Goal: Task Accomplishment & Management: Complete application form

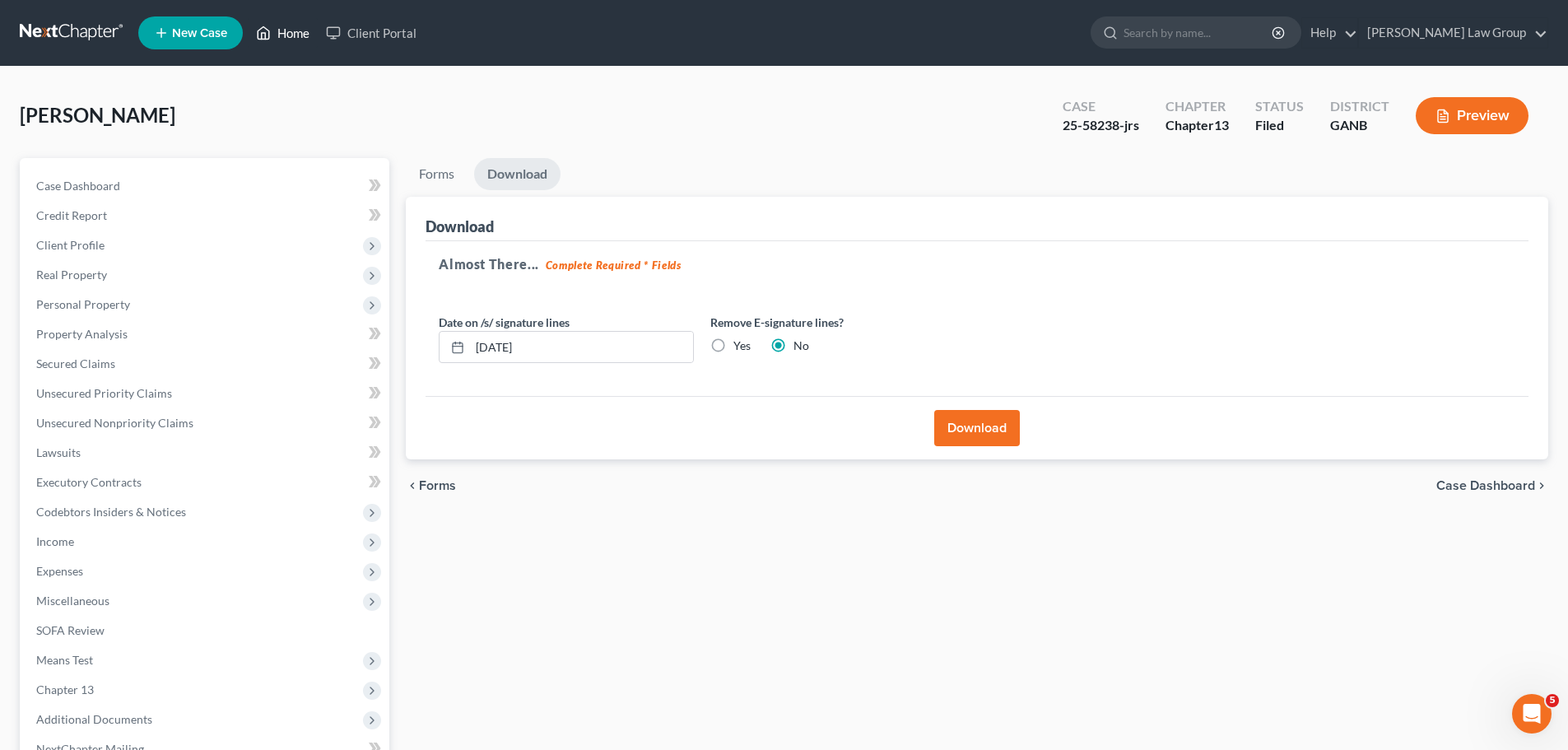
drag, startPoint x: 273, startPoint y: 30, endPoint x: 527, endPoint y: 73, distance: 257.6
click at [273, 30] on link "Home" at bounding box center [282, 33] width 70 height 30
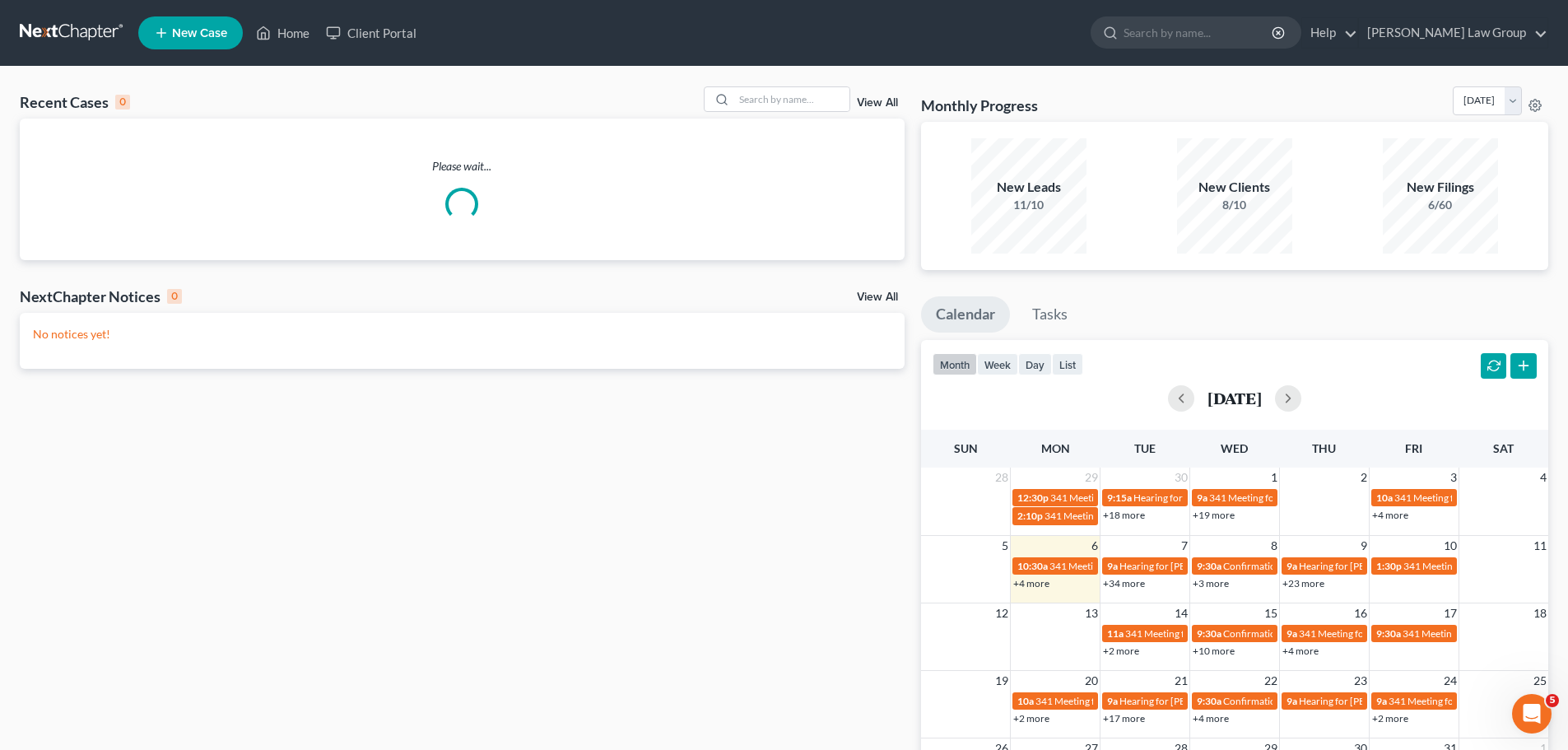
click at [766, 114] on div "Recent Cases 0 View All" at bounding box center [462, 102] width 885 height 32
click at [770, 107] on input "search" at bounding box center [792, 99] width 115 height 24
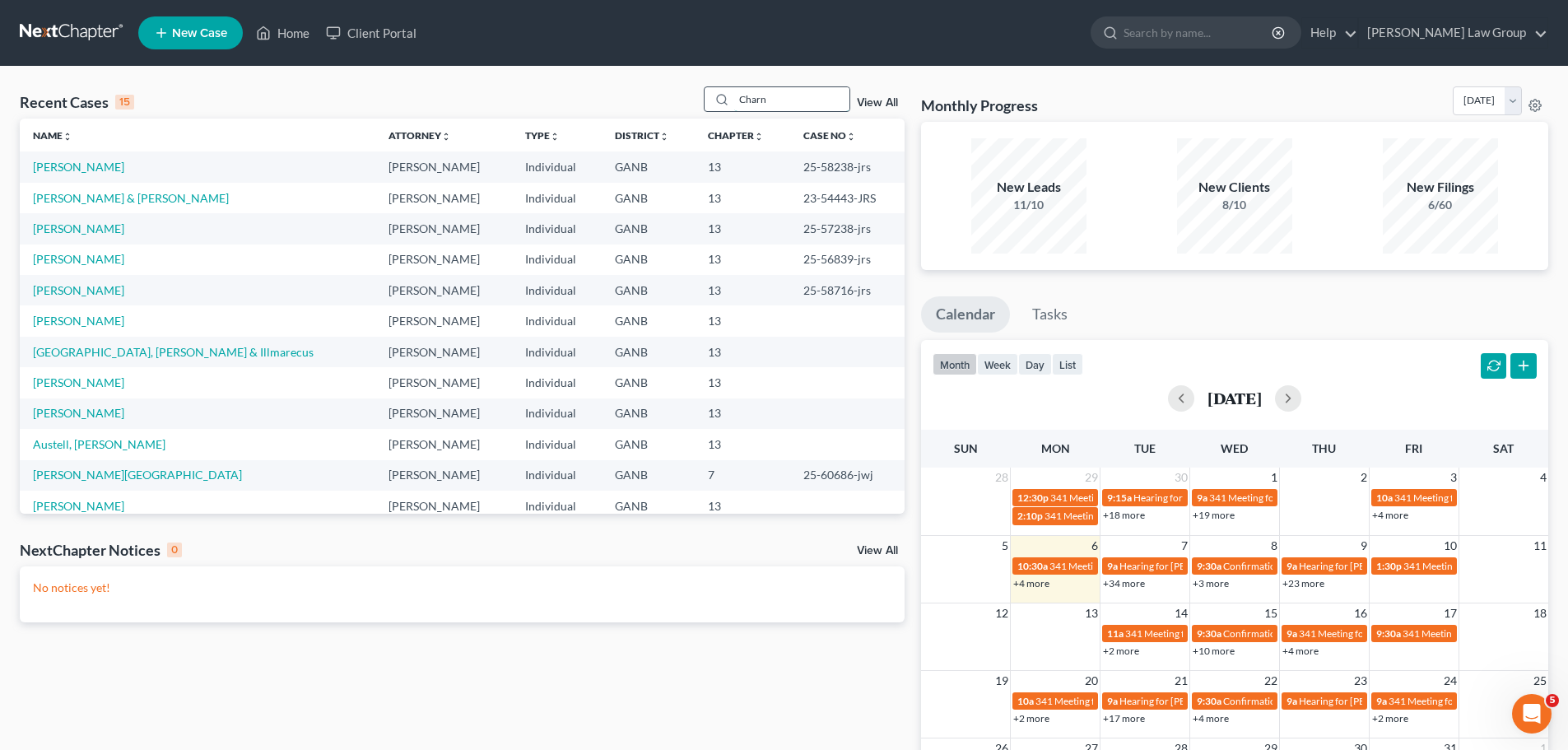
type input "Charn"
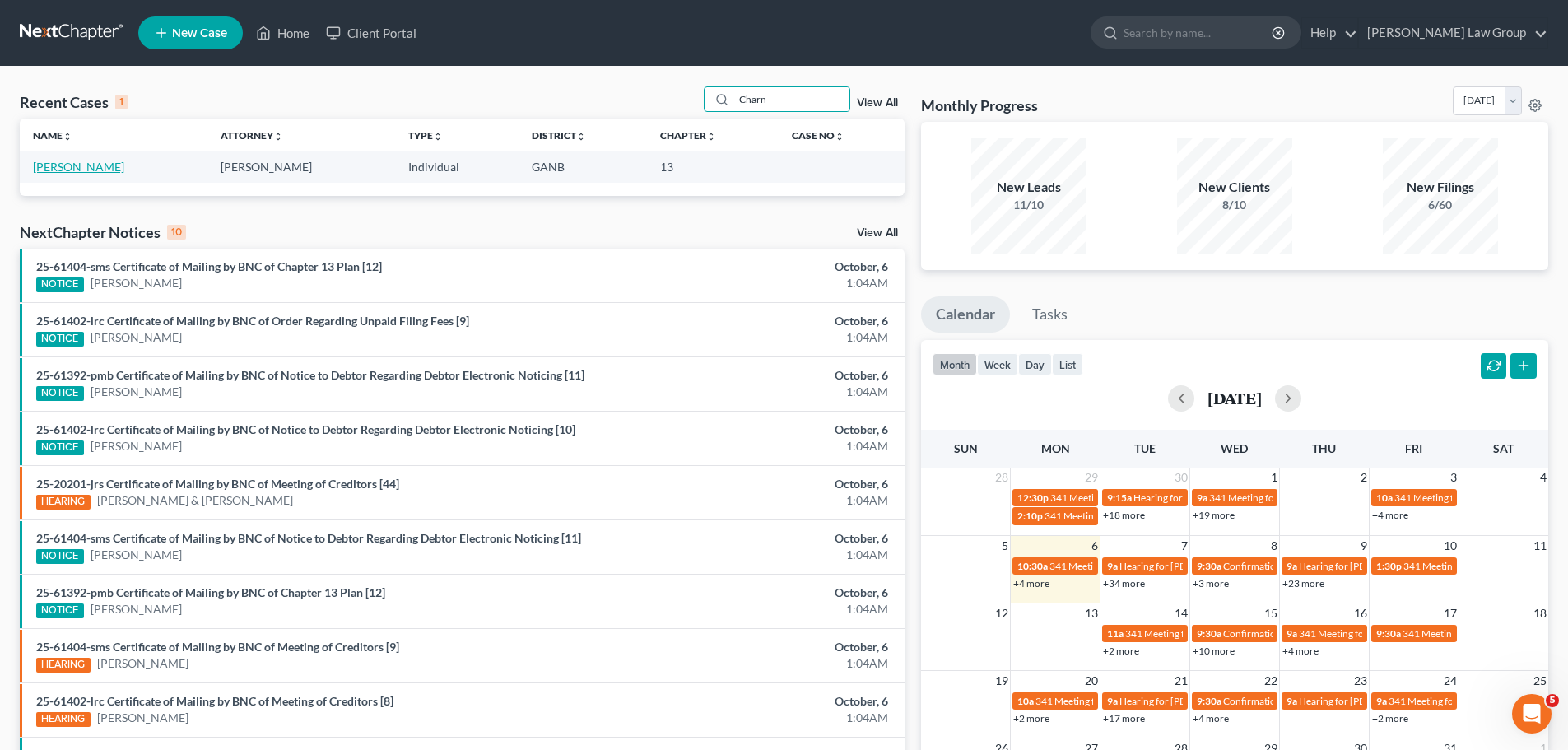
click at [88, 164] on link "[PERSON_NAME]" at bounding box center [78, 166] width 91 height 14
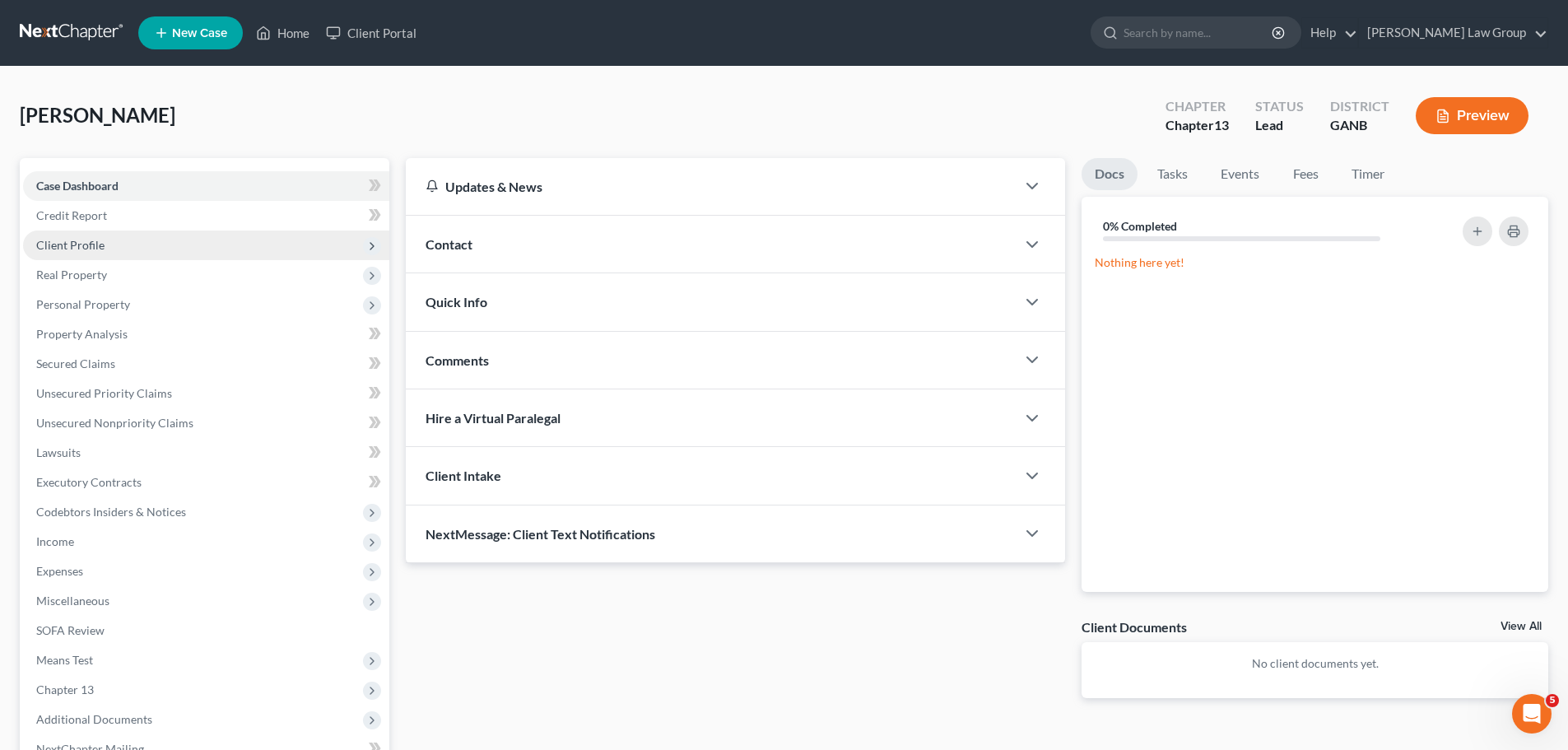
click at [111, 239] on span "Client Profile" at bounding box center [206, 245] width 366 height 30
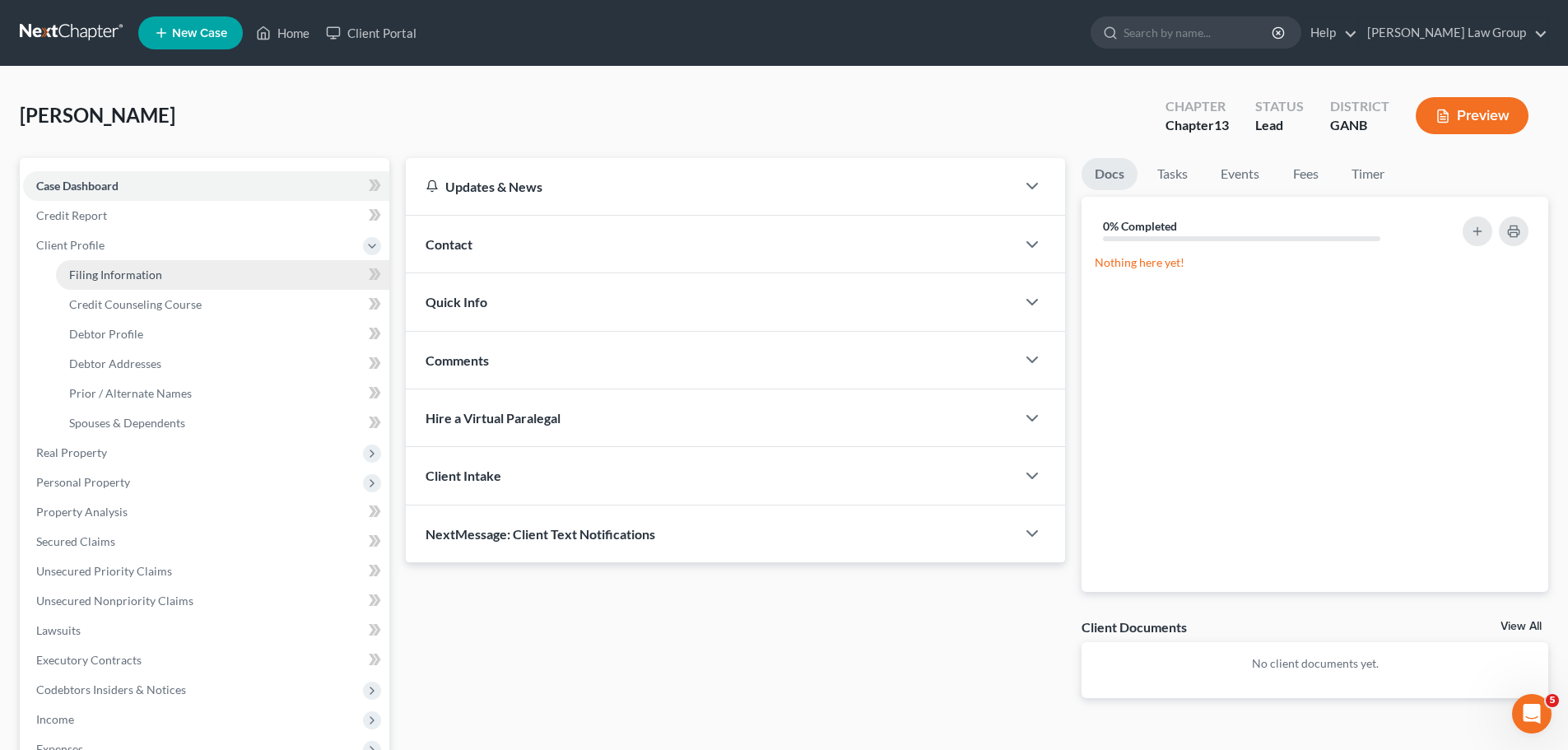
click at [143, 273] on span "Filing Information" at bounding box center [115, 274] width 93 height 14
select select "1"
select select "0"
select select "3"
select select "19"
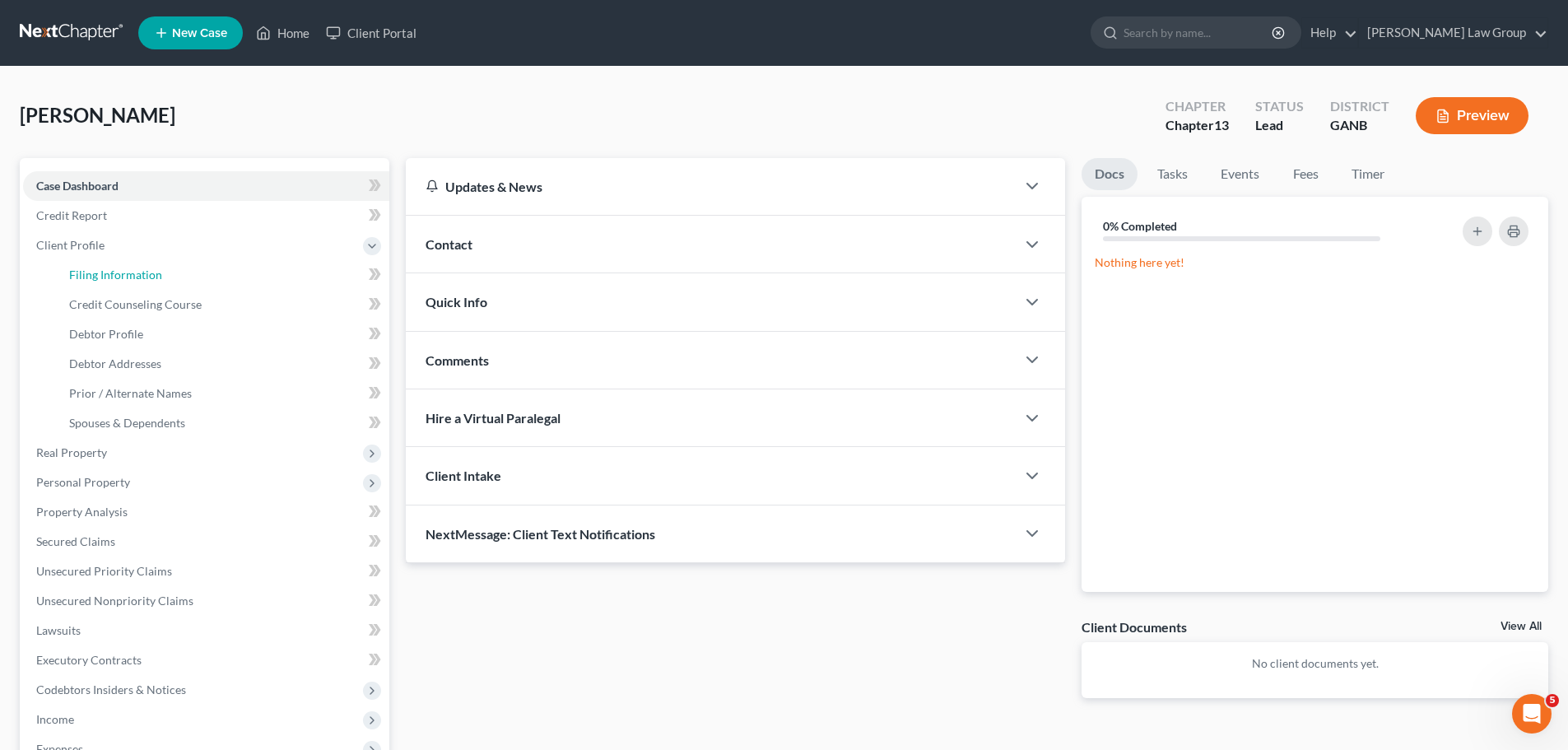
select select "0"
select select "10"
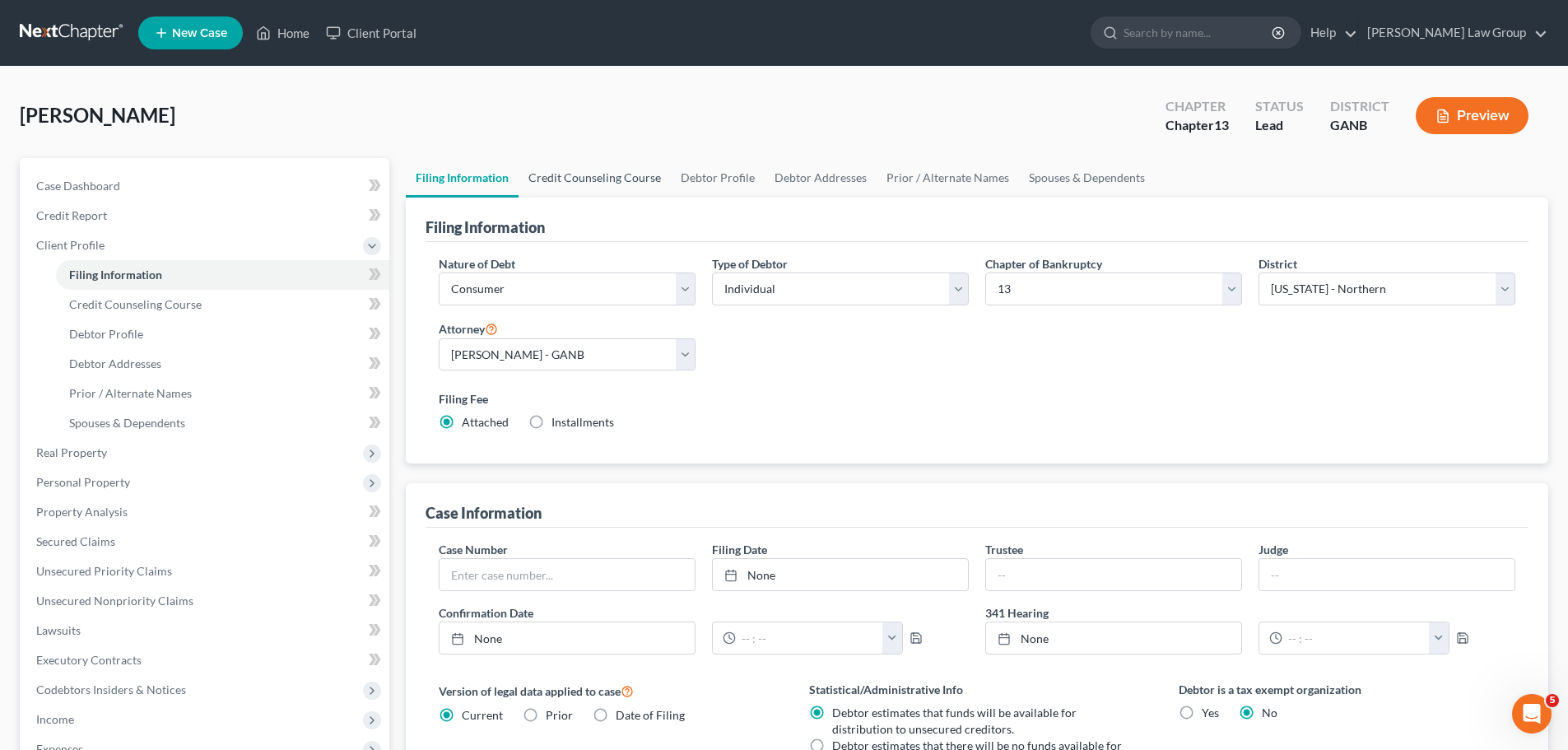
click at [596, 176] on link "Credit Counseling Course" at bounding box center [595, 178] width 153 height 39
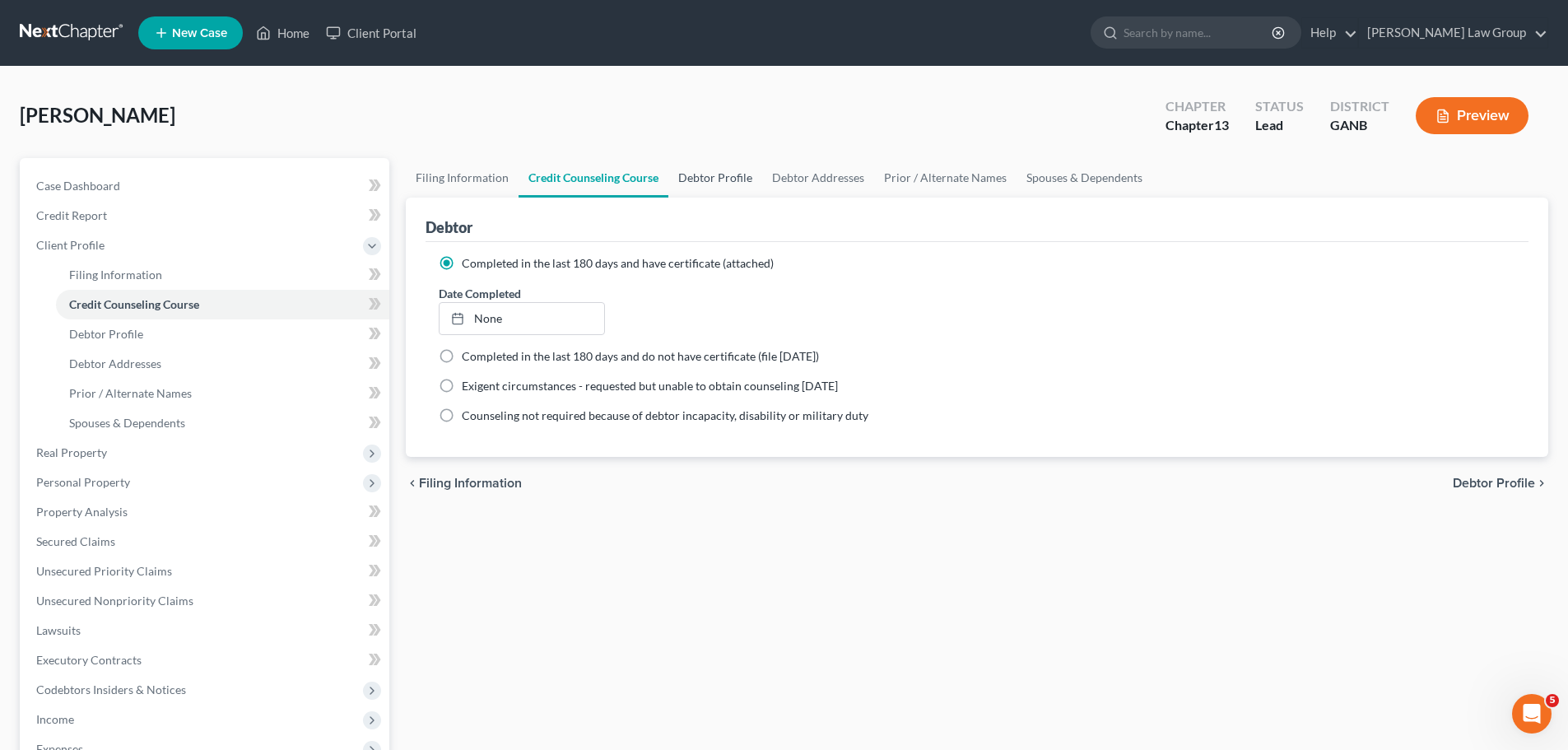
click at [717, 182] on link "Debtor Profile" at bounding box center [716, 178] width 94 height 39
select select "0"
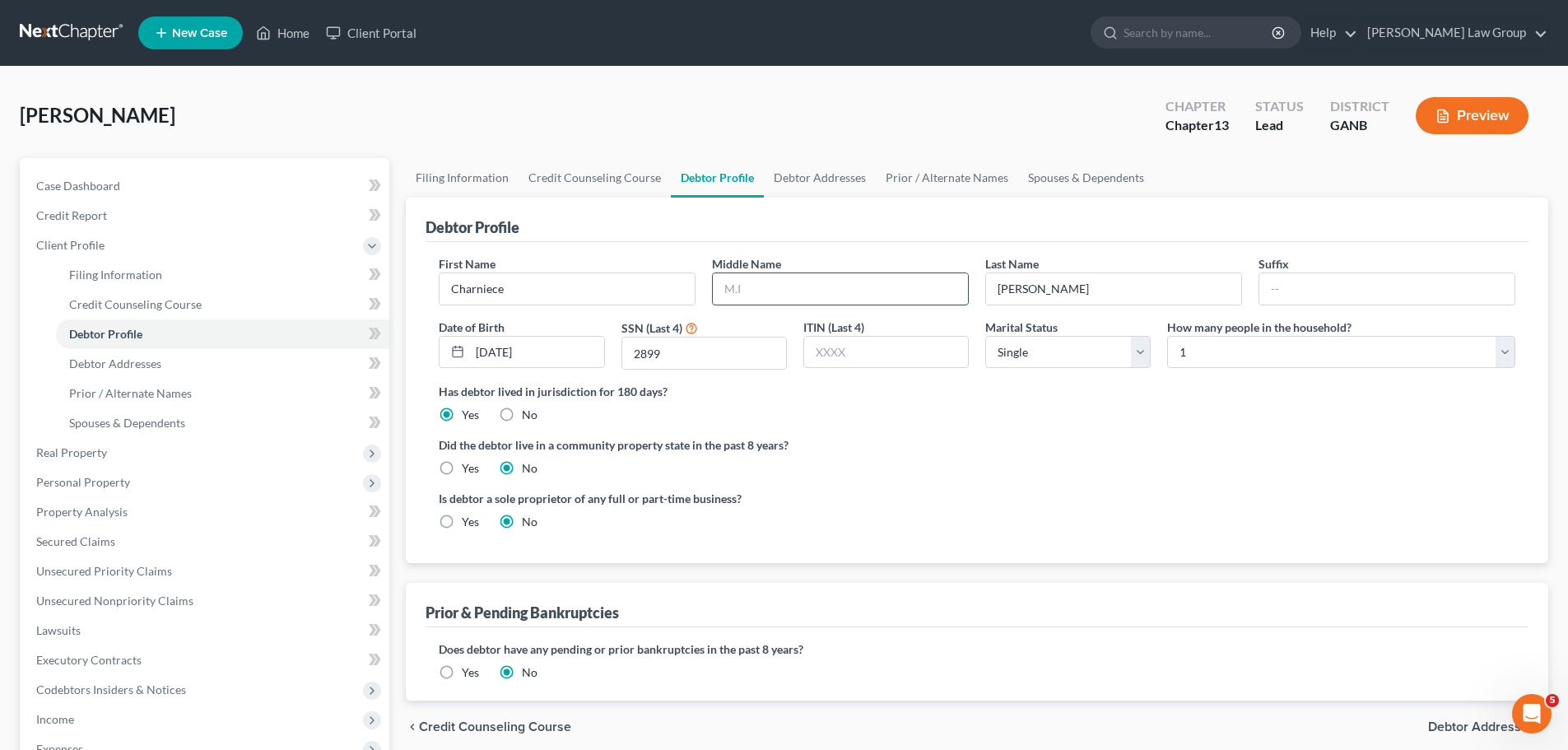
click at [808, 274] on input "text" at bounding box center [841, 288] width 256 height 32
type input "[PERSON_NAME]"
click at [1018, 349] on select "Select Single Married Separated Divorced Widowed" at bounding box center [1068, 352] width 165 height 33
select select "1"
click at [986, 336] on select "Select Single Married Separated Divorced Widowed" at bounding box center [1068, 352] width 165 height 33
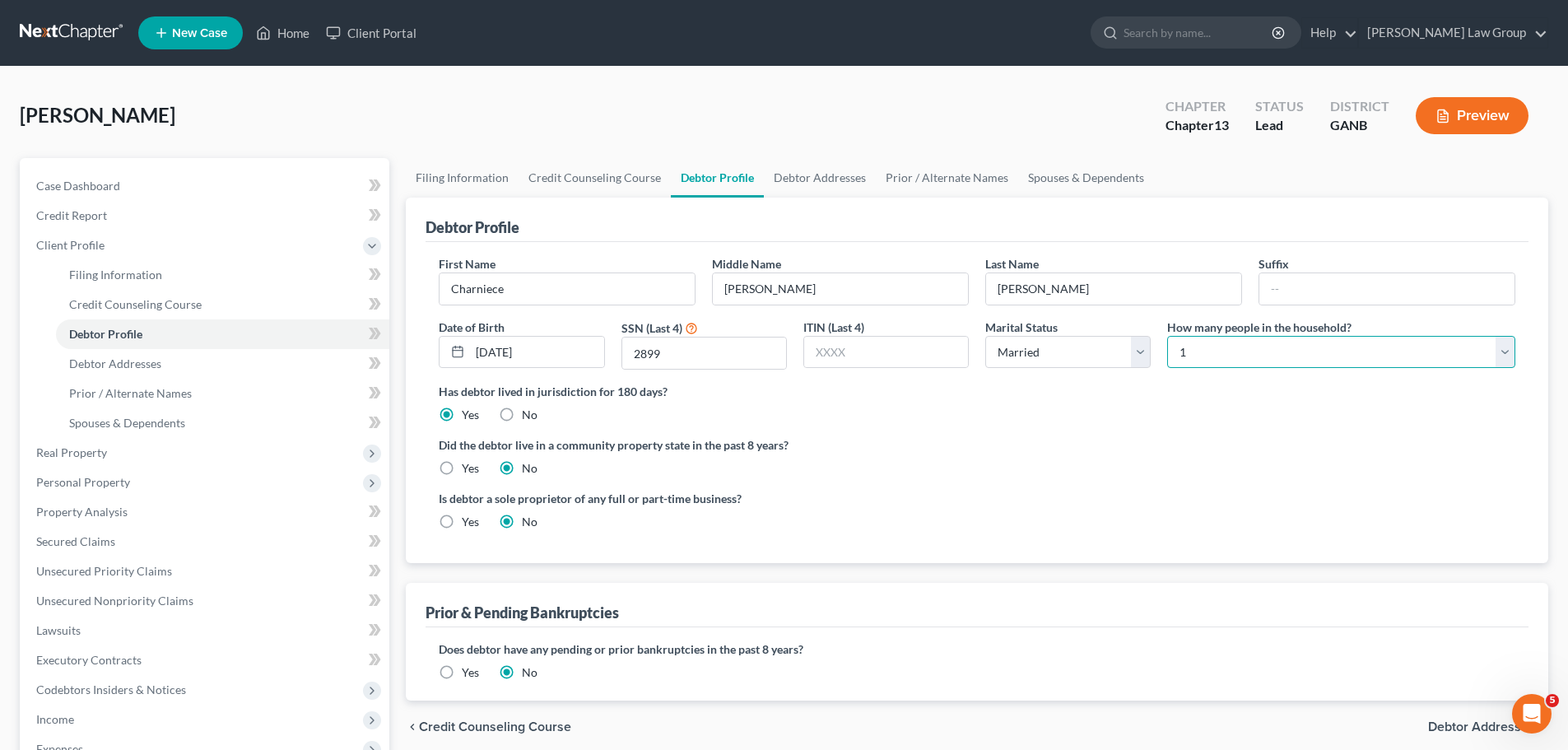
click at [1235, 338] on select "Select 1 2 3 4 5 6 7 8 9 10 11 12 13 14 15 16 17 18 19 20" at bounding box center [1341, 352] width 348 height 33
select select "2"
click at [1167, 336] on select "Select 1 2 3 4 5 6 7 8 9 10 11 12 13 14 15 16 17 18 19 20" at bounding box center [1341, 352] width 348 height 33
click at [1078, 158] on link "Spouses & Dependents" at bounding box center [1086, 178] width 135 height 39
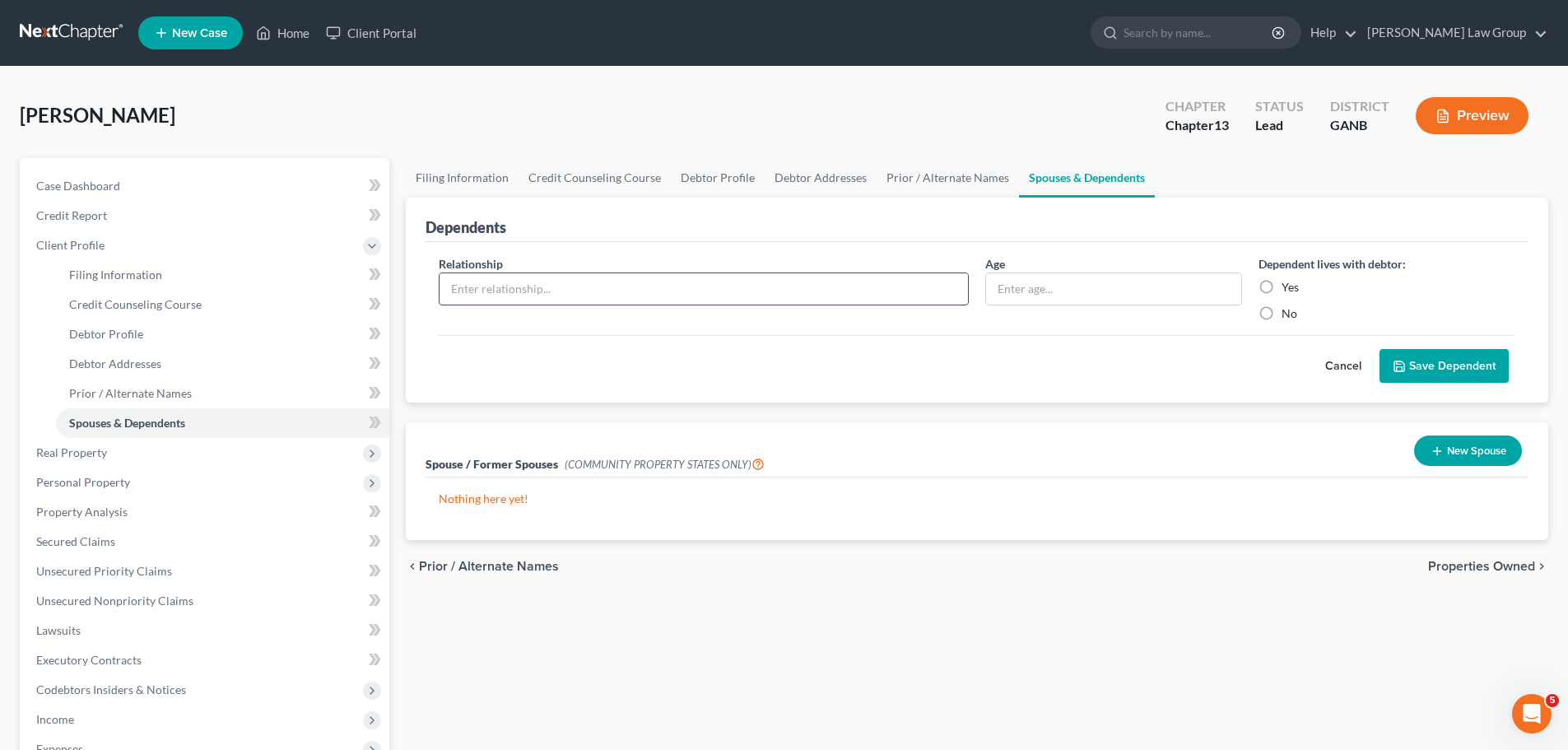
click at [508, 286] on input "text" at bounding box center [704, 288] width 528 height 32
type input "Son"
type input "11"
click at [1282, 281] on label "Yes" at bounding box center [1290, 286] width 17 height 16
click at [1288, 281] on input "Yes" at bounding box center [1293, 283] width 11 height 11
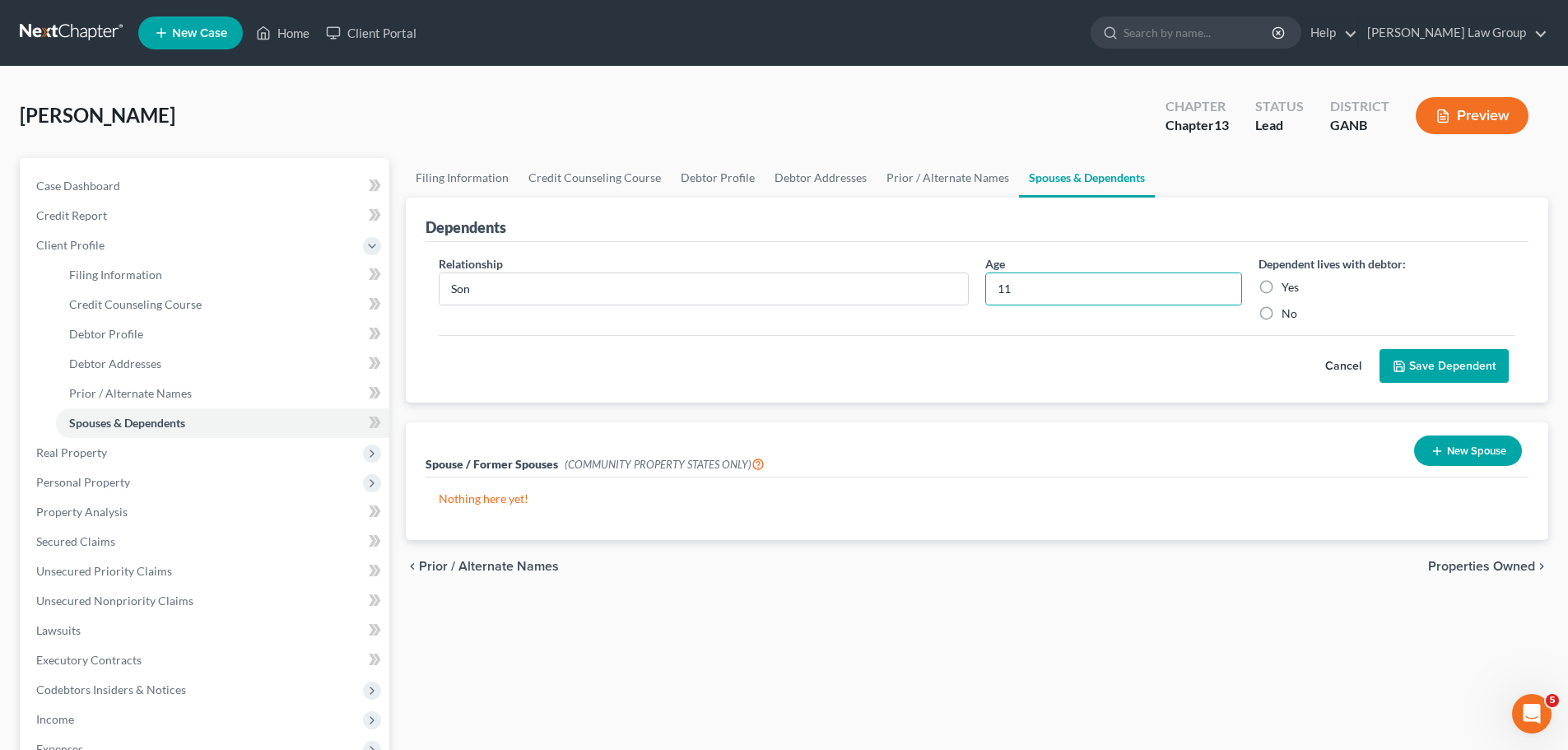
radio input "true"
click at [1476, 365] on button "Save Dependent" at bounding box center [1444, 366] width 130 height 35
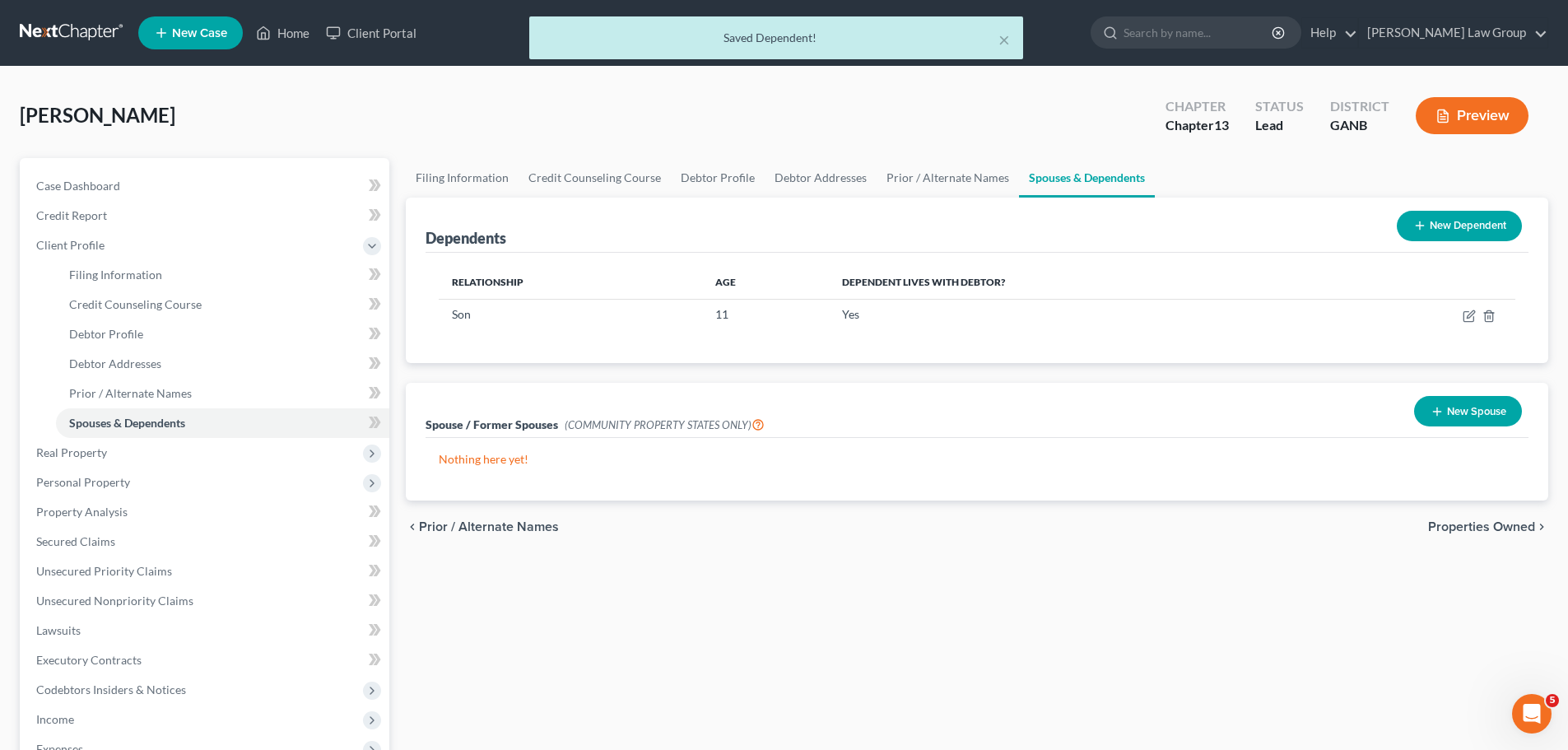
click at [1447, 236] on button "New Dependent" at bounding box center [1459, 226] width 125 height 31
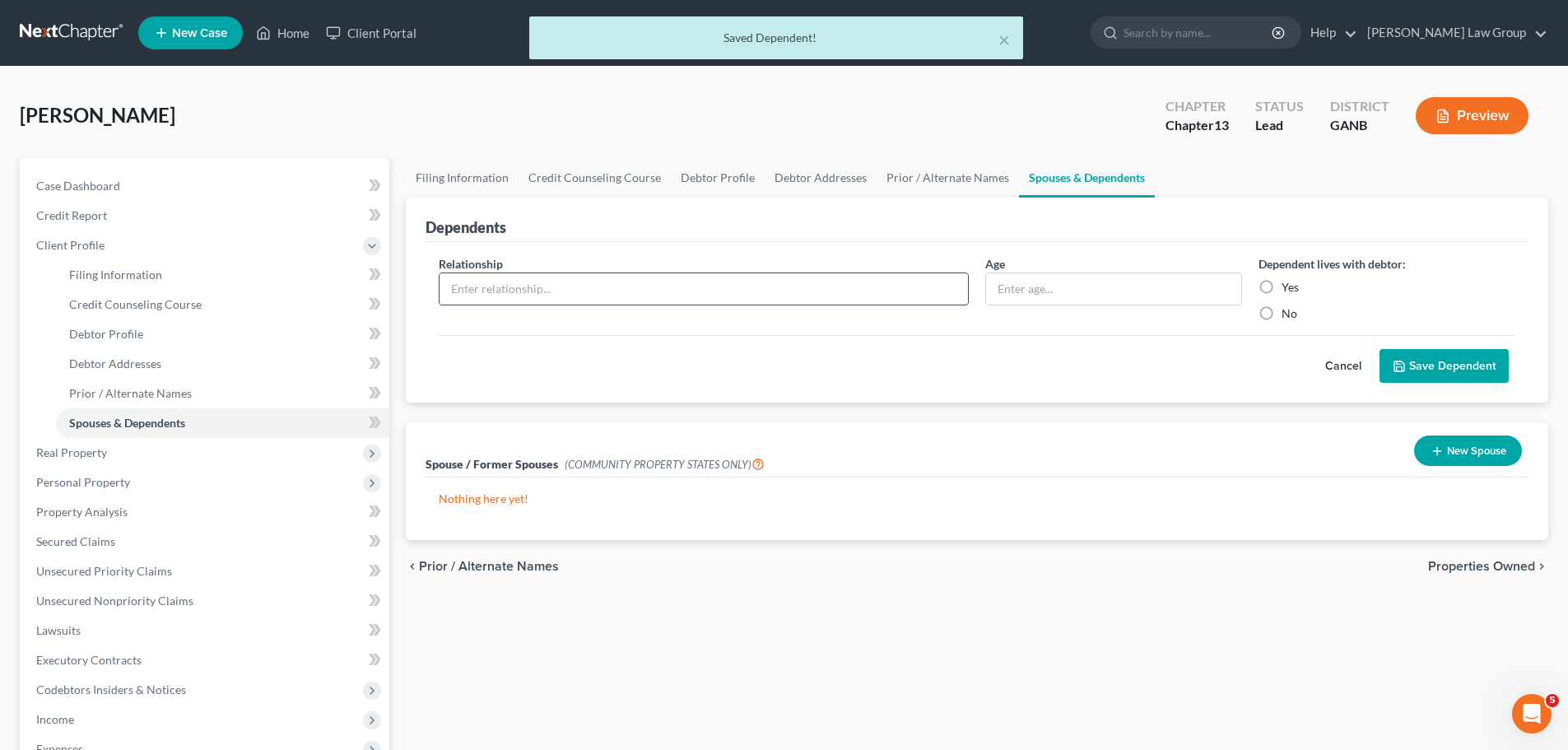
click at [568, 281] on input "text" at bounding box center [704, 288] width 528 height 32
type input "Daughter"
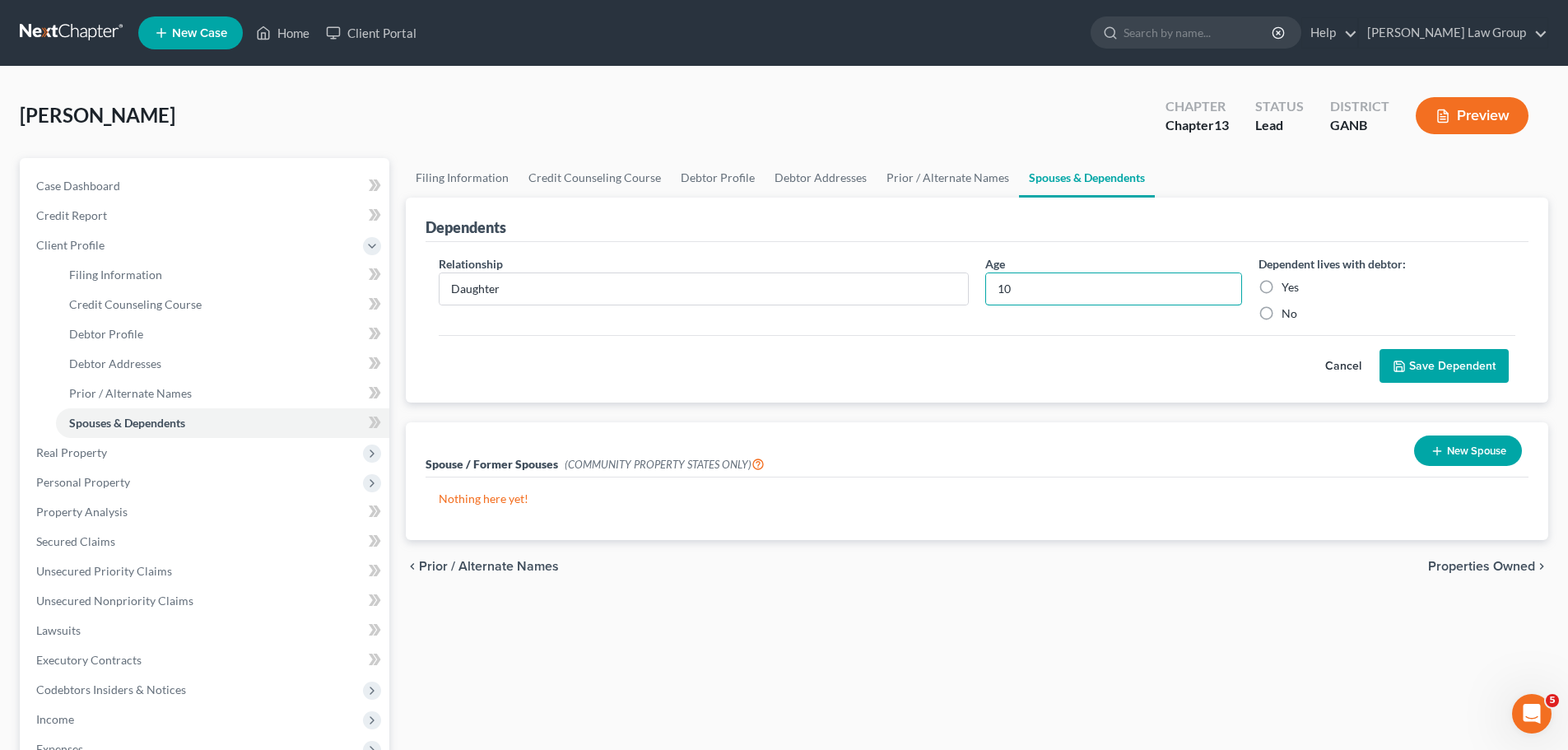
type input "10"
click at [1282, 279] on label "Yes" at bounding box center [1290, 286] width 17 height 16
click at [1288, 279] on input "Yes" at bounding box center [1293, 283] width 11 height 11
radio input "true"
click at [1458, 367] on button "Save Dependent" at bounding box center [1444, 366] width 130 height 35
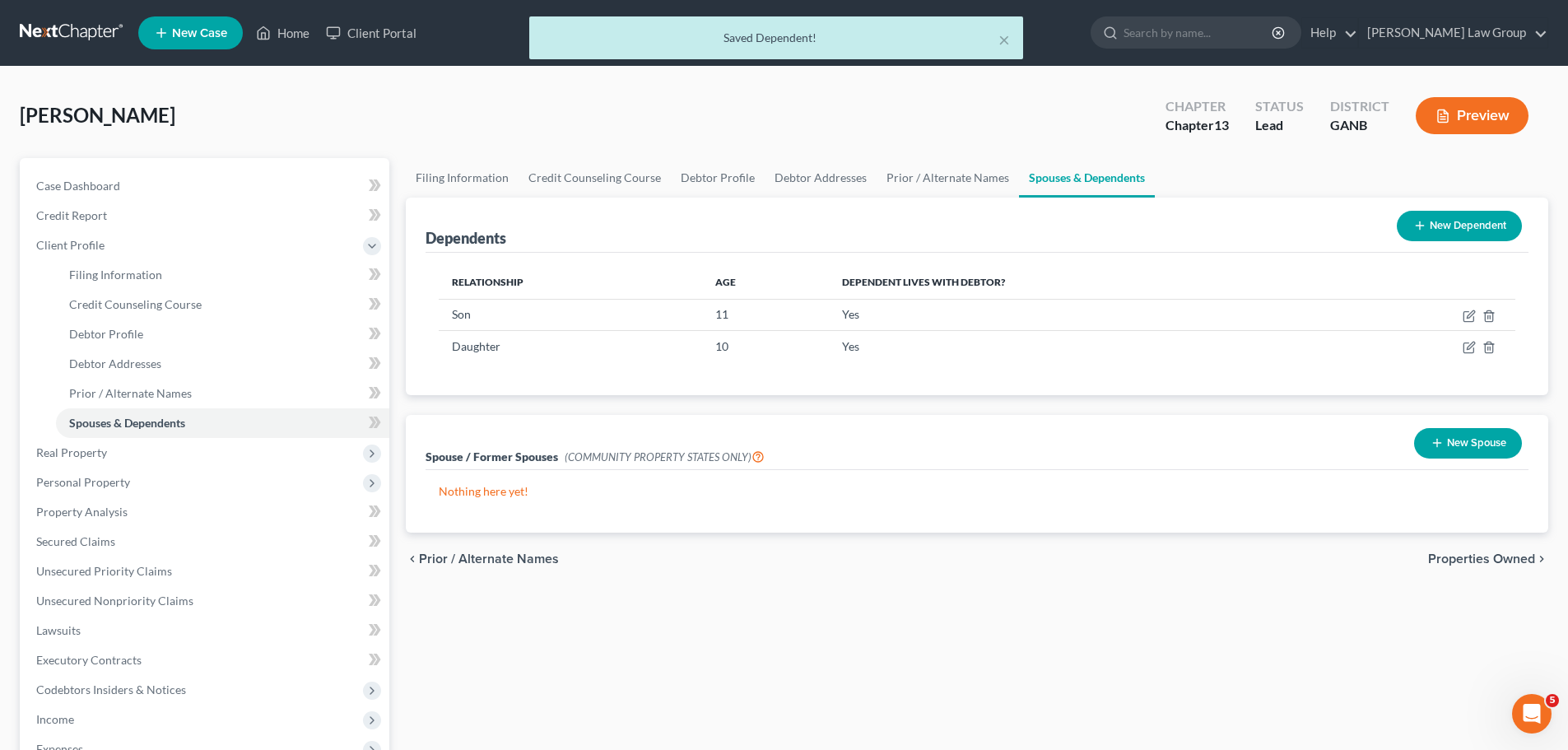
click at [1445, 221] on button "New Dependent" at bounding box center [1459, 226] width 125 height 31
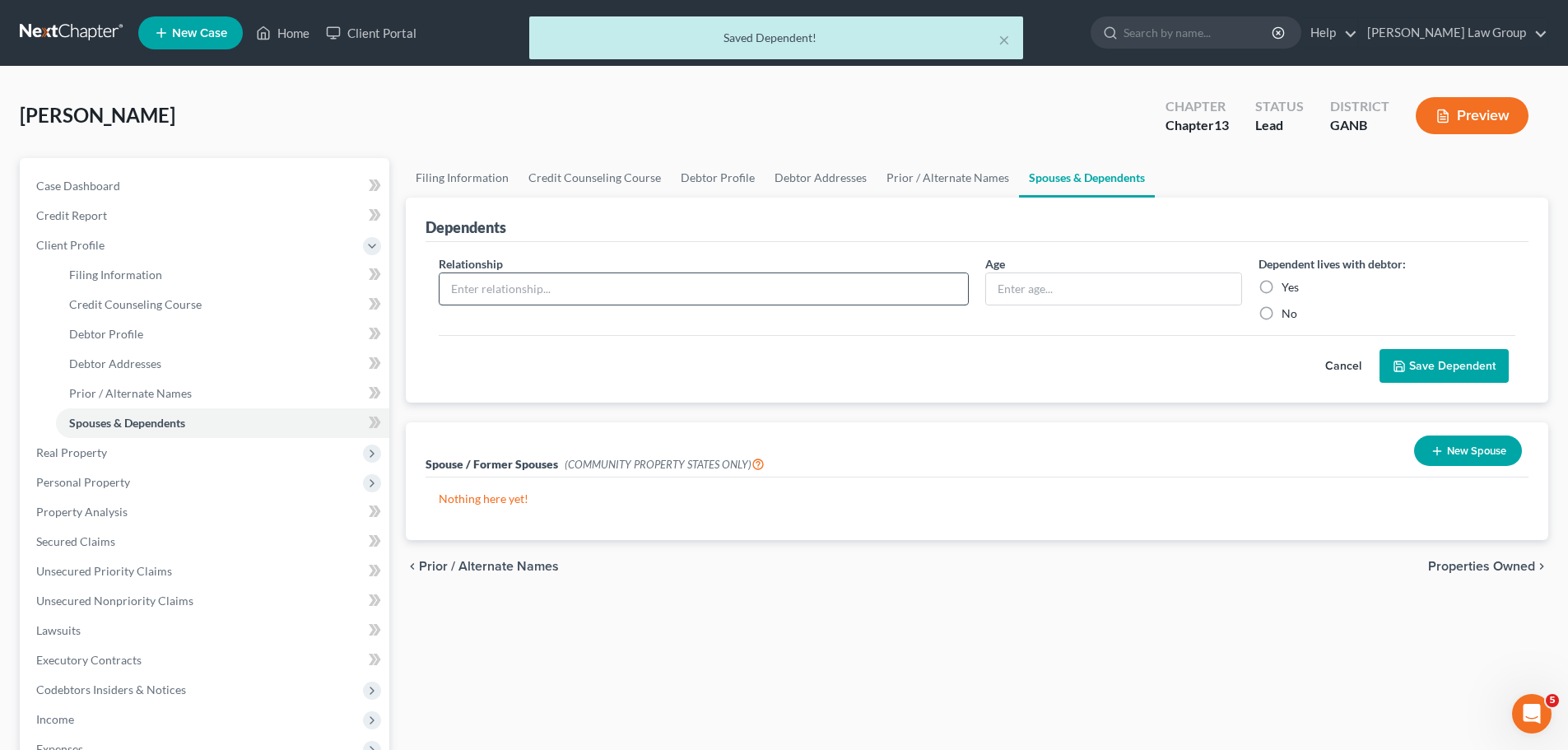
drag, startPoint x: 527, startPoint y: 267, endPoint x: 505, endPoint y: 276, distance: 23.8
click at [527, 268] on div "Relationship *" at bounding box center [703, 288] width 547 height 66
click at [505, 275] on input "text" at bounding box center [704, 288] width 528 height 32
type input "Daughter"
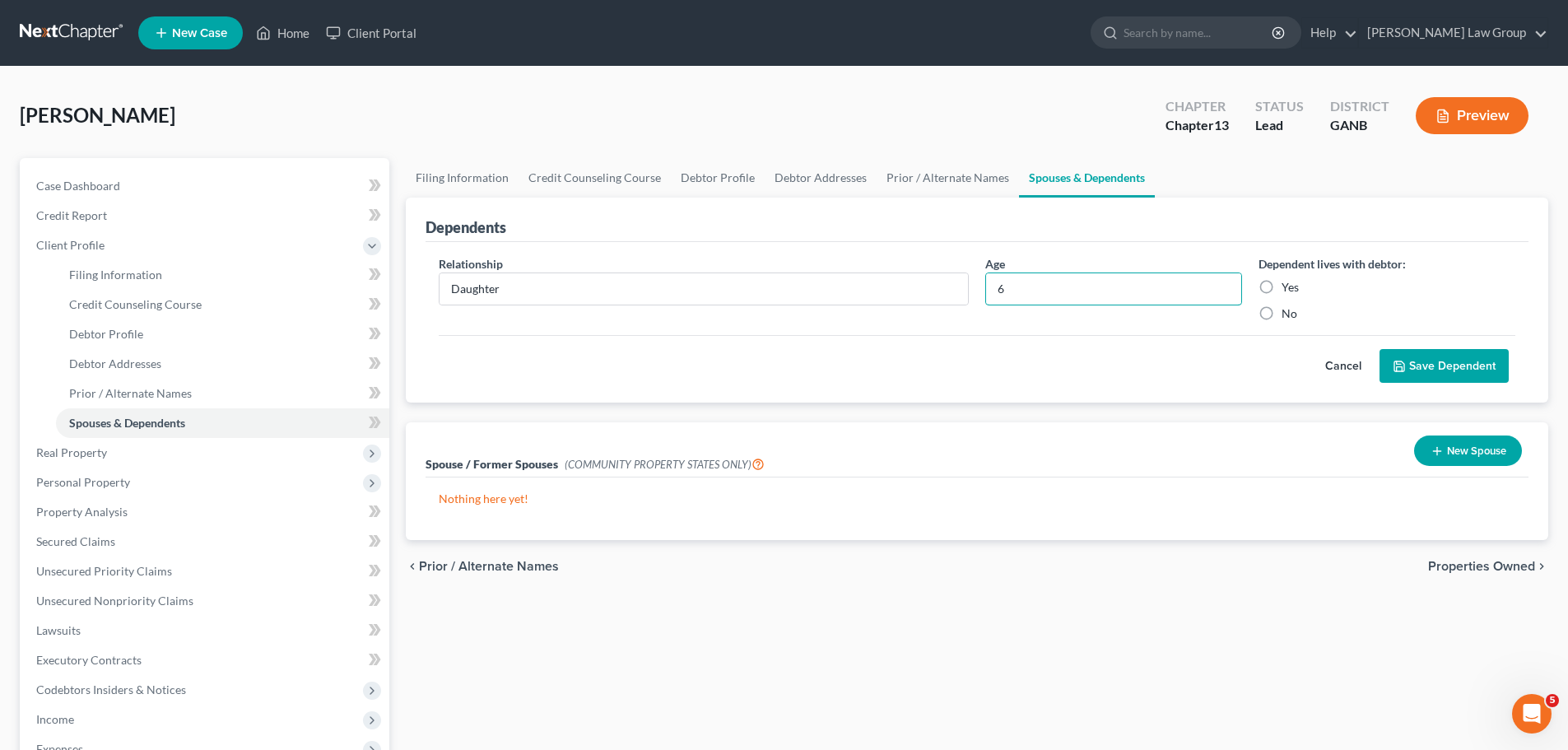
type input "6"
click at [1282, 281] on label "Yes" at bounding box center [1290, 286] width 17 height 16
click at [1288, 281] on input "Yes" at bounding box center [1293, 283] width 11 height 11
radio input "true"
click at [1425, 362] on button "Save Dependent" at bounding box center [1444, 366] width 130 height 35
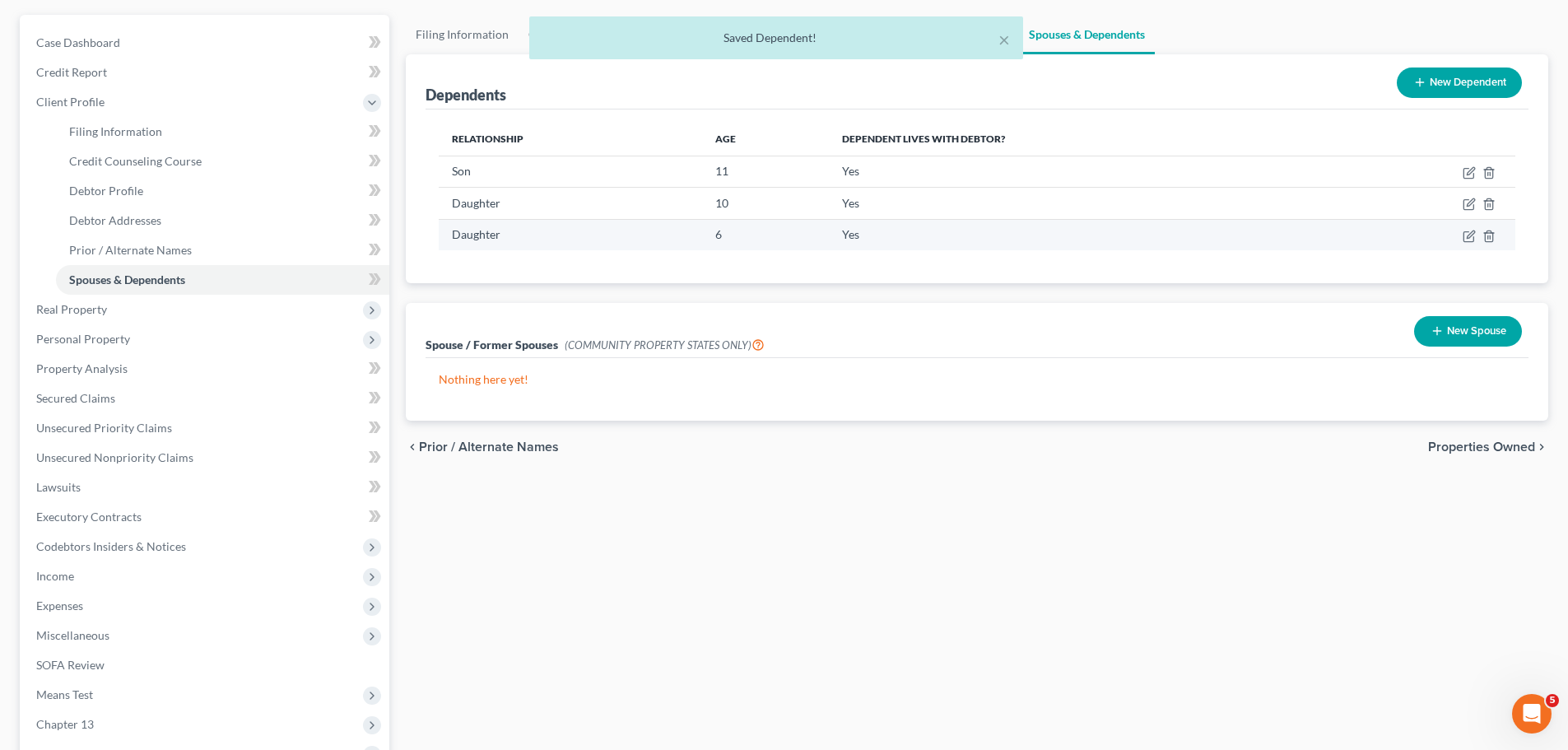
scroll to position [164, 0]
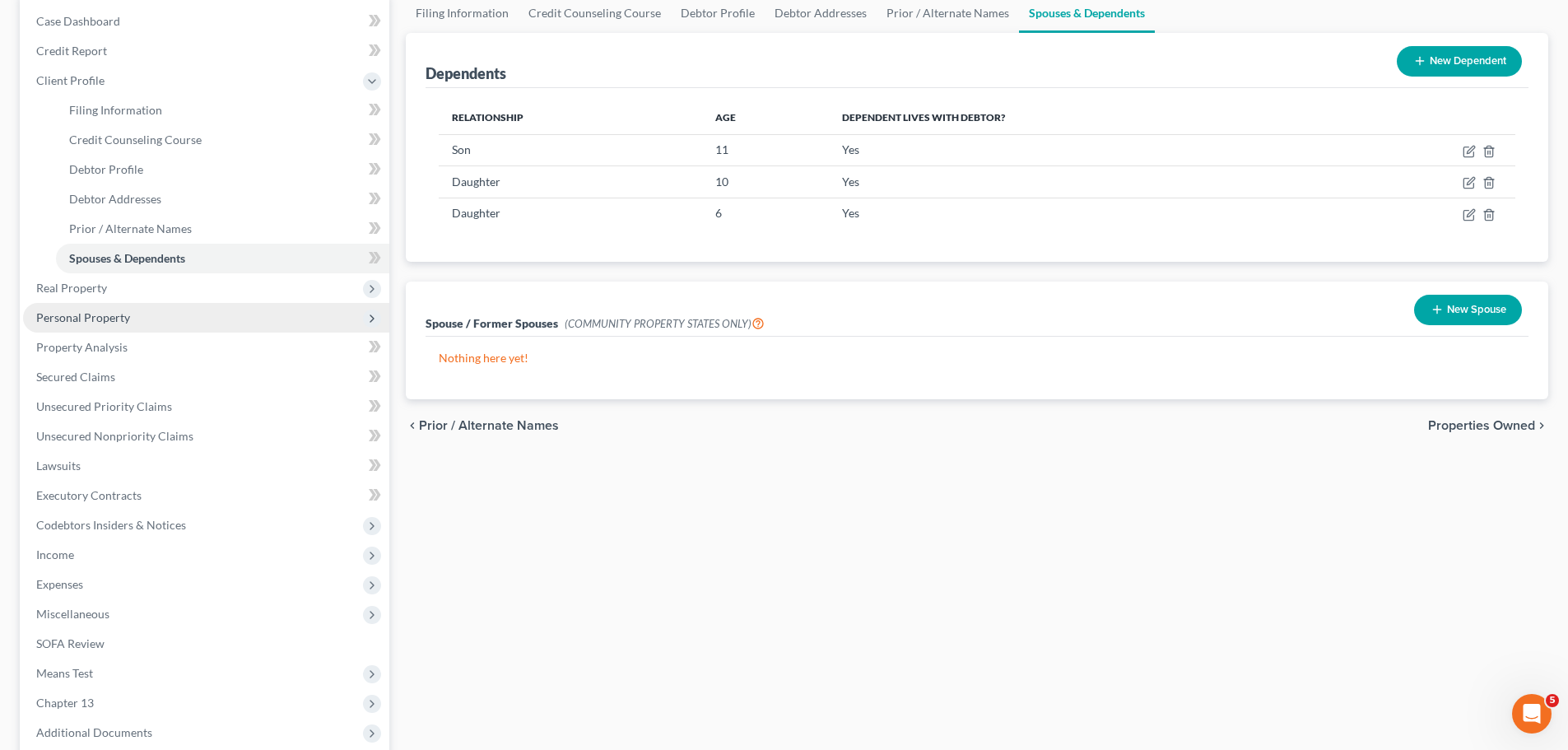
click at [135, 314] on span "Personal Property" at bounding box center [206, 317] width 366 height 30
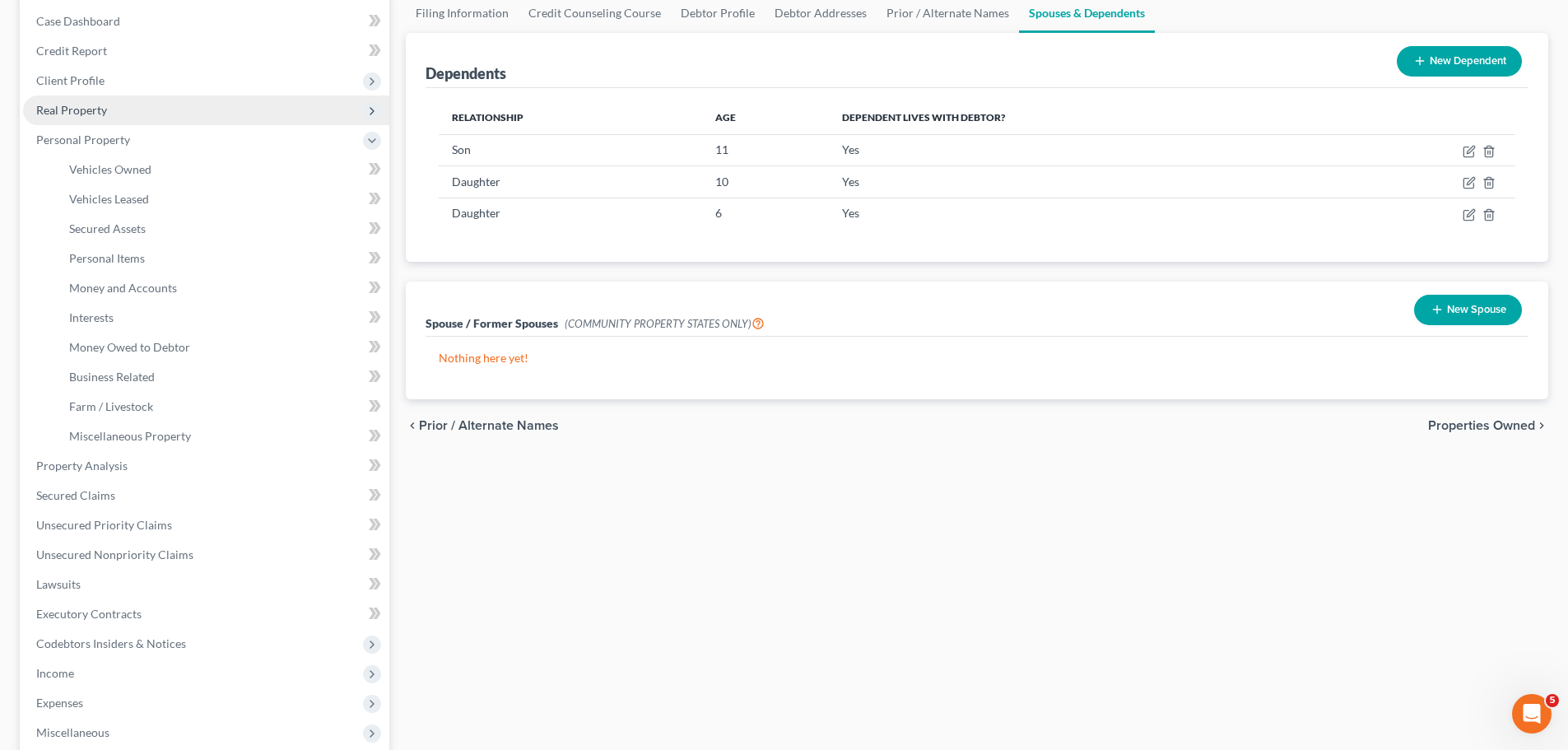
click at [108, 113] on span "Real Property" at bounding box center [206, 109] width 366 height 30
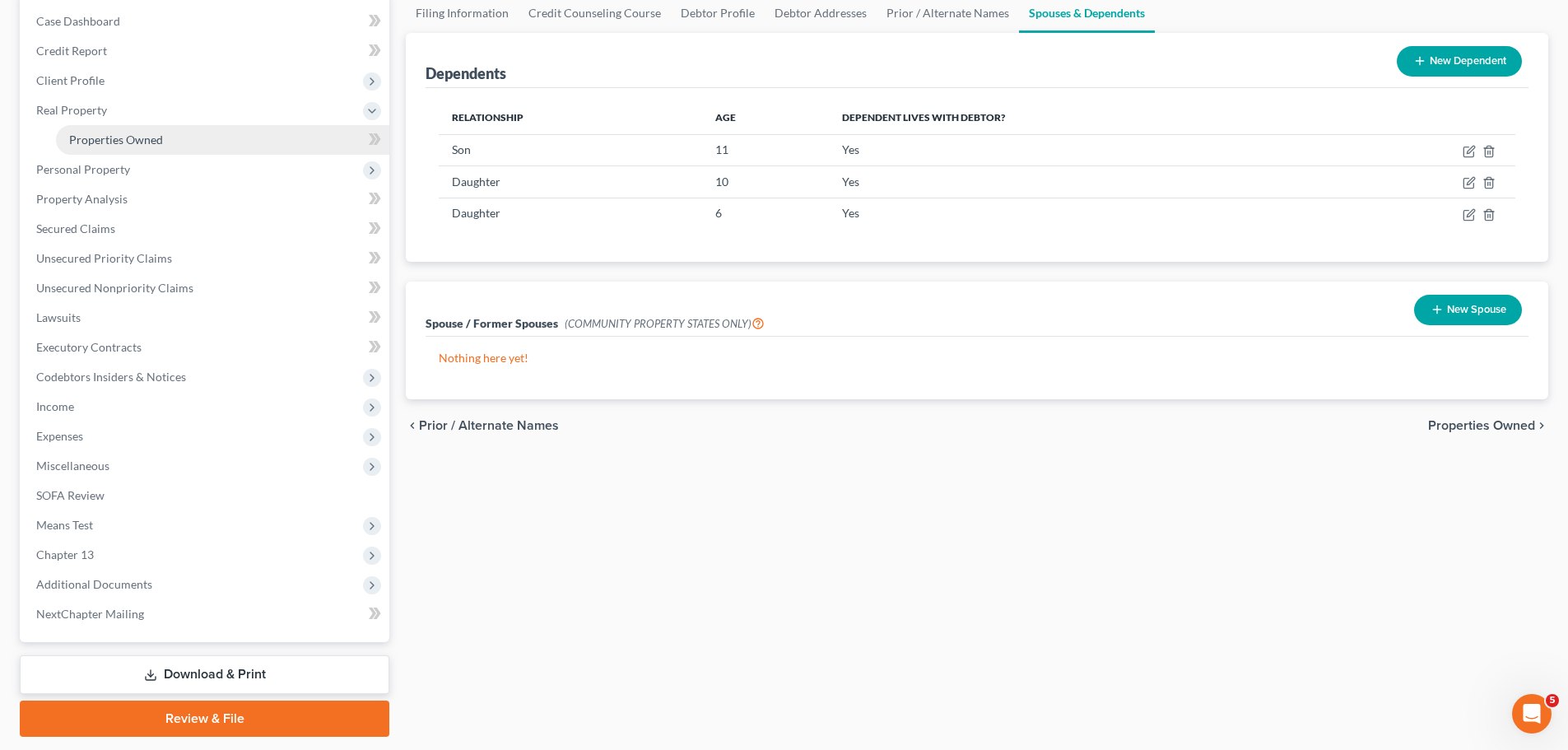
click at [179, 131] on link "Properties Owned" at bounding box center [222, 139] width 333 height 30
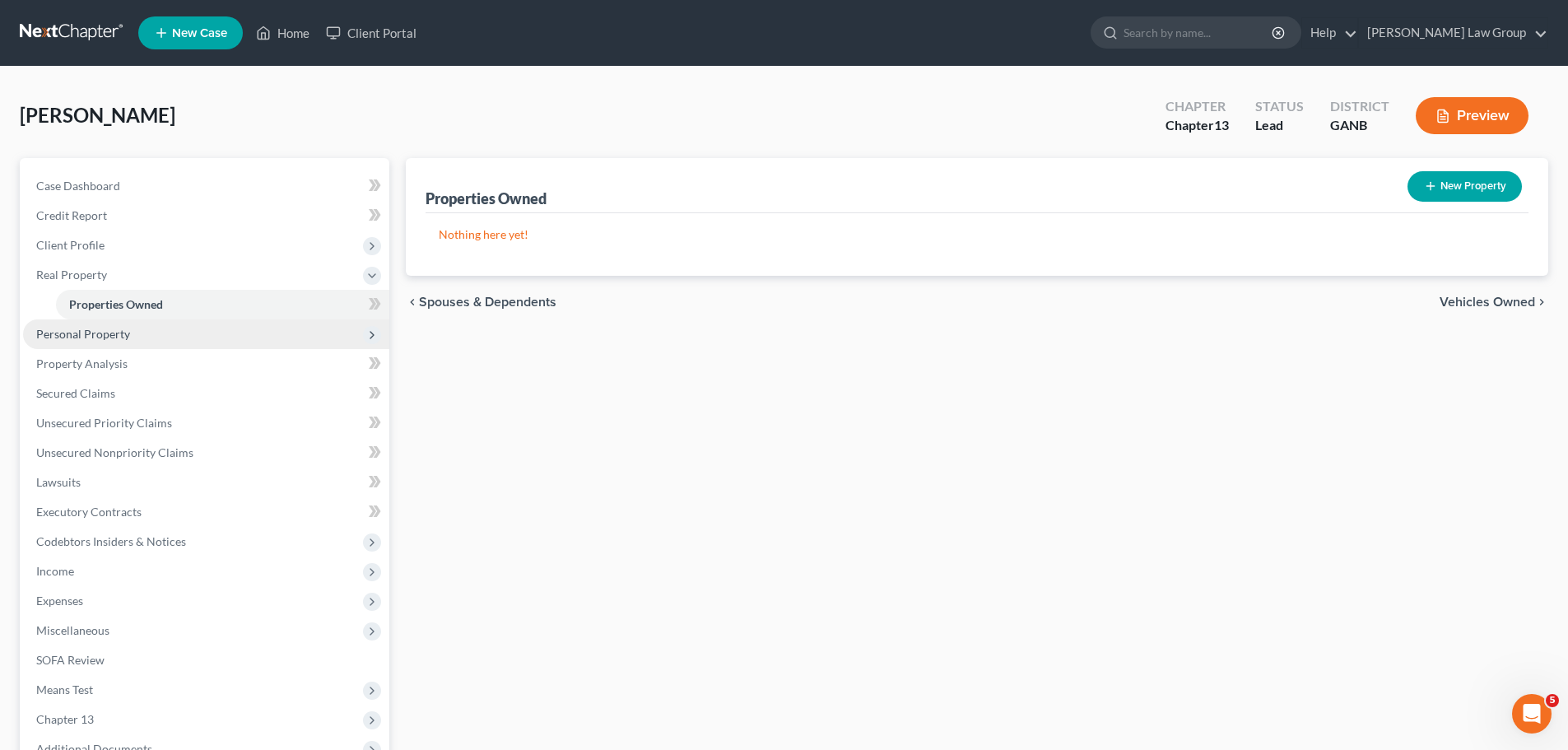
click at [125, 336] on span "Personal Property" at bounding box center [84, 333] width 94 height 14
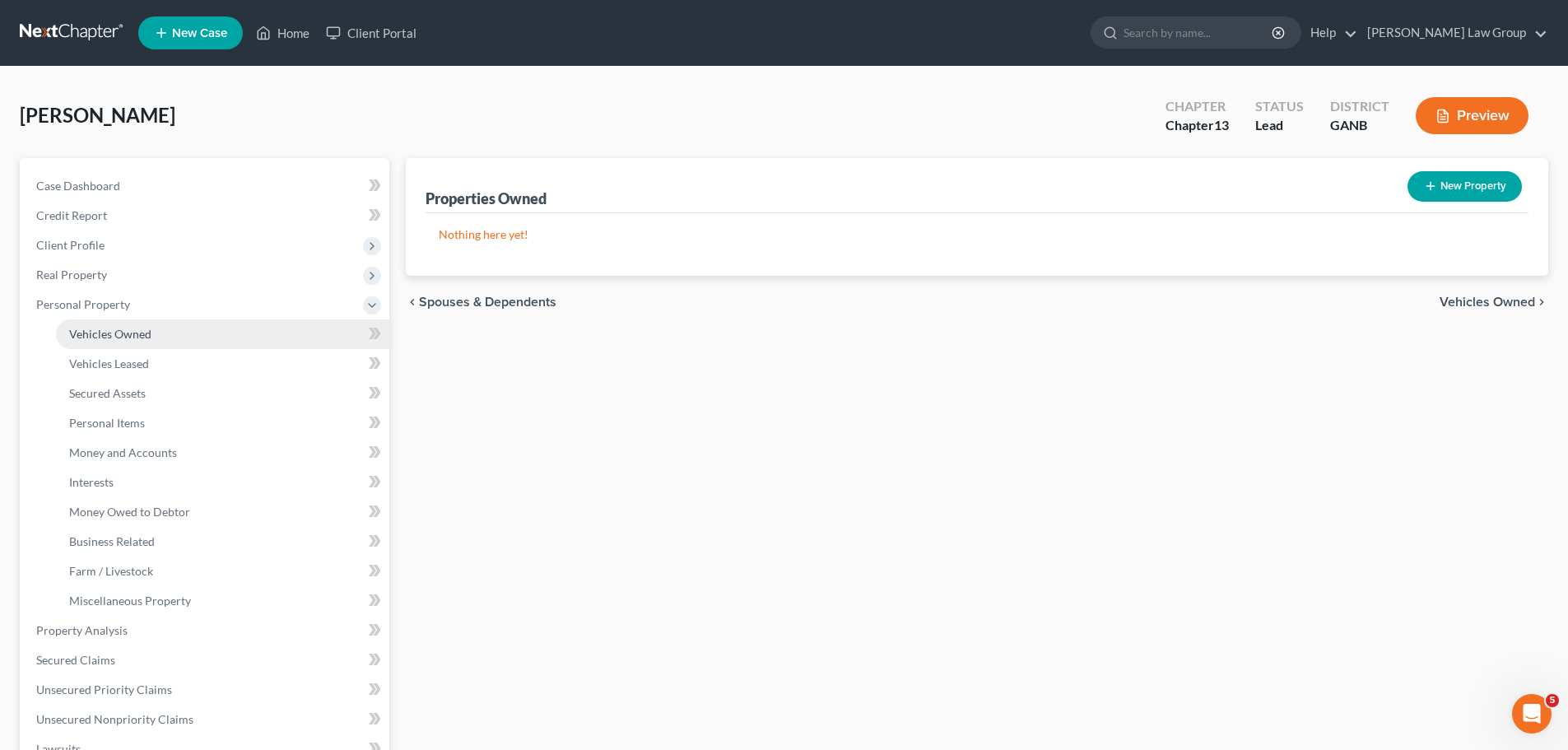
click at [125, 336] on span "Vehicles Owned" at bounding box center [110, 333] width 83 height 14
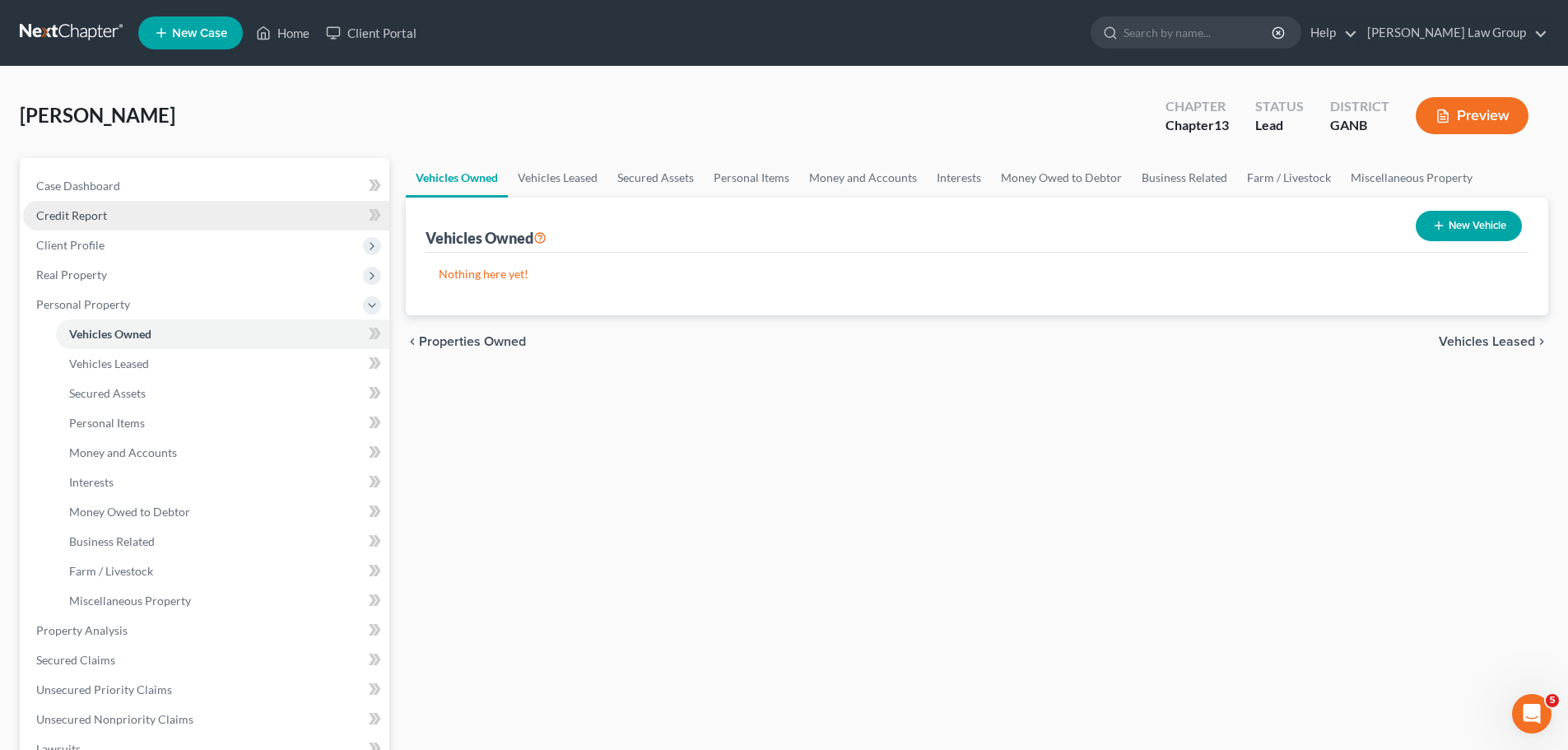
click at [176, 215] on link "Credit Report" at bounding box center [206, 215] width 366 height 30
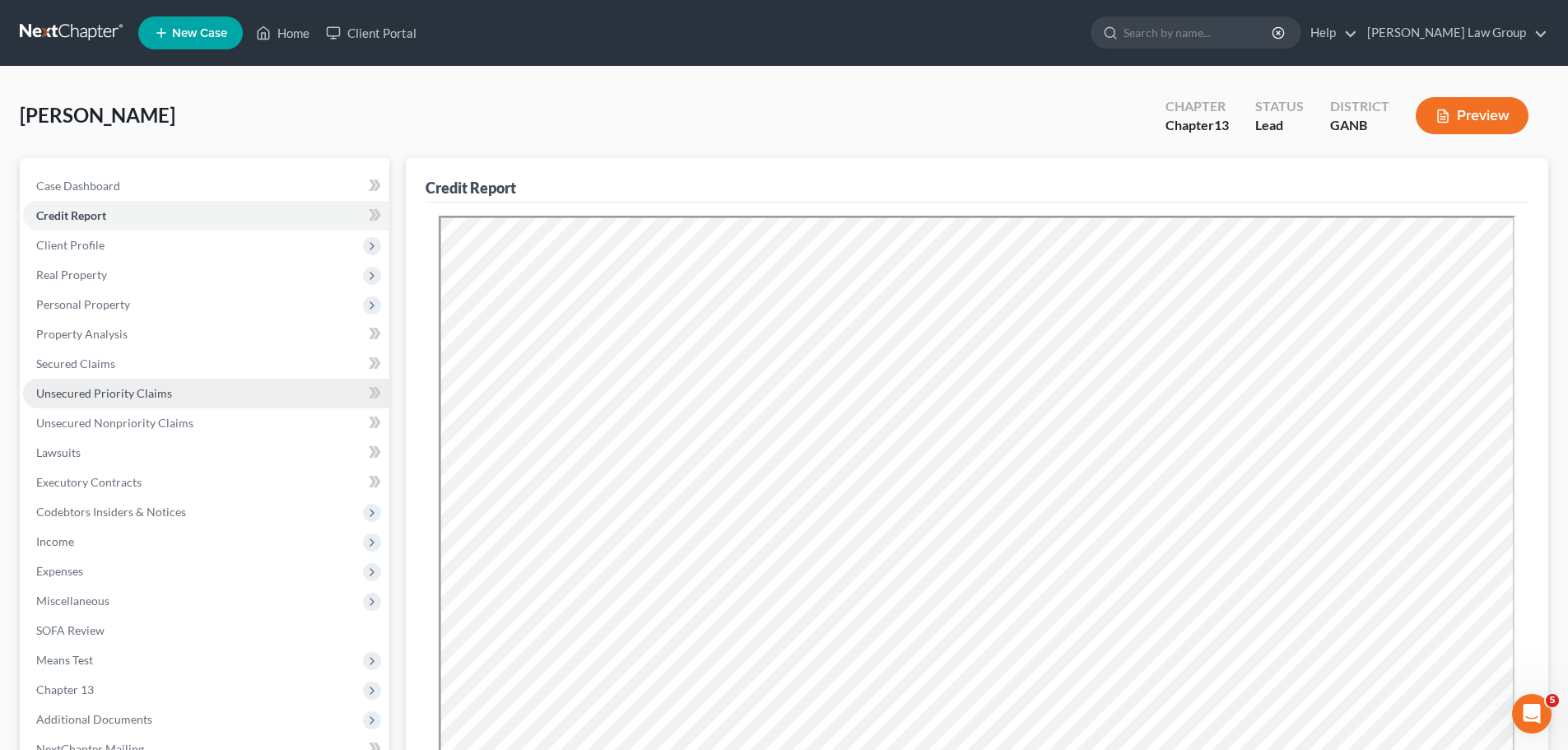
click at [238, 383] on link "Unsecured Priority Claims" at bounding box center [206, 393] width 366 height 30
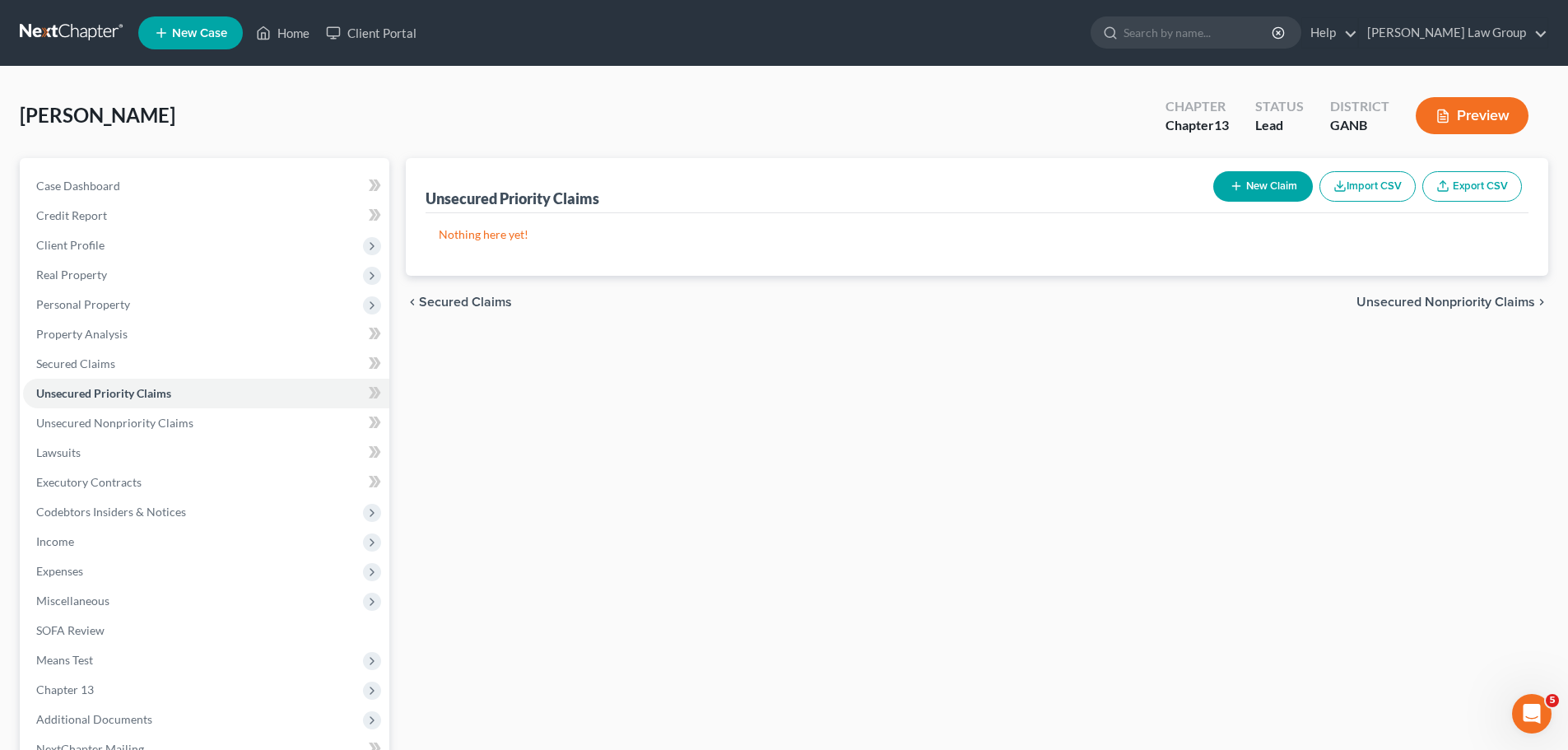
click at [1282, 187] on button "New Claim" at bounding box center [1263, 186] width 100 height 31
select select "0"
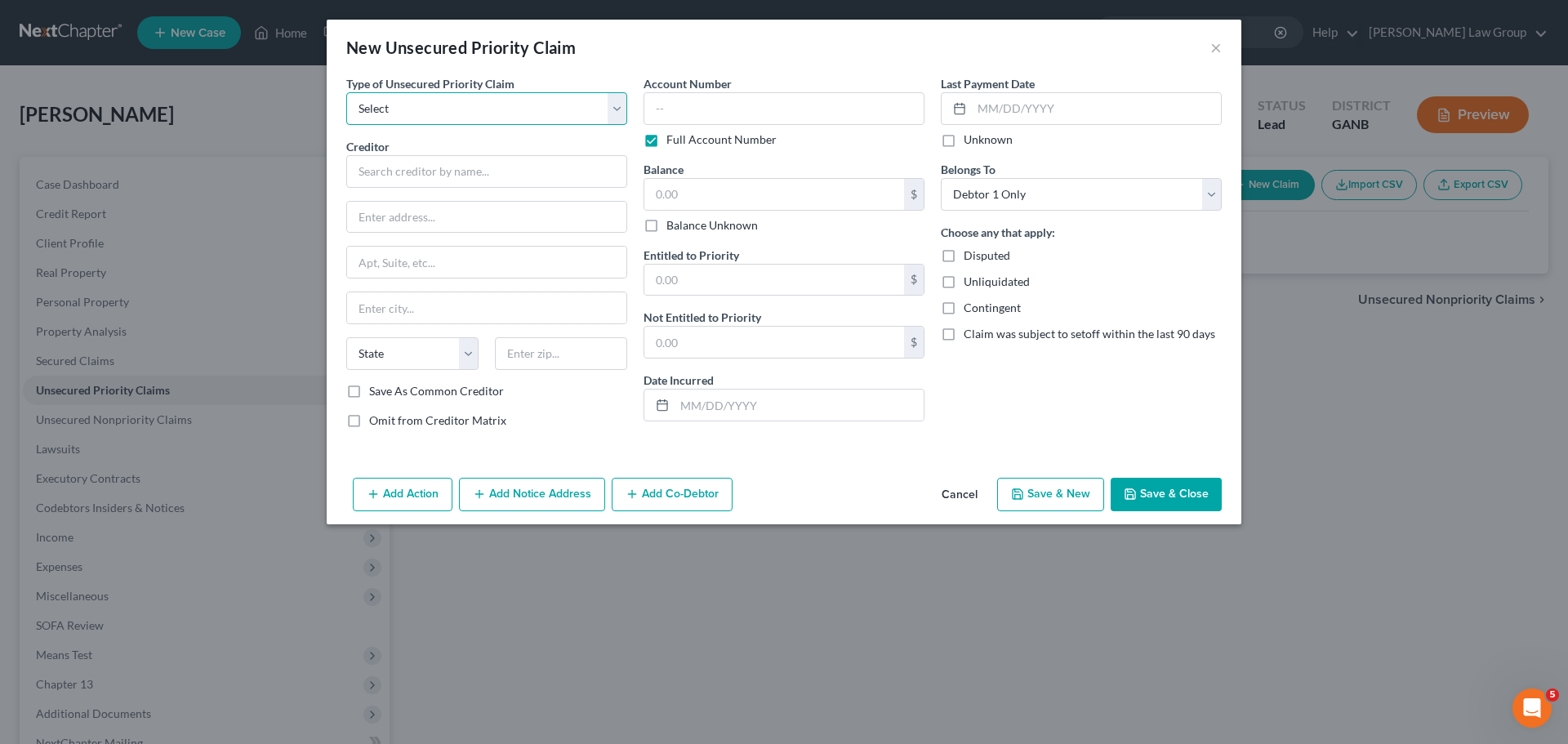
click at [391, 113] on select "Select Taxes & Other Government Units Domestic Support Obligations Extensions o…" at bounding box center [486, 109] width 281 height 32
select select "0"
click at [346, 92] on select "Select Taxes & Other Government Units Domestic Support Obligations Extensions o…" at bounding box center [486, 109] width 281 height 32
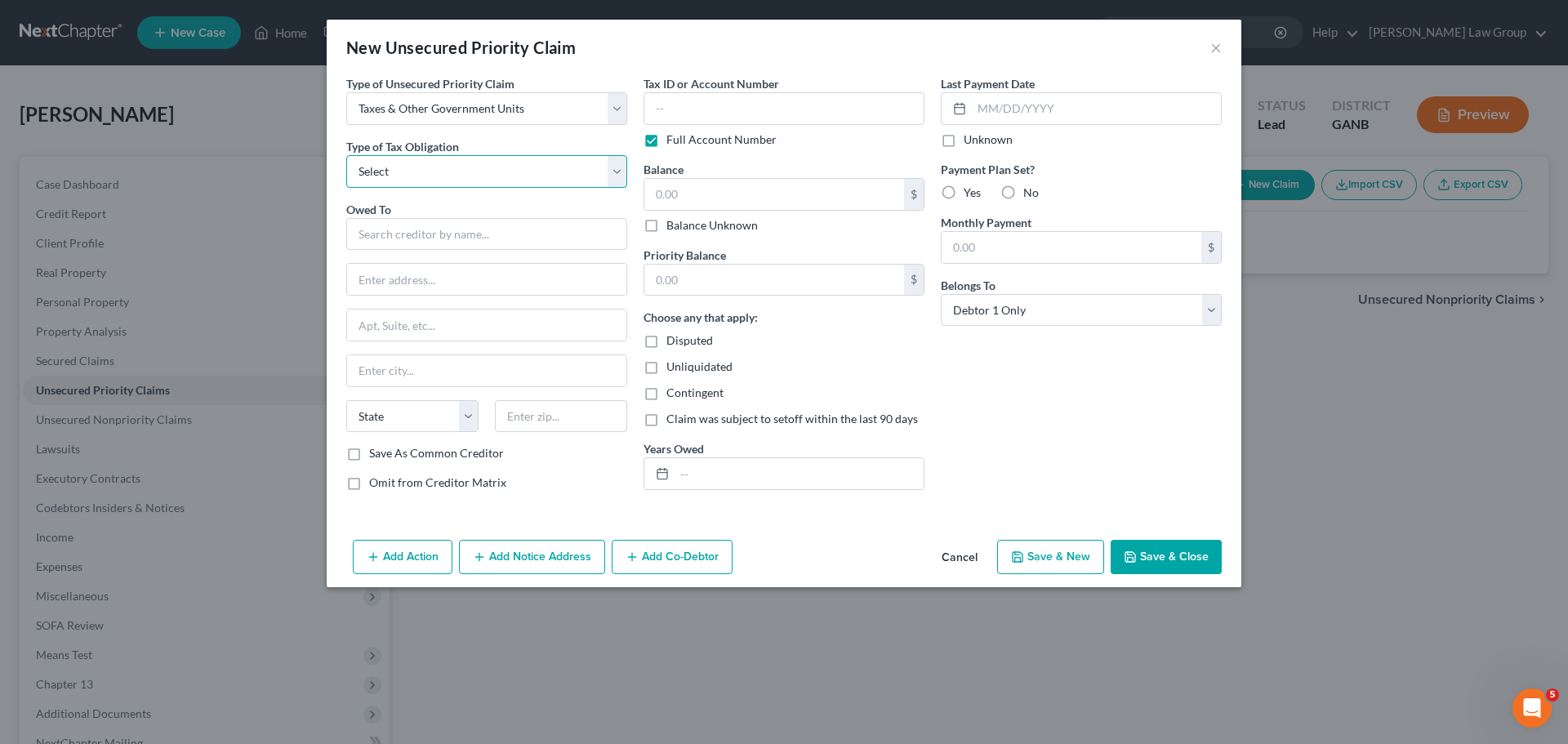
click at [442, 178] on select "Select Federal City State Franchise Tax Board Other" at bounding box center [486, 171] width 281 height 32
select select "0"
click at [346, 155] on select "Select Federal City State Franchise Tax Board Other" at bounding box center [486, 171] width 281 height 32
click at [401, 227] on input "text" at bounding box center [486, 234] width 281 height 32
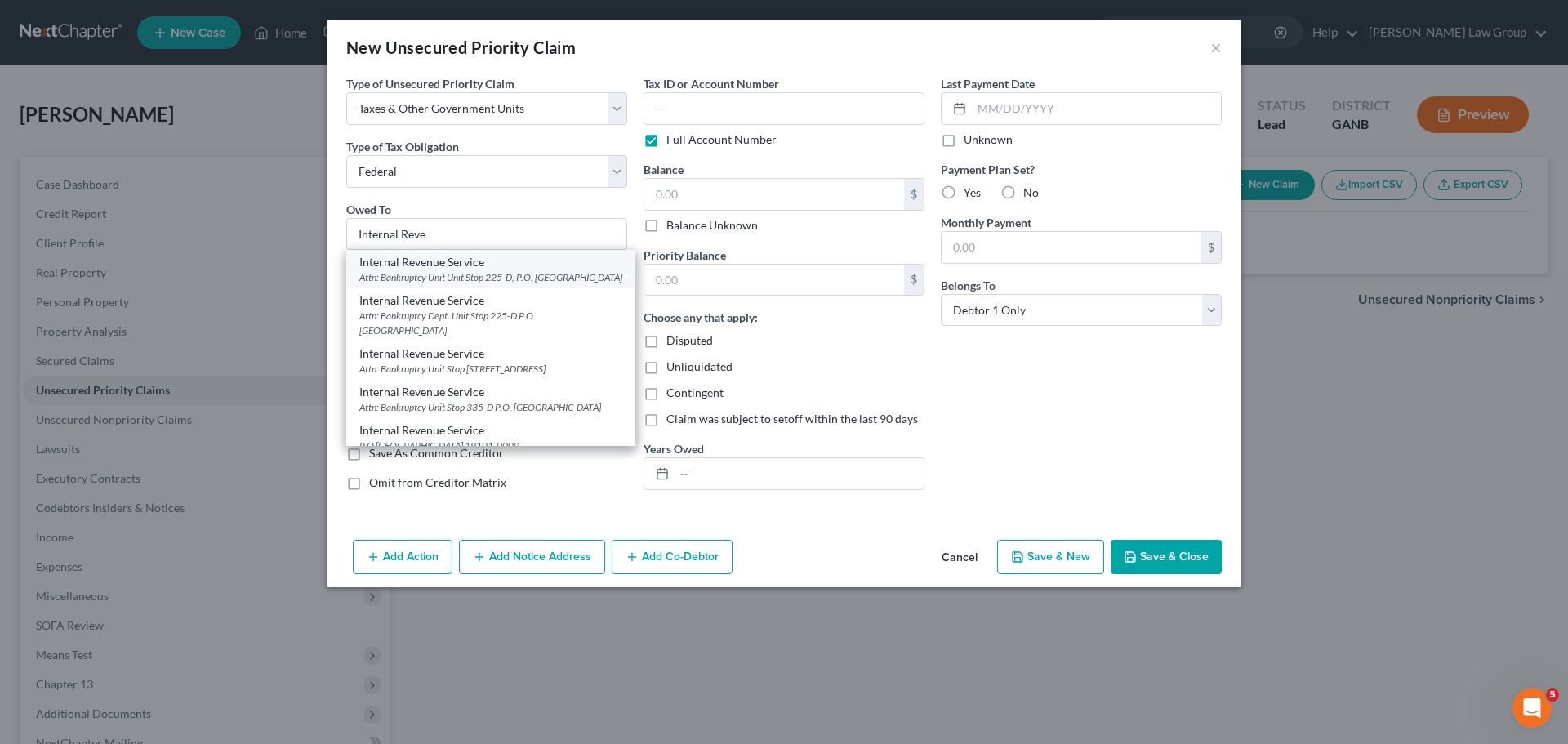
click at [498, 277] on div "Attn: Bankruptcy Unit Unit Stop 225-D, P.O. [GEOGRAPHIC_DATA]" at bounding box center [491, 277] width 263 height 14
type input "Internal Revenue Service"
type input "Attn: Bankruptcy Unit"
type input "Unit Stop 225-D, P.O. Box 995"
type input "[GEOGRAPHIC_DATA]"
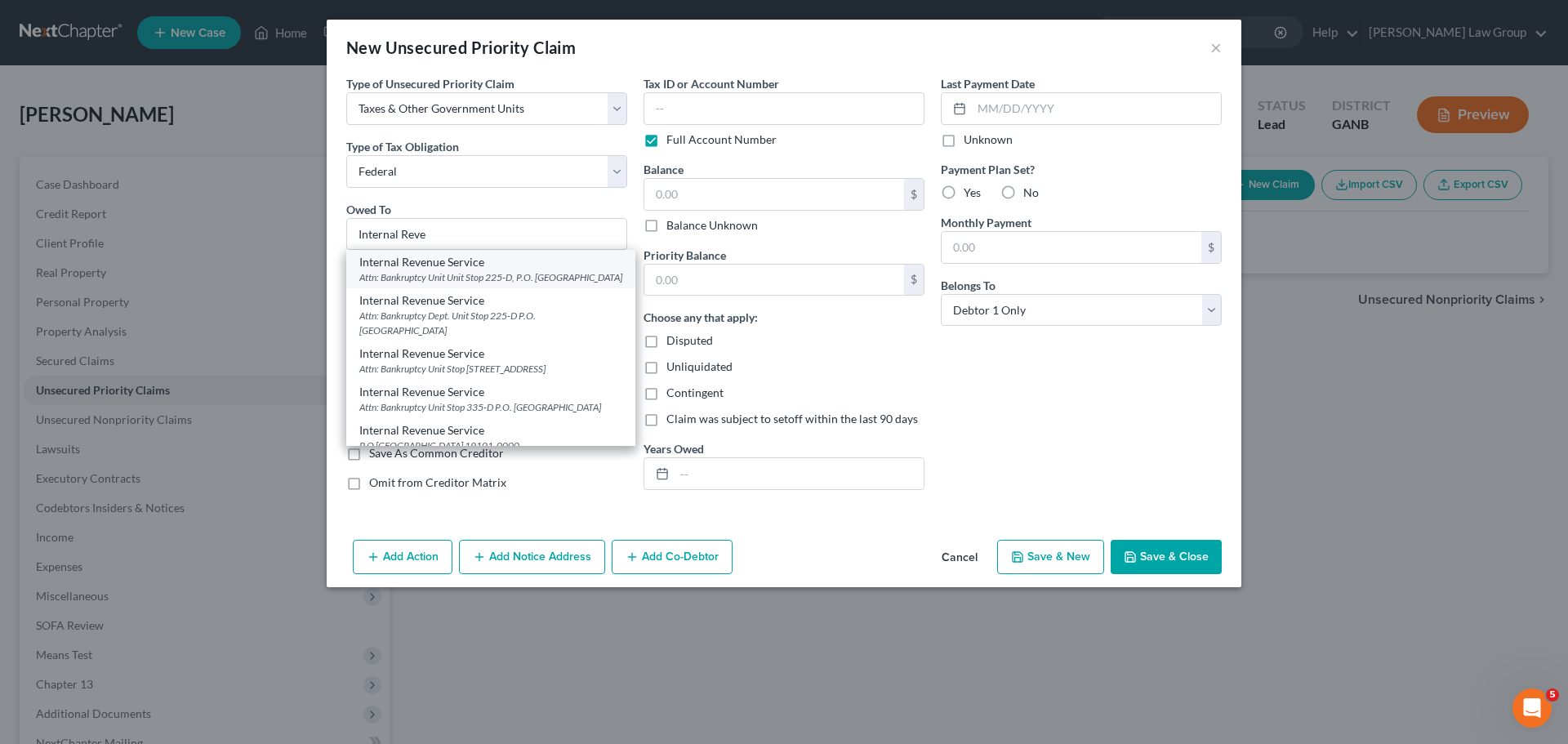
select select "10"
type input "30370"
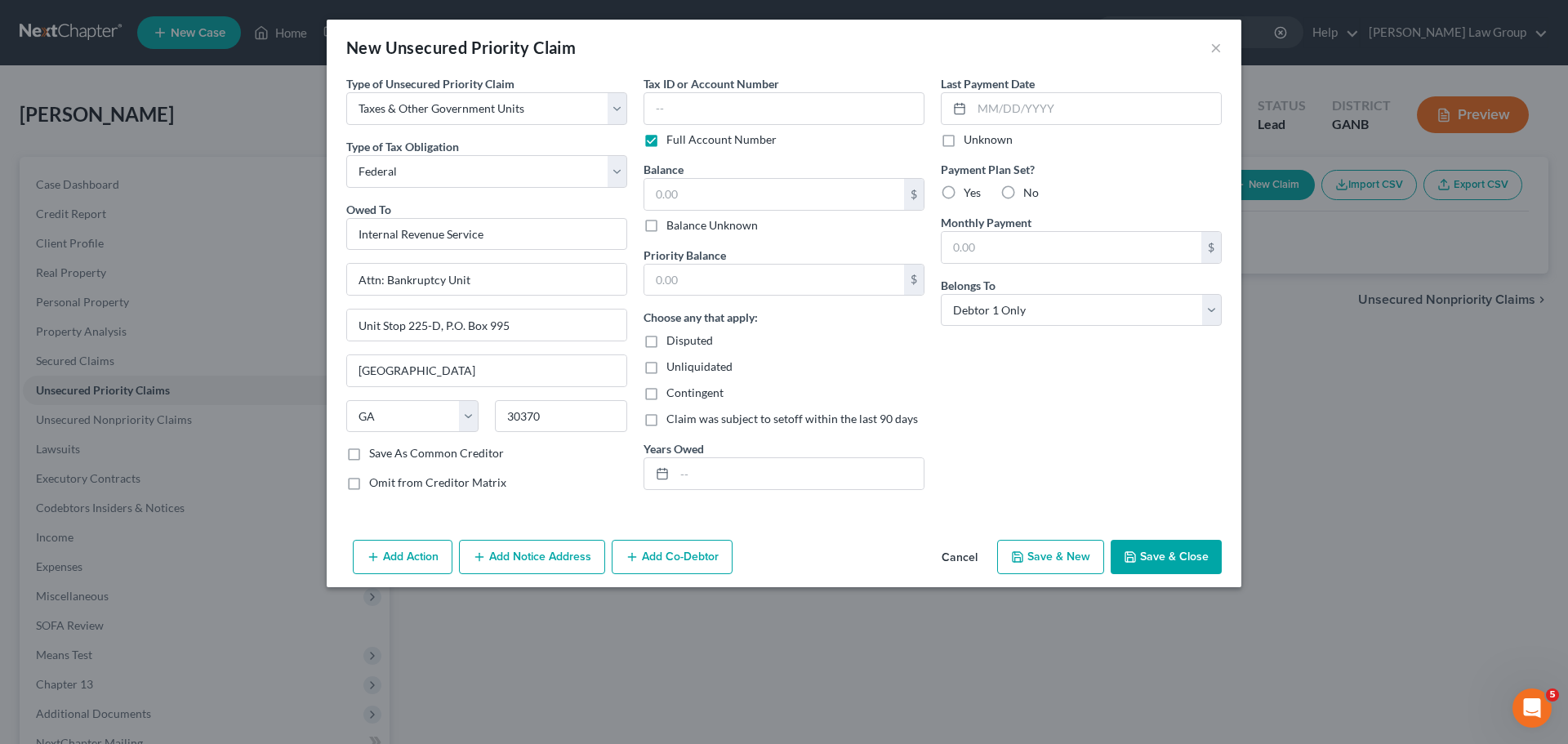
click at [1163, 556] on button "Save & Close" at bounding box center [1166, 556] width 112 height 34
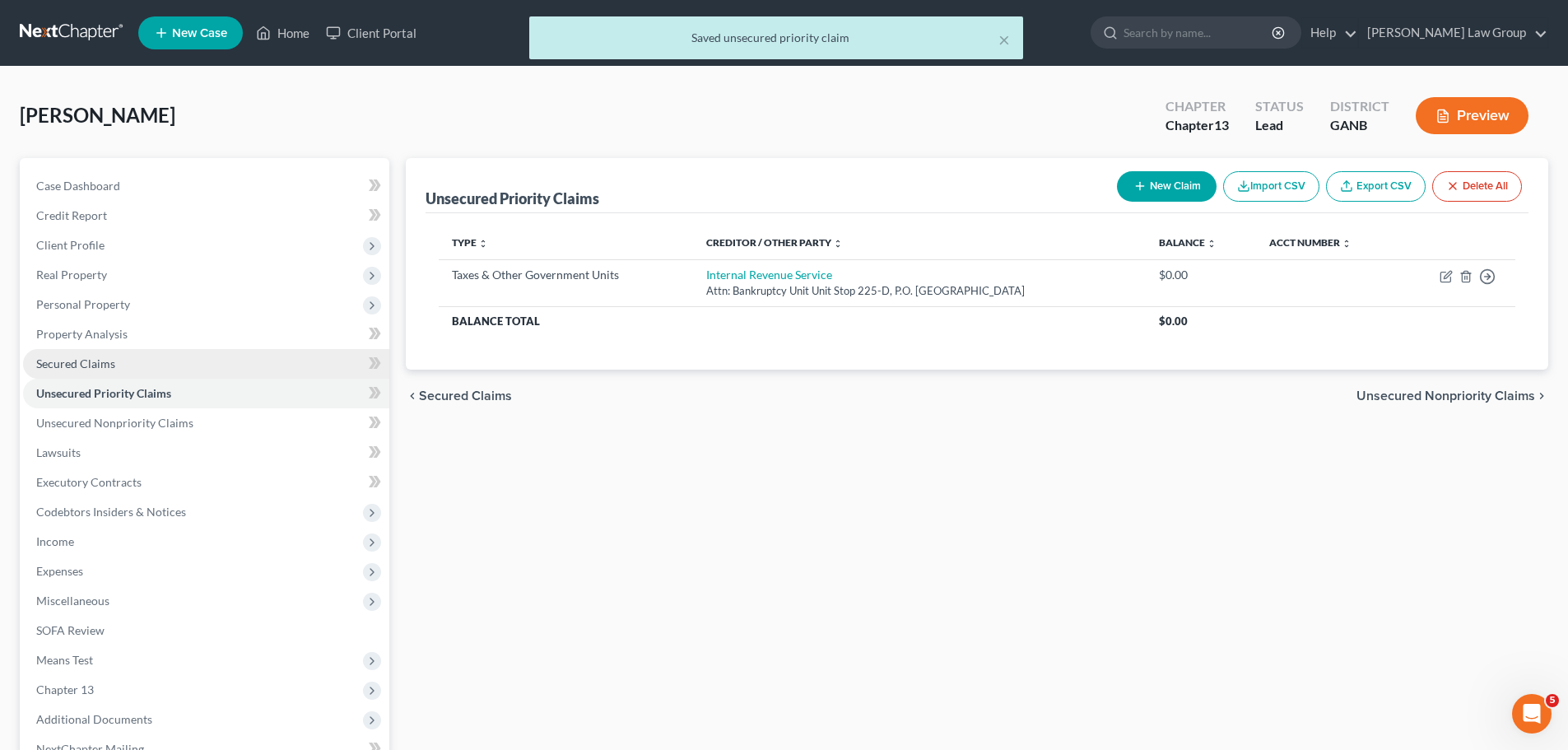
drag, startPoint x: 152, startPoint y: 352, endPoint x: 184, endPoint y: 375, distance: 39.4
click at [152, 352] on link "Secured Claims" at bounding box center [206, 363] width 366 height 30
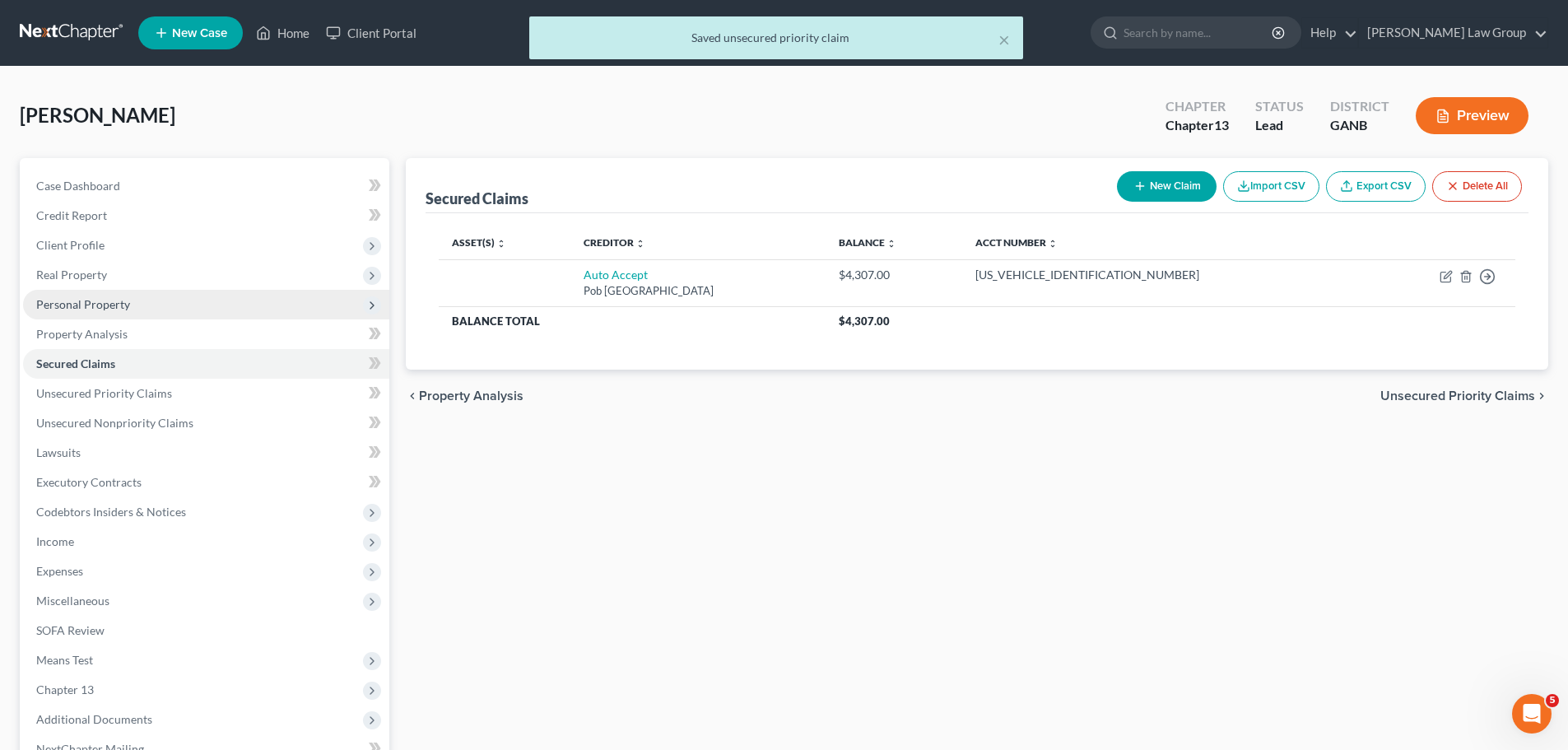
click at [107, 309] on span "Personal Property" at bounding box center [84, 303] width 94 height 14
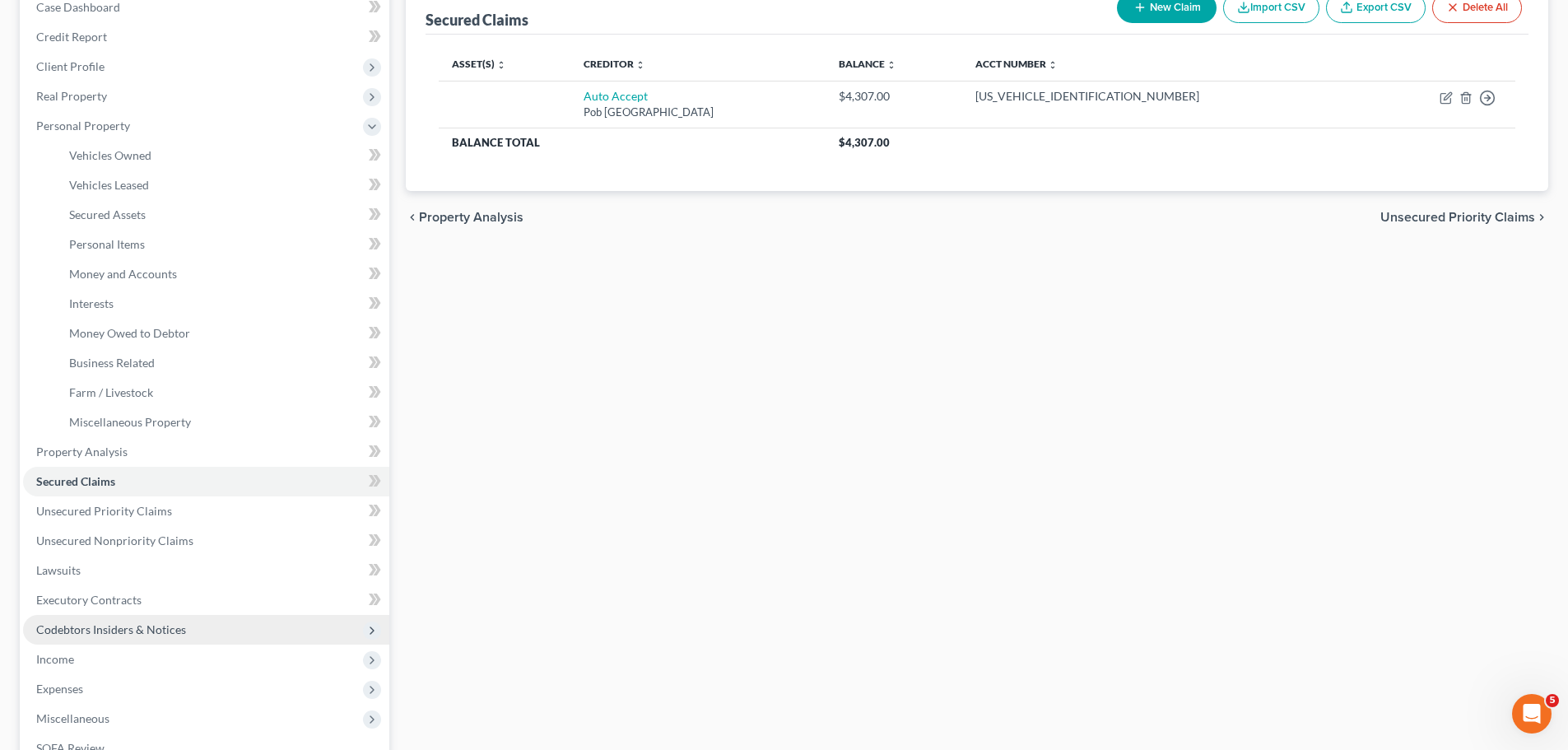
scroll to position [411, 0]
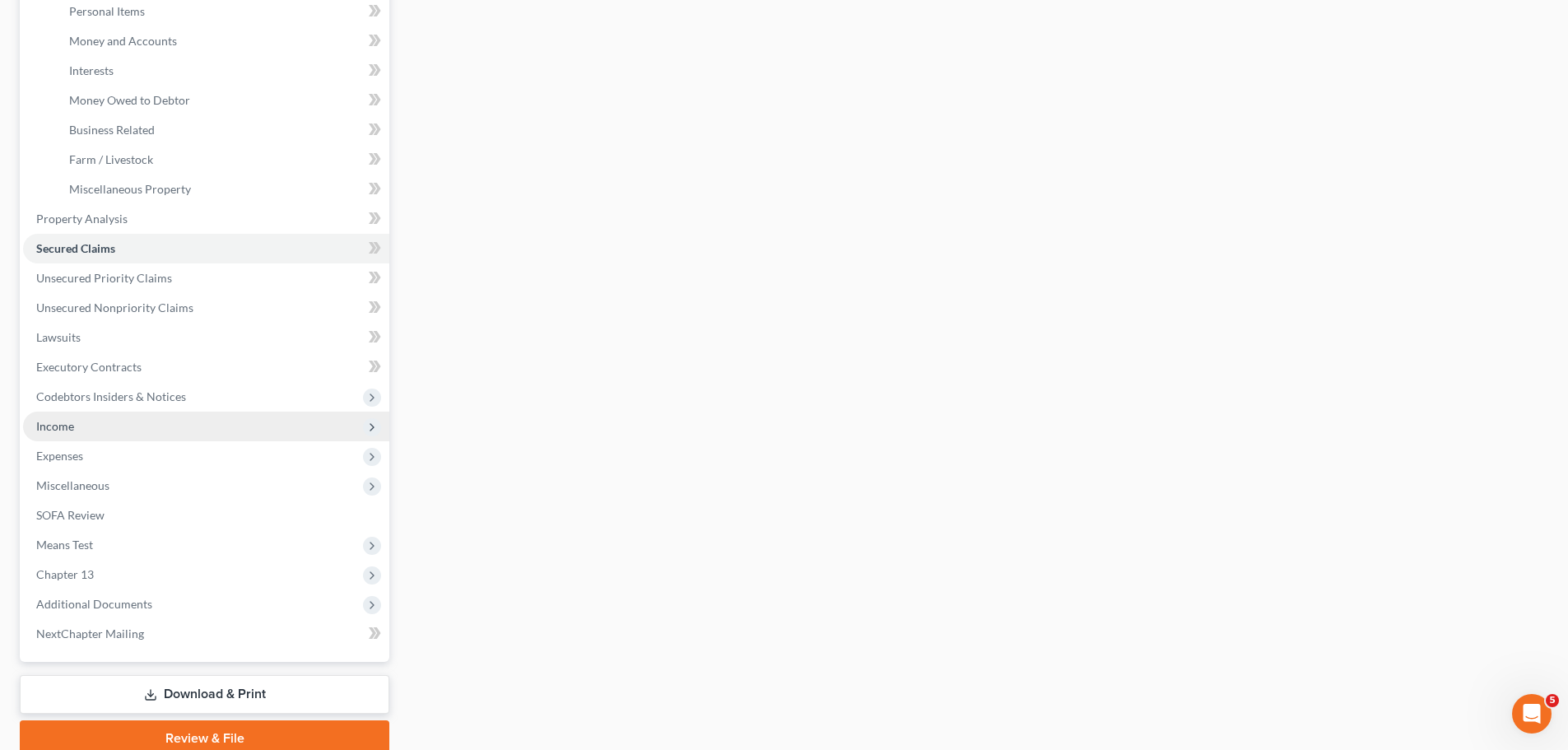
click at [126, 423] on span "Income" at bounding box center [206, 425] width 366 height 30
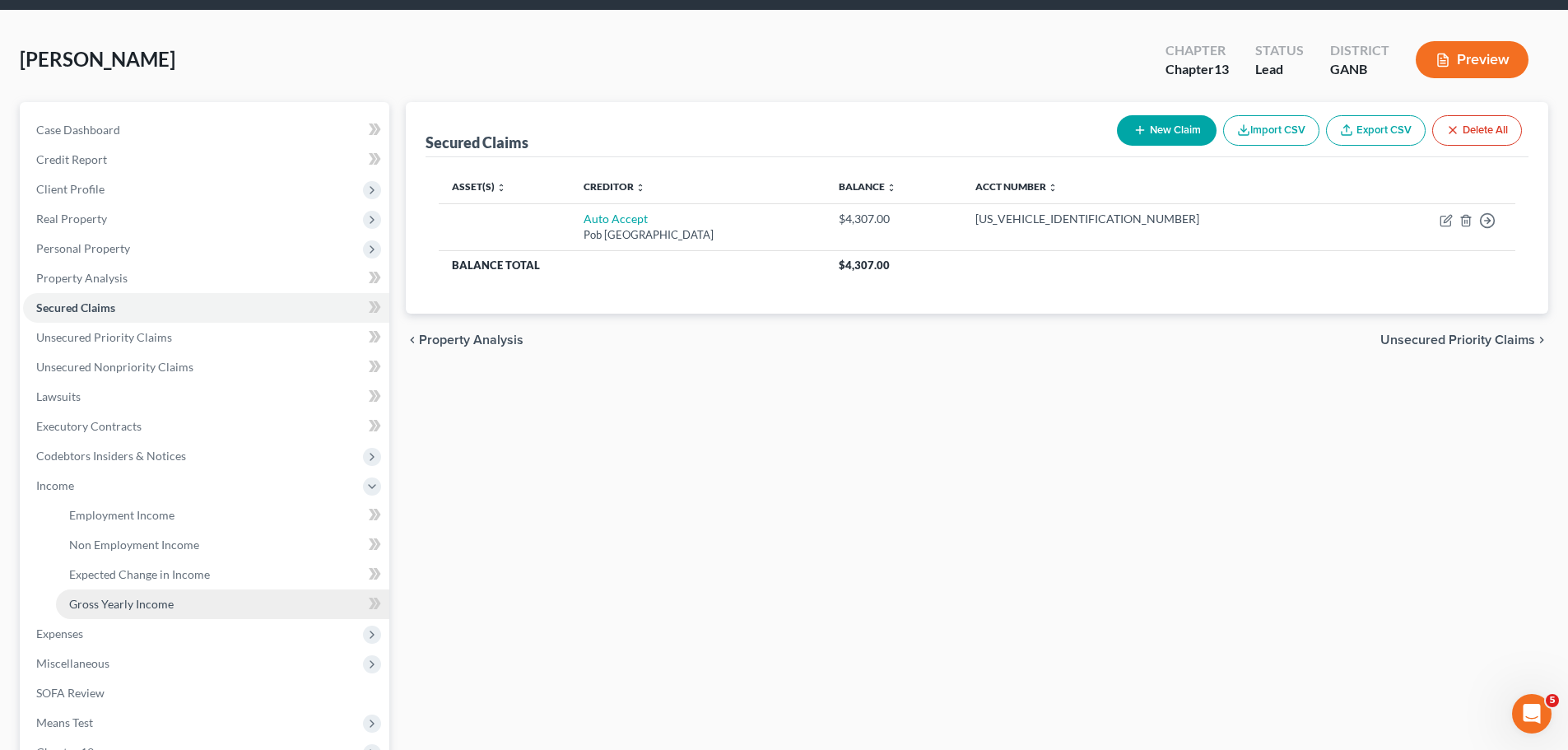
scroll to position [302, 0]
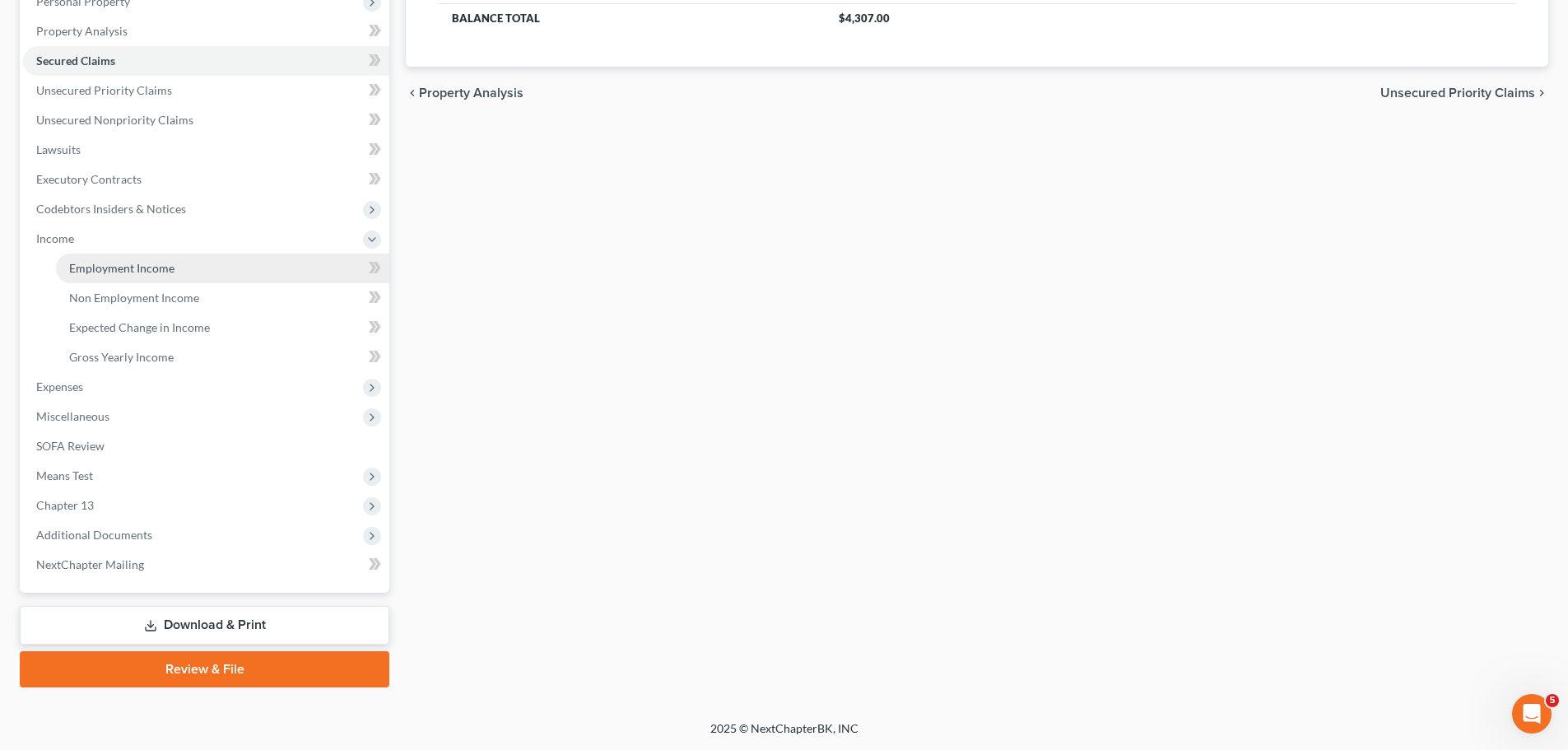
click at [130, 261] on span "Employment Income" at bounding box center [122, 268] width 106 height 14
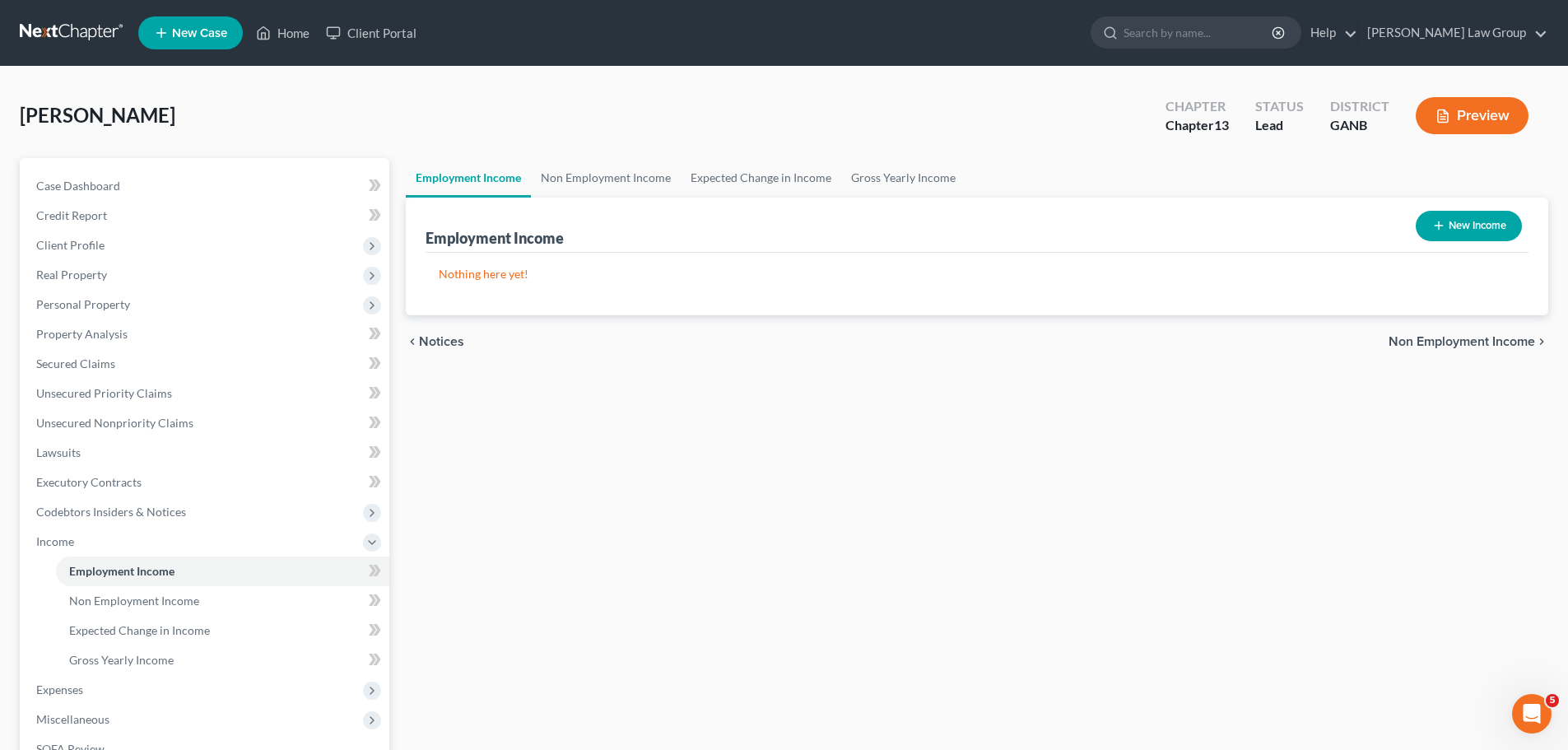
click at [1486, 222] on button "New Income" at bounding box center [1469, 226] width 107 height 31
select select "0"
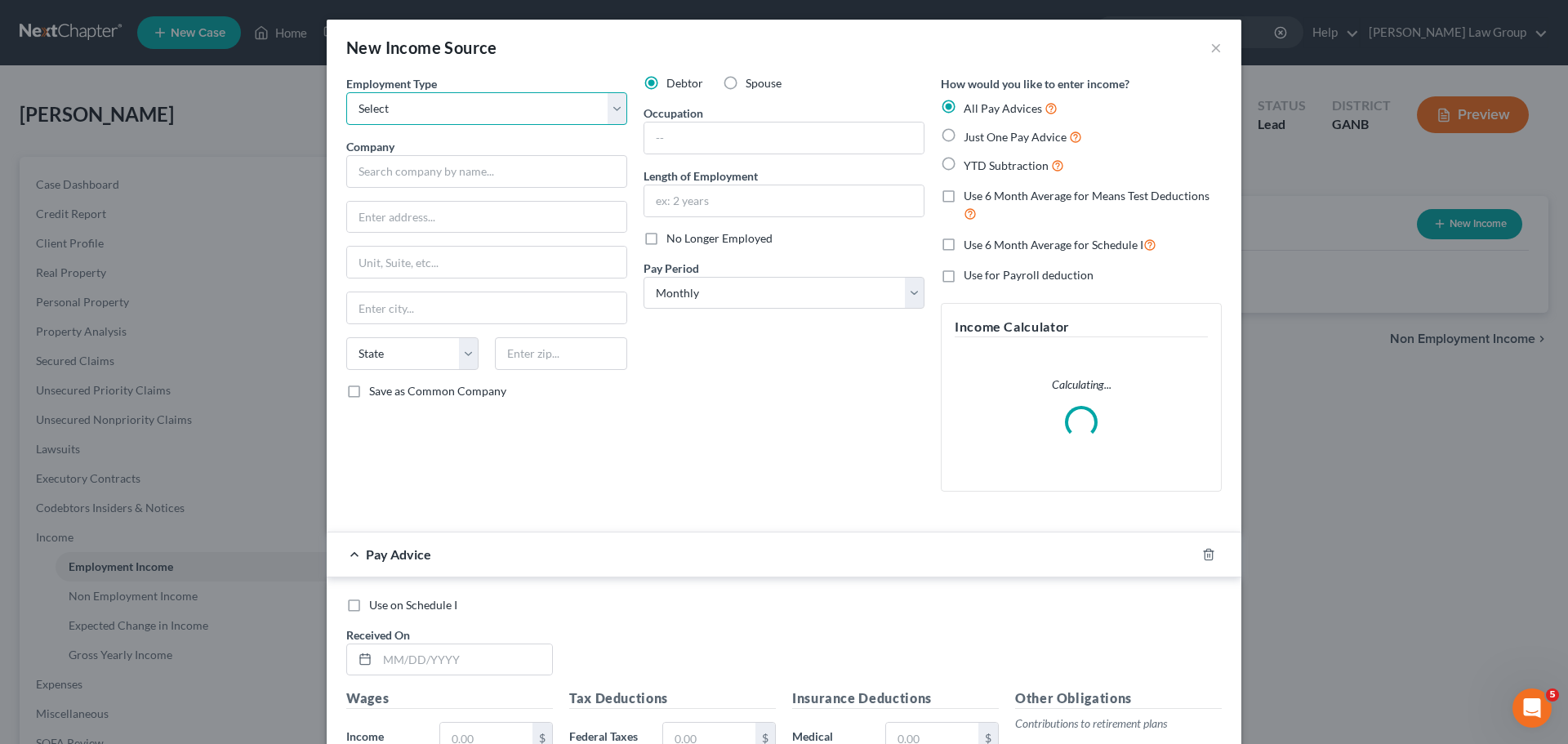
click at [442, 105] on select "Select Full or [DEMOGRAPHIC_DATA] Employment Self Employment" at bounding box center [486, 109] width 281 height 32
select select "0"
click at [346, 92] on select "Select Full or [DEMOGRAPHIC_DATA] Employment Self Employment" at bounding box center [486, 109] width 281 height 32
click at [414, 163] on input "text" at bounding box center [486, 171] width 281 height 32
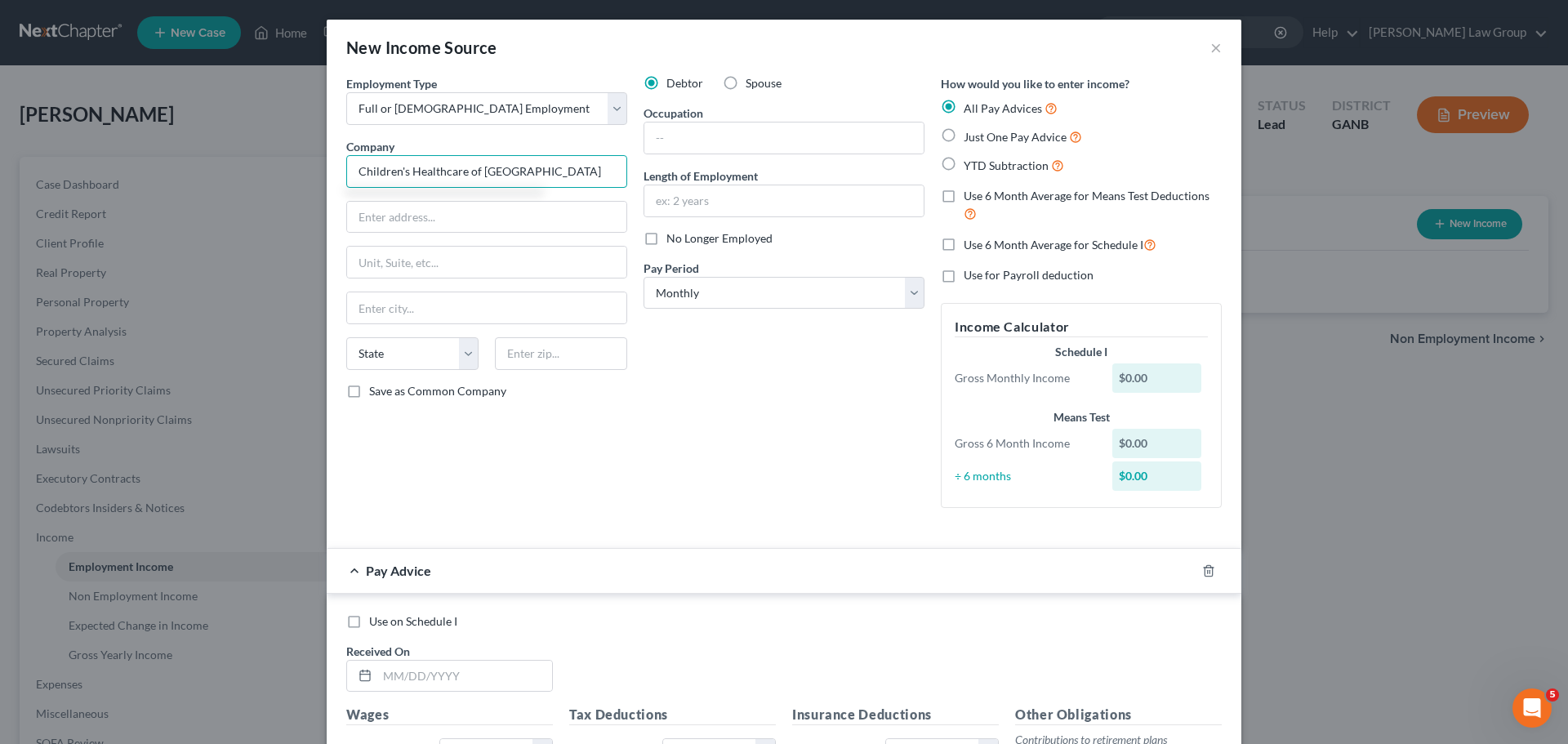
type input "Children's Healthcare of [GEOGRAPHIC_DATA]"
click at [456, 215] on input "text" at bounding box center [486, 217] width 279 height 31
paste input "[STREET_ADDRESS]"
type input "[STREET_ADDRESS]"
click at [592, 359] on input "text" at bounding box center [560, 353] width 132 height 32
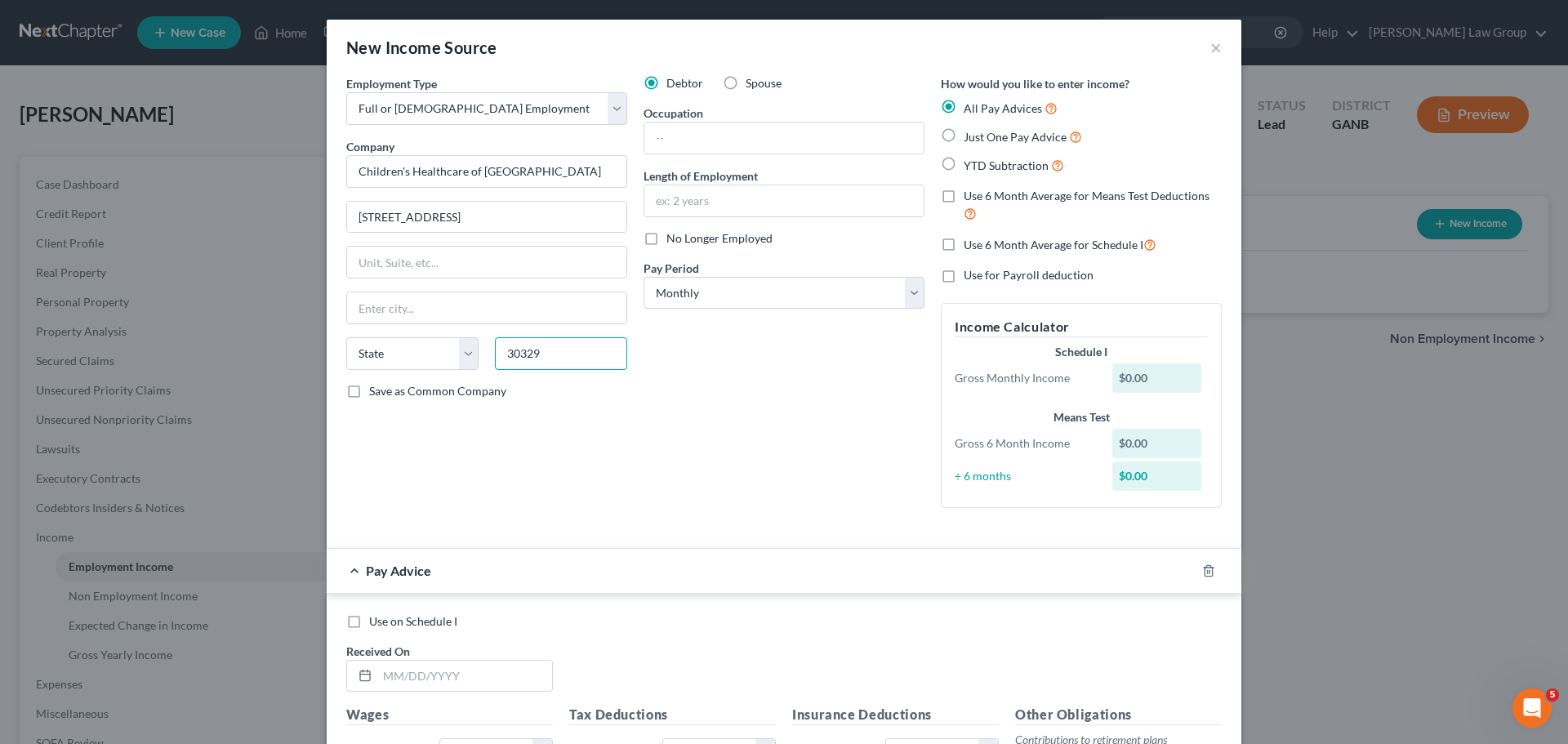
type input "30329"
type input "[GEOGRAPHIC_DATA]"
select select "10"
click at [756, 394] on div "Debtor Spouse Occupation Length of Employment No Longer Employed Pay Period * S…" at bounding box center [784, 298] width 297 height 446
click at [964, 132] on label "Just One Pay Advice" at bounding box center [1023, 137] width 118 height 19
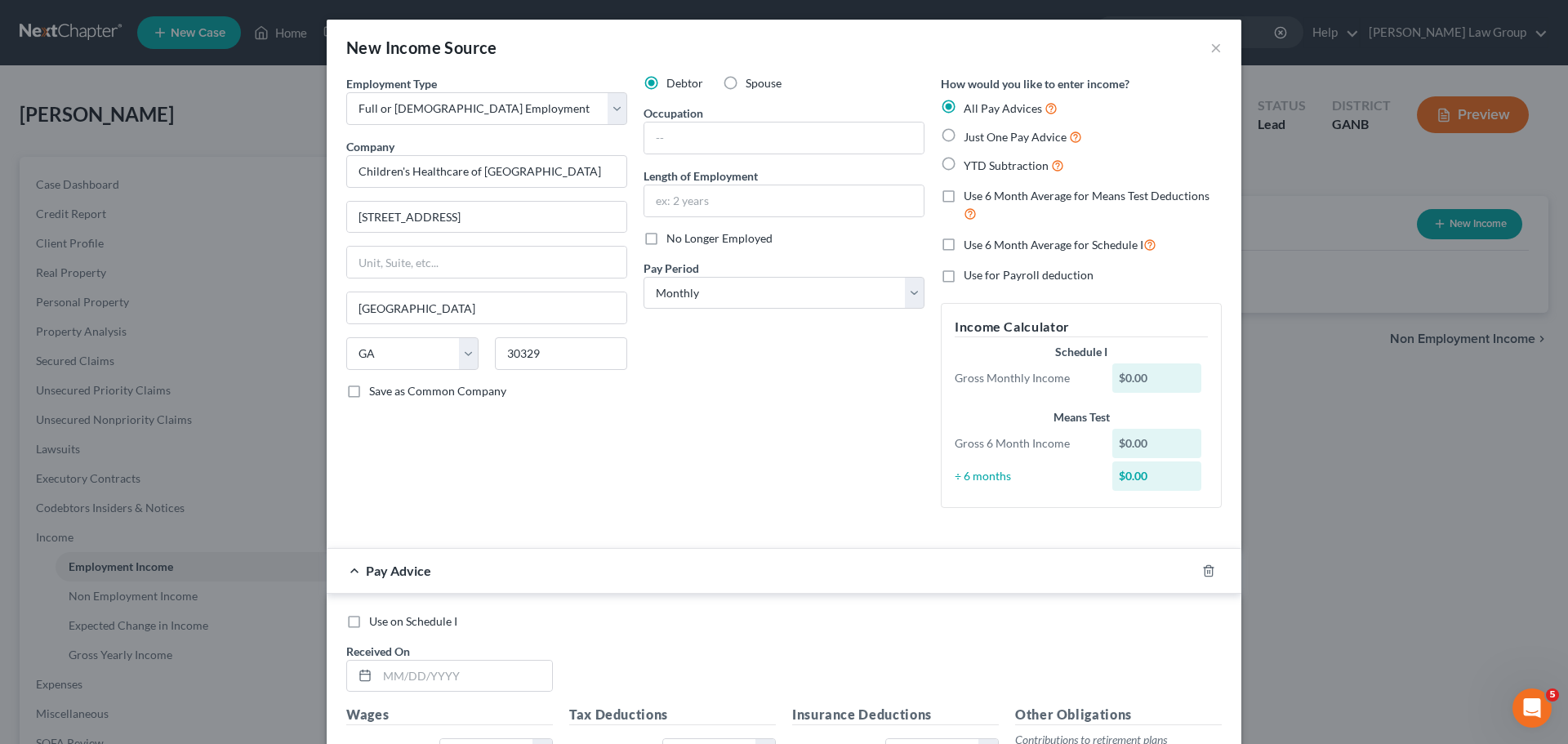
click at [970, 132] on input "Just One Pay Advice" at bounding box center [975, 132] width 10 height 10
radio input "true"
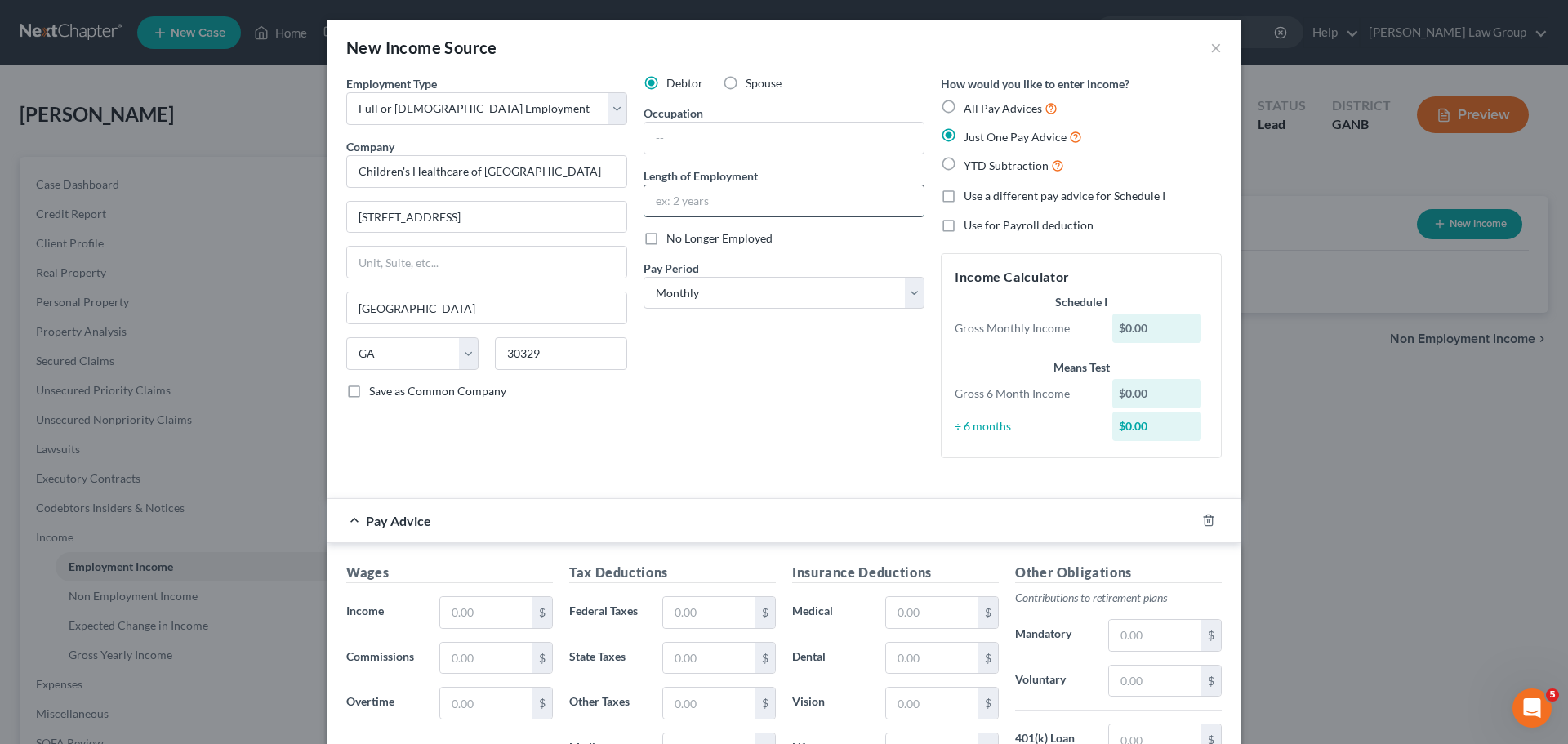
click at [713, 200] on input "text" at bounding box center [784, 201] width 279 height 31
type input "1 year"
click at [711, 133] on input "text" at bounding box center [784, 138] width 279 height 31
click at [707, 140] on input "text" at bounding box center [784, 138] width 279 height 31
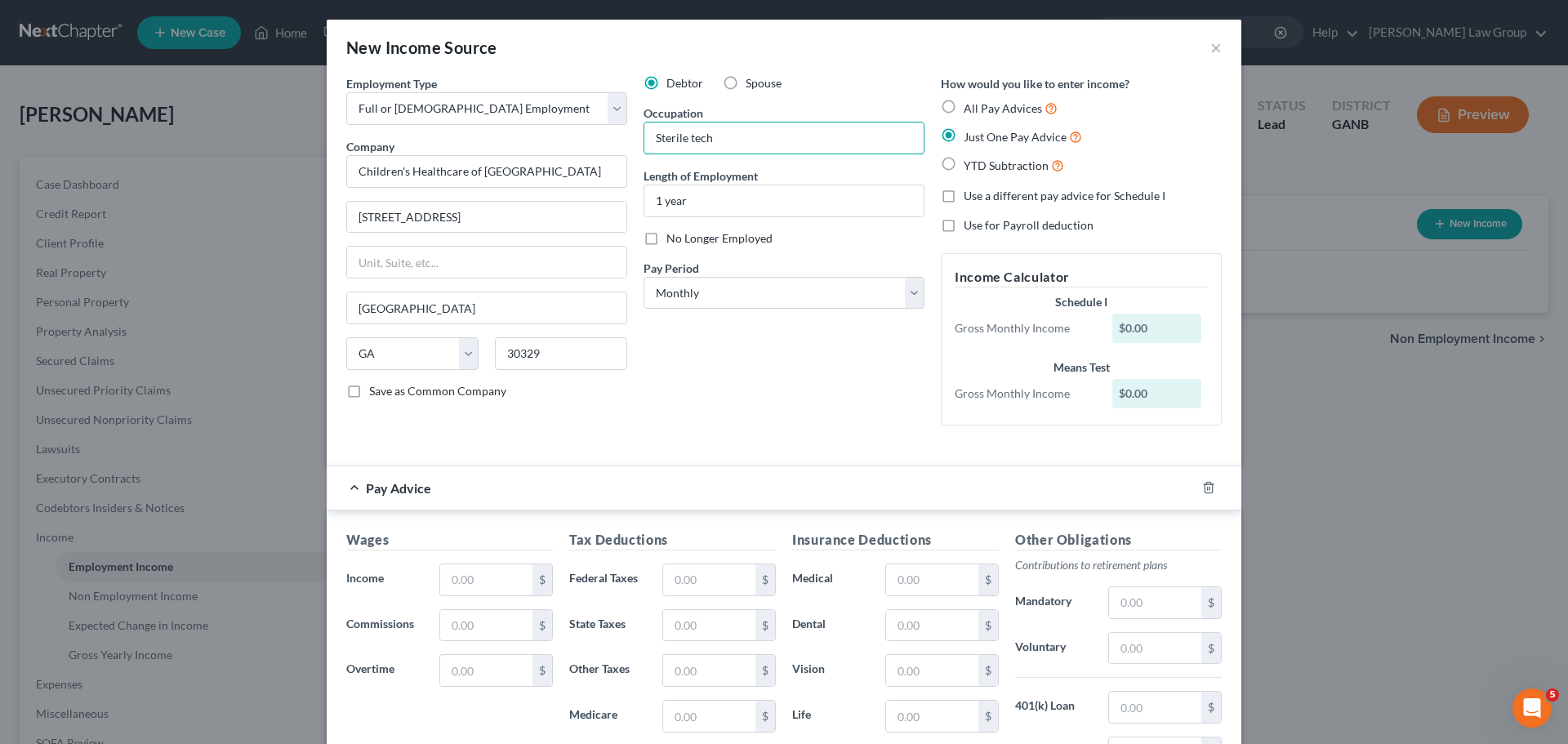
type input "Sterile tech"
click at [470, 568] on input "text" at bounding box center [486, 579] width 92 height 31
click at [470, 581] on input "text" at bounding box center [486, 579] width 92 height 31
click at [468, 578] on input "text" at bounding box center [486, 579] width 92 height 31
type input "4,523.43"
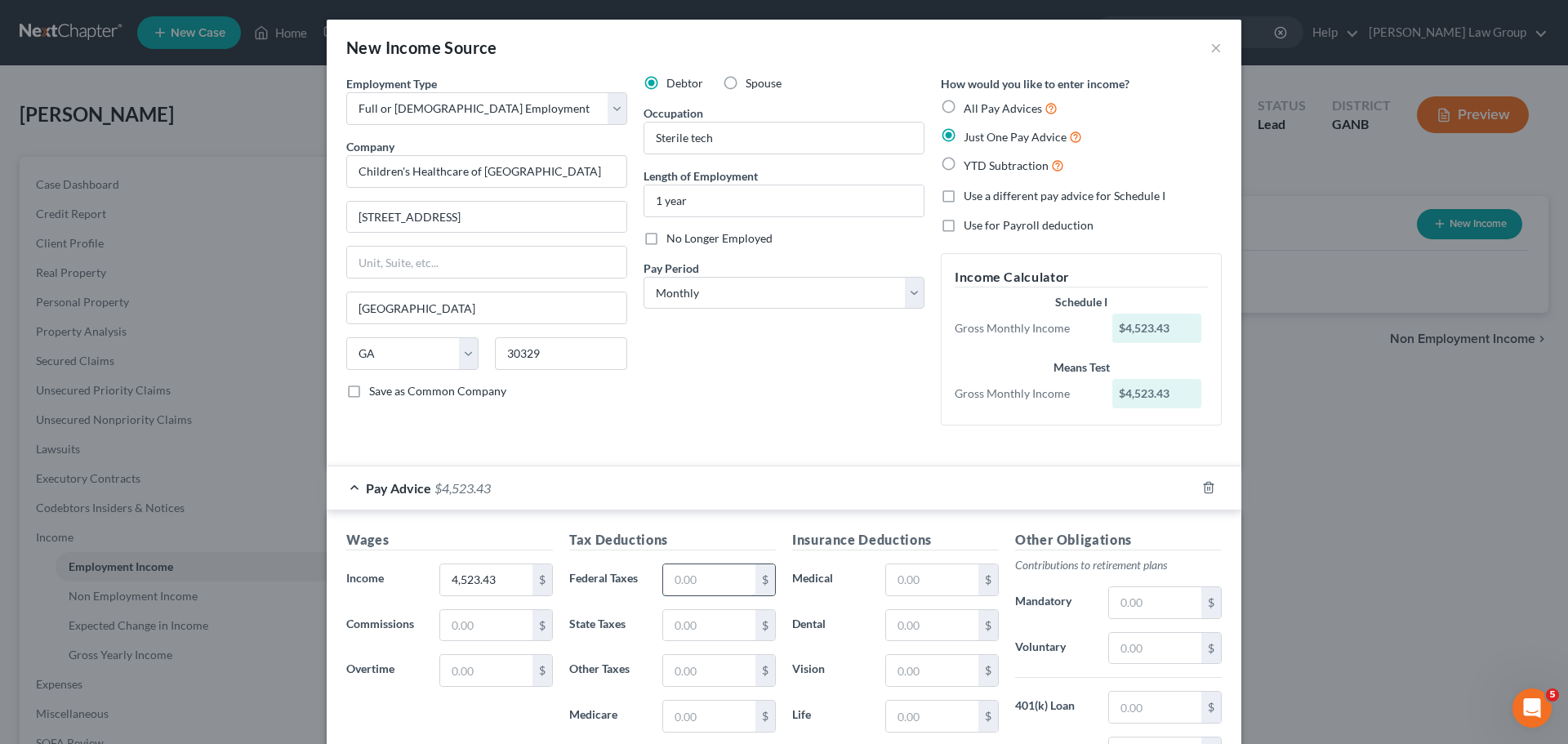
click at [688, 593] on input "text" at bounding box center [709, 579] width 92 height 31
type input "776.42"
click at [1146, 646] on input "text" at bounding box center [1155, 648] width 92 height 31
type input "178.14"
click at [929, 558] on div "Insurance Deductions Medical $ Dental $ Vision $ Life $" at bounding box center [896, 701] width 223 height 344
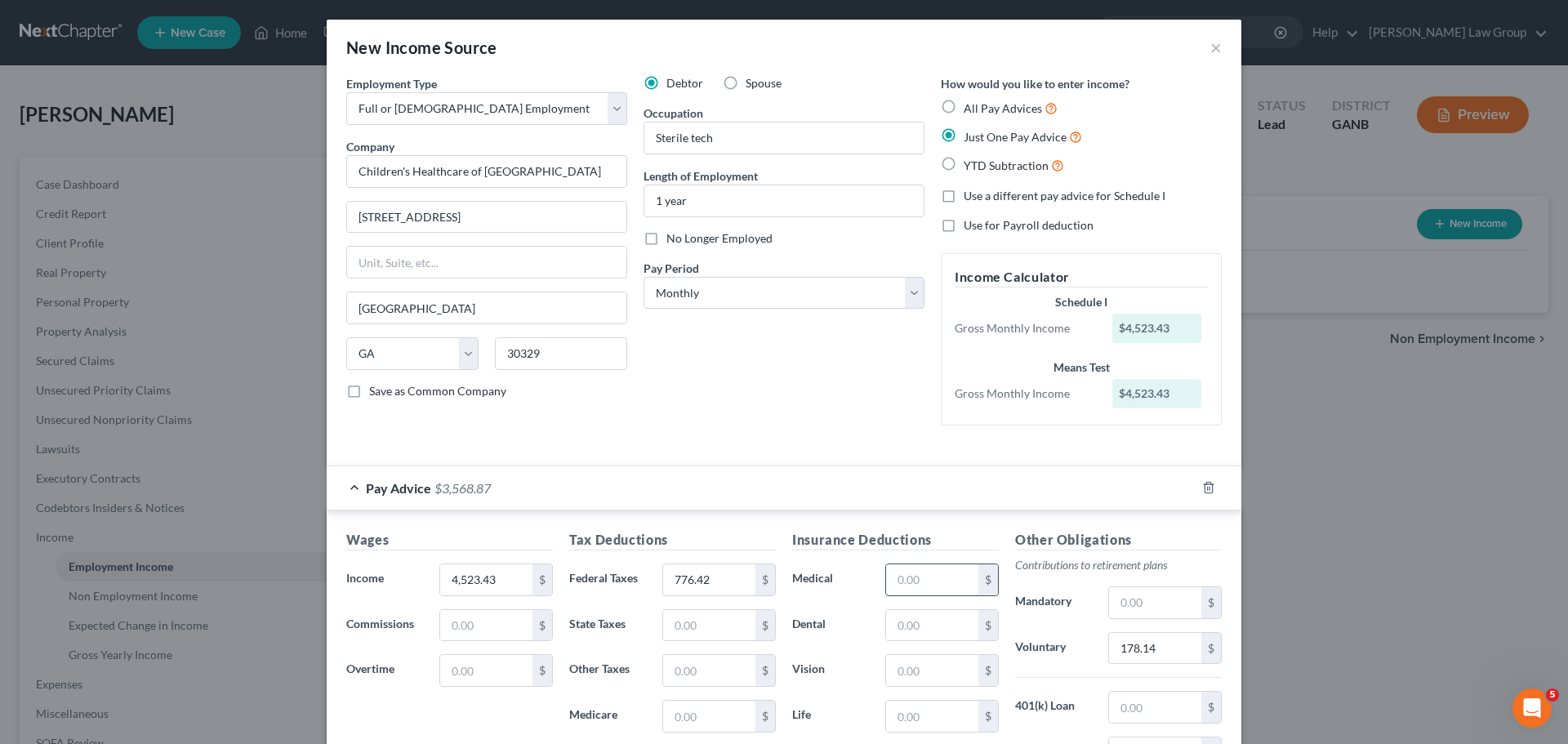
click at [916, 578] on input "text" at bounding box center [932, 579] width 92 height 31
type input "33.48"
click at [765, 397] on div "Debtor Spouse Occupation Sterile tech Length of Employment 1 year No Longer Emp…" at bounding box center [784, 256] width 297 height 363
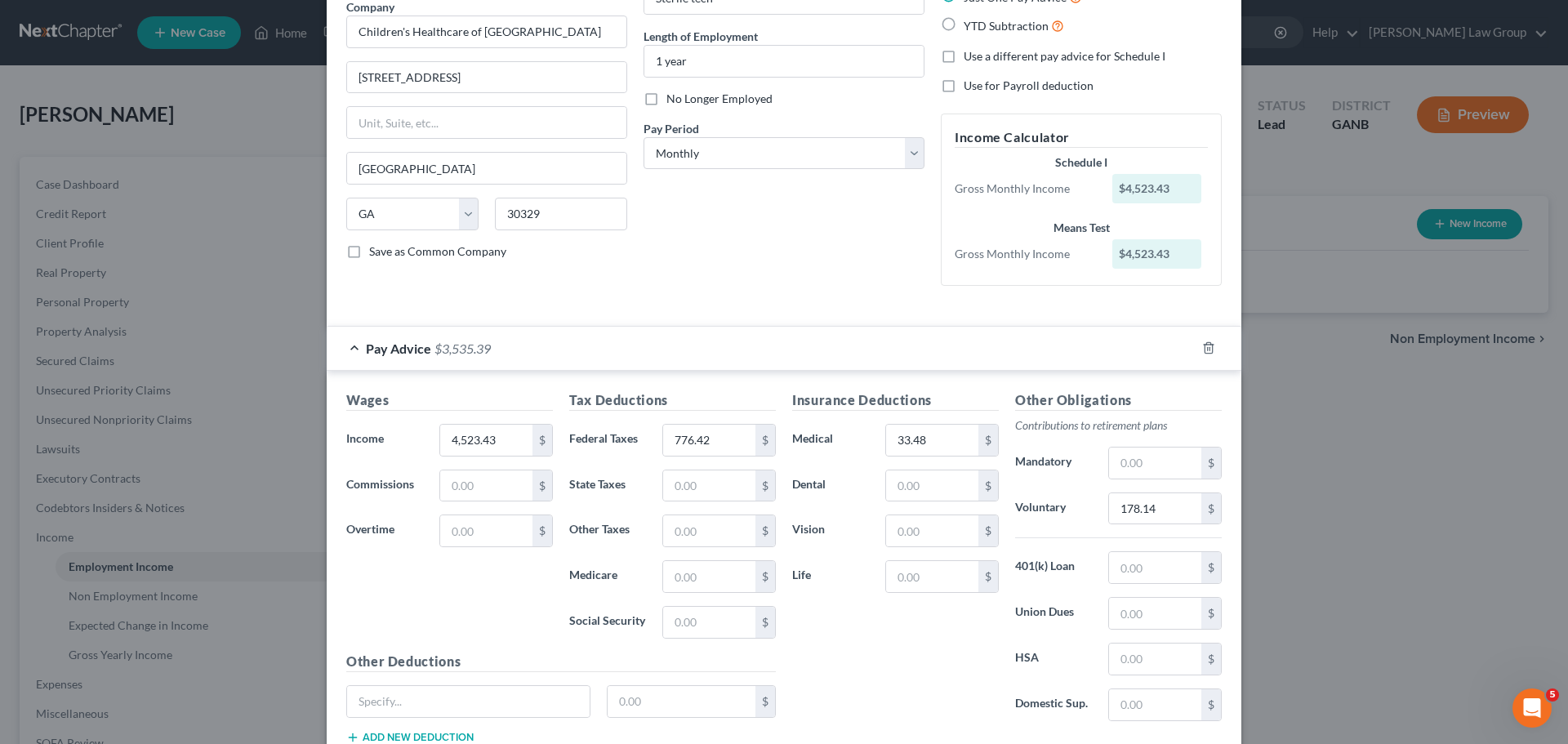
scroll to position [254, 0]
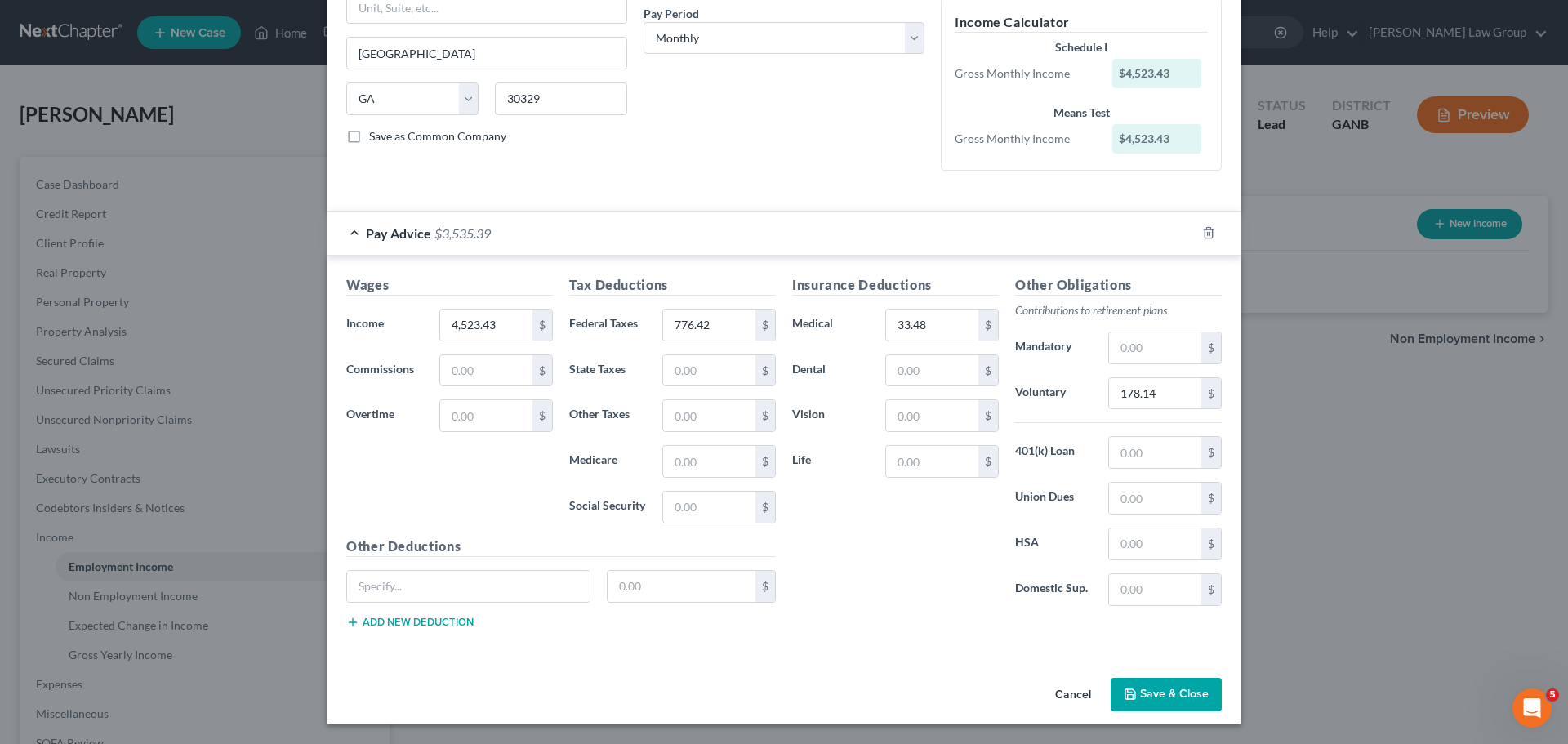
click at [1173, 687] on button "Save & Close" at bounding box center [1166, 694] width 112 height 34
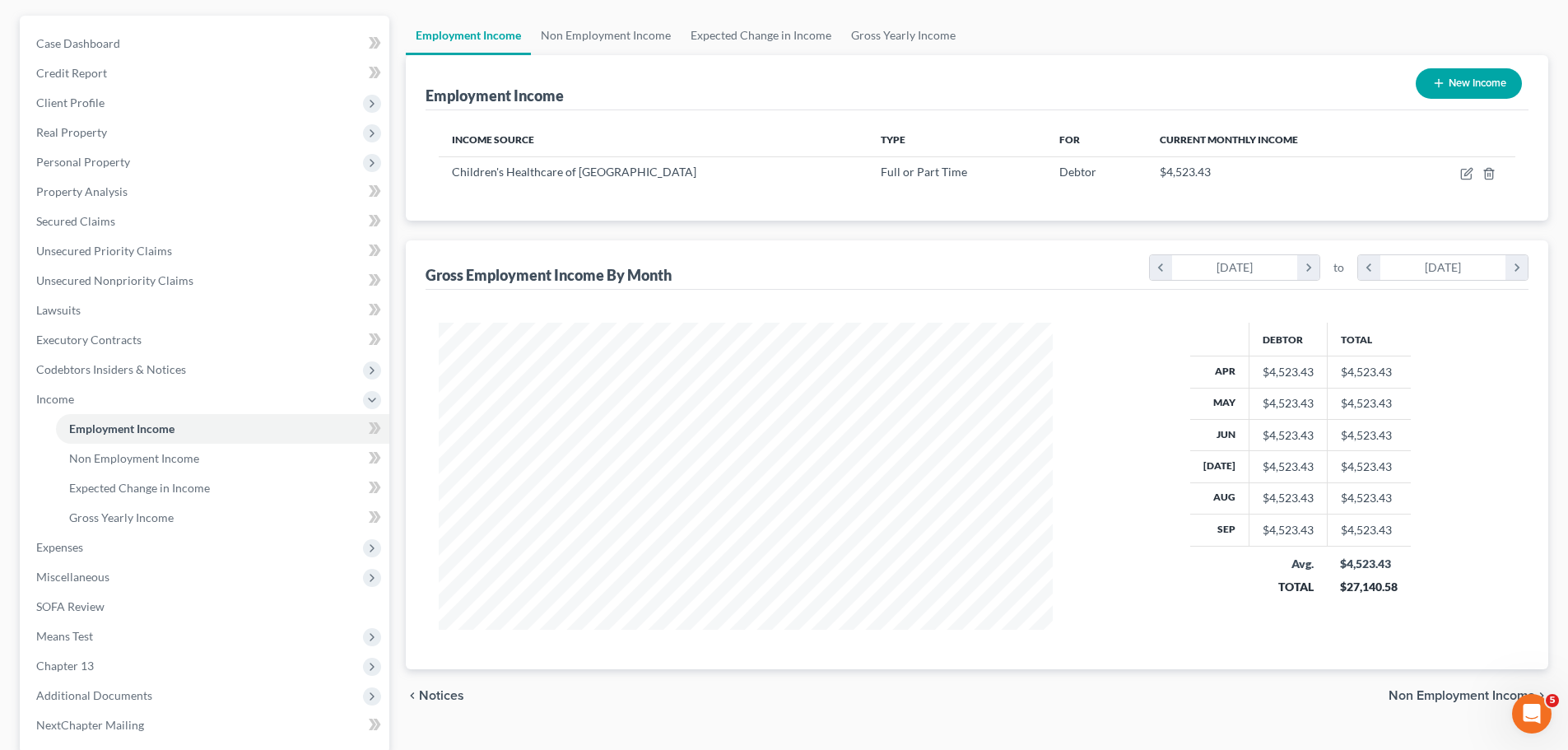
scroll to position [302, 0]
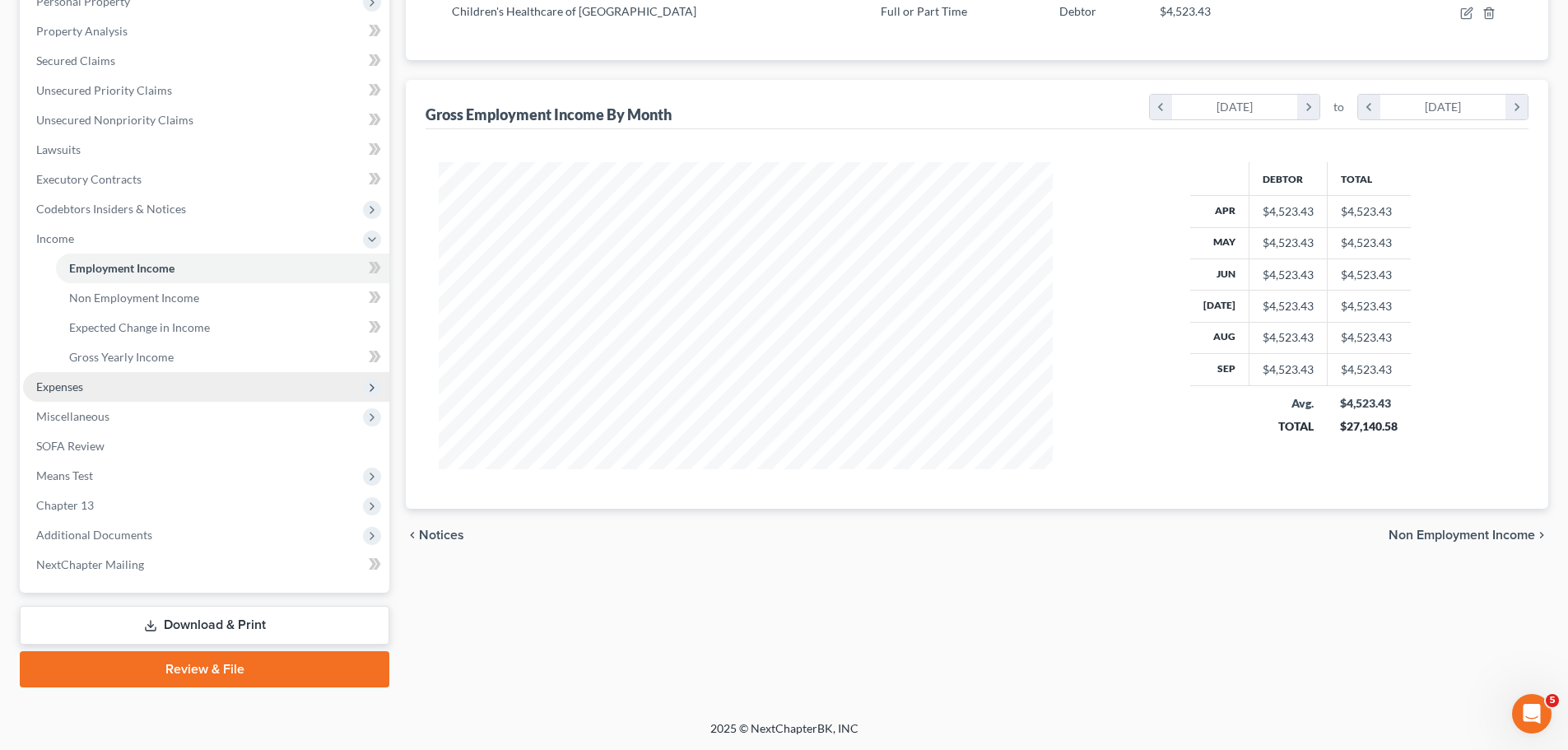
click at [77, 382] on span "Expenses" at bounding box center [60, 386] width 47 height 14
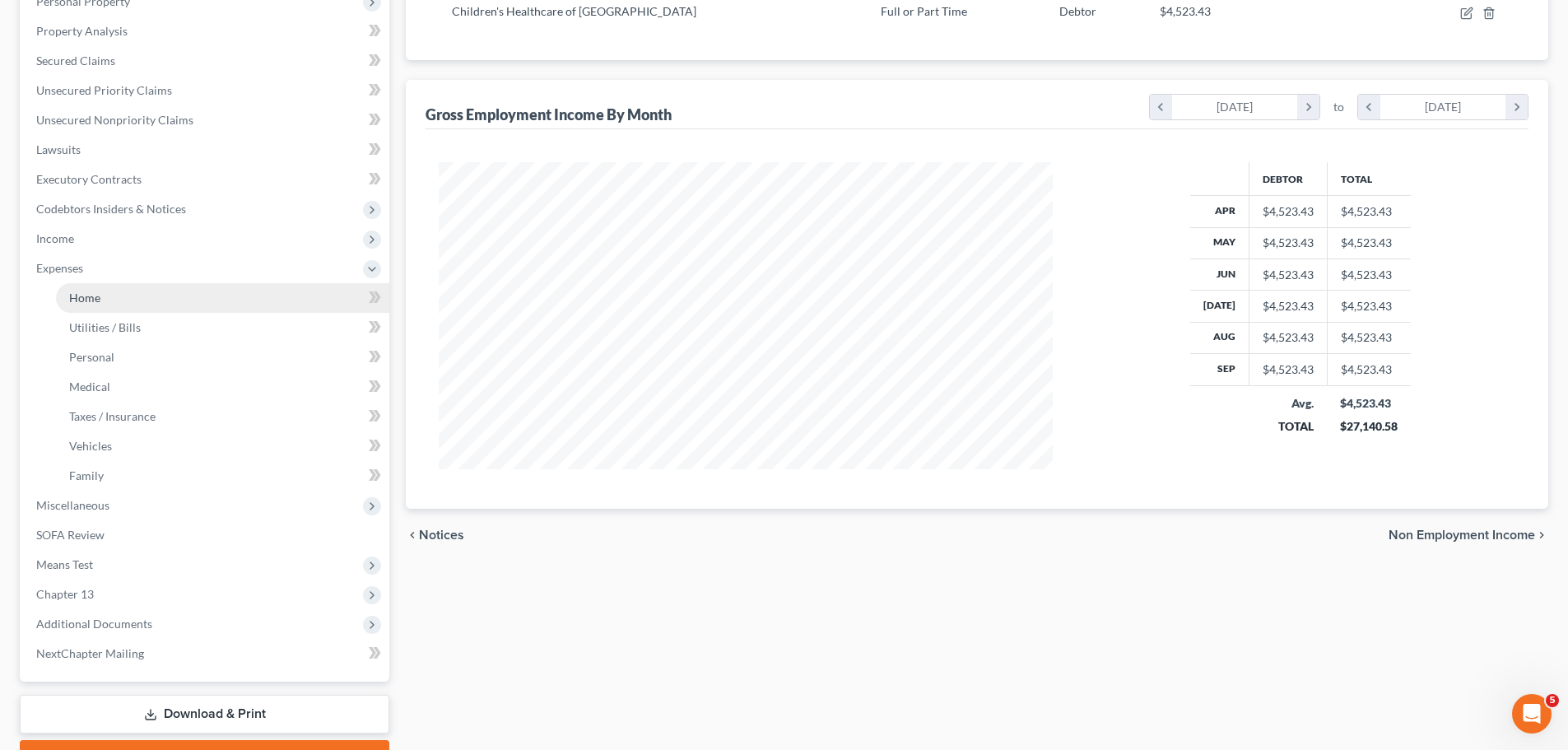
click at [142, 299] on link "Home" at bounding box center [222, 298] width 333 height 30
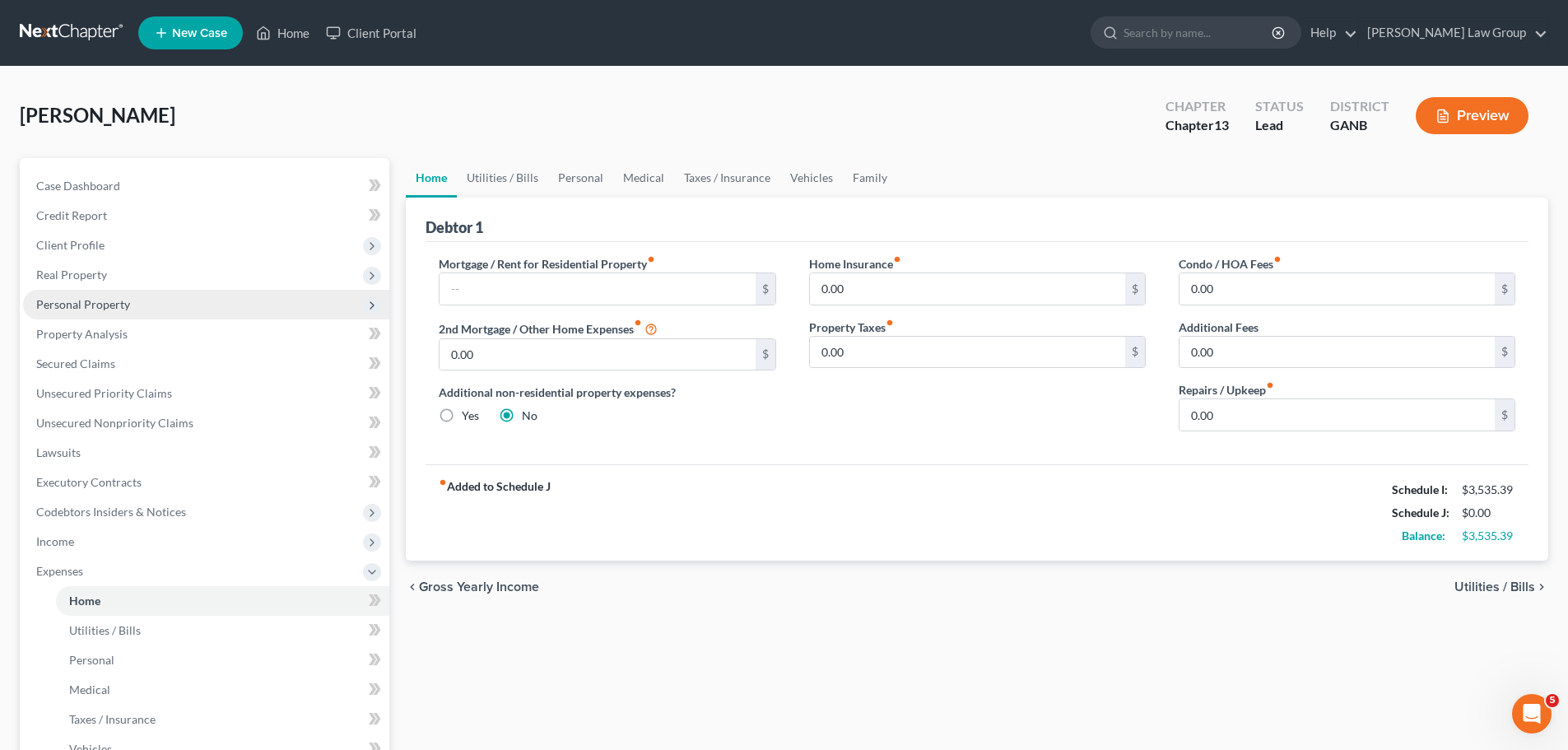
click at [93, 307] on span "Personal Property" at bounding box center [84, 303] width 94 height 14
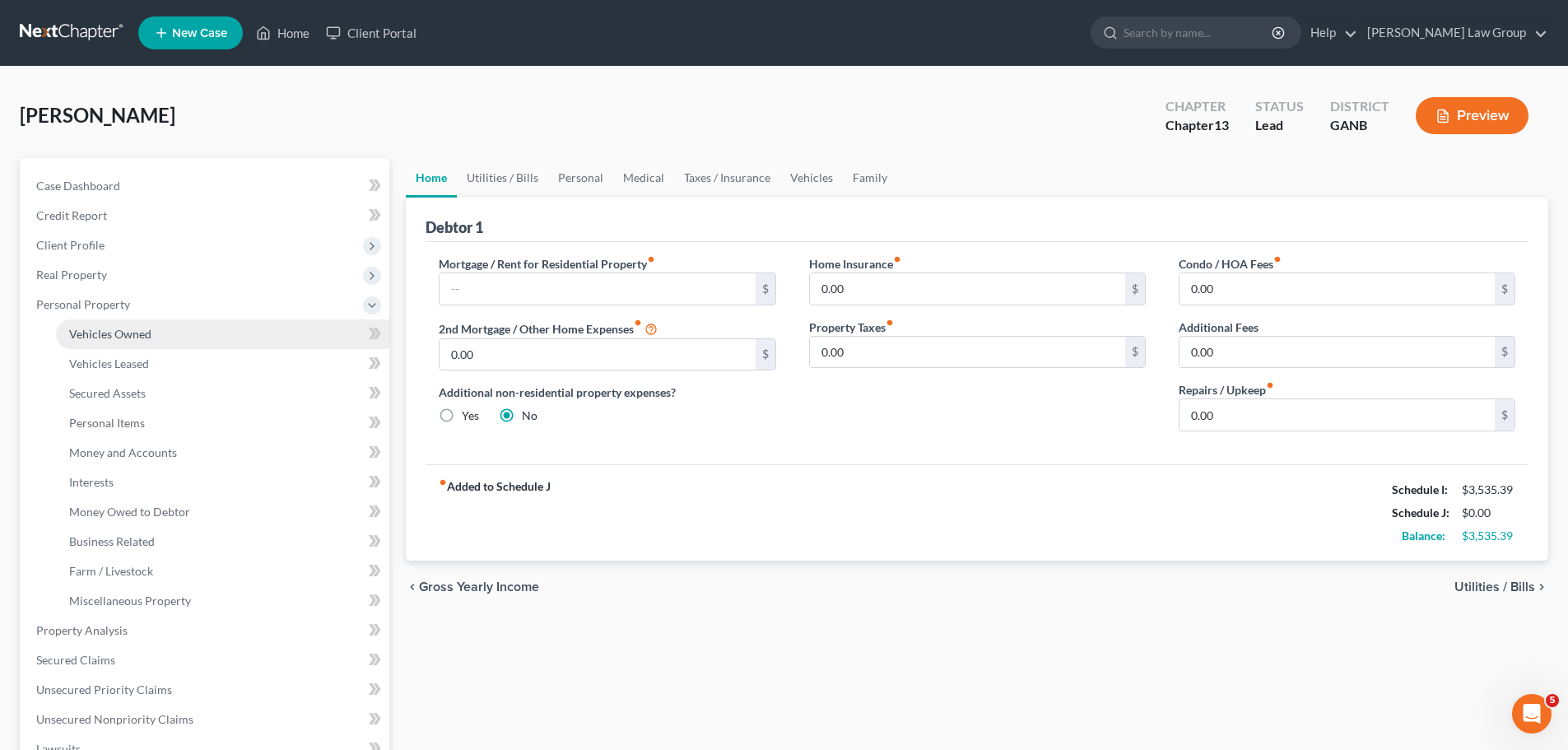
click at [117, 330] on span "Vehicles Owned" at bounding box center [110, 333] width 83 height 14
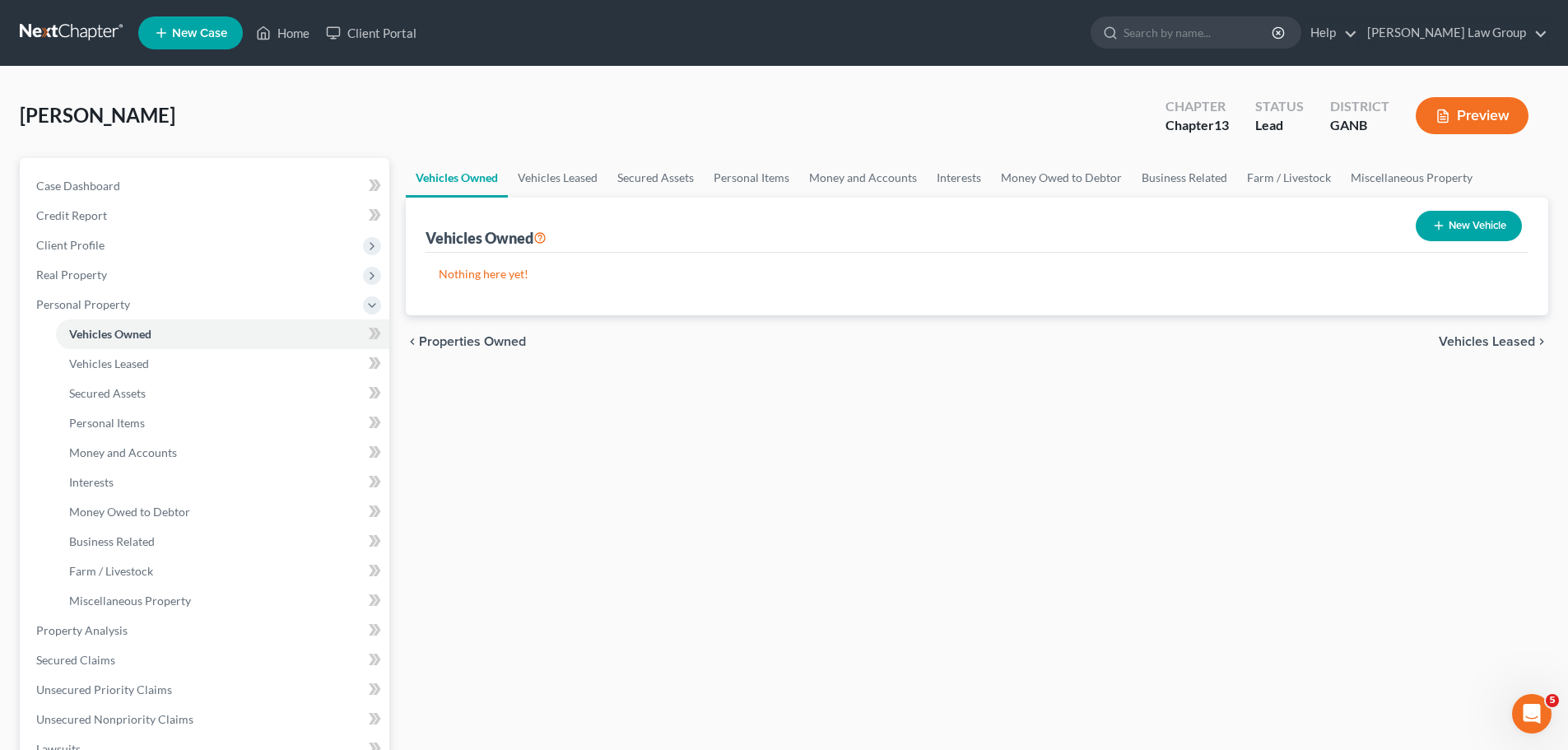
click at [1481, 230] on button "New Vehicle" at bounding box center [1469, 226] width 107 height 31
select select "0"
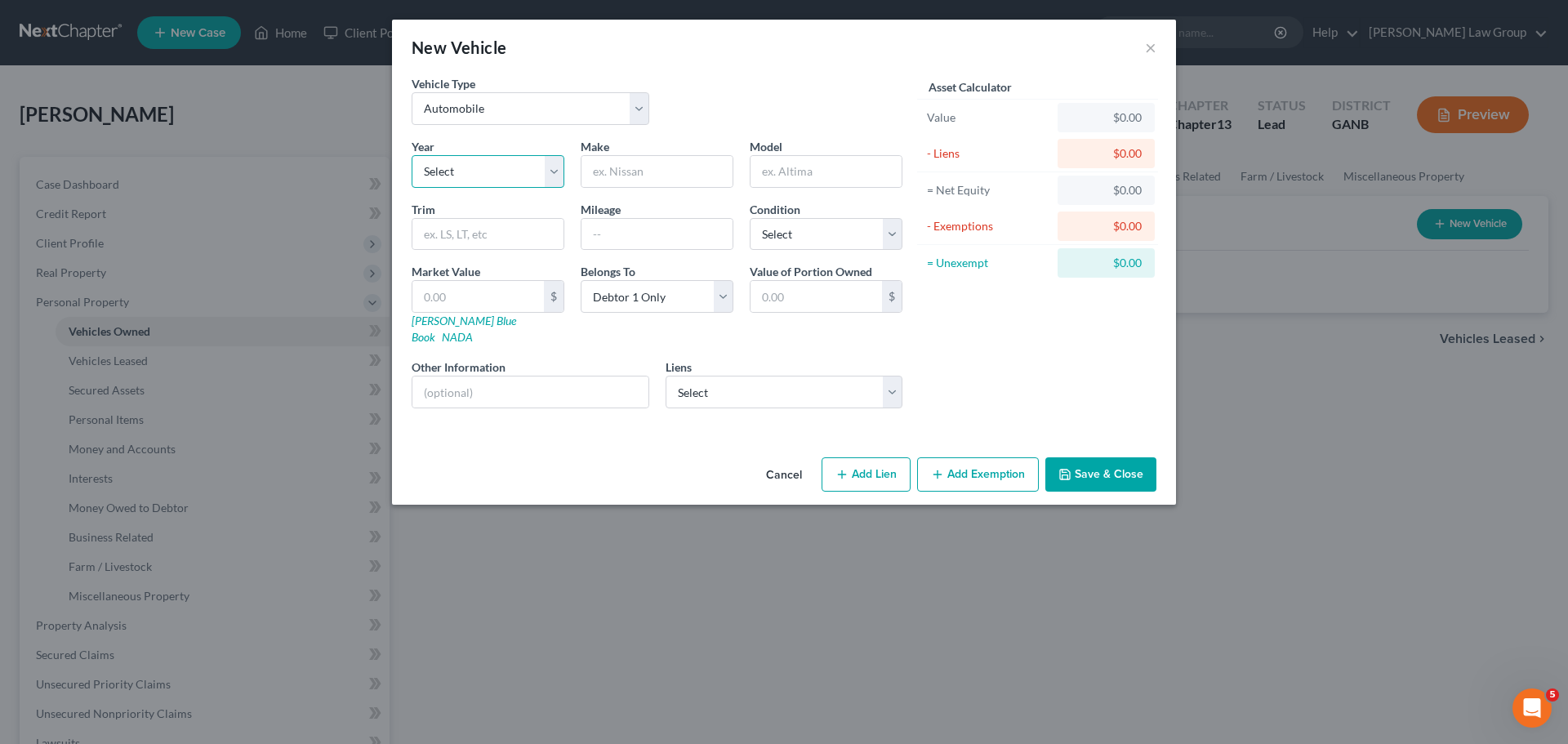
click at [486, 181] on select "Select 2026 2025 2024 2023 2022 2021 2020 2019 2018 2017 2016 2015 2014 2013 20…" at bounding box center [488, 171] width 153 height 32
select select "15"
click at [412, 155] on select "Select 2026 2025 2024 2023 2022 2021 2020 2019 2018 2017 2016 2015 2014 2013 20…" at bounding box center [488, 171] width 153 height 32
click at [705, 183] on input "text" at bounding box center [657, 171] width 152 height 31
type input "Jeep"
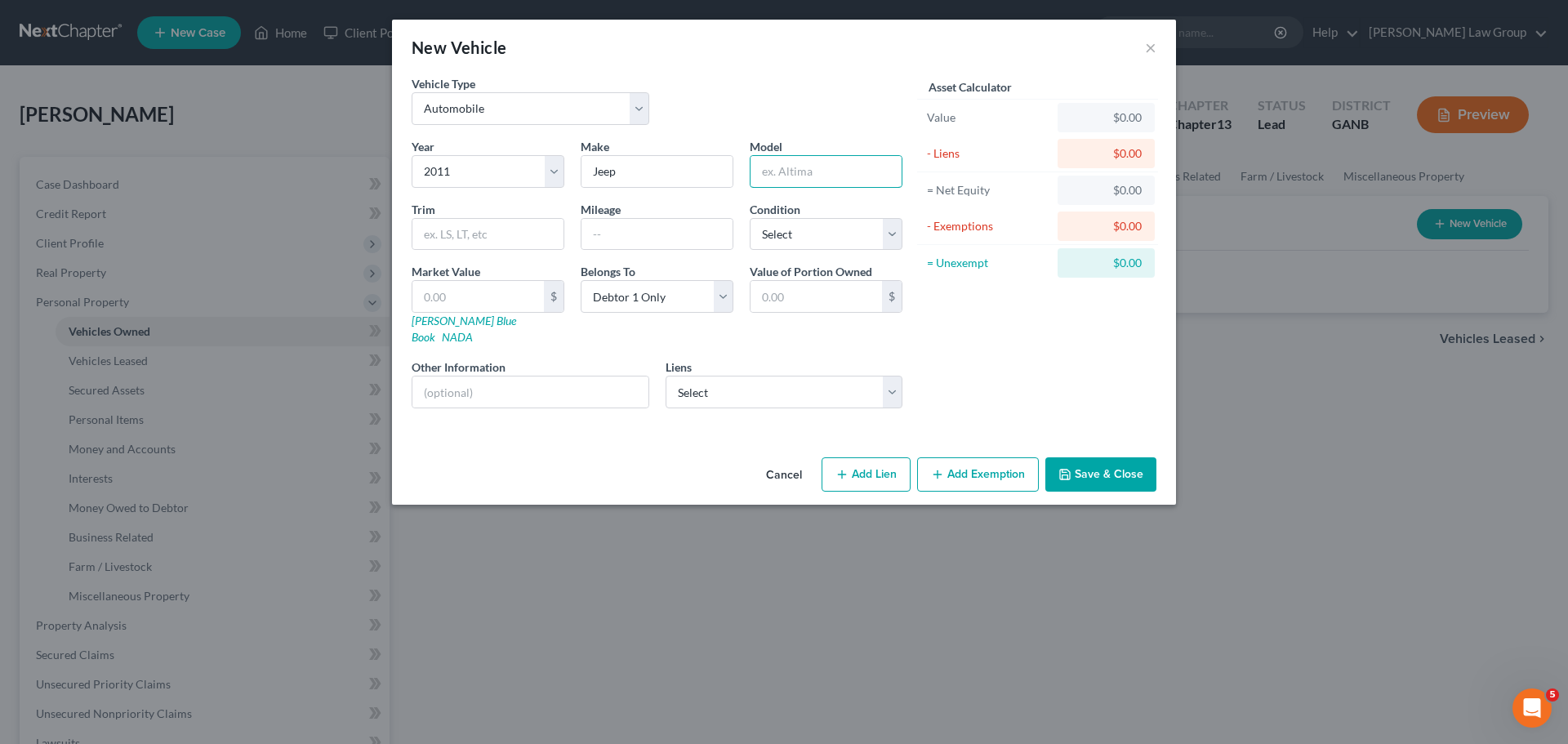
type input "R"
type input "Wrangler"
click at [800, 223] on select "Select Excellent Very Good Good Fair Poor" at bounding box center [826, 234] width 153 height 32
click at [750, 218] on select "Select Excellent Very Good Good Fair Poor" at bounding box center [826, 234] width 153 height 32
drag, startPoint x: 825, startPoint y: 226, endPoint x: 827, endPoint y: 246, distance: 20.1
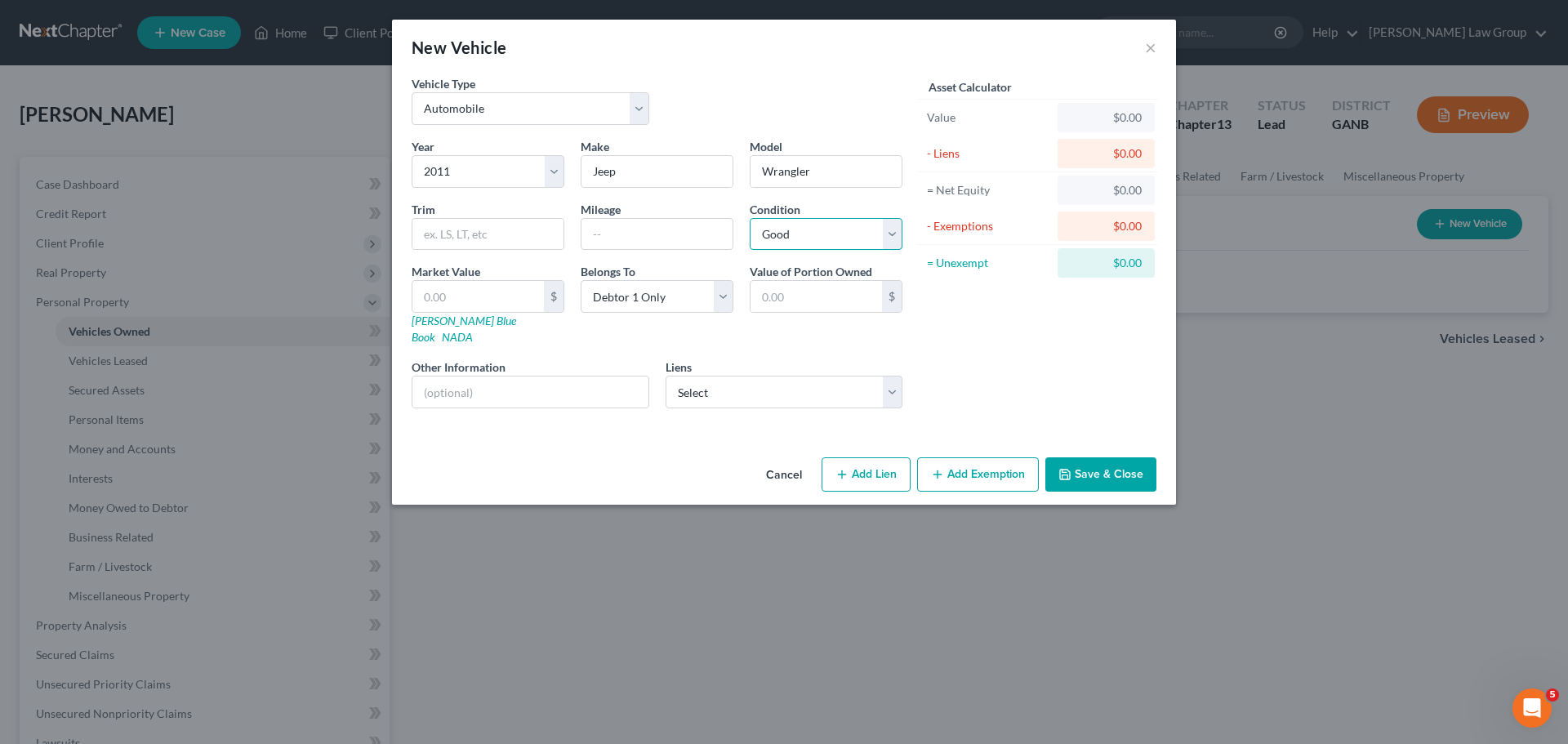
click at [825, 226] on select "Select Excellent Very Good Good Fair Poor" at bounding box center [826, 234] width 153 height 32
select select "3"
click at [750, 218] on select "Select Excellent Very Good Good Fair Poor" at bounding box center [826, 234] width 153 height 32
click at [777, 375] on select "Select Auto Accept - $4,307.00" at bounding box center [784, 392] width 237 height 32
select select "10"
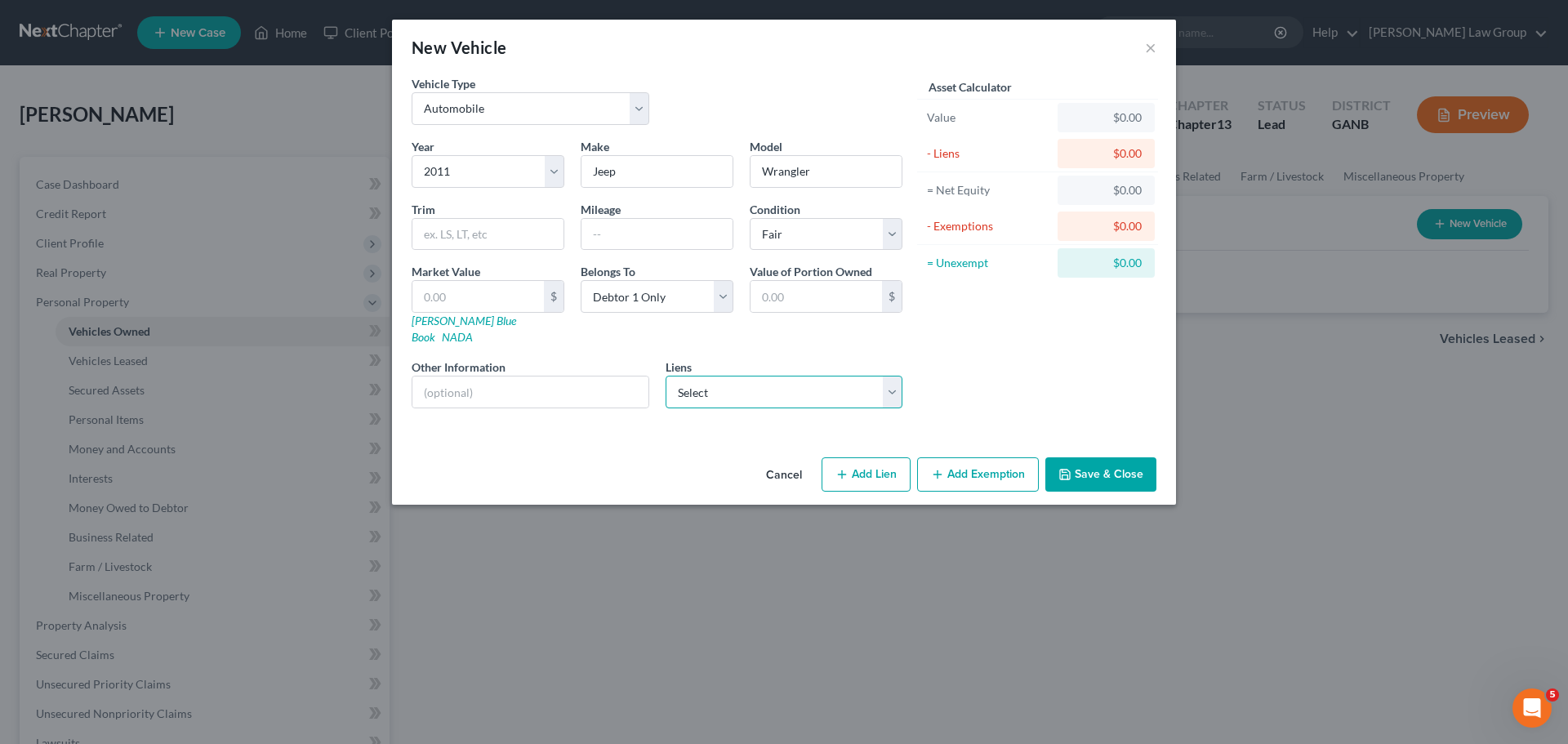
select select "0"
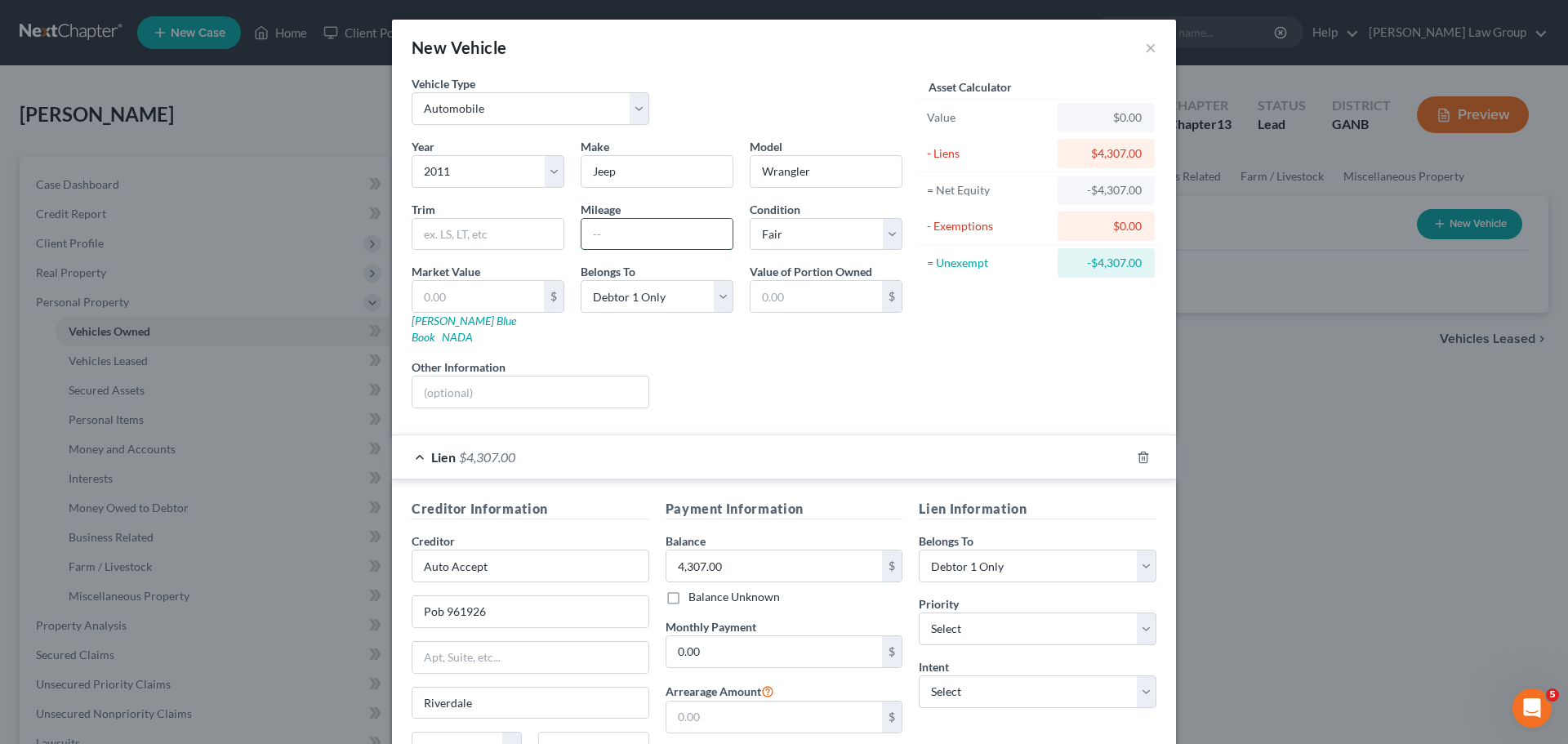
click at [643, 233] on input "text" at bounding box center [657, 234] width 152 height 31
type input "200000"
click at [692, 364] on div "Liens Select" at bounding box center [784, 383] width 254 height 50
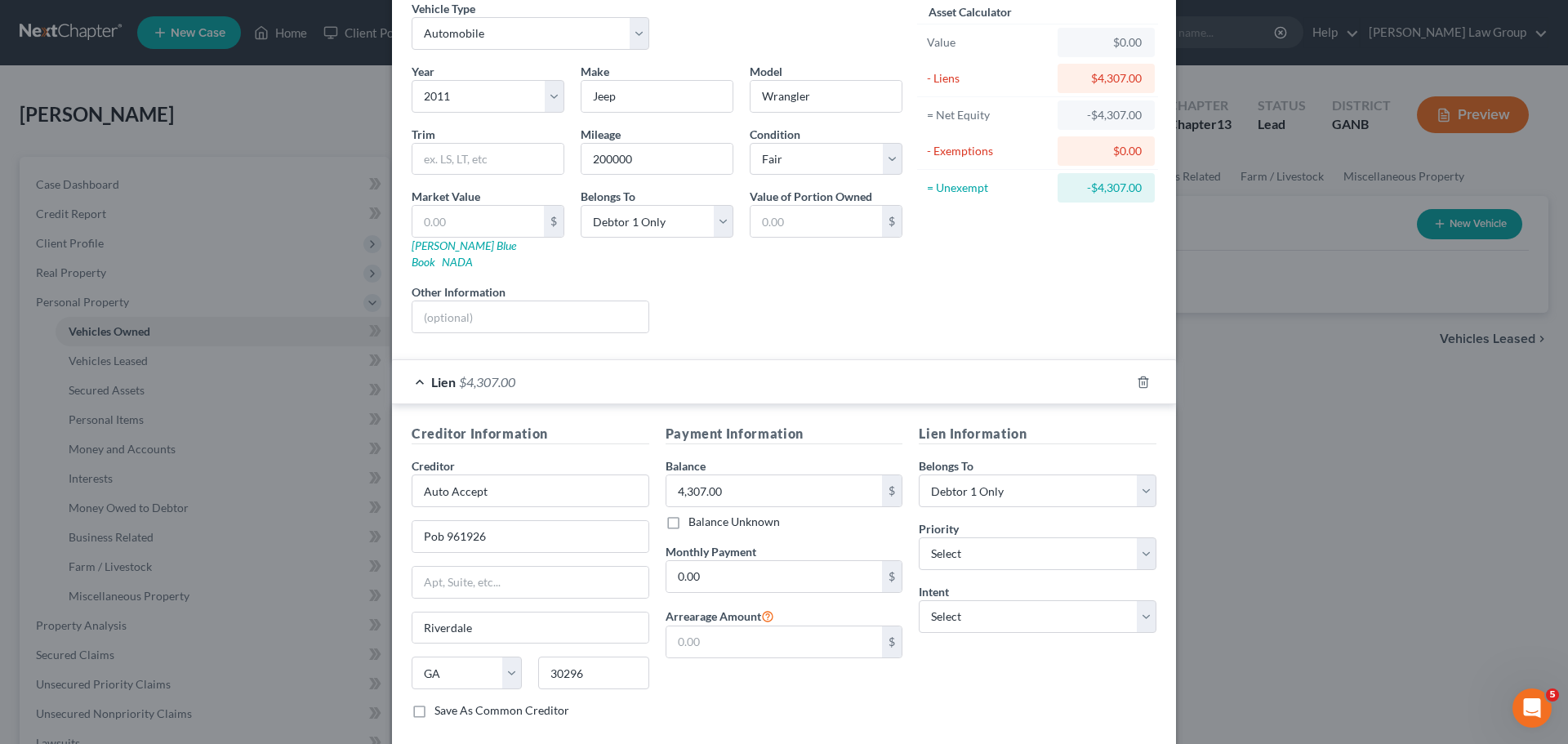
scroll to position [150, 0]
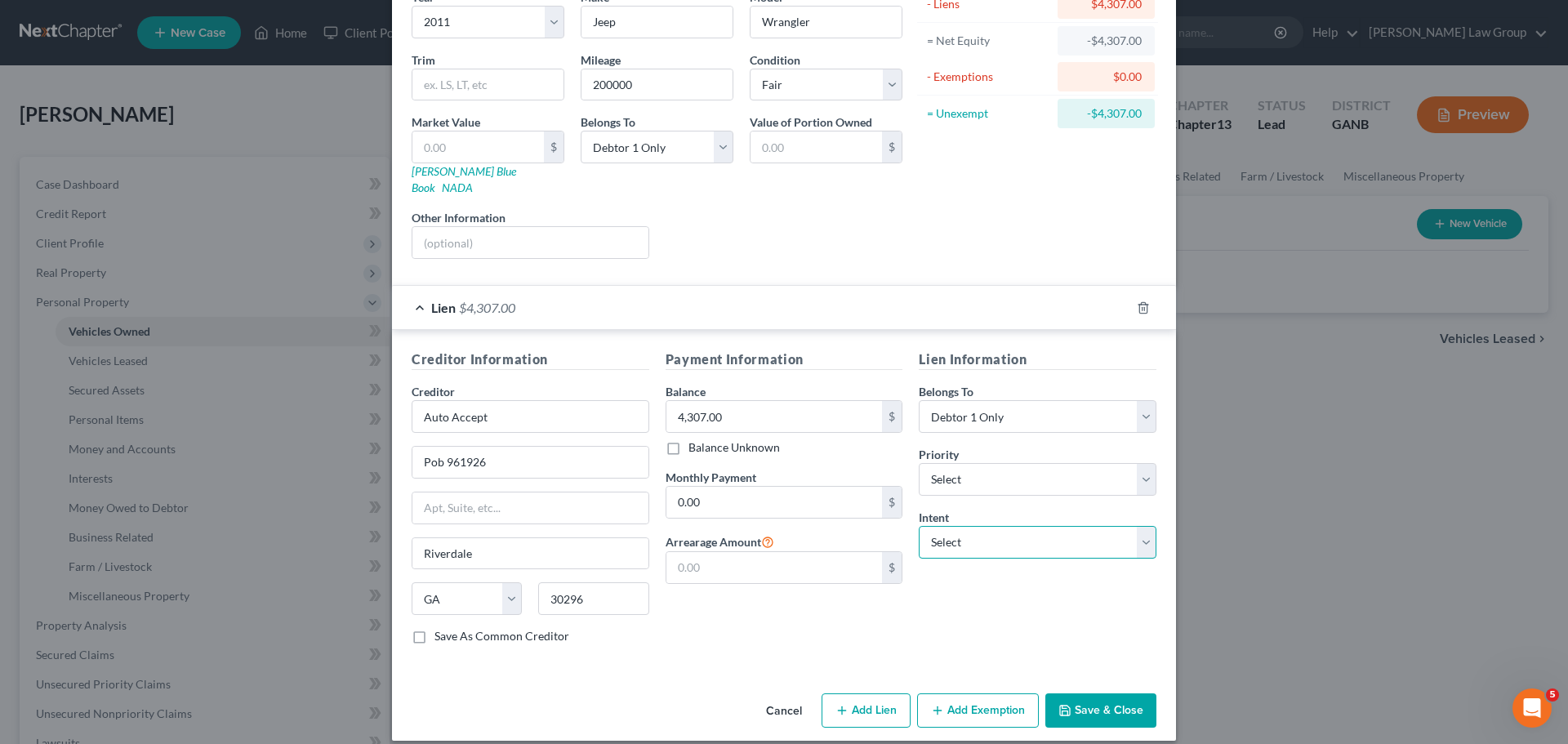
drag, startPoint x: 992, startPoint y: 528, endPoint x: 991, endPoint y: 539, distance: 11.0
click at [992, 527] on select "Select Surrender Redeem Reaffirm Avoid Other" at bounding box center [1037, 542] width 237 height 32
select select "2"
click at [919, 526] on select "Select Surrender Redeem Reaffirm Avoid Other" at bounding box center [1037, 542] width 237 height 32
click at [979, 465] on select "Select 1st 2nd 3rd 4th 5th 6th 7th 8th 9th 10th 11th 12th 13th 14th 15th 16th 1…" at bounding box center [1037, 479] width 237 height 32
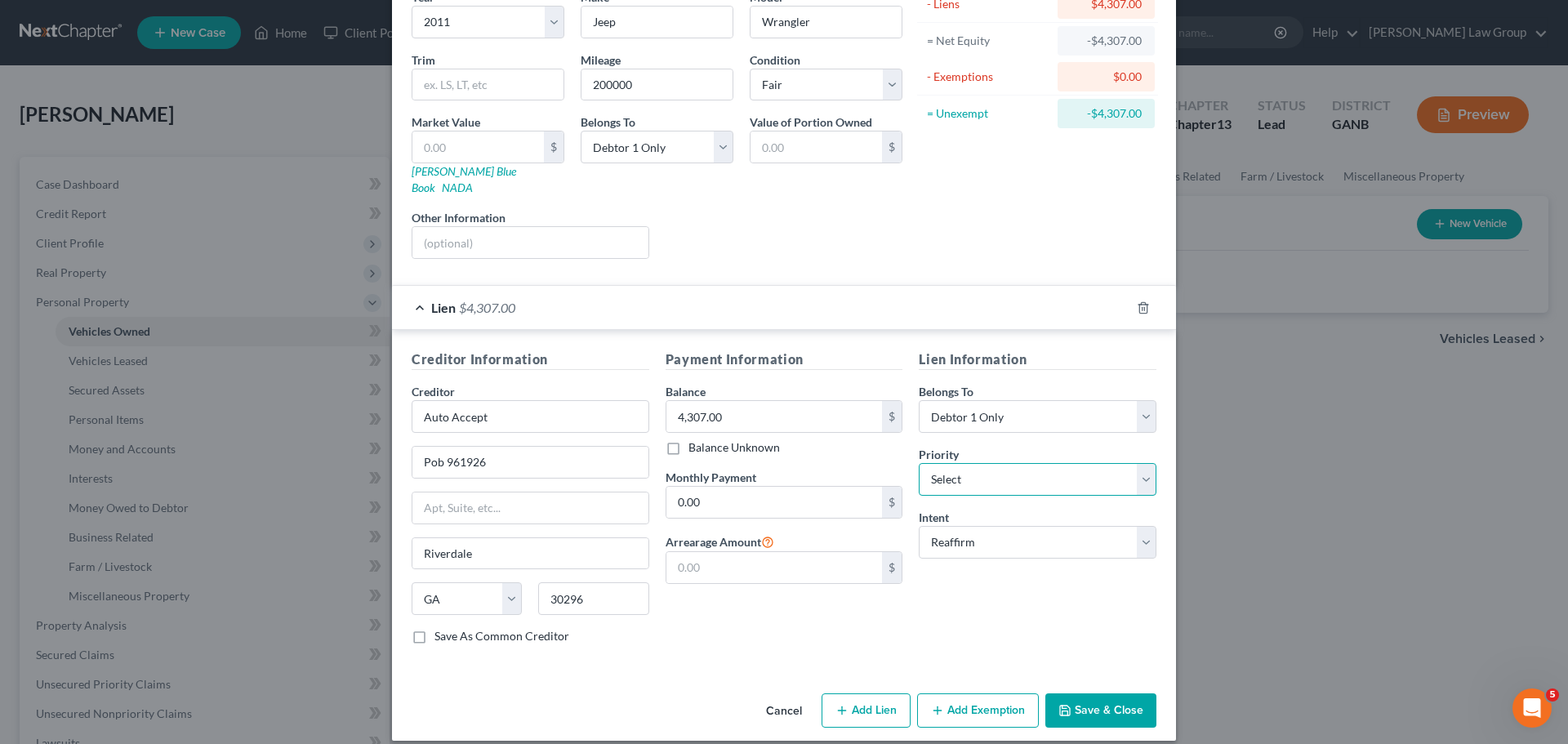
select select "0"
click at [919, 463] on select "Select 1st 2nd 3rd 4th 5th 6th 7th 8th 9th 10th 11th 12th 13th 14th 15th 16th 1…" at bounding box center [1037, 479] width 237 height 32
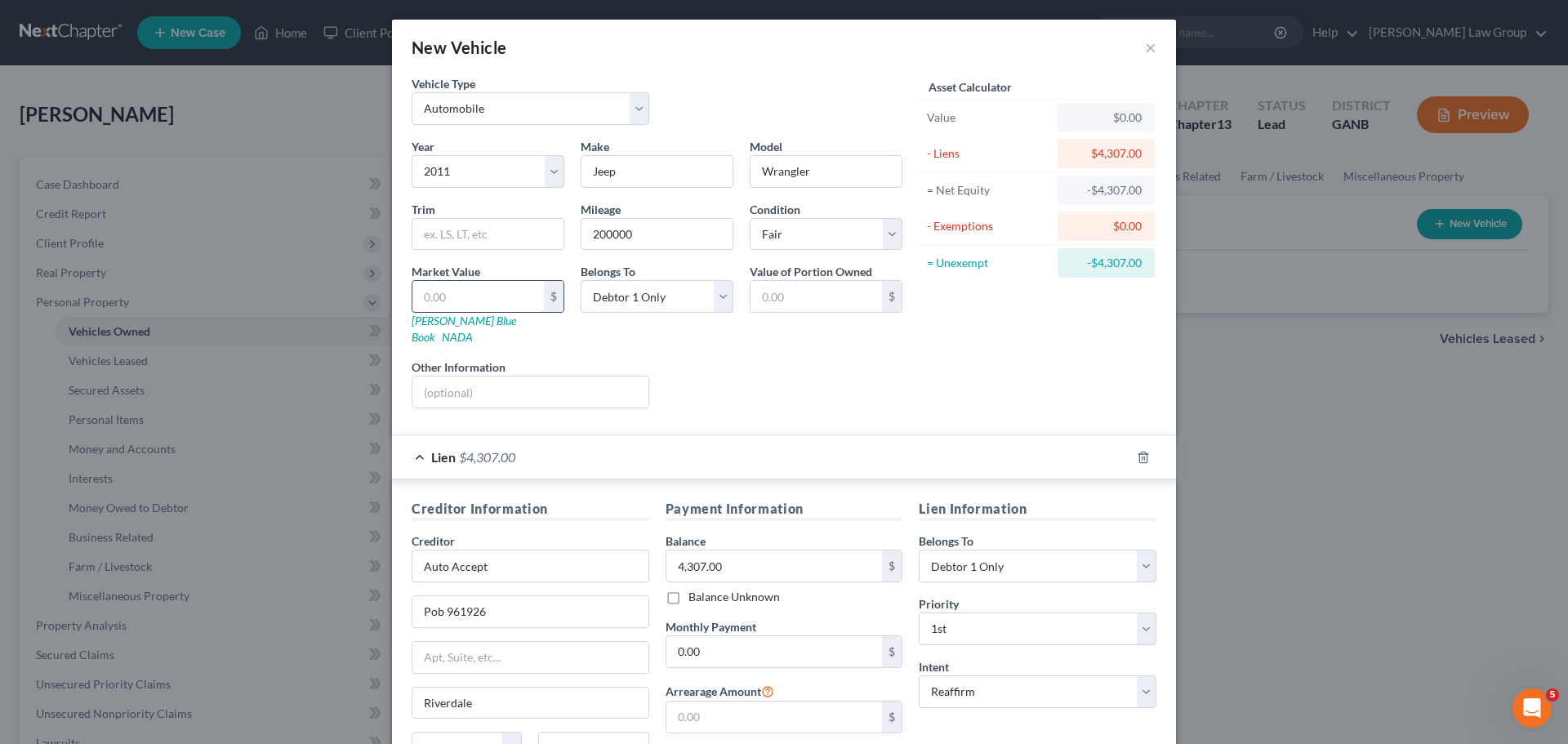
click at [468, 296] on input "text" at bounding box center [479, 296] width 132 height 31
type input "9"
type input "9.00"
type input "95"
type input "95.00"
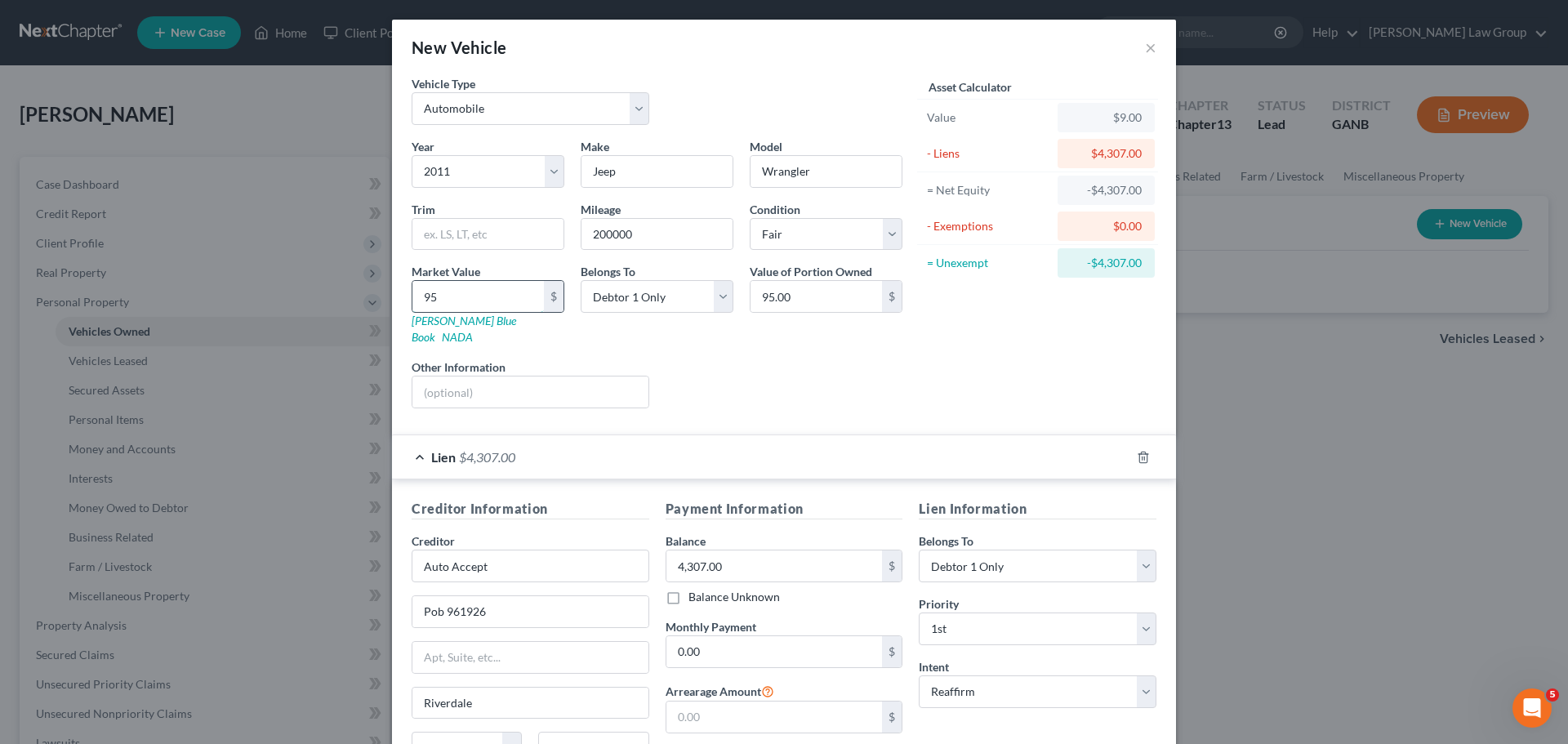
type input "952"
type input "952.00"
type input "9524"
type input "9,524.00"
type input "9,524"
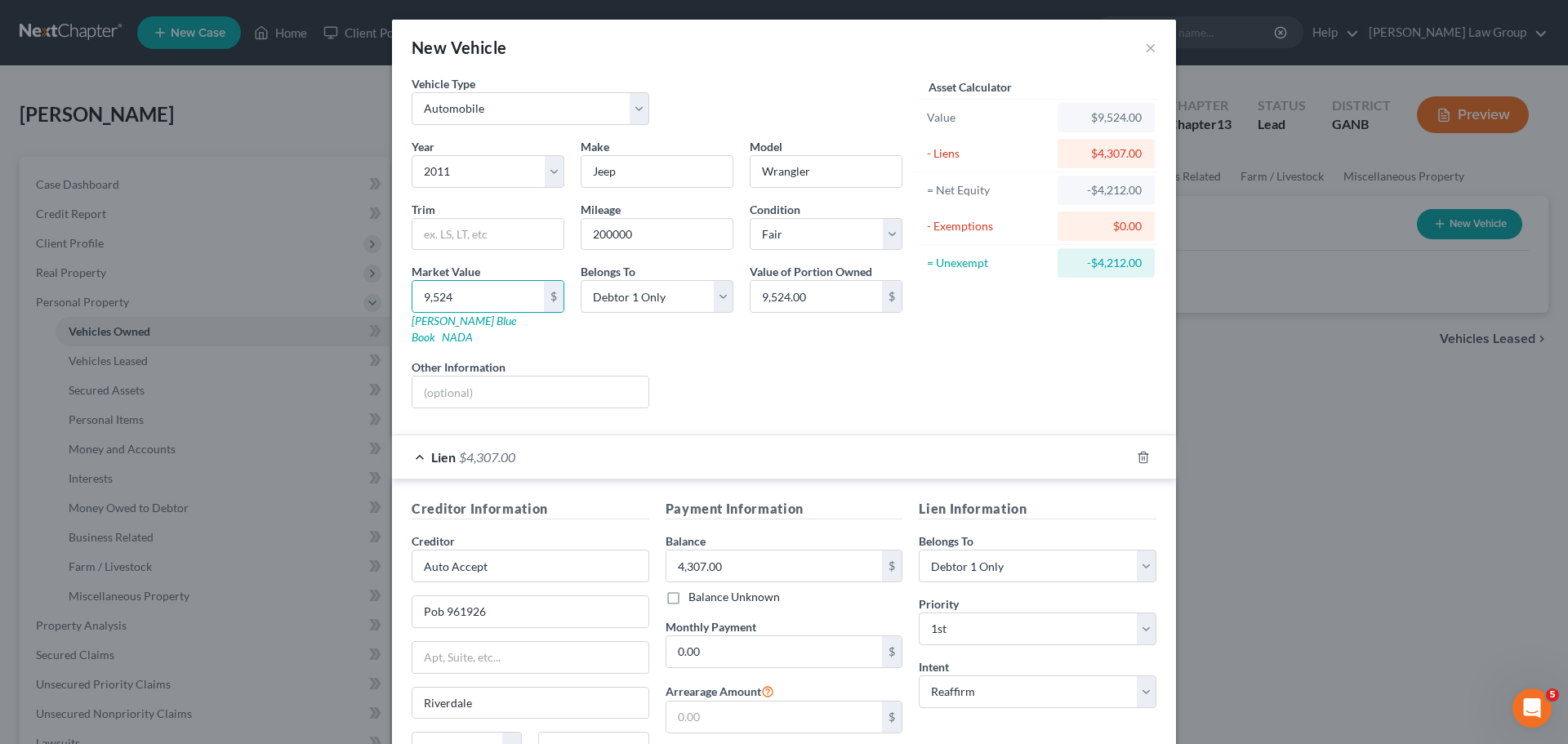
click at [899, 400] on div "Year Select 2026 2025 2024 2023 2022 2021 2020 2019 2018 2017 2016 2015 2014 20…" at bounding box center [657, 279] width 507 height 283
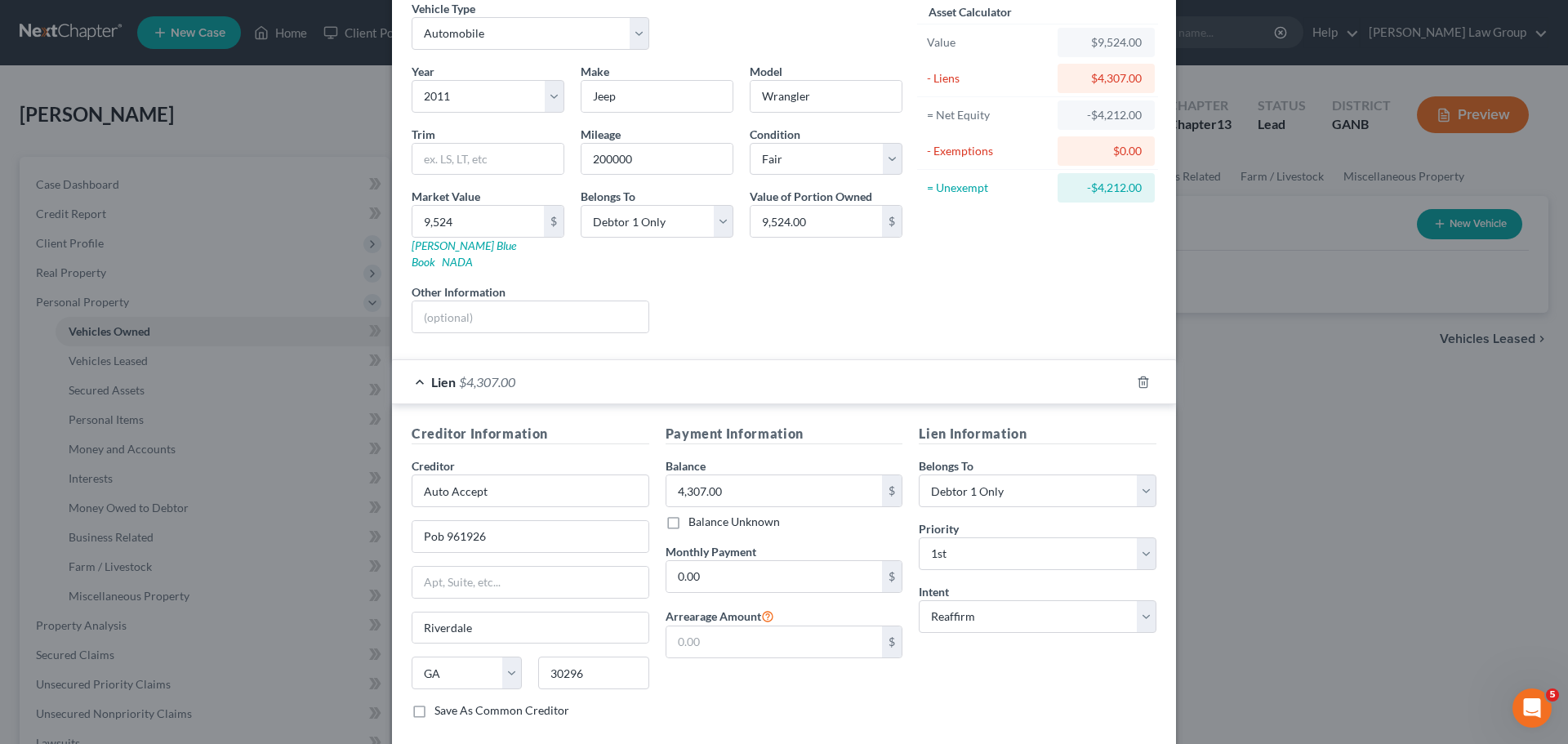
scroll to position [150, 0]
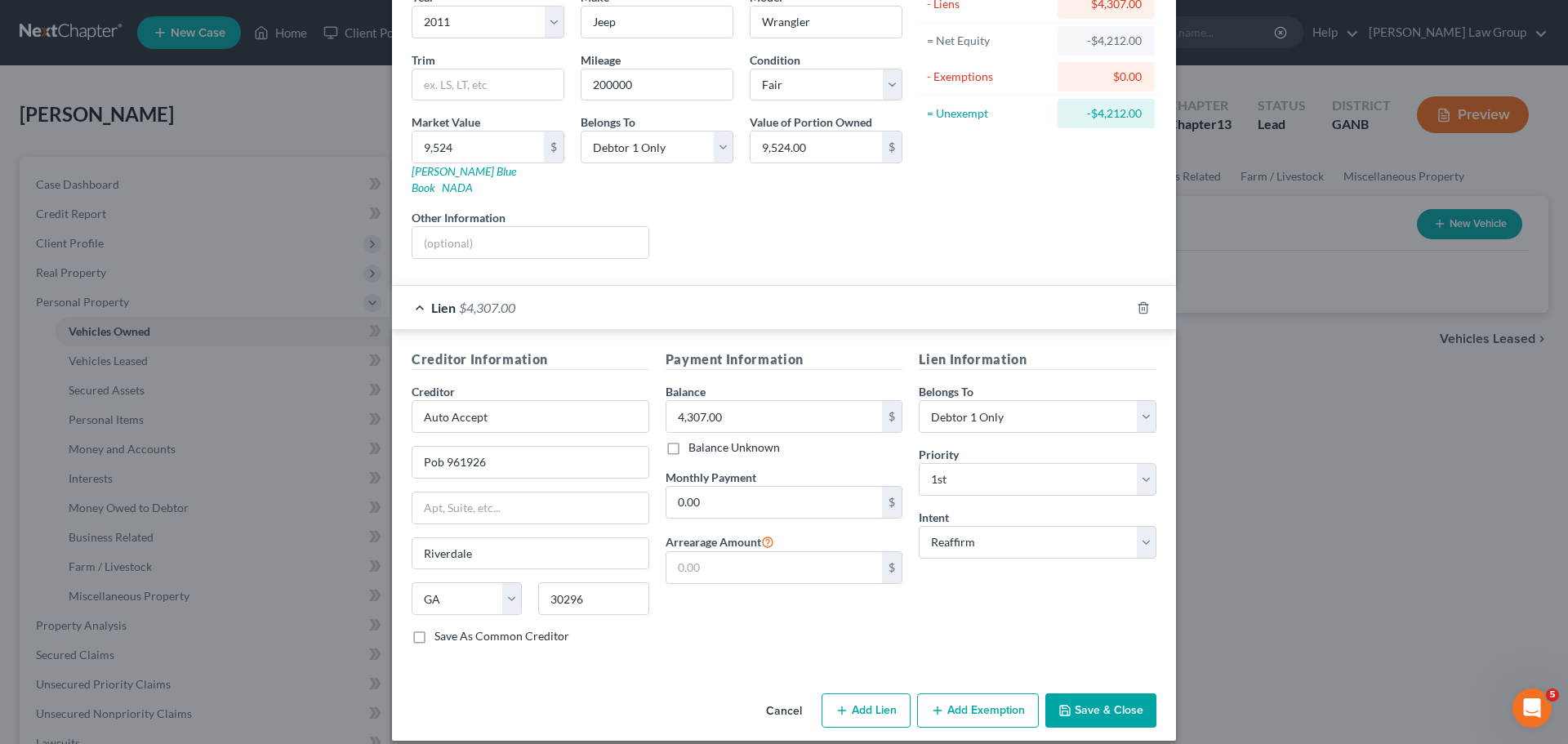
click at [975, 687] on div "Cancel Add Lien Add Lease Add Exemption Save & Close" at bounding box center [784, 714] width 784 height 54
click at [963, 694] on button "Add Exemption" at bounding box center [978, 711] width 122 height 34
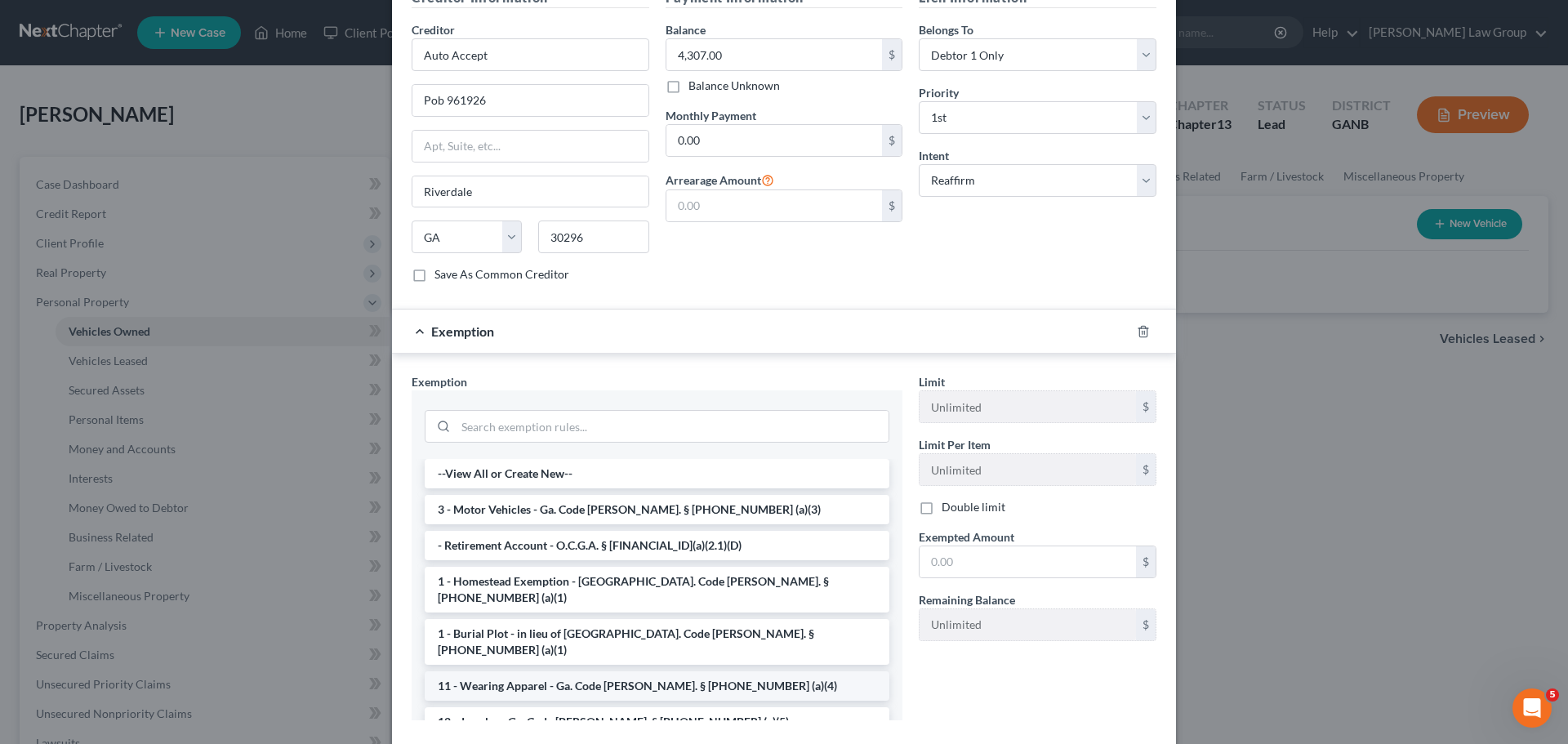
scroll to position [557, 0]
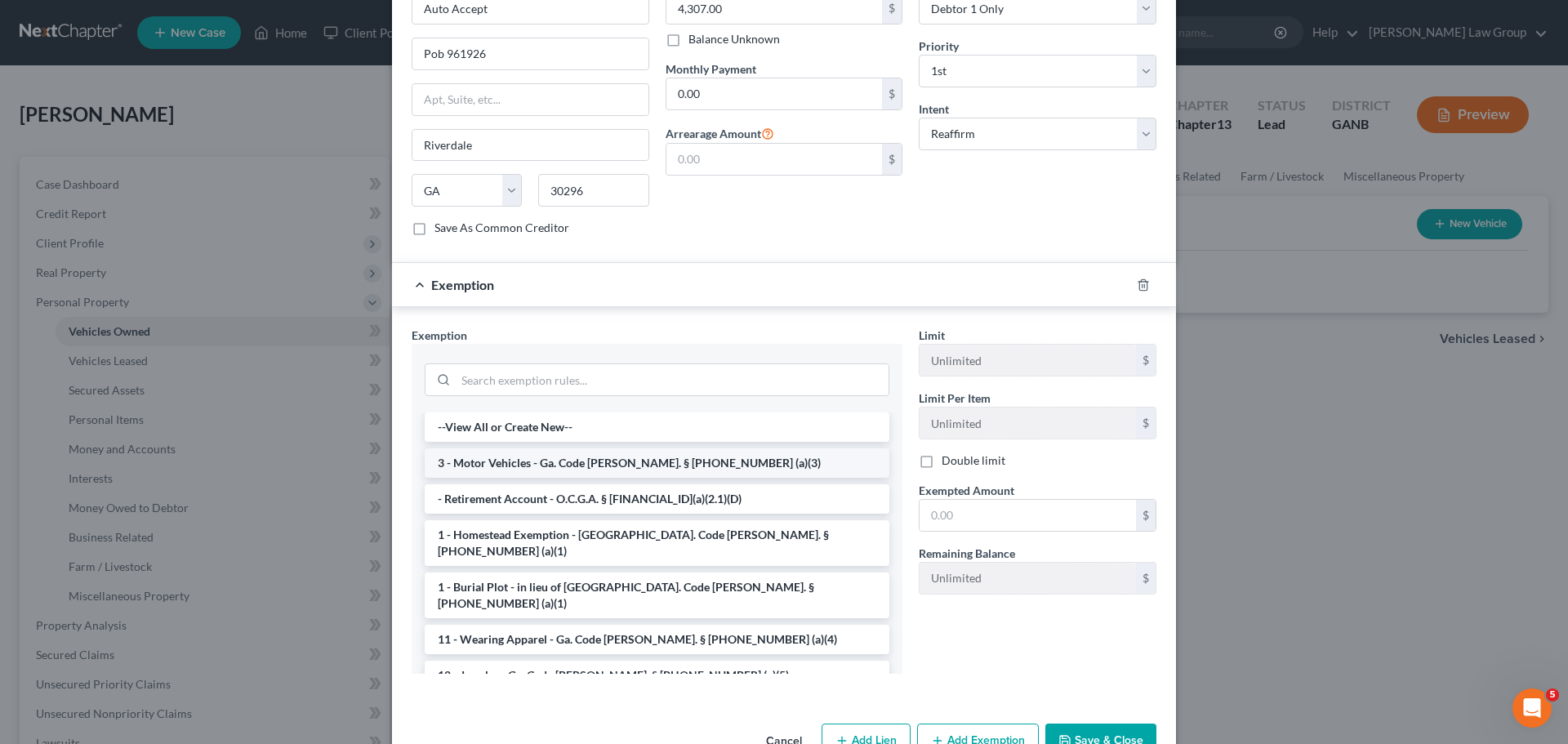
click at [526, 448] on li "3 - Motor Vehicles - Ga. Code [PERSON_NAME]. § [PHONE_NUMBER] (a)(3)" at bounding box center [658, 462] width 465 height 30
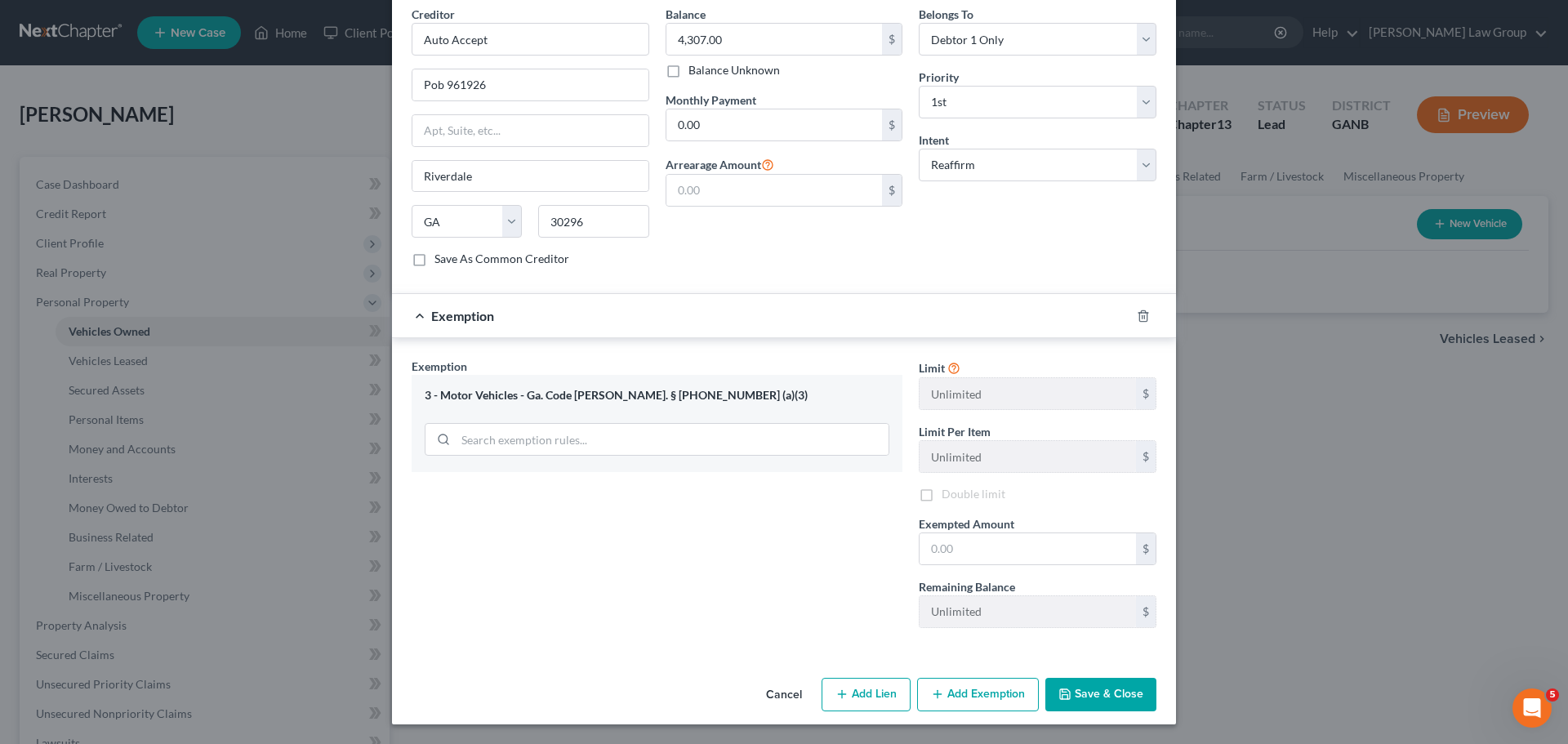
scroll to position [511, 0]
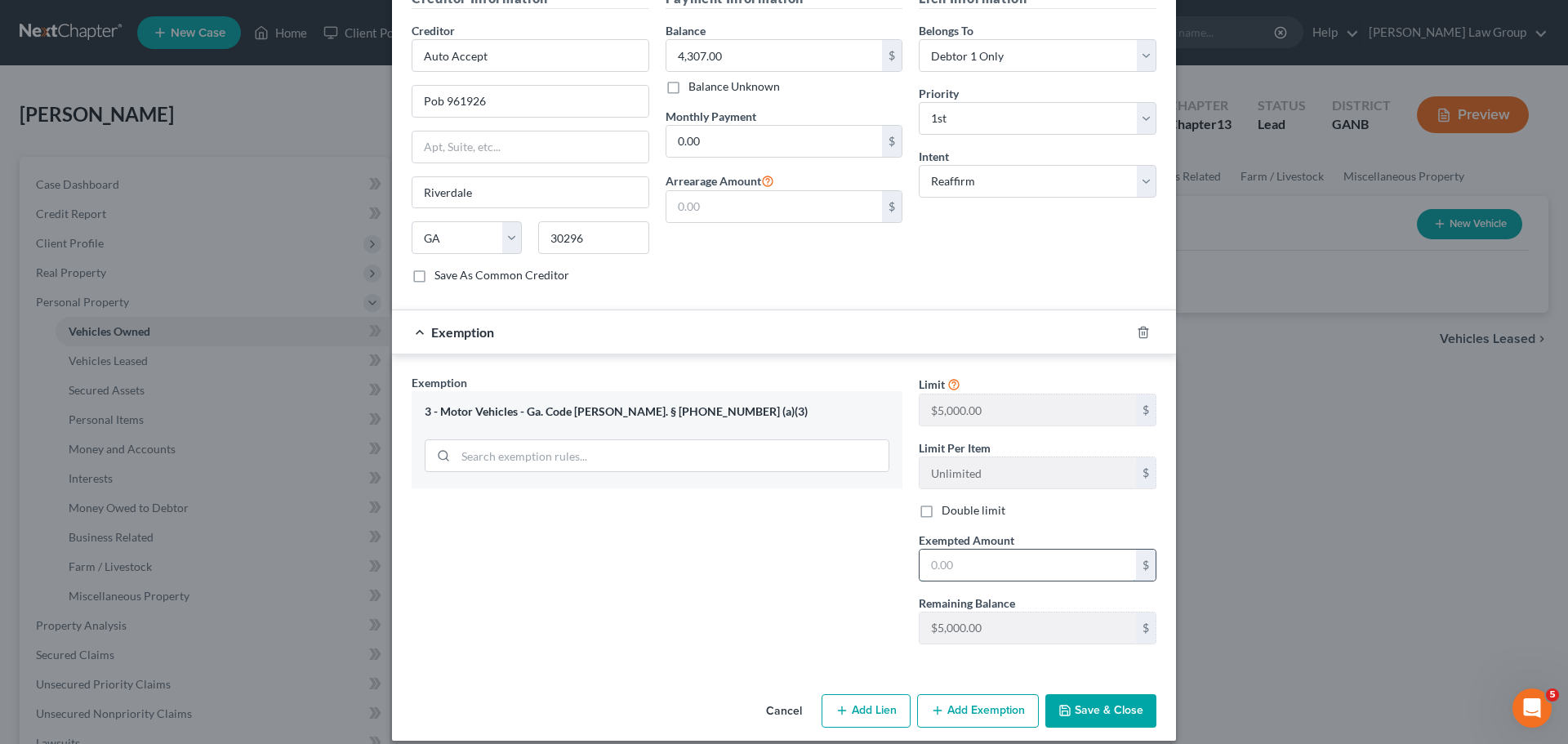
click at [967, 553] on input "text" at bounding box center [1028, 565] width 216 height 31
type input "5,000"
click at [973, 706] on button "Add Exemption" at bounding box center [978, 711] width 122 height 34
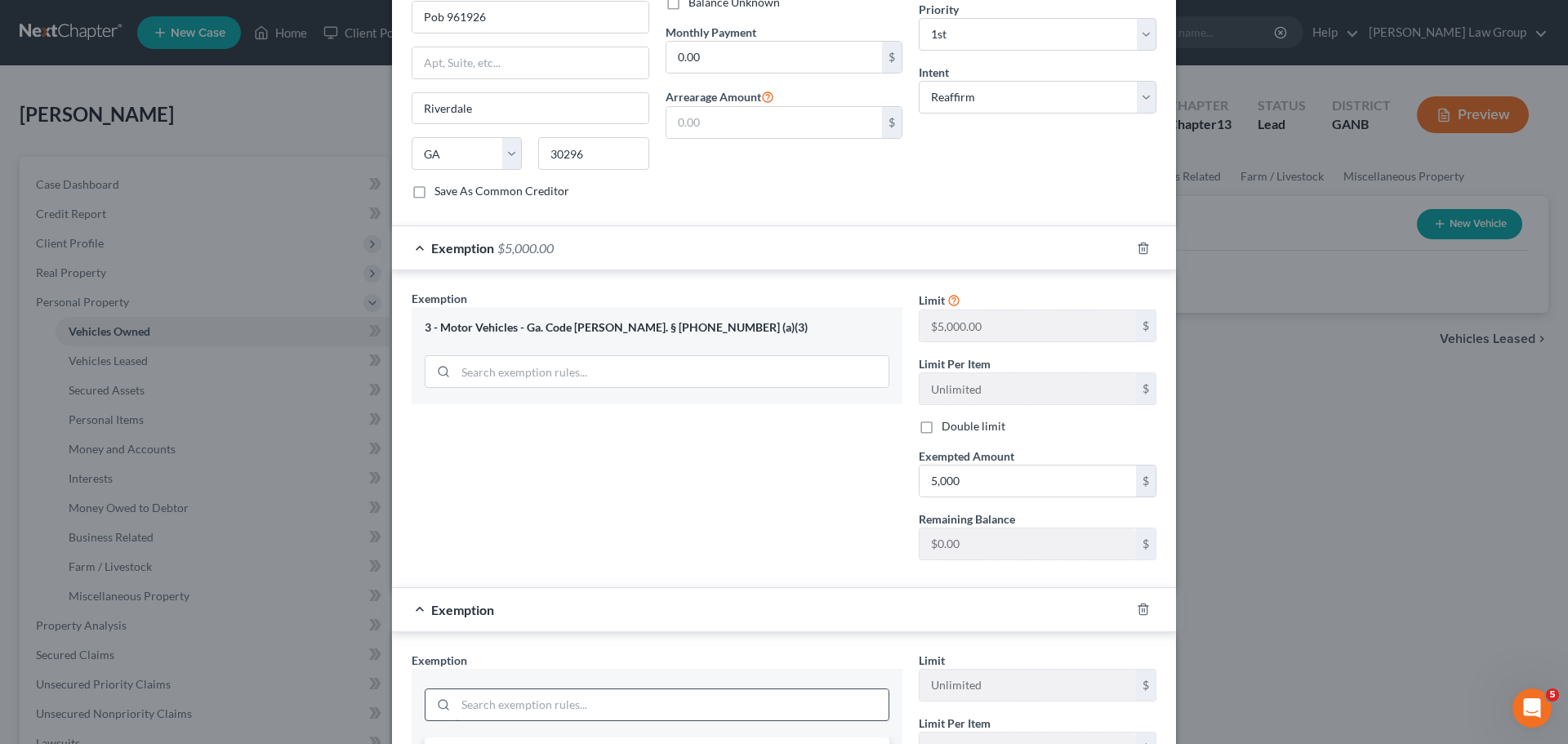
scroll to position [674, 0]
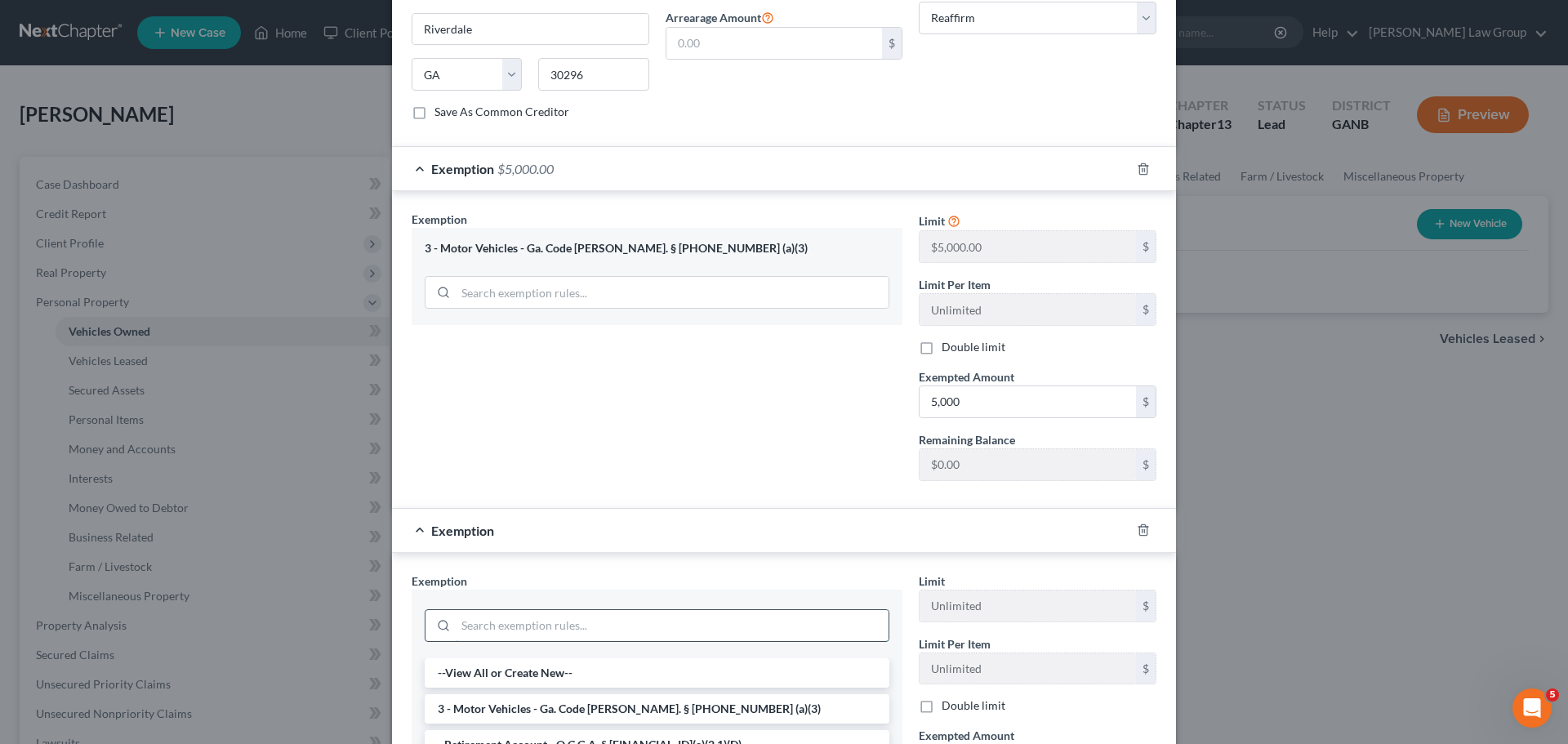
click at [484, 610] on input "search" at bounding box center [672, 625] width 433 height 31
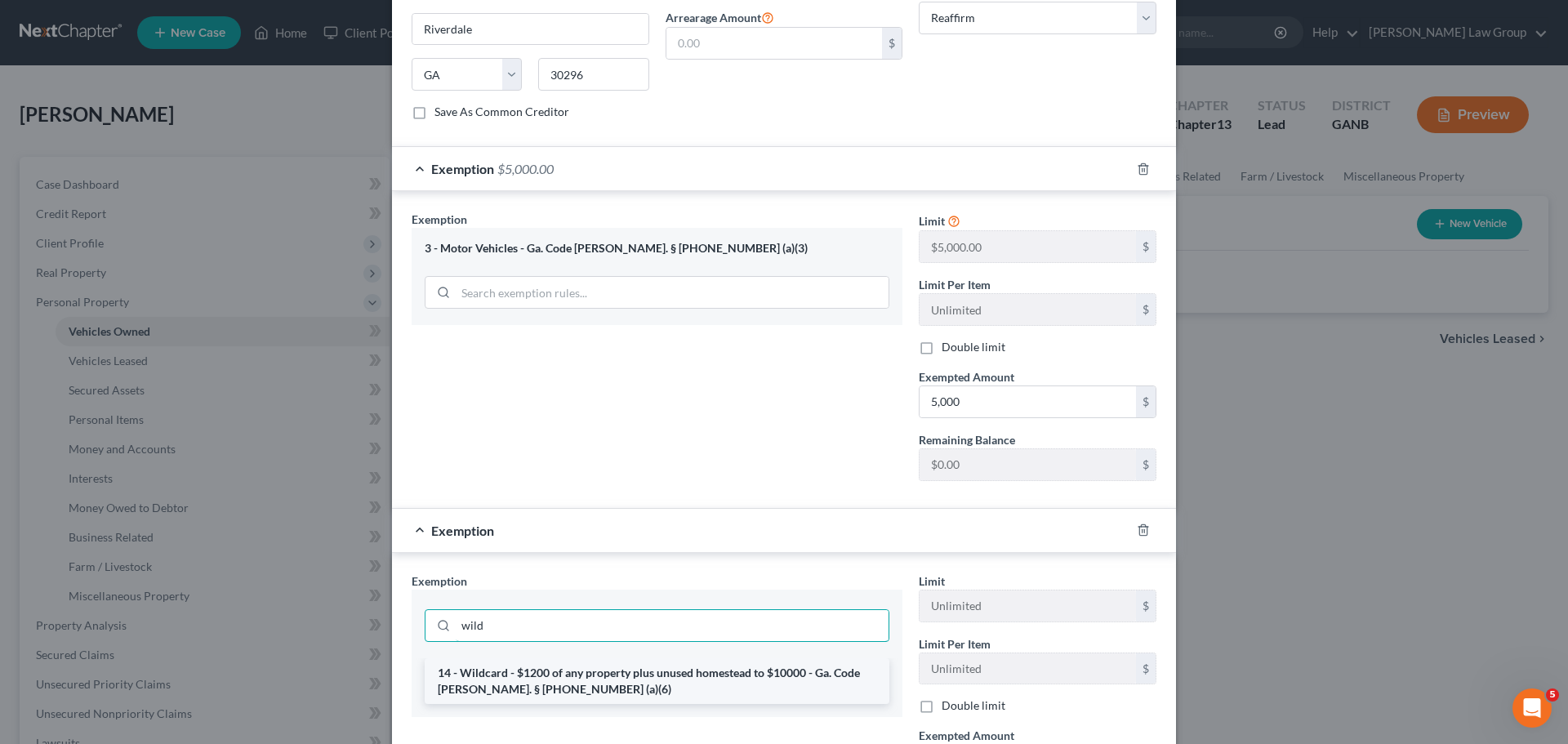
type input "wild"
click at [633, 667] on li "14 - Wildcard - $1200 of any property plus unused homestead to $10000 - Ga. Cod…" at bounding box center [658, 681] width 465 height 46
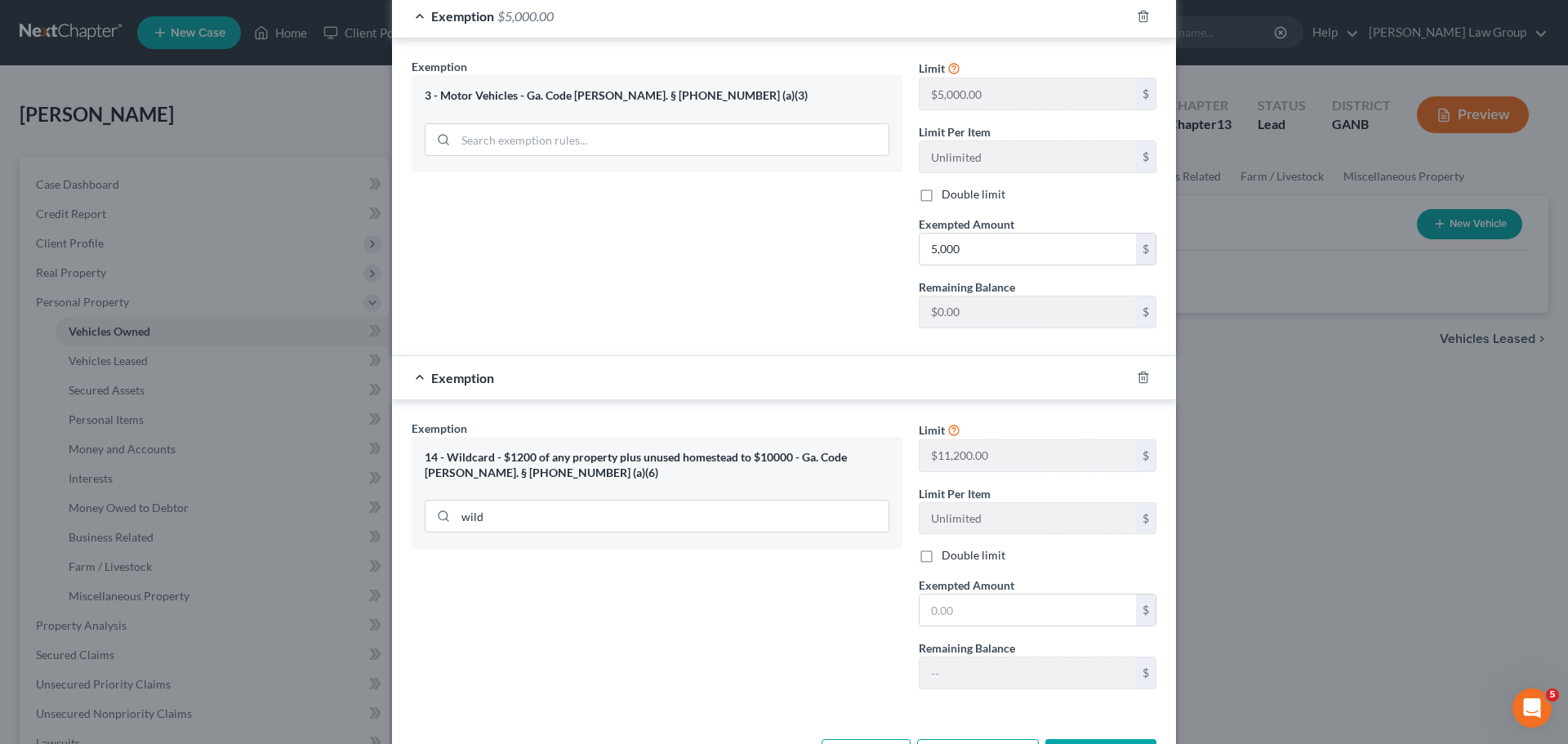
scroll to position [872, 0]
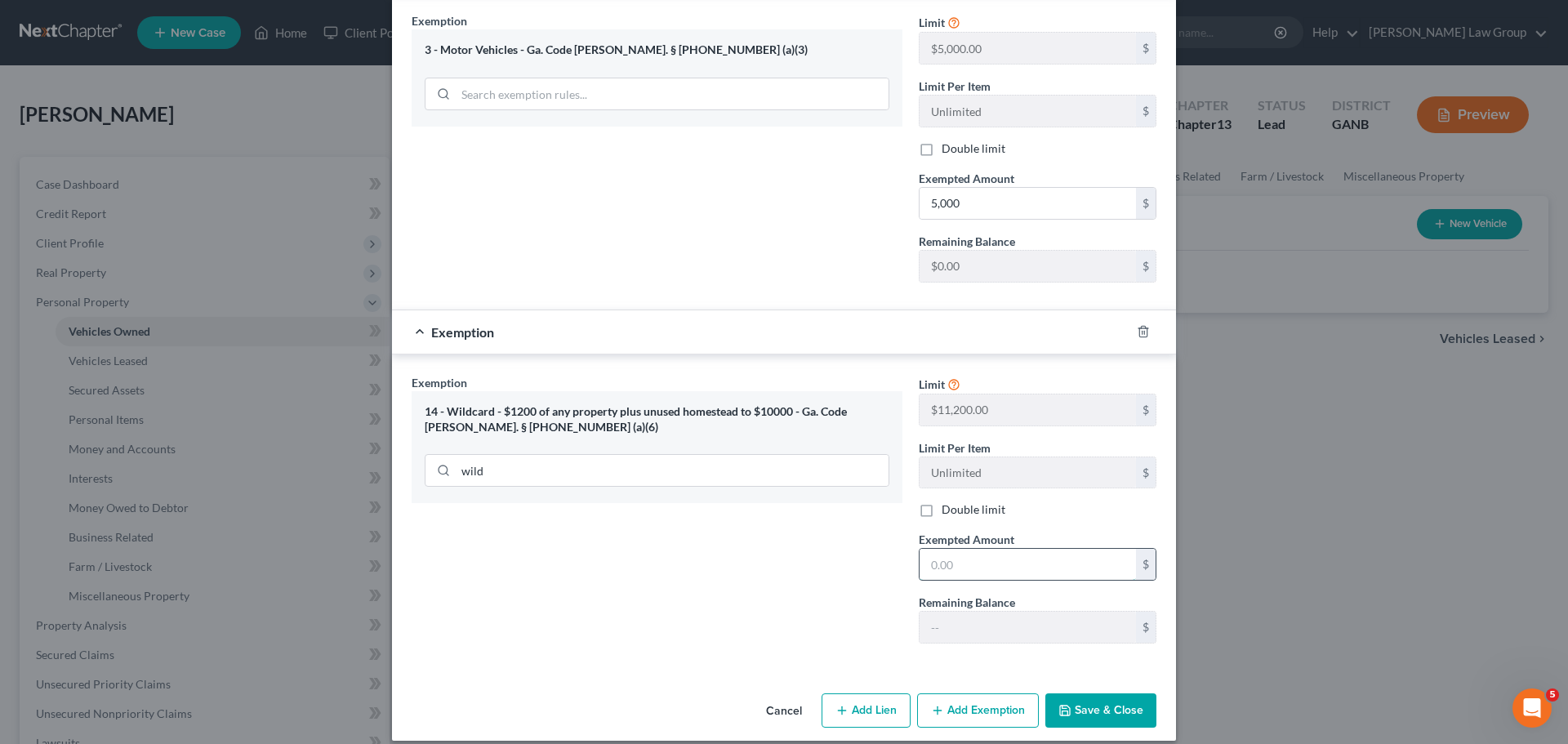
click at [959, 553] on input "text" at bounding box center [1028, 564] width 216 height 31
type input "217"
click at [1115, 694] on button "Save & Close" at bounding box center [1101, 711] width 112 height 34
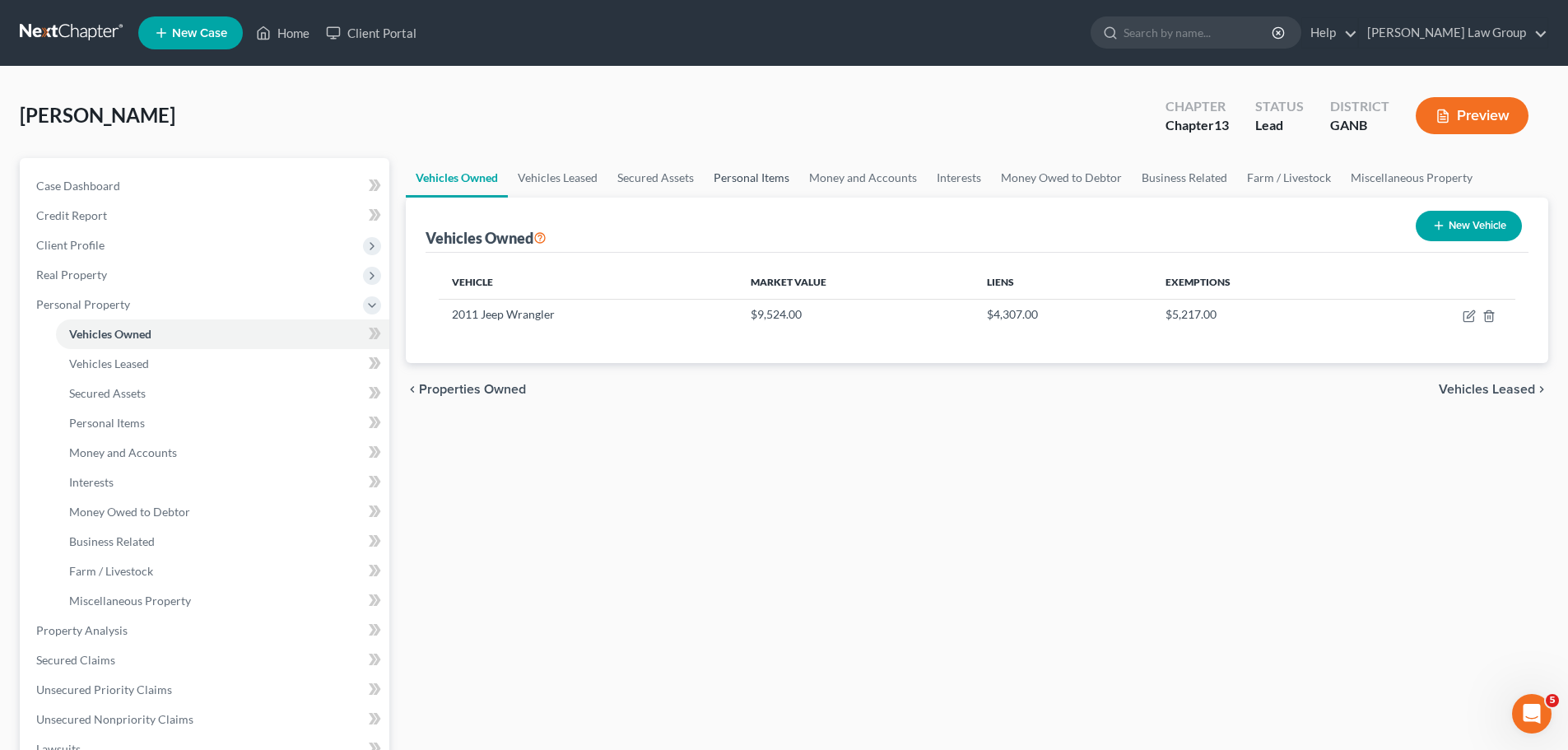
click at [726, 180] on link "Personal Items" at bounding box center [751, 178] width 95 height 39
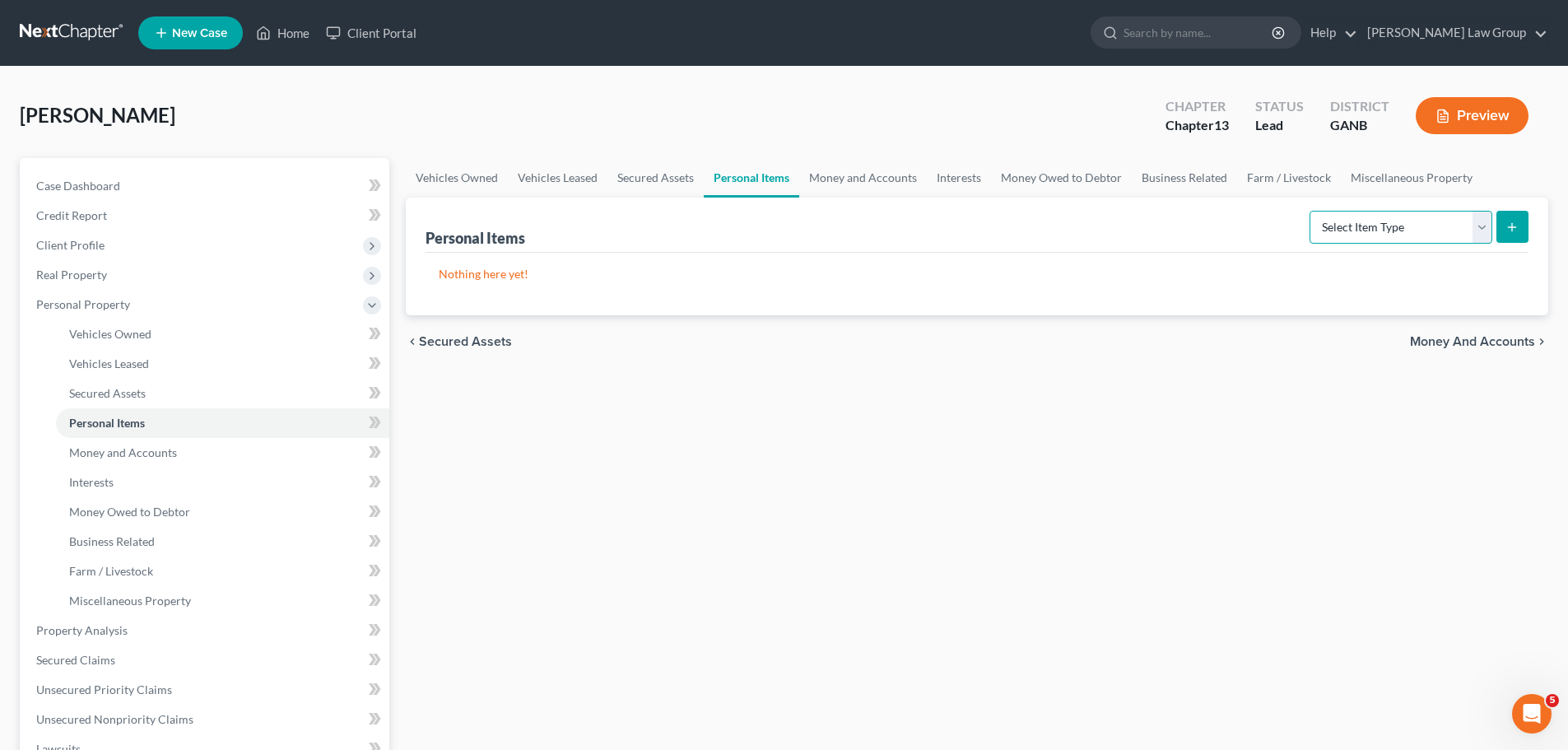
click at [1389, 221] on select "Select Item Type Clothing Collectibles Of Value Electronics Firearms Household …" at bounding box center [1401, 227] width 183 height 33
select select "clothing"
click at [1311, 210] on select "Select Item Type Clothing Collectibles Of Value Electronics Firearms Household …" at bounding box center [1401, 227] width 183 height 33
click at [1520, 214] on button "submit" at bounding box center [1512, 226] width 32 height 32
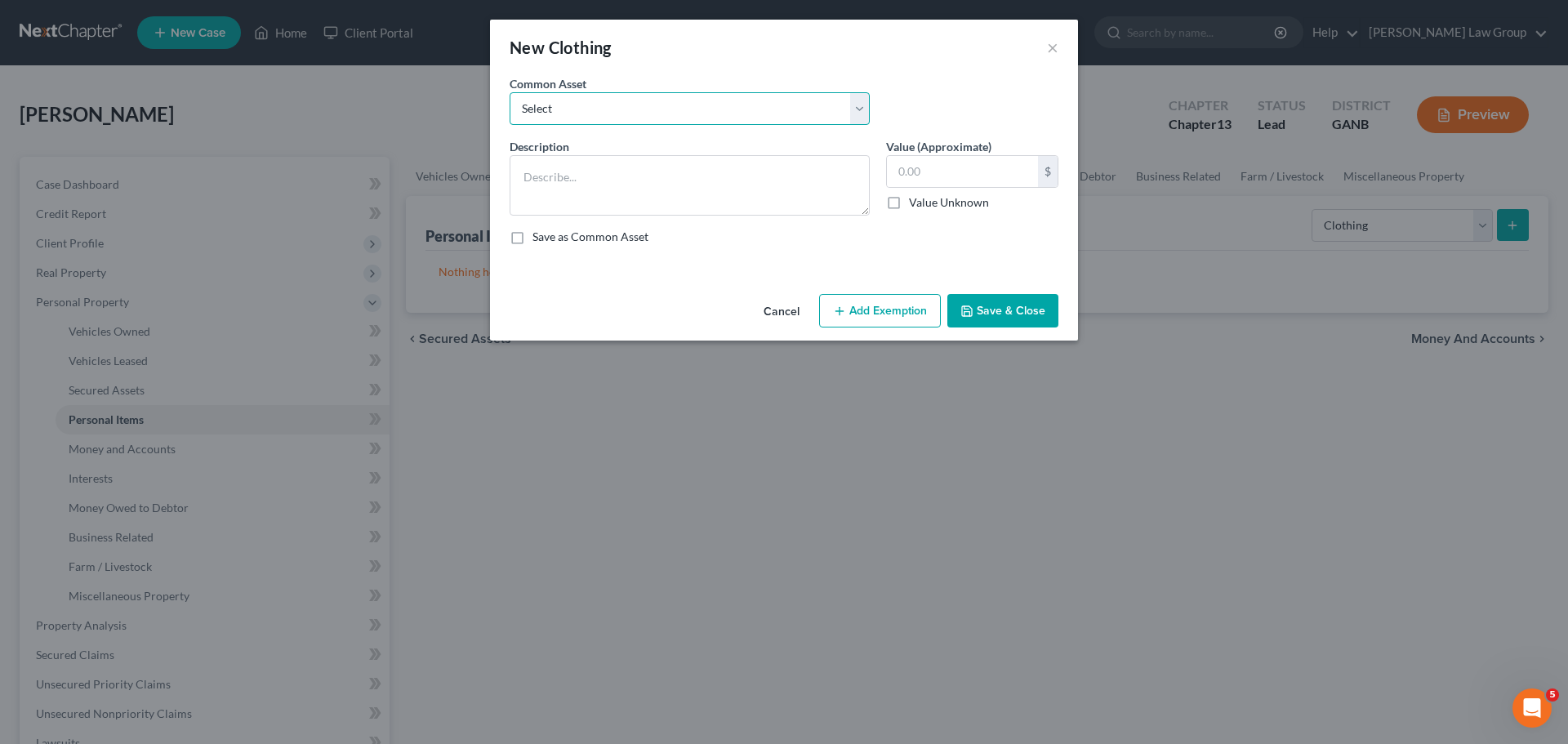
drag, startPoint x: 647, startPoint y: 110, endPoint x: 641, endPoint y: 123, distance: 14.3
click at [647, 110] on select "Select Clothing" at bounding box center [690, 109] width 360 height 32
select select "0"
click at [510, 92] on select "Select Clothing" at bounding box center [690, 109] width 360 height 32
type textarea "Clothing"
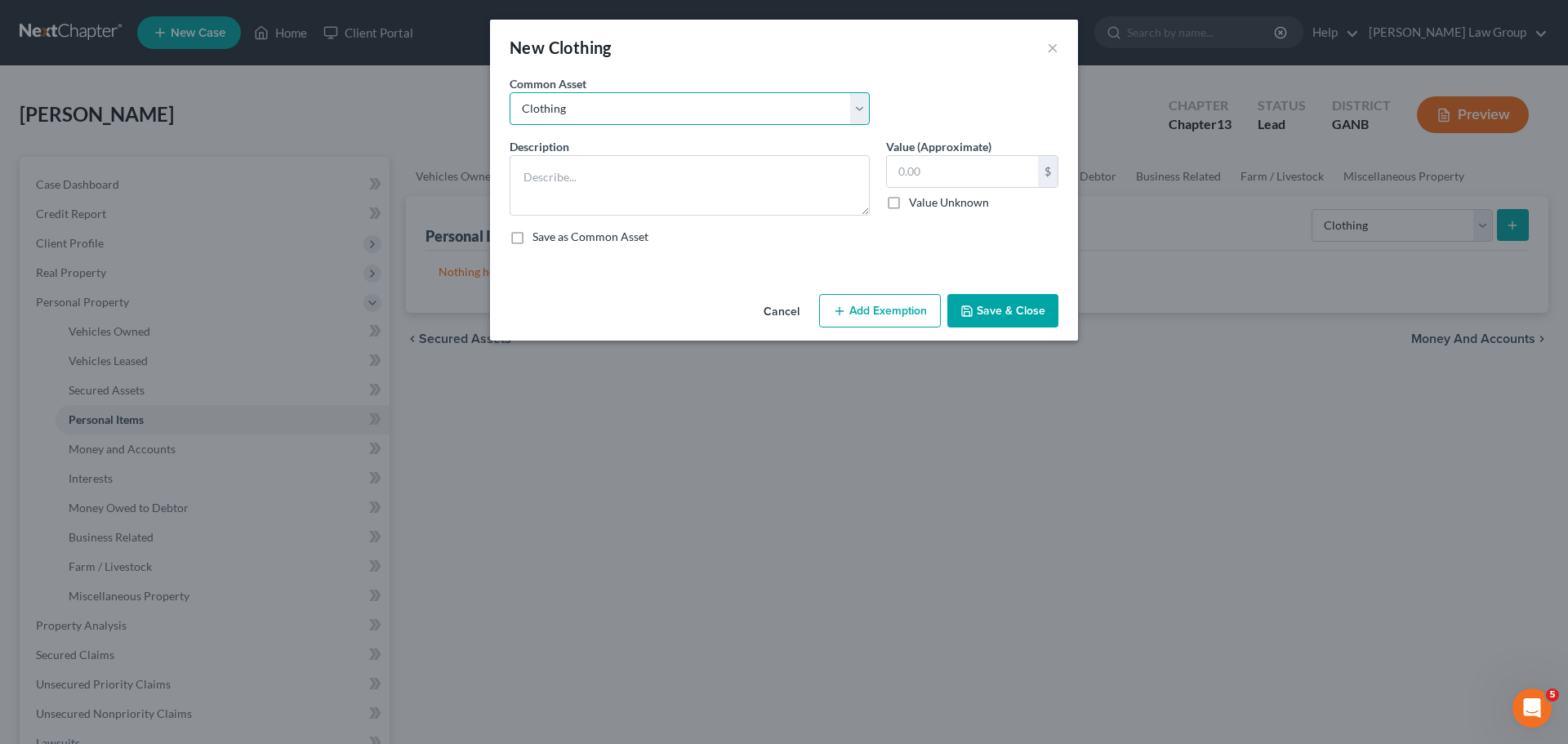
type input "500.00"
click at [883, 301] on button "Add Exemption" at bounding box center [880, 311] width 122 height 34
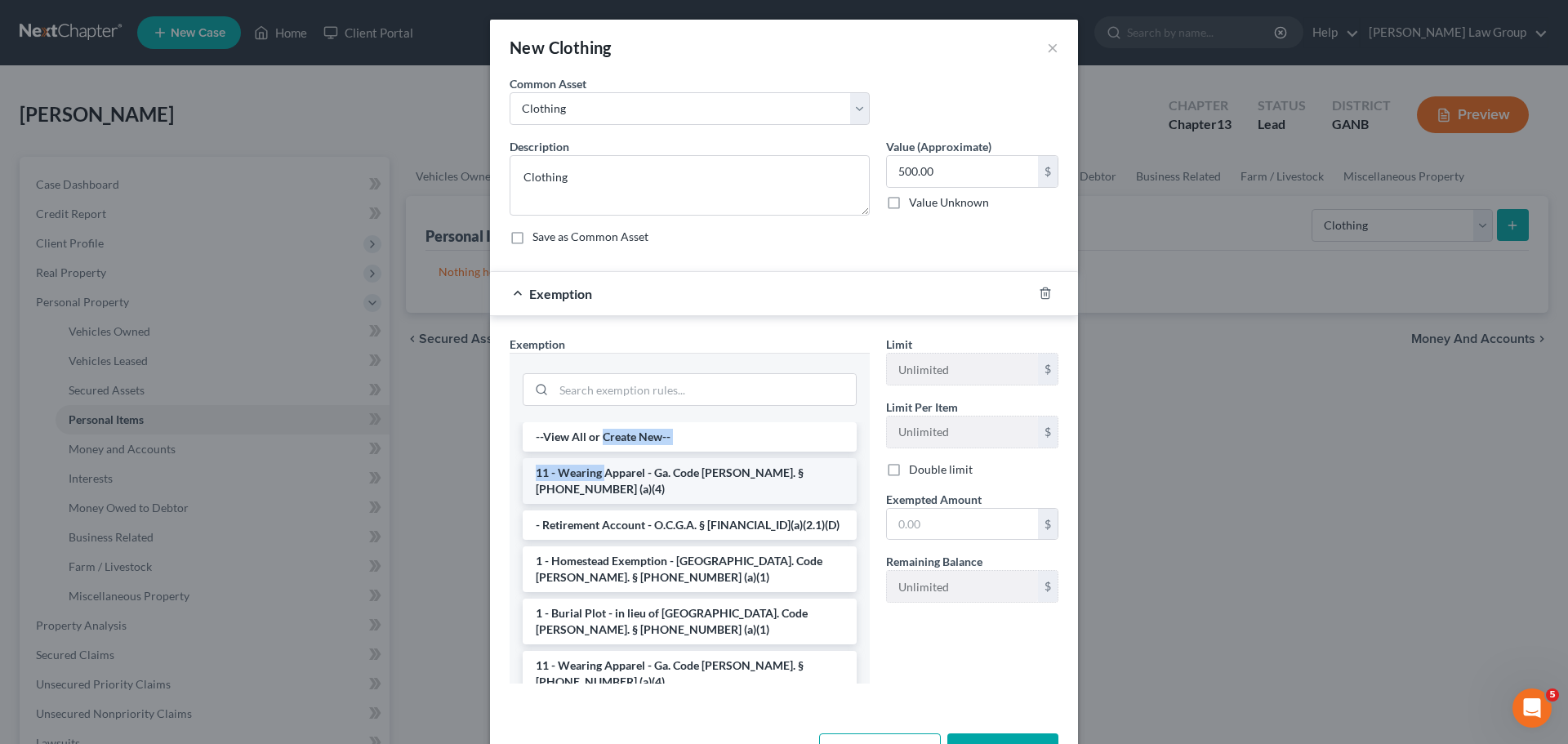
drag, startPoint x: 599, startPoint y: 432, endPoint x: 614, endPoint y: 477, distance: 47.4
drag, startPoint x: 614, startPoint y: 477, endPoint x: 666, endPoint y: 474, distance: 52.1
click at [614, 478] on li "11 - Wearing Apparel - Ga. Code [PERSON_NAME]. § [PHONE_NUMBER] (a)(4)" at bounding box center [689, 481] width 334 height 46
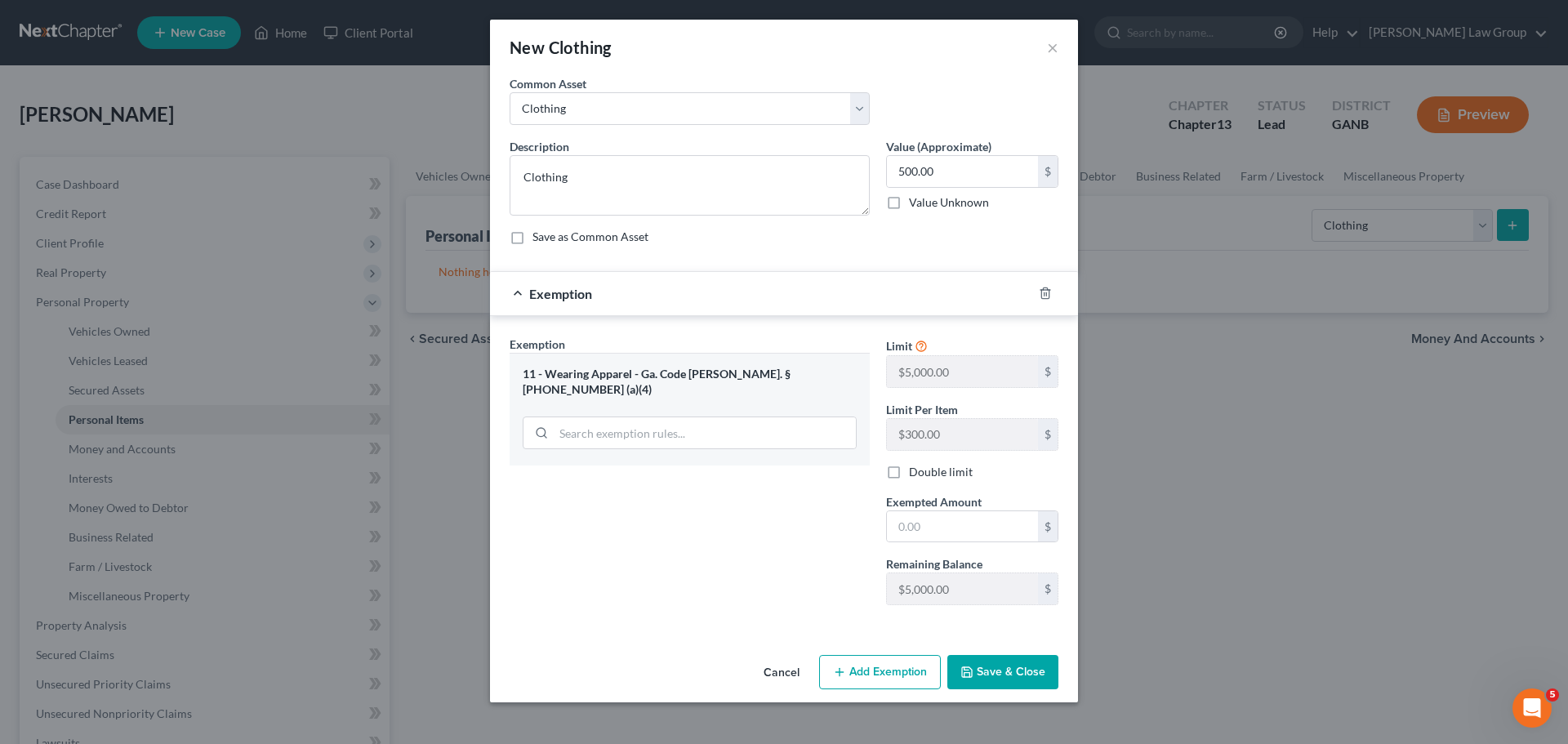
click at [666, 474] on div "Exemption Set must be selected for CA. Exemption * 11 - Wearing Apparel - Ga. C…" at bounding box center [689, 476] width 377 height 282
click at [951, 541] on input "text" at bounding box center [963, 526] width 152 height 31
type input "500"
click at [988, 682] on button "Save & Close" at bounding box center [1003, 672] width 112 height 34
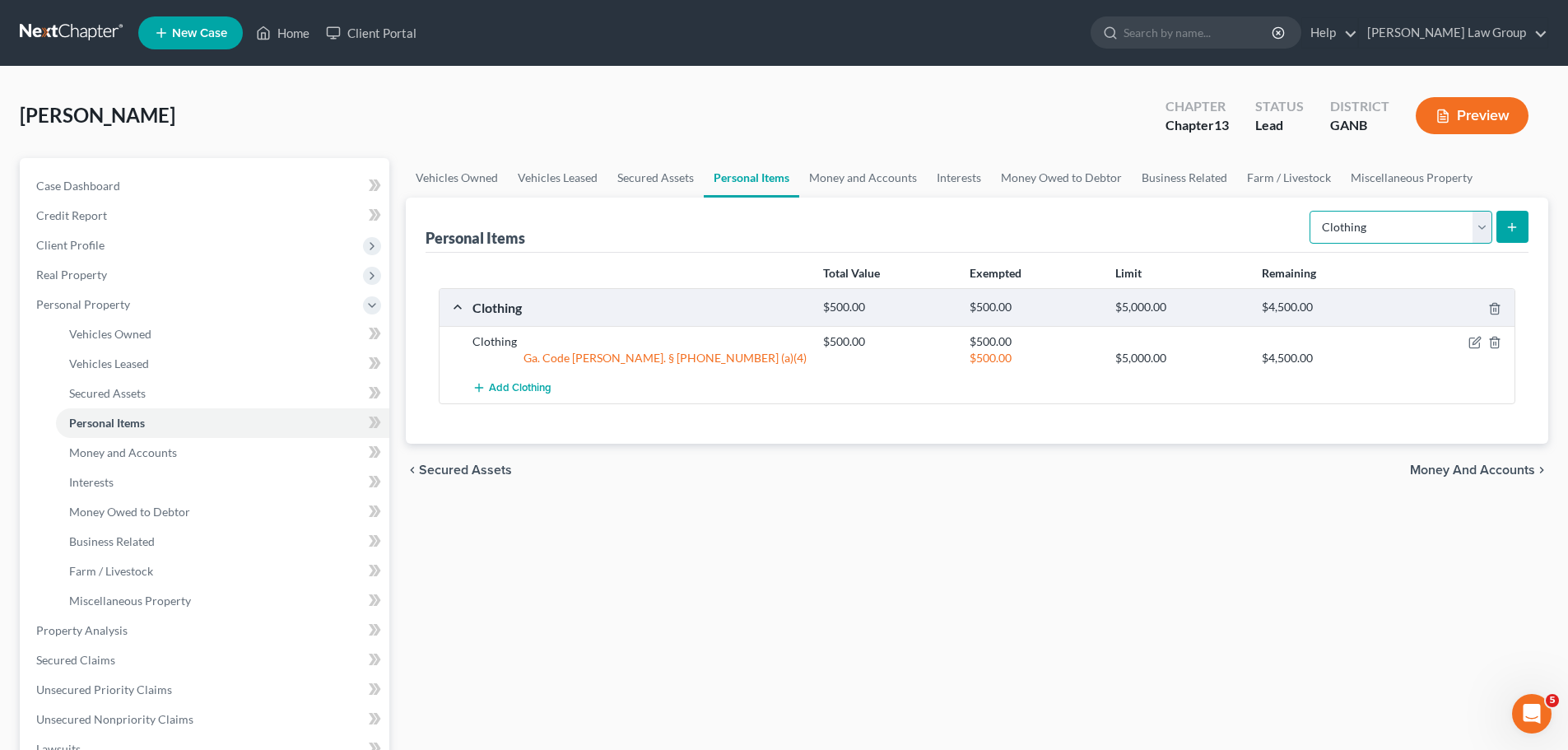
click at [1384, 216] on select "Select Item Type Clothing Collectibles Of Value Electronics Firearms Household …" at bounding box center [1401, 227] width 183 height 33
select select "electronics"
click at [1311, 210] on select "Select Item Type Clothing Collectibles Of Value Electronics Firearms Household …" at bounding box center [1401, 227] width 183 height 33
click at [1508, 229] on icon "submit" at bounding box center [1512, 228] width 13 height 13
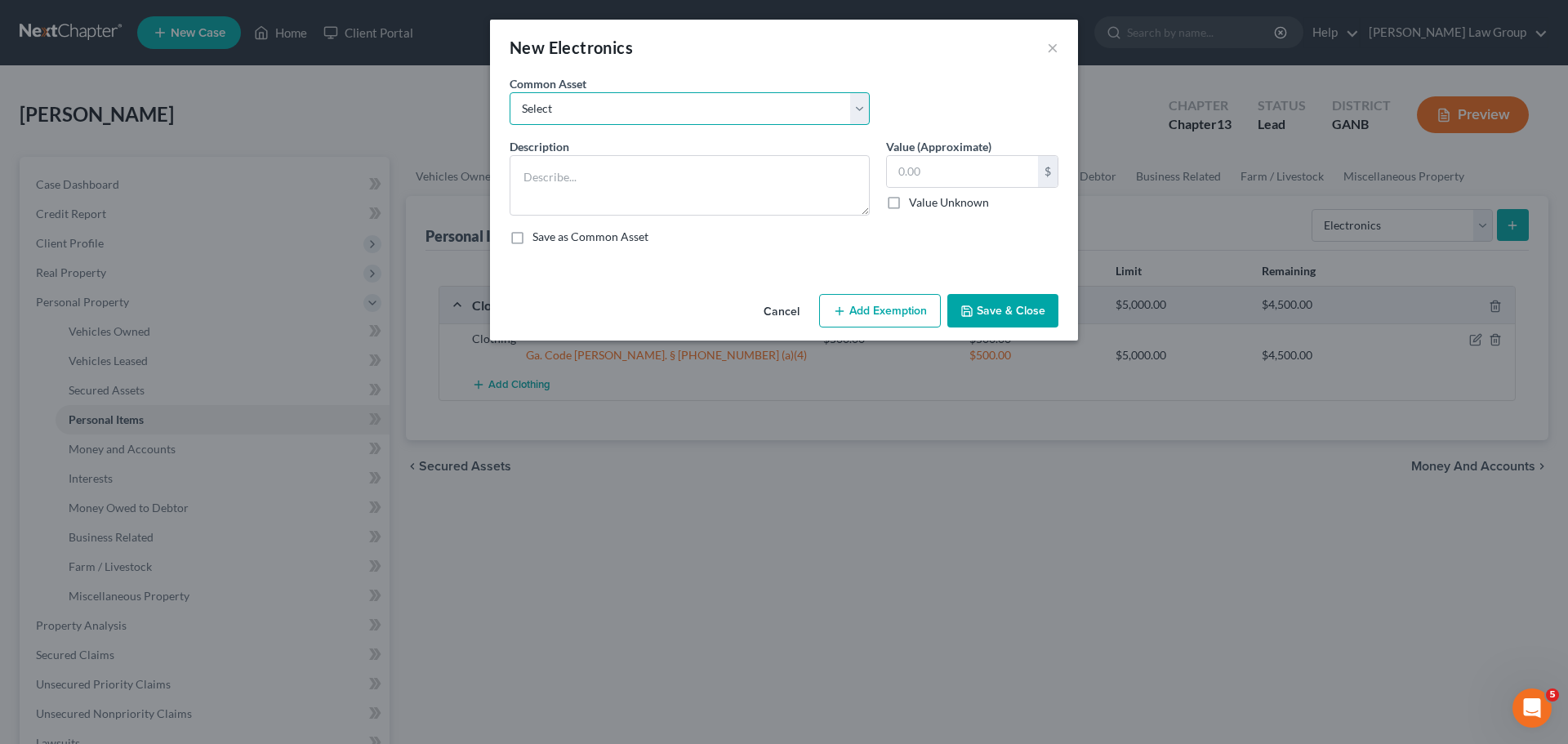
click at [679, 113] on select "Select TV, phone and computer Electronics" at bounding box center [690, 109] width 360 height 32
select select "0"
click at [510, 92] on select "Select TV, phone and computer Electronics" at bounding box center [690, 109] width 360 height 32
type textarea "TV, phone and computer"
type input "400.00"
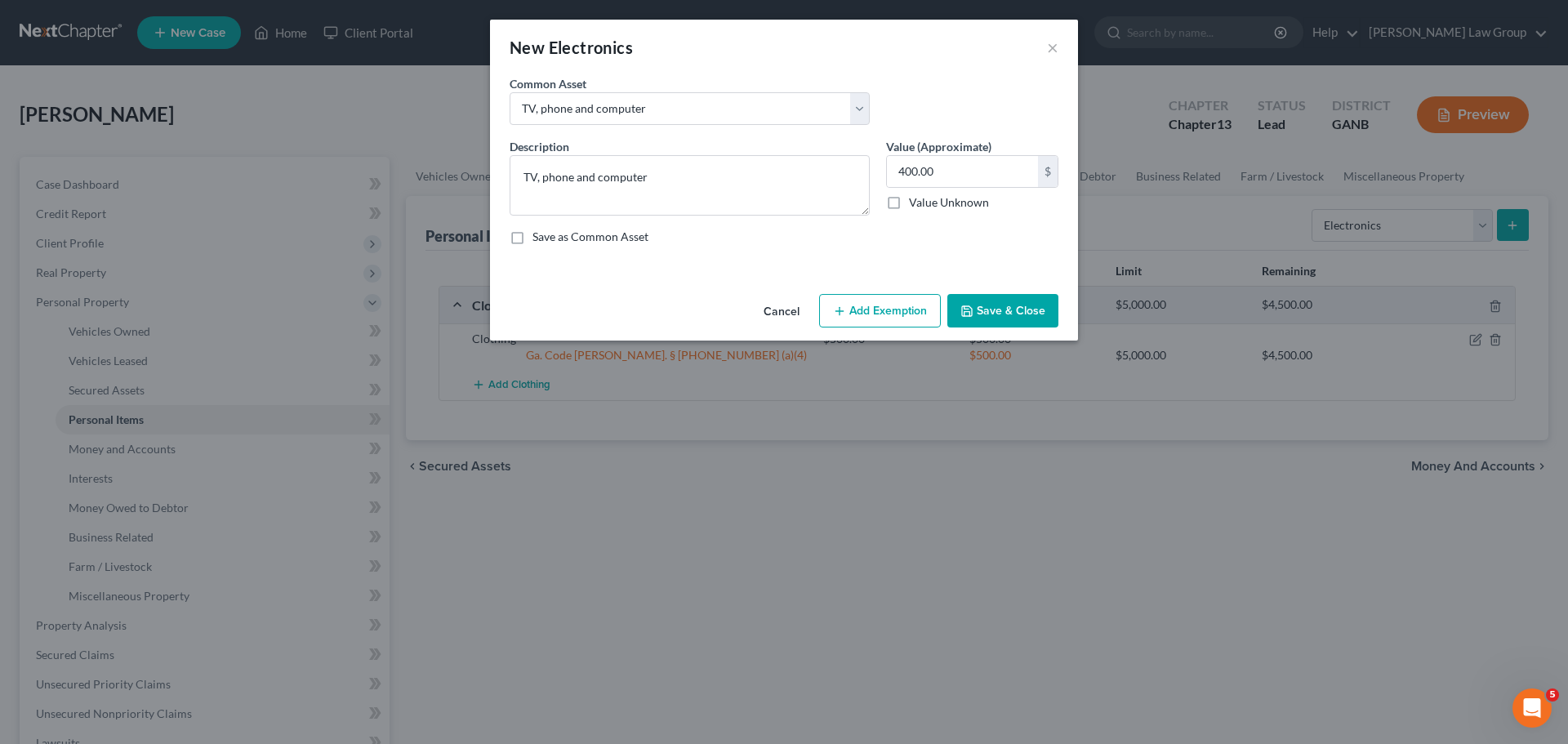
click at [833, 304] on button "Add Exemption" at bounding box center [880, 311] width 122 height 34
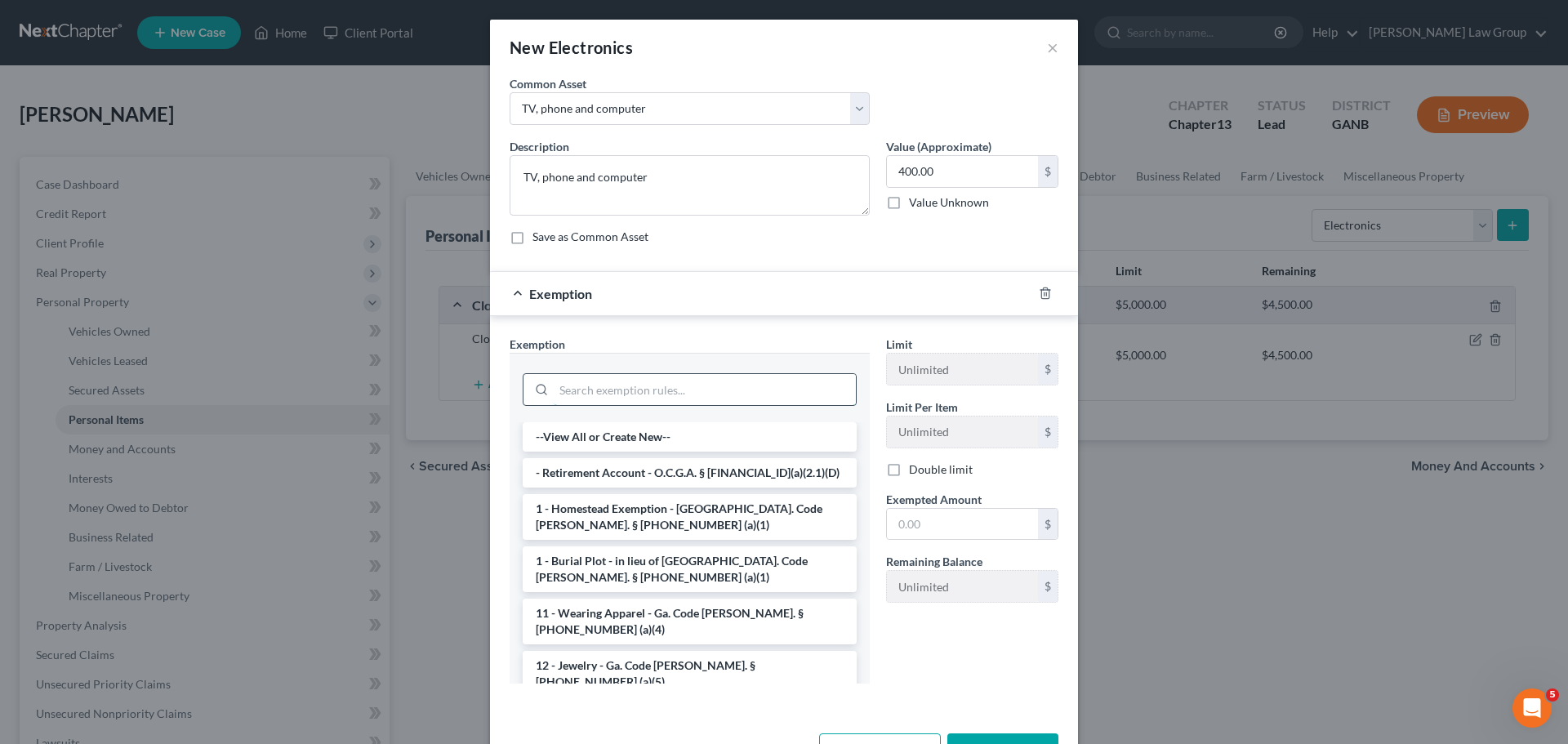
click at [613, 379] on input "search" at bounding box center [704, 389] width 302 height 31
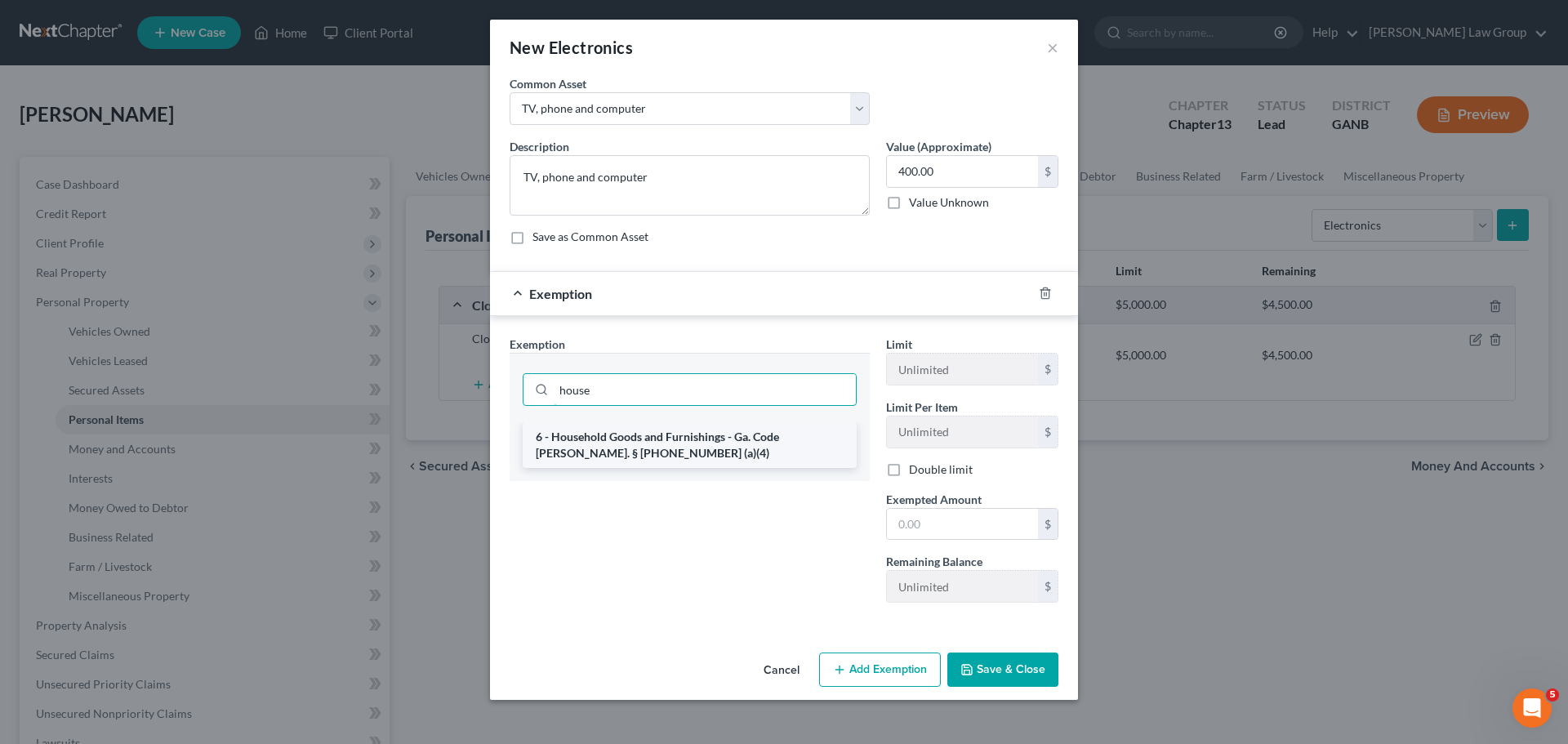
type input "house"
drag, startPoint x: 760, startPoint y: 452, endPoint x: 973, endPoint y: 552, distance: 235.3
click at [760, 451] on li "6 - Household Goods and Furnishings - Ga. Code [PERSON_NAME]. § [PHONE_NUMBER] …" at bounding box center [689, 445] width 334 height 46
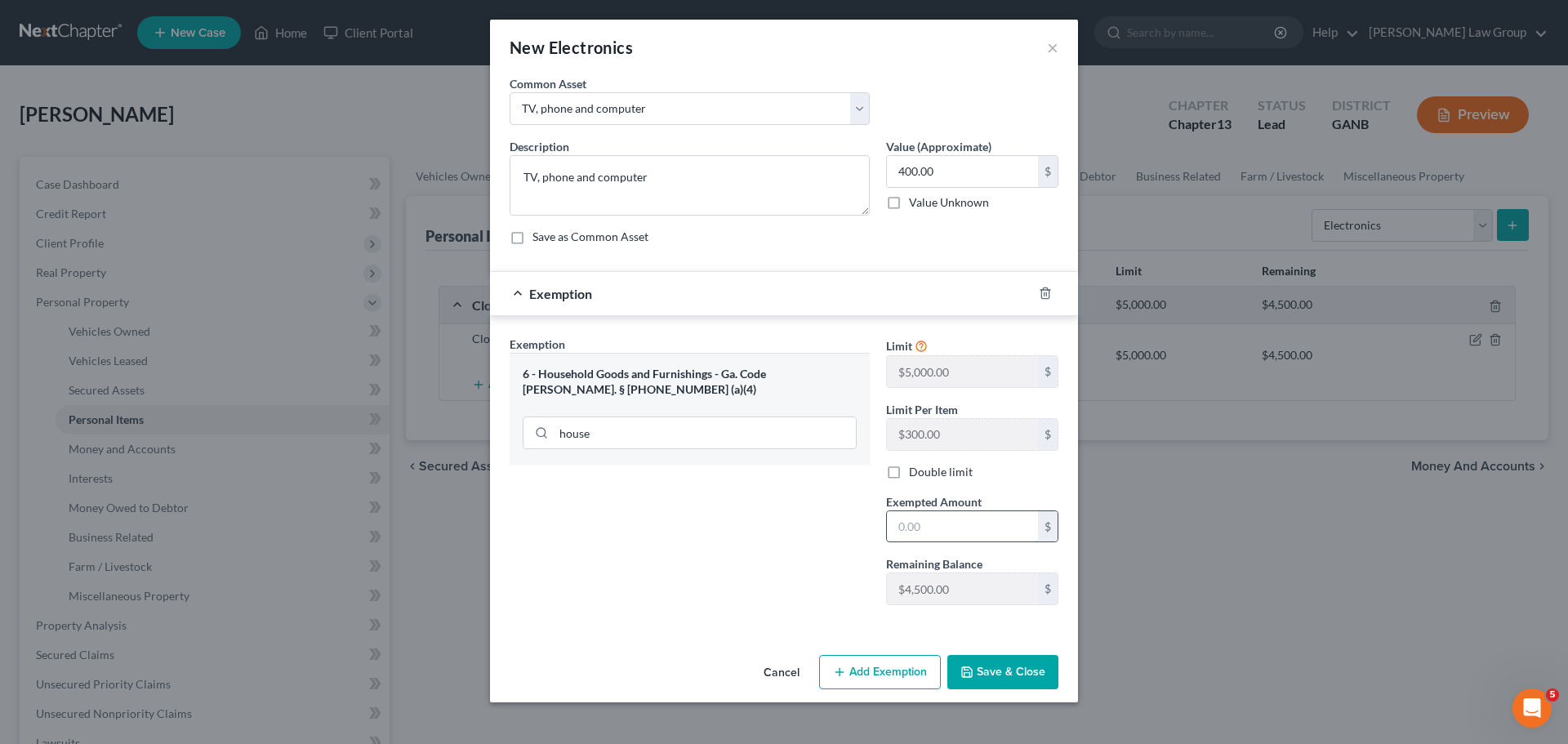
click at [980, 541] on input "text" at bounding box center [963, 526] width 152 height 31
type input "400"
drag, startPoint x: 1042, startPoint y: 680, endPoint x: 1312, endPoint y: 410, distance: 381.8
click at [1042, 679] on button "Save & Close" at bounding box center [1003, 672] width 112 height 34
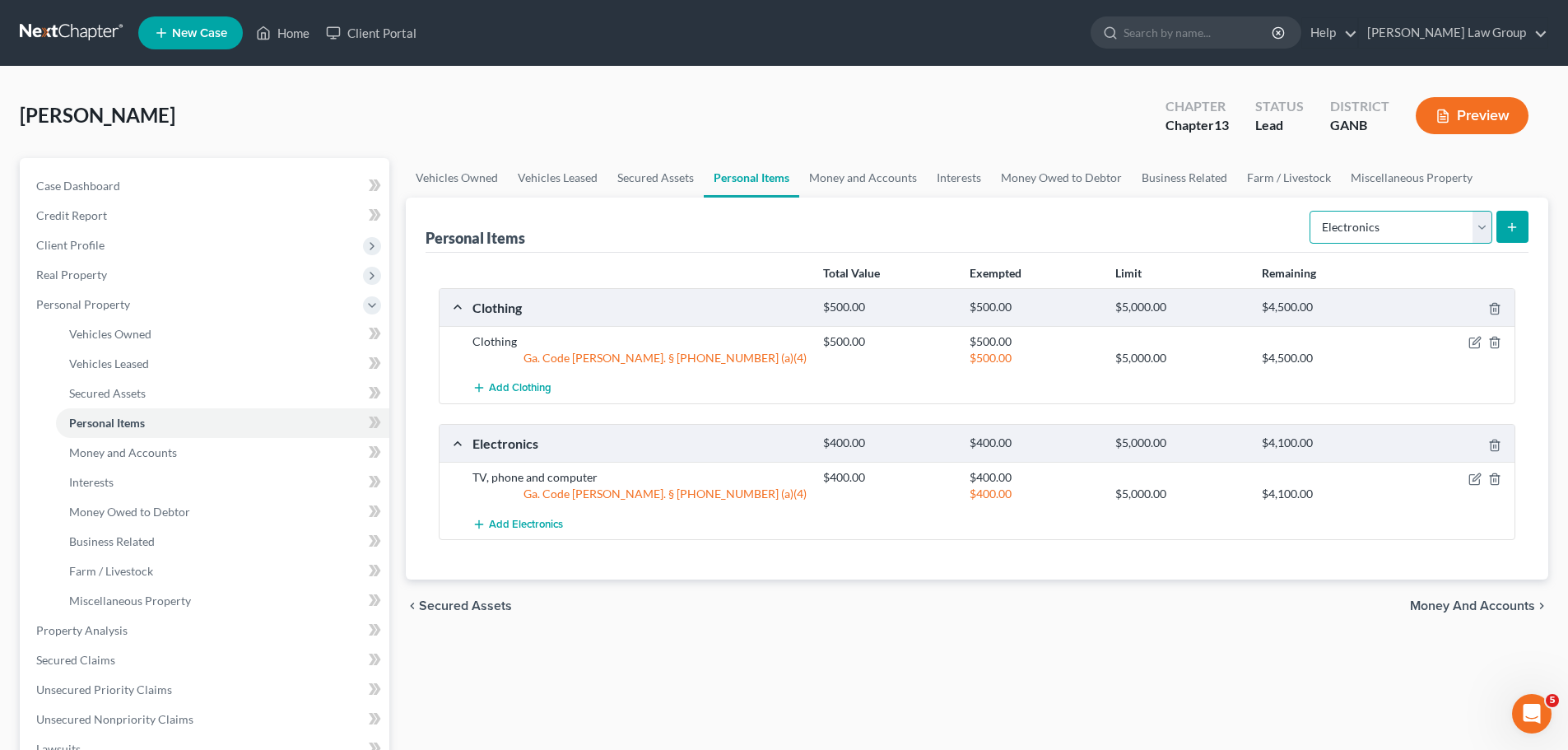
drag, startPoint x: 1382, startPoint y: 228, endPoint x: 1384, endPoint y: 240, distance: 12.2
click at [1382, 228] on select "Select Item Type Clothing Collectibles Of Value Electronics Firearms Household …" at bounding box center [1401, 227] width 183 height 33
select select "household_goods"
click at [1311, 210] on select "Select Item Type Clothing Collectibles Of Value Electronics Firearms Household …" at bounding box center [1401, 227] width 183 height 33
click at [1527, 224] on button "submit" at bounding box center [1512, 226] width 32 height 32
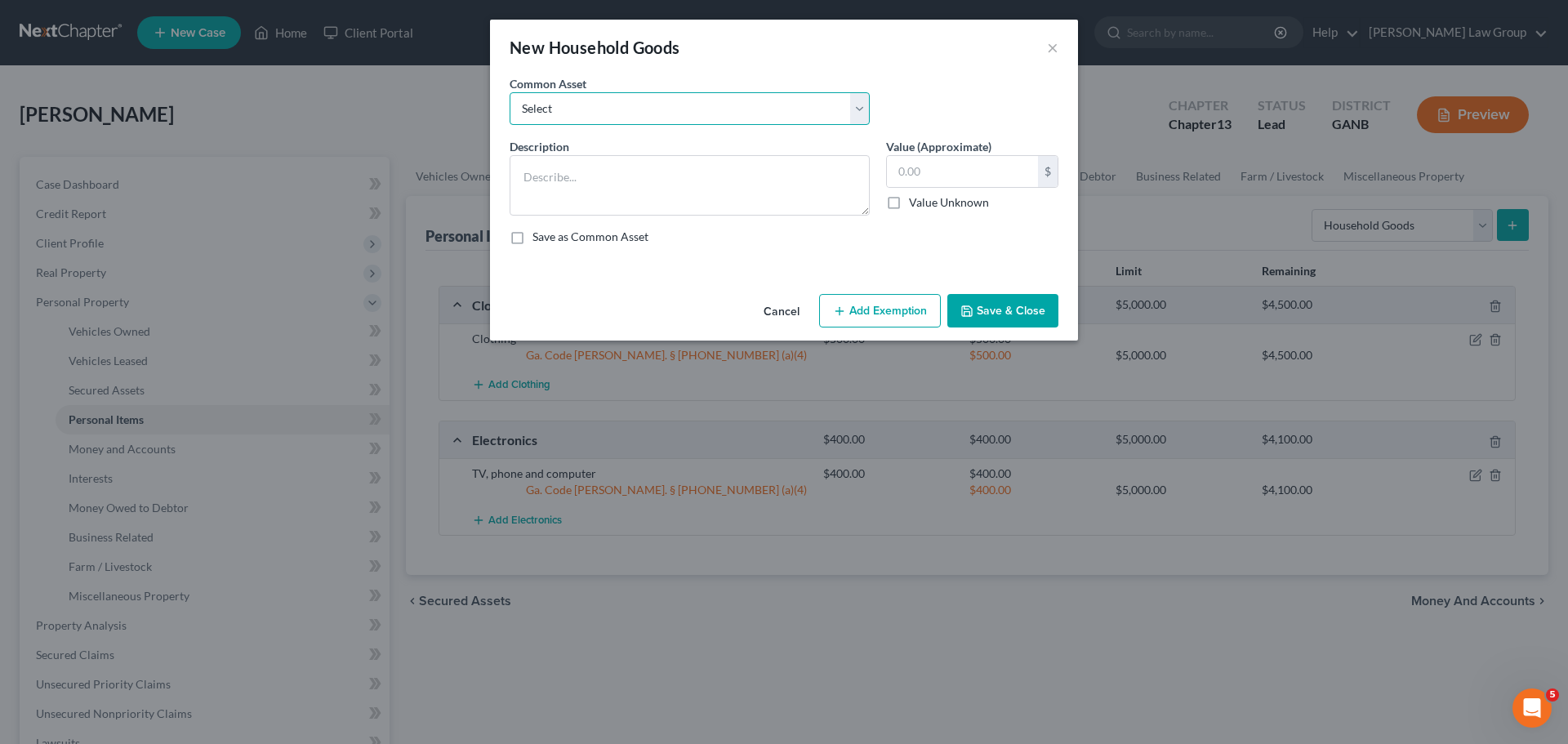
drag, startPoint x: 657, startPoint y: 105, endPoint x: 655, endPoint y: 124, distance: 19.1
click at [657, 105] on select "Select Household goods" at bounding box center [690, 109] width 360 height 32
select select "0"
click at [510, 92] on select "Select Household goods" at bounding box center [690, 109] width 360 height 32
type textarea "Household goods"
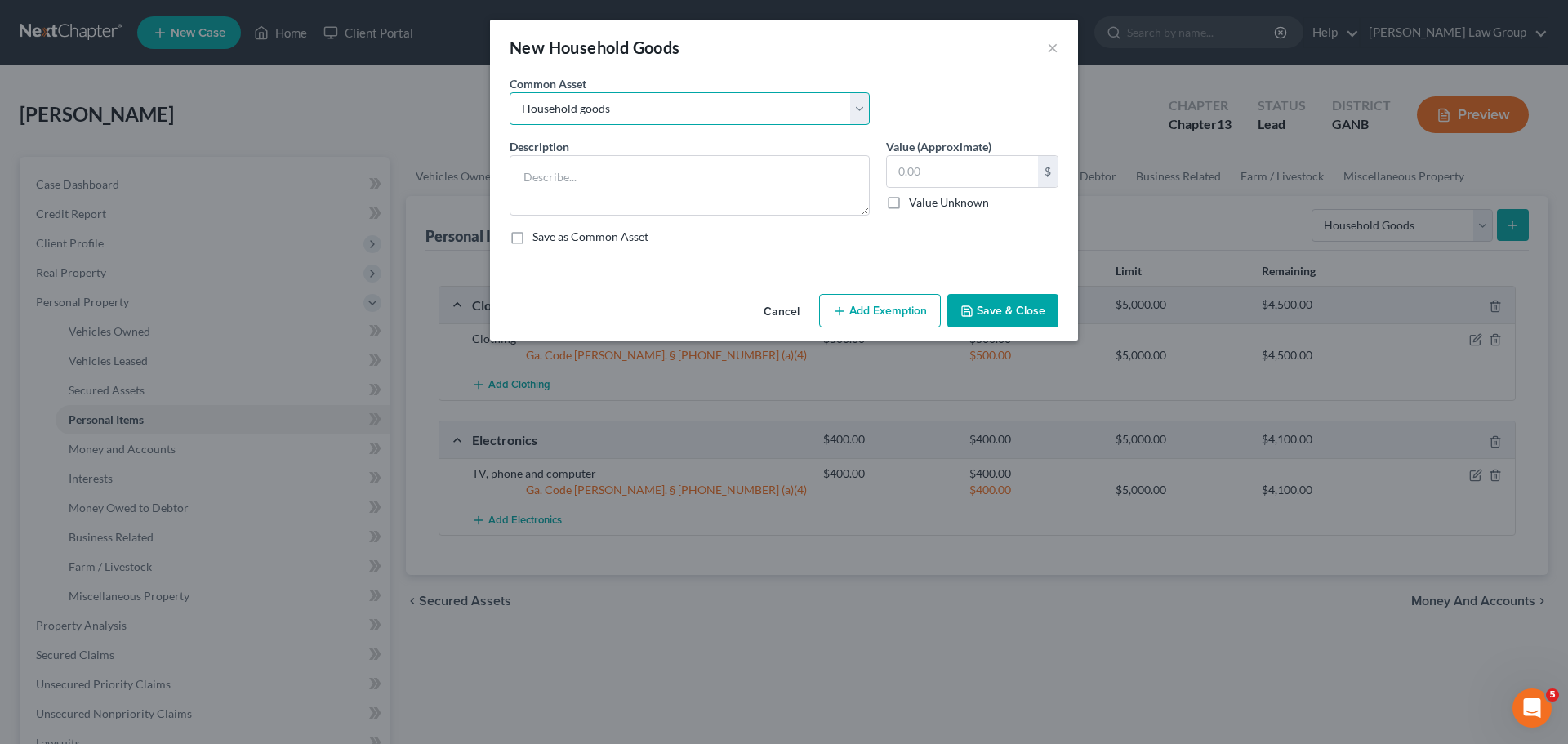
type input "1,200.00"
drag, startPoint x: 882, startPoint y: 305, endPoint x: 805, endPoint y: 437, distance: 152.8
click at [882, 303] on button "Add Exemption" at bounding box center [880, 311] width 122 height 34
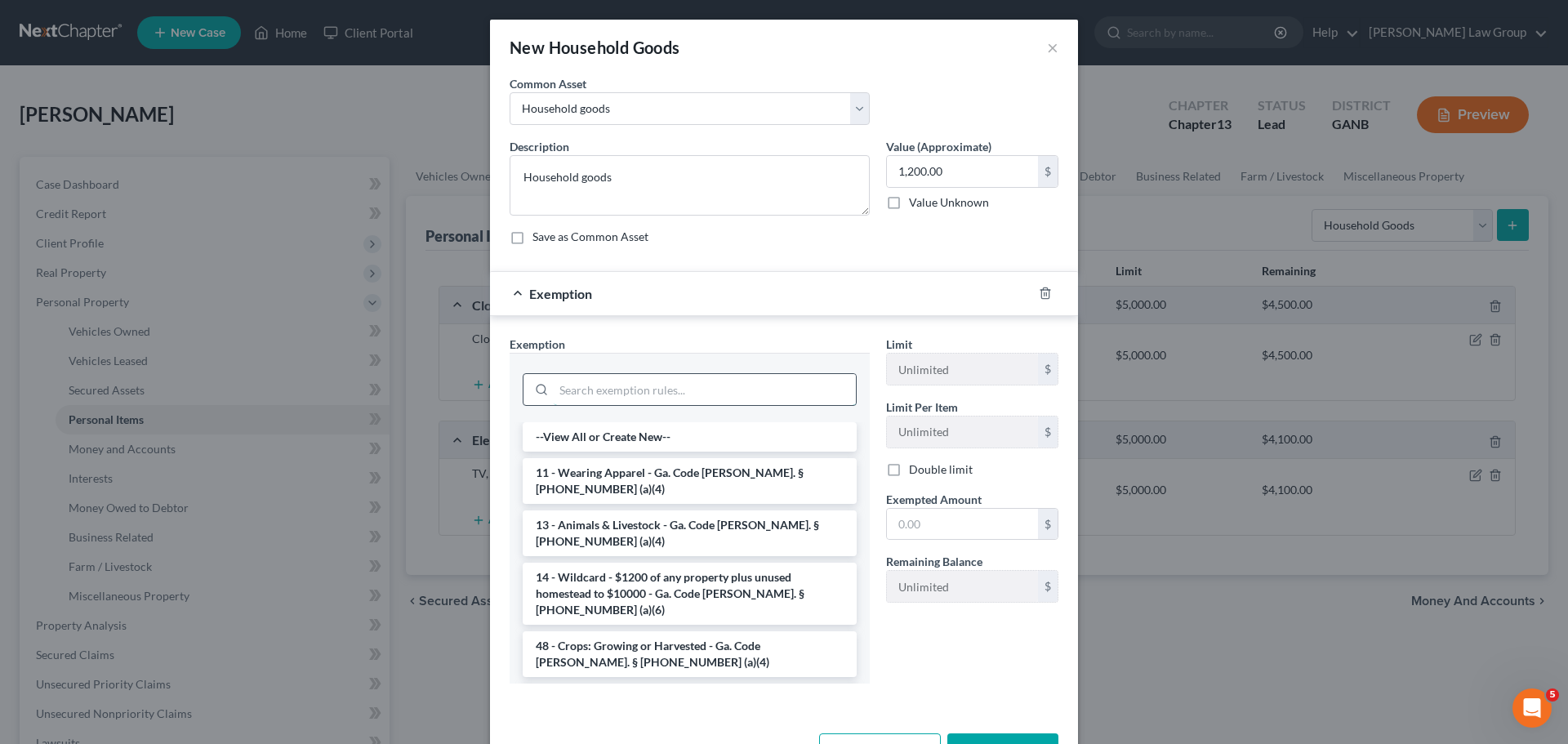
click at [590, 383] on input "search" at bounding box center [704, 389] width 302 height 31
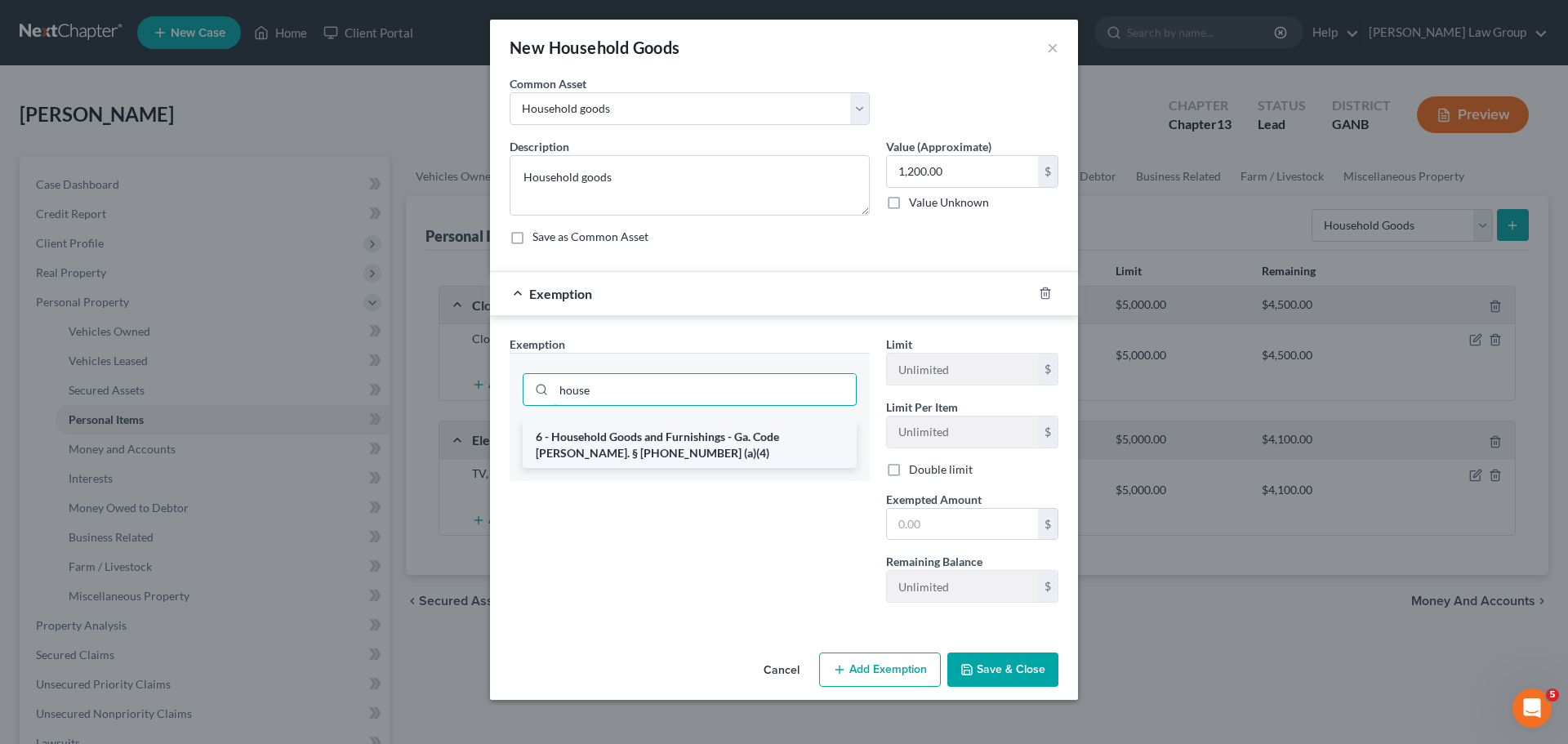
type input "house"
click at [647, 452] on li "6 - Household Goods and Furnishings - Ga. Code [PERSON_NAME]. § [PHONE_NUMBER] …" at bounding box center [689, 445] width 334 height 46
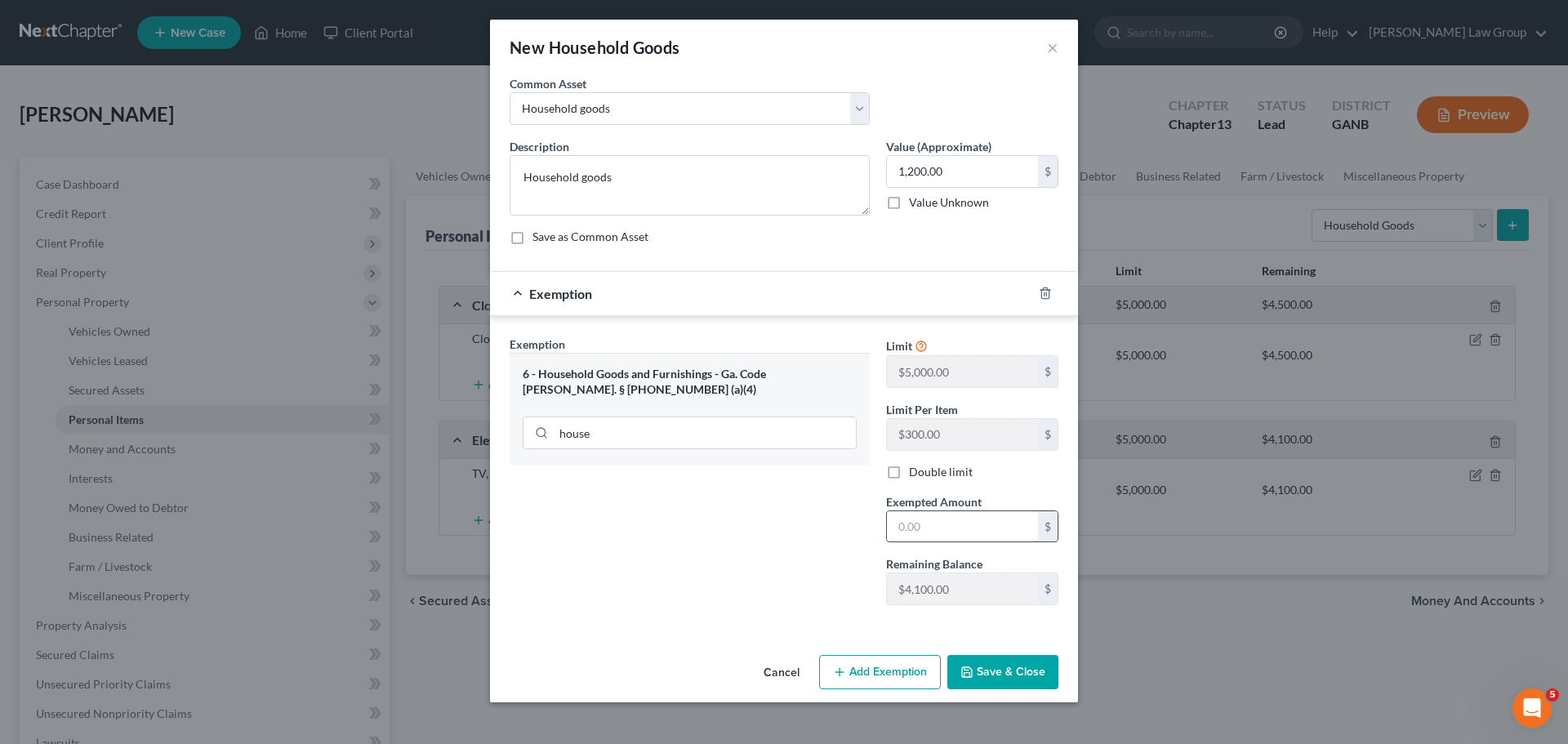
click at [979, 522] on input "text" at bounding box center [963, 526] width 152 height 31
type input "1,200"
click at [991, 659] on button "Save & Close" at bounding box center [1003, 672] width 112 height 34
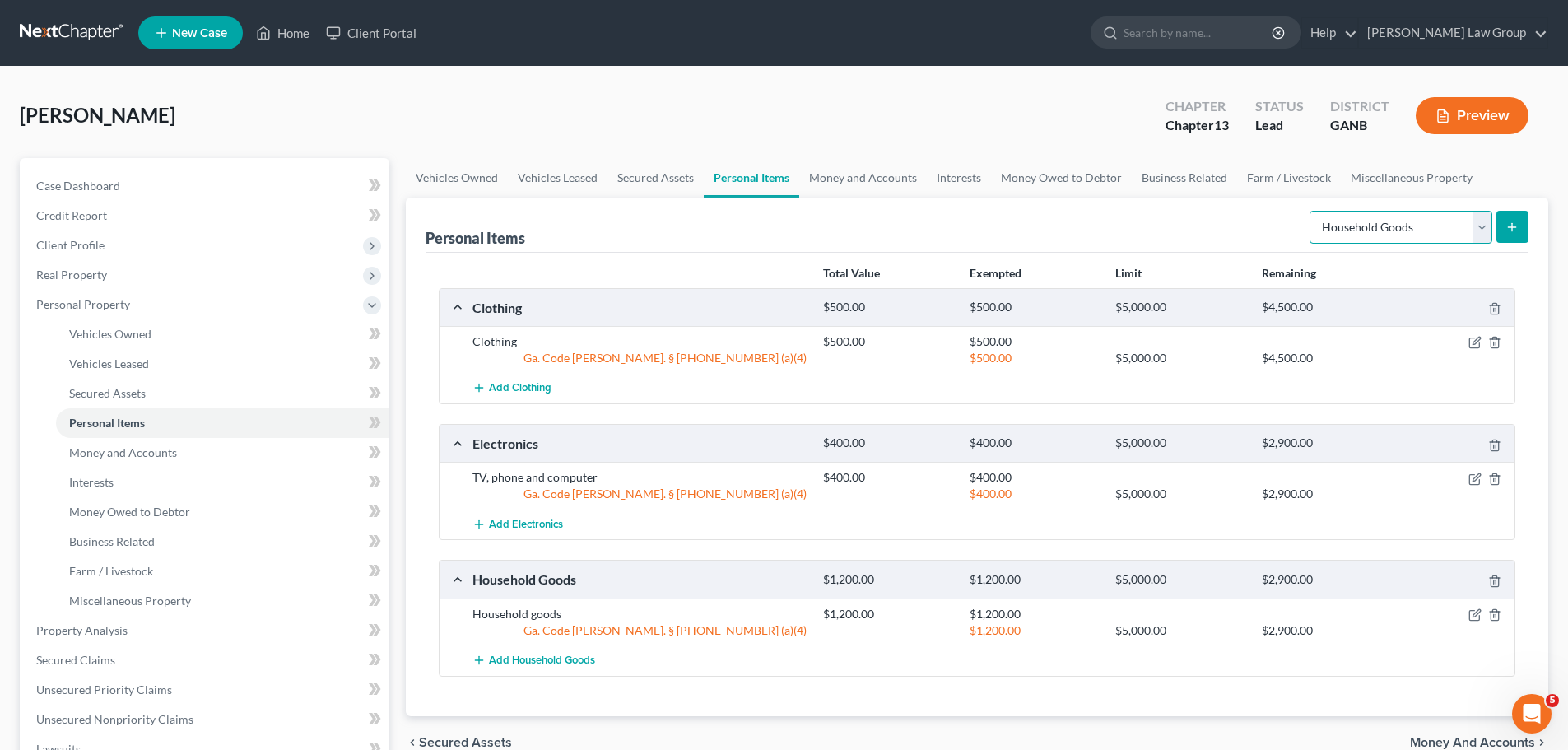
drag, startPoint x: 1386, startPoint y: 232, endPoint x: 1385, endPoint y: 240, distance: 8.1
click at [1384, 232] on select "Select Item Type Clothing Collectibles Of Value Electronics Firearms Household …" at bounding box center [1401, 227] width 183 height 33
select select "jewelry"
click at [1311, 210] on select "Select Item Type Clothing Collectibles Of Value Electronics Firearms Household …" at bounding box center [1401, 227] width 183 height 33
click at [1513, 216] on button "submit" at bounding box center [1512, 226] width 32 height 32
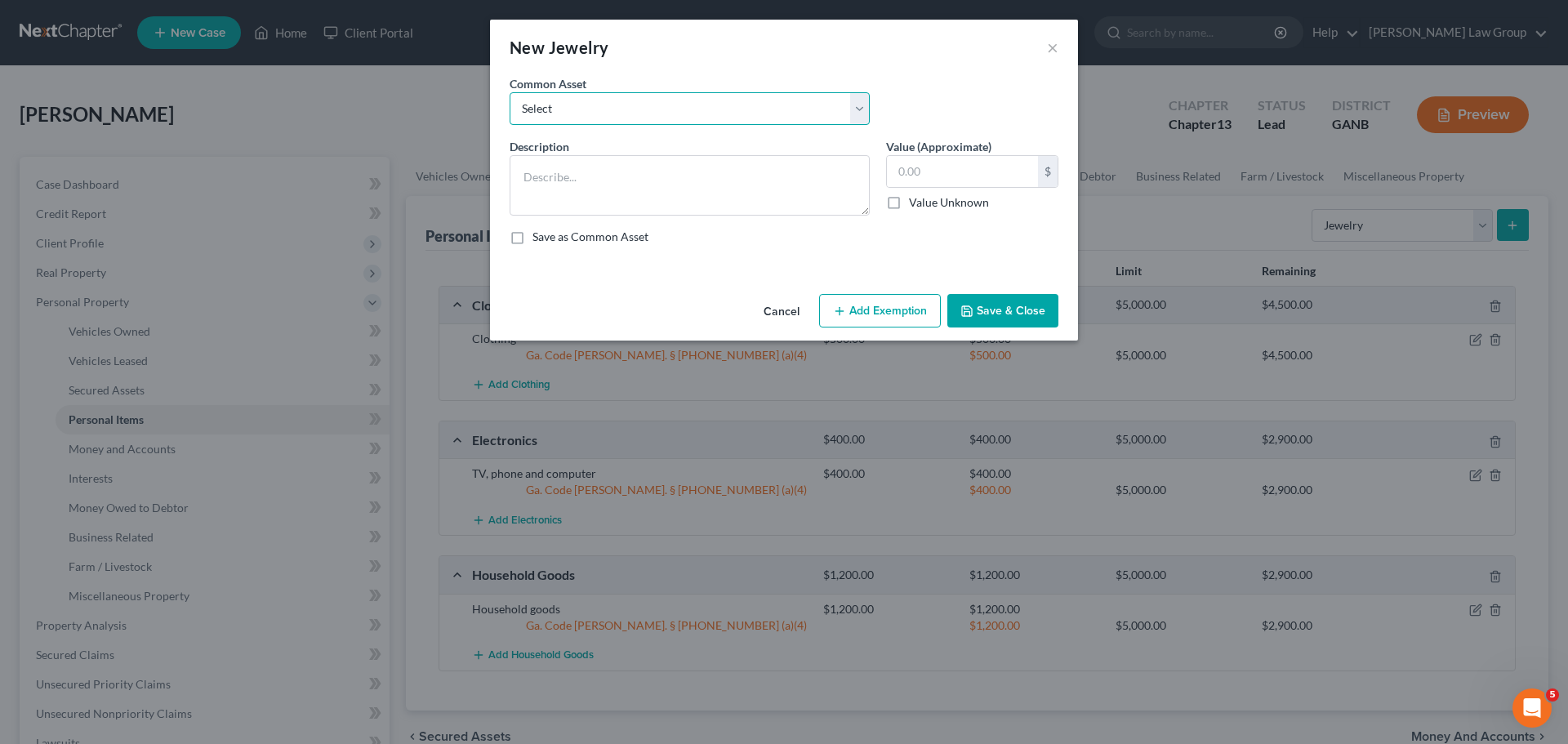
click at [569, 98] on select "Select Costume jewelry Jewelry" at bounding box center [690, 109] width 360 height 32
select select "1"
click at [510, 92] on select "Select Costume jewelry Jewelry" at bounding box center [690, 109] width 360 height 32
type textarea "Jewelry"
type input "100.00"
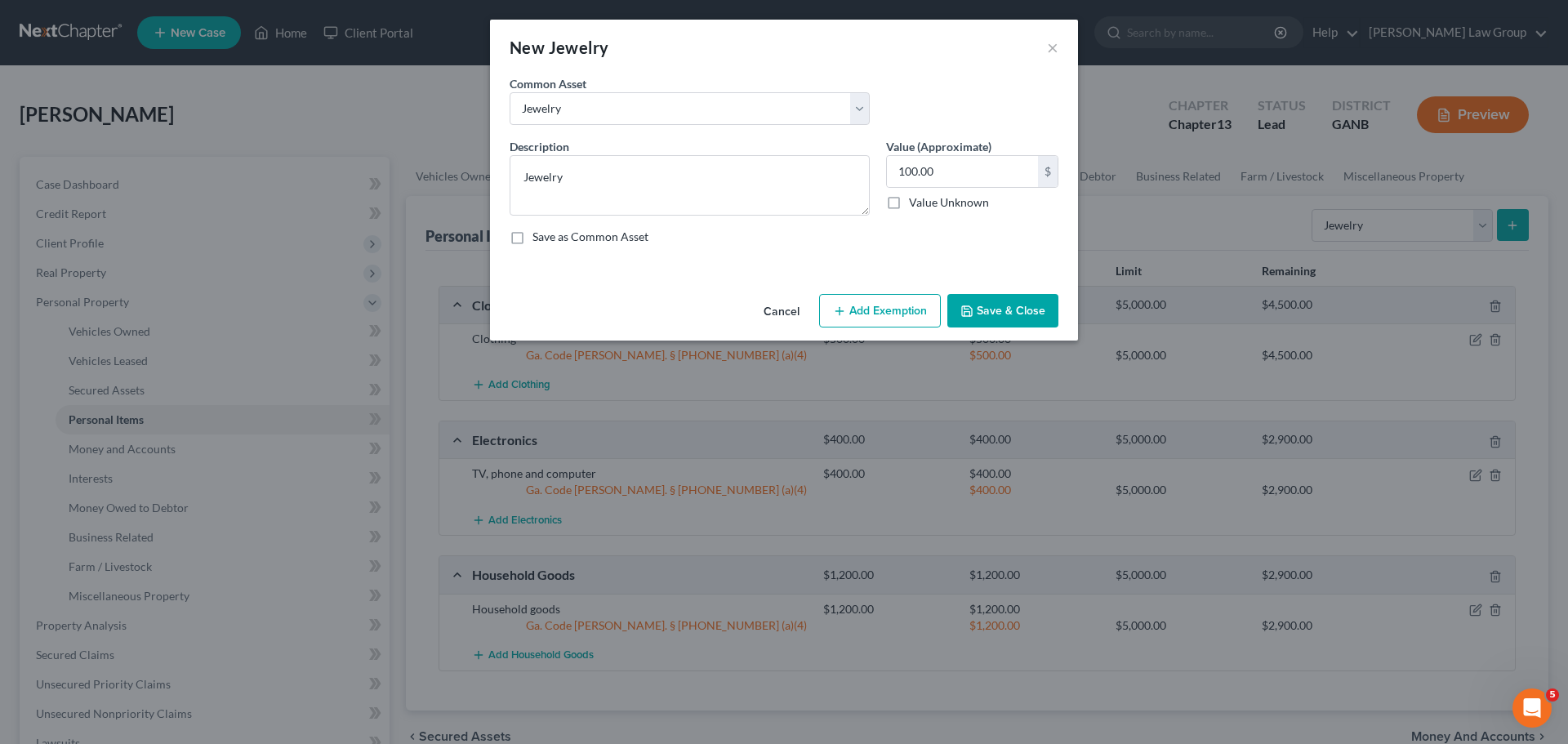
click at [917, 305] on button "Add Exemption" at bounding box center [880, 311] width 122 height 34
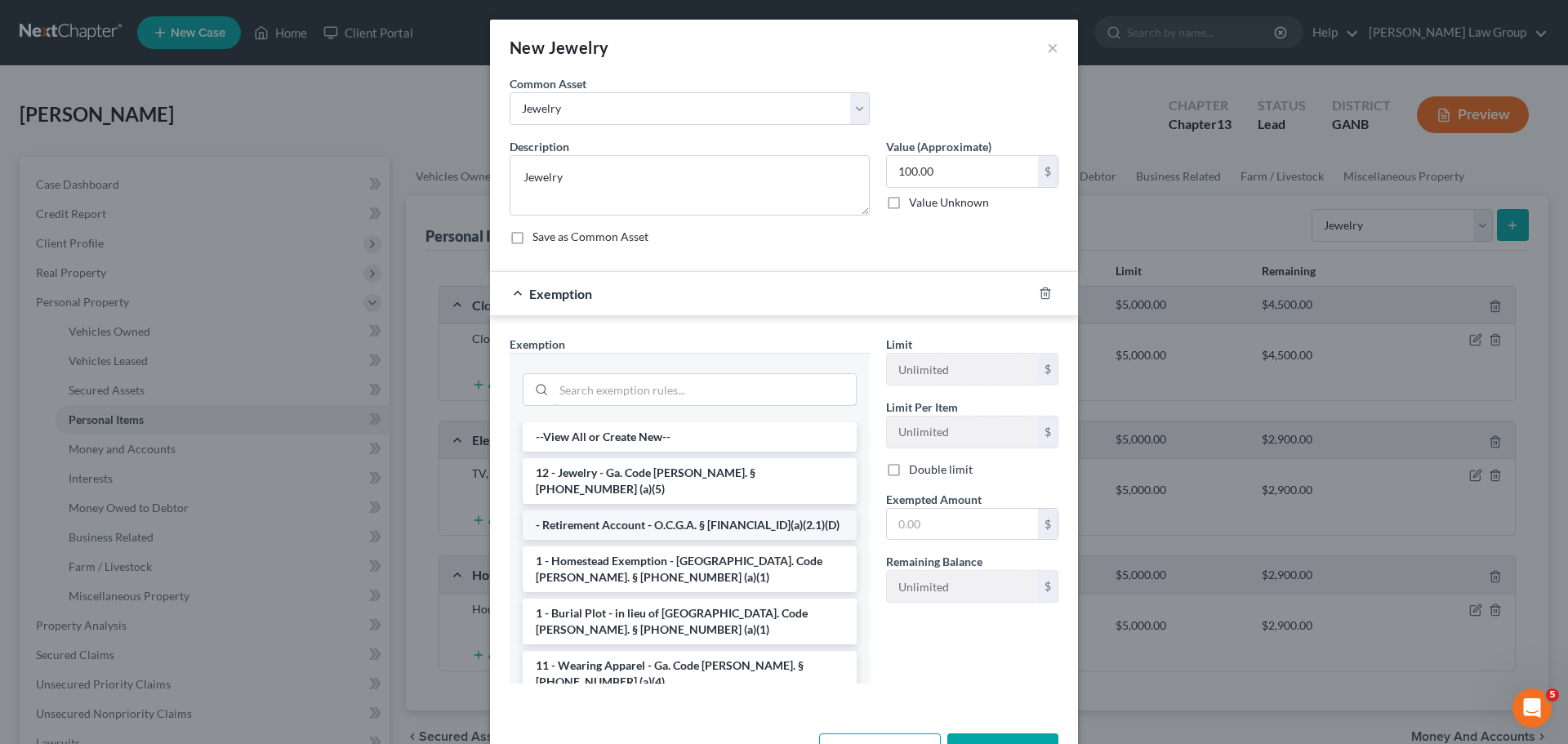
click at [572, 385] on input "search" at bounding box center [704, 389] width 302 height 31
click at [626, 479] on li "12 - Jewelry - Ga. Code [PERSON_NAME]. § [PHONE_NUMBER] (a)(5)" at bounding box center [689, 481] width 334 height 46
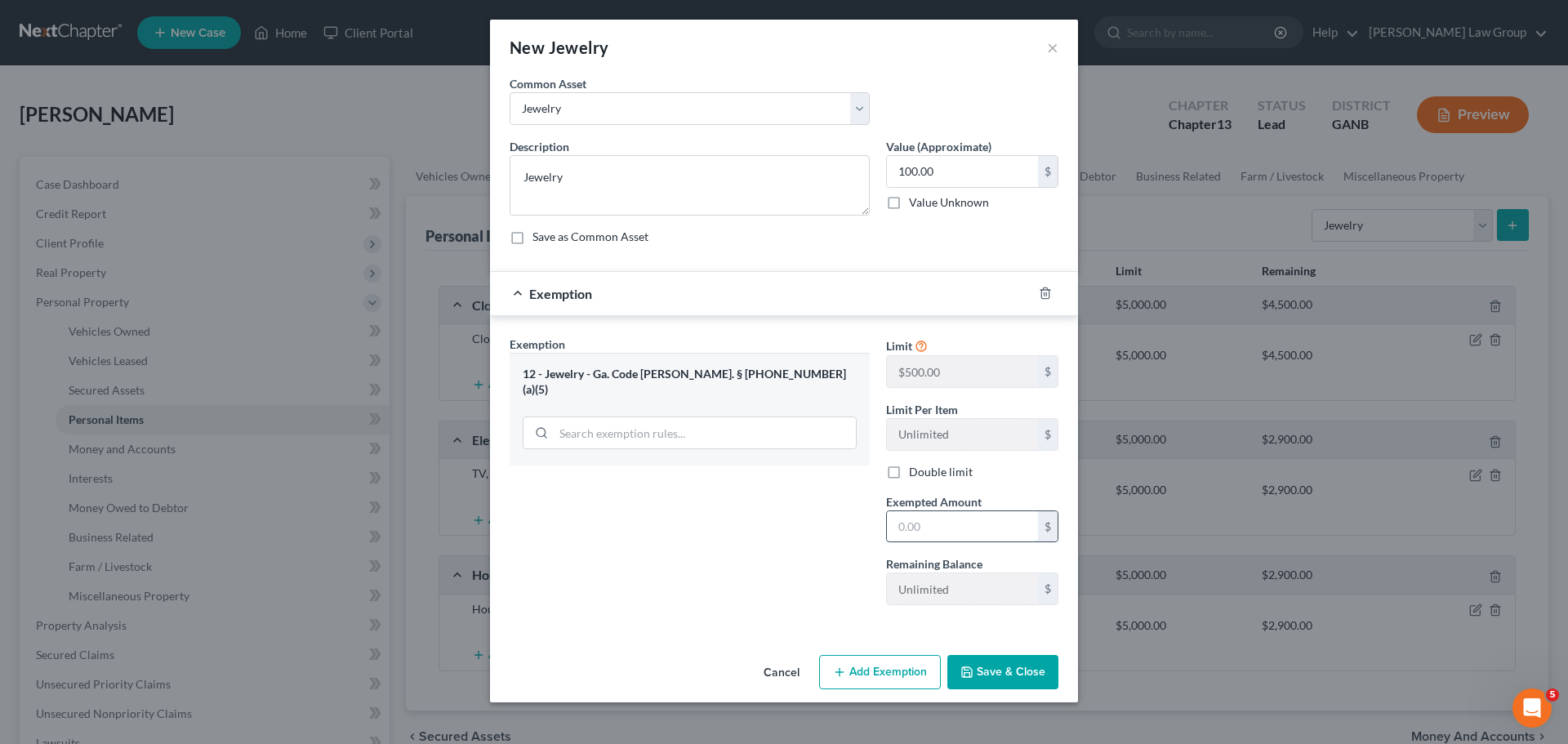
click at [921, 518] on input "text" at bounding box center [963, 526] width 152 height 31
type input "100"
click at [1022, 676] on button "Save & Close" at bounding box center [1003, 672] width 112 height 34
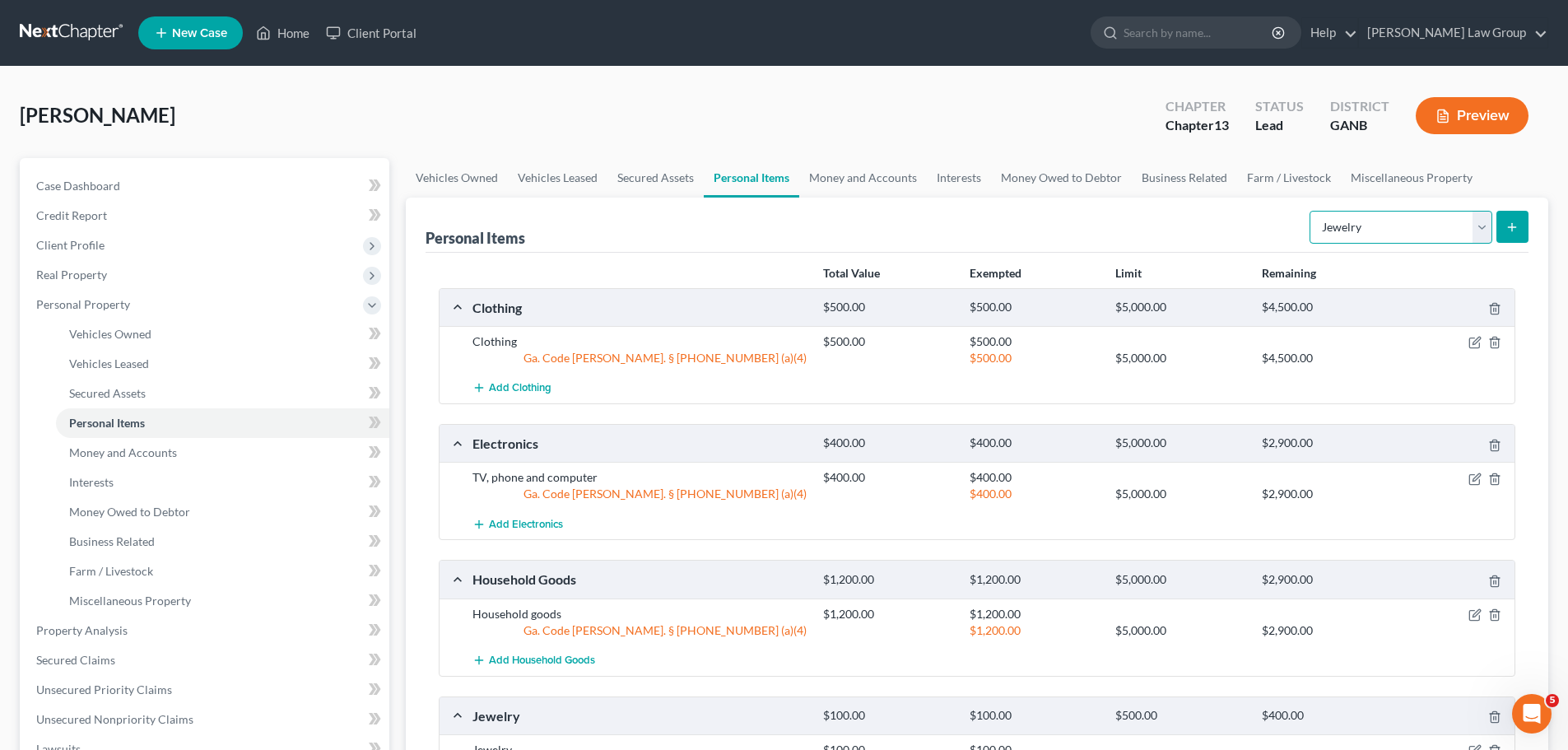
click at [1432, 231] on select "Select Item Type Clothing Collectibles Of Value Electronics Firearms Household …" at bounding box center [1401, 227] width 183 height 33
drag, startPoint x: 1217, startPoint y: 234, endPoint x: 1550, endPoint y: 322, distance: 344.4
click at [1217, 234] on div "Personal Items Select Item Type Clothing Collectibles Of Value Electronics Fire…" at bounding box center [977, 225] width 1103 height 55
click at [876, 172] on link "Money and Accounts" at bounding box center [863, 178] width 128 height 39
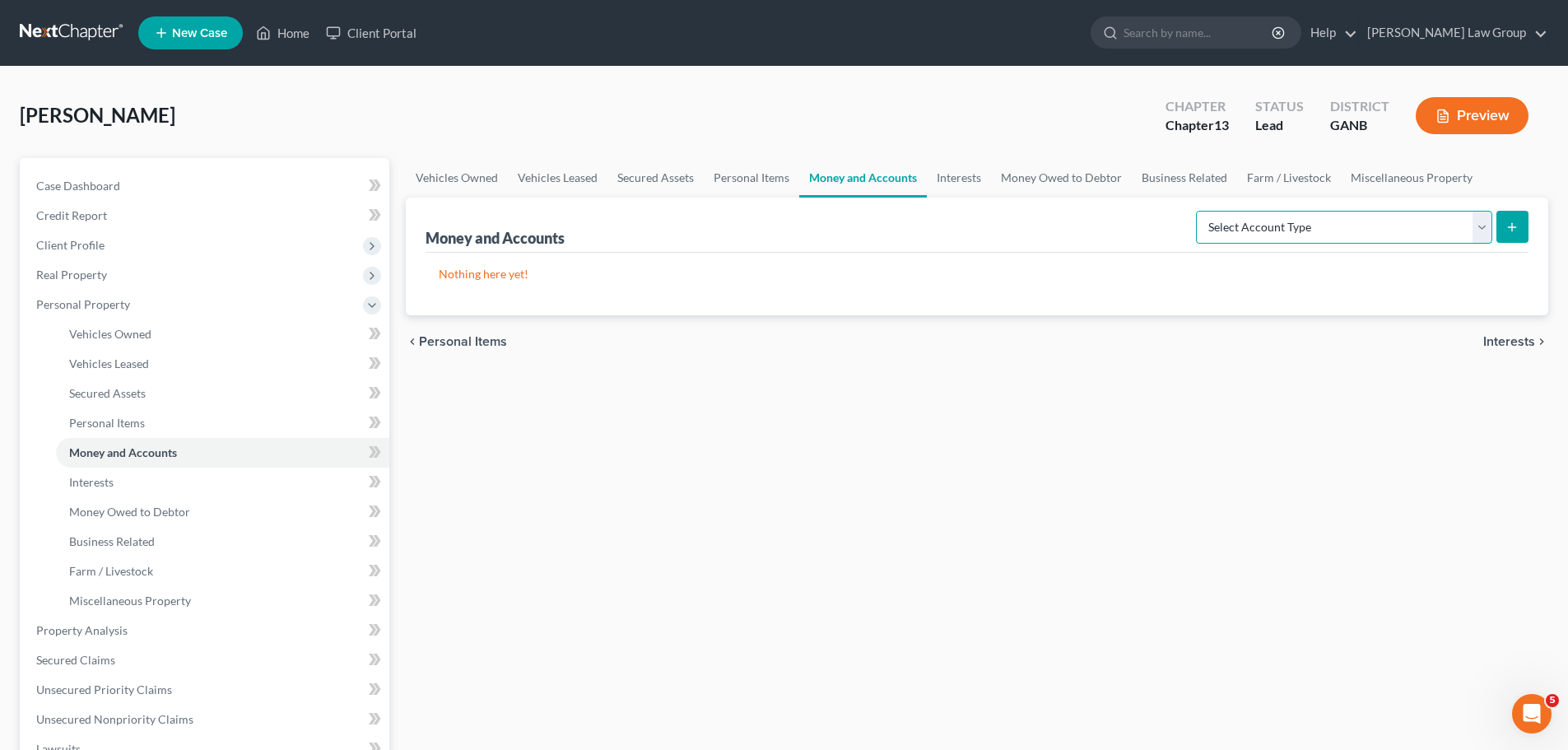
click at [1396, 226] on select "Select Account Type Brokerage Cash on Hand Certificates of Deposit Checking Acc…" at bounding box center [1344, 227] width 296 height 33
select select "checking"
click at [1200, 210] on select "Select Account Type Brokerage Cash on Hand Certificates of Deposit Checking Acc…" at bounding box center [1344, 227] width 296 height 33
click at [1510, 211] on button "submit" at bounding box center [1512, 226] width 32 height 32
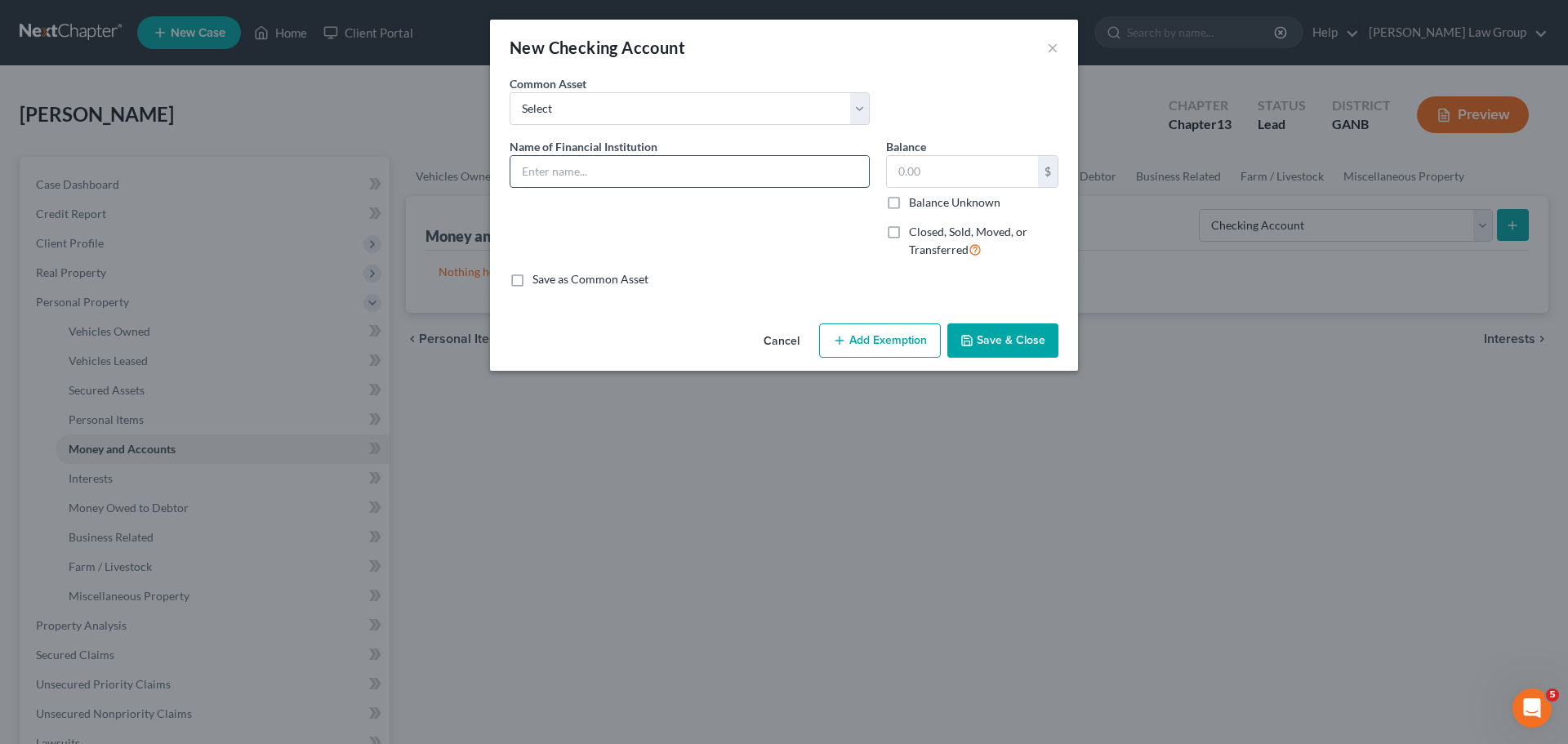
click at [633, 180] on input "text" at bounding box center [690, 171] width 358 height 31
type input "CashApp"
type input "53"
click at [861, 340] on button "Add Exemption" at bounding box center [880, 340] width 122 height 34
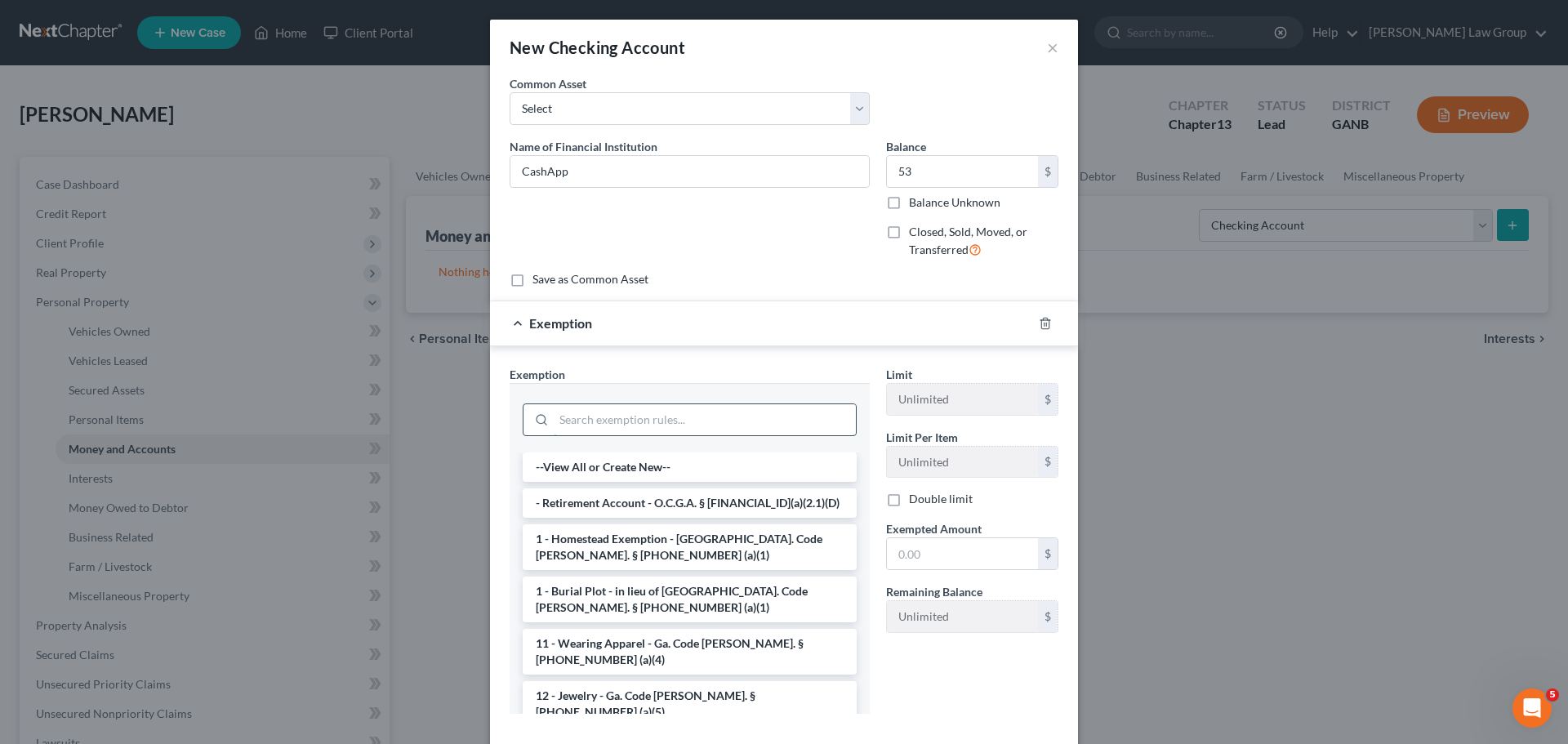
click at [616, 427] on input "search" at bounding box center [704, 419] width 302 height 31
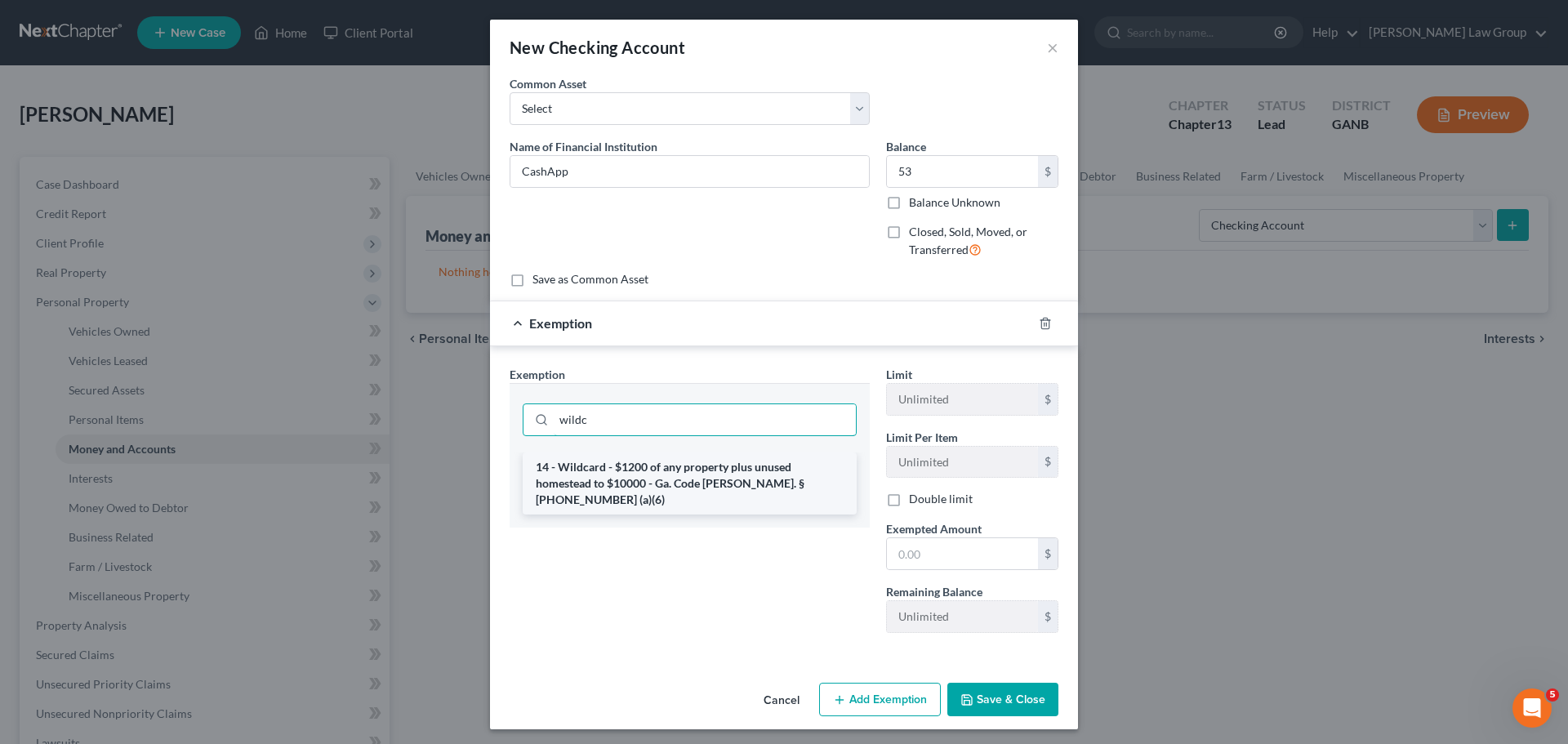
type input "wildc"
click at [745, 484] on li "14 - Wildcard - $1200 of any property plus unused homestead to $10000 - Ga. Cod…" at bounding box center [689, 483] width 334 height 62
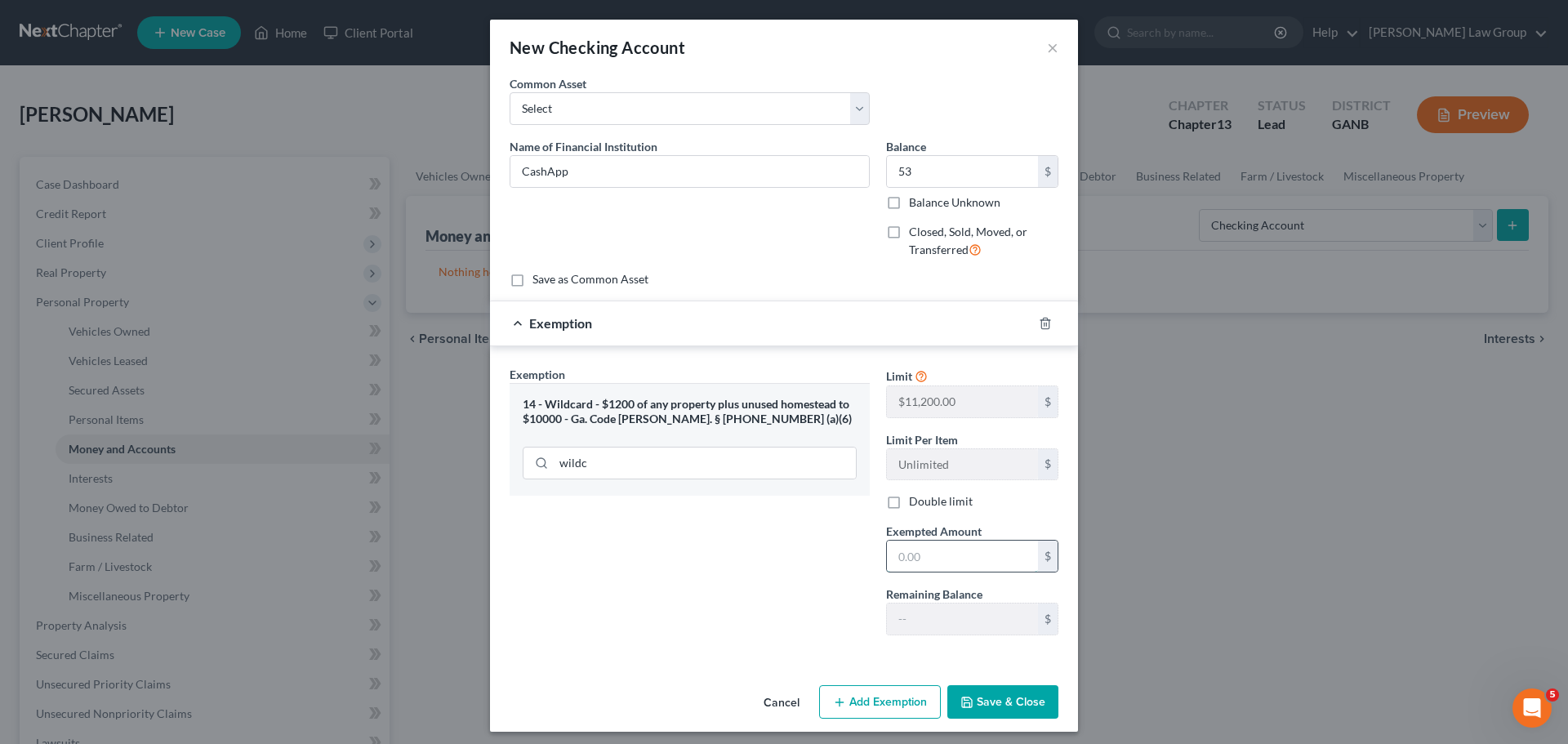
click at [933, 564] on input "text" at bounding box center [963, 555] width 152 height 31
type input "53"
click at [1028, 707] on button "Save & Close" at bounding box center [1003, 702] width 112 height 34
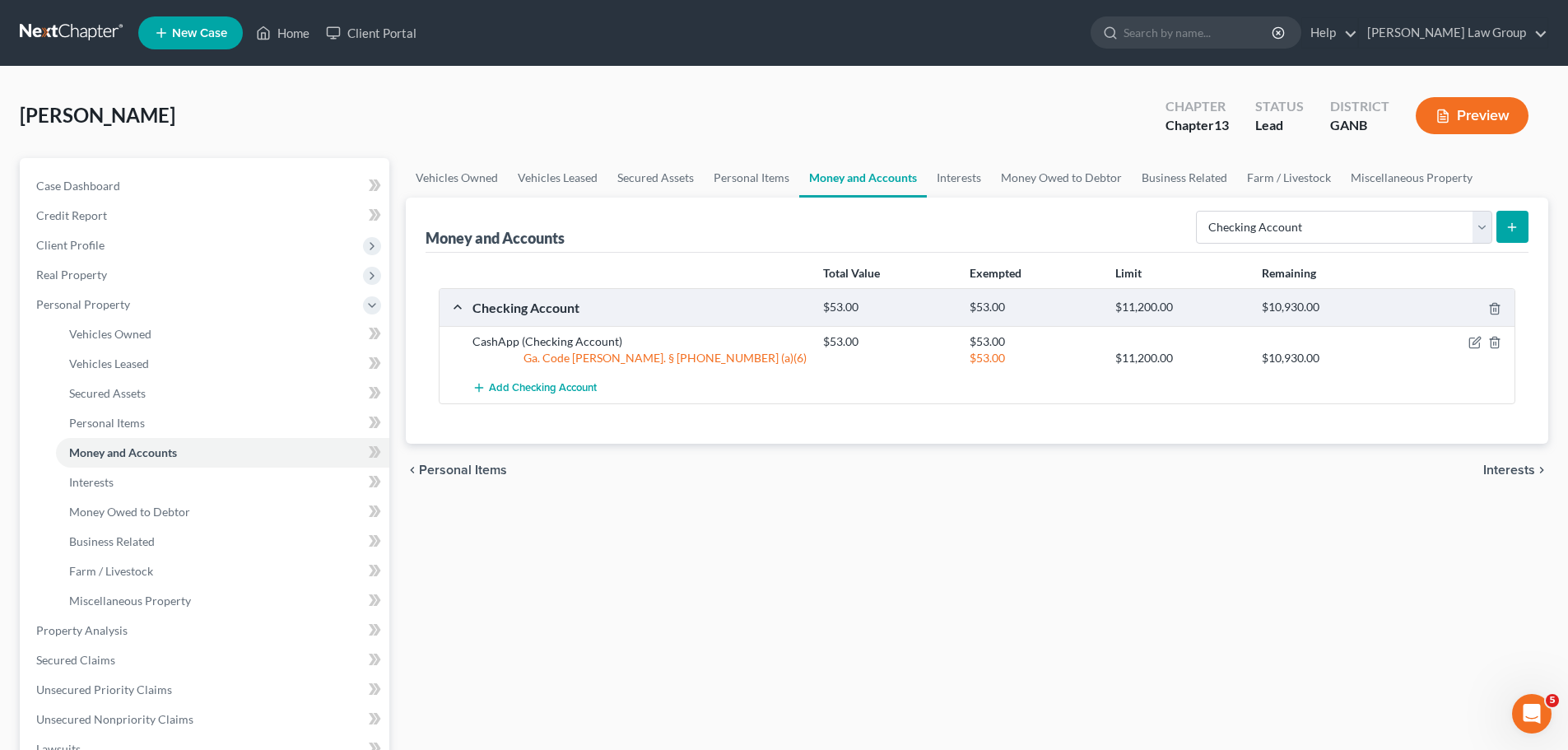
click at [1508, 213] on button "submit" at bounding box center [1512, 226] width 32 height 32
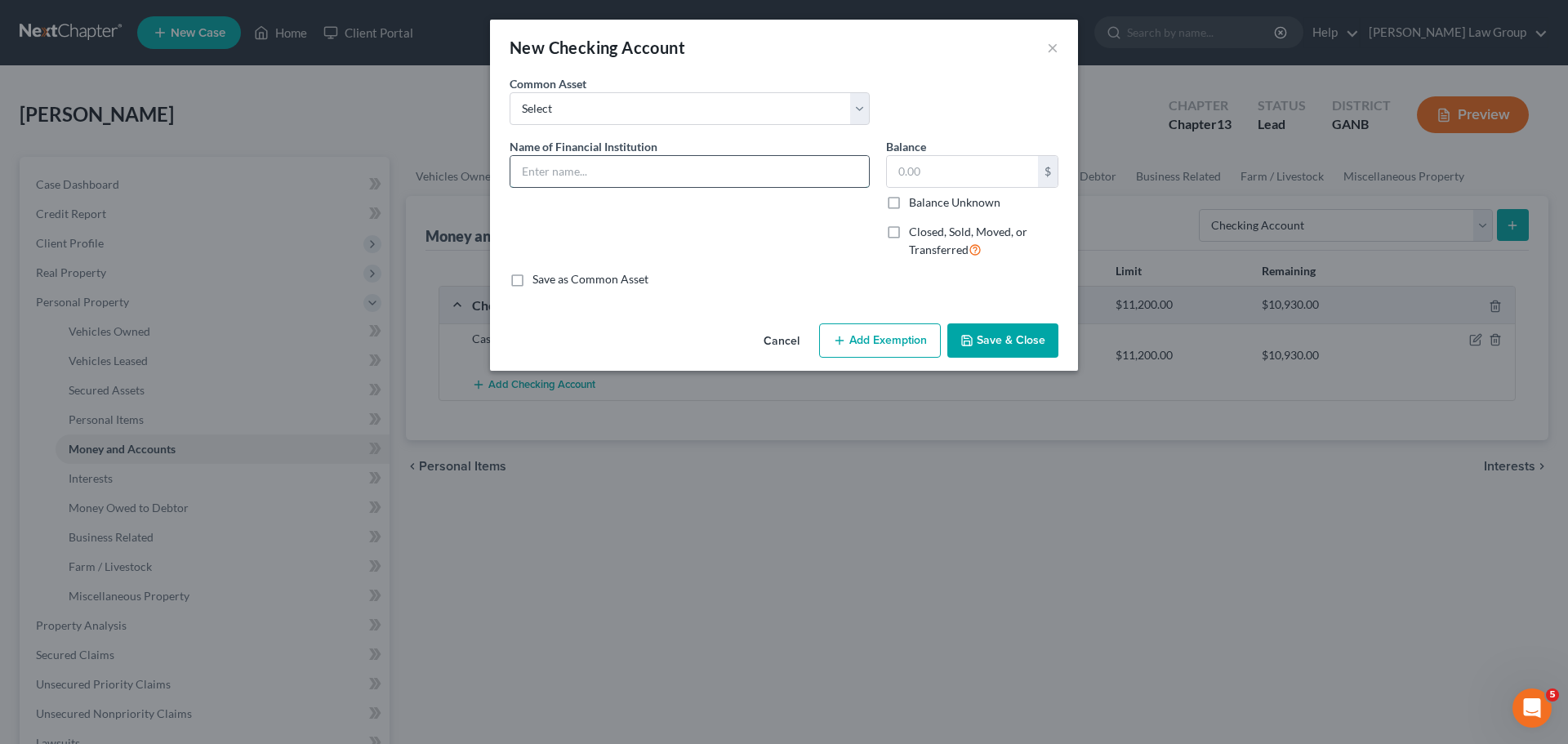
click at [613, 168] on input "text" at bounding box center [690, 171] width 358 height 31
type input "[PERSON_NAME] Bank"
type input "520"
click at [862, 352] on button "Add Exemption" at bounding box center [880, 340] width 122 height 34
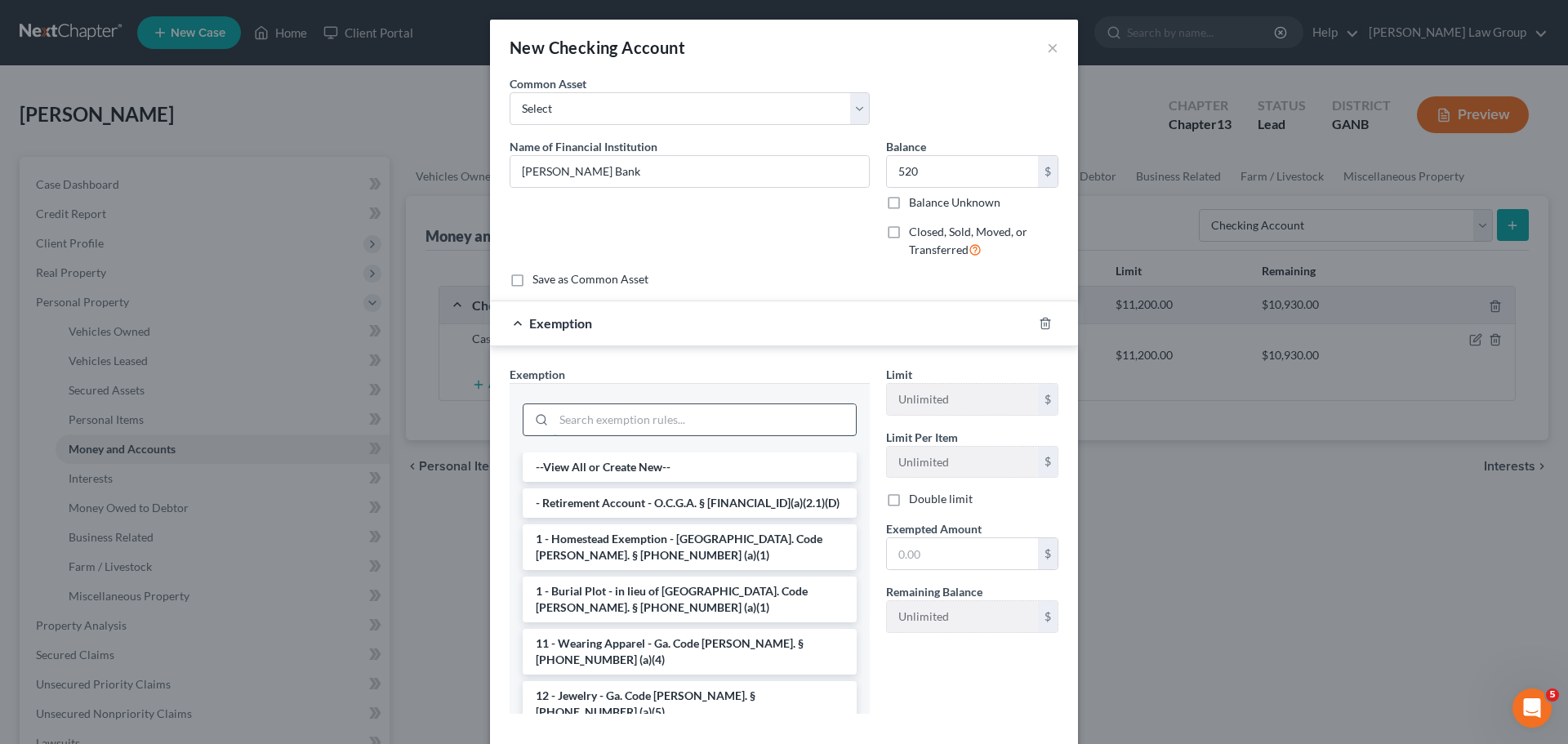
click at [597, 411] on input "search" at bounding box center [704, 419] width 302 height 31
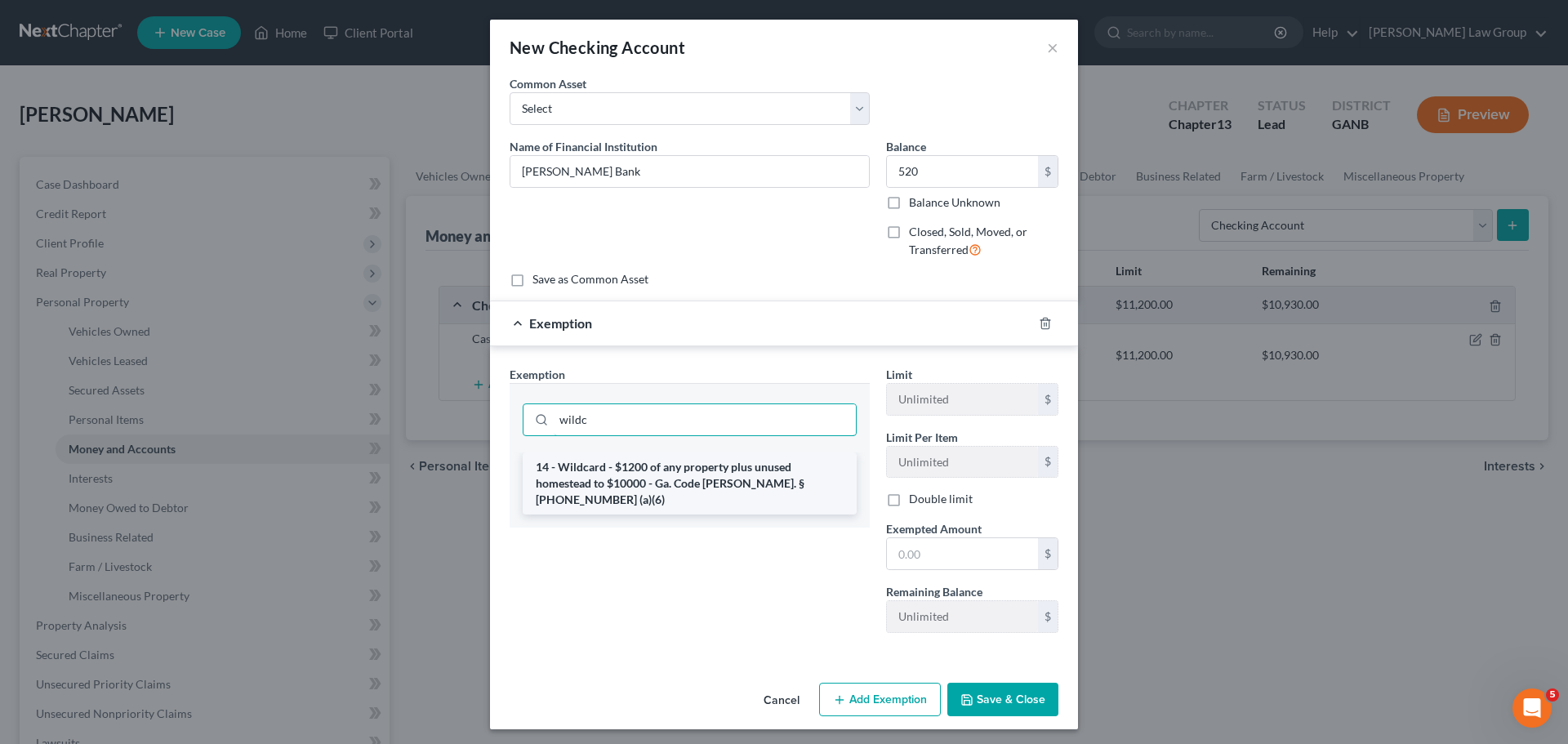
type input "wildc"
click at [751, 465] on li "14 - Wildcard - $1200 of any property plus unused homestead to $10000 - Ga. Cod…" at bounding box center [689, 483] width 334 height 62
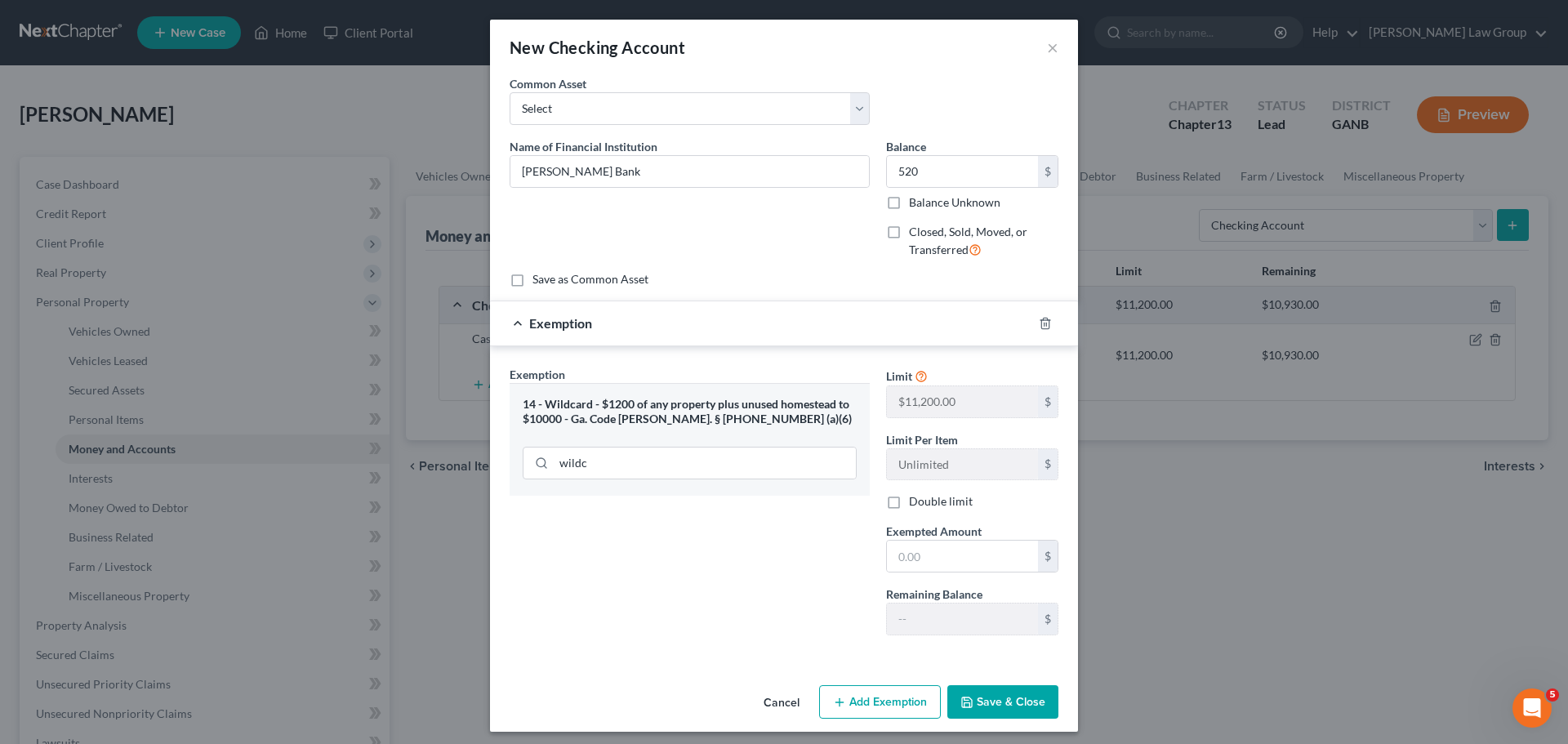
click at [940, 538] on span "Exempted Amount" at bounding box center [934, 531] width 95 height 14
click at [950, 560] on input "text" at bounding box center [963, 555] width 152 height 31
type input "520"
click at [1019, 704] on button "Save & Close" at bounding box center [1003, 702] width 112 height 34
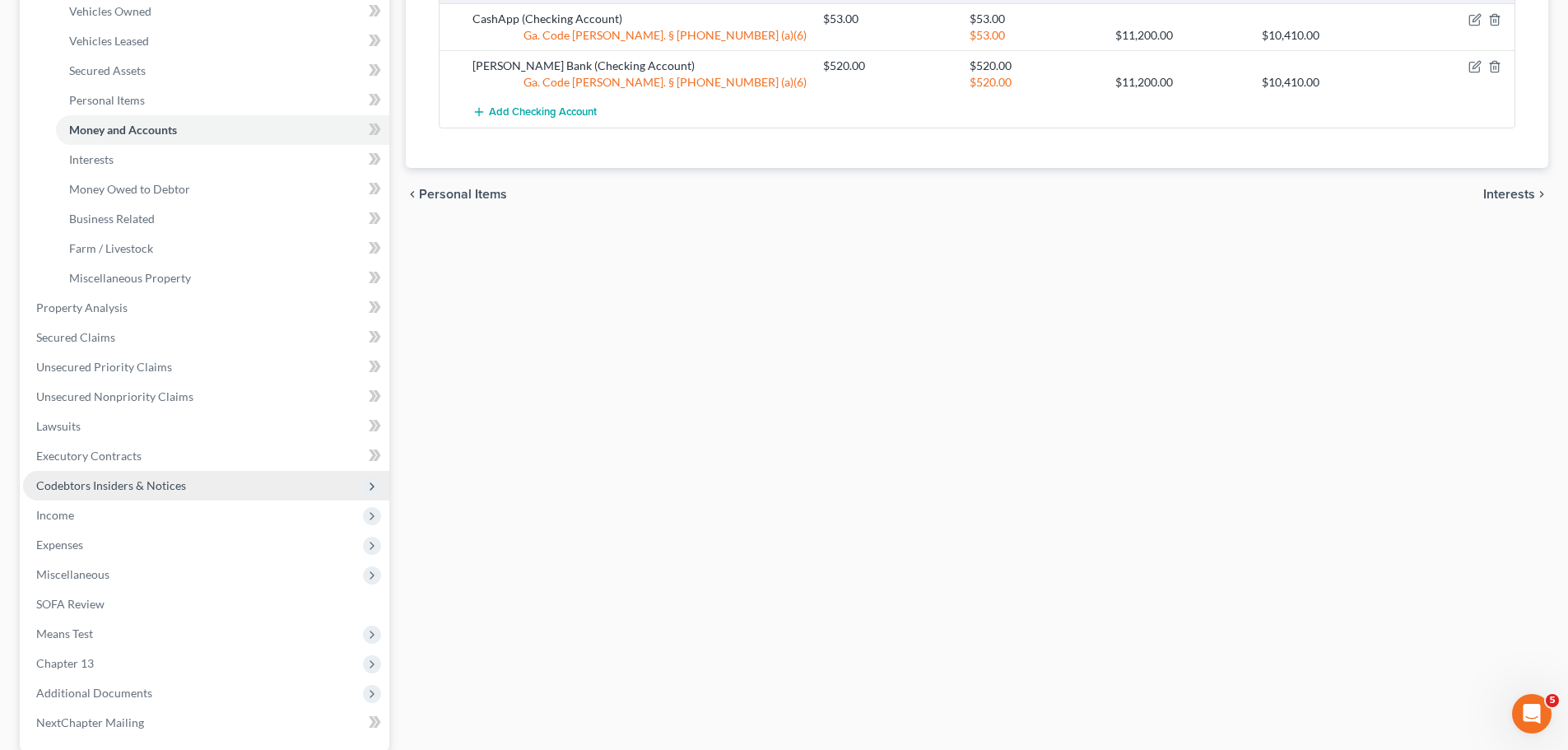
scroll to position [329, 0]
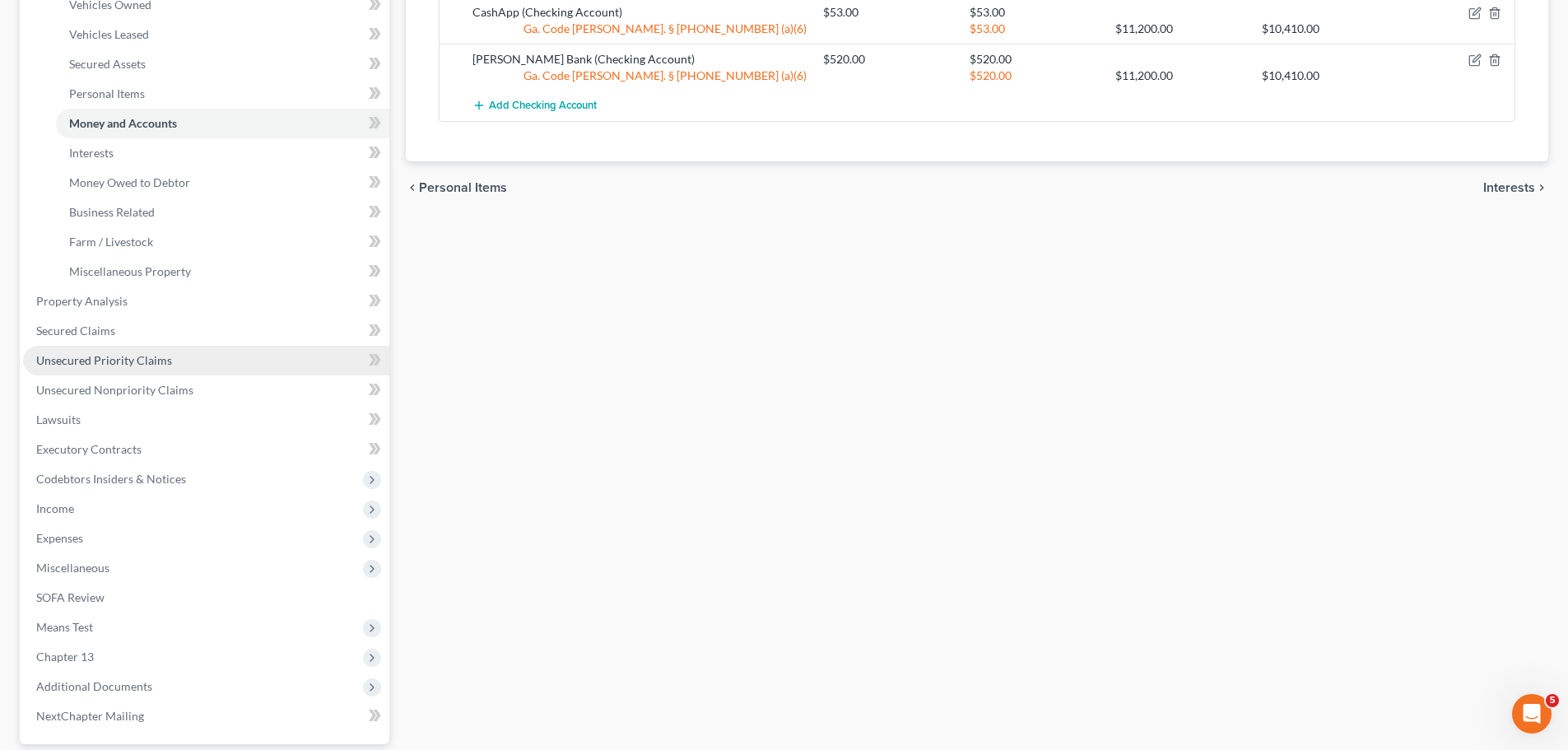
click at [163, 367] on link "Unsecured Priority Claims" at bounding box center [206, 360] width 366 height 30
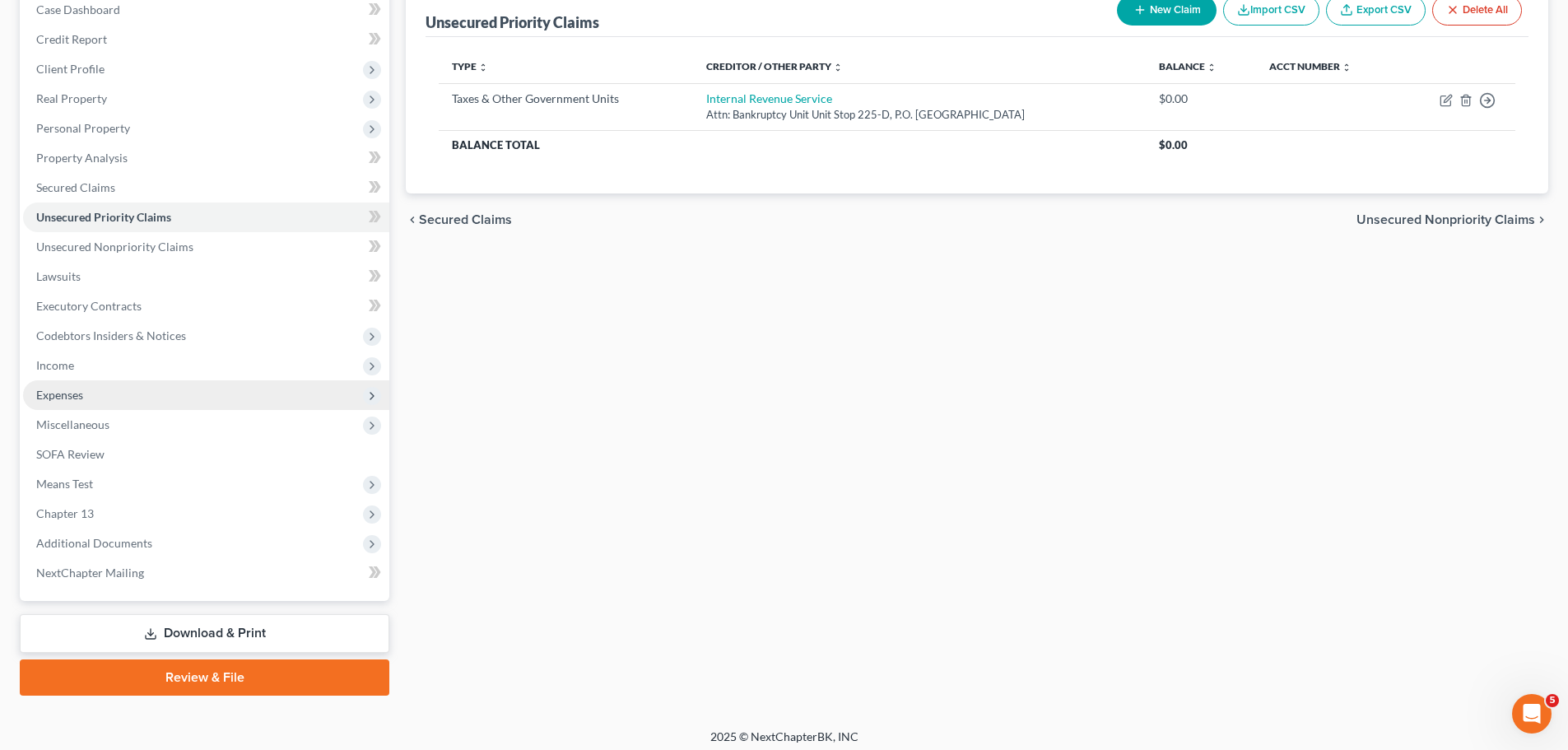
scroll to position [184, 0]
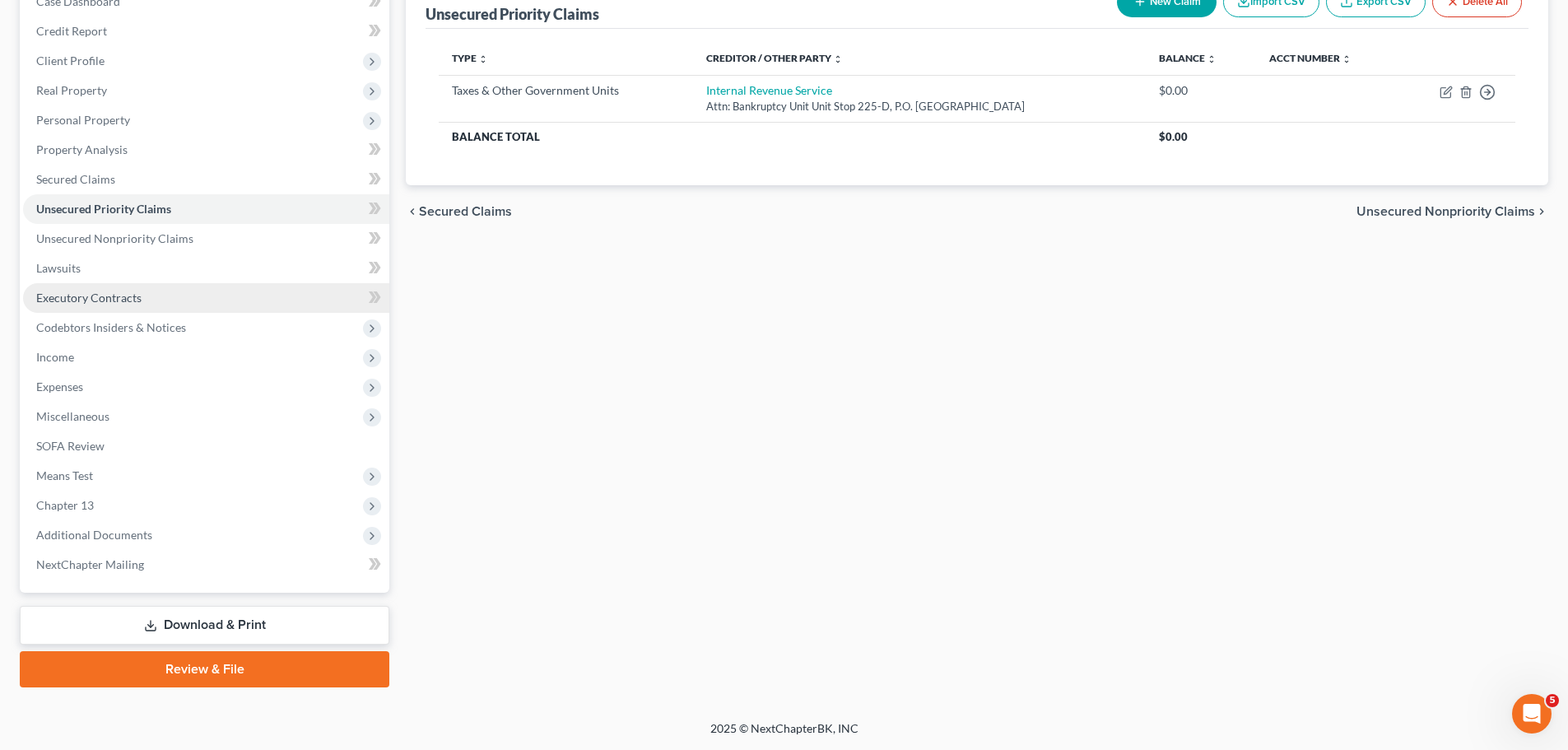
click at [127, 302] on span "Executory Contracts" at bounding box center [89, 297] width 106 height 14
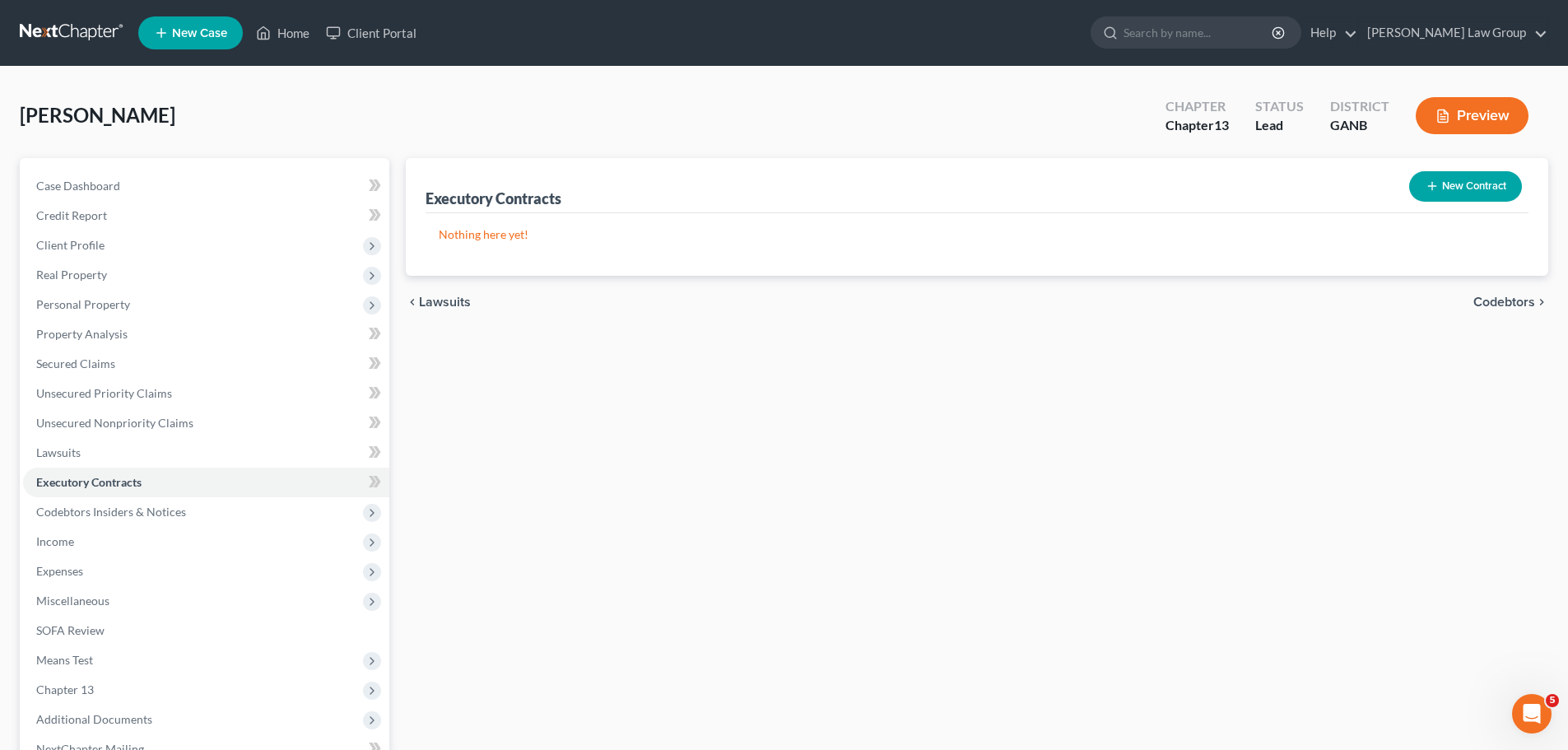
click at [1452, 191] on button "New Contract" at bounding box center [1465, 186] width 112 height 31
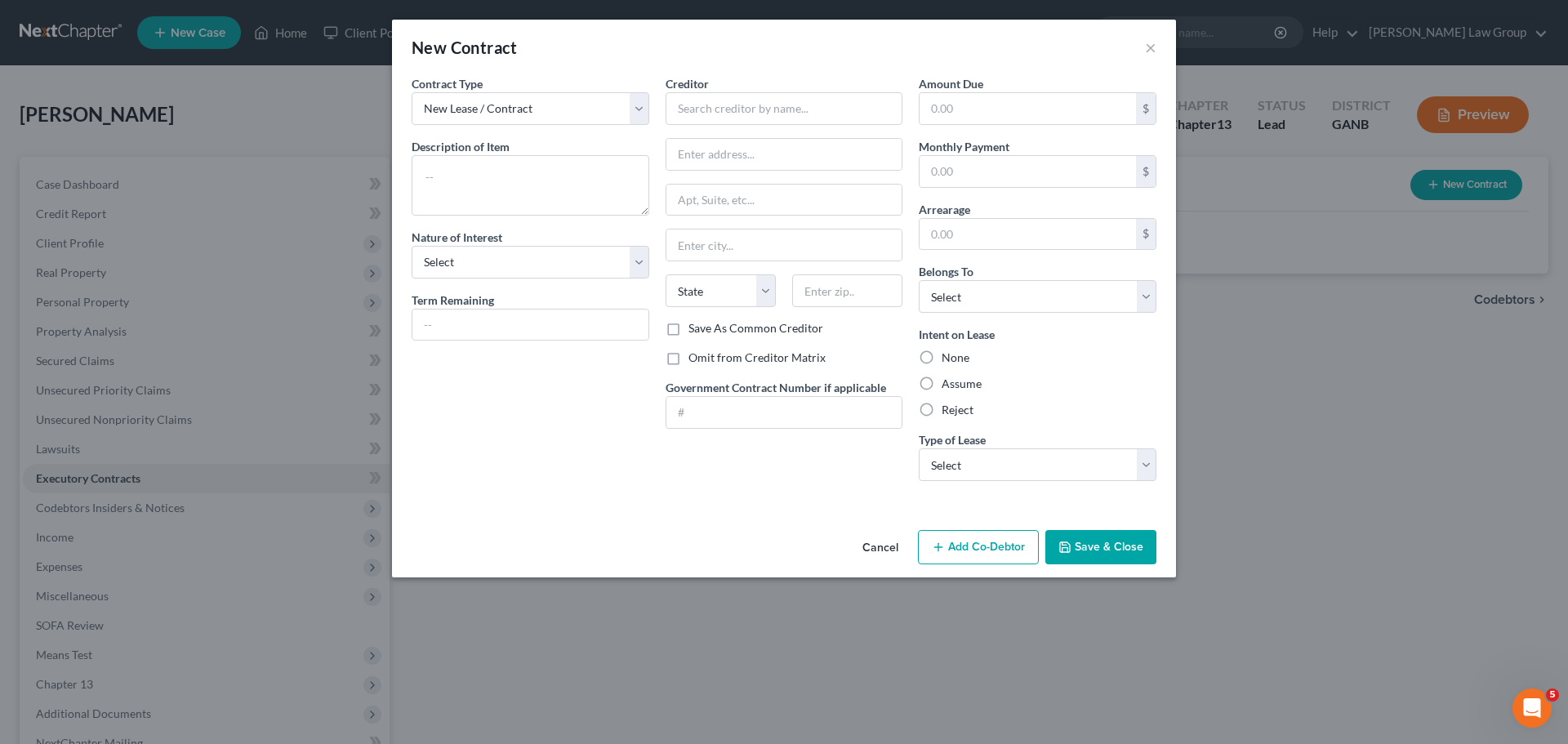
click at [942, 392] on label "Assume" at bounding box center [962, 383] width 40 height 16
click at [948, 386] on input "Assume" at bounding box center [953, 380] width 10 height 10
radio input "true"
click at [961, 473] on select "Select Real Estate Car Other" at bounding box center [1037, 464] width 237 height 32
select select "0"
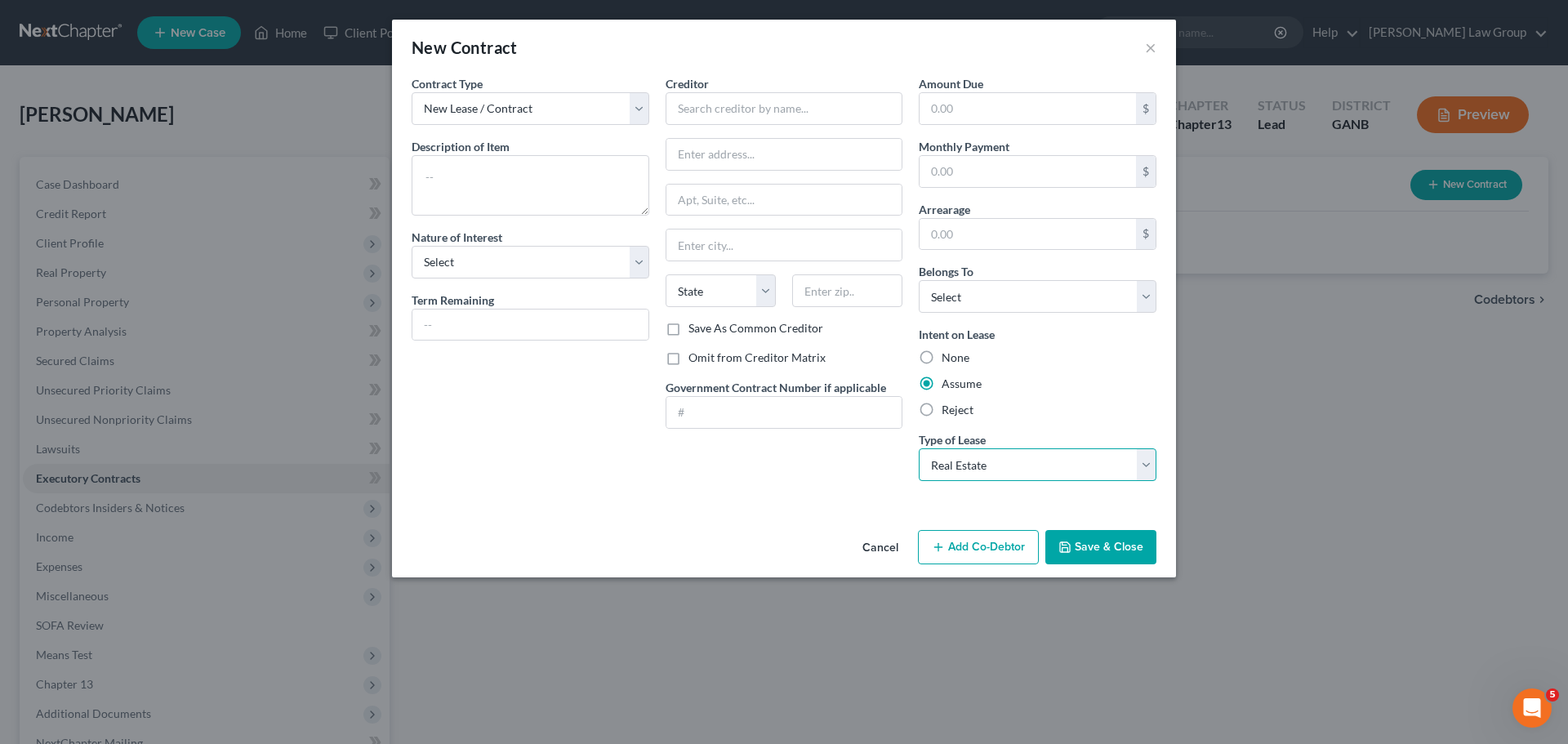
click at [919, 448] on select "Select Real Estate Car Other" at bounding box center [1037, 464] width 237 height 32
click at [711, 123] on input "text" at bounding box center [784, 109] width 237 height 32
paste input "[PERSON_NAME]"
click at [708, 108] on input "[PERSON_NAME]" at bounding box center [784, 109] width 237 height 32
type input "[PERSON_NAME]"
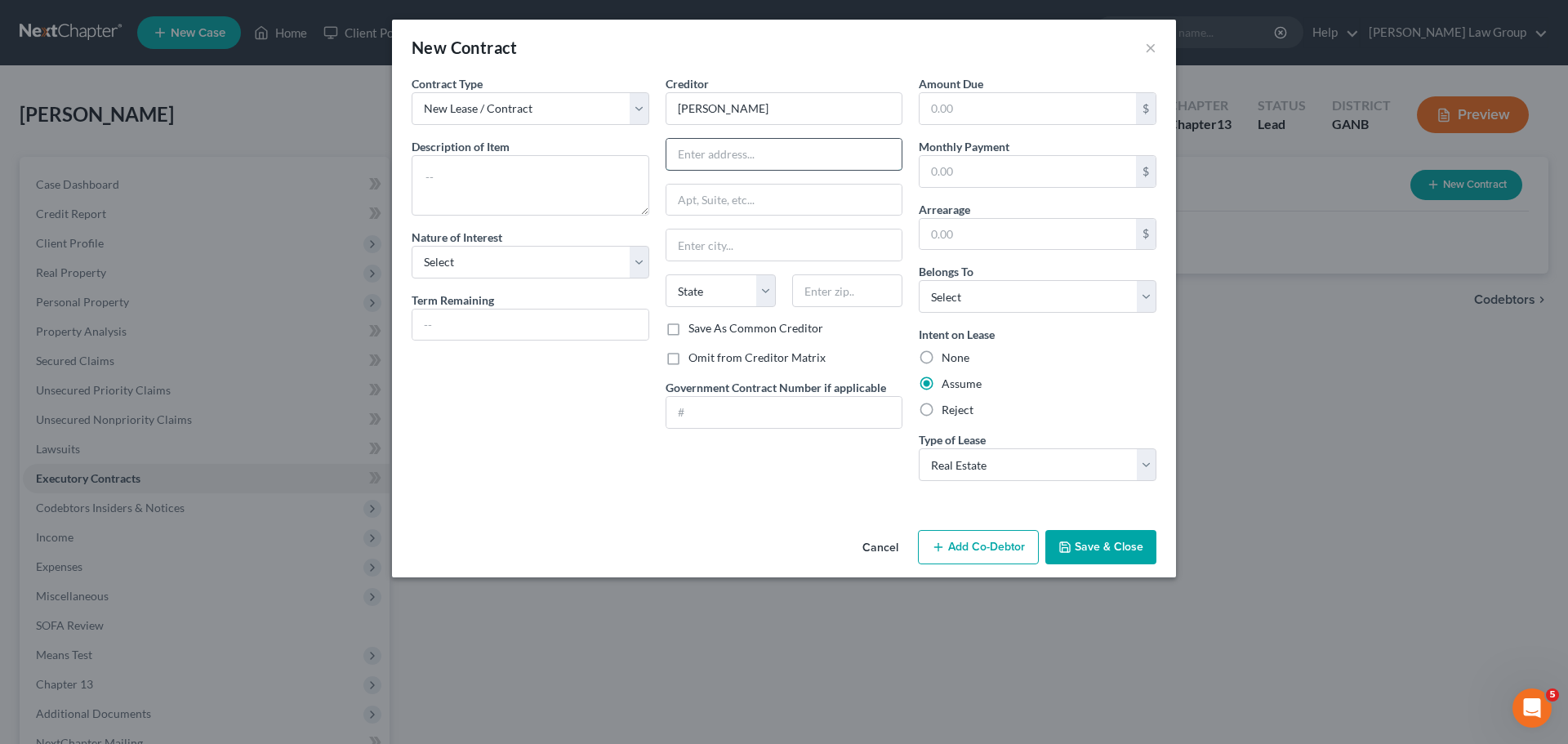
click at [734, 161] on input "text" at bounding box center [784, 154] width 236 height 31
paste input "[STREET_ADDRESS]"
type input "[STREET_ADDRESS]"
drag, startPoint x: 842, startPoint y: 300, endPoint x: 571, endPoint y: 330, distance: 272.7
click at [842, 299] on input "text" at bounding box center [847, 291] width 111 height 32
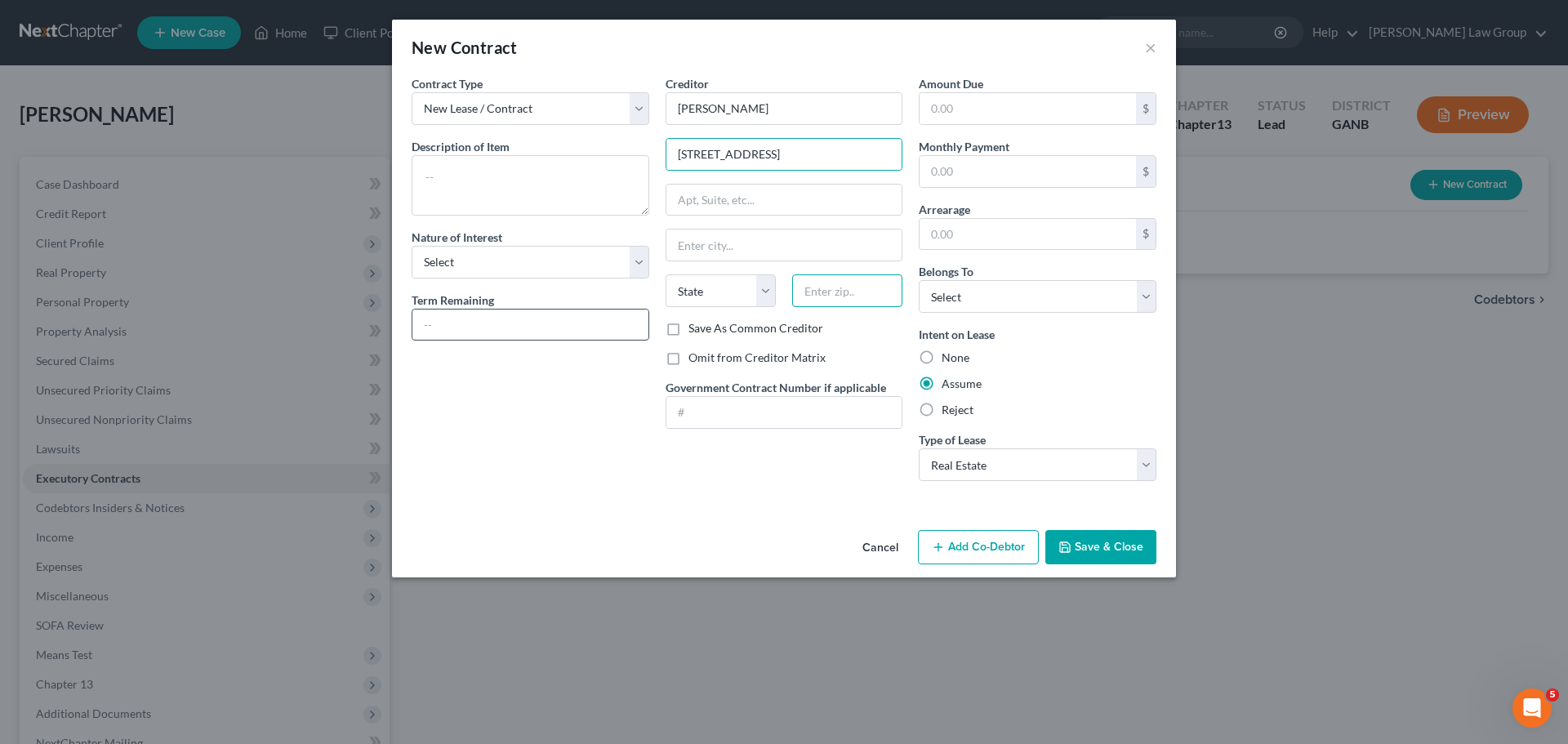
paste input "30180"
type input "30180"
type input "[GEOGRAPHIC_DATA]"
select select "10"
click at [482, 316] on input "text" at bounding box center [531, 325] width 236 height 31
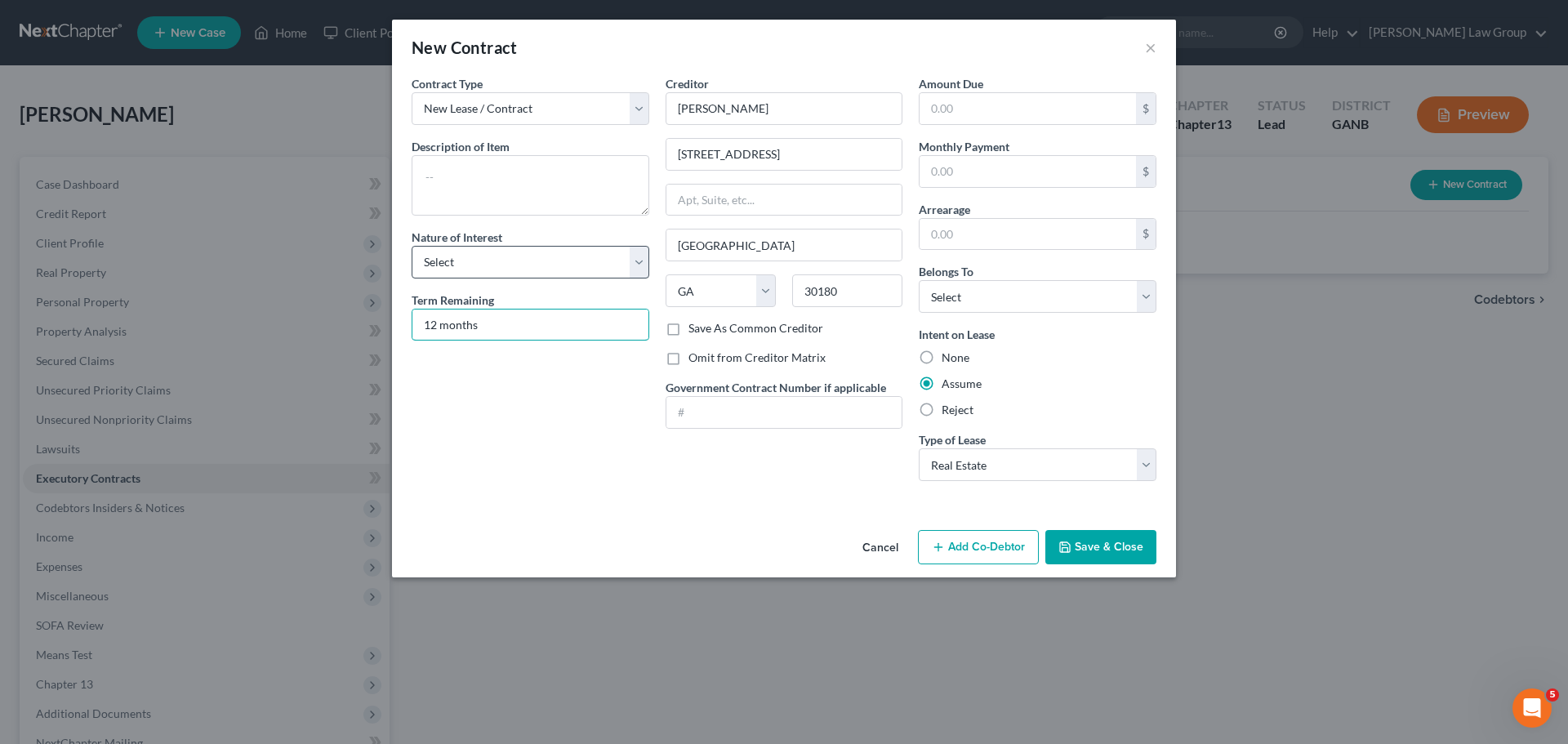
type input "12 months"
click at [552, 264] on select "Select Purchaser Agent Lessor Lessee" at bounding box center [530, 262] width 237 height 32
select select "3"
click at [412, 246] on select "Select Purchaser Agent Lessor Lessee" at bounding box center [530, 262] width 237 height 32
click at [494, 191] on textarea at bounding box center [530, 185] width 237 height 60
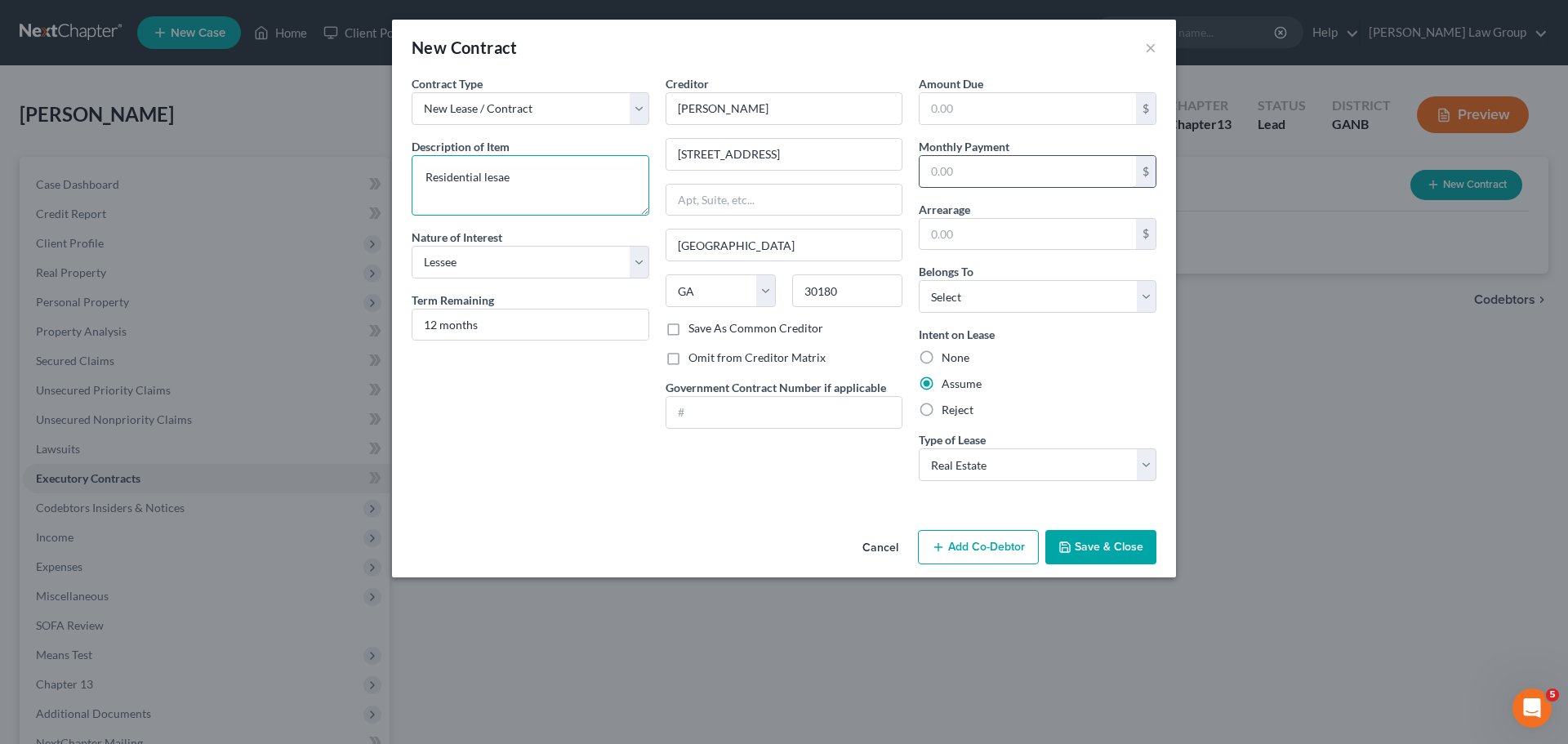
type textarea "Residential lesae"
click at [1012, 183] on input "text" at bounding box center [1028, 171] width 216 height 31
type input "2,200"
click at [1004, 300] on select "Select Debtor 1 Only Debtor 2 Only Debtor 1 And Debtor 2 Only At Least One Of T…" at bounding box center [1037, 296] width 237 height 32
select select "0"
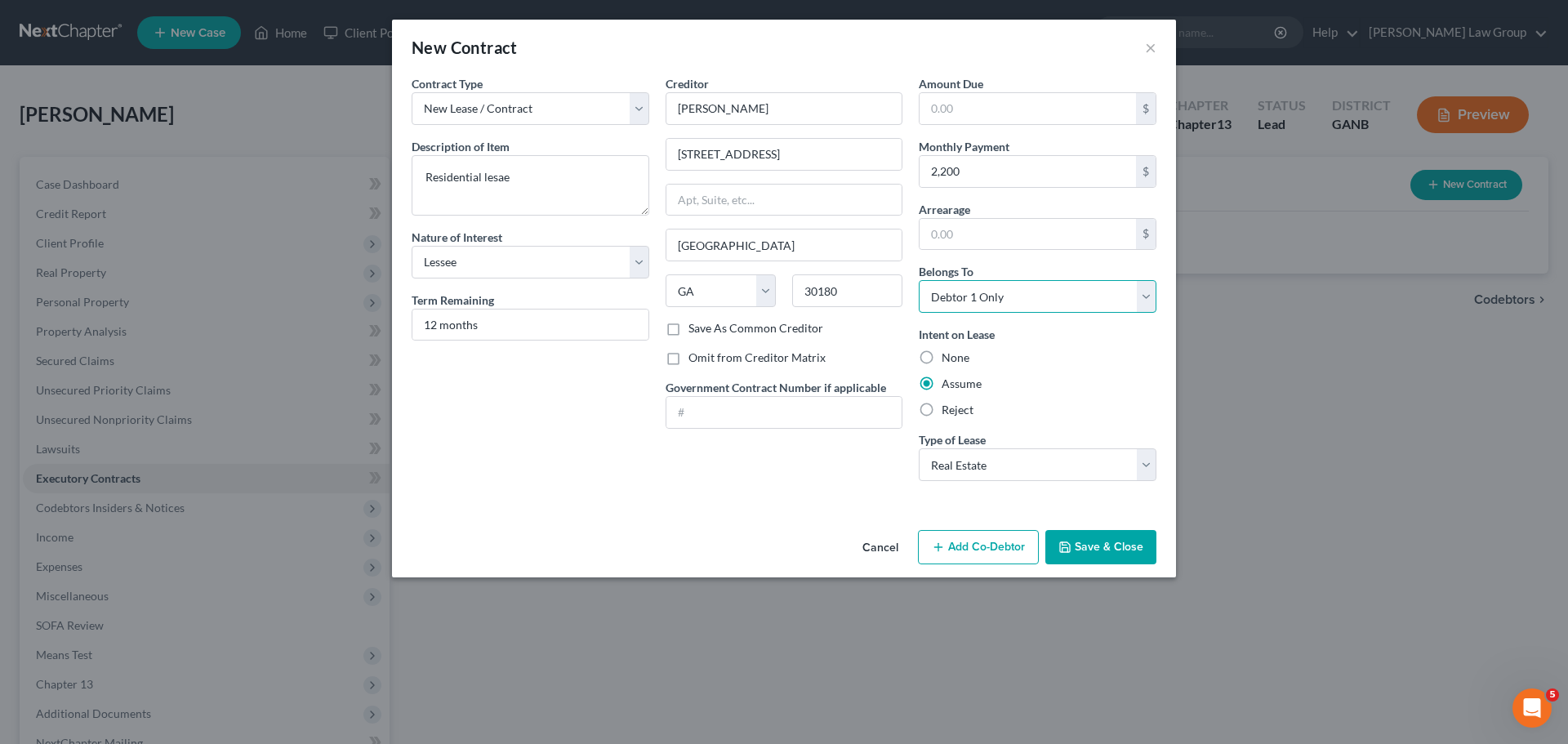
click at [919, 280] on select "Select Debtor 1 Only Debtor 2 Only Debtor 1 And Debtor 2 Only At Least One Of T…" at bounding box center [1037, 296] width 237 height 32
click at [1087, 555] on button "Save & Close" at bounding box center [1101, 547] width 112 height 34
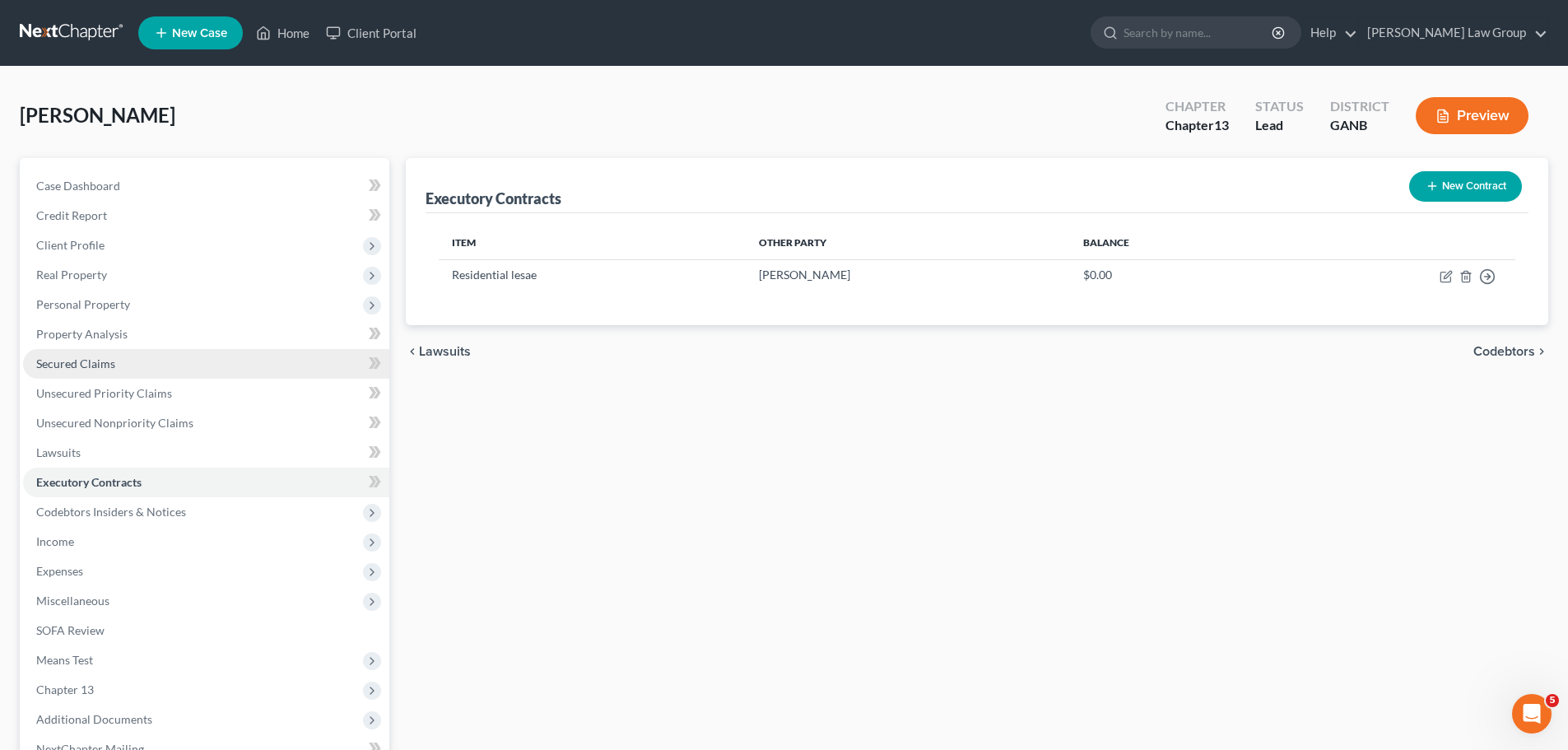
click at [160, 356] on link "Secured Claims" at bounding box center [206, 363] width 366 height 30
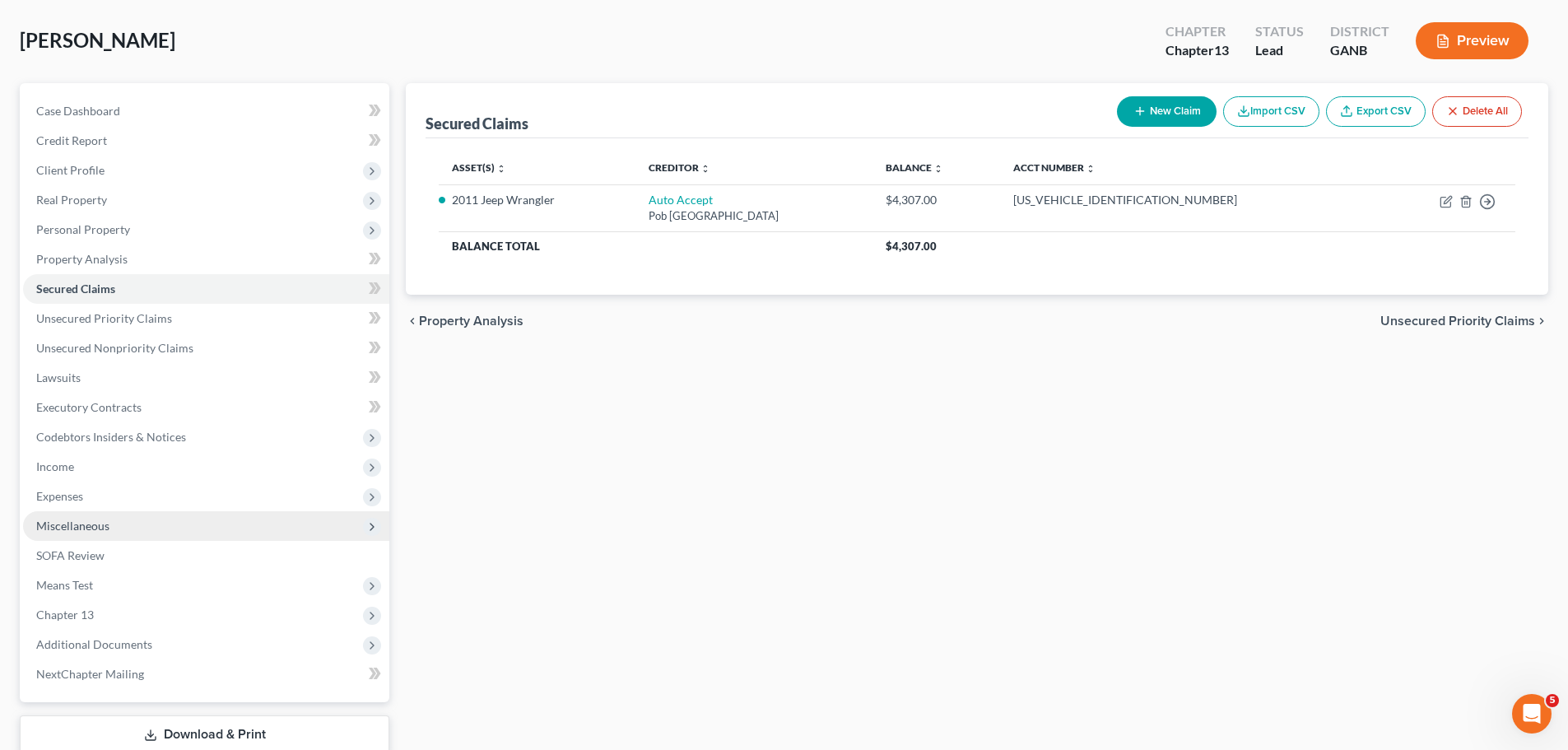
scroll to position [184, 0]
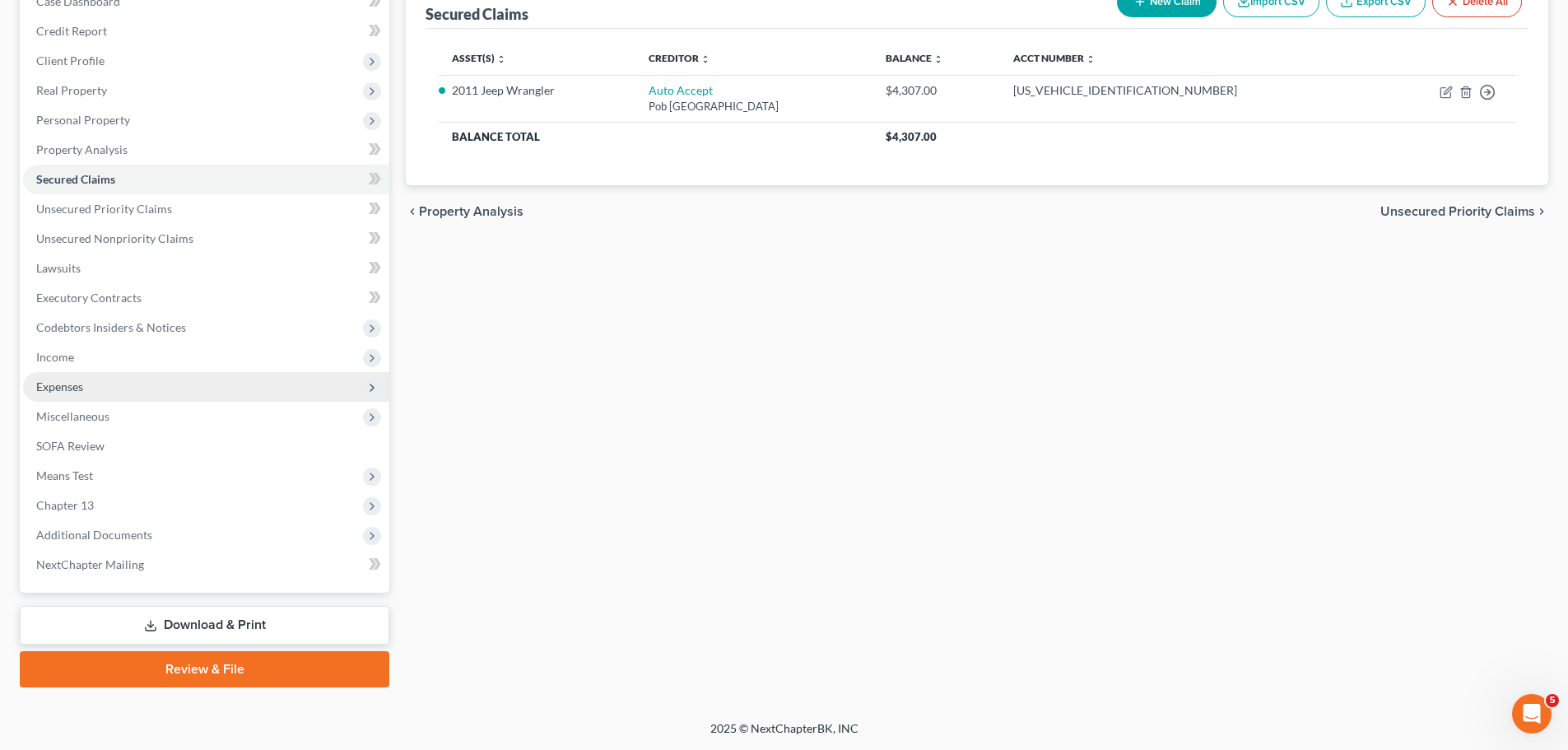
click at [104, 388] on span "Expenses" at bounding box center [206, 386] width 366 height 30
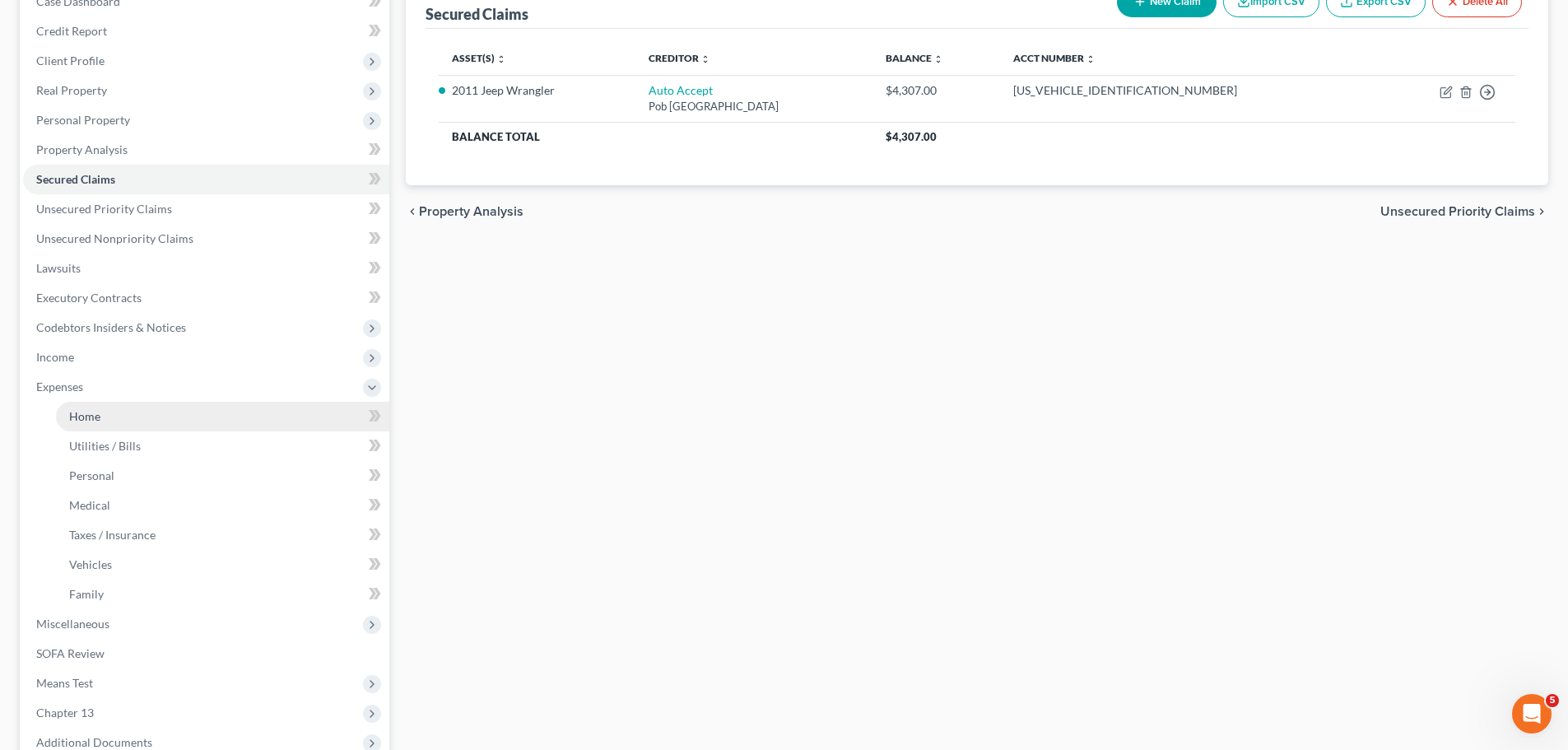
click at [141, 401] on link "Home" at bounding box center [222, 416] width 333 height 30
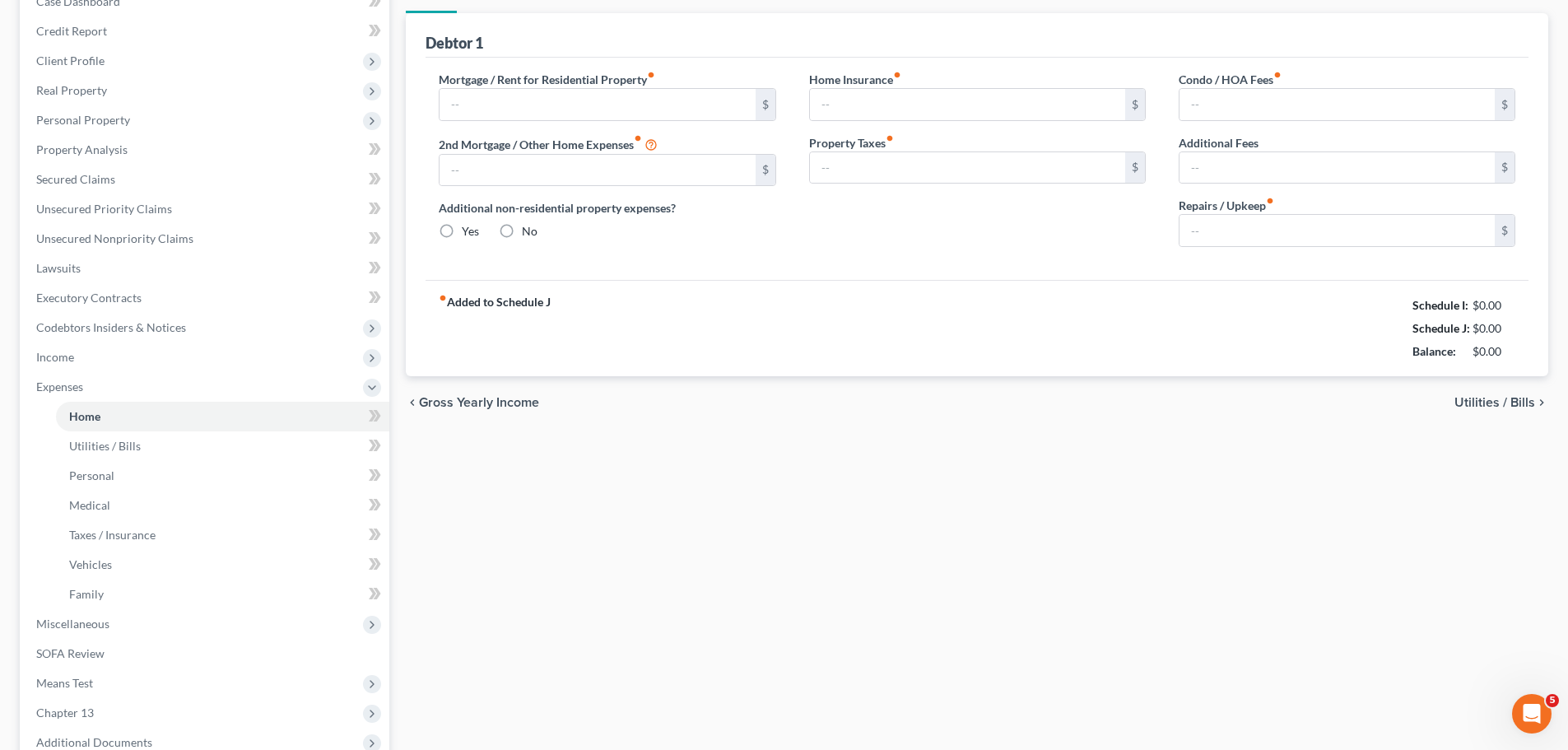
scroll to position [3, 0]
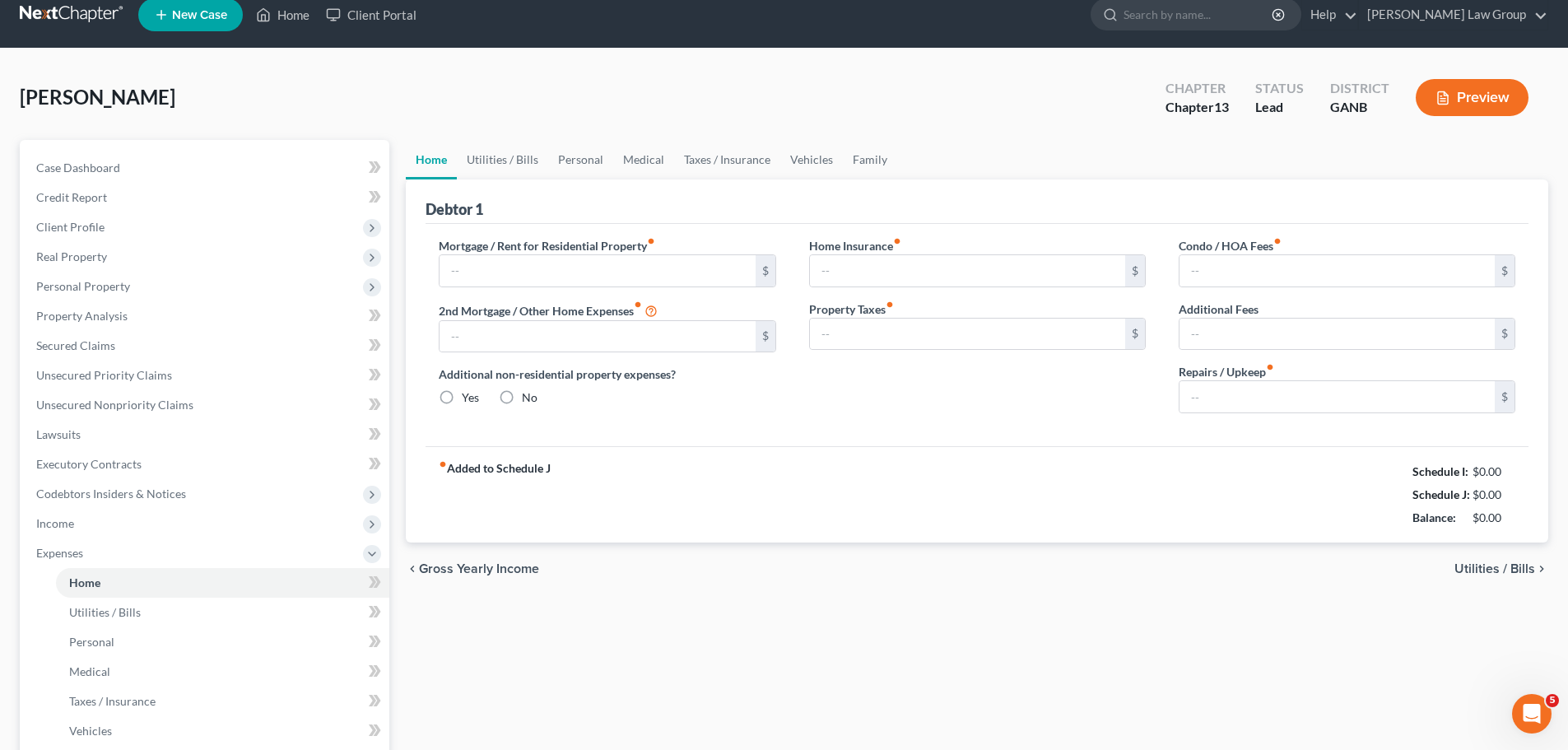
type input "0.00"
radio input "true"
type input "0.00"
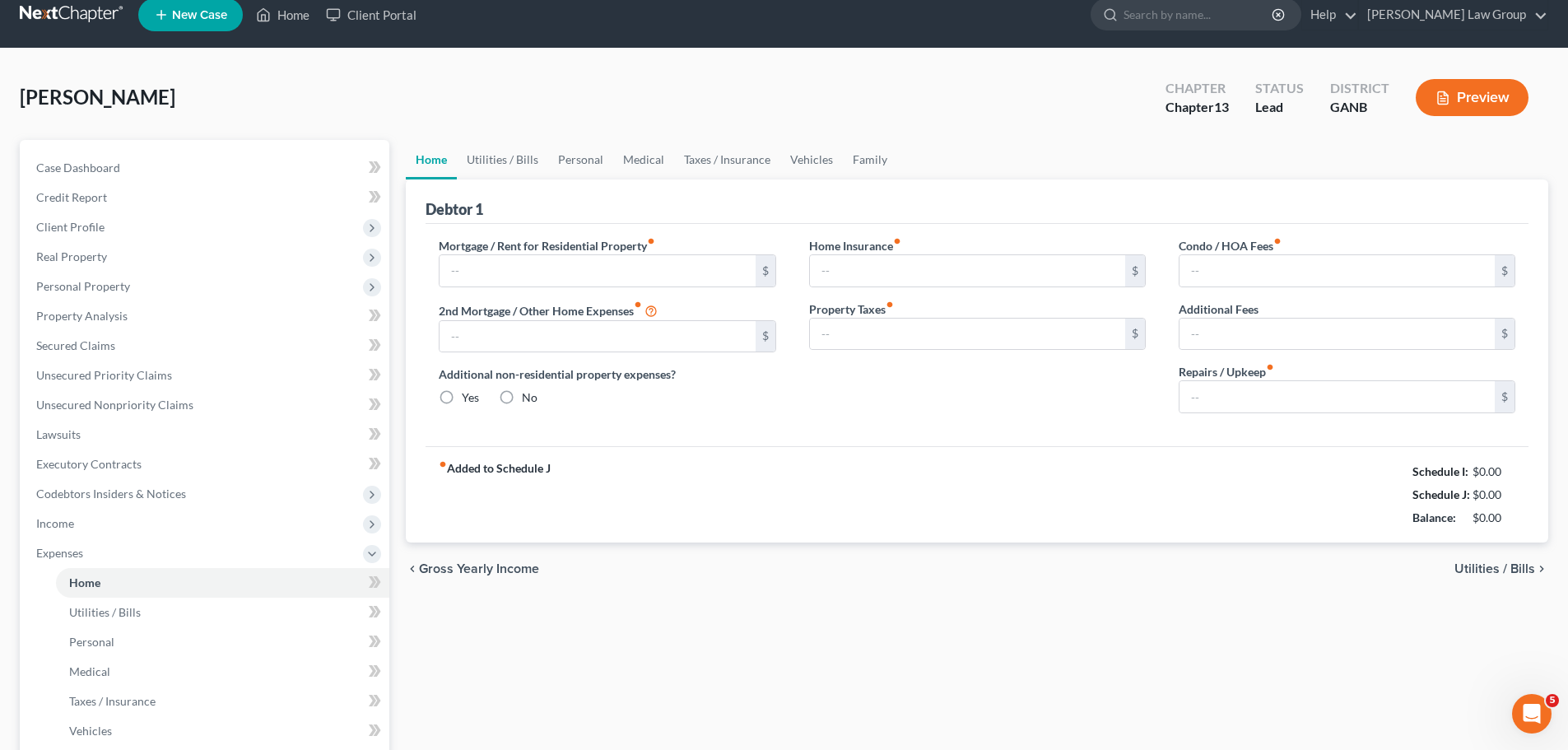
type input "0.00"
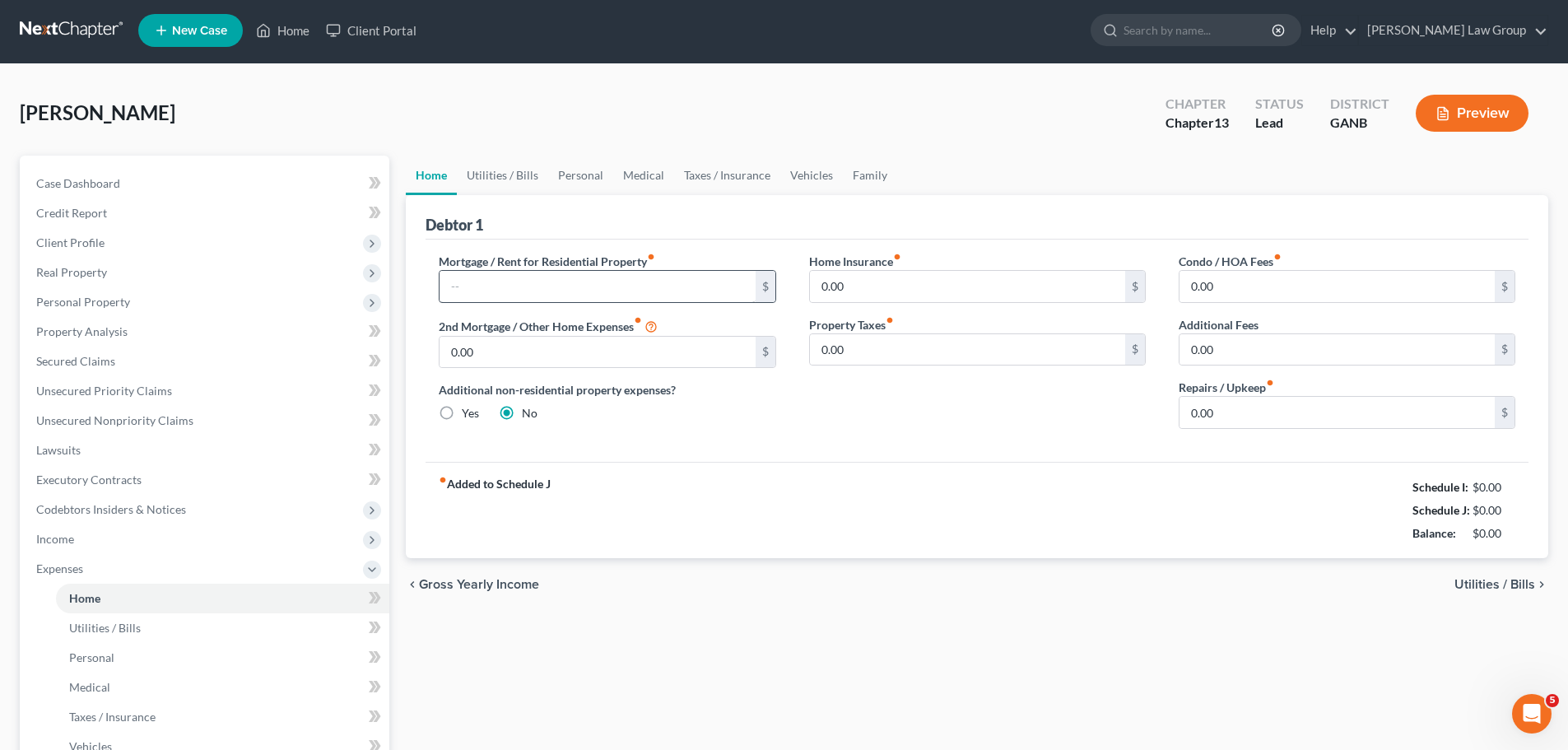
scroll to position [0, 0]
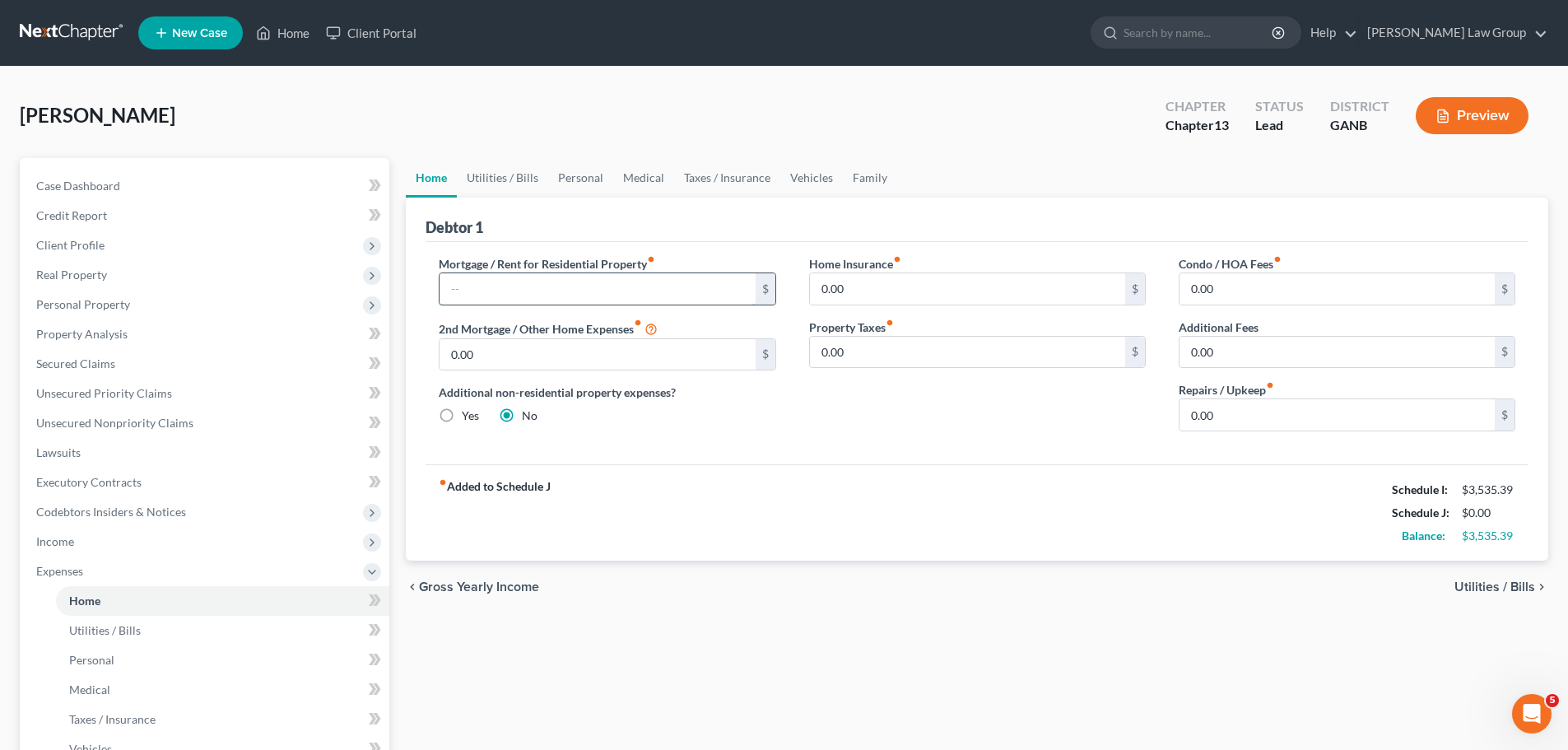
click at [507, 278] on input "text" at bounding box center [598, 288] width 315 height 32
type input "2,200"
click at [514, 181] on link "Utilities / Bills" at bounding box center [502, 178] width 91 height 39
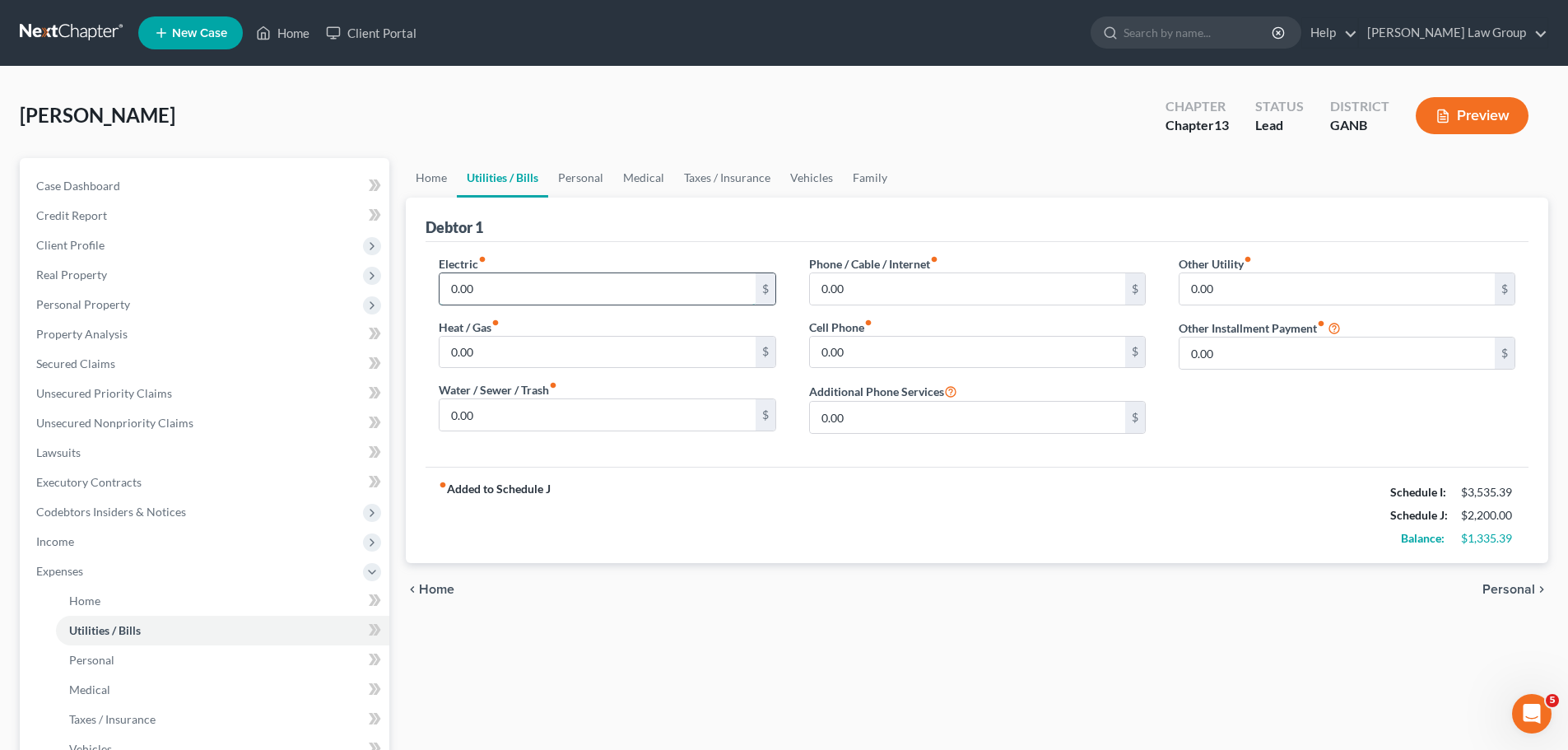
click at [548, 288] on input "0.00" at bounding box center [598, 288] width 315 height 32
type input "310"
click at [527, 431] on div "0.00 $" at bounding box center [607, 415] width 336 height 33
click at [527, 428] on input "0.00" at bounding box center [598, 415] width 315 height 32
type input "150"
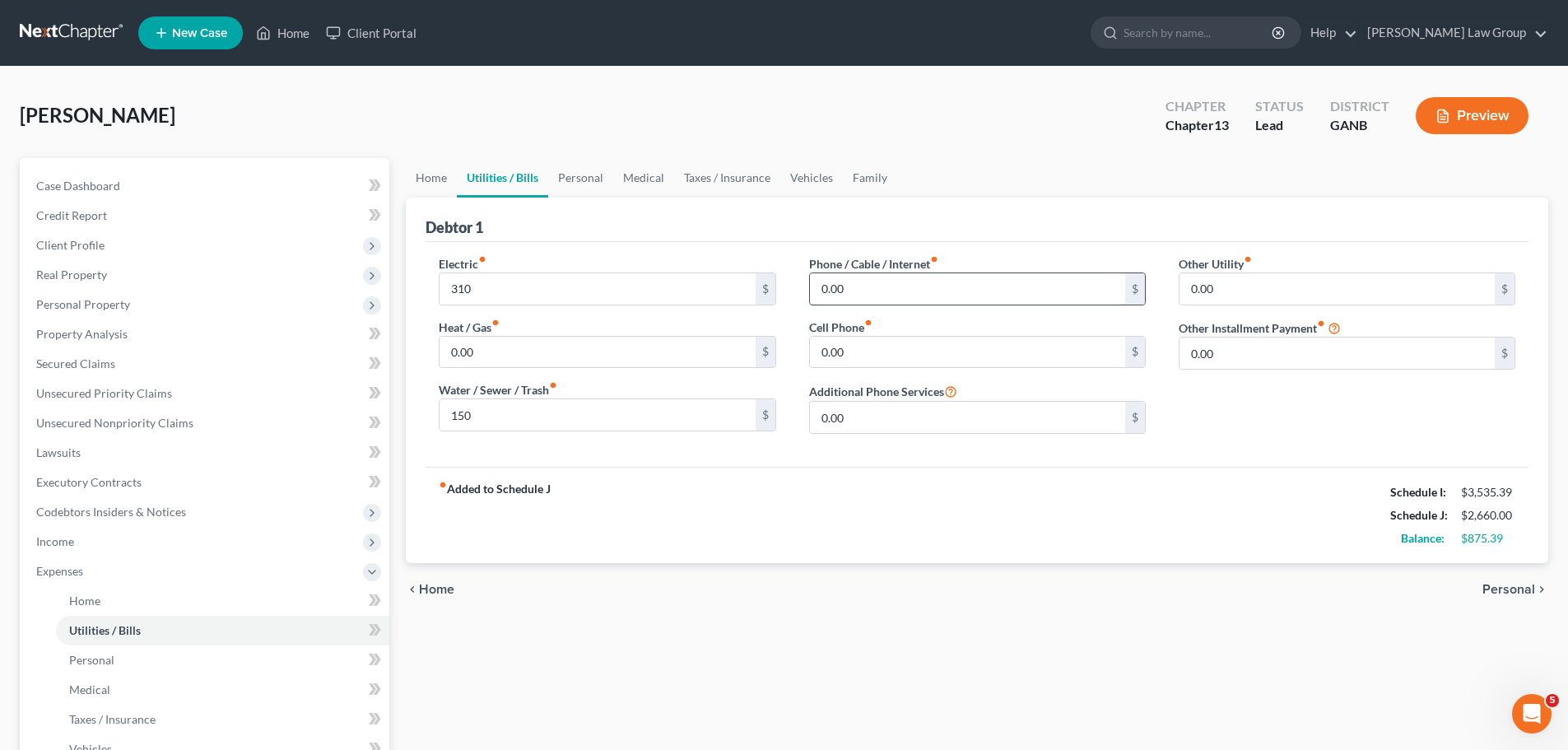
click at [884, 287] on input "0.00" at bounding box center [968, 288] width 315 height 32
type input "200"
click at [869, 343] on input "0.00" at bounding box center [968, 351] width 315 height 32
type input "150"
drag, startPoint x: 576, startPoint y: 184, endPoint x: 515, endPoint y: 279, distance: 112.9
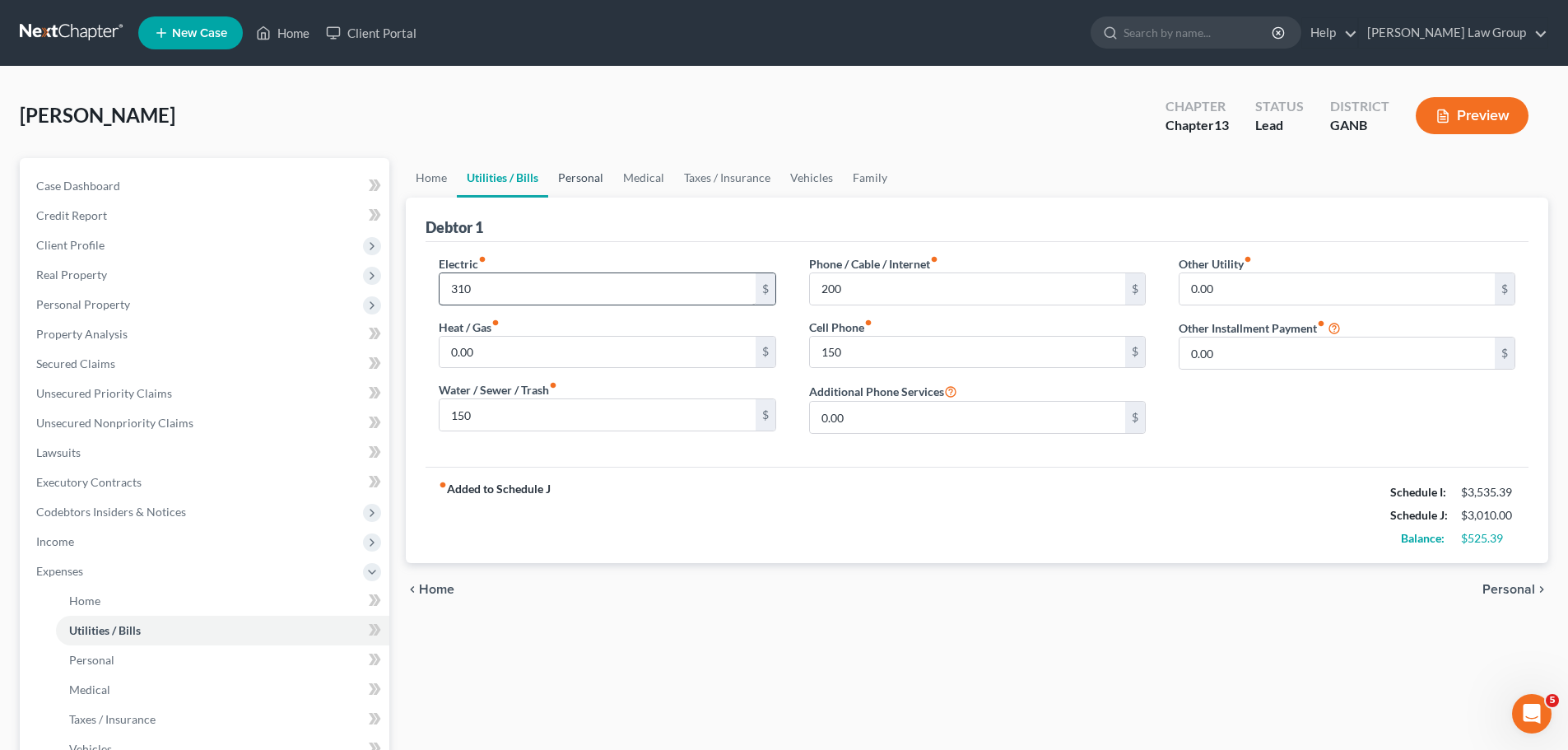
click at [576, 184] on link "Personal" at bounding box center [581, 178] width 65 height 39
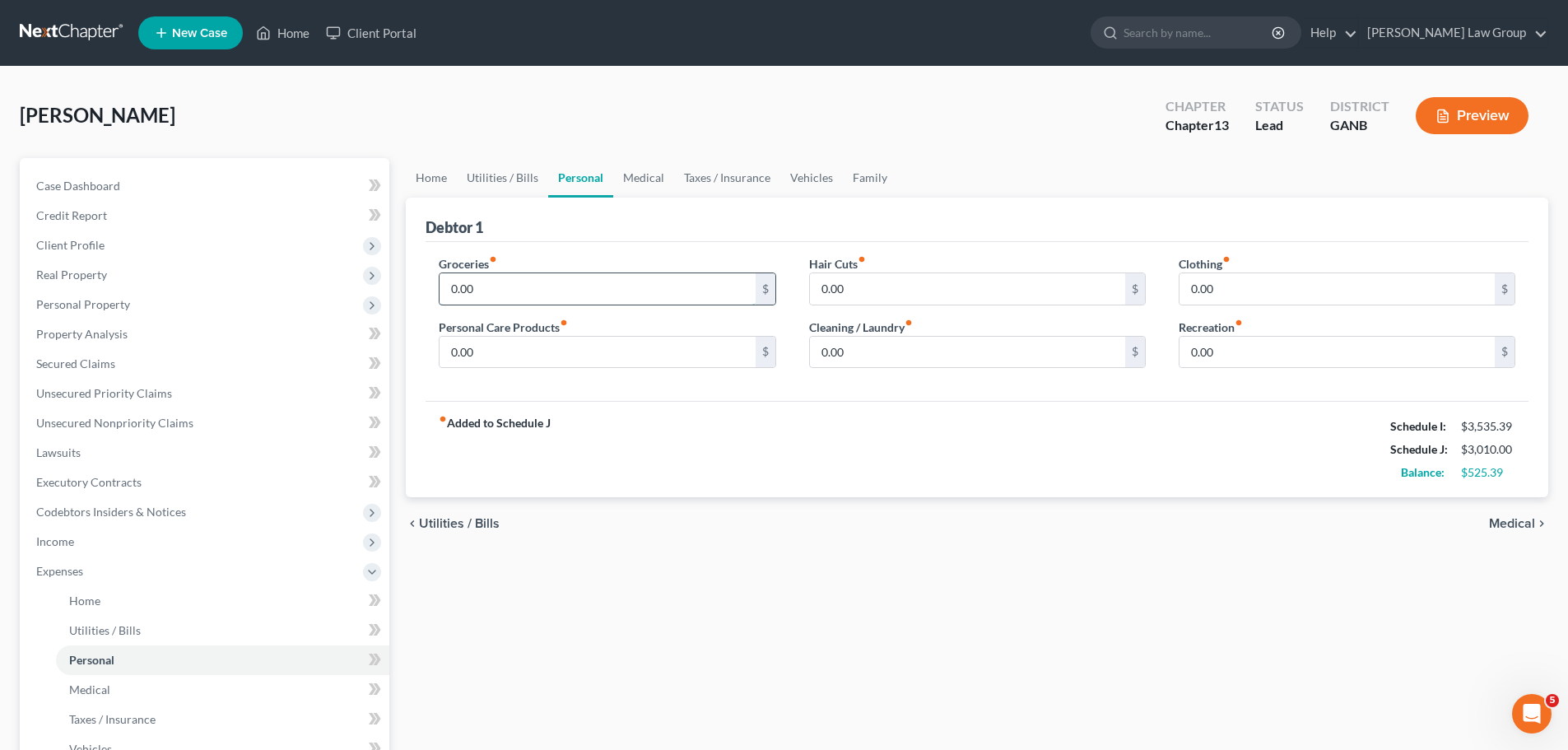
click at [539, 284] on input "0.00" at bounding box center [598, 288] width 315 height 32
type input "500"
click at [510, 349] on input "0.00" at bounding box center [598, 351] width 315 height 32
type input "50"
click at [1261, 289] on input "0.00" at bounding box center [1337, 288] width 315 height 32
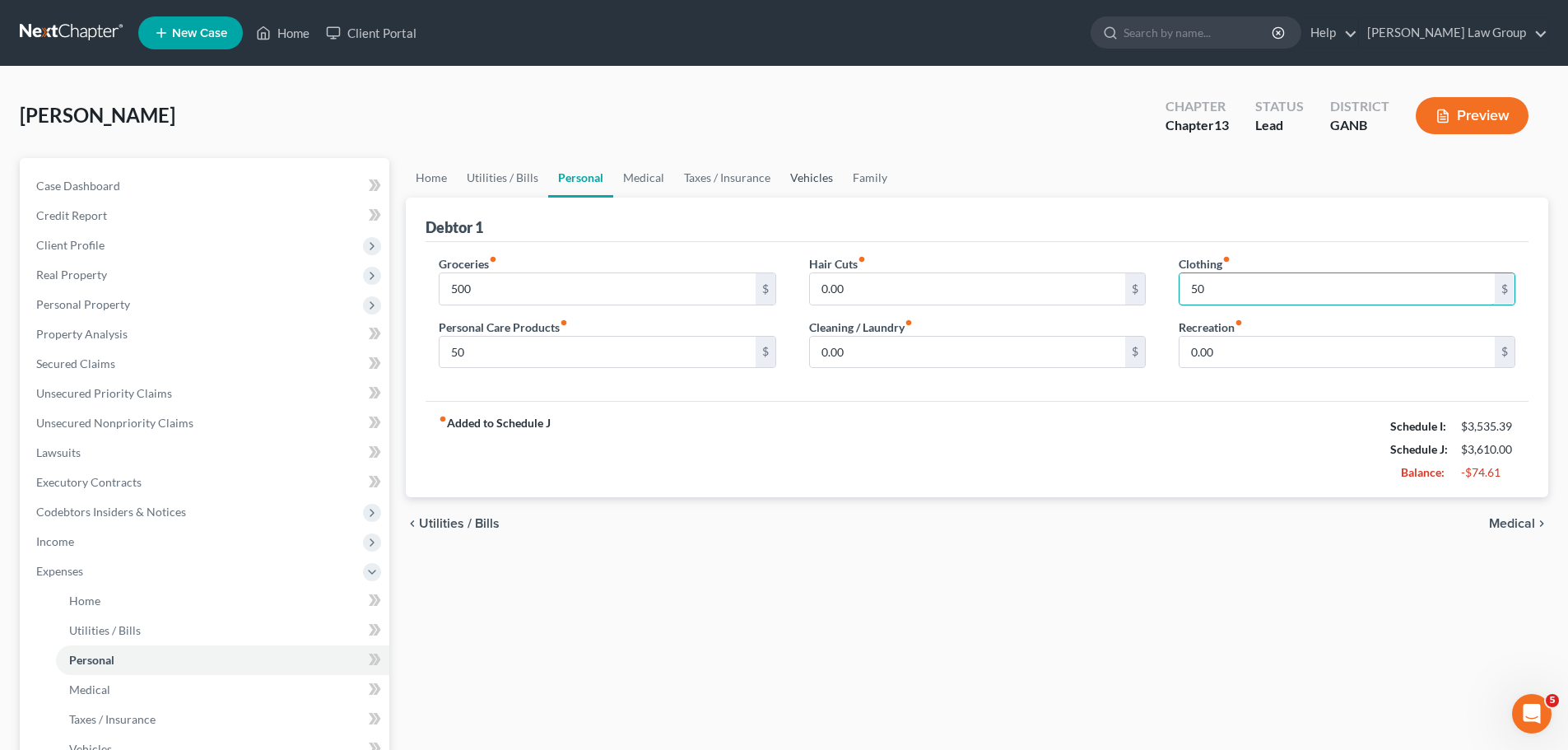
type input "50"
drag, startPoint x: 828, startPoint y: 187, endPoint x: 610, endPoint y: 302, distance: 246.5
click at [828, 187] on link "Vehicles" at bounding box center [811, 178] width 62 height 39
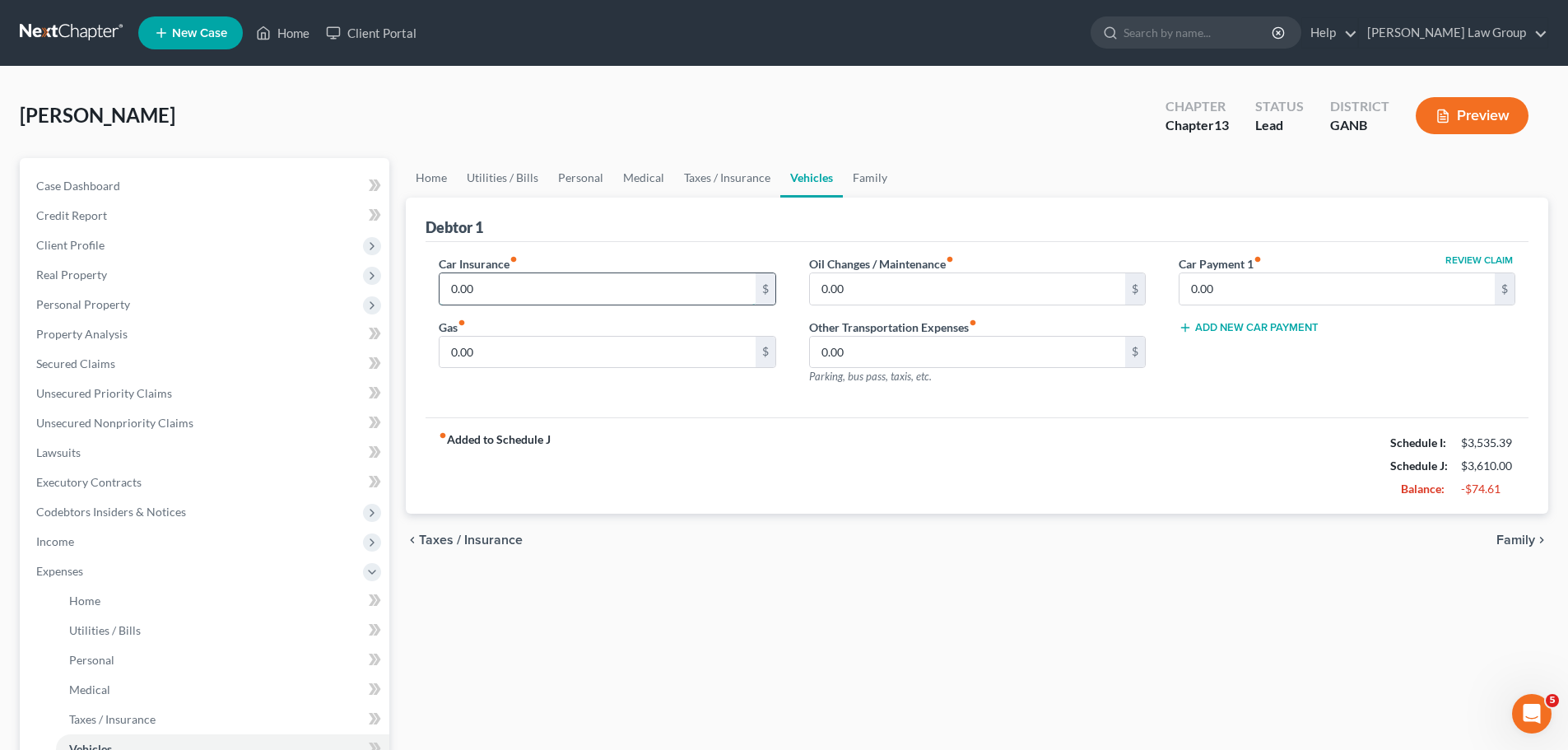
click at [566, 291] on input "0.00" at bounding box center [598, 288] width 315 height 32
type input "200"
click at [478, 345] on input "0.00" at bounding box center [598, 351] width 315 height 32
type input "200"
click at [728, 425] on div "fiber_manual_record Added to Schedule J Schedule I: $3,535.39 Schedule J: $4,01…" at bounding box center [977, 465] width 1103 height 96
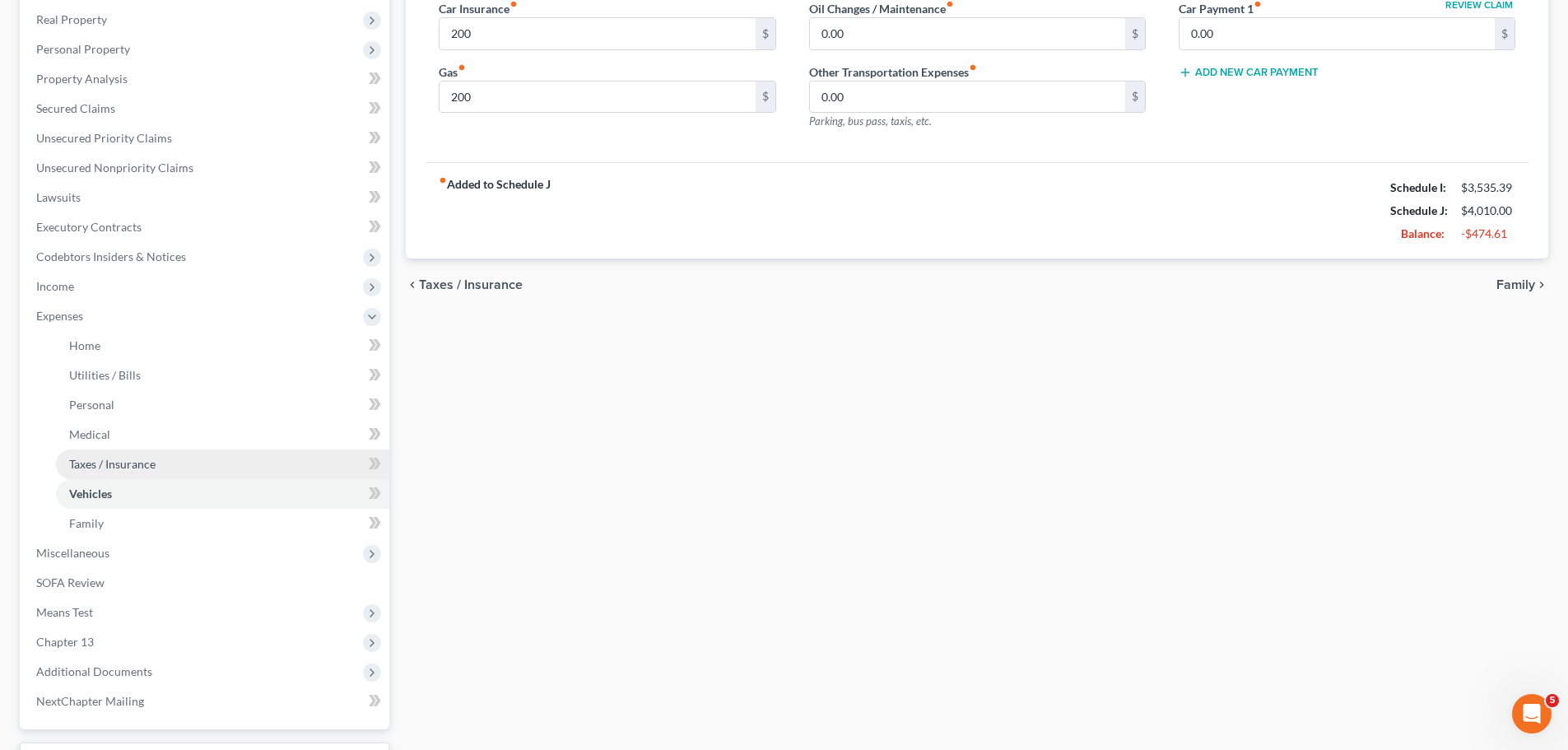
scroll to position [392, 0]
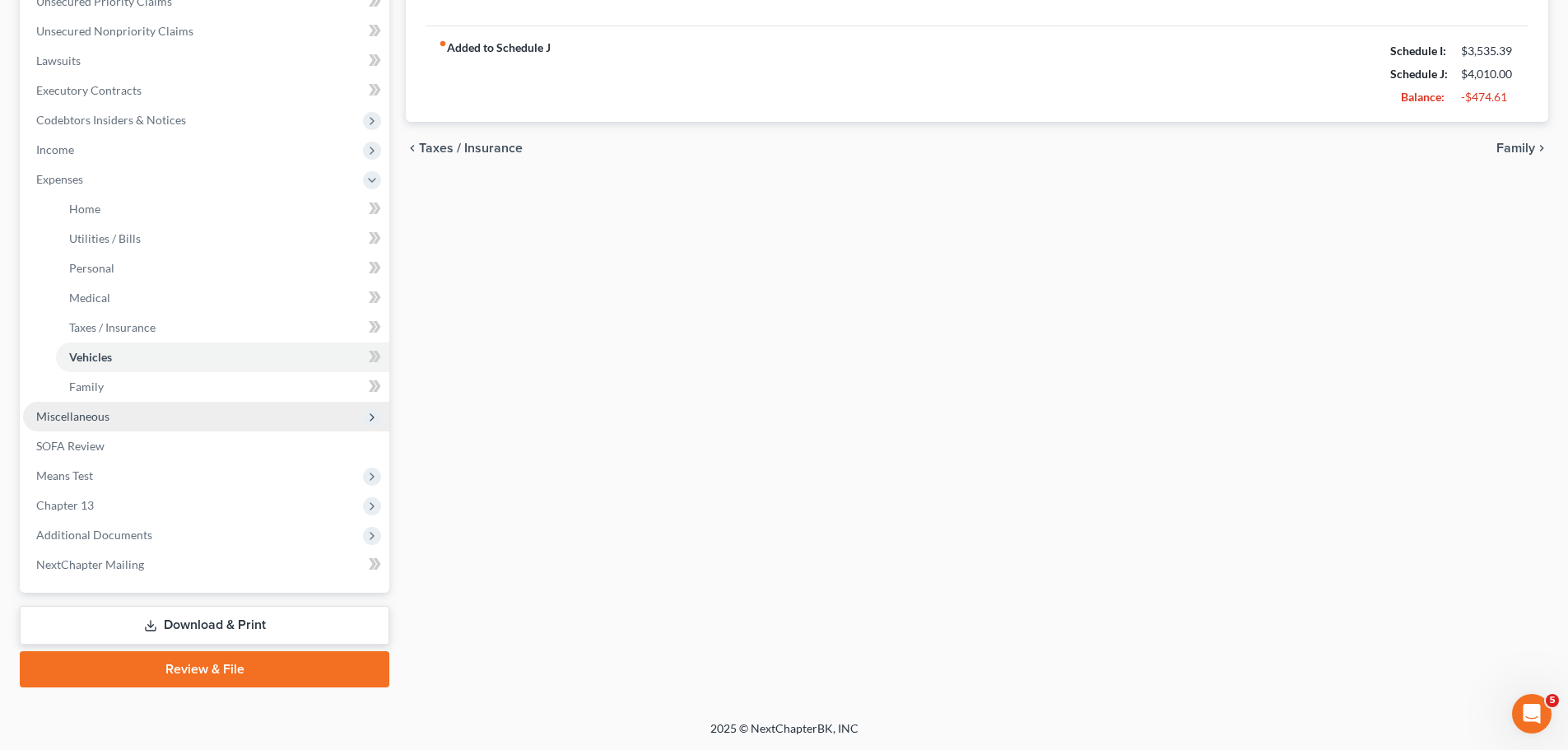
click at [107, 423] on span "Miscellaneous" at bounding box center [206, 416] width 366 height 30
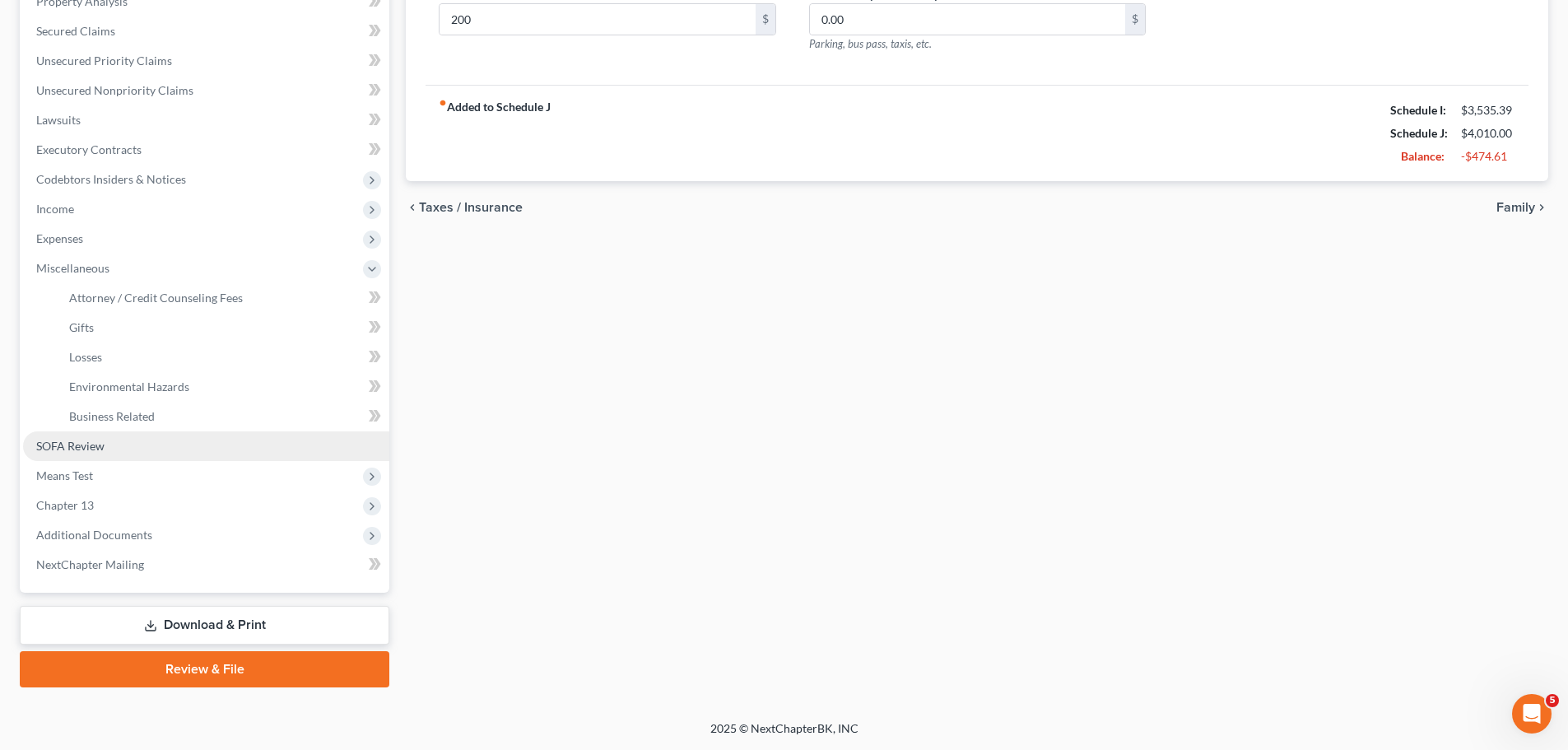
scroll to position [332, 0]
click at [166, 440] on link "SOFA Review" at bounding box center [206, 446] width 366 height 30
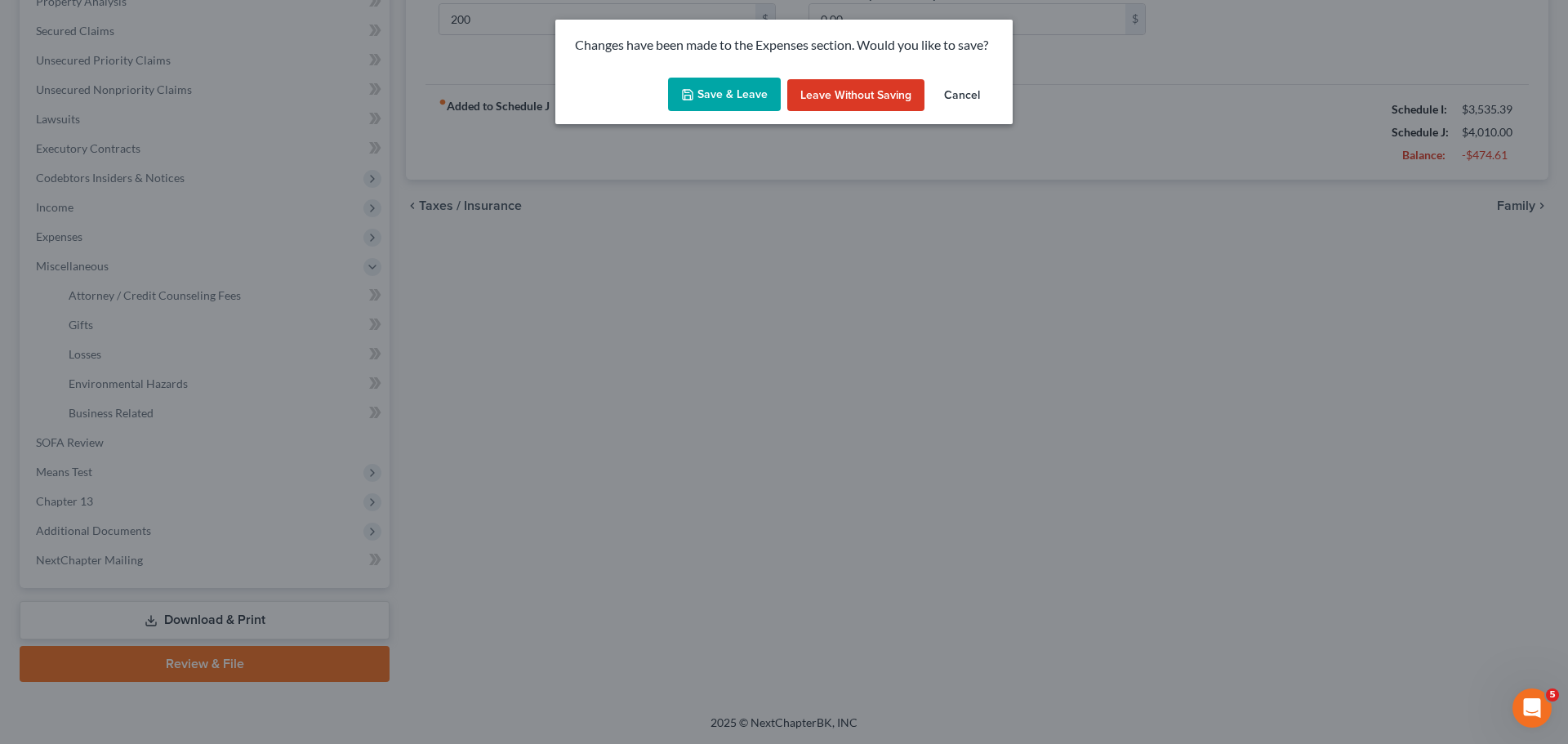
click at [710, 100] on button "Save & Leave" at bounding box center [724, 94] width 112 height 34
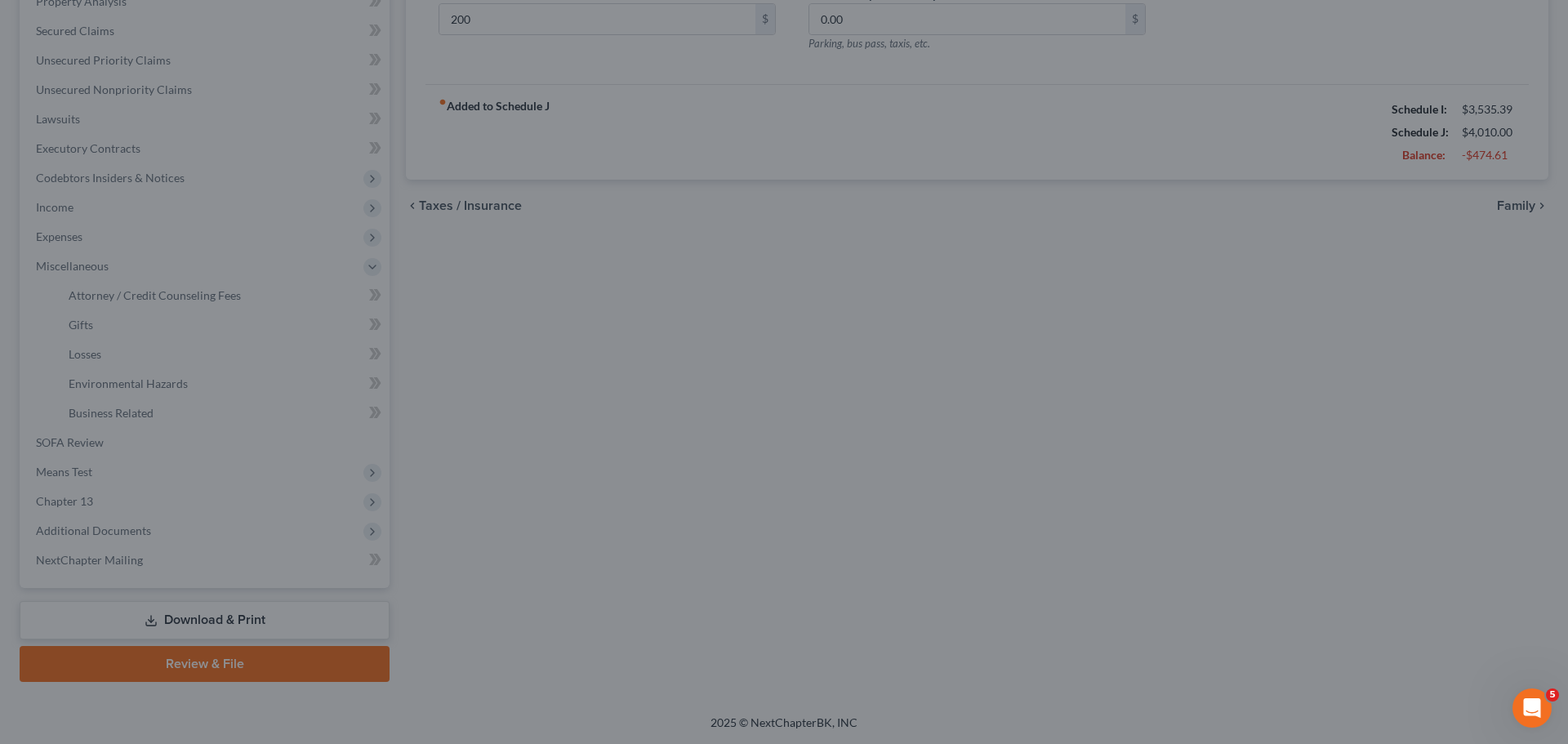
type input "200.00"
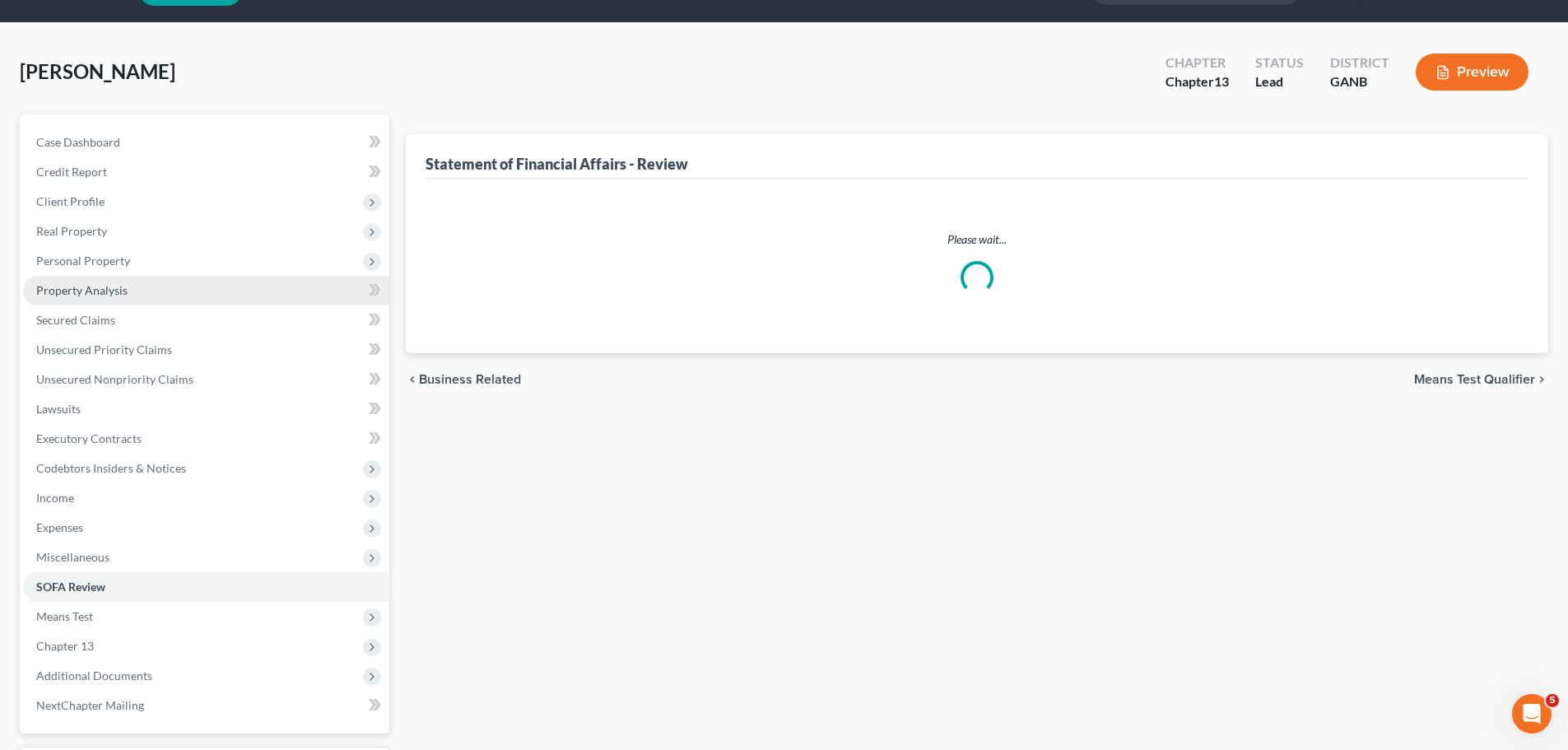
scroll to position [1, 0]
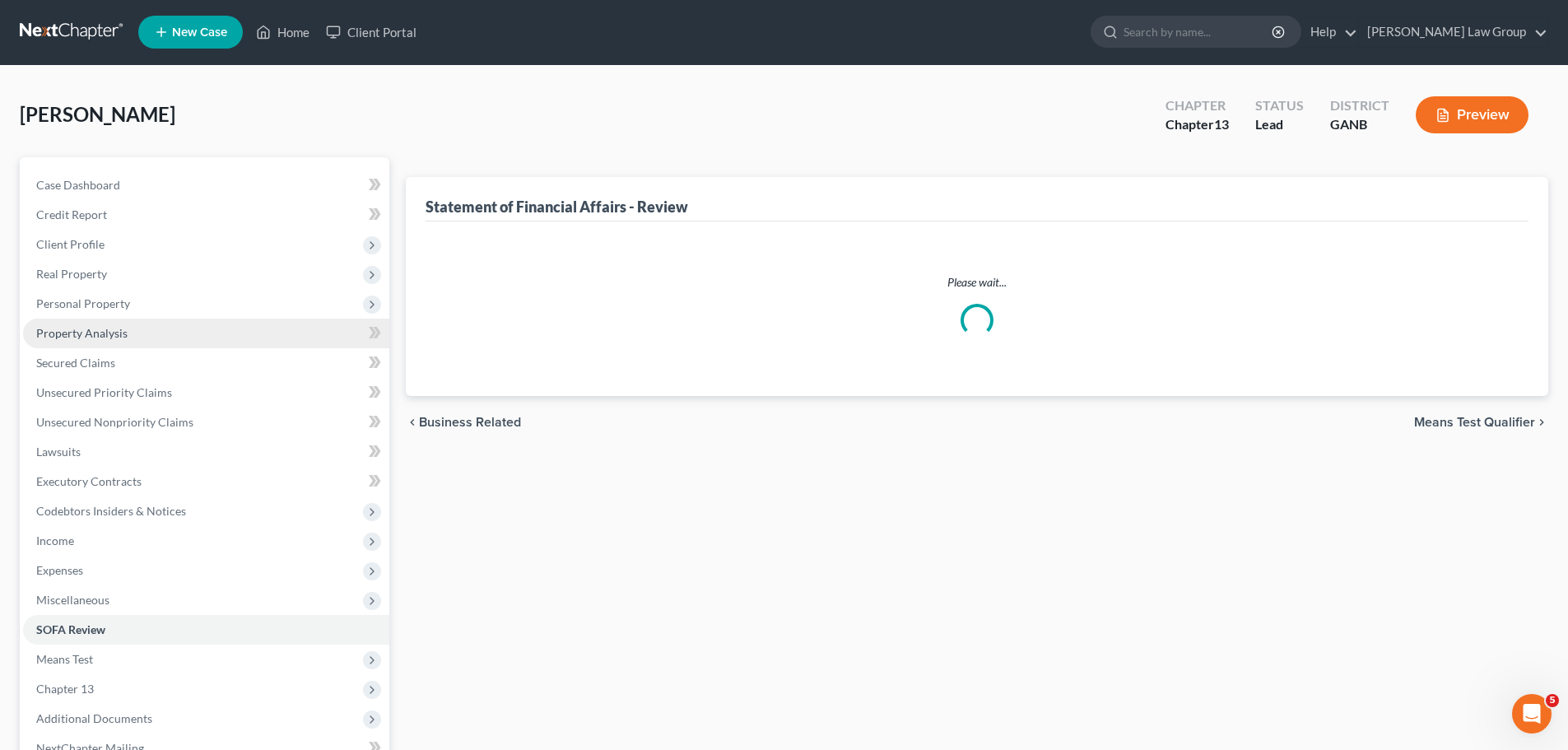
click at [177, 319] on link "Property Analysis" at bounding box center [206, 333] width 366 height 30
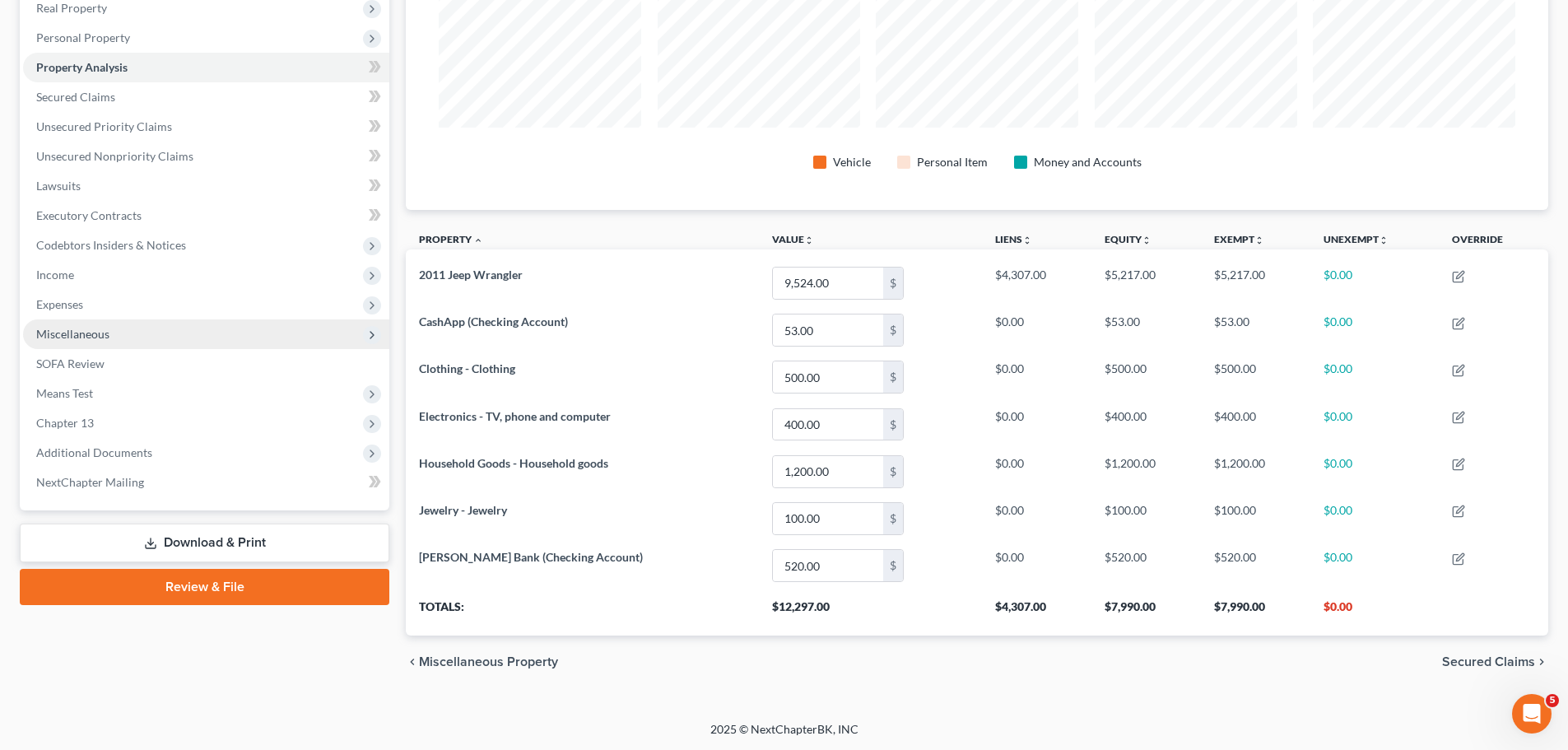
click at [118, 335] on span "Miscellaneous" at bounding box center [206, 333] width 366 height 30
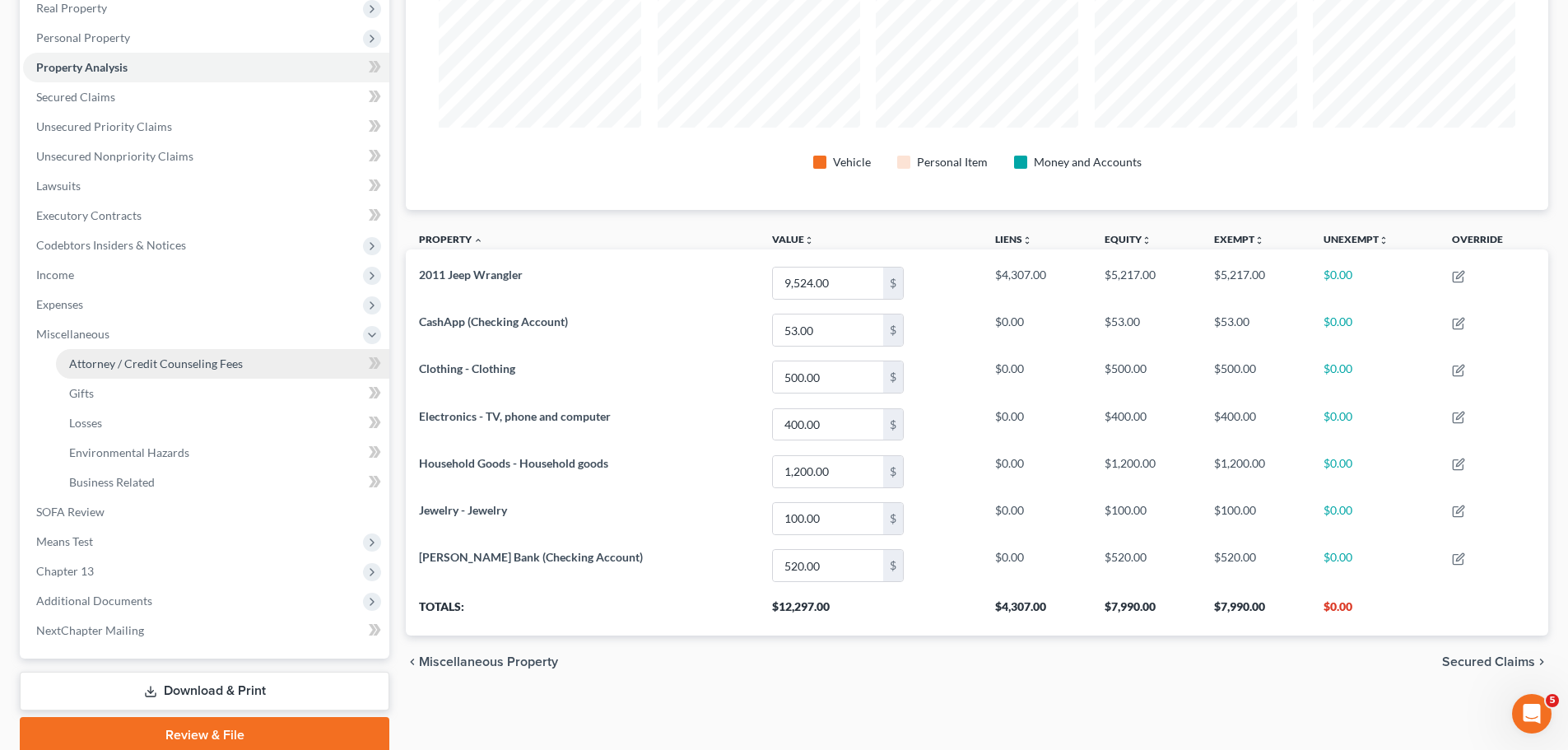
click at [184, 364] on span "Attorney / Credit Counseling Fees" at bounding box center [156, 363] width 174 height 14
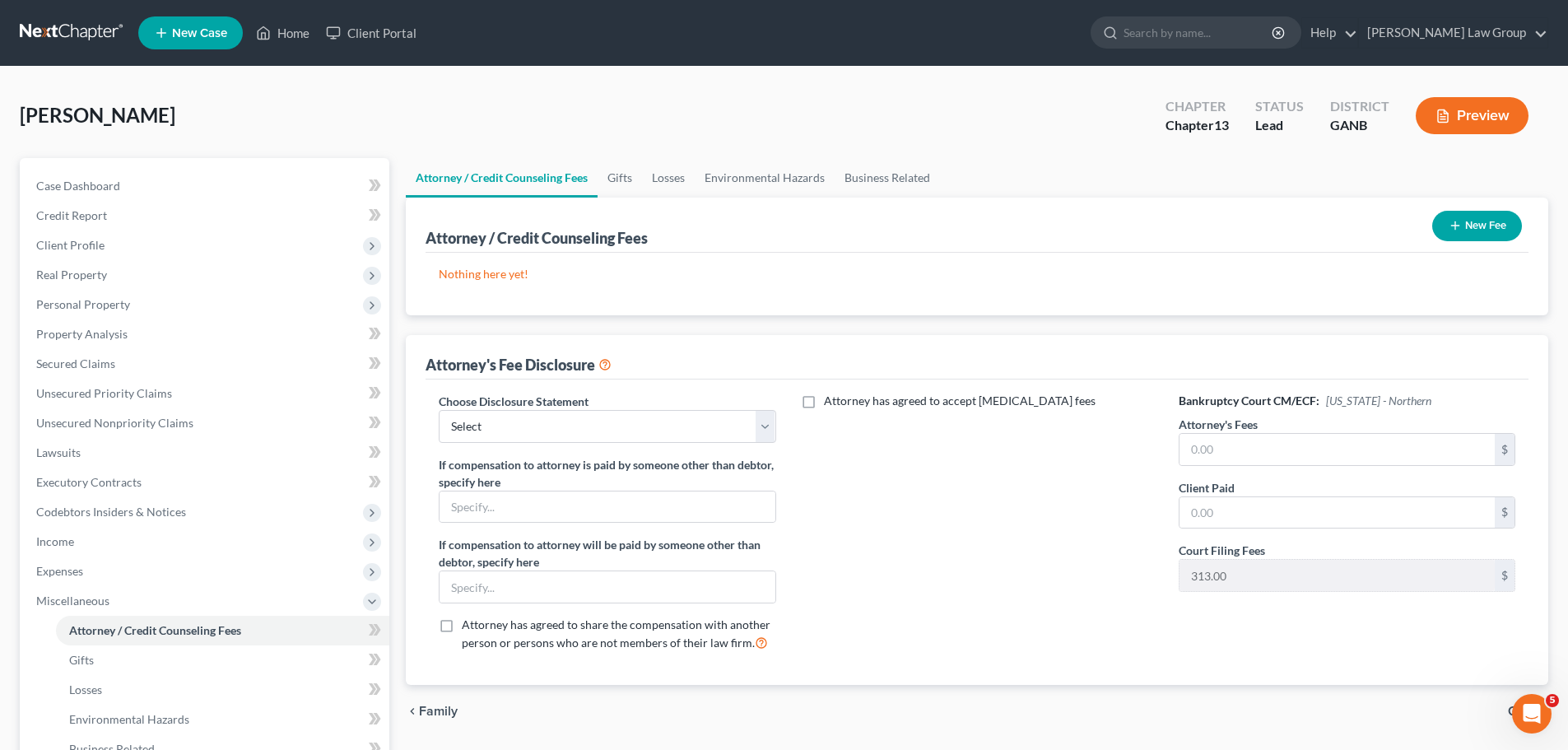
click at [689, 448] on div "Choose Disclosure Statement Select Attorney Disclosure Statement Chapter 7 Atto…" at bounding box center [607, 529] width 370 height 273
drag, startPoint x: 682, startPoint y: 430, endPoint x: 675, endPoint y: 441, distance: 13.0
click at [682, 430] on select "Select Attorney Disclosure Statement Chapter 7 Attorney Fee Disclosure Statement" at bounding box center [607, 426] width 336 height 33
select select "1"
click at [439, 410] on select "Select Attorney Disclosure Statement Chapter 7 Attorney Fee Disclosure Statement" at bounding box center [607, 426] width 336 height 33
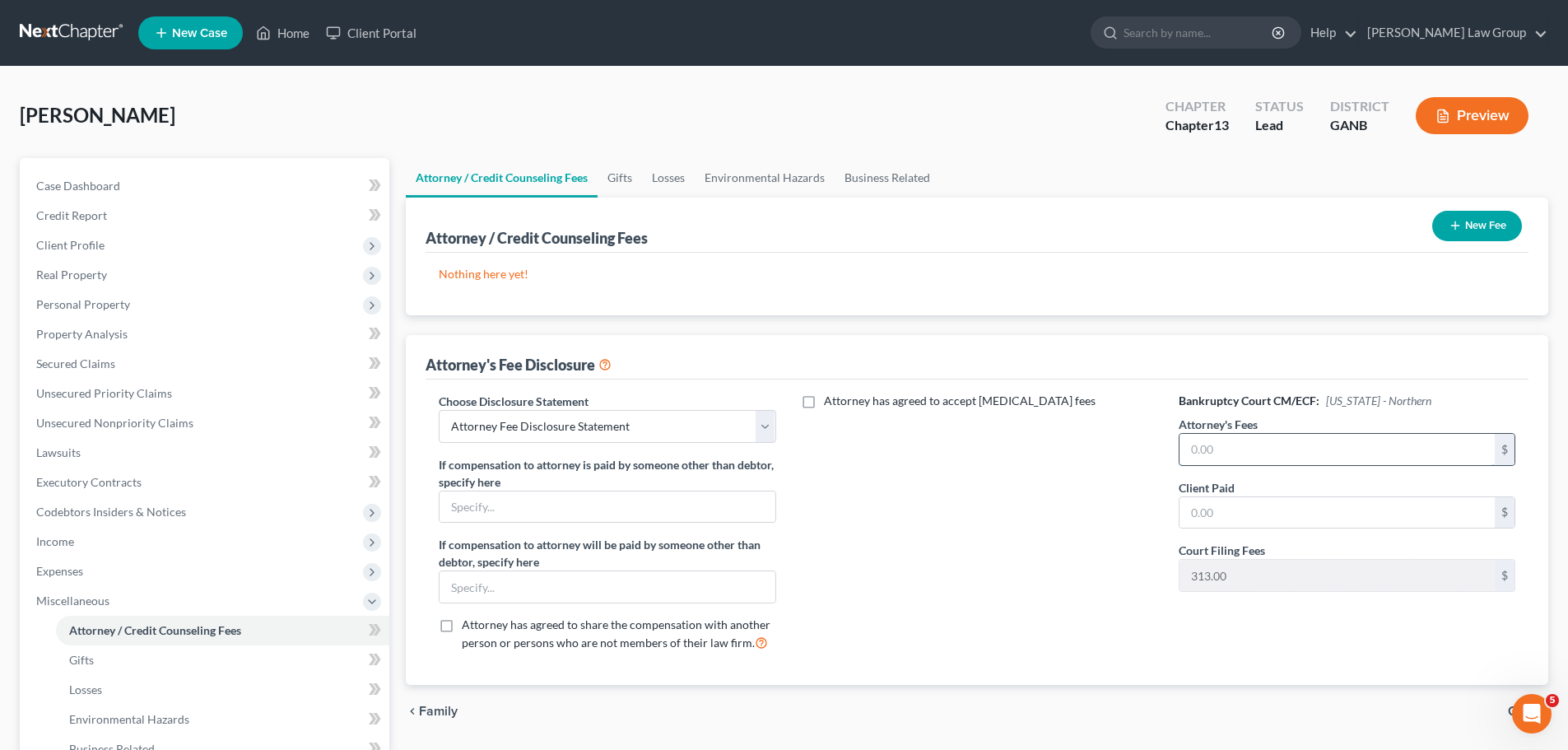
click at [1230, 440] on input "text" at bounding box center [1337, 449] width 315 height 32
type input "4,990"
click at [1482, 237] on button "New Fee" at bounding box center [1477, 226] width 89 height 31
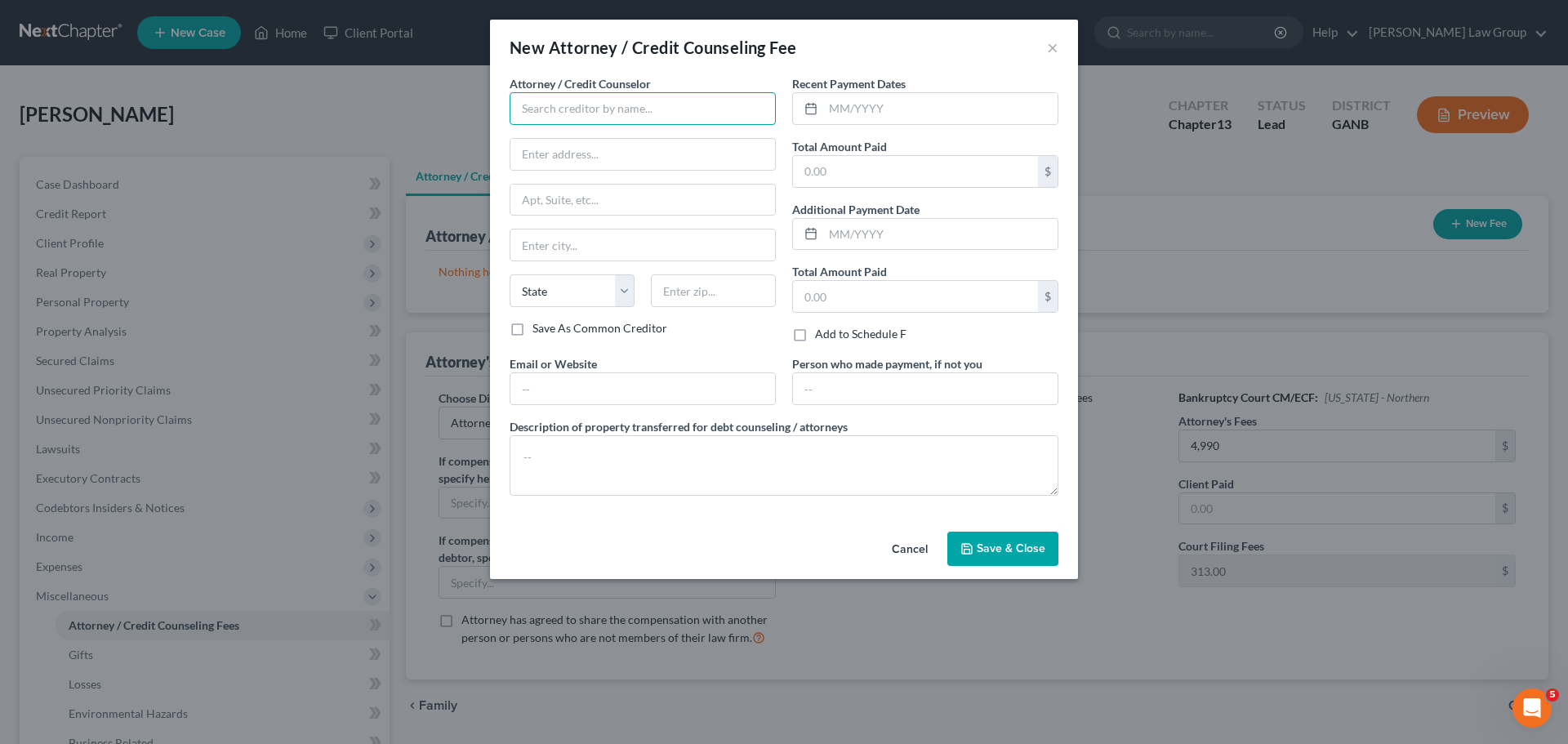
click at [609, 111] on input "text" at bounding box center [642, 109] width 266 height 32
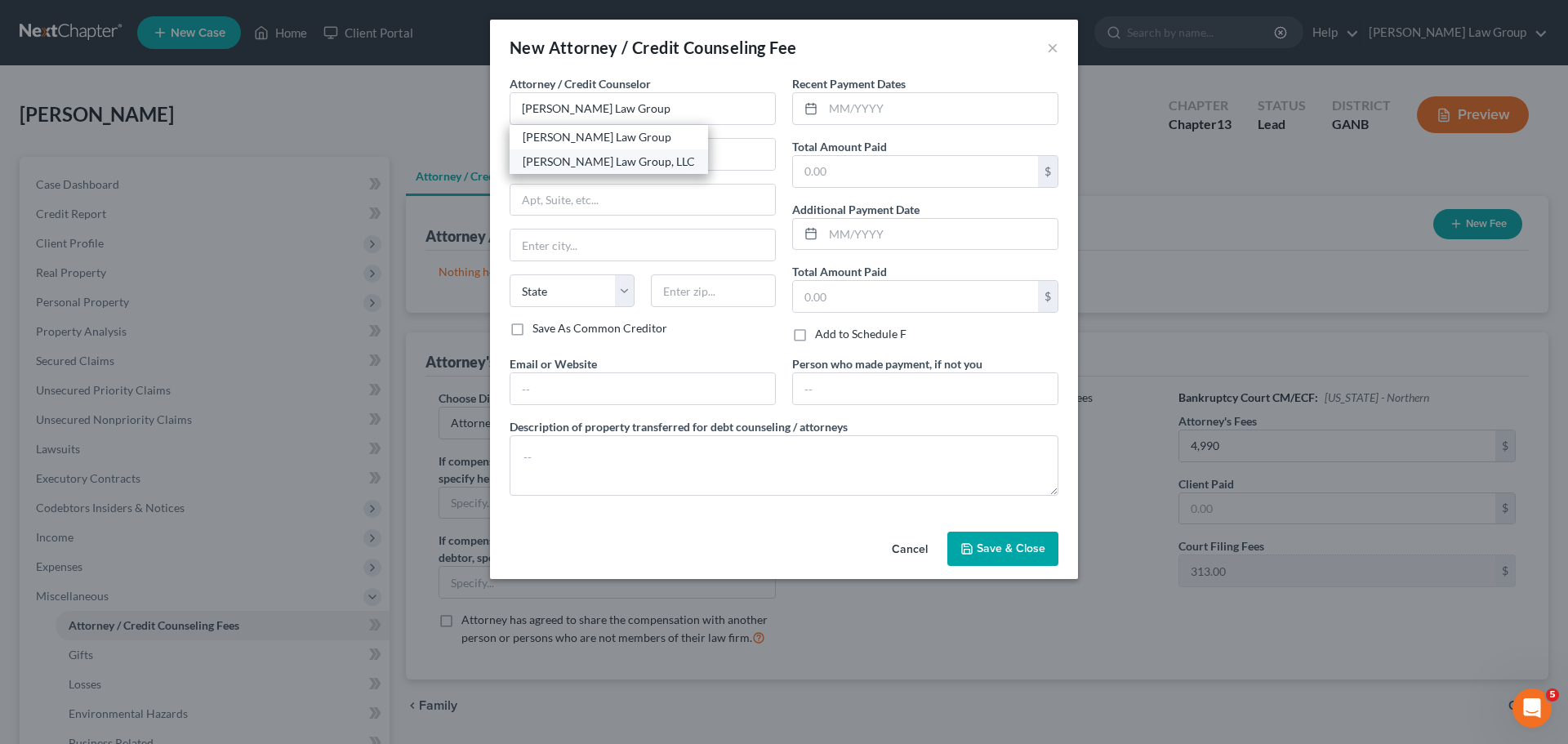
click at [613, 161] on div "[PERSON_NAME] Law Group, LLC" at bounding box center [608, 161] width 173 height 16
type input "[PERSON_NAME] Law Group, LLC"
type input "[STREET_ADDRESS][PERSON_NAME]"
type input "[GEOGRAPHIC_DATA]"
select select "10"
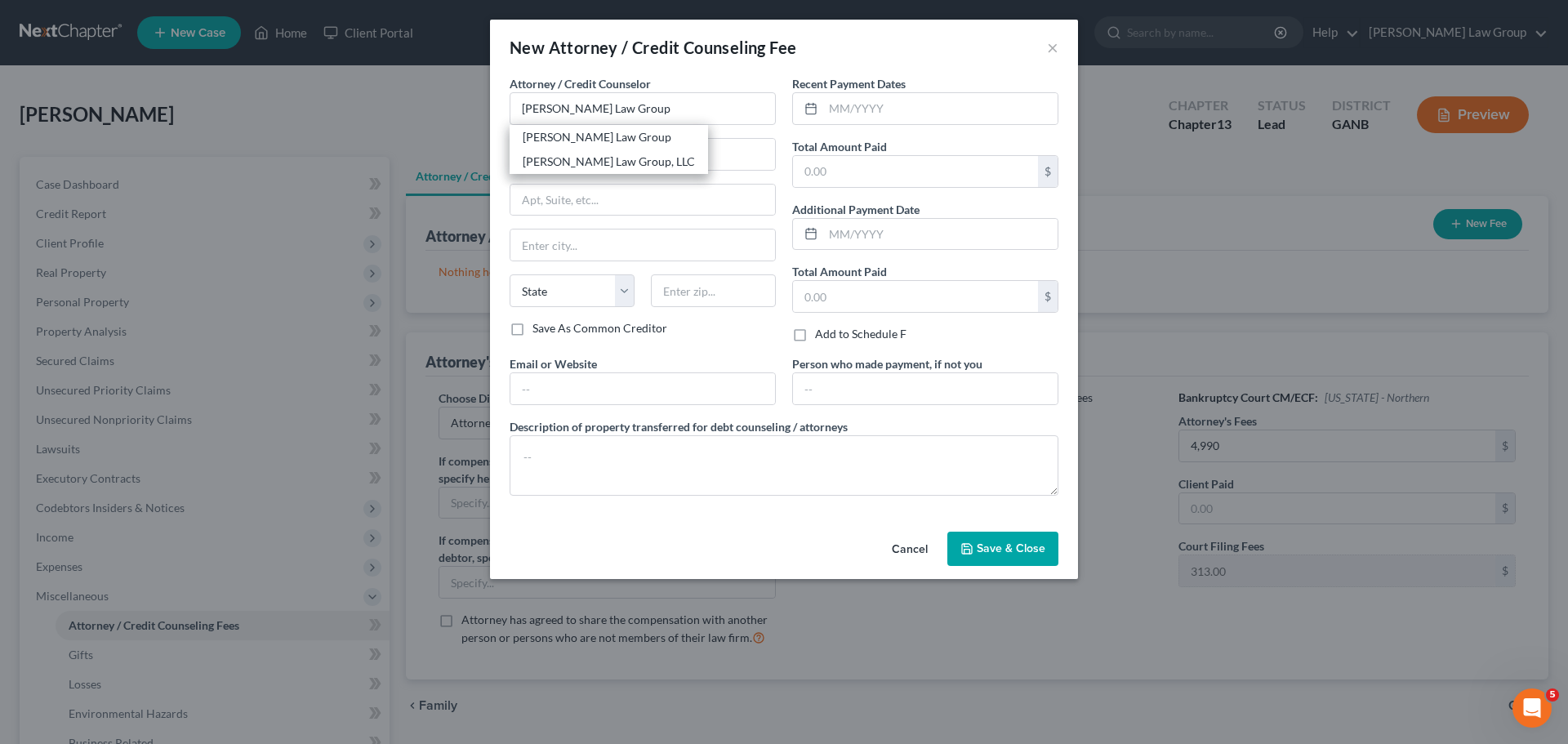
type input "30341"
click at [909, 111] on input "text" at bounding box center [941, 109] width 234 height 31
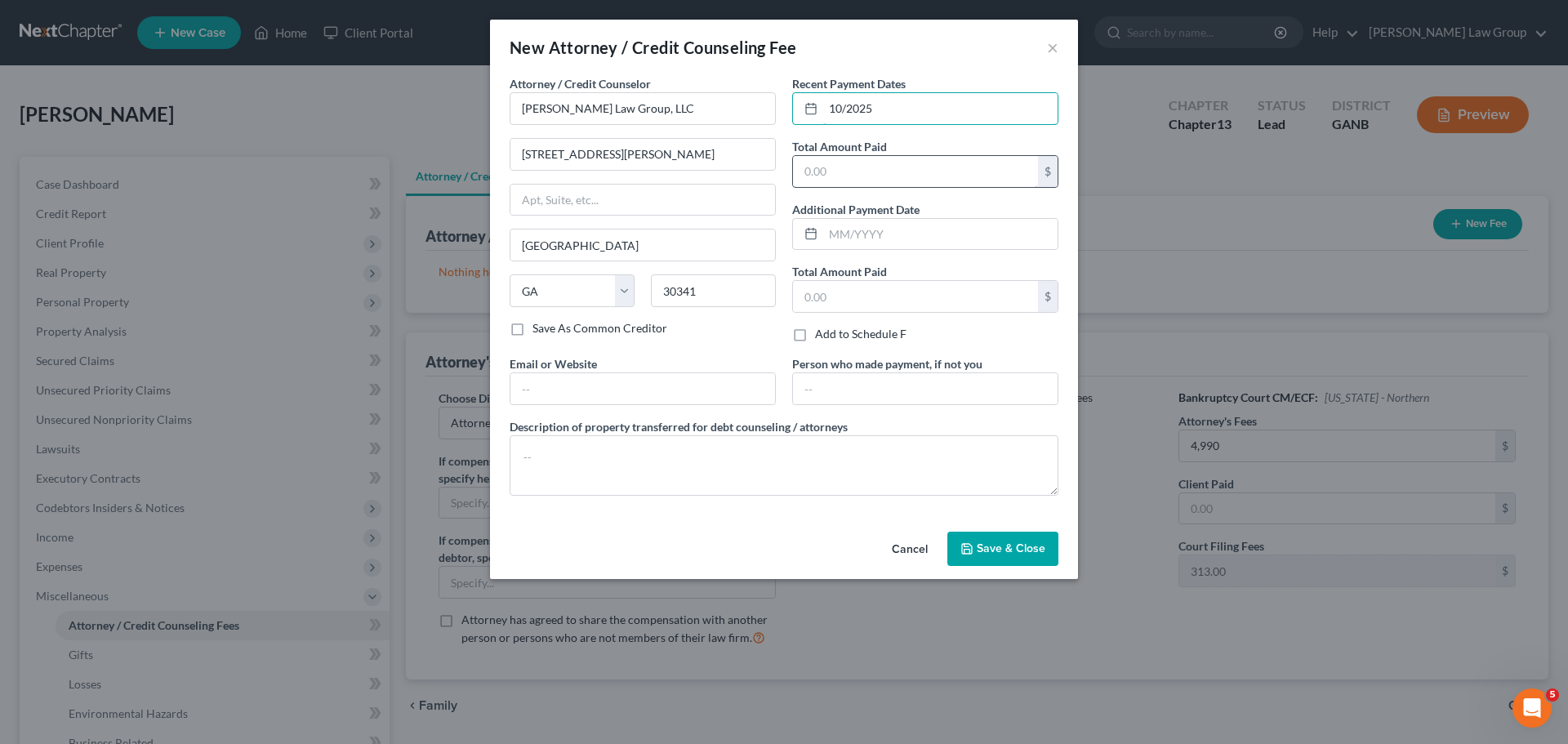
type input "10/2025"
click at [945, 174] on input "text" at bounding box center [915, 171] width 245 height 31
type input "313"
click at [602, 379] on input "text" at bounding box center [643, 389] width 265 height 31
type input "[DOMAIN_NAME]"
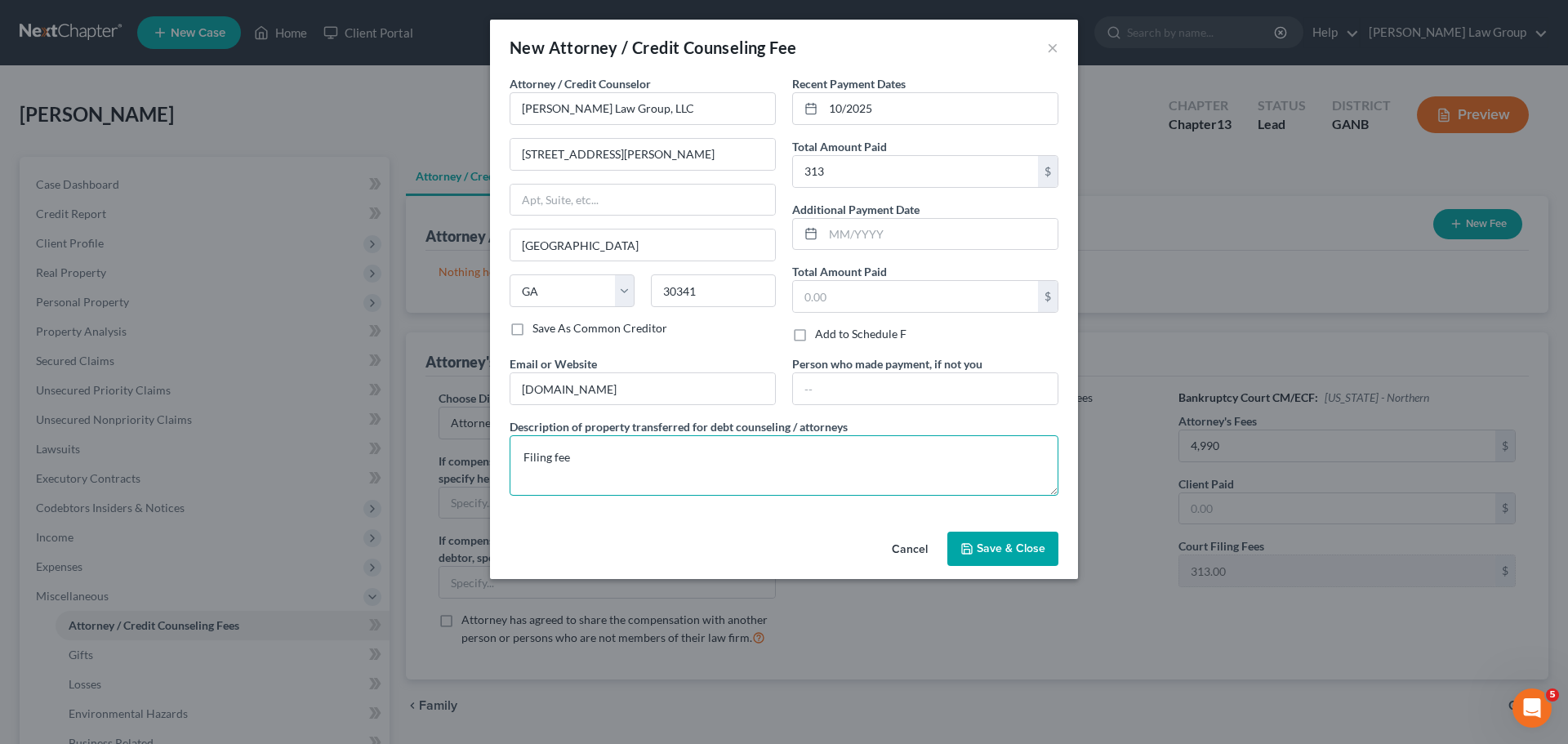
type textarea "Filing fee"
click at [1030, 554] on span "Save & Close" at bounding box center [1011, 548] width 69 height 14
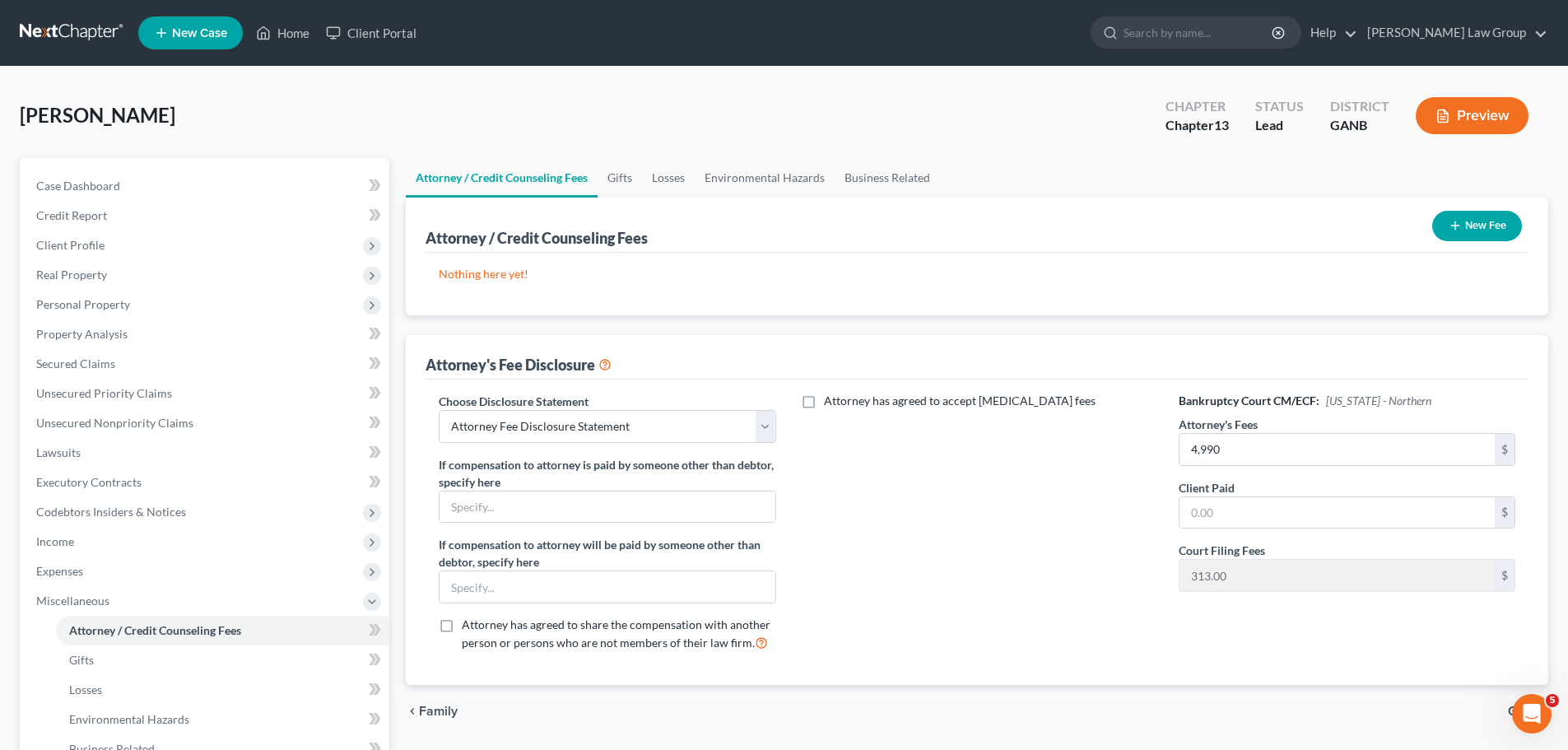
click at [1481, 210] on button "New Fee" at bounding box center [1477, 226] width 89 height 31
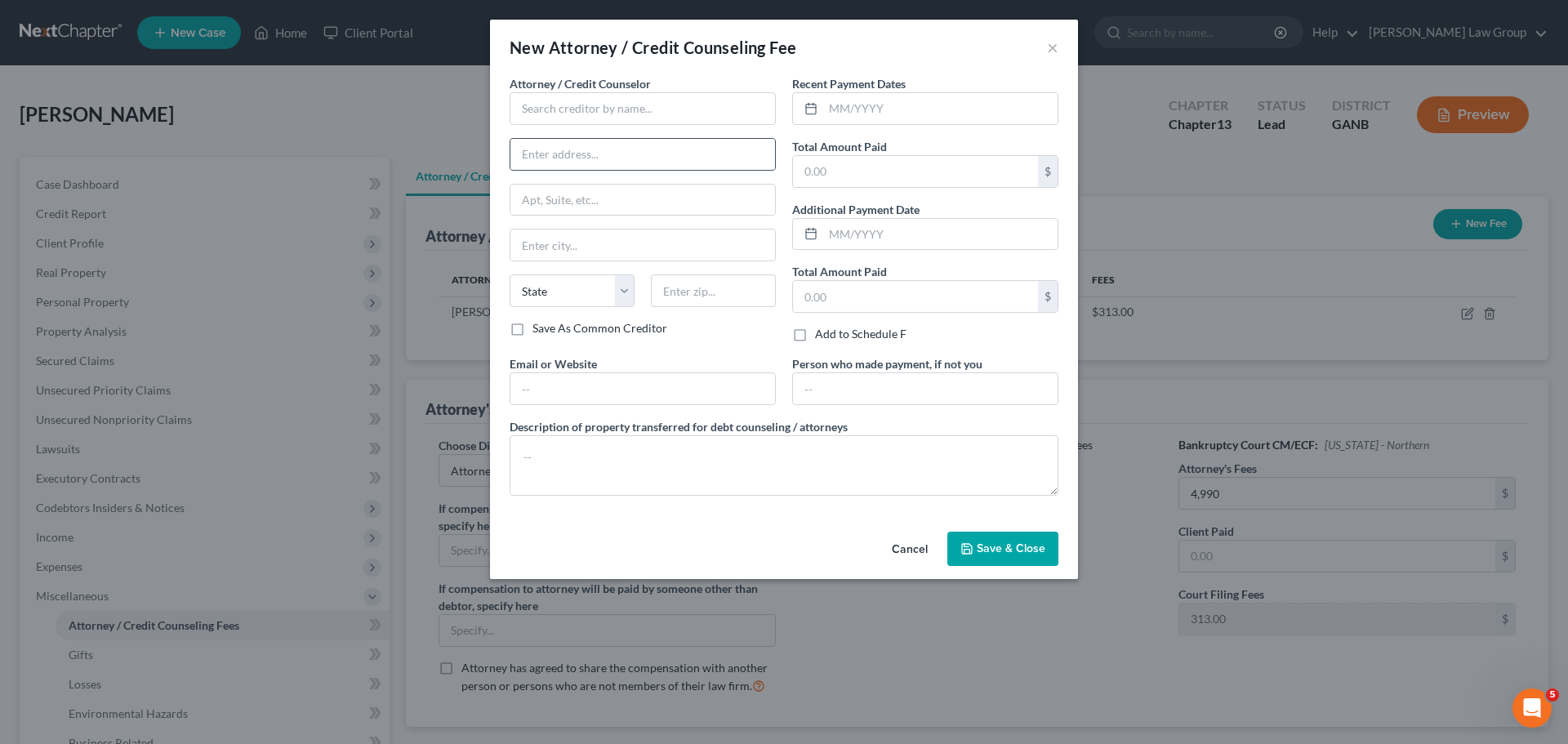
click at [563, 138] on div at bounding box center [642, 154] width 266 height 32
click at [547, 111] on input "text" at bounding box center [642, 109] width 266 height 32
click at [623, 138] on div "Abacus Credit Counseling" at bounding box center [607, 136] width 170 height 16
type input "Abacus Credit Counseling"
type input "[STREET_ADDRESS]"
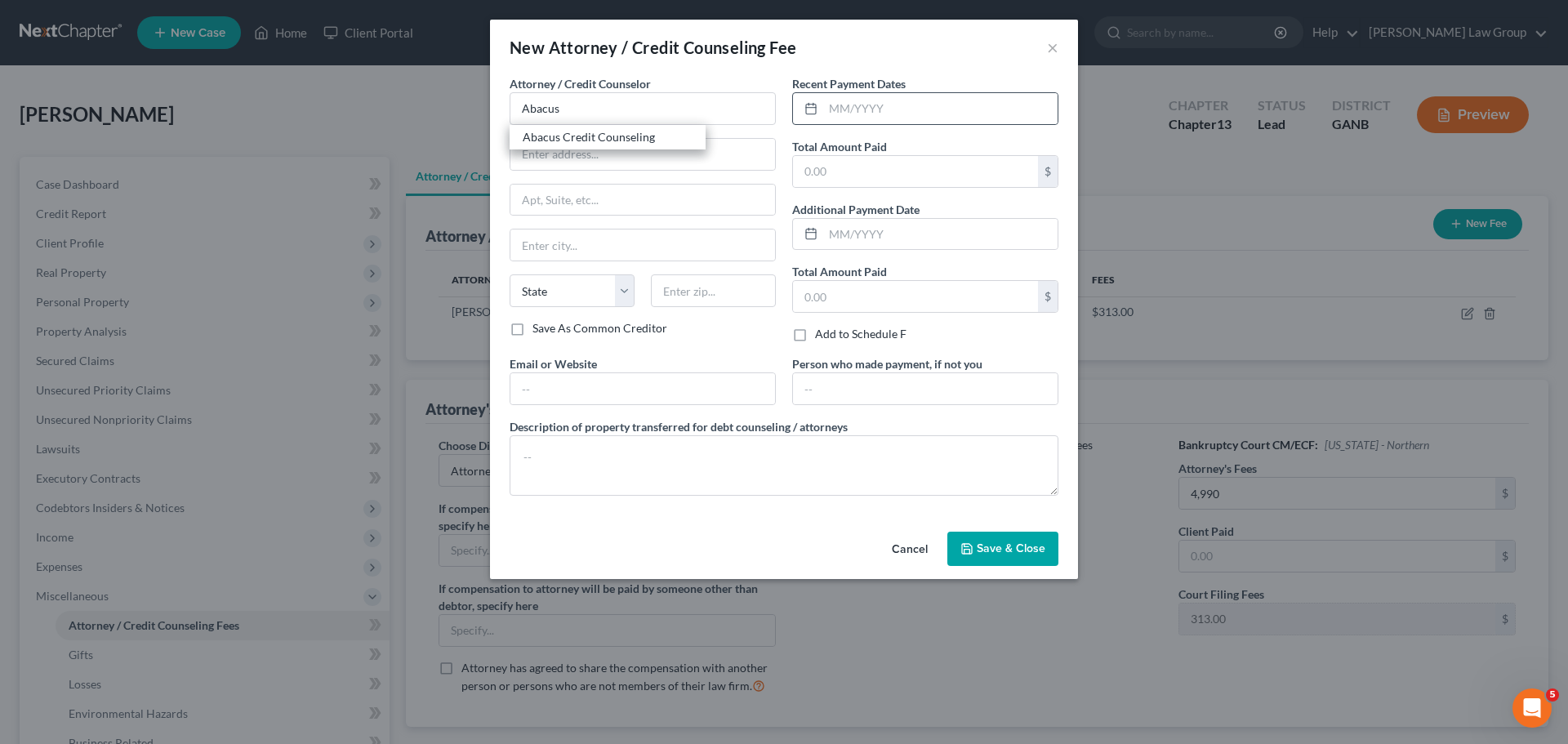
type input "Suite 700"
type input "Encino"
select select "4"
type input "91436"
click at [886, 119] on input "text" at bounding box center [941, 109] width 234 height 31
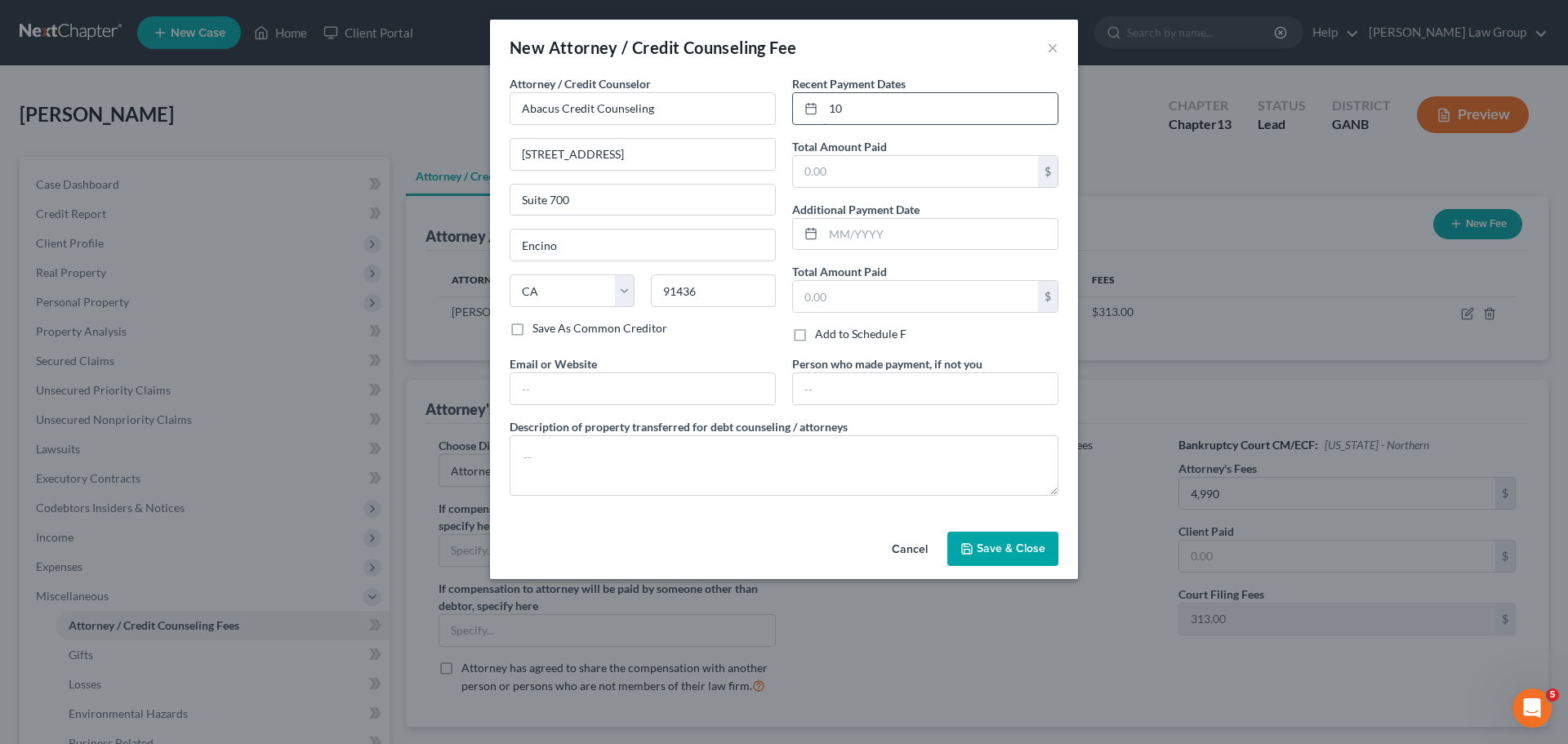
type input "1"
type input "09/2025"
type input "25"
click at [637, 391] on input "text" at bounding box center [643, 389] width 265 height 31
type input "[DOMAIN_NAME]"
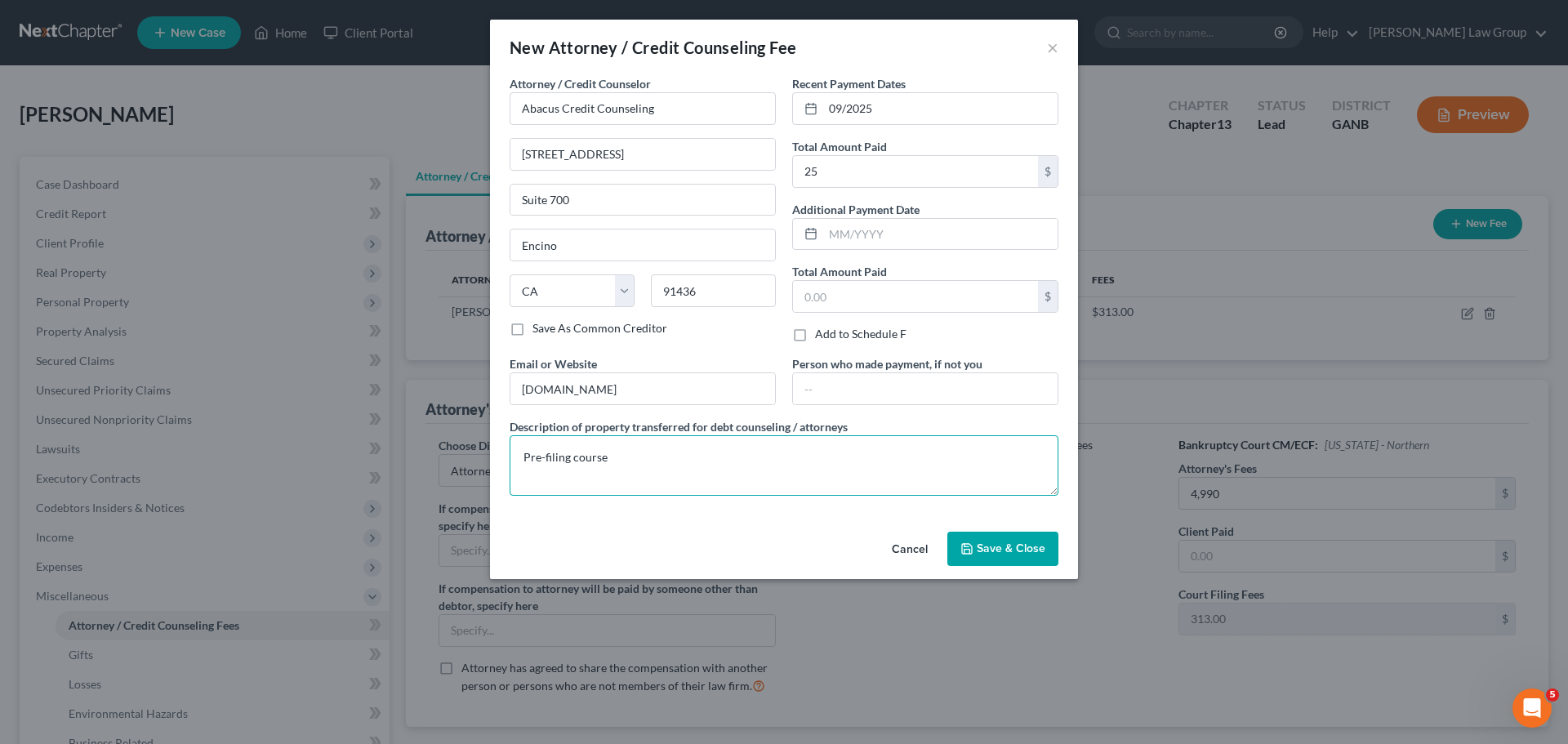
type textarea "Pre-filing course"
click at [985, 534] on button "Save & Close" at bounding box center [1003, 549] width 112 height 34
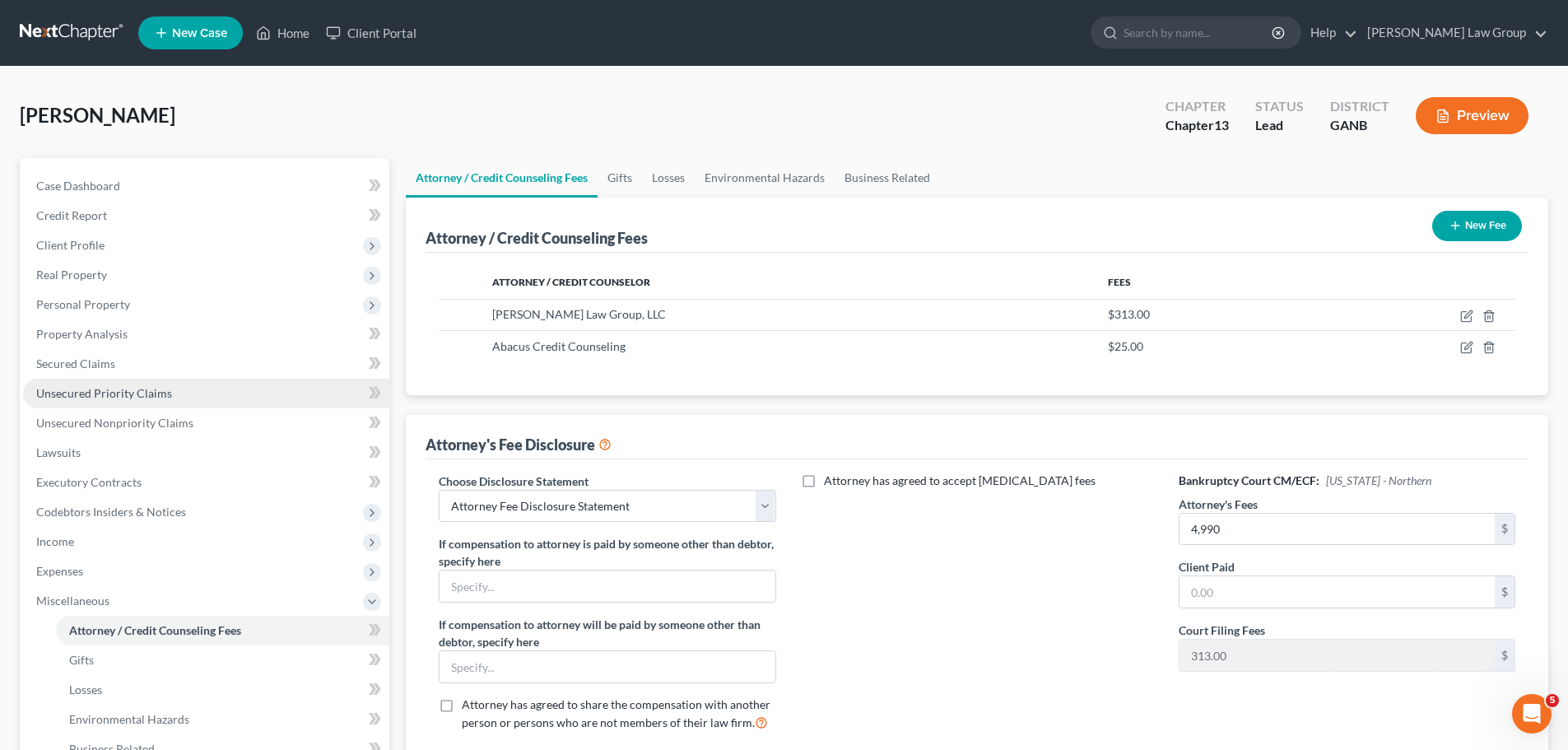
click at [184, 380] on link "Unsecured Priority Claims" at bounding box center [206, 393] width 366 height 30
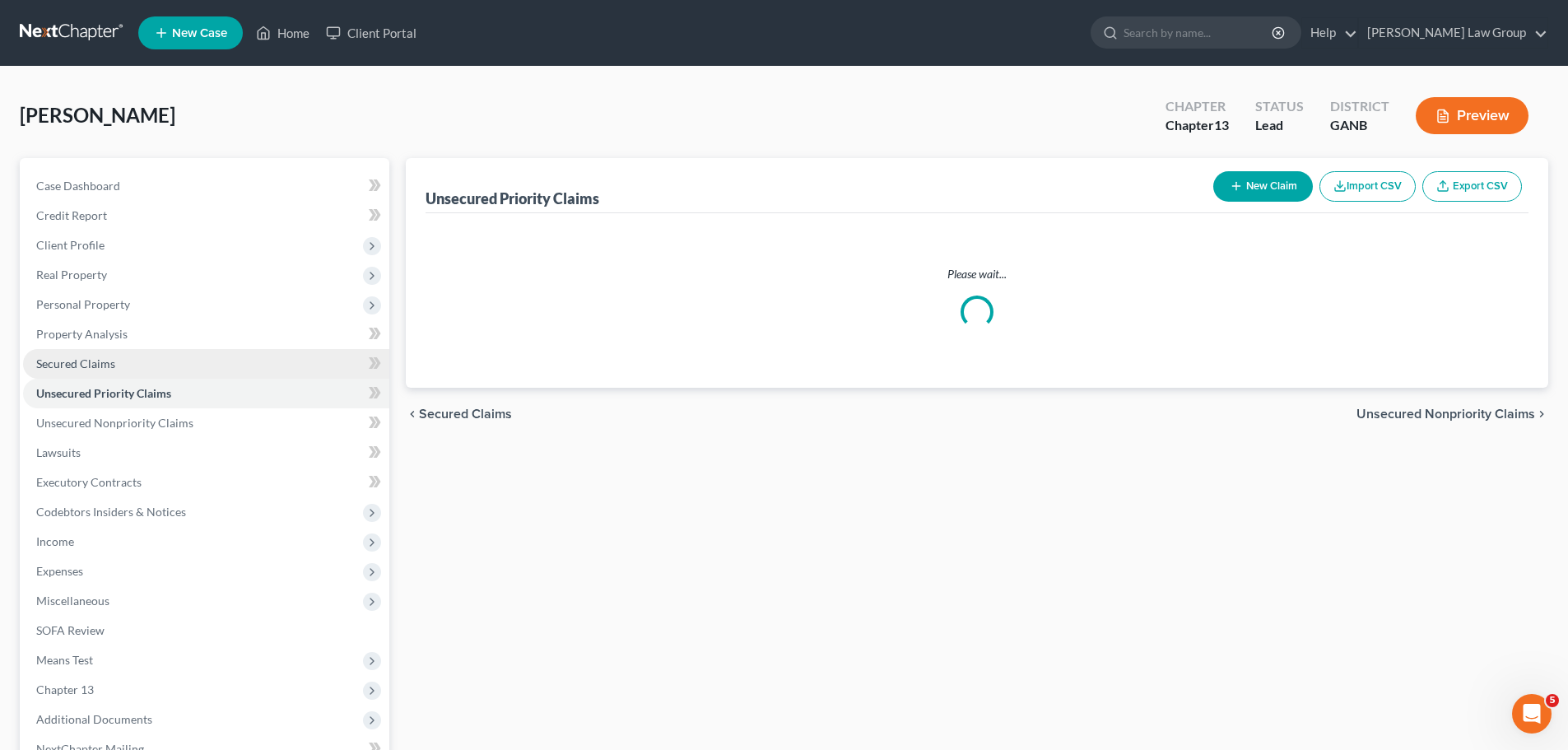
click at [213, 362] on link "Secured Claims" at bounding box center [206, 363] width 366 height 30
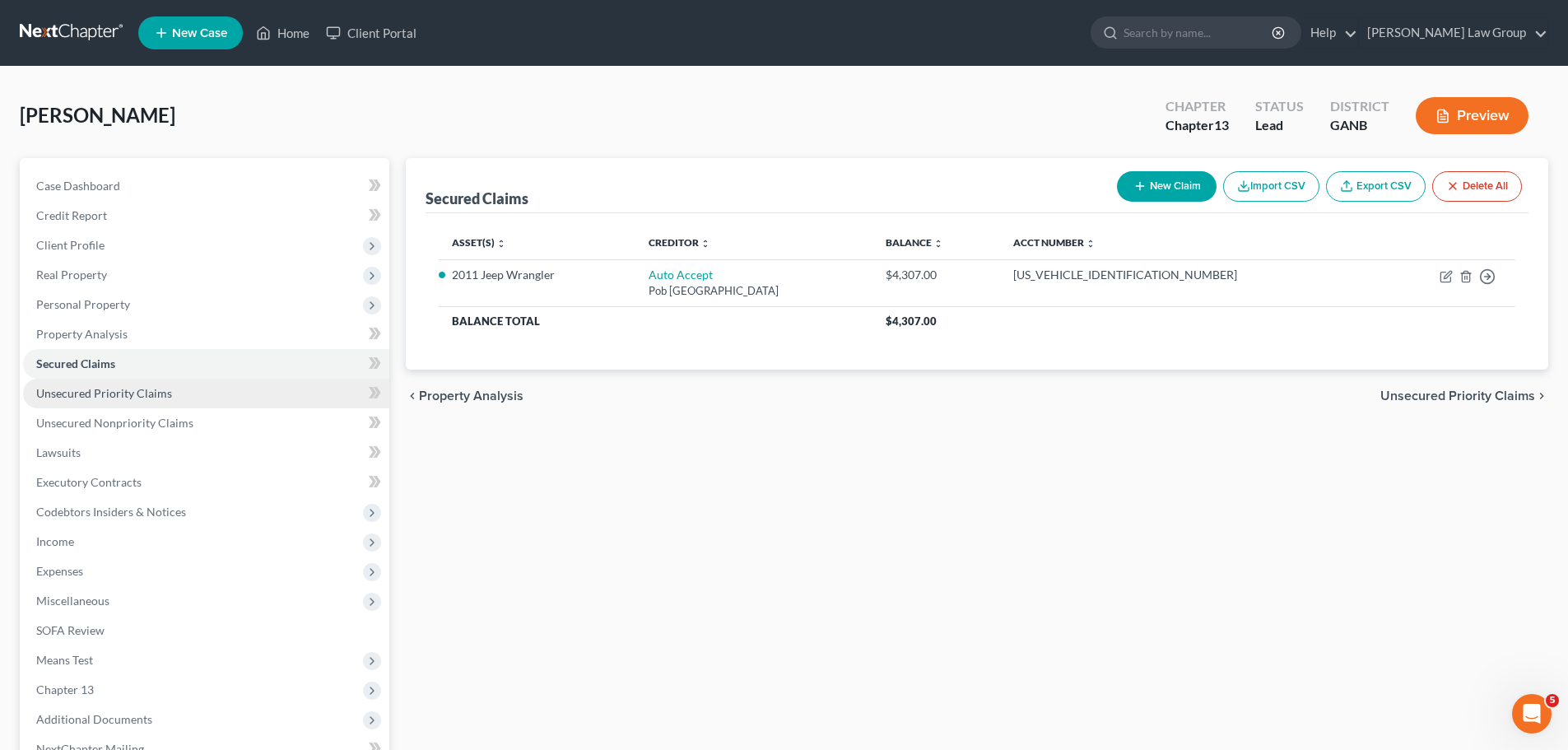
click at [318, 391] on link "Unsecured Priority Claims" at bounding box center [206, 393] width 366 height 30
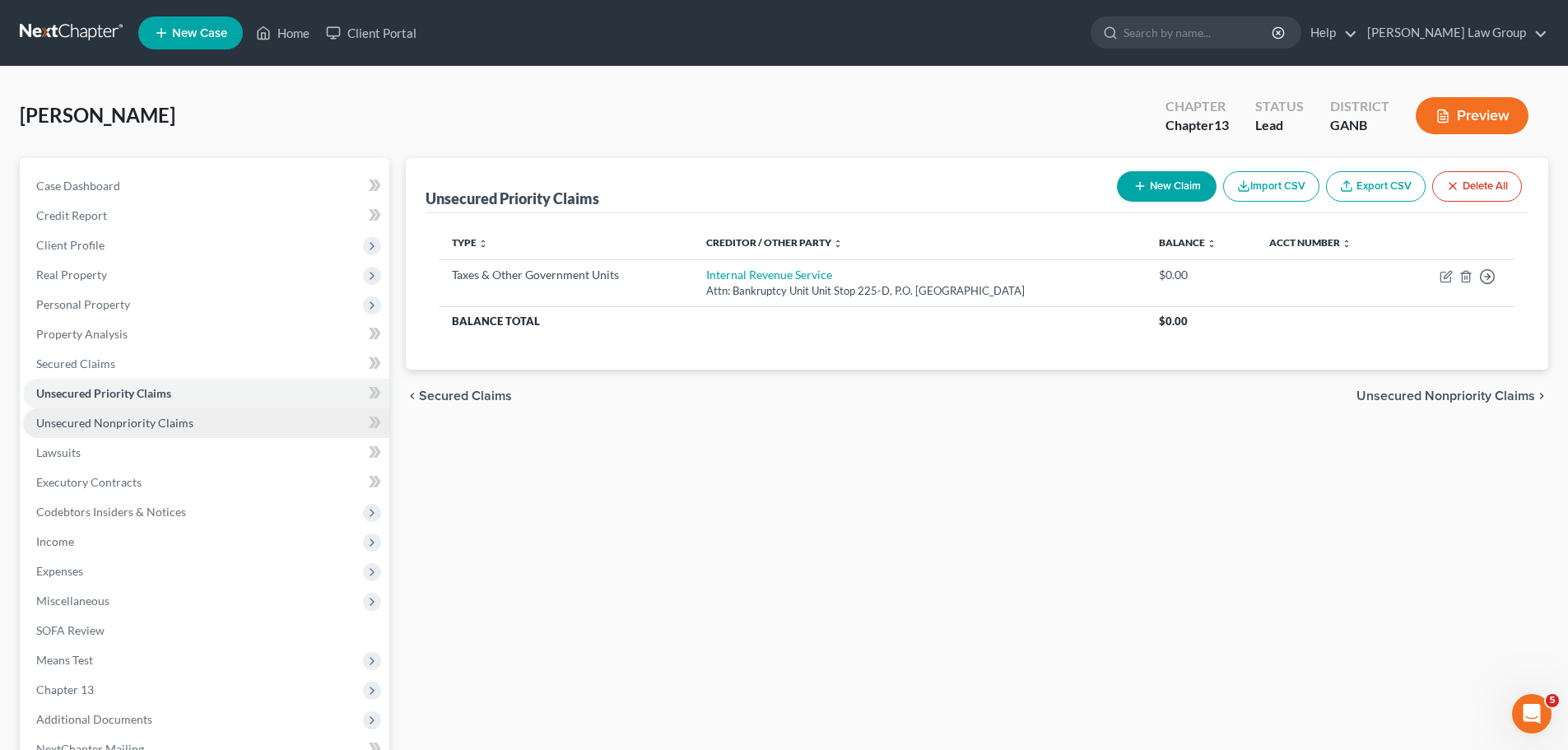
click at [261, 409] on link "Unsecured Nonpriority Claims" at bounding box center [206, 423] width 366 height 30
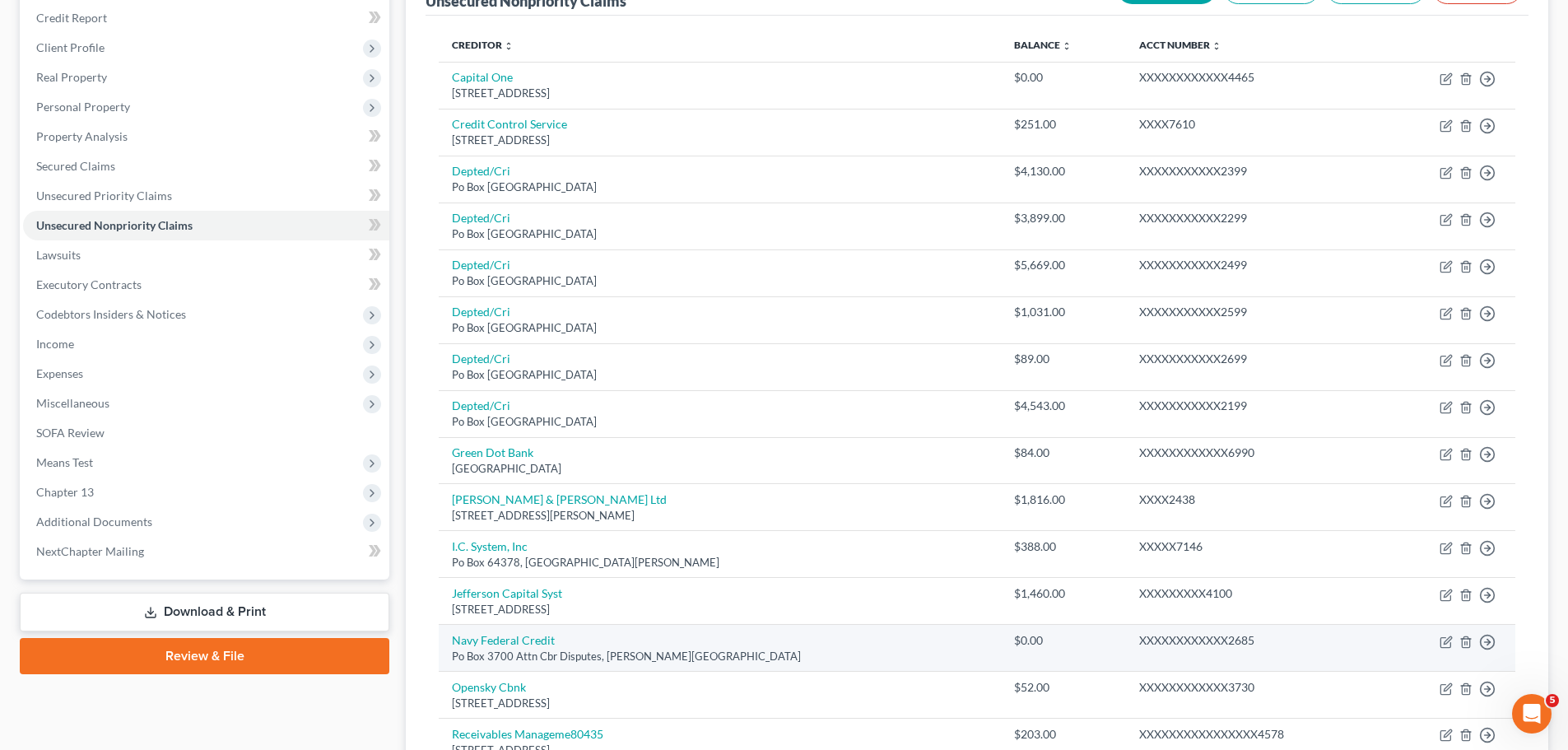
scroll to position [156, 0]
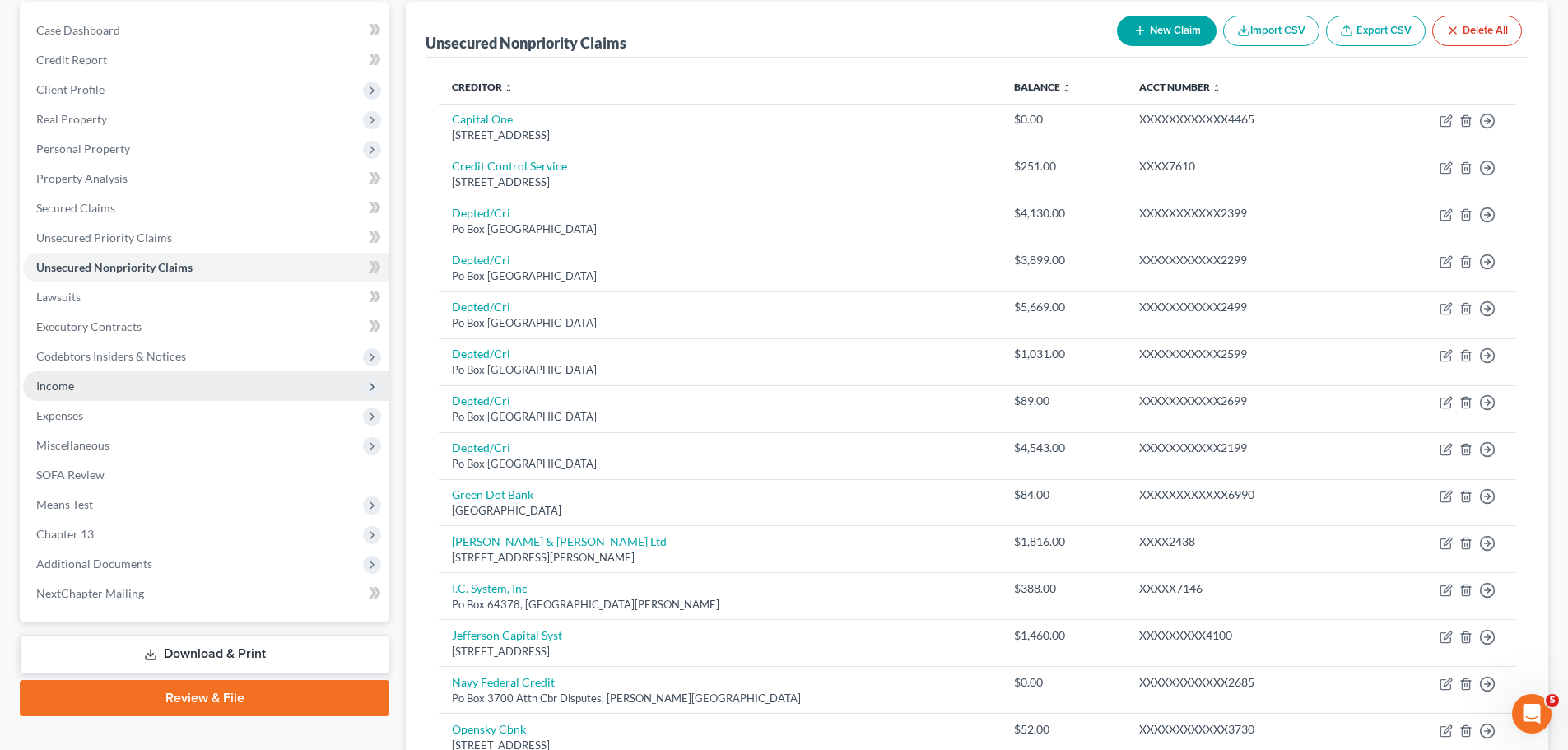
click at [66, 383] on span "Income" at bounding box center [55, 385] width 37 height 14
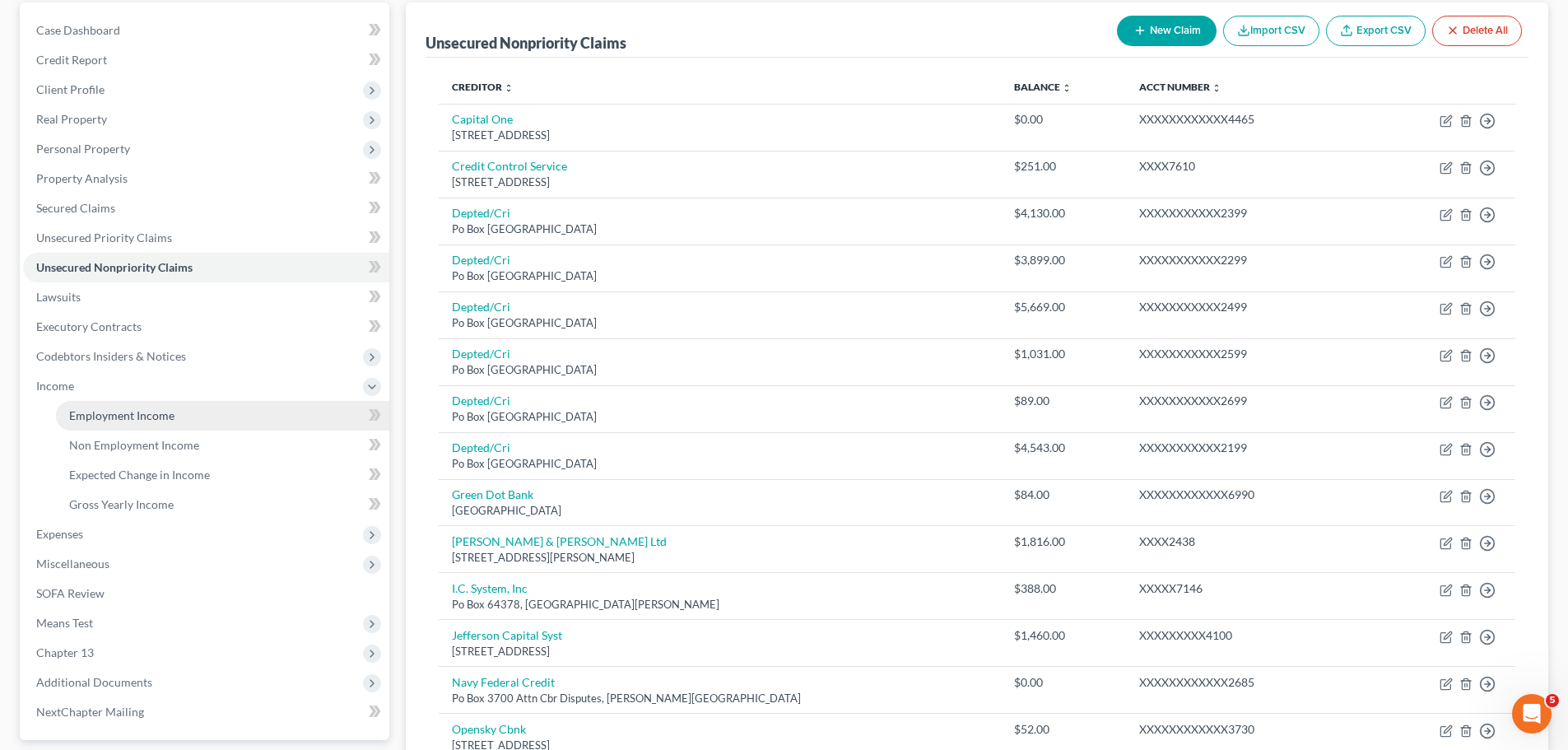
click at [150, 411] on span "Employment Income" at bounding box center [122, 415] width 106 height 14
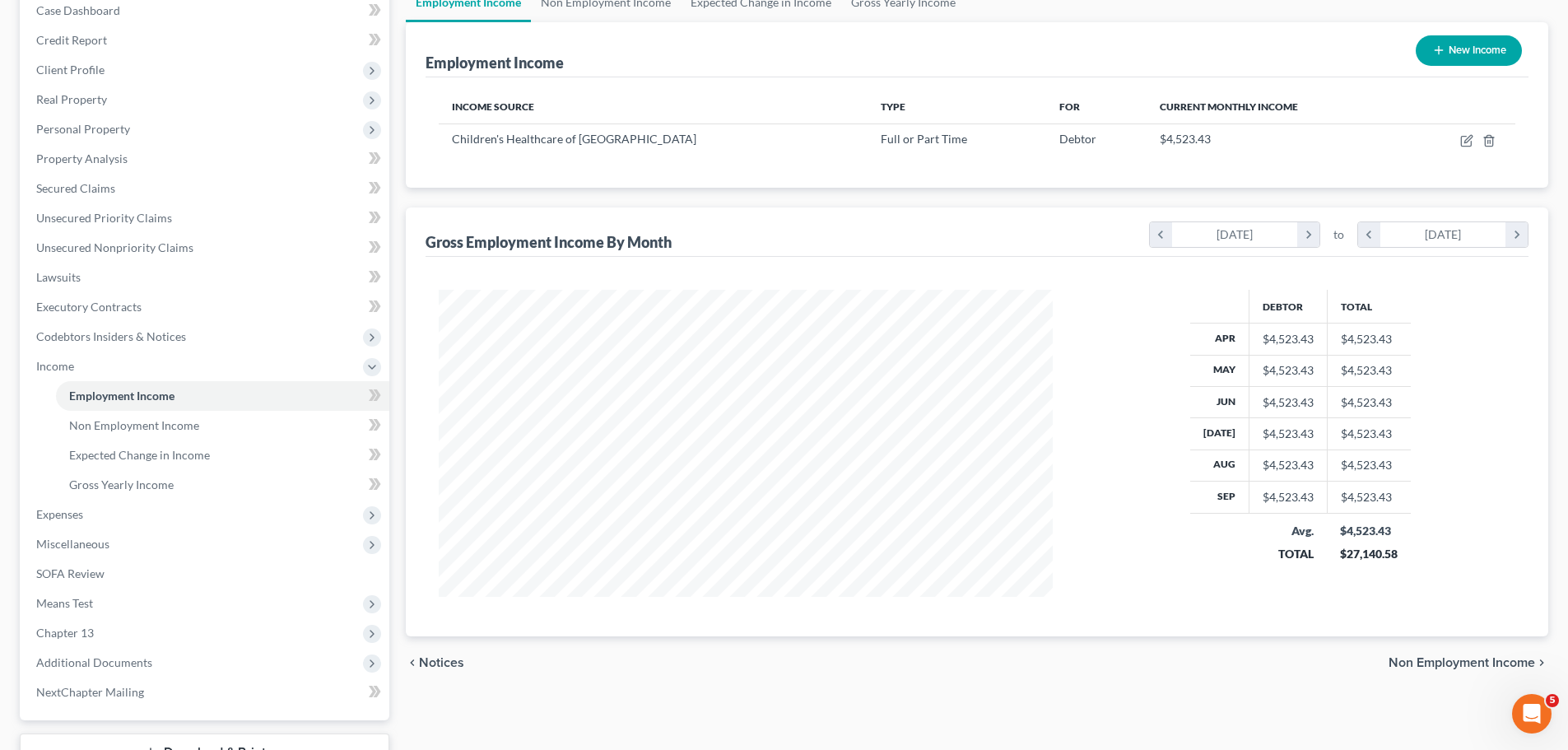
scroll to position [302, 0]
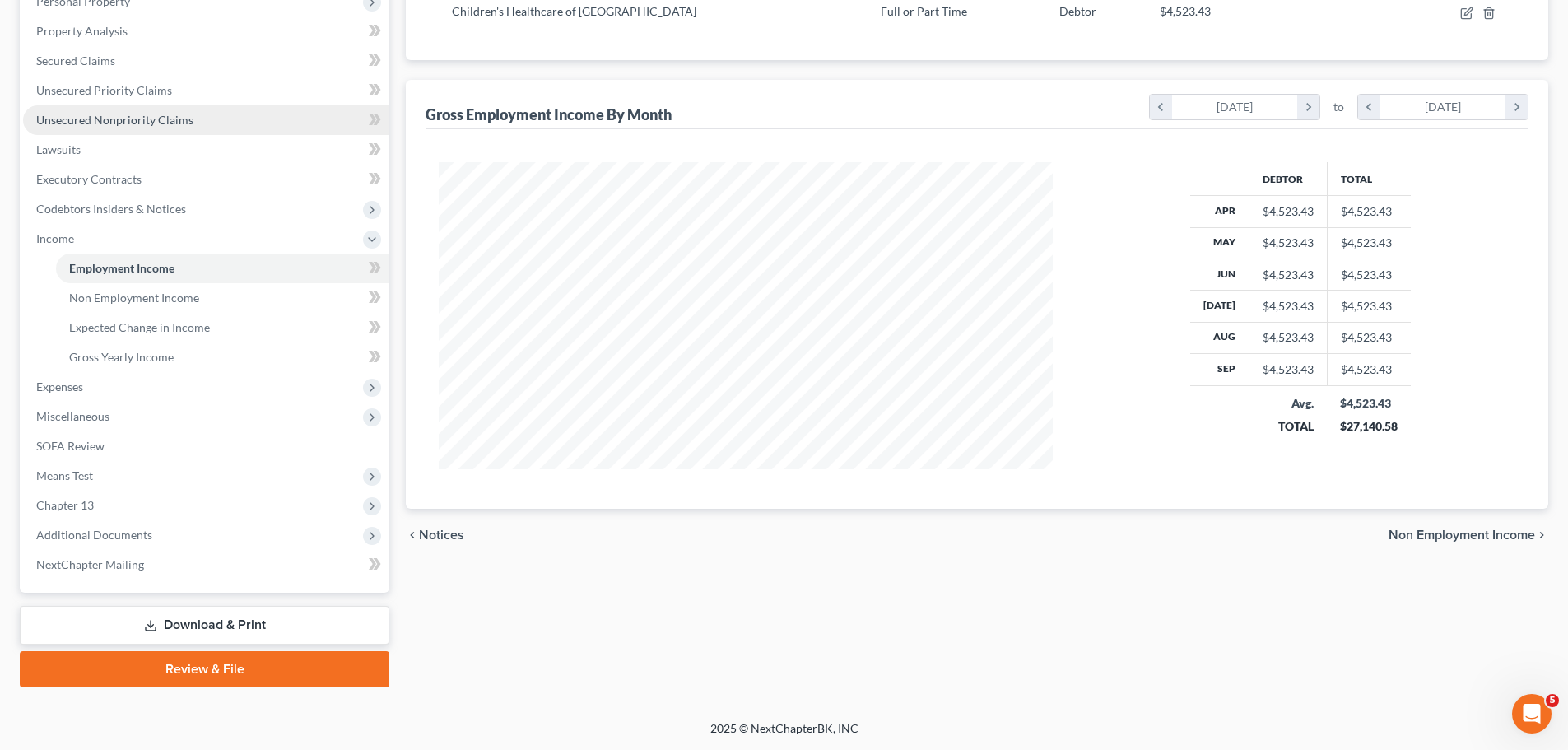
click at [156, 113] on span "Unsecured Nonpriority Claims" at bounding box center [115, 119] width 158 height 14
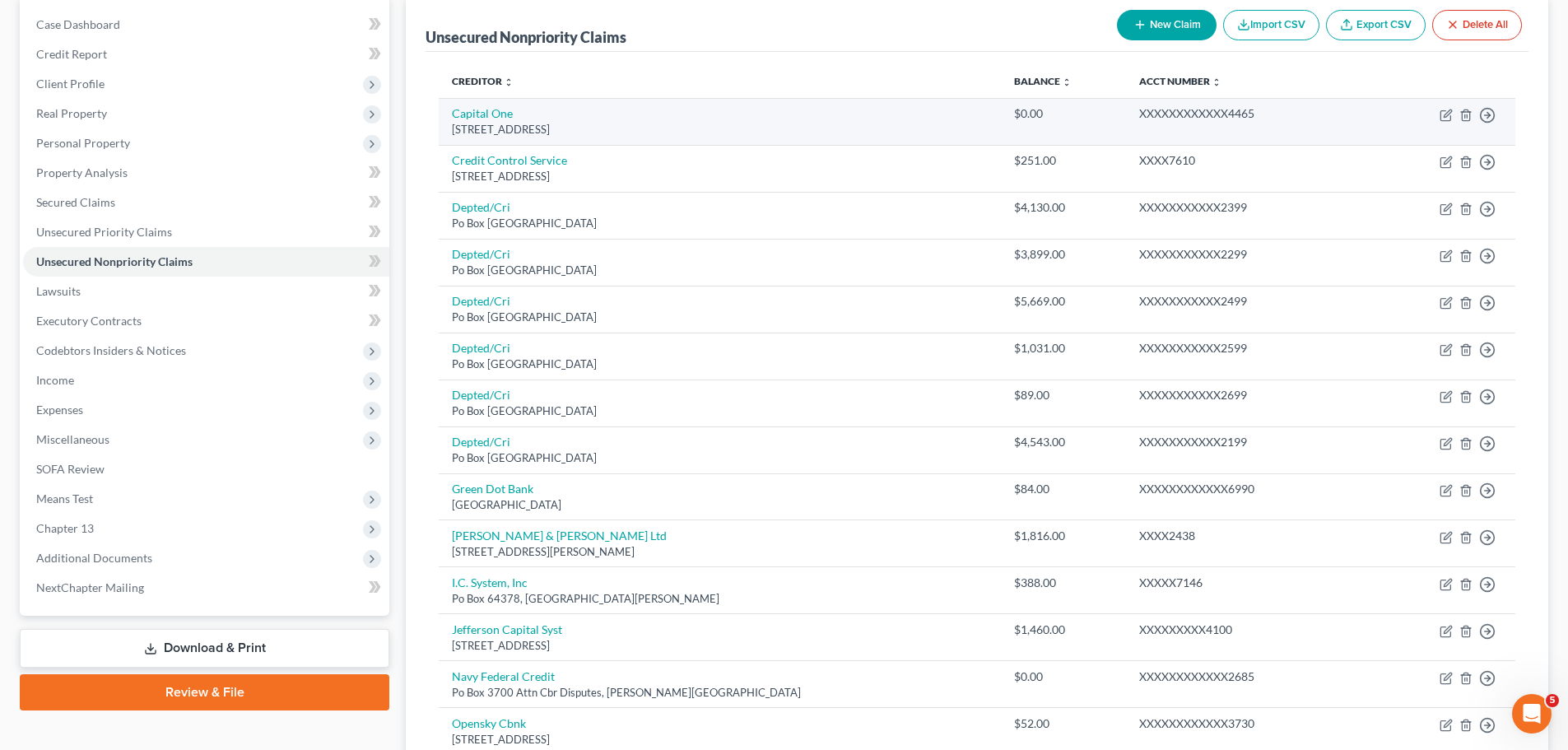
scroll to position [73, 0]
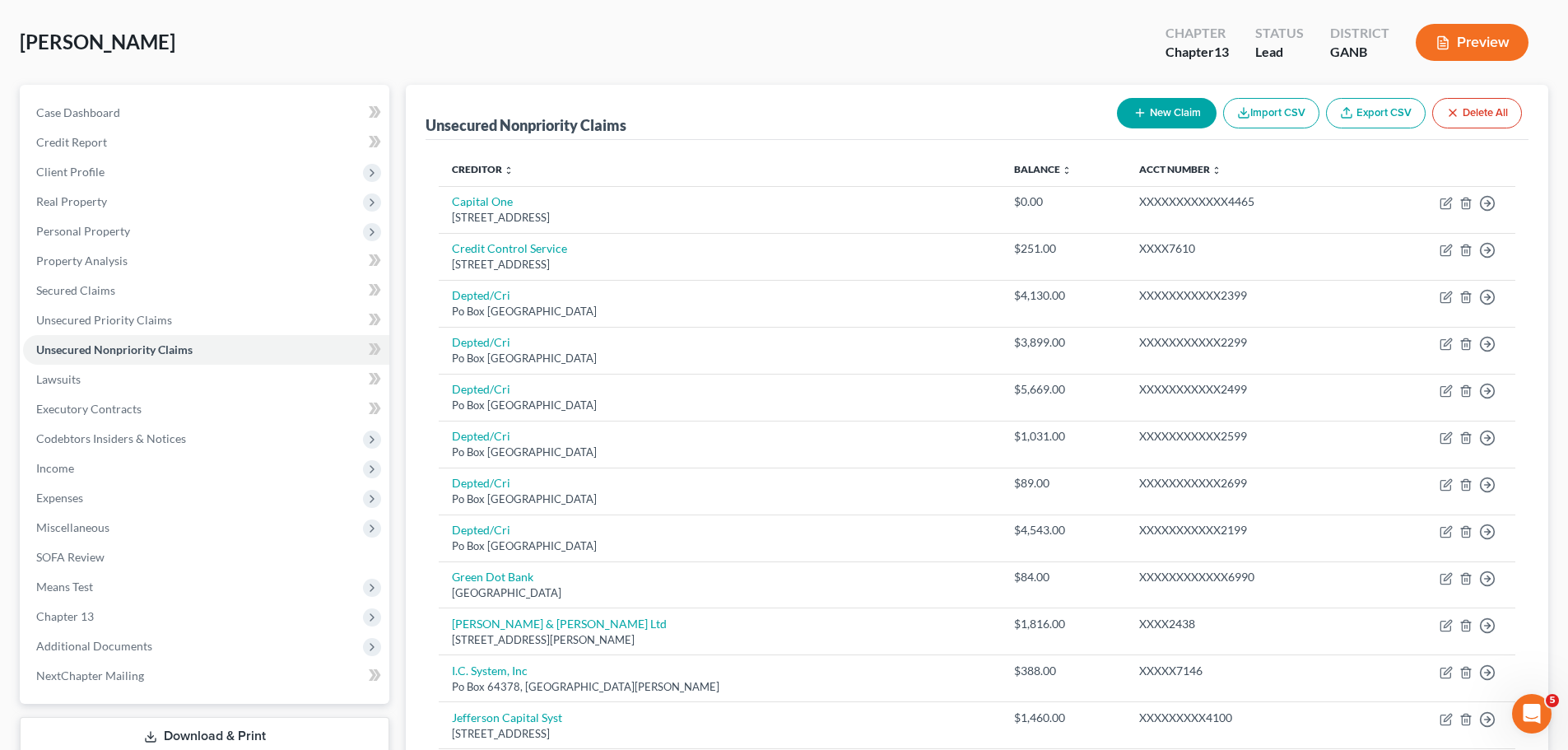
click at [1162, 101] on button "New Claim" at bounding box center [1167, 113] width 100 height 31
select select "0"
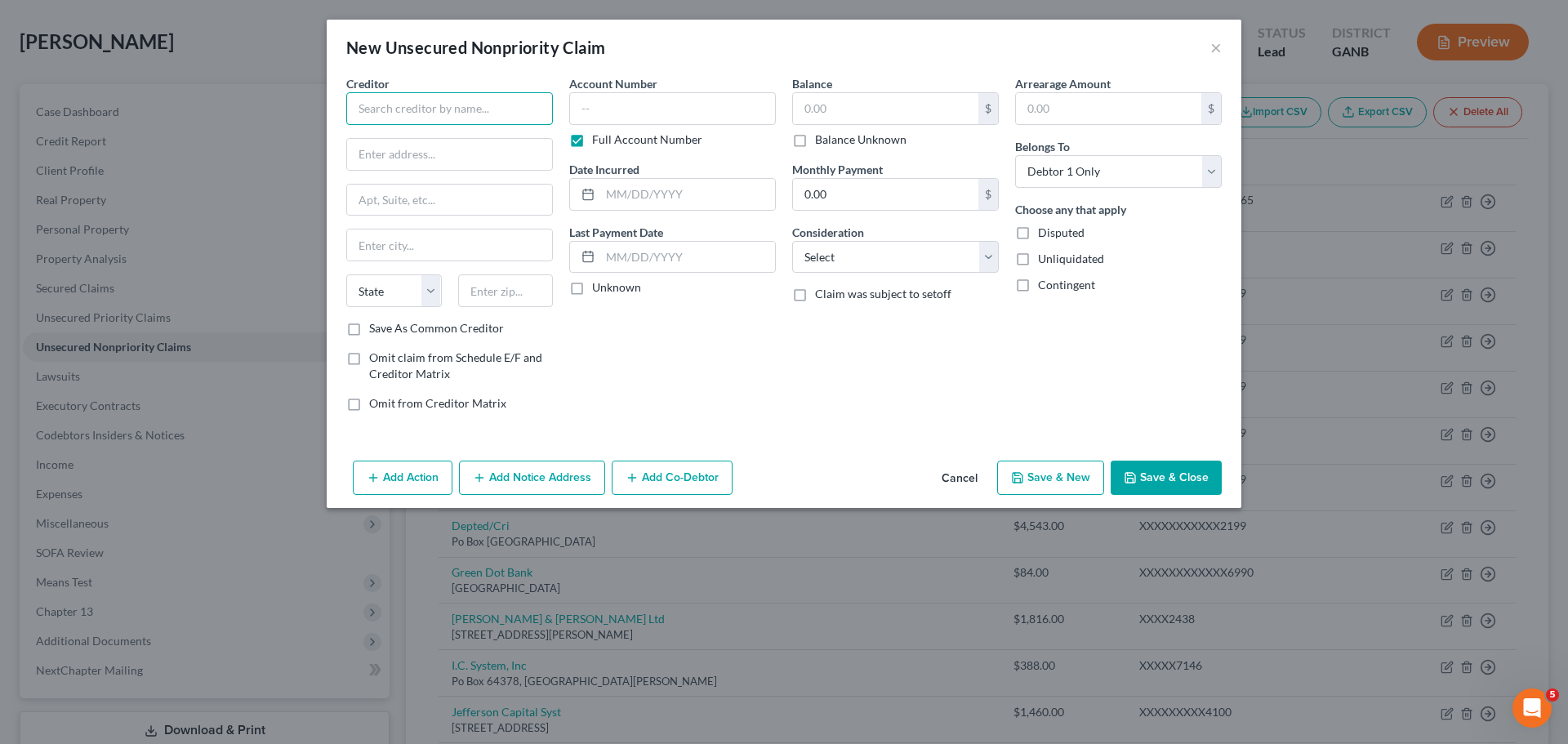
click at [417, 121] on input "text" at bounding box center [449, 109] width 207 height 32
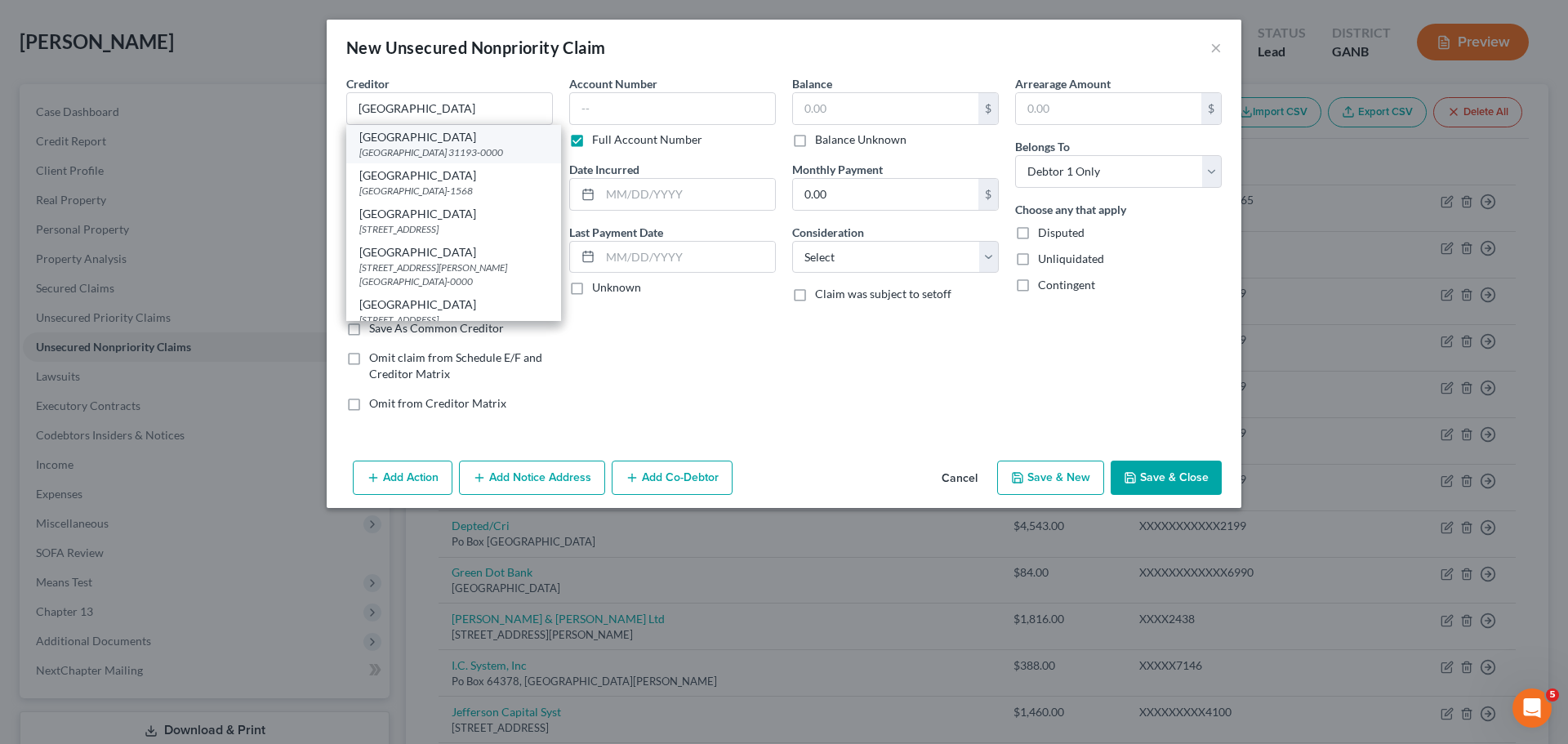
click at [437, 157] on div "[GEOGRAPHIC_DATA] 31193-0000" at bounding box center [454, 152] width 189 height 14
type input "[GEOGRAPHIC_DATA]"
type input "PO Box 935561"
type input "[GEOGRAPHIC_DATA]"
select select "10"
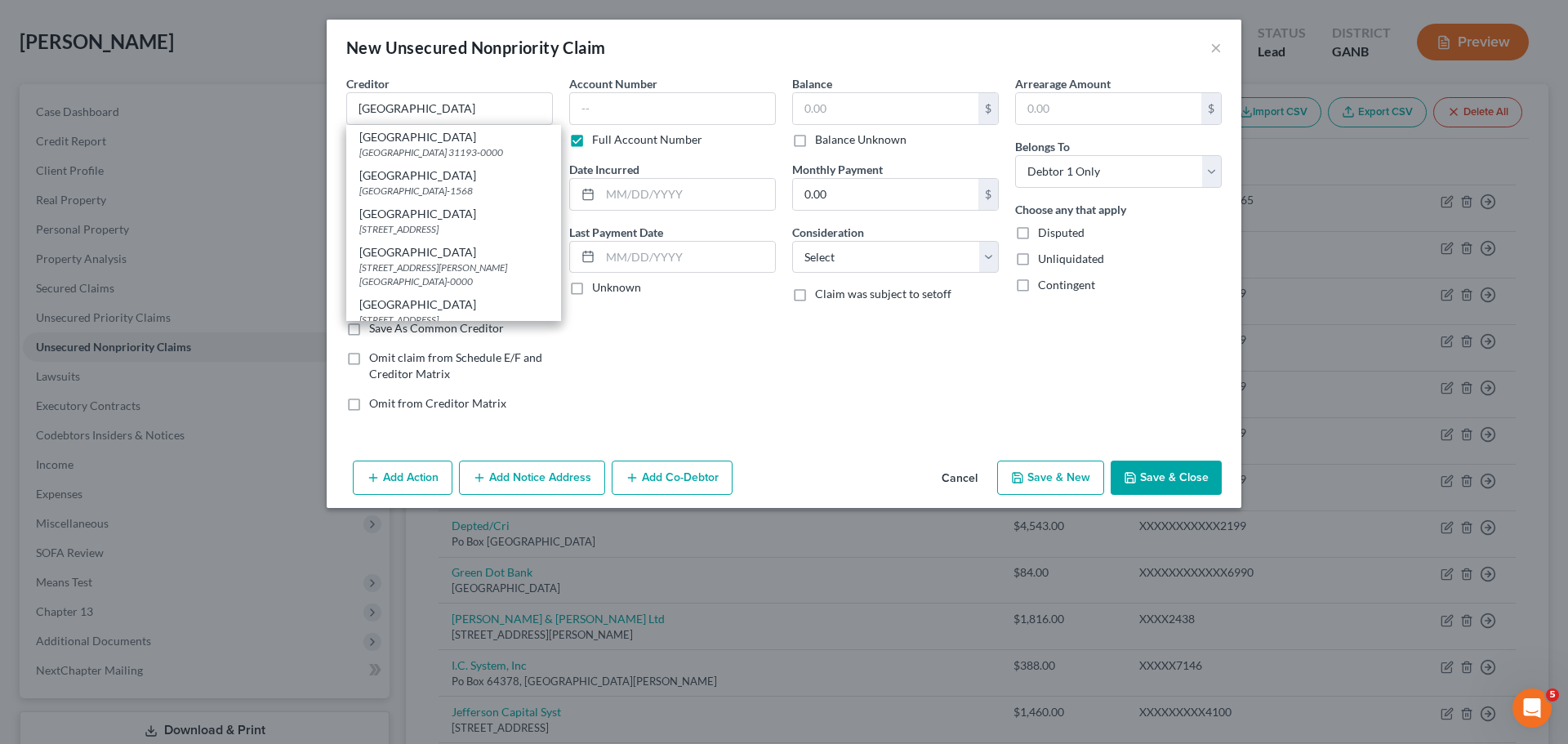
type input "31193-0000"
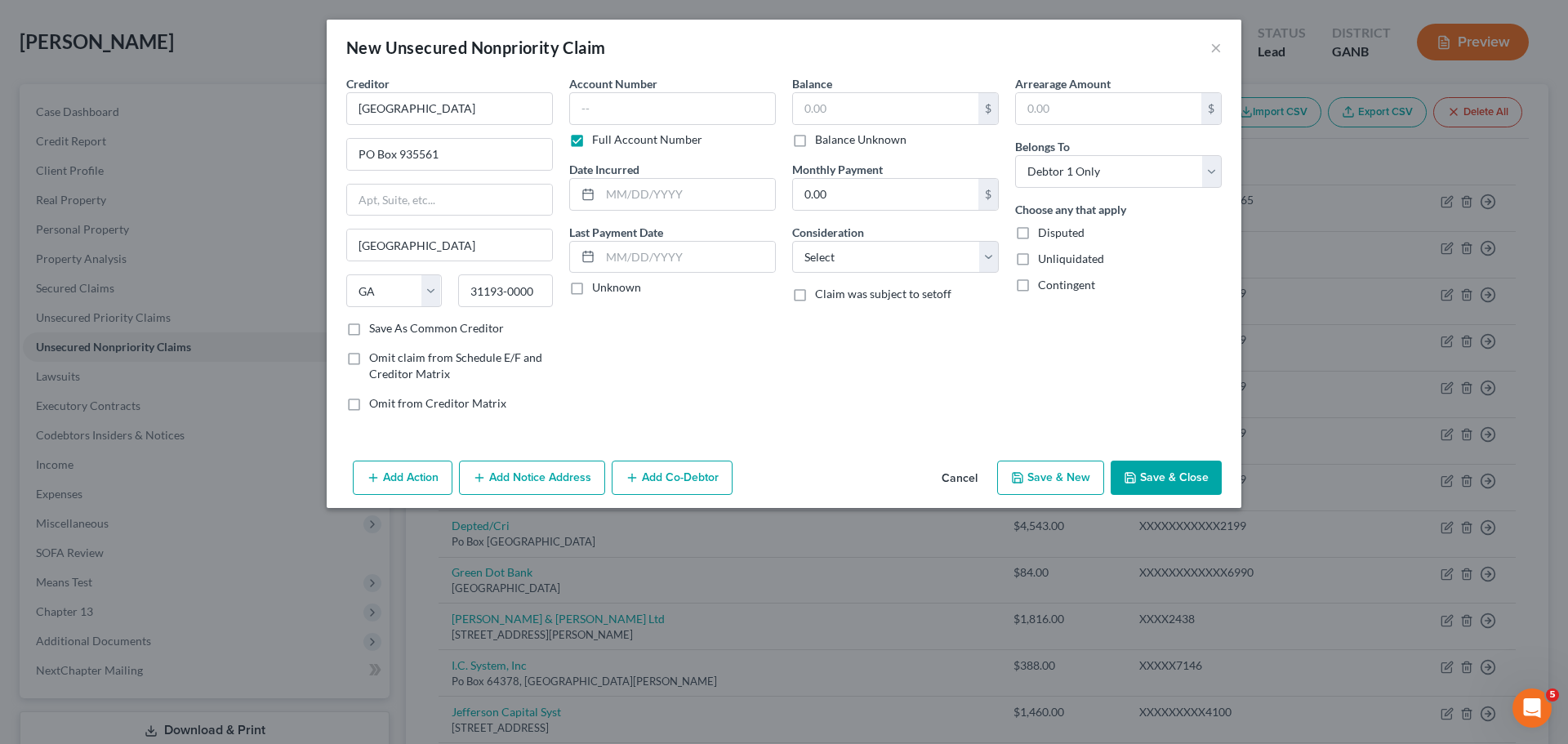
drag, startPoint x: 1164, startPoint y: 473, endPoint x: 984, endPoint y: 547, distance: 194.6
click at [1164, 471] on button "Save & Close" at bounding box center [1166, 477] width 112 height 34
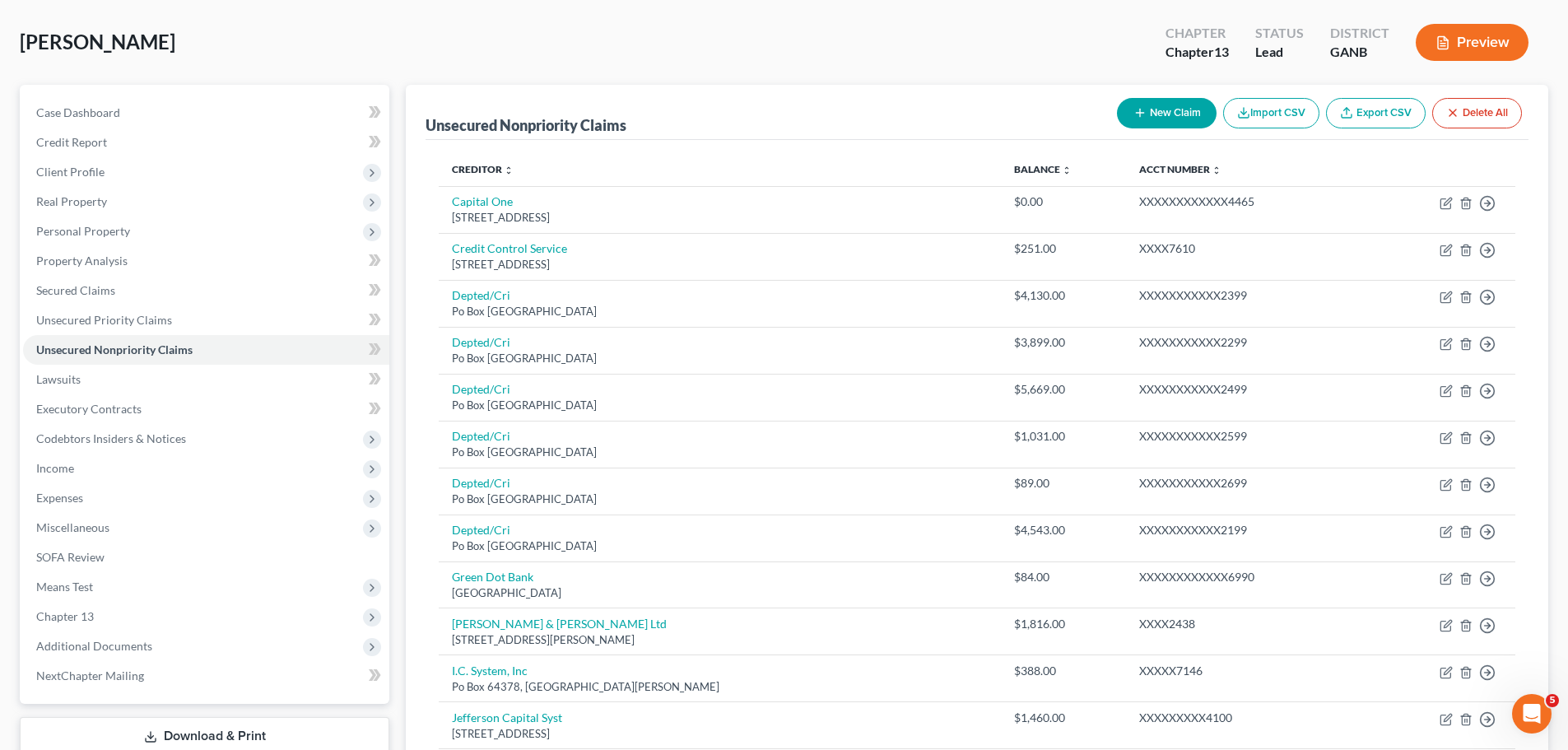
click at [1138, 107] on icon "button" at bounding box center [1140, 113] width 13 height 13
select select "0"
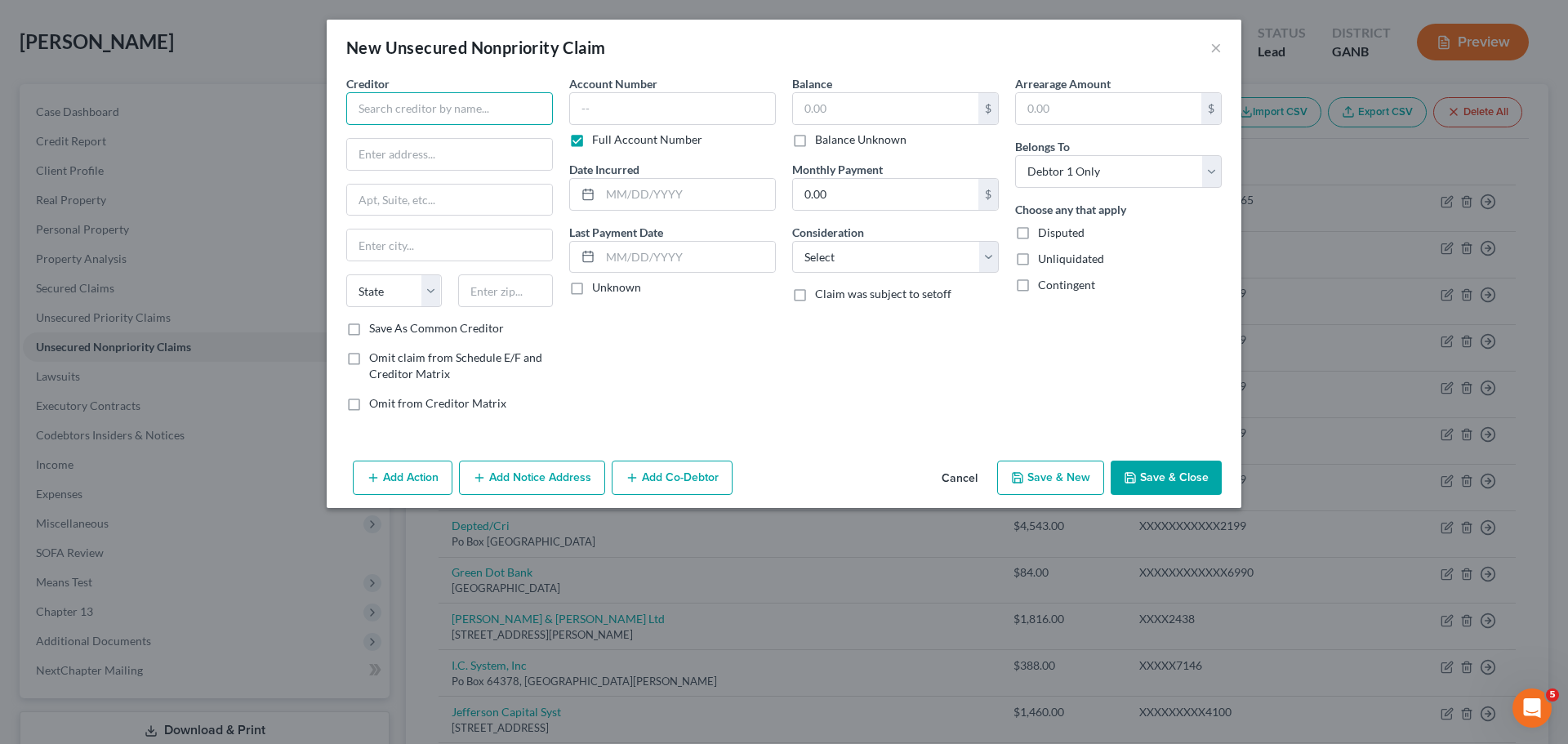
click at [421, 111] on input "text" at bounding box center [449, 109] width 207 height 32
paste input "ML HEALTHCARE"
drag, startPoint x: 506, startPoint y: 109, endPoint x: 1156, endPoint y: 3, distance: 658.6
click at [333, 108] on div "Creditor * ML HEALTHCARE State [US_STATE] AK AR AZ CA CO CT DE DC [GEOGRAPHIC_D…" at bounding box center [784, 265] width 915 height 379
type input "ML HEALTHCARE"
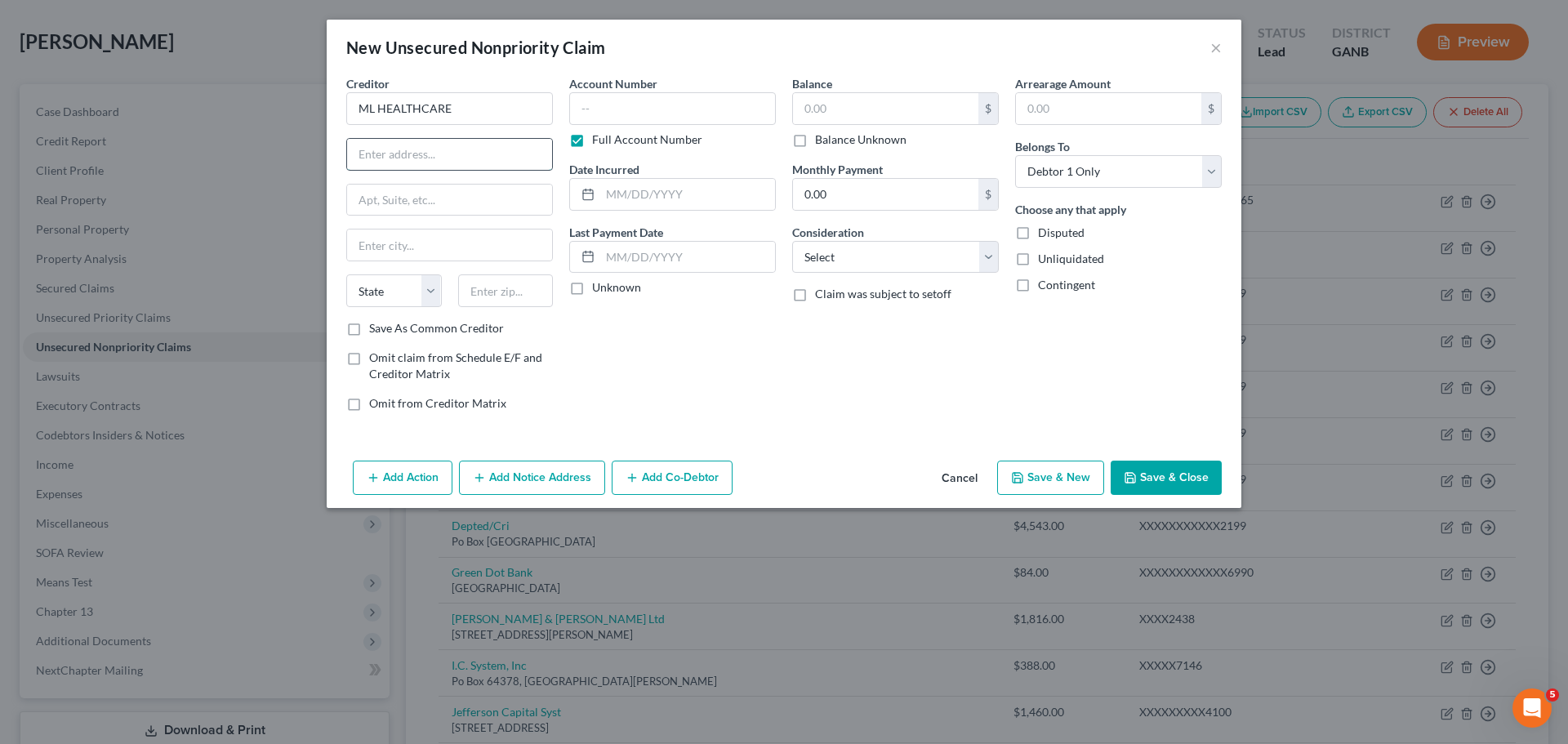
click at [438, 149] on input "text" at bounding box center [449, 154] width 205 height 31
paste input "[STREET_ADDRESS]"
type input "[STREET_ADDRESS]"
click at [520, 288] on input "text" at bounding box center [506, 291] width 95 height 32
type input "30305"
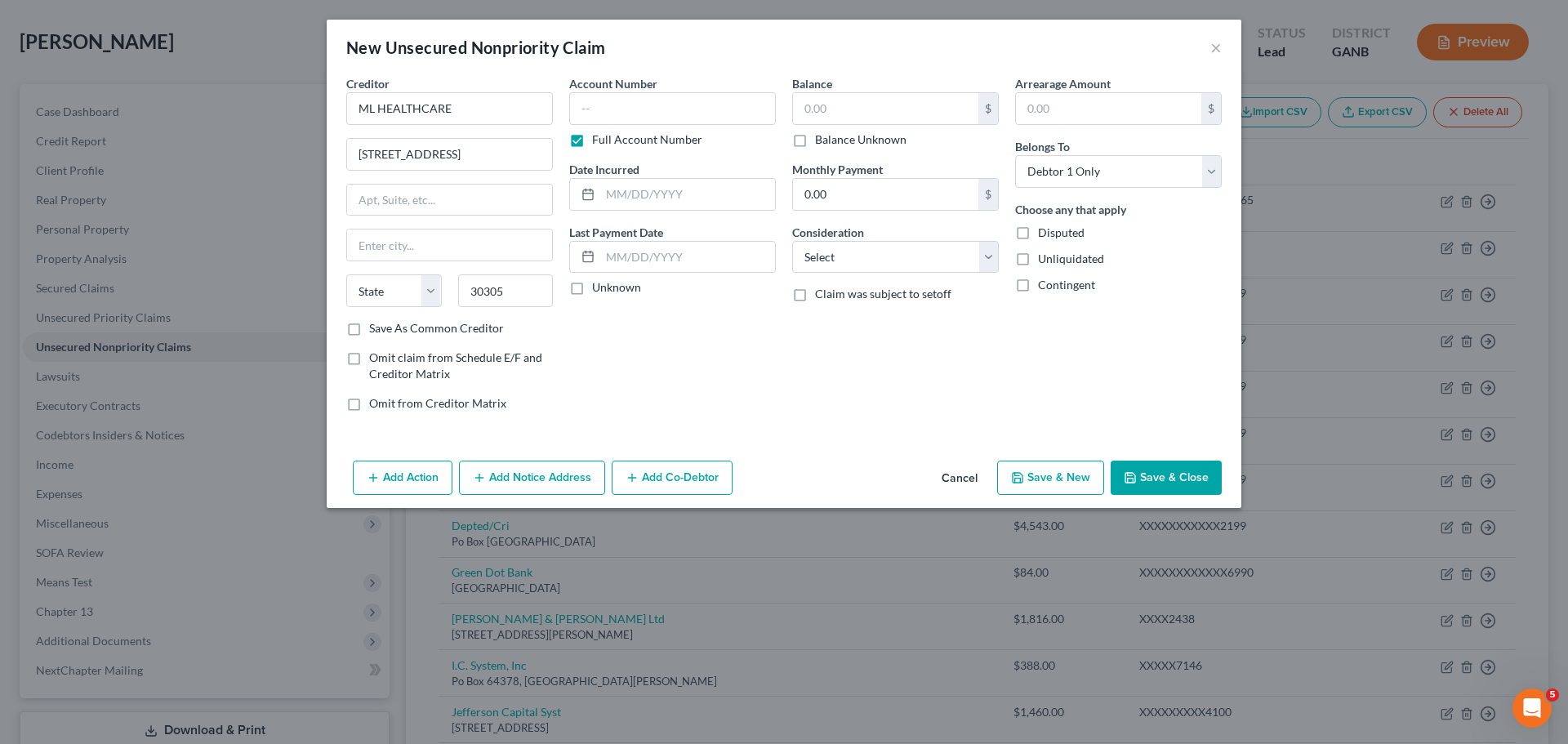
type input "[GEOGRAPHIC_DATA]"
select select "10"
click at [1196, 490] on button "Save & Close" at bounding box center [1166, 477] width 112 height 34
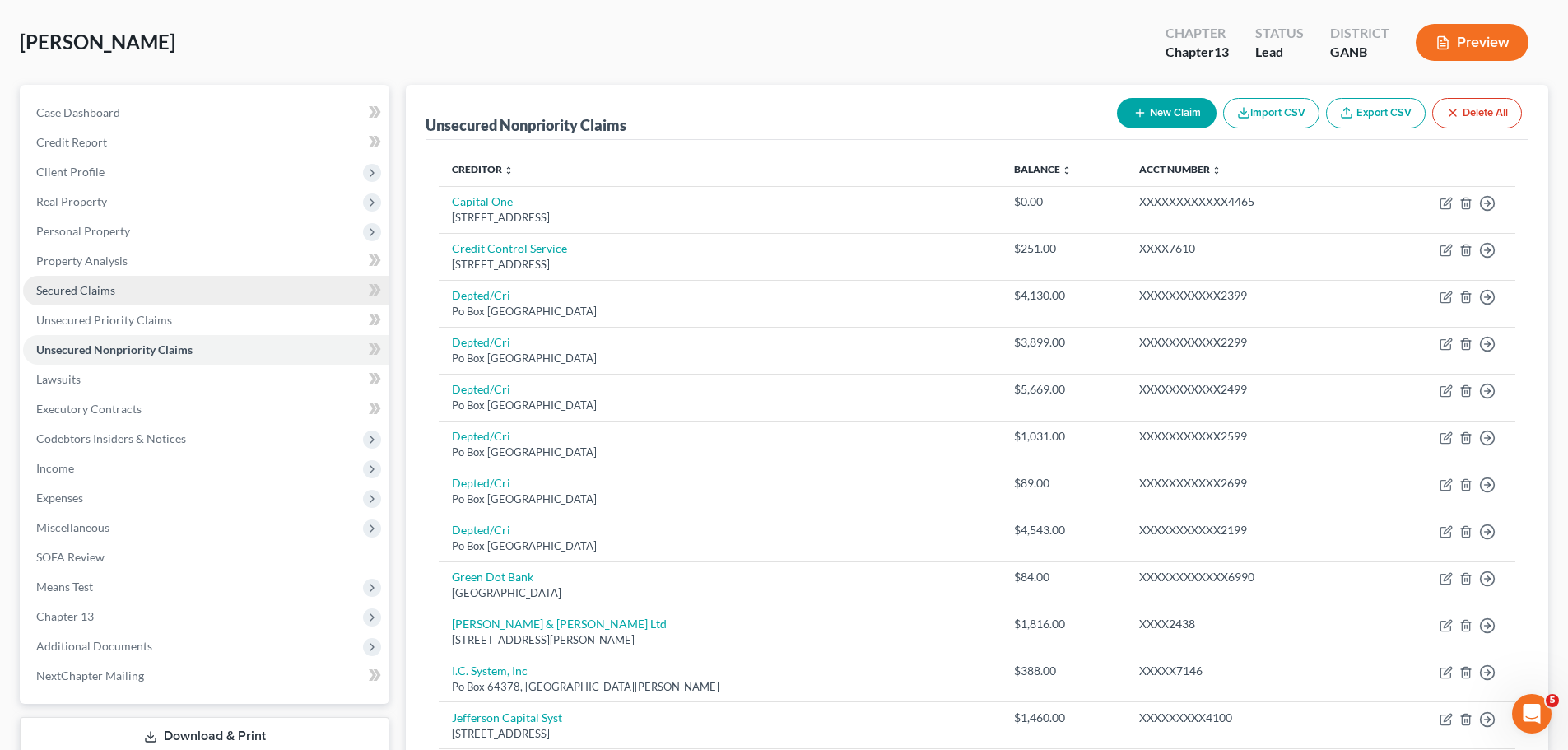
click at [73, 290] on span "Secured Claims" at bounding box center [76, 290] width 79 height 14
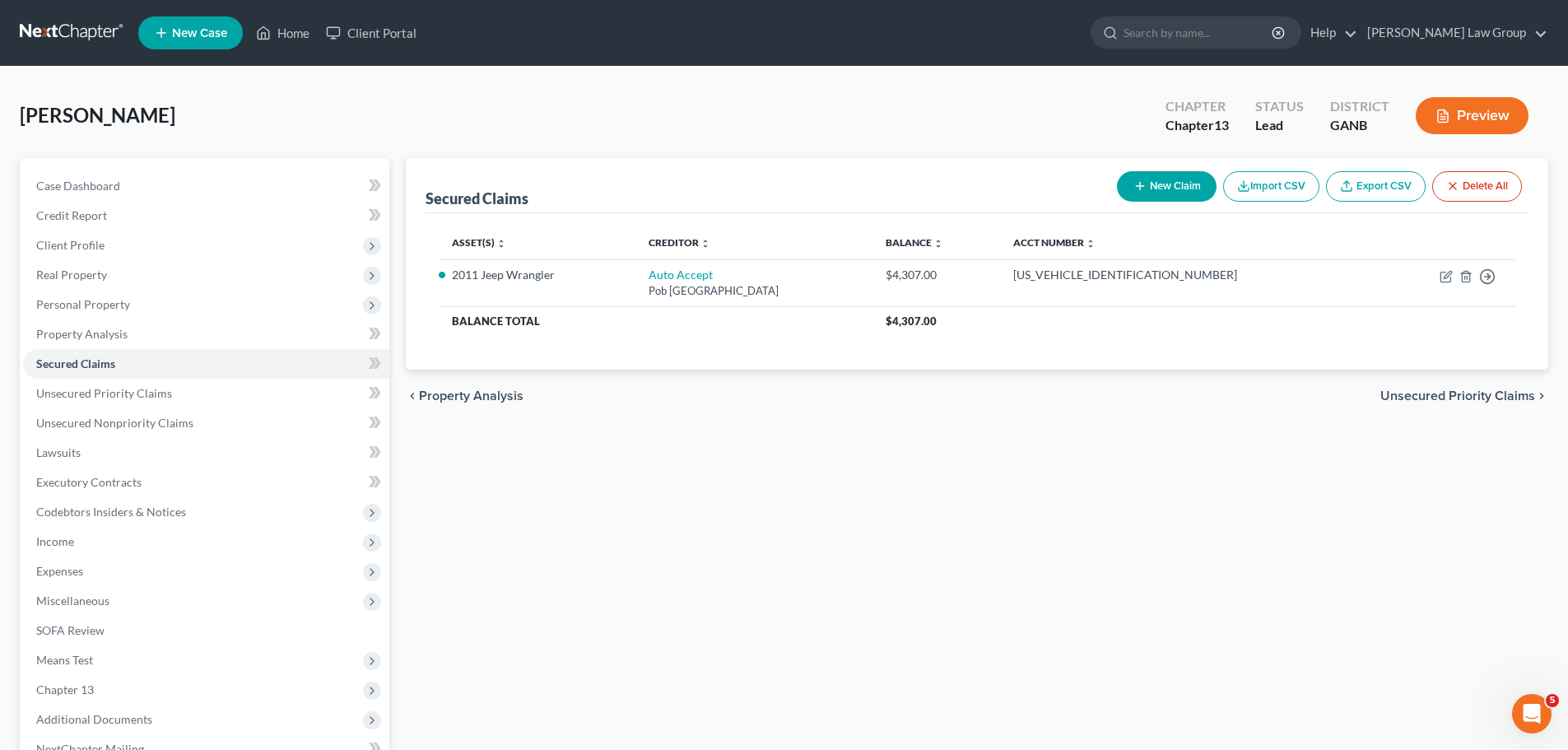
click at [1177, 171] on button "New Claim" at bounding box center [1167, 186] width 100 height 31
select select "0"
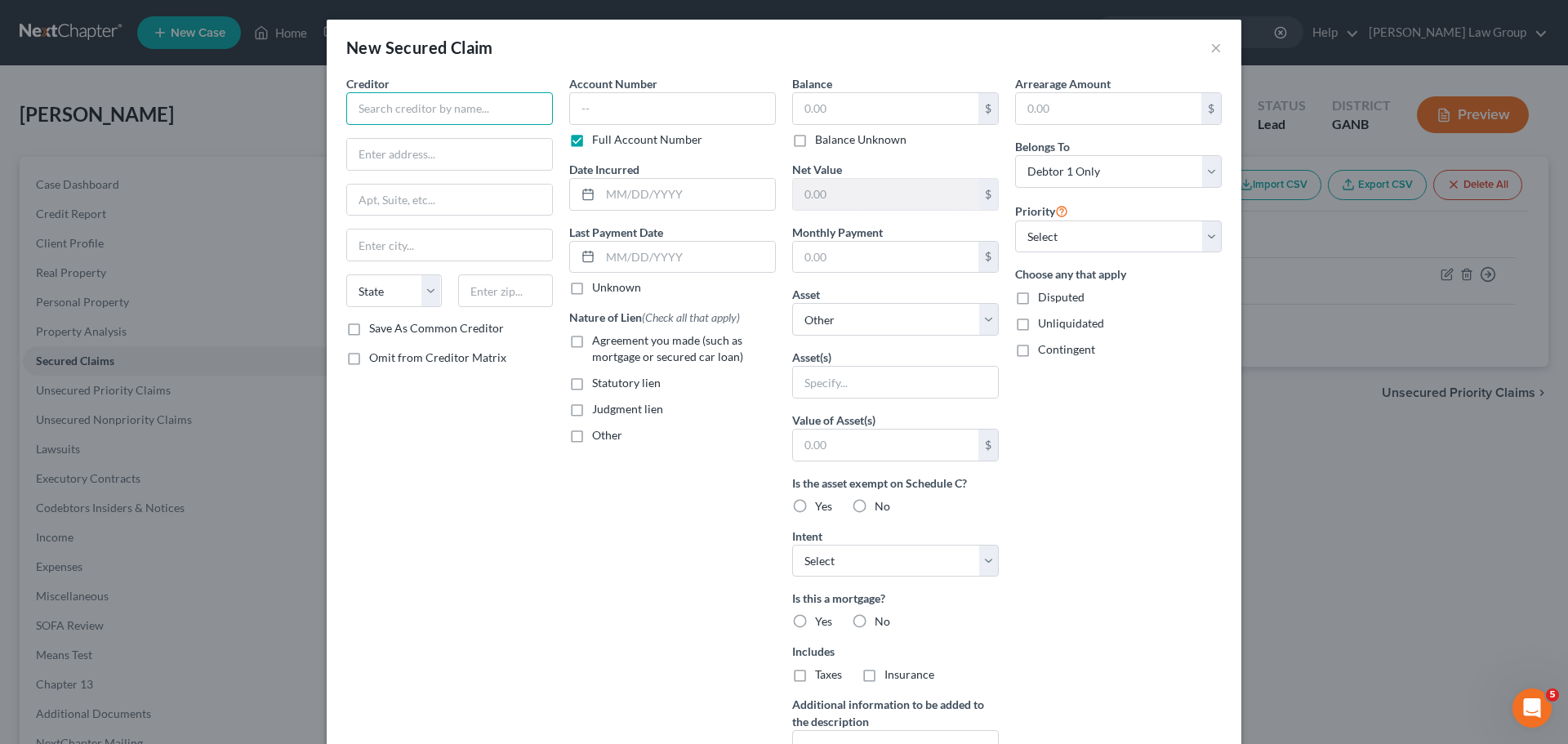
click at [429, 116] on input "text" at bounding box center [449, 109] width 207 height 32
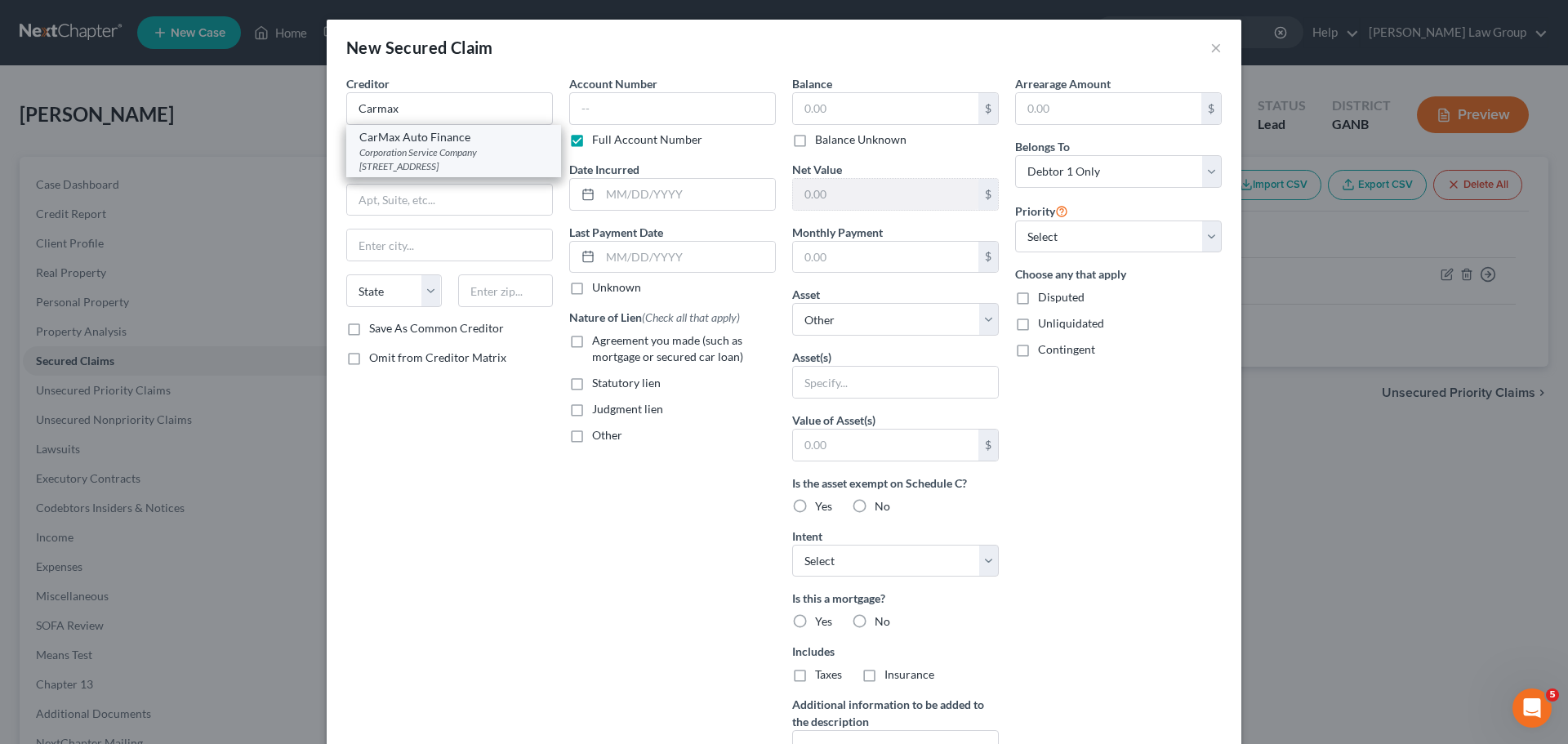
click at [446, 146] on div "Corporation Service Company [STREET_ADDRESS]" at bounding box center [454, 159] width 189 height 28
type input "CarMax Auto Finance"
type input "Corporation Service Company"
type input "[STREET_ADDRESS]"
type input "Norcross"
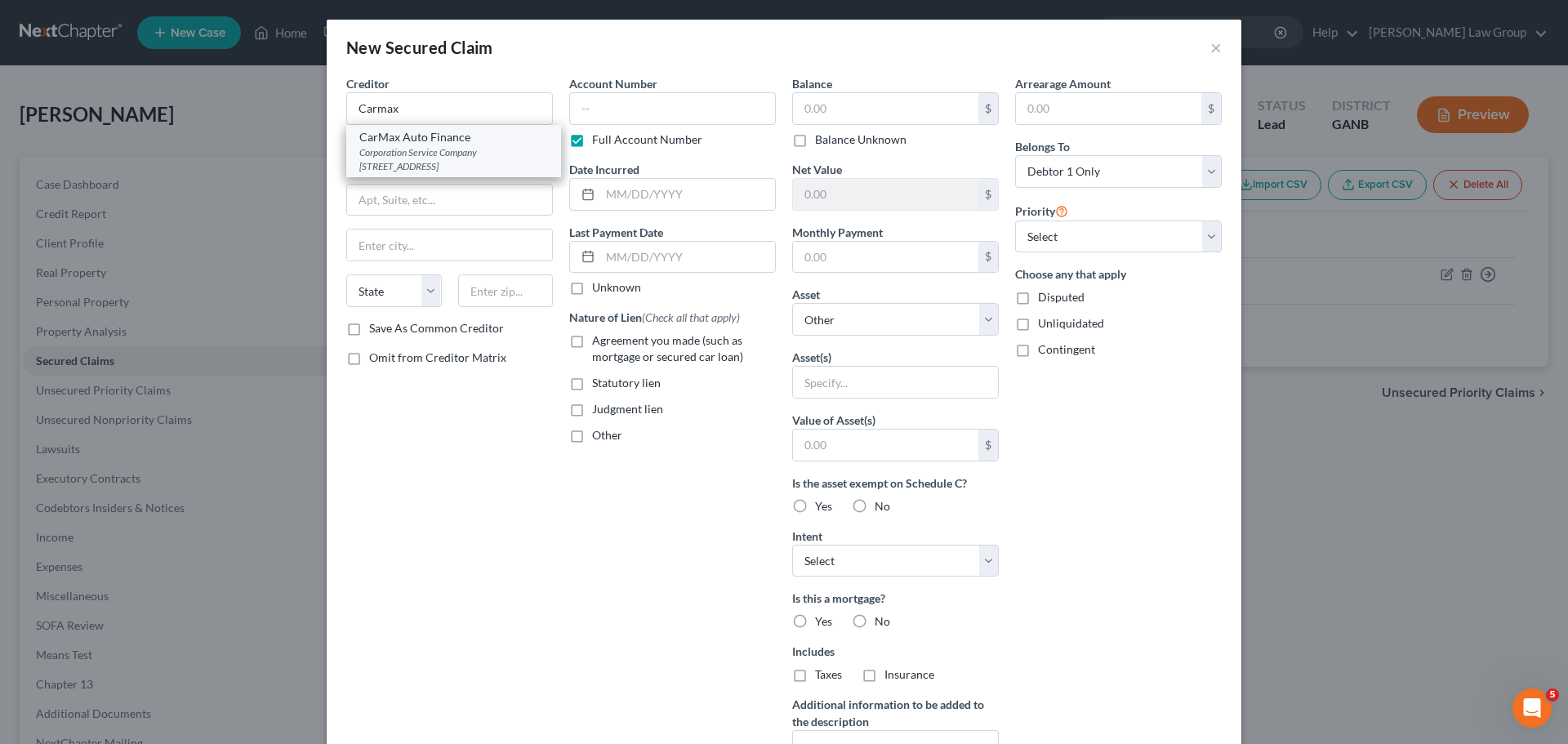
select select "10"
type input "30092-0000"
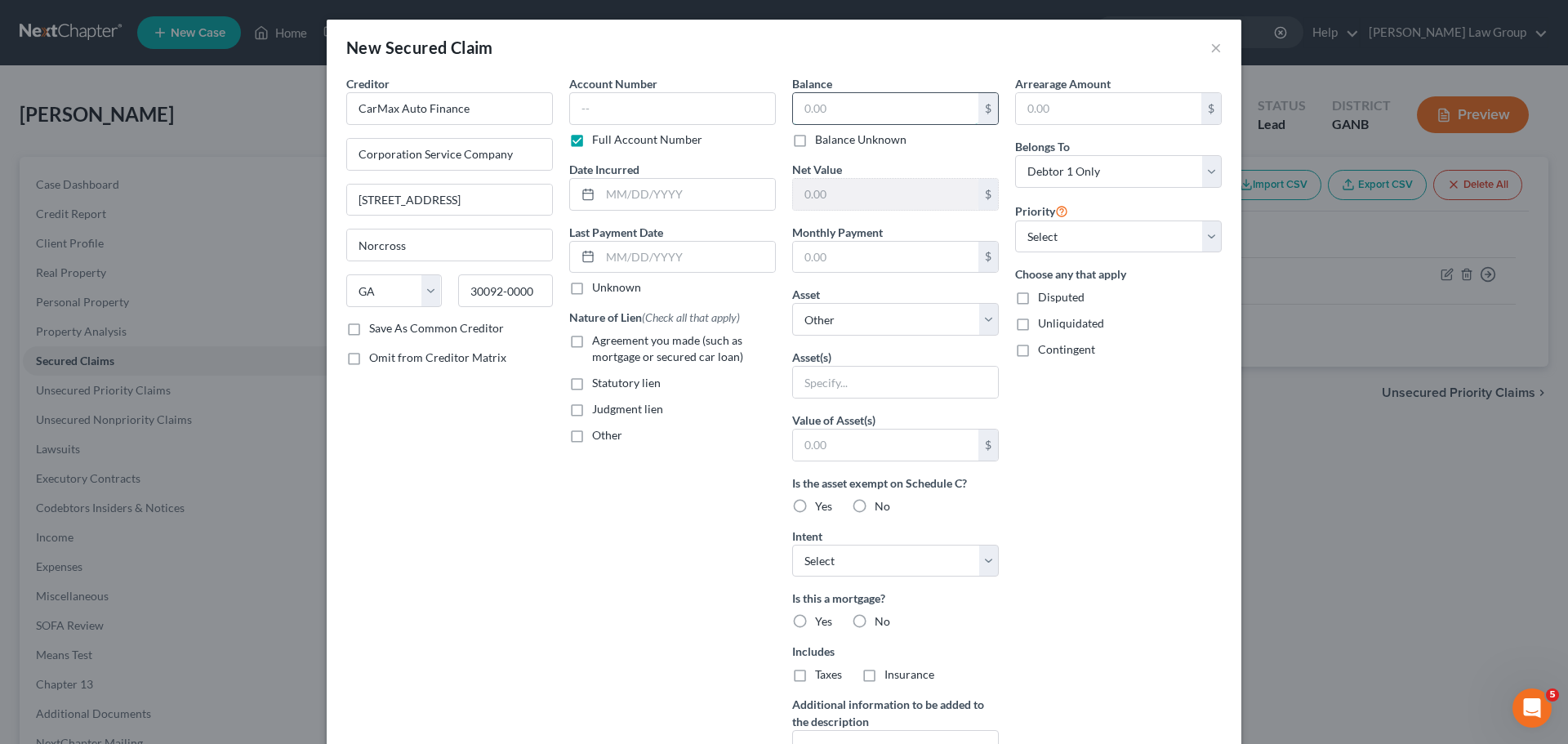
click at [833, 99] on input "text" at bounding box center [886, 109] width 186 height 31
type input "23,552.00"
drag, startPoint x: 565, startPoint y: 402, endPoint x: 678, endPoint y: 412, distance: 113.4
click at [592, 402] on label "Judgment lien" at bounding box center [627, 409] width 71 height 16
click at [882, 316] on select "Select Other Multiple Assets 2011 Jeep Wrangler - $9524.0 Clothing - Clothing -…" at bounding box center [895, 319] width 207 height 32
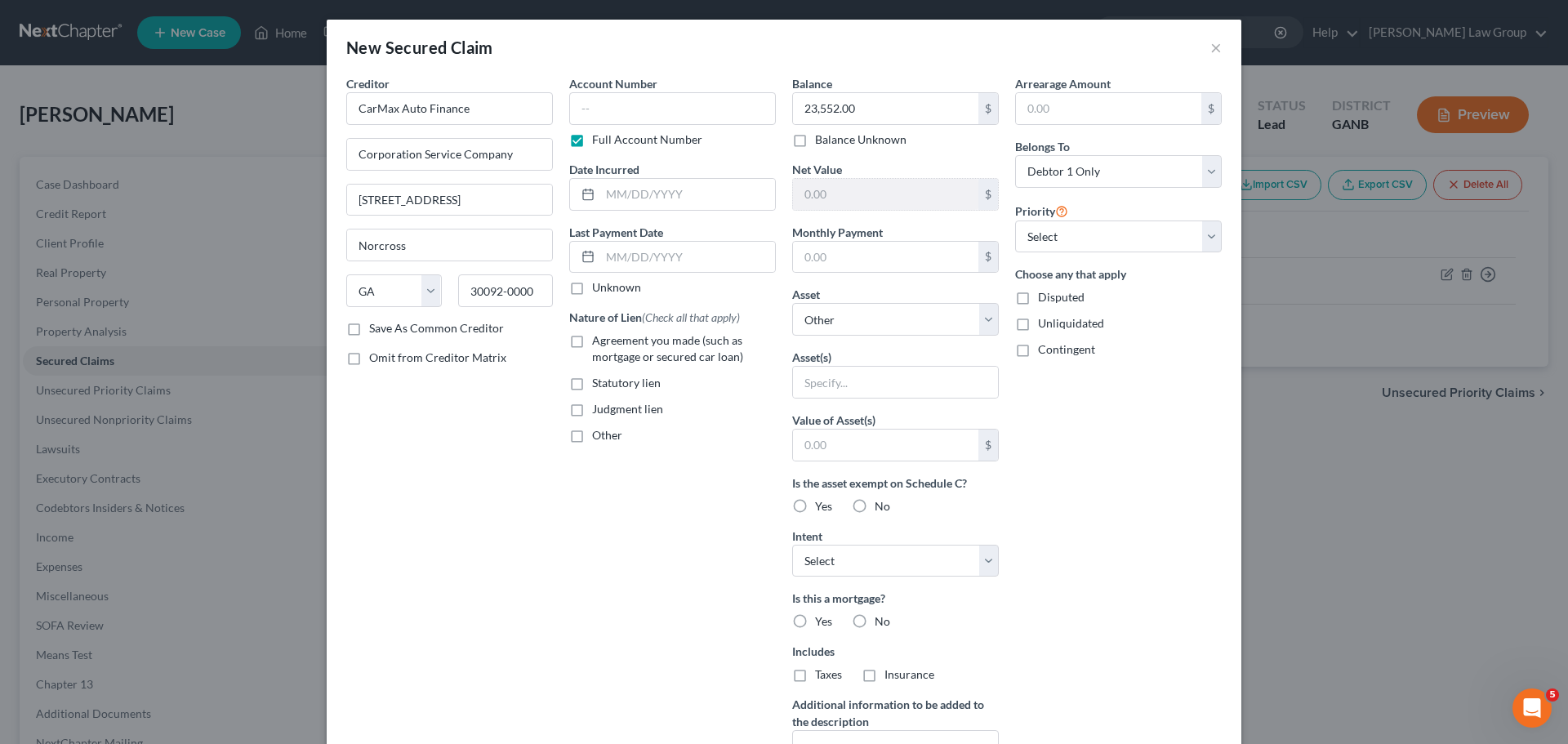
click at [1174, 413] on div "Arrearage Amount $ Belongs To * Select Debtor 1 Only Debtor 2 Only Debtor 1 And…" at bounding box center [1119, 439] width 223 height 728
click at [837, 388] on input "text" at bounding box center [895, 382] width 205 height 31
type input "Personal property"
click at [815, 506] on label "Yes" at bounding box center [824, 506] width 17 height 16
click at [822, 506] on input "Yes" at bounding box center [826, 503] width 10 height 10
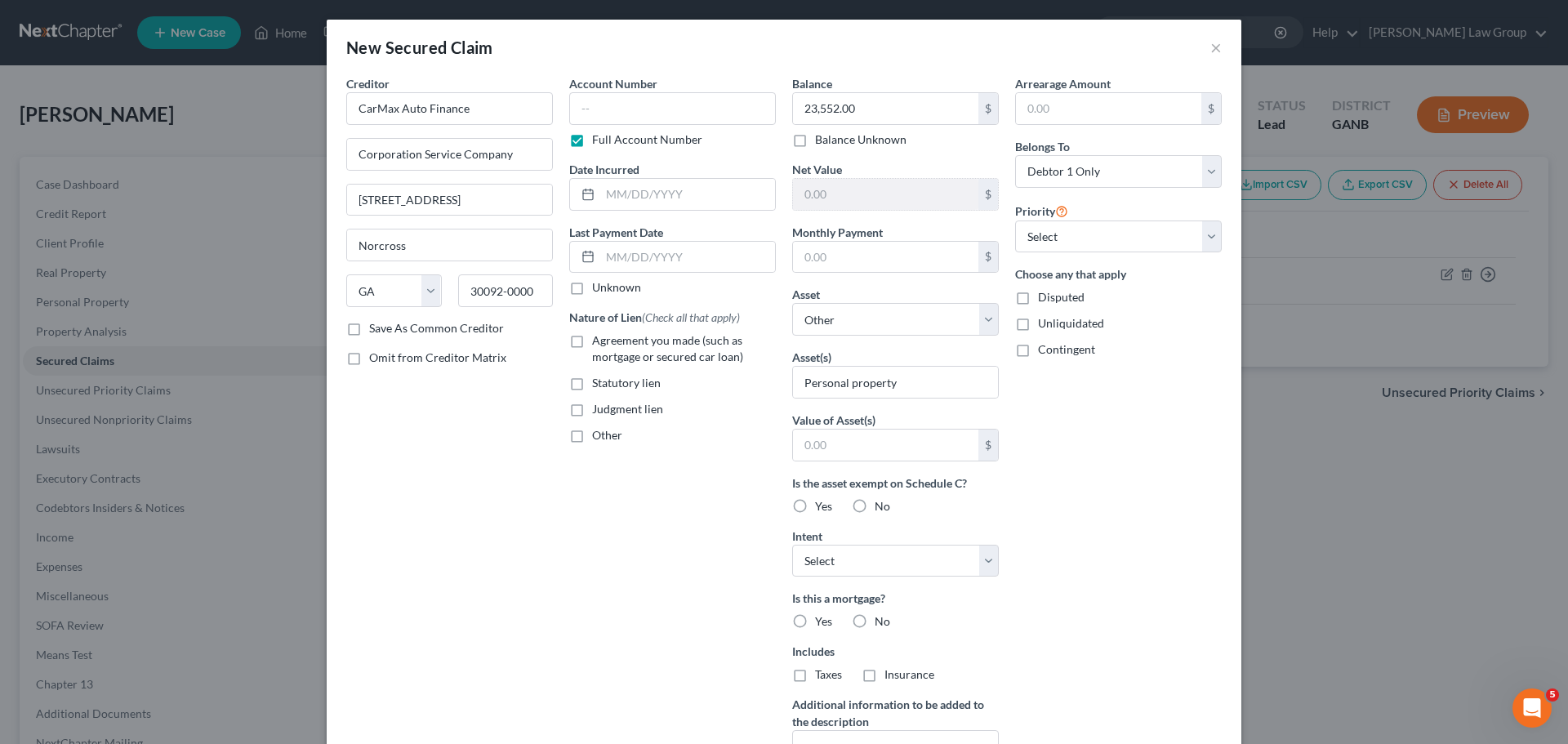
radio input "true"
click at [832, 568] on select "Select Surrender Redeem Reaffirm Avoid Other" at bounding box center [895, 561] width 207 height 32
select select "3"
click at [792, 545] on select "Select Surrender Redeem Reaffirm Avoid Other" at bounding box center [895, 561] width 207 height 32
click at [875, 622] on label "No" at bounding box center [883, 621] width 15 height 16
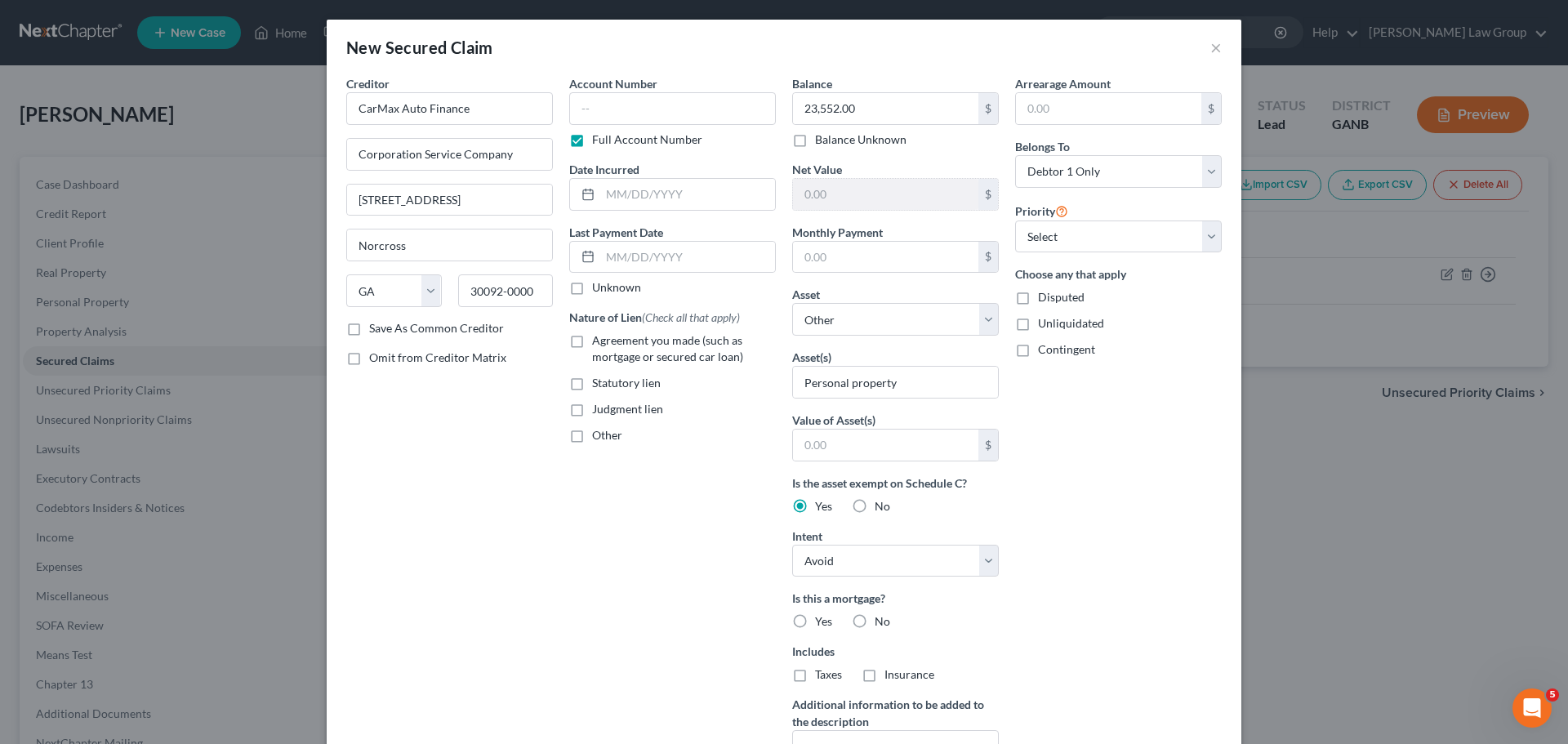
click at [882, 622] on input "No" at bounding box center [886, 618] width 10 height 10
radio input "true"
click at [875, 671] on label "No" at bounding box center [883, 674] width 15 height 16
click at [882, 671] on input "No" at bounding box center [886, 671] width 10 height 10
radio input "true"
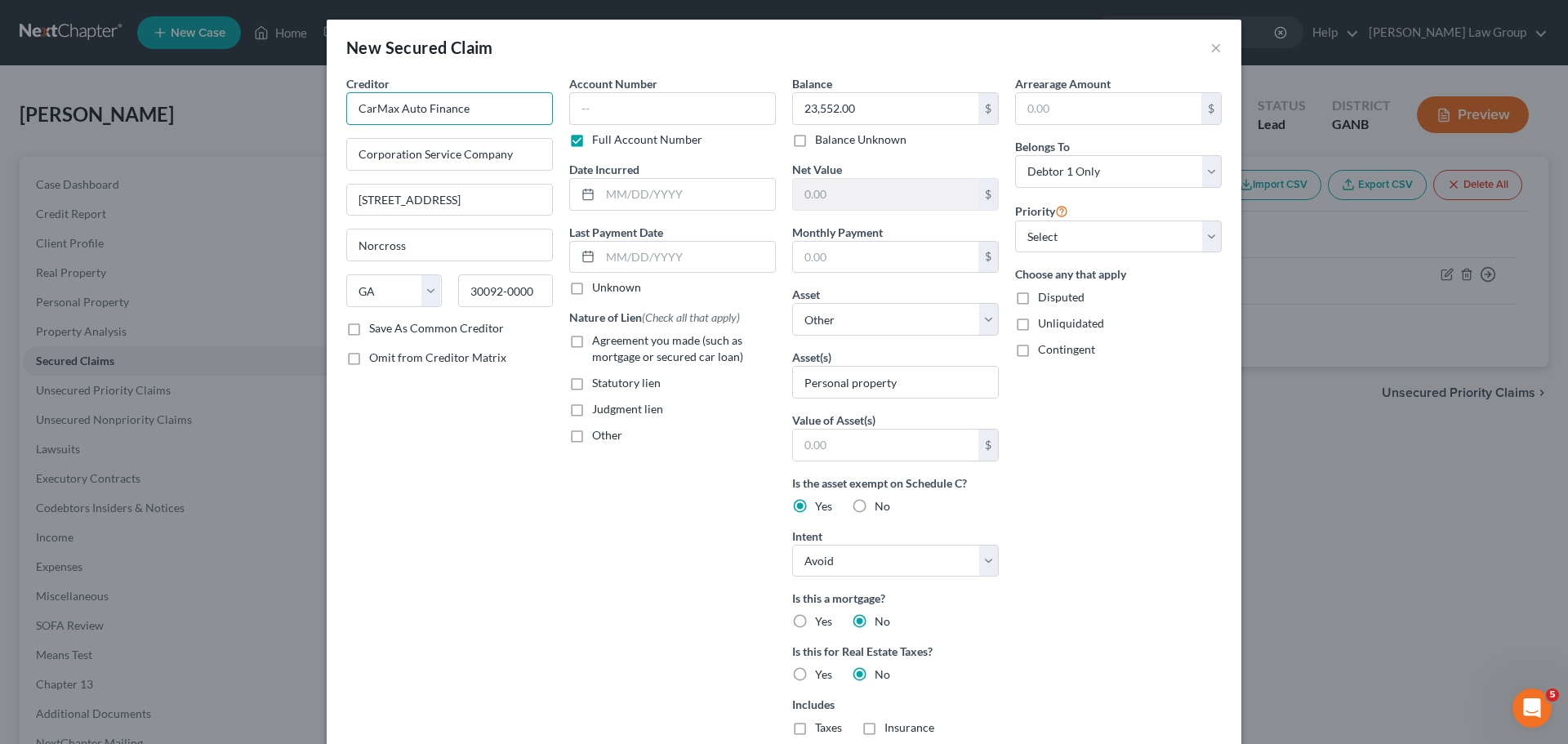
click at [499, 109] on input "CarMax Auto Finance" at bounding box center [449, 109] width 207 height 32
click at [441, 148] on div "Corporation Service Company [STREET_ADDRESS]" at bounding box center [454, 159] width 189 height 28
type input "CarMax Auto Finance"
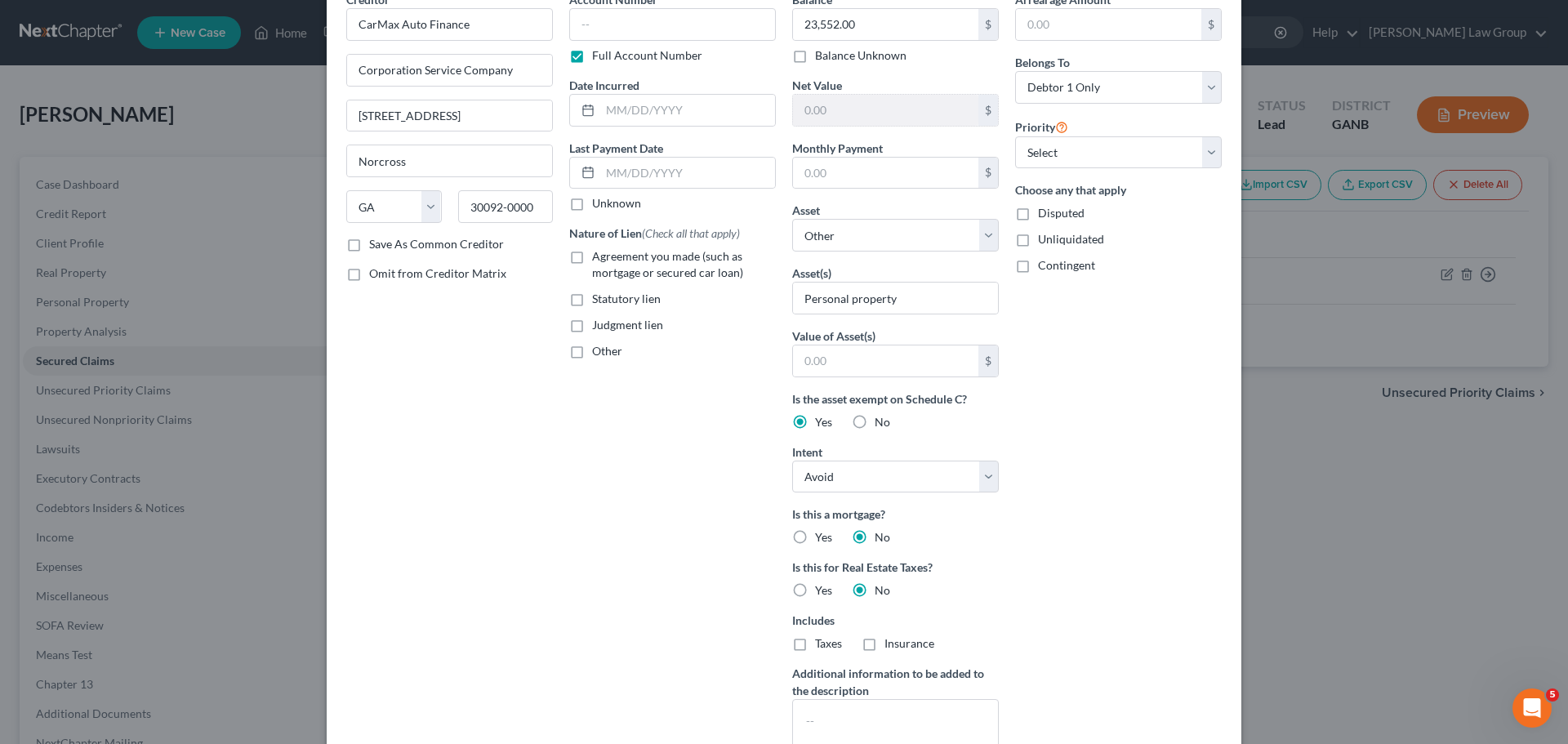
scroll to position [163, 0]
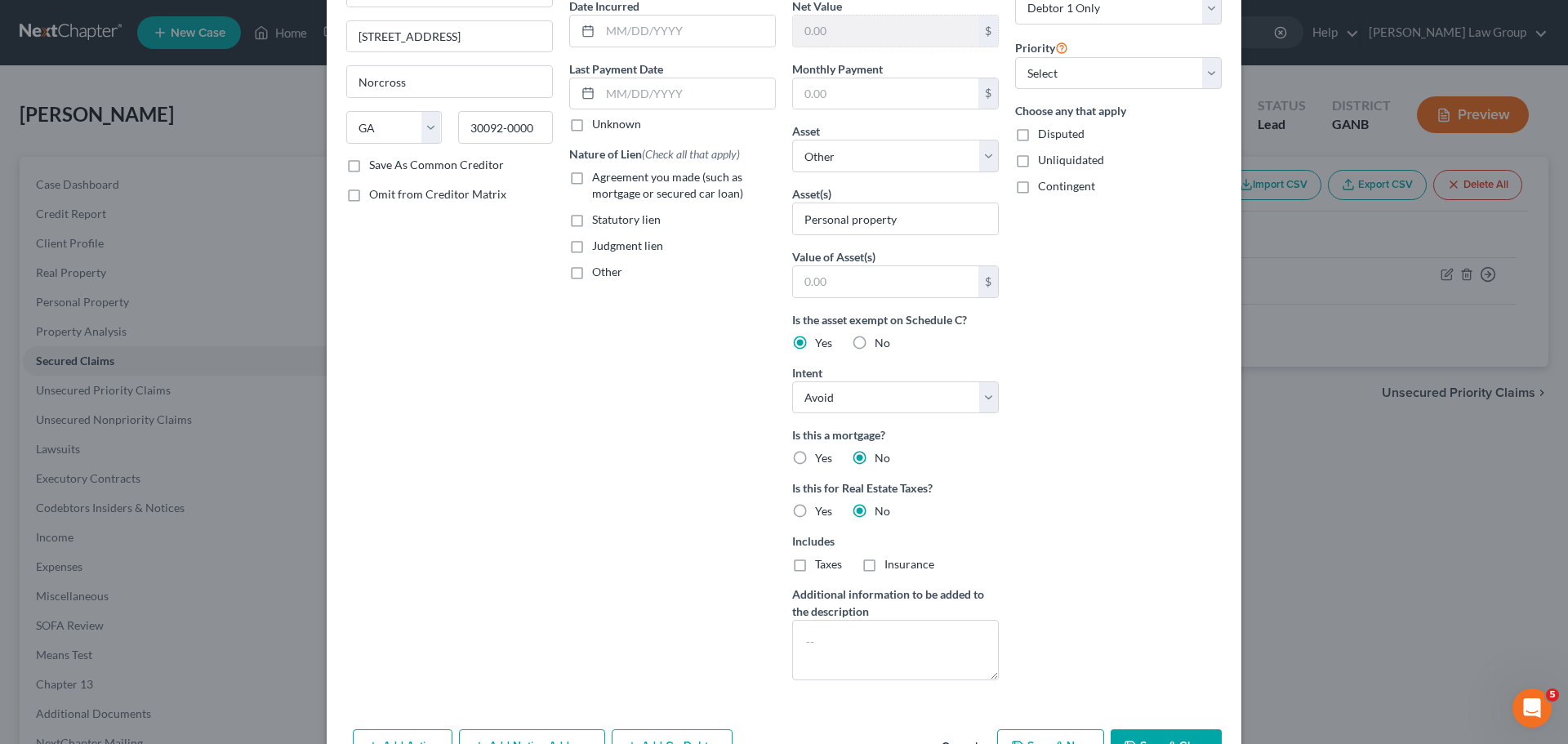
click at [592, 243] on label "Judgment lien" at bounding box center [627, 245] width 71 height 16
click at [599, 243] on input "Judgment lien" at bounding box center [603, 242] width 10 height 10
checkbox input "true"
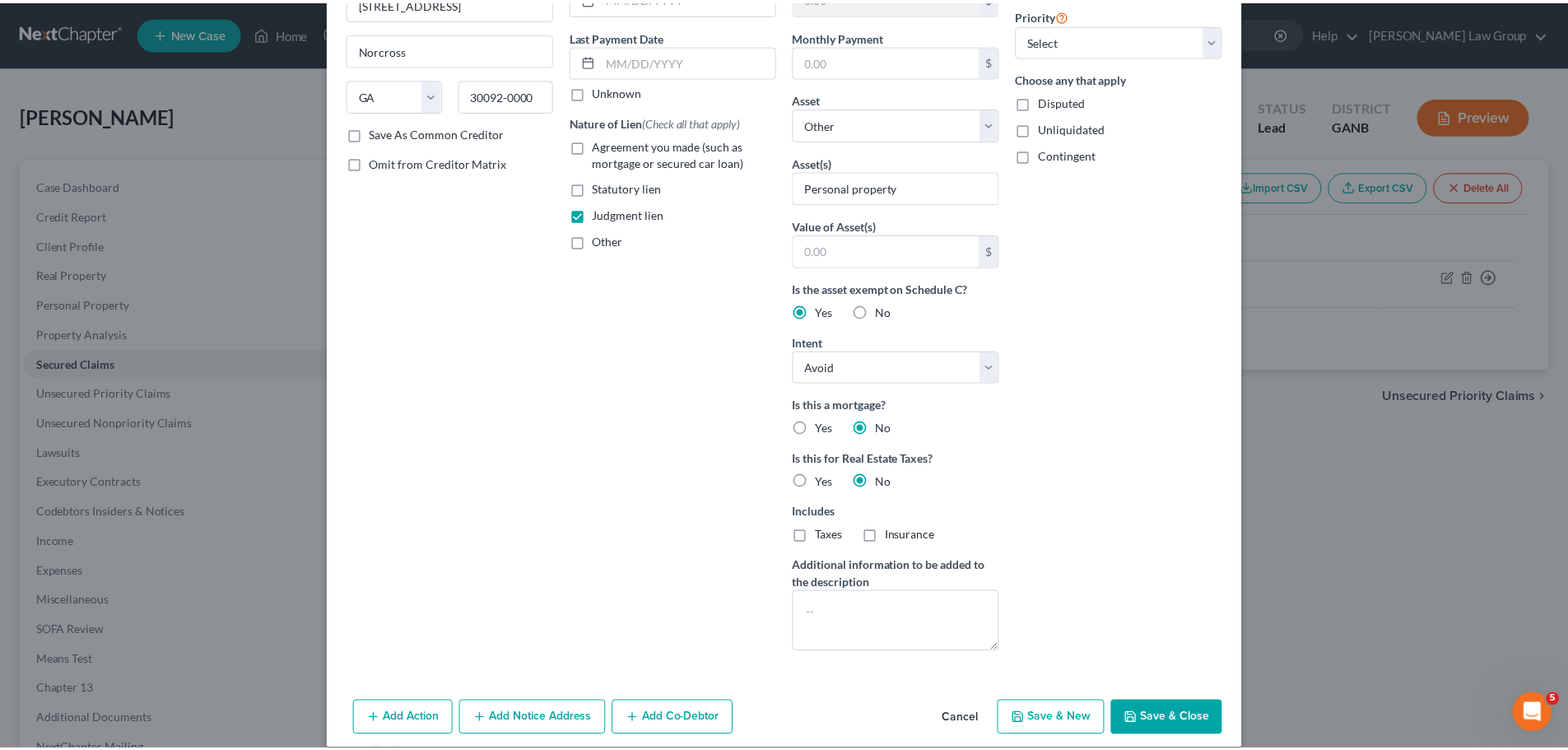
scroll to position [217, 0]
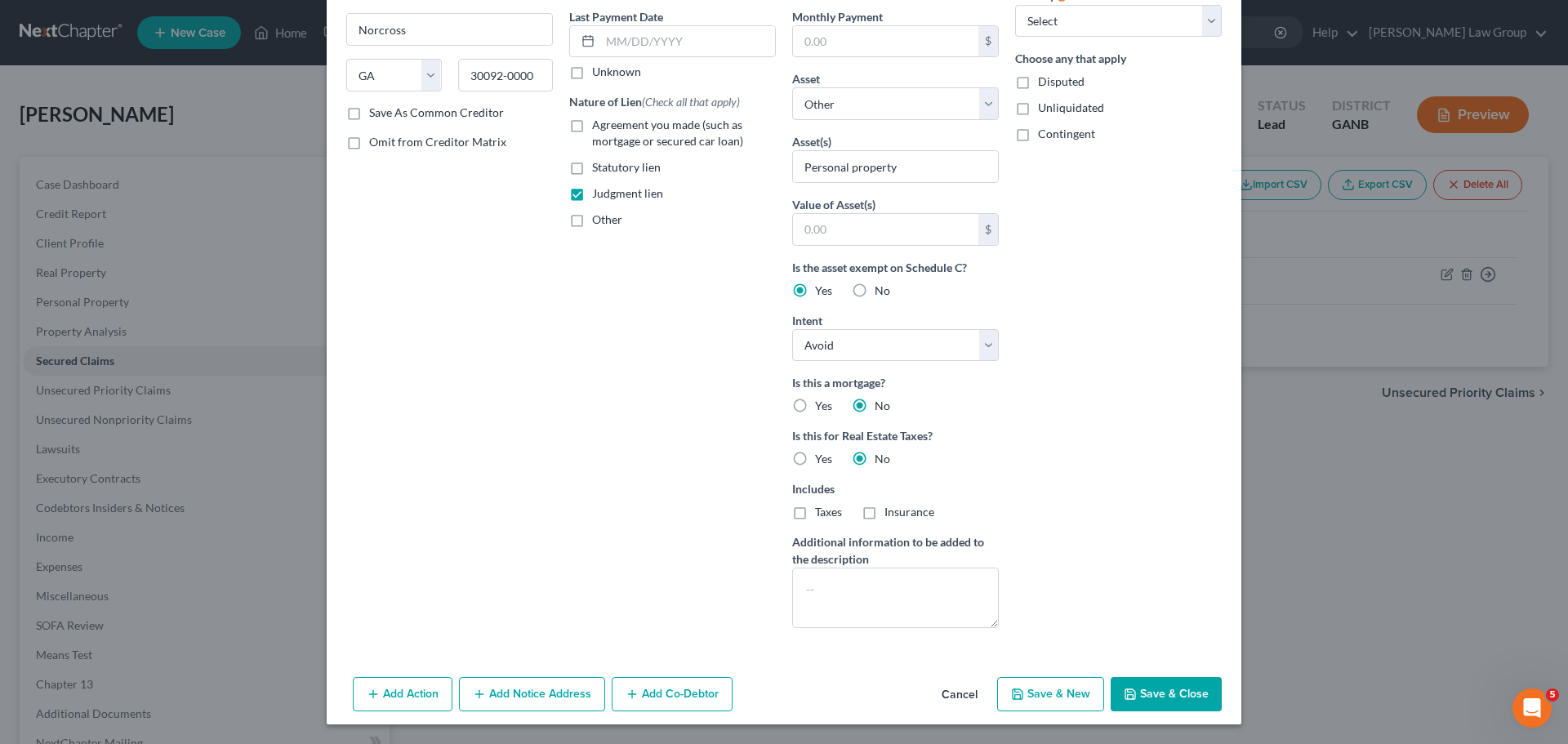
click at [1171, 681] on button "Save & Close" at bounding box center [1166, 694] width 112 height 34
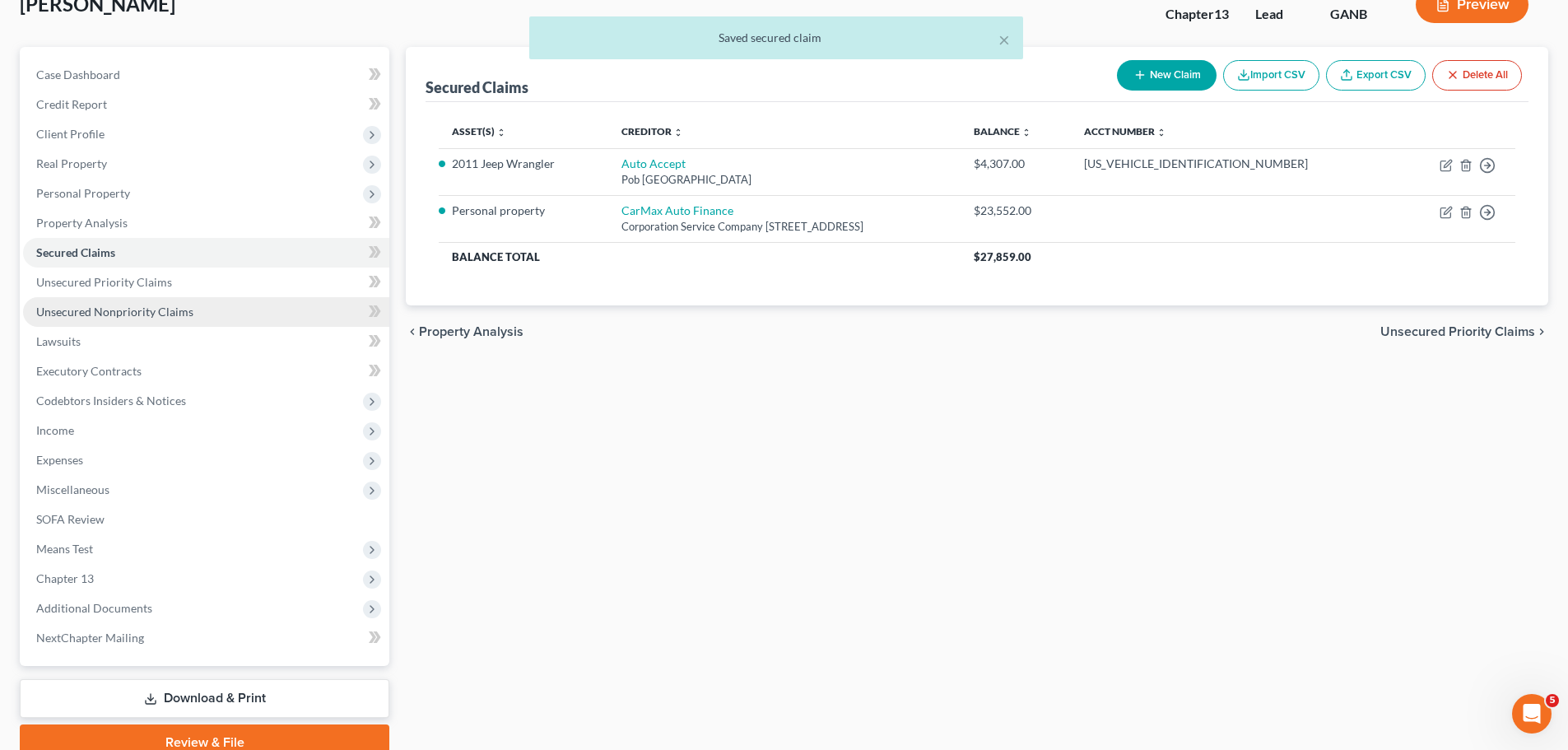
scroll to position [83, 0]
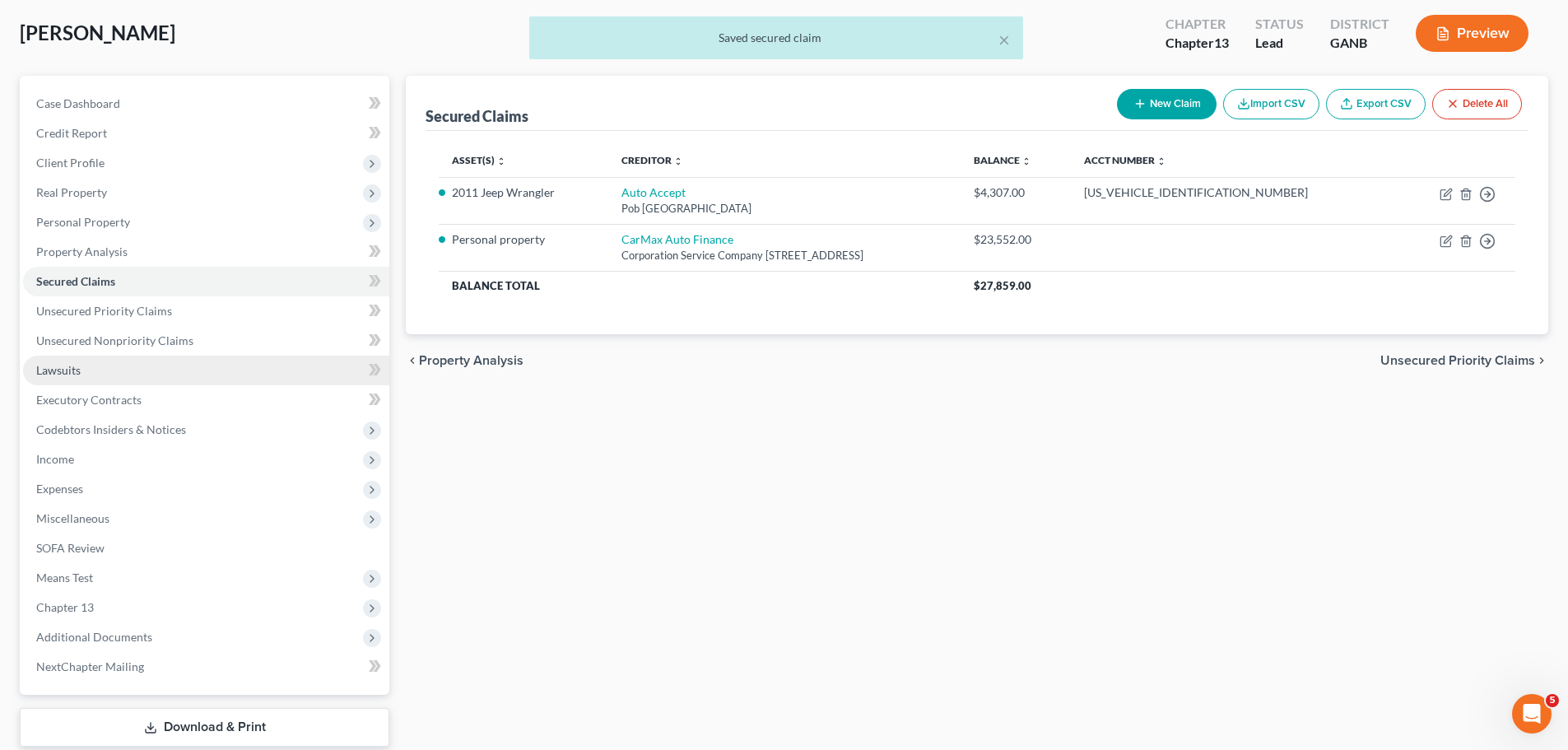
drag, startPoint x: 95, startPoint y: 368, endPoint x: 232, endPoint y: 364, distance: 137.1
click at [95, 367] on link "Lawsuits" at bounding box center [206, 370] width 366 height 30
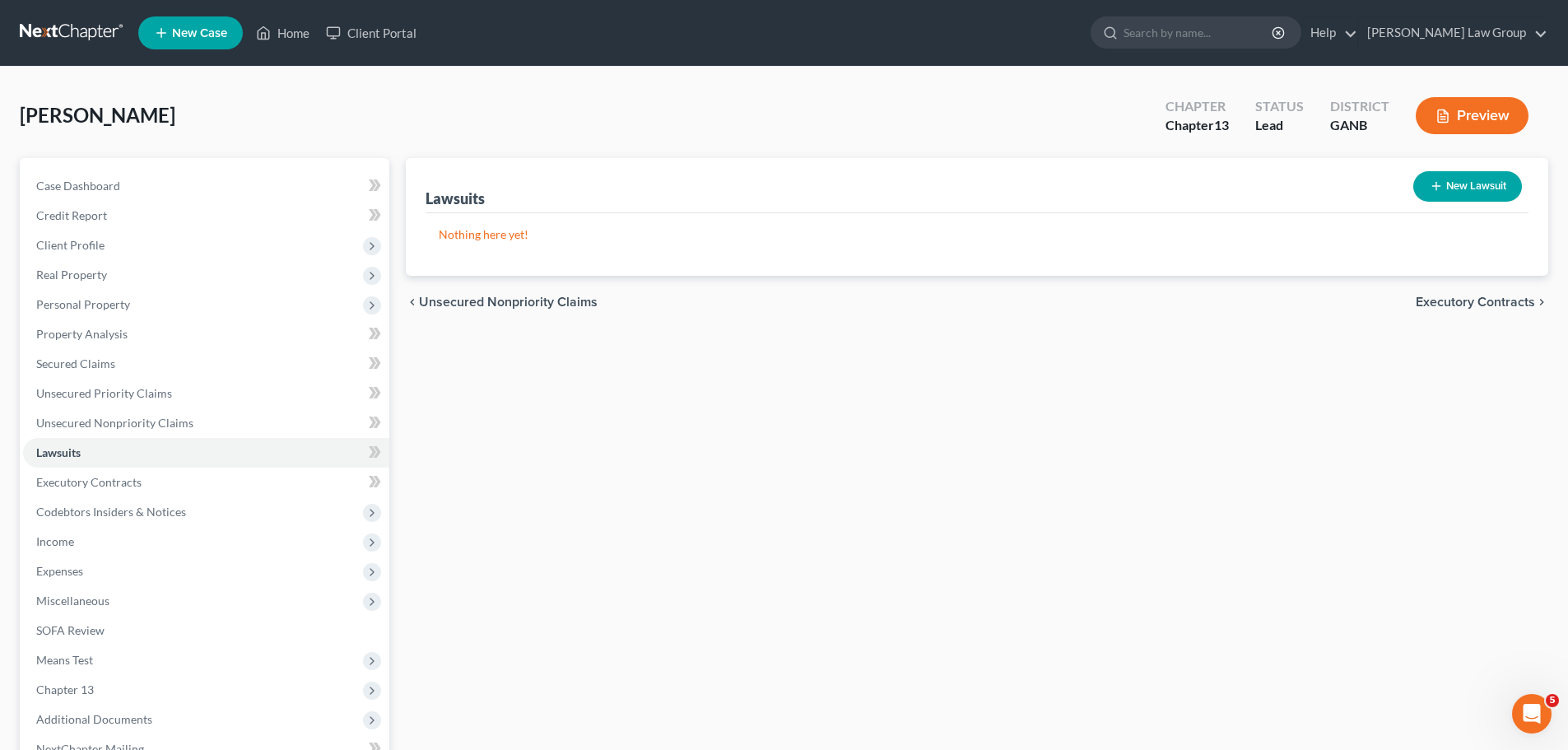
click at [1500, 197] on button "New Lawsuit" at bounding box center [1467, 186] width 109 height 31
select select "0"
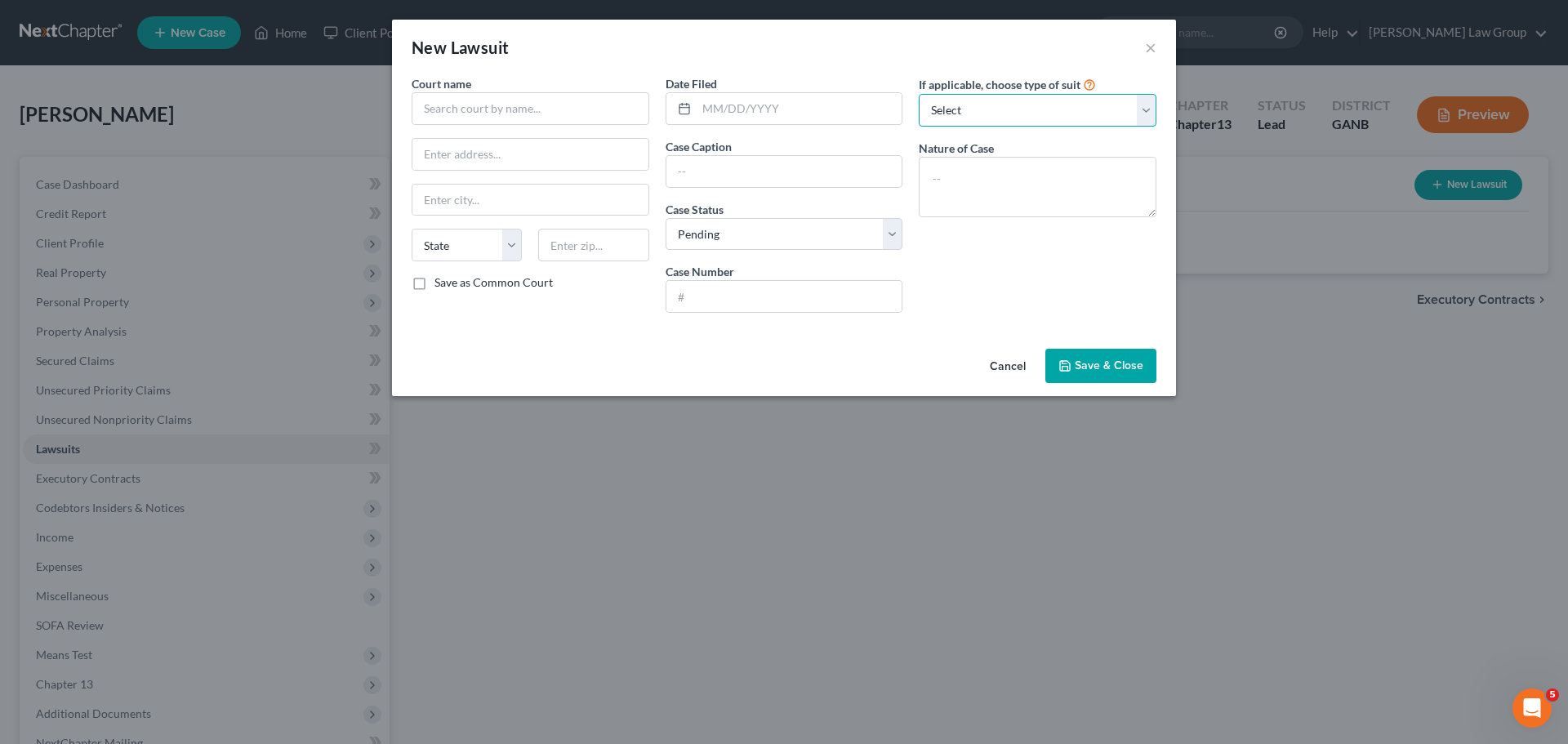
drag, startPoint x: 1050, startPoint y: 101, endPoint x: 1042, endPoint y: 126, distance: 26.2
click at [1050, 101] on select "Select Repossession Garnishment Foreclosure Attached, Seized, Or Levied Other" at bounding box center [1037, 111] width 237 height 32
select select "1"
click at [919, 94] on select "Select Repossession Garnishment Foreclosure Attached, Seized, Or Levied Other" at bounding box center [1037, 111] width 237 height 32
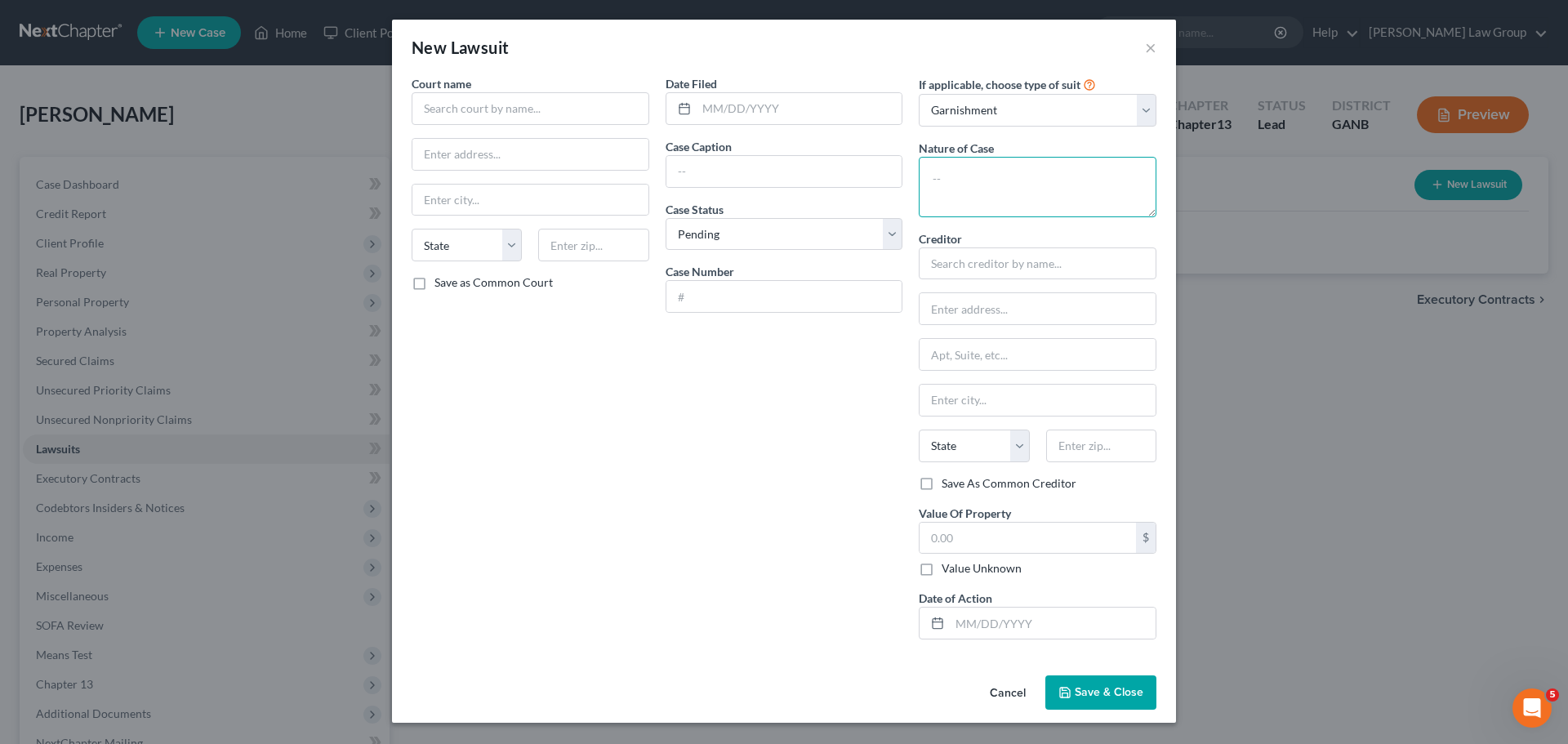
click at [969, 167] on textarea at bounding box center [1037, 187] width 237 height 60
type textarea "Civil collection case"
drag, startPoint x: 726, startPoint y: 171, endPoint x: 750, endPoint y: 174, distance: 24.2
click at [726, 169] on input "text" at bounding box center [784, 171] width 236 height 31
paste input "CarMax Auto Superstores, Inc. d/b/a Carmax VS [PERSON_NAME]"
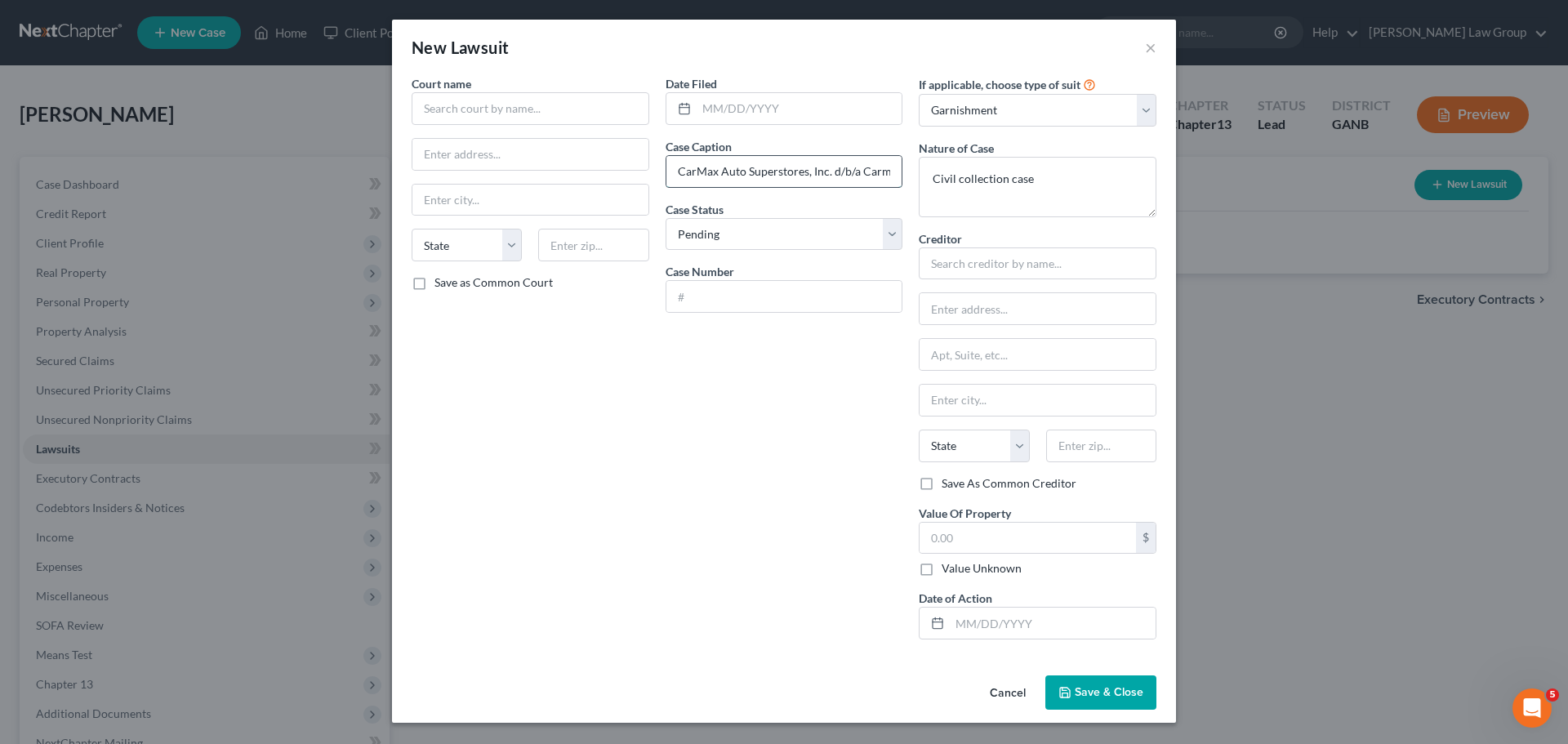
drag, startPoint x: 776, startPoint y: 172, endPoint x: 749, endPoint y: 176, distance: 27.3
click at [621, 165] on div "Court name * State [US_STATE] AK AR AZ CA CO CT DE DC [GEOGRAPHIC_DATA] [GEOGRA…" at bounding box center [784, 364] width 762 height 577
type input "CarMax Auto Superstores, Inc. d/b/a Carmax VS [PERSON_NAME]"
click at [1010, 251] on input "text" at bounding box center [1037, 264] width 237 height 32
paste input "CarMax Auto Superstores, Inc. d/b/a Carmax"
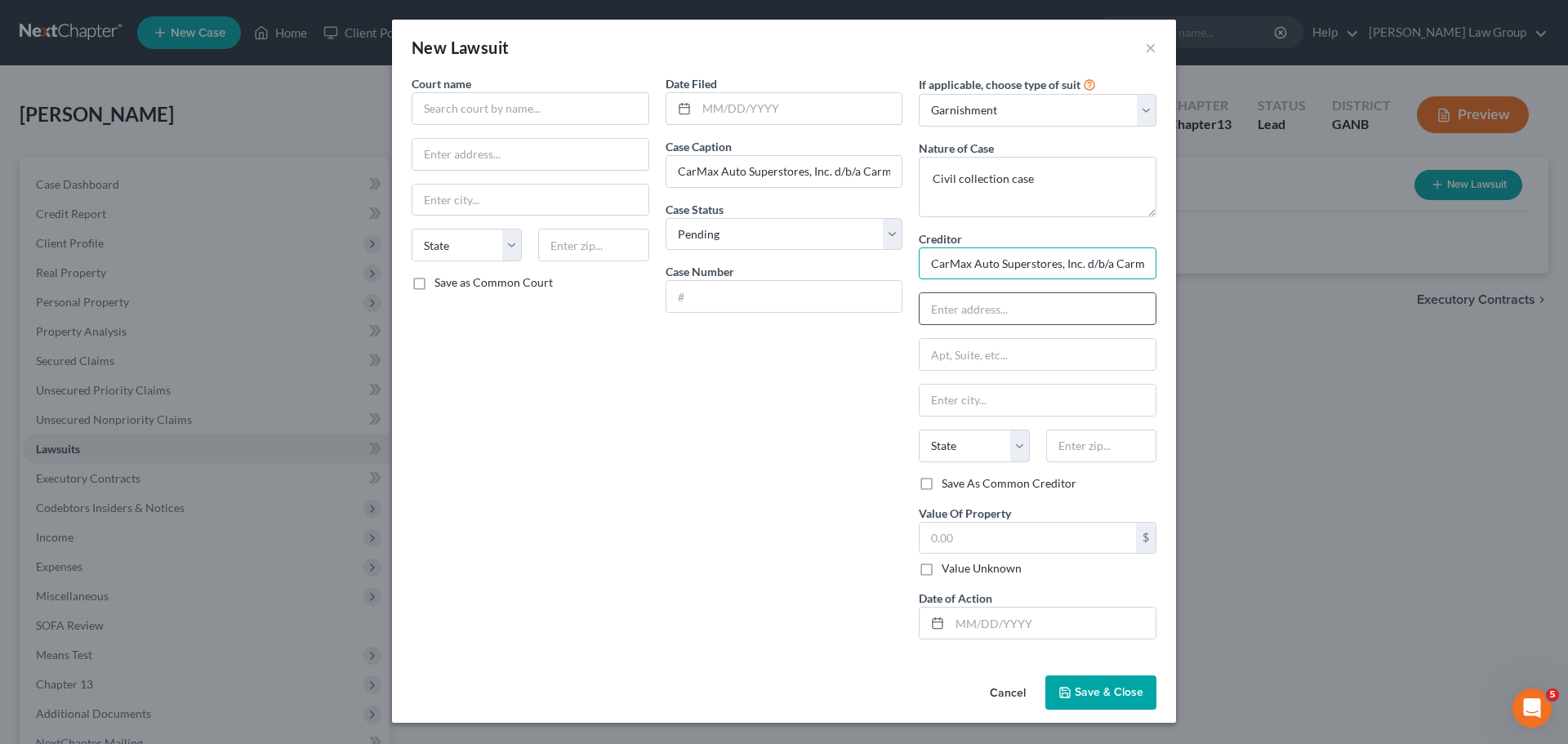
scroll to position [0, 9]
type input "CarMax Auto Superstores, Inc. d/b/a Carmax"
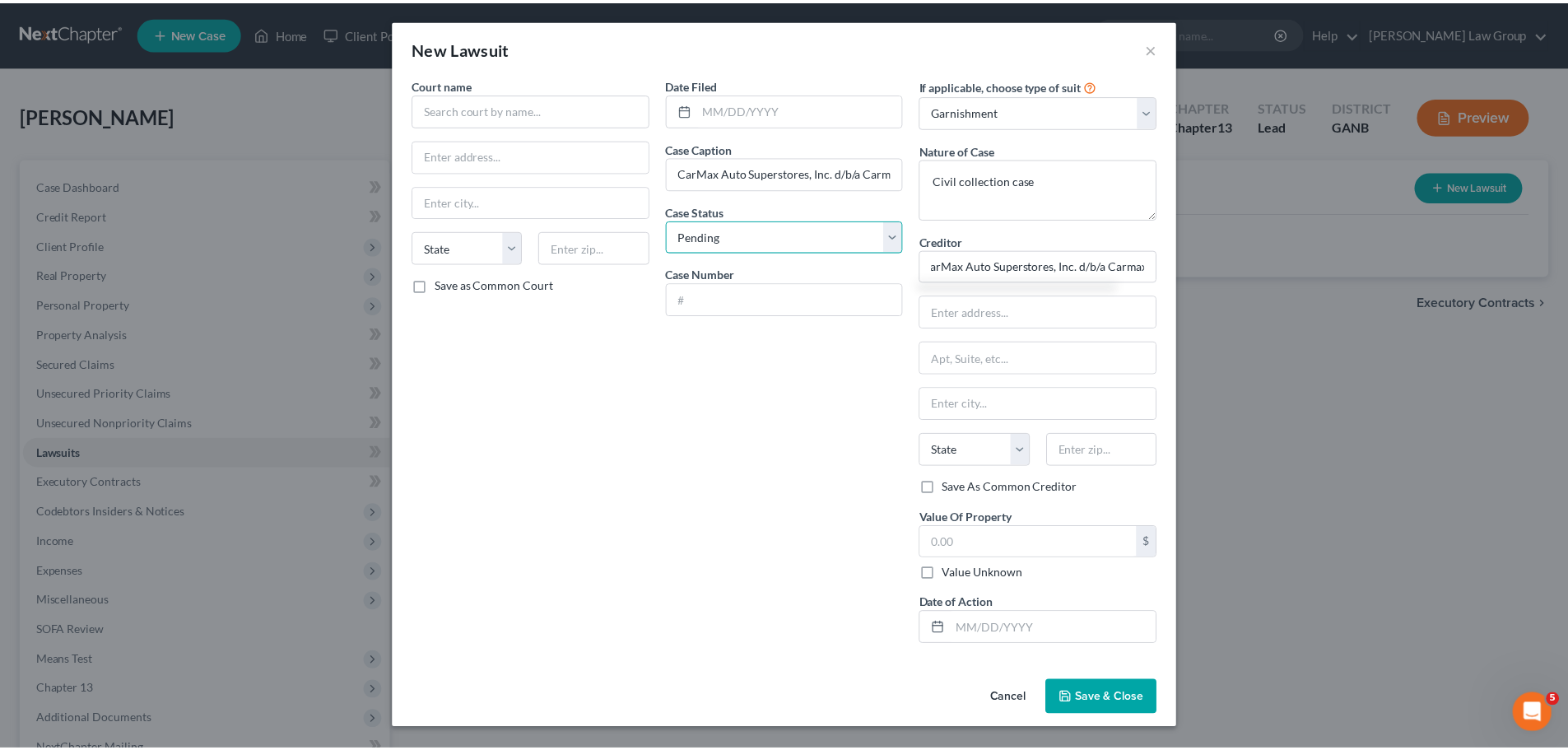
scroll to position [0, 0]
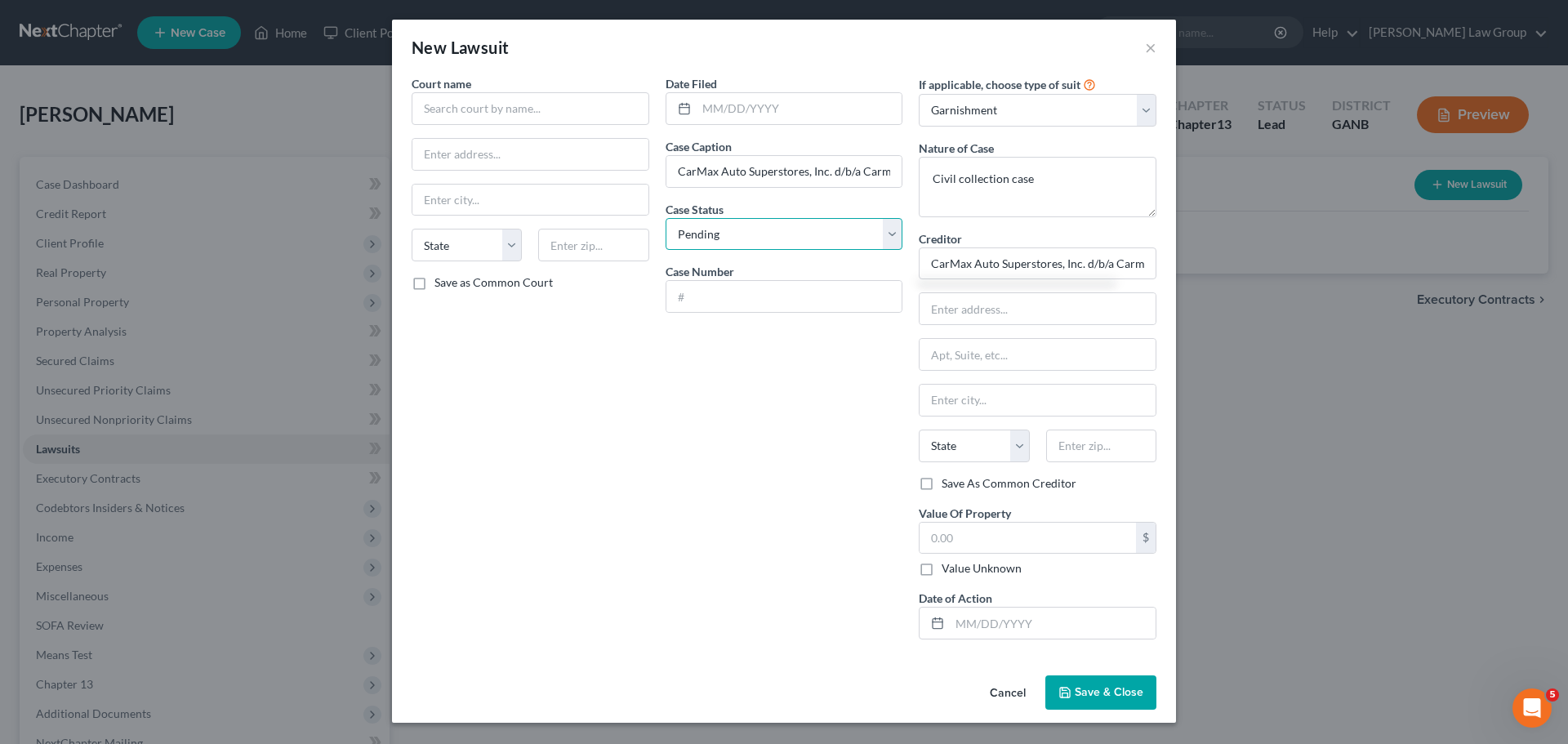
click at [738, 239] on select "Select Pending On Appeal Concluded" at bounding box center [784, 234] width 237 height 32
select select "2"
click at [665, 218] on select "Select Pending On Appeal Concluded" at bounding box center [784, 234] width 237 height 32
drag, startPoint x: 712, startPoint y: 295, endPoint x: 719, endPoint y: 216, distance: 79.3
click at [712, 294] on input "text" at bounding box center [784, 296] width 236 height 31
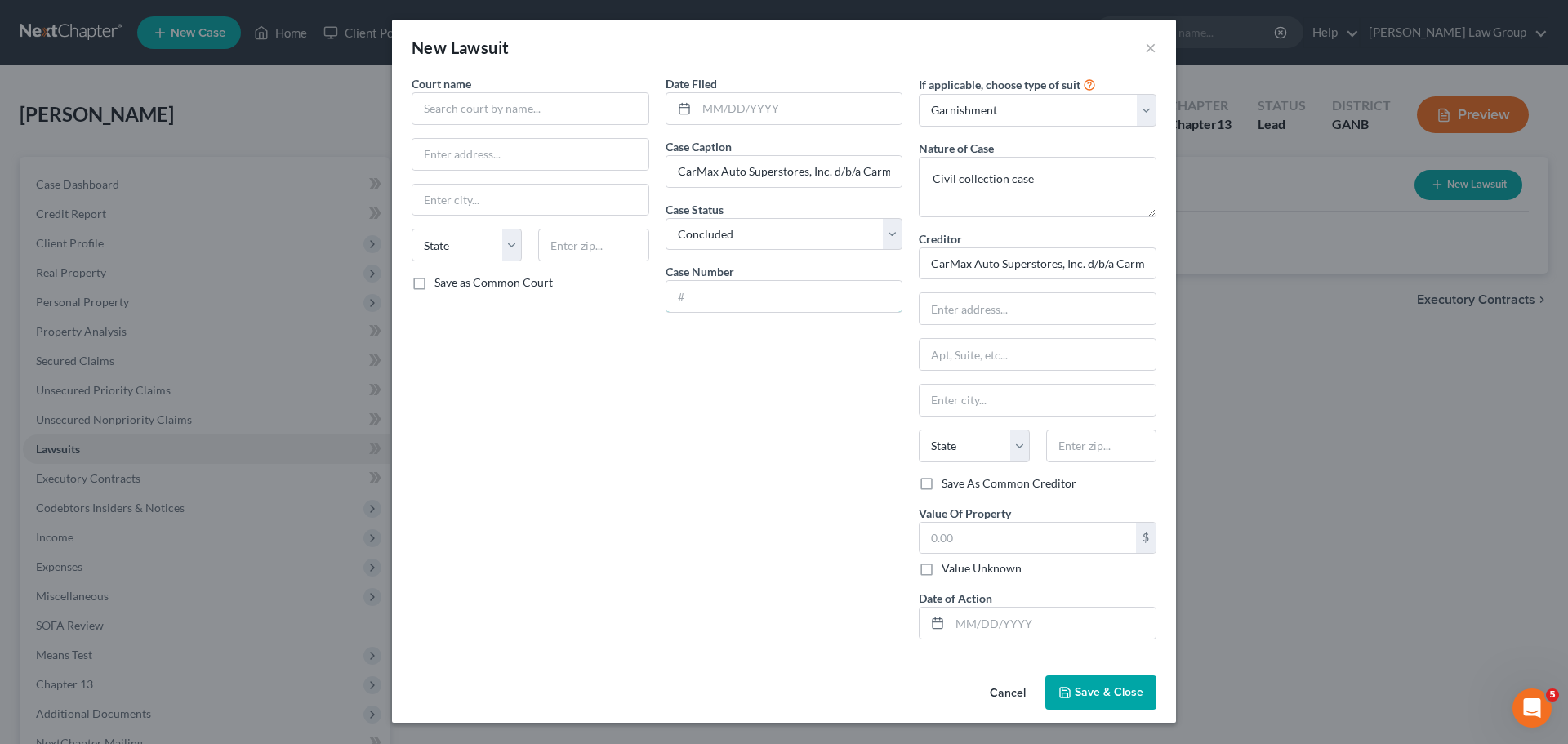
paste input "24A05888"
type input "24A05888"
click at [499, 123] on input "text" at bounding box center [530, 109] width 237 height 32
drag, startPoint x: 545, startPoint y: 122, endPoint x: 300, endPoint y: 109, distance: 245.3
click at [300, 109] on div "New Lawsuit × Court name * State Court of De State [US_STATE] AK AR AZ CA CO CT…" at bounding box center [784, 372] width 1568 height 744
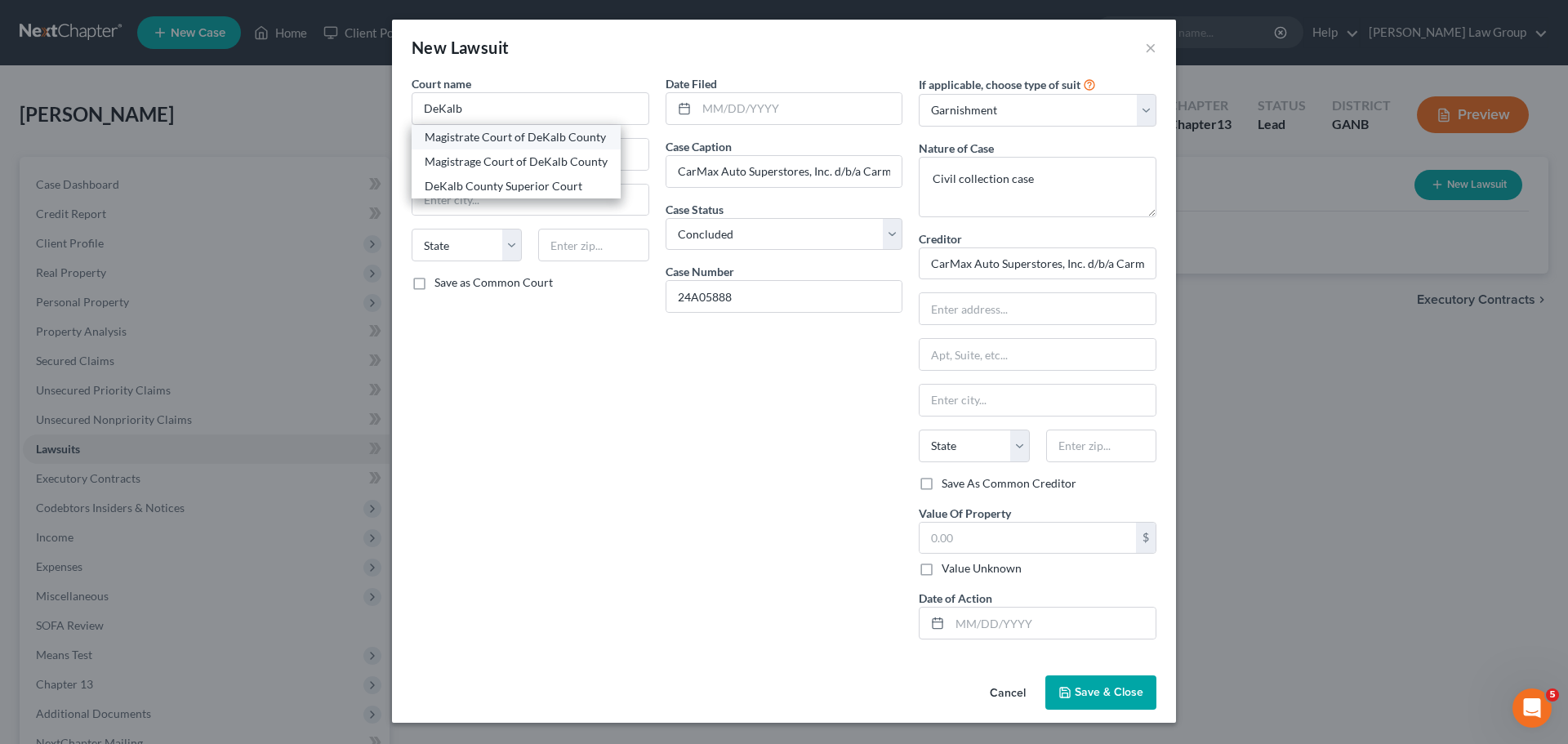
click at [551, 142] on div "Magistrate Court of DeKalb County" at bounding box center [517, 136] width 183 height 16
type input "Magistrate Court of DeKalb County"
type input "[STREET_ADDRESS][PERSON_NAME]"
type input "Decatur"
select select "10"
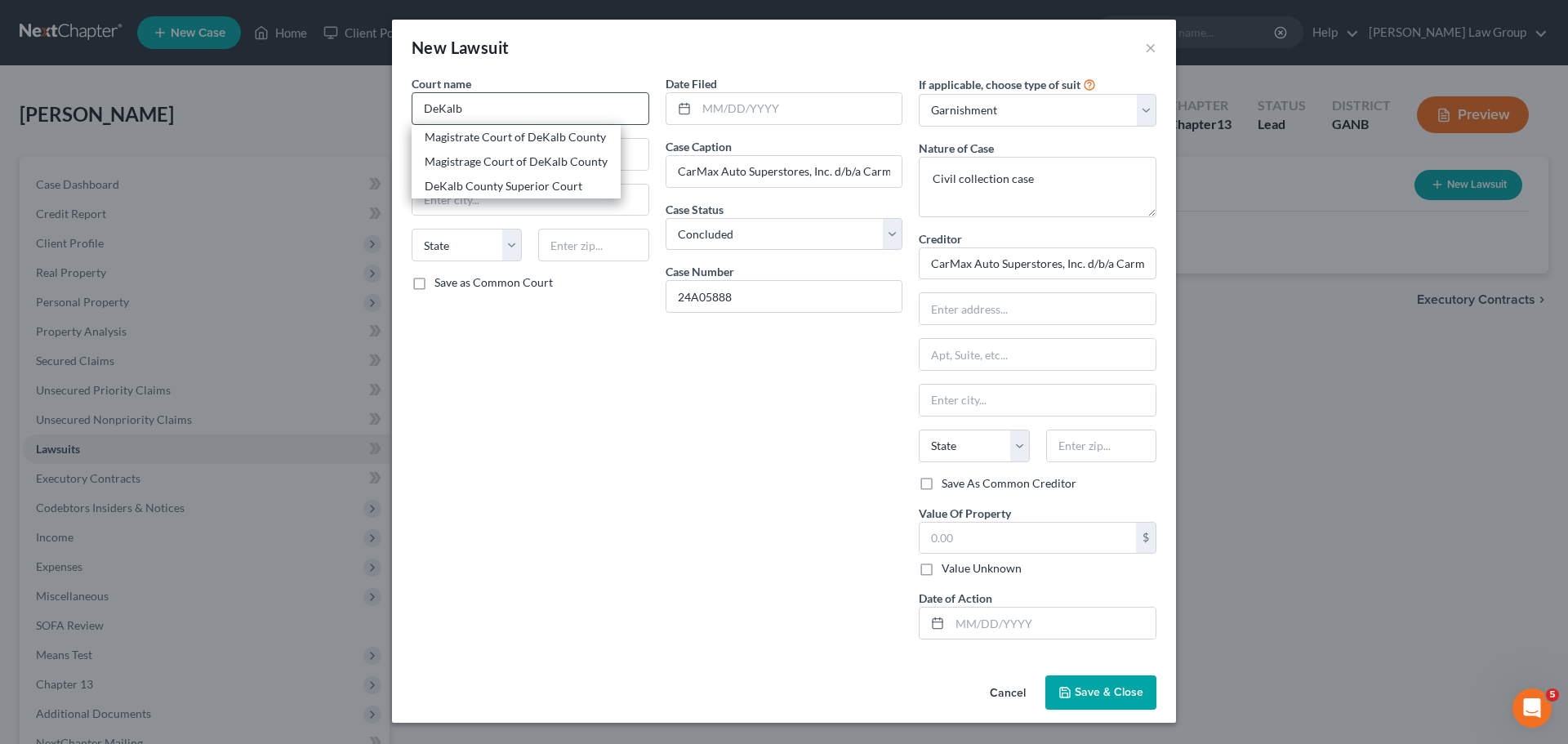
type input "30030"
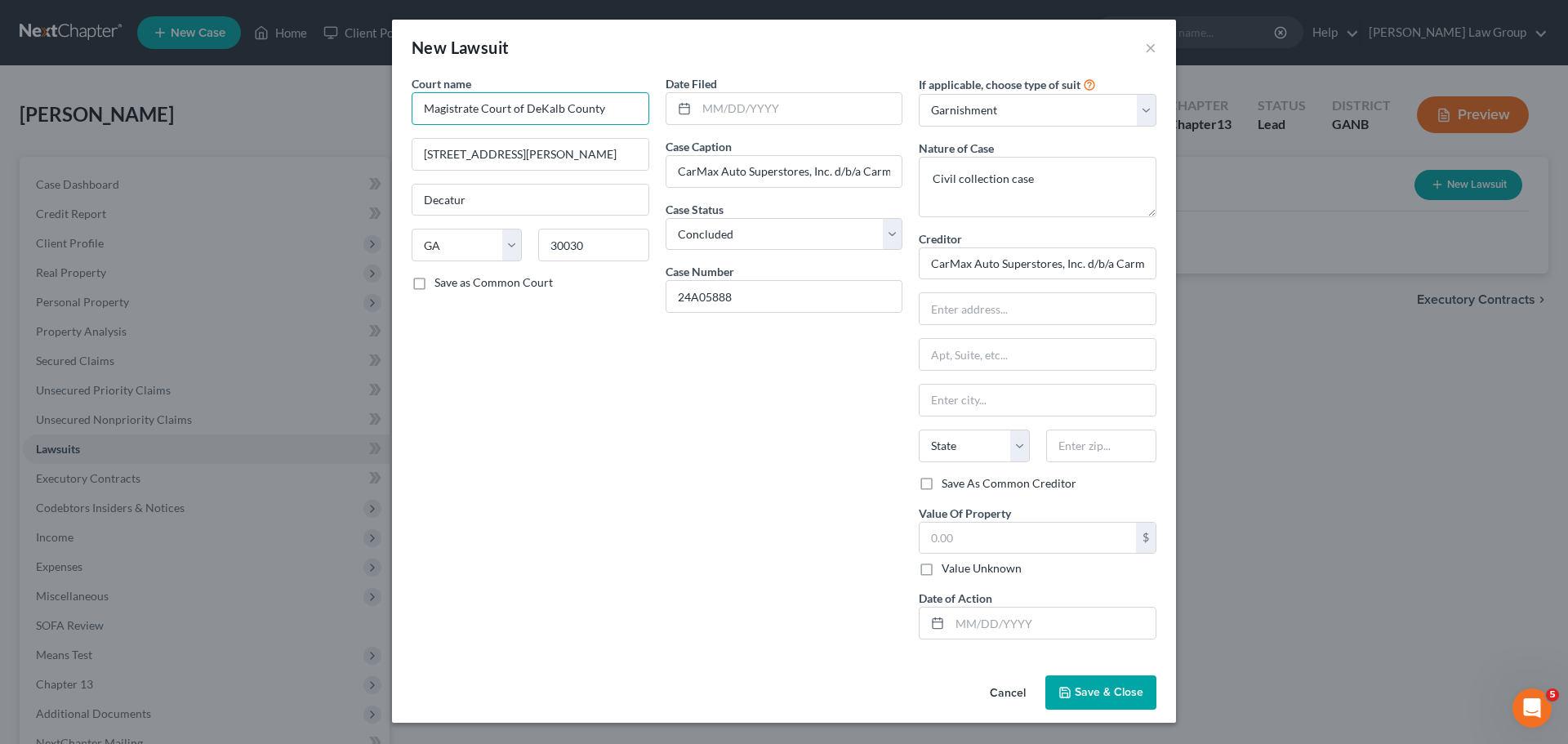
drag, startPoint x: 479, startPoint y: 111, endPoint x: 341, endPoint y: 105, distance: 138.1
click at [341, 105] on div "New Lawsuit × Court name * Magistrate Court of DeKalb County 556 [PERSON_NAME][…" at bounding box center [784, 372] width 1568 height 744
type input "State Court of [GEOGRAPHIC_DATA]"
click at [674, 413] on div "Date Filed Case Caption CarMax Auto Superstores, Inc. d/b/a Carmax VS [PERSON_N…" at bounding box center [784, 364] width 254 height 577
click at [753, 111] on input "text" at bounding box center [800, 109] width 206 height 31
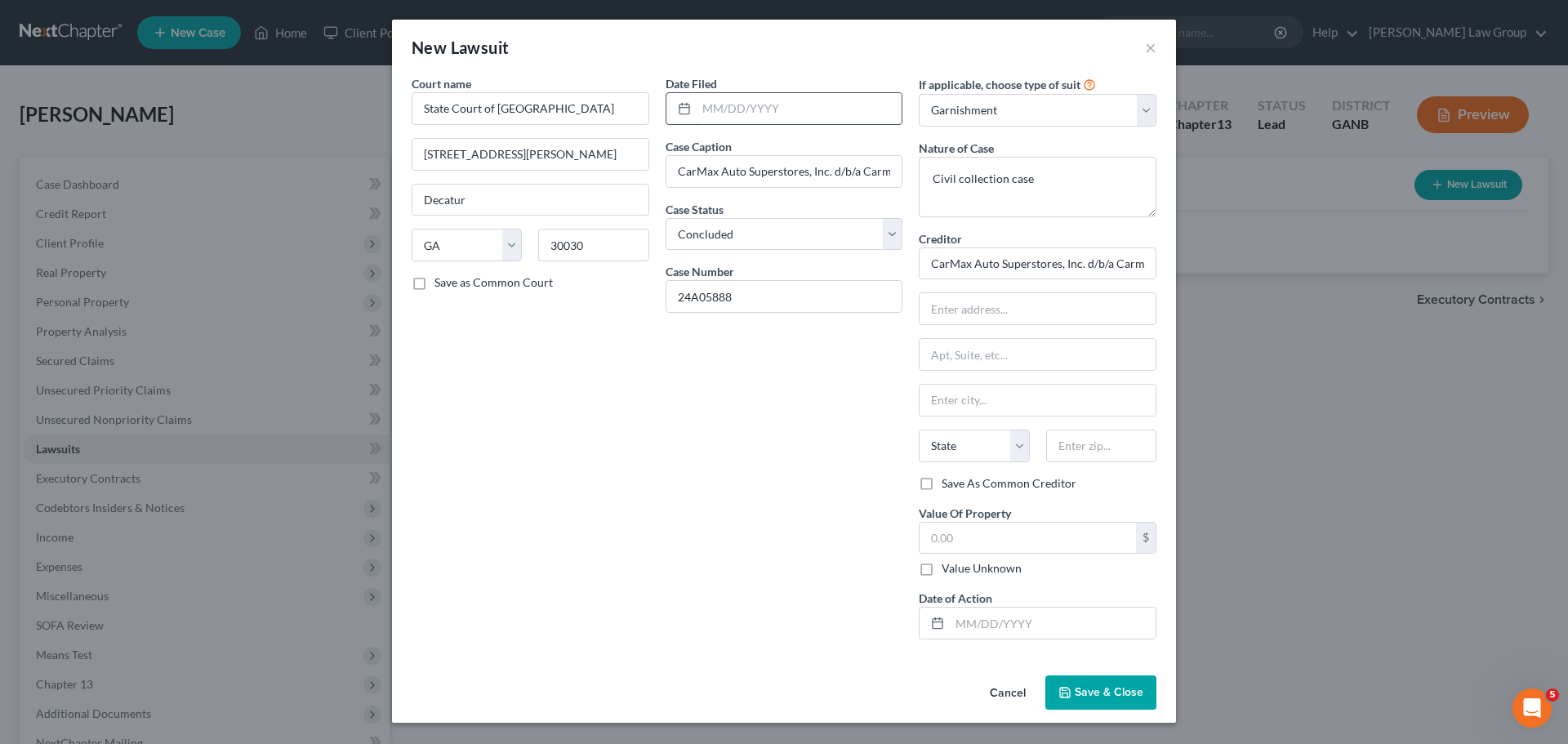
paste input "[DATE]"
type input "[DATE]"
drag, startPoint x: 740, startPoint y: 344, endPoint x: 950, endPoint y: 389, distance: 214.8
click at [740, 342] on div "Date Filed [DATE] Case Caption CarMax Auto Superstores, Inc. d/b/a Carmax VS [P…" at bounding box center [784, 364] width 254 height 577
drag, startPoint x: 1080, startPoint y: 268, endPoint x: 1313, endPoint y: 6, distance: 350.6
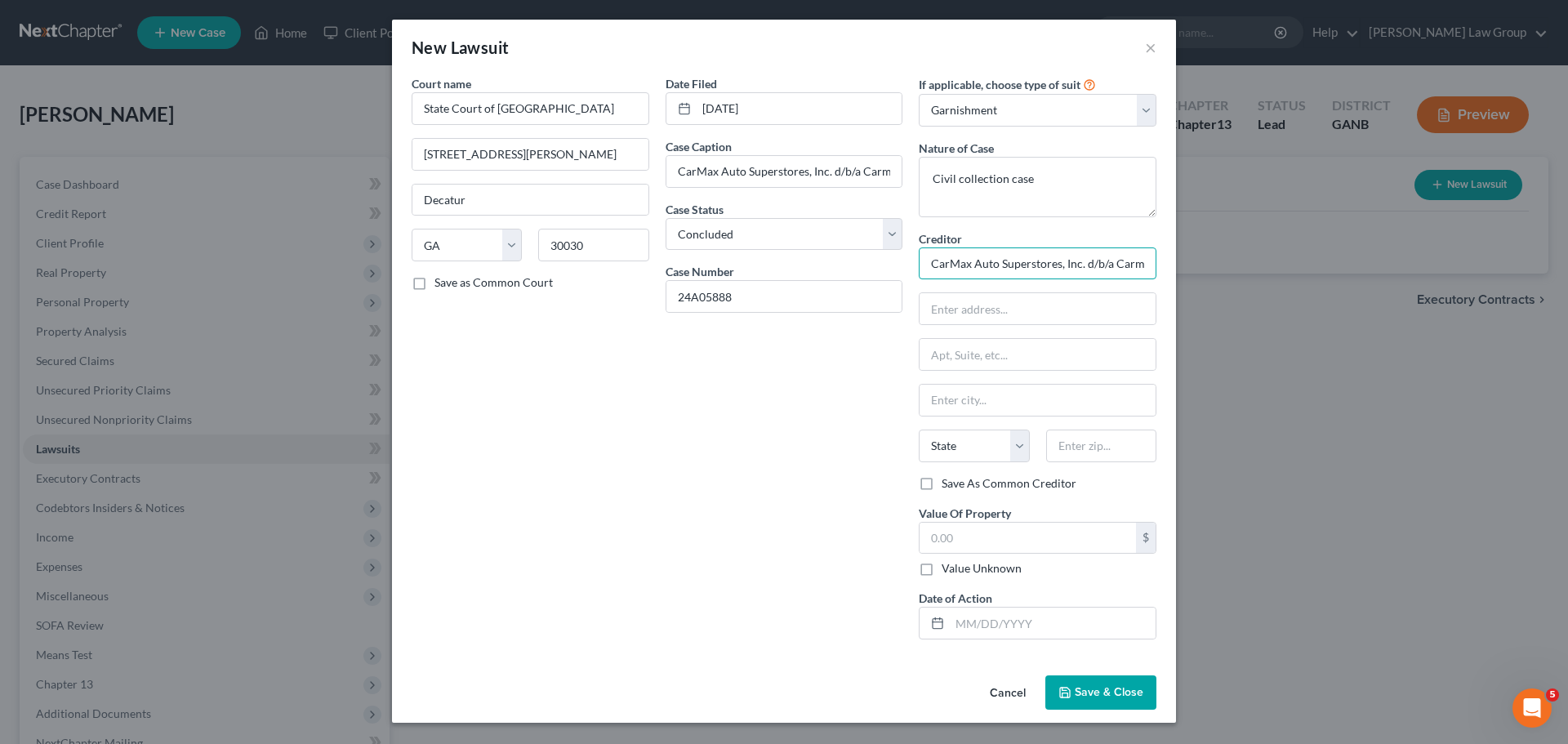
click at [870, 270] on div "Court name * State Court of DeKalb County 556 [PERSON_NAME] Street [GEOGRAPHIC_…" at bounding box center [784, 364] width 762 height 577
click at [1019, 548] on input "text" at bounding box center [1028, 537] width 216 height 31
click at [967, 299] on input "text" at bounding box center [1038, 309] width 236 height 31
paste input "[STREET_ADDRESS]"
type input "[STREET_ADDRESS]"
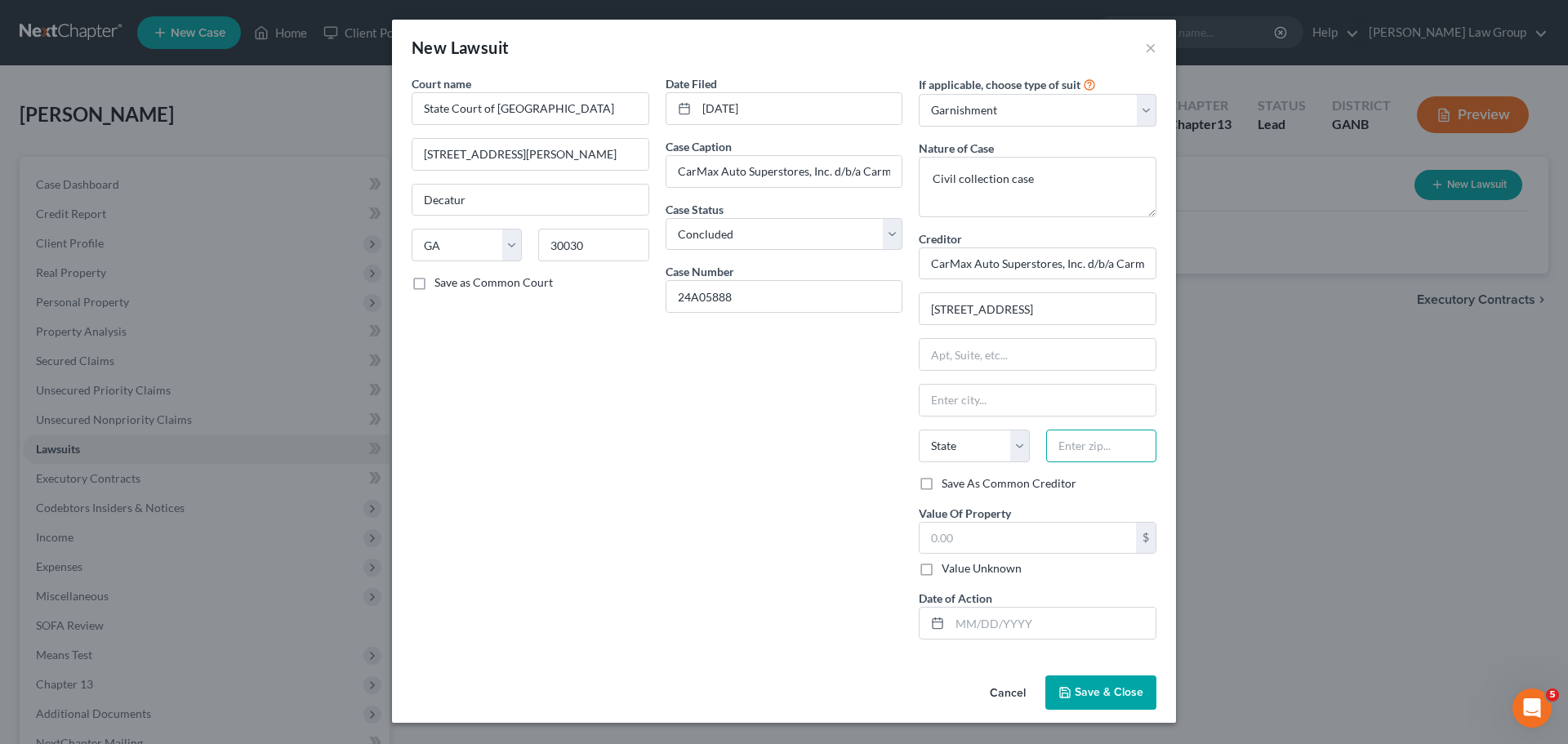
click at [1095, 434] on input "text" at bounding box center [1102, 446] width 111 height 32
type input "23238"
click at [903, 506] on div "Date Filed [DATE] Case Caption CarMax Auto Superstores, Inc. d/b/a Carmax VS [P…" at bounding box center [784, 364] width 254 height 577
type input "[GEOGRAPHIC_DATA]"
select select "48"
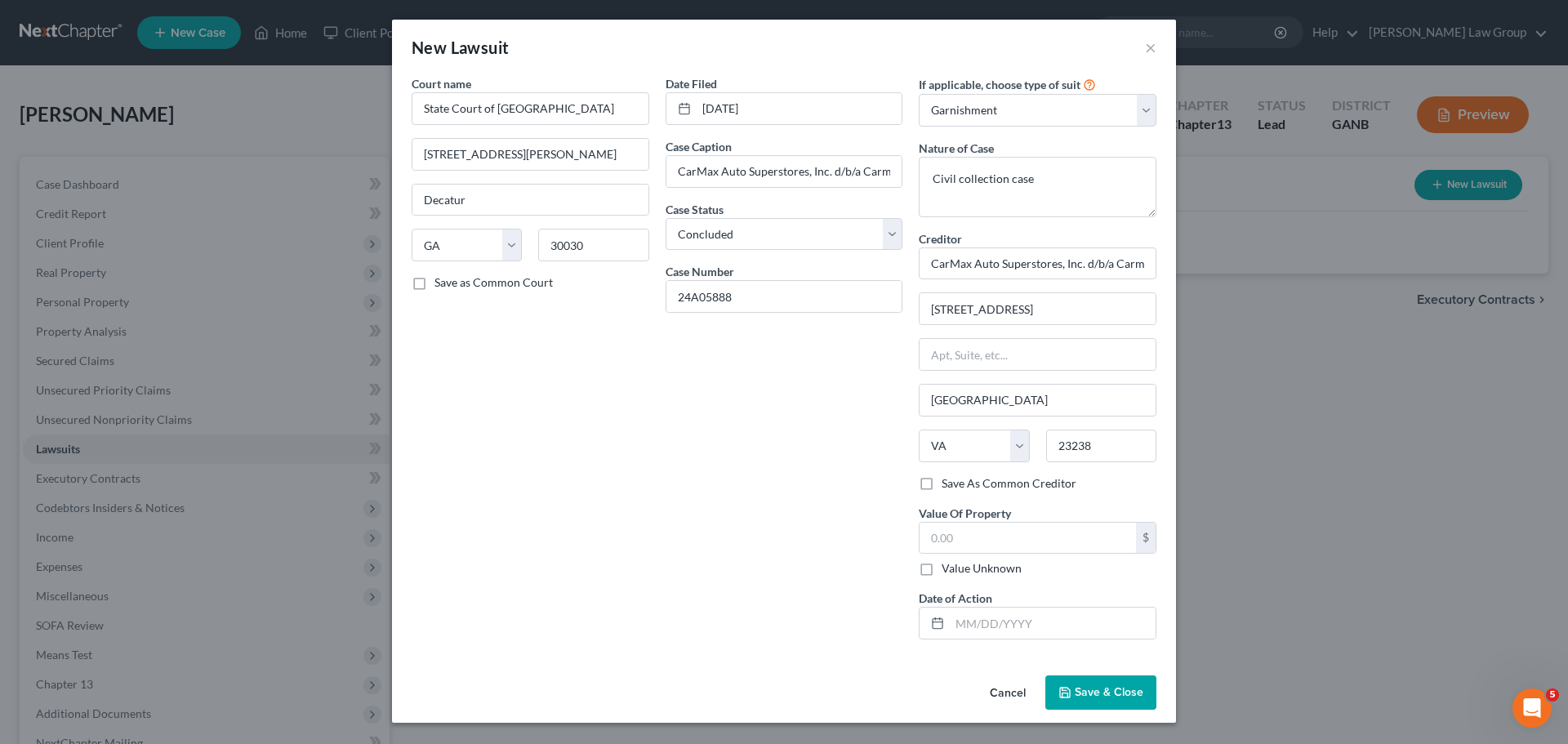
click at [942, 482] on label "Save As Common Creditor" at bounding box center [1008, 483] width 134 height 16
click at [948, 482] on input "Save As Common Creditor" at bounding box center [953, 480] width 10 height 10
checkbox input "true"
click at [942, 574] on label "Value Unknown" at bounding box center [982, 568] width 80 height 16
click at [948, 571] on input "Value Unknown" at bounding box center [953, 565] width 10 height 10
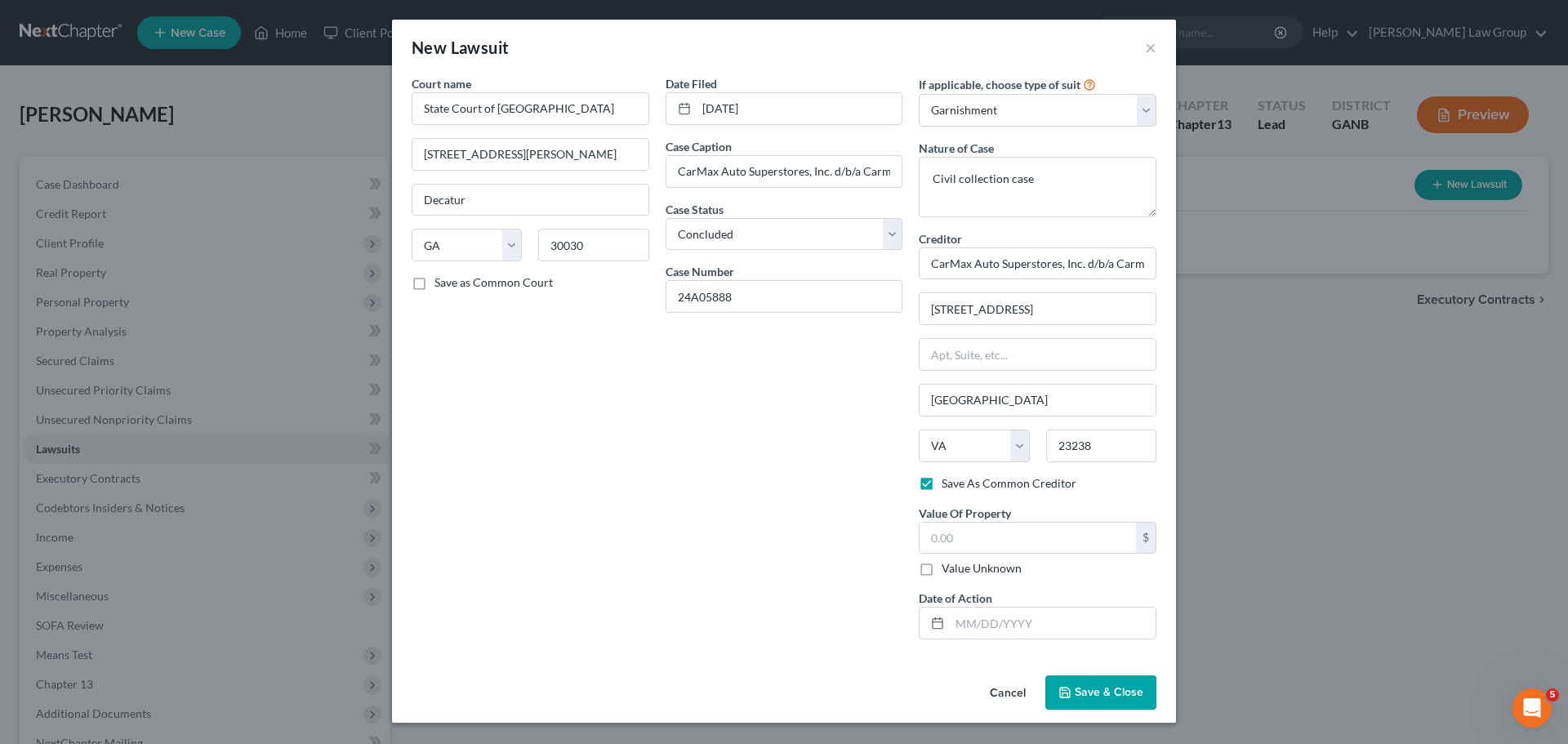
checkbox input "true"
click at [942, 575] on label "Value Unknown" at bounding box center [982, 568] width 80 height 16
click at [948, 571] on input "Value Unknown" at bounding box center [953, 565] width 10 height 10
click at [999, 613] on input "text" at bounding box center [1053, 623] width 206 height 31
click at [975, 529] on input "0.00" at bounding box center [1028, 537] width 216 height 31
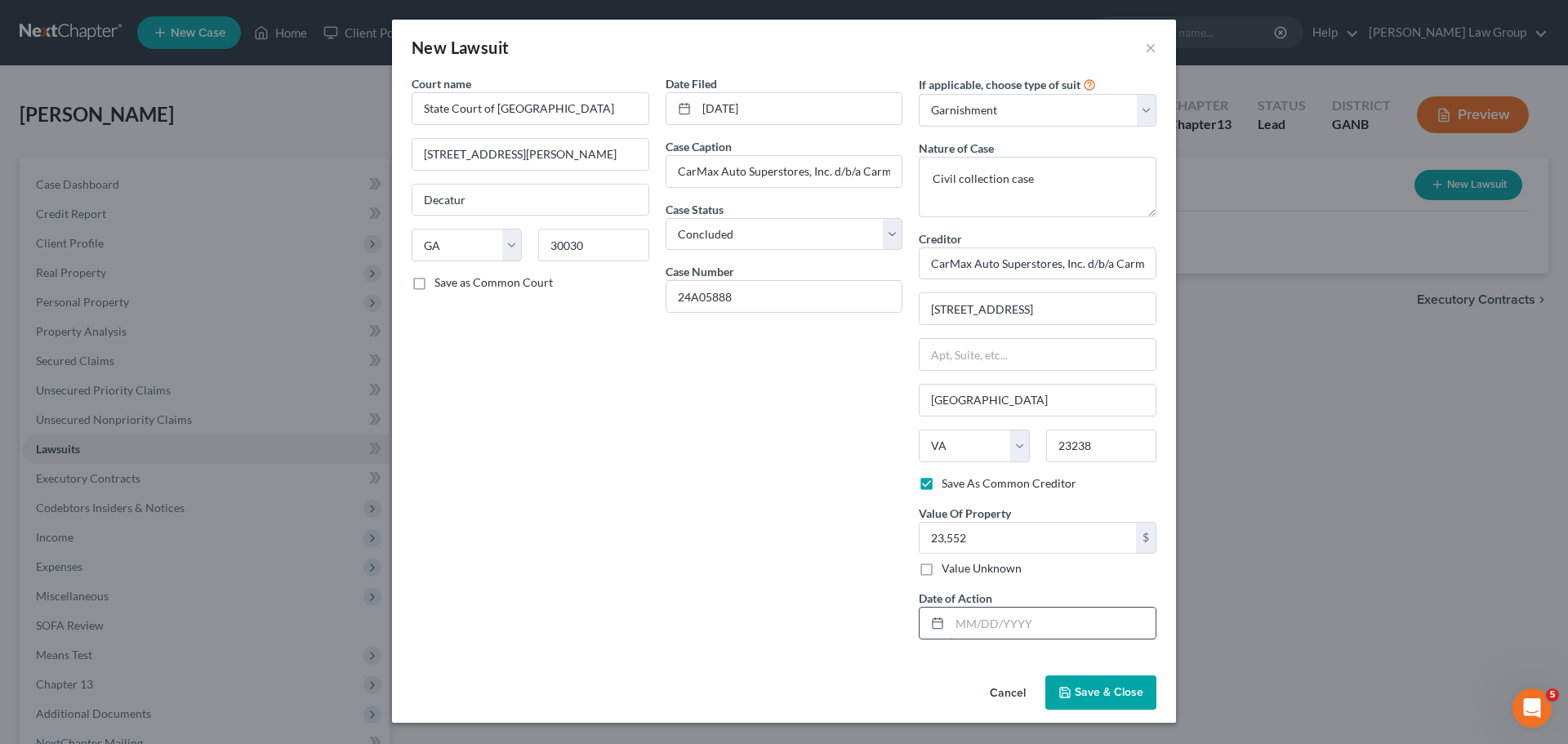
click at [986, 626] on input "text" at bounding box center [1053, 623] width 206 height 31
click at [1107, 690] on span "Save & Close" at bounding box center [1110, 692] width 69 height 14
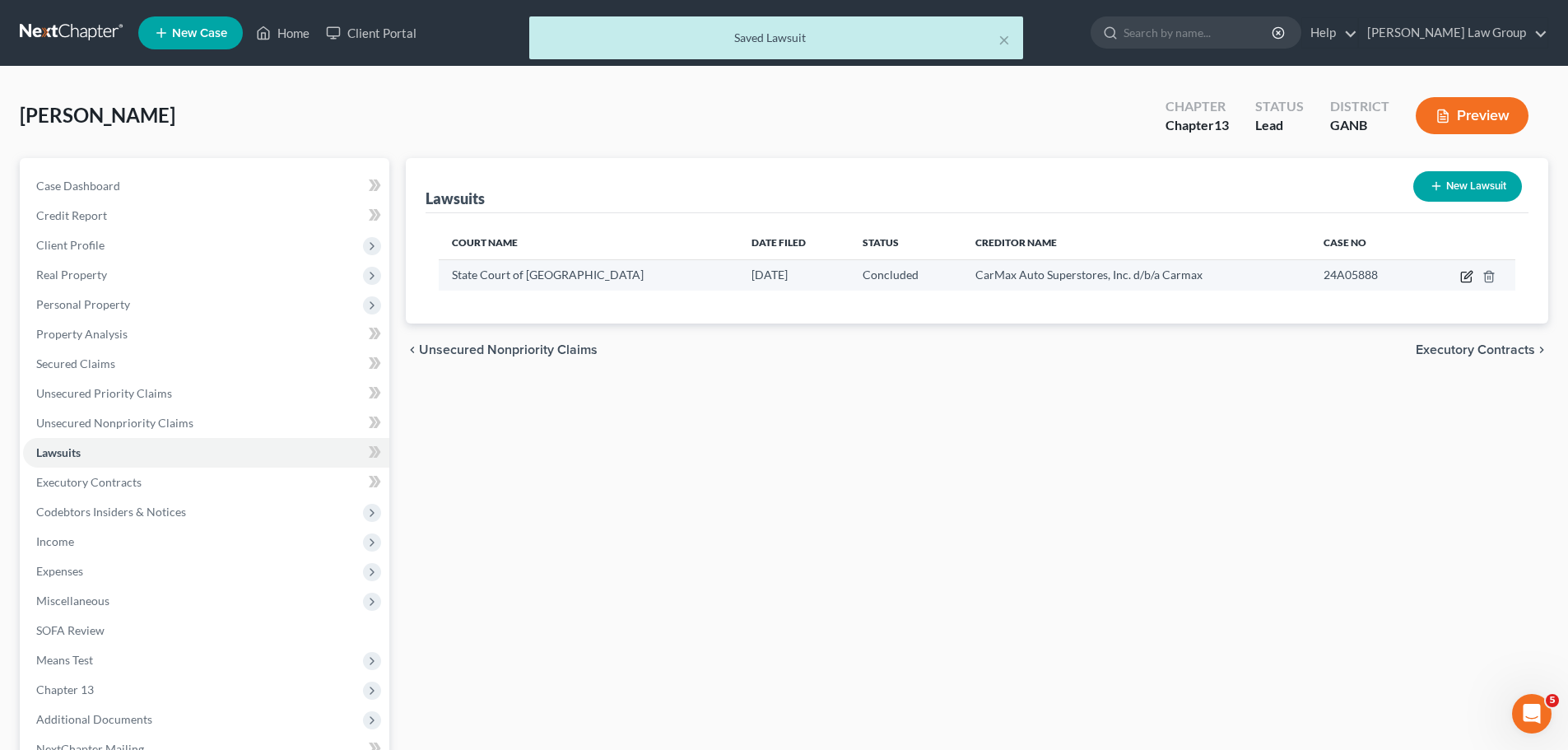
click at [1470, 271] on icon "button" at bounding box center [1467, 277] width 13 height 13
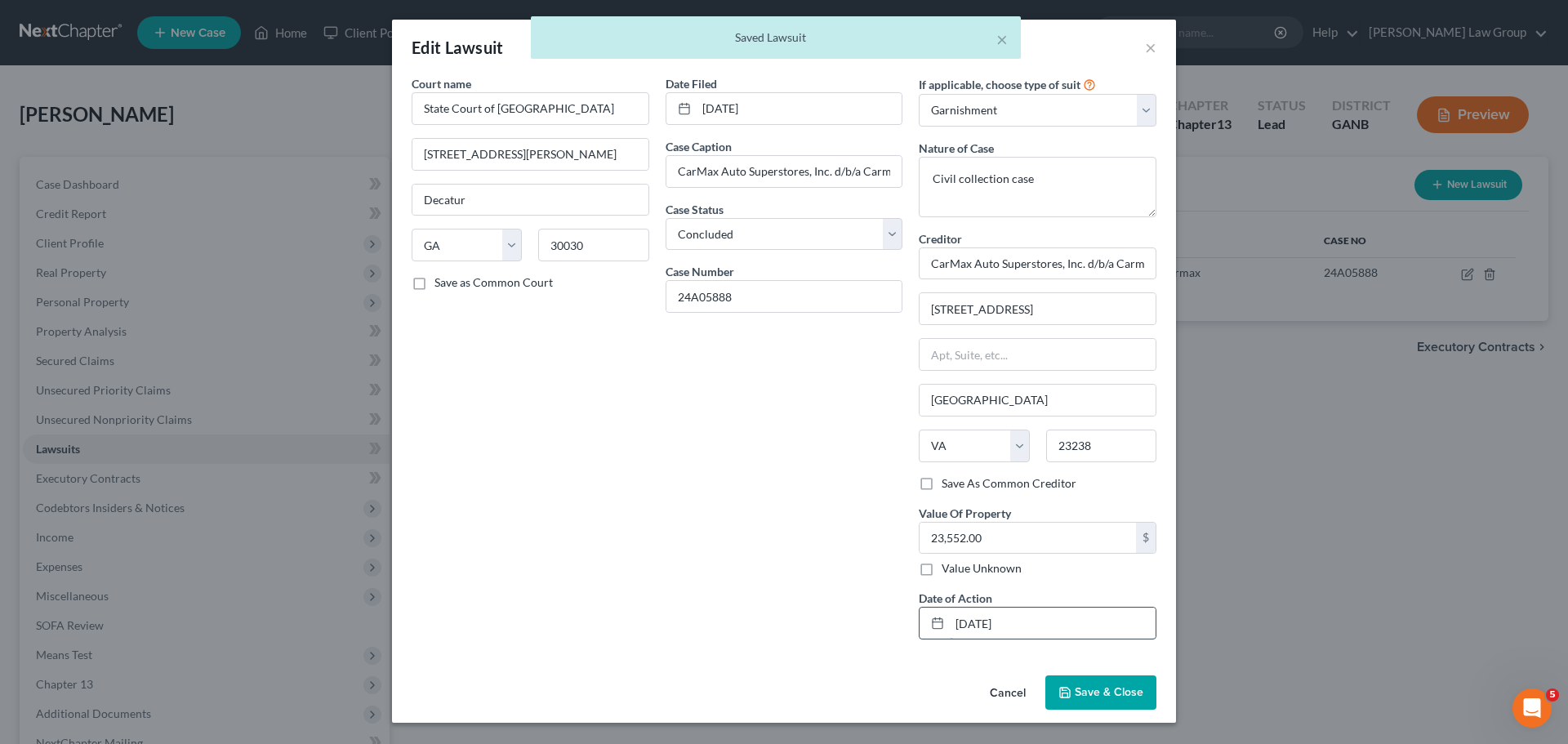
click at [1047, 613] on input "[DATE]" at bounding box center [1053, 623] width 206 height 31
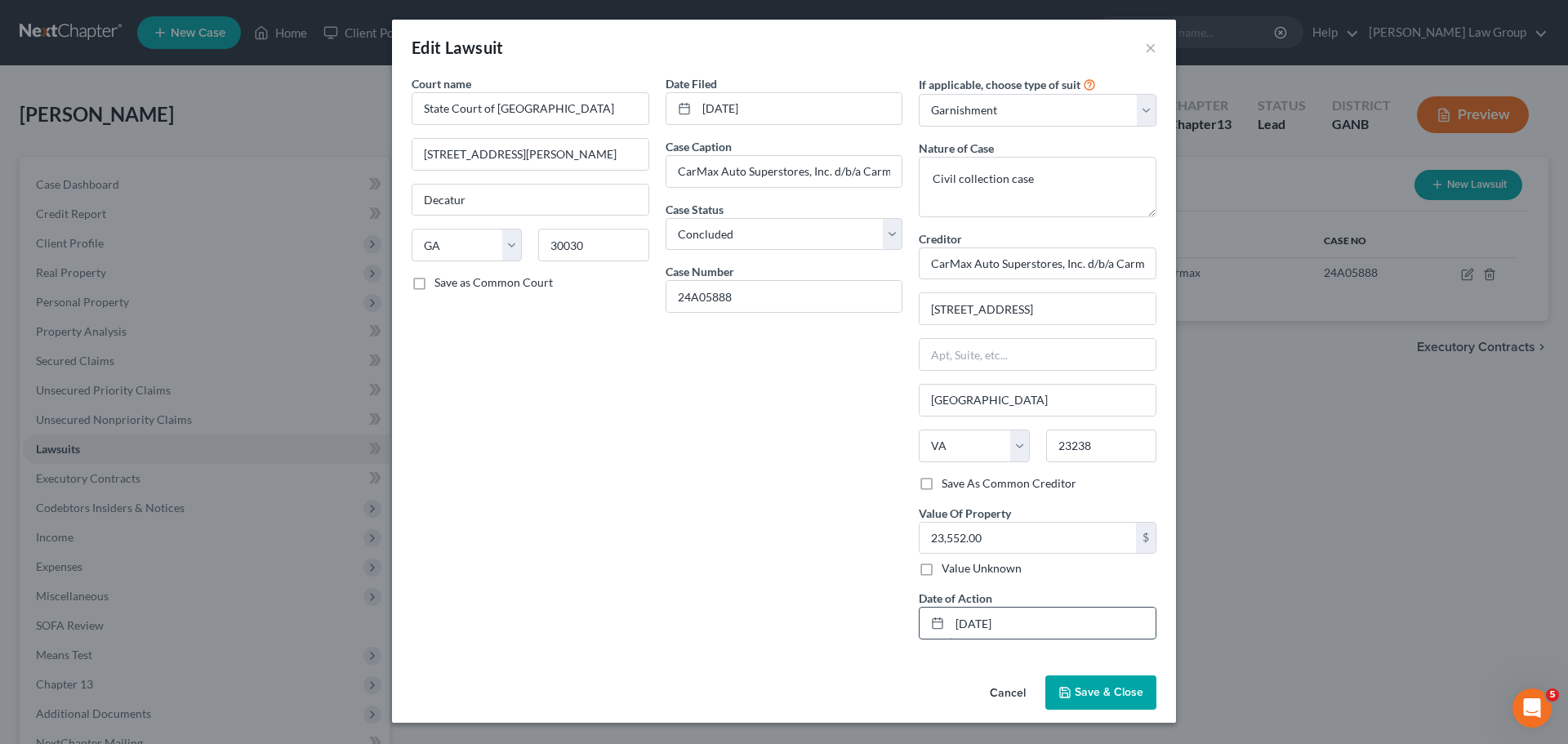
drag, startPoint x: 1019, startPoint y: 625, endPoint x: 1009, endPoint y: 623, distance: 10.2
click at [1009, 623] on input "[DATE]" at bounding box center [1053, 623] width 206 height 31
click at [1080, 685] on span "Save & Close" at bounding box center [1110, 692] width 69 height 14
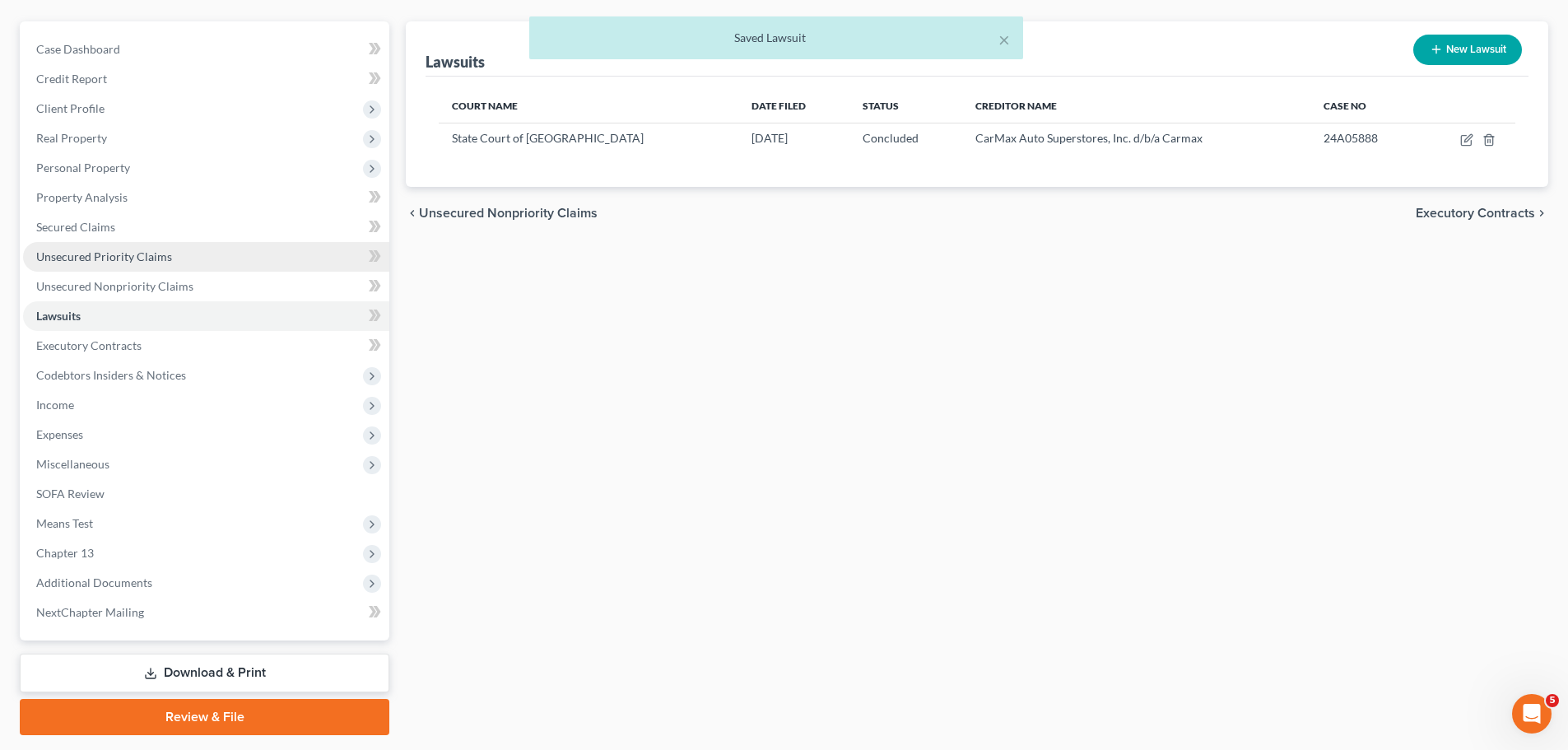
scroll to position [184, 0]
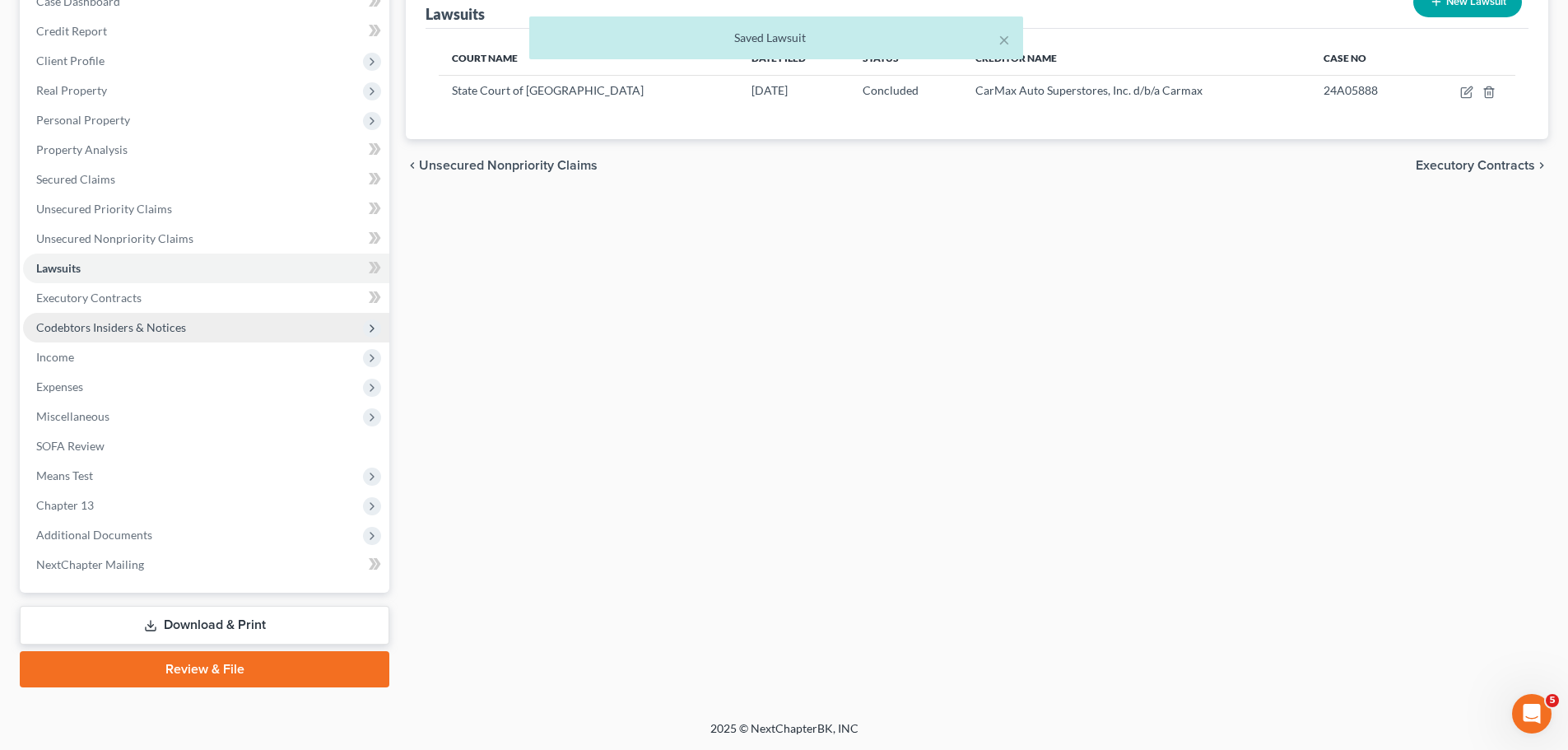
click at [149, 332] on span "Codebtors Insiders & Notices" at bounding box center [111, 327] width 150 height 14
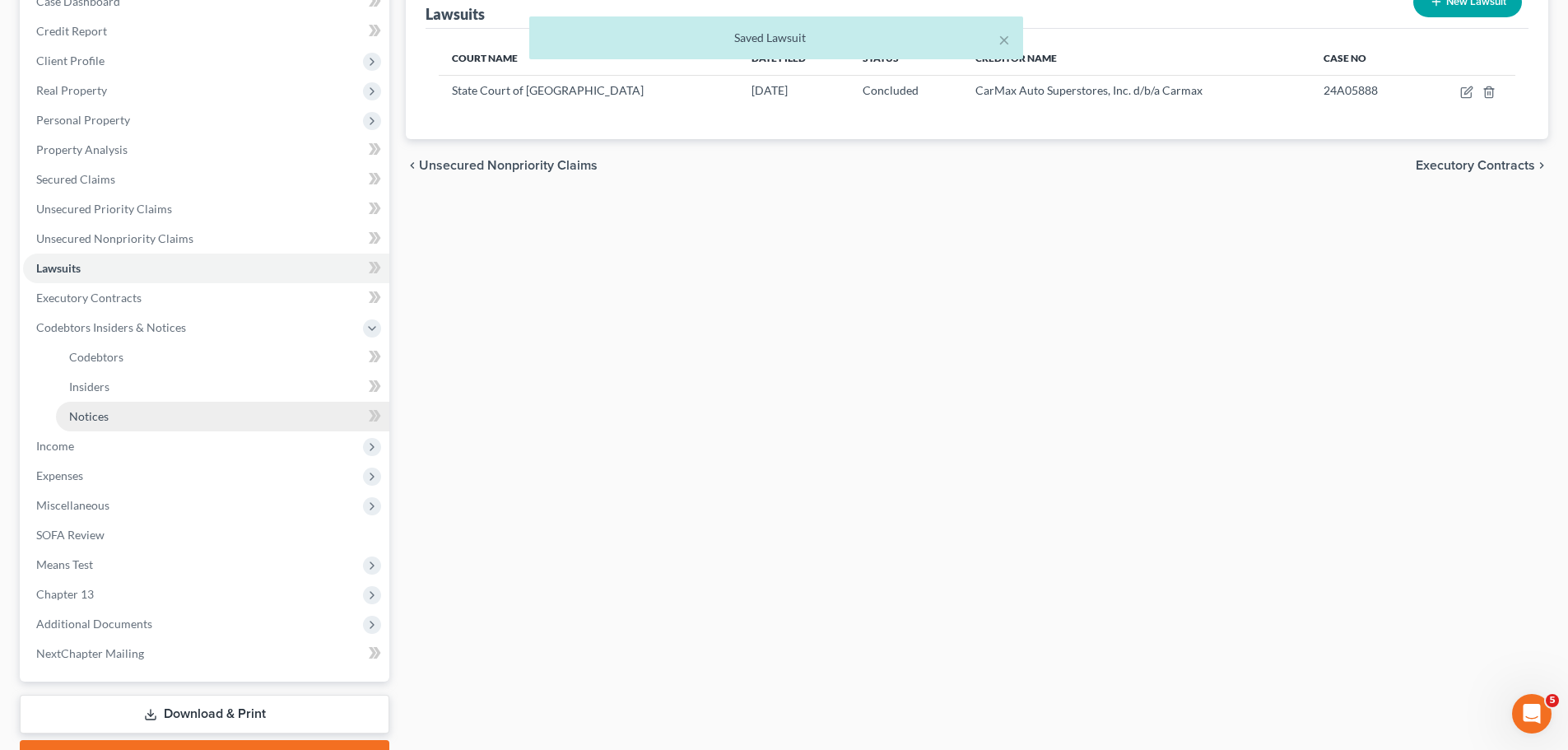
click at [135, 401] on link "Notices" at bounding box center [222, 416] width 333 height 30
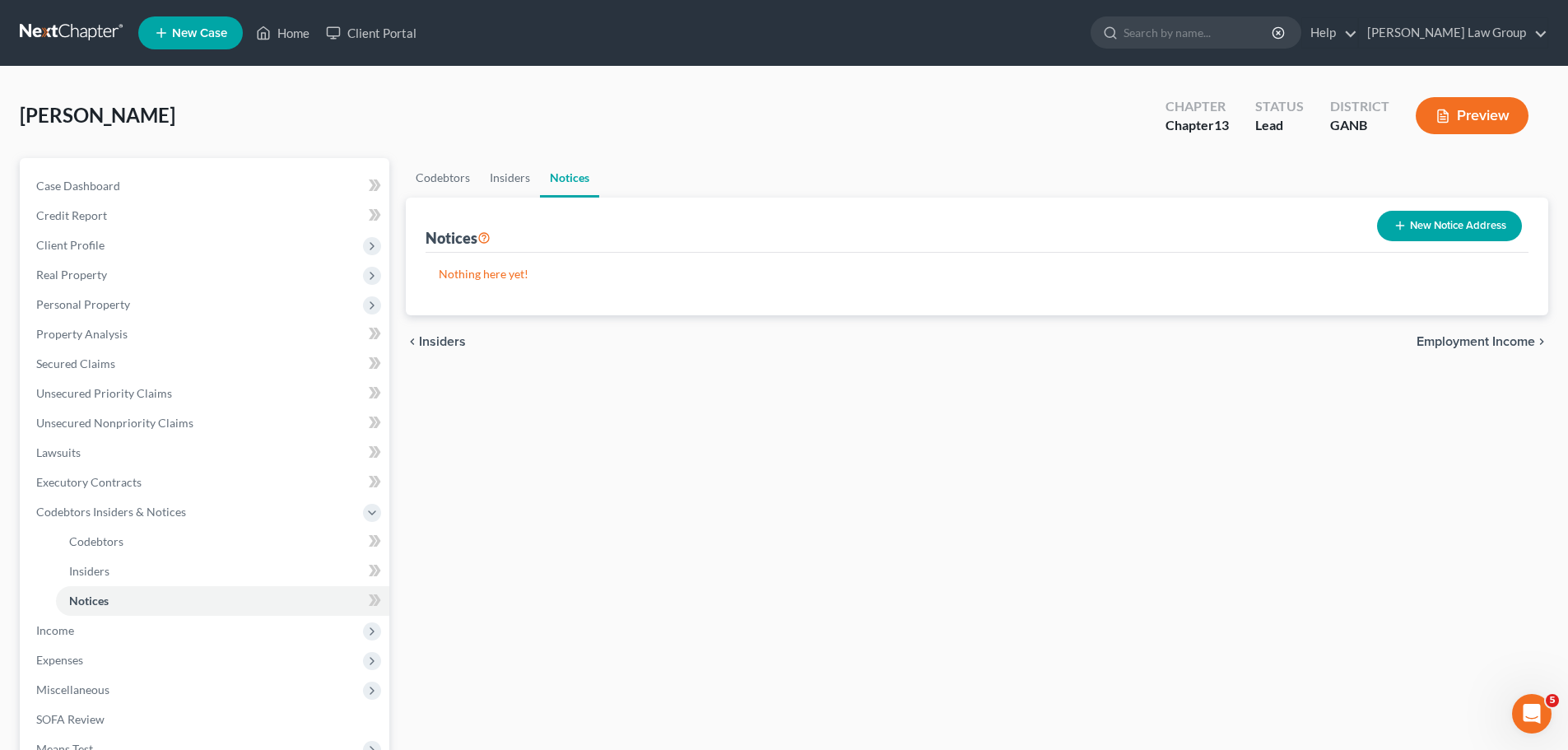
click at [1407, 226] on button "New Notice Address" at bounding box center [1450, 226] width 145 height 31
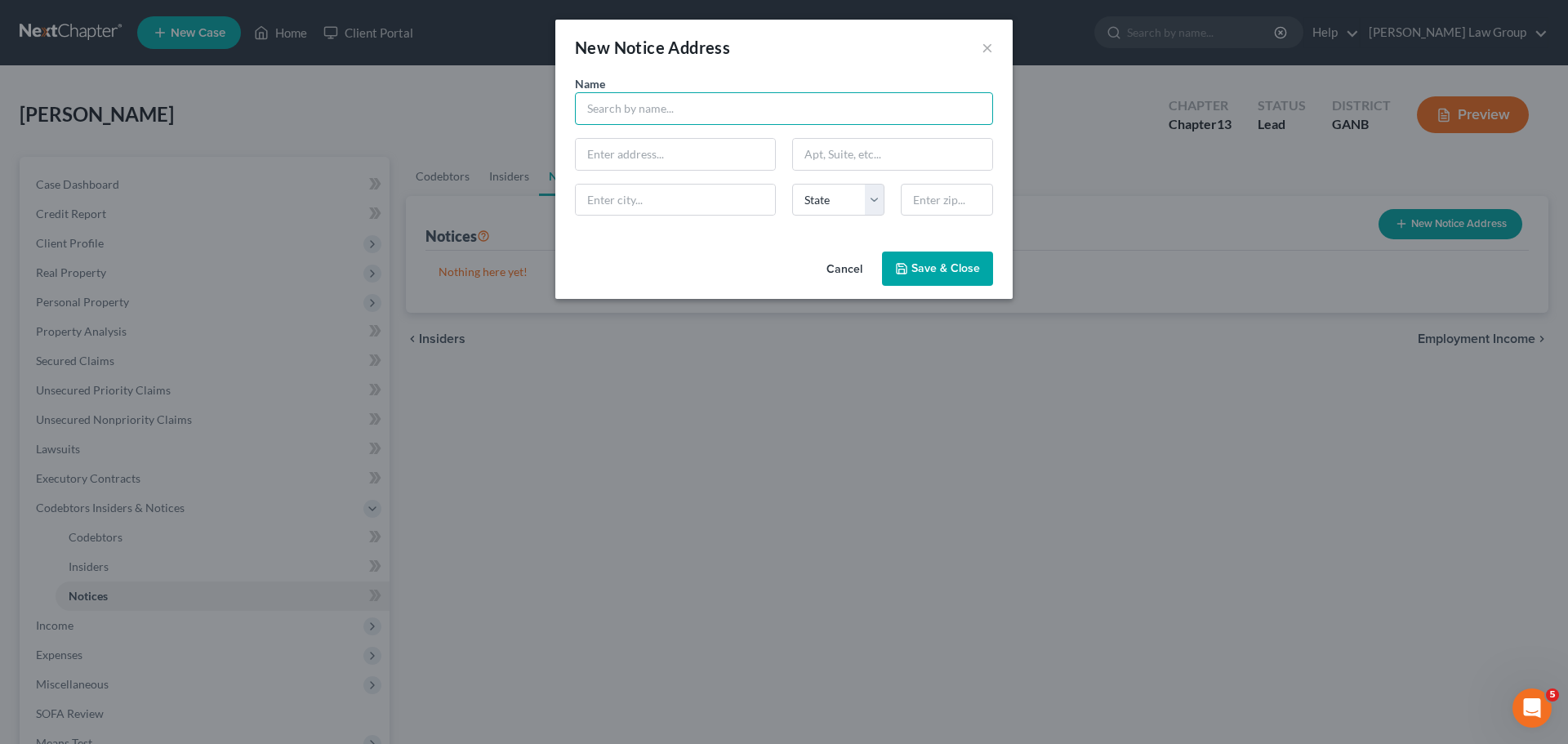
click at [637, 106] on input "text" at bounding box center [784, 109] width 418 height 32
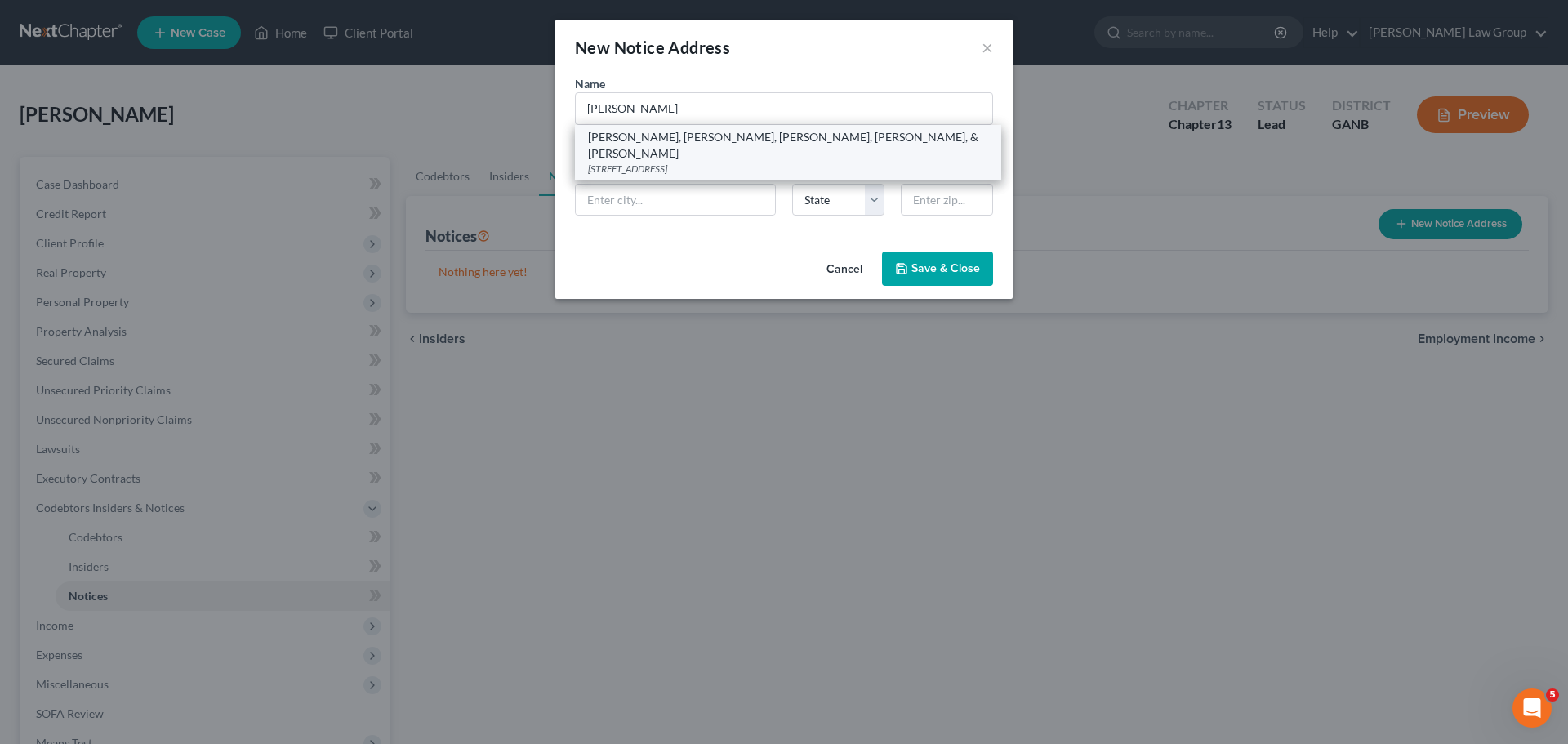
click at [660, 138] on div "[PERSON_NAME], [PERSON_NAME], [PERSON_NAME], [PERSON_NAME], & [PERSON_NAME]" at bounding box center [788, 145] width 400 height 32
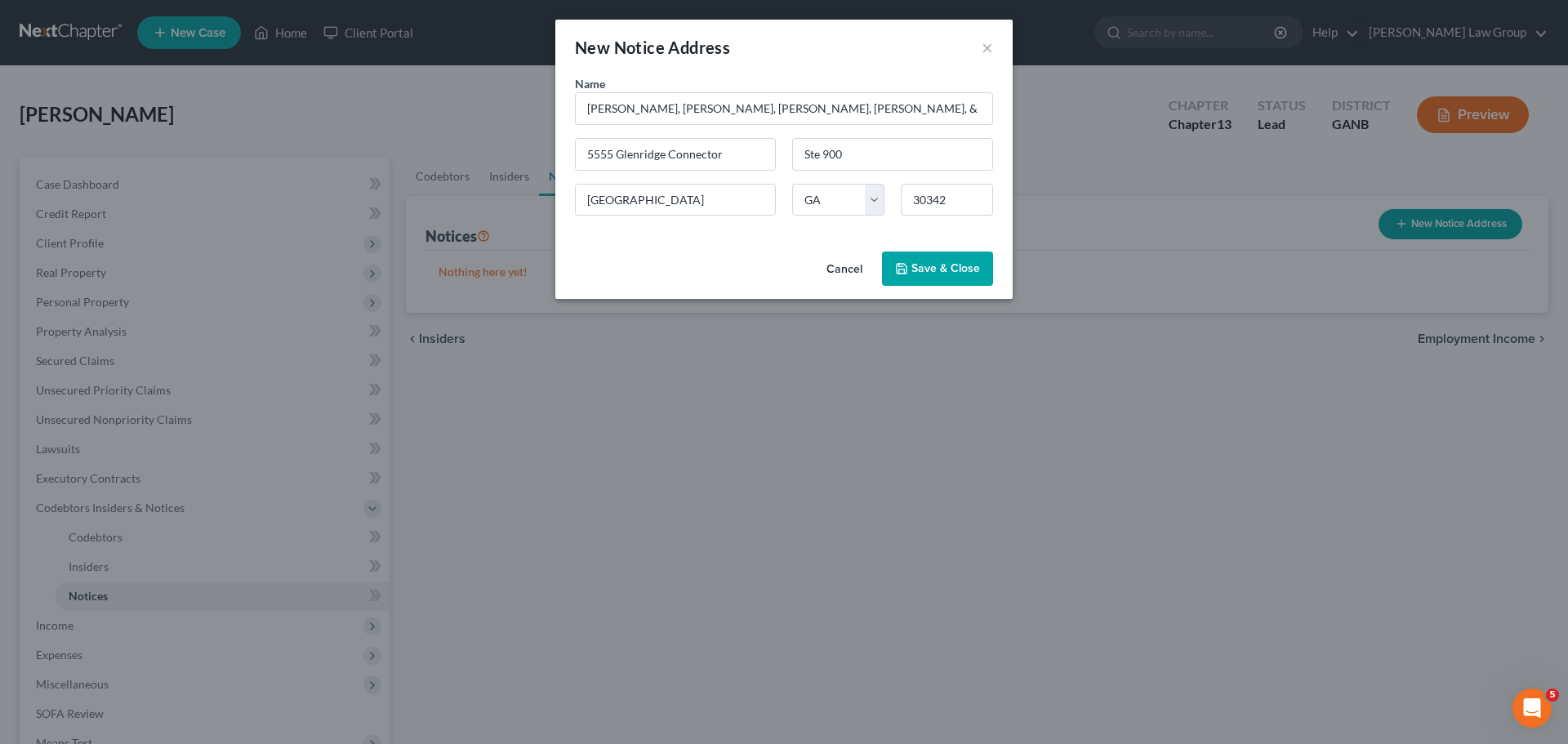
drag, startPoint x: 910, startPoint y: 271, endPoint x: 798, endPoint y: 262, distance: 112.4
click at [910, 271] on button "Save & Close" at bounding box center [937, 269] width 112 height 34
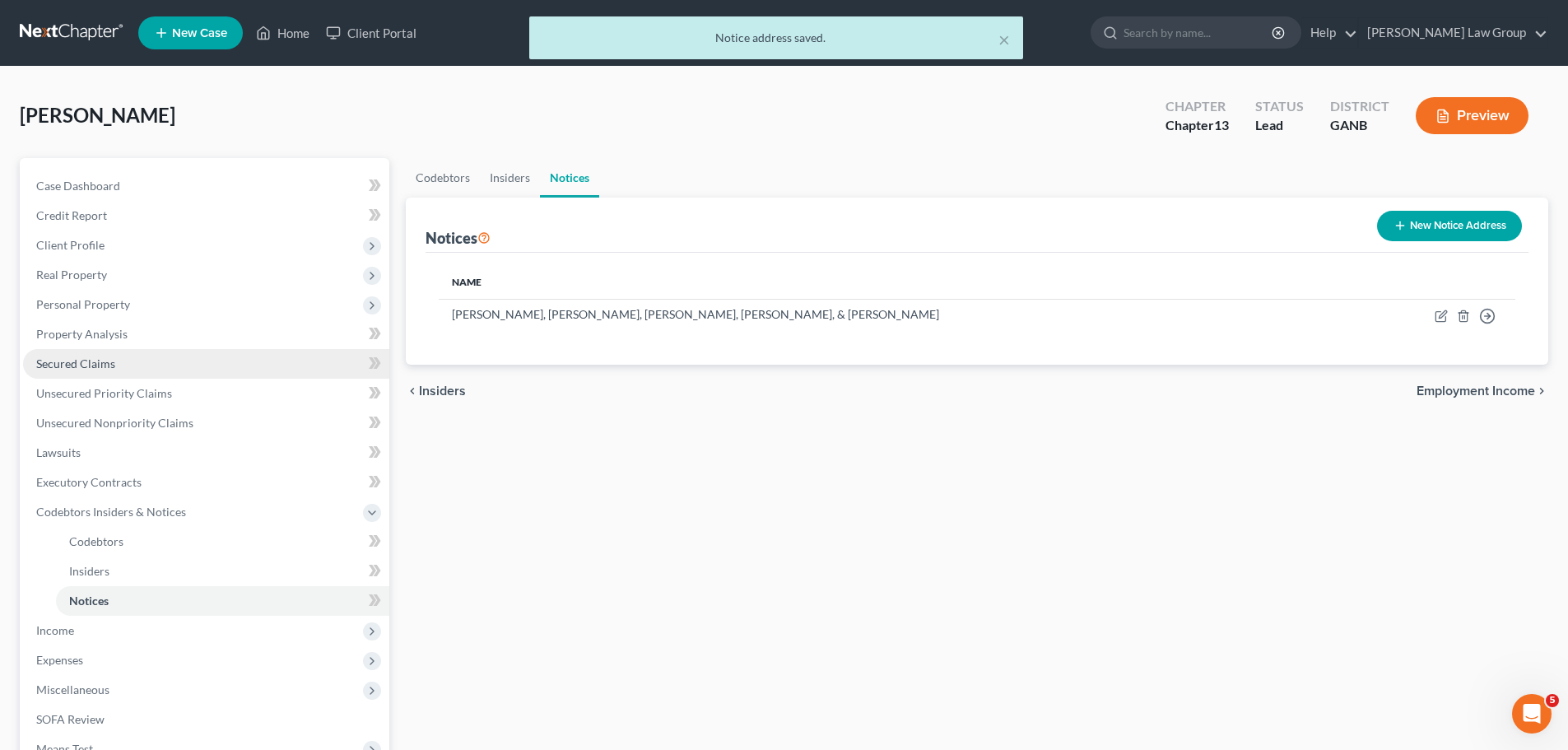
click at [137, 361] on link "Secured Claims" at bounding box center [206, 363] width 366 height 30
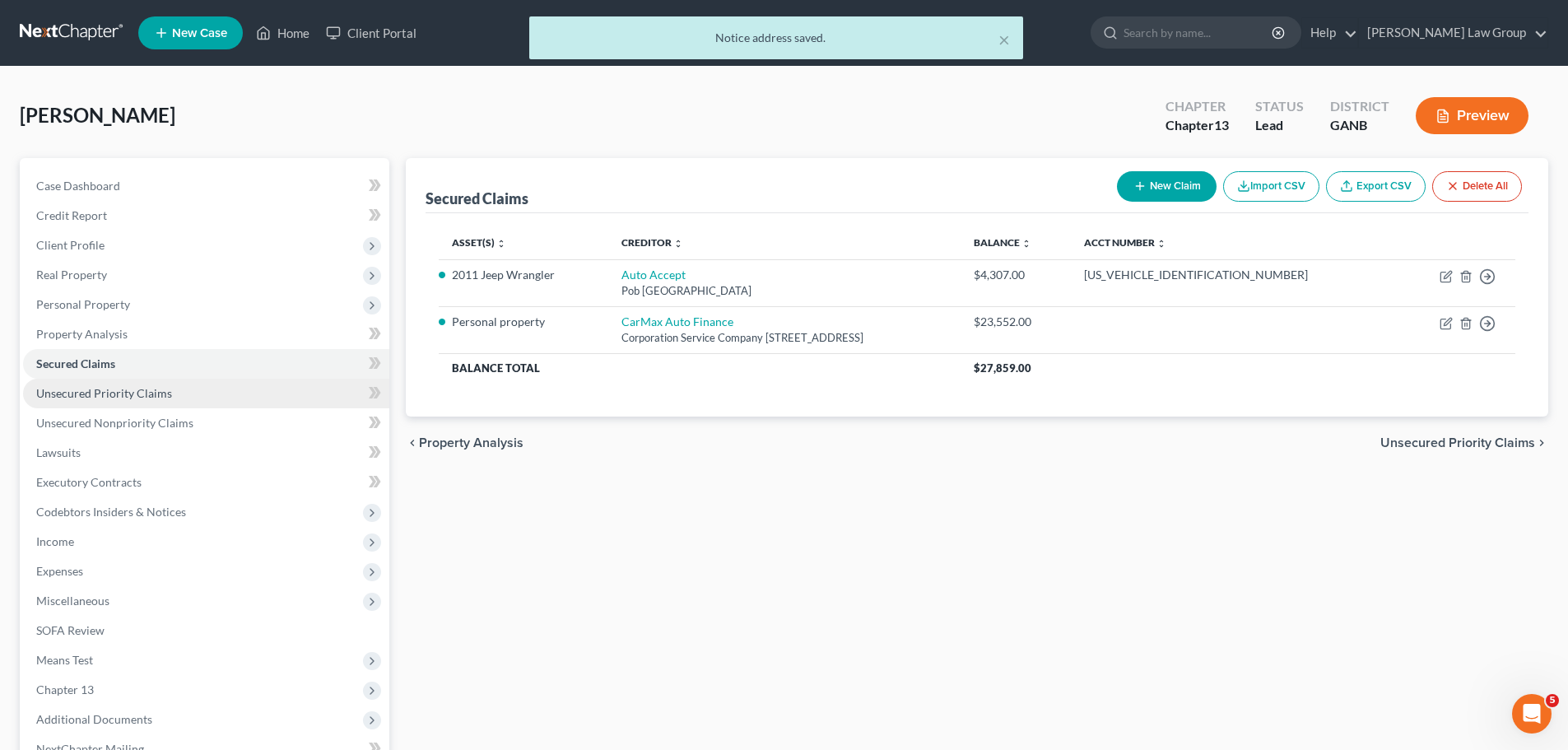
click at [201, 399] on link "Unsecured Priority Claims" at bounding box center [206, 393] width 366 height 30
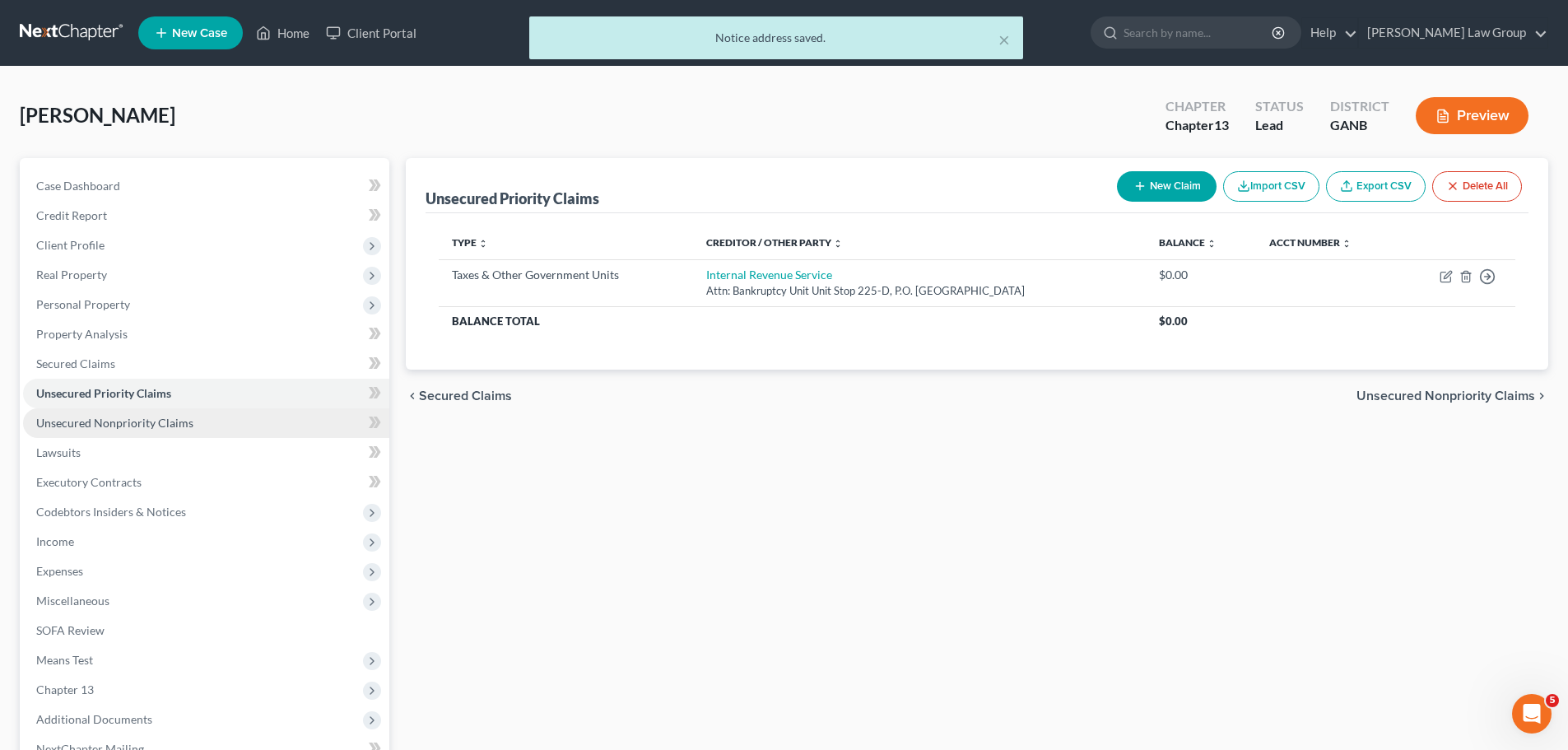
click at [210, 418] on link "Unsecured Nonpriority Claims" at bounding box center [206, 423] width 366 height 30
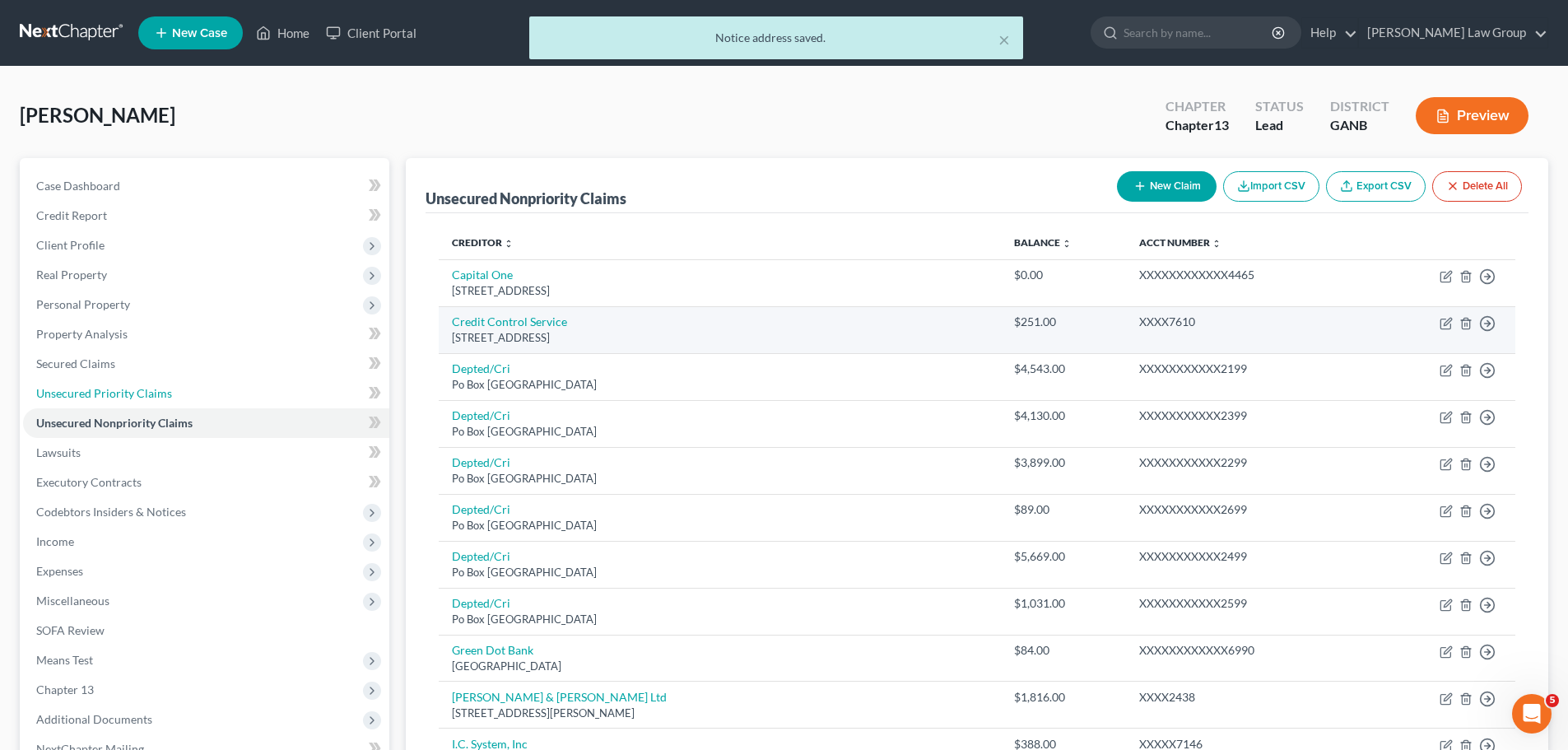
click at [210, 391] on link "Unsecured Priority Claims" at bounding box center [206, 393] width 366 height 30
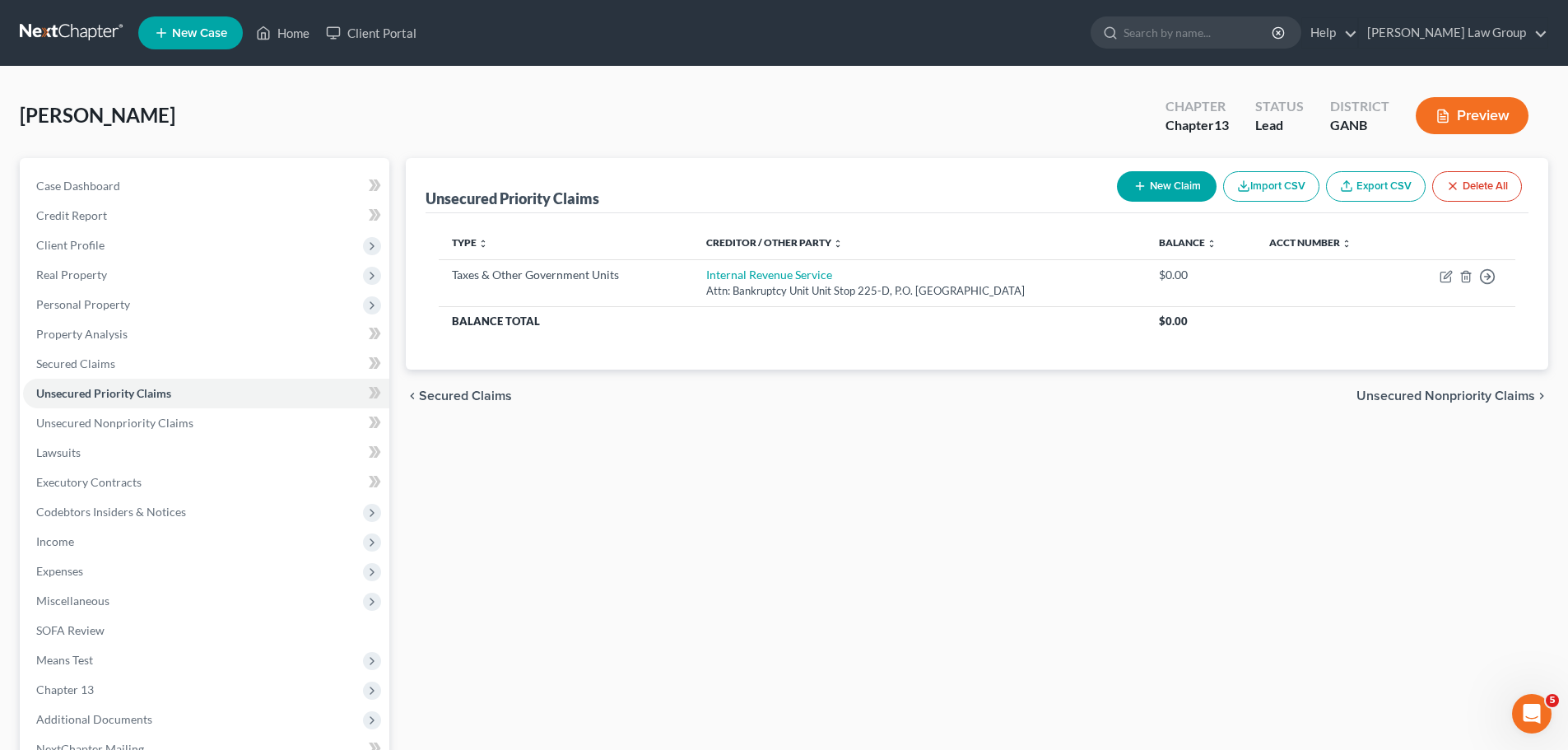
click at [1159, 205] on div "New Claim Import CSV Export CSV Delete All" at bounding box center [1319, 185] width 418 height 43
click at [1154, 189] on button "New Claim" at bounding box center [1167, 186] width 100 height 31
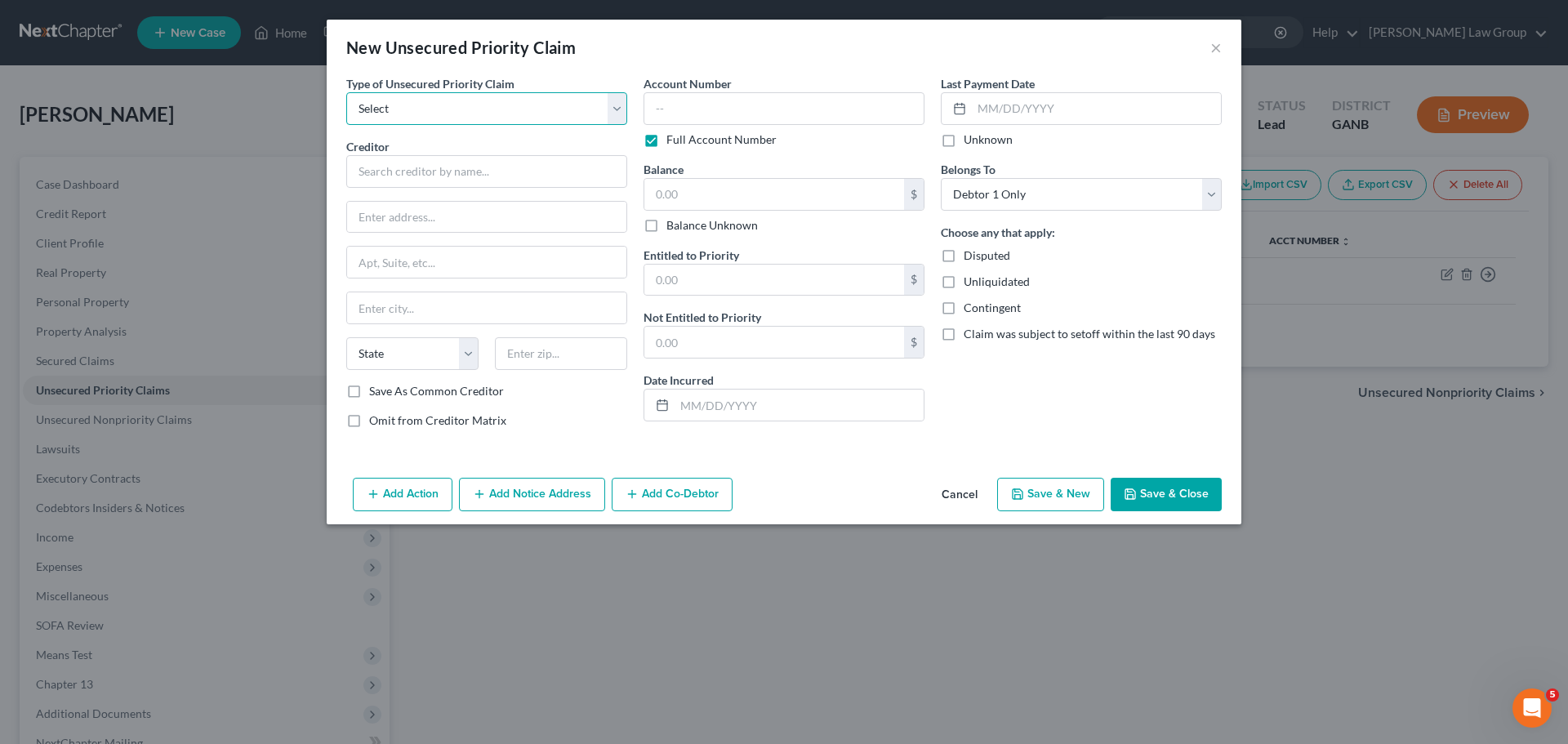
drag, startPoint x: 415, startPoint y: 98, endPoint x: 411, endPoint y: 123, distance: 25.3
click at [415, 97] on select "Select Taxes & Other Government Units Domestic Support Obligations Extensions o…" at bounding box center [486, 109] width 281 height 32
click at [346, 92] on select "Select Taxes & Other Government Units Domestic Support Obligations Extensions o…" at bounding box center [486, 109] width 281 height 32
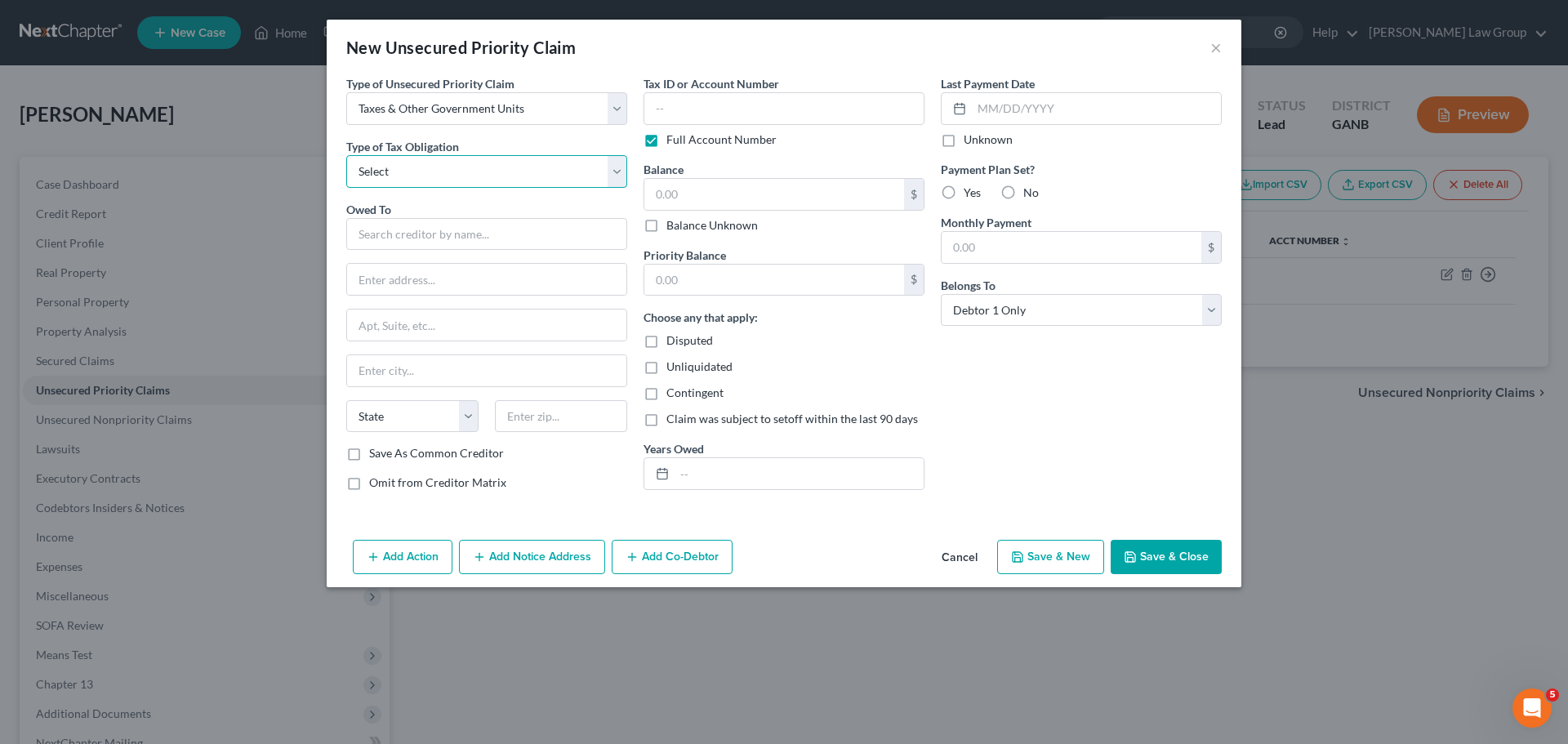
drag, startPoint x: 411, startPoint y: 123, endPoint x: 396, endPoint y: 170, distance: 49.3
click at [396, 170] on select "Select Federal City State Franchise Tax Board Other" at bounding box center [486, 171] width 281 height 32
click at [346, 155] on select "Select Federal City State Franchise Tax Board Other" at bounding box center [486, 171] width 281 height 32
click at [398, 232] on input "text" at bounding box center [486, 234] width 281 height 32
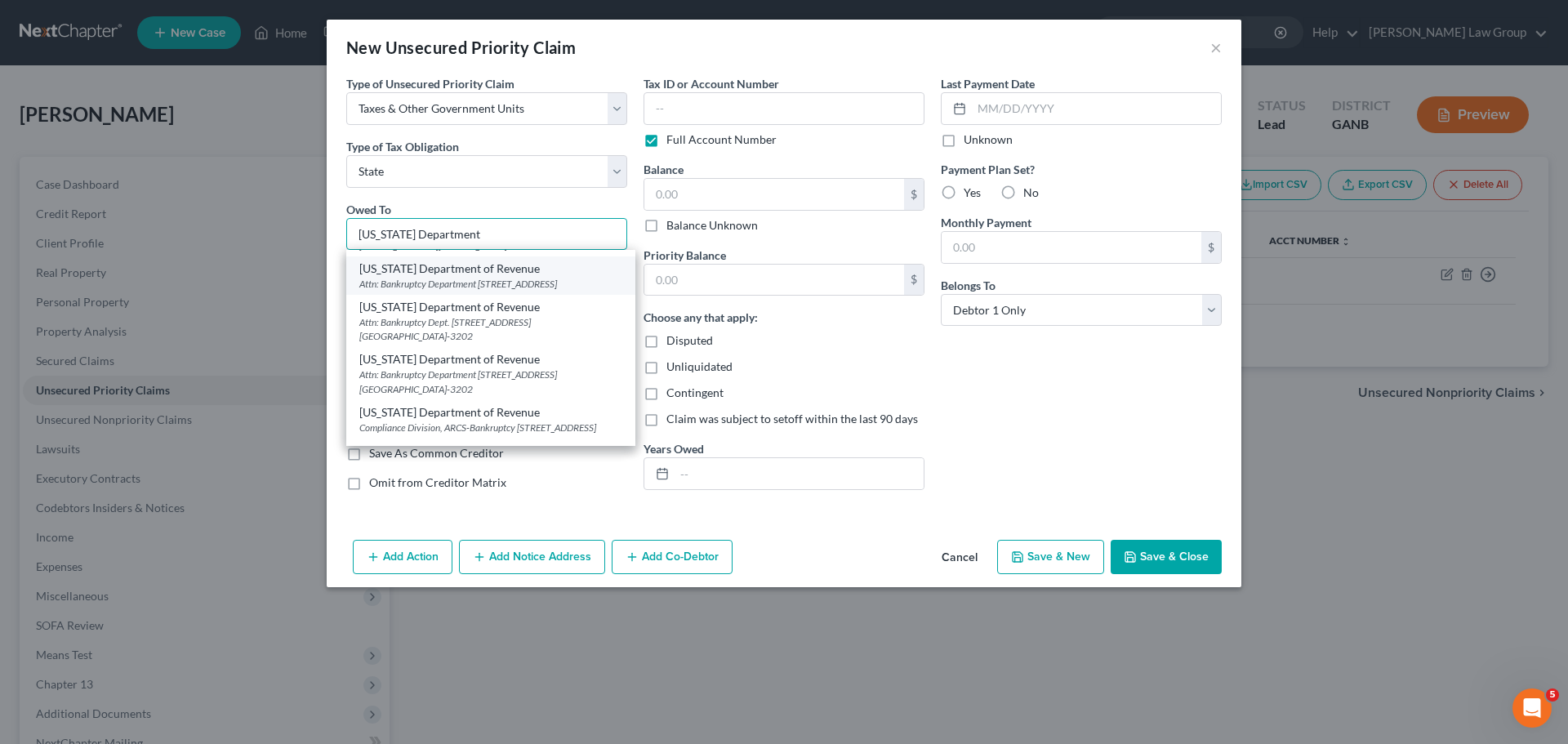
scroll to position [163, 0]
click at [511, 289] on div "Attn: Bankruptcy Department [STREET_ADDRESS]" at bounding box center [491, 282] width 263 height 14
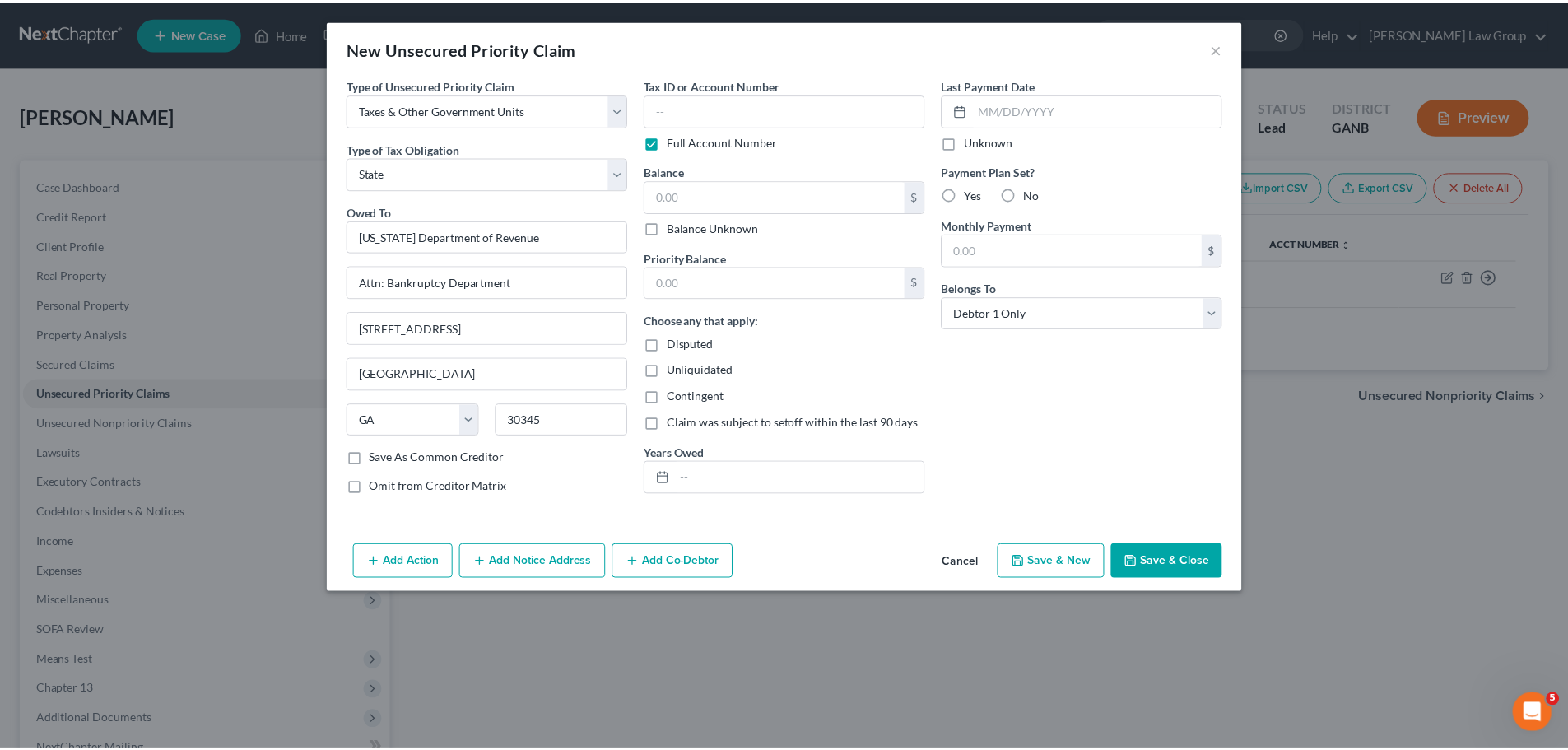
scroll to position [0, 0]
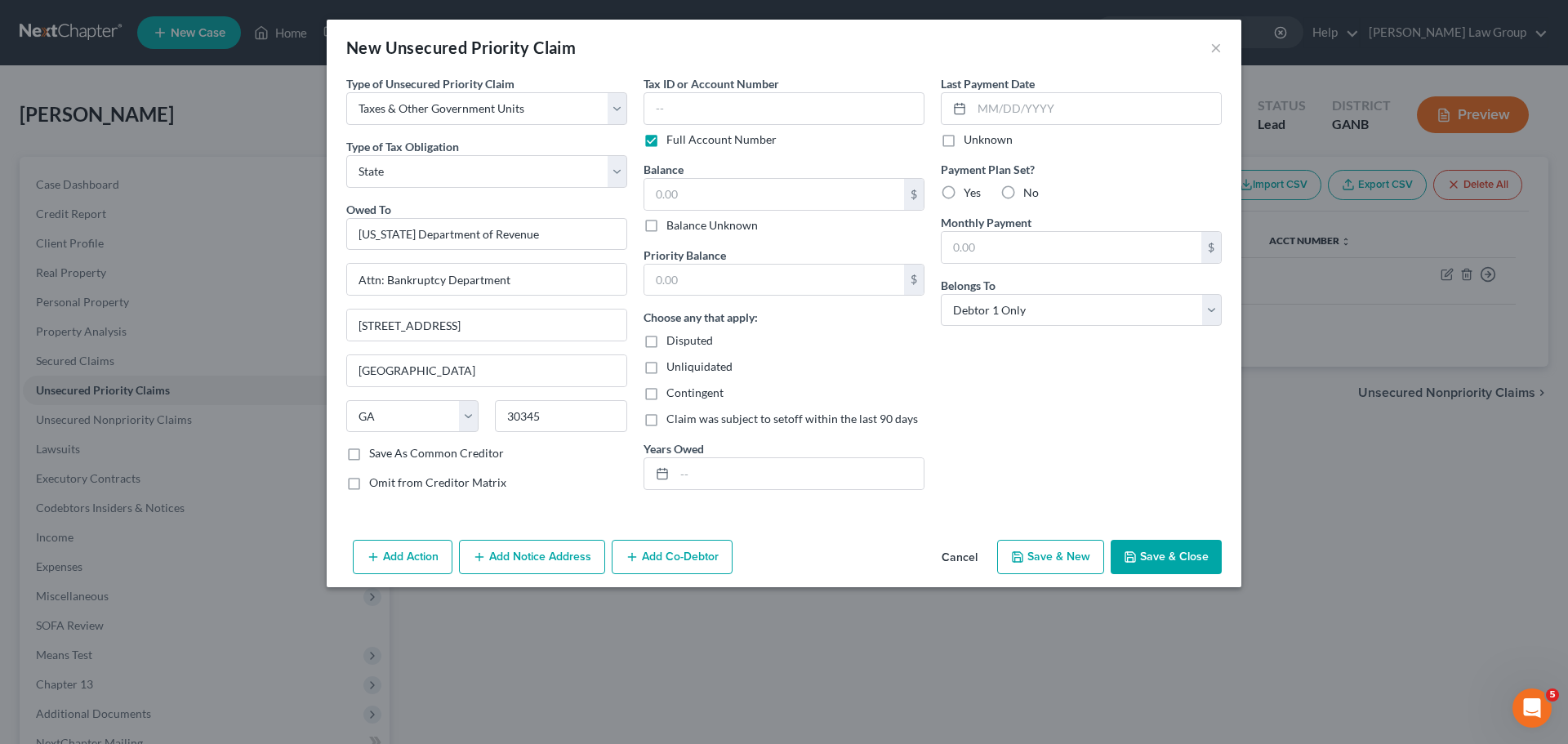
click at [1161, 559] on button "Save & Close" at bounding box center [1166, 556] width 112 height 34
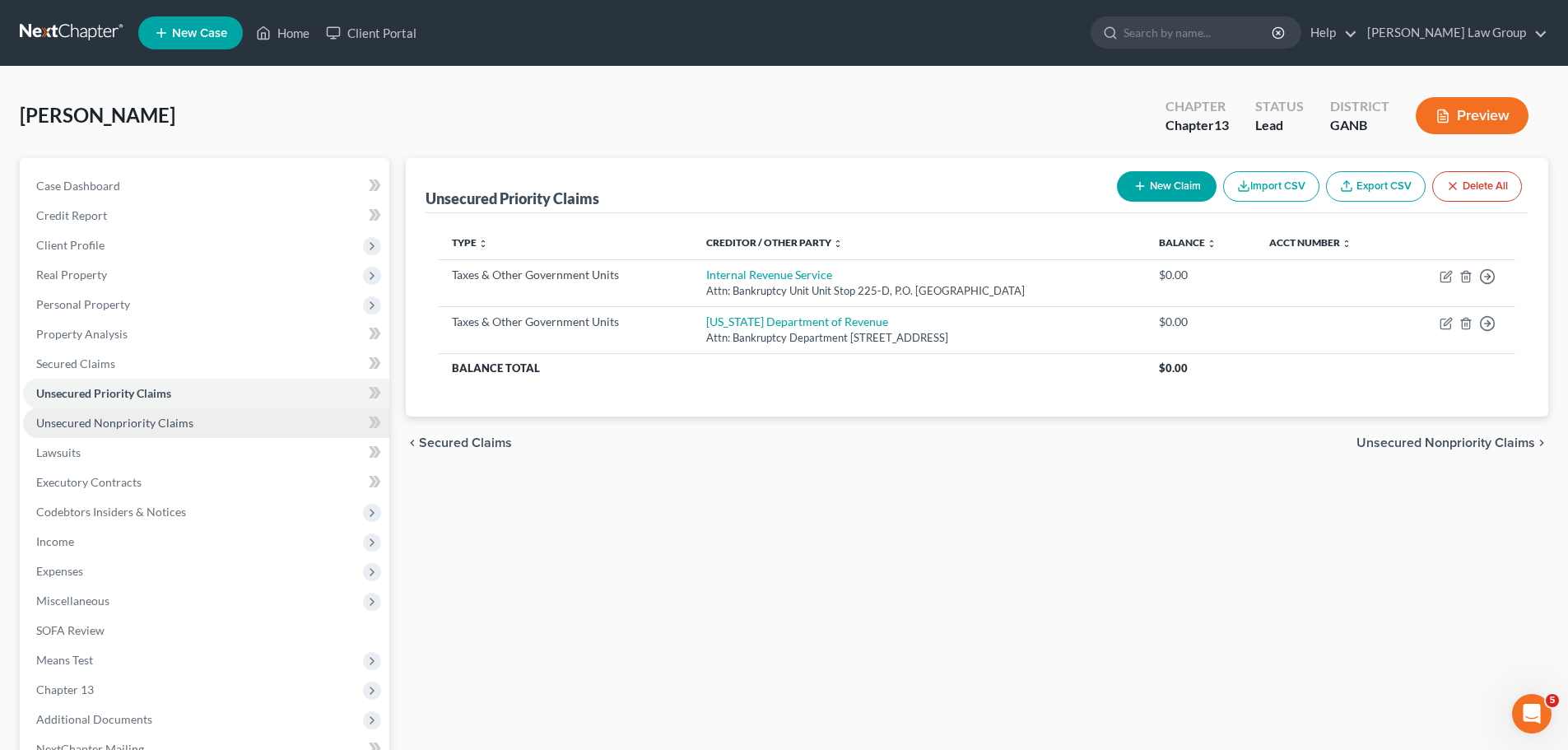
click at [185, 423] on span "Unsecured Nonpriority Claims" at bounding box center [115, 423] width 158 height 14
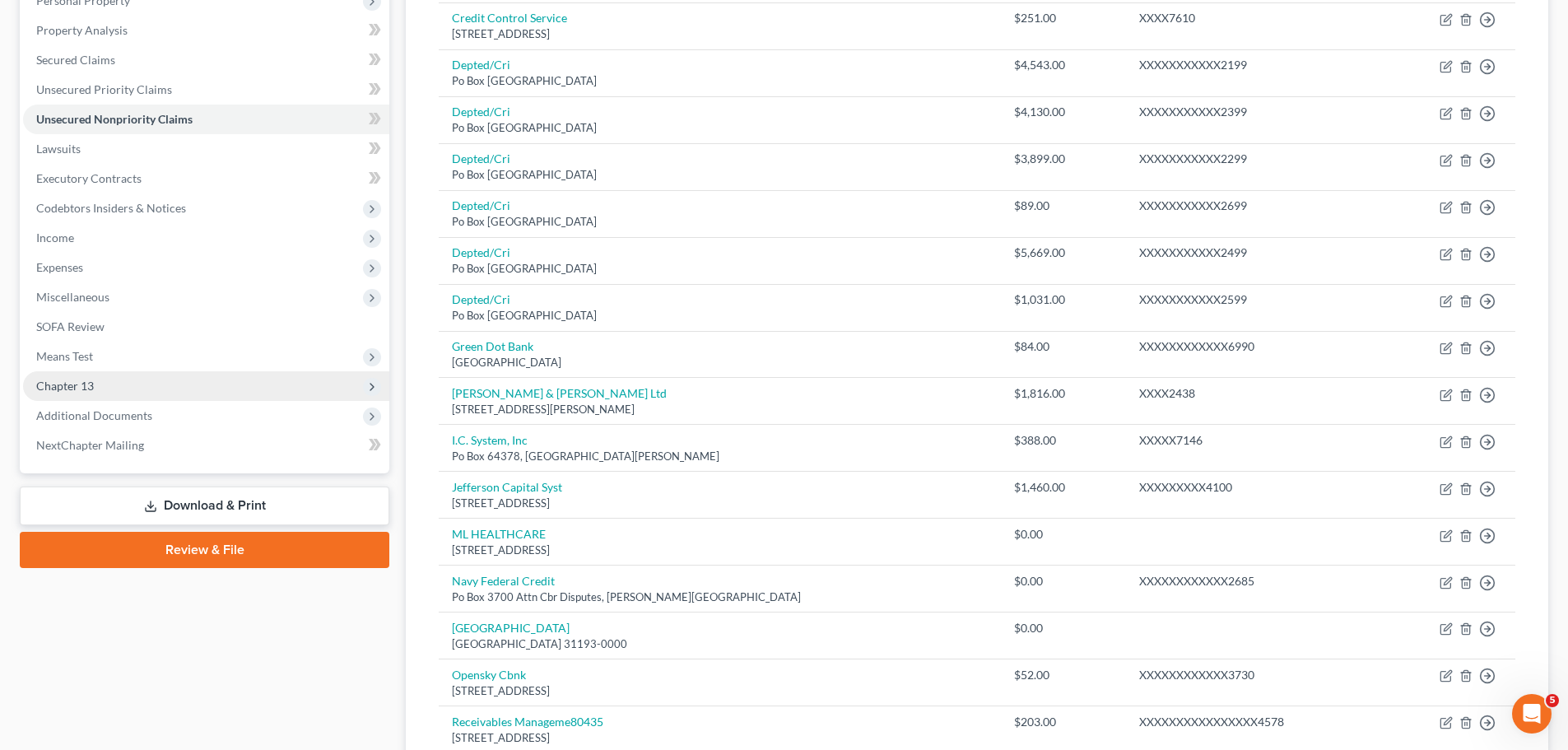
scroll to position [329, 0]
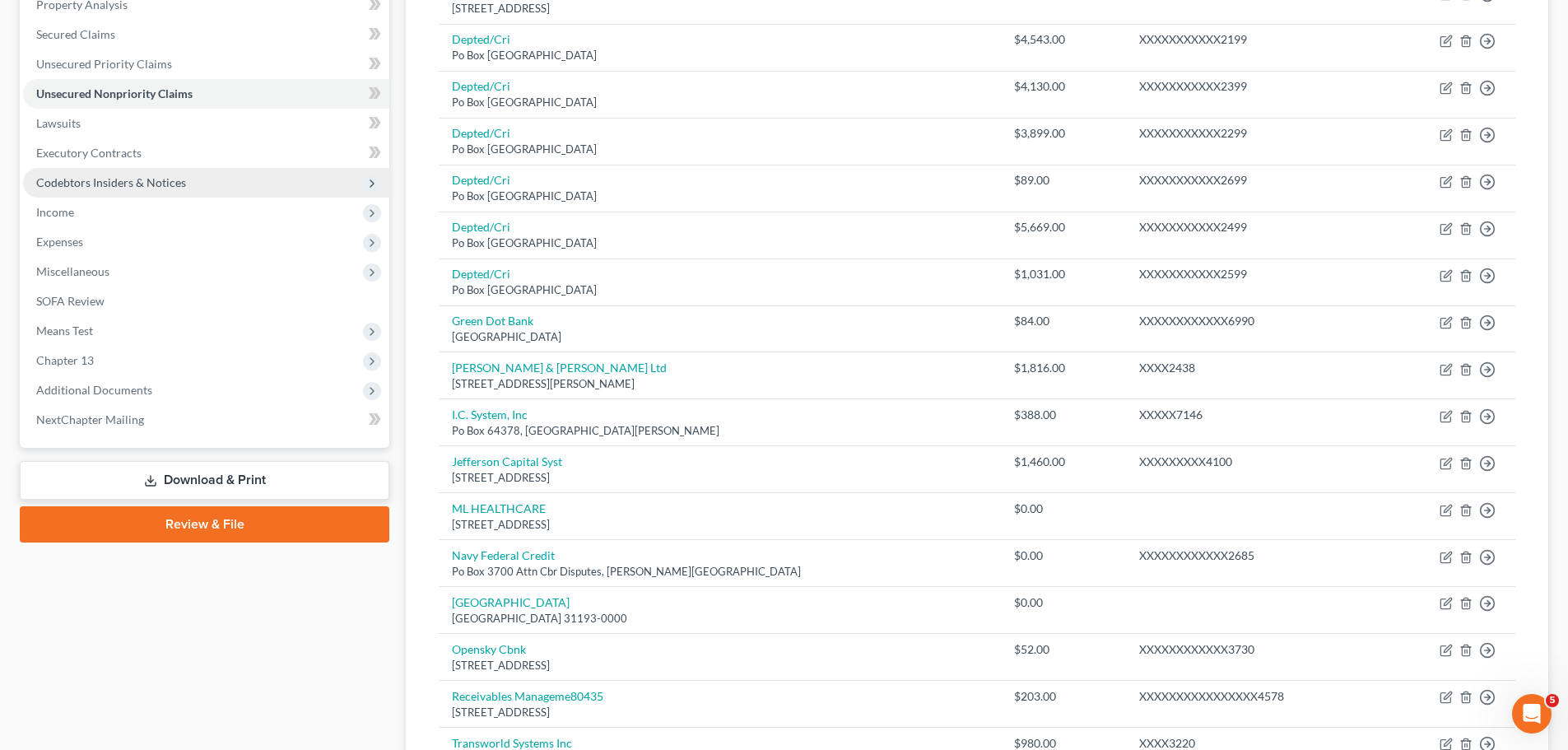
click at [86, 190] on span "Codebtors Insiders & Notices" at bounding box center [206, 182] width 366 height 30
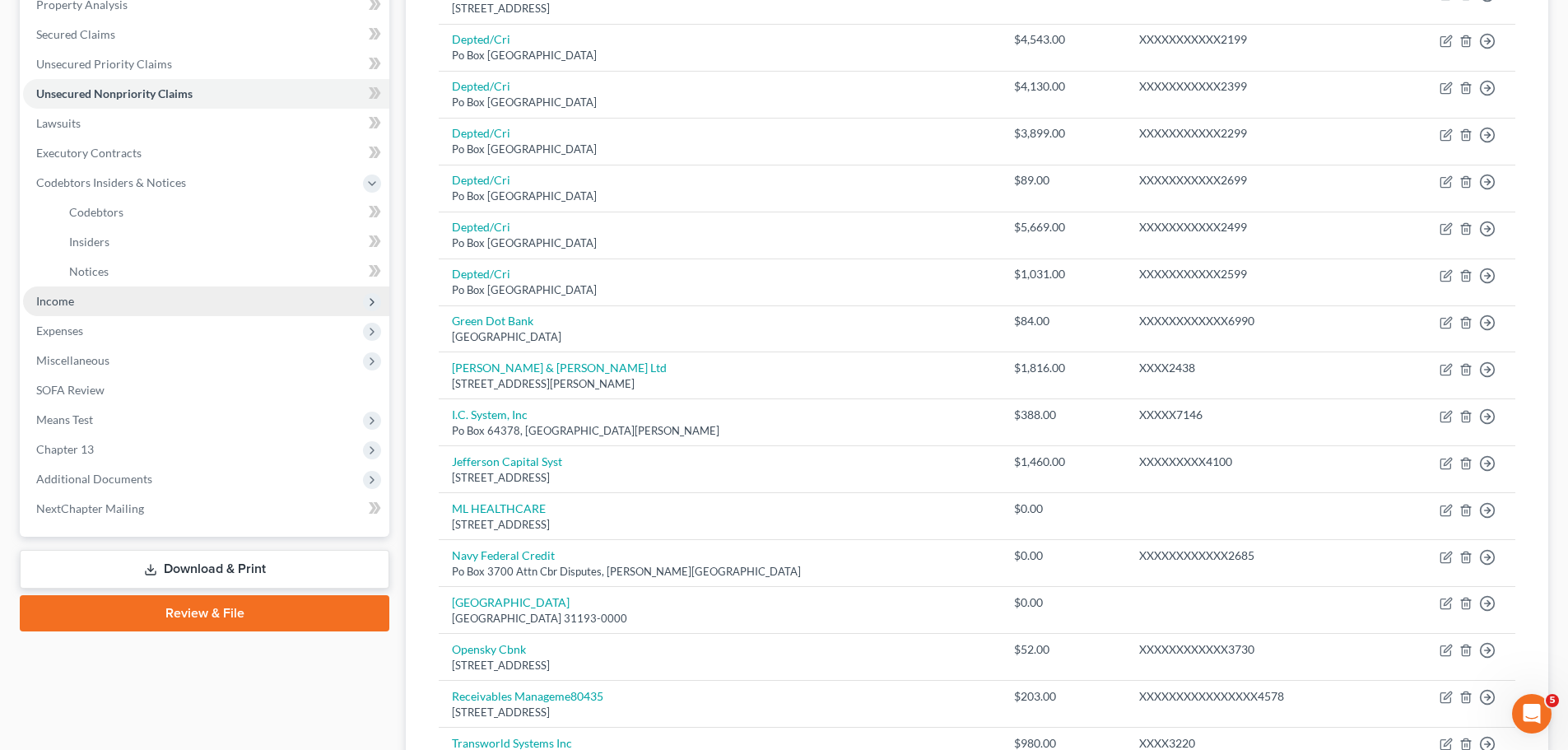
click at [112, 300] on span "Income" at bounding box center [206, 301] width 366 height 30
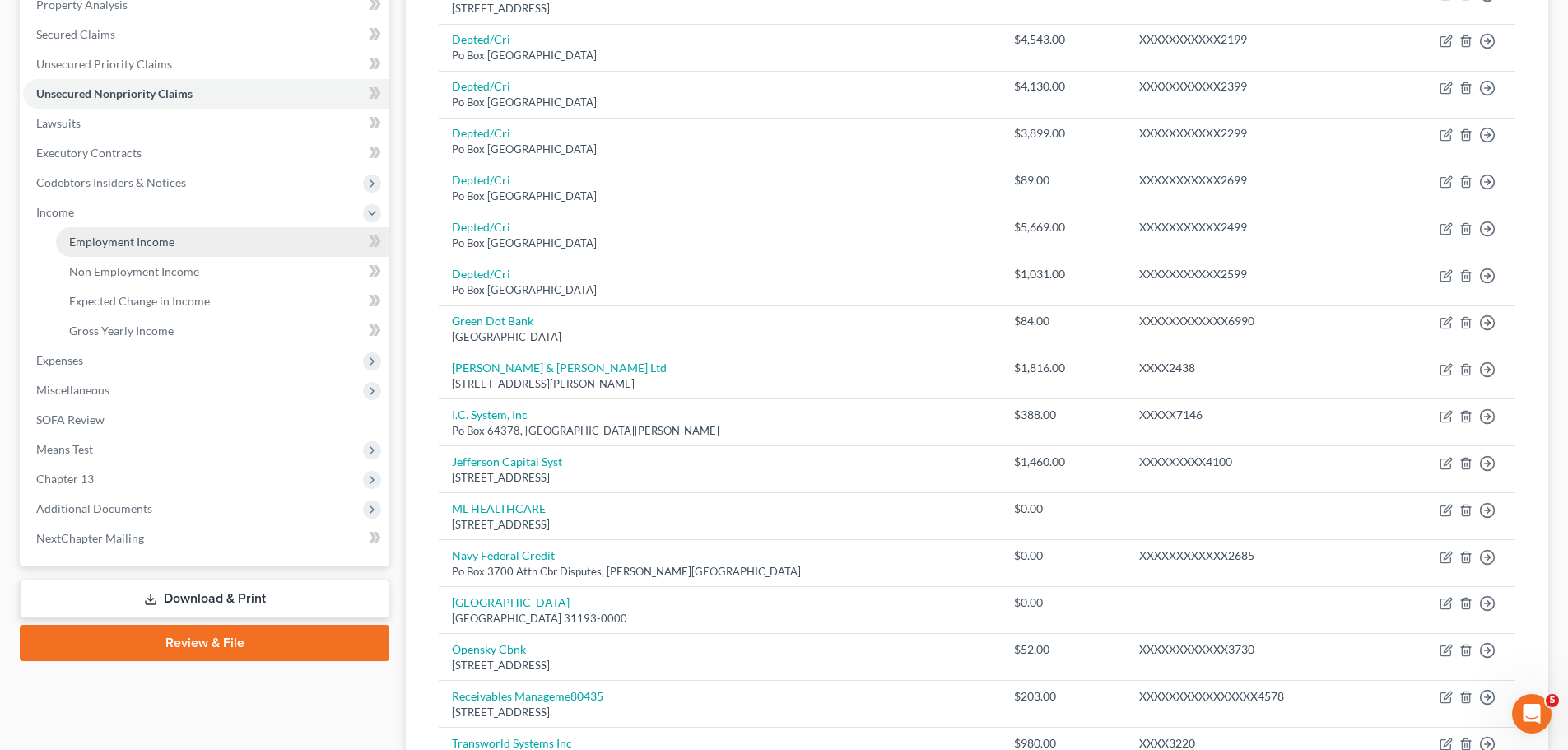
click at [141, 239] on span "Employment Income" at bounding box center [122, 241] width 106 height 14
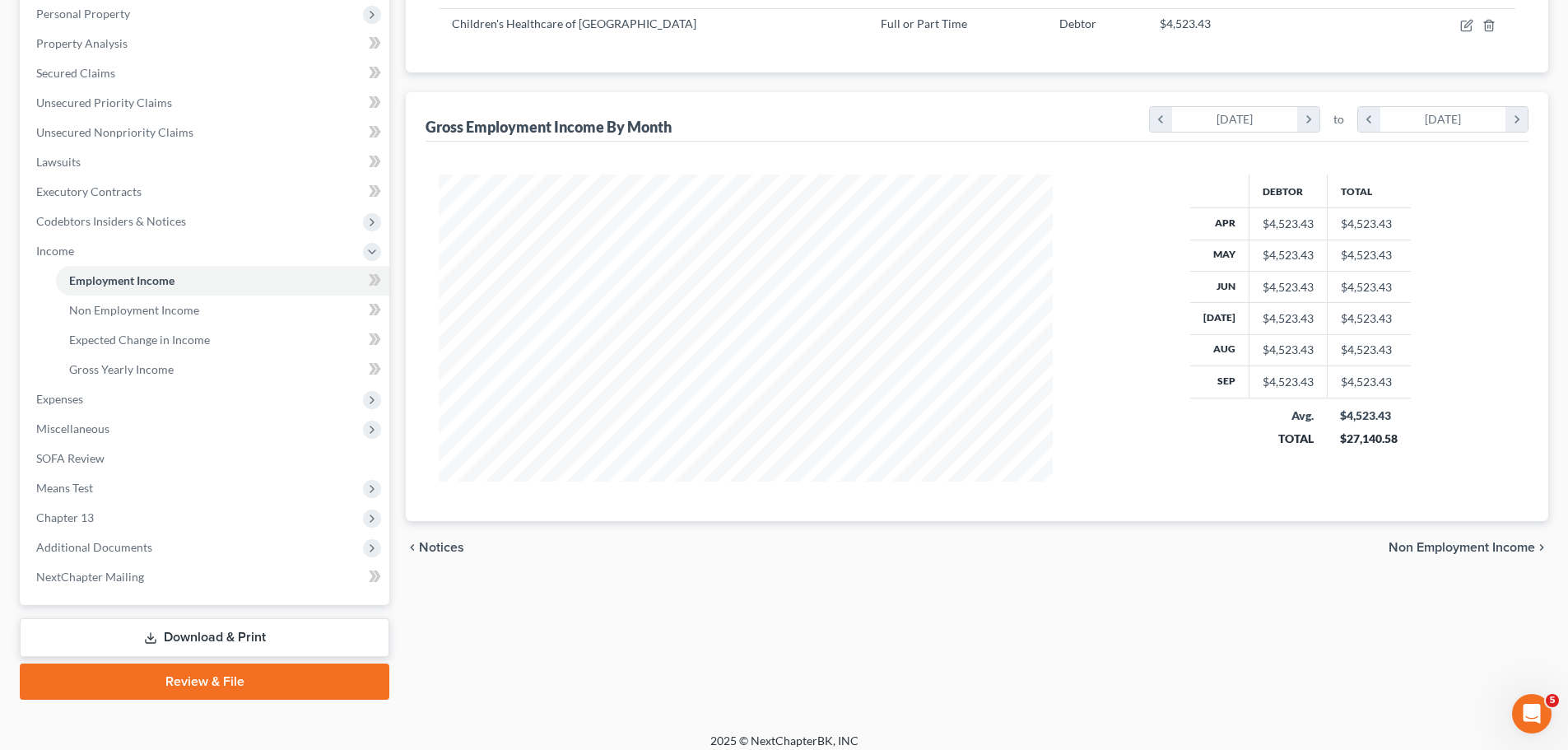
scroll to position [302, 0]
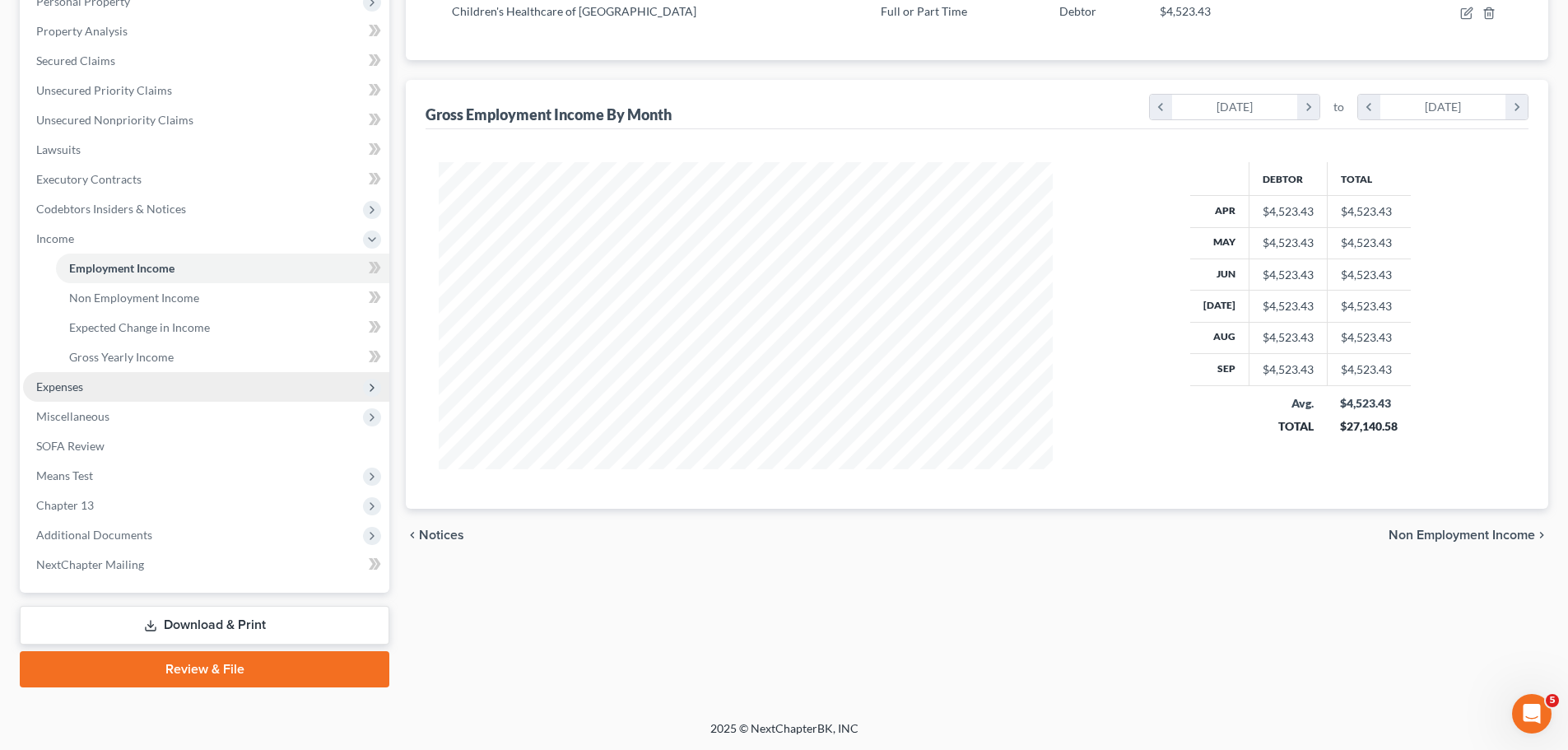
click at [84, 392] on span "Expenses" at bounding box center [60, 386] width 47 height 14
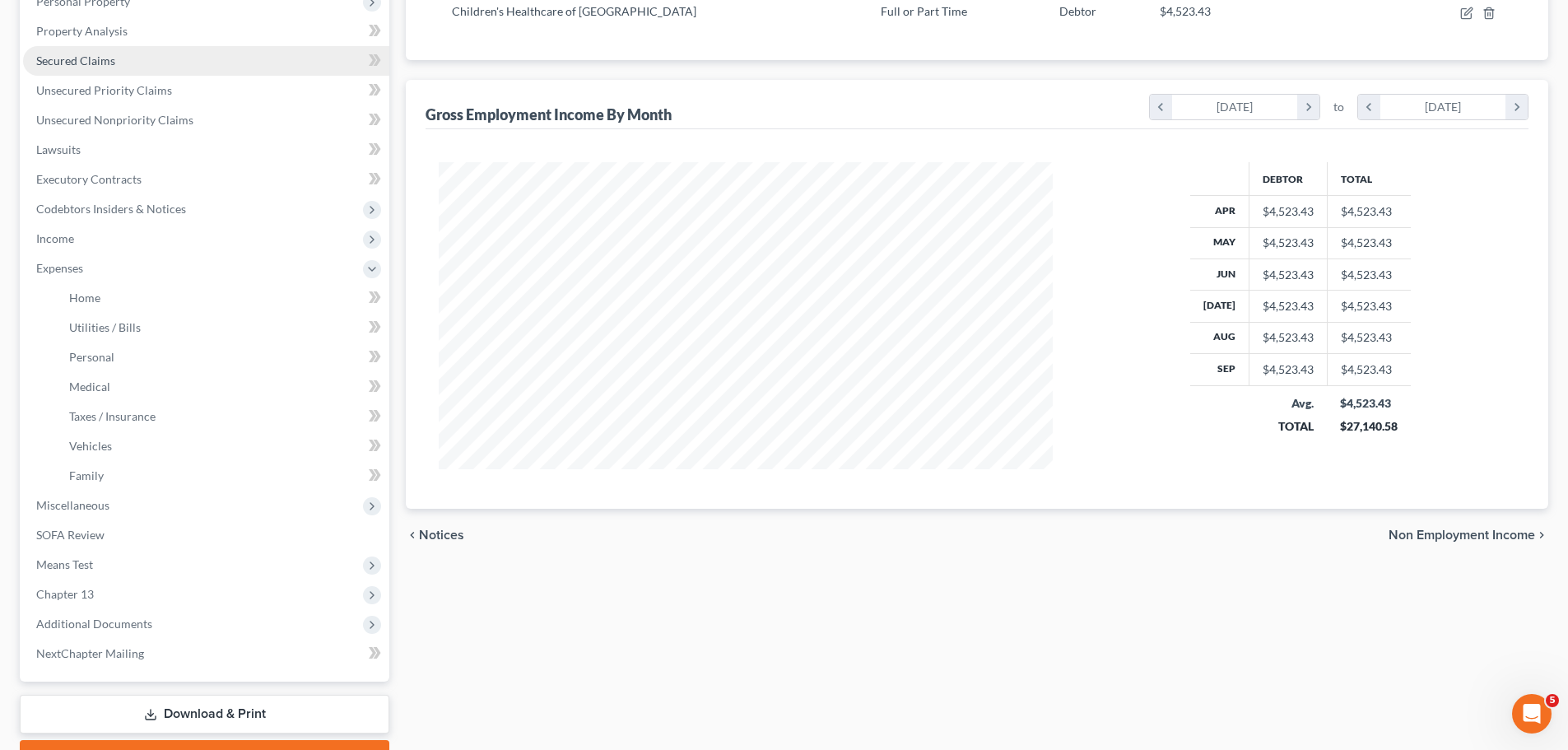
click at [69, 64] on span "Secured Claims" at bounding box center [76, 60] width 79 height 14
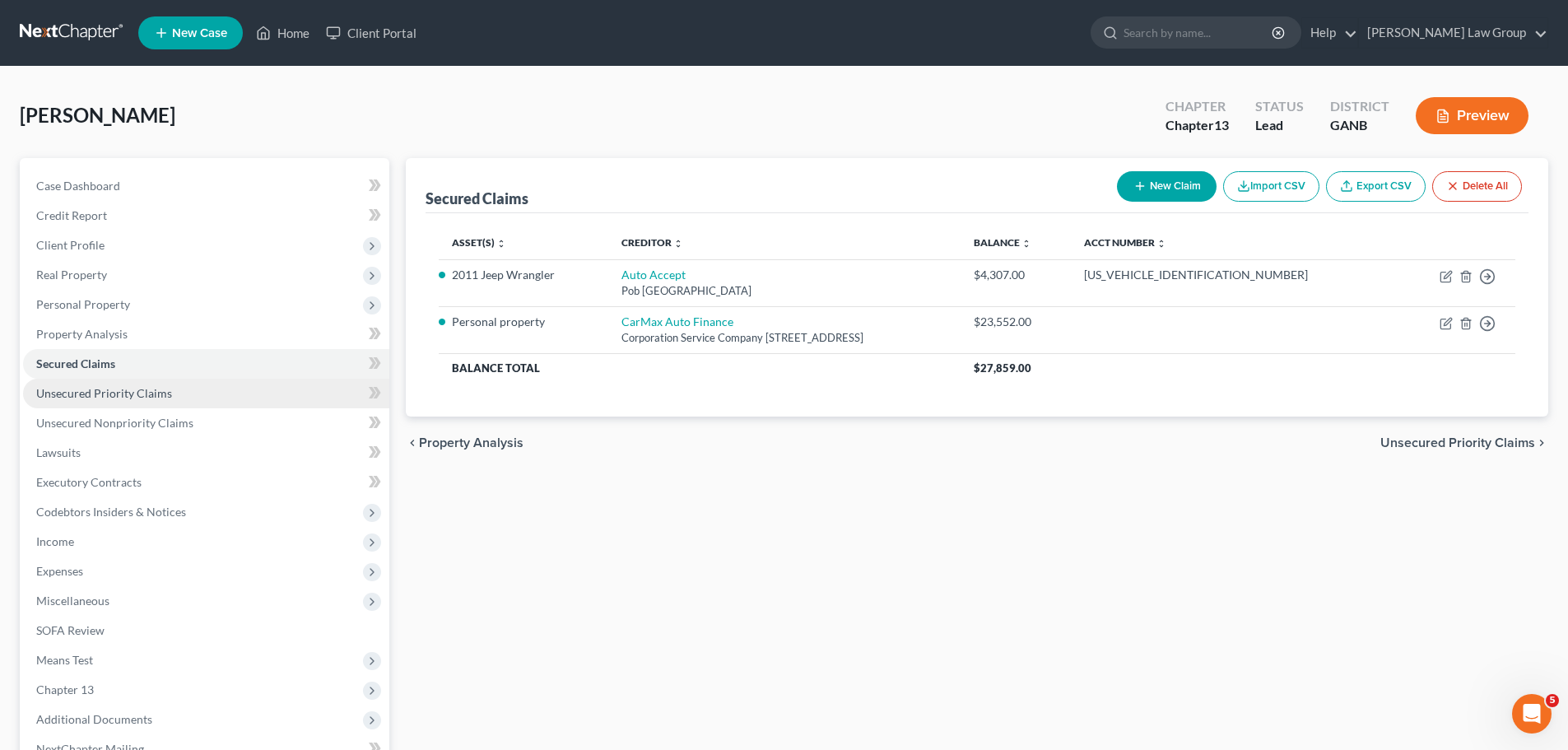
click at [135, 397] on span "Unsecured Priority Claims" at bounding box center [104, 393] width 135 height 14
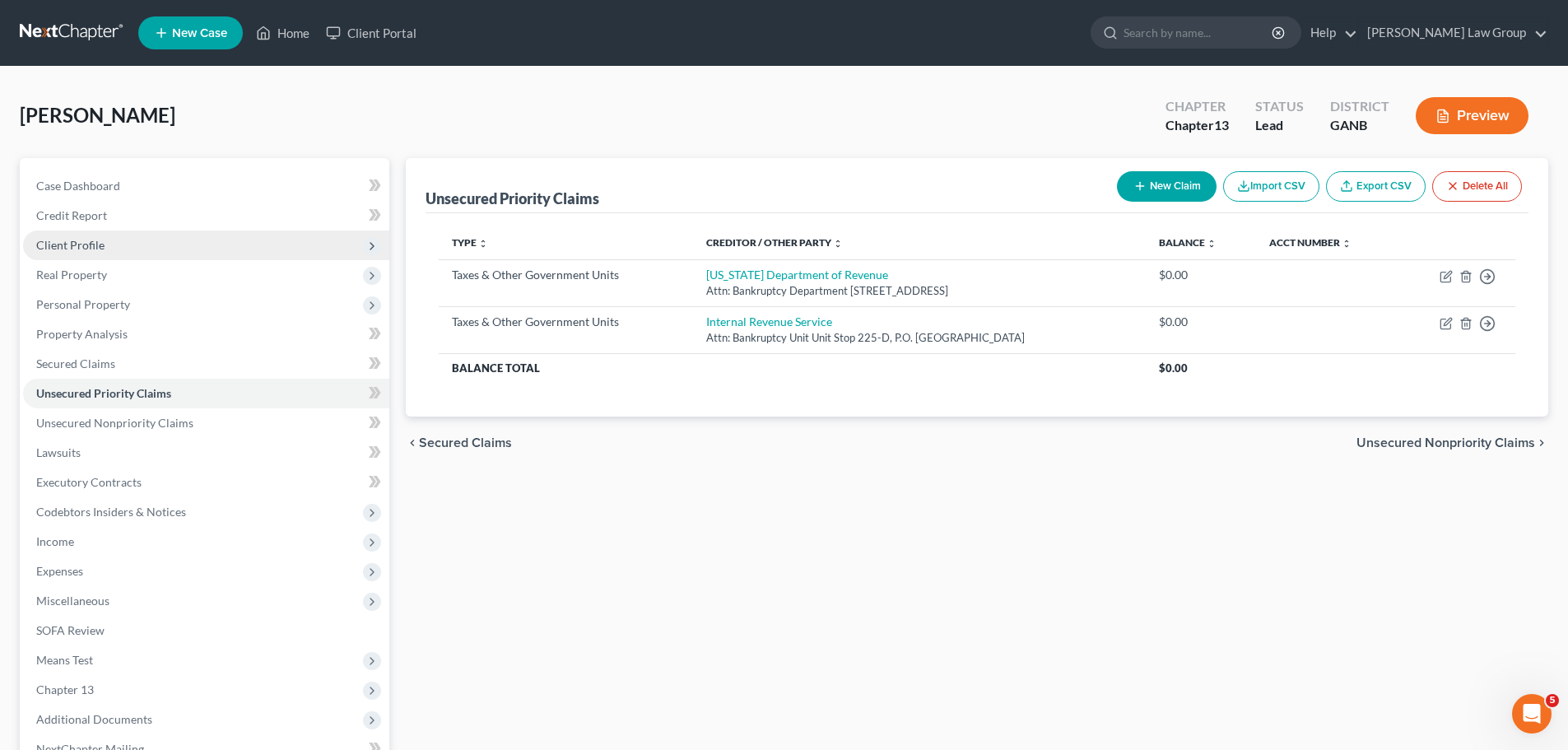
click at [89, 243] on span "Client Profile" at bounding box center [70, 245] width 68 height 14
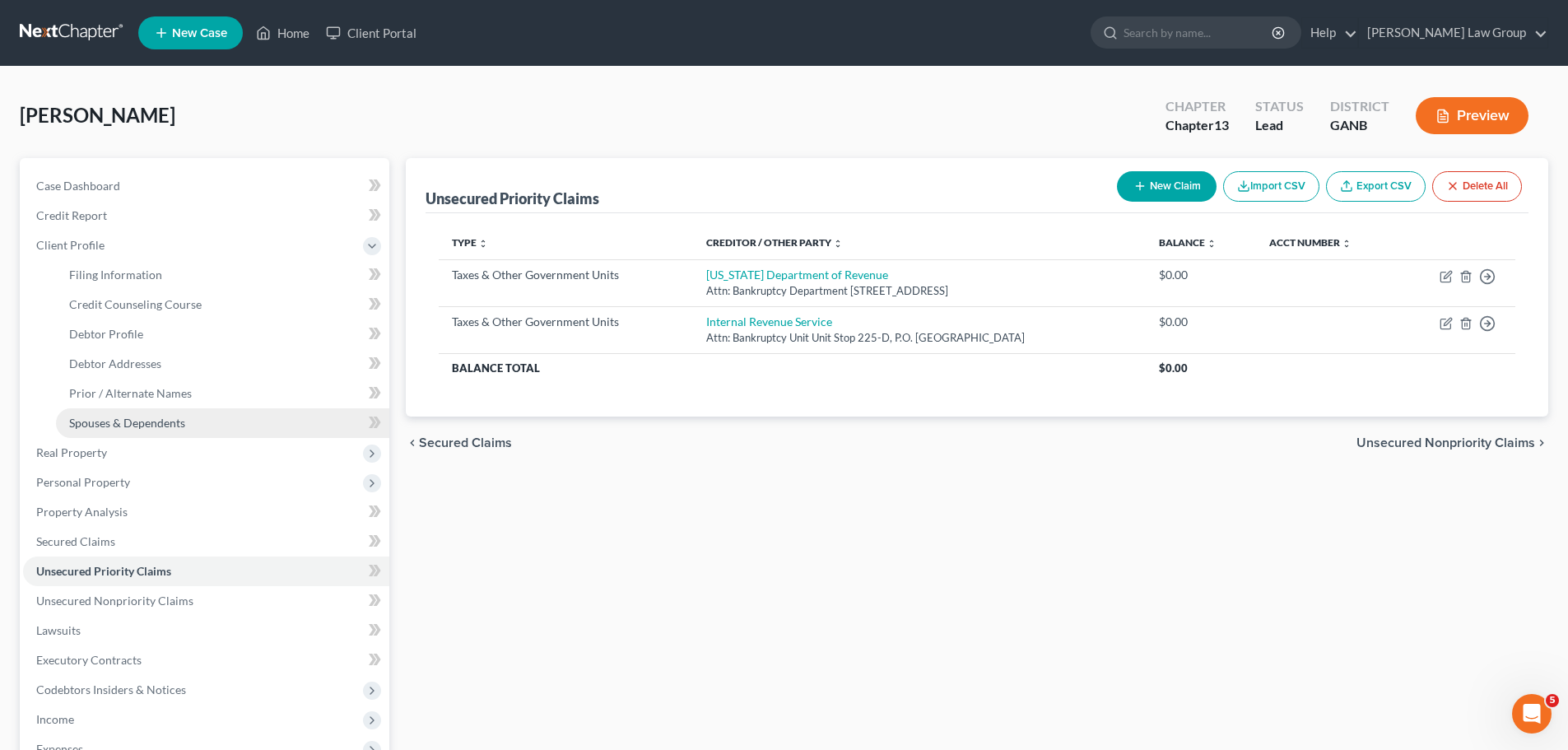
click at [132, 423] on span "Spouses & Dependents" at bounding box center [127, 423] width 116 height 14
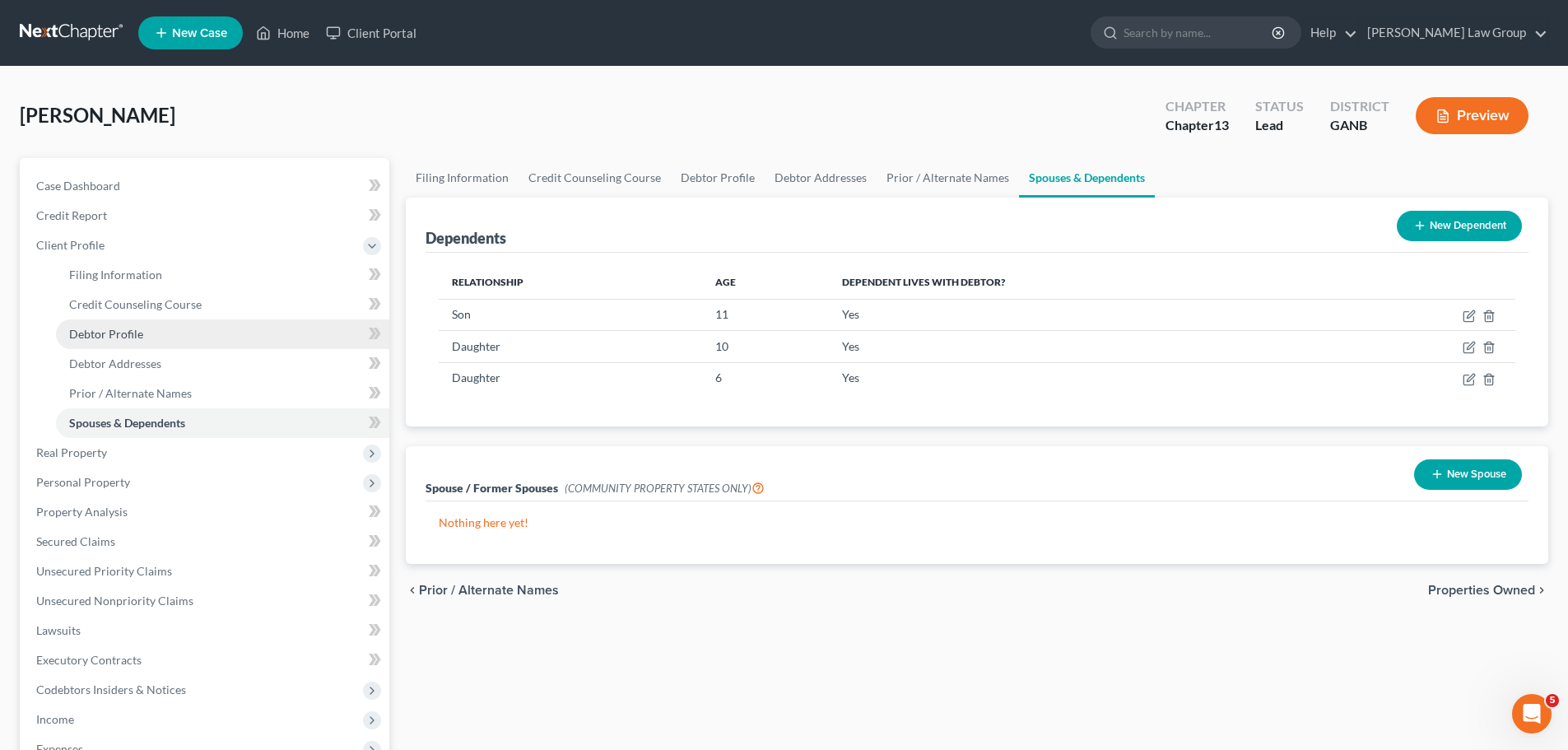
click at [176, 325] on link "Debtor Profile" at bounding box center [222, 333] width 333 height 30
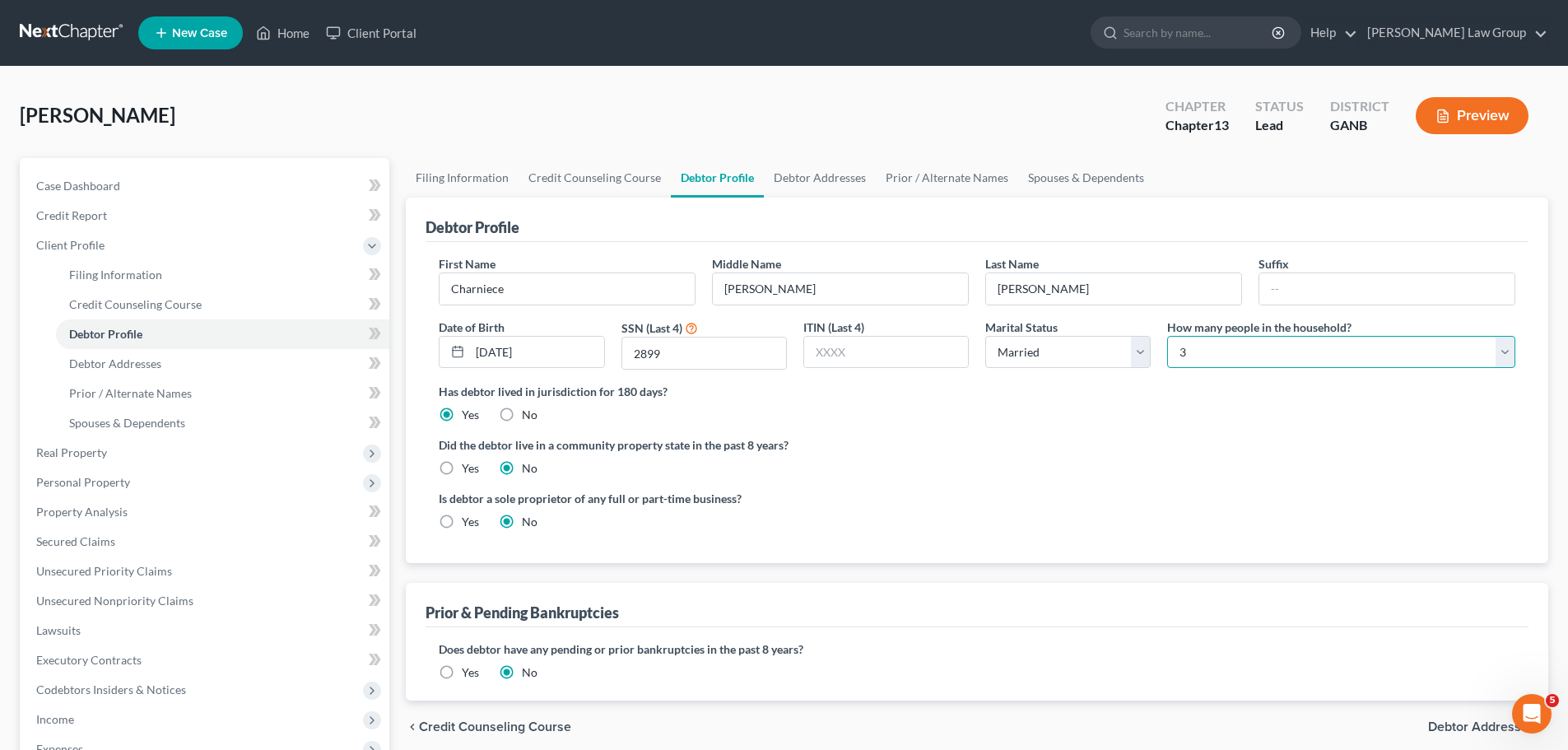
click at [1225, 359] on select "Select 1 2 3 4 5 6 7 8 9 10 11 12 13 14 15 16 17 18 19 20" at bounding box center [1341, 352] width 348 height 33
click at [1167, 336] on select "Select 1 2 3 4 5 6 7 8 9 10 11 12 13 14 15 16 17 18 19 20" at bounding box center [1341, 352] width 348 height 33
click at [1072, 453] on label "Did the debtor live in a community property state in the past 8 years?" at bounding box center [977, 445] width 1077 height 17
click at [1032, 348] on select "Select Single Married Separated Divorced Widowed" at bounding box center [1068, 352] width 165 height 33
click at [986, 336] on select "Select Single Married Separated Divorced Widowed" at bounding box center [1068, 352] width 165 height 33
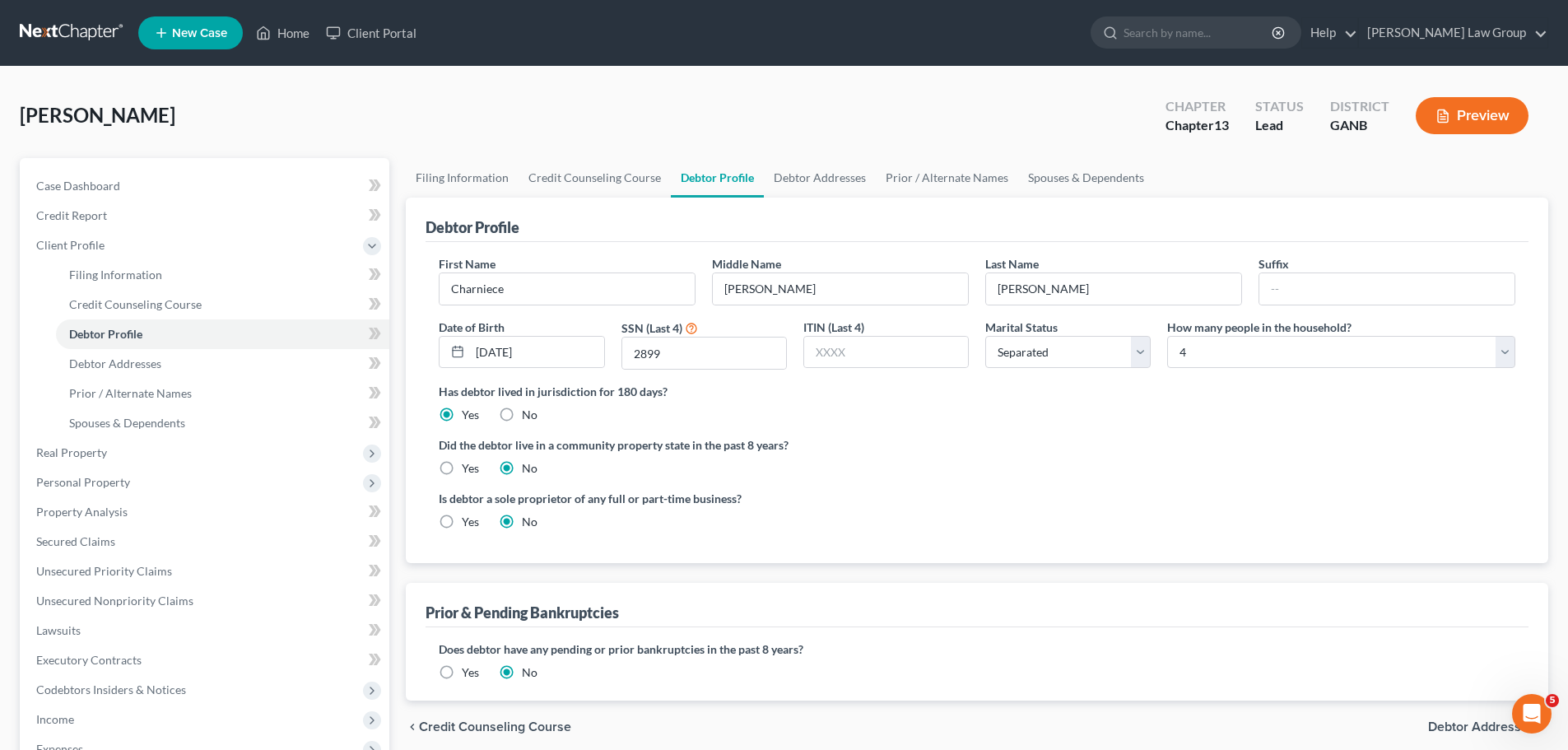
click at [1079, 439] on label "Did the debtor live in a community property state in the past 8 years?" at bounding box center [977, 445] width 1077 height 17
click at [1204, 357] on select "Select 1 2 3 4 5 6 7 8 9 10 11 12 13 14 15 16 17 18 19 20" at bounding box center [1341, 352] width 348 height 33
click at [1215, 444] on label "Did the debtor live in a community property state in the past 8 years?" at bounding box center [977, 445] width 1077 height 17
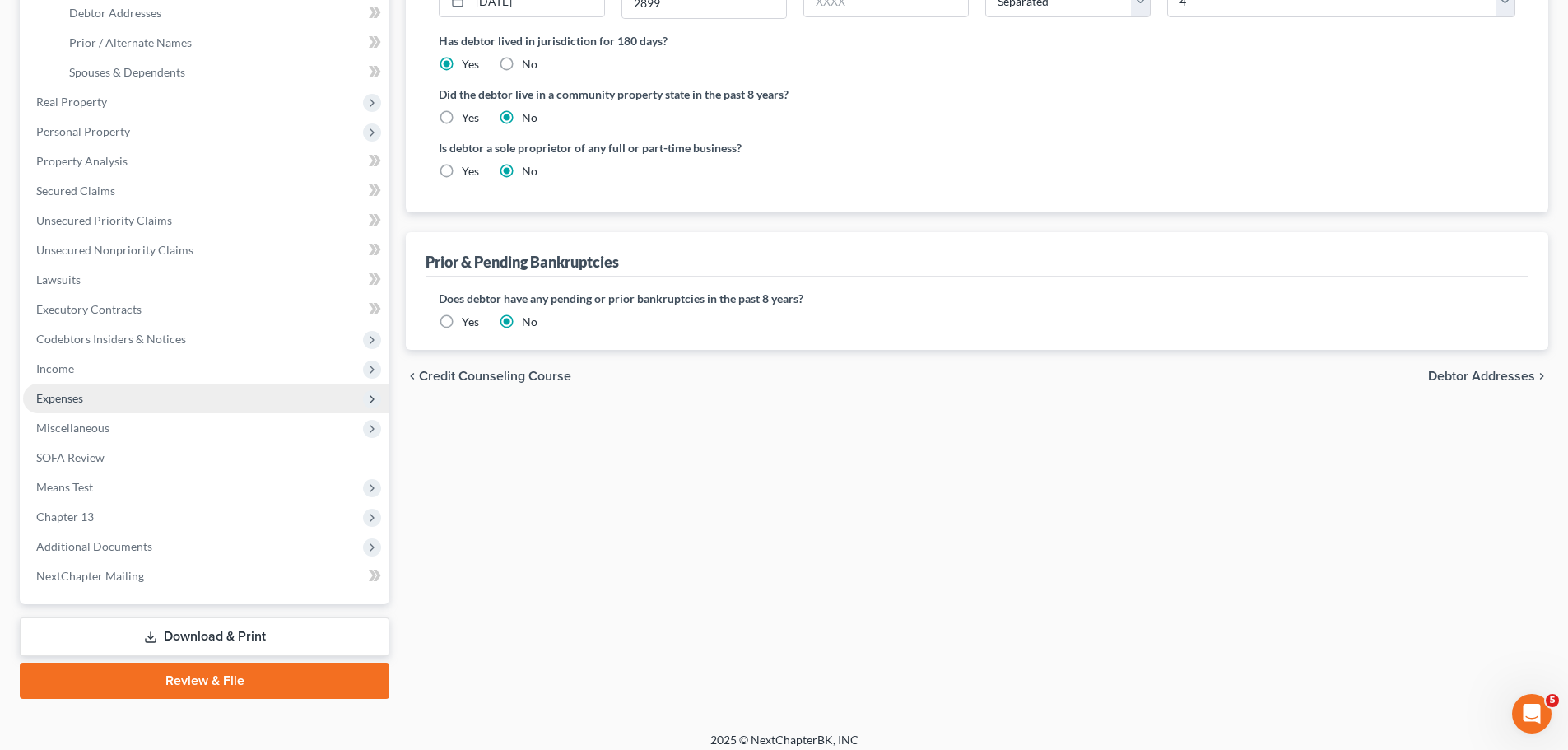
scroll to position [362, 0]
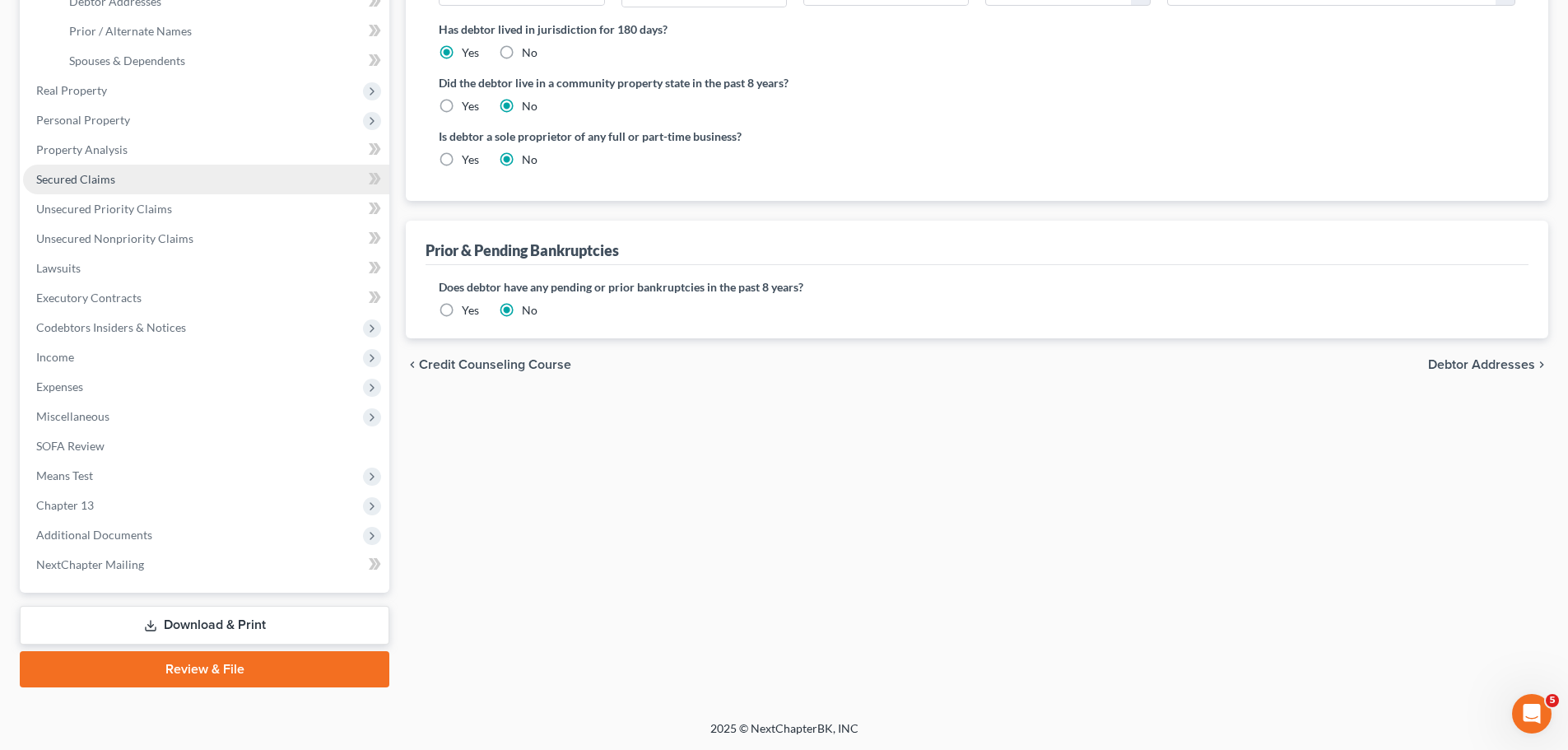
click at [156, 173] on link "Secured Claims" at bounding box center [206, 179] width 366 height 30
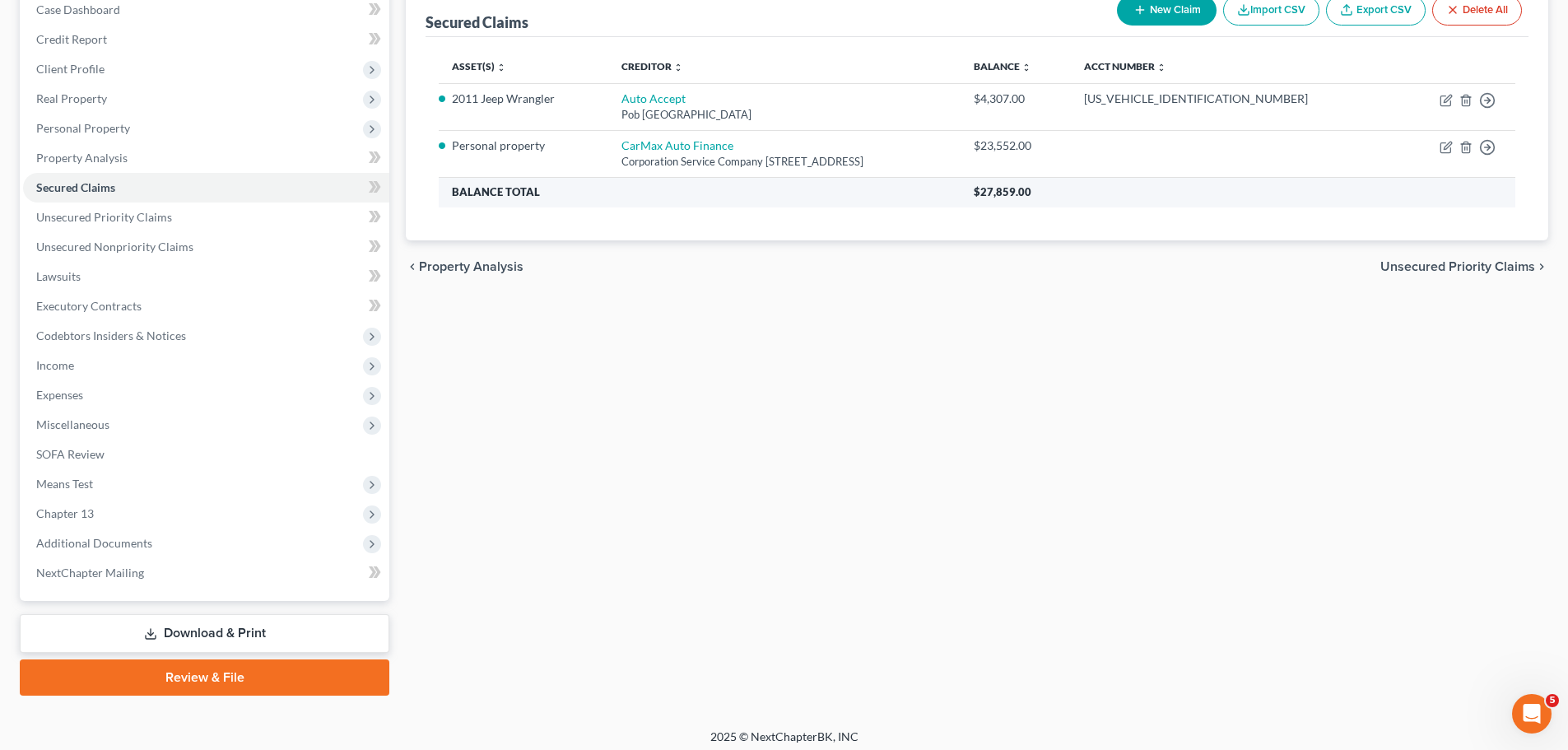
scroll to position [184, 0]
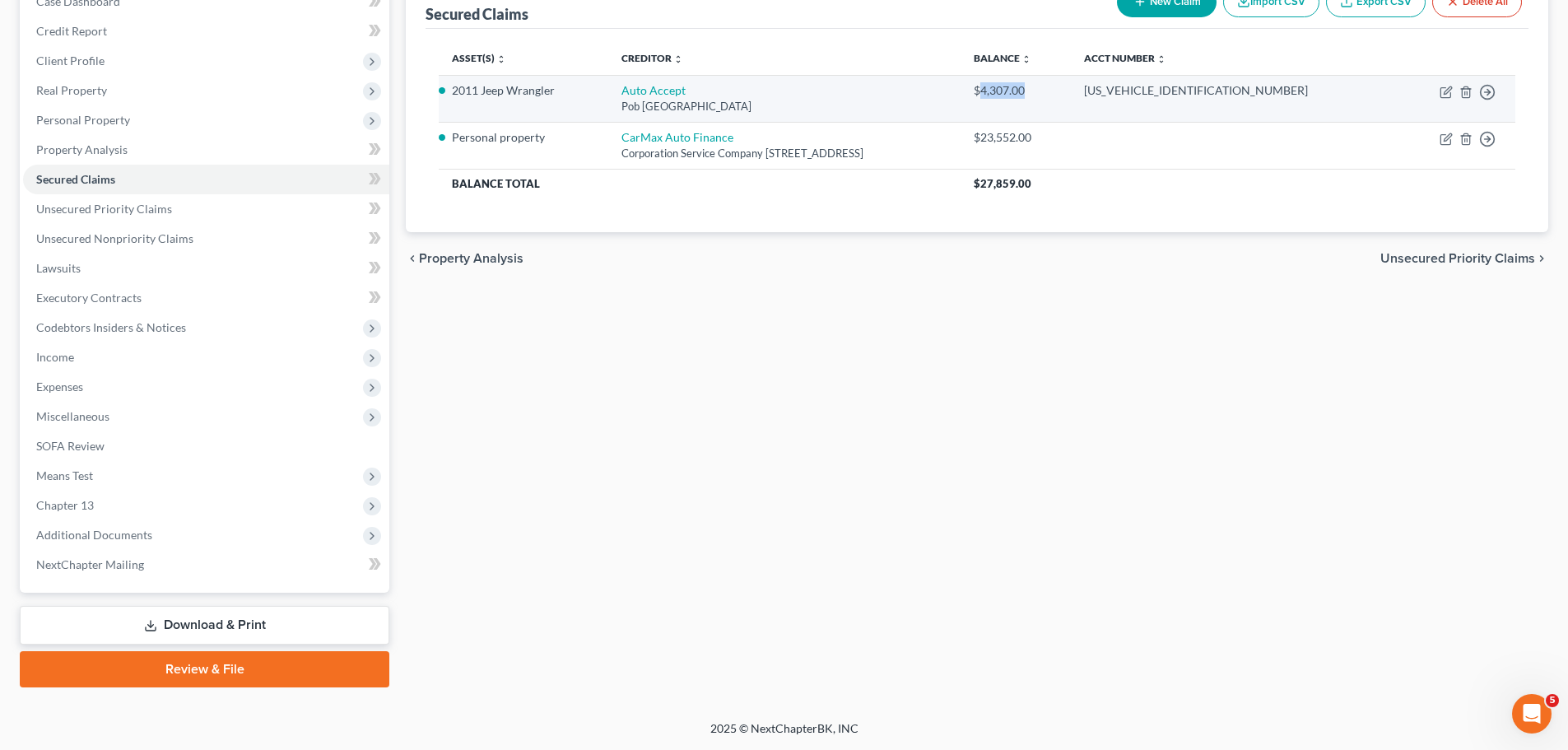
drag, startPoint x: 1198, startPoint y: 87, endPoint x: 1146, endPoint y: 94, distance: 52.5
click at [1058, 94] on div "$4,307.00" at bounding box center [1016, 90] width 84 height 16
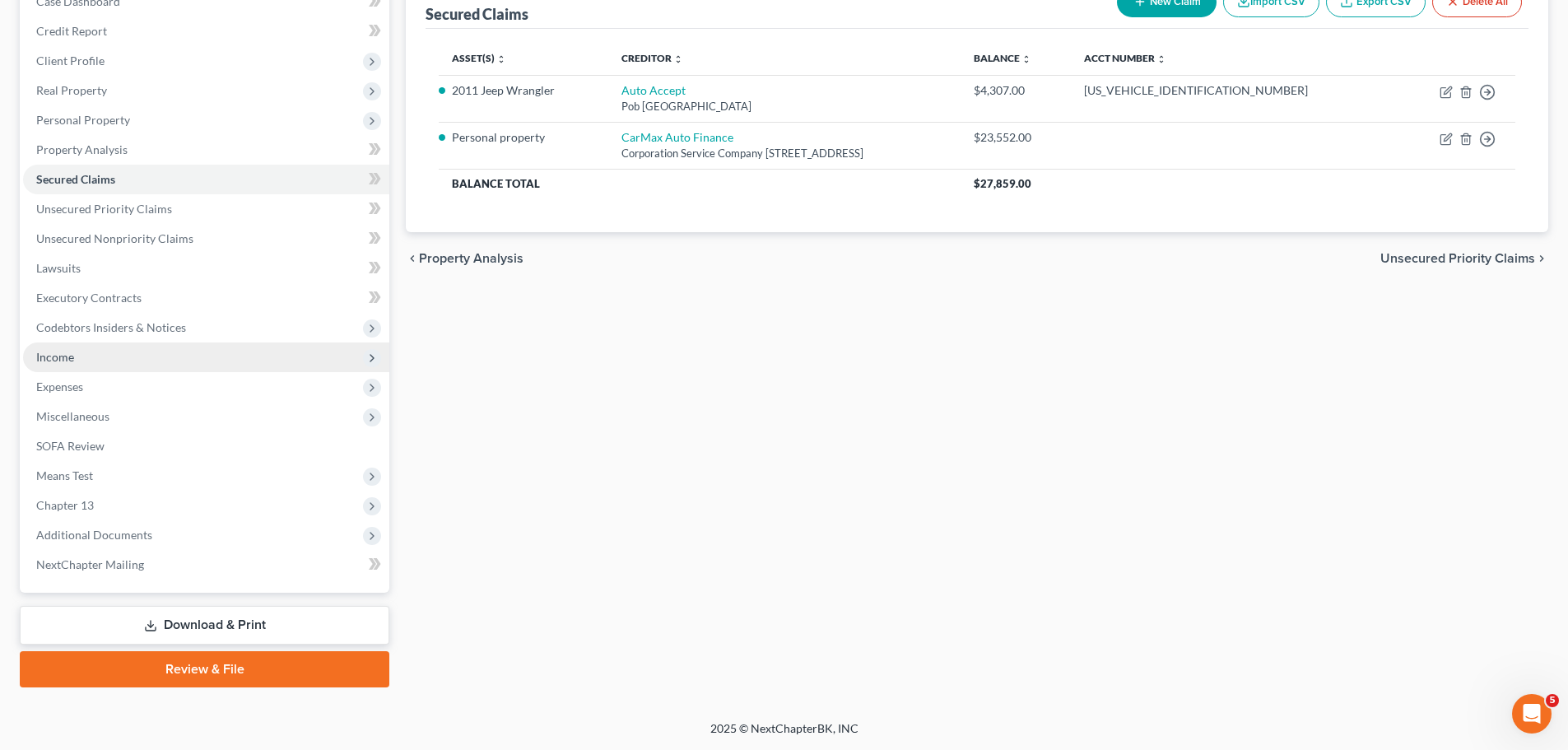
click at [257, 354] on span "Income" at bounding box center [206, 356] width 366 height 30
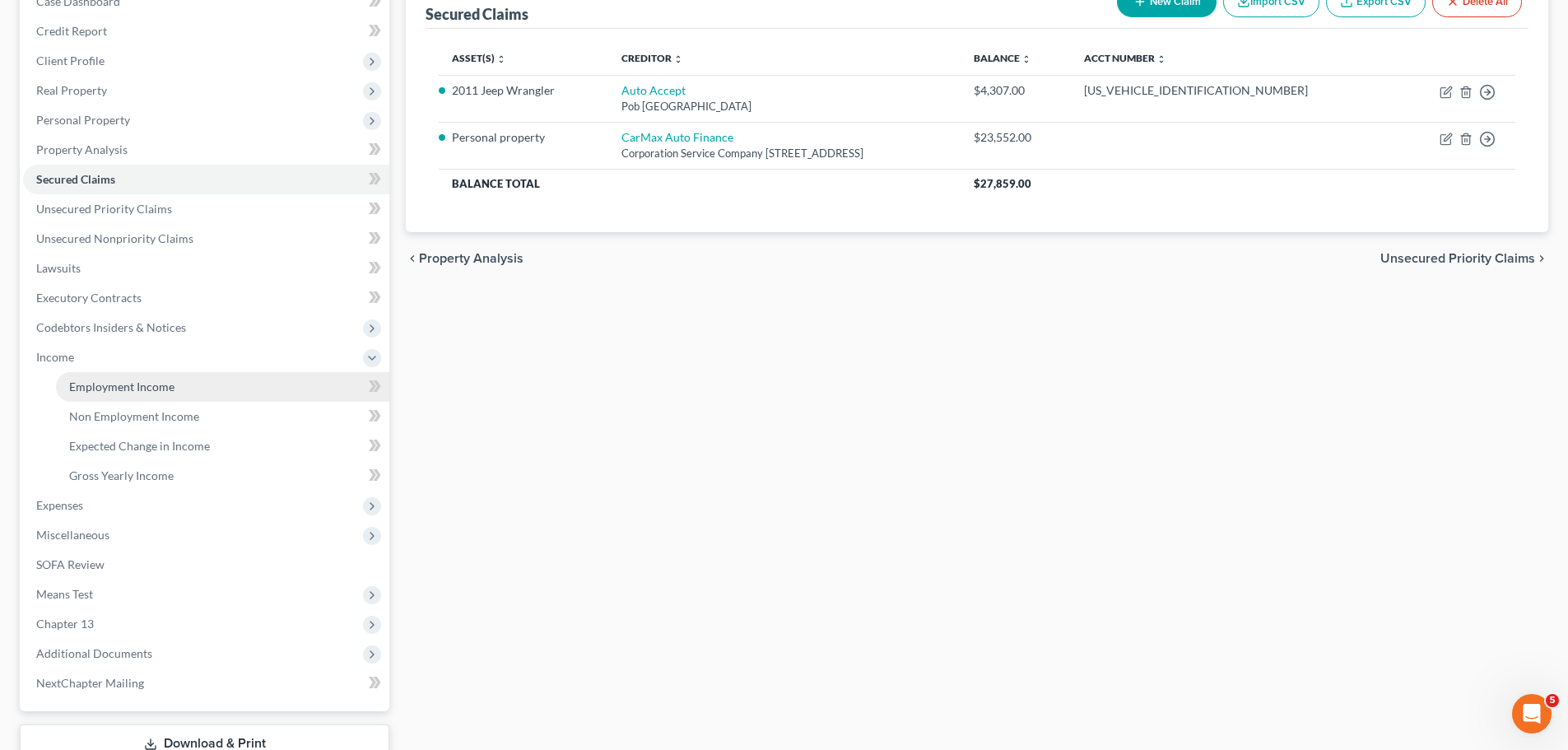
click at [255, 380] on link "Employment Income" at bounding box center [222, 386] width 333 height 30
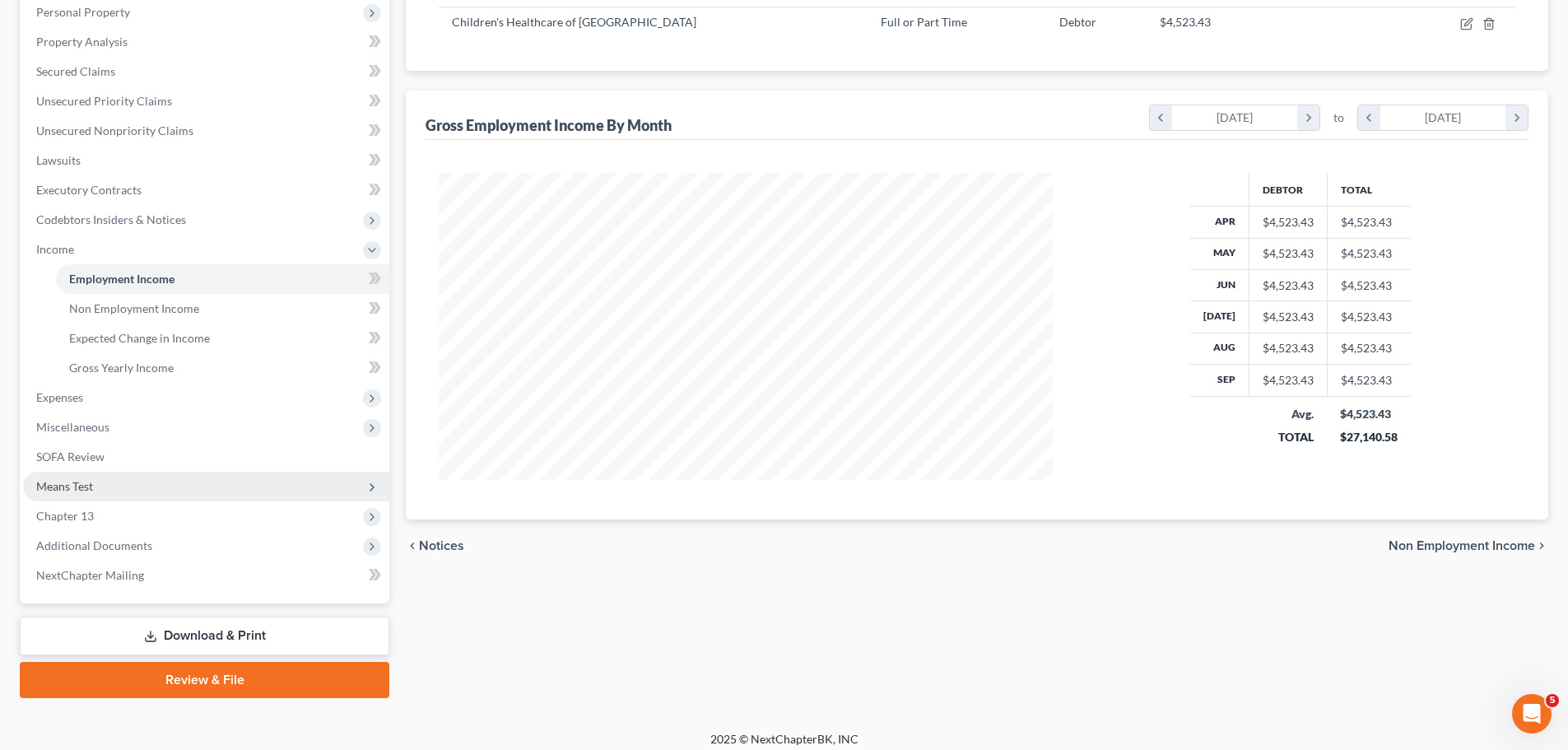
scroll to position [302, 0]
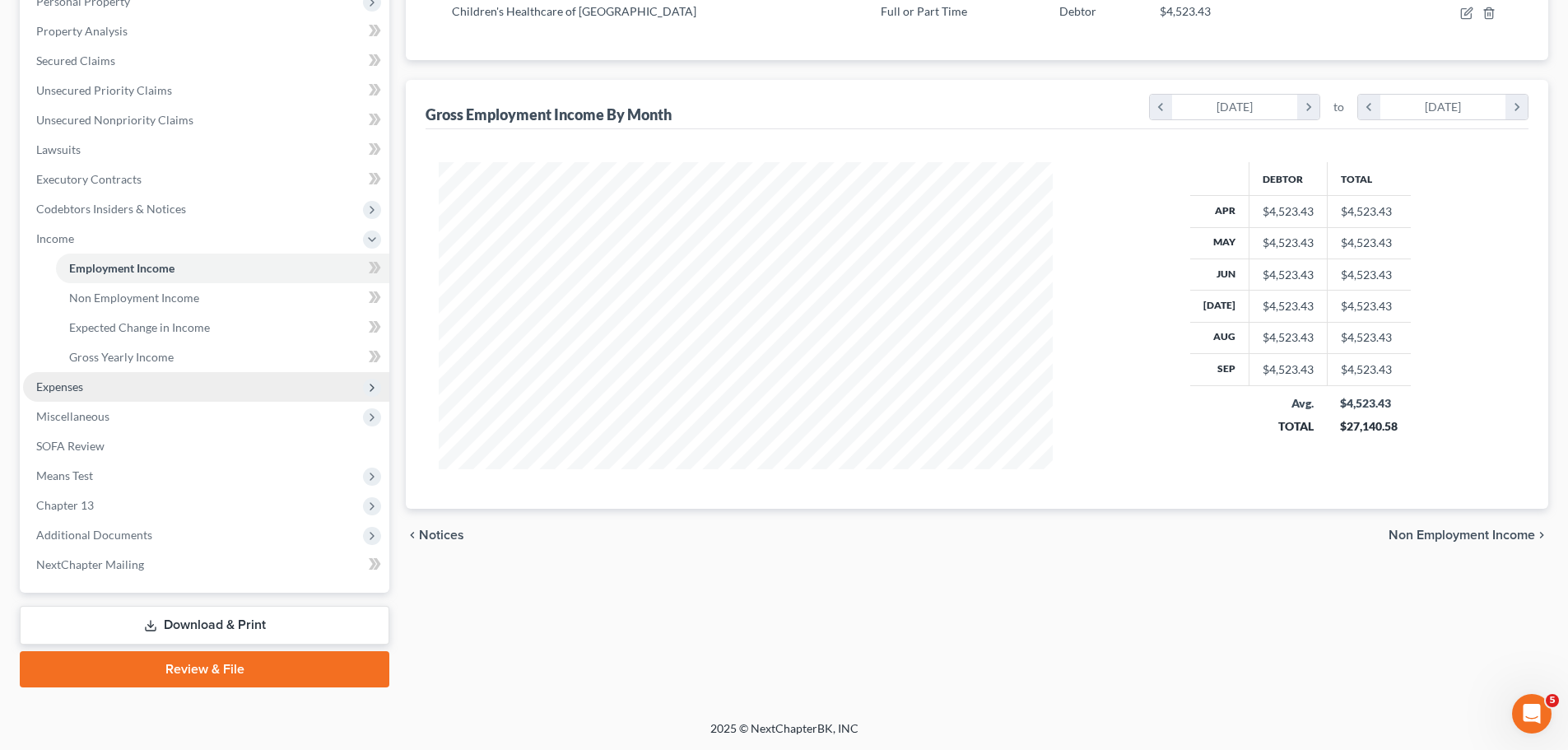
click at [130, 381] on span "Expenses" at bounding box center [206, 386] width 366 height 30
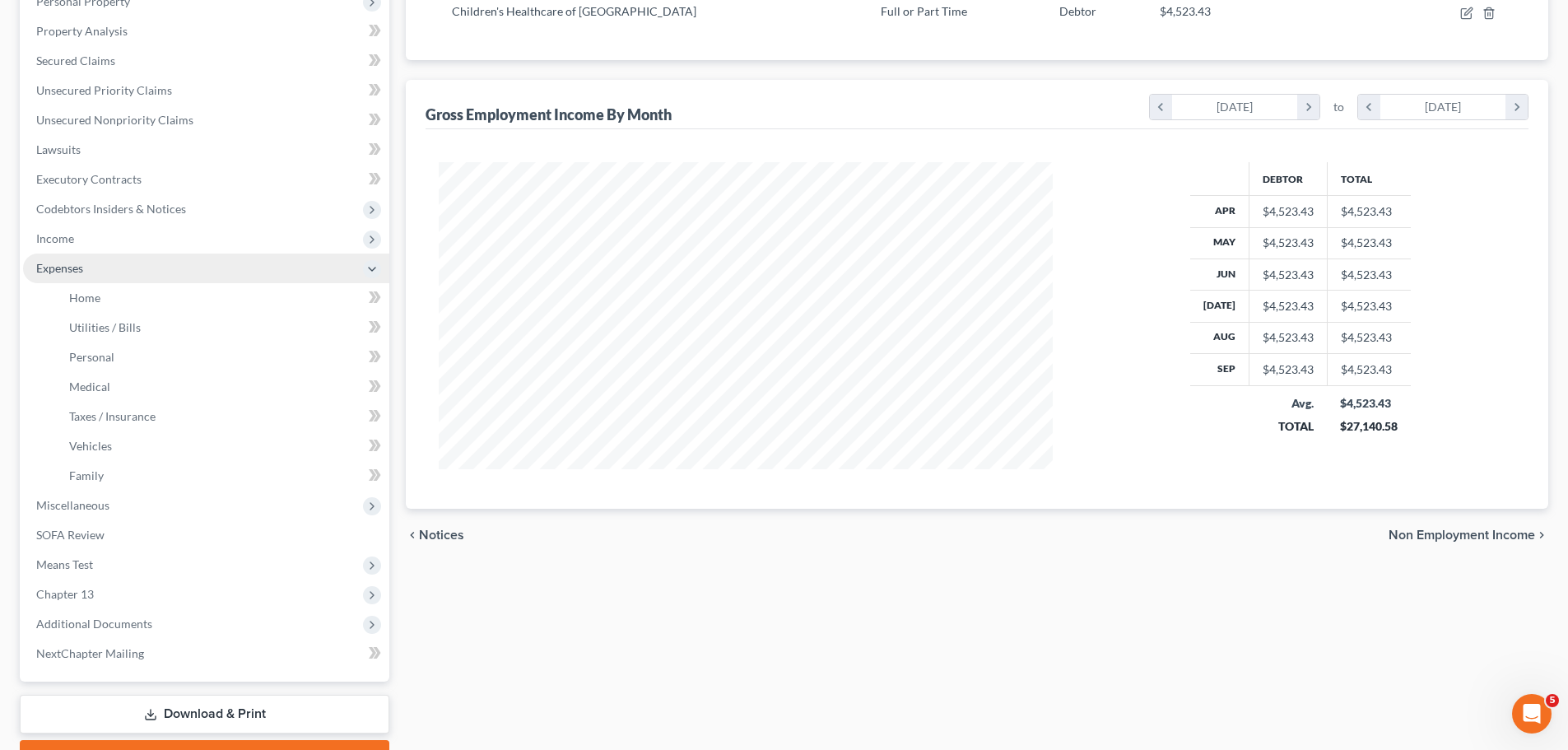
click at [143, 274] on span "Expenses" at bounding box center [206, 268] width 366 height 30
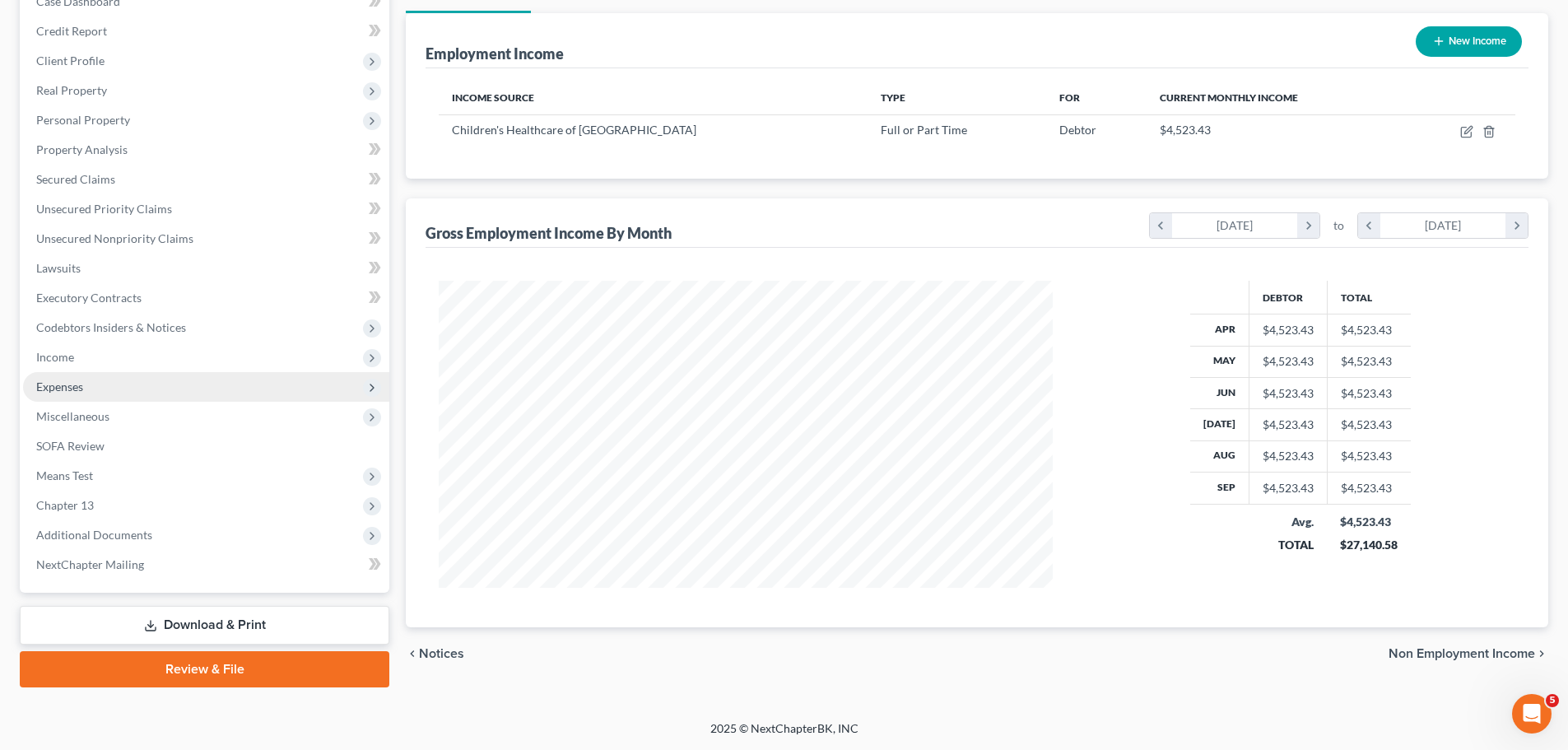
scroll to position [184, 0]
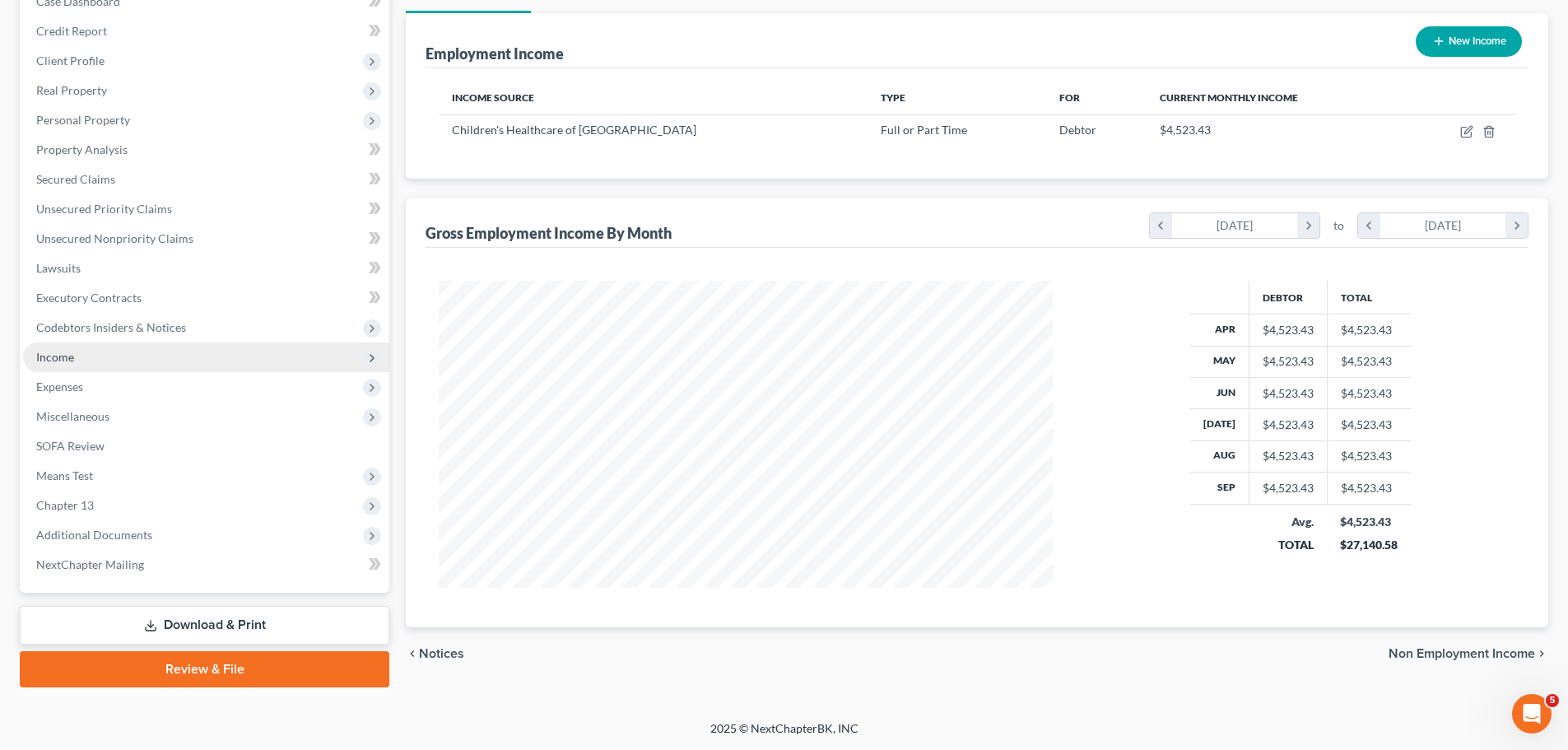
click at [105, 369] on span "Income" at bounding box center [206, 356] width 366 height 30
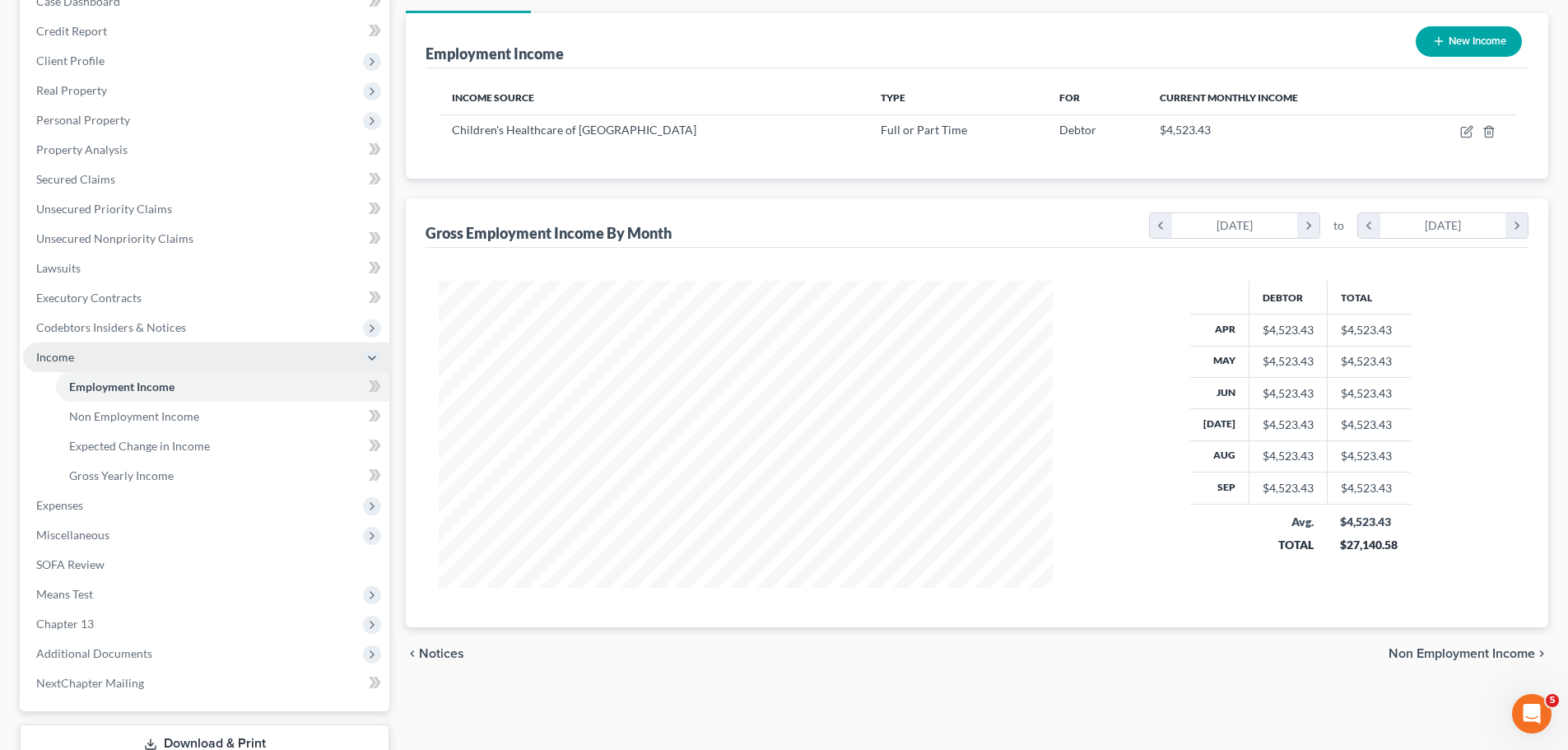
scroll to position [302, 0]
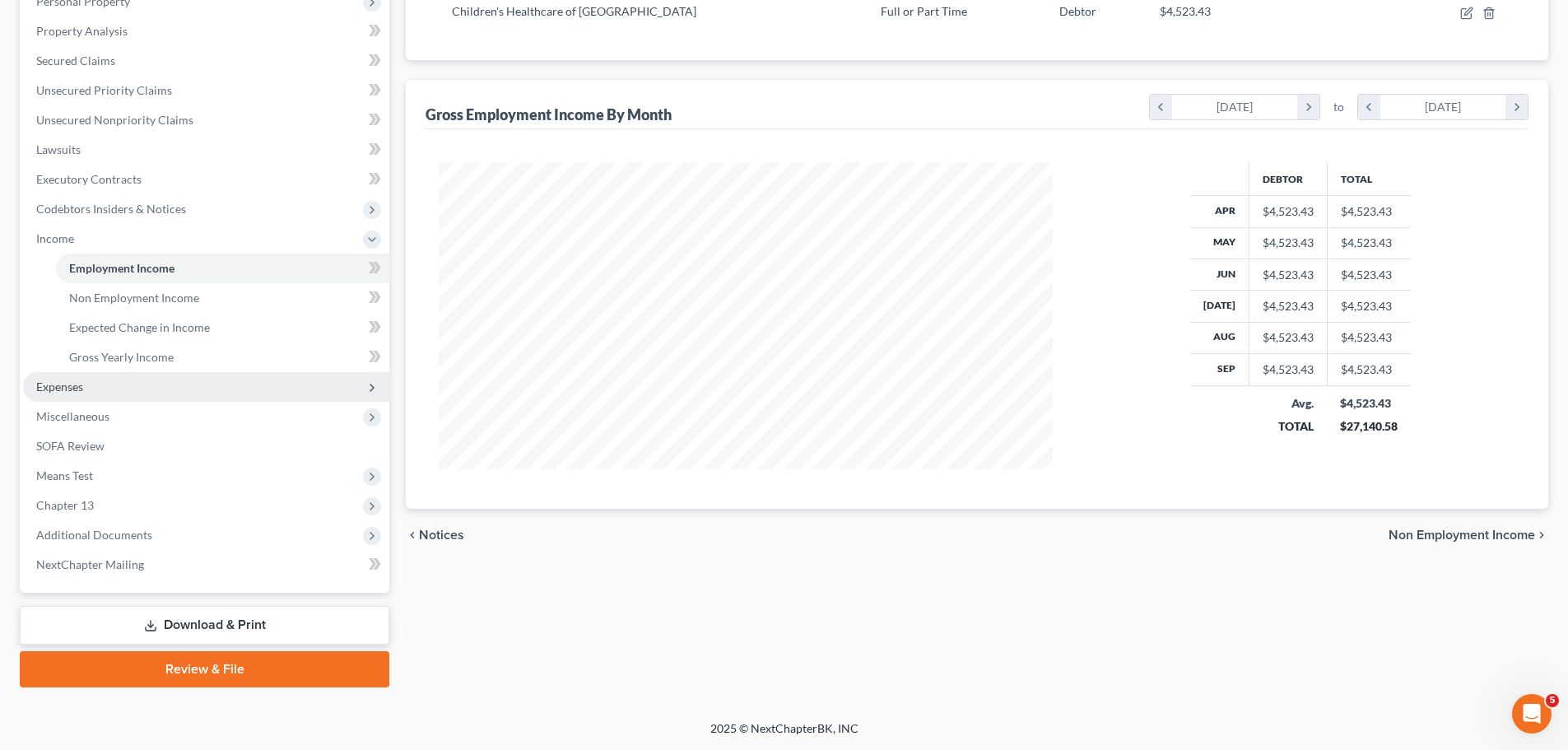
click at [96, 382] on span "Expenses" at bounding box center [206, 386] width 366 height 30
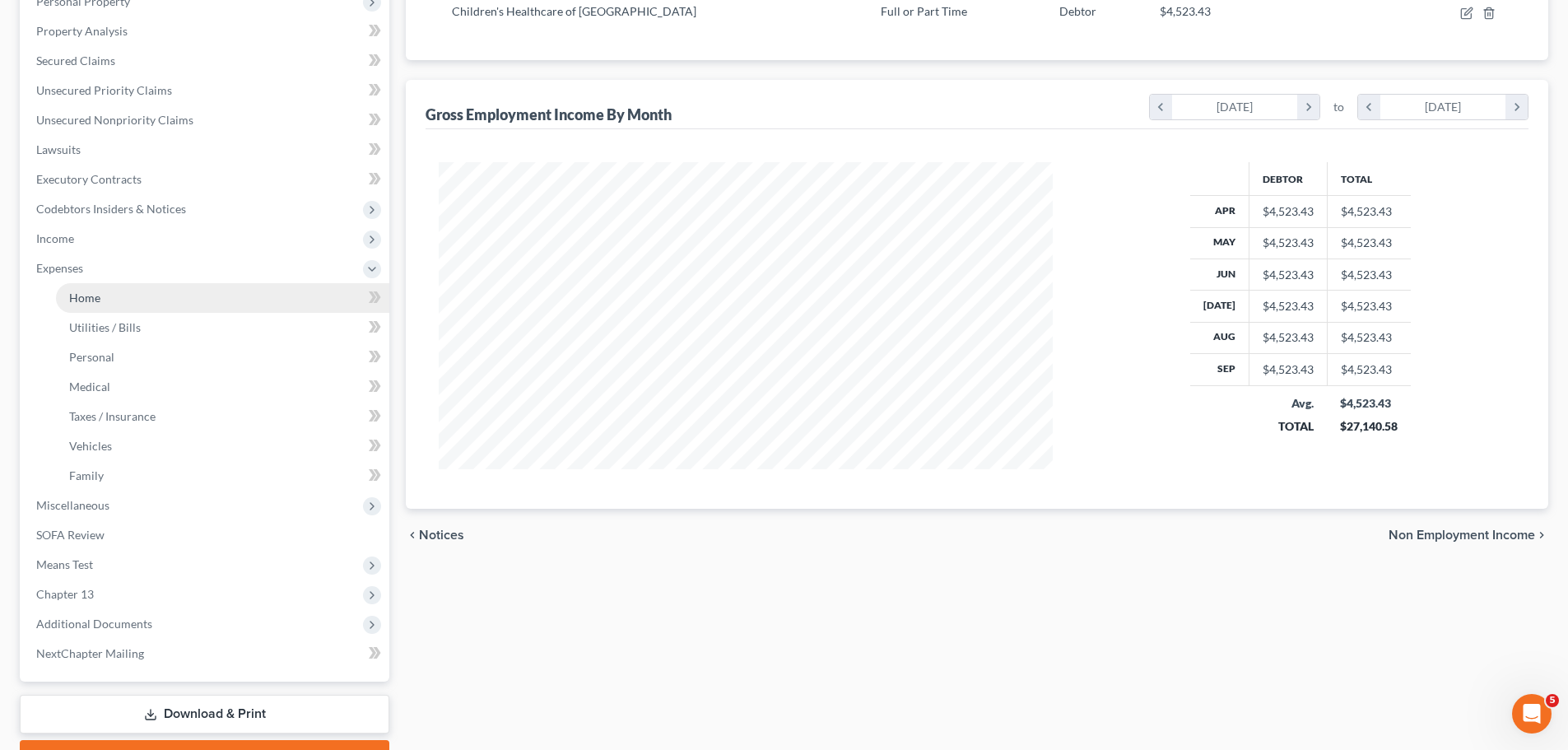
click at [118, 301] on link "Home" at bounding box center [222, 298] width 333 height 30
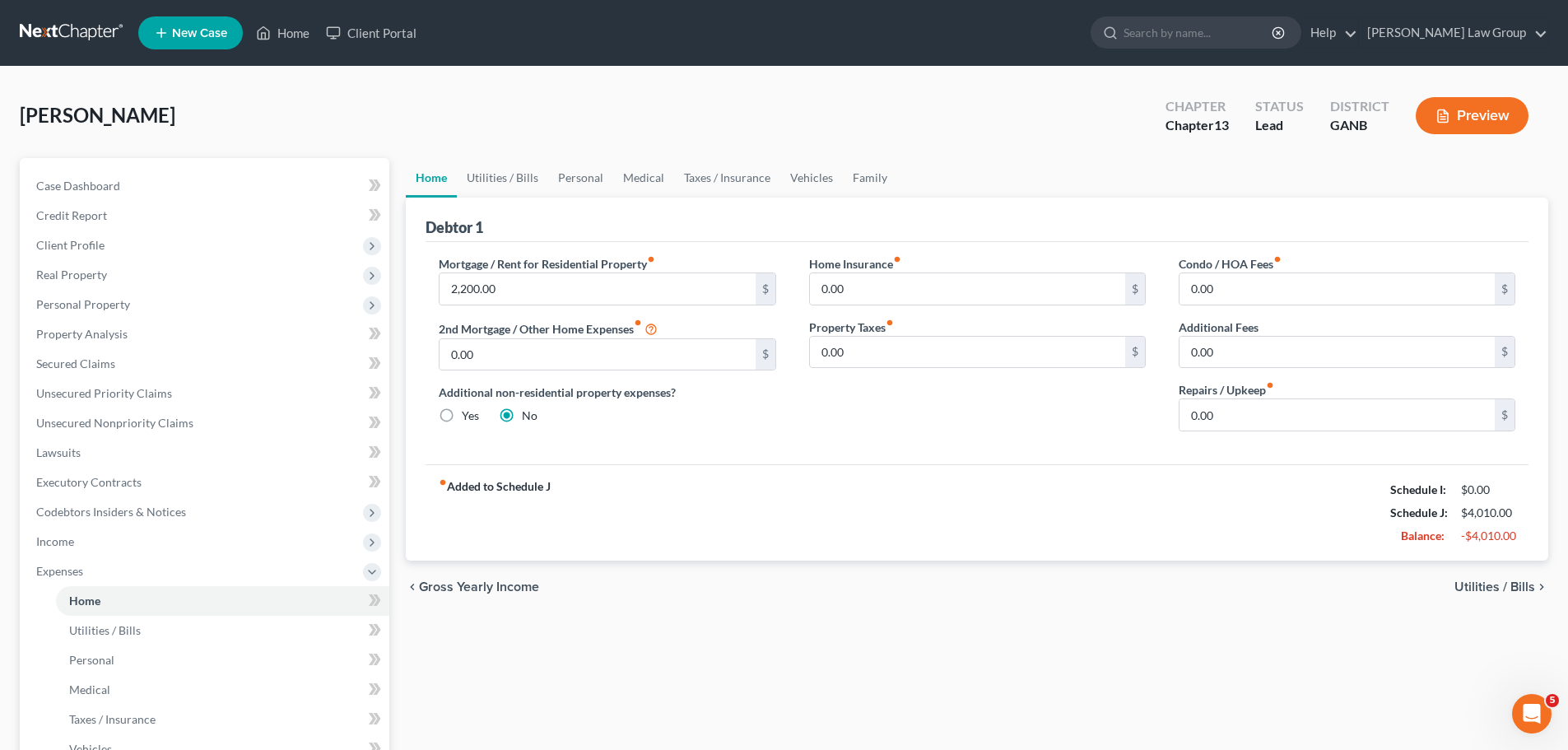
click at [913, 166] on ul "Home Utilities / Bills Personal Medical Taxes / Insurance Vehicles Family" at bounding box center [976, 178] width 1142 height 39
click at [880, 179] on link "Family" at bounding box center [870, 178] width 55 height 39
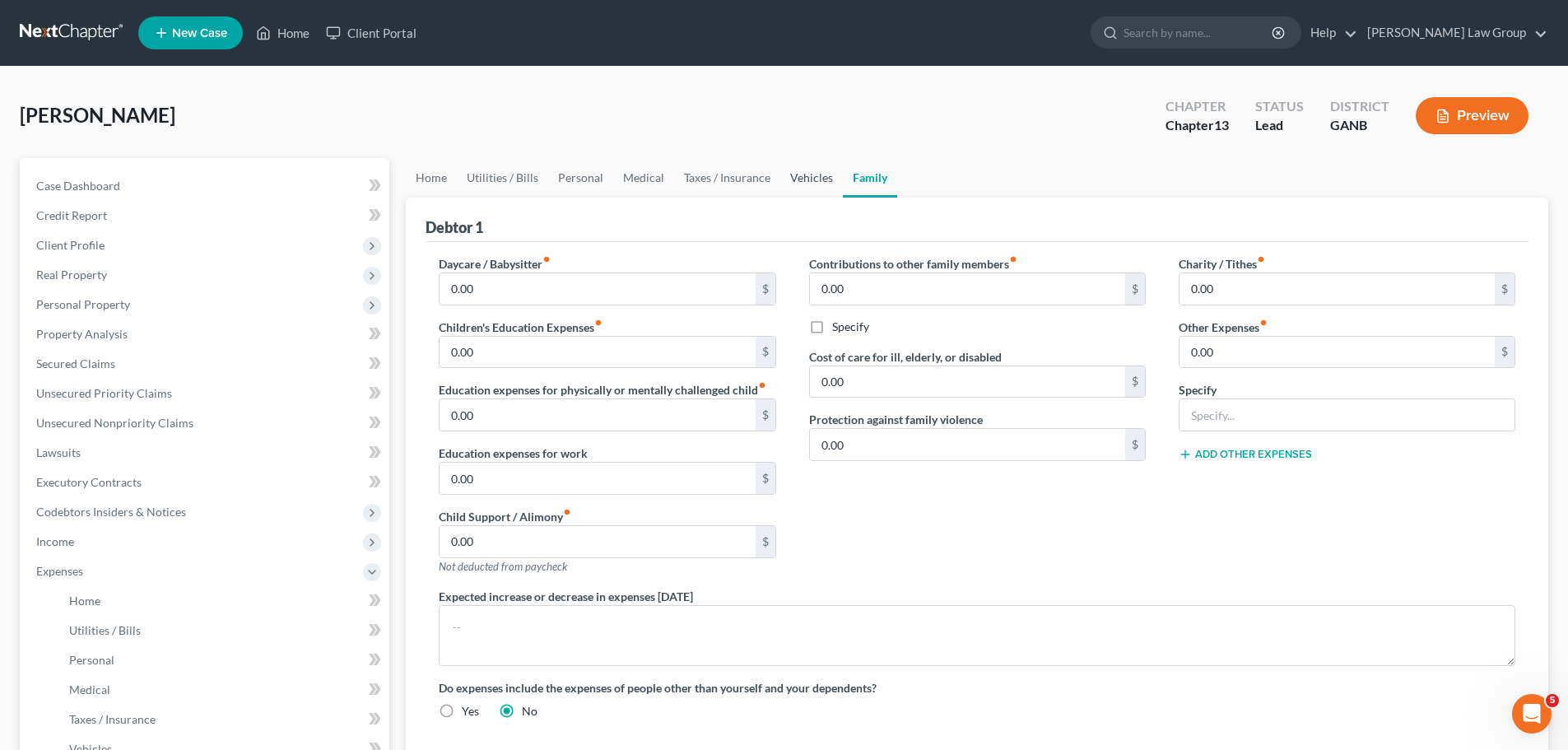
click at [796, 181] on link "Vehicles" at bounding box center [811, 178] width 62 height 39
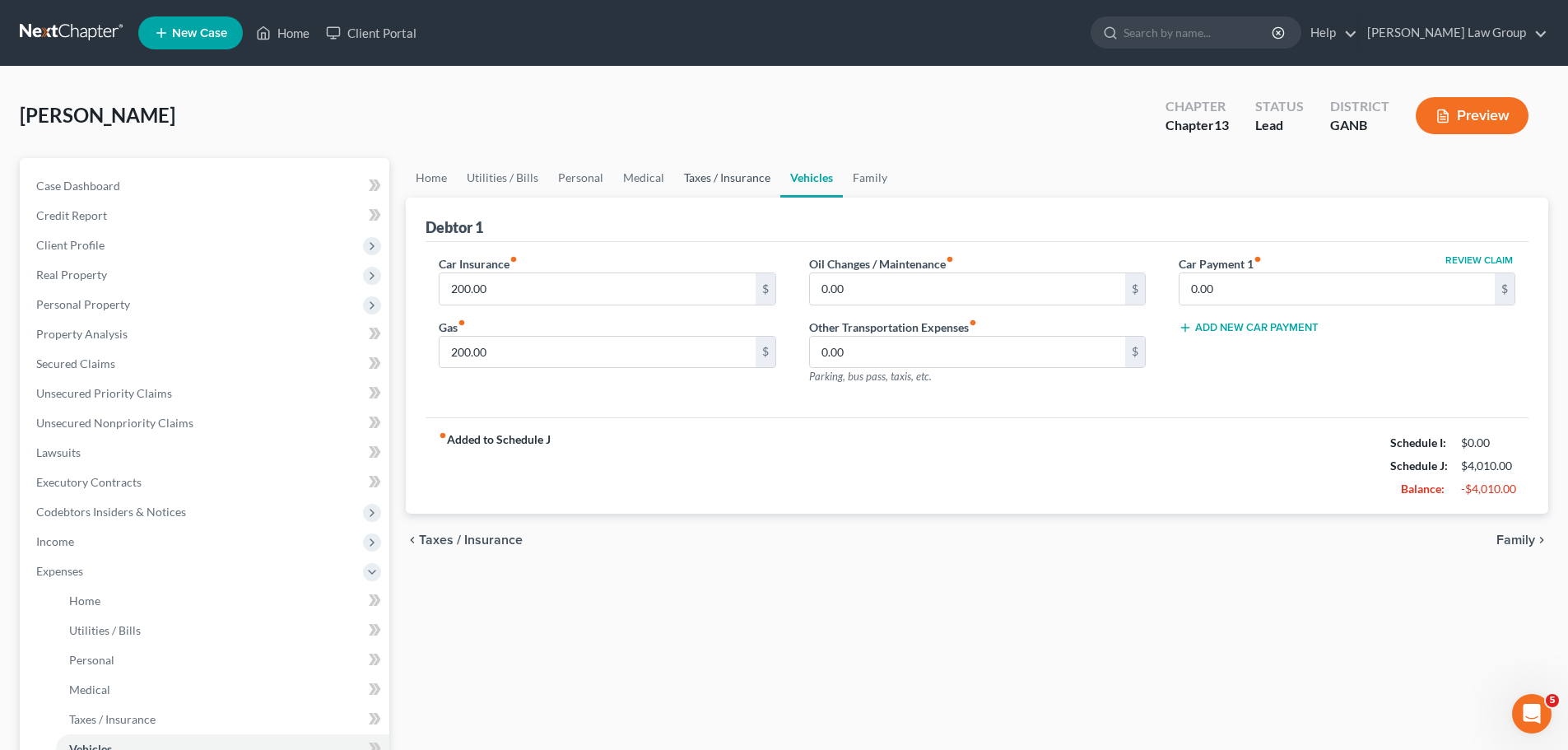
click at [745, 171] on link "Taxes / Insurance" at bounding box center [727, 178] width 107 height 39
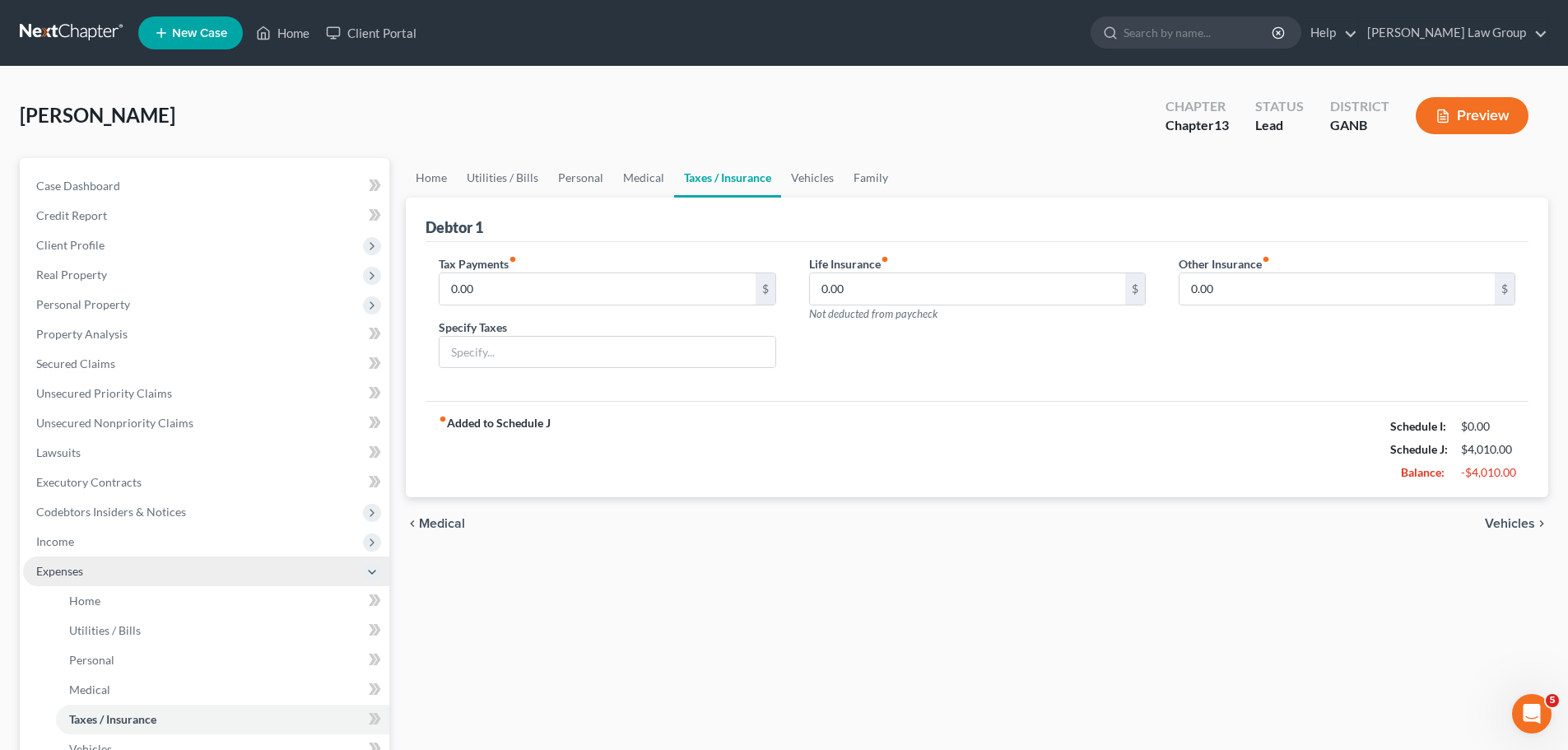
click at [61, 547] on span "Income" at bounding box center [55, 541] width 37 height 14
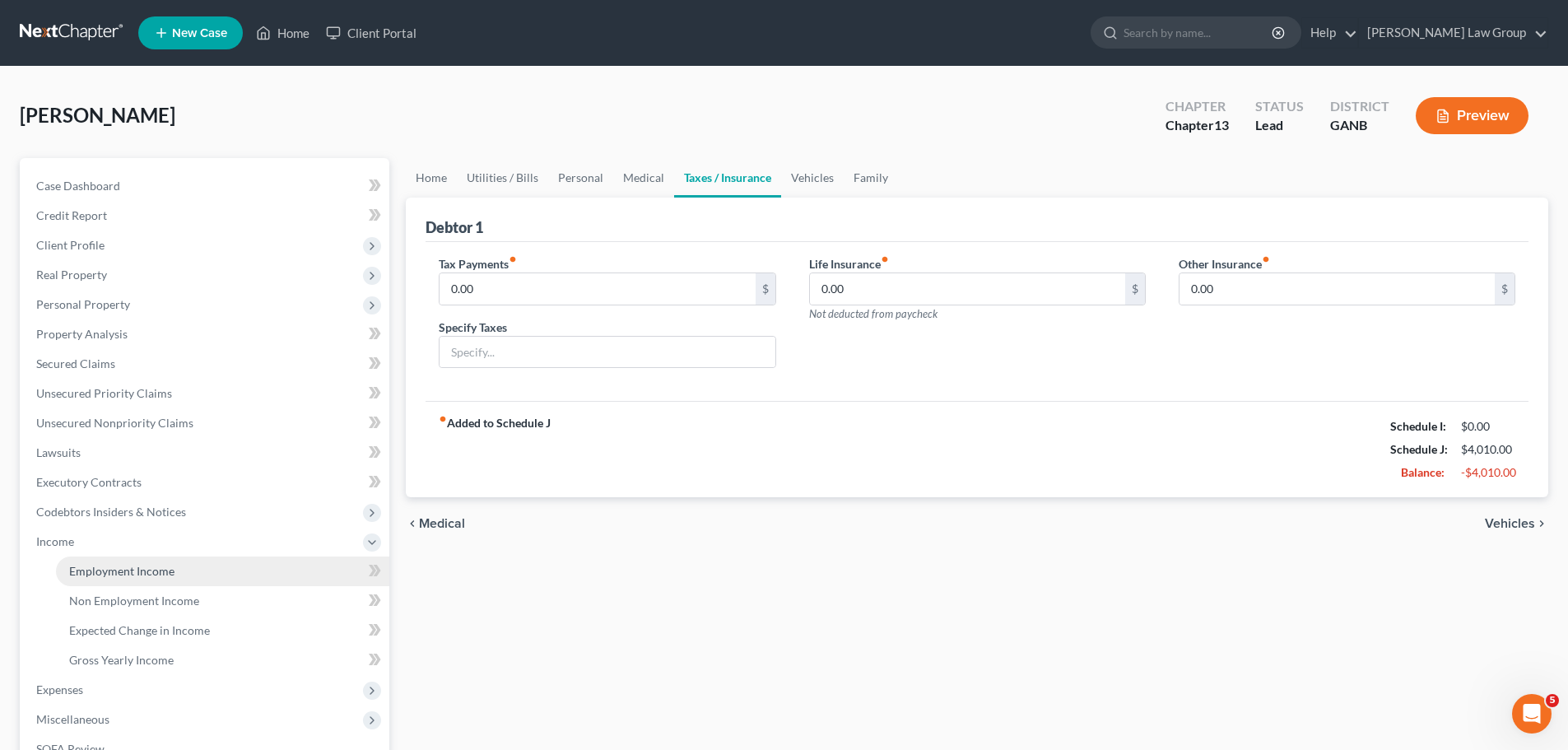
click at [164, 569] on span "Employment Income" at bounding box center [122, 570] width 106 height 14
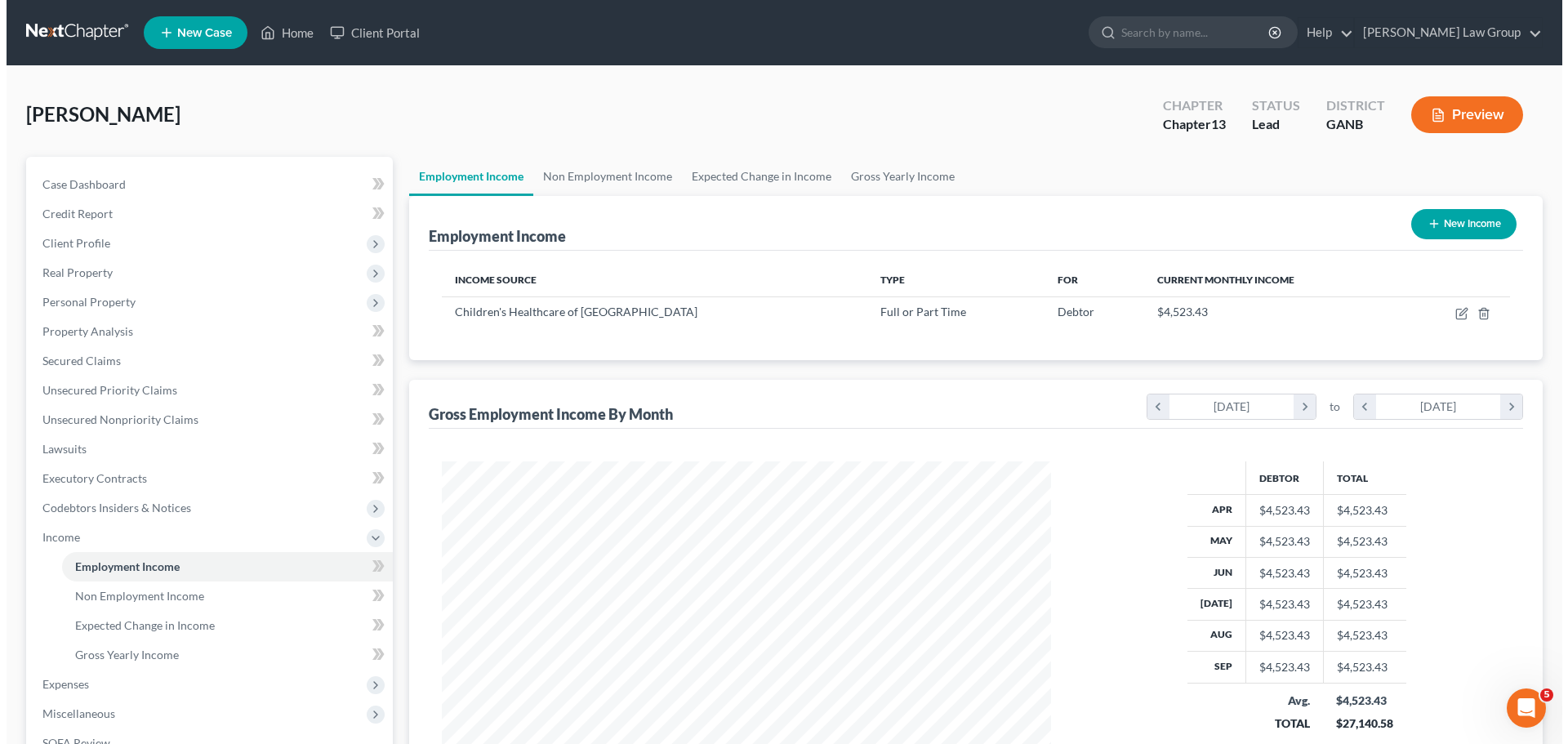
scroll to position [305, 642]
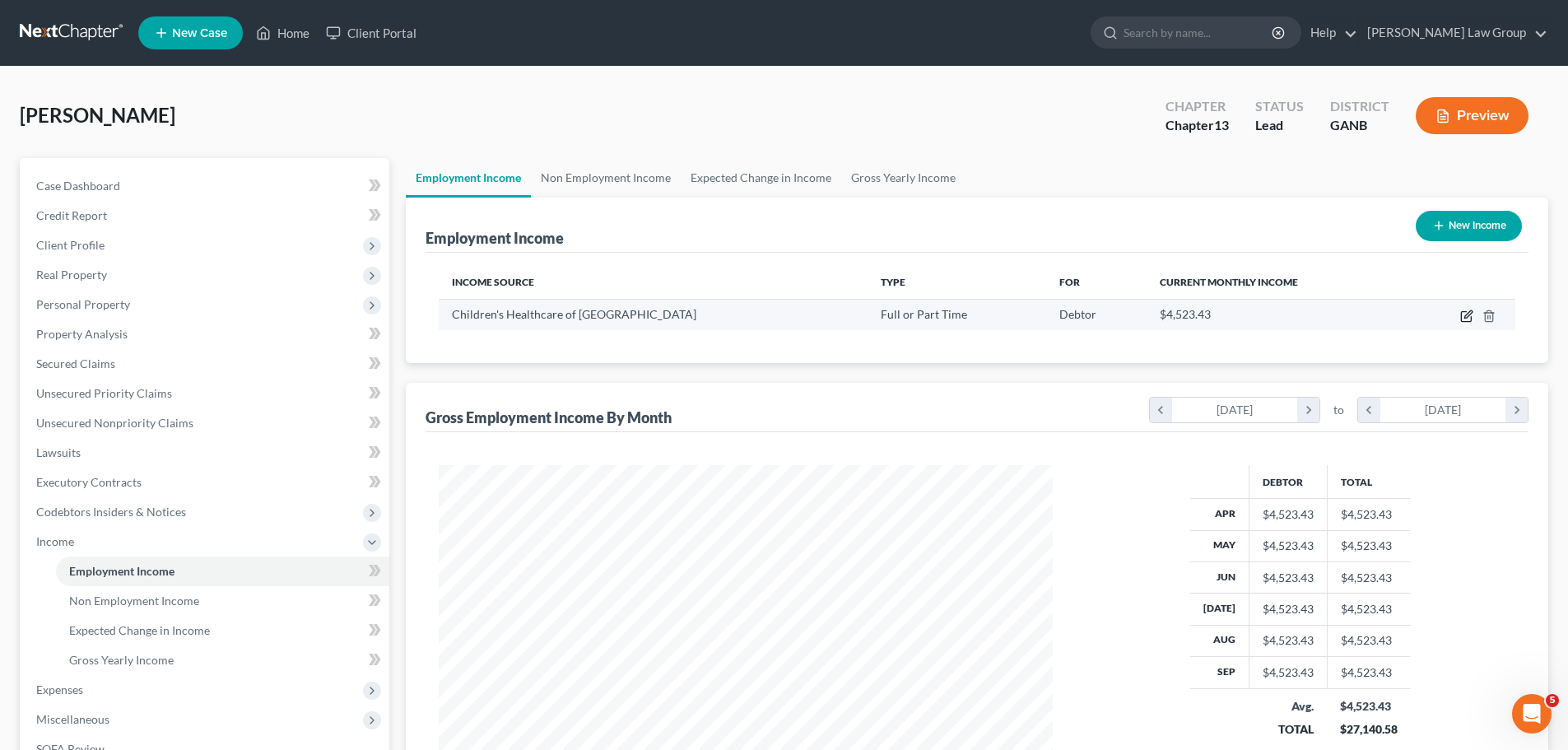
click at [1460, 322] on icon "button" at bounding box center [1467, 316] width 13 height 13
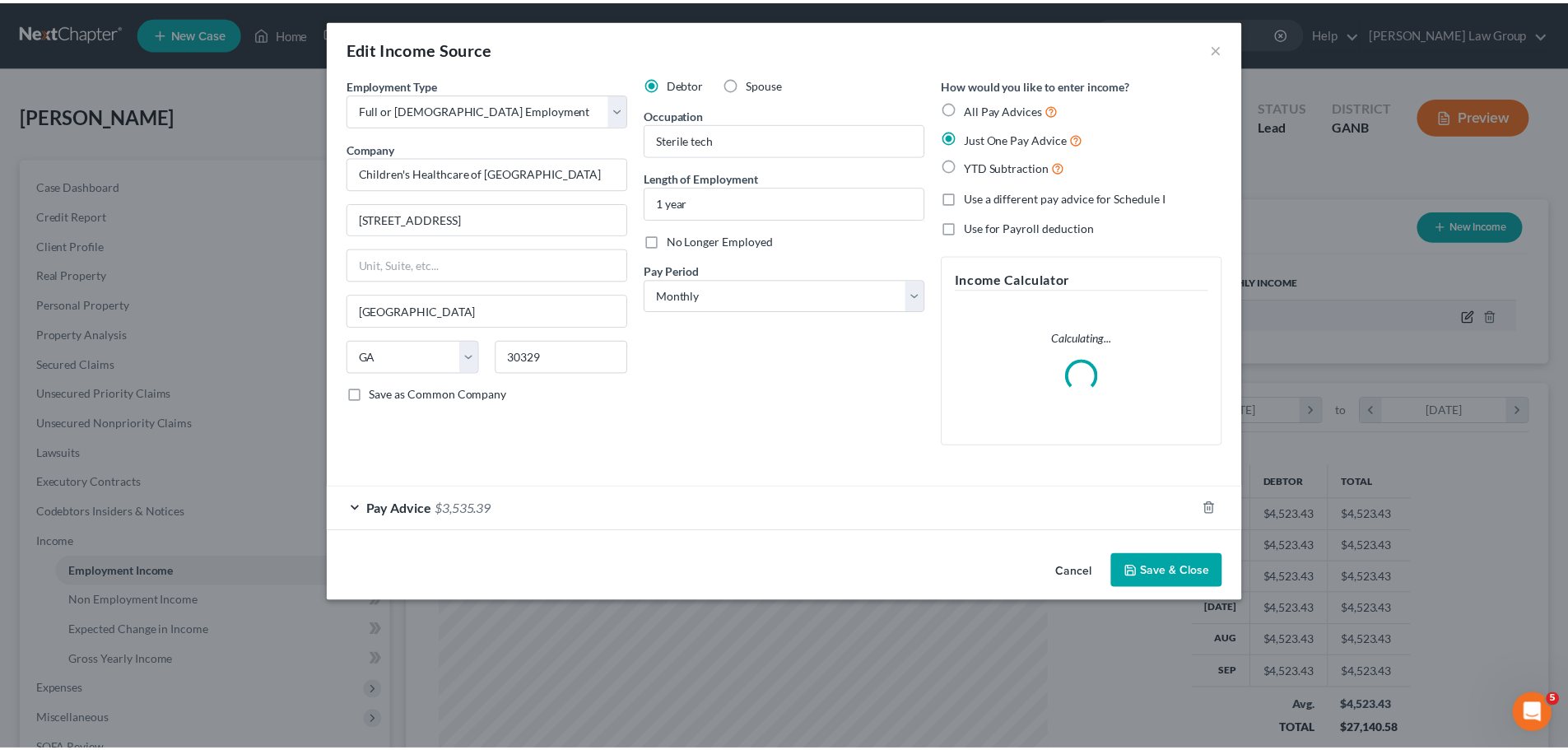
scroll to position [309, 653]
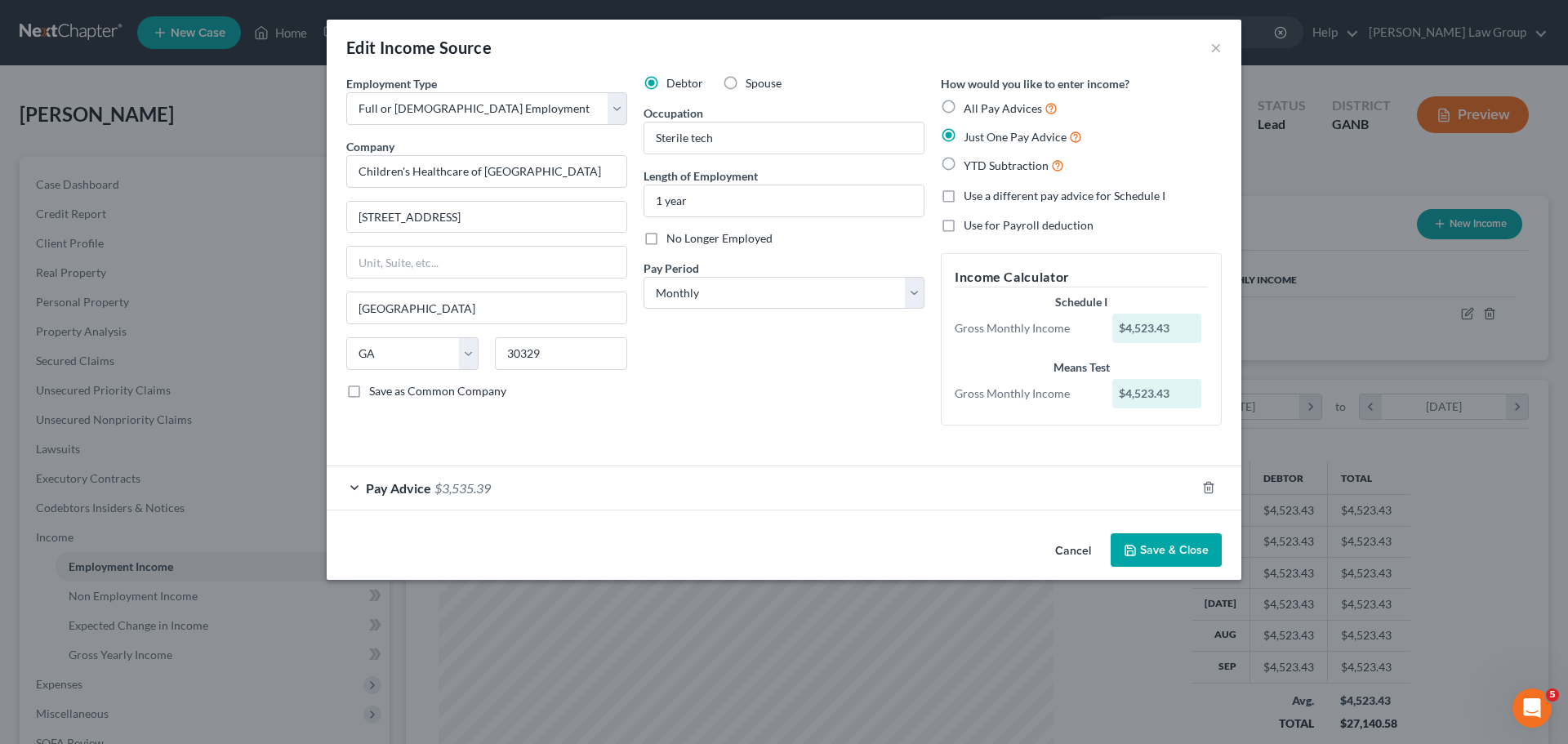
click at [1152, 557] on button "Save & Close" at bounding box center [1166, 551] width 112 height 34
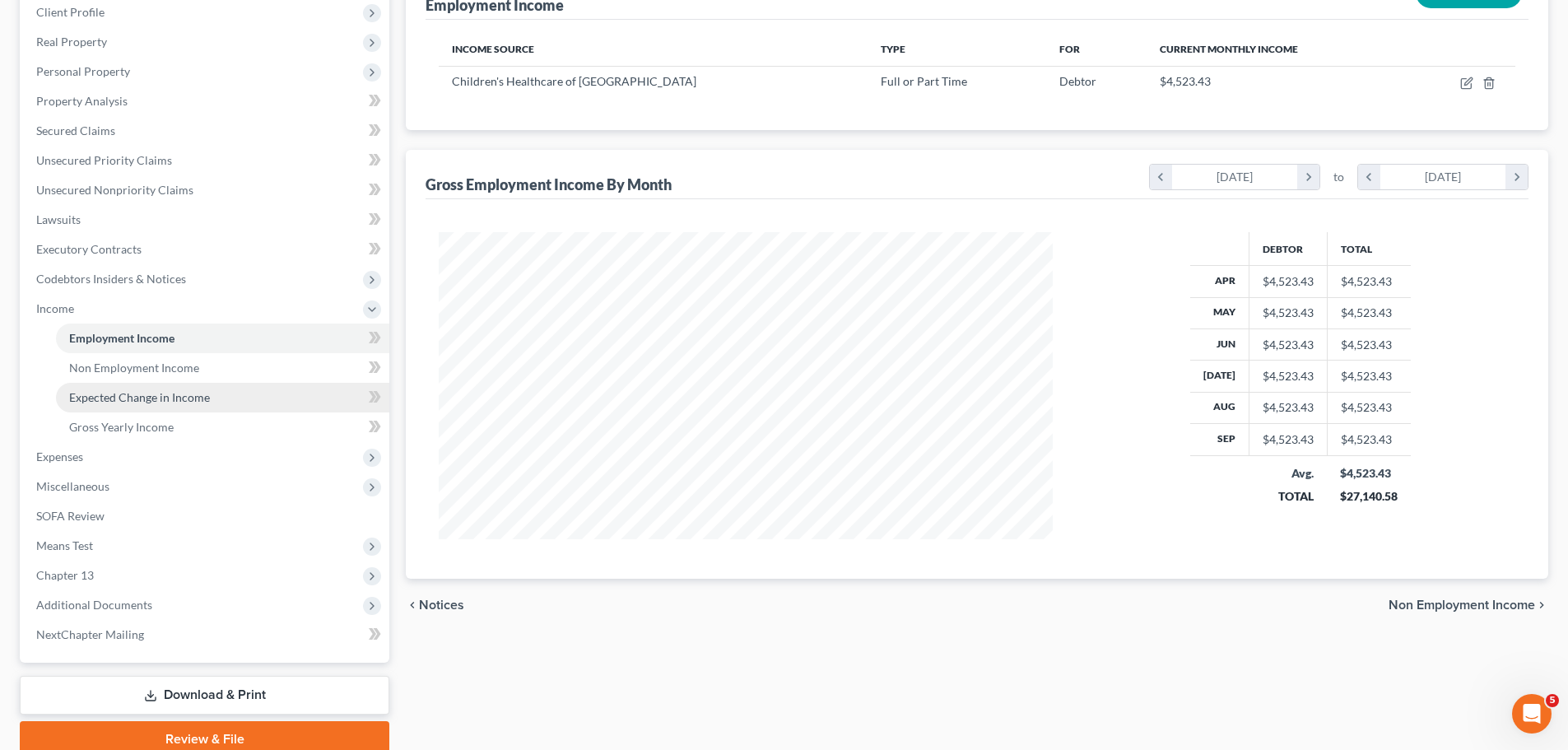
scroll to position [247, 0]
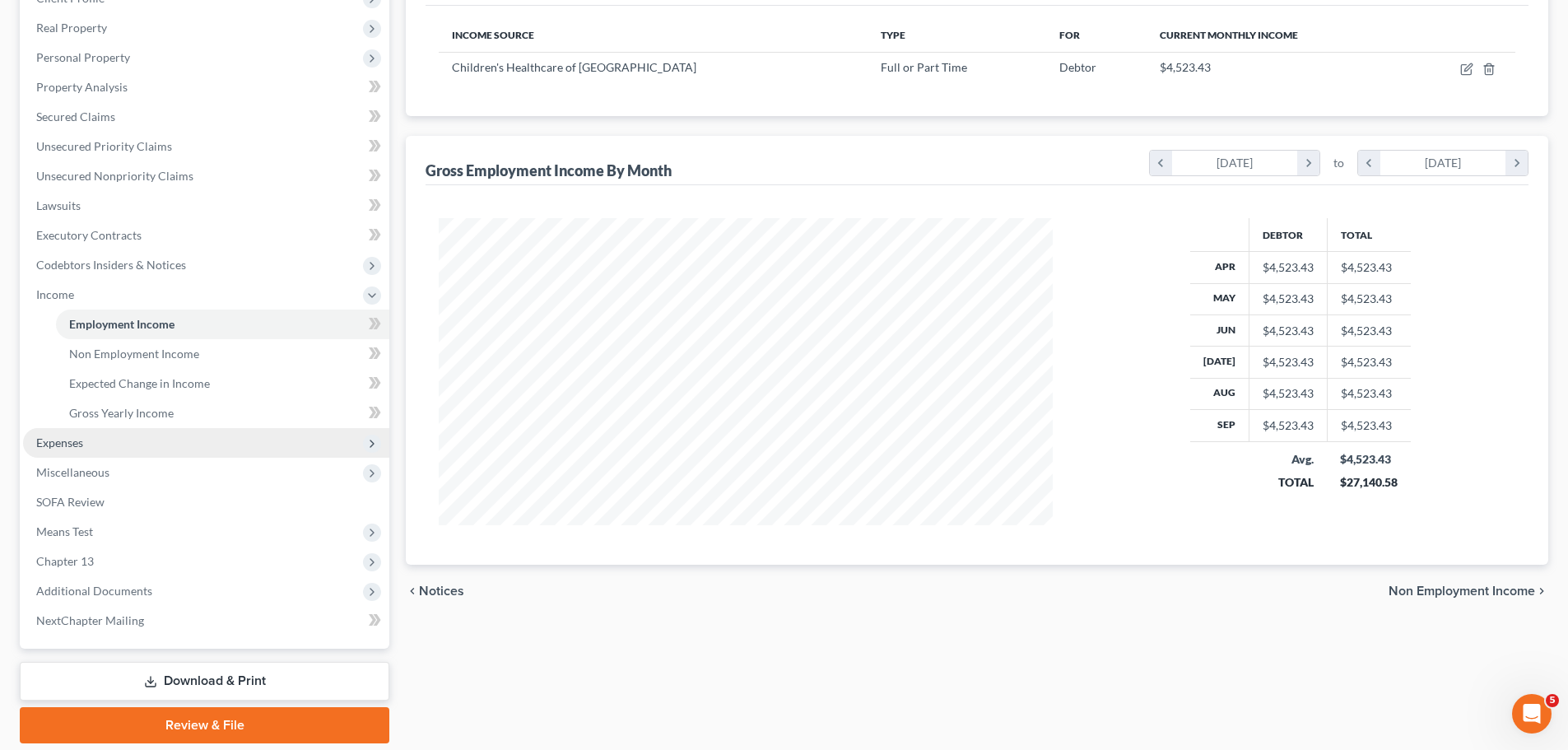
click at [141, 434] on span "Expenses" at bounding box center [206, 443] width 366 height 30
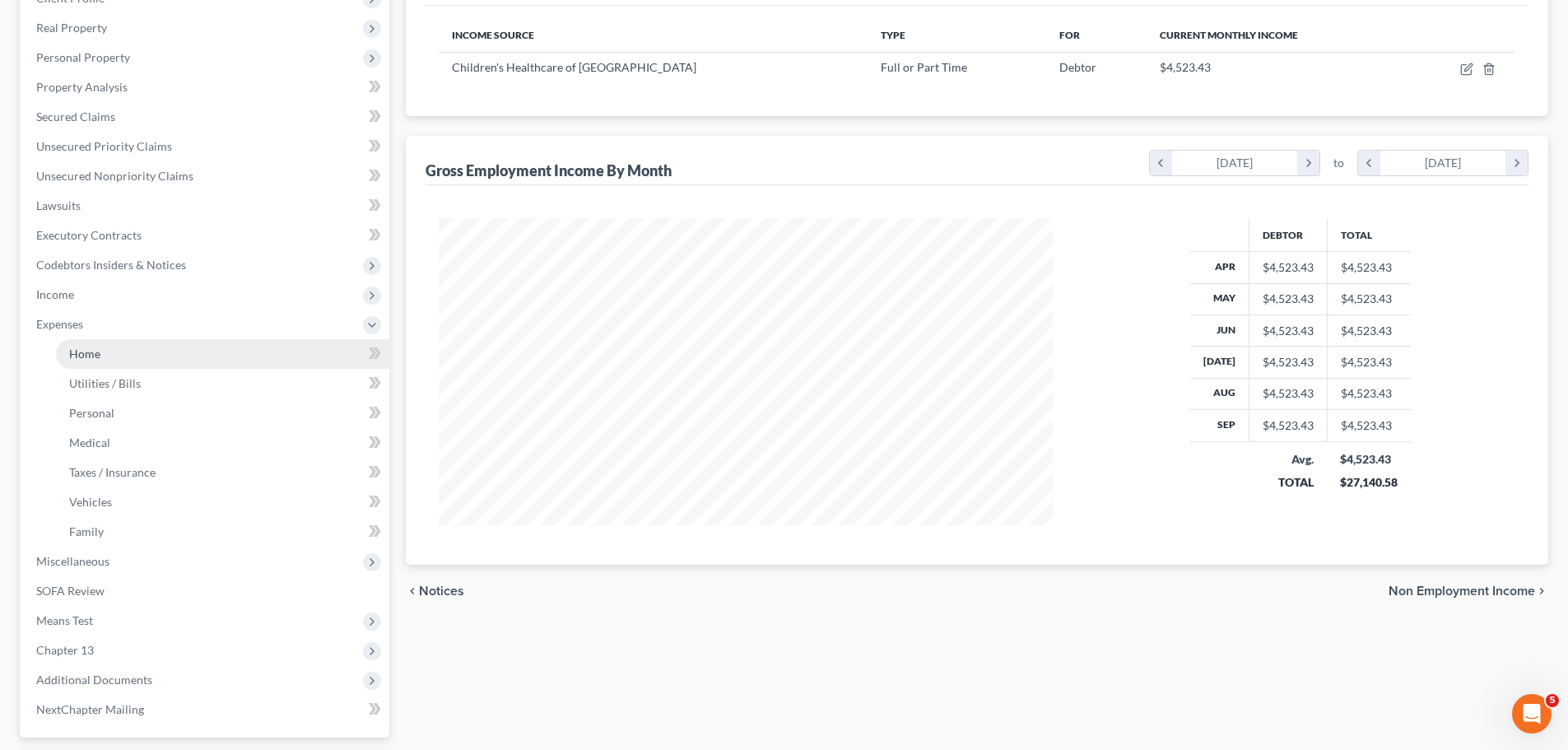
click at [156, 355] on link "Home" at bounding box center [222, 353] width 333 height 30
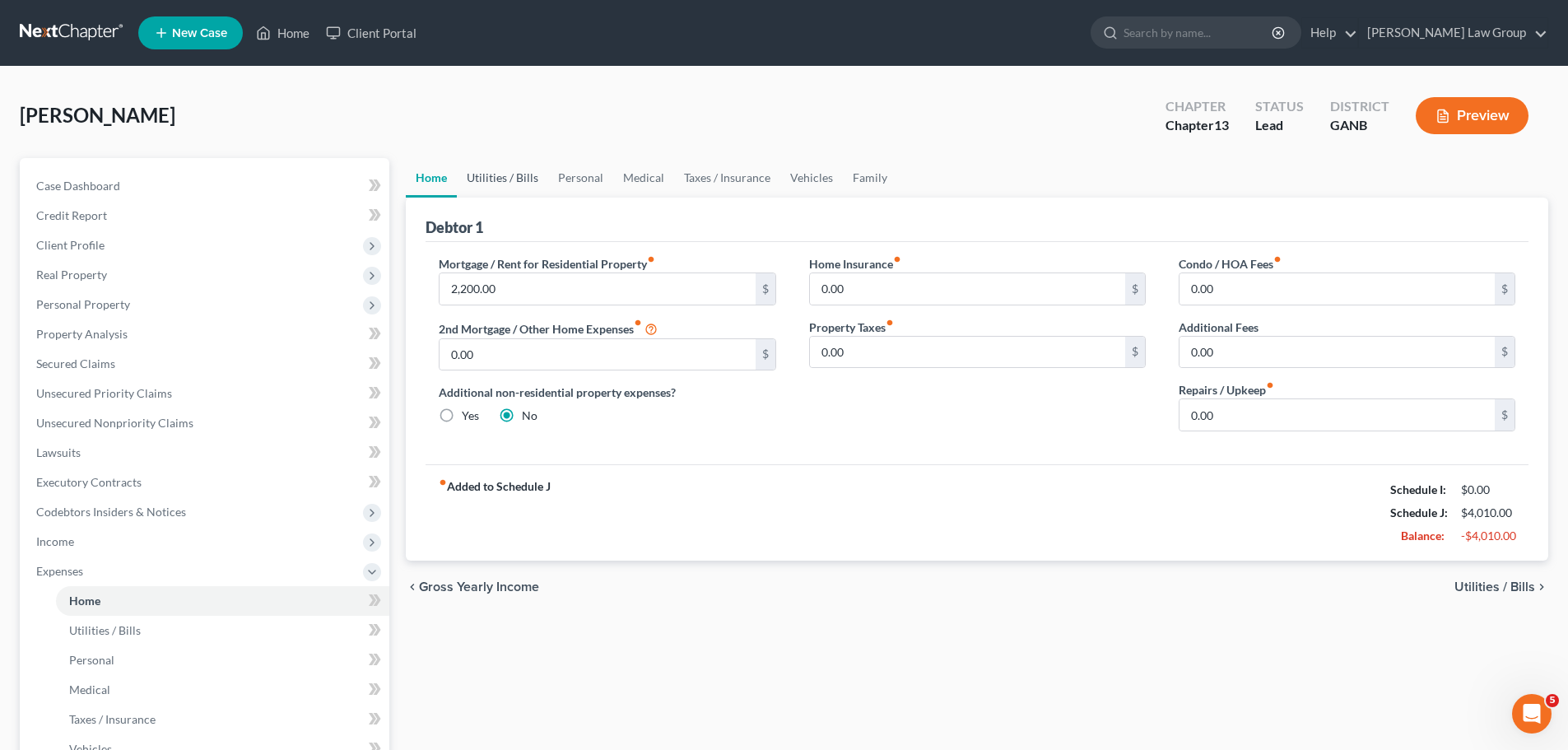
click at [513, 179] on link "Utilities / Bills" at bounding box center [502, 178] width 91 height 39
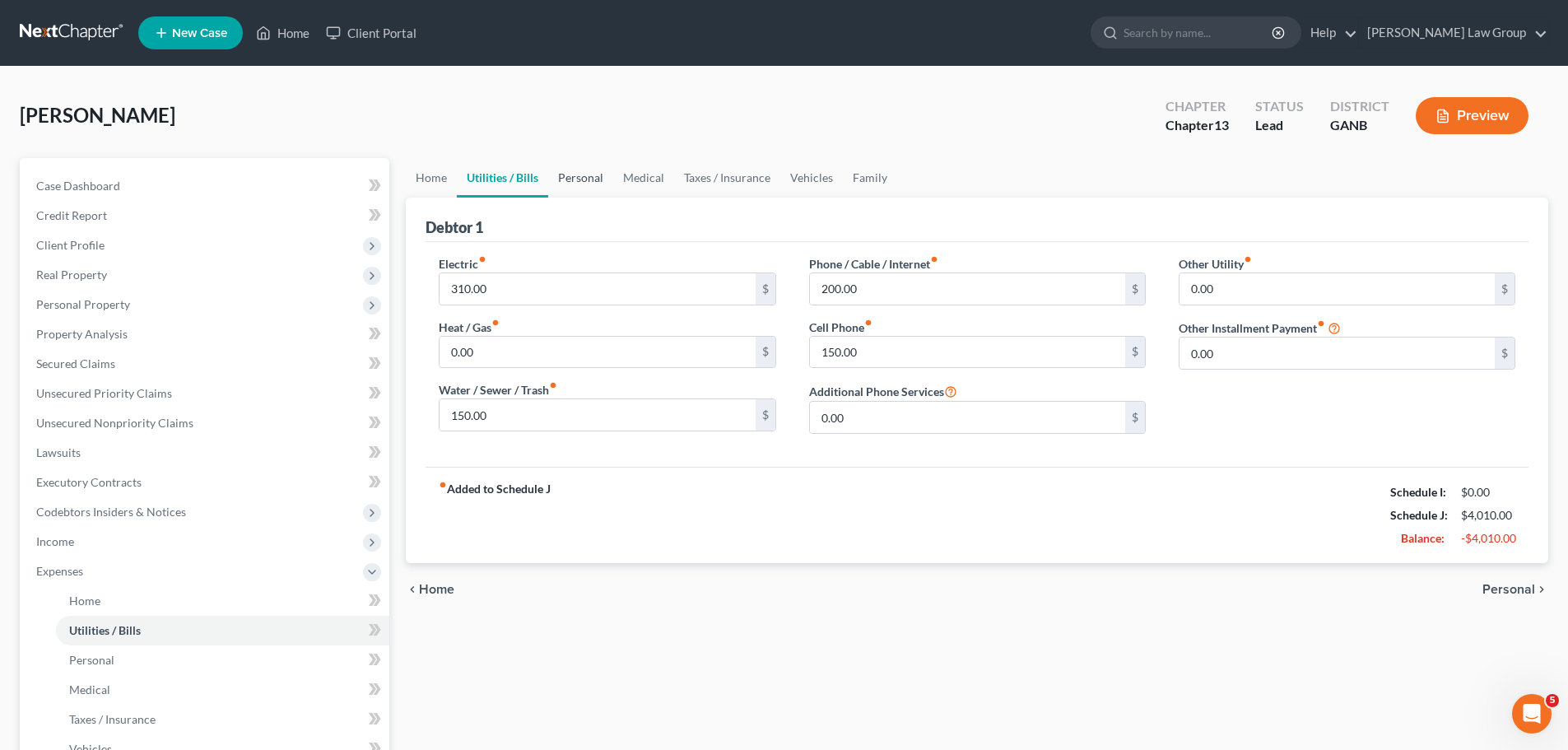
click at [578, 180] on link "Personal" at bounding box center [581, 178] width 65 height 39
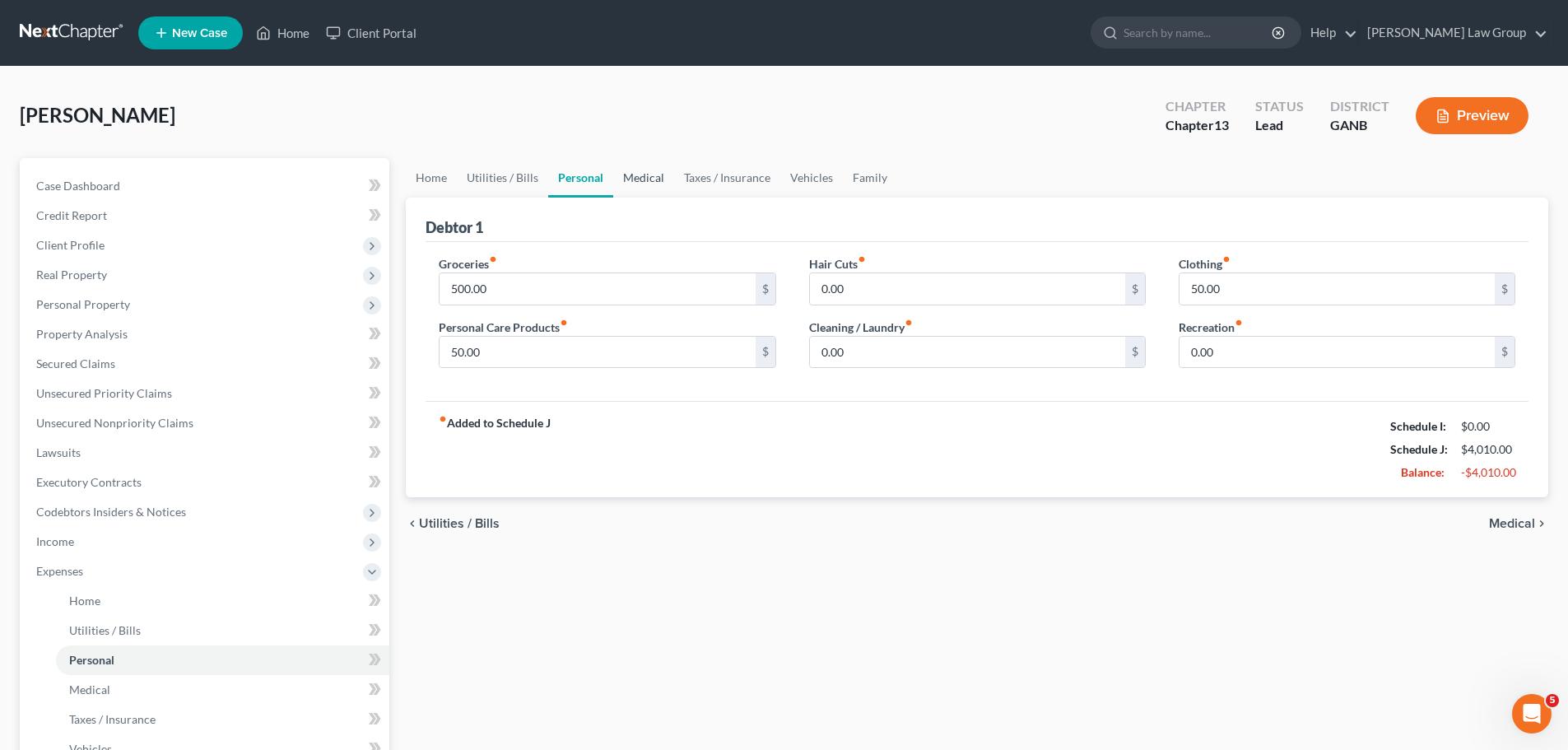
click at [637, 172] on link "Medical" at bounding box center [643, 178] width 61 height 39
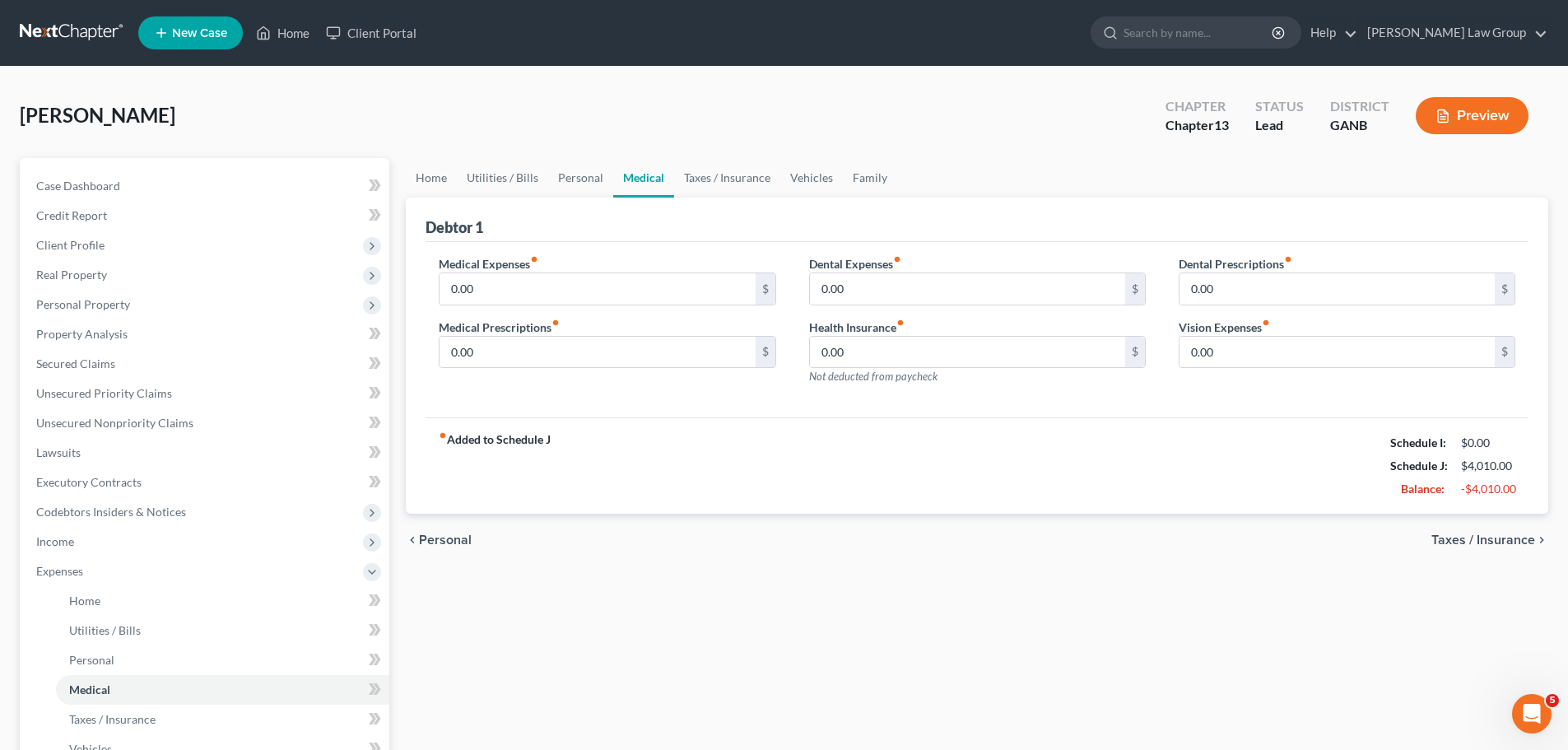
click at [1457, 102] on button "Preview" at bounding box center [1472, 115] width 112 height 37
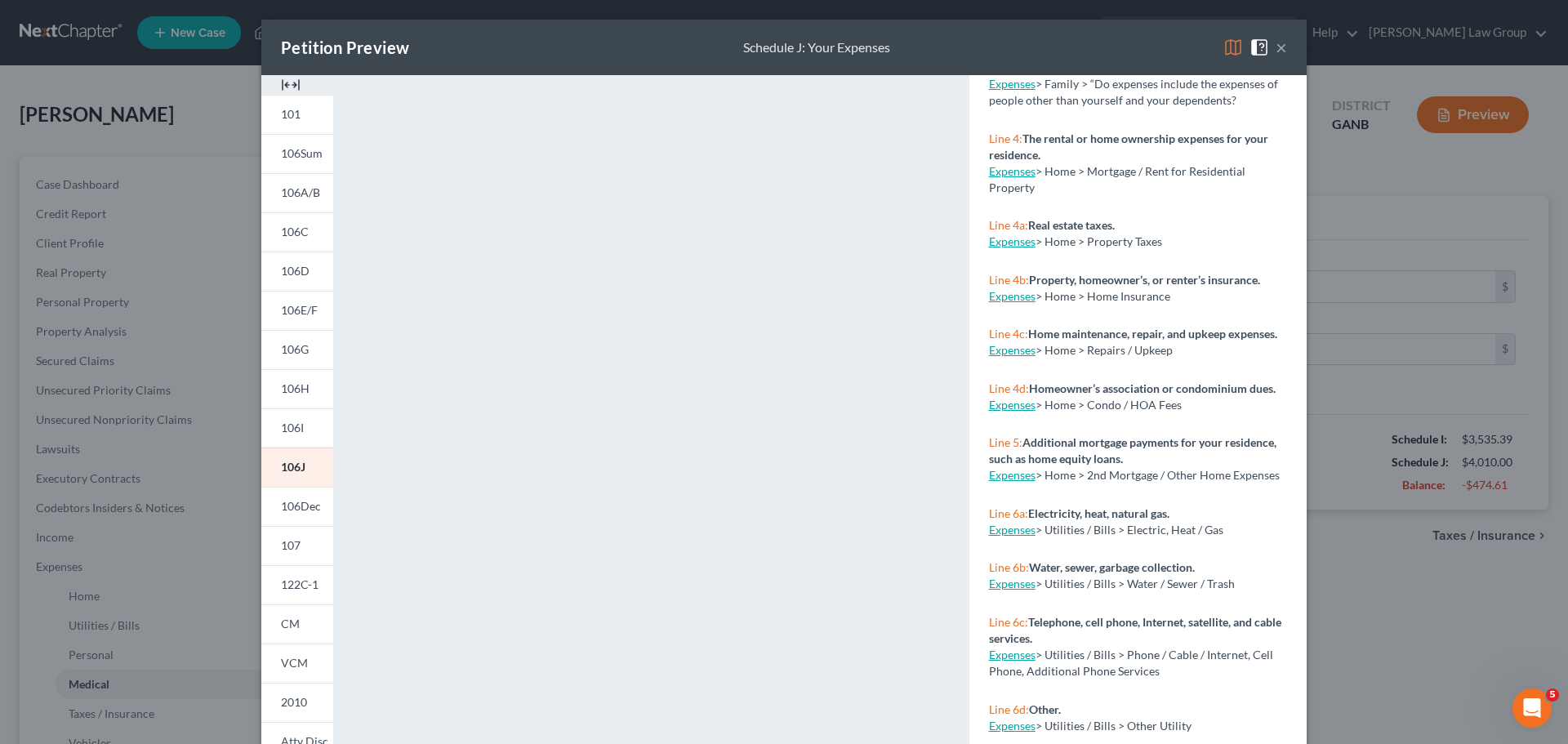
click at [1275, 41] on button "×" at bounding box center [1281, 47] width 11 height 20
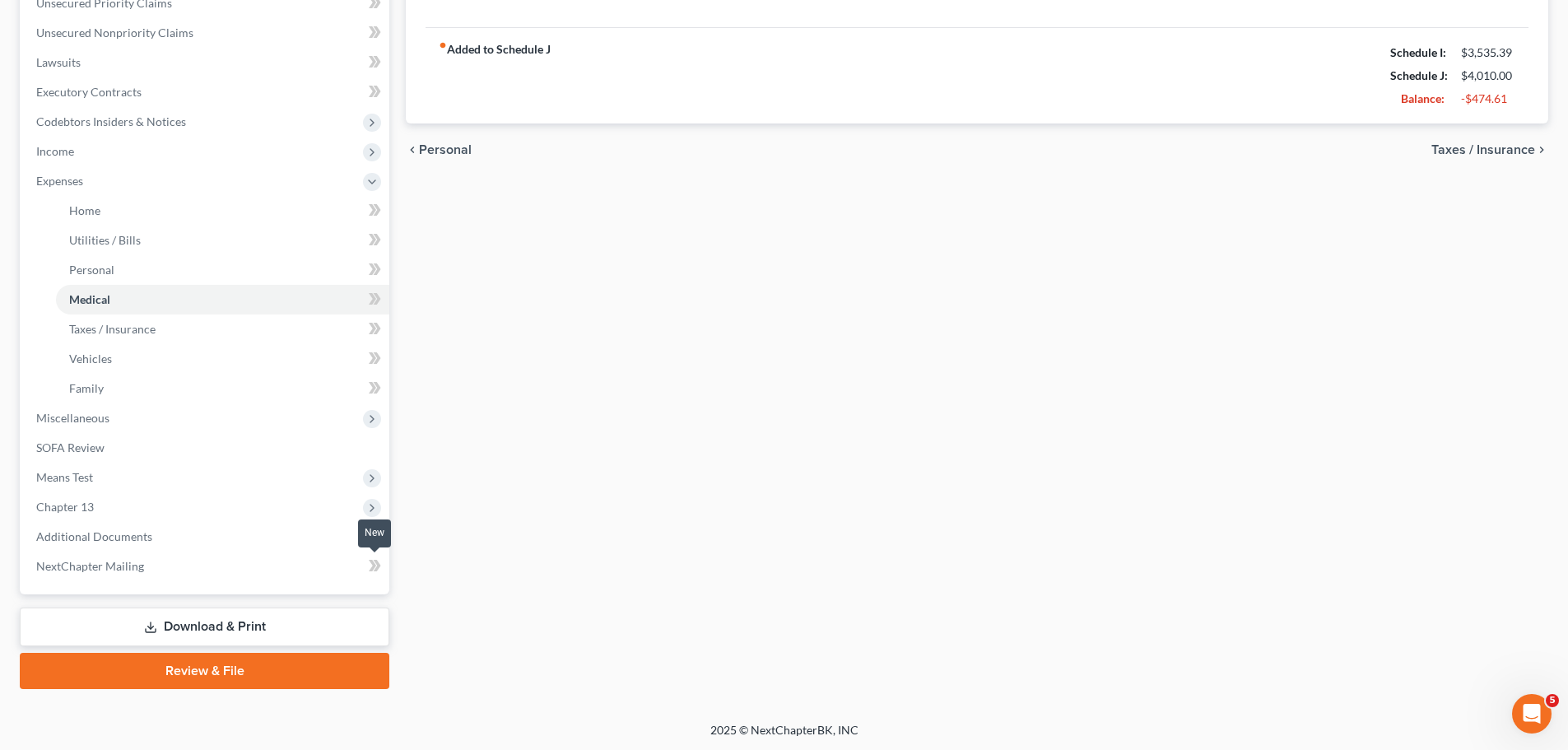
scroll to position [392, 0]
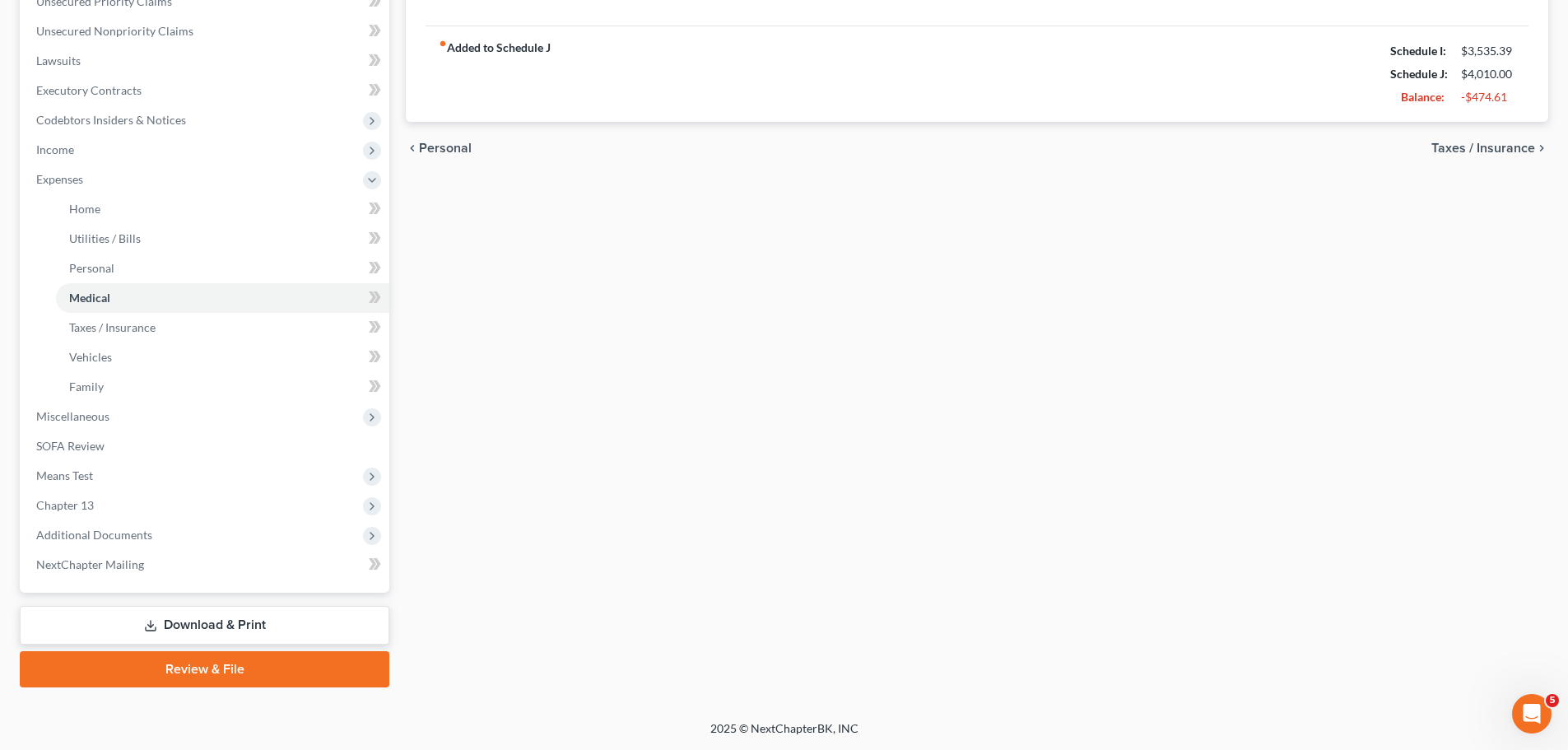
click at [222, 618] on link "Download & Print" at bounding box center [205, 625] width 370 height 38
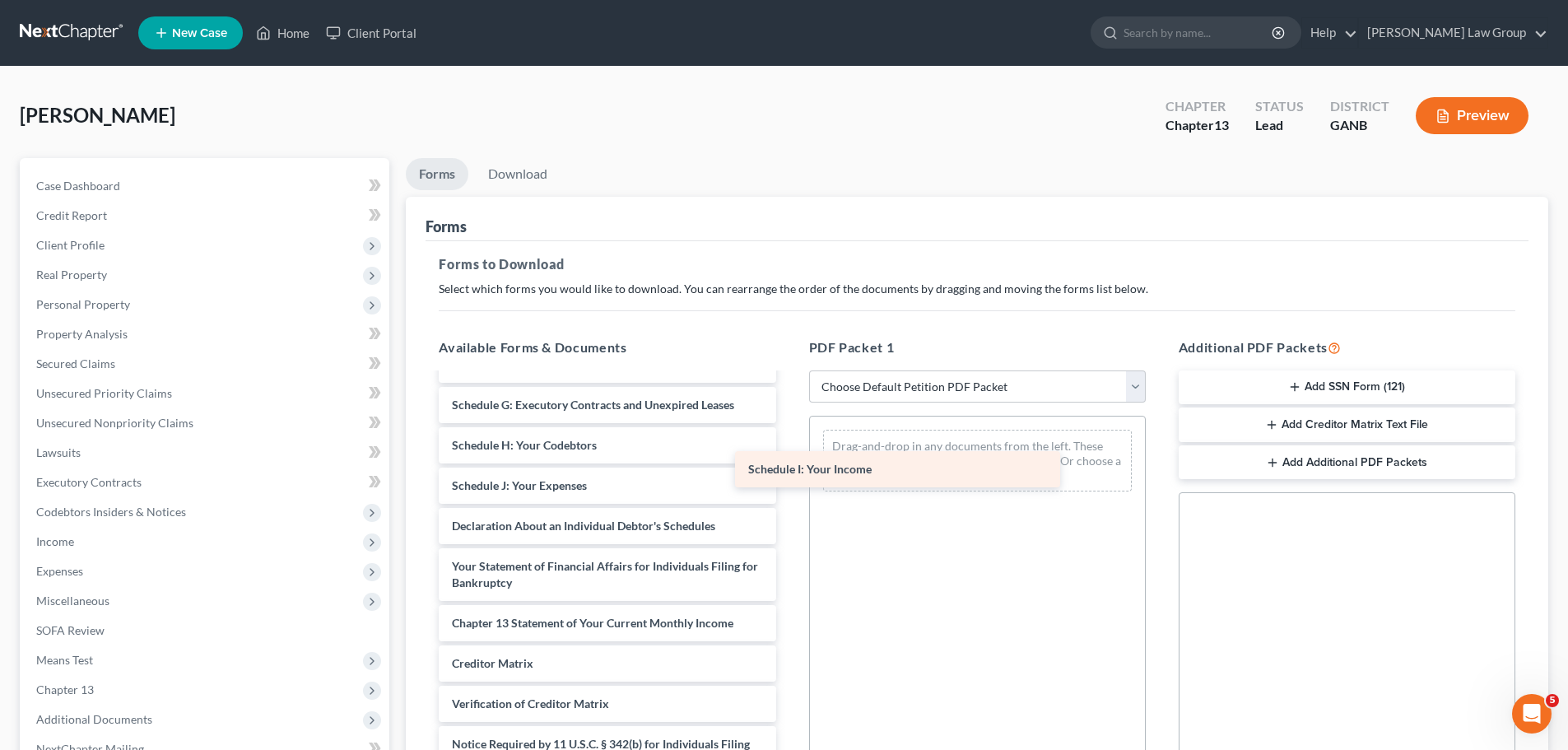
drag, startPoint x: 569, startPoint y: 480, endPoint x: 866, endPoint y: 465, distance: 297.4
click at [789, 465] on div "Schedule I: Your Income Voluntary Petition for Individuals Filing for Bankruptc…" at bounding box center [607, 473] width 363 height 690
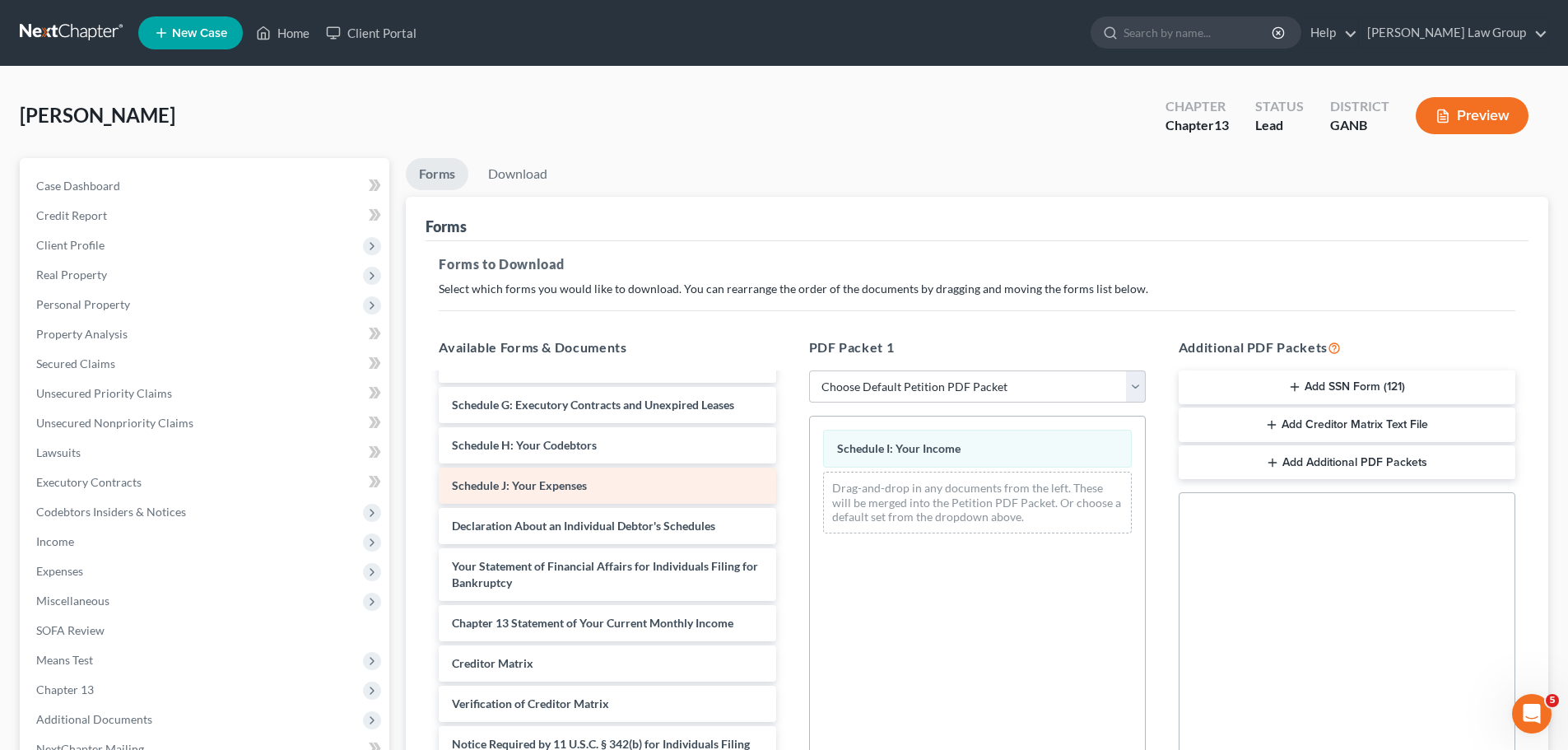
scroll to position [206, 0]
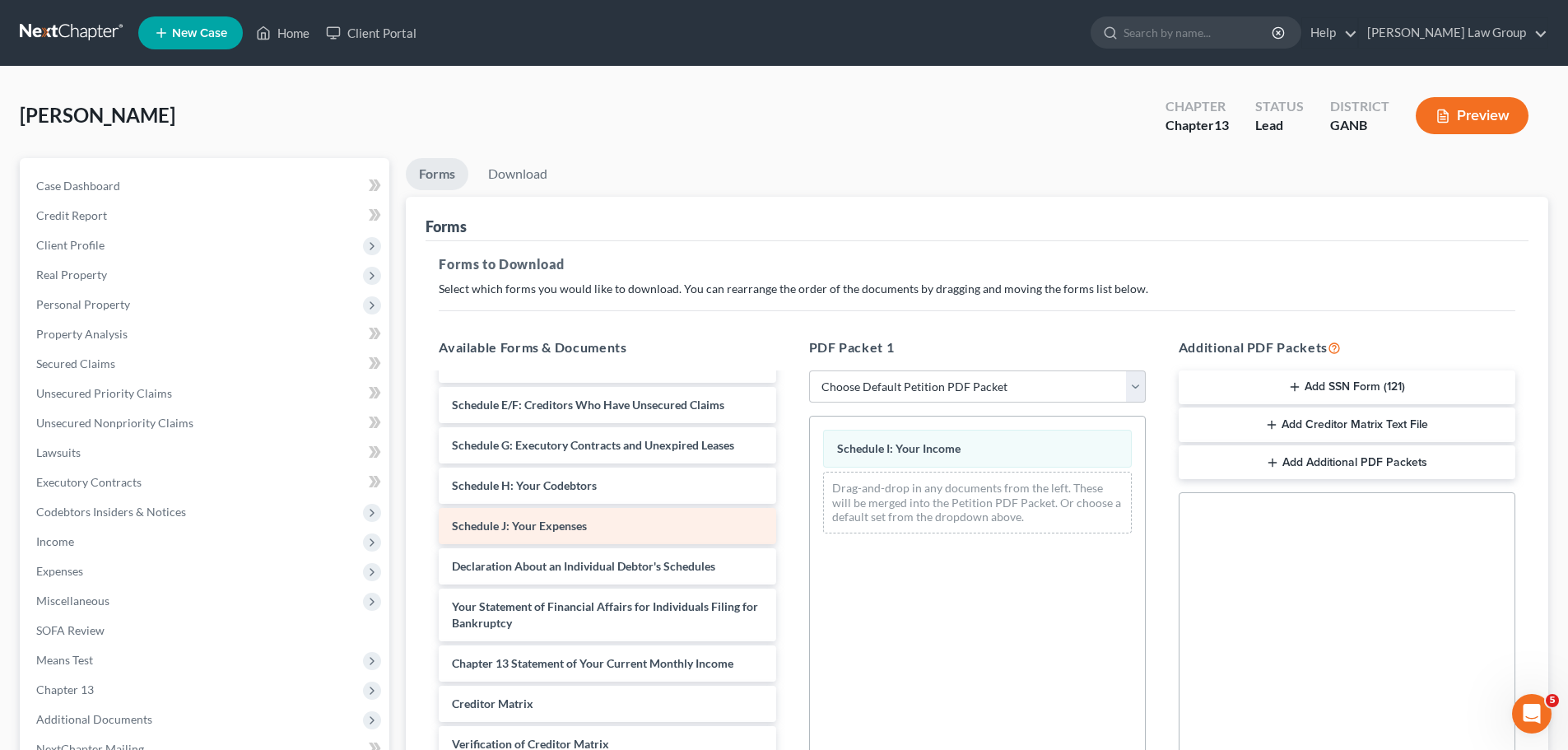
click at [789, 505] on div "Voluntary Petition for Individuals Filing for Bankruptcy Summary of Your Assets…" at bounding box center [607, 514] width 363 height 690
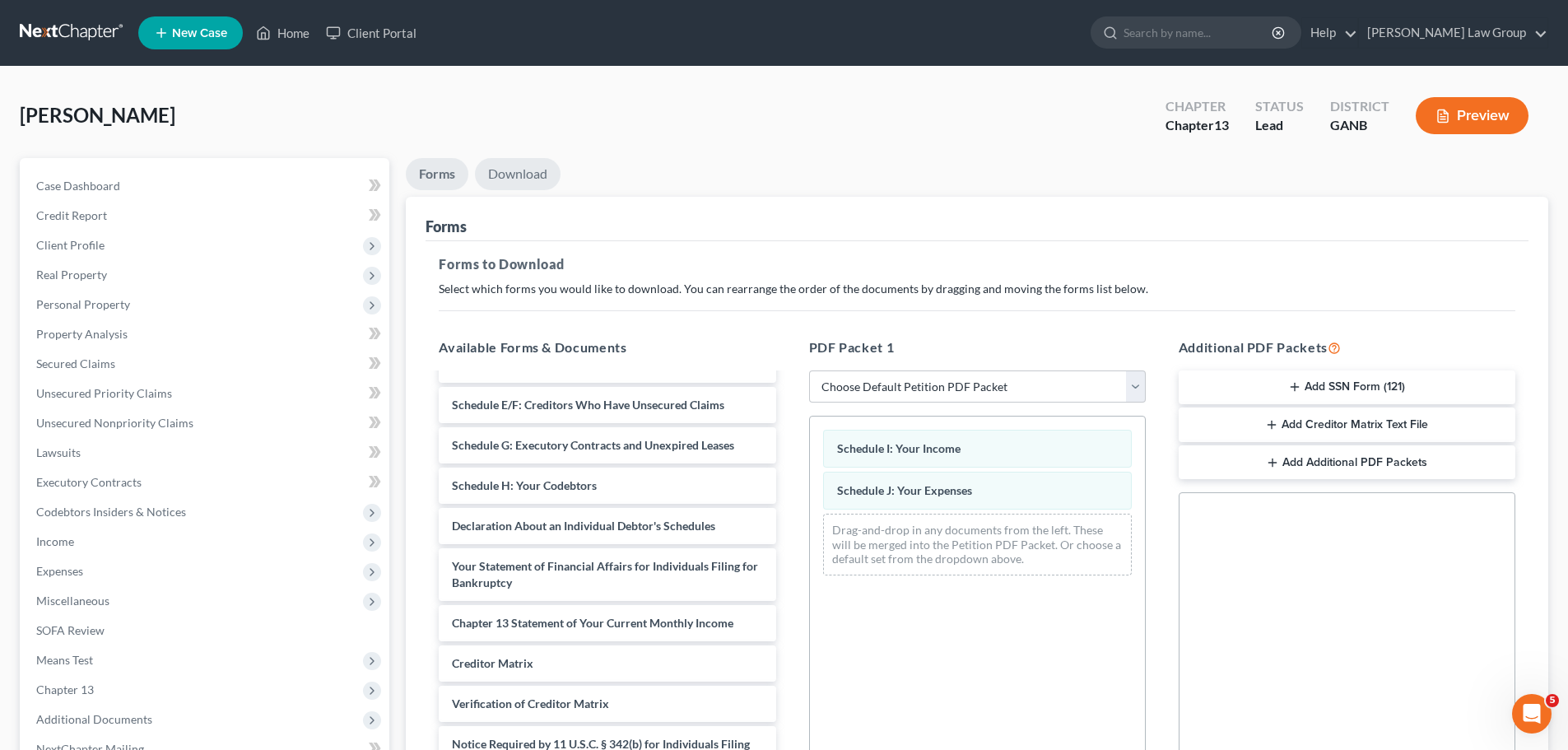
click at [514, 173] on link "Download" at bounding box center [517, 174] width 86 height 32
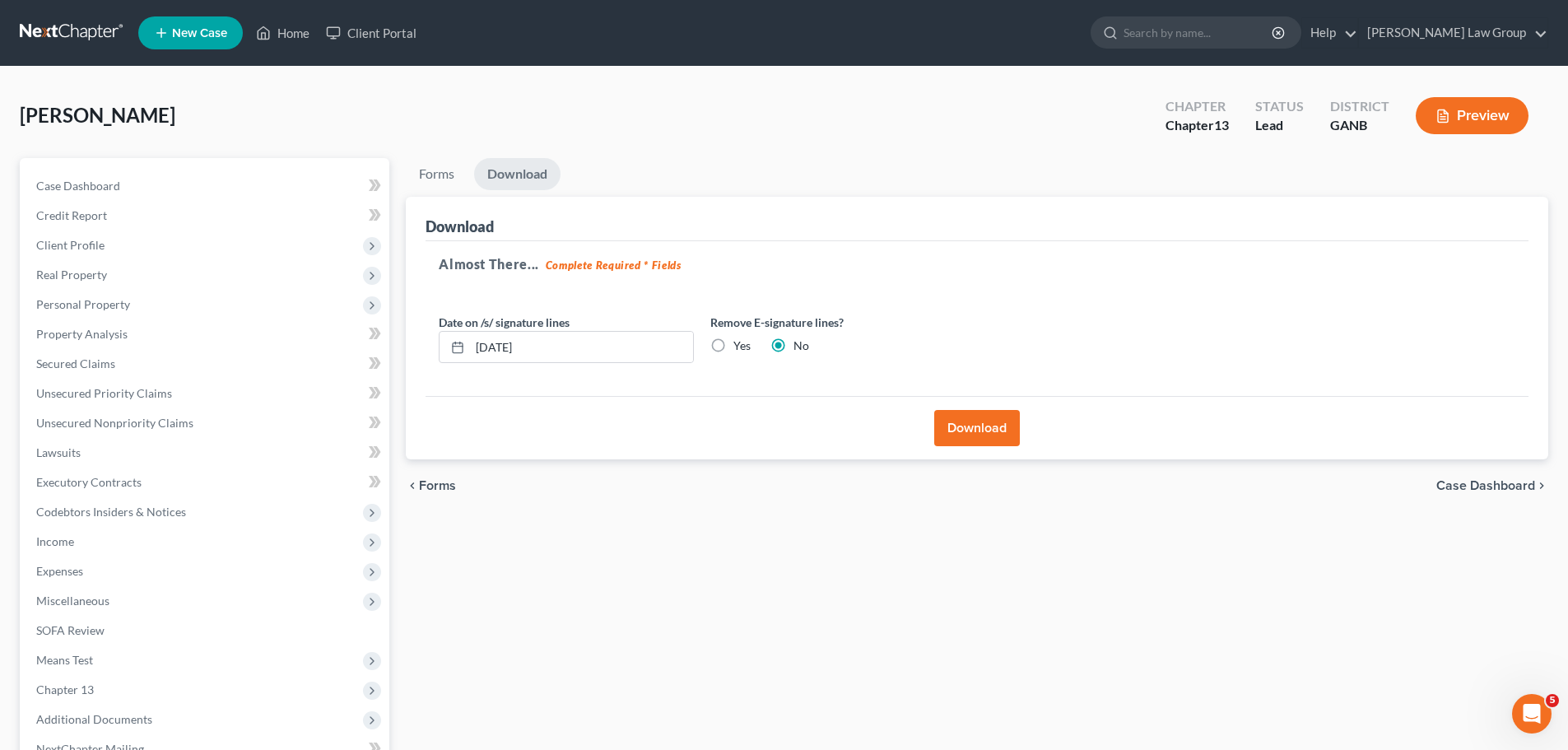
click at [970, 426] on button "Download" at bounding box center [977, 428] width 86 height 36
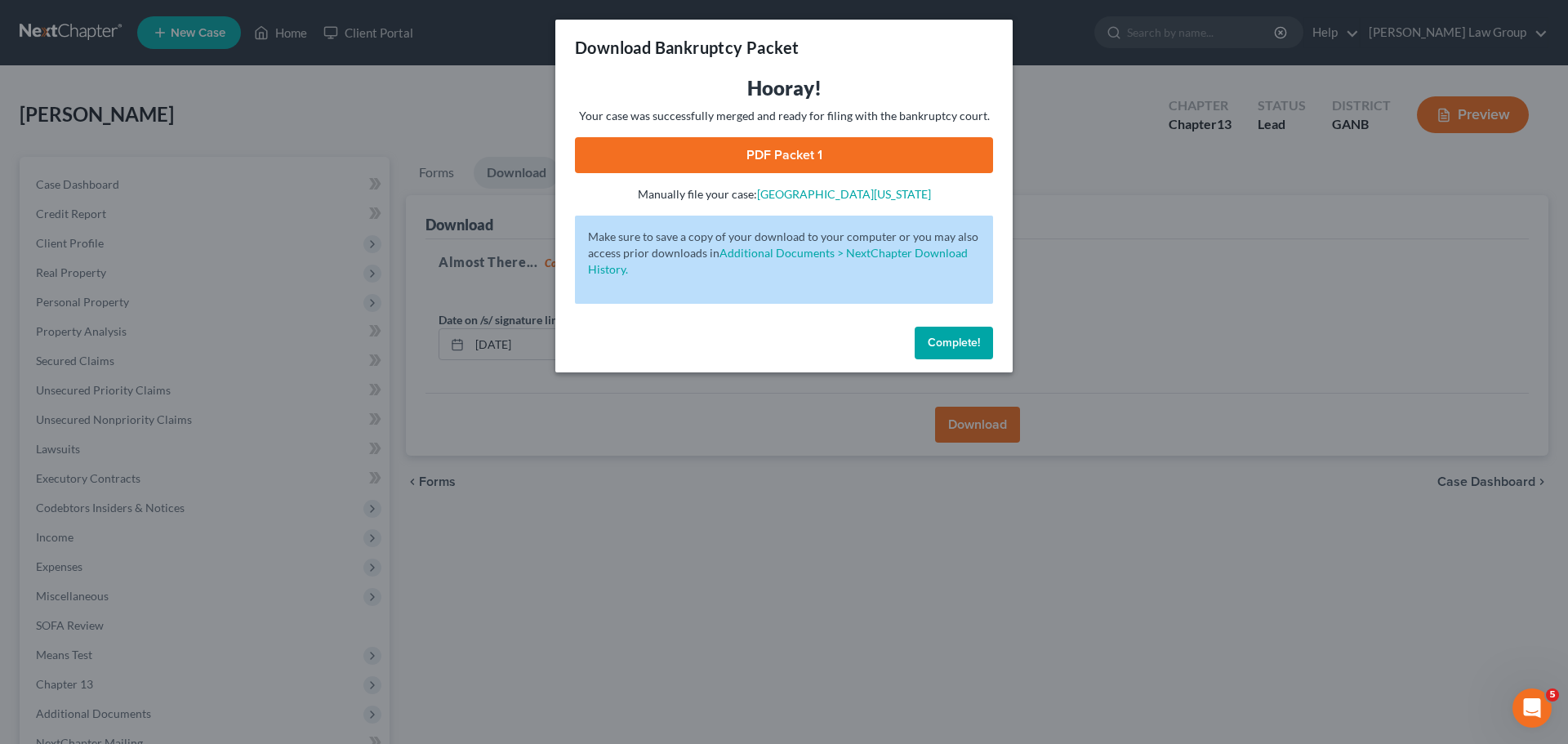
click at [756, 146] on link "PDF Packet 1" at bounding box center [784, 155] width 418 height 36
click at [945, 339] on span "Complete!" at bounding box center [953, 342] width 52 height 14
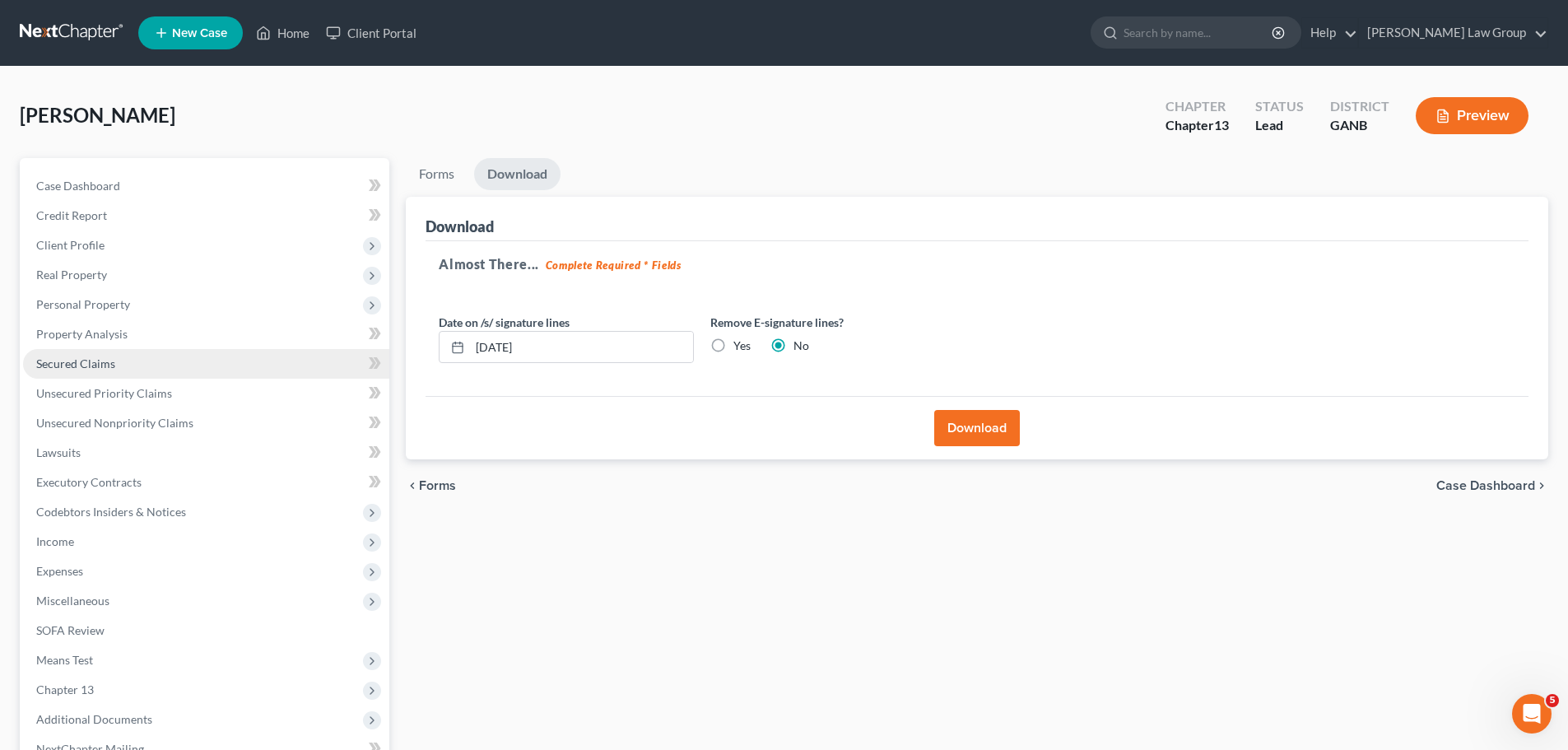
click at [110, 364] on span "Secured Claims" at bounding box center [76, 363] width 79 height 14
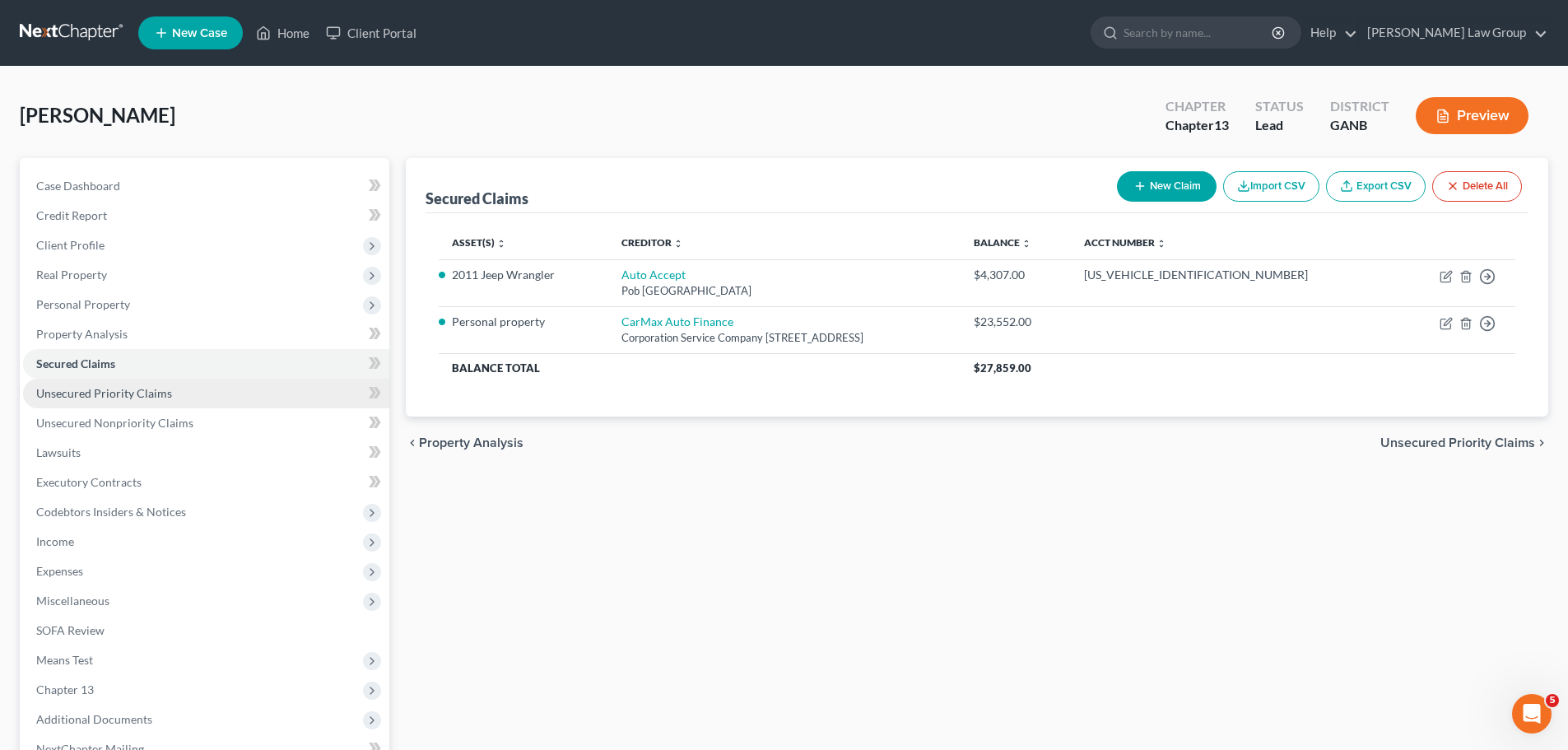
click at [165, 399] on span "Unsecured Priority Claims" at bounding box center [104, 393] width 135 height 14
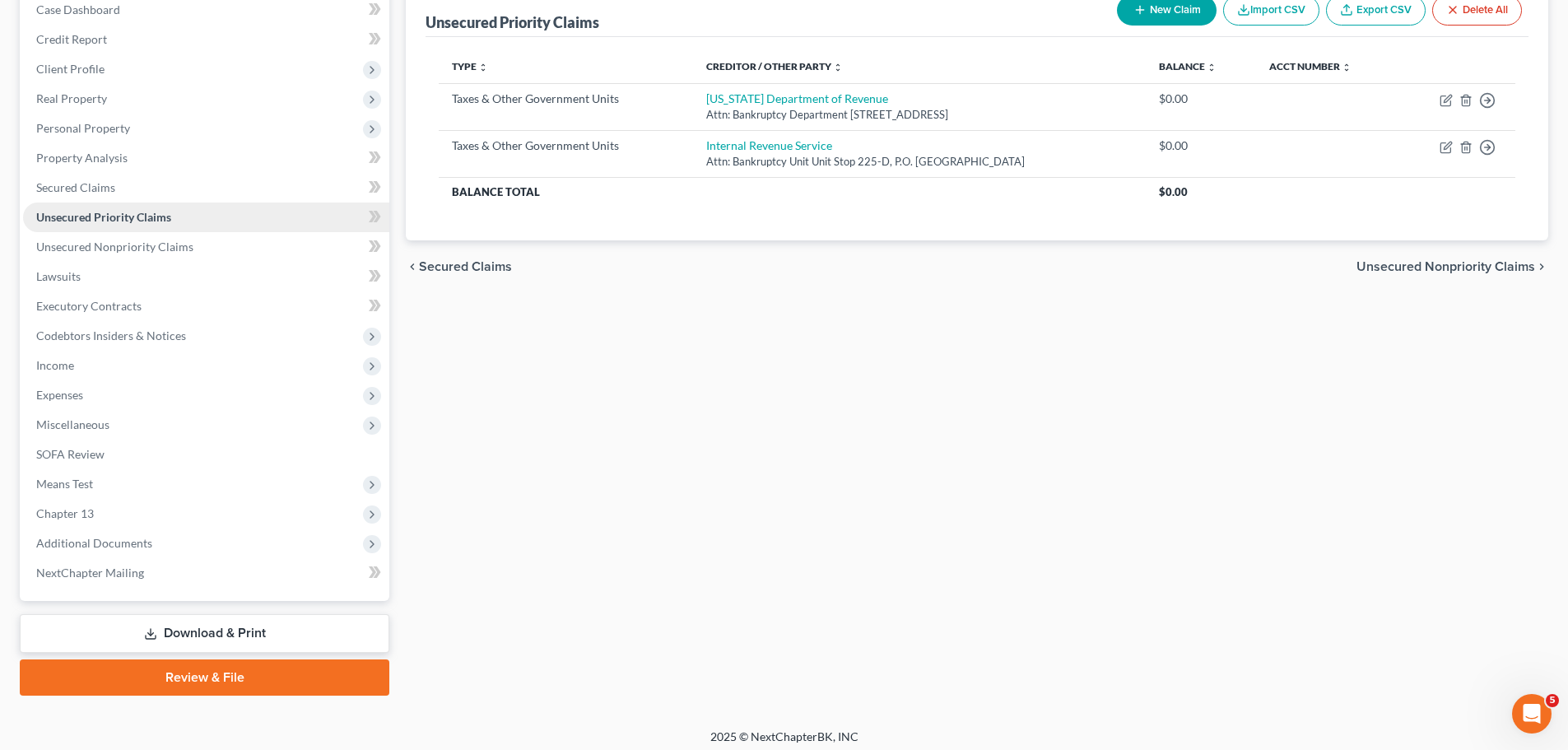
scroll to position [184, 0]
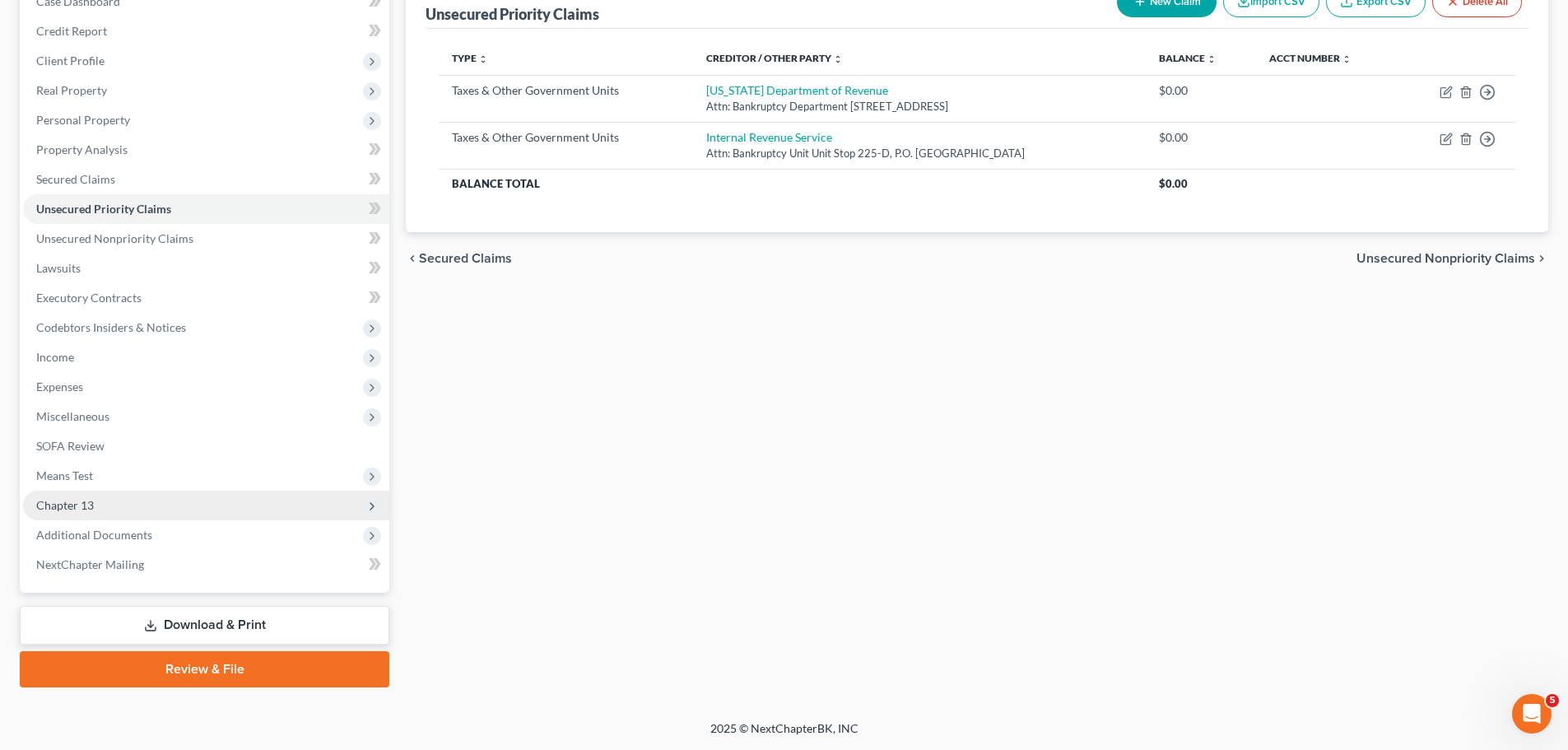
click at [137, 504] on span "Chapter 13" at bounding box center [206, 505] width 366 height 30
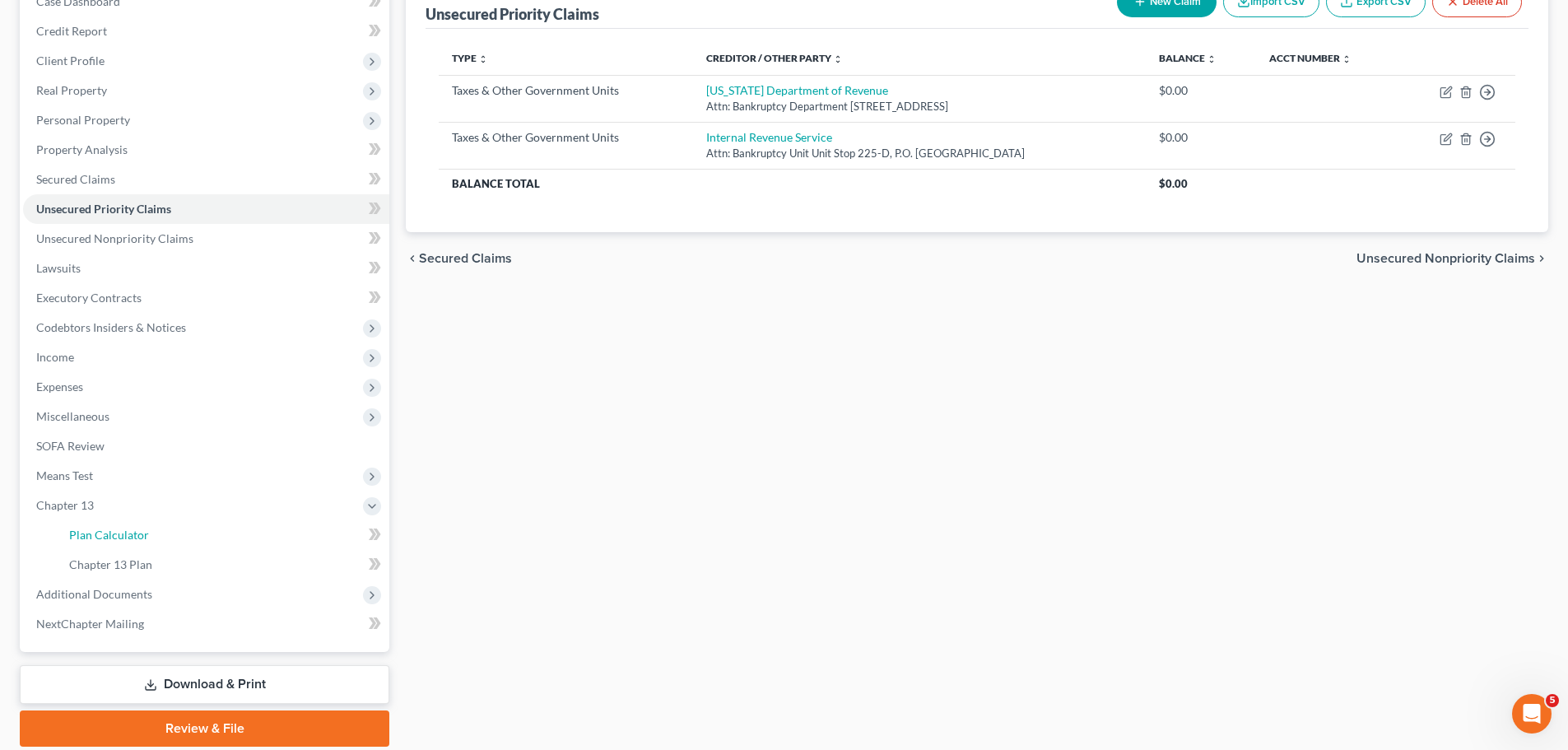
drag, startPoint x: 171, startPoint y: 533, endPoint x: 497, endPoint y: 461, distance: 333.9
click at [170, 535] on link "Plan Calculator" at bounding box center [222, 535] width 333 height 30
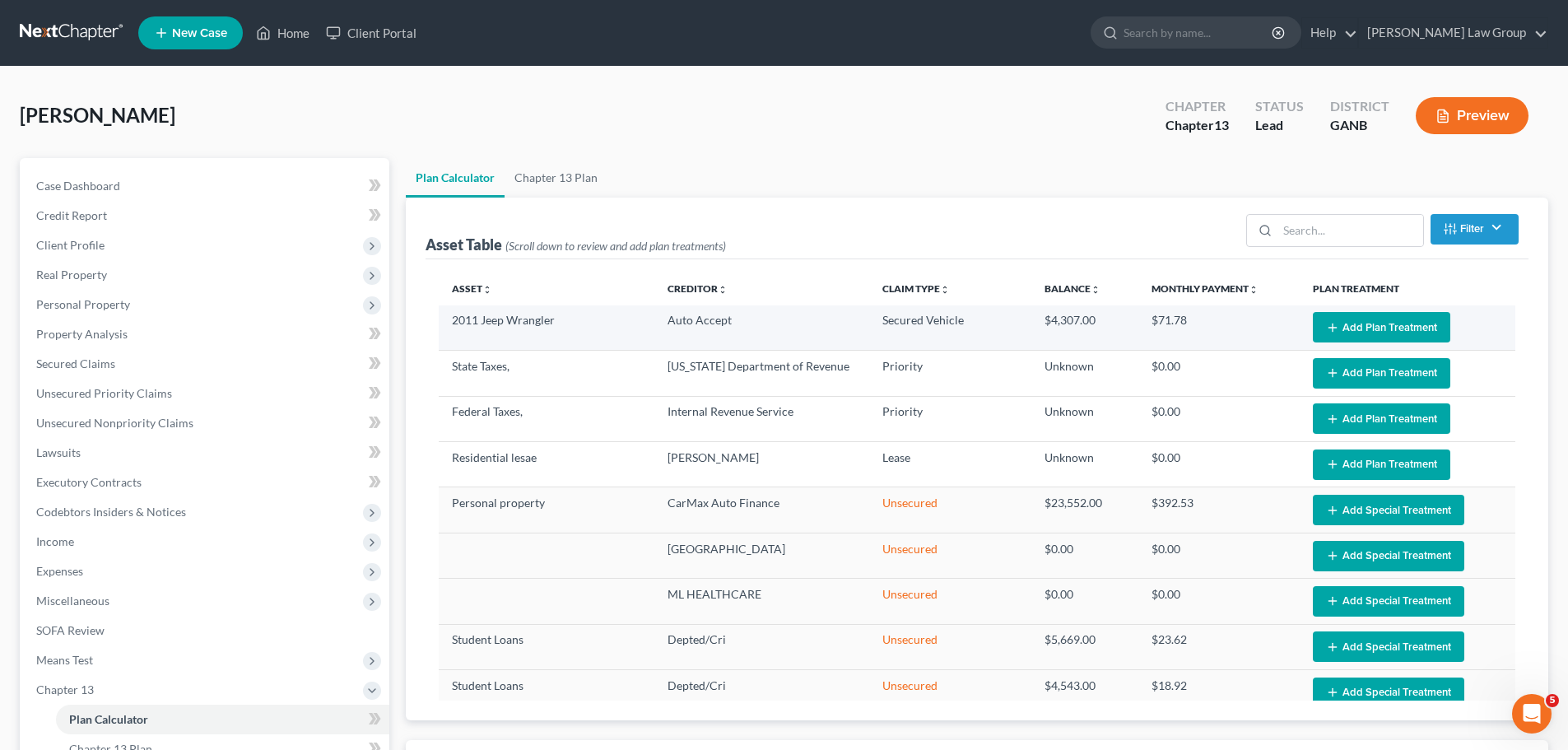
click at [1335, 325] on button "Add Plan Treatment" at bounding box center [1382, 327] width 137 height 31
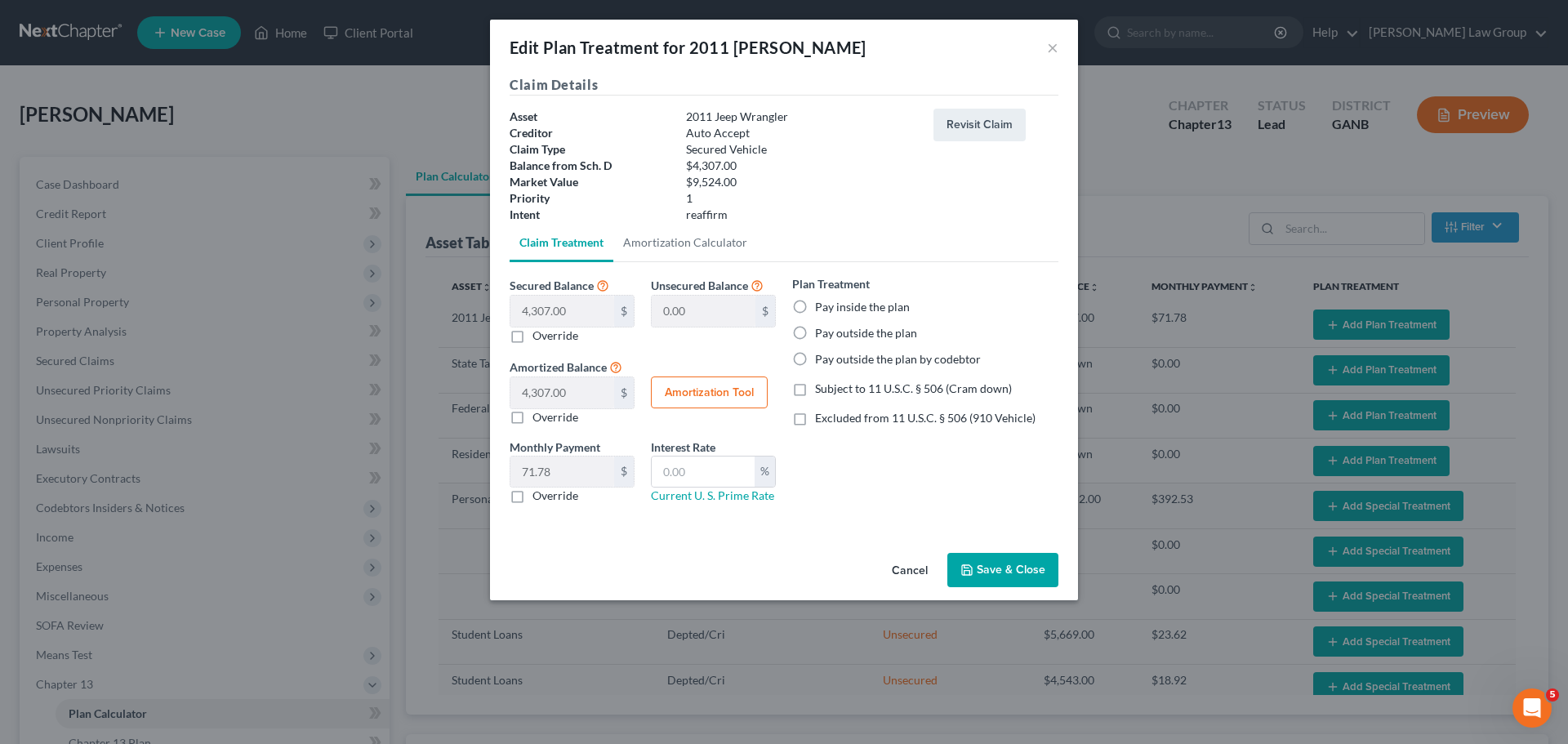
click at [815, 299] on label "Pay inside the plan" at bounding box center [862, 307] width 94 height 16
click at [822, 299] on input "Pay inside the plan" at bounding box center [826, 304] width 10 height 10
click at [815, 424] on label "Excluded from 11 U.S.C. § 506 (910 Vehicle)" at bounding box center [925, 417] width 220 height 16
click at [822, 420] on input "Excluded from 11 U.S.C. § 506 (910 Vehicle)" at bounding box center [826, 414] width 10 height 10
drag, startPoint x: 694, startPoint y: 480, endPoint x: 692, endPoint y: 464, distance: 16.1
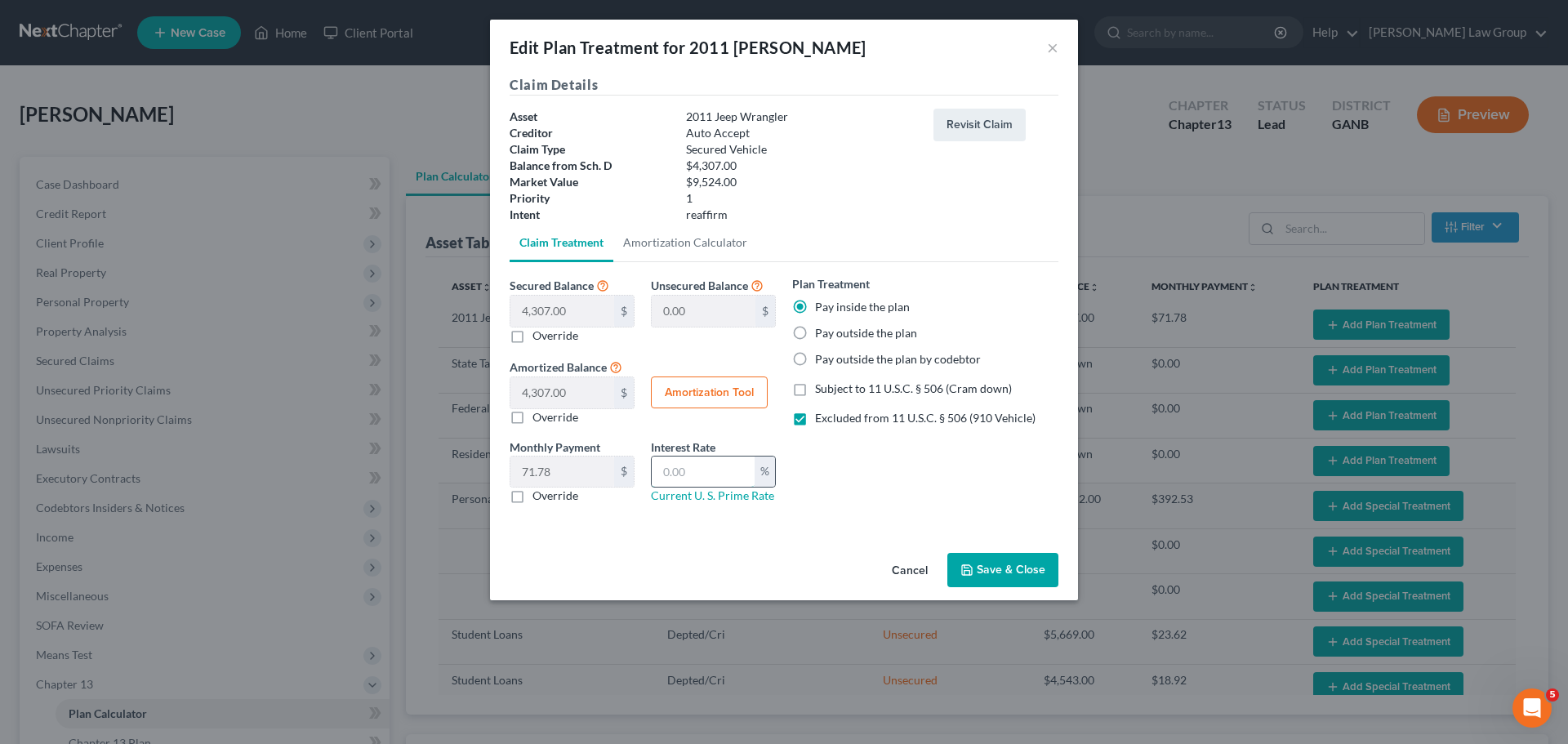
click at [694, 476] on input "text" at bounding box center [703, 472] width 103 height 31
click at [1017, 585] on button "Save & Close" at bounding box center [1003, 570] width 112 height 34
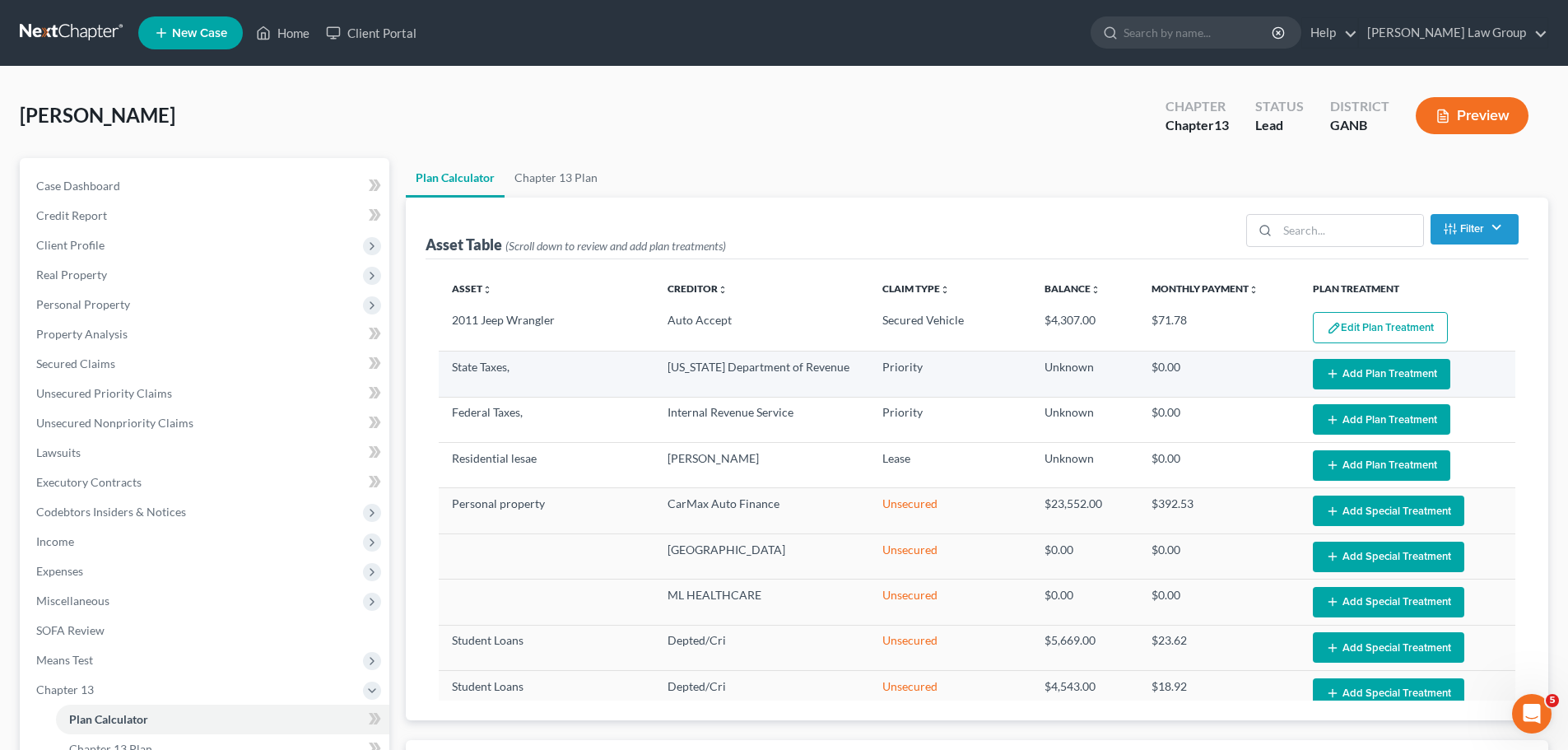
click at [1380, 377] on button "Add Plan Treatment" at bounding box center [1382, 375] width 137 height 31
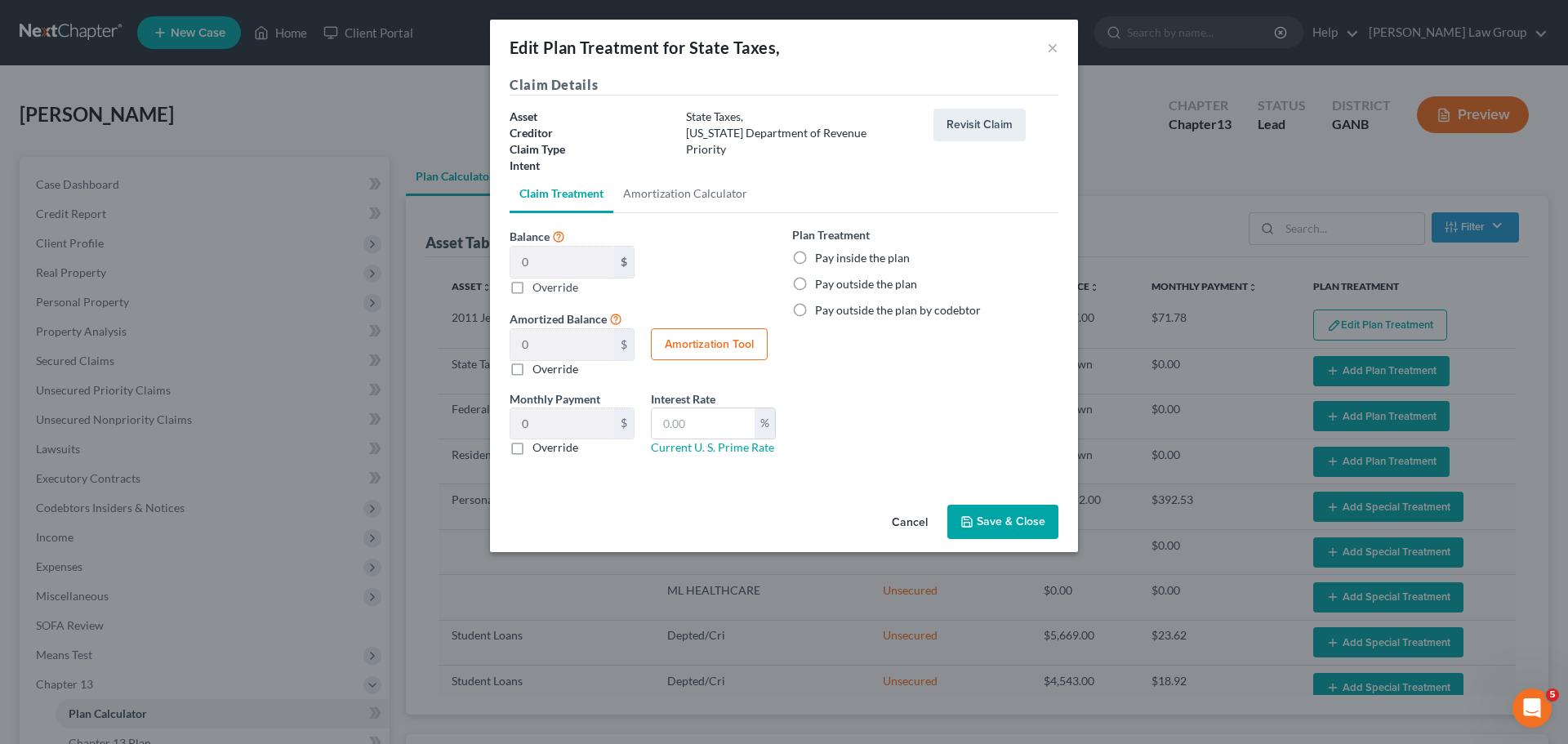
click at [815, 265] on label "Pay inside the plan" at bounding box center [862, 257] width 94 height 16
click at [822, 260] on input "Pay inside the plan" at bounding box center [826, 254] width 10 height 10
click at [1003, 521] on button "Save & Close" at bounding box center [1003, 522] width 112 height 34
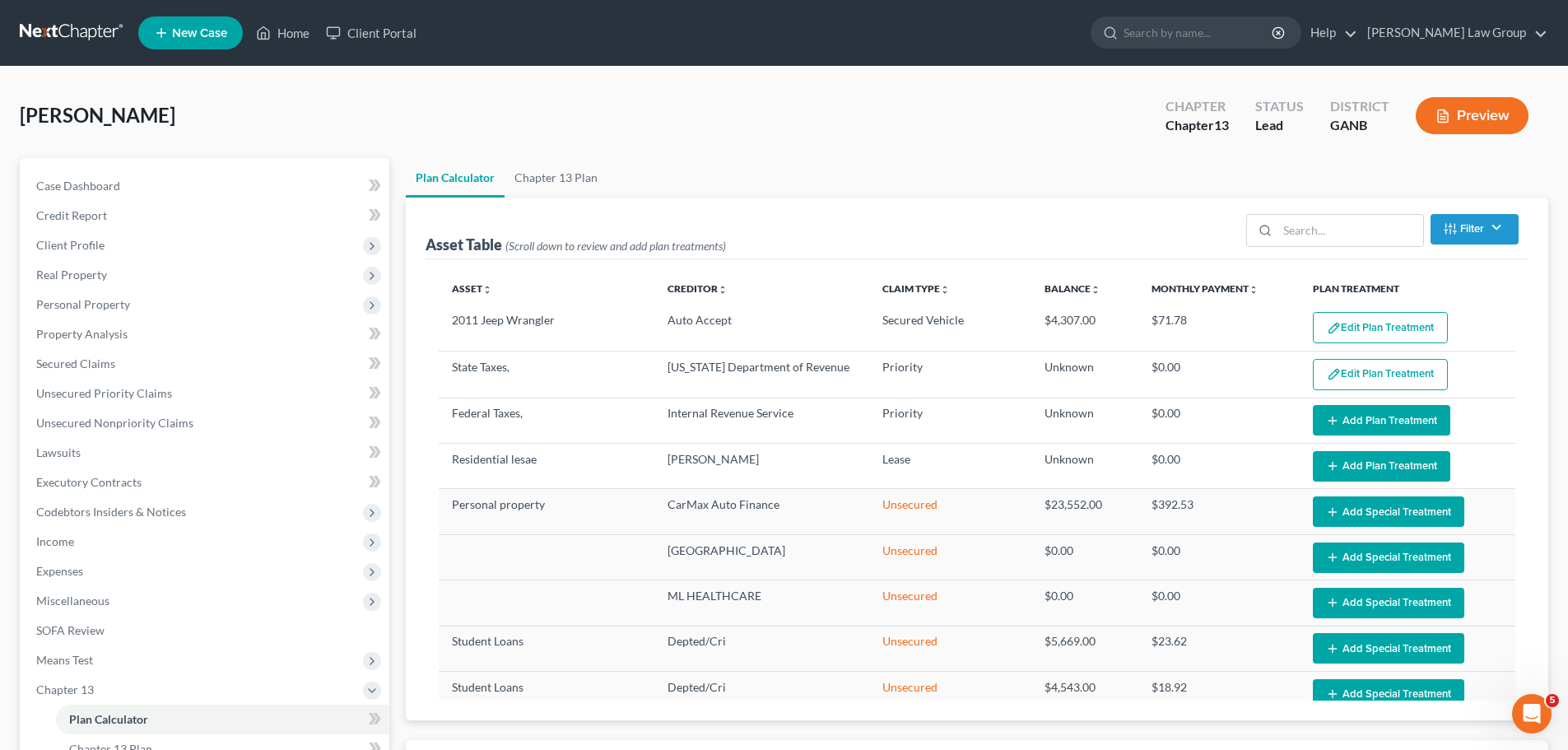
click at [1384, 410] on button "Add Plan Treatment" at bounding box center [1382, 421] width 137 height 31
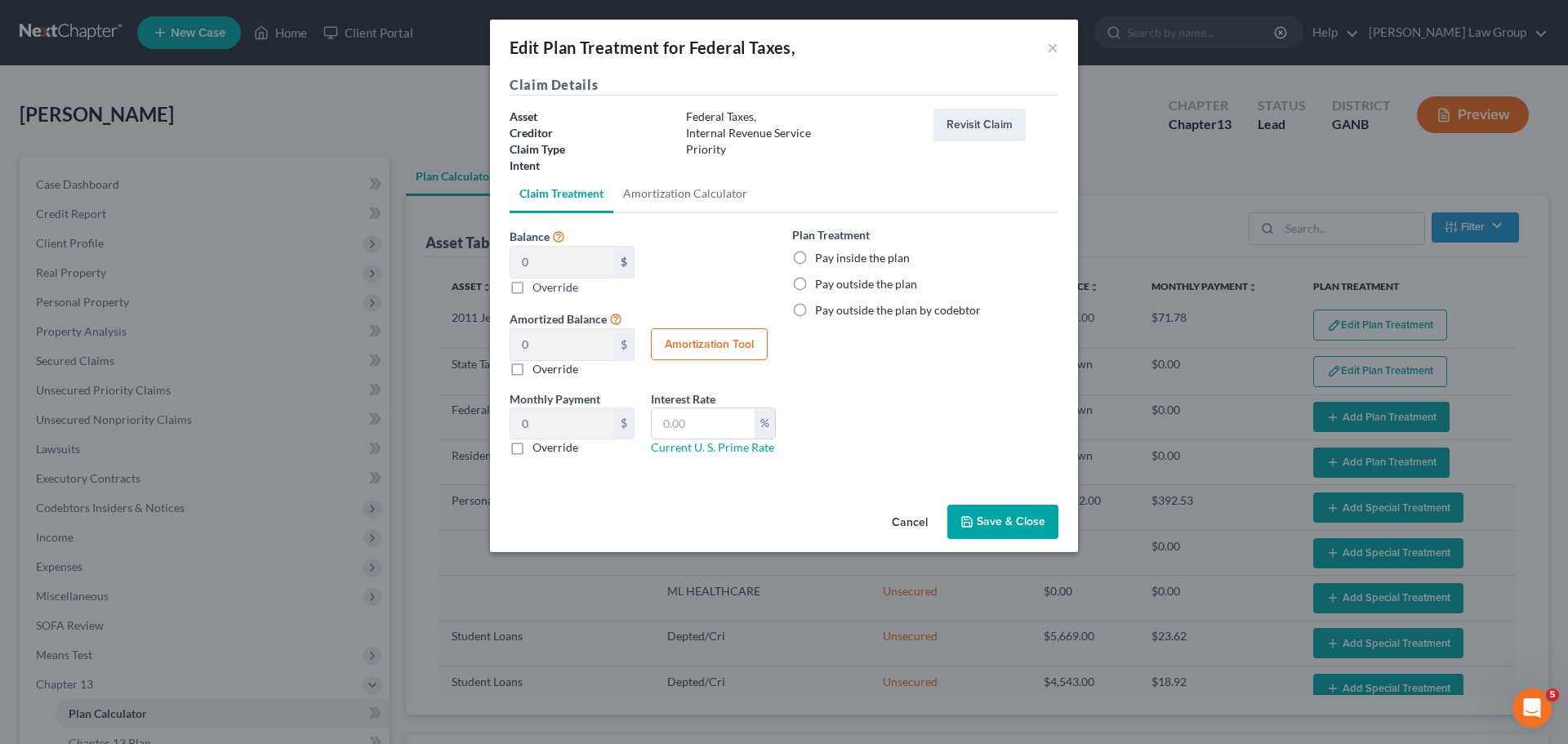
click at [815, 252] on label "Pay inside the plan" at bounding box center [862, 257] width 94 height 16
click at [822, 252] on input "Pay inside the plan" at bounding box center [826, 254] width 10 height 10
drag, startPoint x: 1028, startPoint y: 526, endPoint x: 1239, endPoint y: 511, distance: 211.5
click at [1028, 524] on button "Save & Close" at bounding box center [1003, 522] width 112 height 34
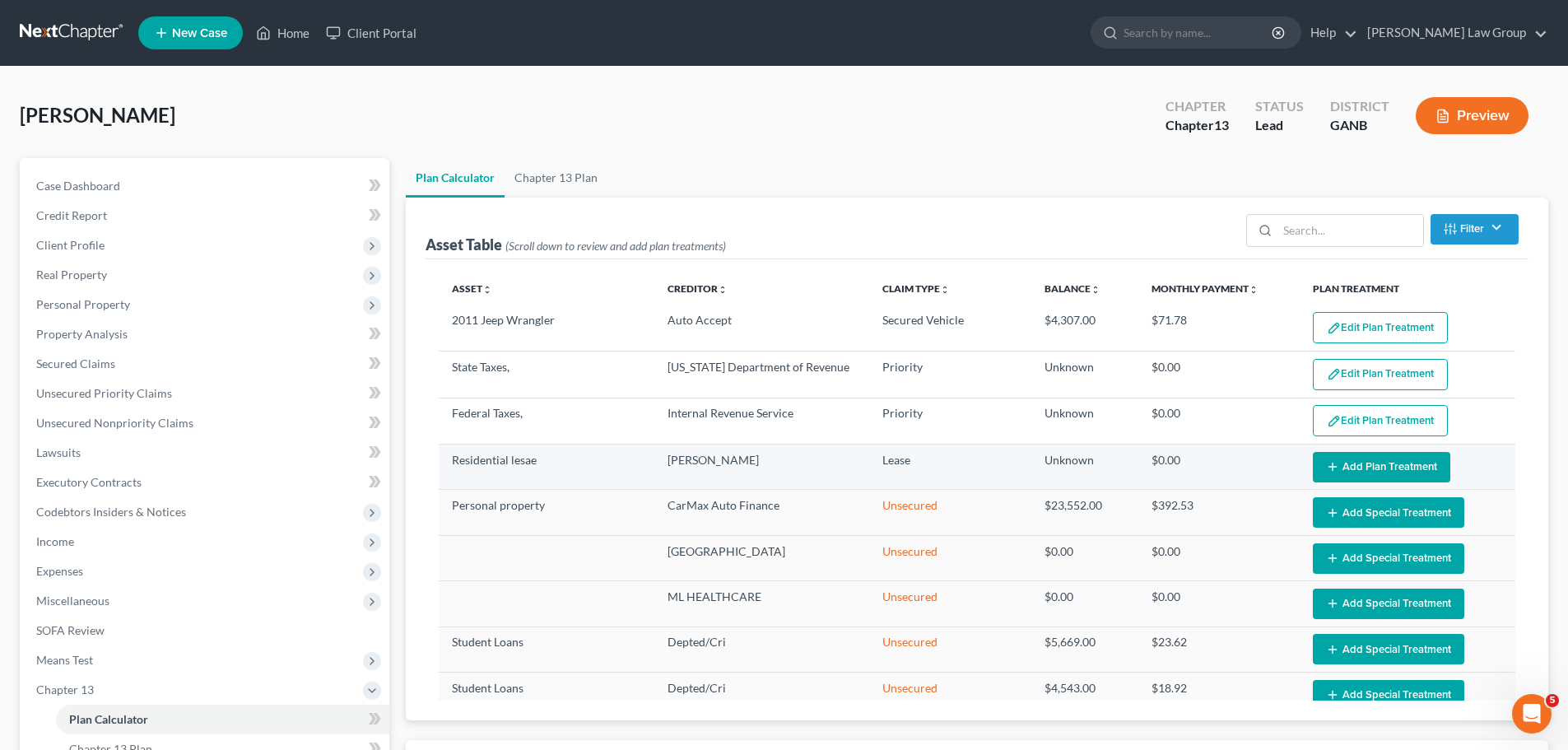
click at [1388, 465] on button "Add Plan Treatment" at bounding box center [1382, 467] width 137 height 31
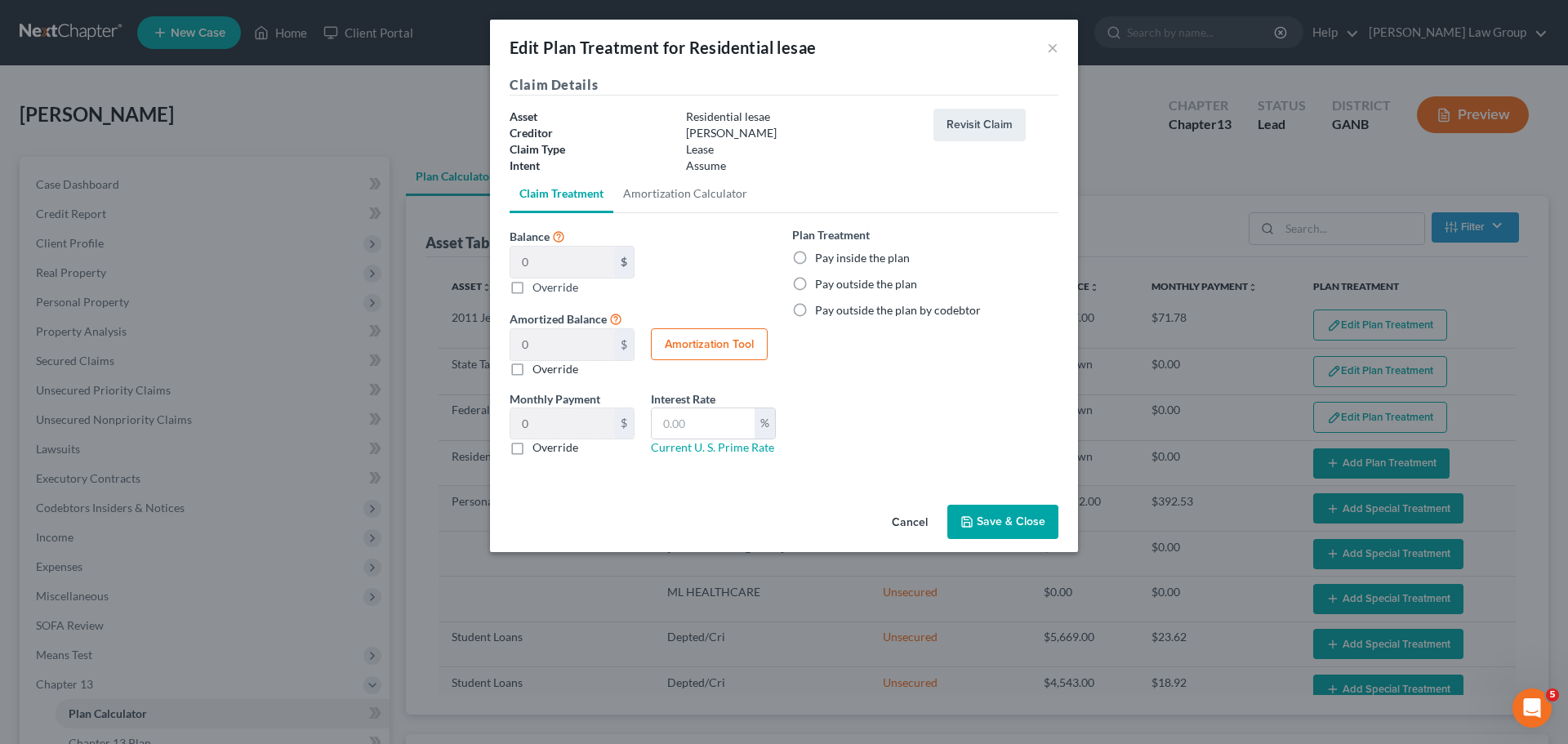
click at [815, 287] on label "Pay outside the plan" at bounding box center [865, 284] width 102 height 16
click at [822, 287] on input "Pay outside the plan" at bounding box center [826, 281] width 10 height 10
click at [1034, 532] on button "Save & Close" at bounding box center [1003, 522] width 112 height 34
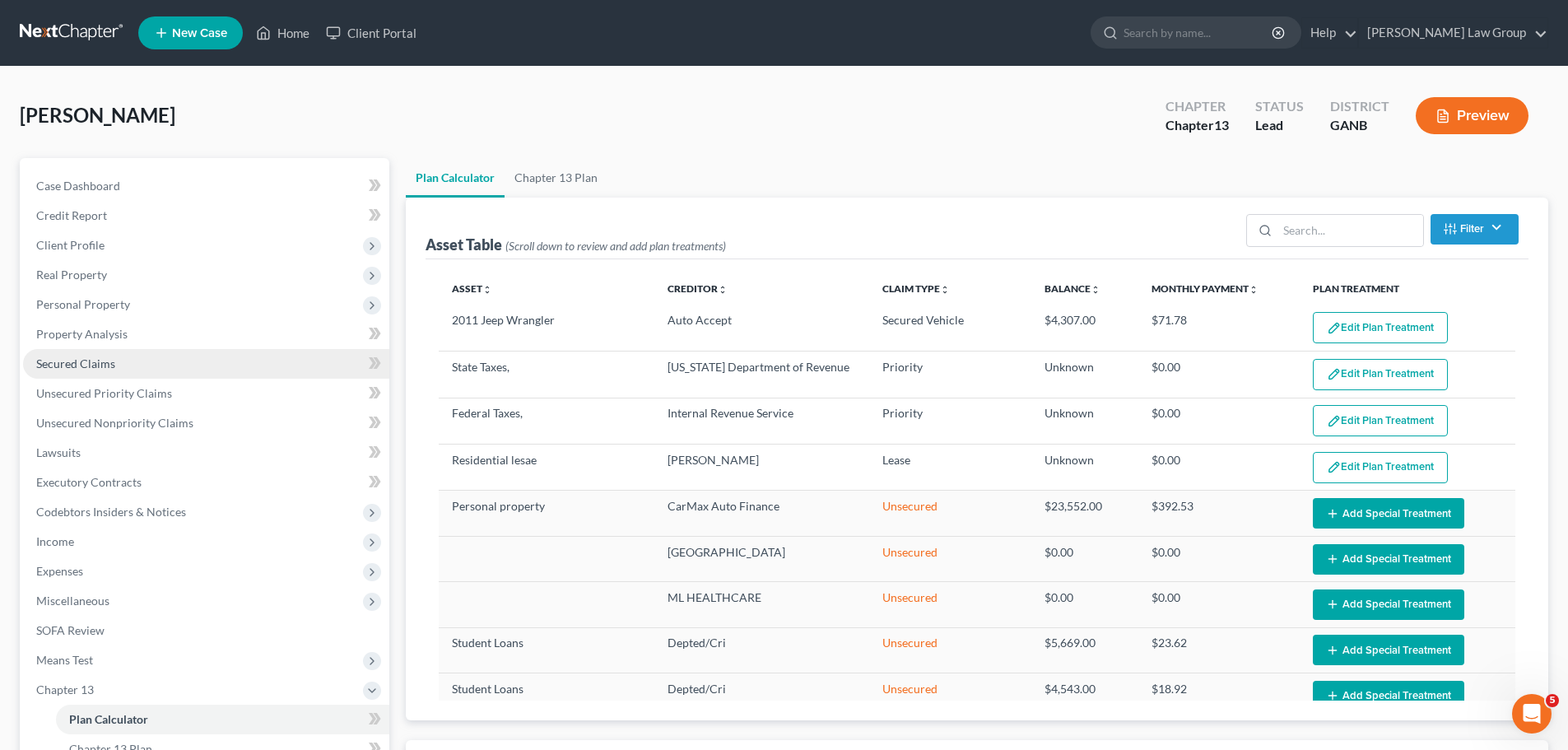
click at [88, 352] on link "Secured Claims" at bounding box center [206, 363] width 366 height 30
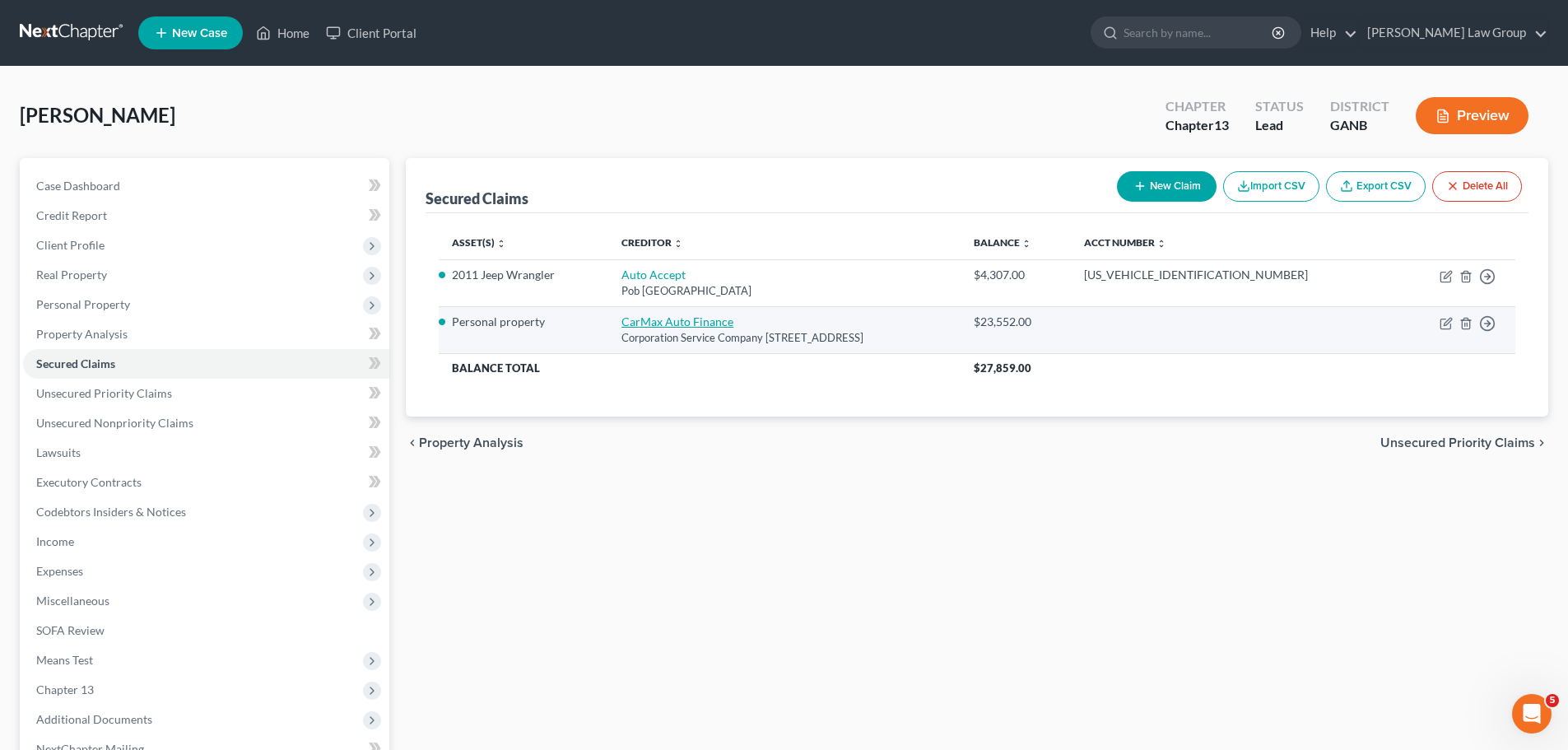
click at [653, 319] on link "CarMax Auto Finance" at bounding box center [677, 321] width 112 height 14
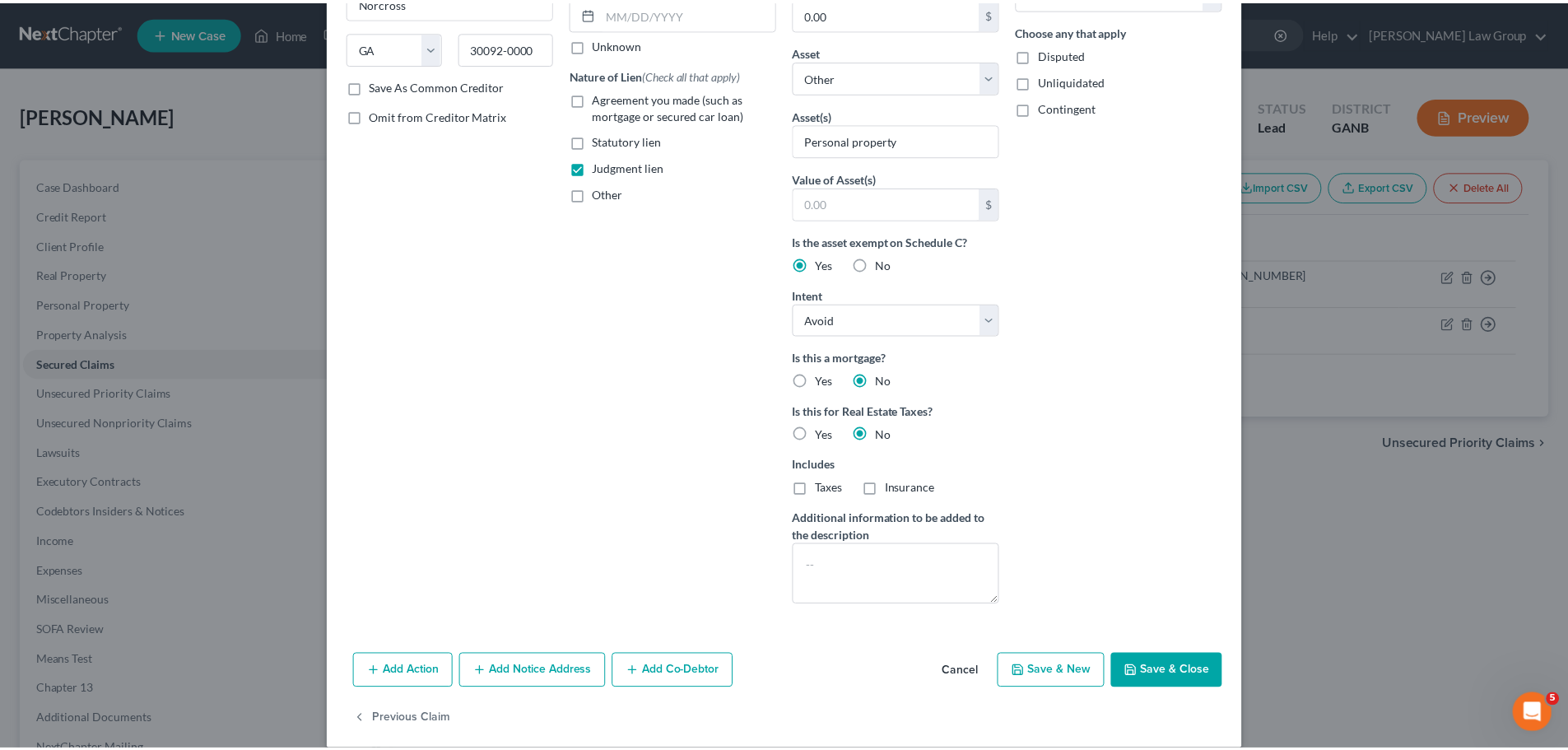
scroll to position [247, 0]
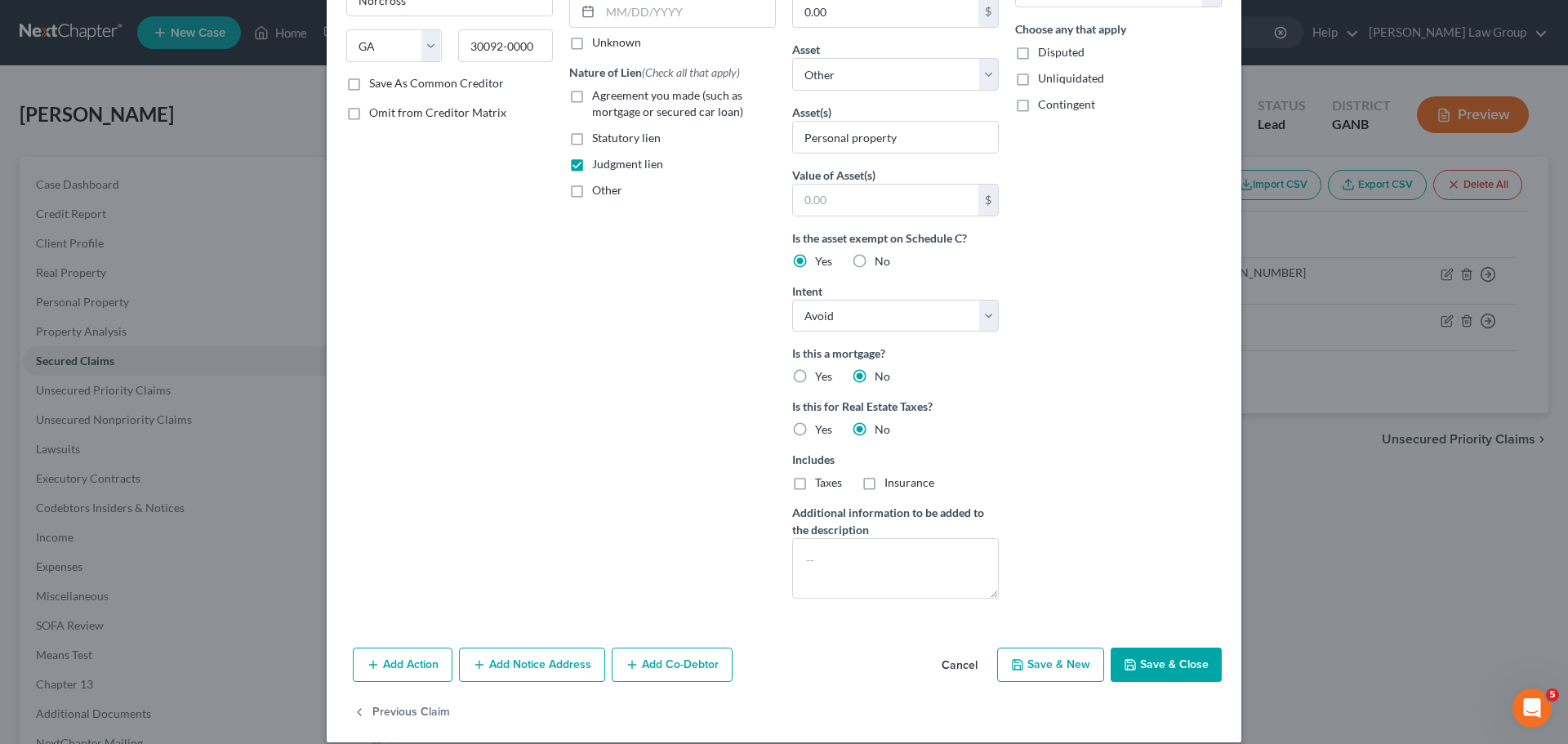
click at [1192, 669] on button "Save & Close" at bounding box center [1166, 665] width 112 height 34
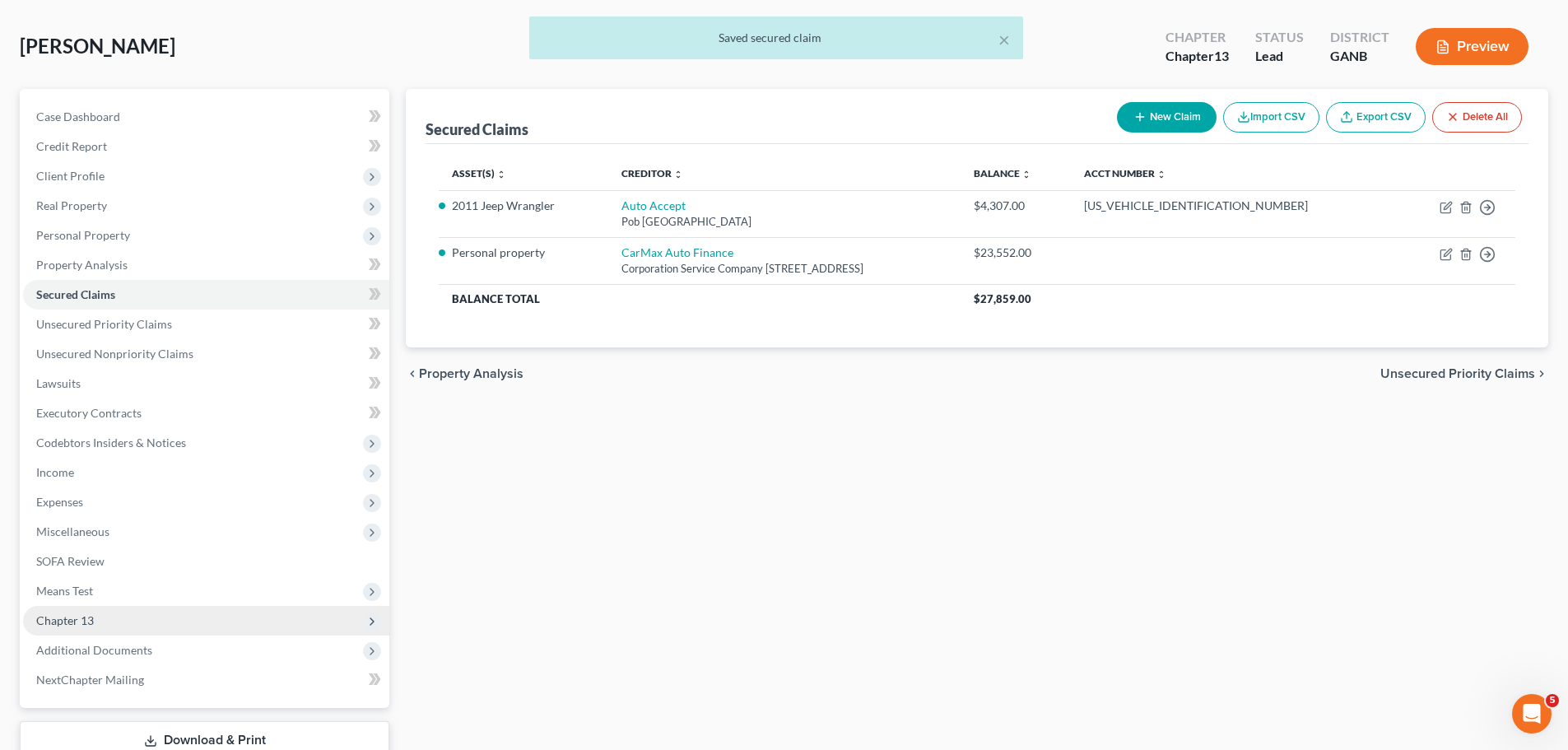
scroll to position [164, 0]
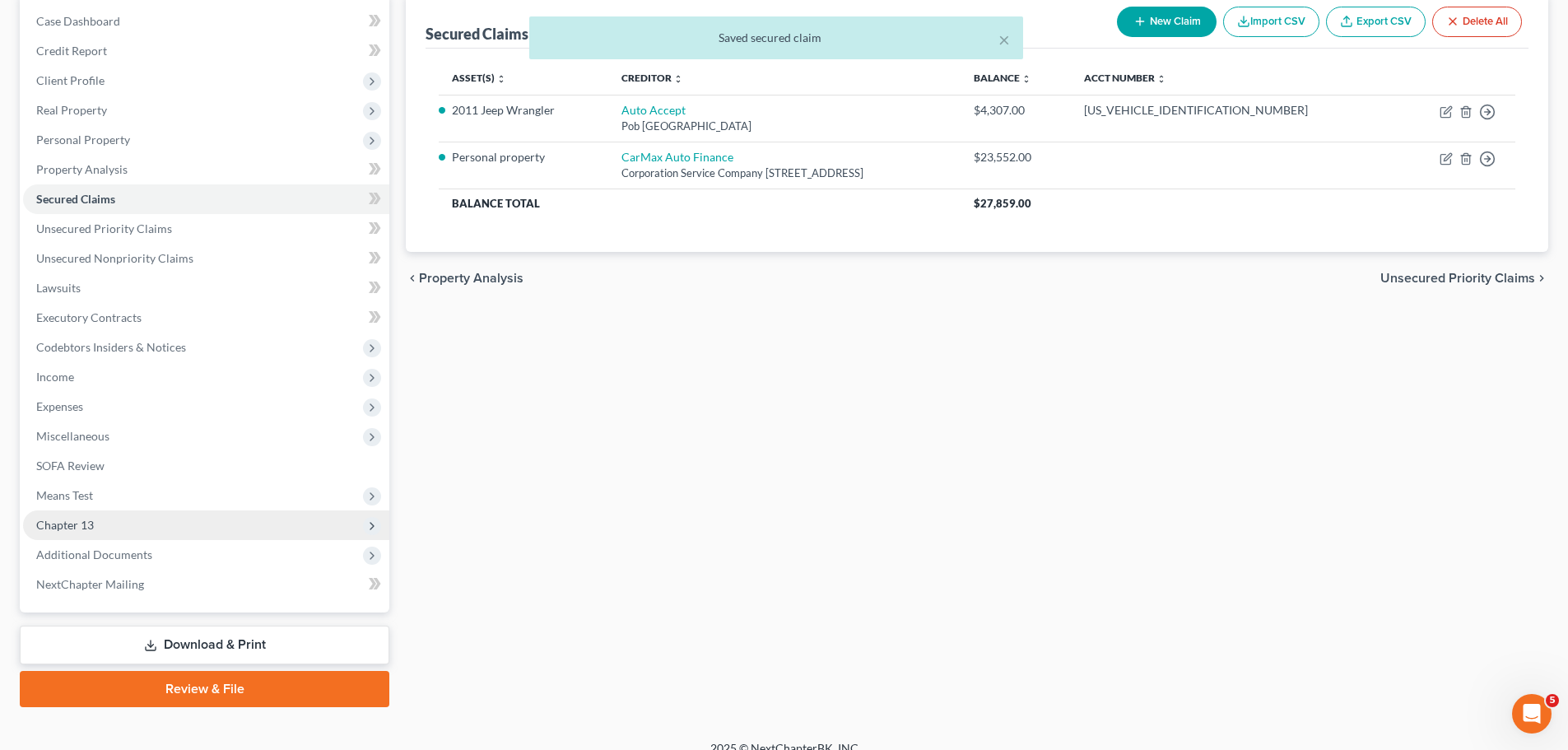
click at [180, 534] on span "Chapter 13" at bounding box center [206, 524] width 366 height 30
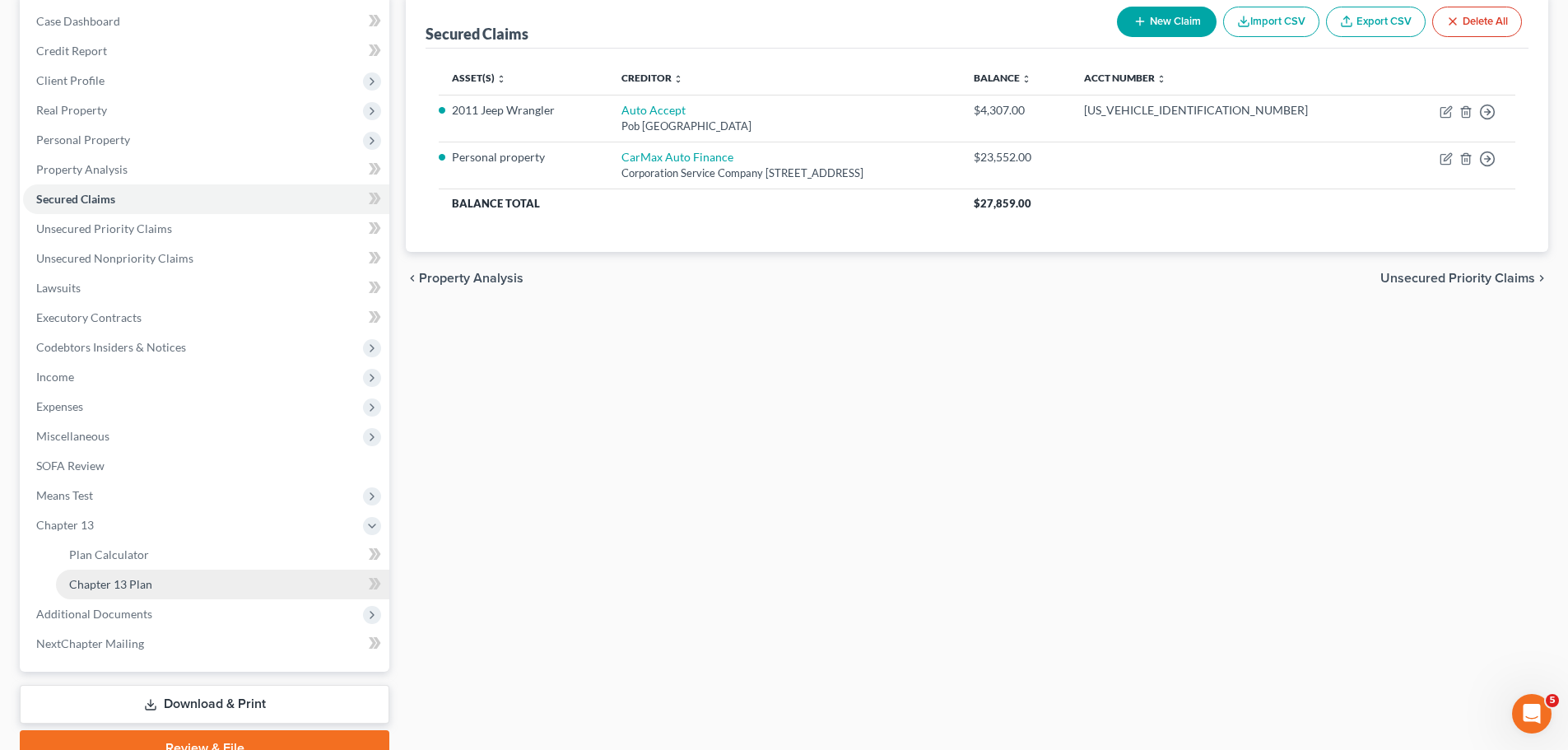
click at [239, 583] on link "Chapter 13 Plan" at bounding box center [222, 584] width 333 height 30
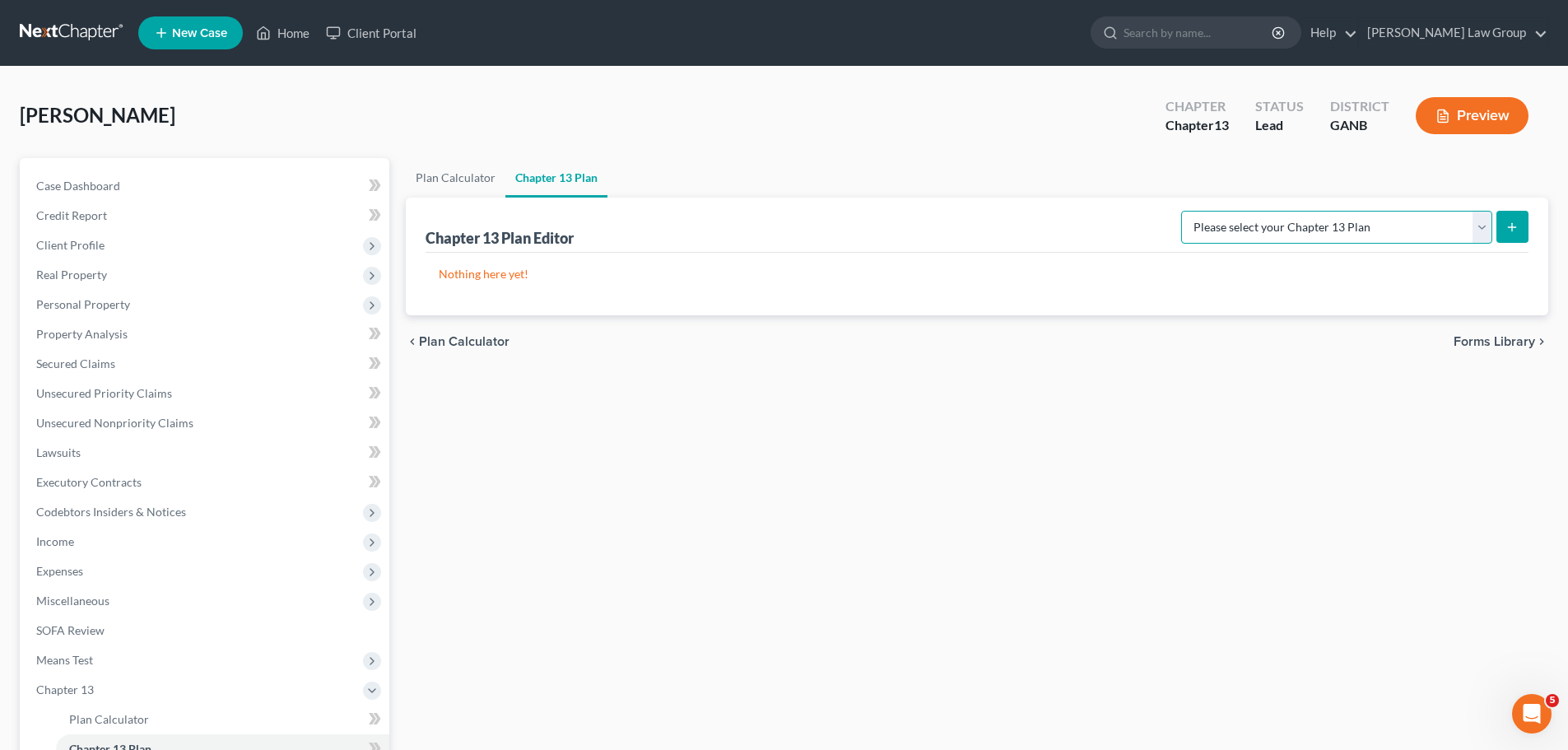
drag, startPoint x: 1324, startPoint y: 222, endPoint x: 1330, endPoint y: 243, distance: 21.8
click at [1324, 222] on select "Please select your Chapter 13 Plan [US_STATE] Northern - [PERSON_NAME] Law Grou…" at bounding box center [1337, 227] width 311 height 33
click at [1194, 210] on select "Please select your Chapter 13 Plan [US_STATE] Northern - [PERSON_NAME] Law Grou…" at bounding box center [1337, 227] width 311 height 33
click at [1525, 242] on button "submit" at bounding box center [1512, 226] width 32 height 32
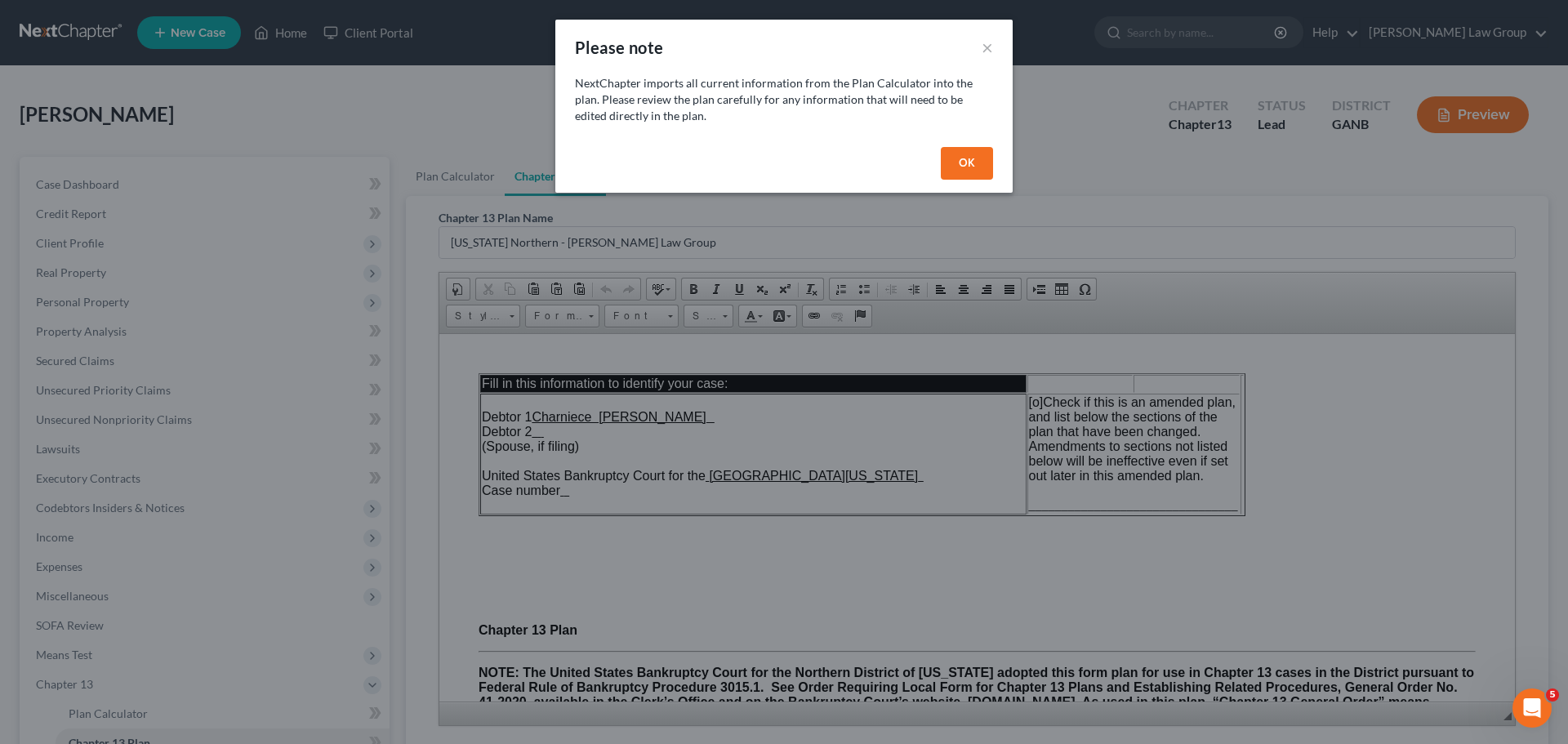
click at [956, 156] on button "OK" at bounding box center [967, 163] width 52 height 32
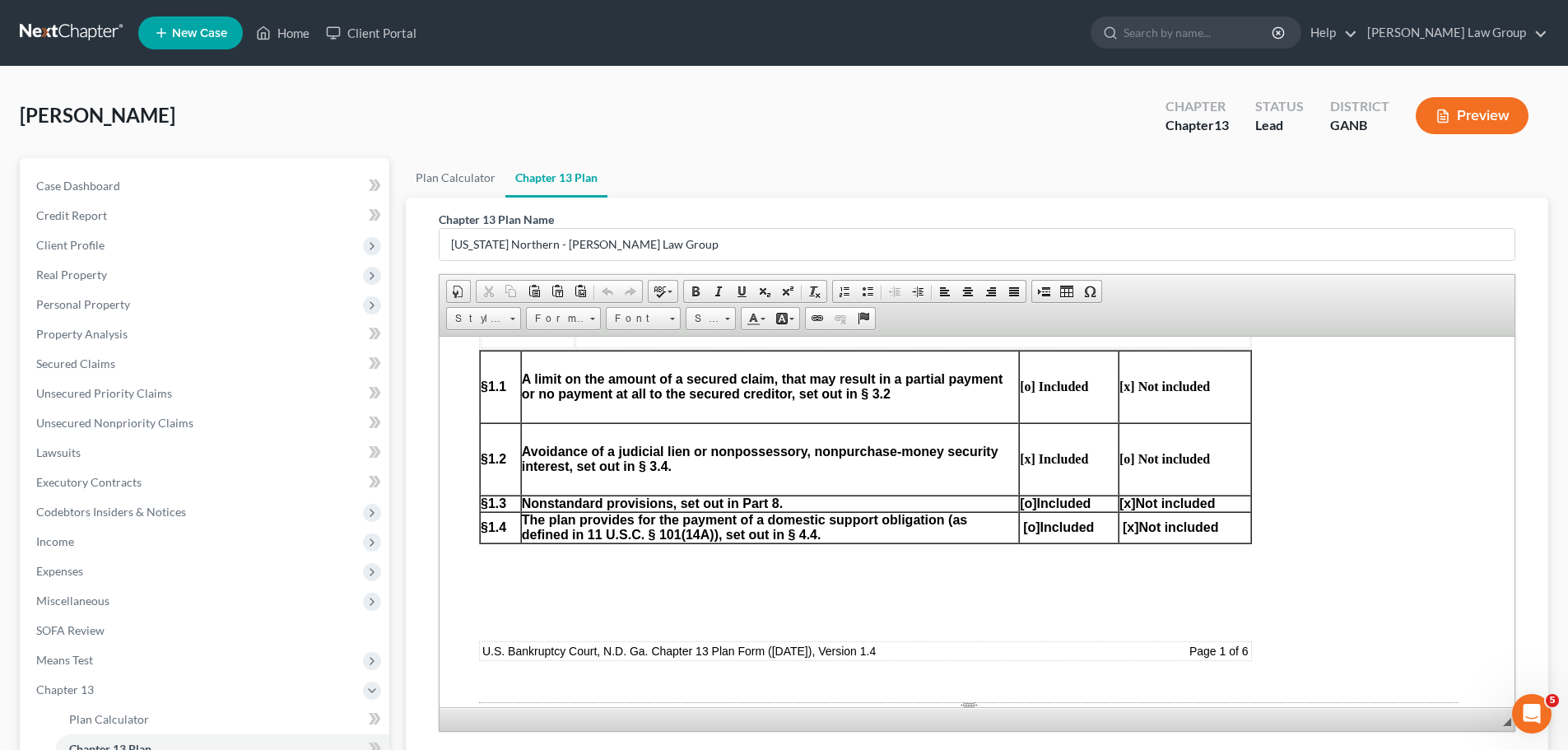
scroll to position [906, 0]
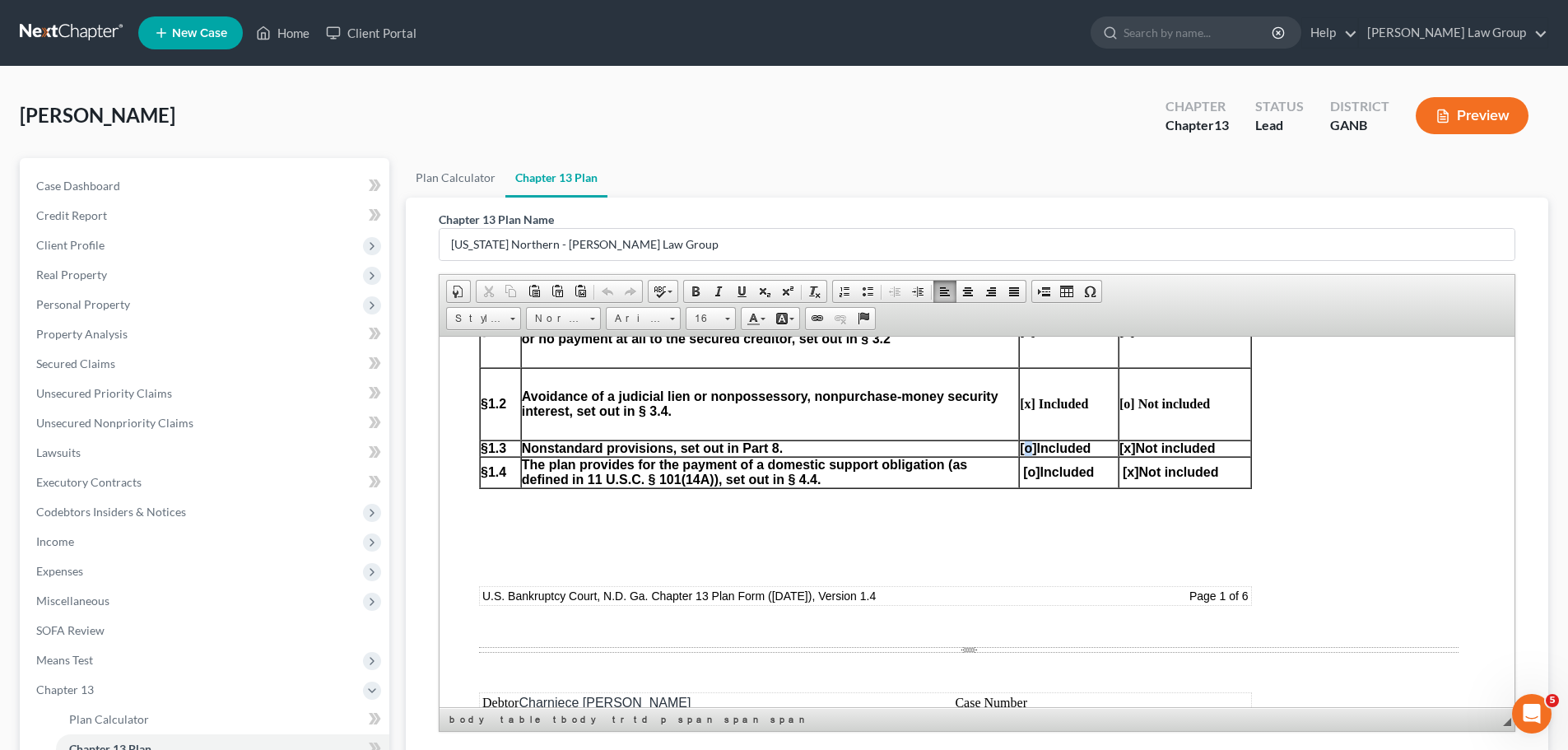
click at [1020, 446] on span "[o]" at bounding box center [1028, 447] width 16 height 14
click at [1121, 447] on span "[x]" at bounding box center [1127, 447] width 16 height 14
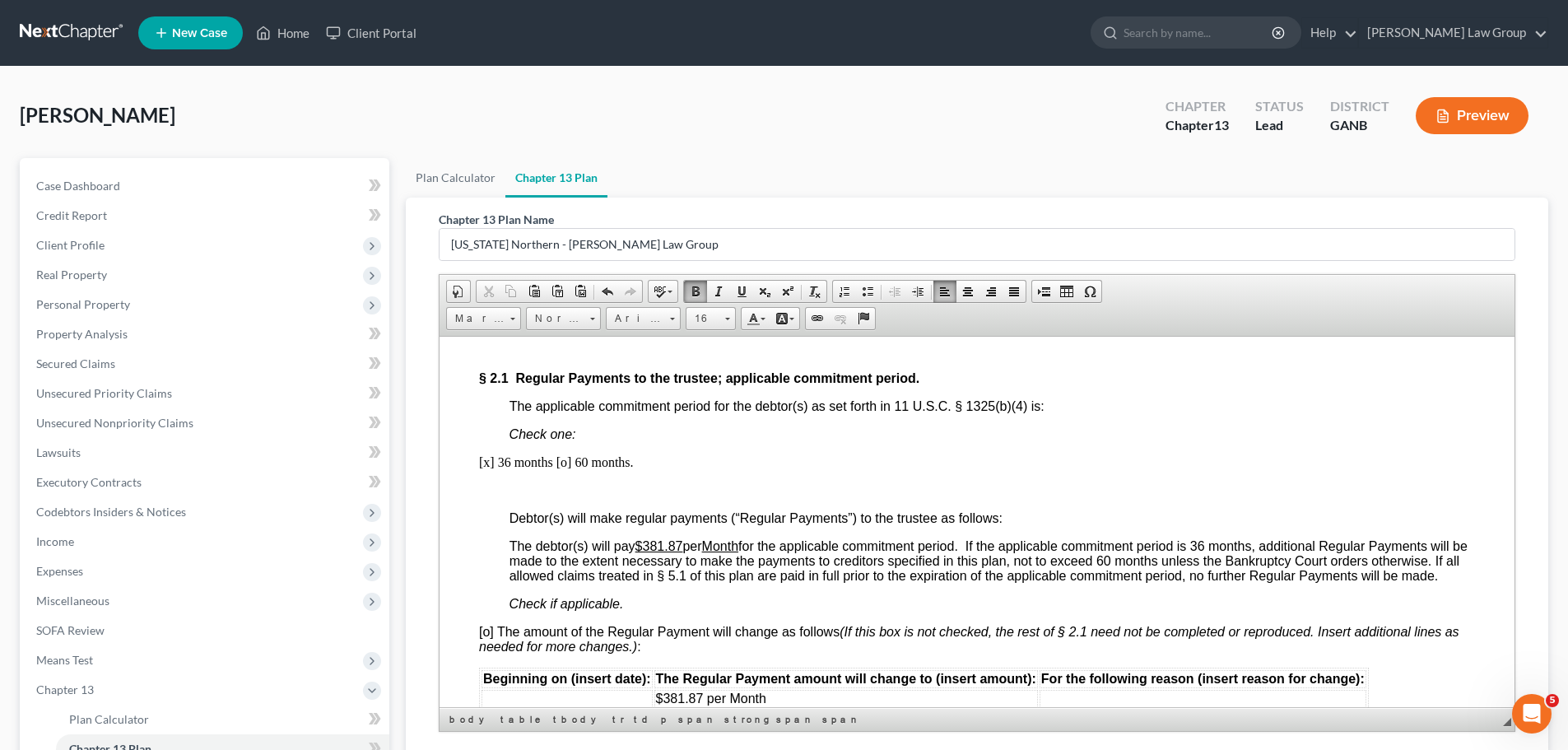
scroll to position [1399, 0]
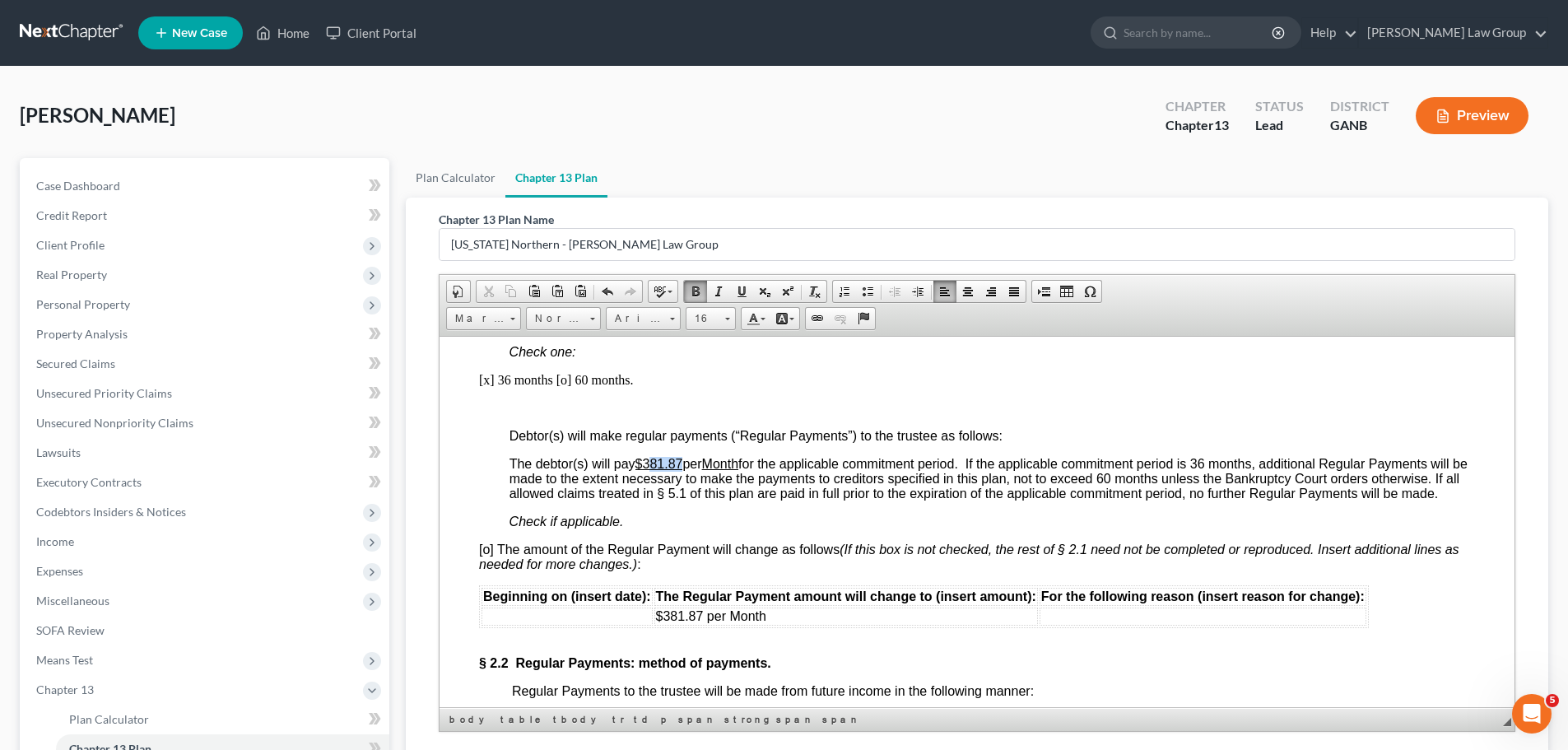
drag, startPoint x: 686, startPoint y: 464, endPoint x: 650, endPoint y: 467, distance: 36.1
click at [650, 467] on span "The debtor(s) will pay $381.87 per Month for the applicable commitment period. …" at bounding box center [988, 477] width 958 height 43
drag, startPoint x: 793, startPoint y: 620, endPoint x: 648, endPoint y: 616, distance: 145.1
click at [648, 617] on tr "$381.87 per Month" at bounding box center [923, 616] width 885 height 18
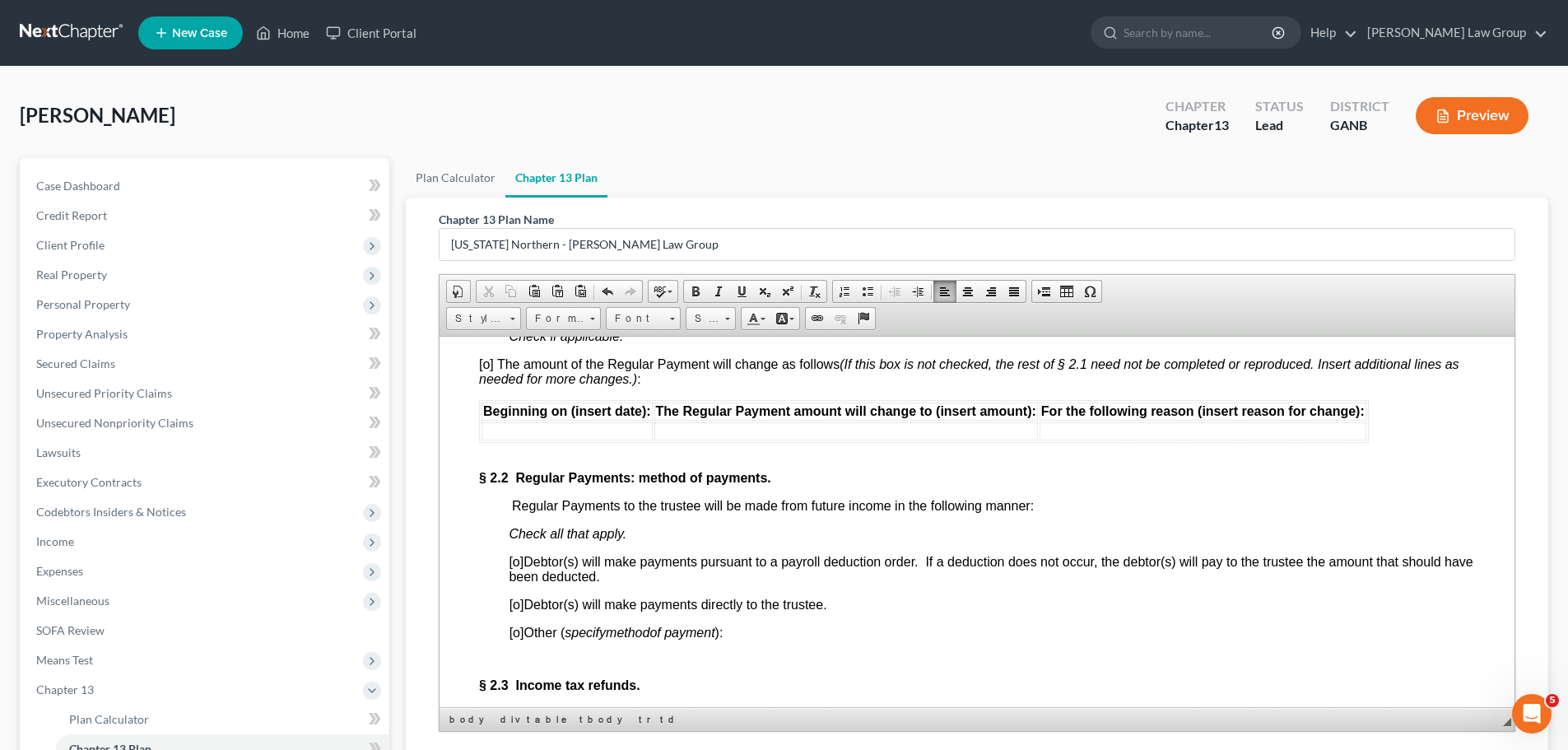
scroll to position [1646, 0]
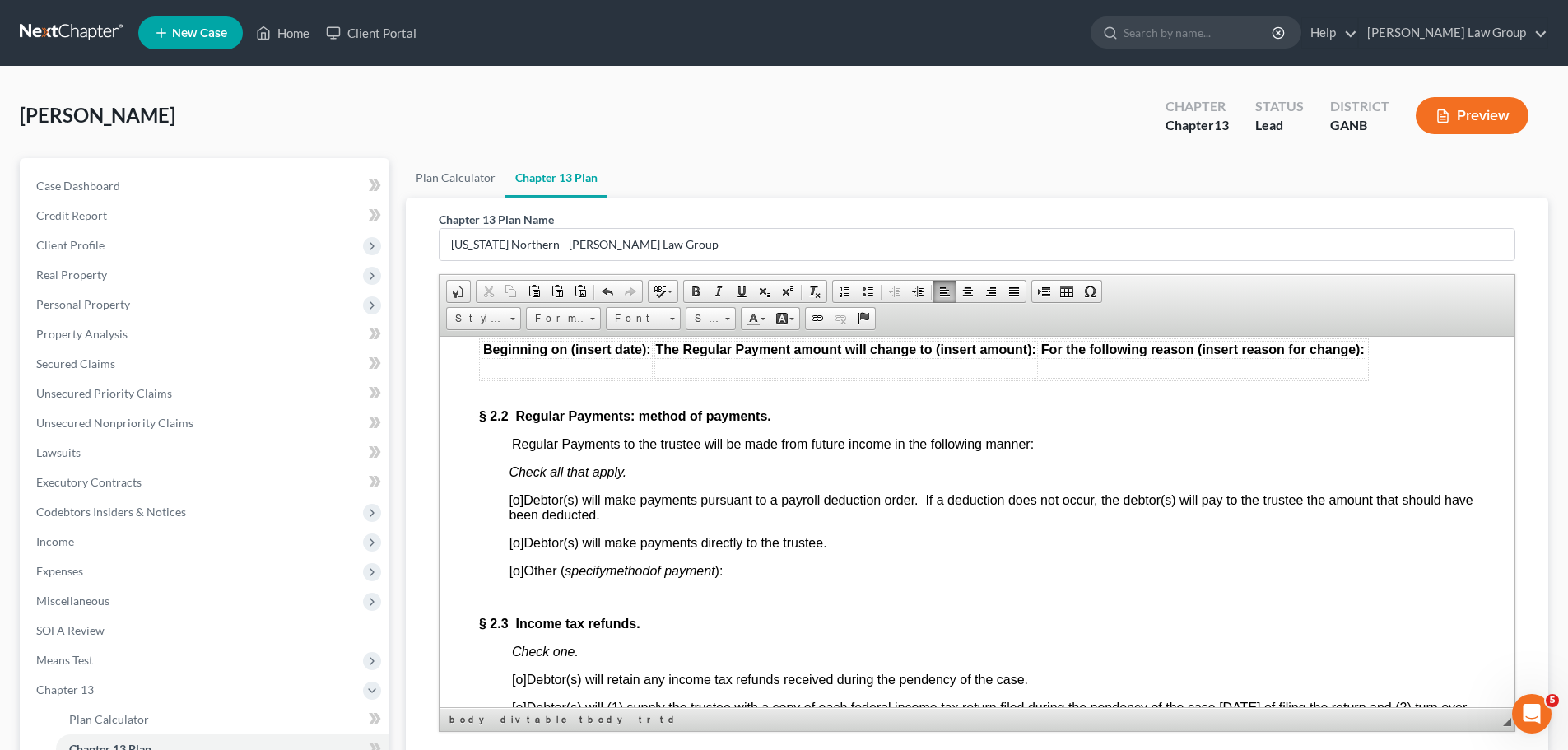
click at [519, 505] on span "[o]" at bounding box center [516, 498] width 14 height 14
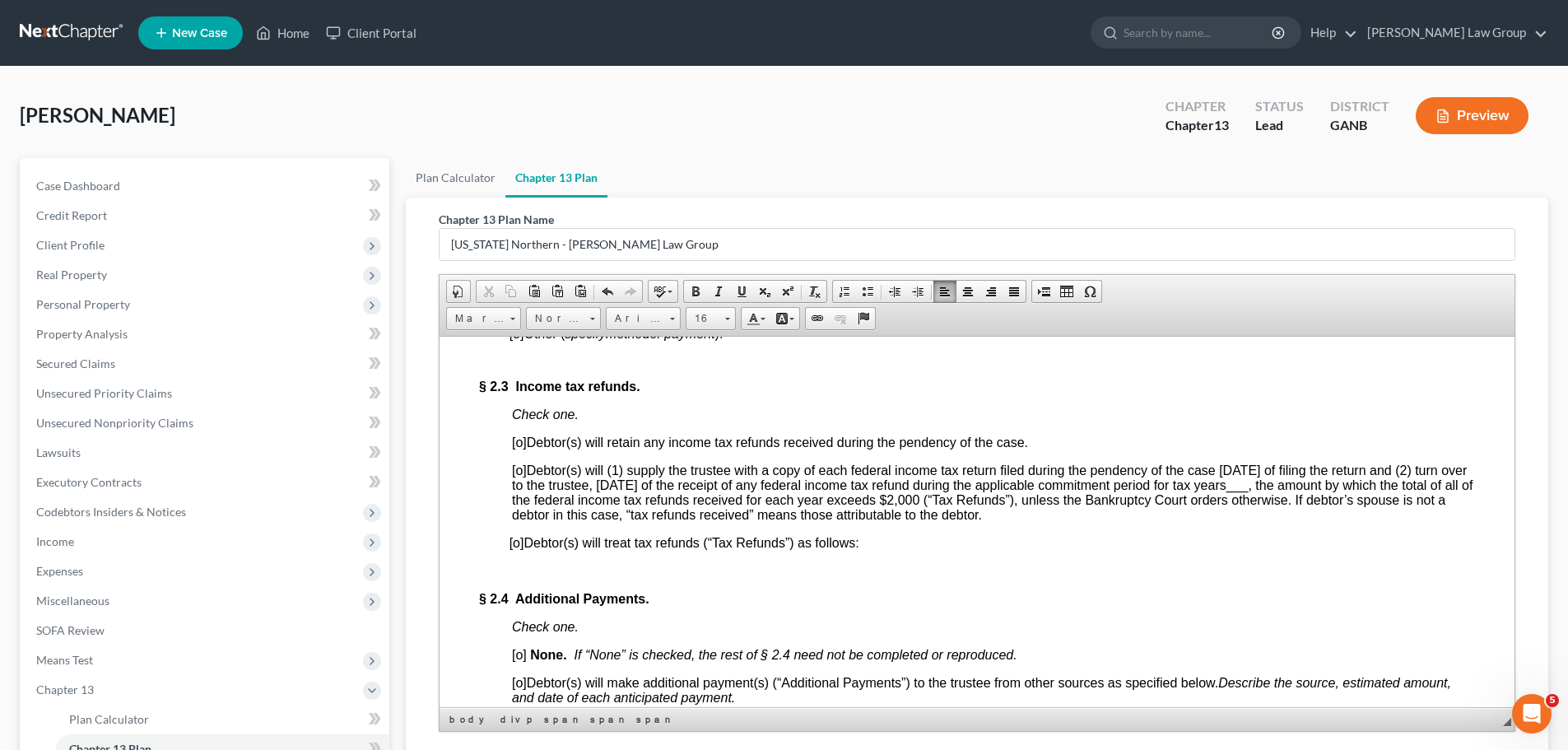
scroll to position [1893, 0]
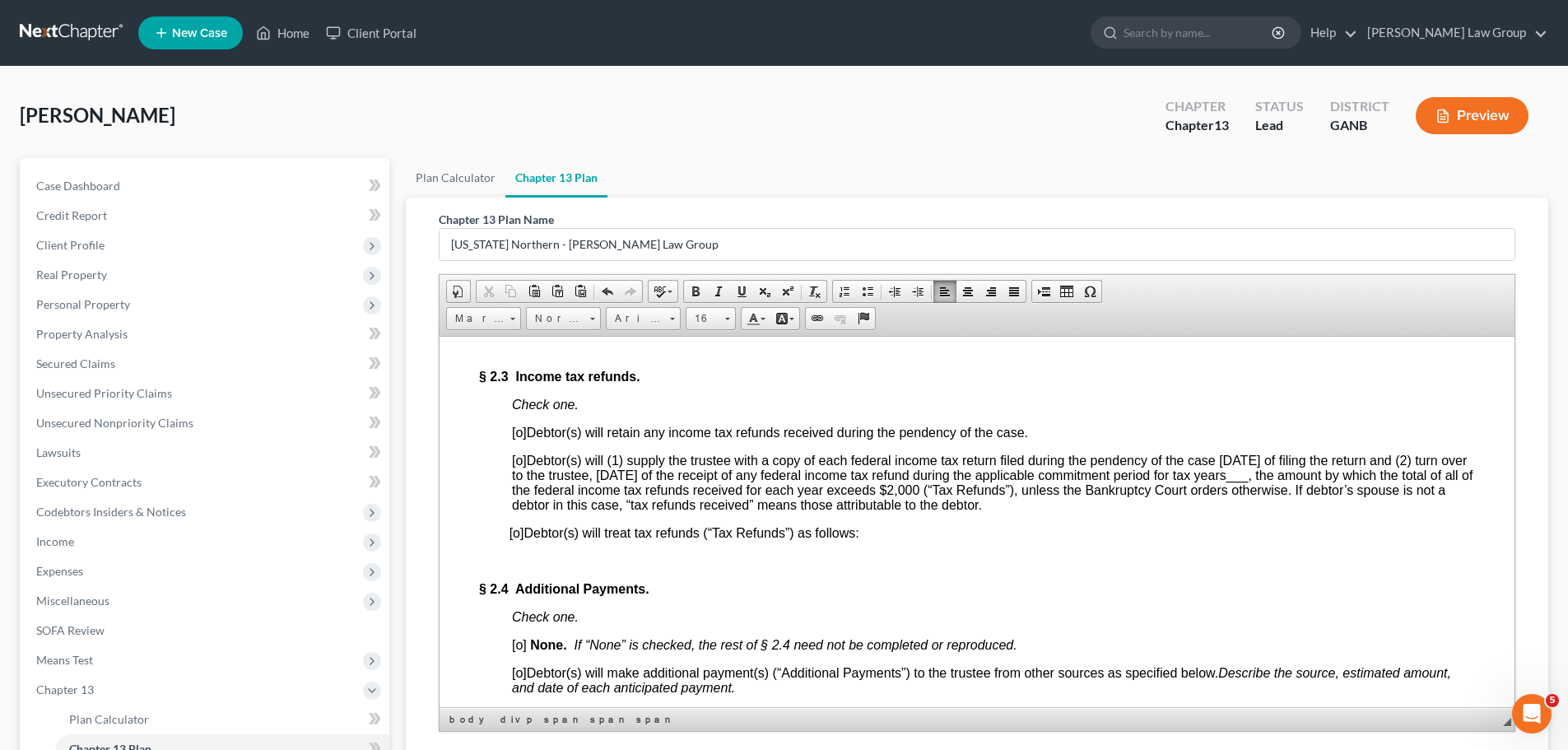
click at [523, 461] on span "[o]" at bounding box center [519, 459] width 14 height 14
drag, startPoint x: 1348, startPoint y: 480, endPoint x: 1326, endPoint y: 479, distance: 22.0
click at [1326, 479] on span "[x ] Debtor(s) will (1) supply the trustee with a copy of each federal income t…" at bounding box center [992, 481] width 961 height 59
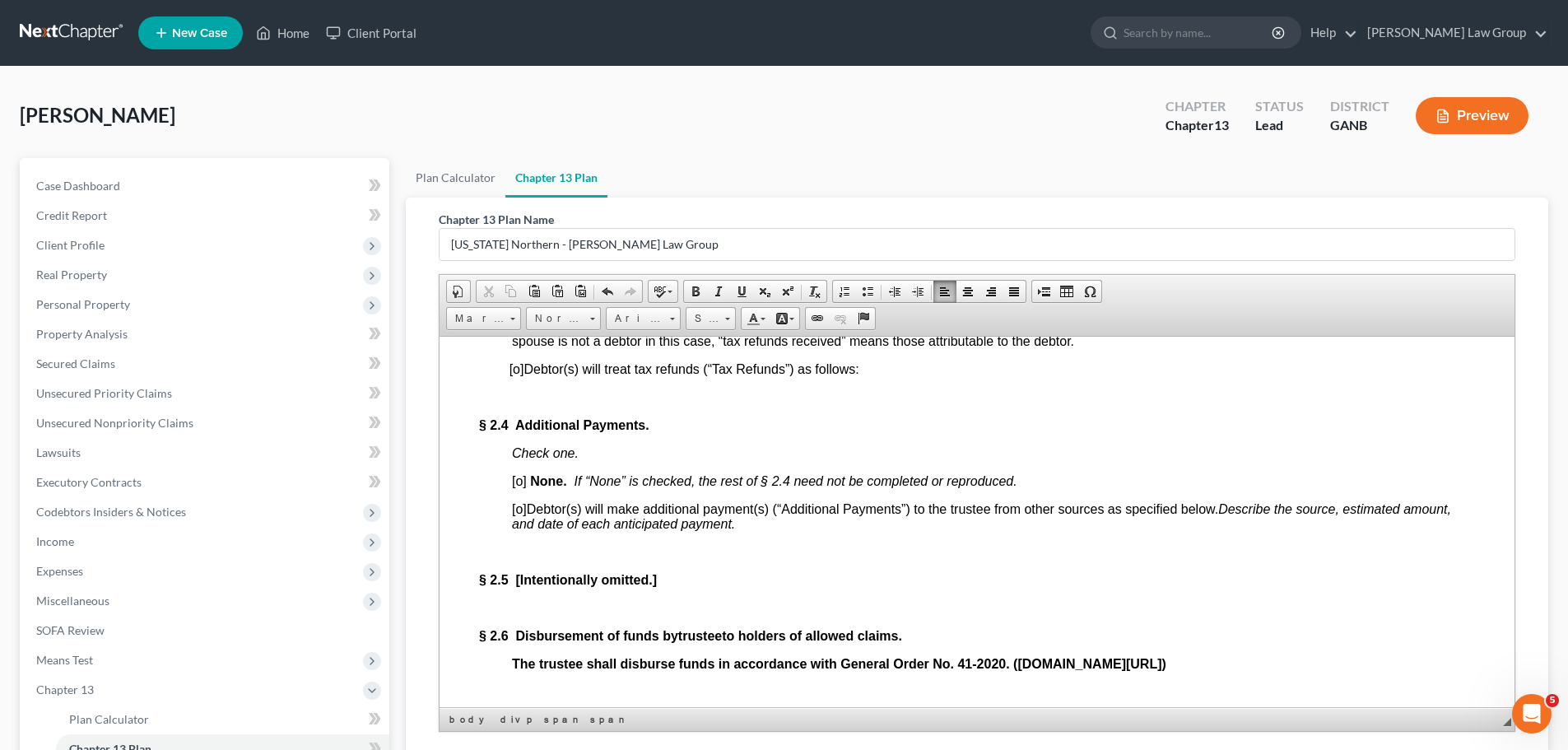
scroll to position [2057, 0]
click at [523, 486] on span "[o]" at bounding box center [519, 479] width 14 height 14
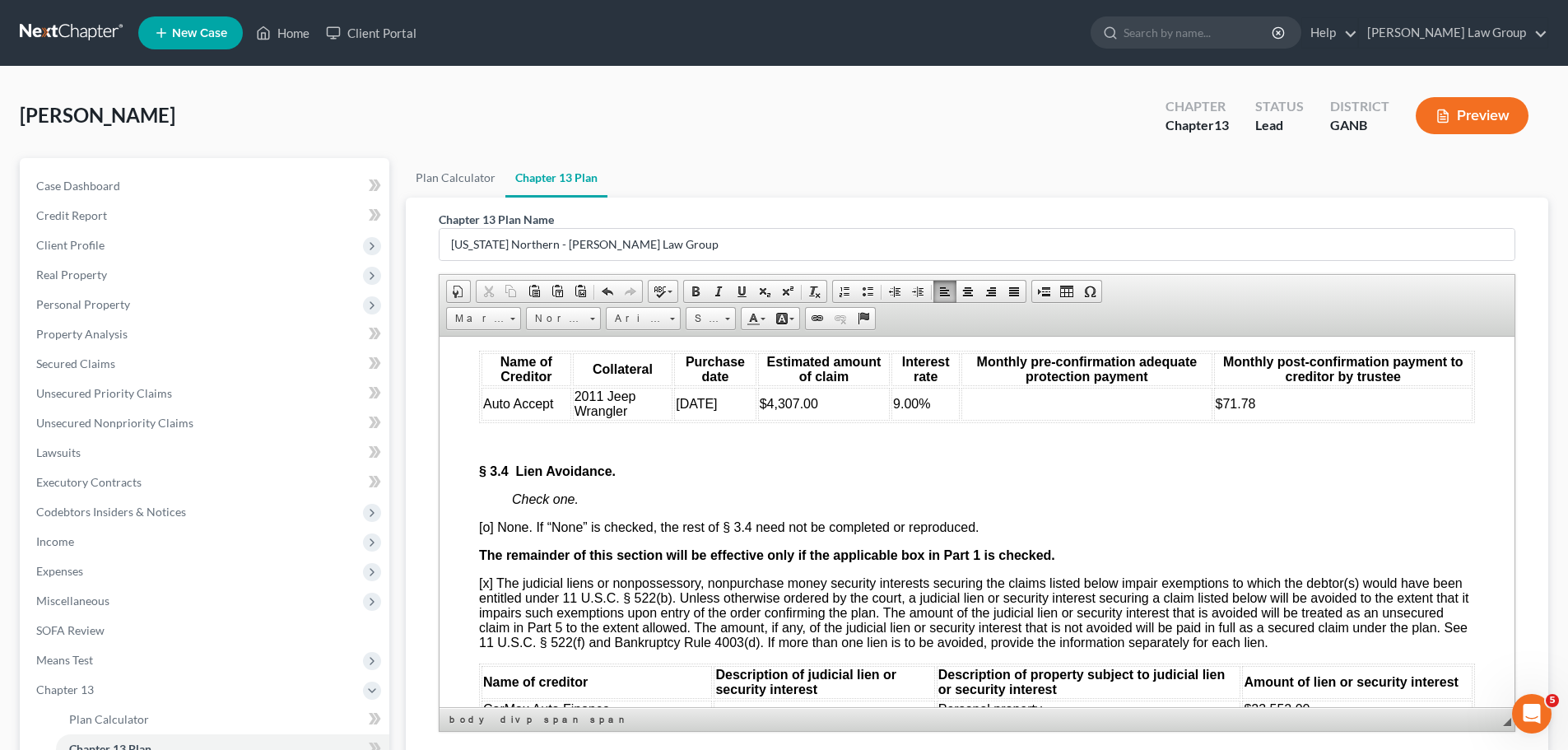
scroll to position [3620, 0]
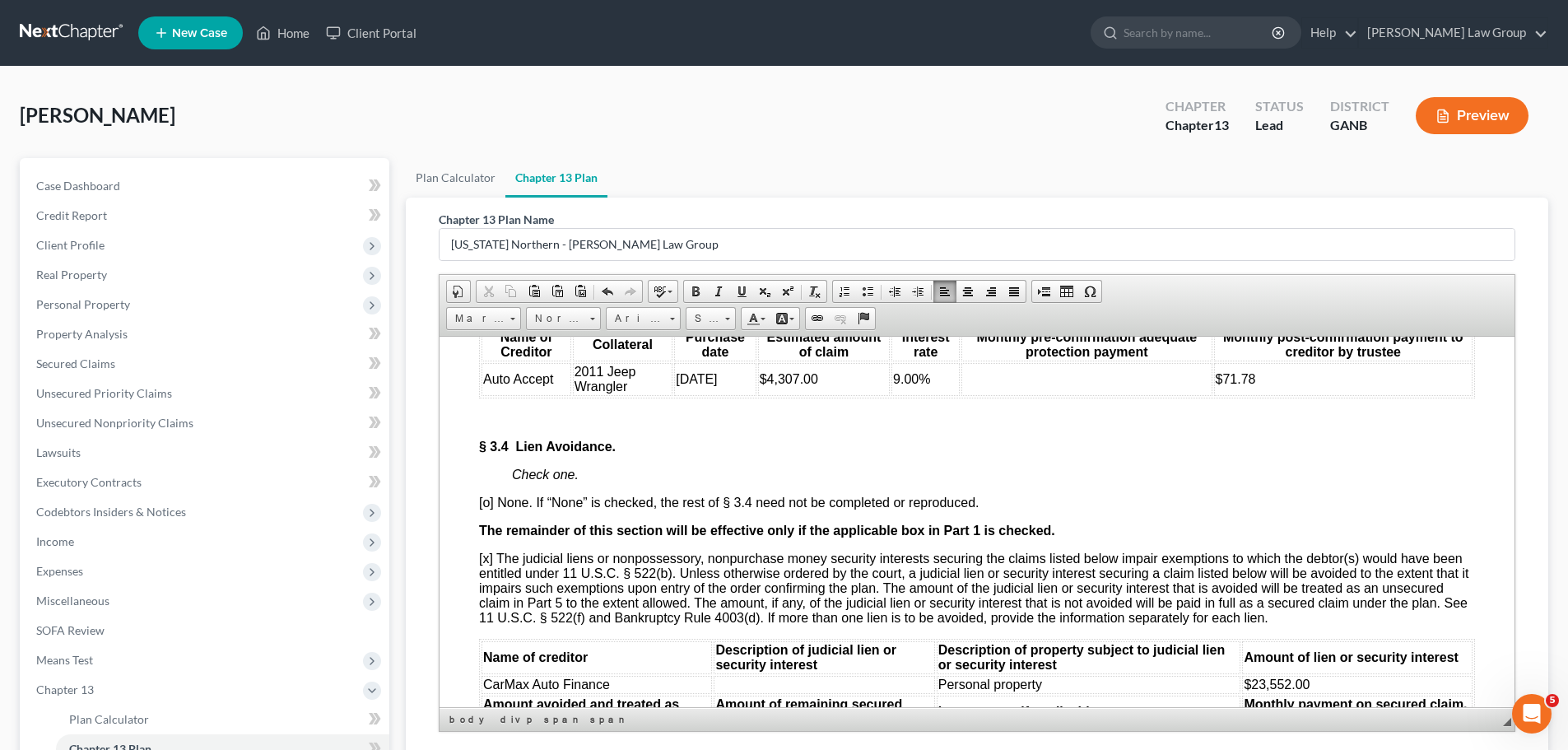
click at [1071, 395] on td at bounding box center [1087, 378] width 251 height 33
click at [1072, 395] on td at bounding box center [1087, 378] width 251 height 33
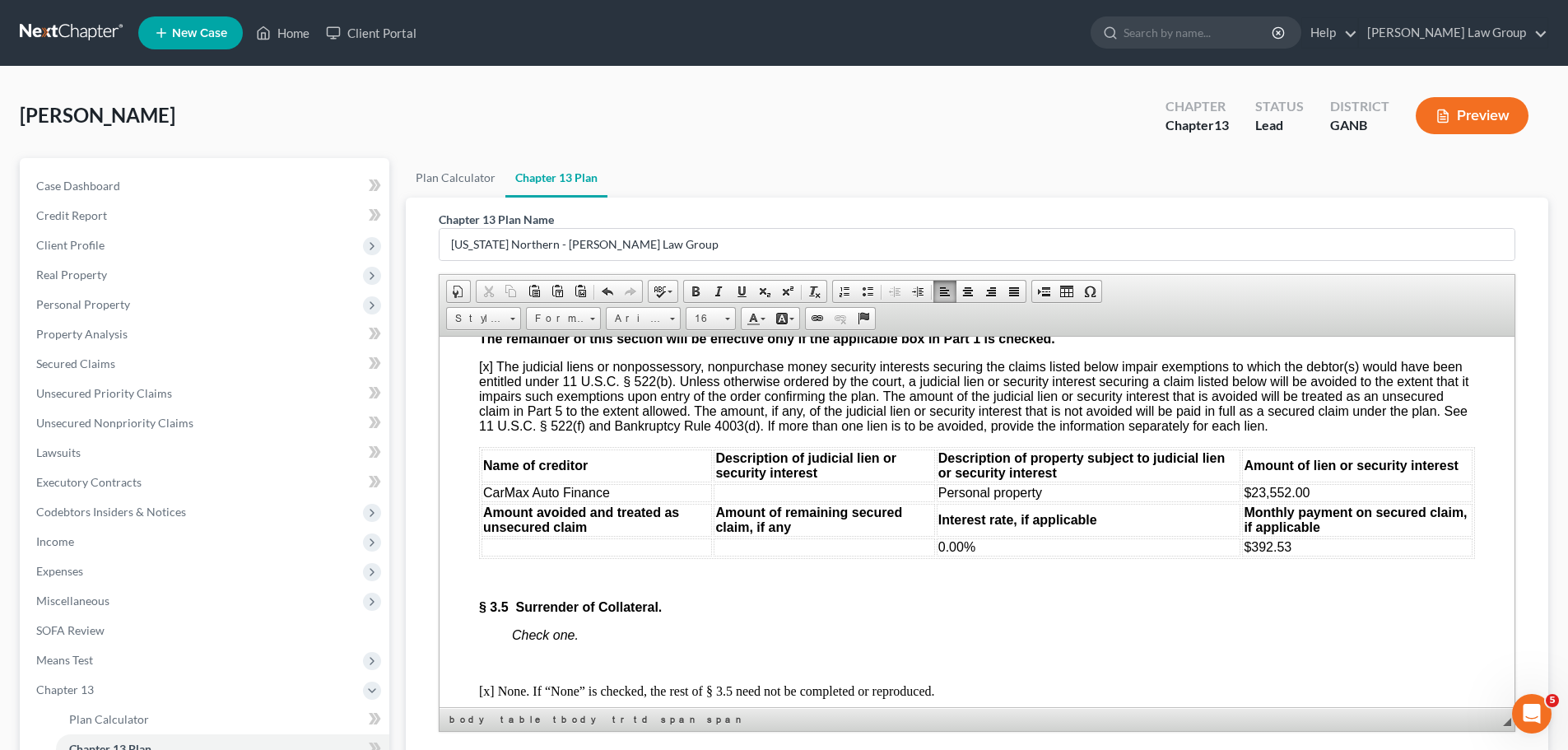
scroll to position [3867, 0]
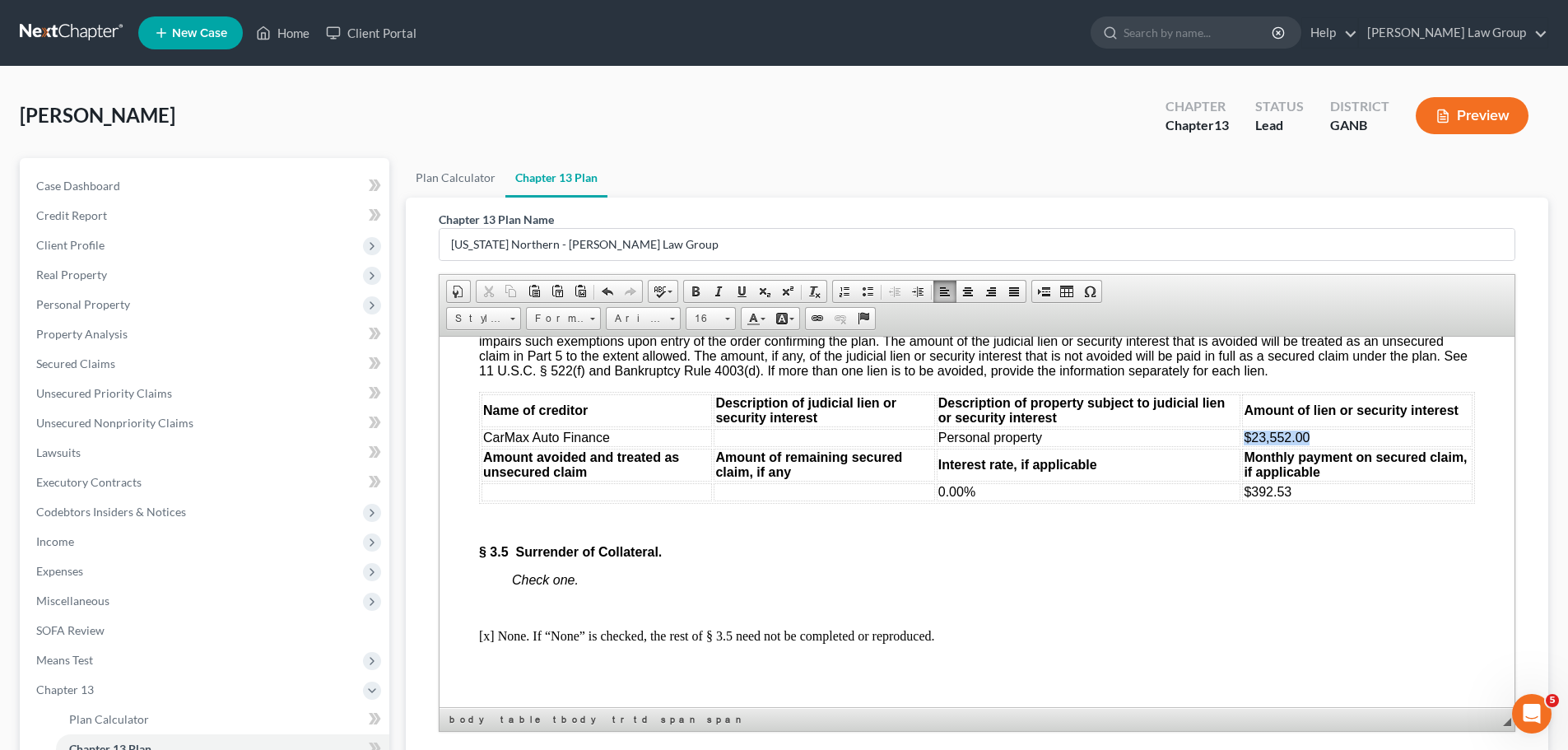
drag, startPoint x: 1304, startPoint y: 479, endPoint x: 1229, endPoint y: 478, distance: 75.0
click at [1229, 446] on tr "CarMax Auto Finance Personal property $23,552.00" at bounding box center [977, 437] width 992 height 18
copy tr "$23,552.00"
click at [555, 500] on td at bounding box center [597, 491] width 231 height 18
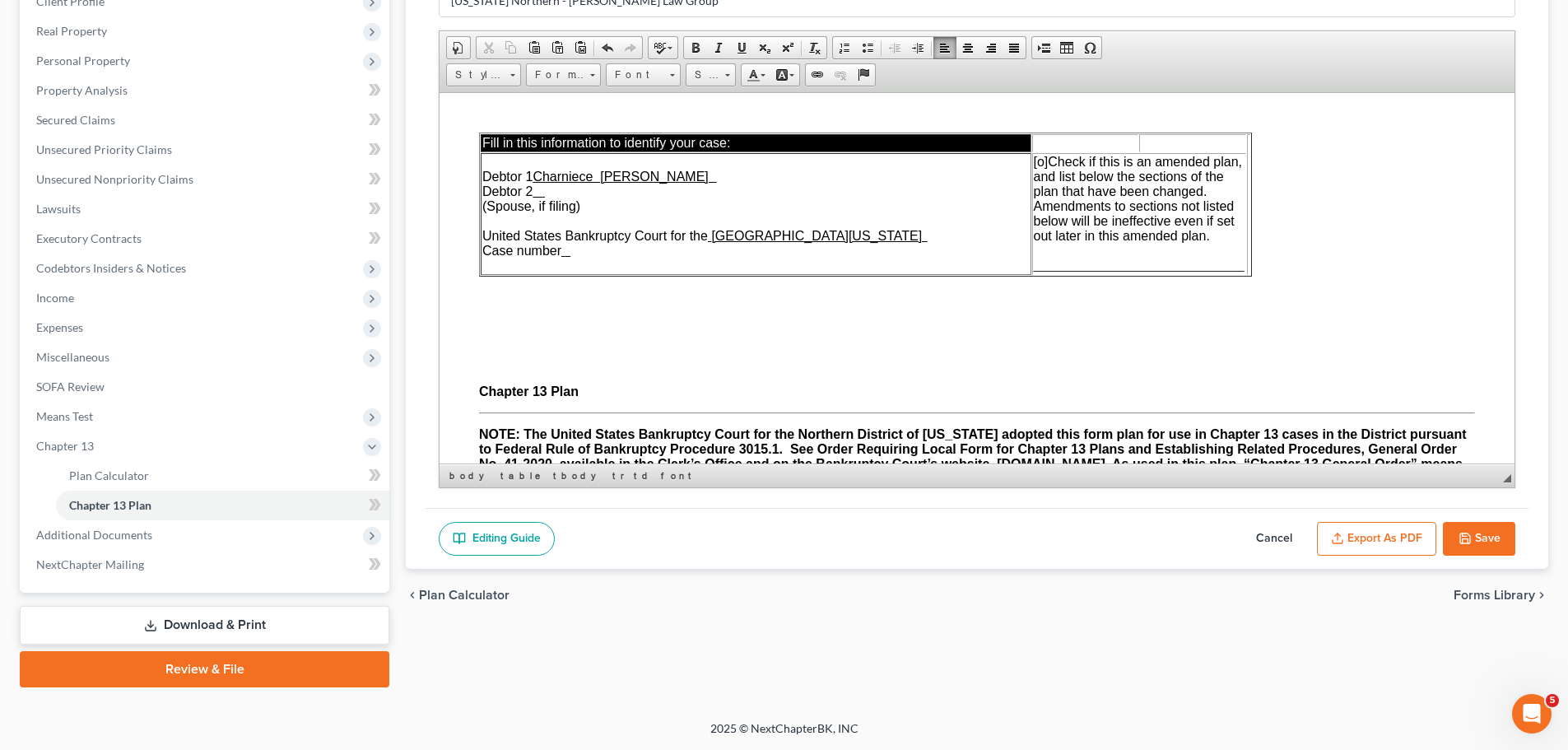
scroll to position [4443, 0]
drag, startPoint x: 1408, startPoint y: 207, endPoint x: 1384, endPoint y: 210, distance: 24.2
drag, startPoint x: 562, startPoint y: 436, endPoint x: 534, endPoint y: 434, distance: 28.1
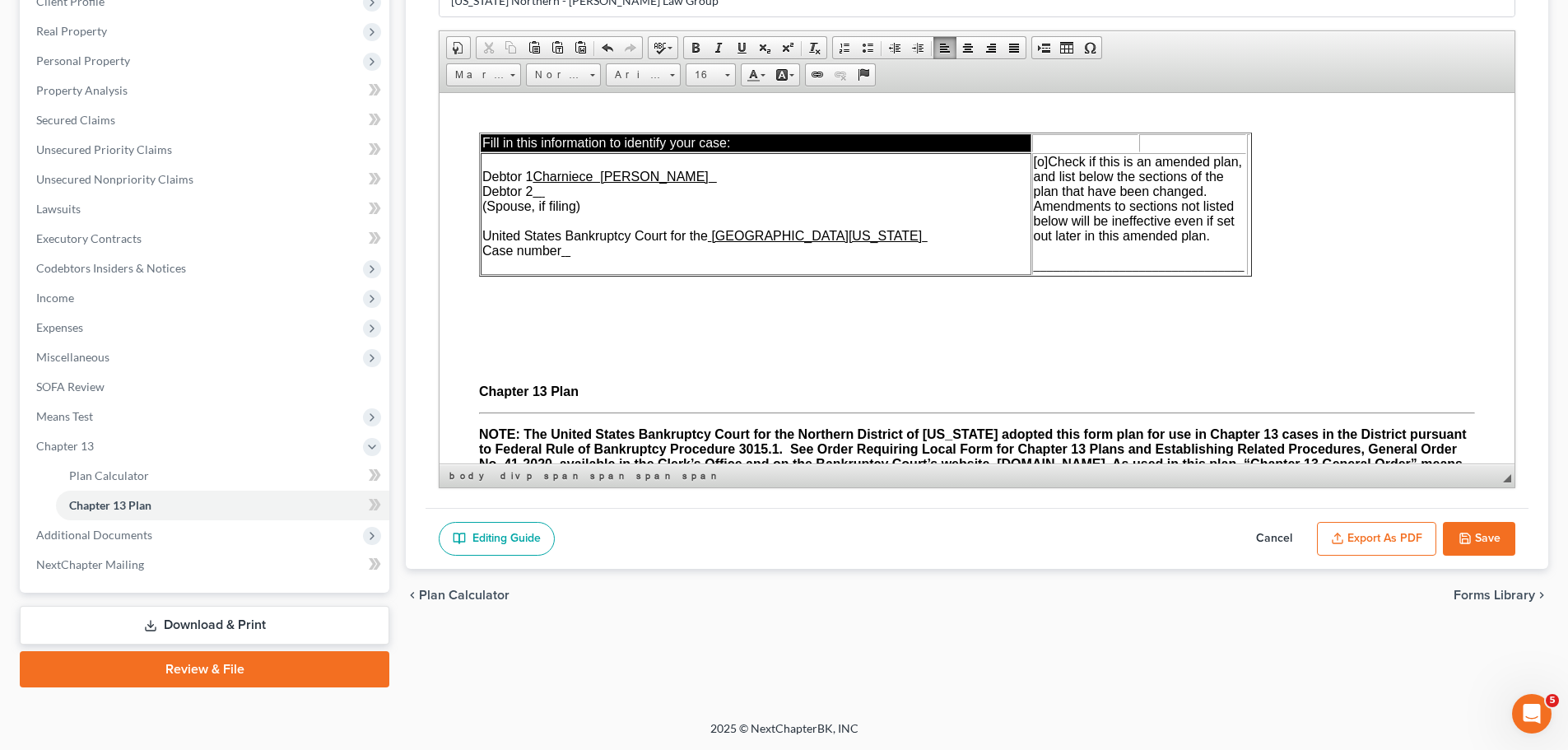
drag, startPoint x: 1102, startPoint y: 381, endPoint x: 1079, endPoint y: 381, distance: 23.0
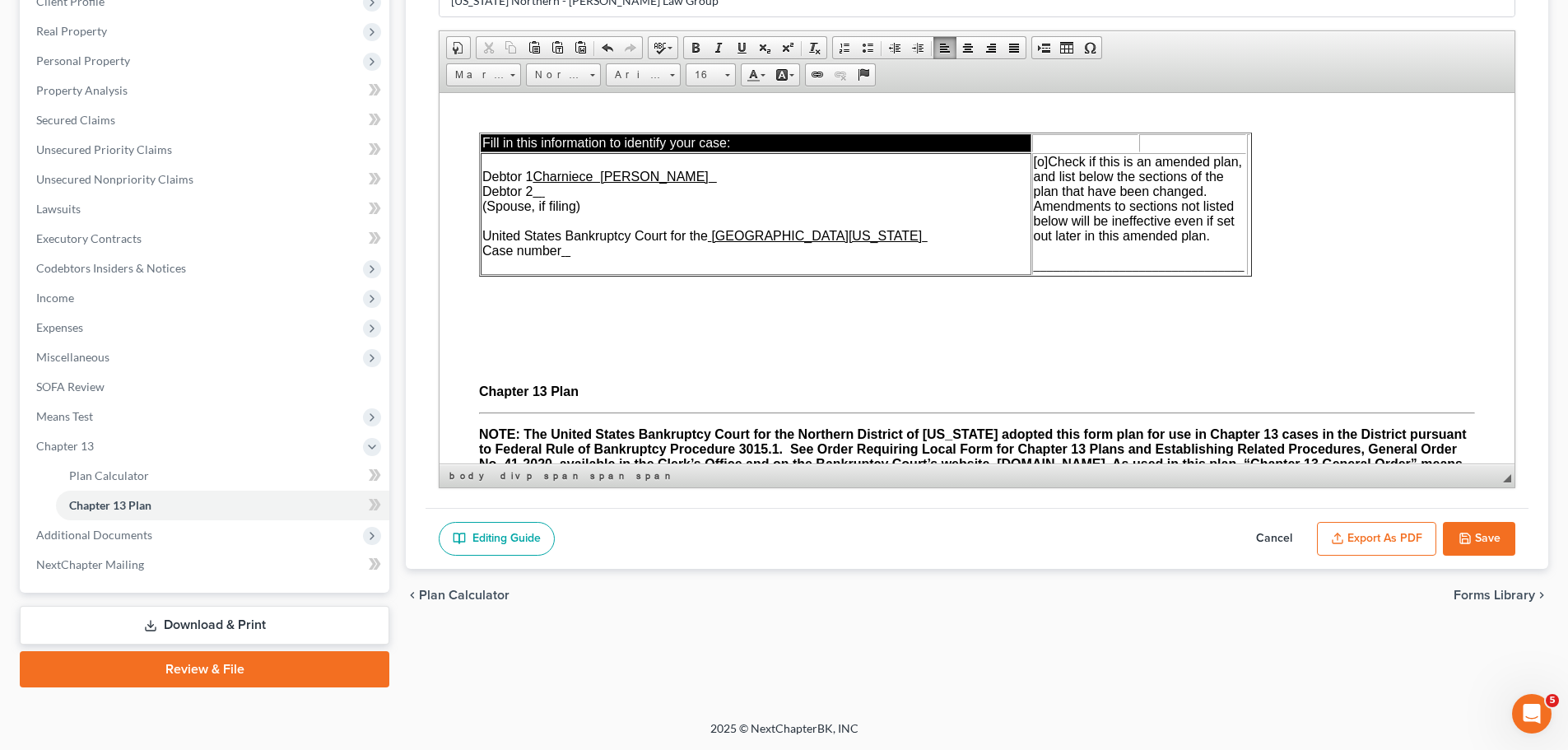
drag, startPoint x: 1351, startPoint y: 325, endPoint x: 1300, endPoint y: 330, distance: 51.2
drag, startPoint x: 1101, startPoint y: 294, endPoint x: 1084, endPoint y: 296, distance: 17.1
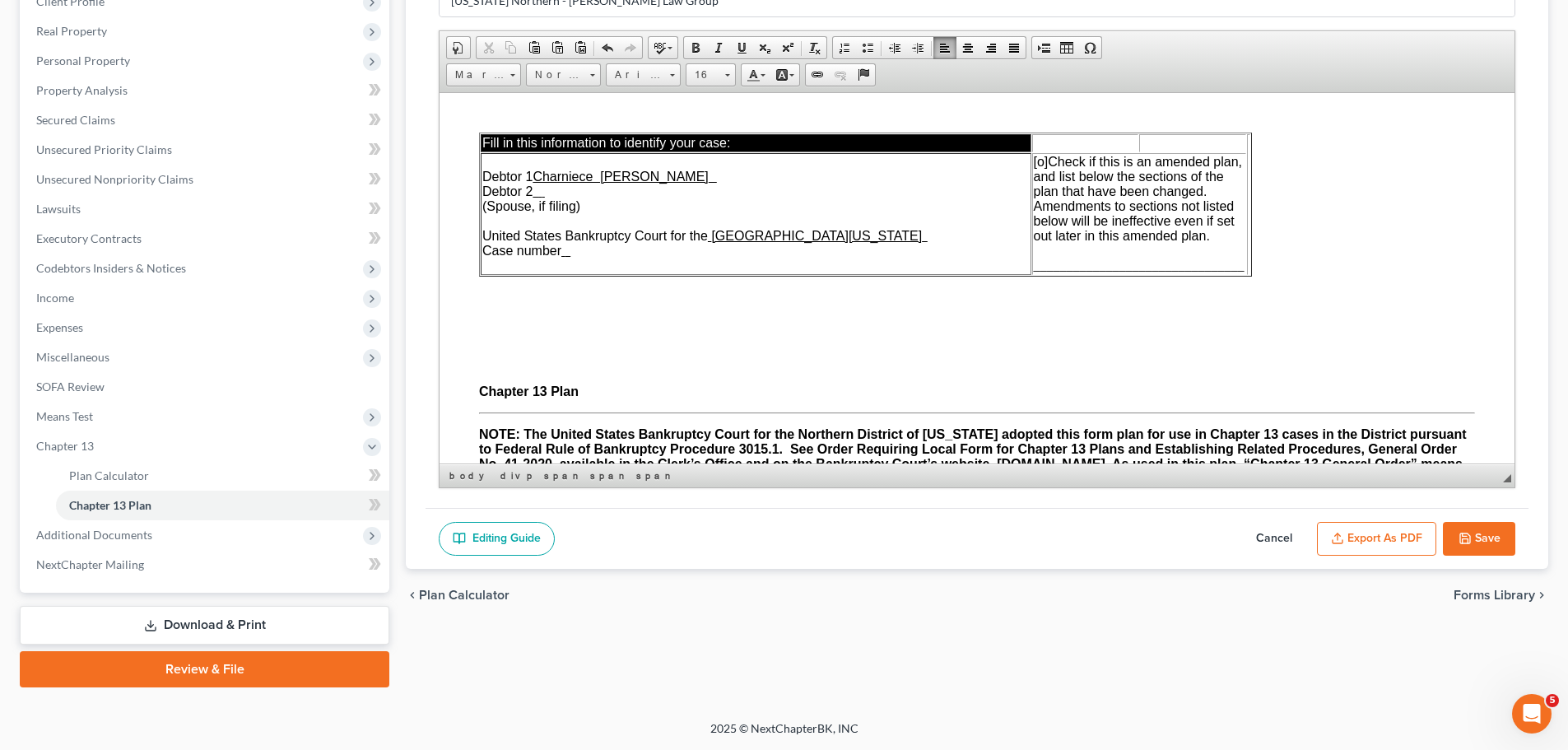
scroll to position [3539, 0]
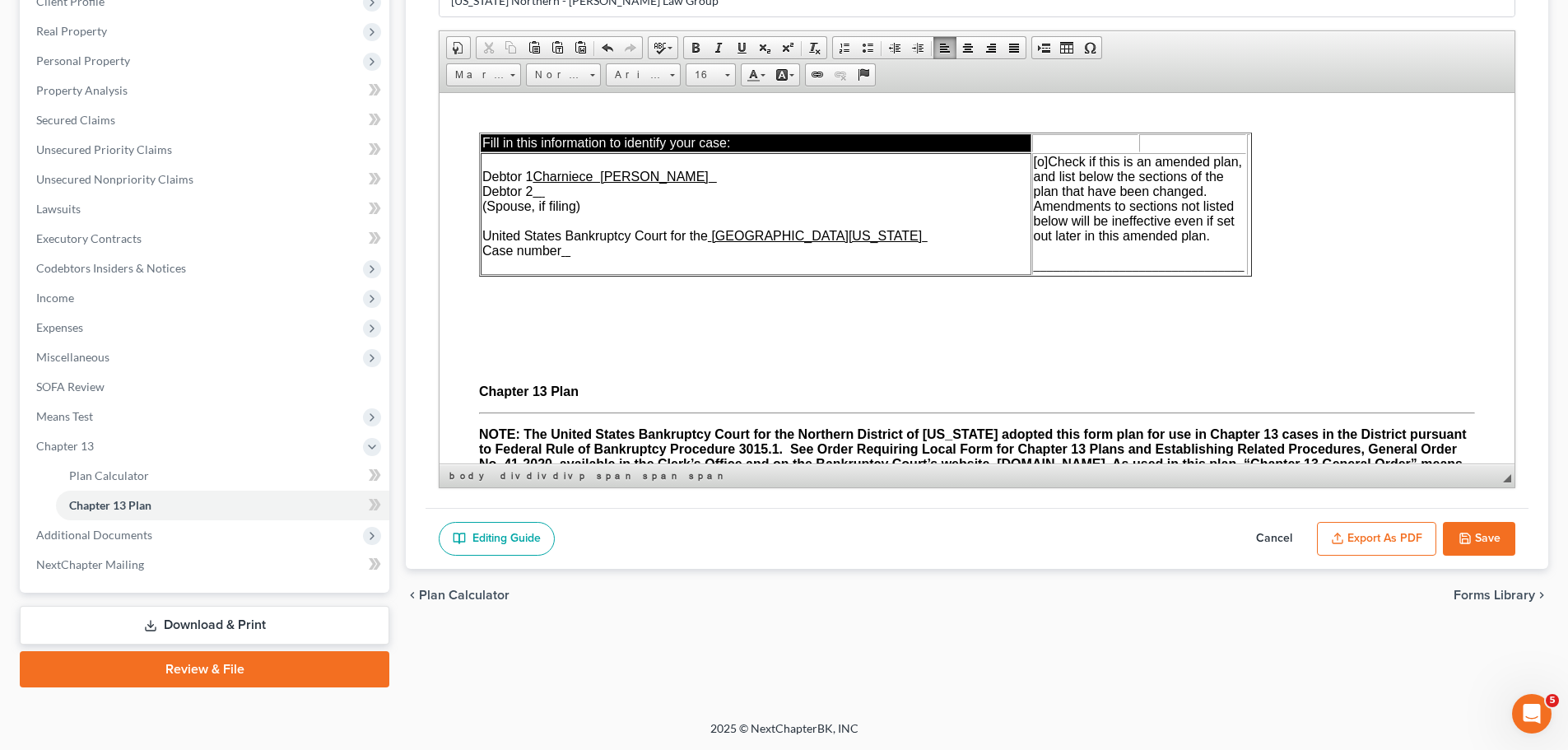
drag, startPoint x: 871, startPoint y: 198, endPoint x: 818, endPoint y: 199, distance: 53.0
drag, startPoint x: 660, startPoint y: 235, endPoint x: 628, endPoint y: 234, distance: 32.0
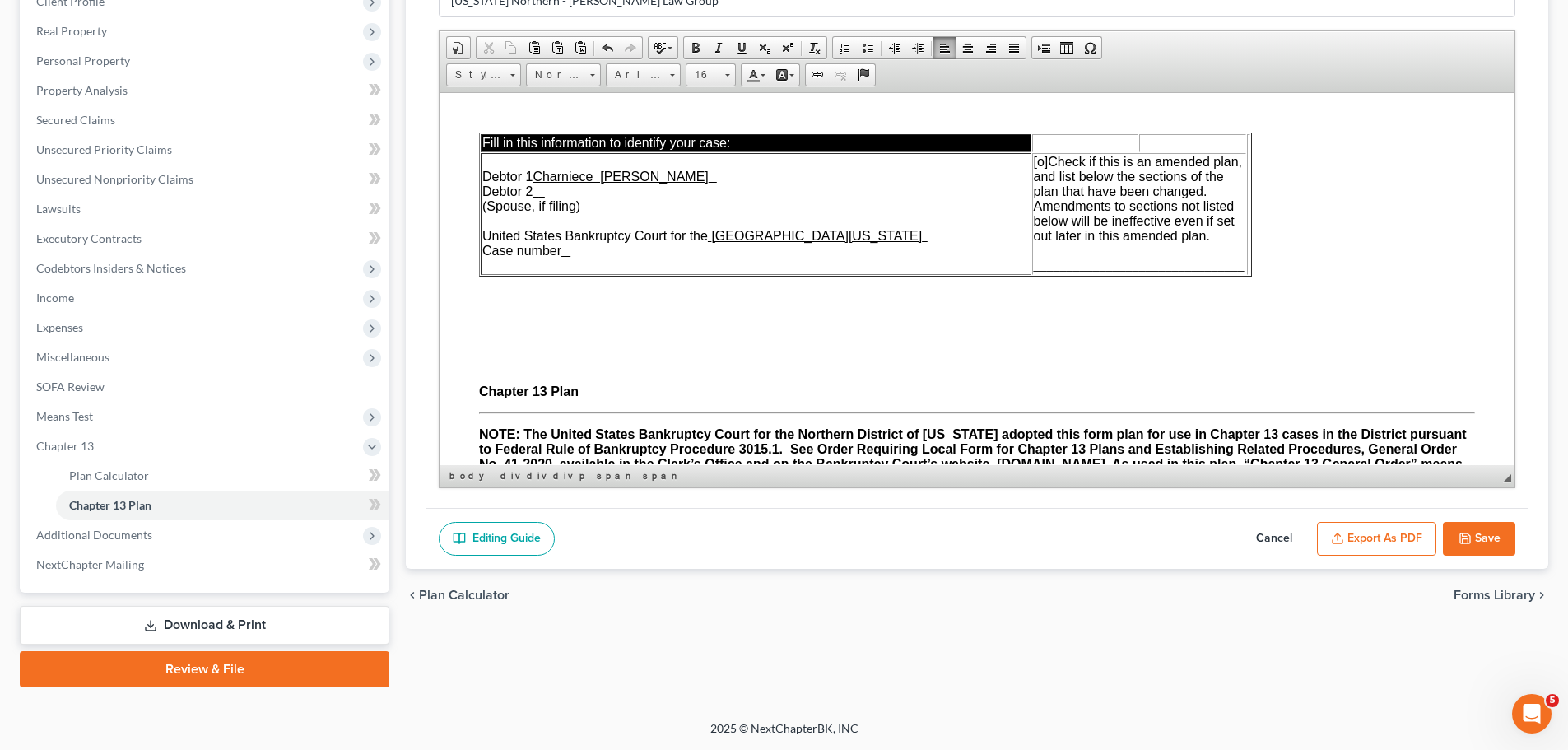
drag, startPoint x: 604, startPoint y: 421, endPoint x: 509, endPoint y: 414, distance: 95.3
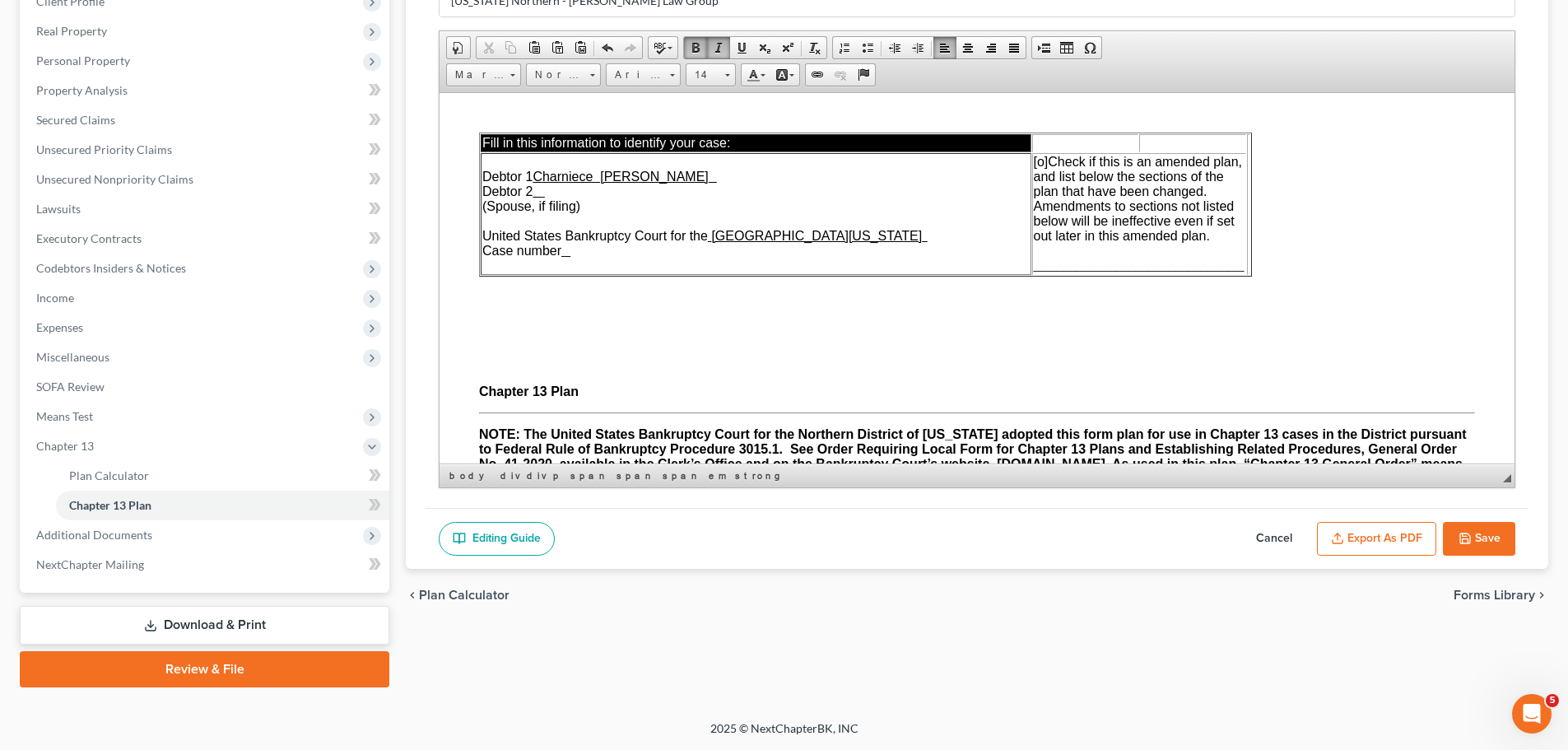
click at [1482, 533] on button "Save" at bounding box center [1479, 539] width 72 height 35
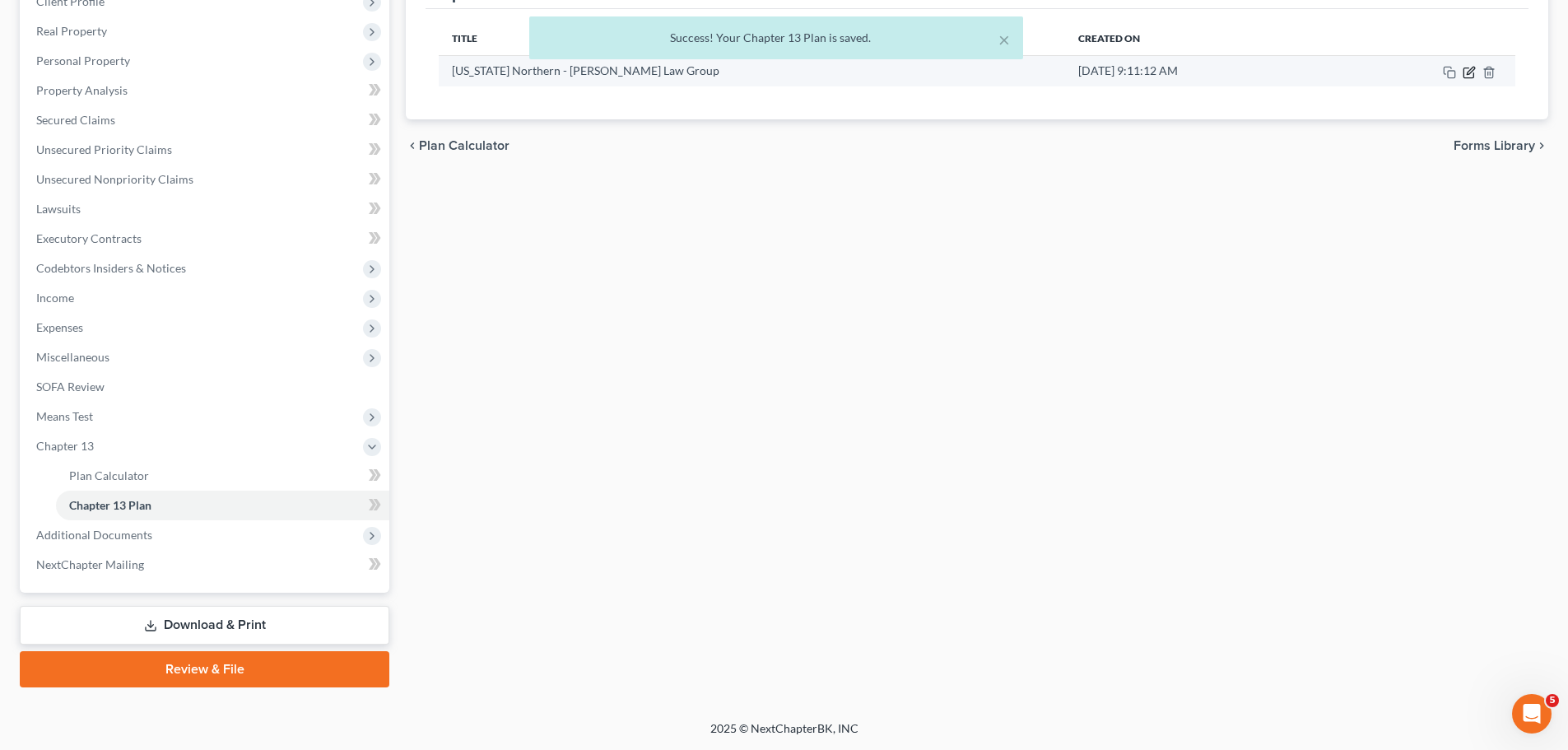
click at [1464, 78] on icon "button" at bounding box center [1470, 73] width 13 height 13
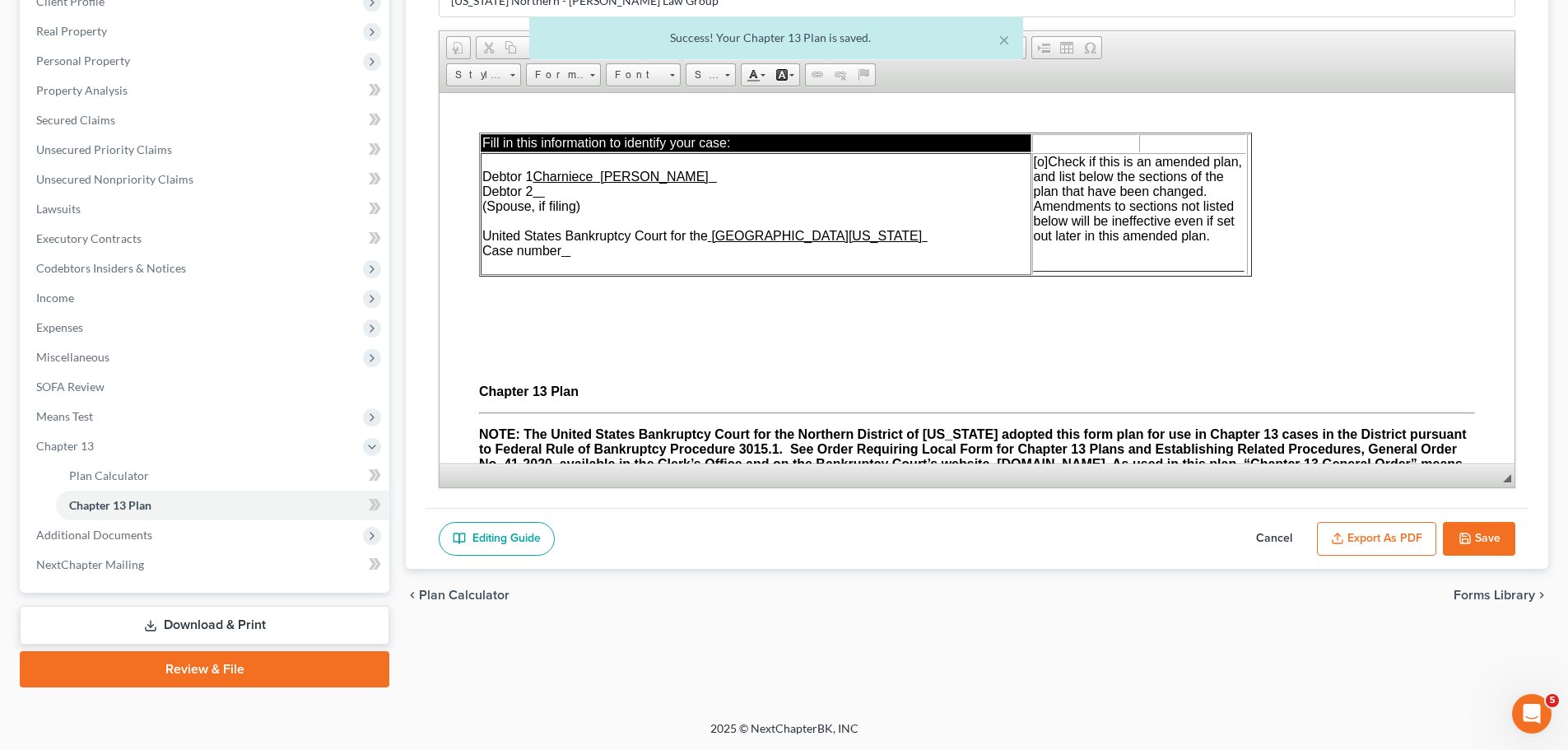
scroll to position [0, 0]
click at [1389, 548] on button "Export as PDF" at bounding box center [1377, 539] width 119 height 35
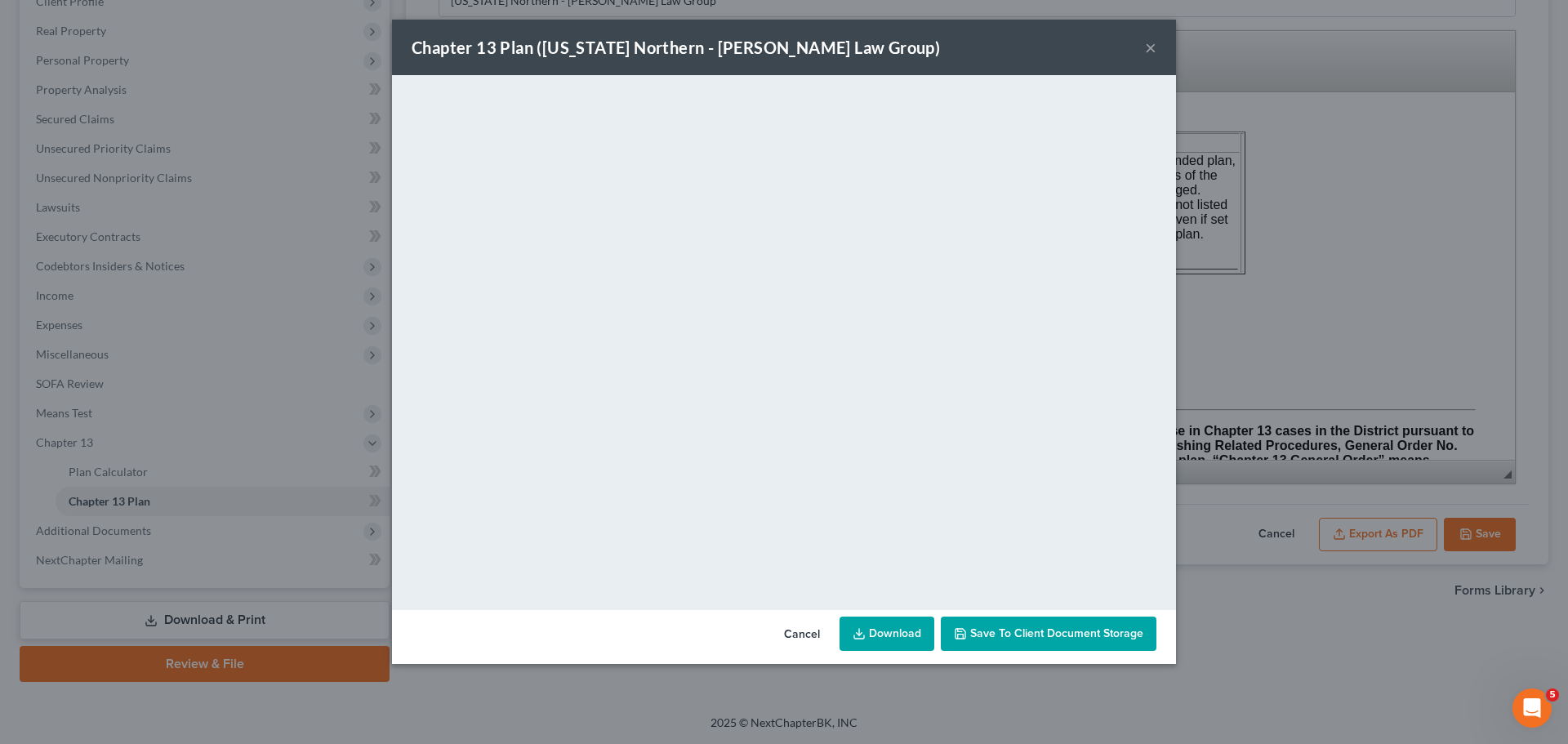
drag, startPoint x: 1050, startPoint y: 638, endPoint x: 1539, endPoint y: 366, distance: 559.6
click at [1050, 639] on span "Save to Client Document Storage" at bounding box center [1057, 633] width 173 height 14
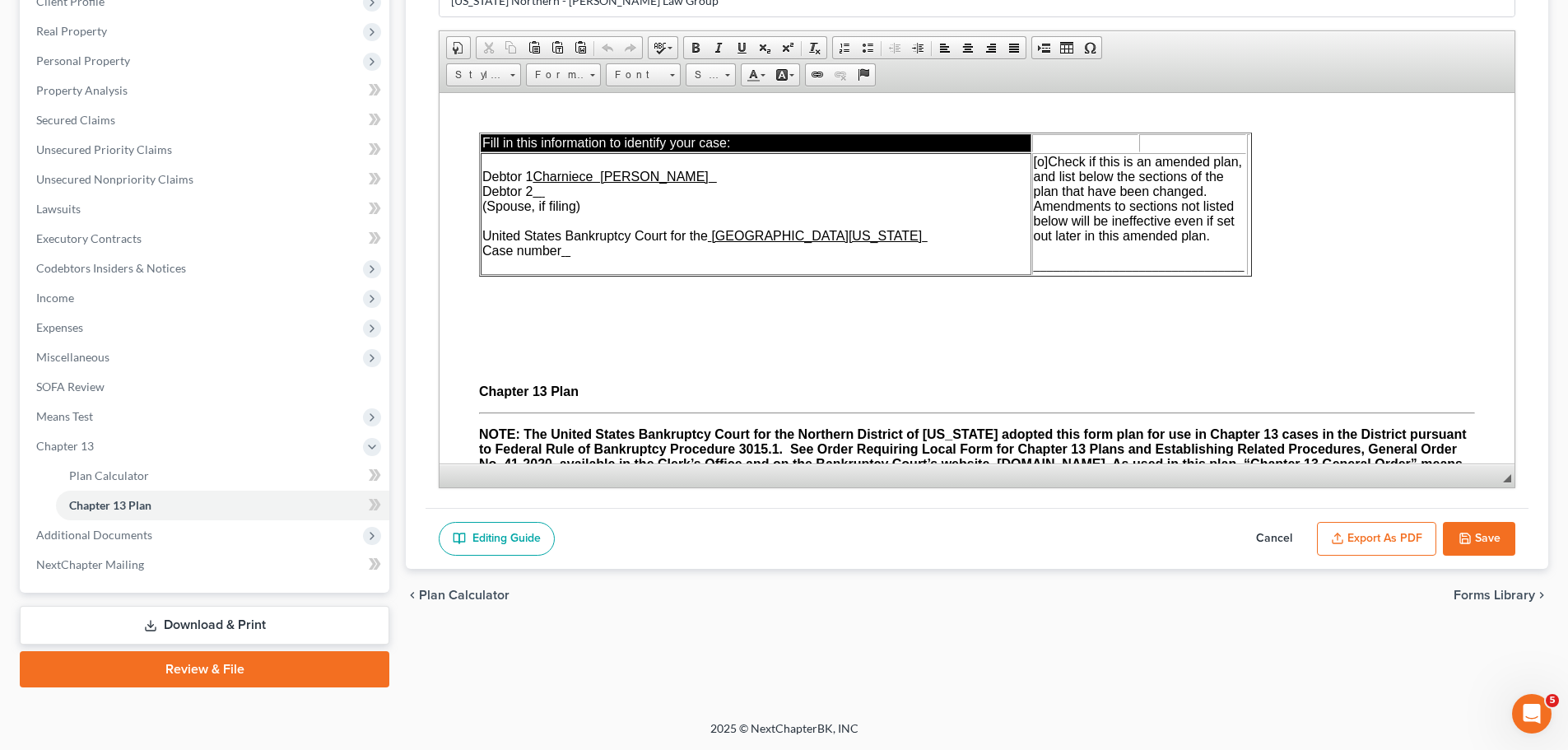
drag, startPoint x: 1491, startPoint y: 523, endPoint x: 96, endPoint y: 186, distance: 1435.1
click at [1491, 523] on button "Save" at bounding box center [1479, 539] width 72 height 35
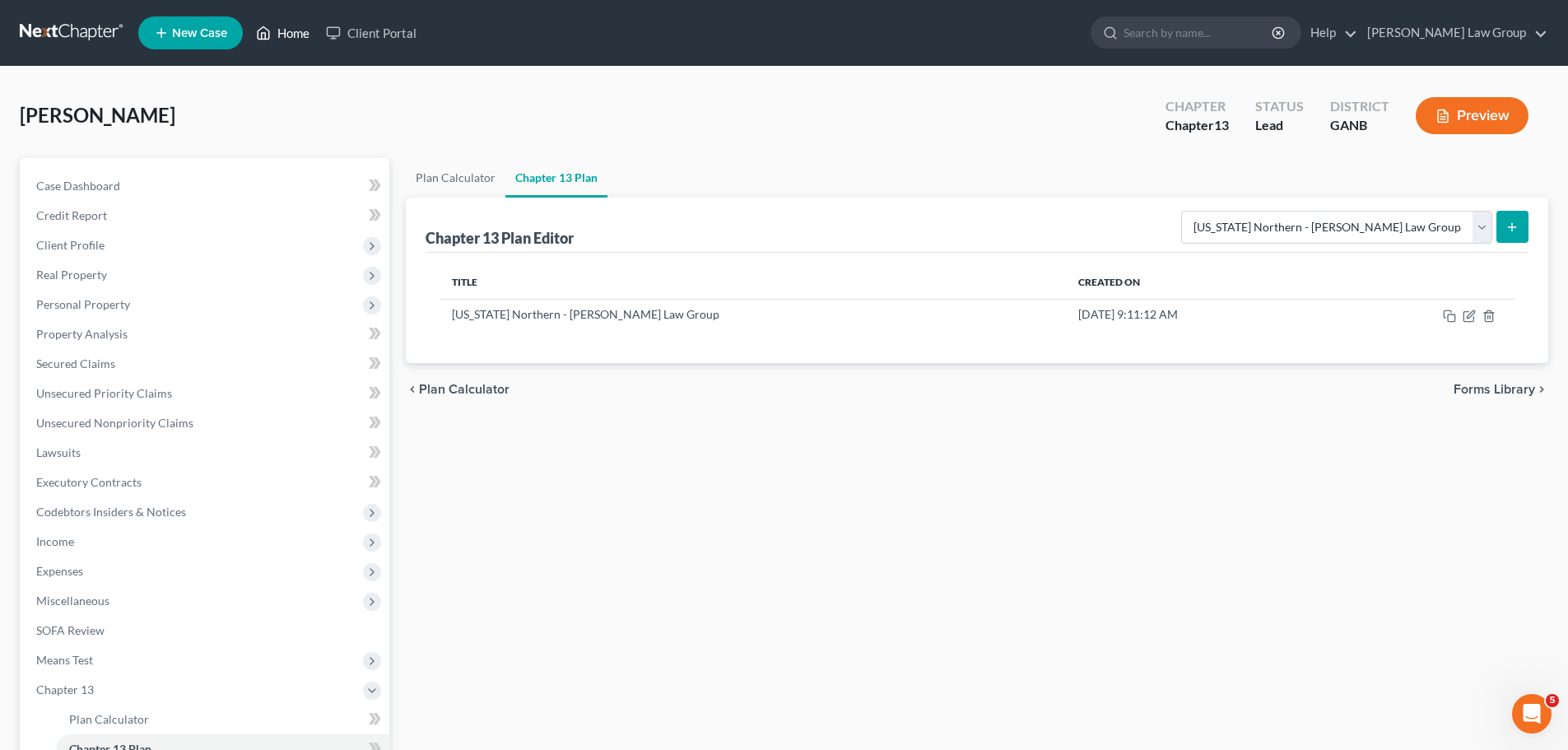
click at [296, 26] on link "Home" at bounding box center [282, 33] width 70 height 30
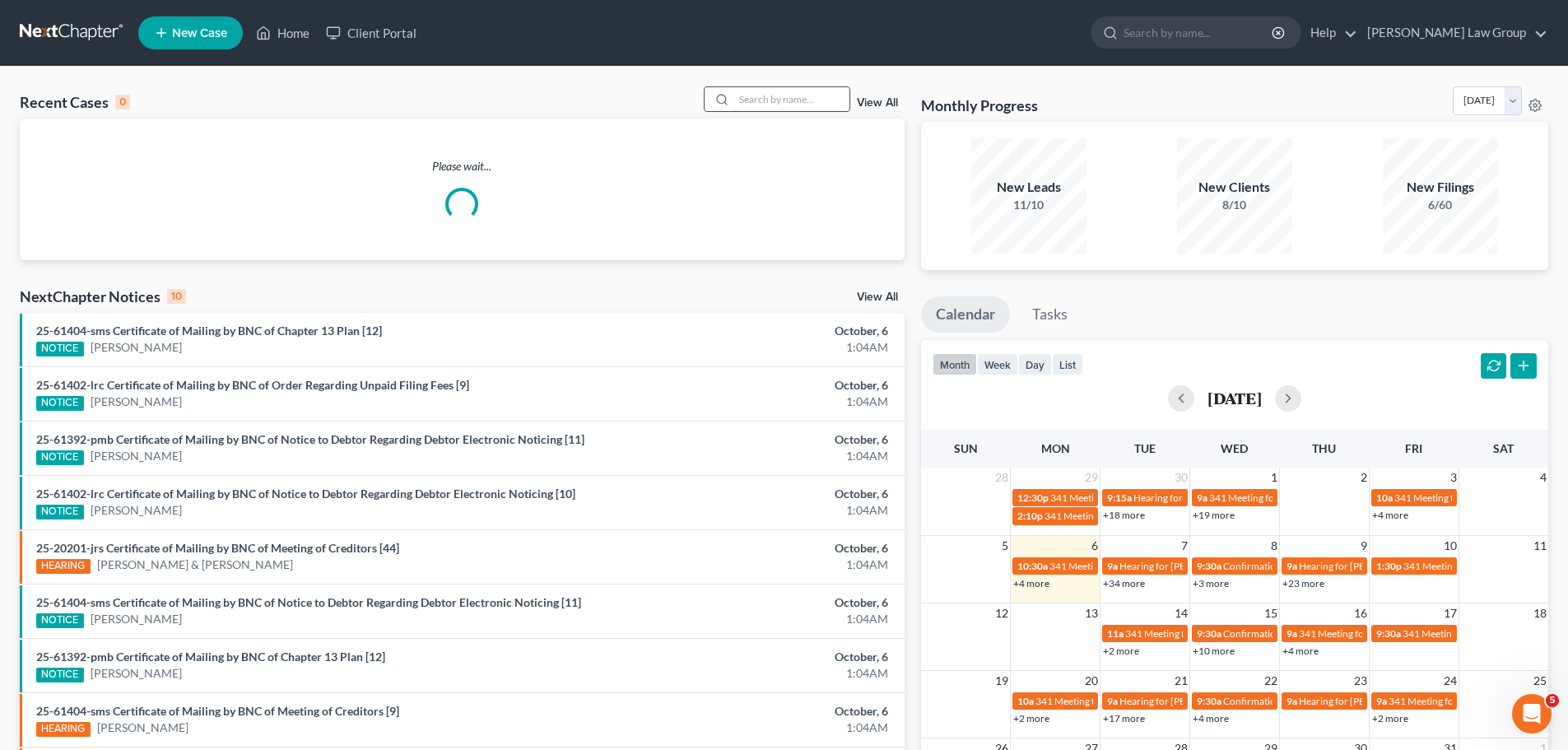
click at [792, 95] on input "search" at bounding box center [792, 99] width 115 height 24
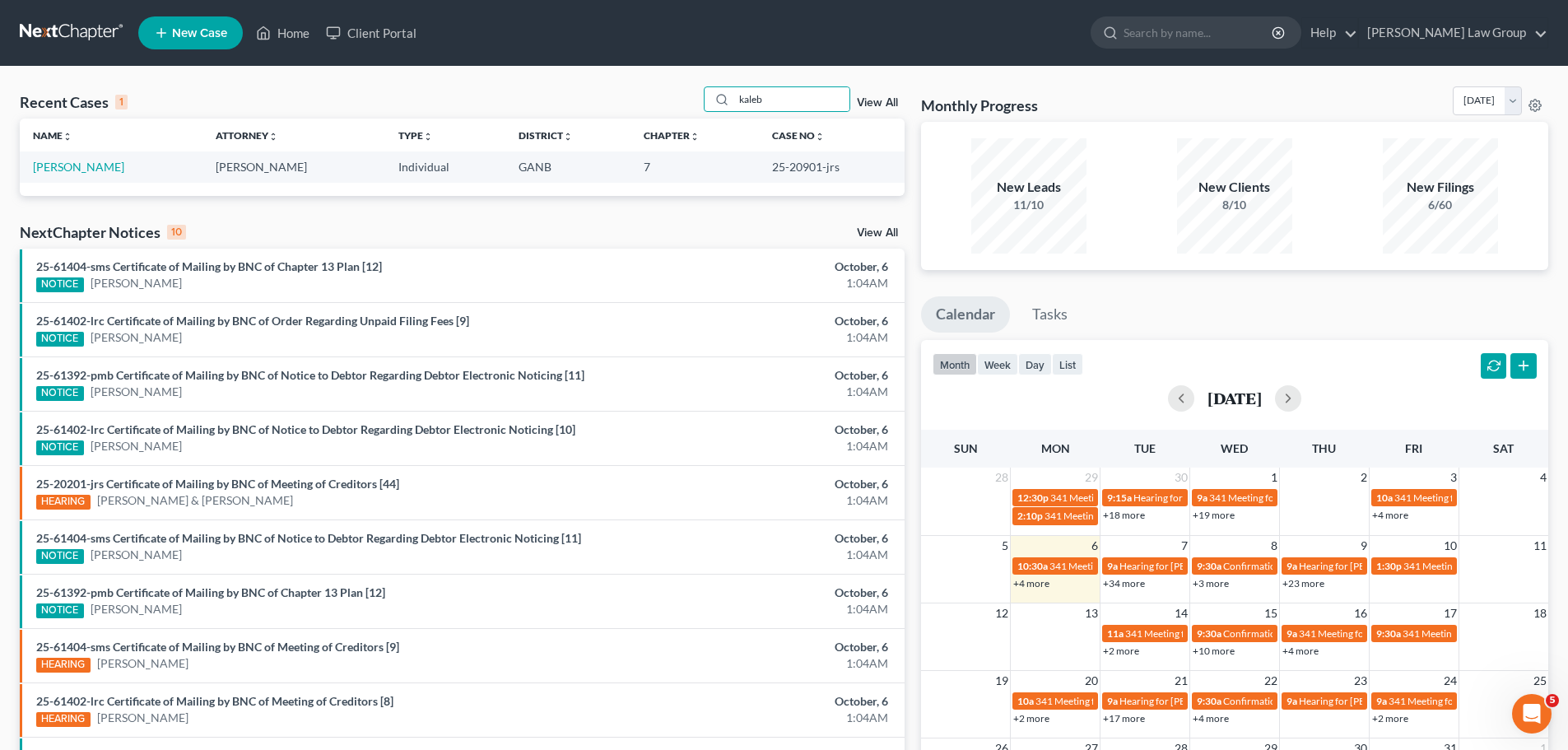
click at [900, 102] on div "kaleb View All" at bounding box center [804, 99] width 201 height 26
click at [889, 106] on link "View All" at bounding box center [877, 103] width 41 height 12
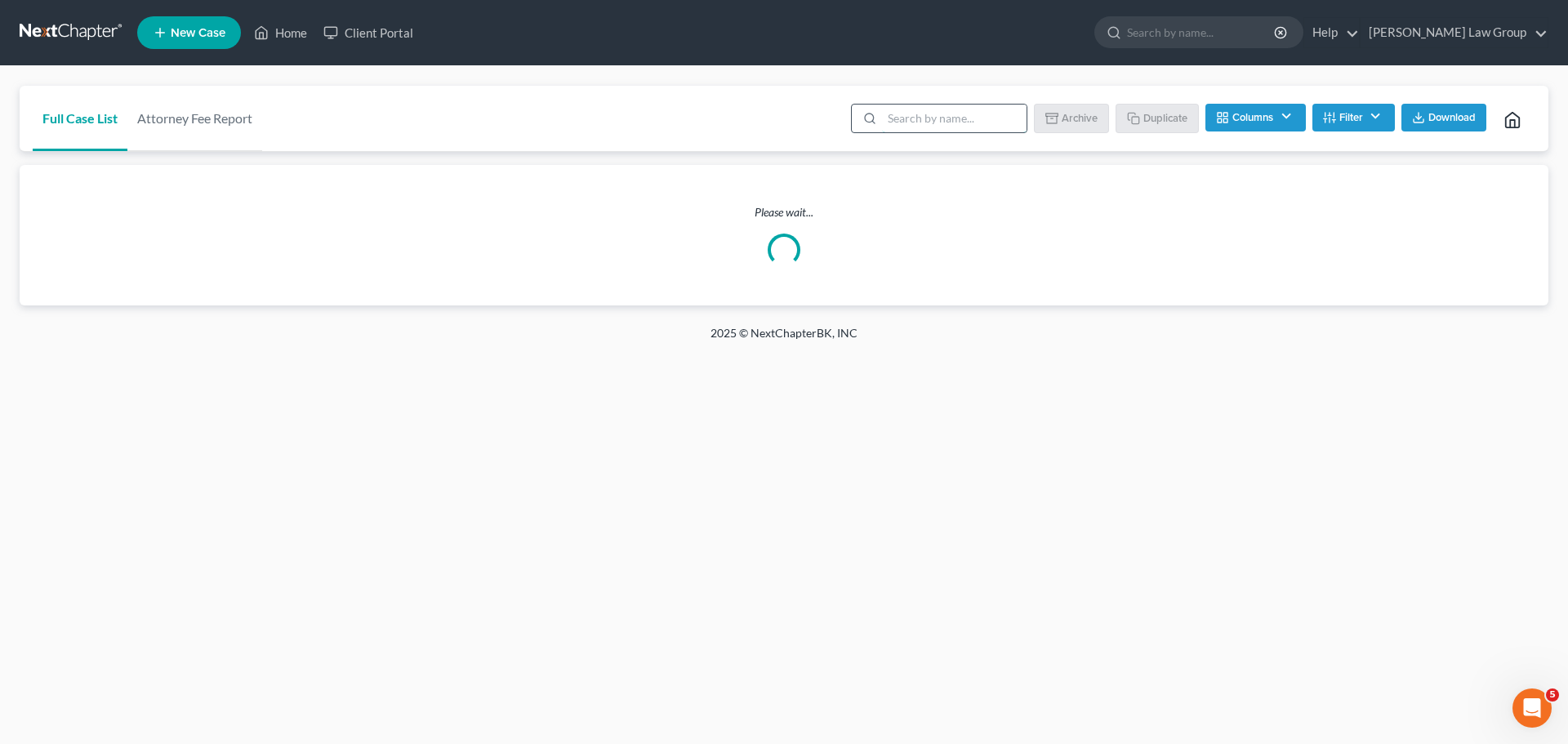
click at [940, 122] on input "search" at bounding box center [954, 118] width 145 height 28
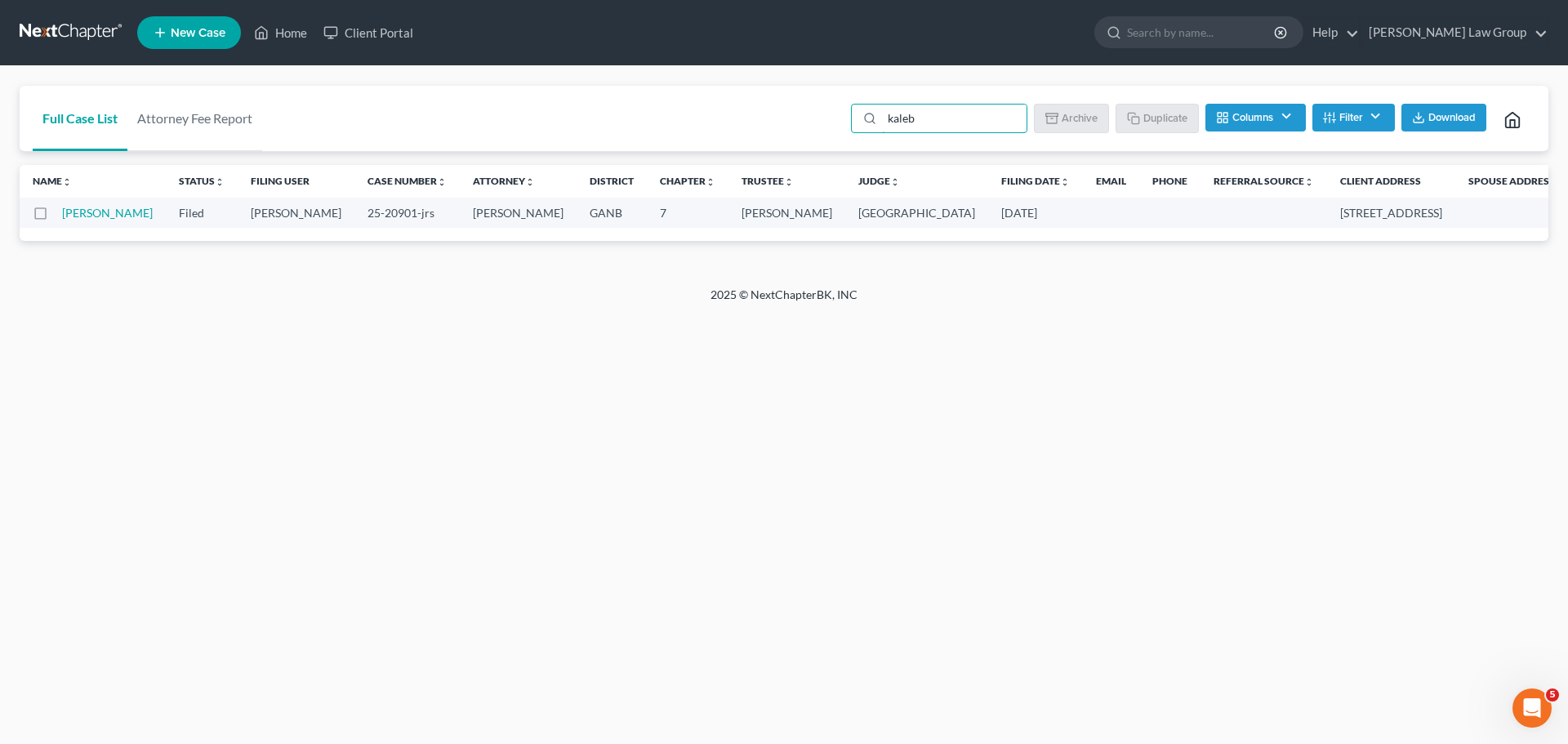
click at [55, 217] on label at bounding box center [55, 217] width 0 height 0
click at [62, 215] on input "checkbox" at bounding box center [67, 210] width 10 height 10
click at [1070, 128] on button "Archive" at bounding box center [1073, 117] width 73 height 28
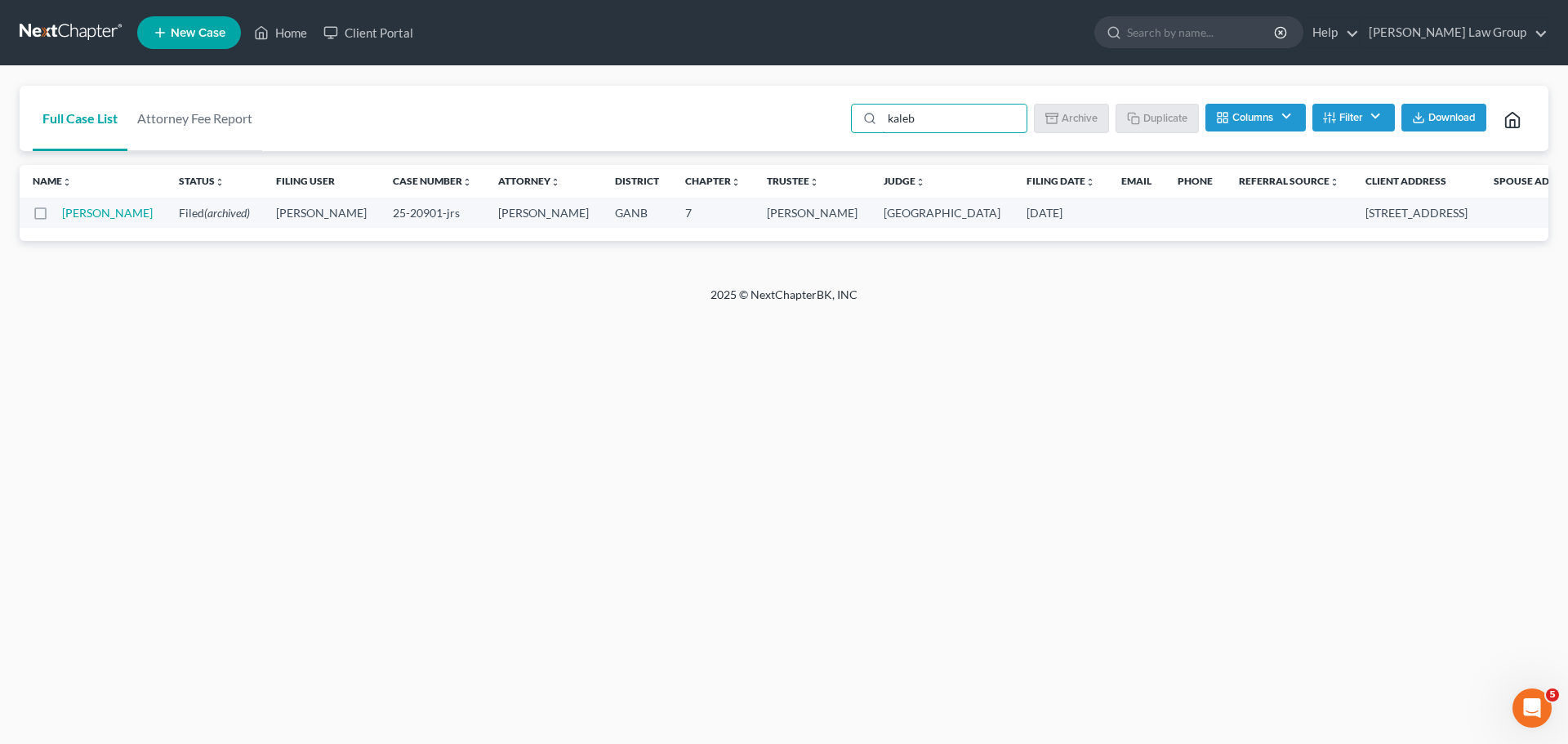
drag, startPoint x: 967, startPoint y: 123, endPoint x: 772, endPoint y: 111, distance: 195.4
click at [772, 111] on div "Full Case List Attorney Fee Report kaleb Batch Download Archive Un-archive Dupl…" at bounding box center [784, 118] width 1529 height 66
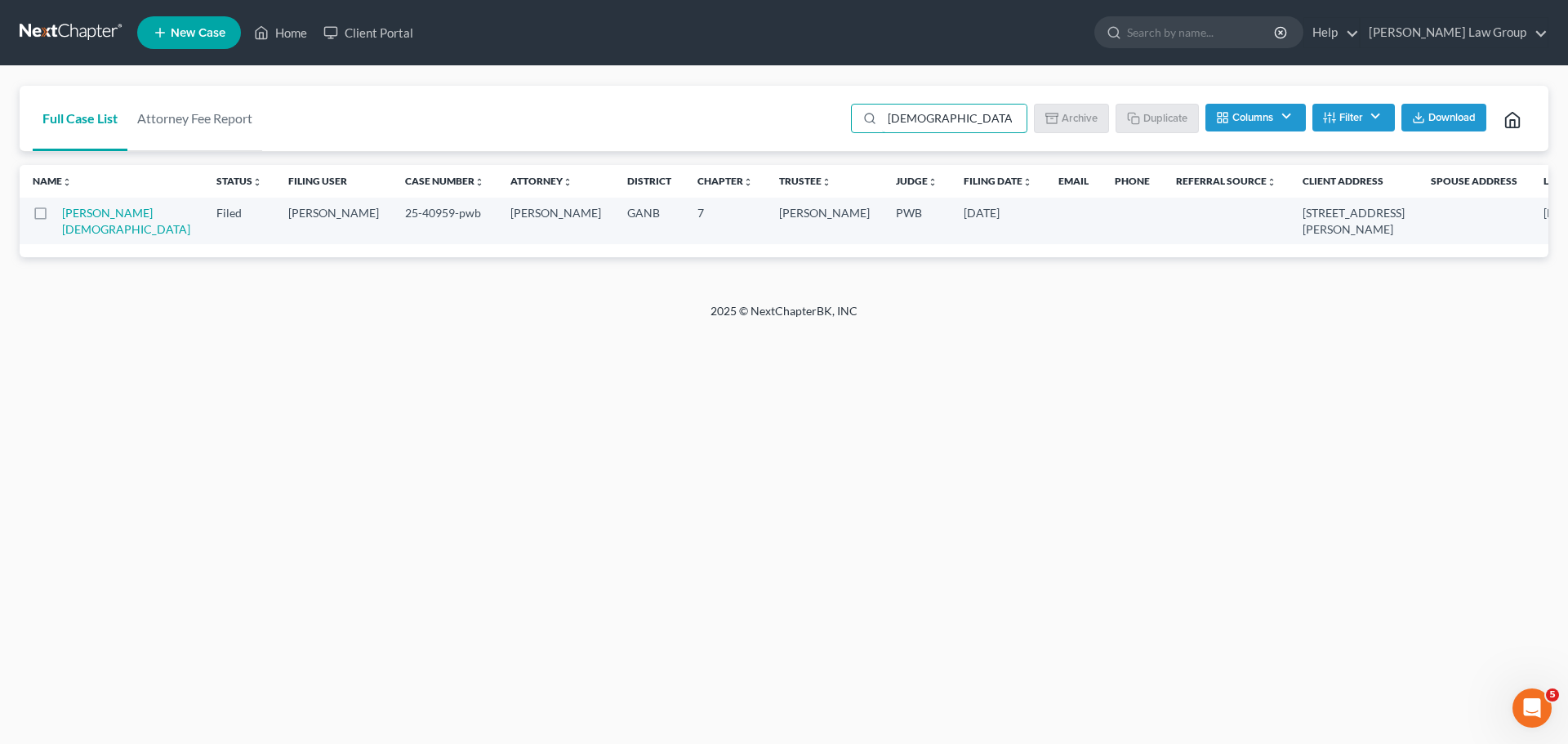
click at [55, 217] on label at bounding box center [55, 217] width 0 height 0
click at [62, 208] on input "checkbox" at bounding box center [67, 210] width 10 height 10
click at [1096, 100] on ul "[PERSON_NAME] Download Archive Un-archive Duplicate Columns Attorney Case Numbe…" at bounding box center [1193, 119] width 684 height 39
click at [1089, 112] on button "Archive" at bounding box center [1073, 117] width 73 height 28
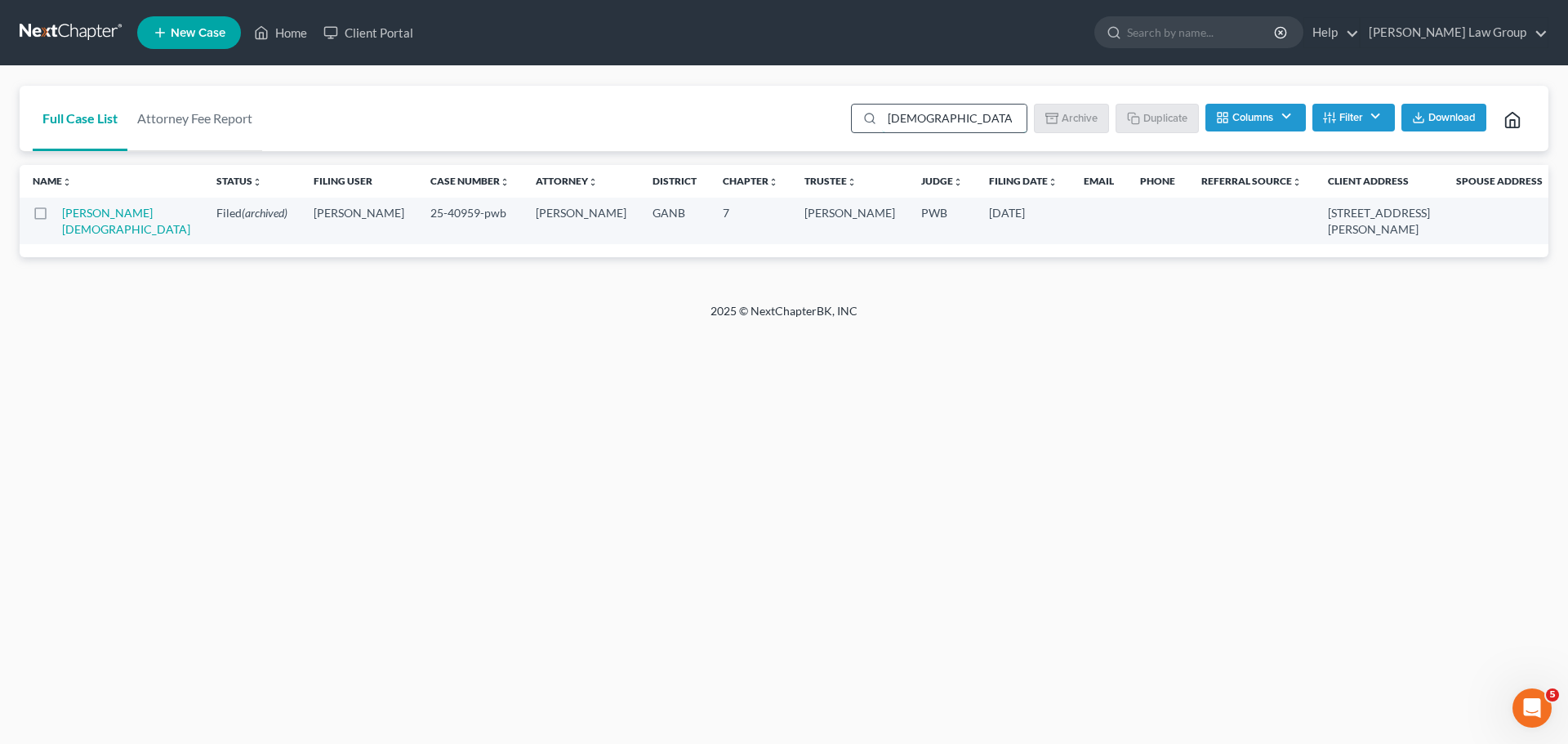
drag, startPoint x: 914, startPoint y: 121, endPoint x: 927, endPoint y: 119, distance: 13.2
click at [914, 122] on input "[DEMOGRAPHIC_DATA]" at bounding box center [954, 118] width 145 height 28
drag, startPoint x: 940, startPoint y: 117, endPoint x: 805, endPoint y: 97, distance: 136.5
click at [809, 103] on div "Full Case List Attorney Fee Report [PERSON_NAME] Download Archive Un-archive Du…" at bounding box center [784, 118] width 1529 height 66
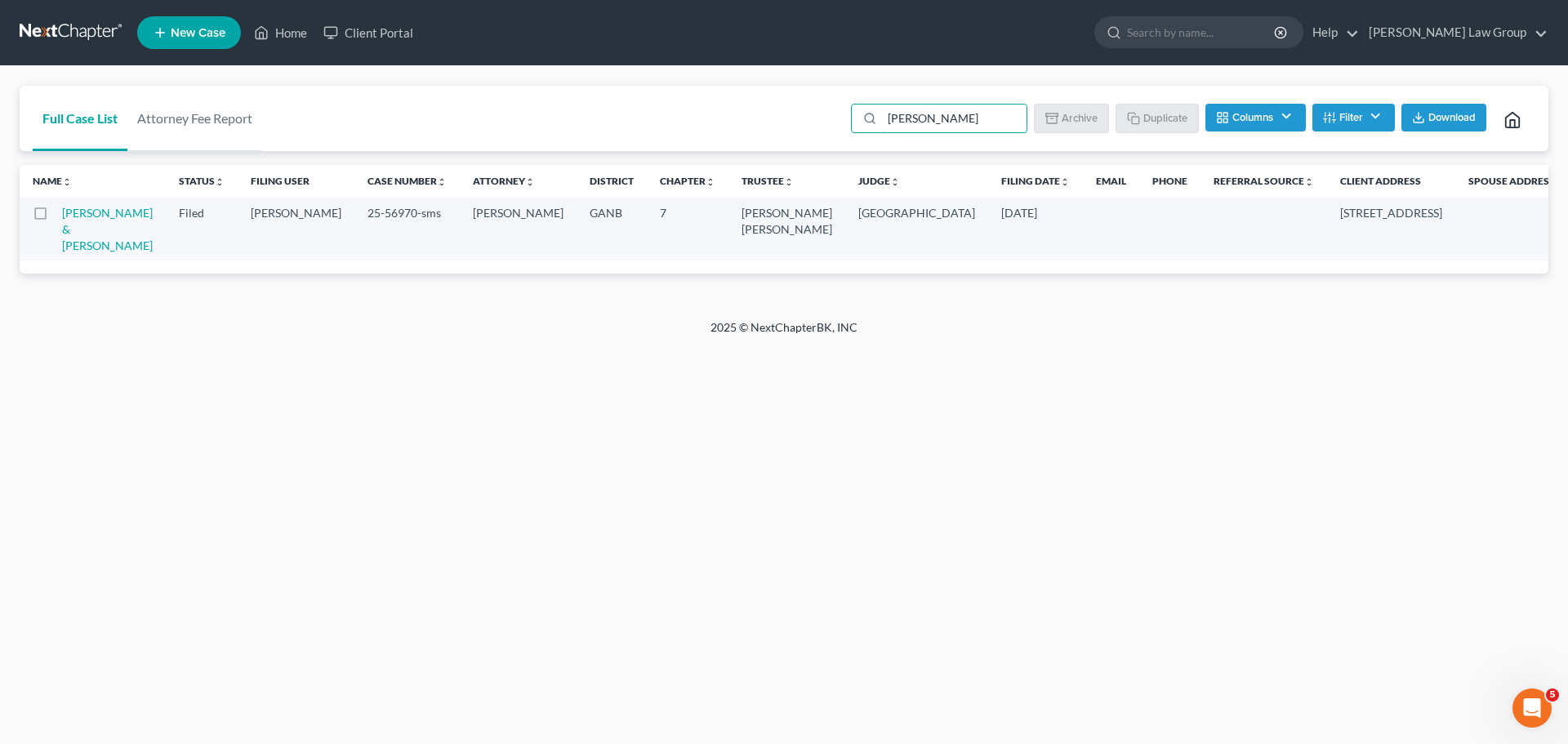
click at [55, 217] on label at bounding box center [55, 217] width 0 height 0
click at [62, 215] on input "checkbox" at bounding box center [67, 210] width 10 height 10
click at [1070, 110] on button "Archive" at bounding box center [1073, 117] width 73 height 28
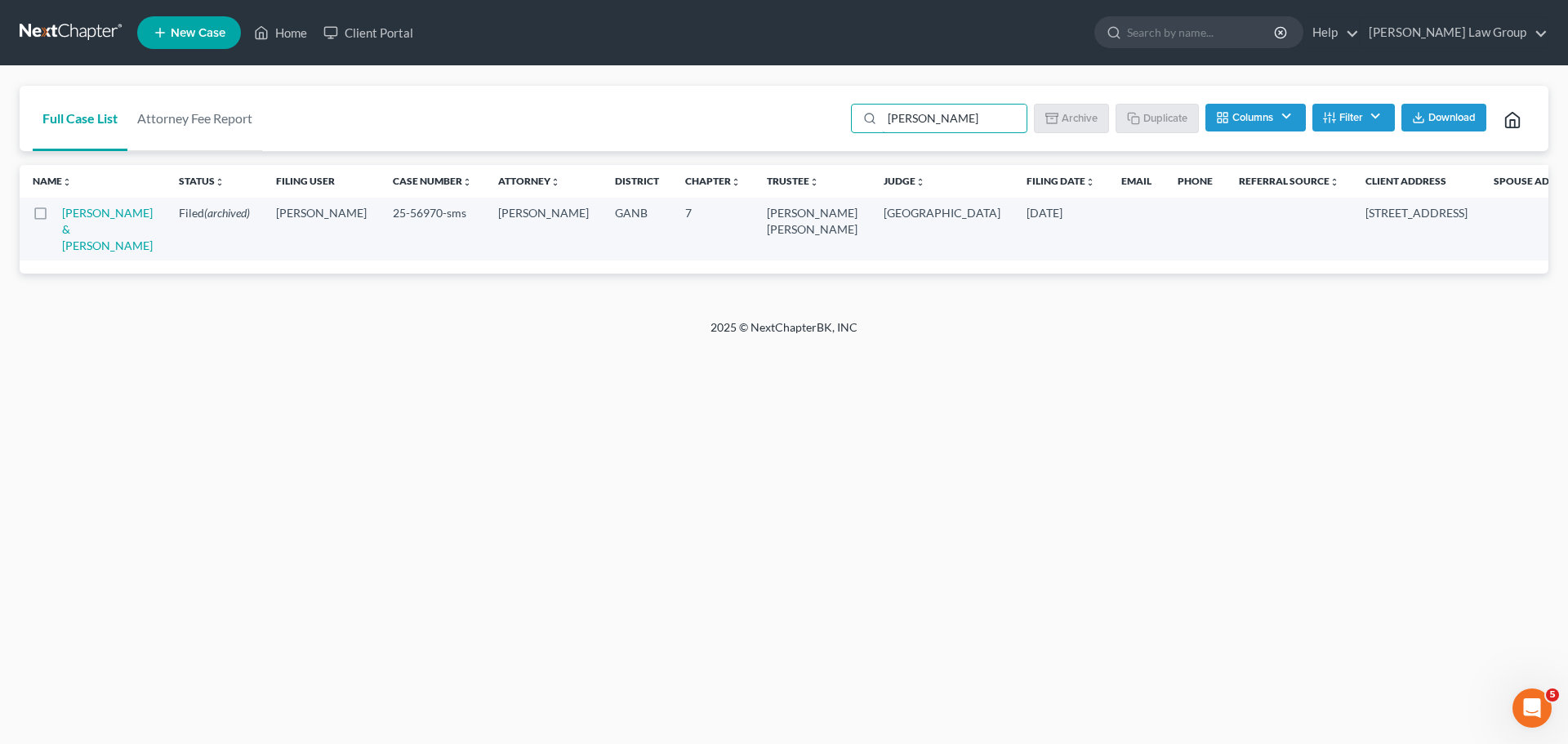
drag, startPoint x: 945, startPoint y: 117, endPoint x: 743, endPoint y: 83, distance: 204.8
click at [743, 88] on div "Full Case List Attorney Fee Report [PERSON_NAME] Batch Download Archive Un-arch…" at bounding box center [784, 118] width 1529 height 66
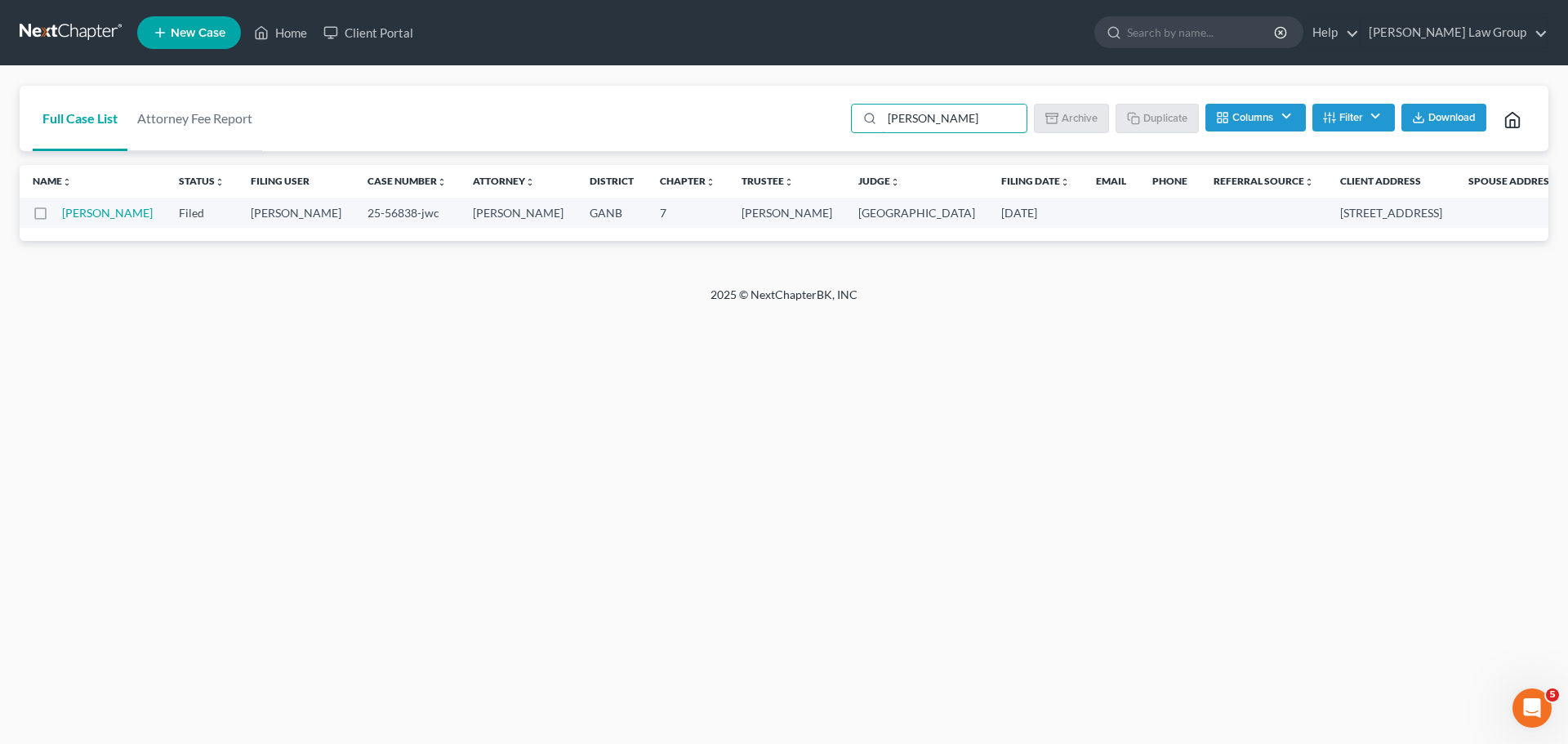
click at [55, 217] on label at bounding box center [55, 217] width 0 height 0
click at [62, 211] on input "checkbox" at bounding box center [67, 210] width 10 height 10
click at [1056, 115] on rect "button" at bounding box center [1054, 113] width 12 height 3
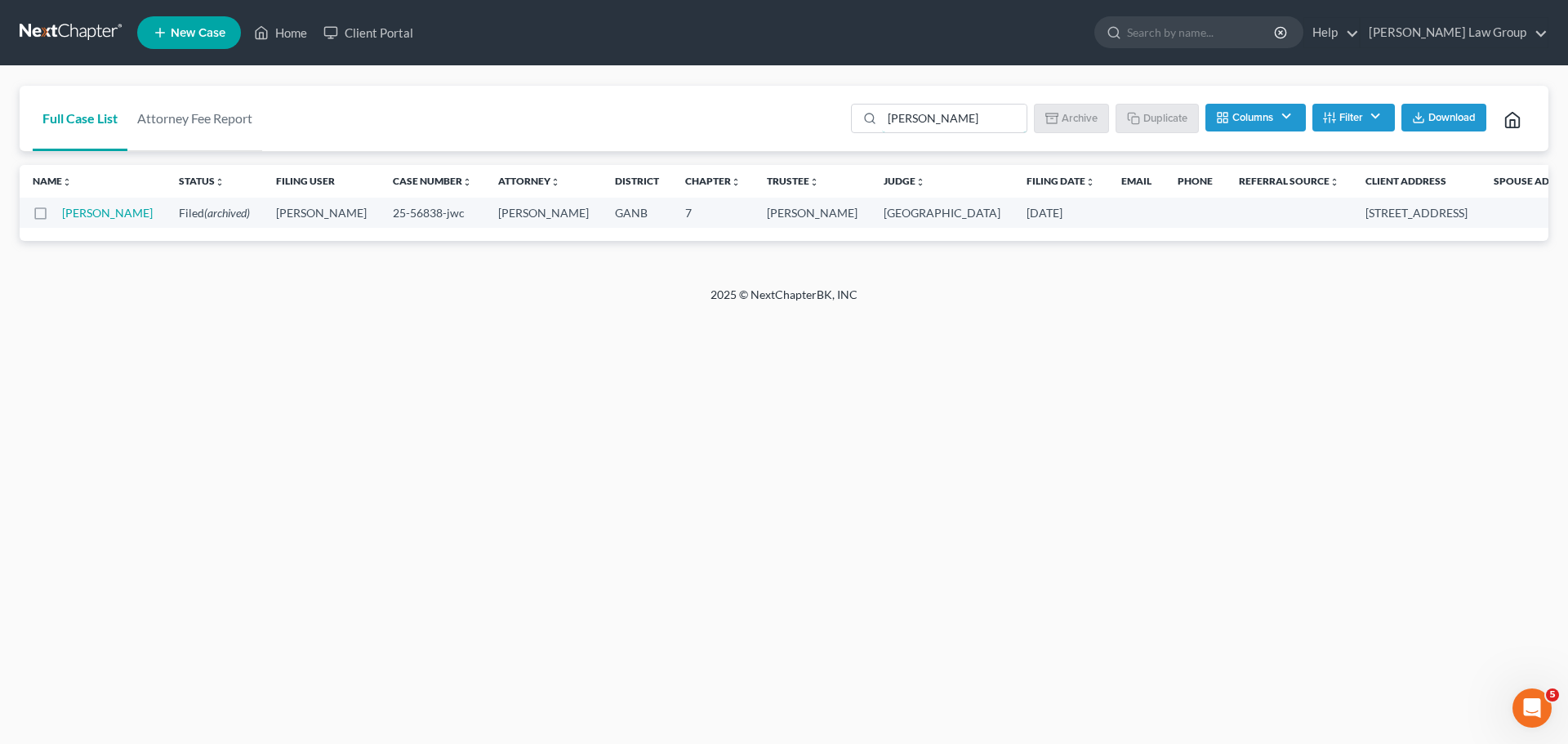
drag, startPoint x: 936, startPoint y: 114, endPoint x: 740, endPoint y: 96, distance: 196.8
click at [740, 96] on div "Full Case List Attorney Fee Report [PERSON_NAME] Download Archive Un-archive Du…" at bounding box center [784, 118] width 1529 height 66
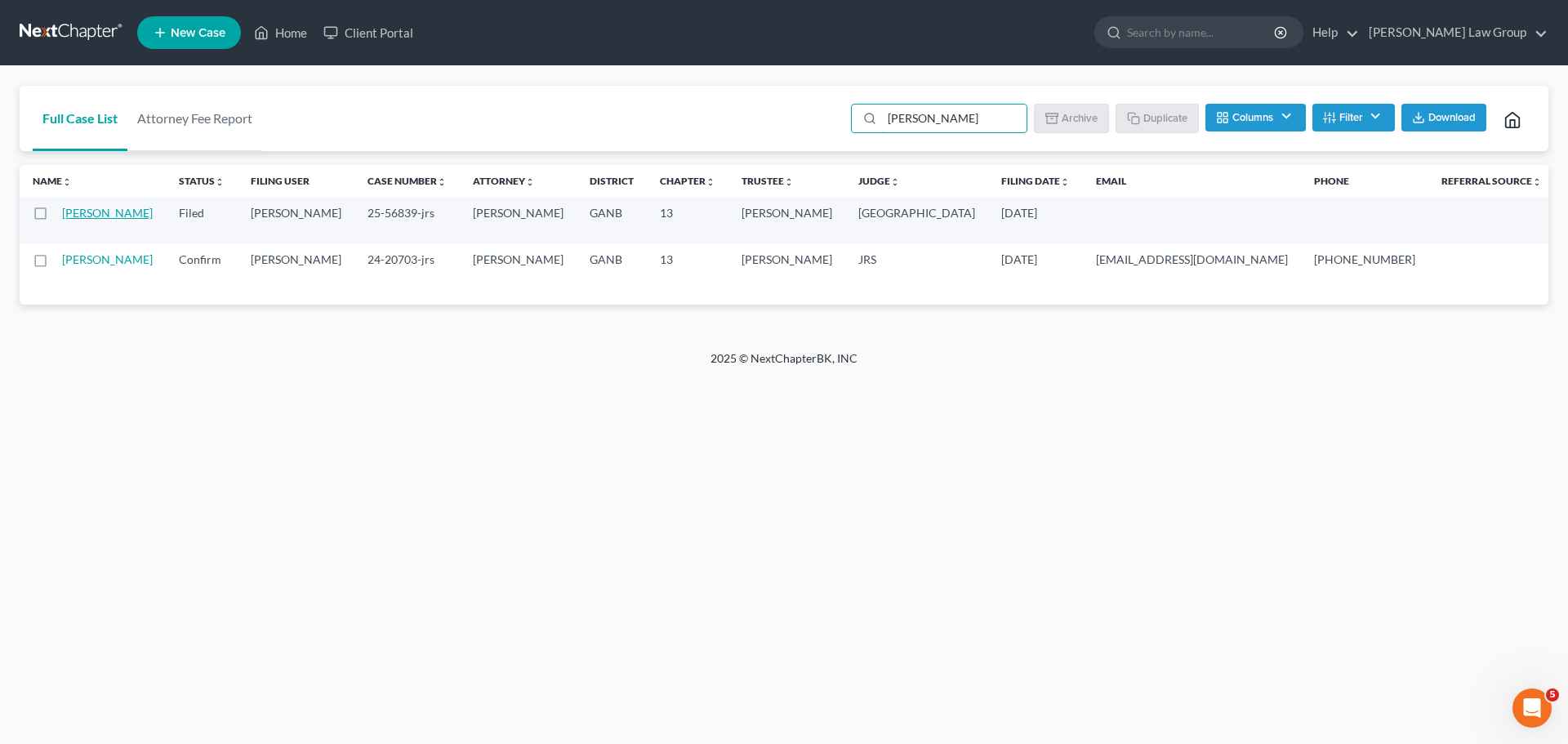
click at [72, 211] on link "[PERSON_NAME]" at bounding box center [107, 212] width 91 height 14
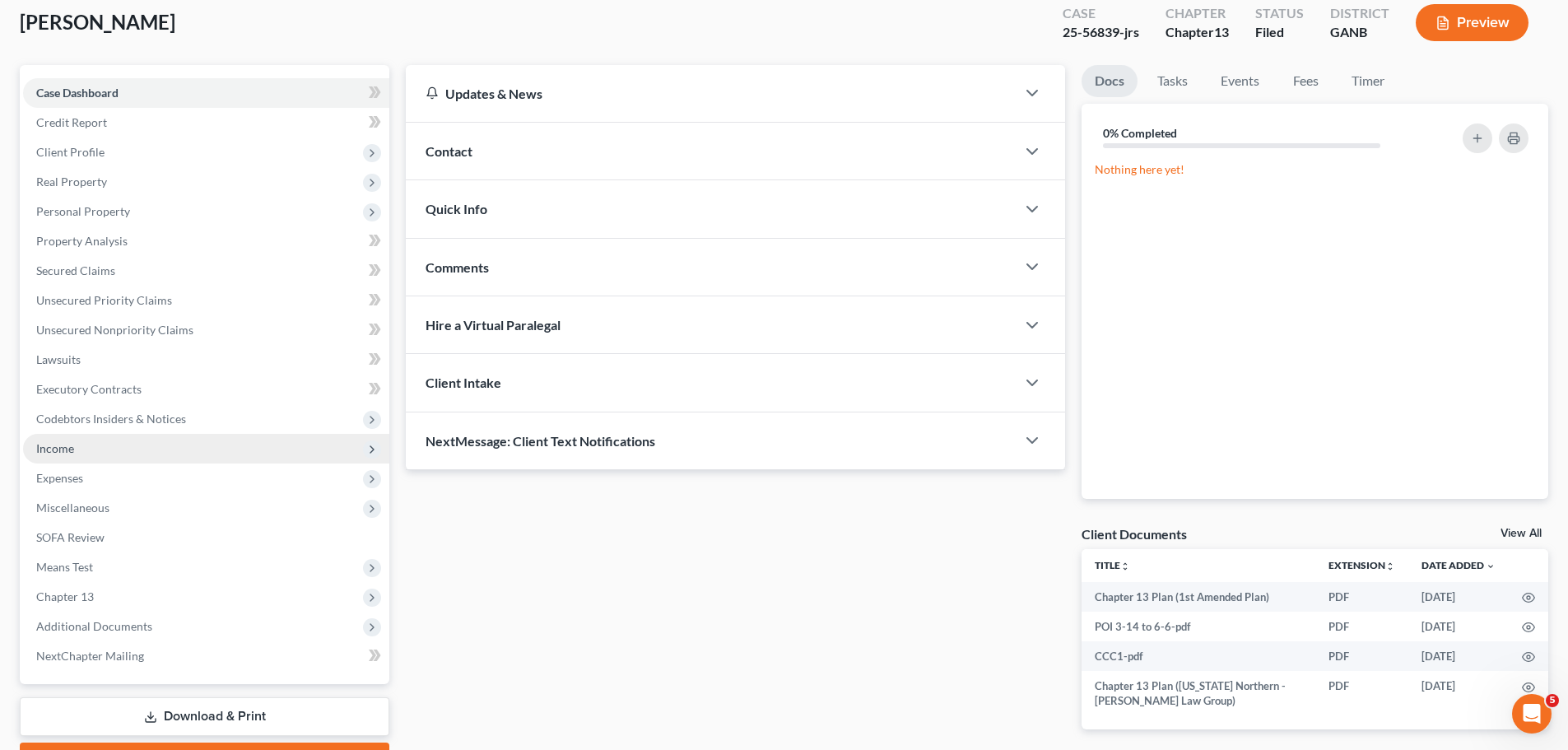
scroll to position [184, 0]
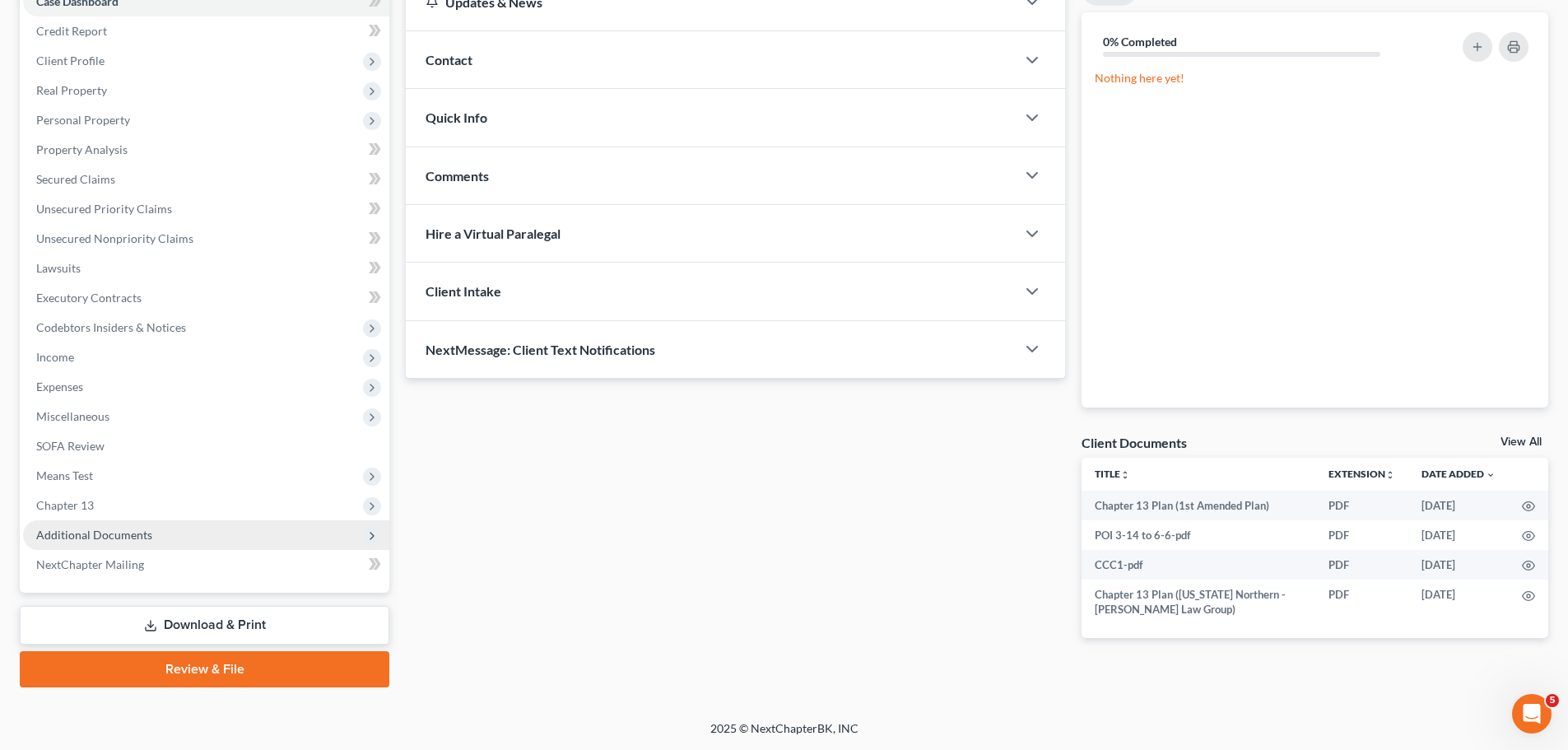
click at [176, 539] on span "Additional Documents" at bounding box center [206, 535] width 366 height 30
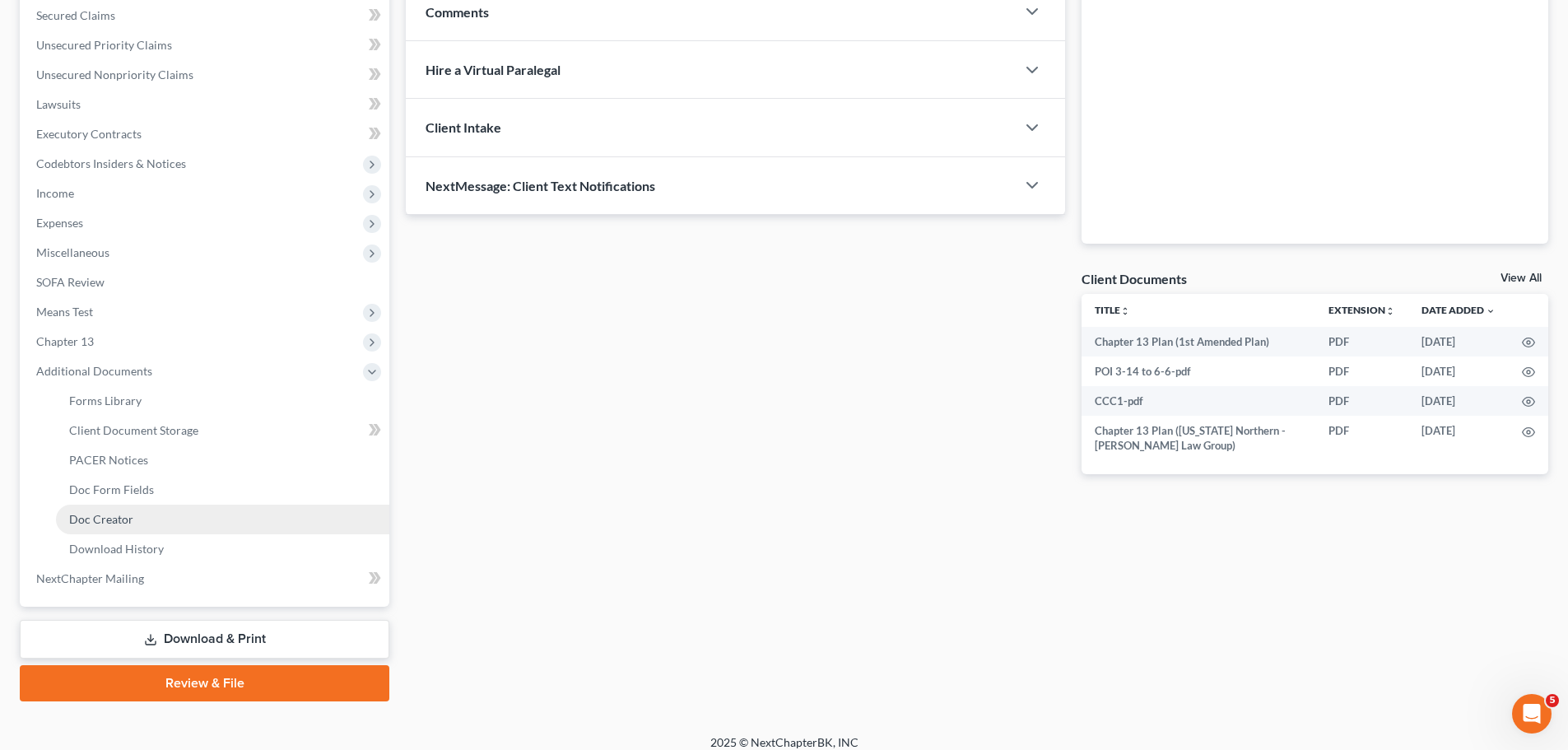
scroll to position [349, 0]
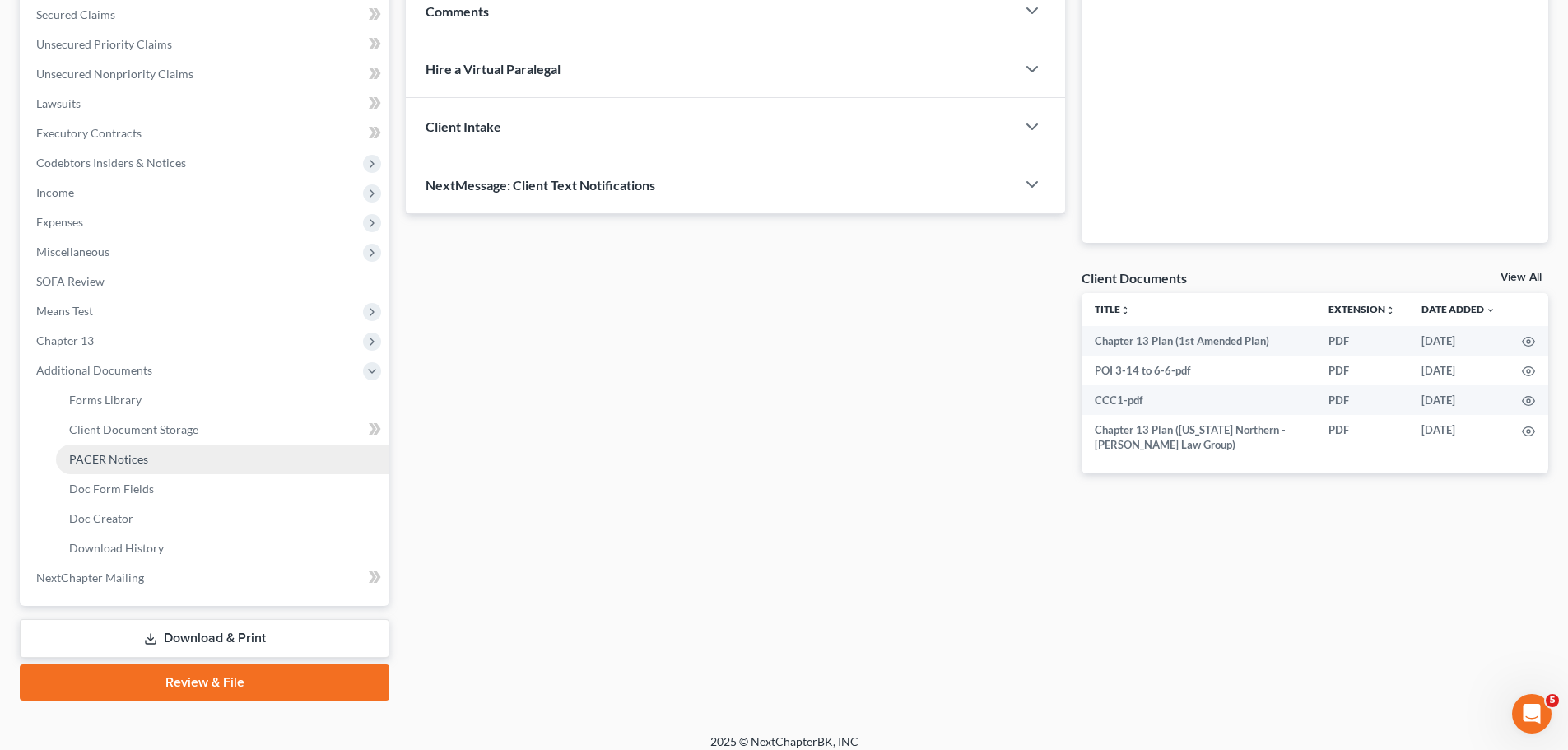
click at [145, 457] on span "PACER Notices" at bounding box center [109, 458] width 79 height 14
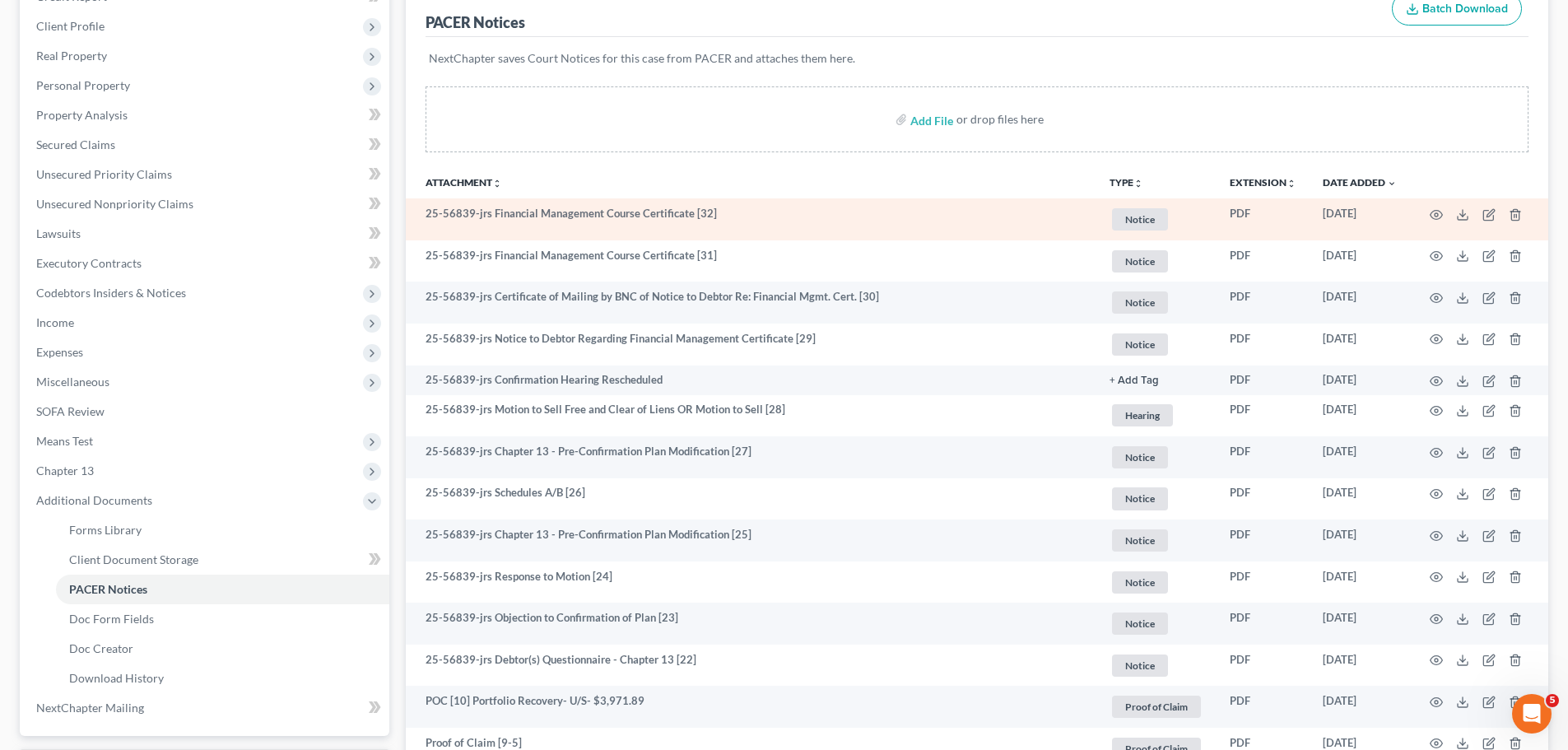
scroll to position [247, 0]
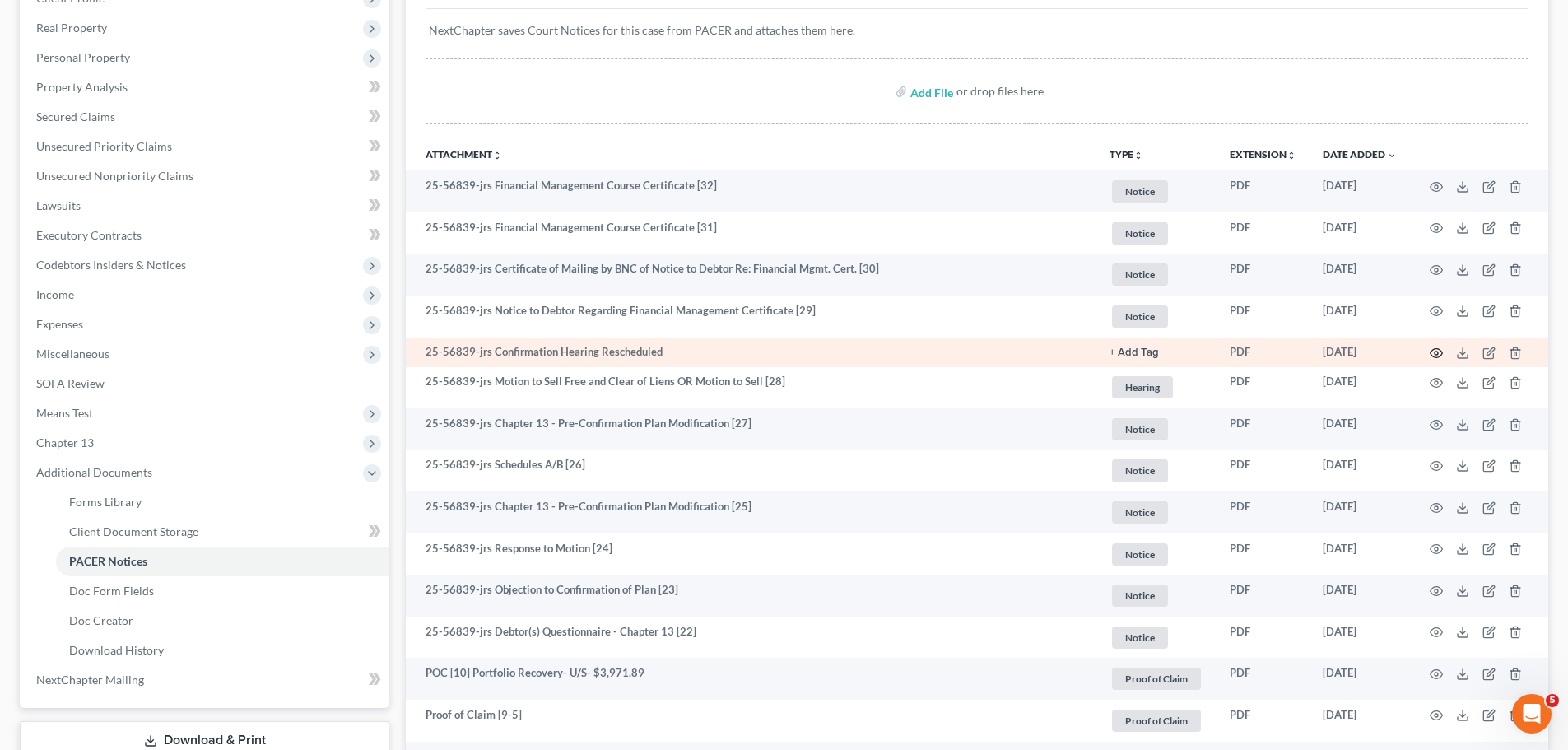
click at [1440, 351] on icon "button" at bounding box center [1436, 353] width 13 height 13
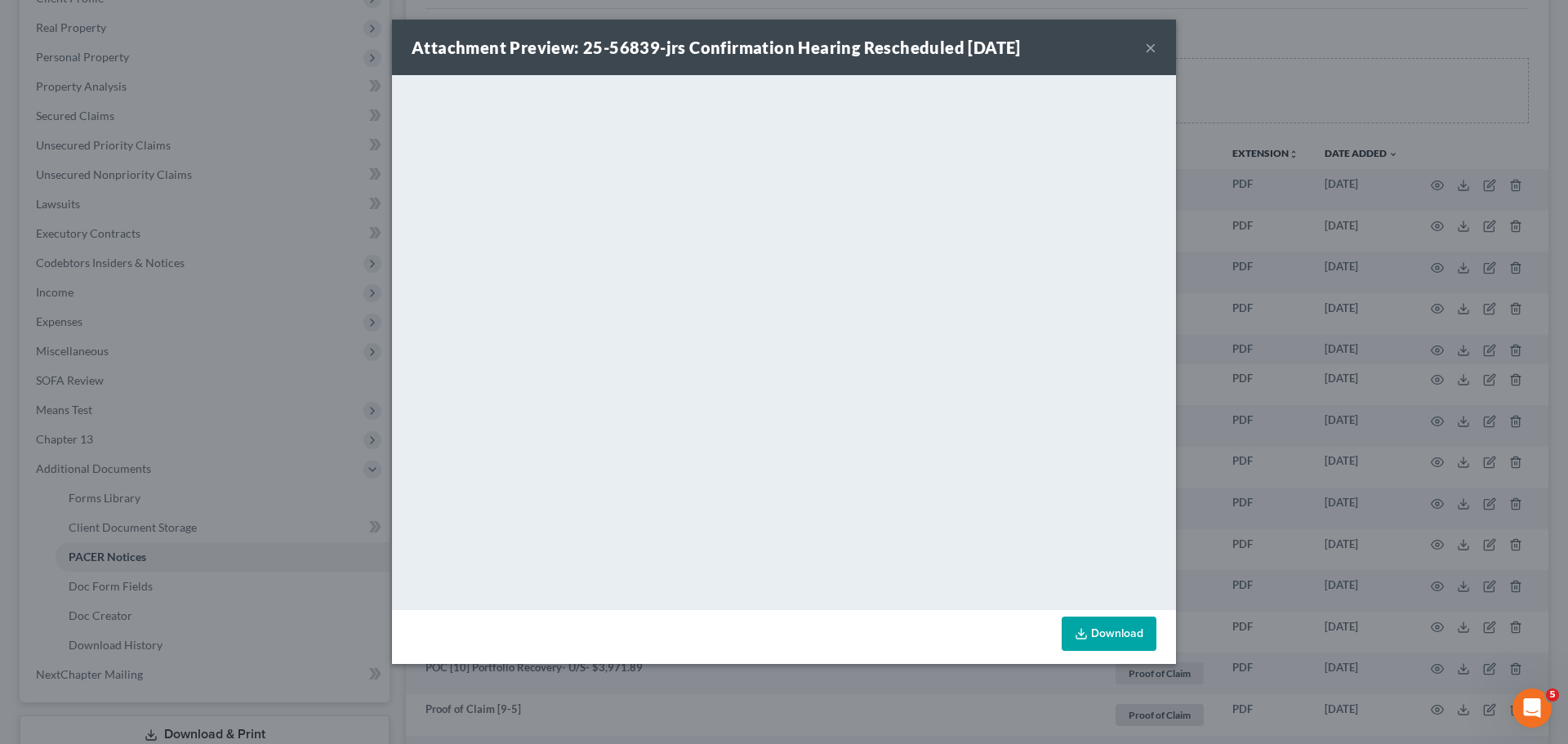
click at [1154, 44] on button "×" at bounding box center [1151, 47] width 11 height 20
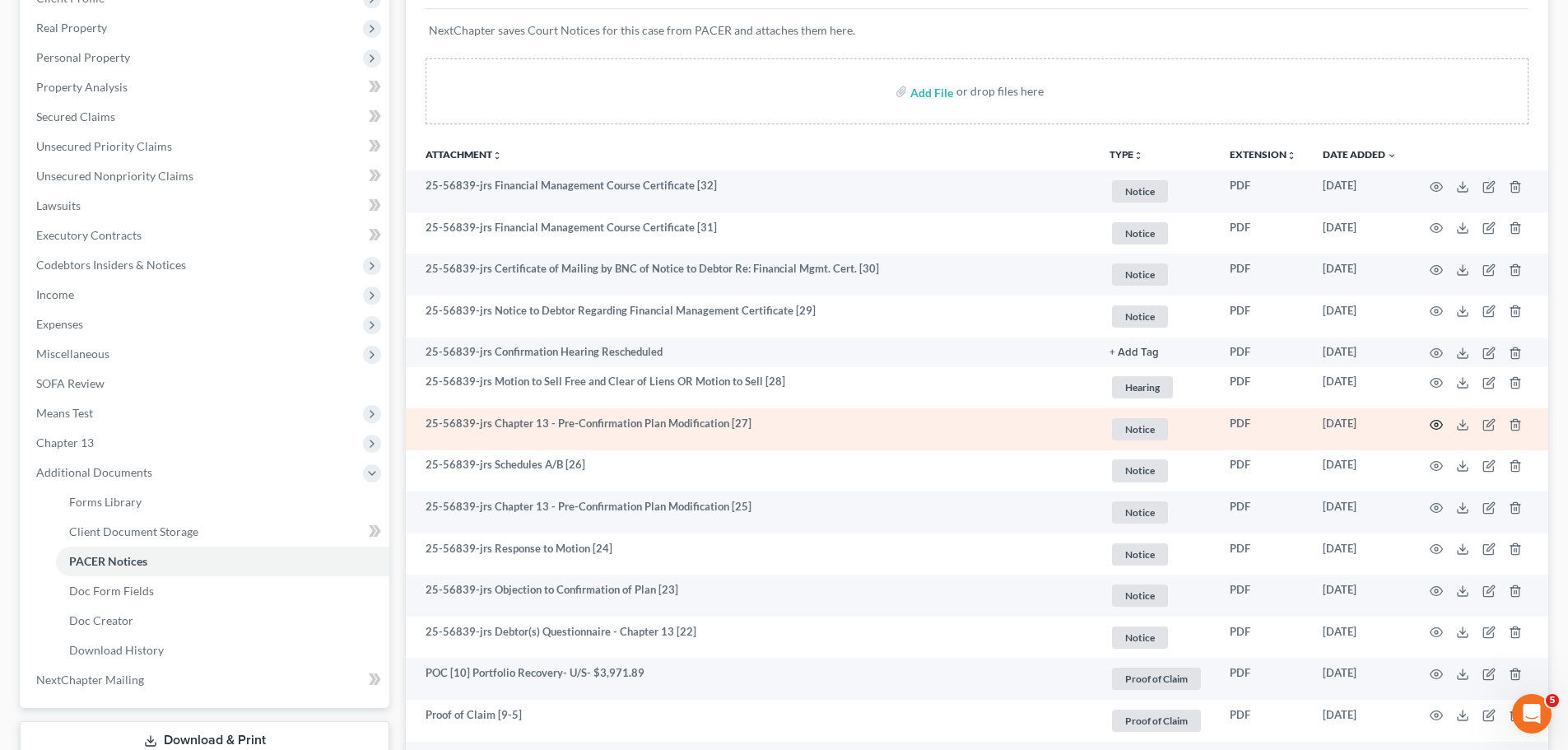
click at [1437, 423] on circle "button" at bounding box center [1436, 423] width 3 height 3
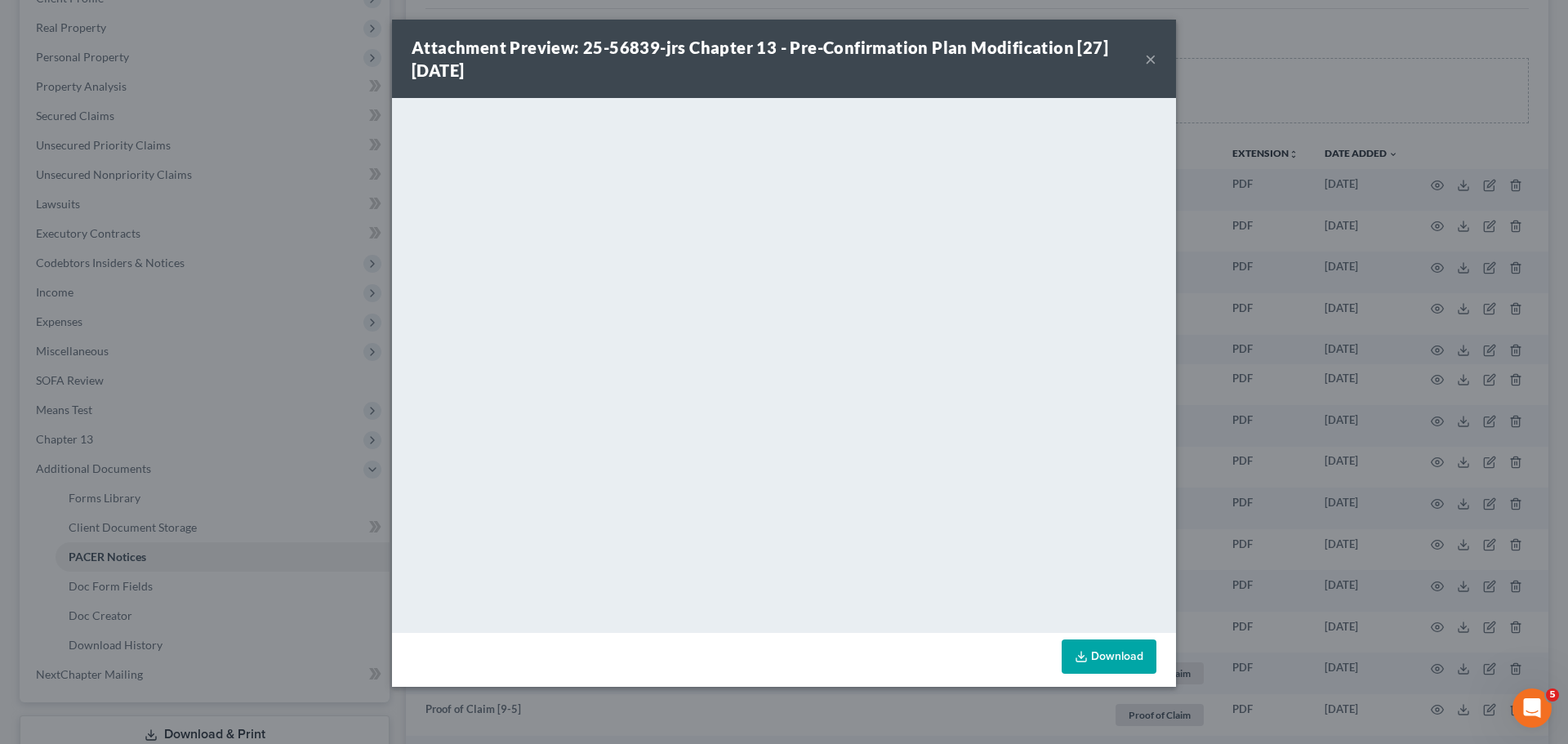
click at [1147, 51] on button "×" at bounding box center [1151, 58] width 11 height 20
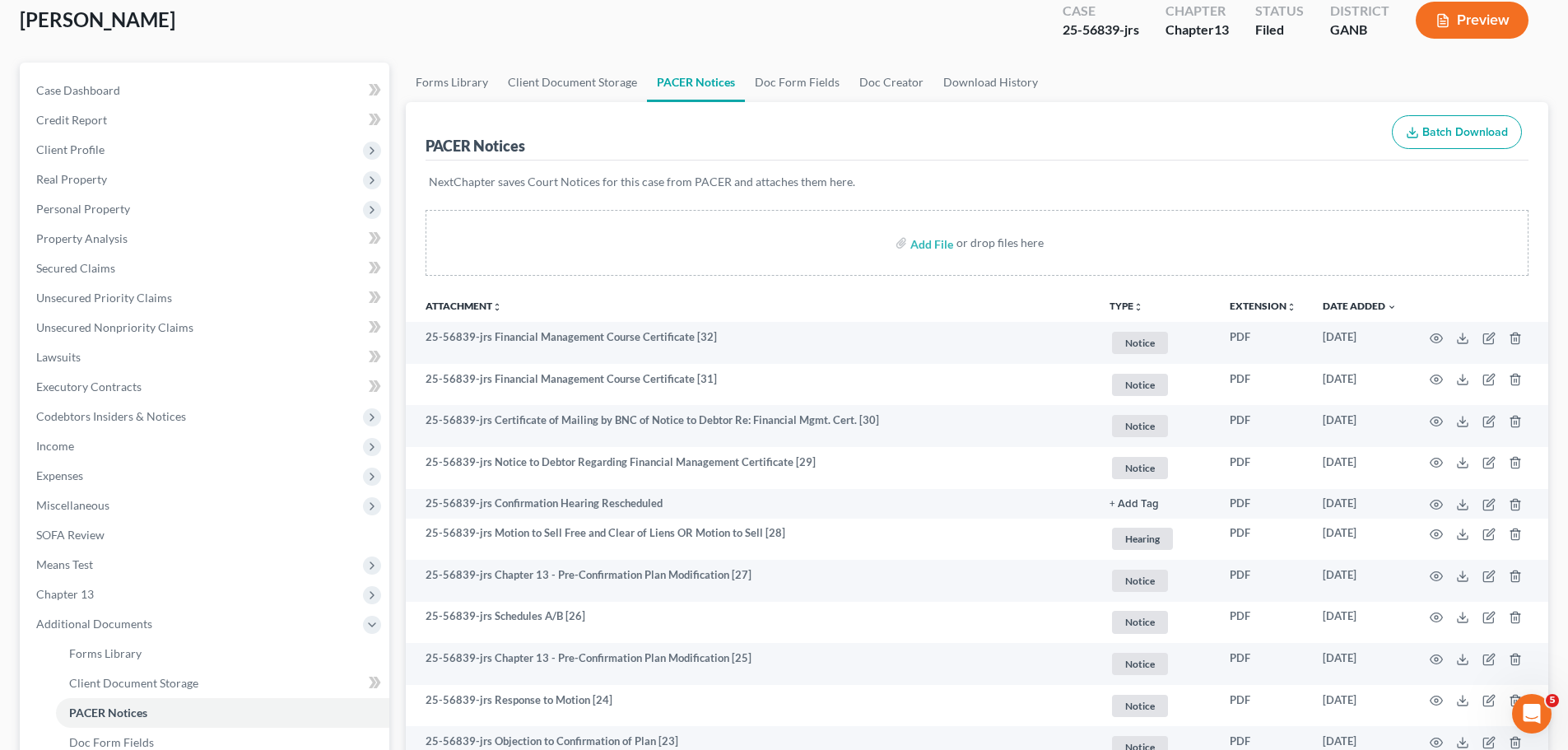
scroll to position [0, 0]
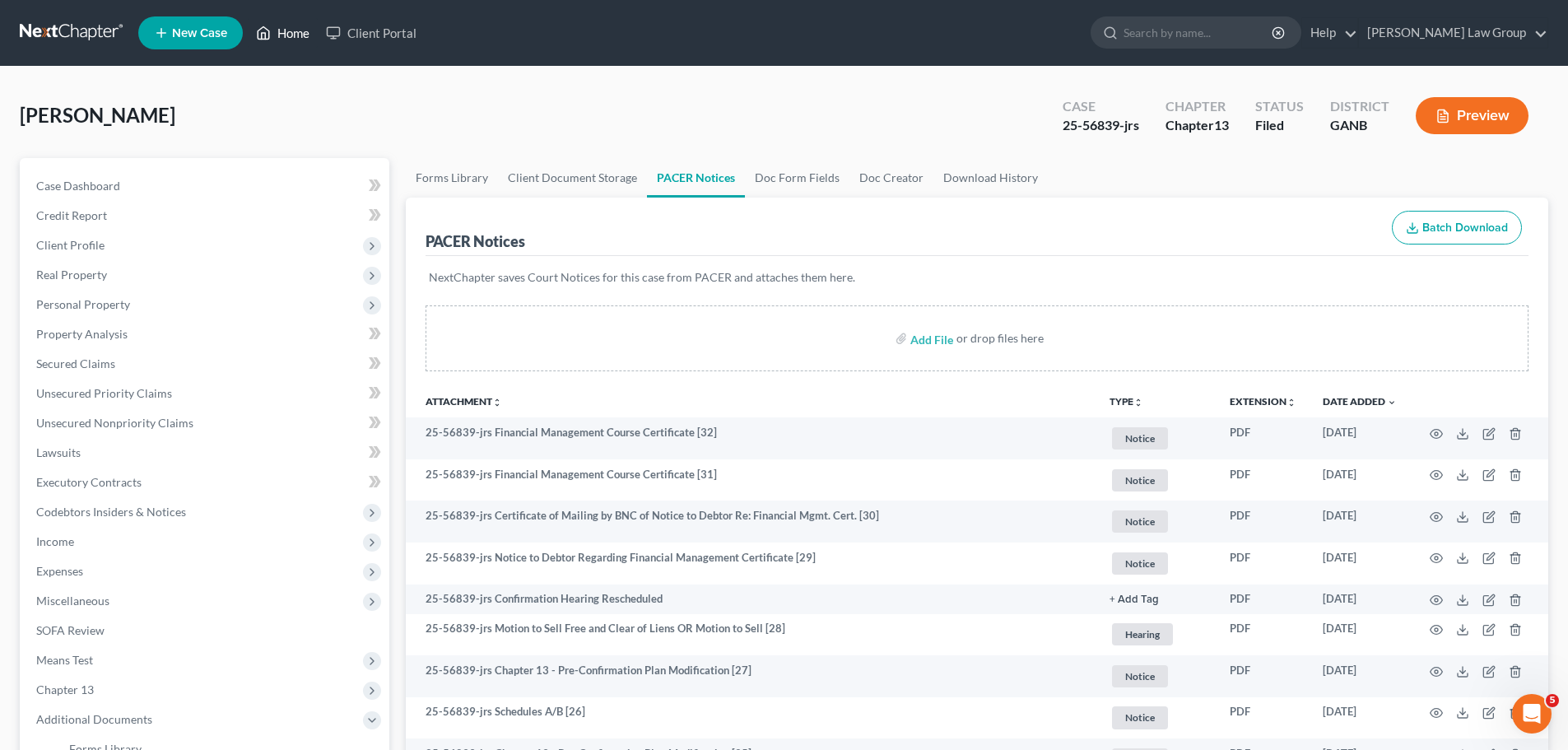
drag, startPoint x: 294, startPoint y: 34, endPoint x: 827, endPoint y: 101, distance: 537.2
click at [294, 34] on link "Home" at bounding box center [282, 33] width 70 height 30
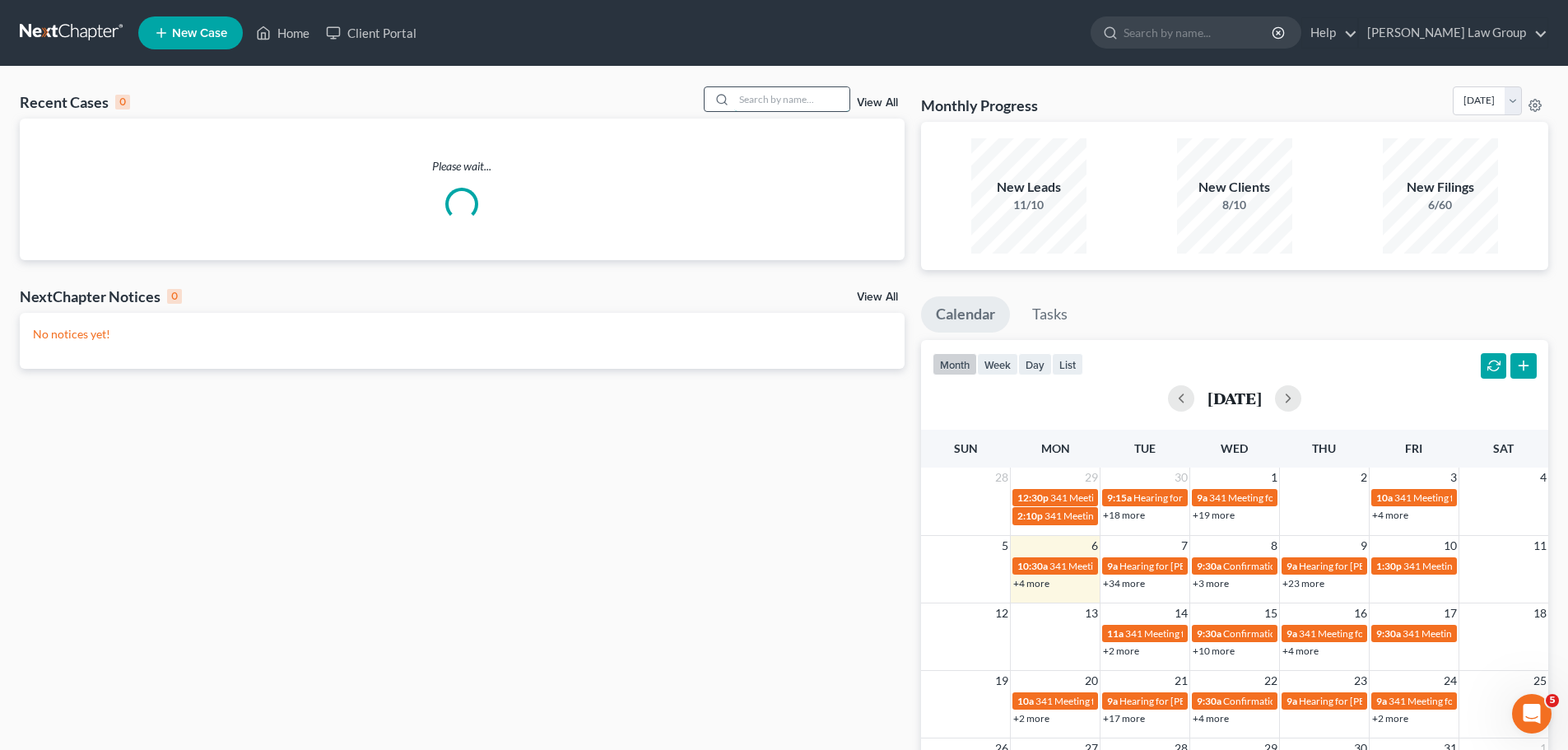
click at [811, 98] on input "search" at bounding box center [792, 99] width 115 height 24
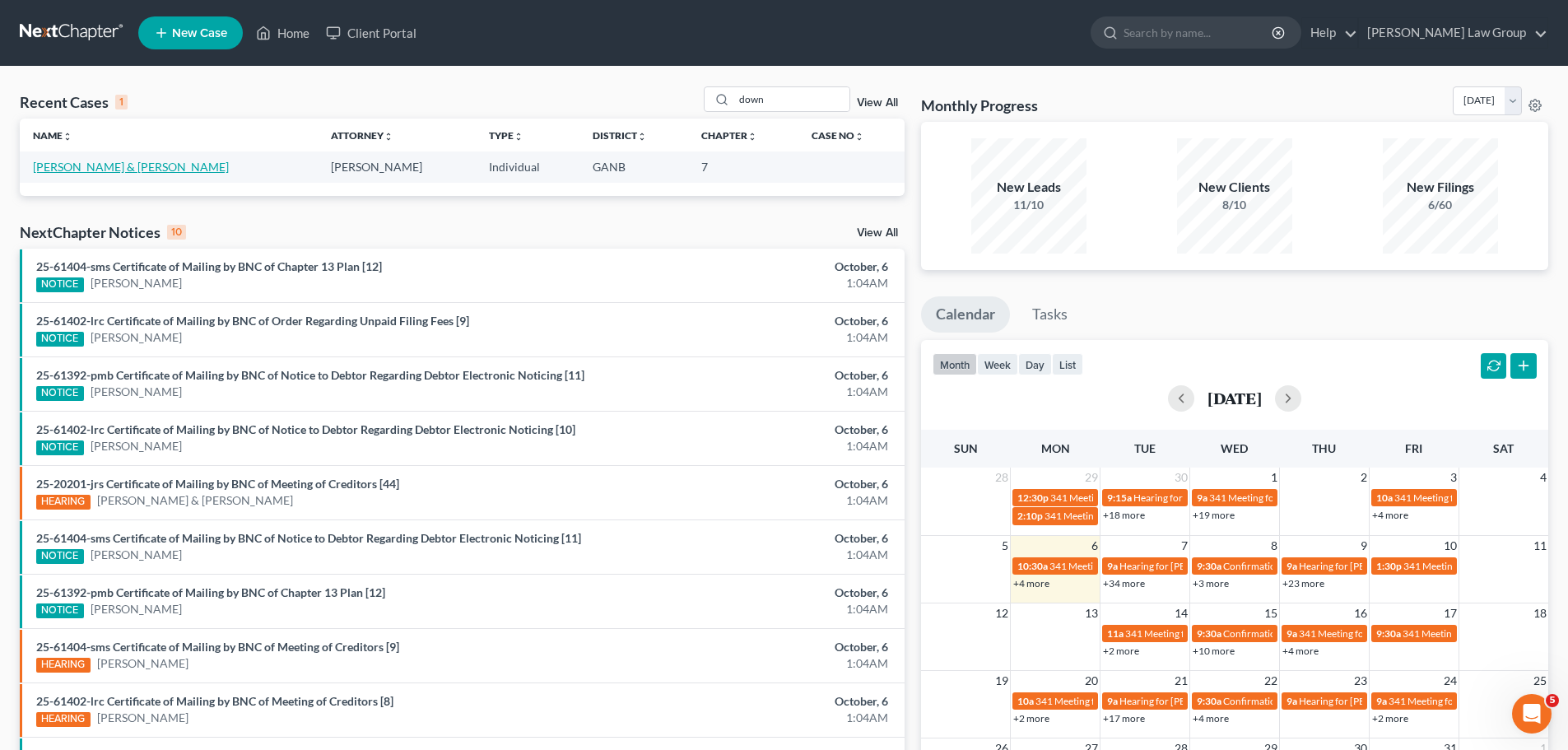
click at [83, 168] on link "[PERSON_NAME] & [PERSON_NAME]" at bounding box center [131, 166] width 196 height 14
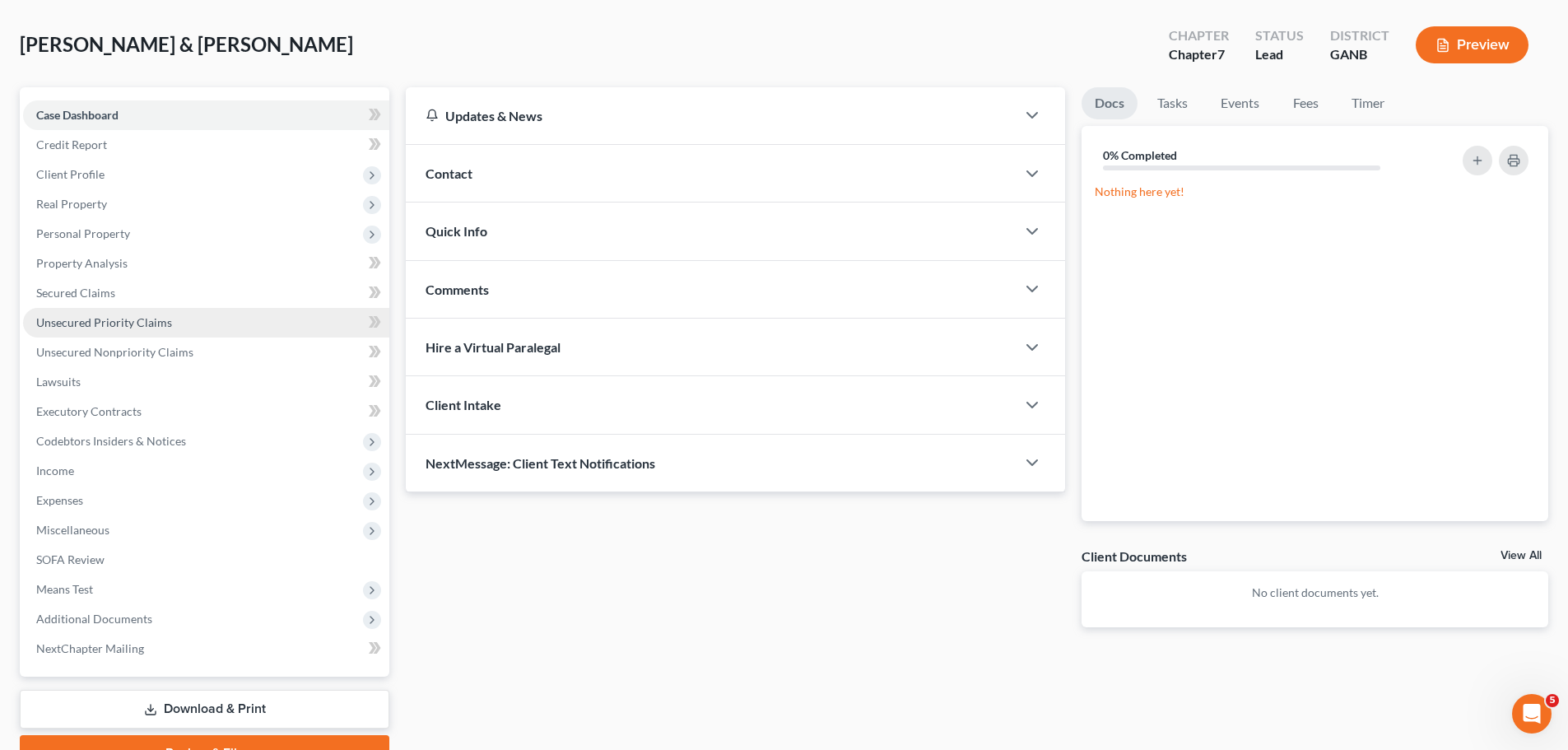
scroll to position [155, 0]
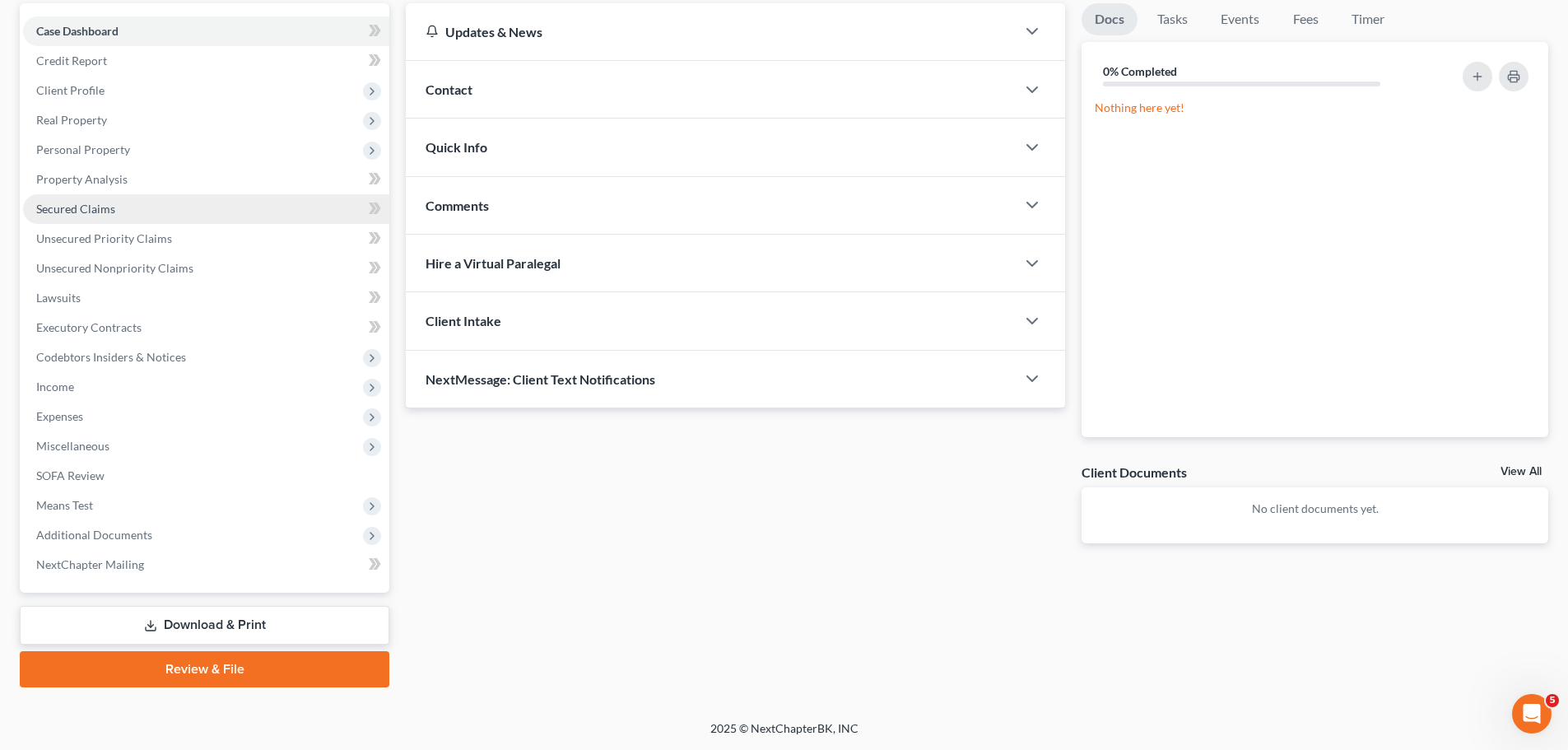
click at [124, 206] on link "Secured Claims" at bounding box center [206, 208] width 366 height 30
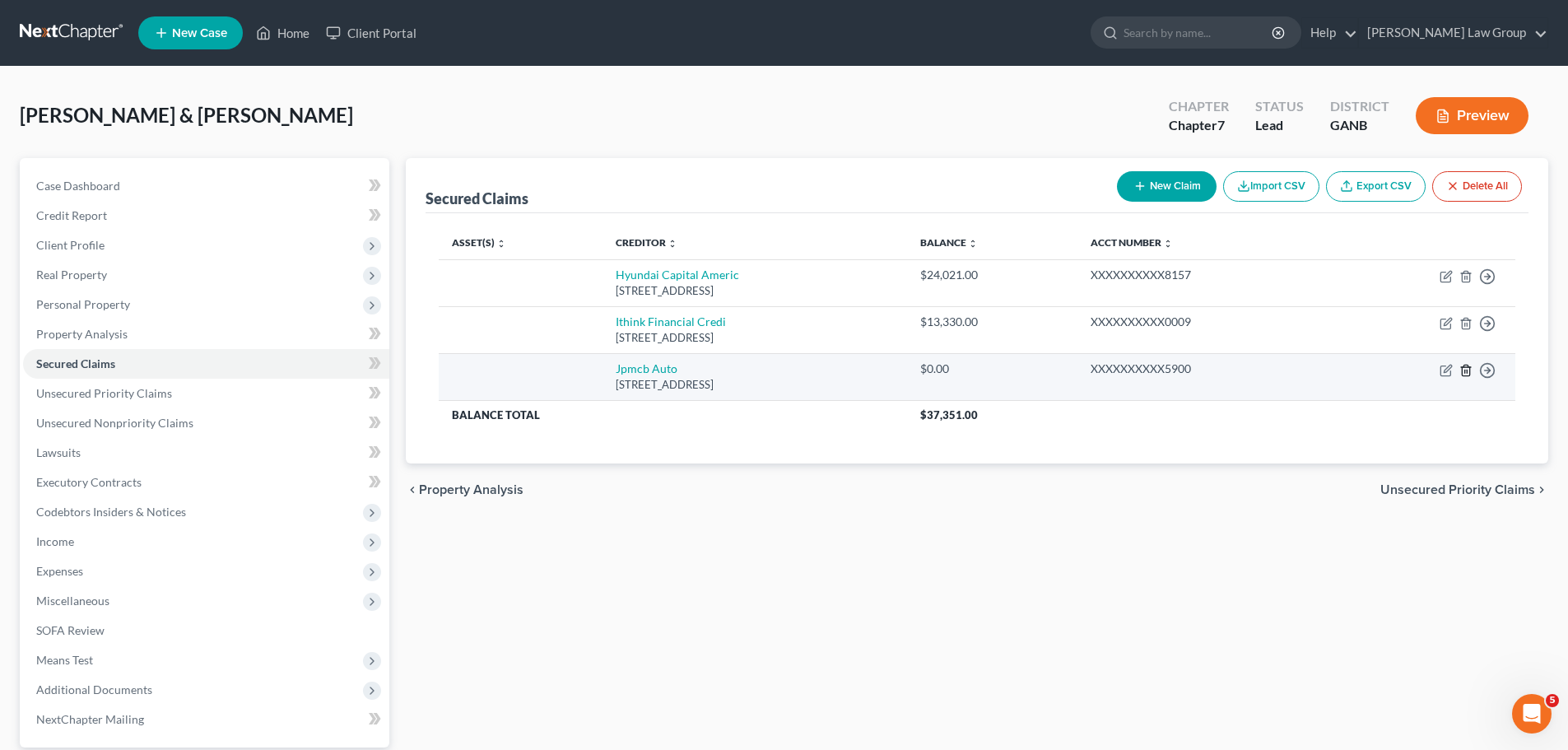
click at [1467, 368] on icon "button" at bounding box center [1466, 371] width 13 height 13
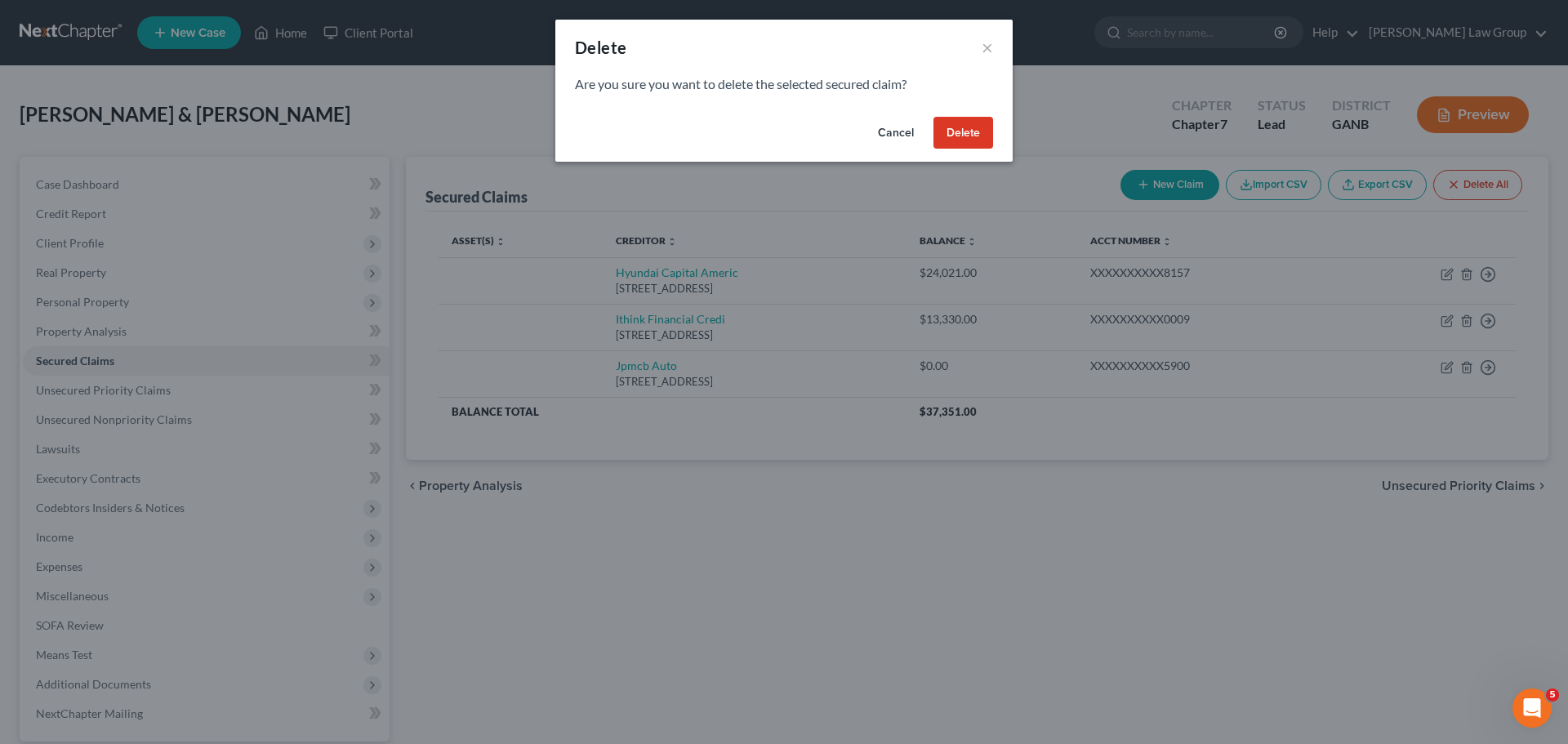
click at [960, 127] on button "Delete" at bounding box center [963, 133] width 60 height 32
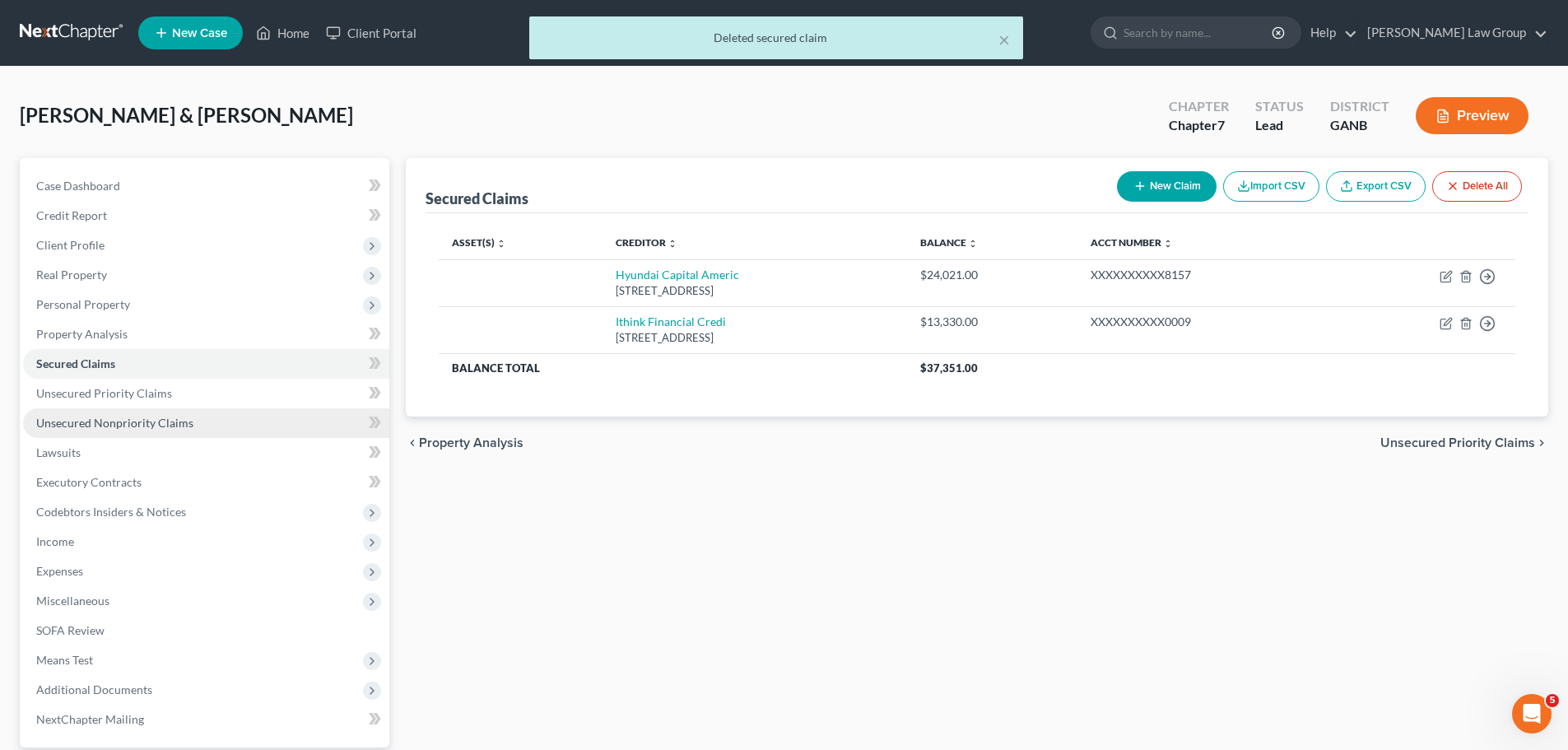
click at [164, 417] on span "Unsecured Nonpriority Claims" at bounding box center [115, 423] width 158 height 14
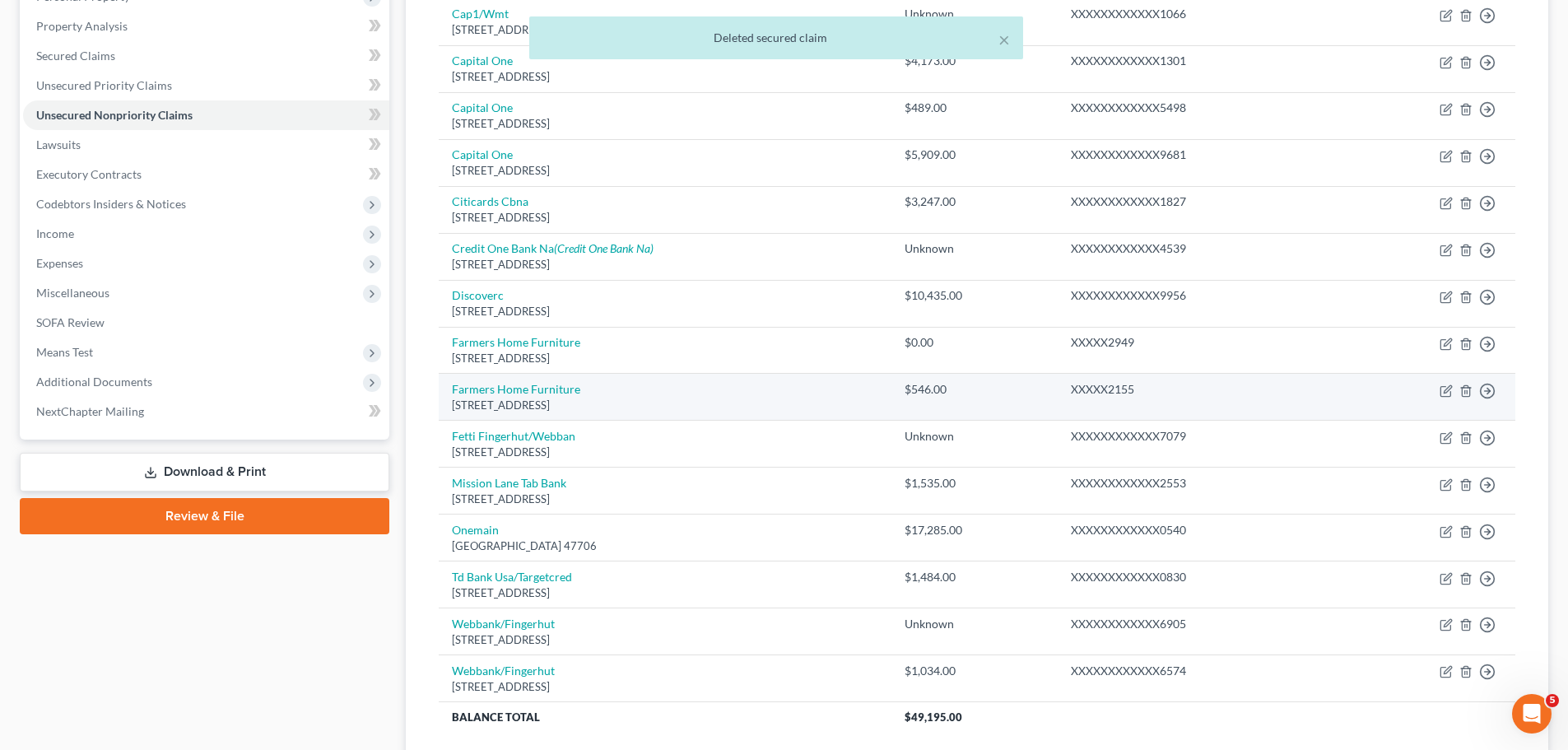
scroll to position [329, 0]
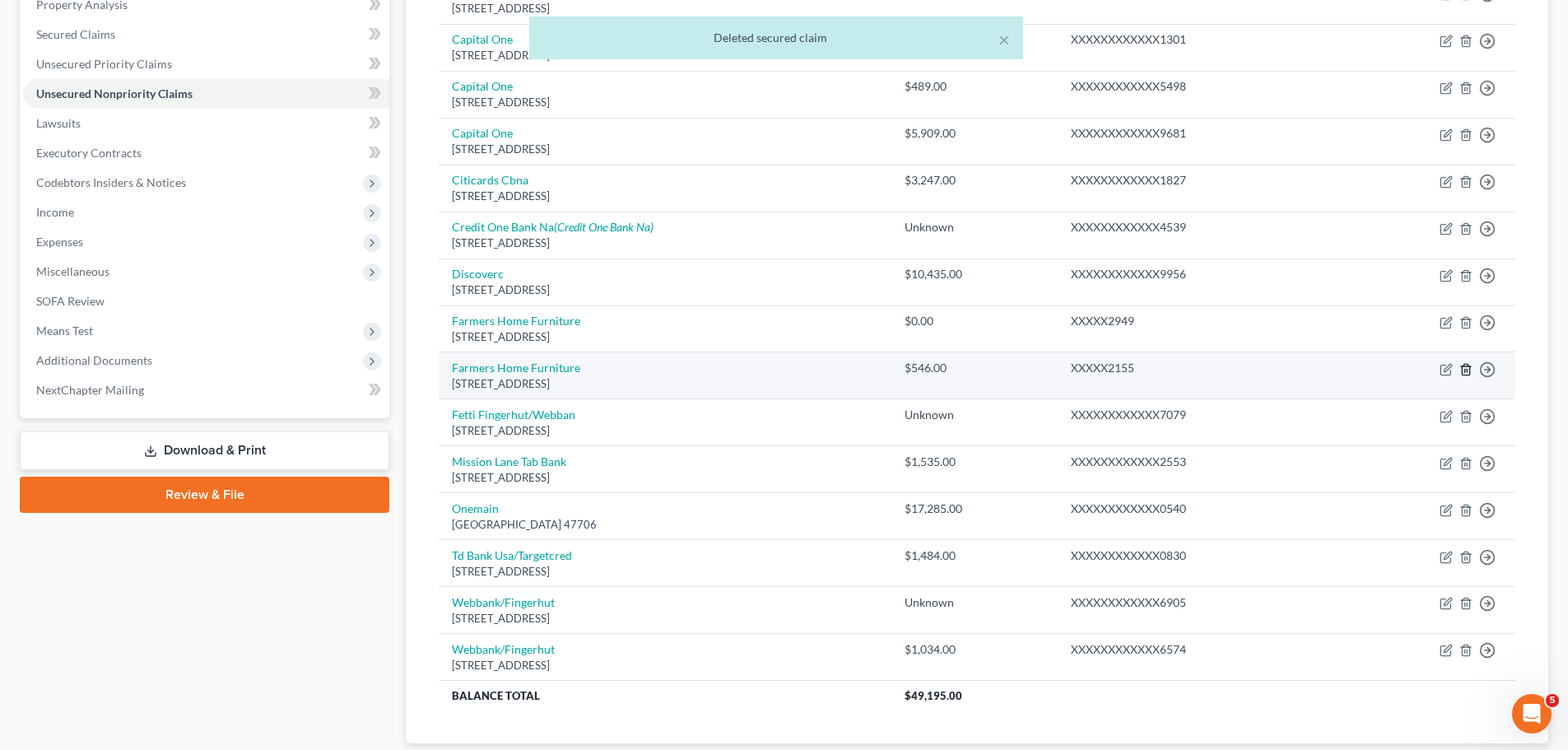
click at [1467, 369] on line "button" at bounding box center [1467, 370] width 0 height 3
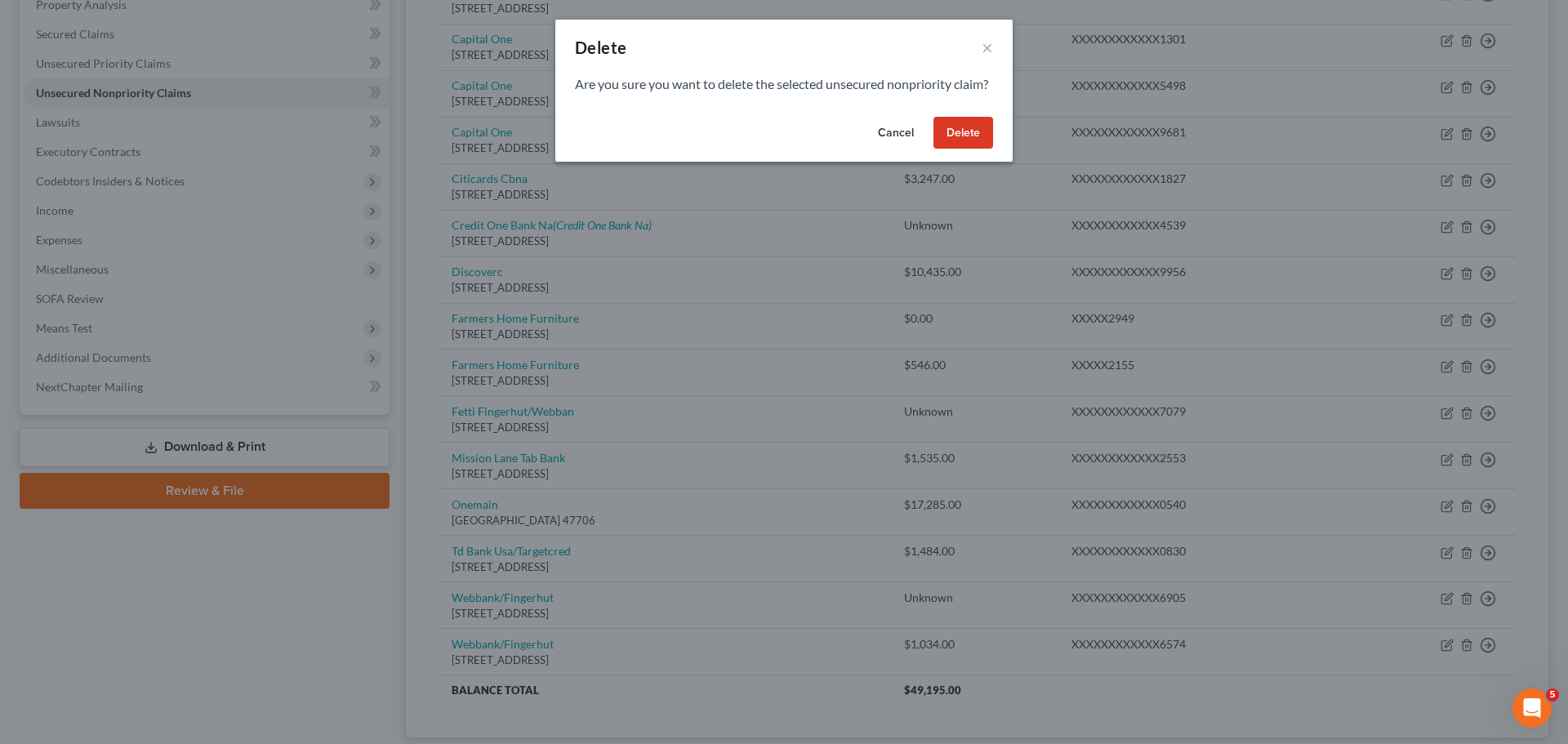
click at [958, 141] on button "Delete" at bounding box center [963, 133] width 60 height 32
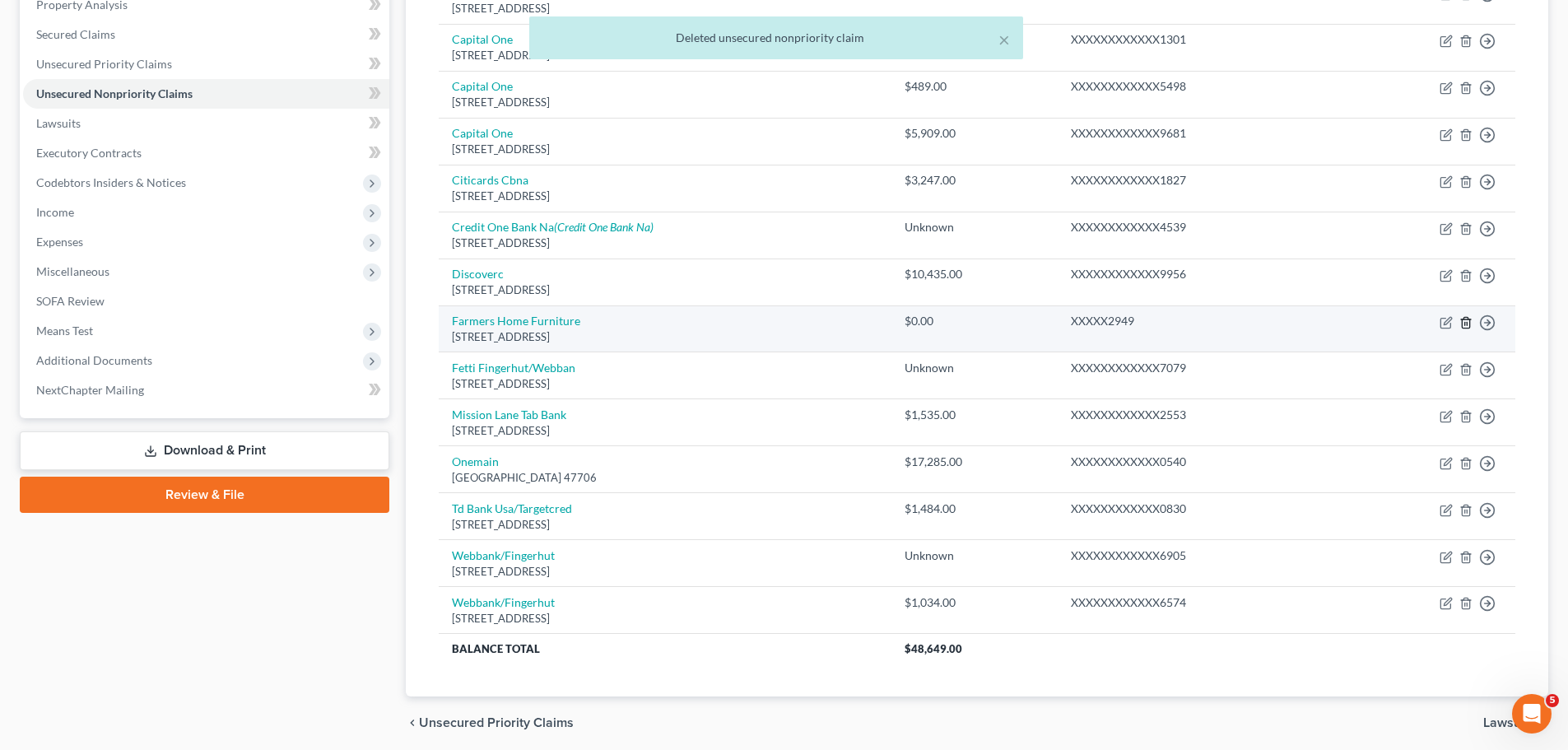
click at [1466, 323] on icon "button" at bounding box center [1466, 323] width 13 height 13
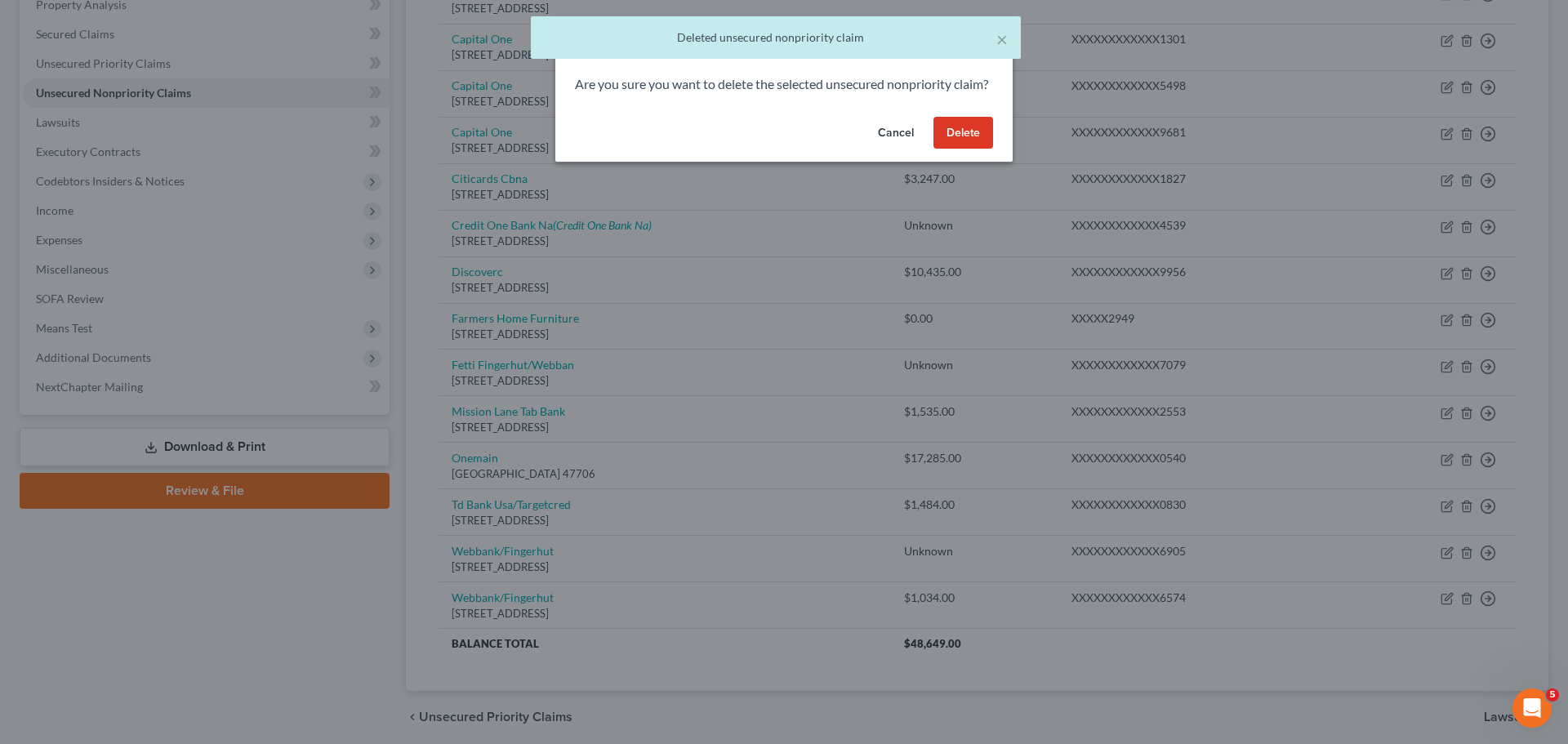
click at [962, 150] on button "Delete" at bounding box center [963, 133] width 60 height 32
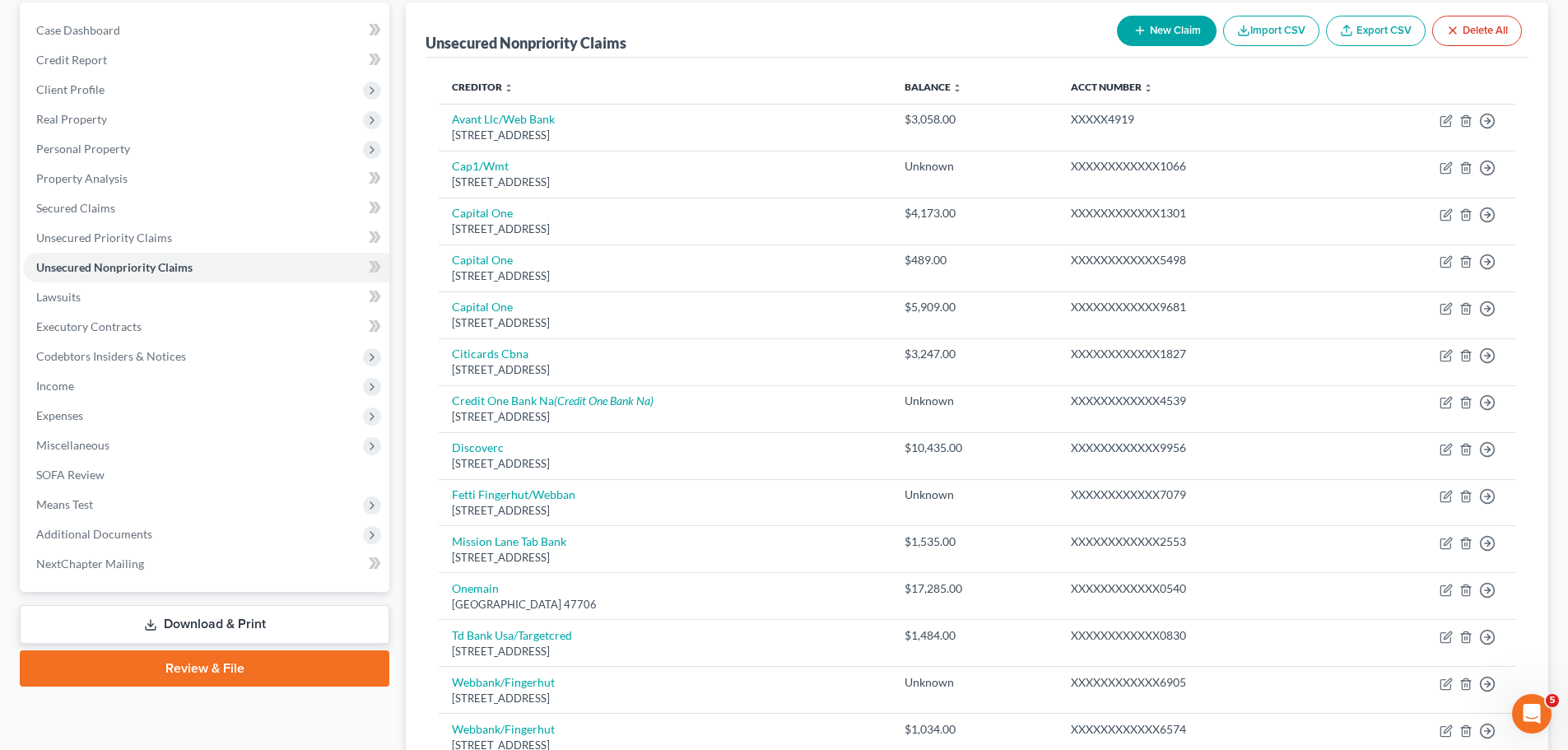
scroll to position [0, 0]
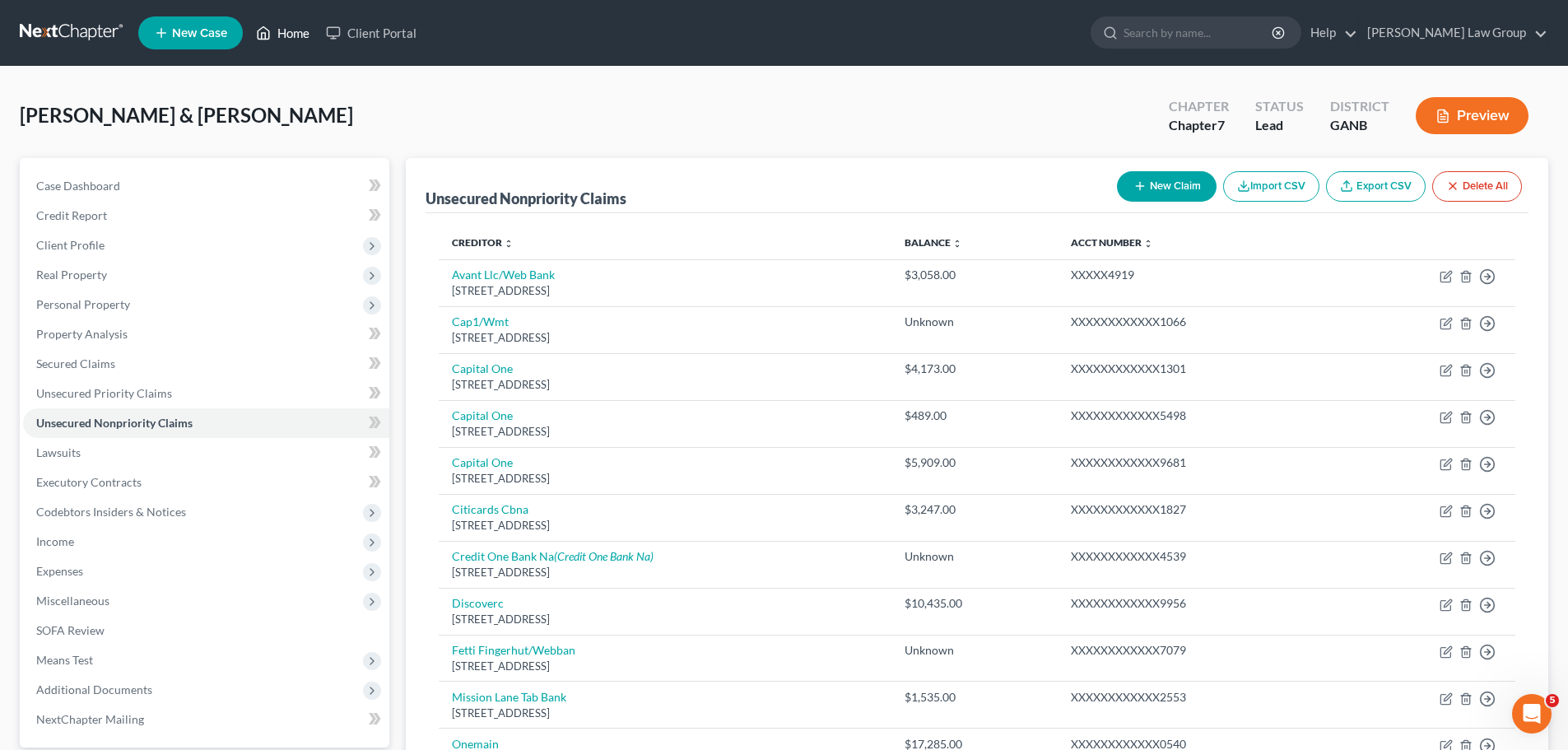
click at [281, 25] on link "Home" at bounding box center [282, 33] width 70 height 30
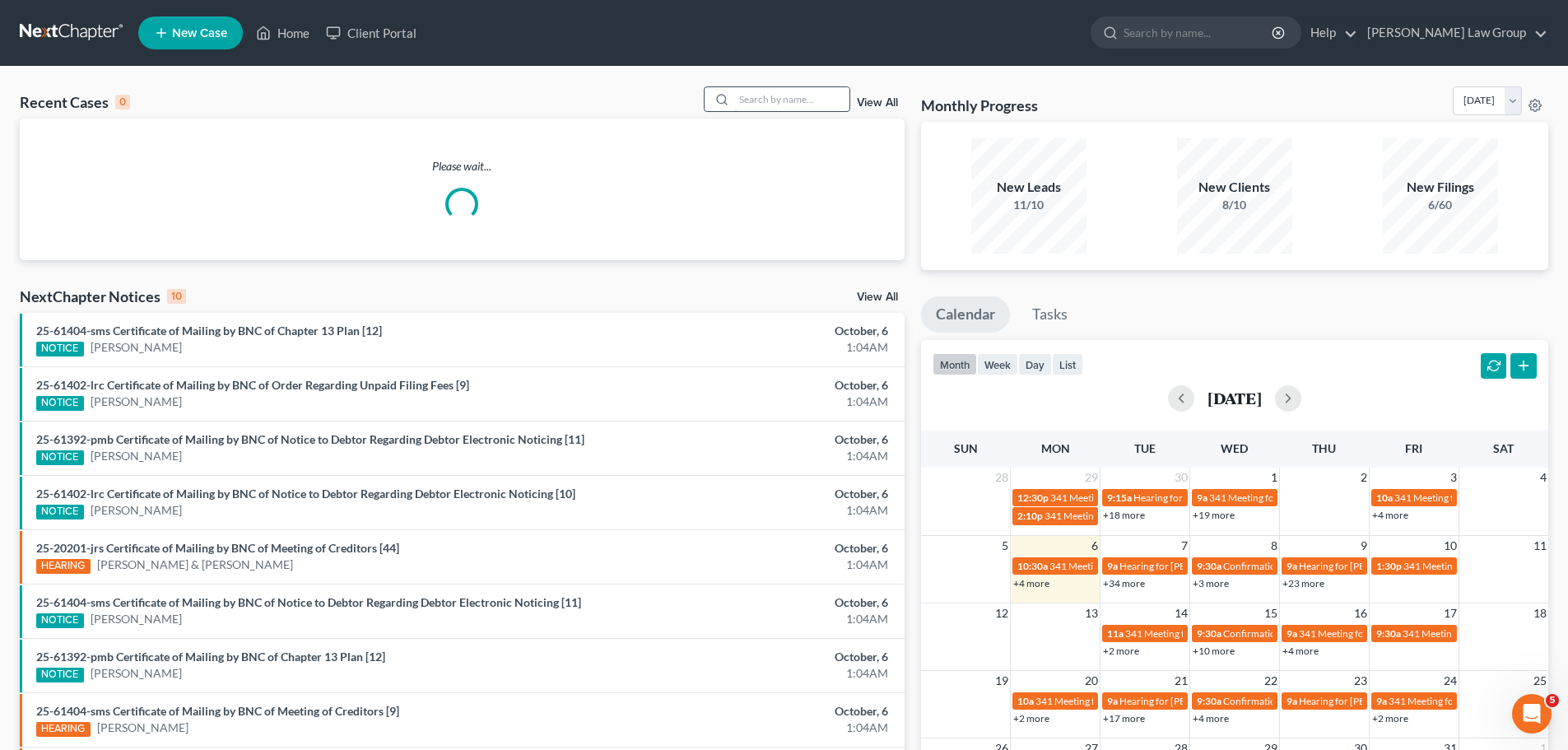
click at [802, 90] on input "search" at bounding box center [792, 99] width 115 height 24
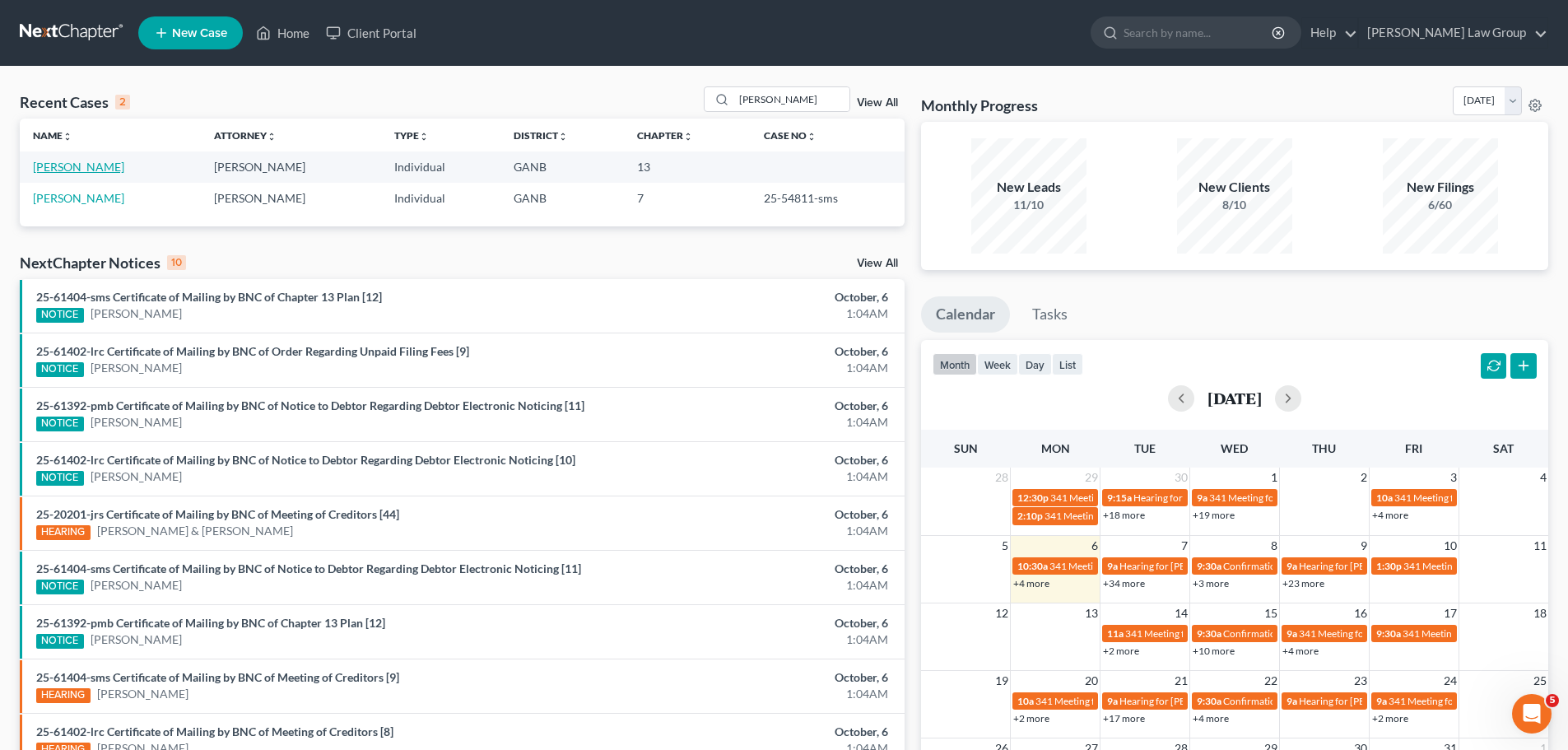
click at [101, 165] on link "[PERSON_NAME]" at bounding box center [78, 166] width 91 height 14
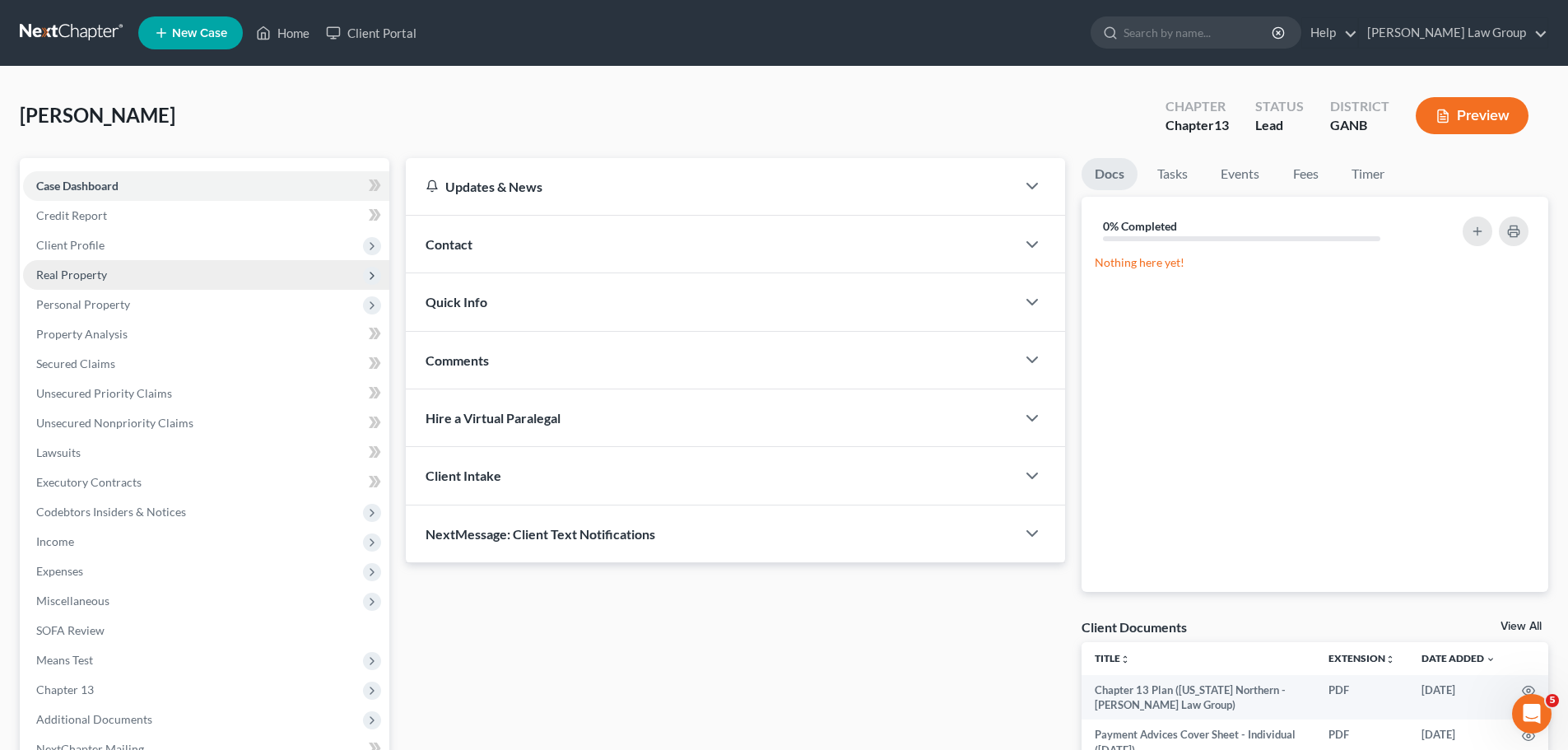
click at [88, 274] on span "Real Property" at bounding box center [72, 274] width 71 height 14
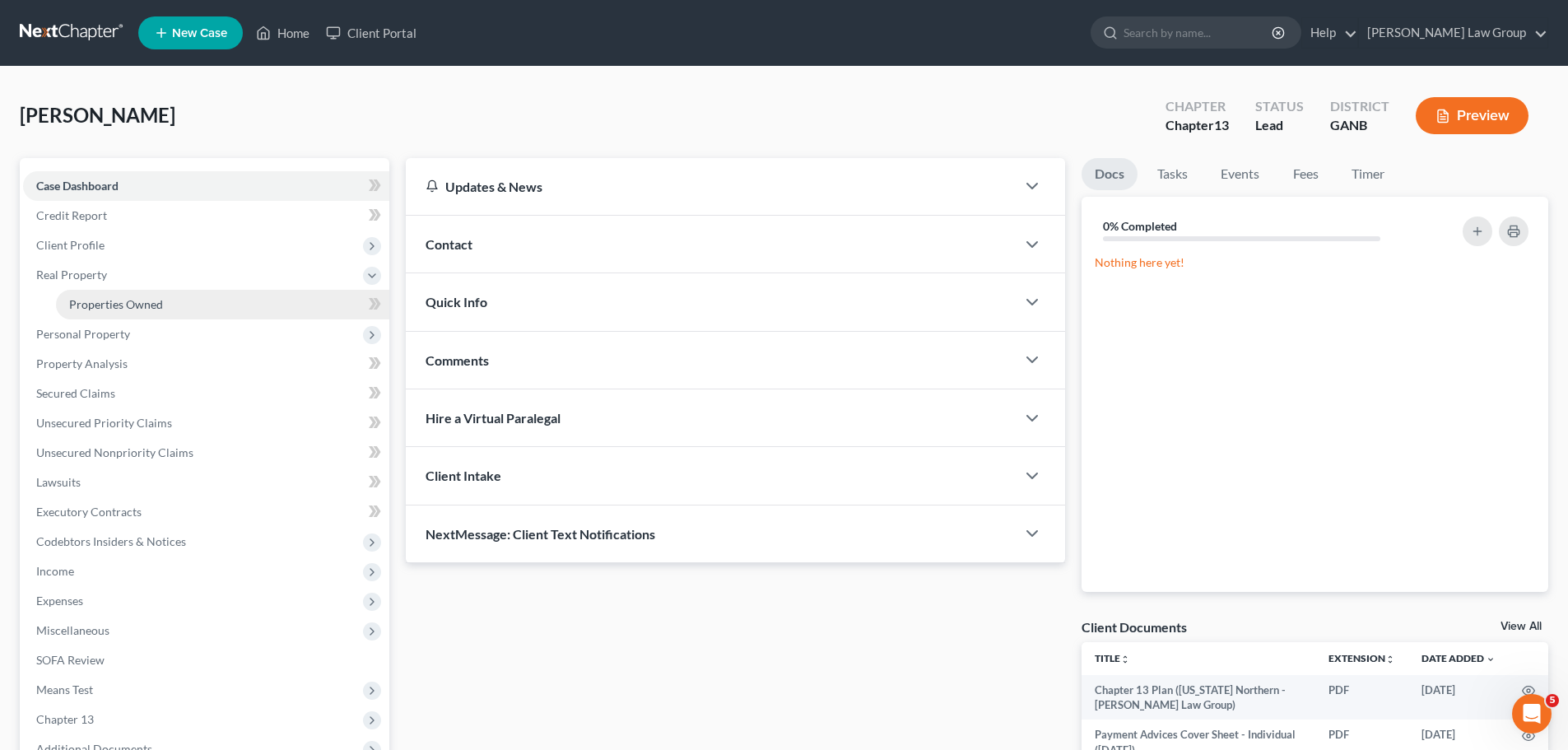
click at [157, 298] on span "Properties Owned" at bounding box center [116, 303] width 94 height 14
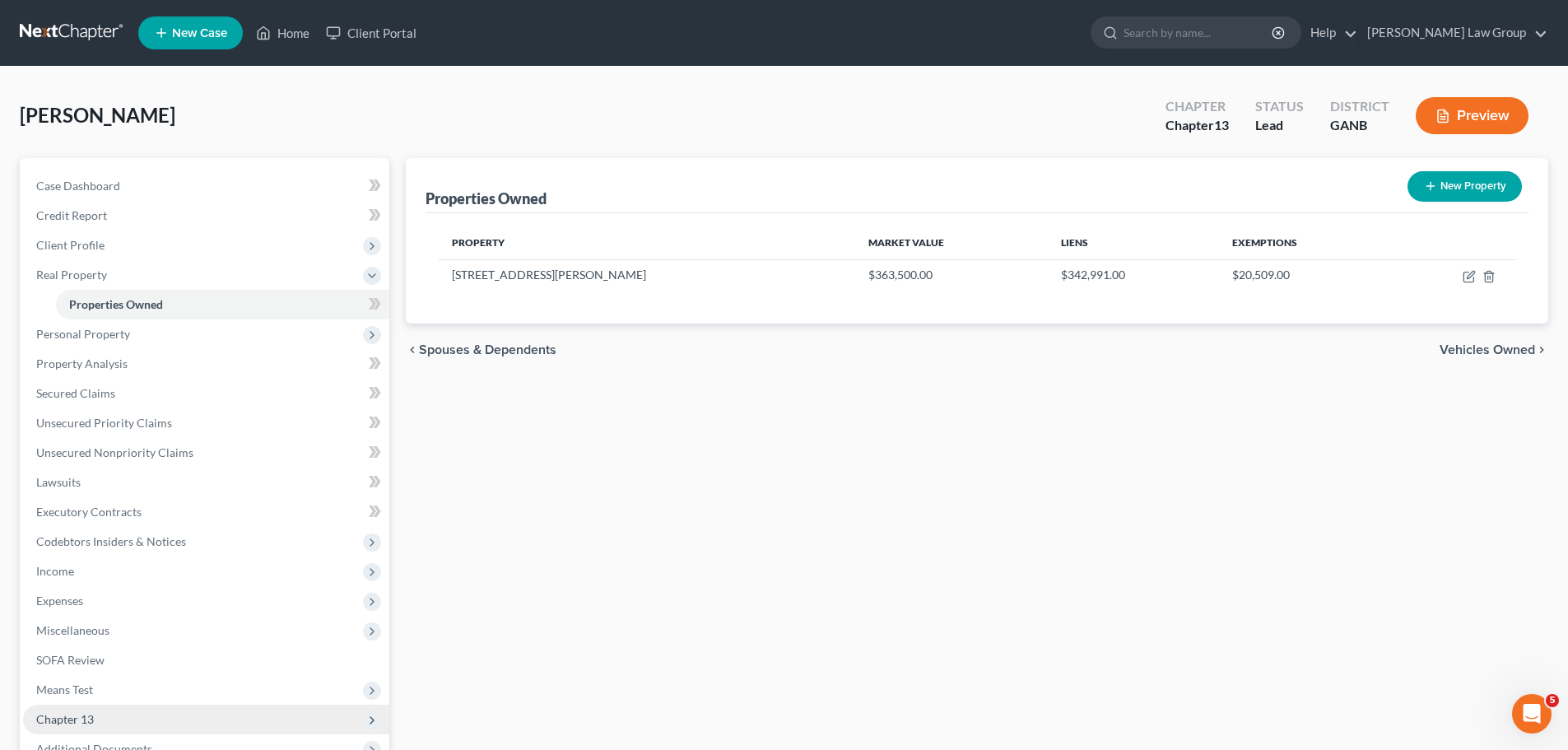
scroll to position [214, 0]
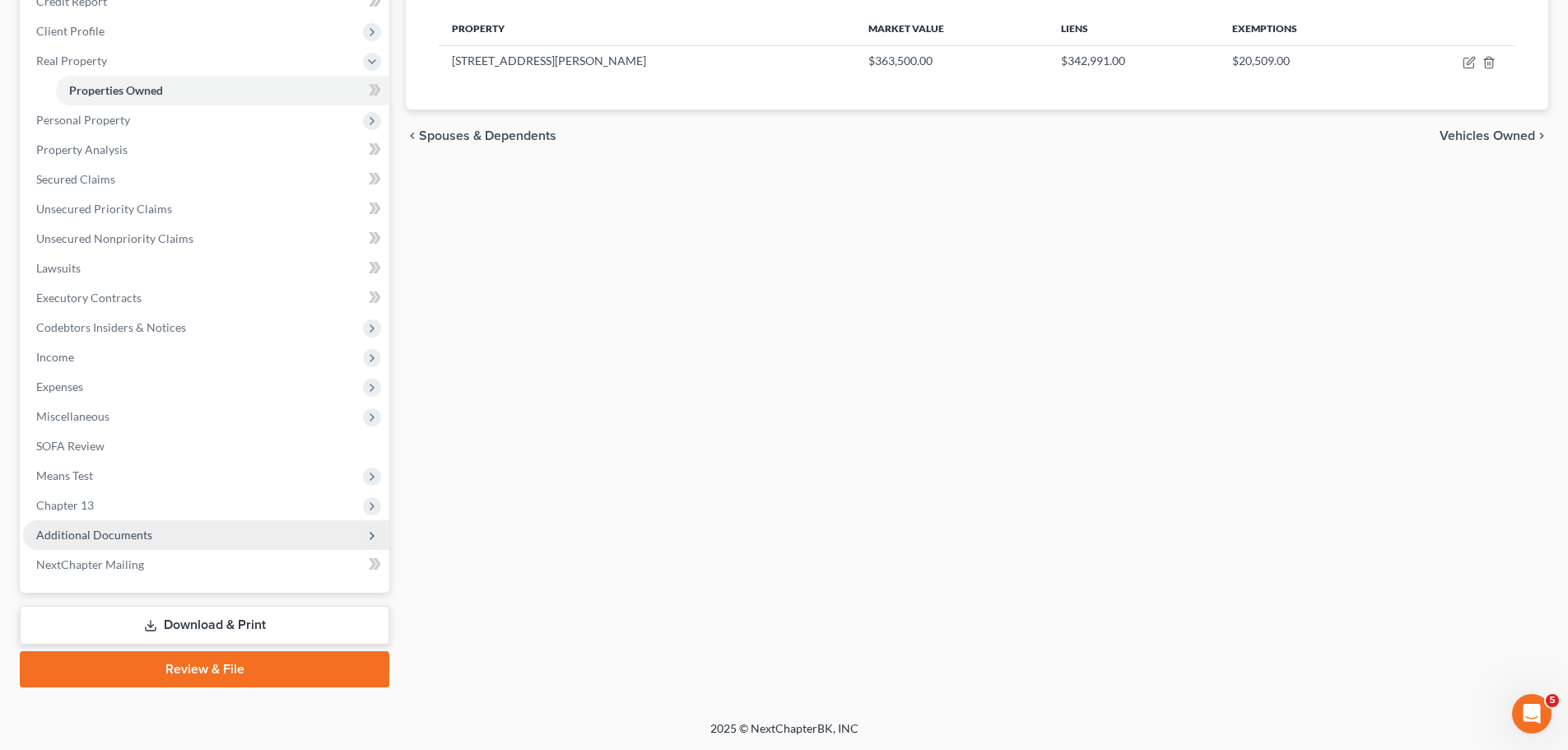
drag, startPoint x: 169, startPoint y: 532, endPoint x: 208, endPoint y: 541, distance: 40.0
click at [169, 532] on span "Additional Documents" at bounding box center [206, 535] width 366 height 30
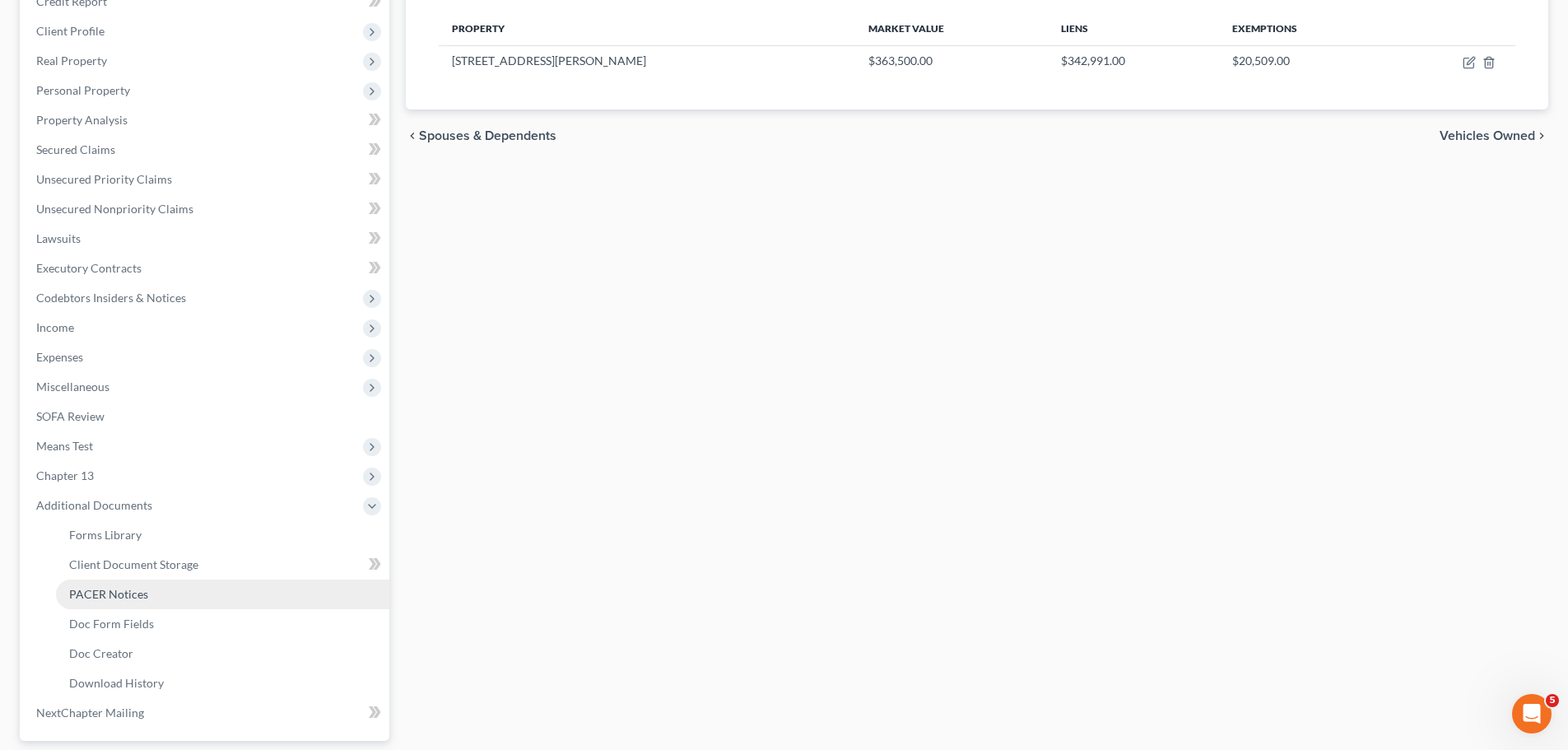
click at [183, 595] on link "PACER Notices" at bounding box center [222, 593] width 333 height 30
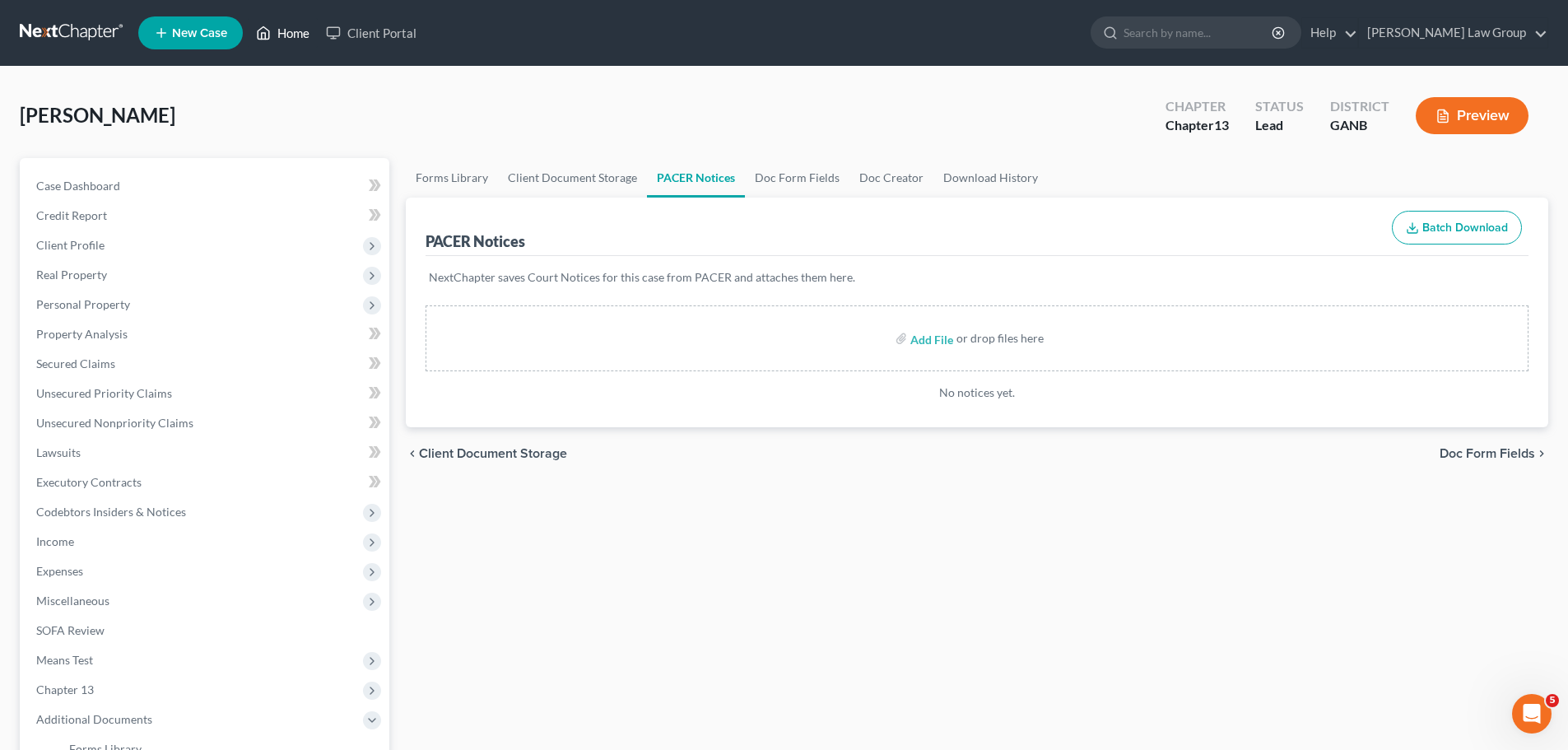
click at [287, 38] on link "Home" at bounding box center [282, 33] width 70 height 30
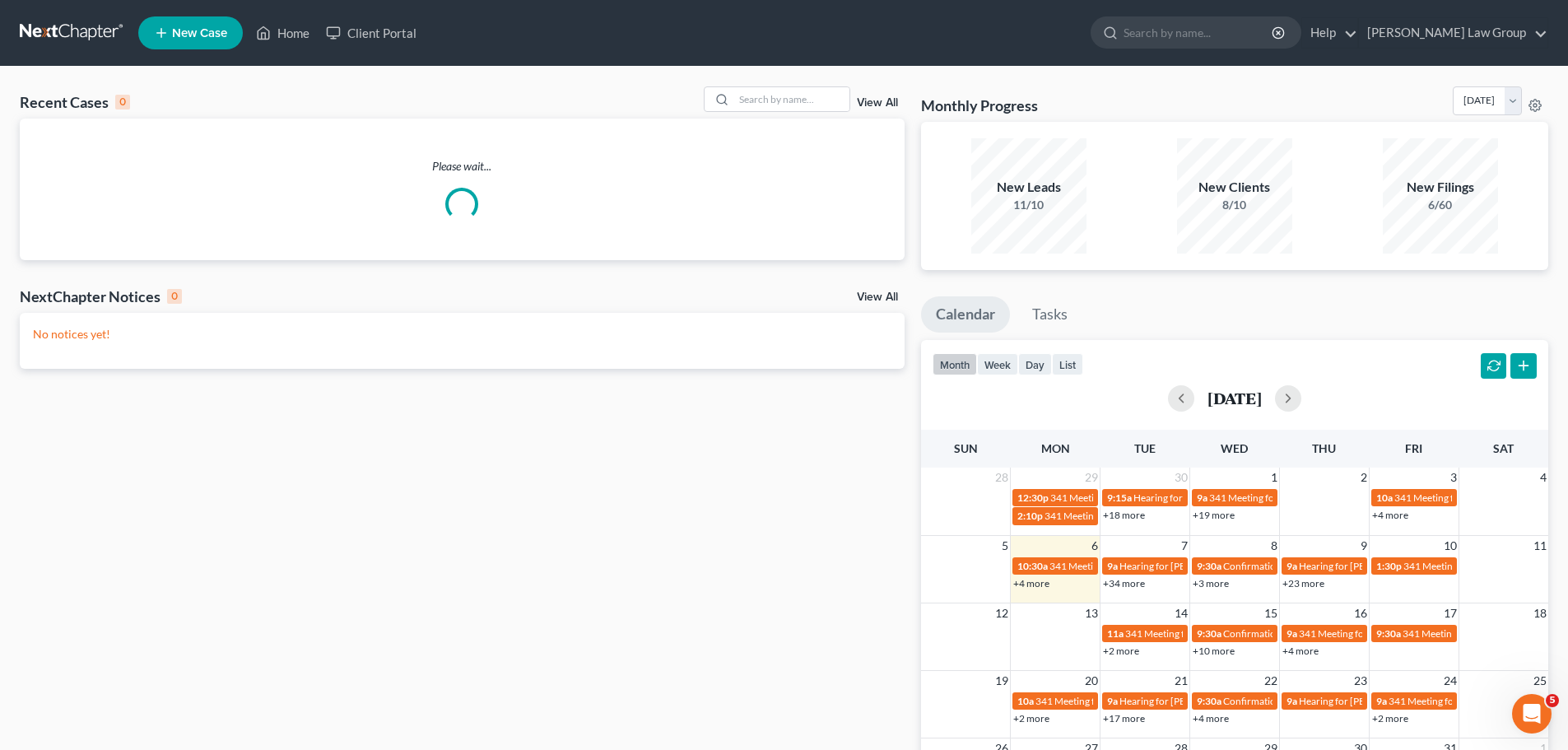
click at [879, 101] on link "View All" at bounding box center [877, 103] width 41 height 12
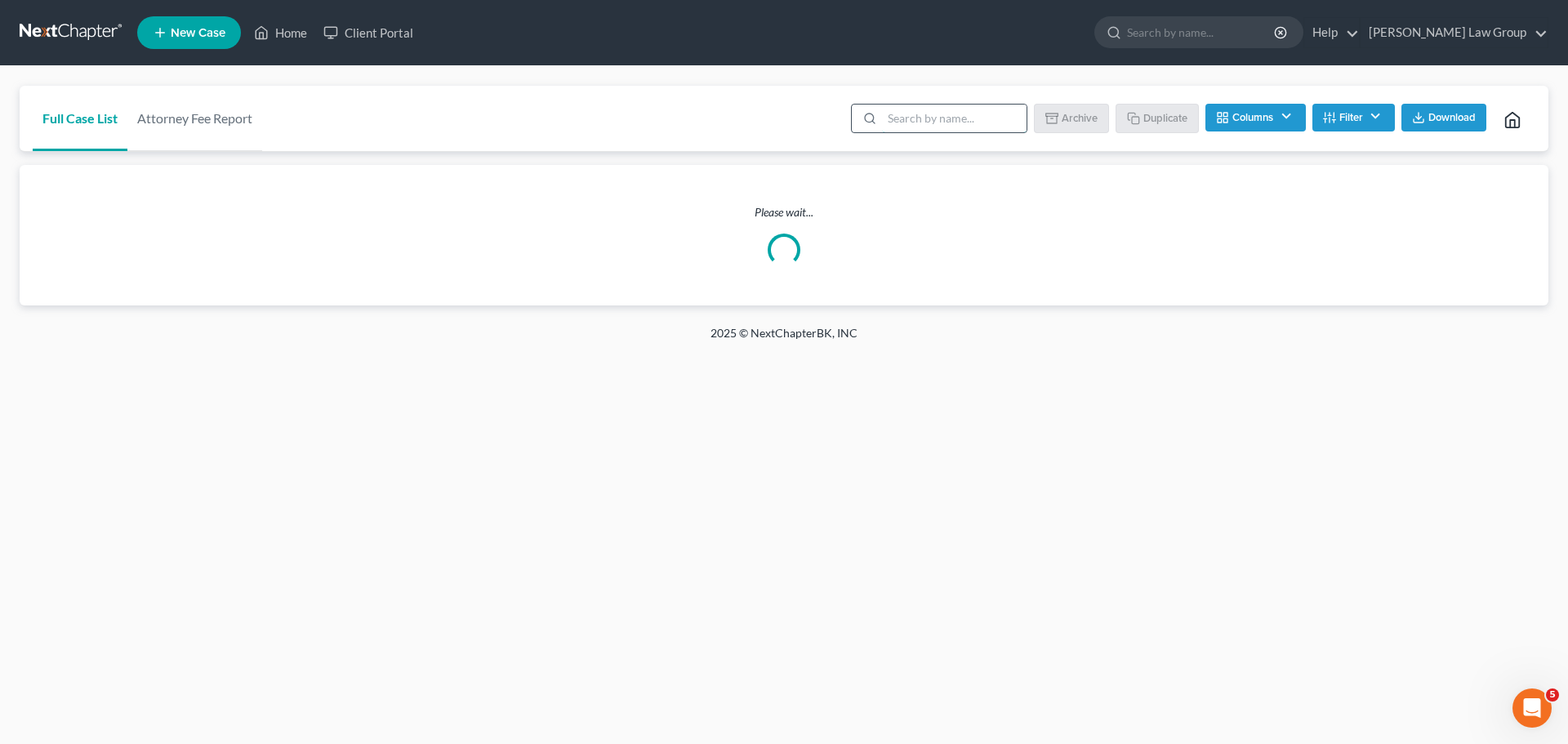
click at [913, 124] on input "search" at bounding box center [954, 118] width 145 height 28
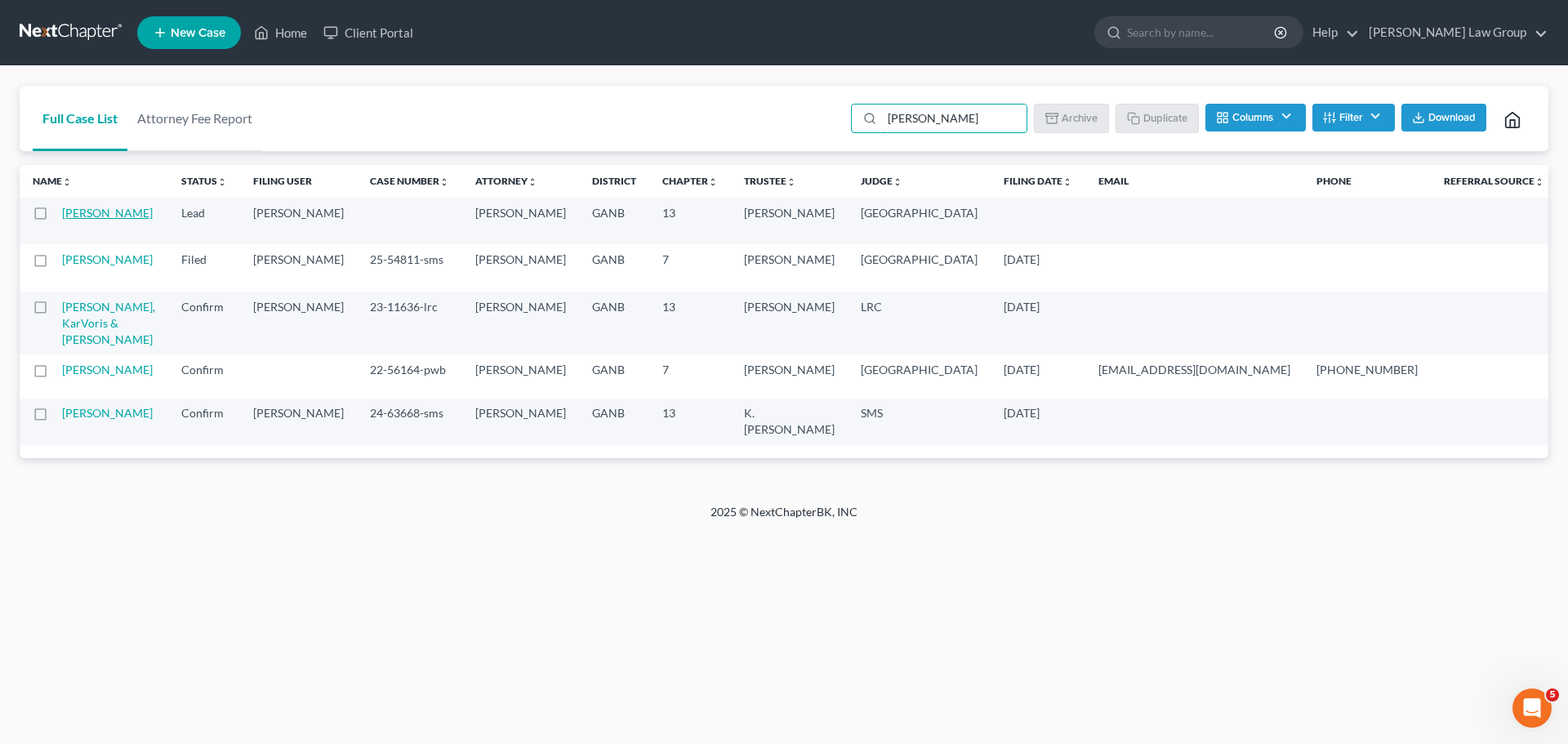
click at [68, 220] on link "[PERSON_NAME]" at bounding box center [107, 212] width 91 height 14
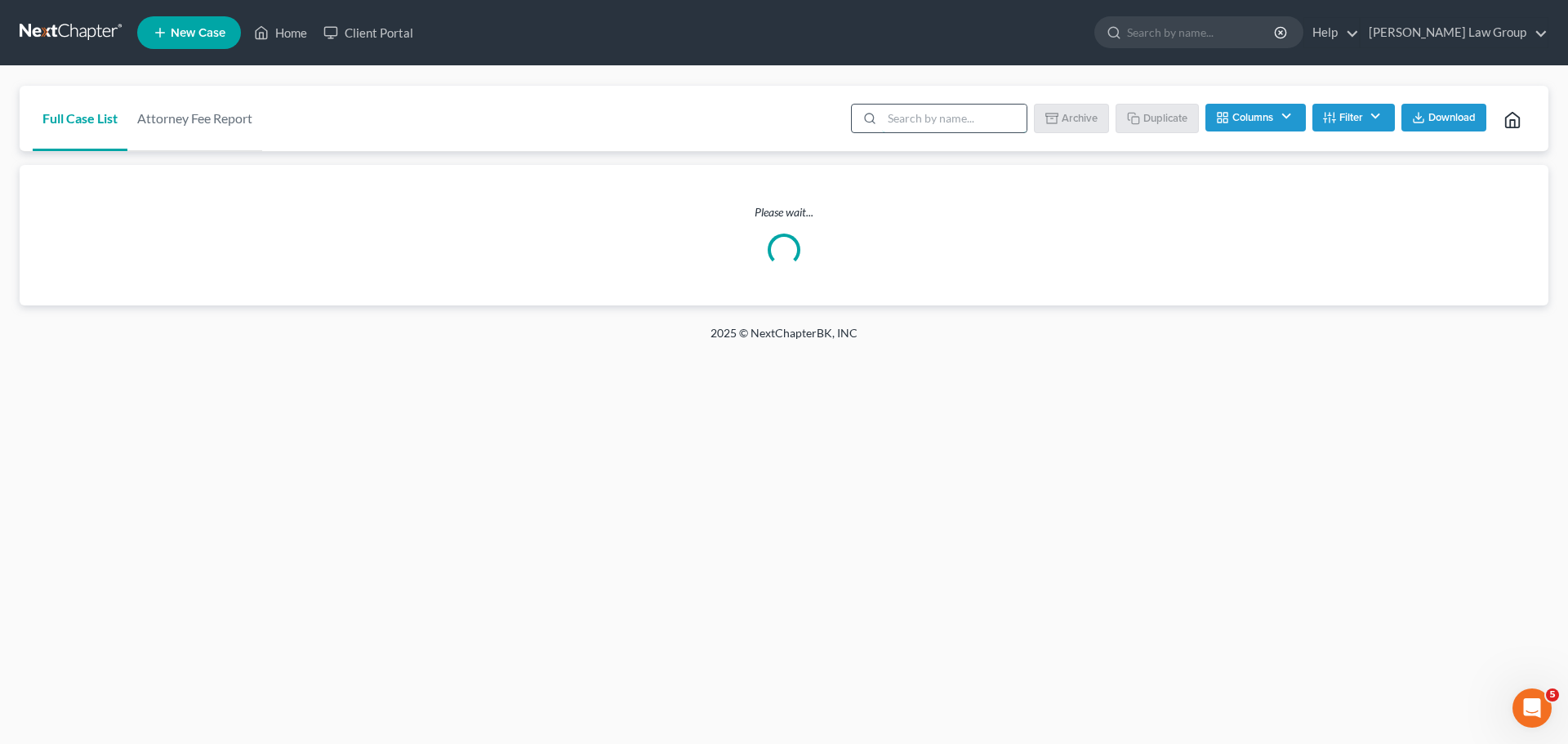
click at [927, 108] on input "search" at bounding box center [954, 118] width 145 height 28
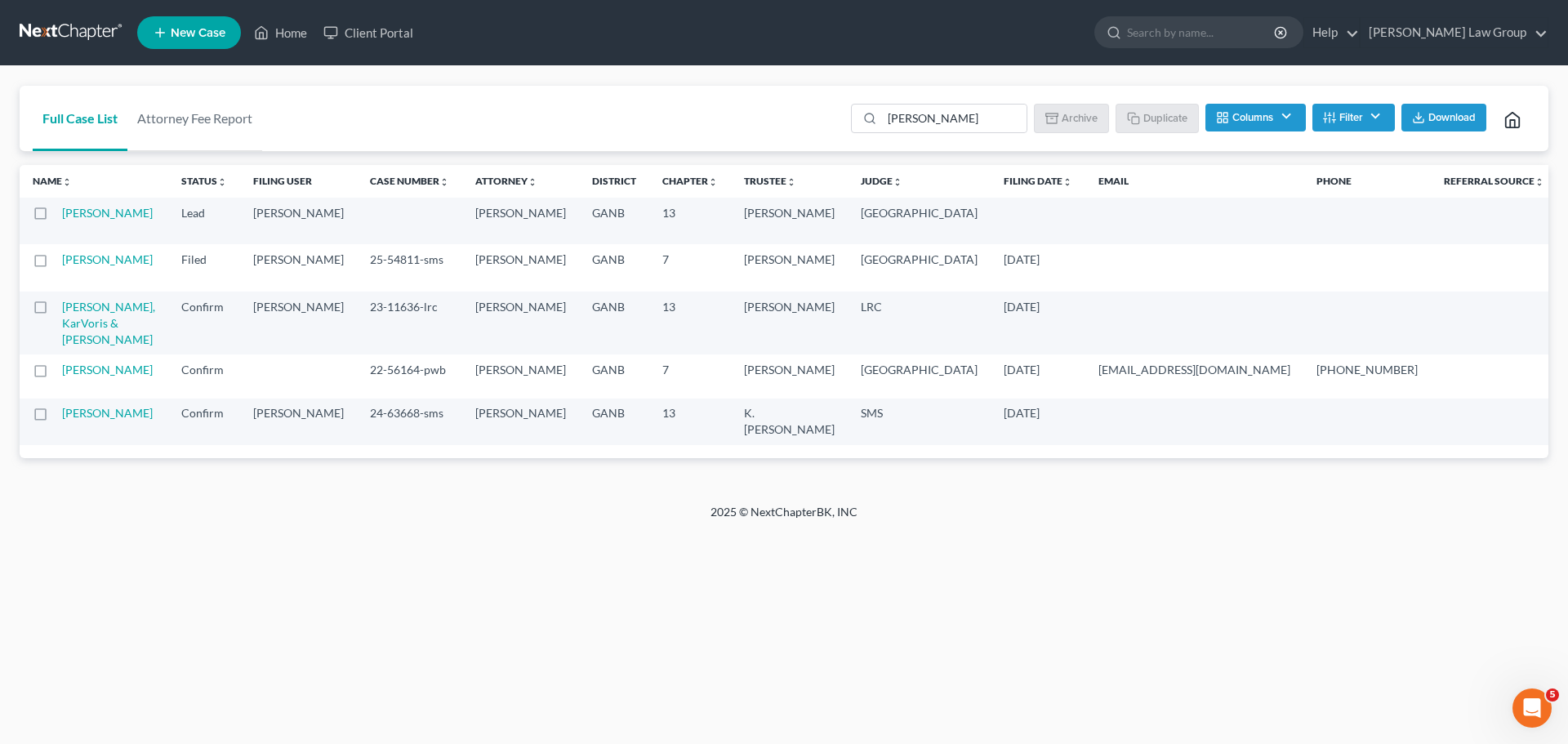
click at [1347, 127] on button "Filter" at bounding box center [1354, 117] width 83 height 28
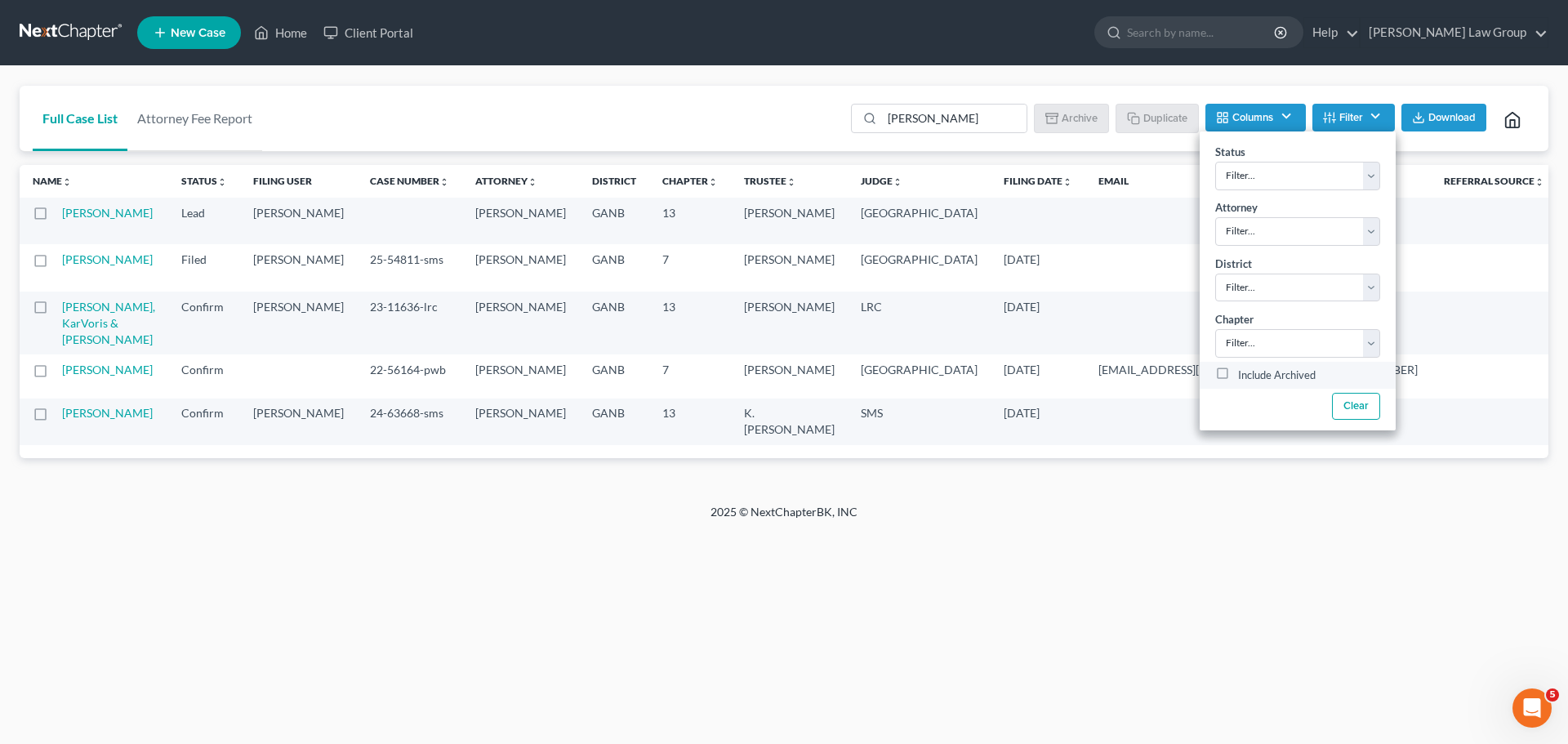
click at [1238, 375] on label "Include Archived" at bounding box center [1276, 375] width 77 height 20
click at [1245, 375] on input "Include Archived" at bounding box center [1250, 371] width 10 height 10
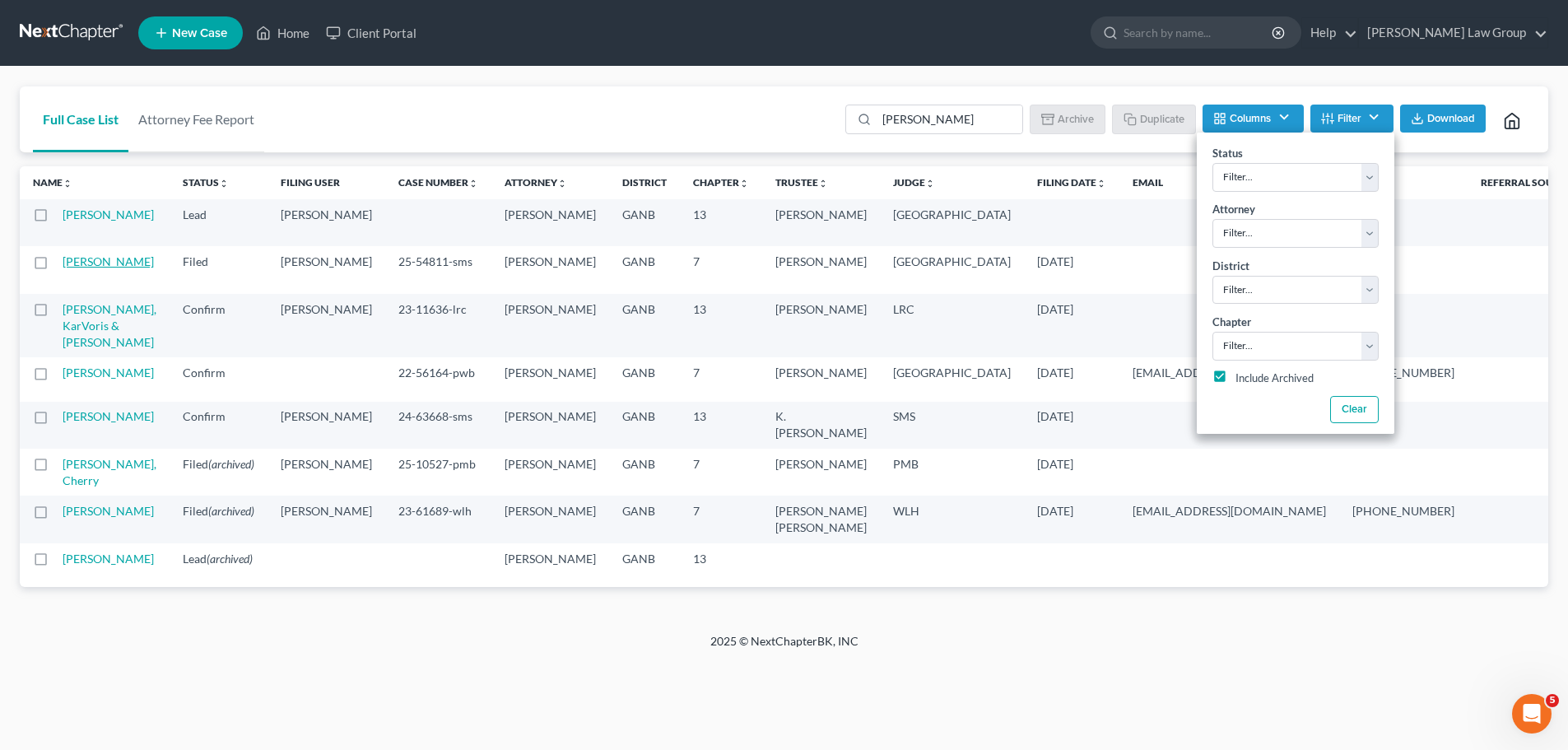
click at [70, 268] on link "[PERSON_NAME]" at bounding box center [108, 261] width 91 height 14
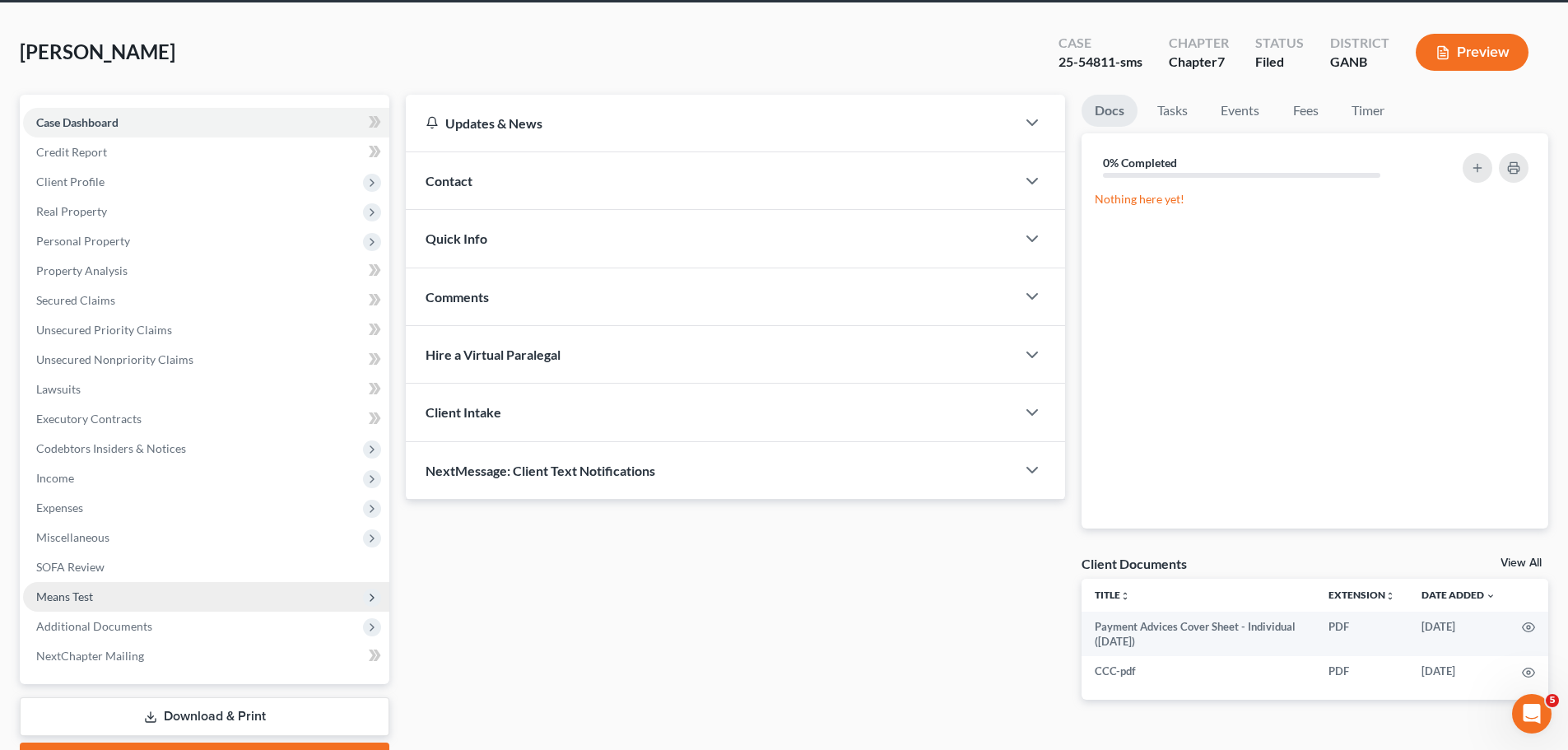
scroll to position [155, 0]
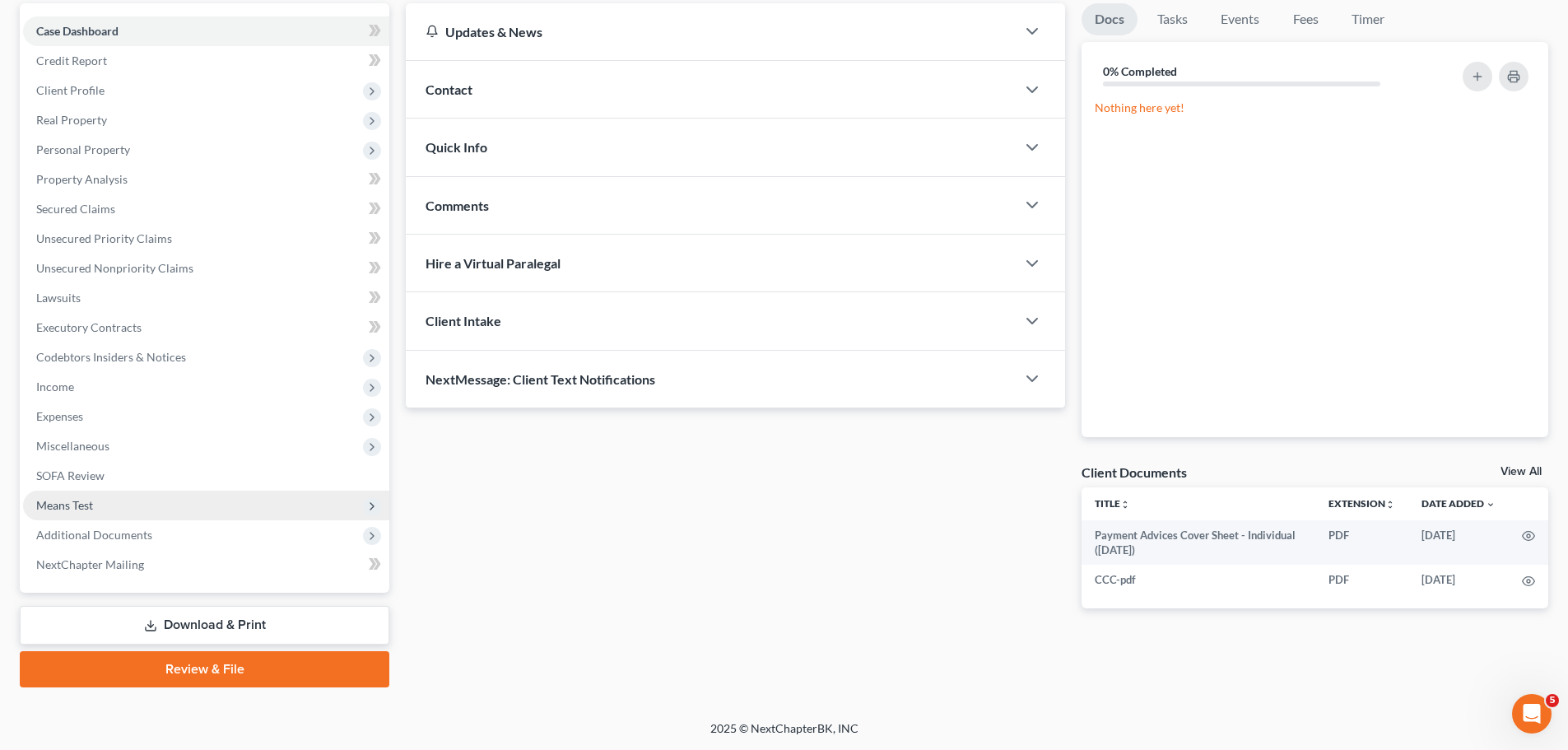
drag, startPoint x: 182, startPoint y: 535, endPoint x: 271, endPoint y: 497, distance: 96.8
click at [181, 537] on span "Additional Documents" at bounding box center [206, 535] width 366 height 30
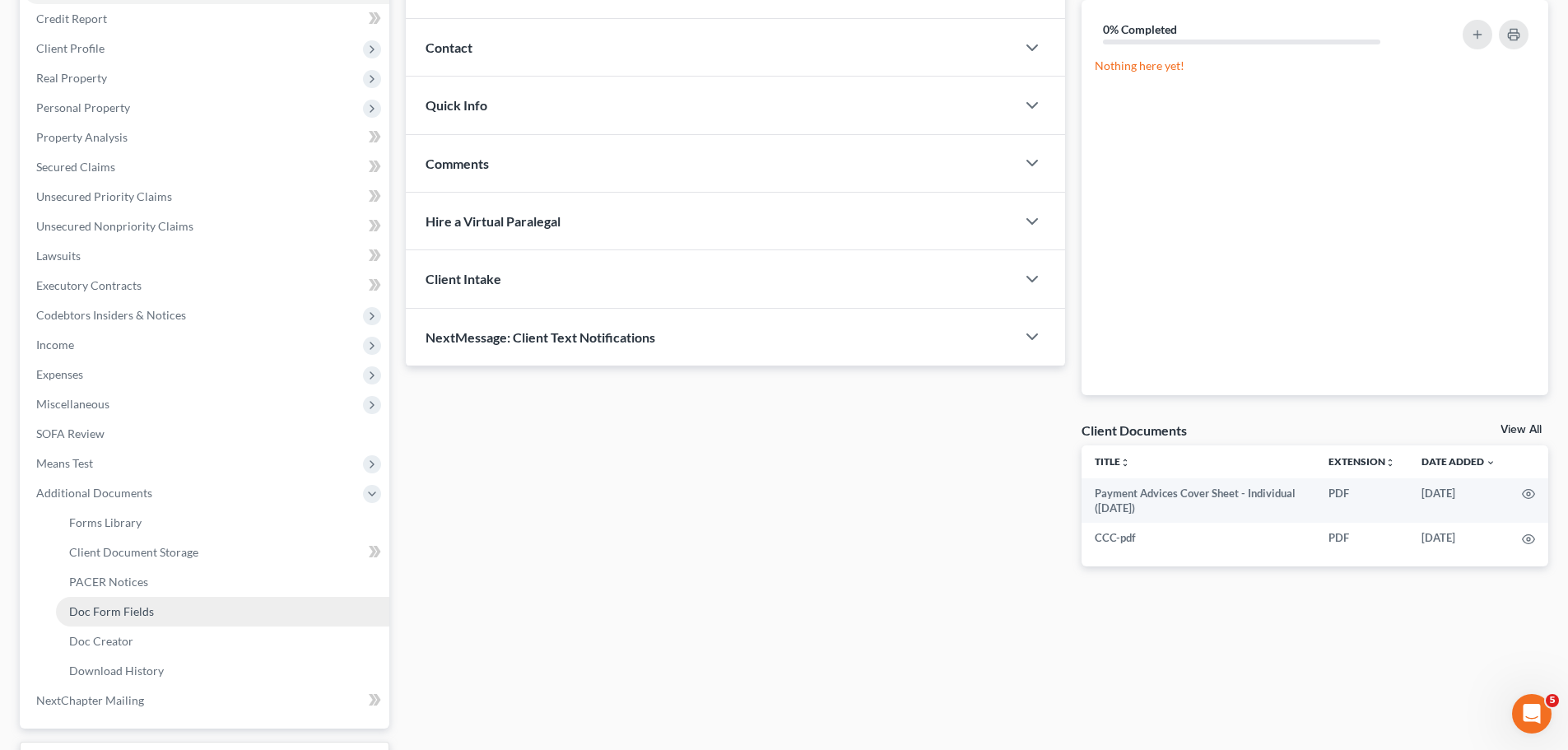
scroll to position [237, 0]
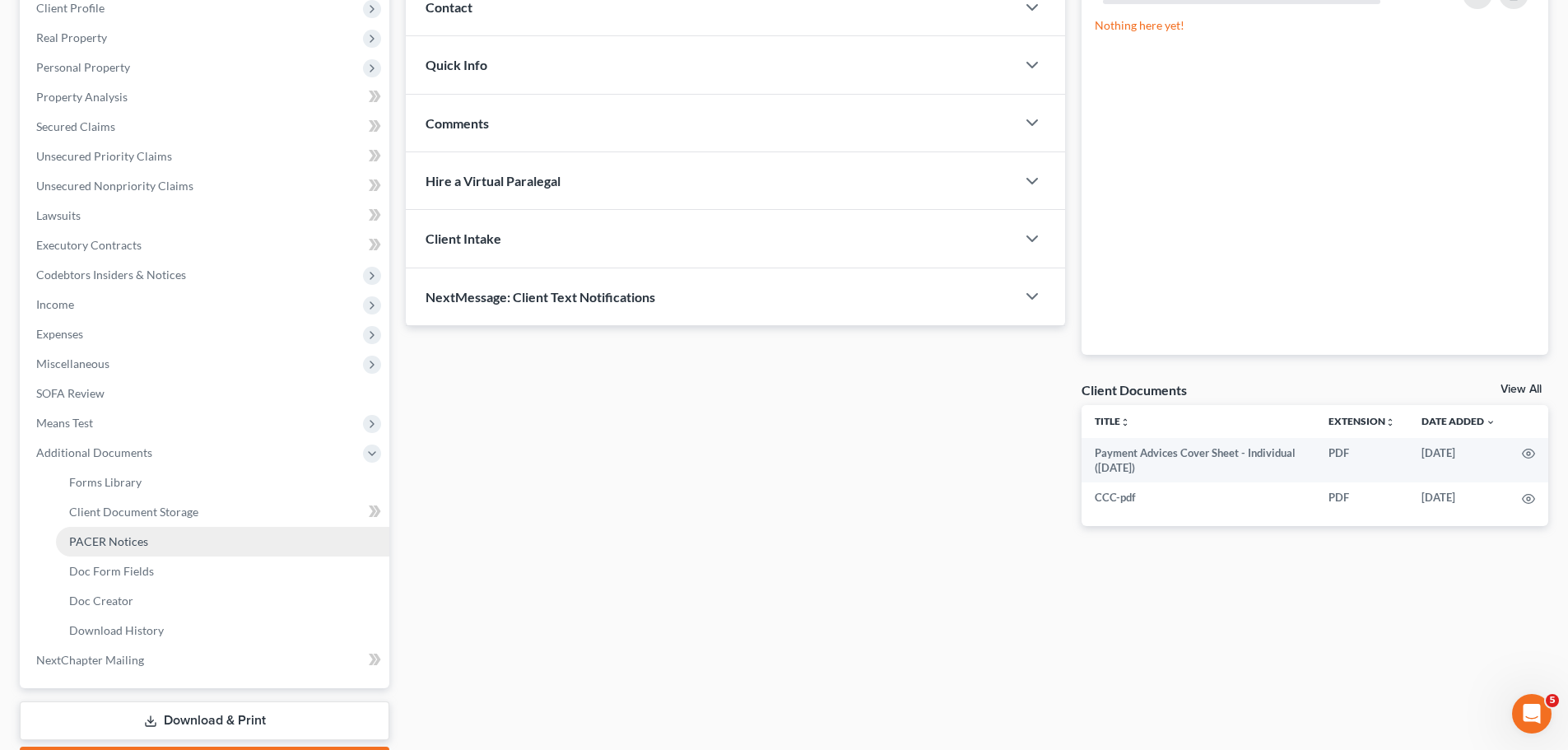
click at [184, 550] on link "PACER Notices" at bounding box center [222, 541] width 333 height 30
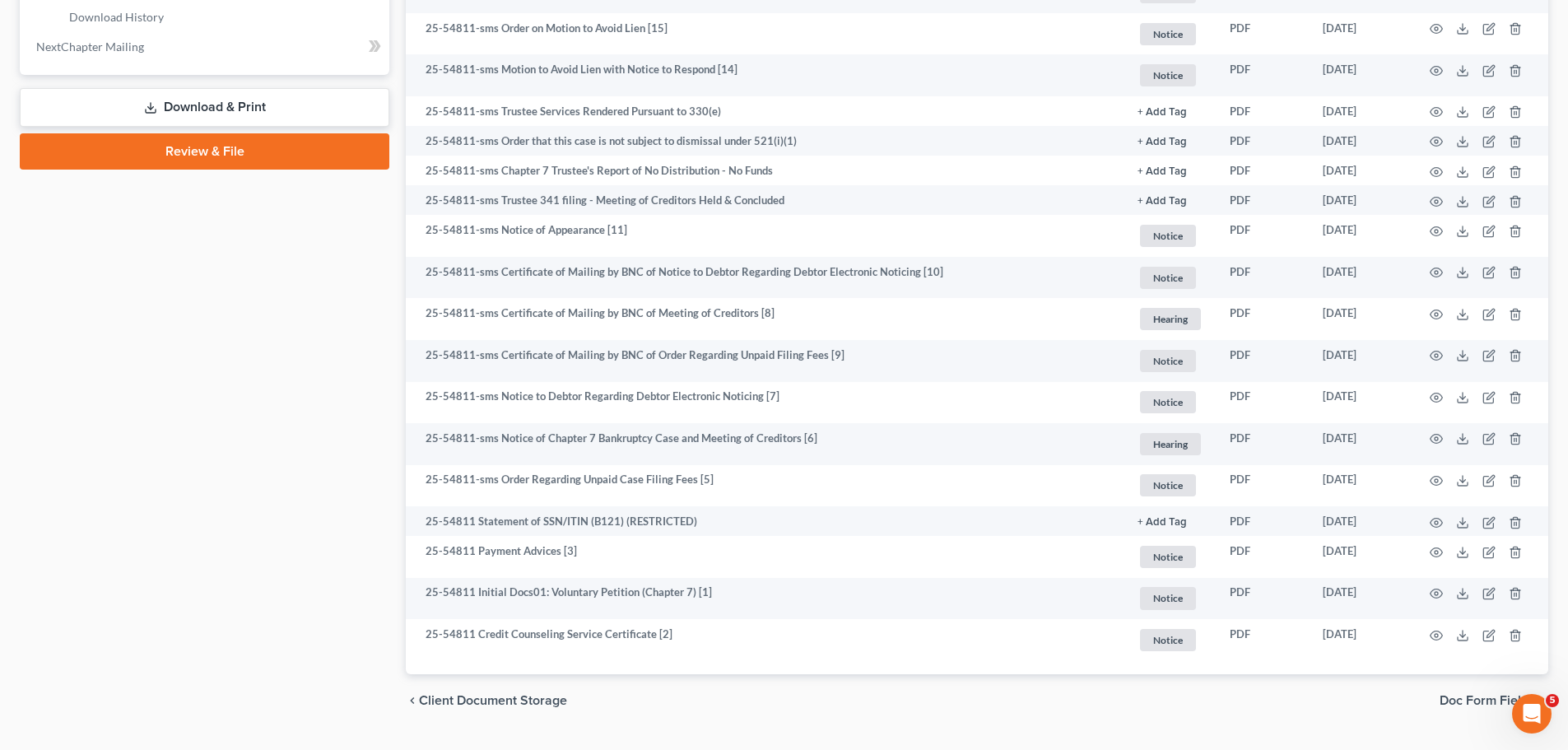
scroll to position [889, 0]
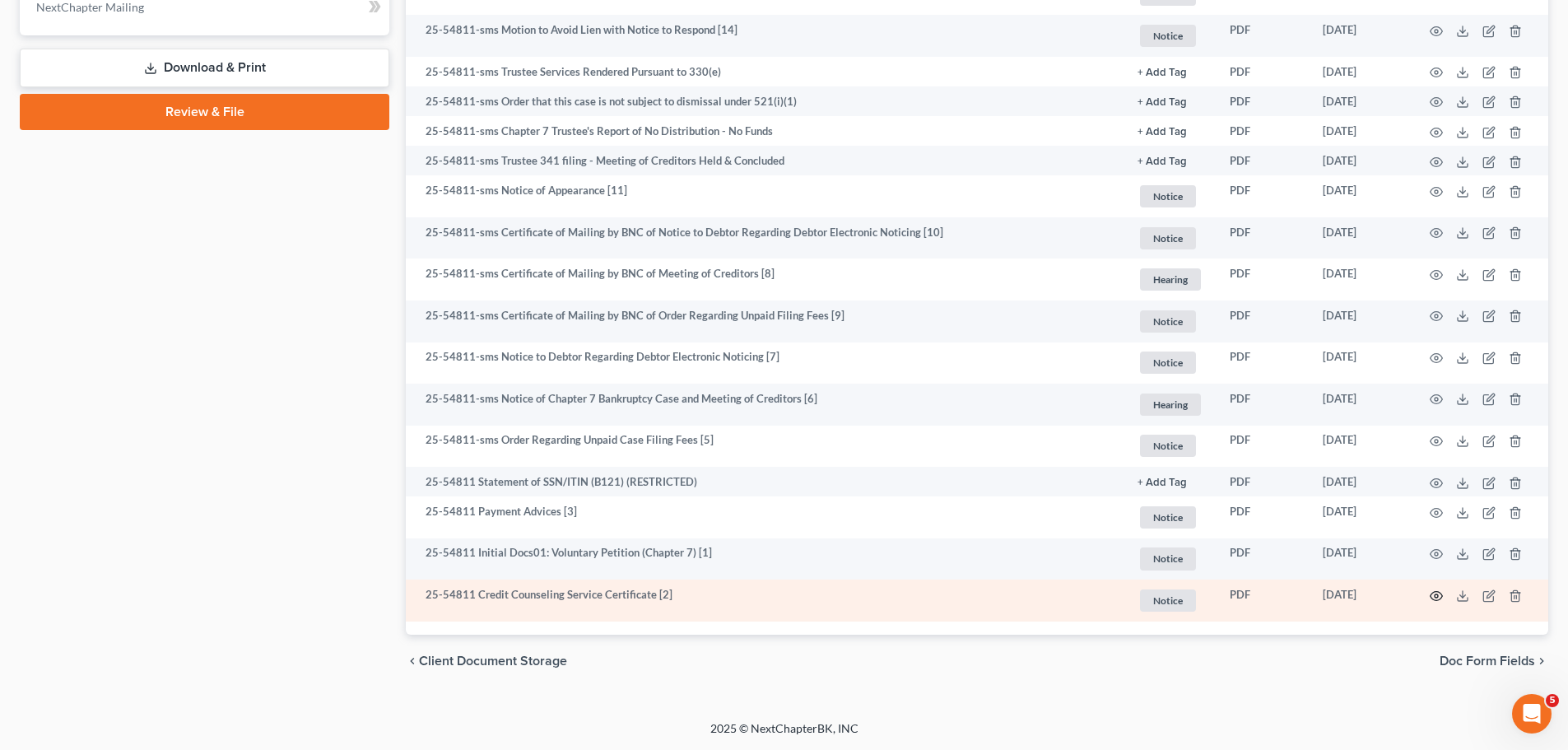
click at [1436, 601] on icon "button" at bounding box center [1436, 596] width 13 height 13
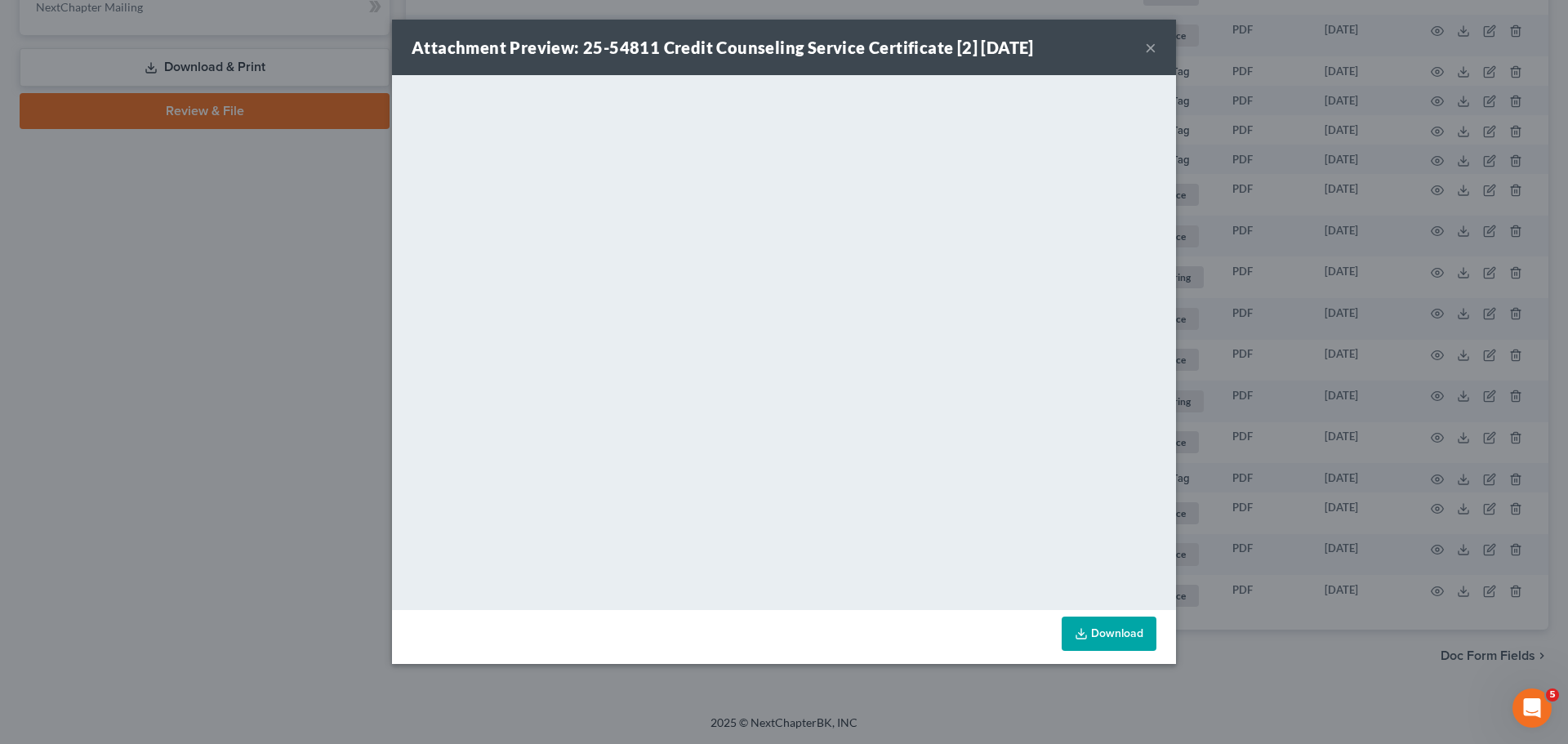
click at [1152, 48] on button "×" at bounding box center [1151, 47] width 11 height 20
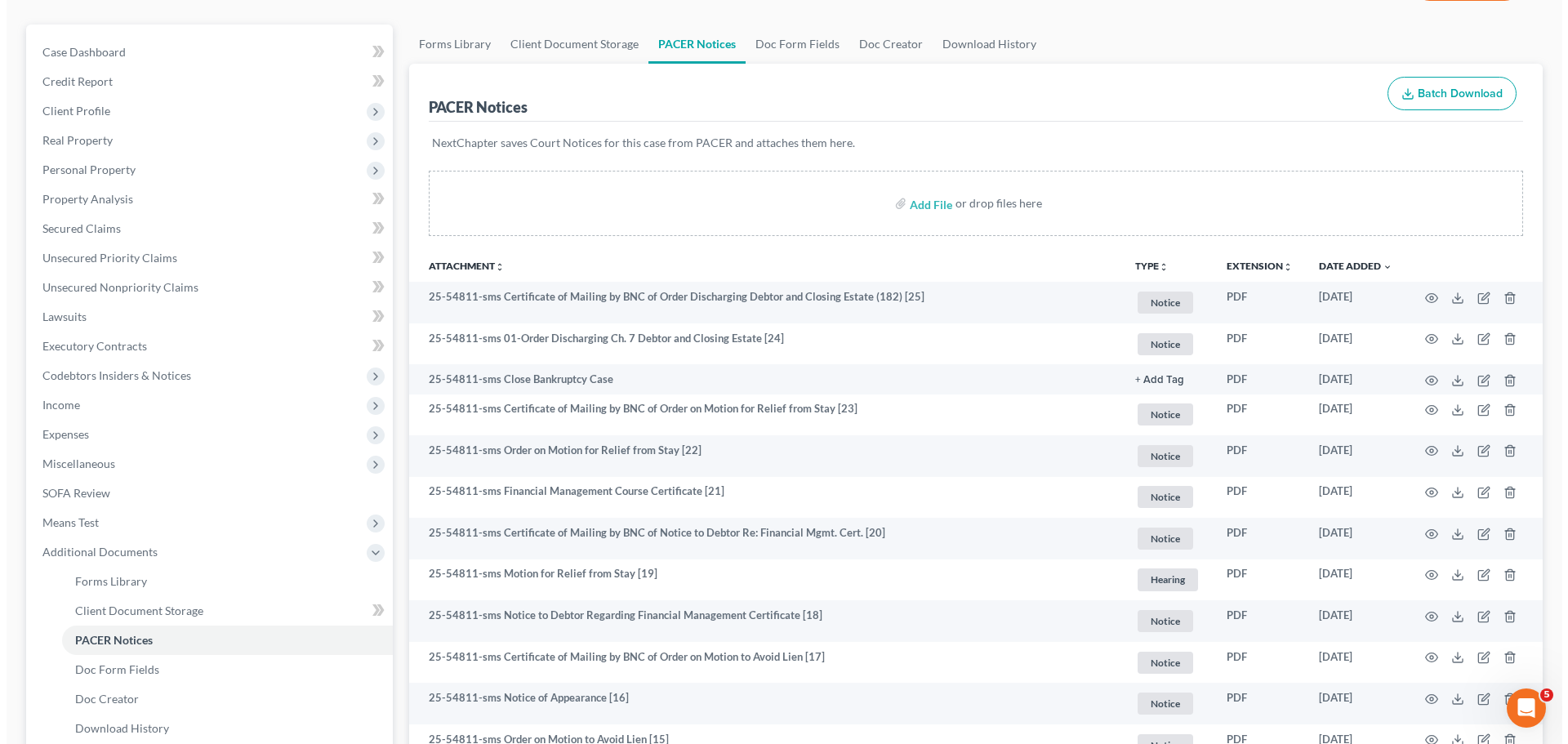
scroll to position [0, 0]
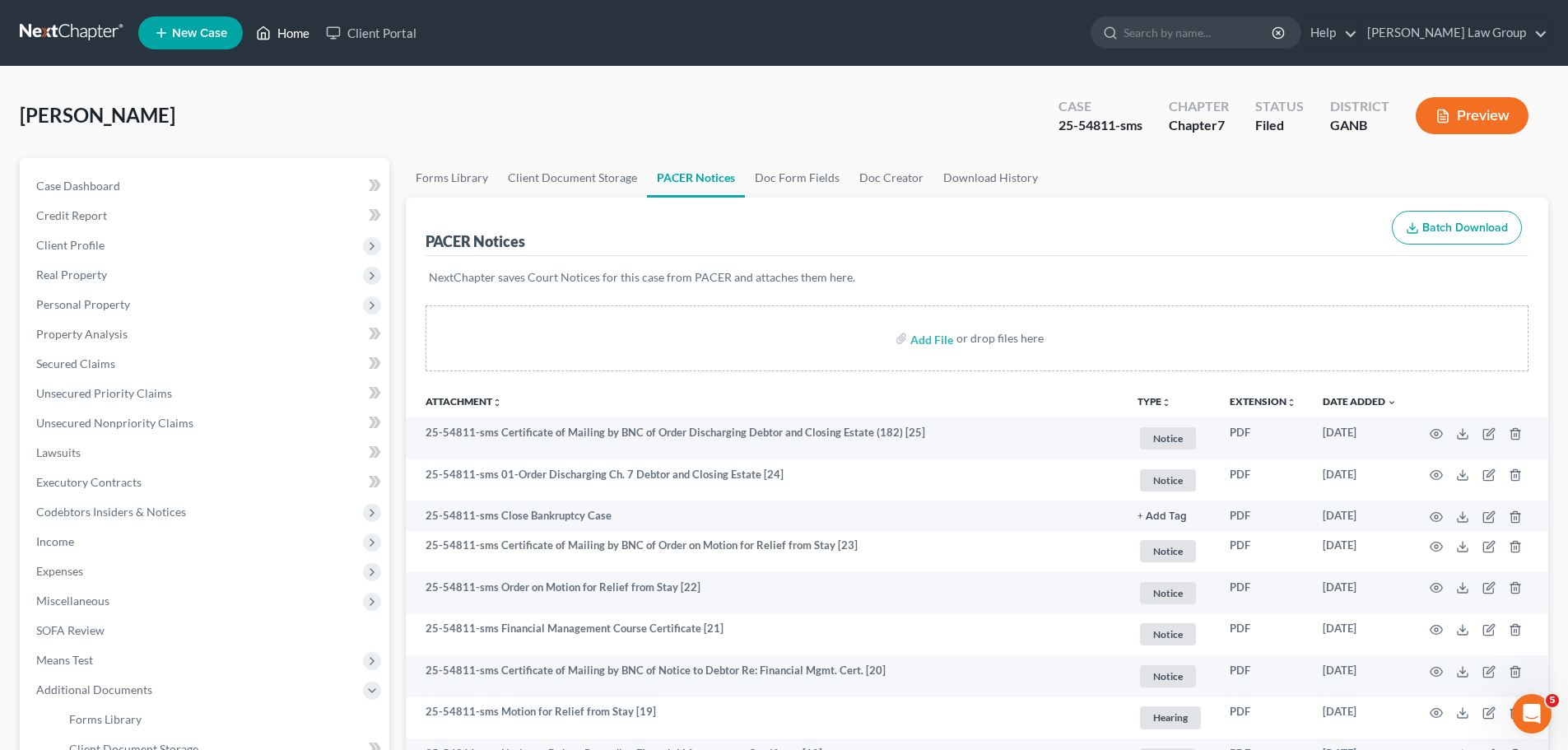
click at [291, 20] on link "Home" at bounding box center [282, 33] width 70 height 30
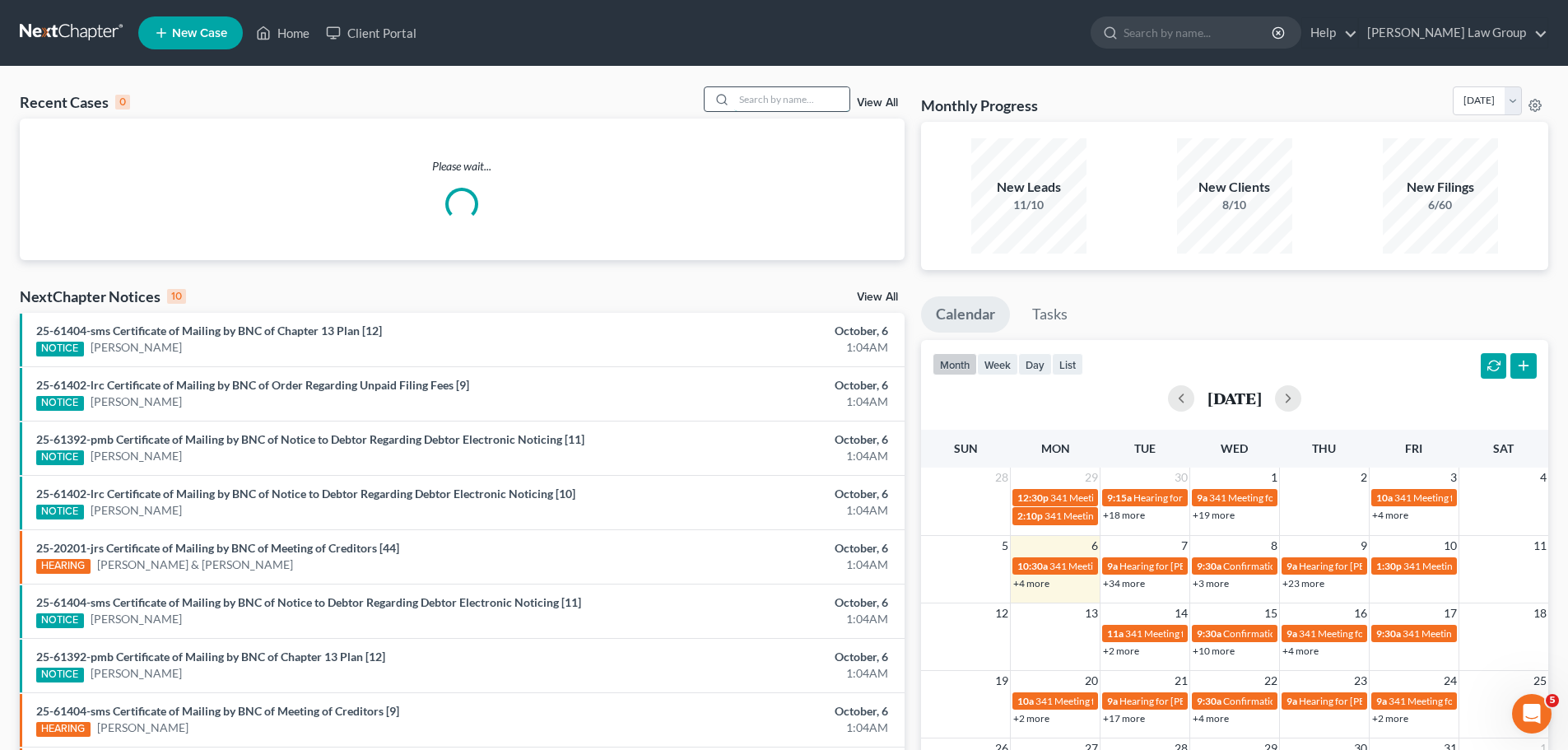
click at [824, 109] on input "search" at bounding box center [792, 99] width 115 height 24
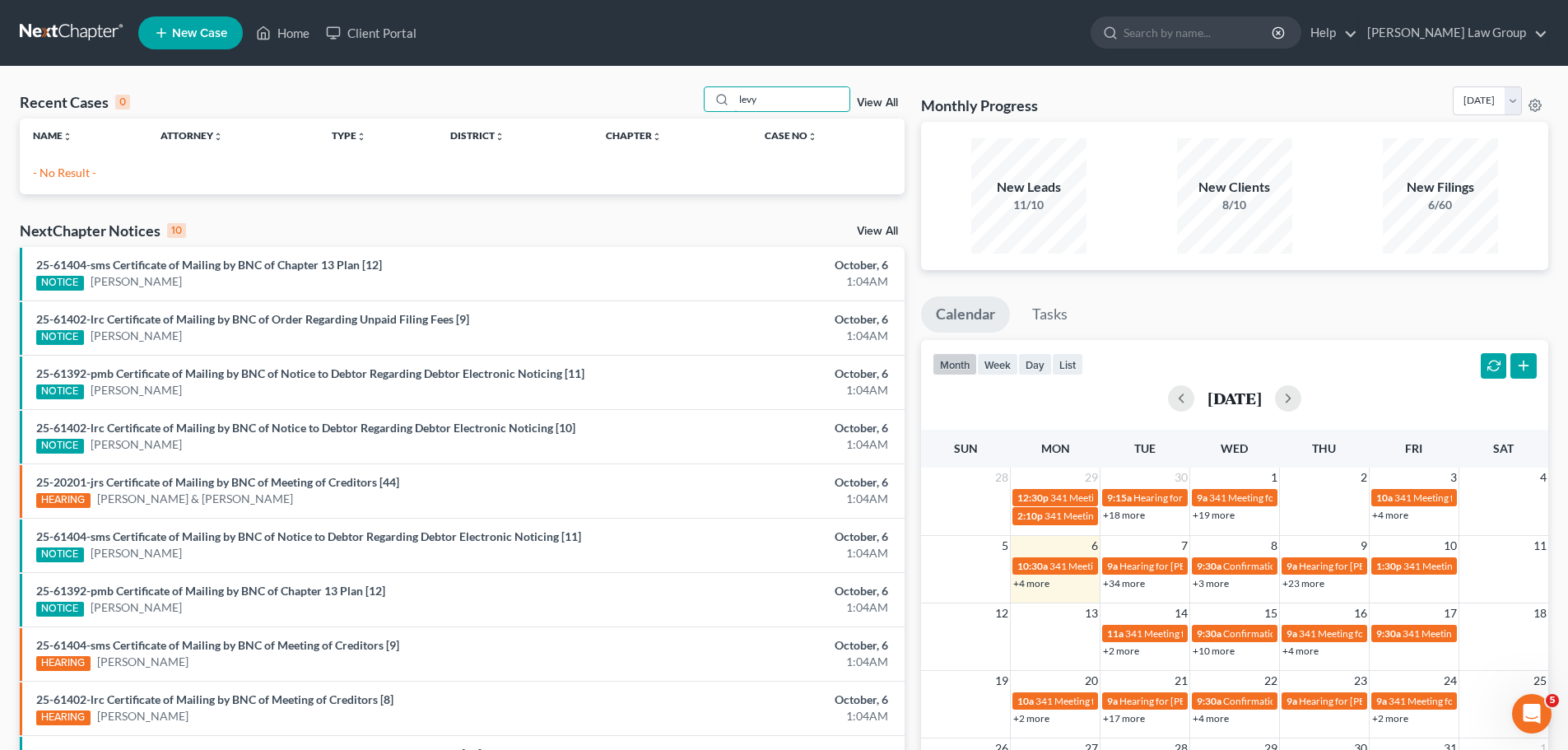
drag, startPoint x: 786, startPoint y: 100, endPoint x: 601, endPoint y: 84, distance: 185.7
click at [601, 82] on div "Recent Cases 0 levy View All Name unfold_more expand_more expand_less Attorney …" at bounding box center [784, 493] width 1568 height 854
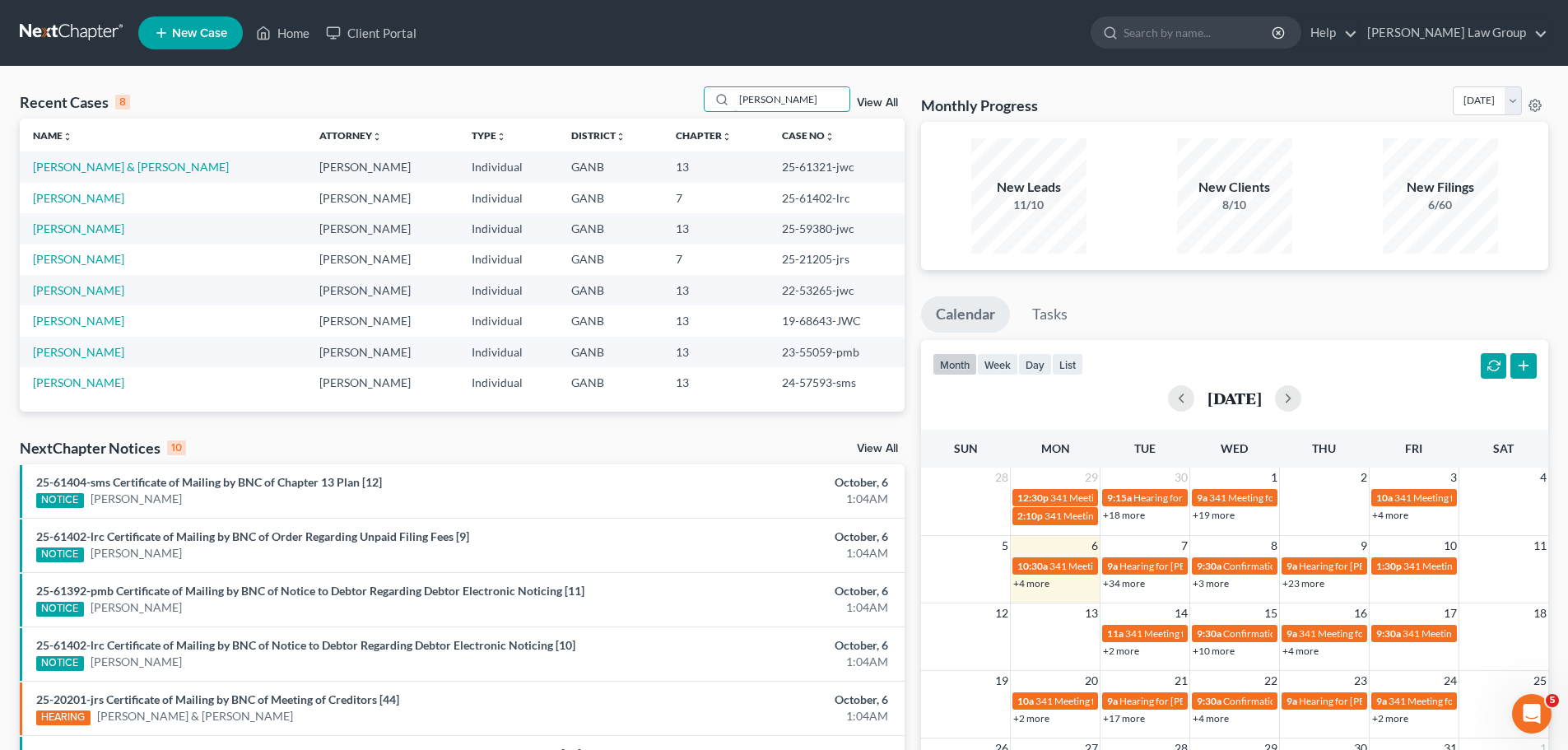
drag, startPoint x: 820, startPoint y: 101, endPoint x: 564, endPoint y: 65, distance: 258.5
click at [564, 65] on div "Home New Case Client Portal [PERSON_NAME] Law Group [EMAIL_ADDRESS][DOMAIN_NAME…" at bounding box center [784, 541] width 1568 height 1082
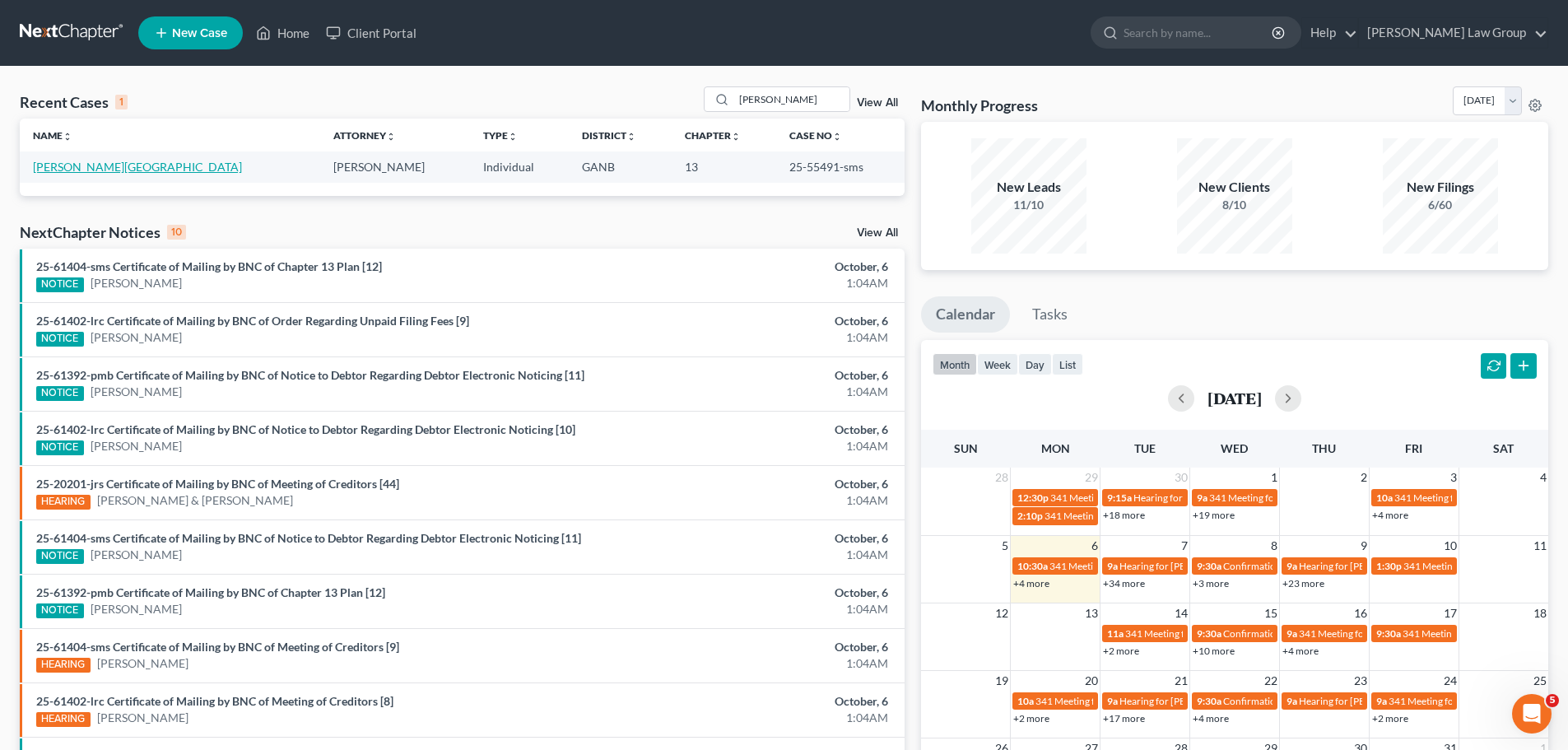
click at [103, 165] on link "[PERSON_NAME][GEOGRAPHIC_DATA]" at bounding box center [137, 166] width 209 height 14
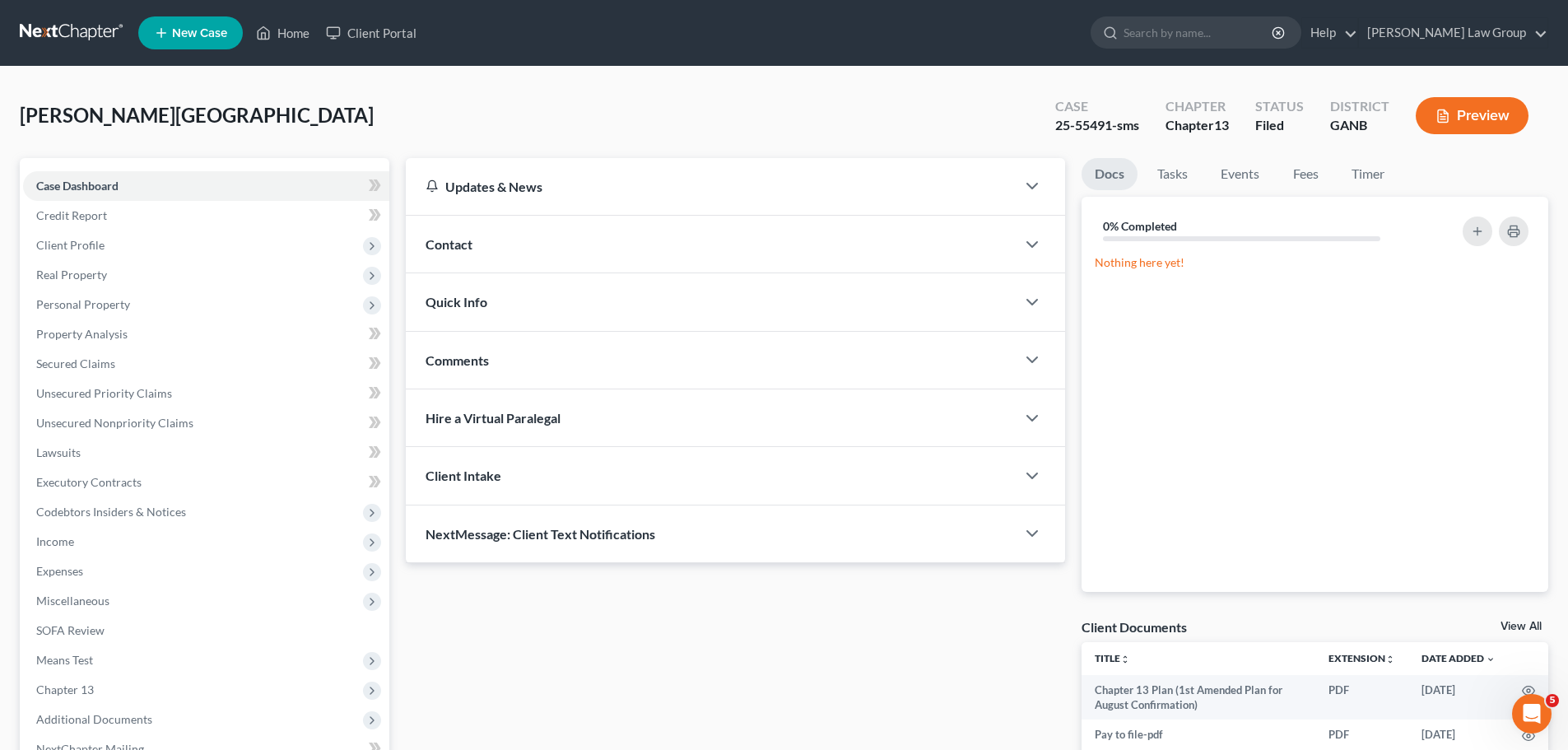
click at [581, 315] on div "Quick Info" at bounding box center [710, 301] width 610 height 57
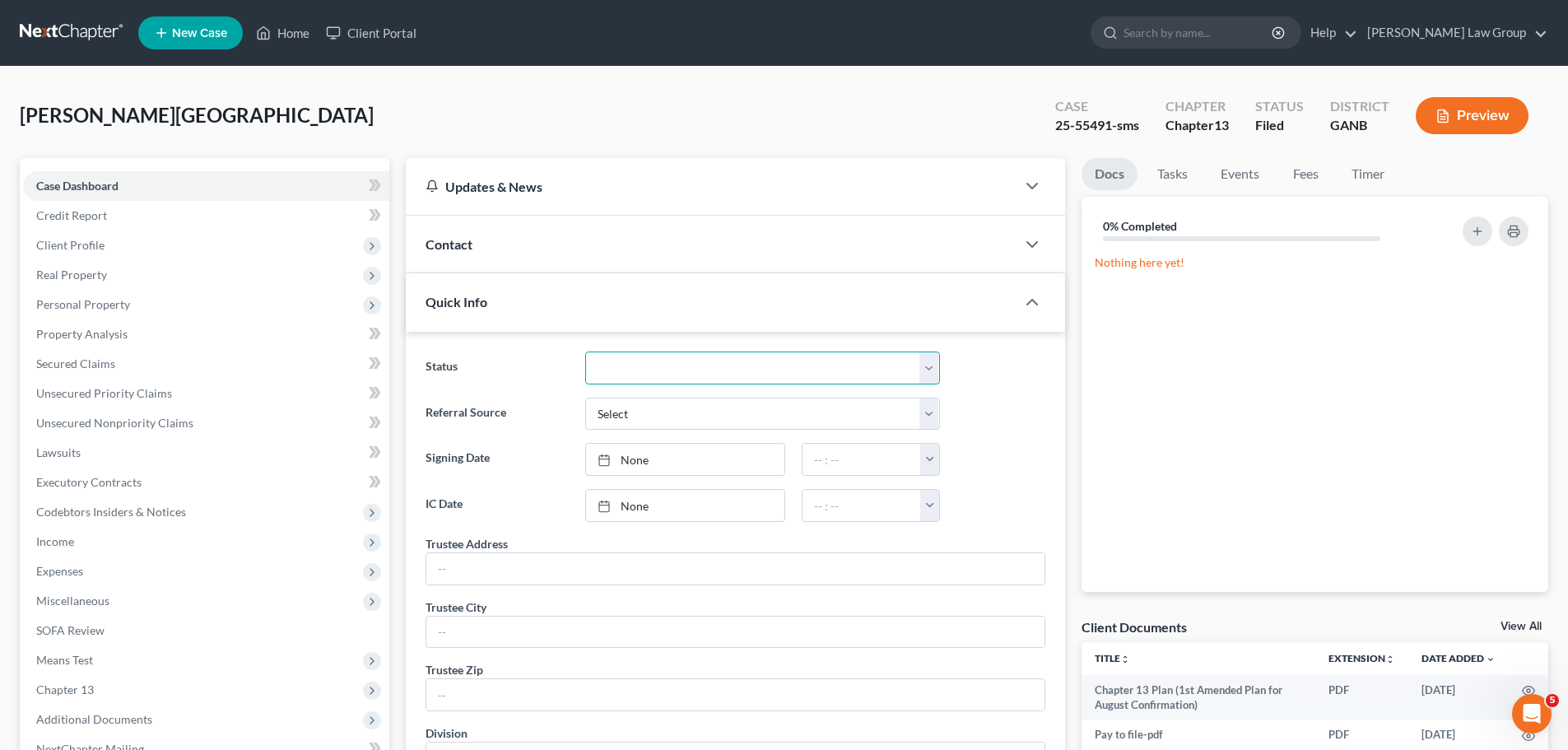
drag, startPoint x: 665, startPoint y: 365, endPoint x: 665, endPoint y: 382, distance: 17.0
click at [665, 365] on select "Confirm Discharged Dismissed Filed In Progress Lead Lost Lead Ready to File To …" at bounding box center [762, 368] width 355 height 33
click at [585, 351] on select "Confirm Discharged Dismissed Filed In Progress Lead Lost Lead Ready to File To …" at bounding box center [762, 368] width 355 height 33
click at [308, 26] on link "Home" at bounding box center [282, 33] width 70 height 30
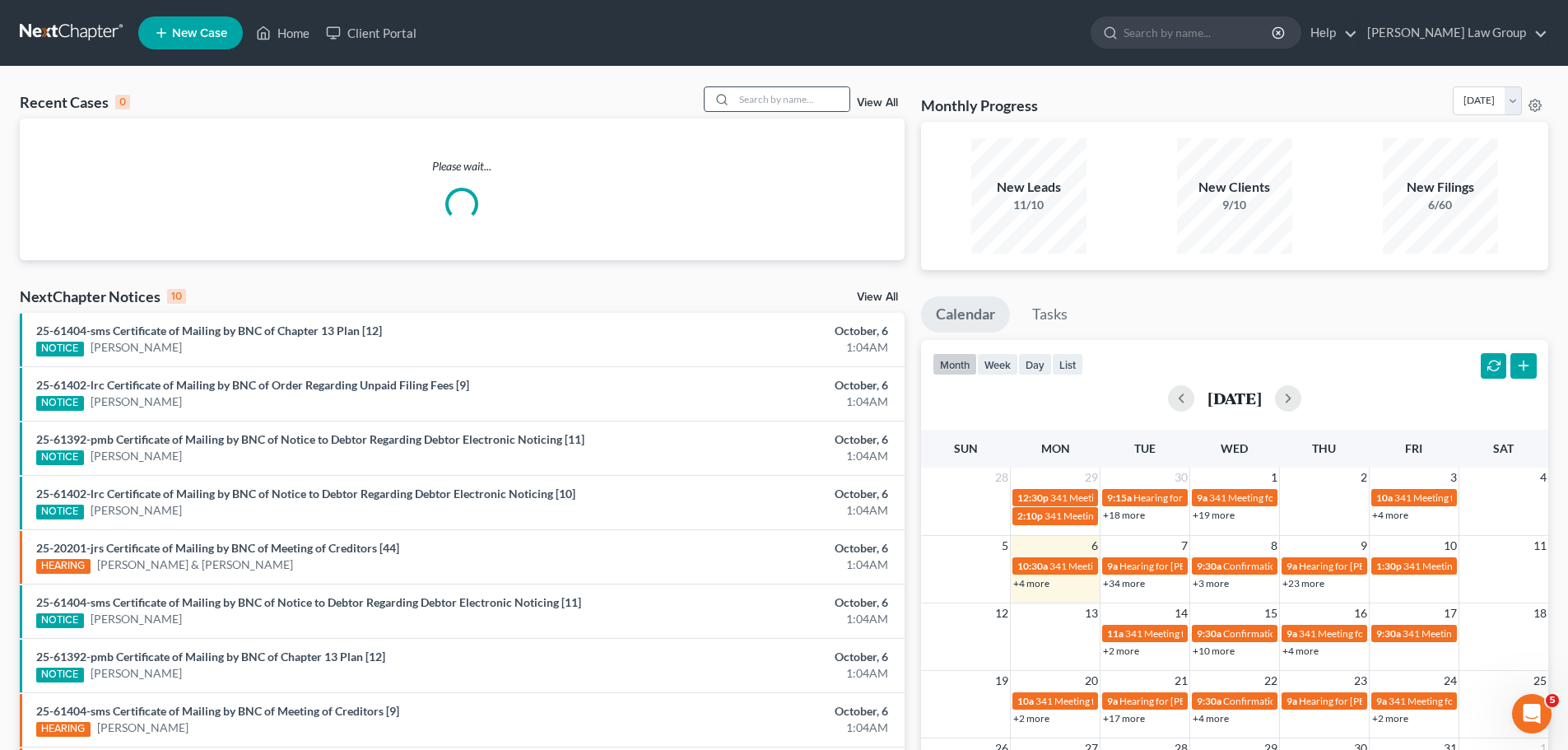
click at [733, 107] on div at bounding box center [720, 99] width 30 height 24
click at [746, 106] on input "search" at bounding box center [792, 99] width 115 height 24
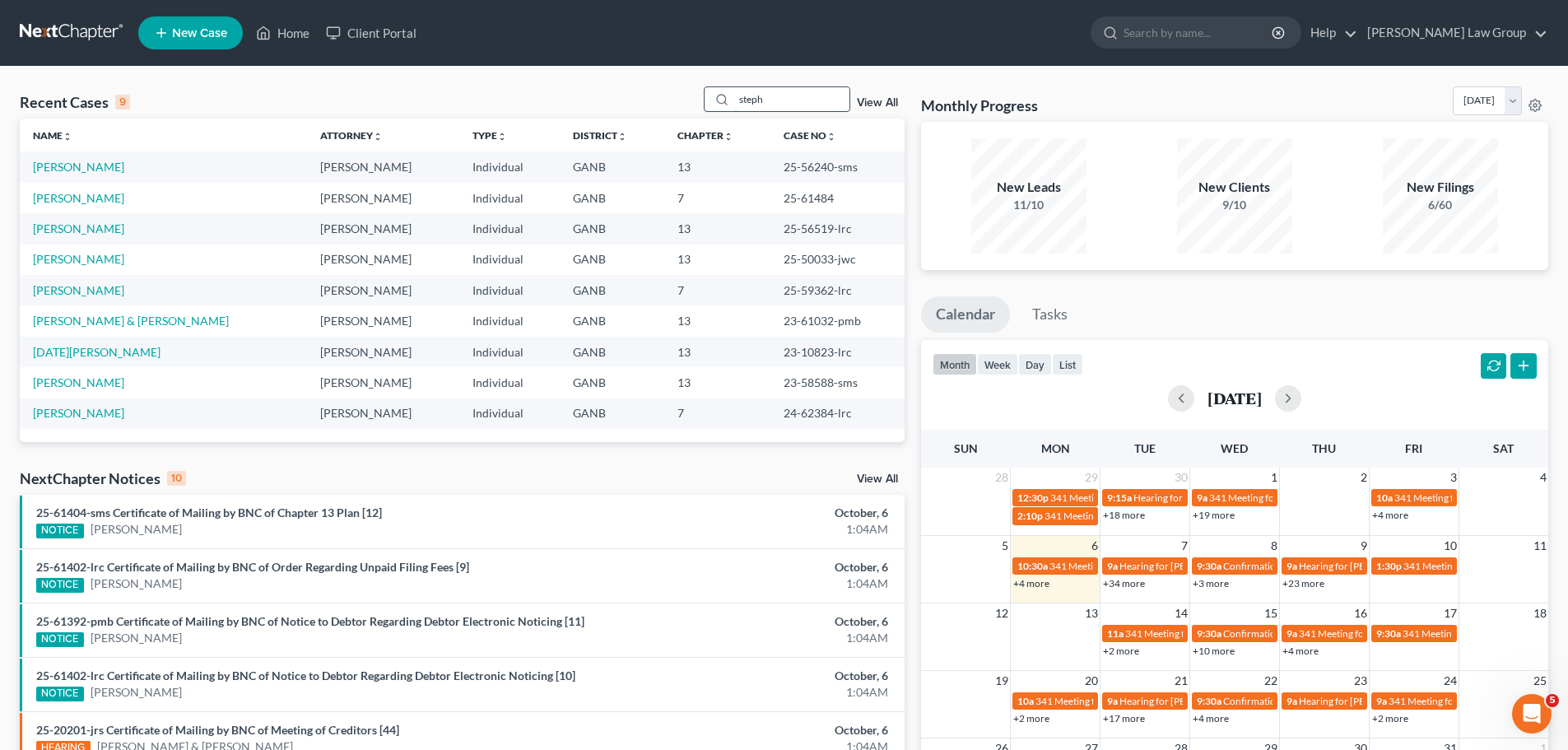
click at [768, 104] on input "steph" at bounding box center [792, 99] width 115 height 24
drag, startPoint x: 804, startPoint y: 101, endPoint x: 629, endPoint y: 86, distance: 175.6
click at [629, 86] on div "Recent Cases 9 steph View All" at bounding box center [462, 102] width 885 height 32
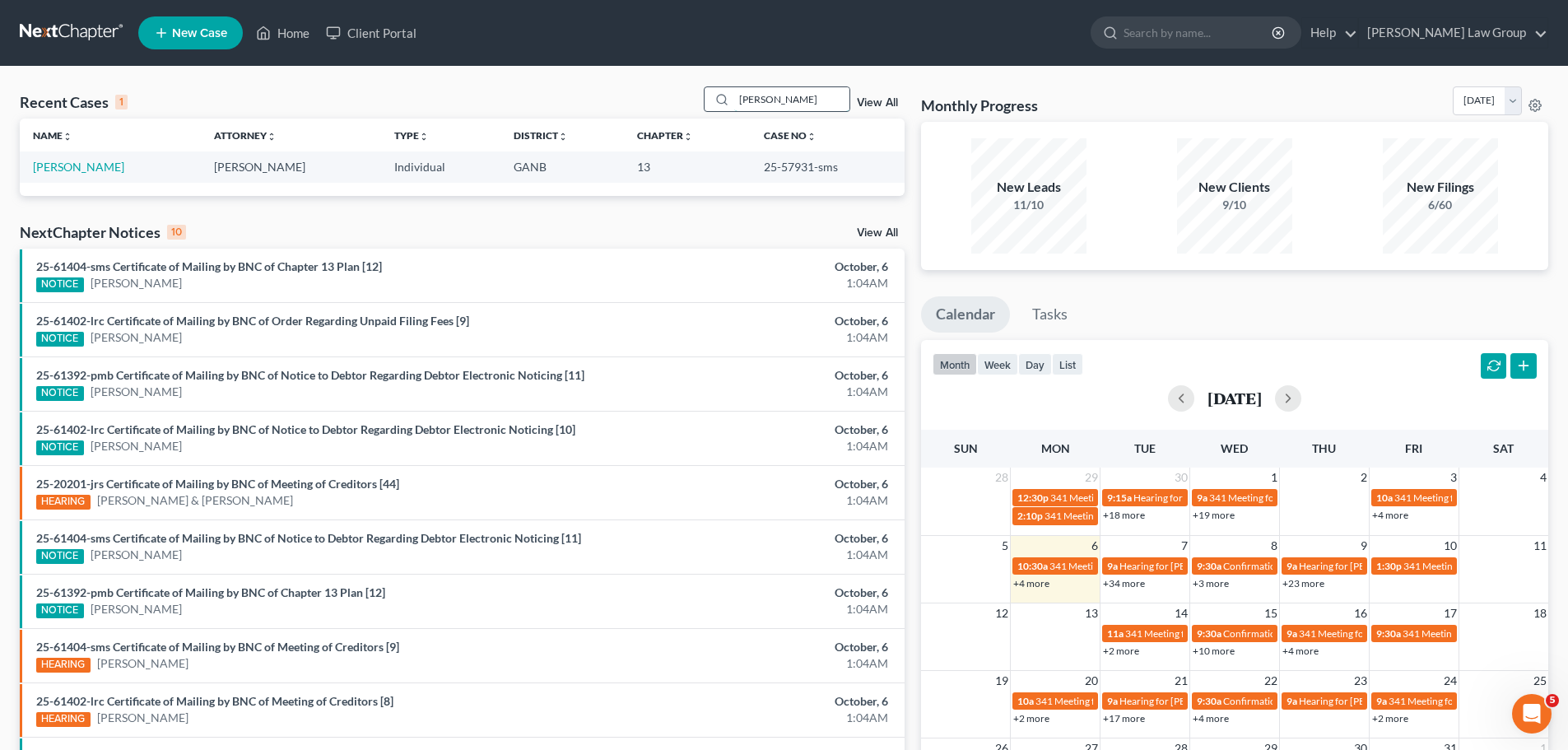
click at [804, 97] on input "[PERSON_NAME]" at bounding box center [792, 99] width 115 height 24
drag, startPoint x: 790, startPoint y: 106, endPoint x: 642, endPoint y: 100, distance: 148.1
click at [642, 100] on div "Recent Cases 1 [PERSON_NAME] View All" at bounding box center [462, 102] width 885 height 32
click at [78, 160] on link "[PERSON_NAME]" at bounding box center [78, 166] width 91 height 14
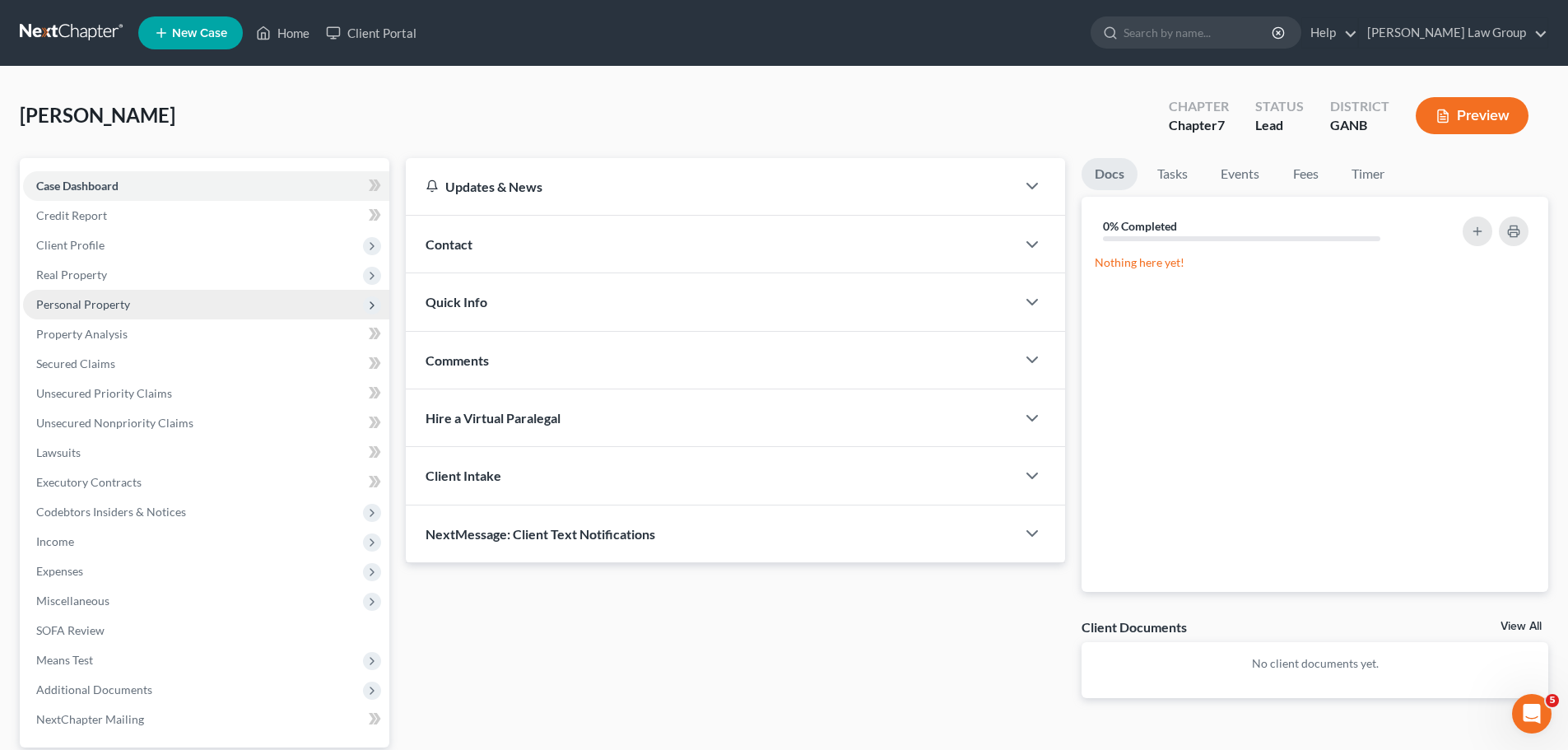
click at [106, 307] on span "Personal Property" at bounding box center [84, 303] width 94 height 14
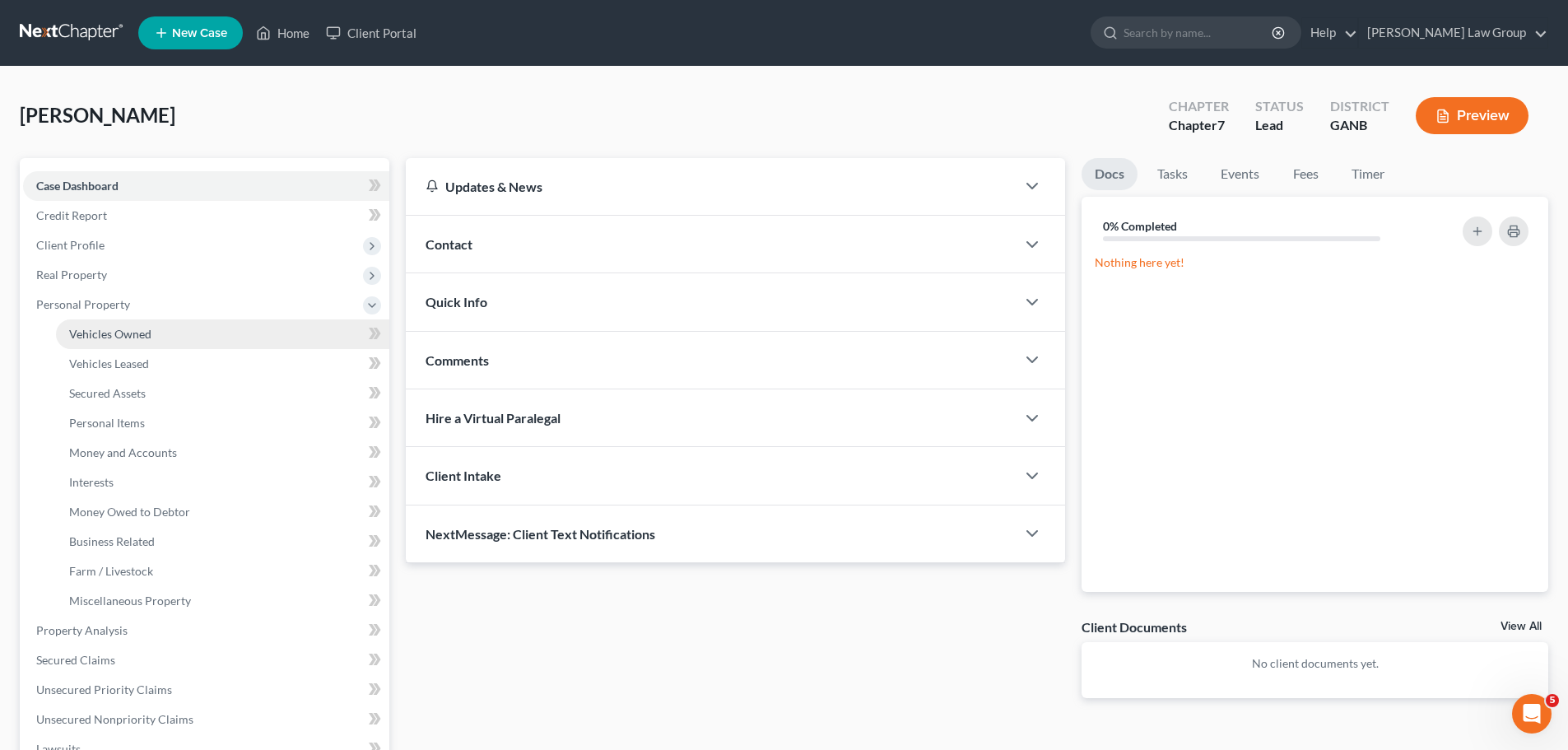
click at [153, 327] on link "Vehicles Owned" at bounding box center [222, 333] width 333 height 30
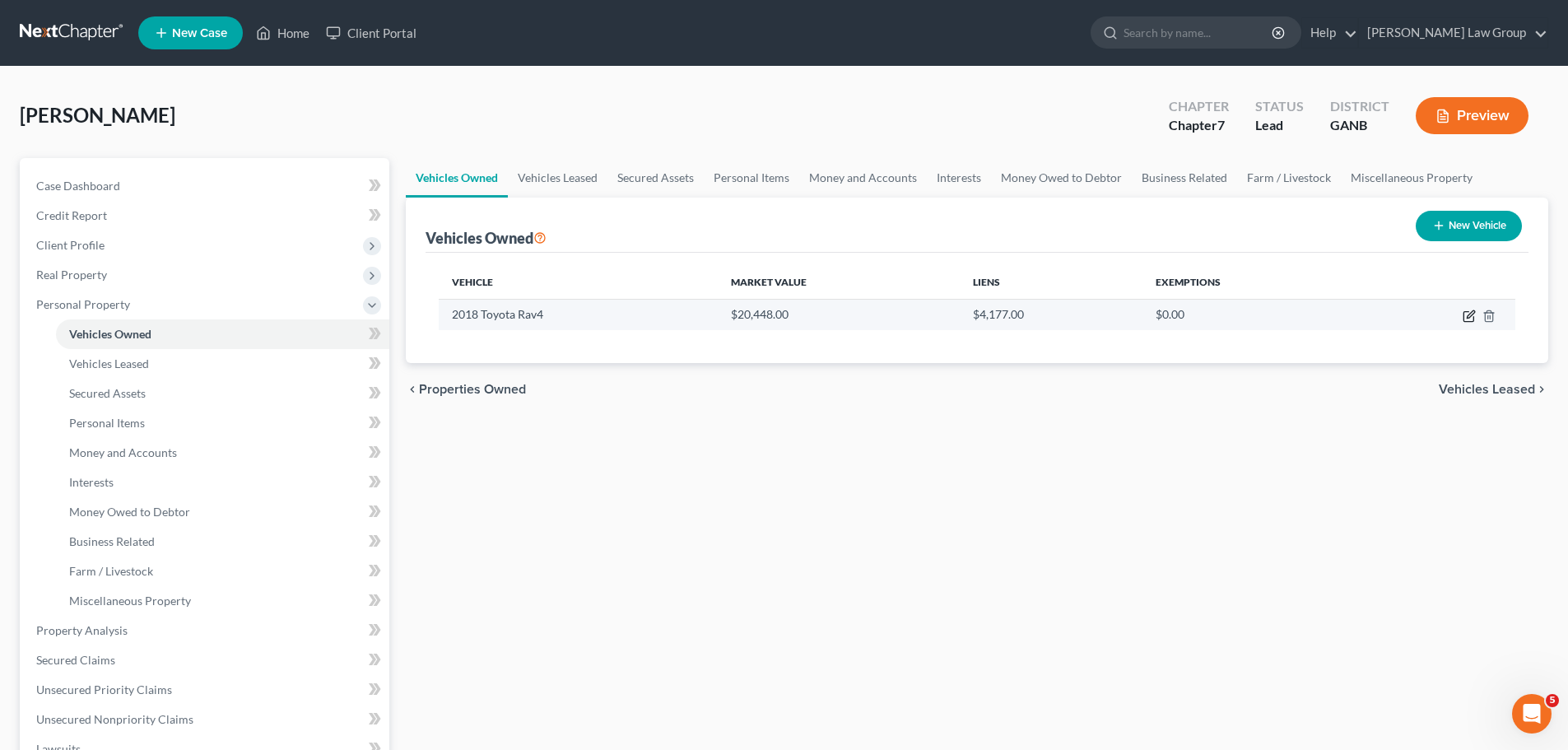
click at [1469, 313] on icon "button" at bounding box center [1470, 316] width 13 height 13
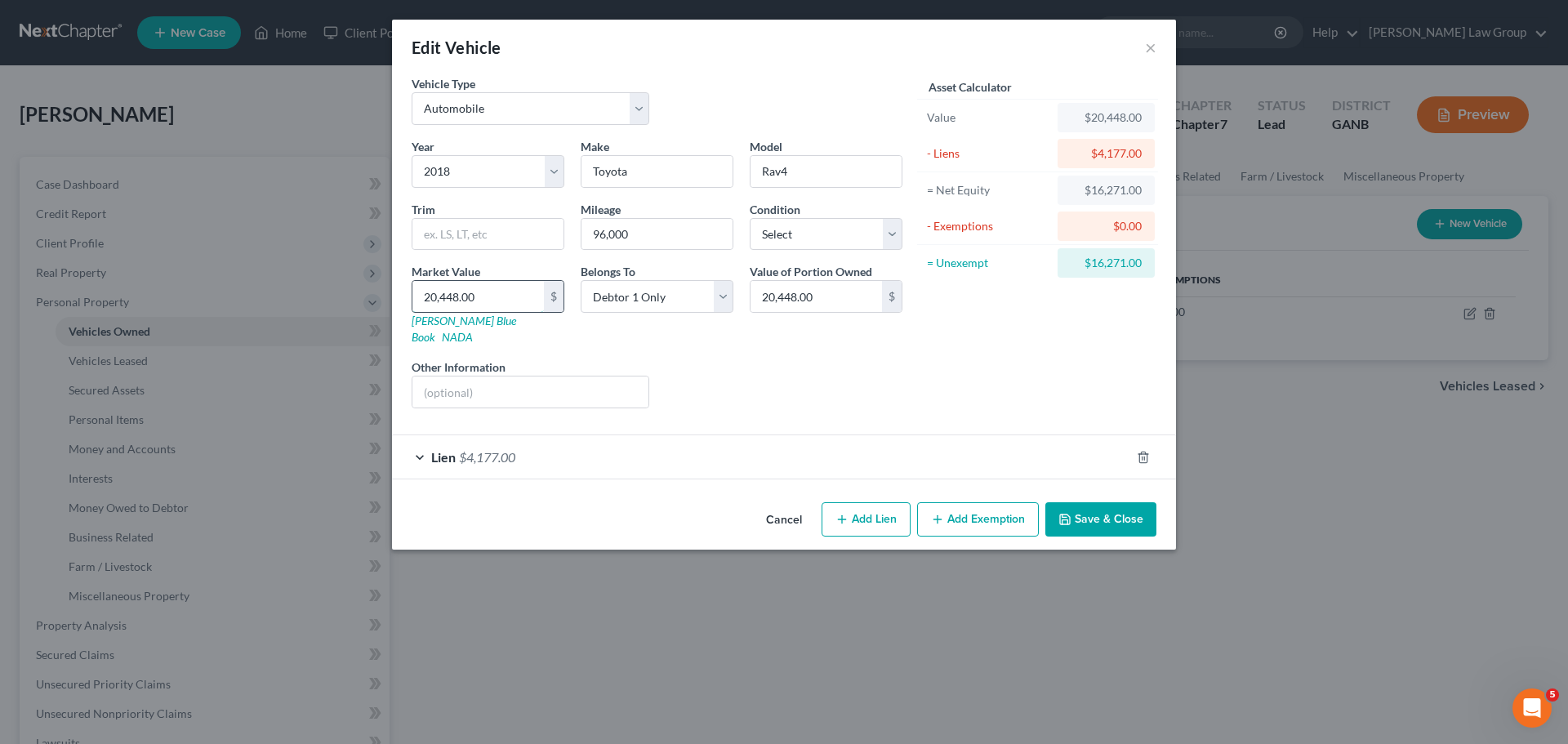
click at [498, 302] on input "20,448.00" at bounding box center [479, 296] width 132 height 31
click at [959, 381] on div "Asset Calculator Value $18,000.00 - Liens $4,177.00 = Net Equity -$4,159.00 - E…" at bounding box center [1037, 248] width 254 height 346
click at [418, 443] on div "Lien $4,177.00" at bounding box center [761, 456] width 739 height 43
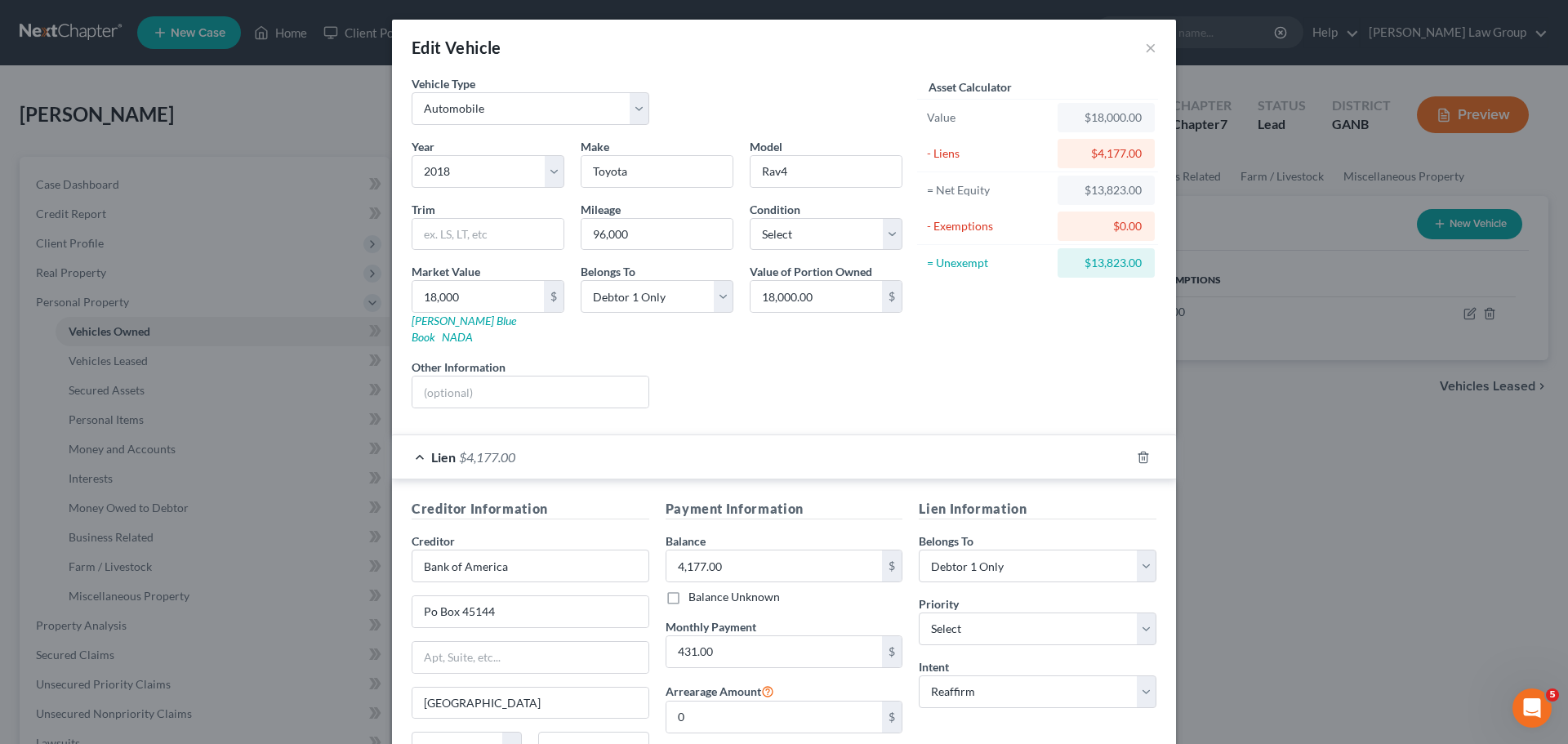
click at [459, 449] on span "$4,177.00" at bounding box center [487, 456] width 56 height 15
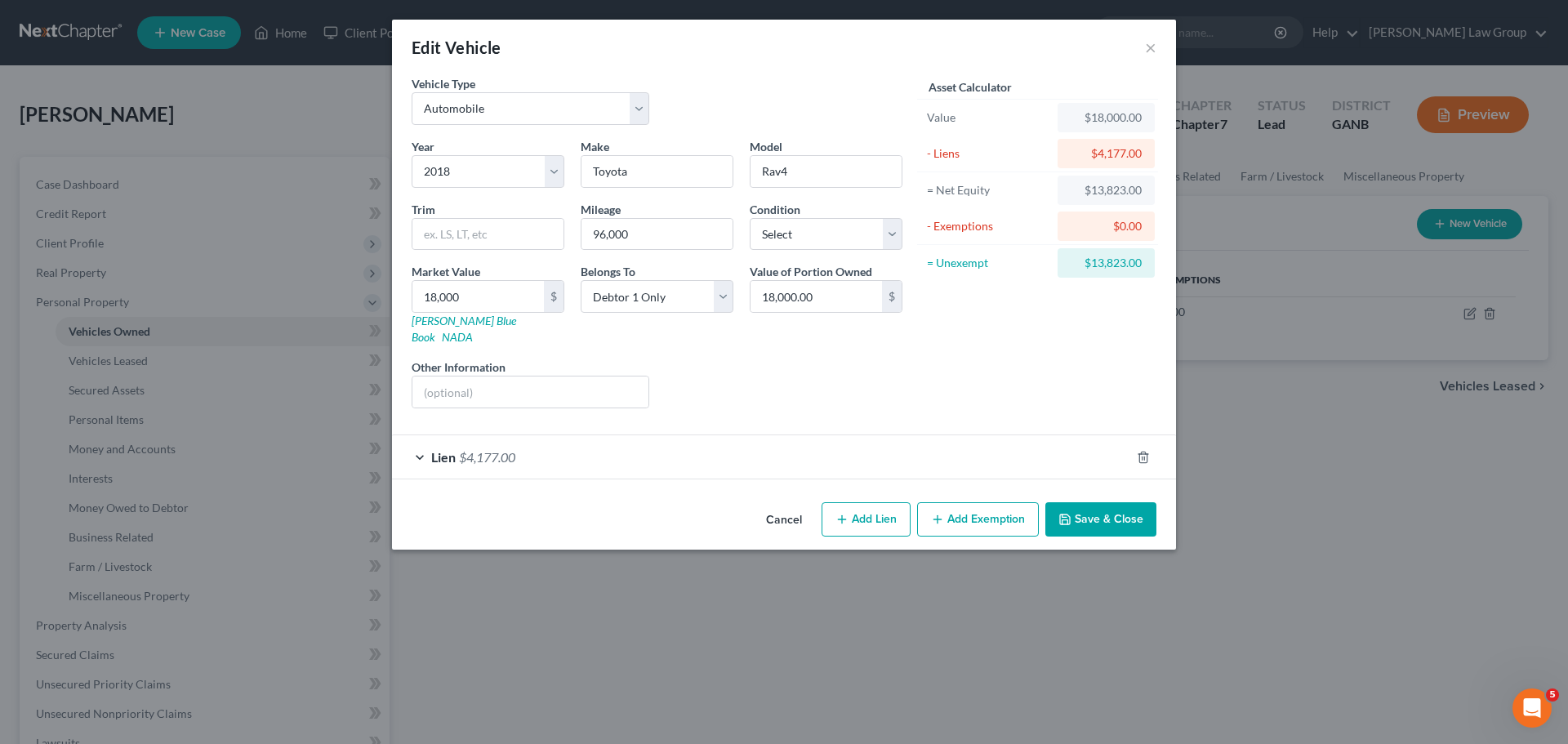
click at [977, 502] on button "Add Exemption" at bounding box center [978, 519] width 122 height 34
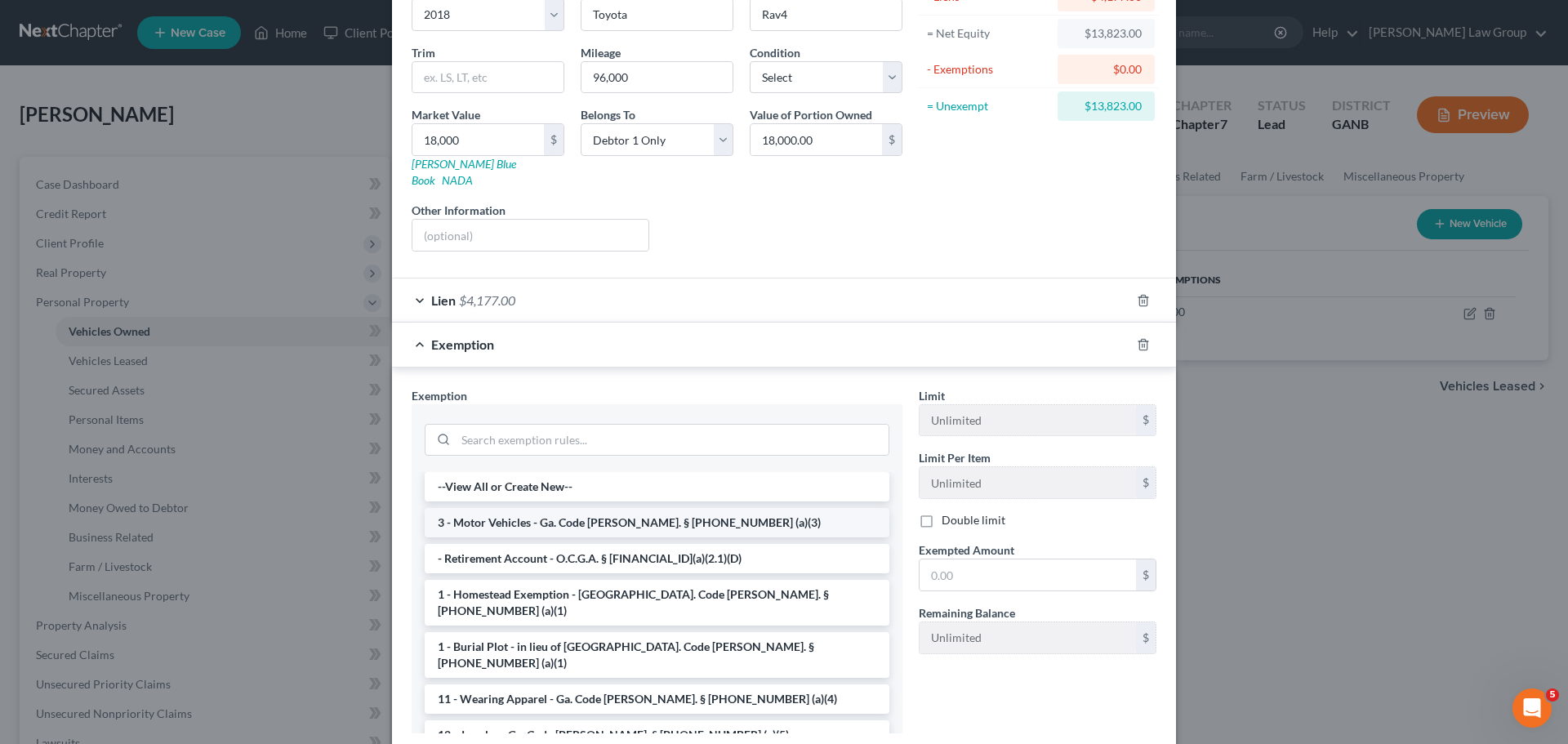
scroll to position [163, 0]
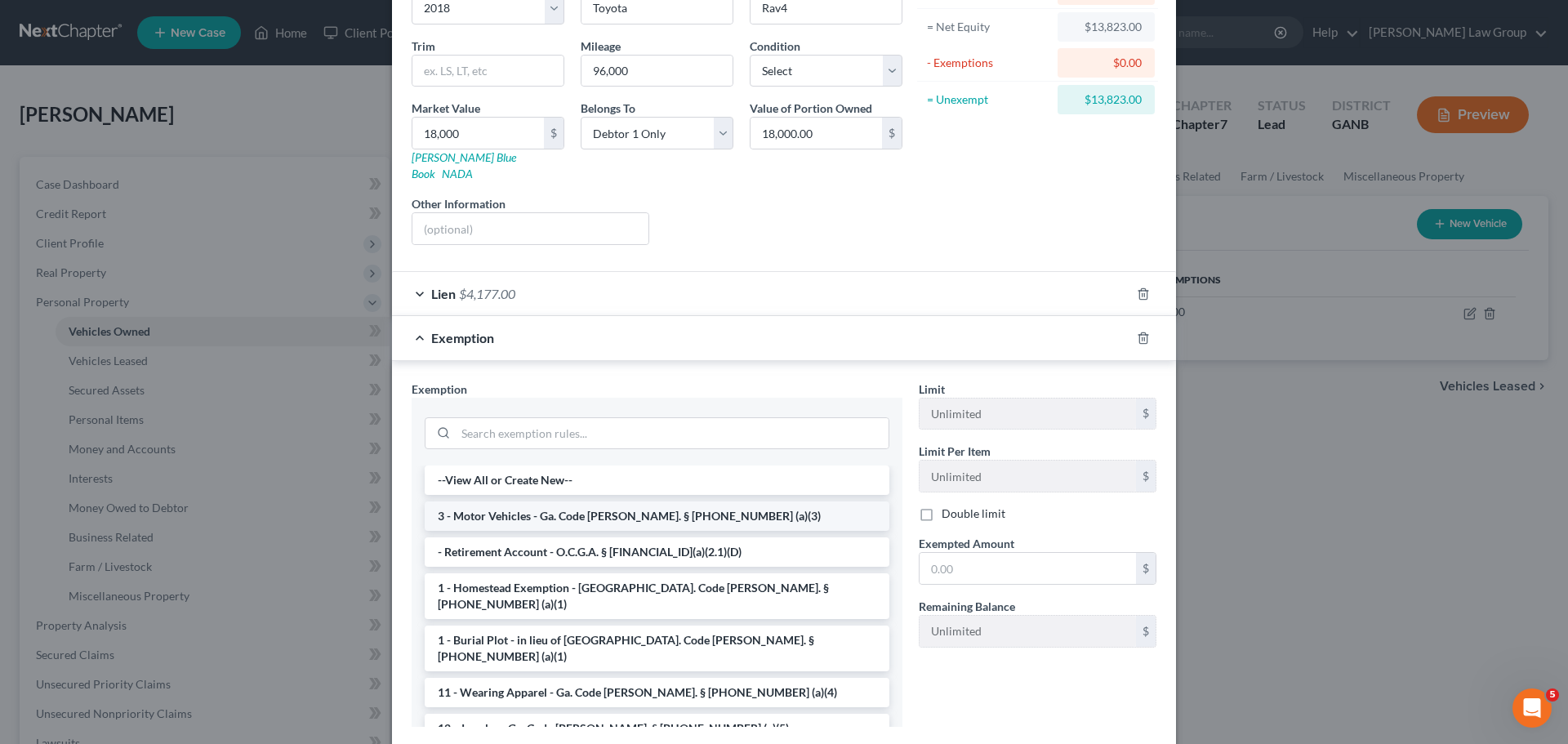
click at [576, 501] on li "3 - Motor Vehicles - Ga. Code [PERSON_NAME]. § [PHONE_NUMBER] (a)(3)" at bounding box center [658, 515] width 465 height 30
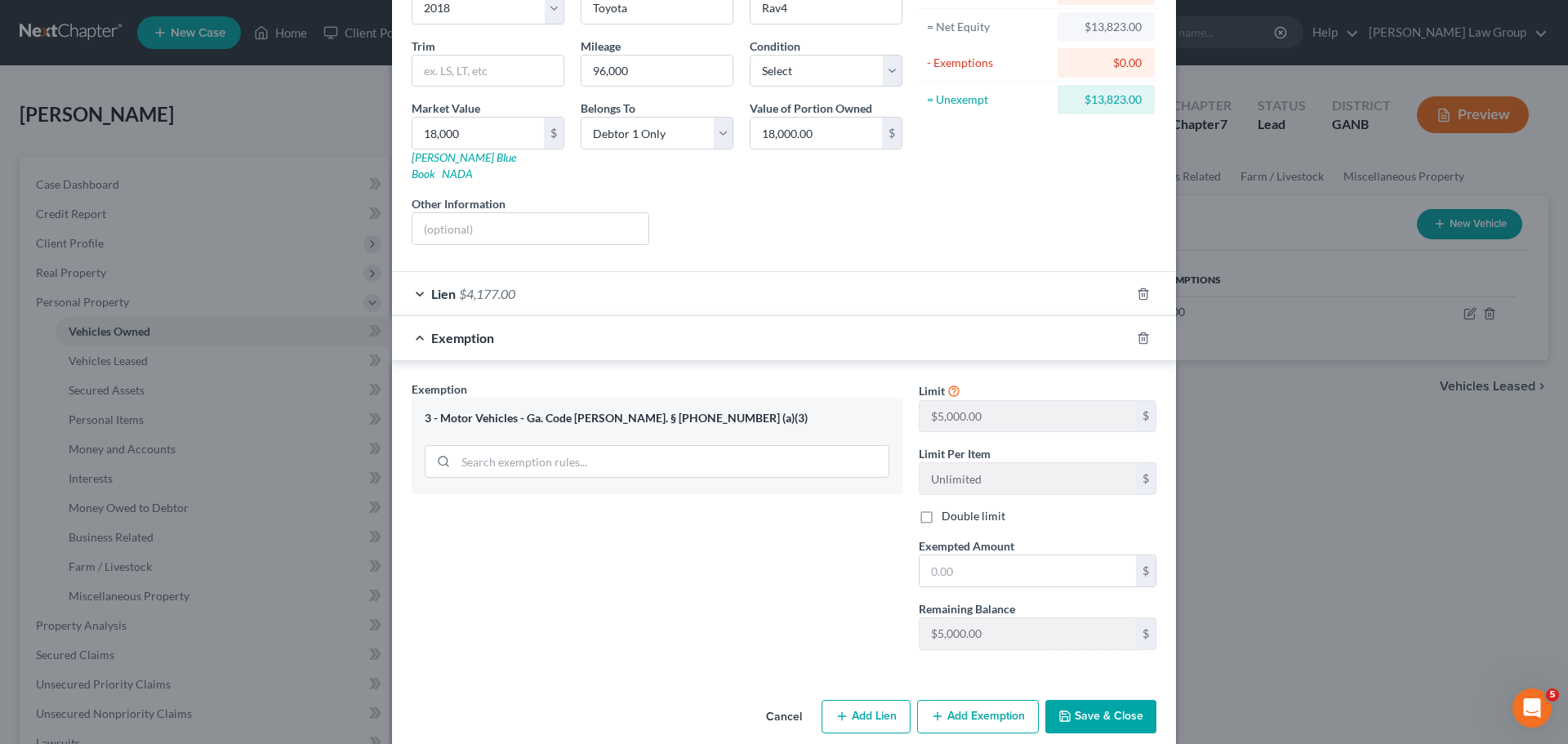
click at [983, 571] on div "Limit $5,000.00 $ Limit Per Item Unlimited $ Double limit Exempted Amount * $ R…" at bounding box center [1037, 521] width 254 height 282
click at [979, 555] on input "text" at bounding box center [1028, 571] width 216 height 31
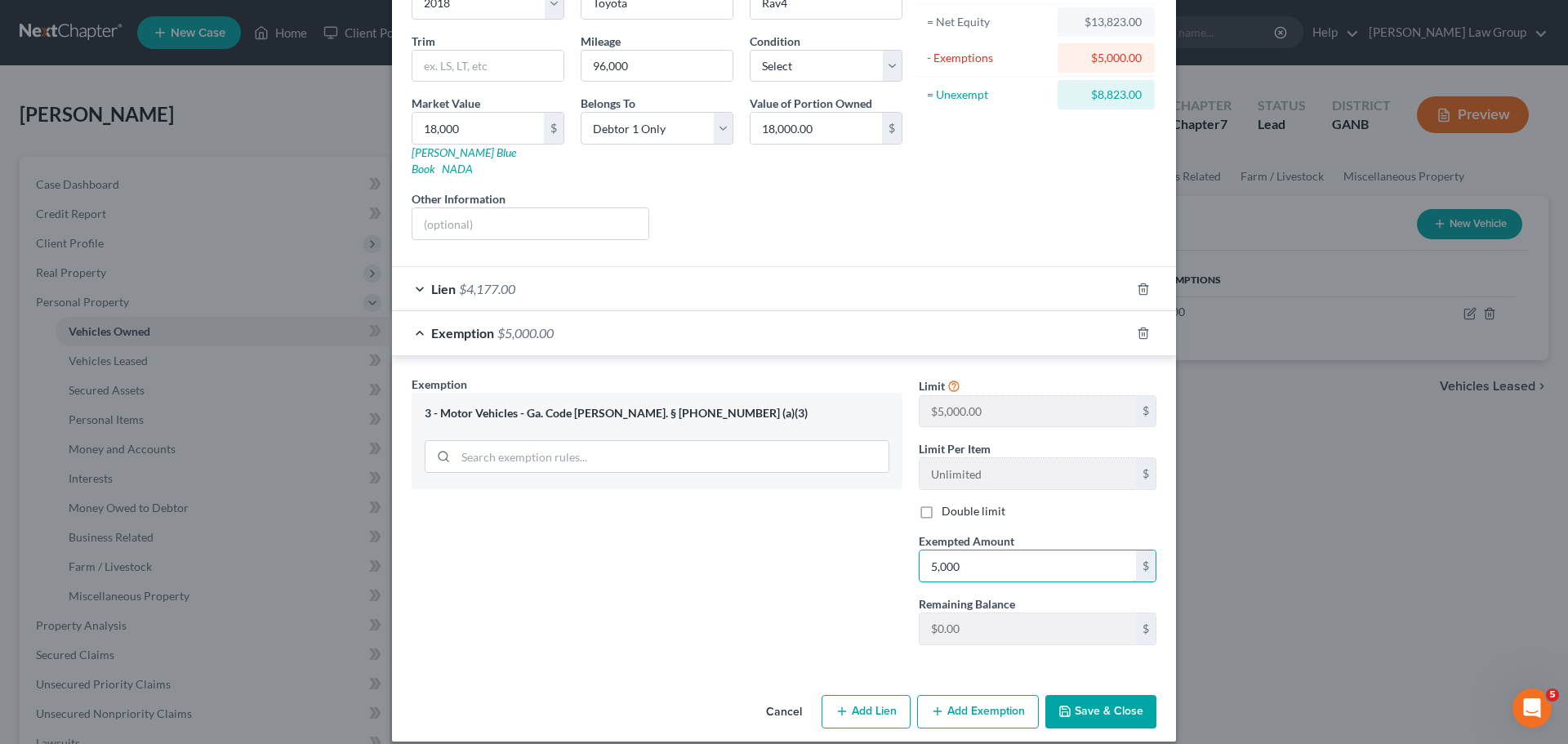
scroll to position [169, 0]
click at [931, 704] on icon "button" at bounding box center [938, 711] width 13 height 13
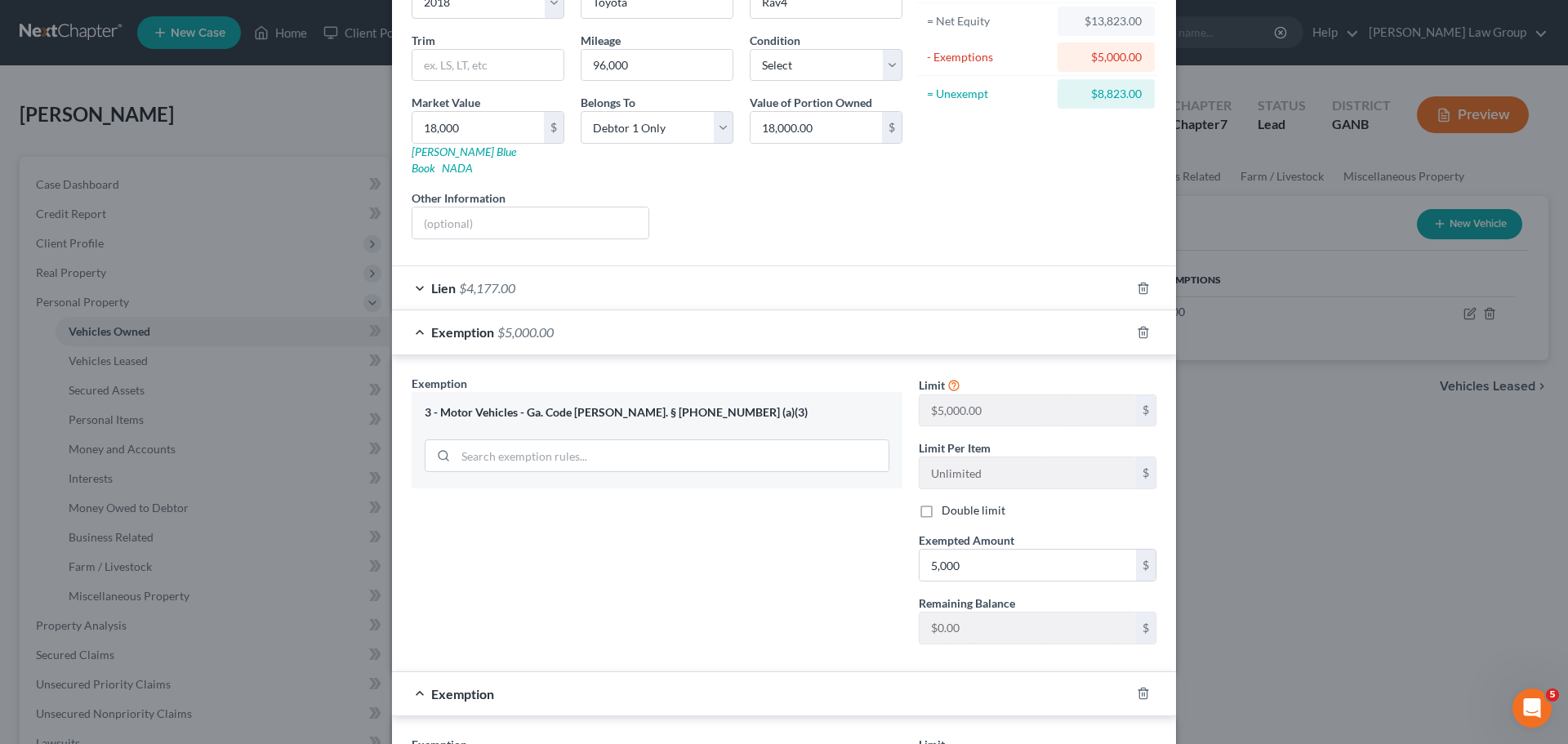
scroll to position [6, 0]
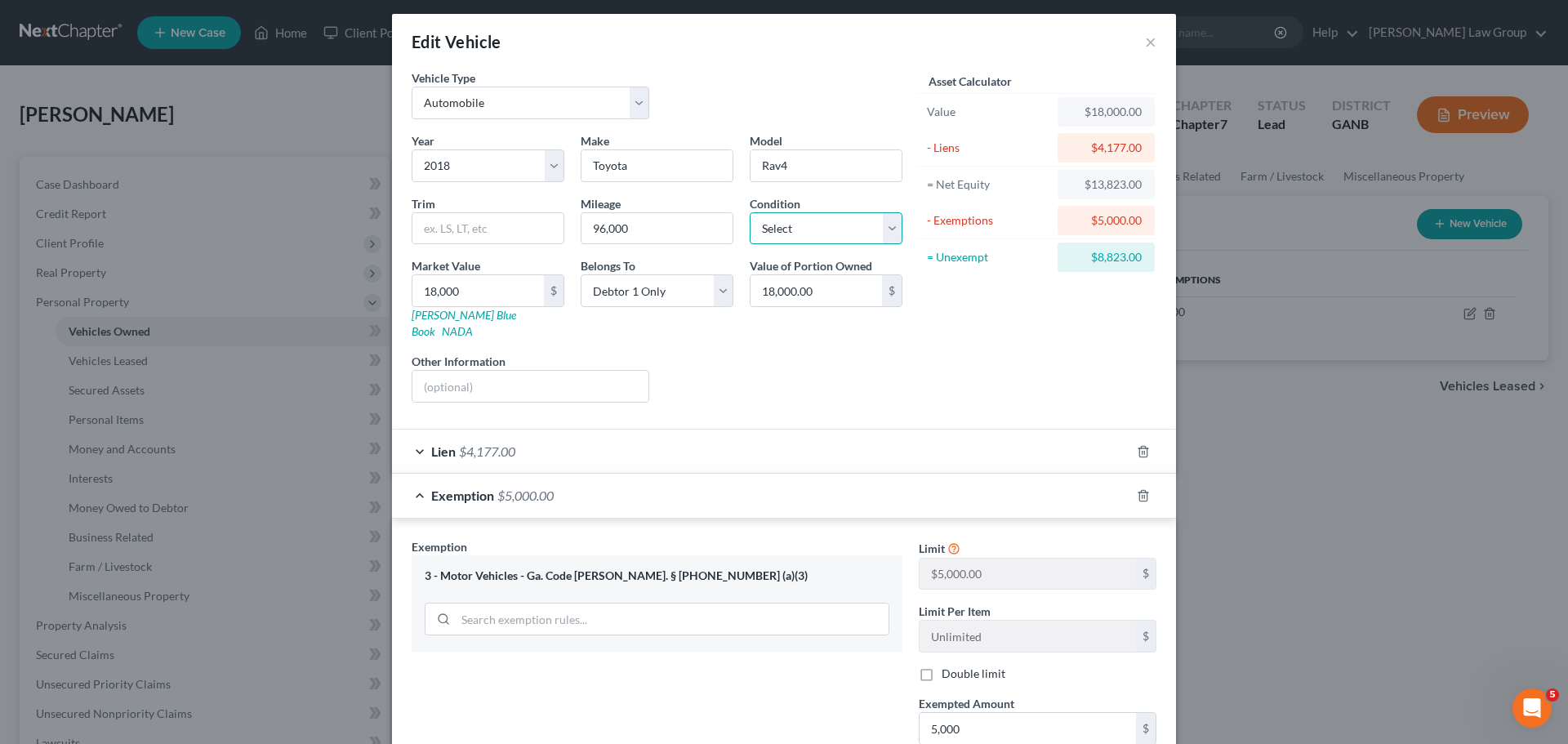
click at [763, 231] on select "Select Excellent Very Good Good Fair Poor" at bounding box center [826, 229] width 153 height 32
click at [750, 212] on select "Select Excellent Very Good Good Fair Poor" at bounding box center [826, 229] width 153 height 32
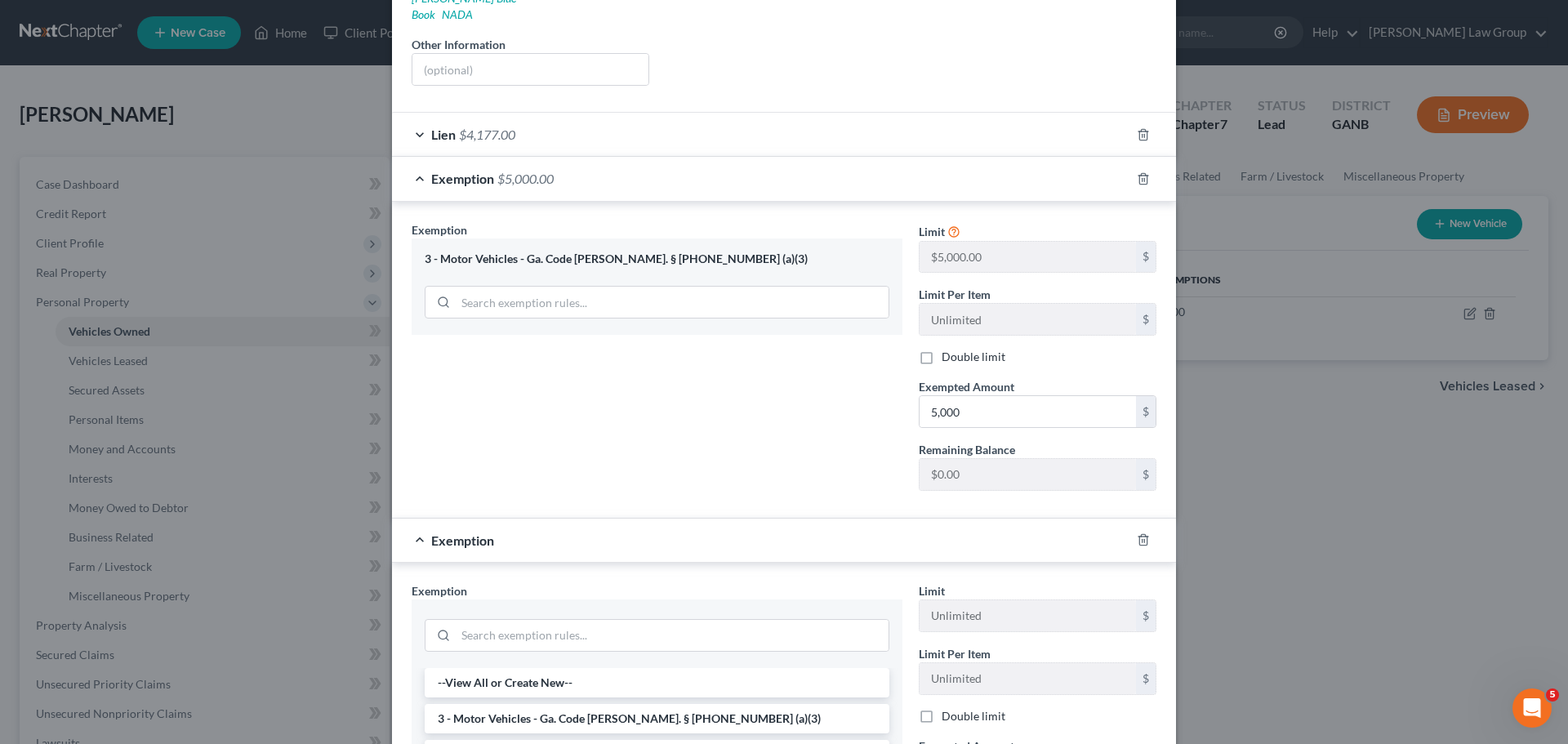
scroll to position [332, 0]
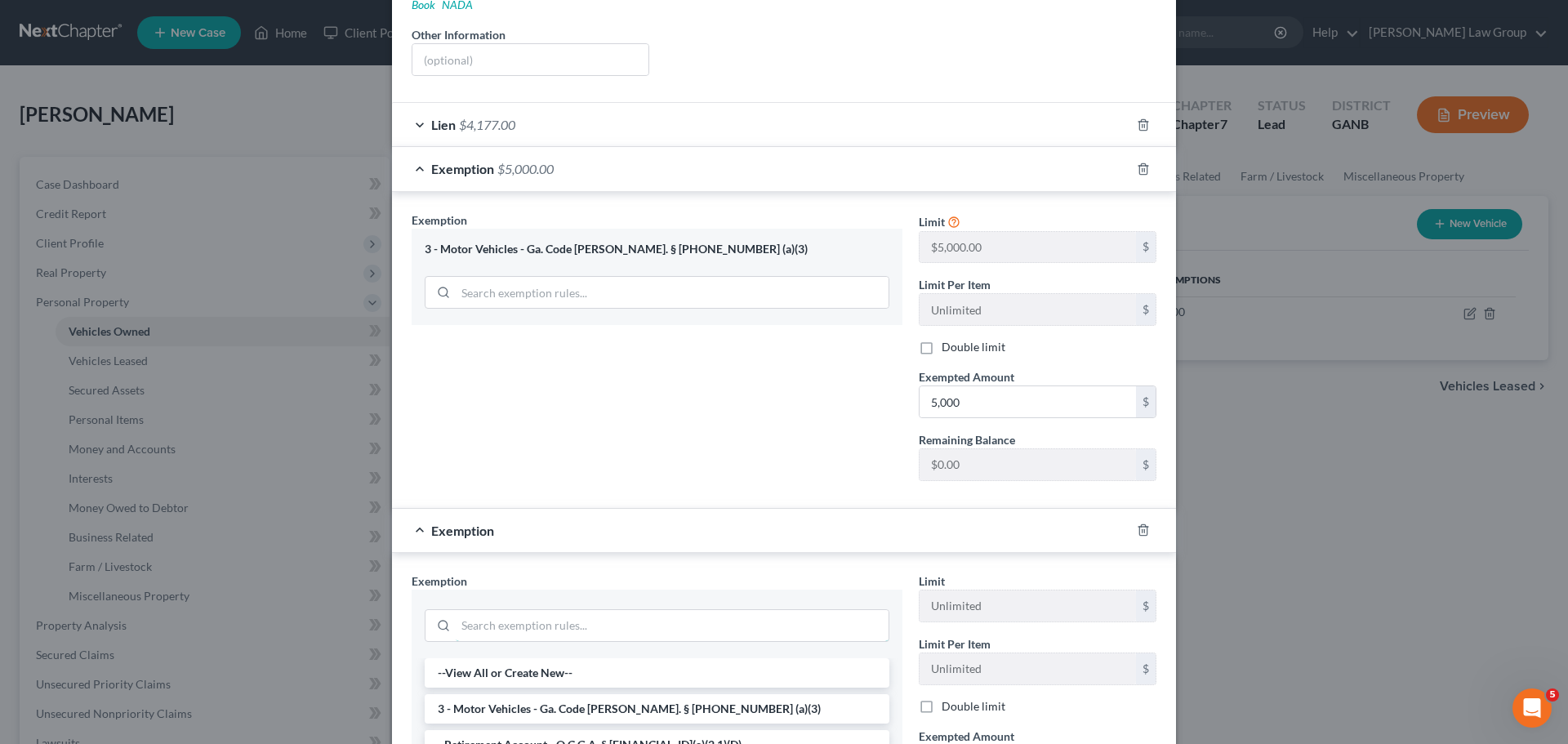
drag, startPoint x: 546, startPoint y: 611, endPoint x: 544, endPoint y: 592, distance: 19.1
click at [546, 610] on input "search" at bounding box center [672, 625] width 433 height 31
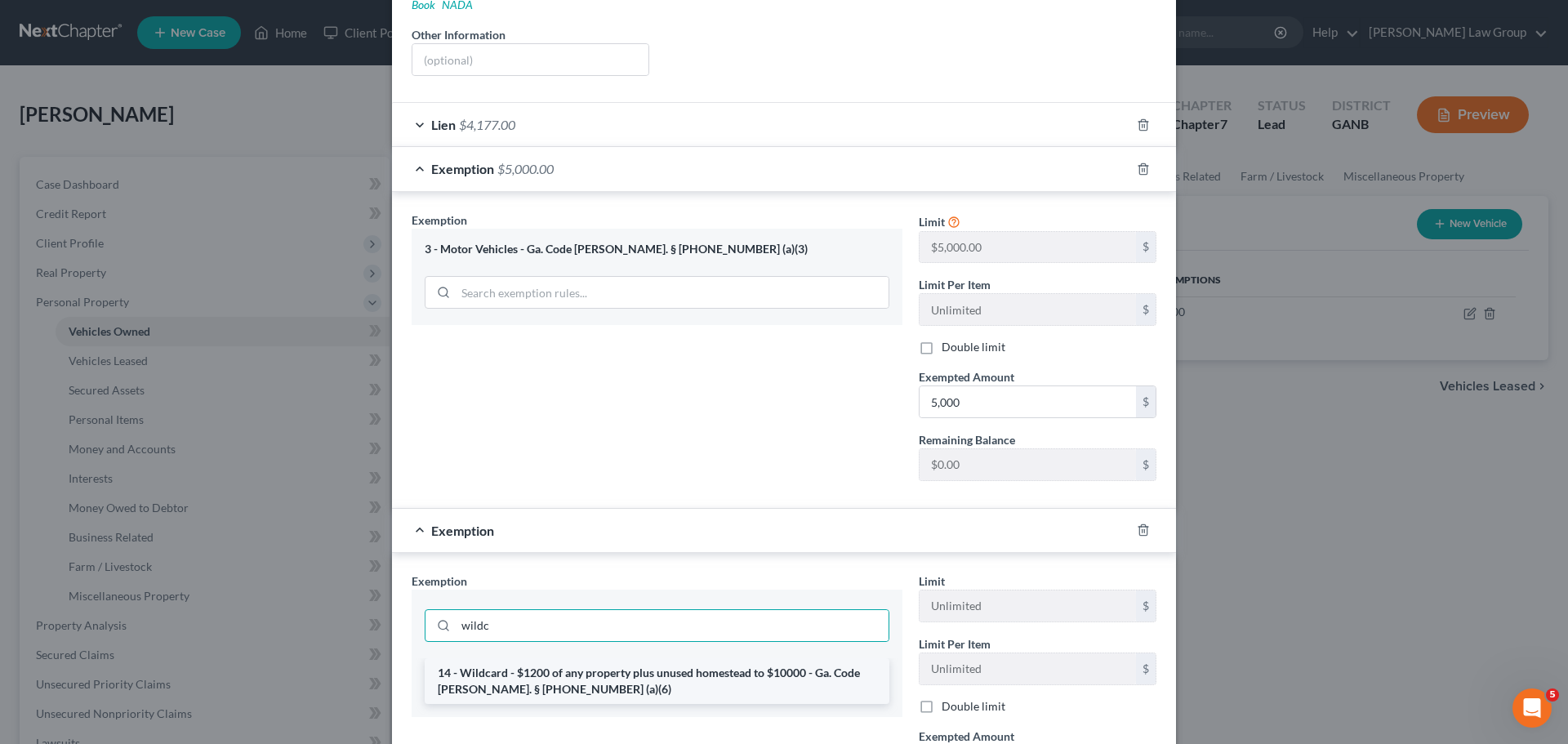
click at [692, 661] on li "14 - Wildcard - $1200 of any property plus unused homestead to $10000 - Ga. Cod…" at bounding box center [658, 681] width 465 height 46
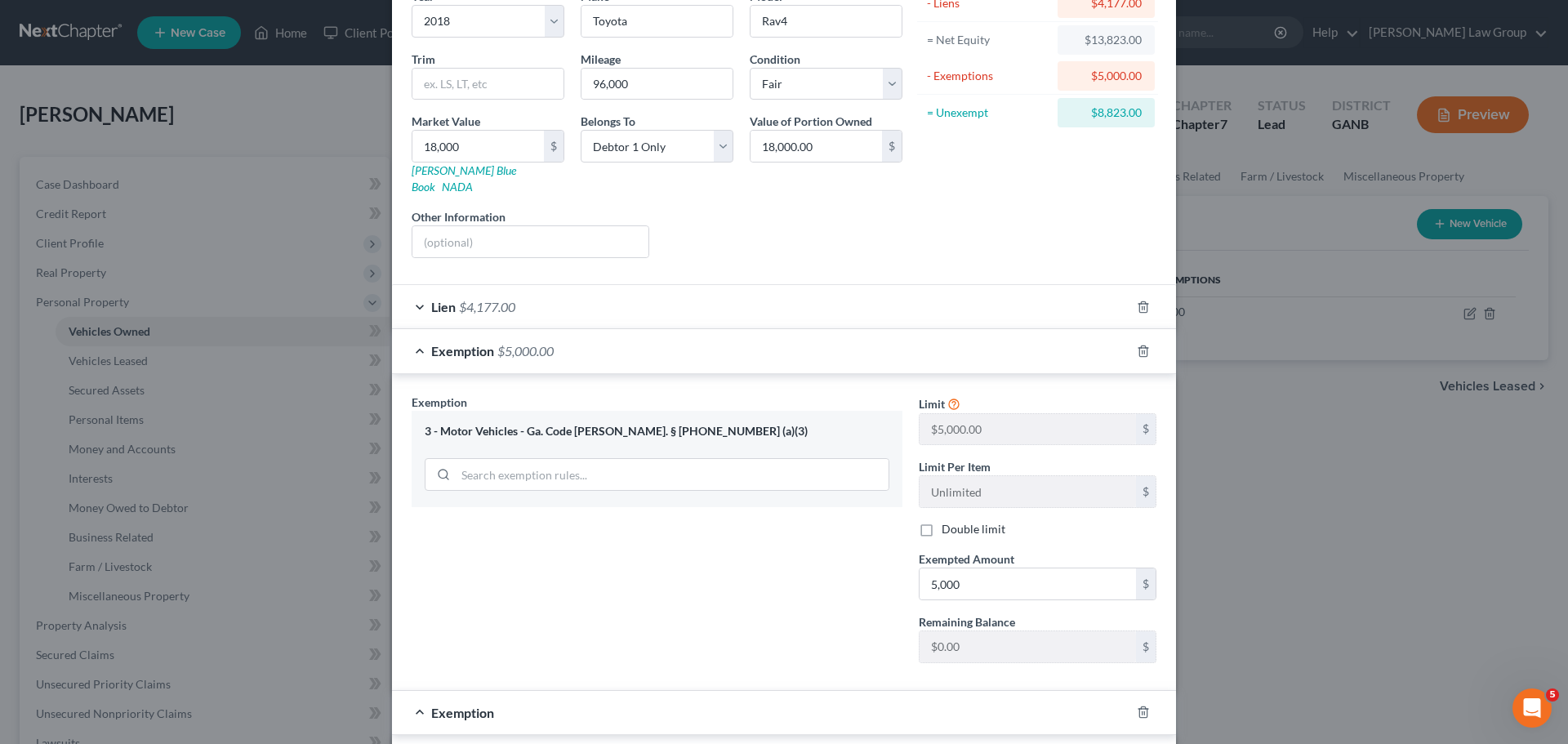
scroll to position [413, 0]
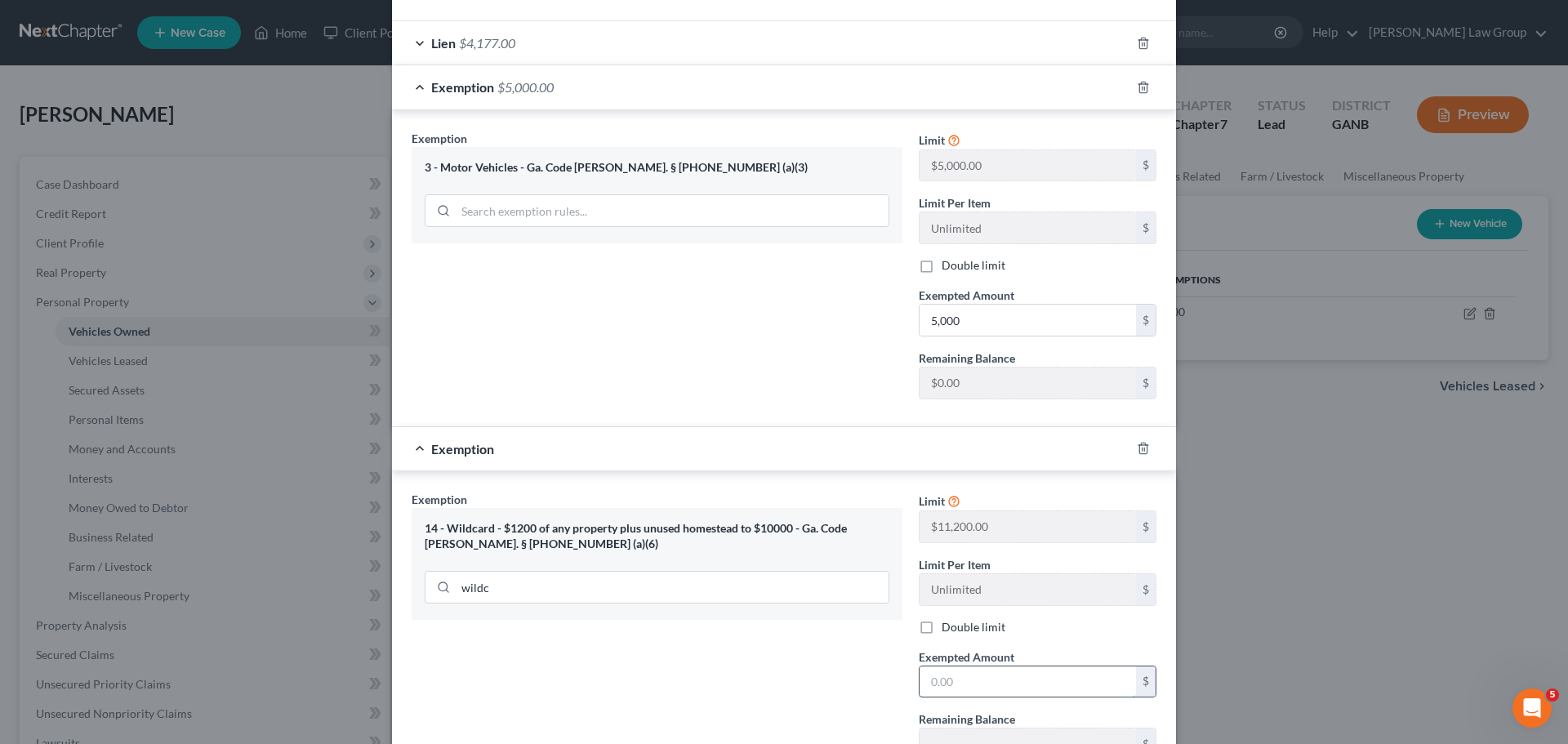
click at [1004, 666] on input "text" at bounding box center [1028, 681] width 216 height 31
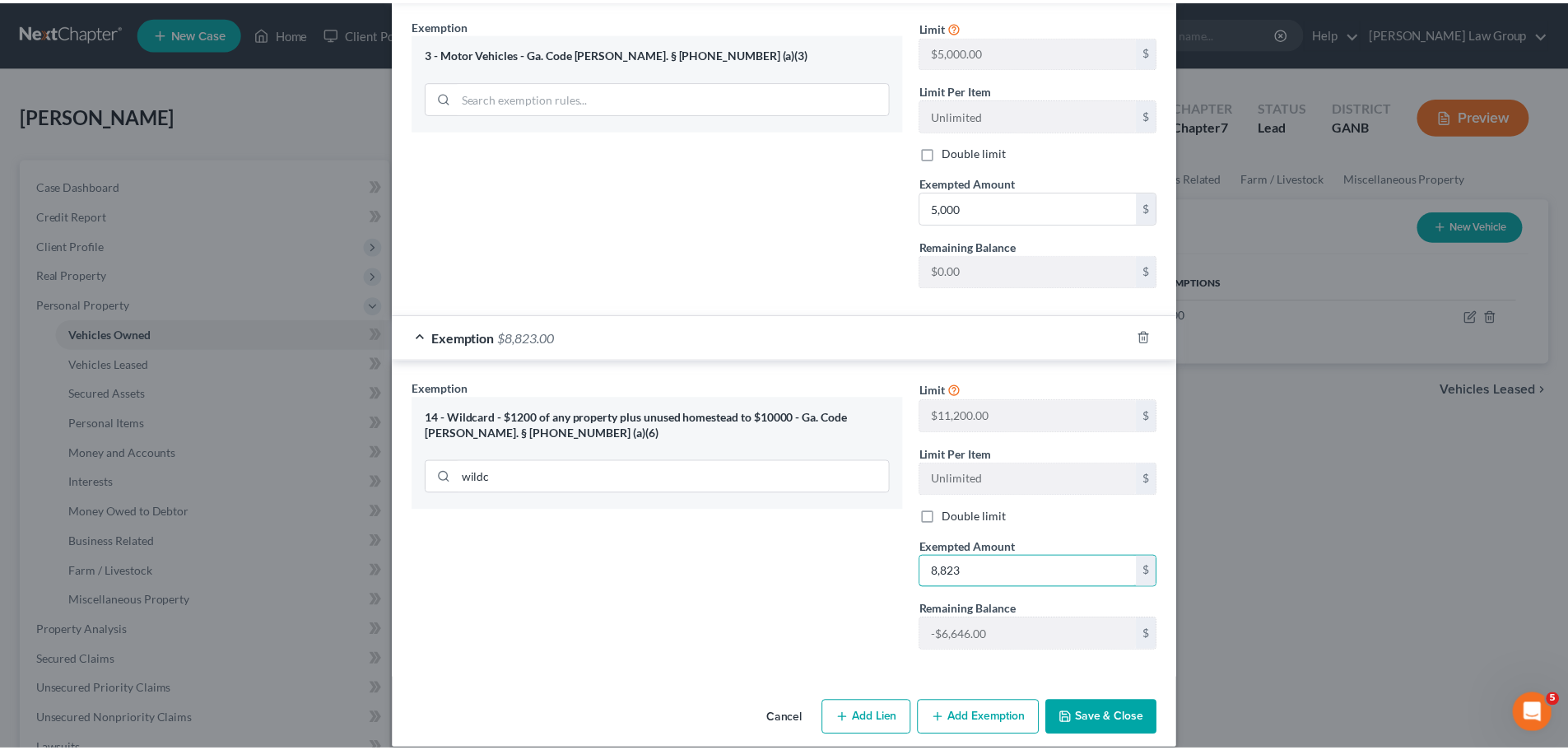
scroll to position [535, 0]
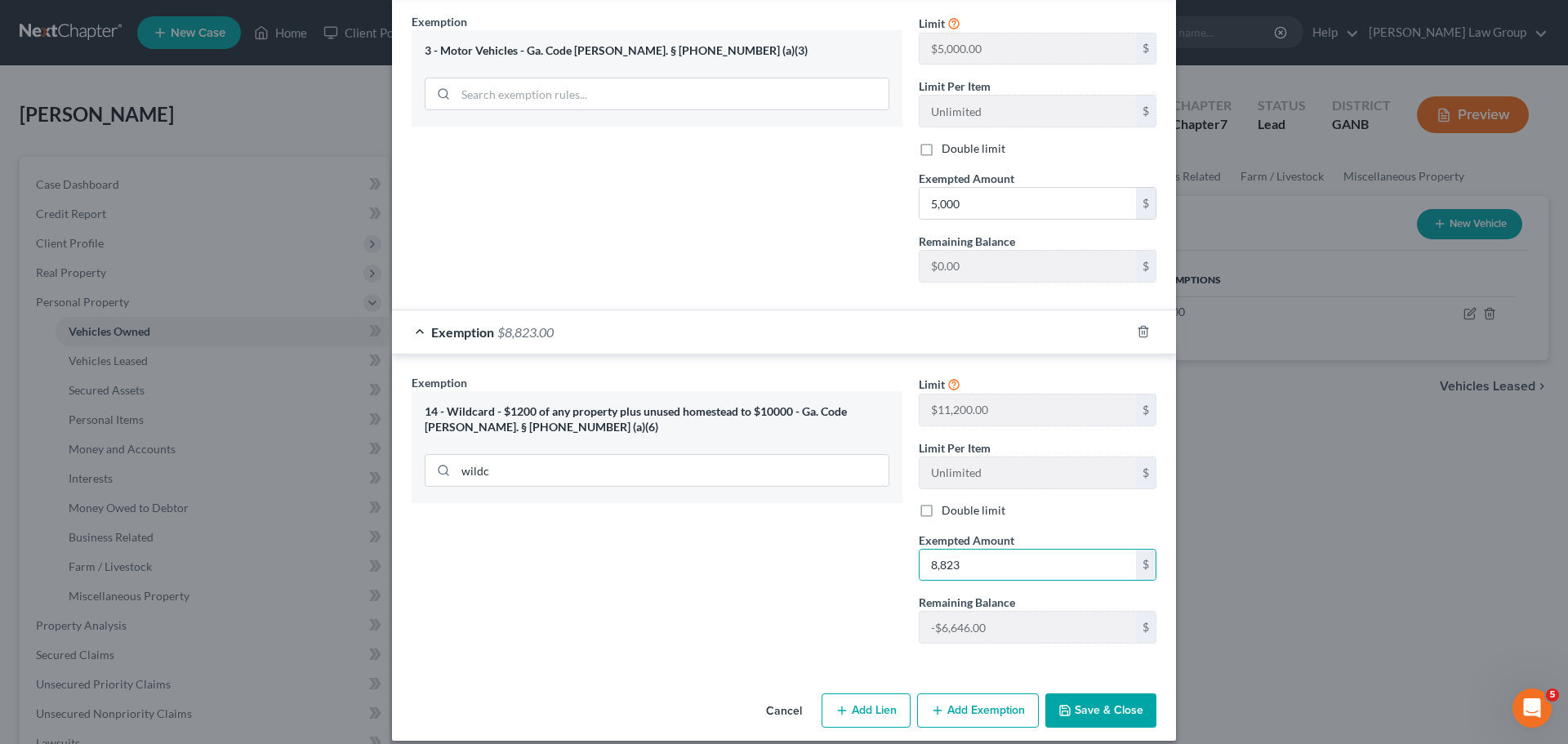
click at [1088, 694] on button "Save & Close" at bounding box center [1101, 711] width 112 height 34
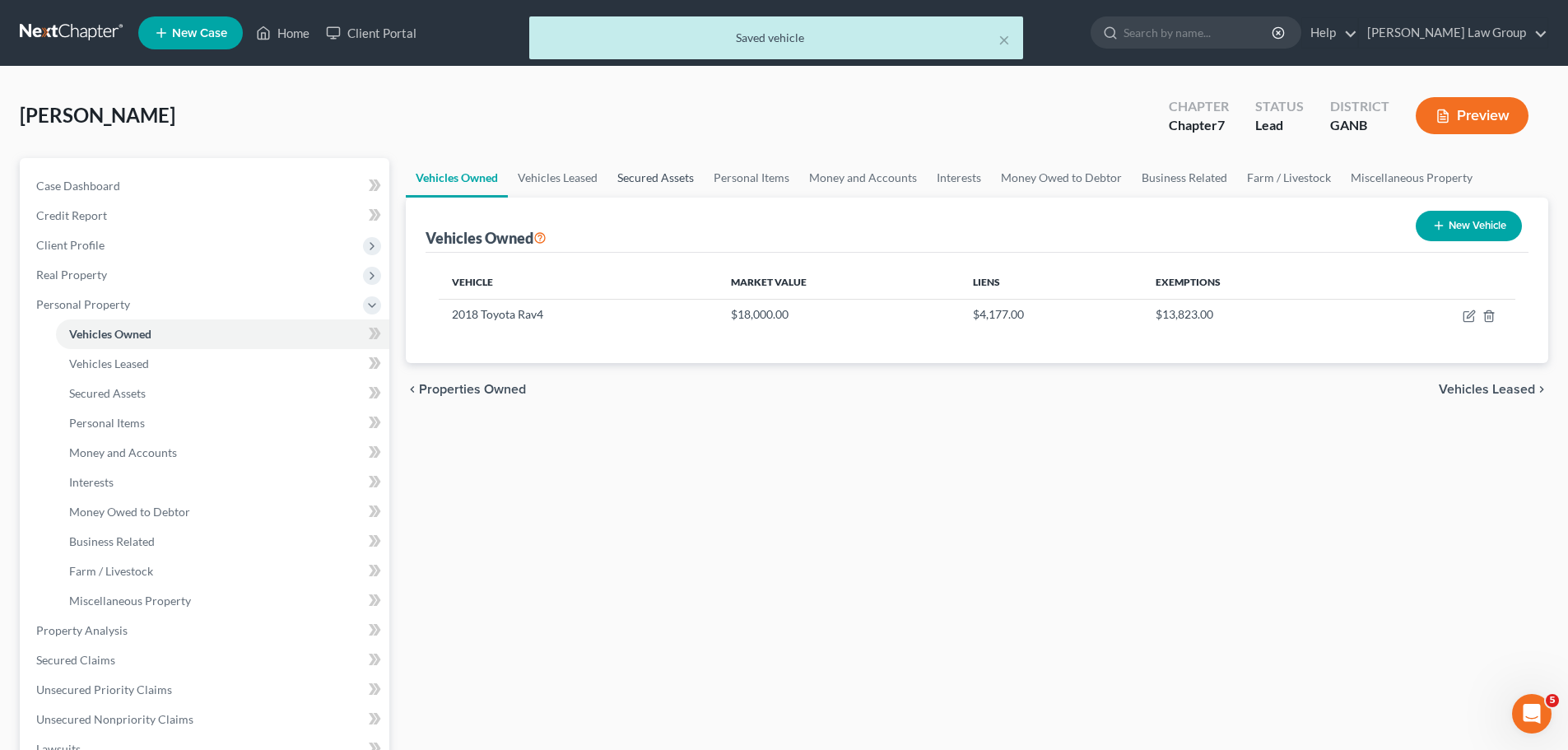
click at [665, 180] on link "Secured Assets" at bounding box center [655, 178] width 96 height 39
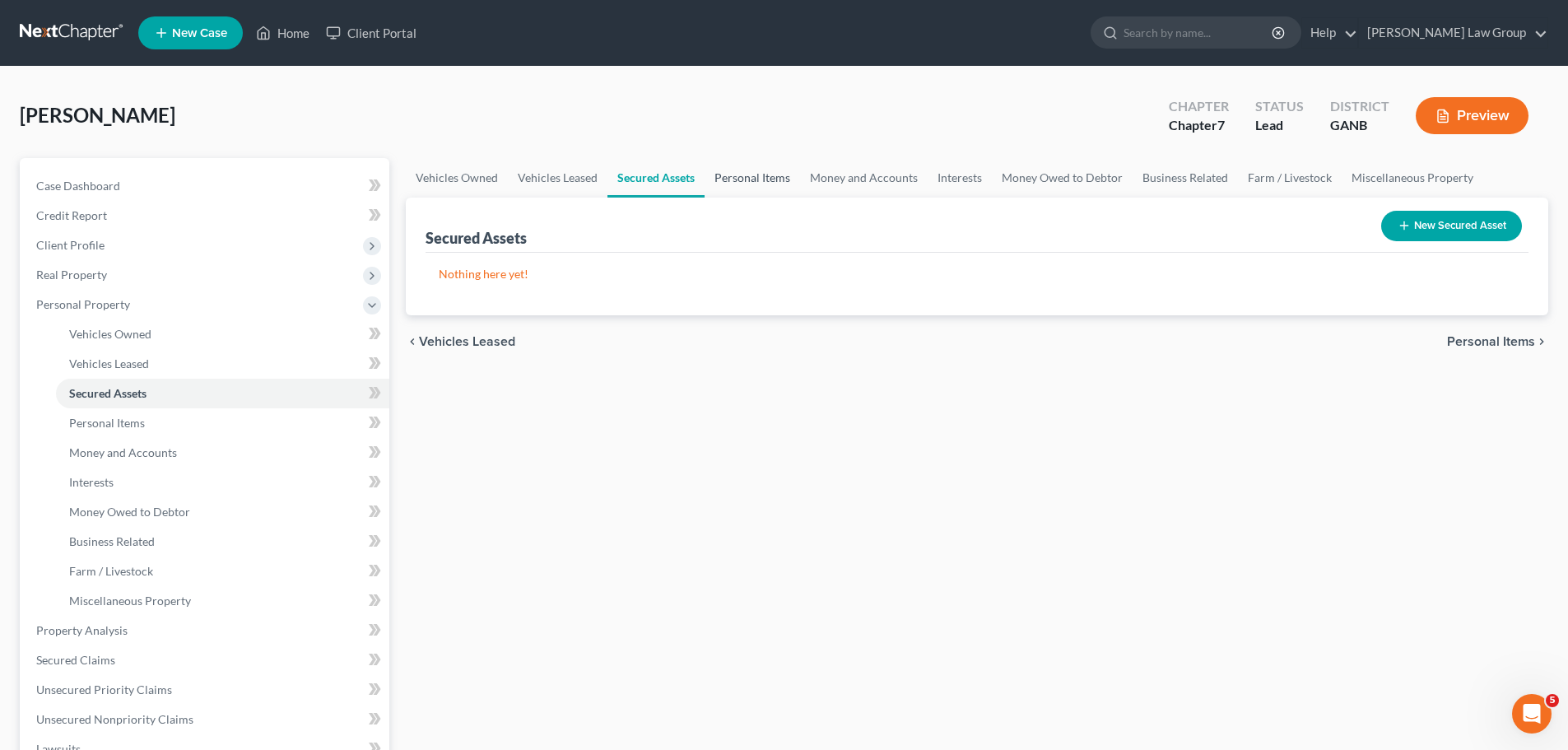
drag, startPoint x: 764, startPoint y: 169, endPoint x: 776, endPoint y: 188, distance: 22.5
click at [764, 169] on link "Personal Items" at bounding box center [752, 178] width 95 height 39
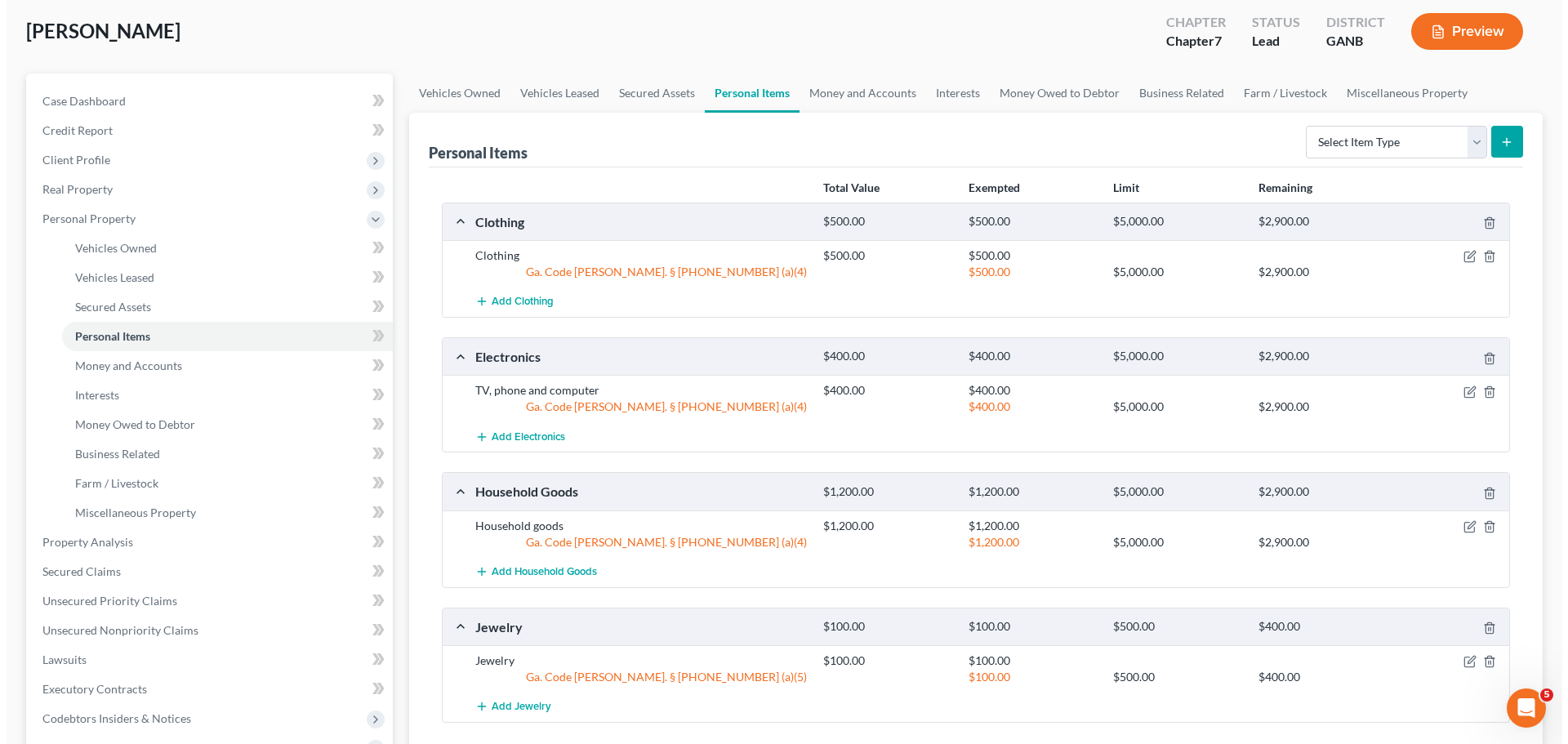
scroll to position [163, 0]
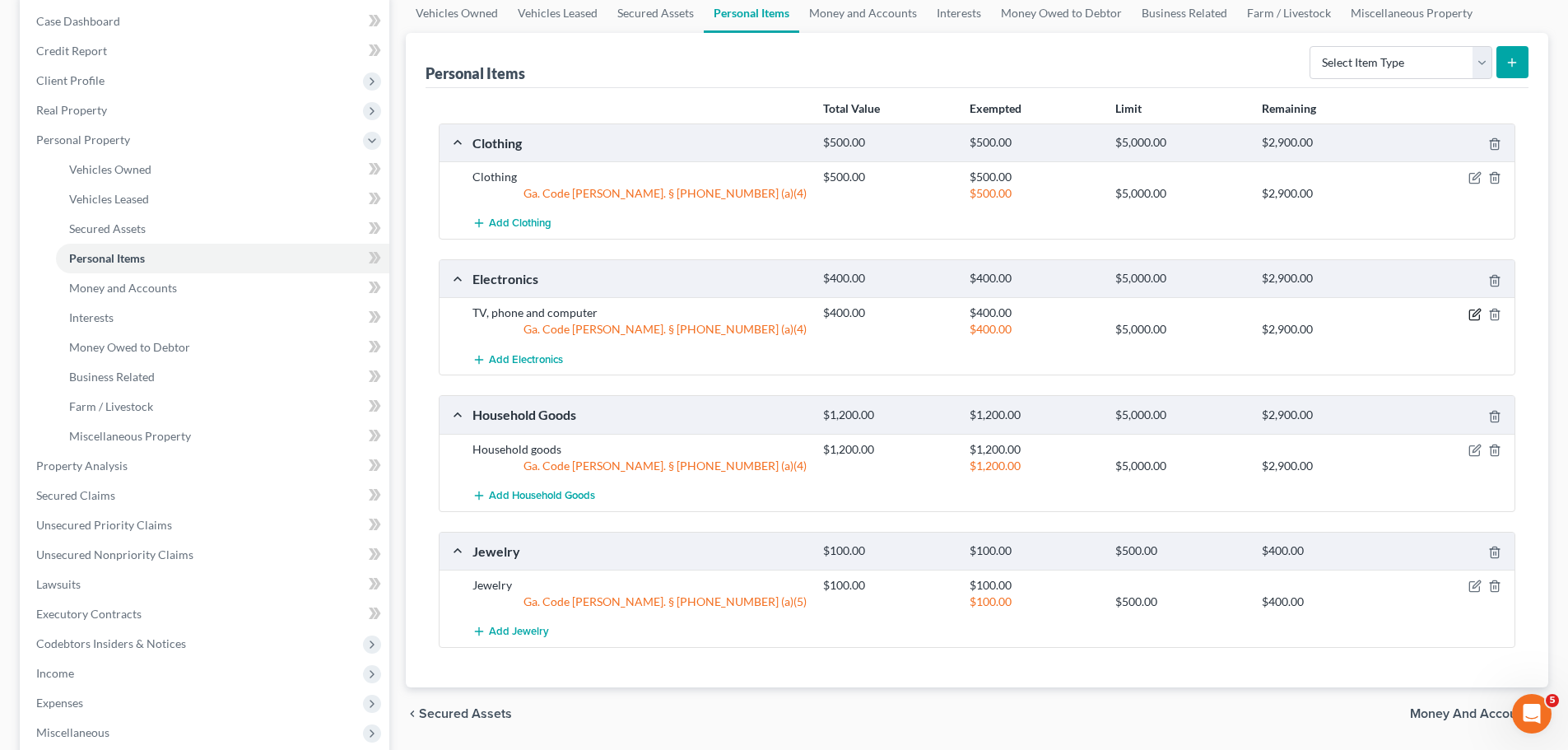
click at [1472, 319] on icon "button" at bounding box center [1476, 314] width 13 height 13
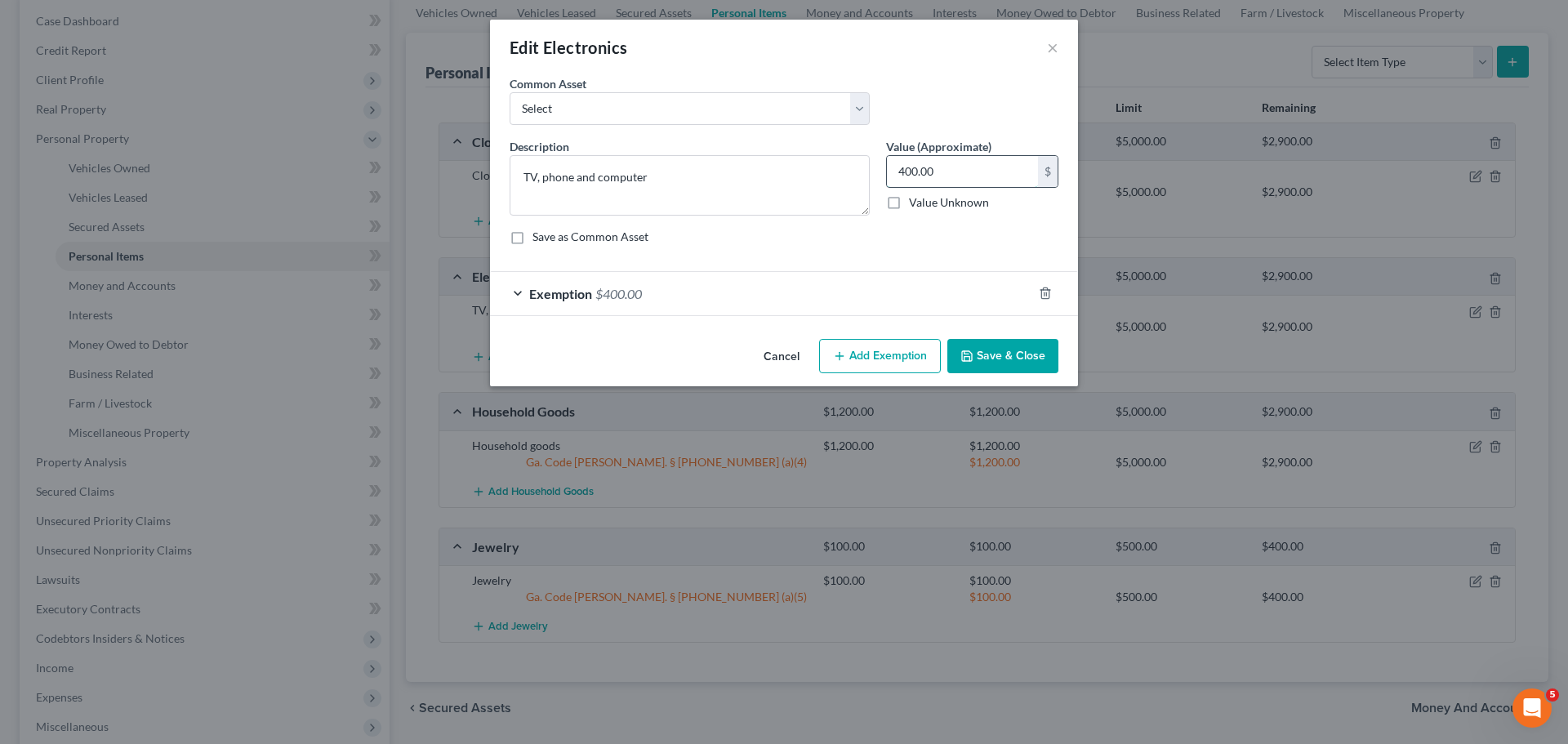
click at [962, 179] on input "400.00" at bounding box center [963, 171] width 152 height 31
drag, startPoint x: 456, startPoint y: 145, endPoint x: 334, endPoint y: 119, distance: 124.7
click at [334, 119] on div "Edit Electronics × An exemption set must first be selected from the Filing Info…" at bounding box center [784, 372] width 1568 height 744
click at [591, 303] on div "Exemption $400.00" at bounding box center [761, 292] width 542 height 43
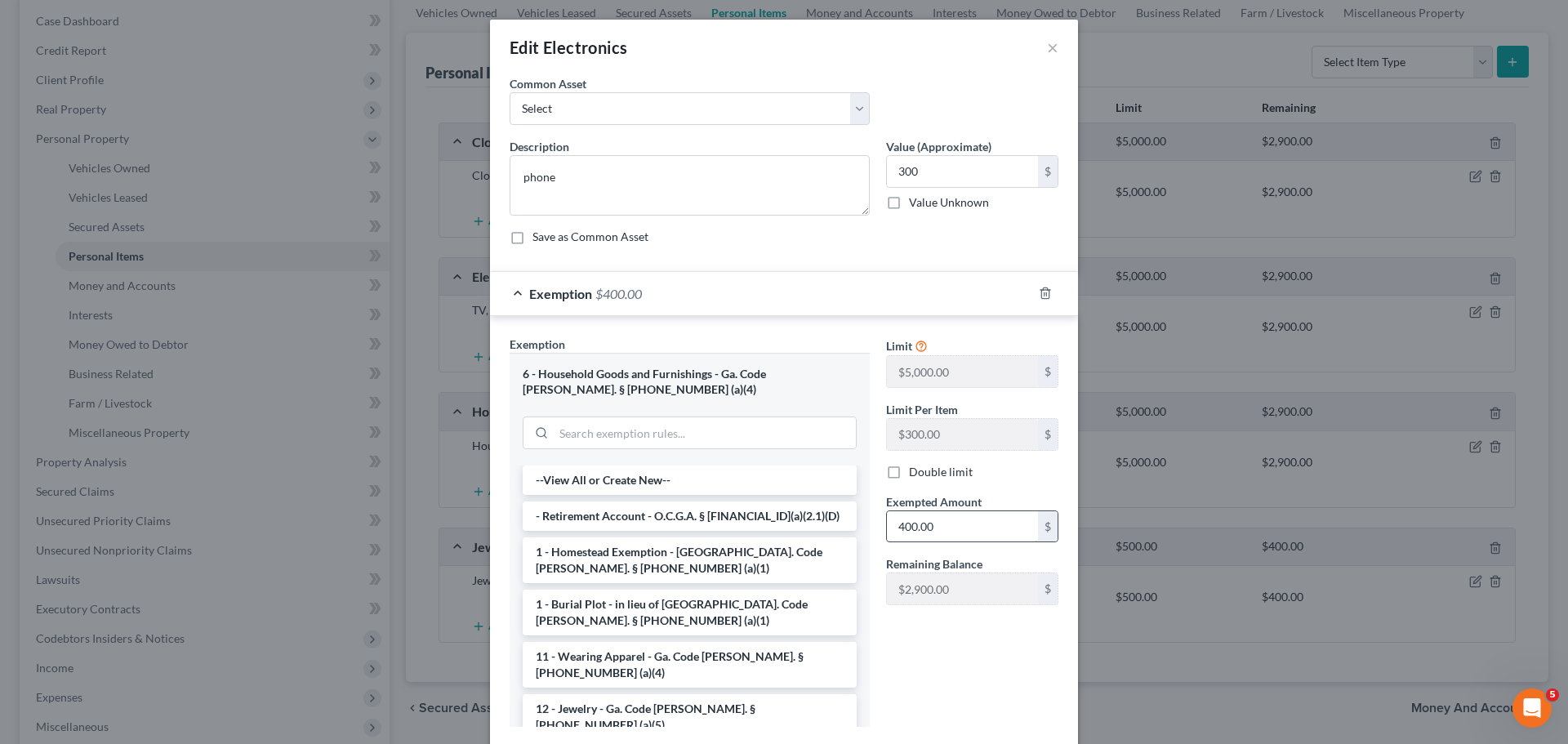
drag, startPoint x: 949, startPoint y: 546, endPoint x: 939, endPoint y: 523, distance: 25.1
click at [947, 545] on div "Limit $5,000.00 $ Limit Per Item $300.00 $ Double limit Exempted Amount * 400.0…" at bounding box center [972, 476] width 189 height 282
click at [941, 528] on input "400.00" at bounding box center [963, 526] width 152 height 31
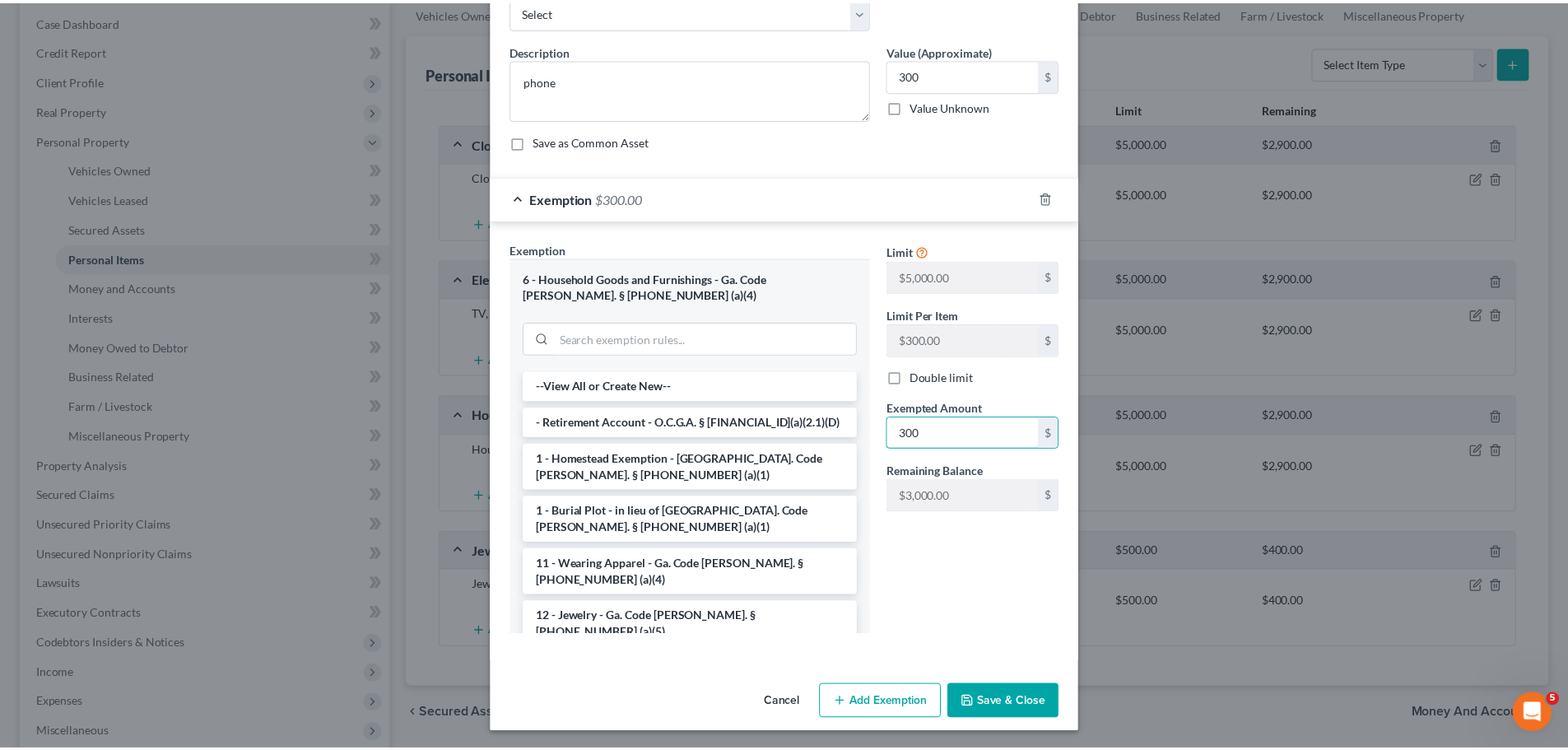
scroll to position [101, 0]
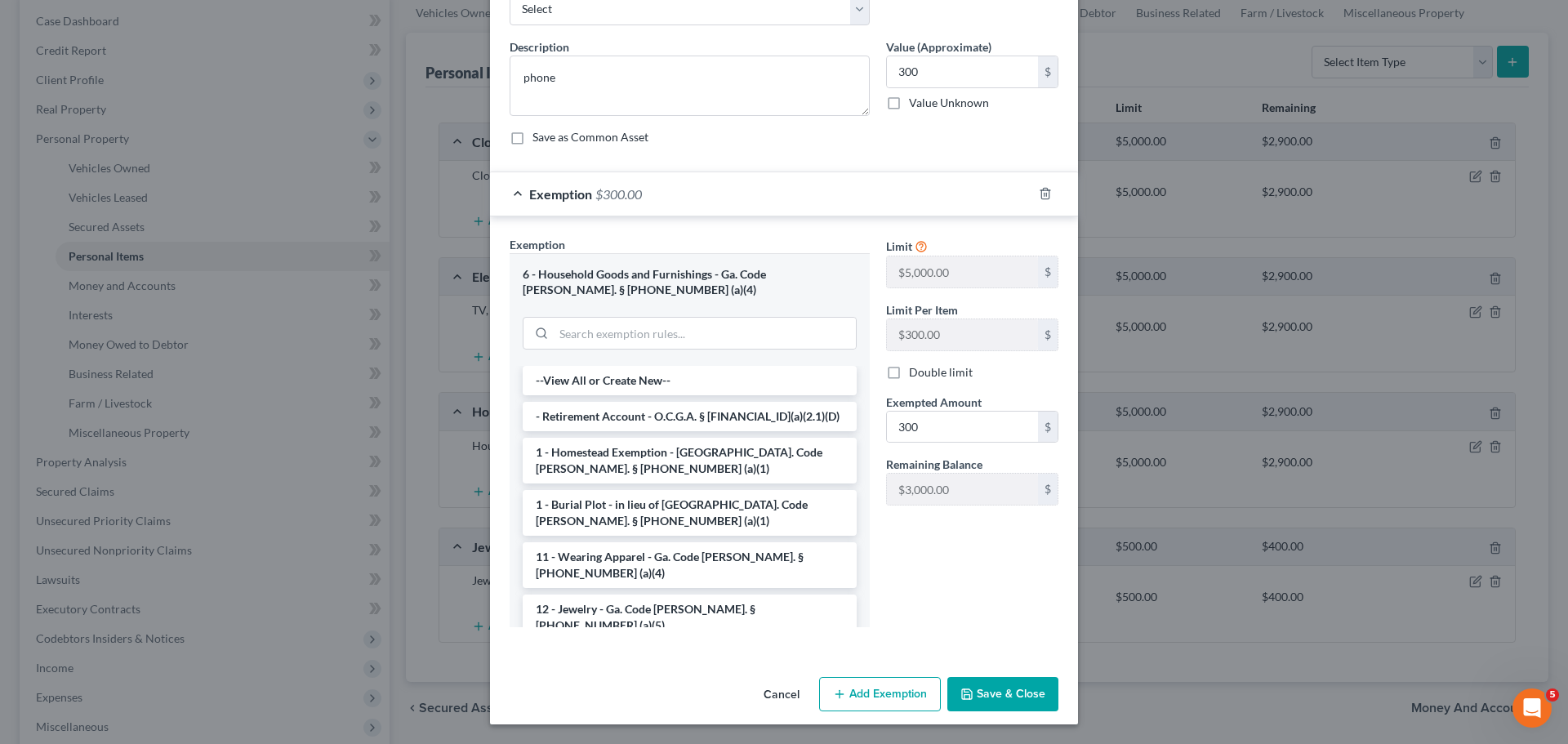
click at [1020, 699] on button "Save & Close" at bounding box center [1003, 694] width 112 height 34
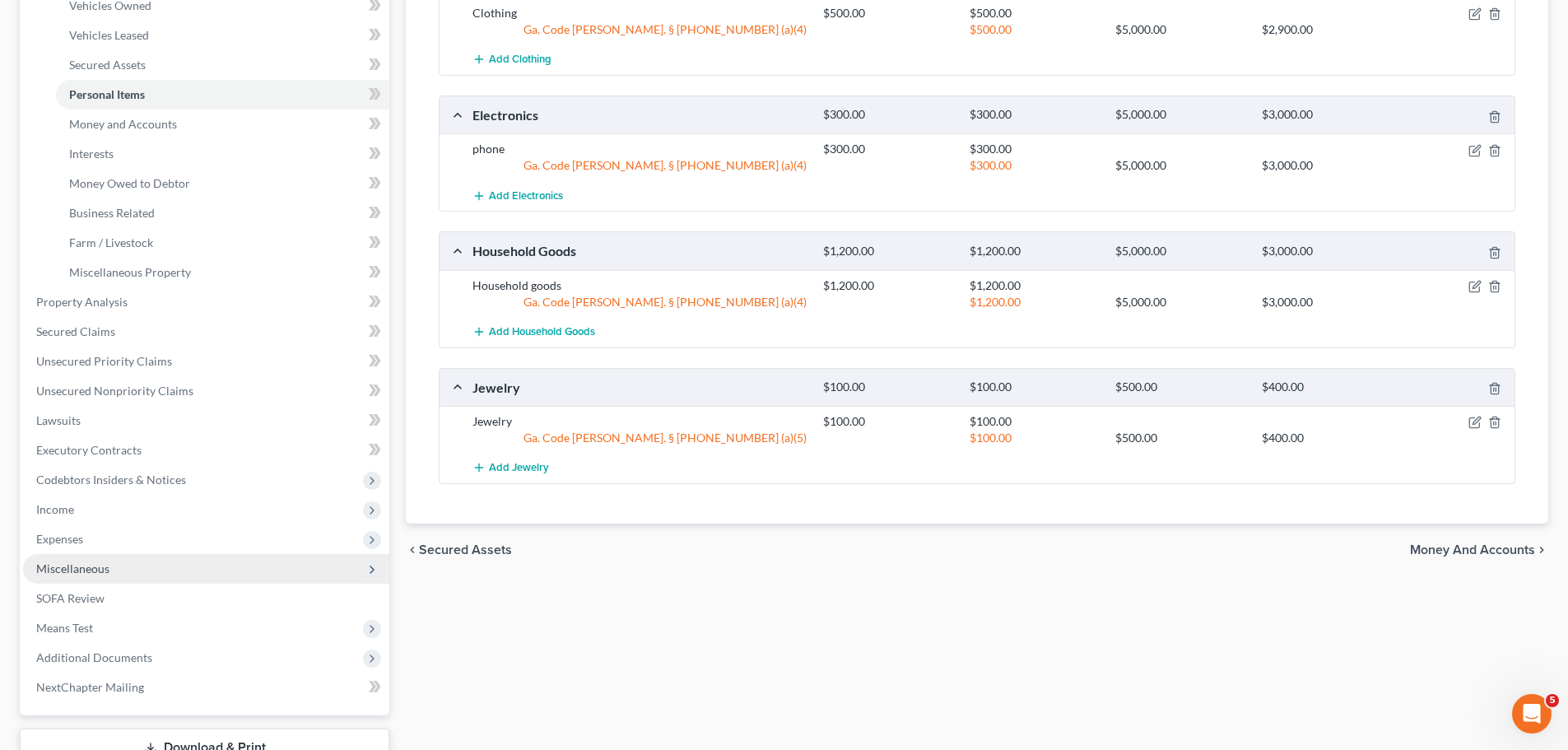
scroll to position [329, 0]
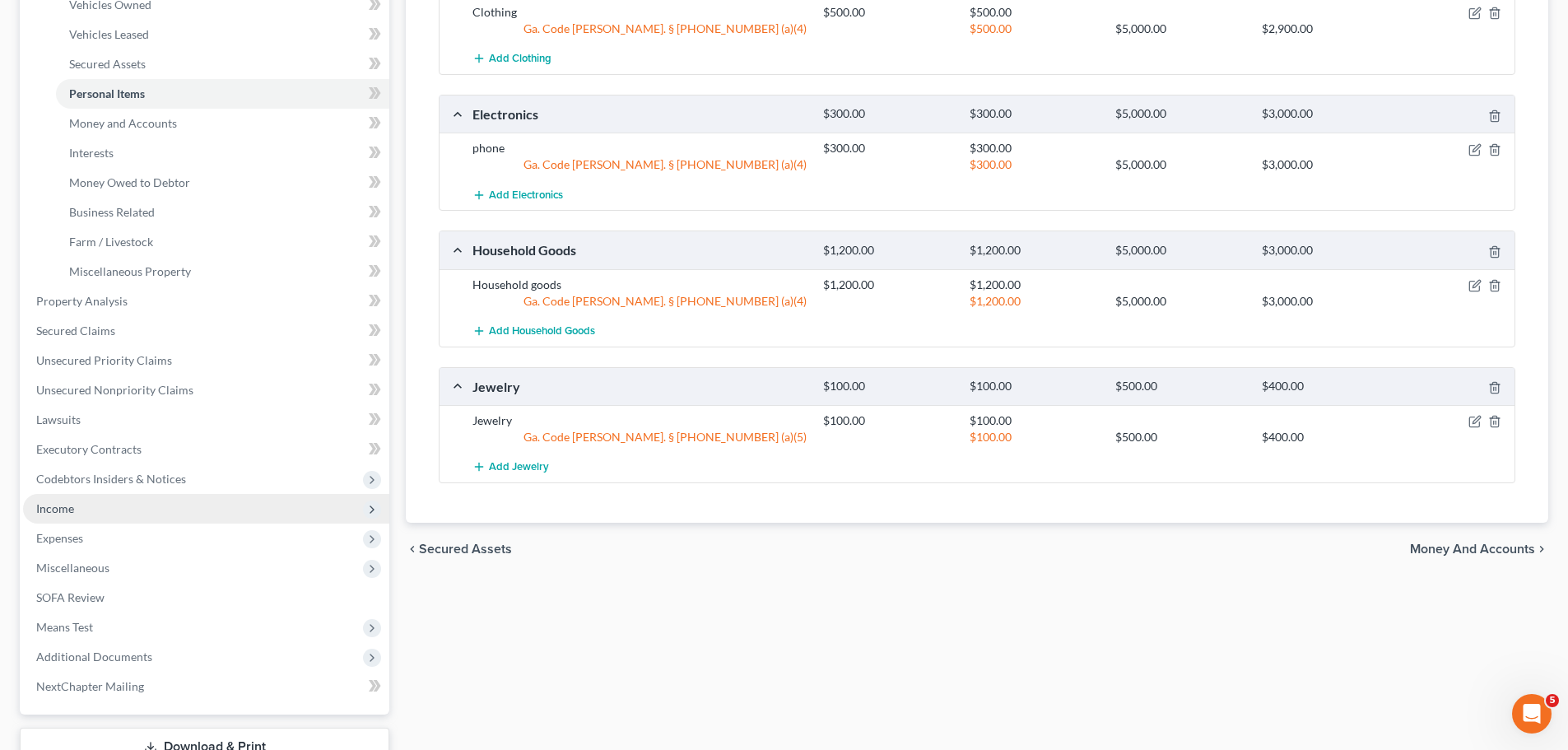
click at [130, 515] on span "Income" at bounding box center [206, 508] width 366 height 30
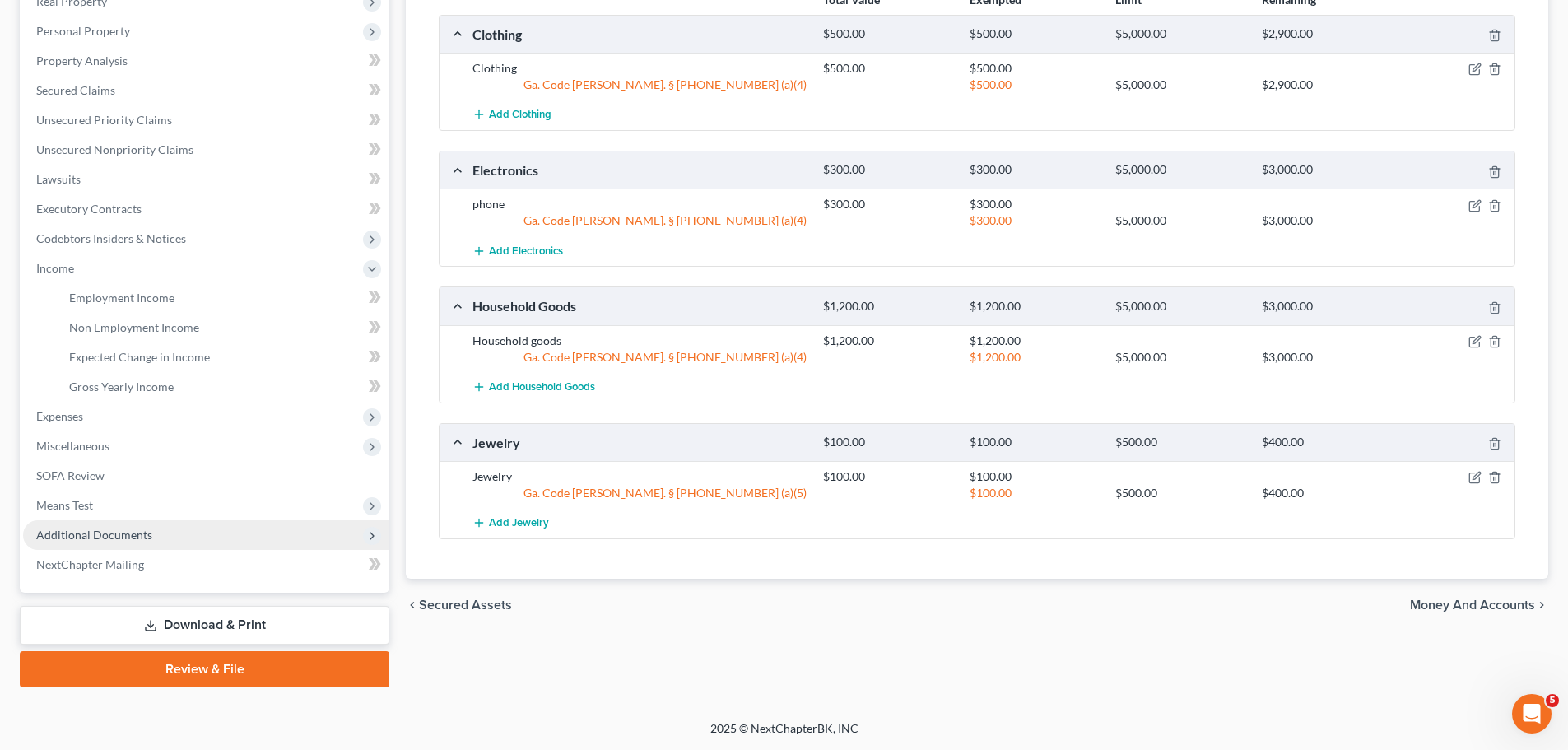
scroll to position [273, 0]
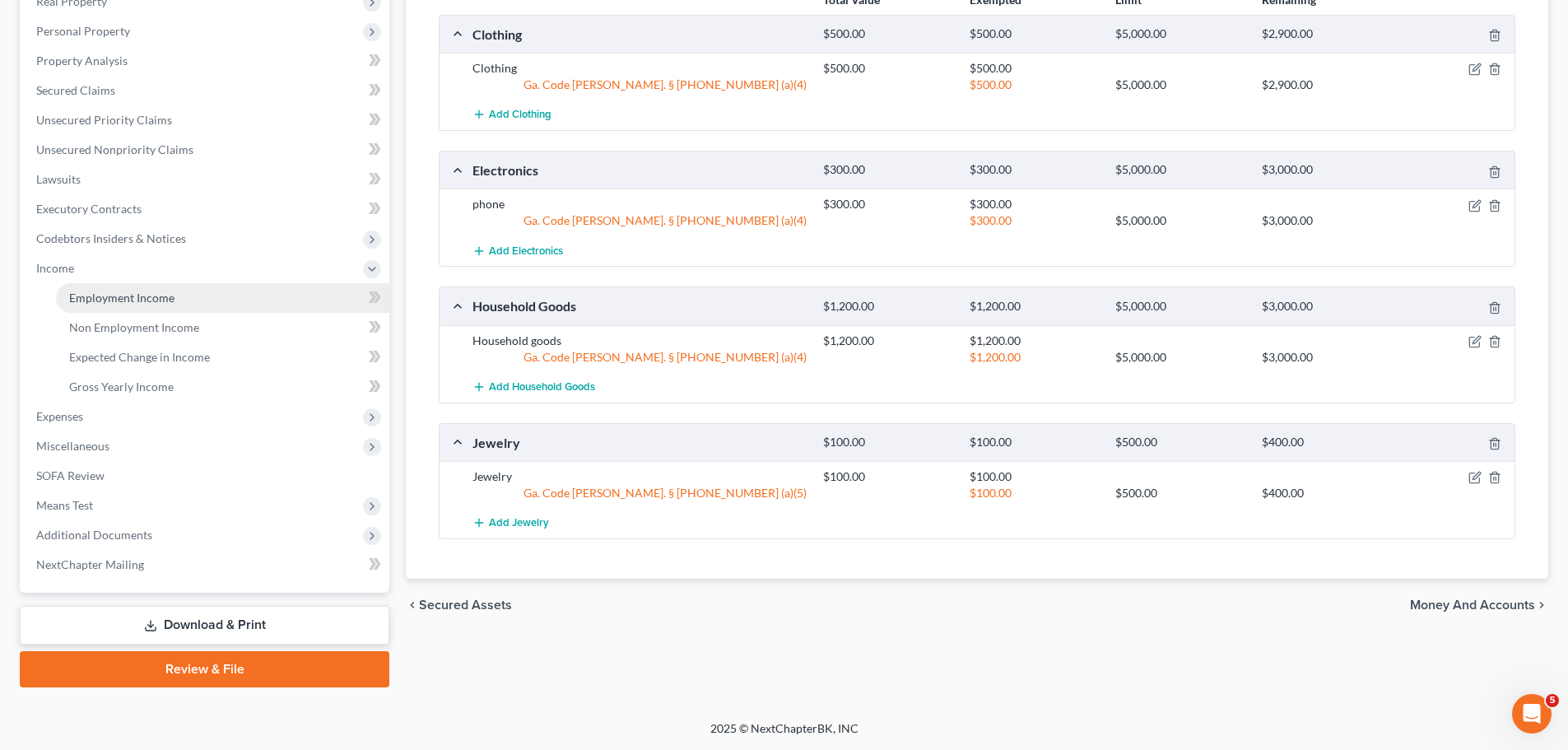
click at [187, 292] on link "Employment Income" at bounding box center [222, 298] width 333 height 30
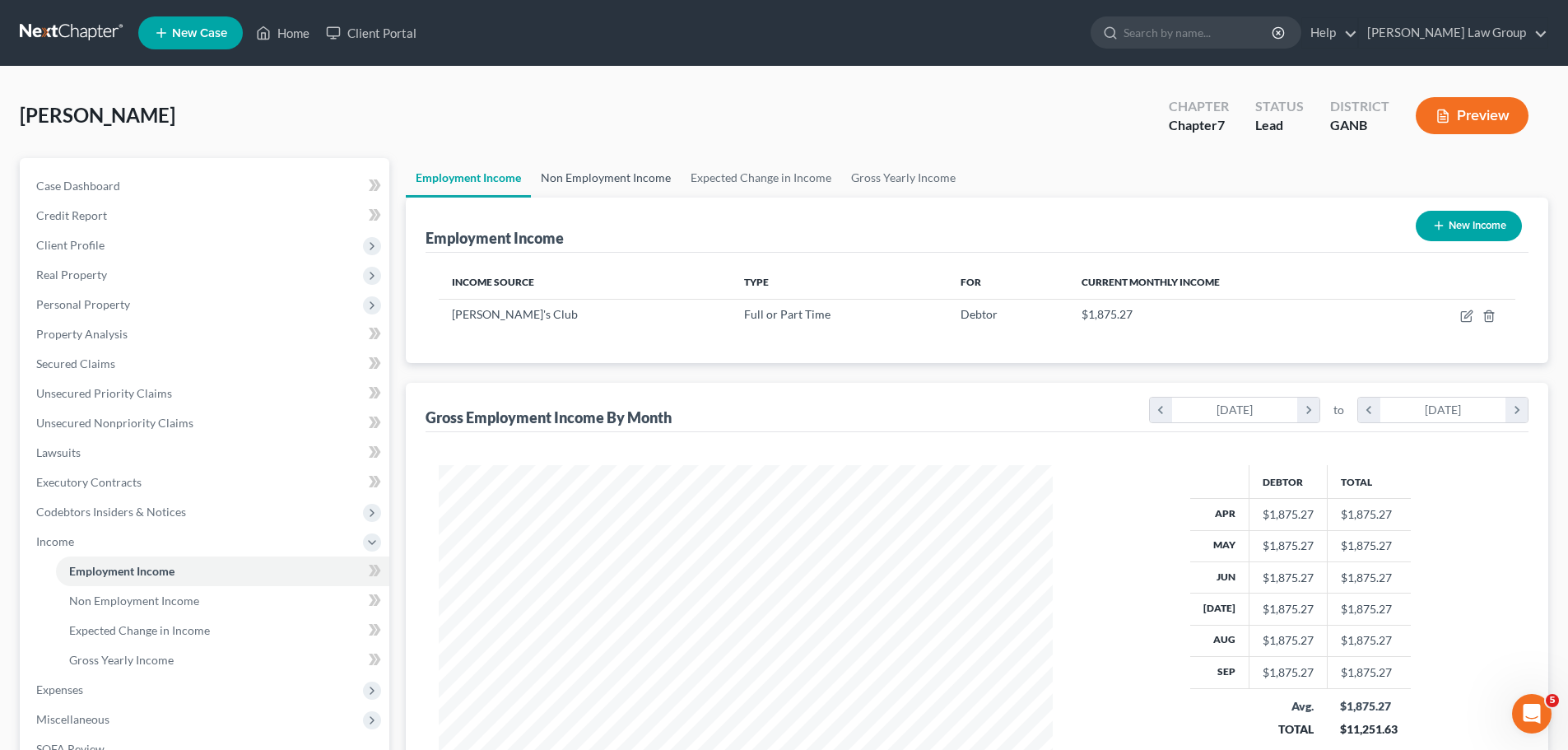
scroll to position [307, 648]
click at [599, 168] on link "Non Employment Income" at bounding box center [606, 178] width 150 height 39
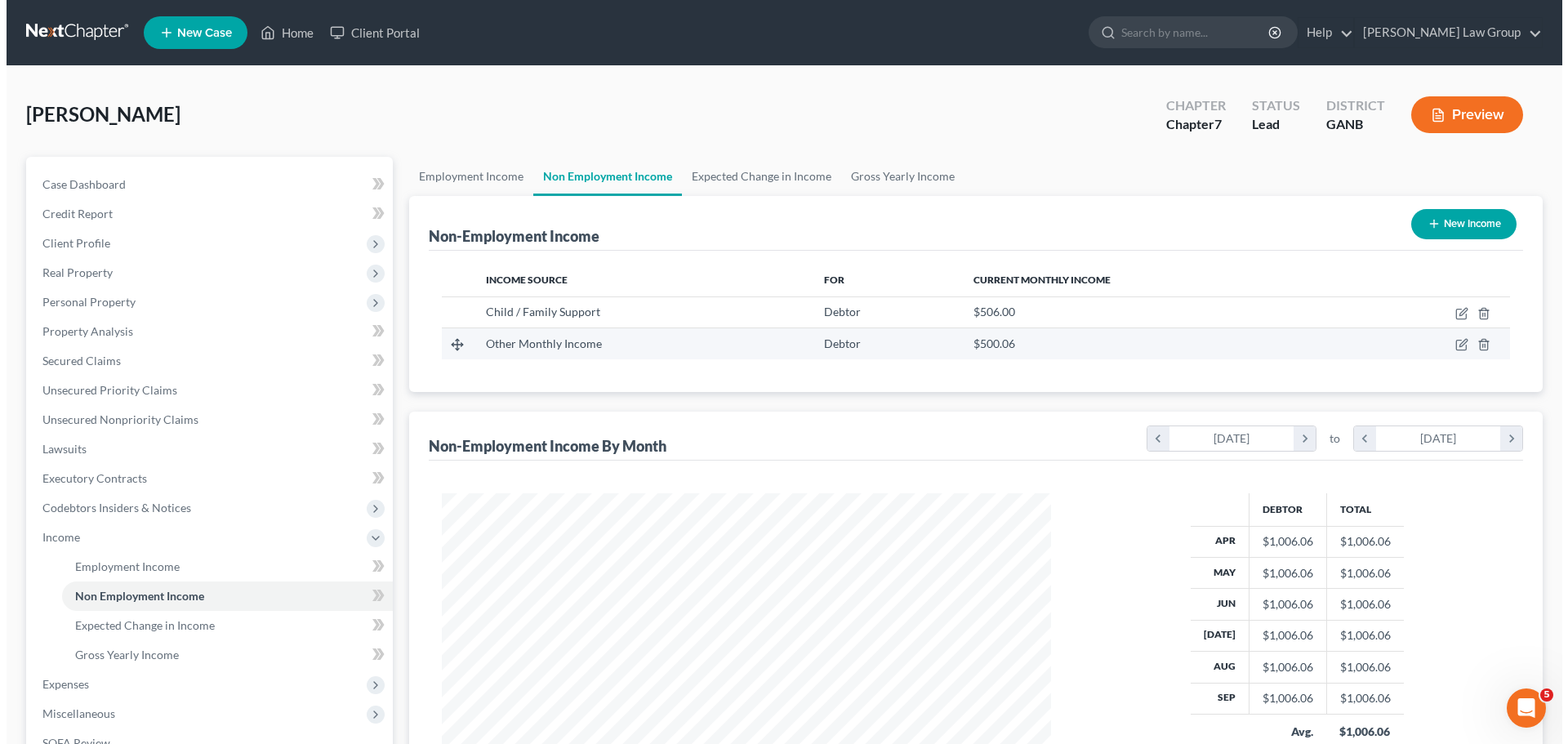
scroll to position [305, 642]
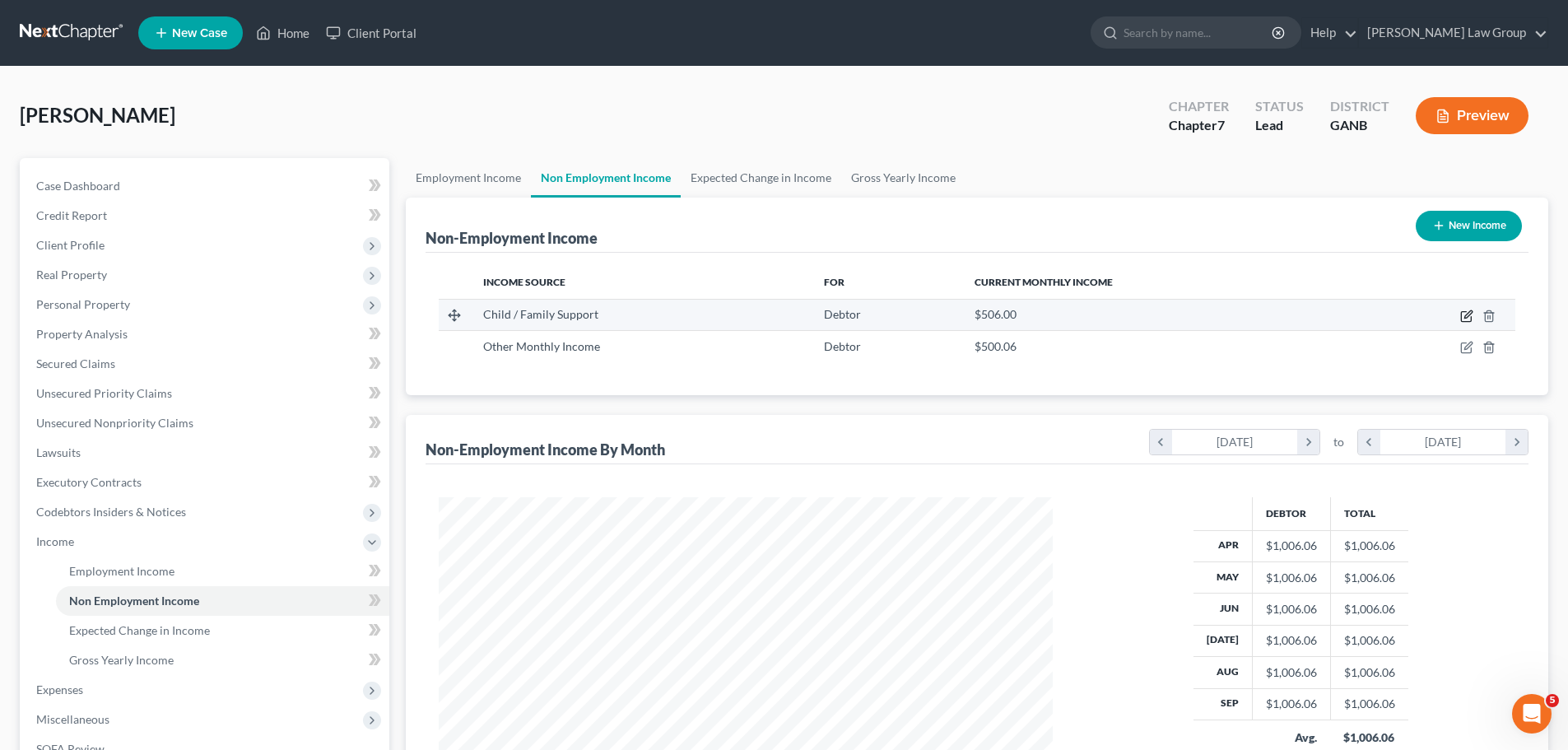
click at [1468, 311] on icon "button" at bounding box center [1467, 316] width 13 height 13
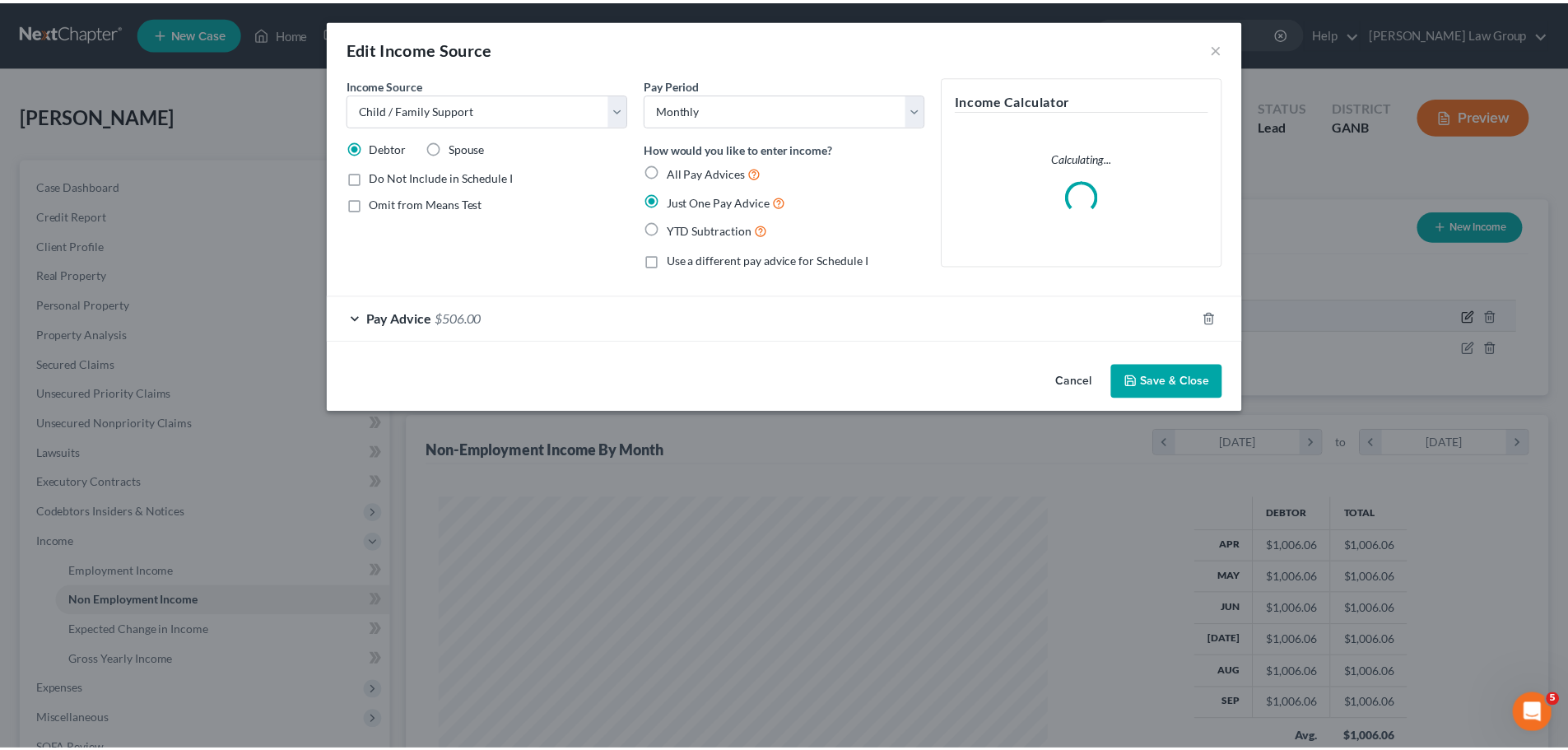
scroll to position [309, 653]
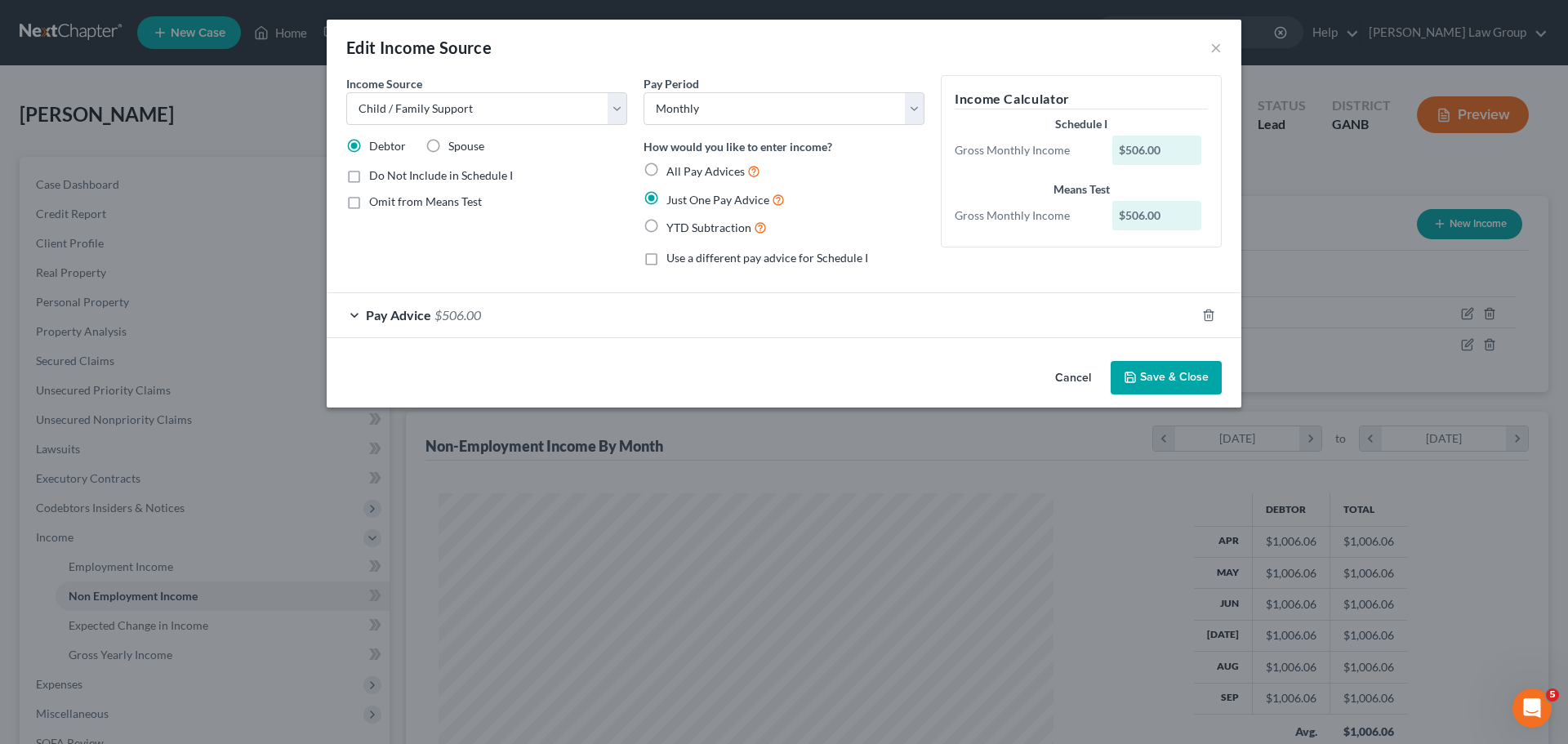
click at [425, 316] on span "Pay Advice" at bounding box center [398, 314] width 66 height 15
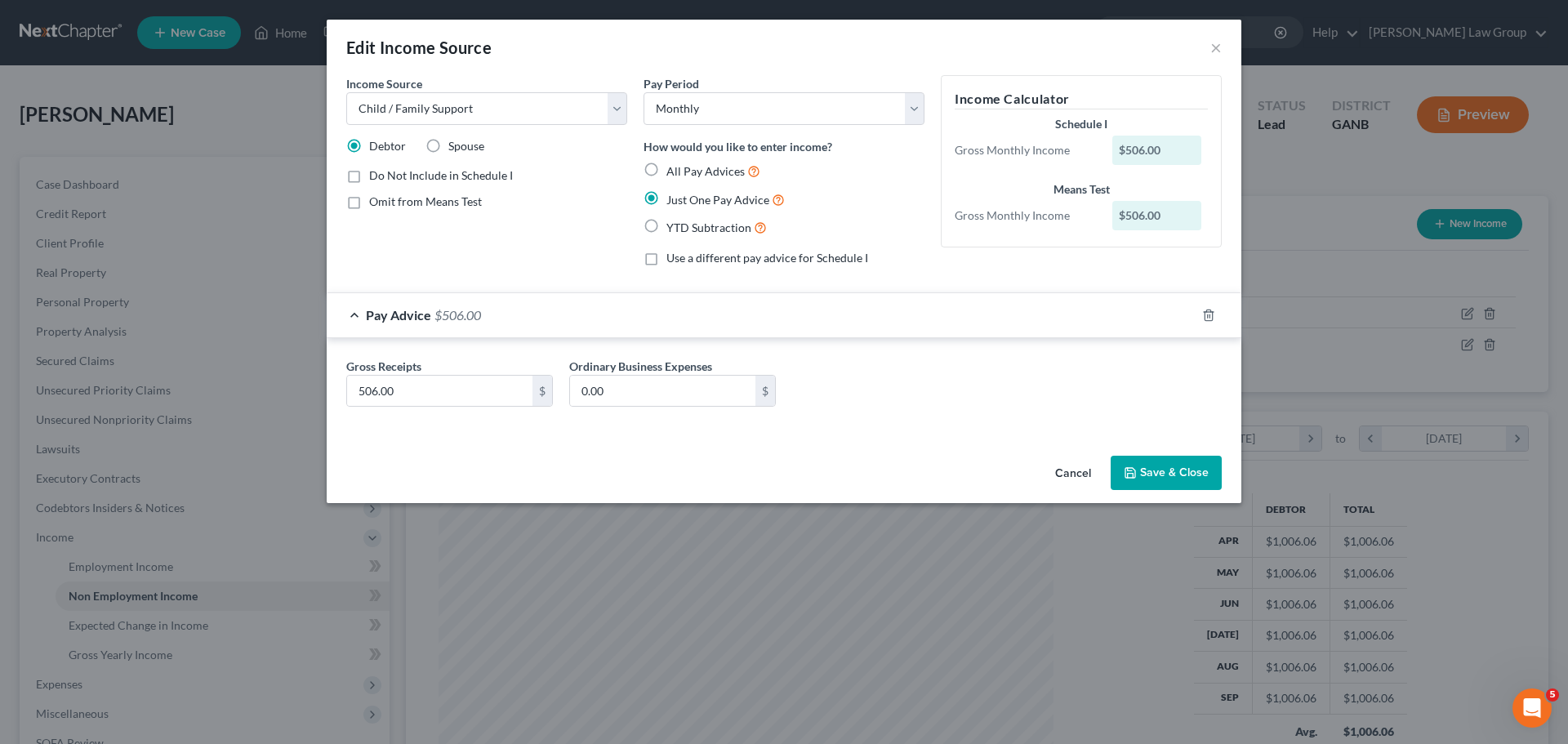
click at [1180, 475] on button "Save & Close" at bounding box center [1166, 473] width 112 height 34
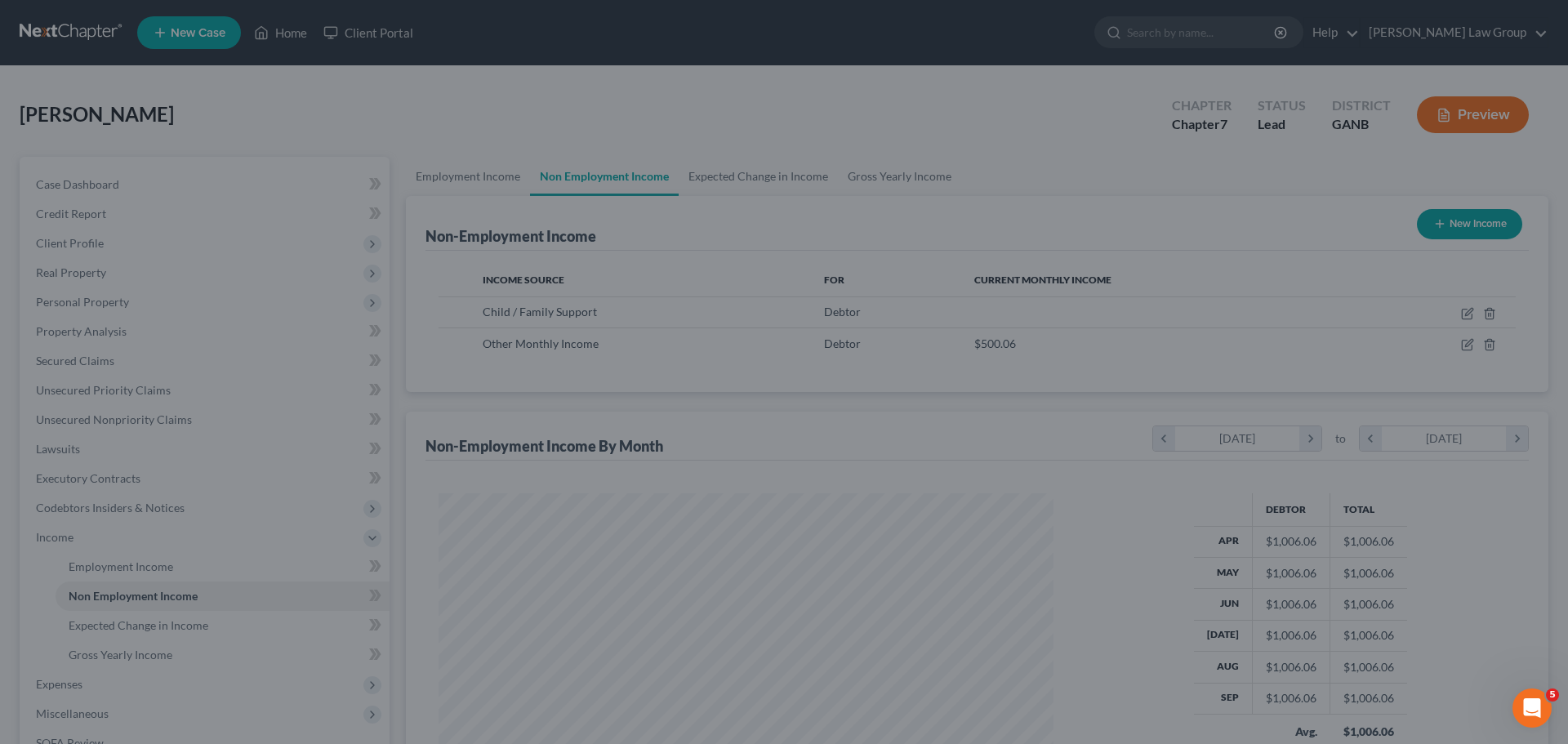
scroll to position [816012, 816160]
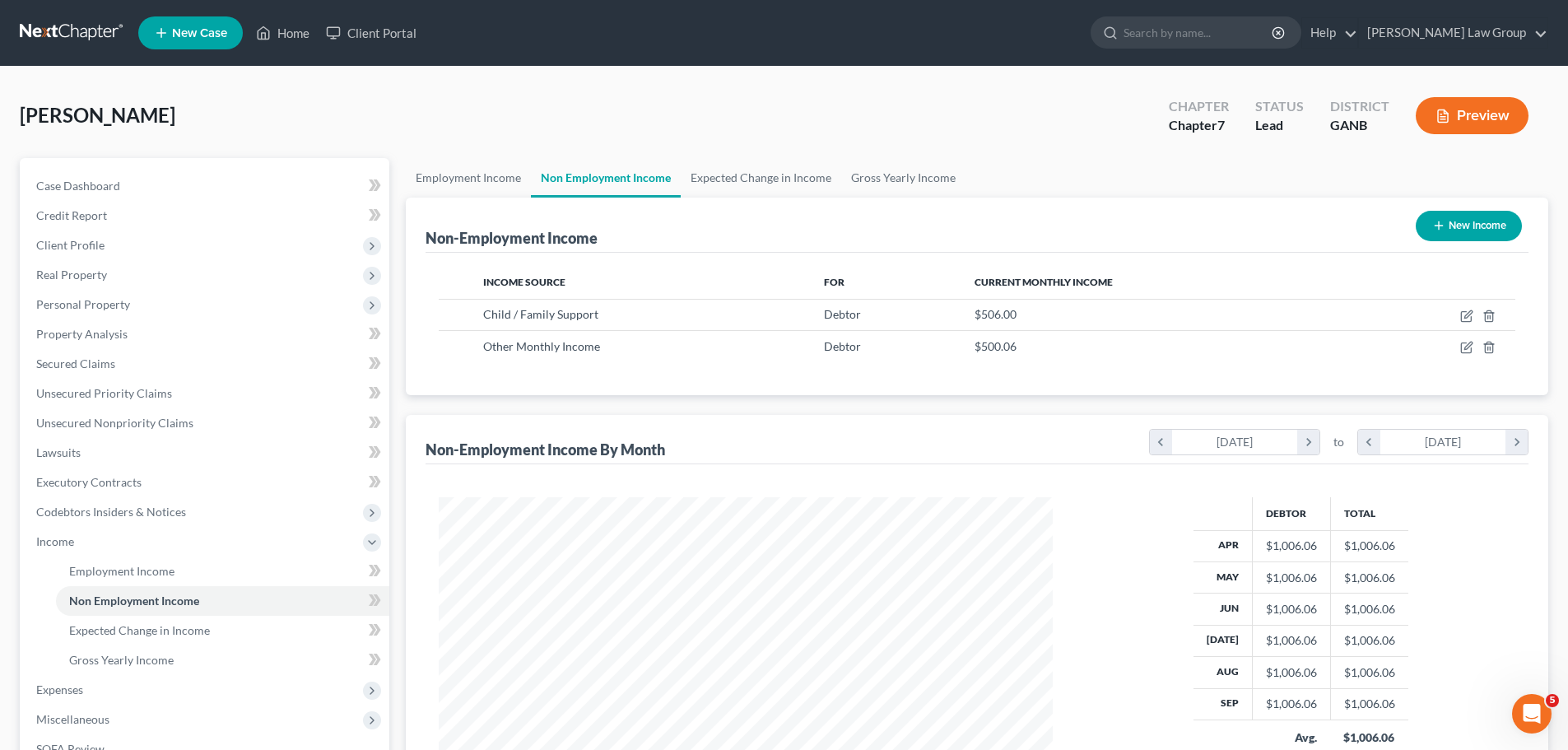
click at [1482, 124] on button "Preview" at bounding box center [1472, 115] width 112 height 37
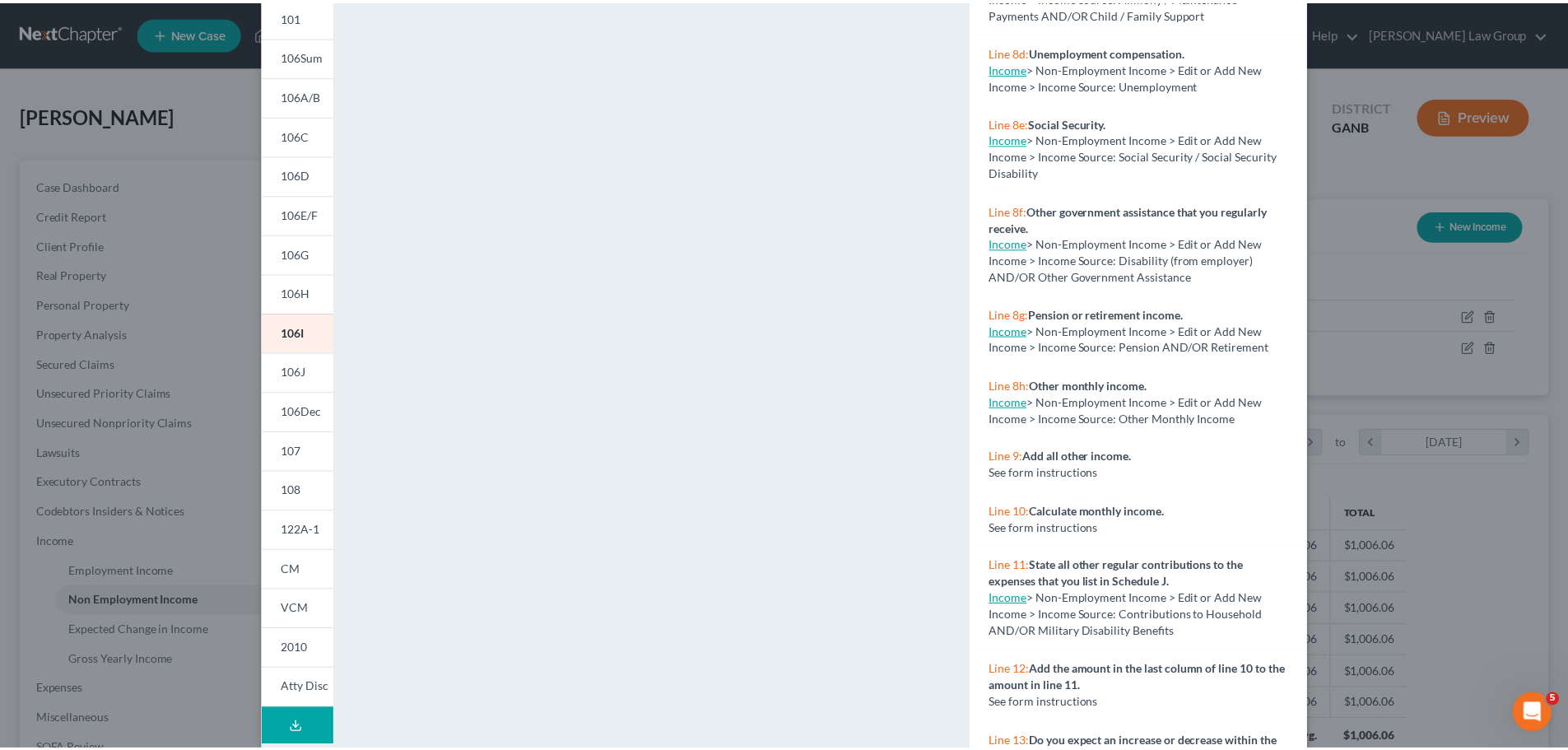
scroll to position [0, 0]
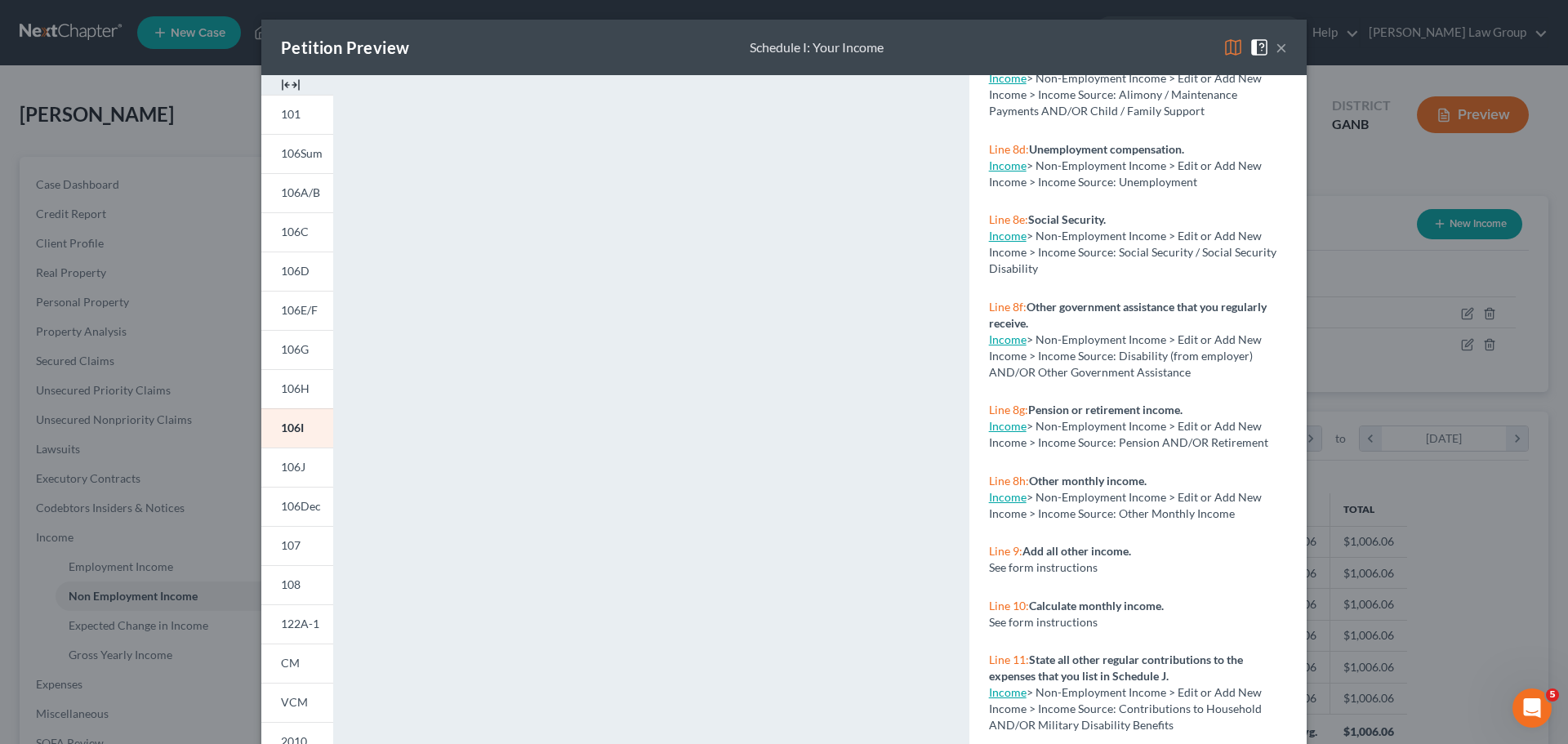
click at [1275, 49] on button "×" at bounding box center [1281, 47] width 11 height 20
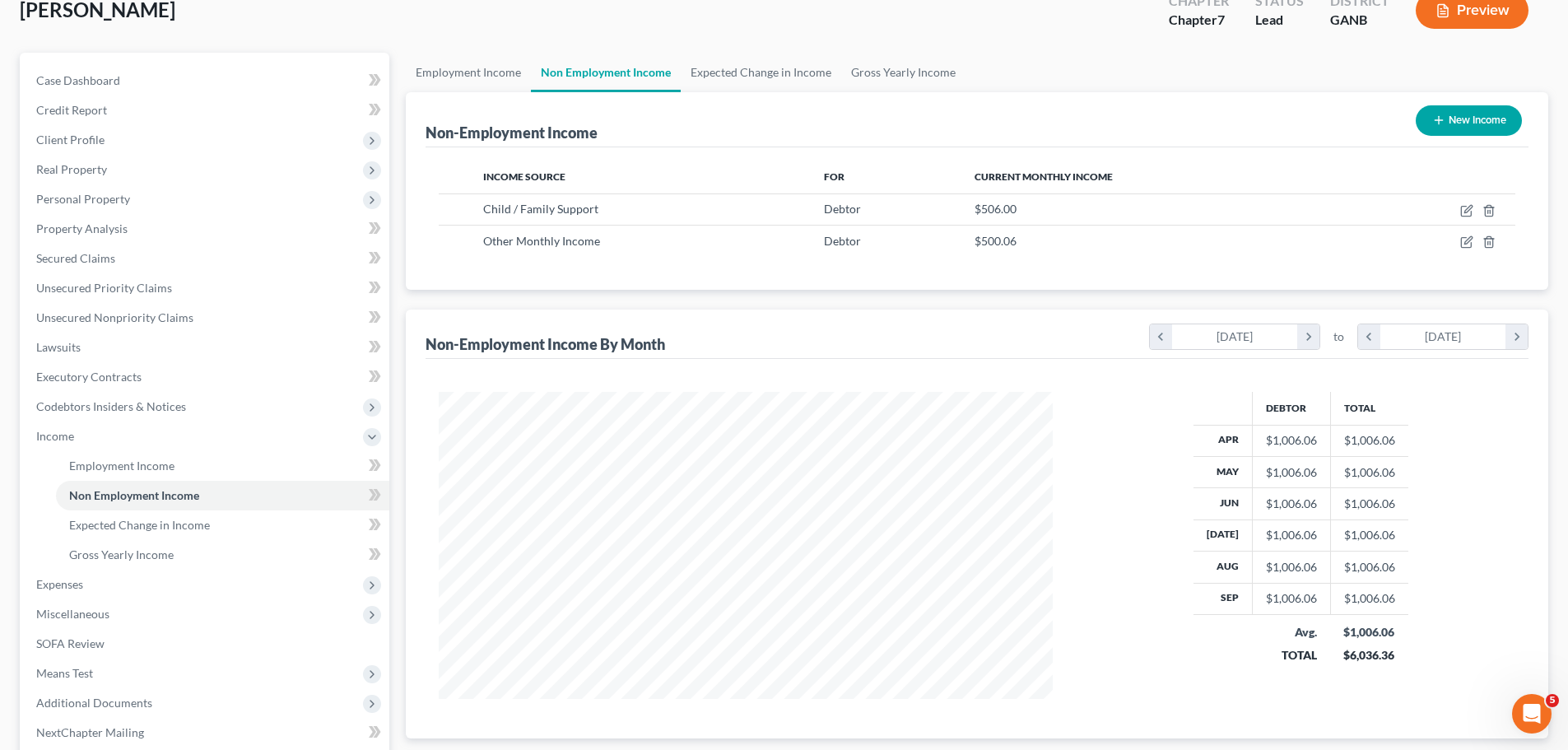
scroll to position [247, 0]
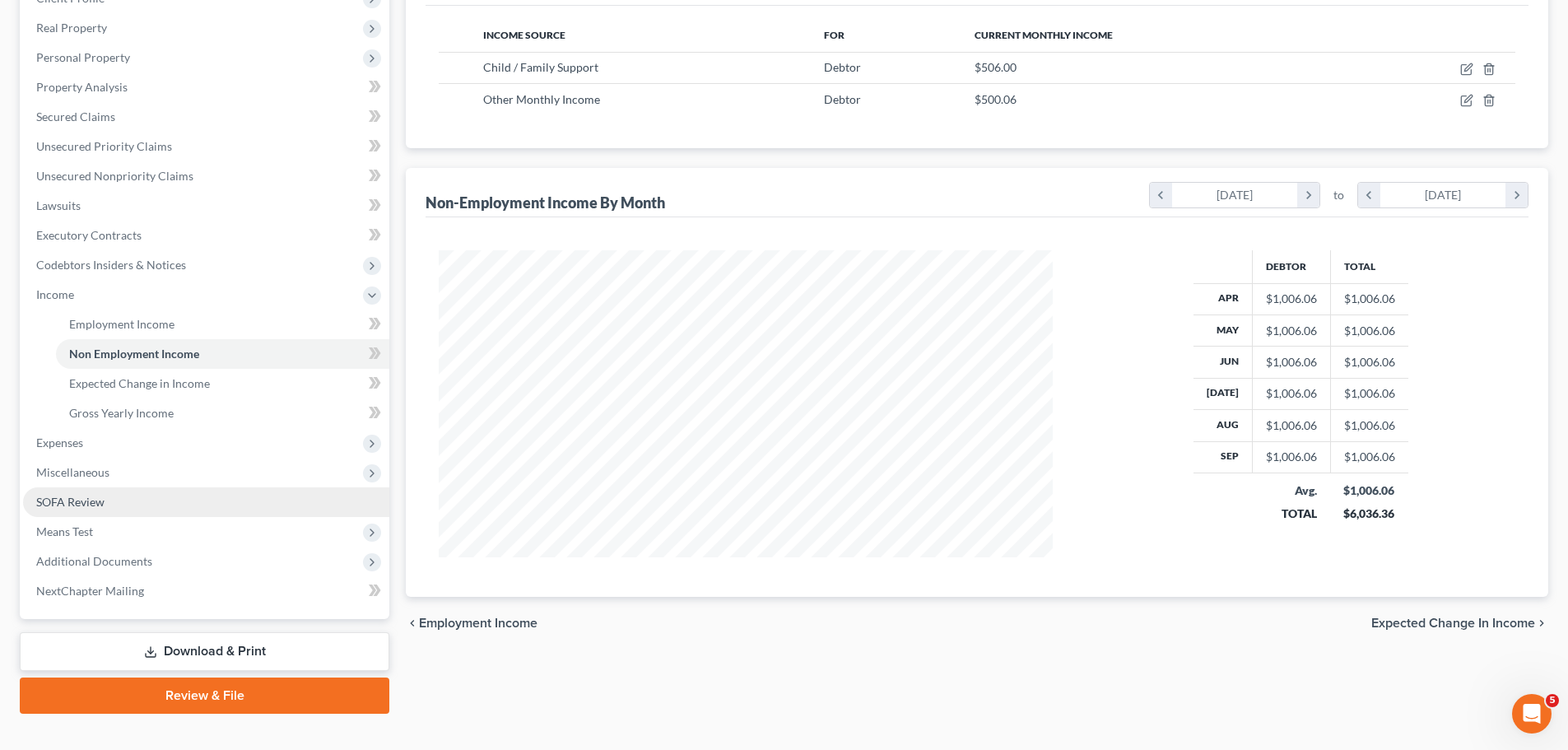
click at [106, 496] on link "SOFA Review" at bounding box center [206, 501] width 366 height 30
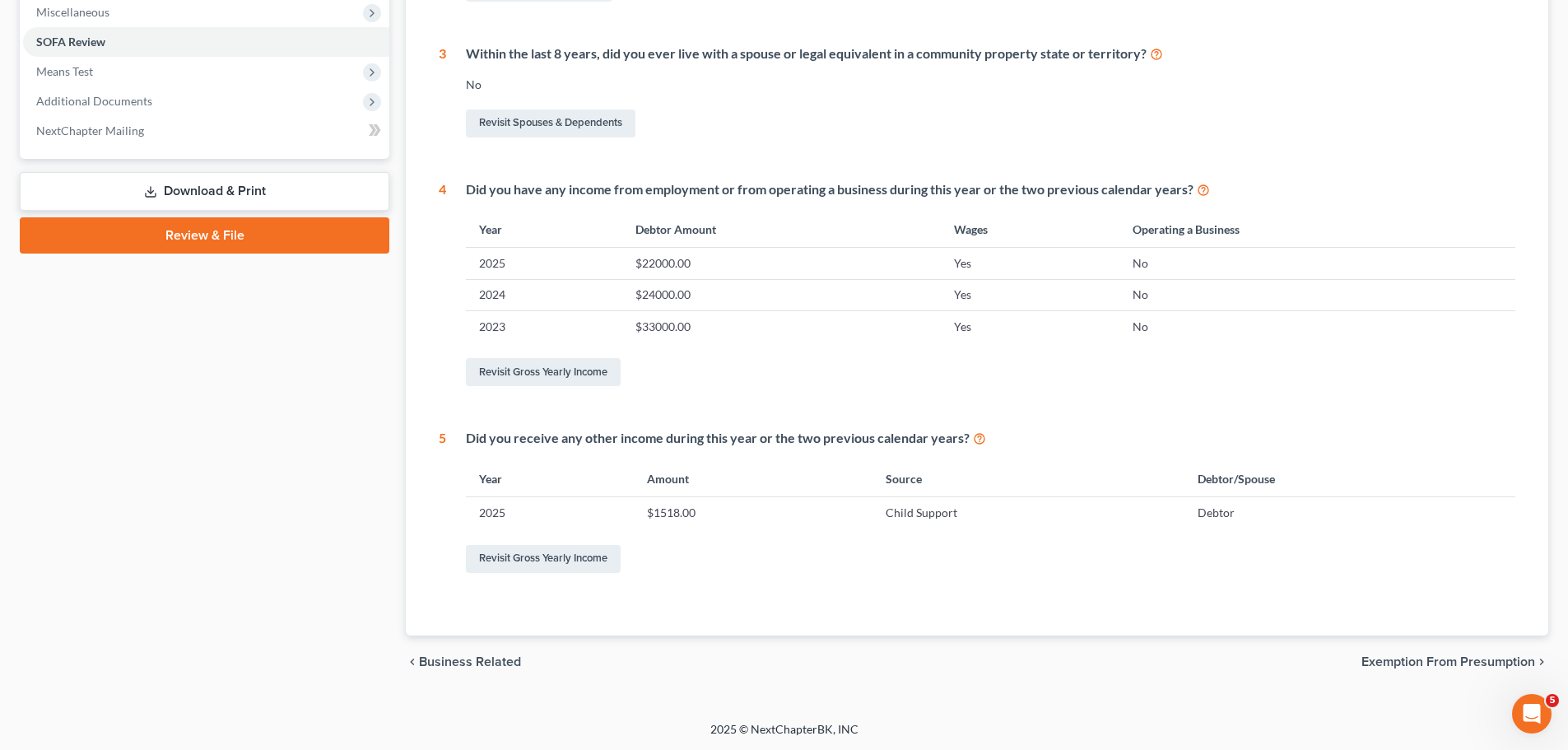
scroll to position [590, 0]
click at [526, 561] on link "Revisit Gross Yearly Income" at bounding box center [543, 557] width 155 height 28
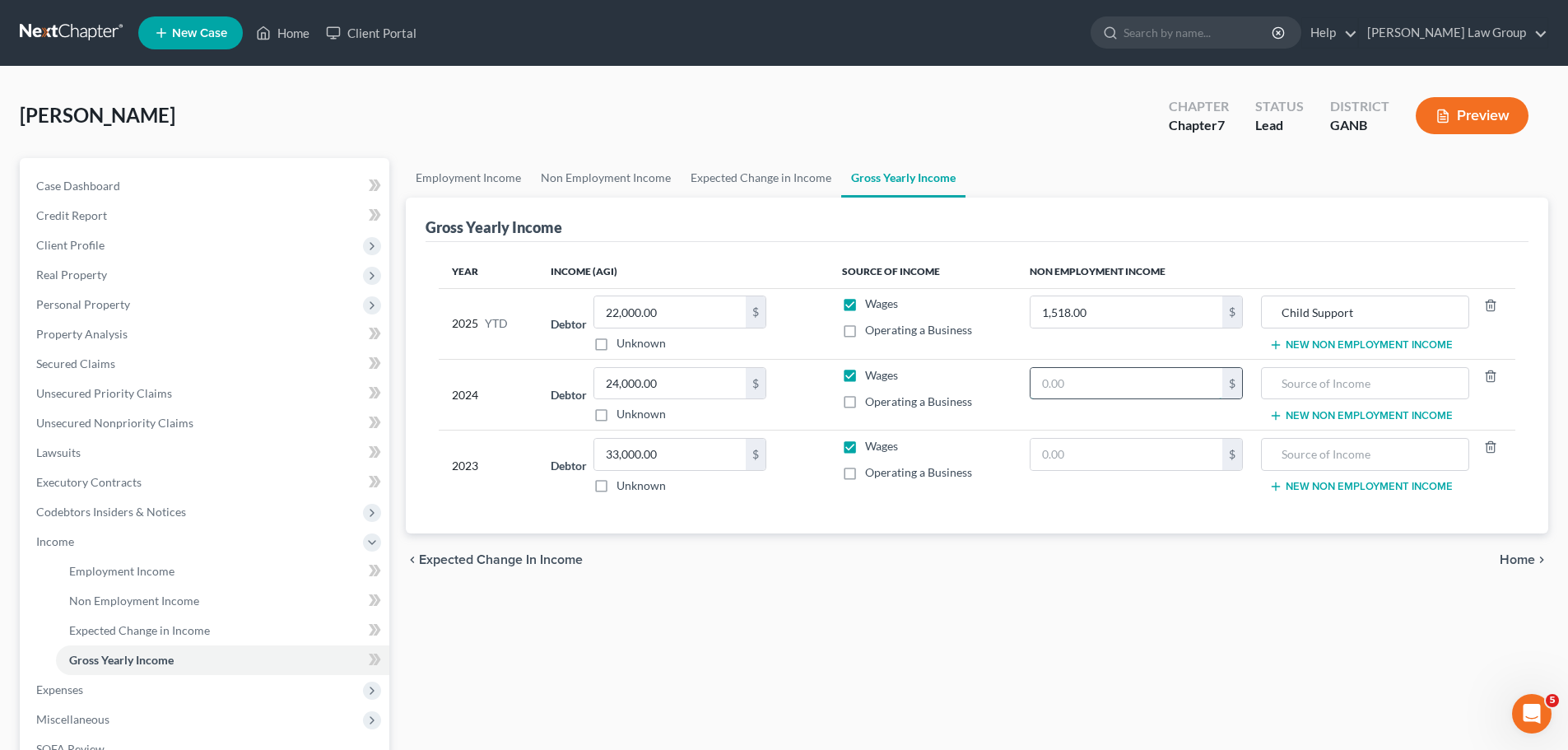
click at [1108, 382] on input "text" at bounding box center [1127, 383] width 192 height 32
click at [1309, 386] on input "text" at bounding box center [1364, 383] width 189 height 32
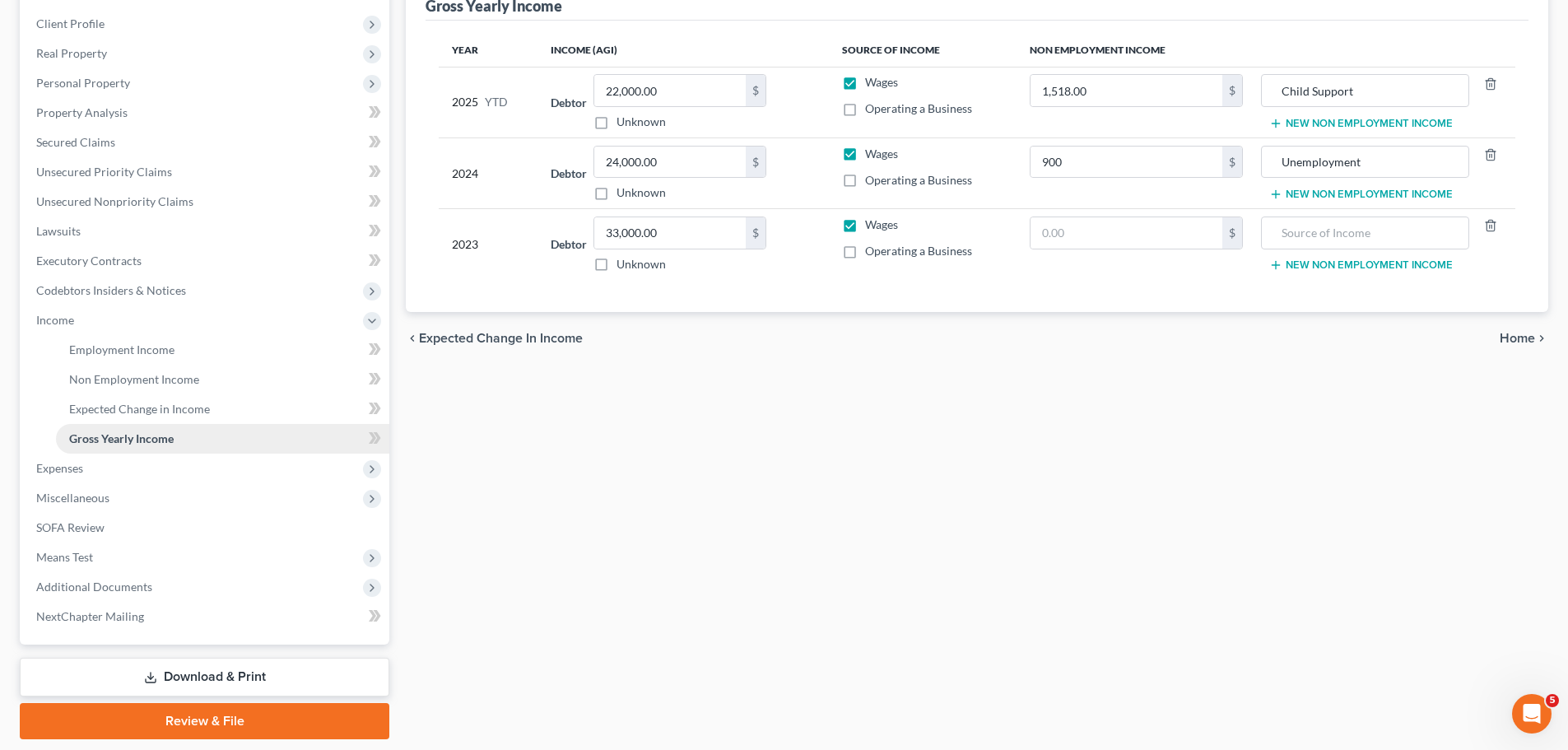
scroll to position [247, 0]
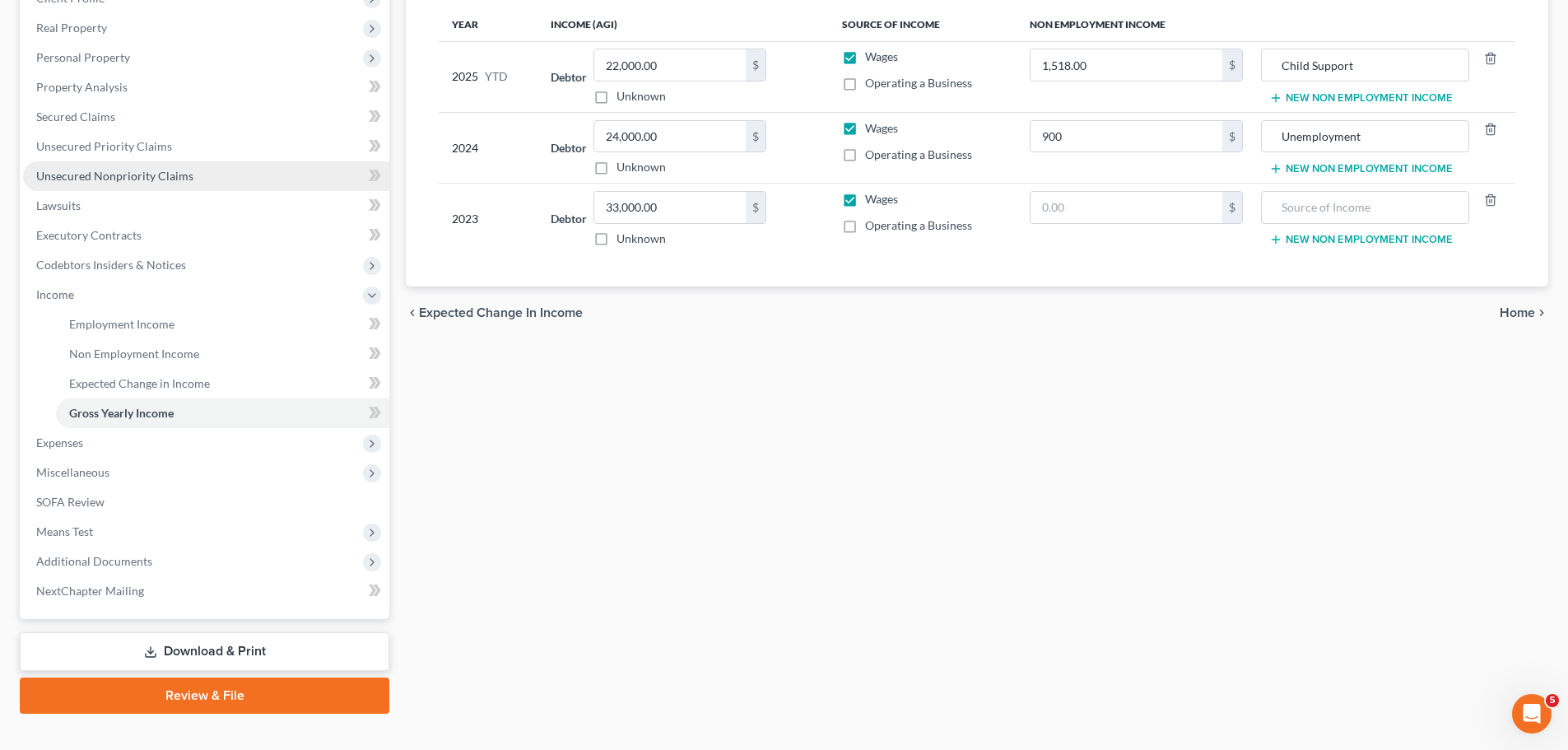
click at [124, 176] on span "Unsecured Nonpriority Claims" at bounding box center [115, 176] width 158 height 14
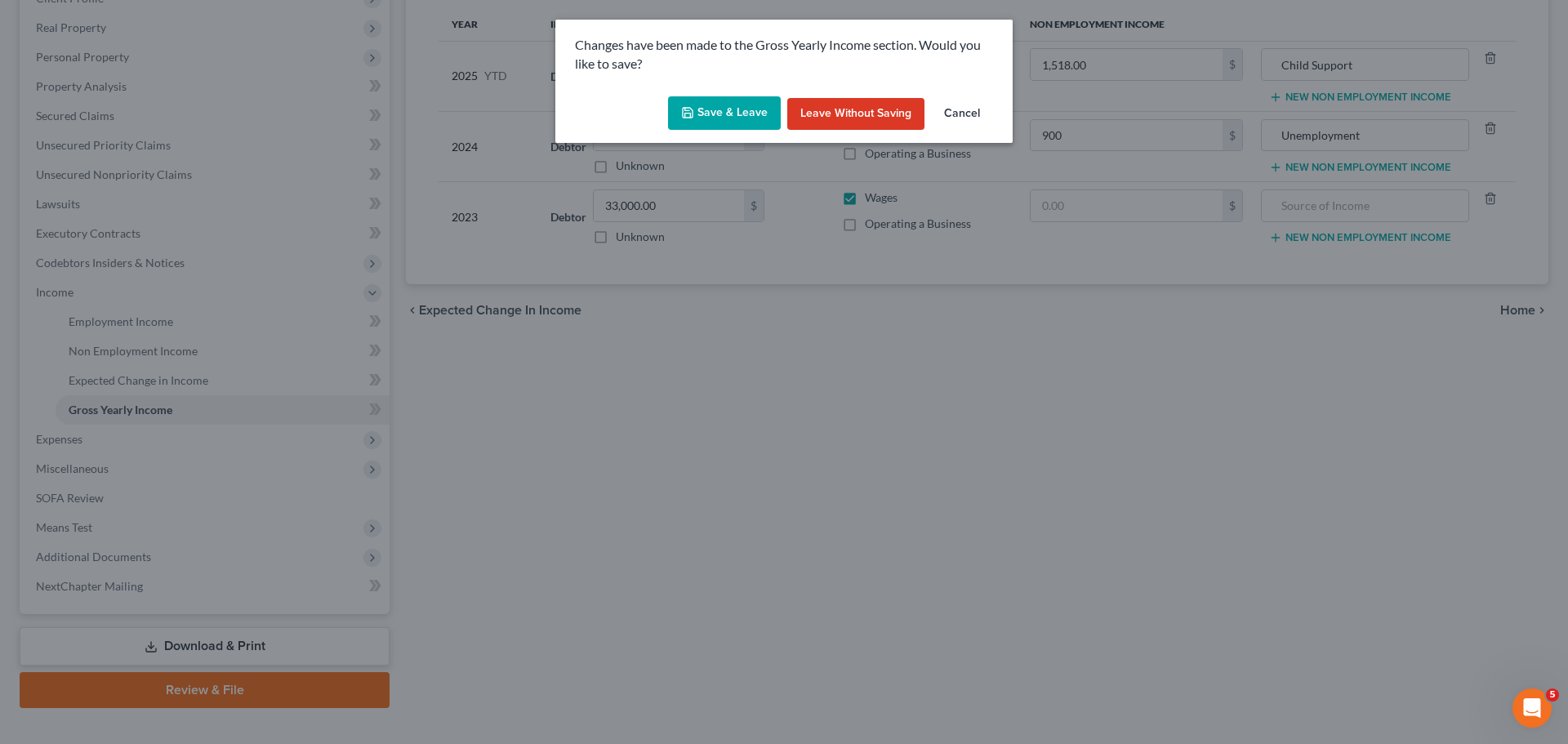
click at [709, 111] on button "Save & Leave" at bounding box center [724, 113] width 112 height 34
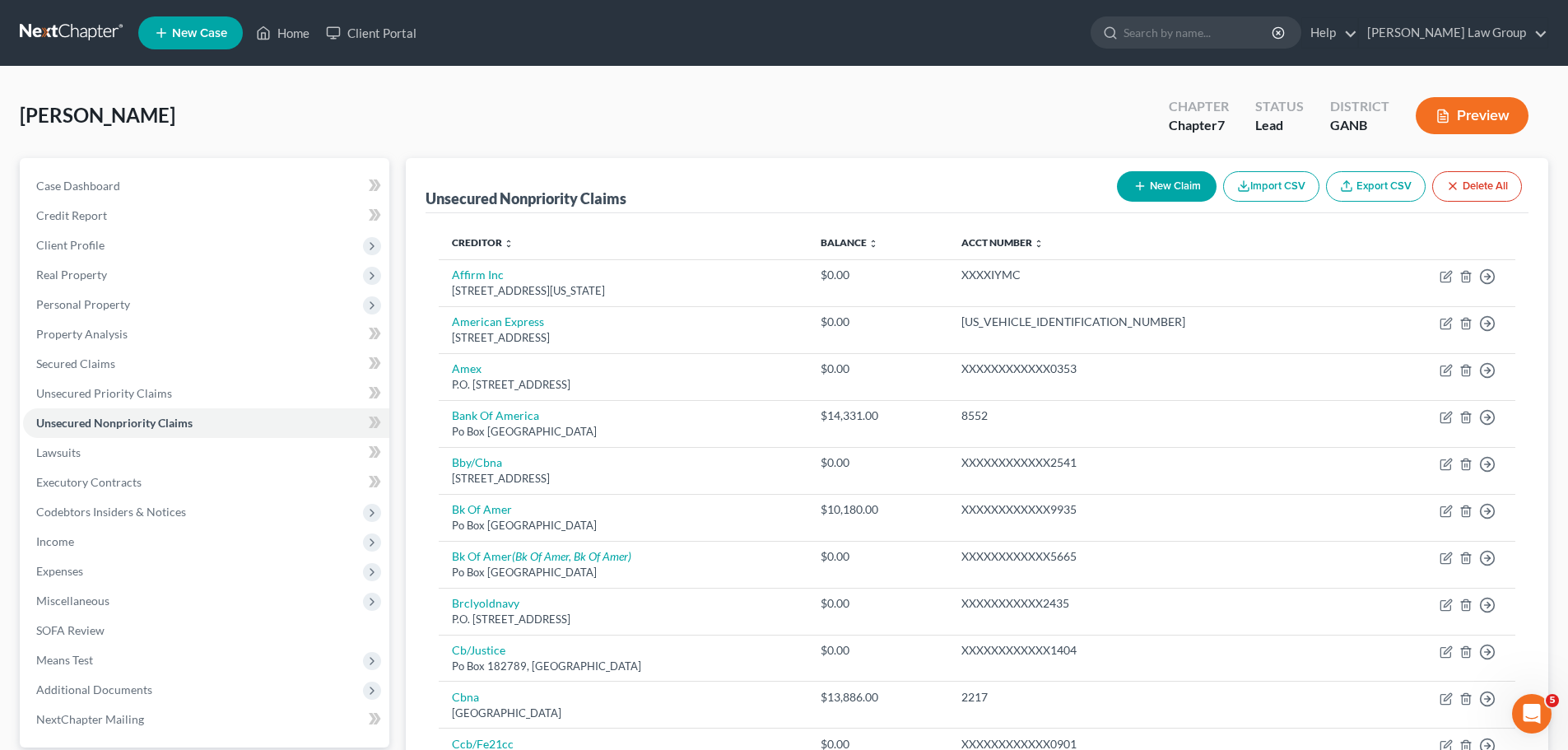
click at [1166, 183] on button "New Claim" at bounding box center [1167, 186] width 100 height 31
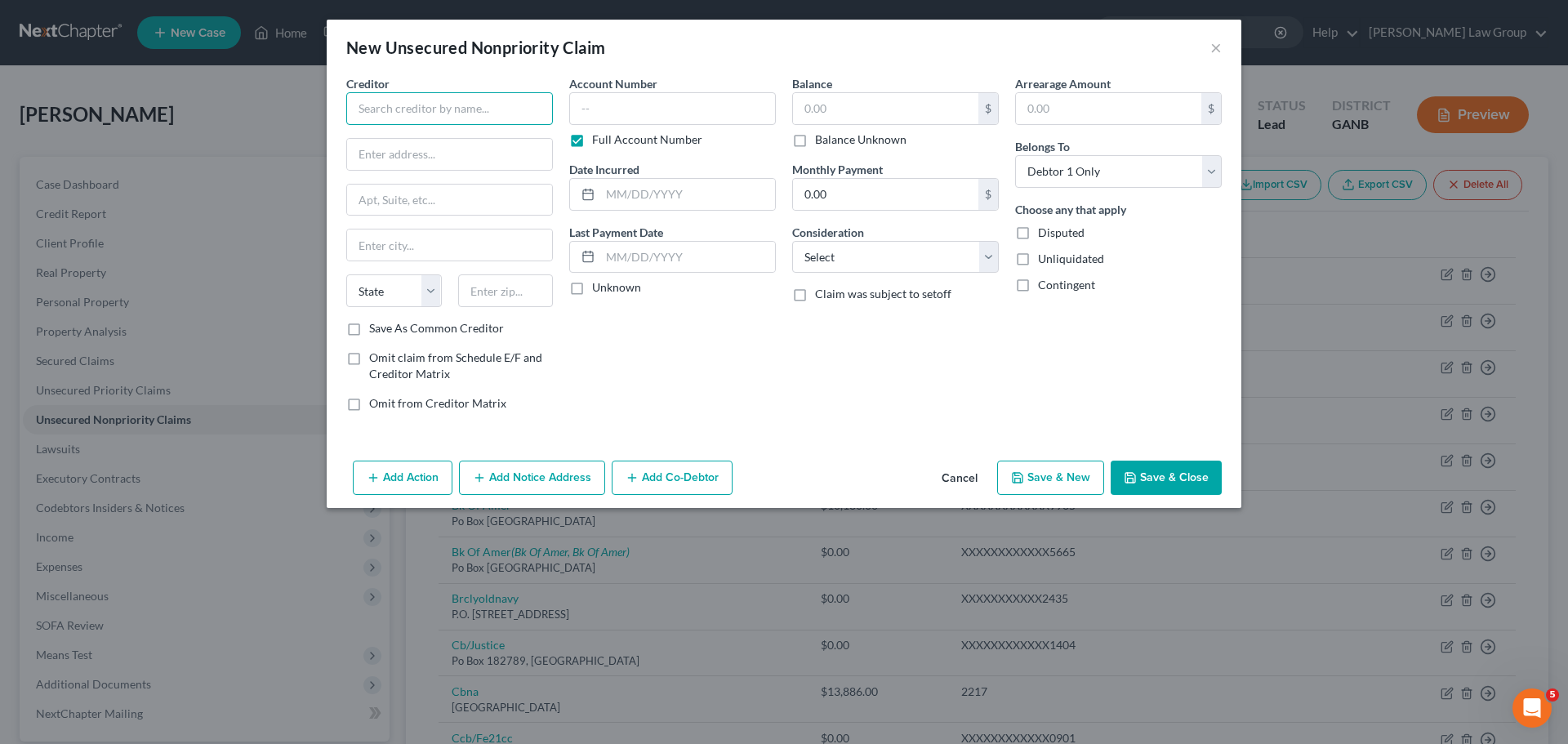
click at [458, 109] on input "text" at bounding box center [449, 109] width 207 height 32
paste input "Wellstar Health System"
click at [438, 152] on input "text" at bounding box center [449, 154] width 205 height 31
paste input "PO BOX 742625"
click at [478, 288] on input "text" at bounding box center [506, 291] width 95 height 32
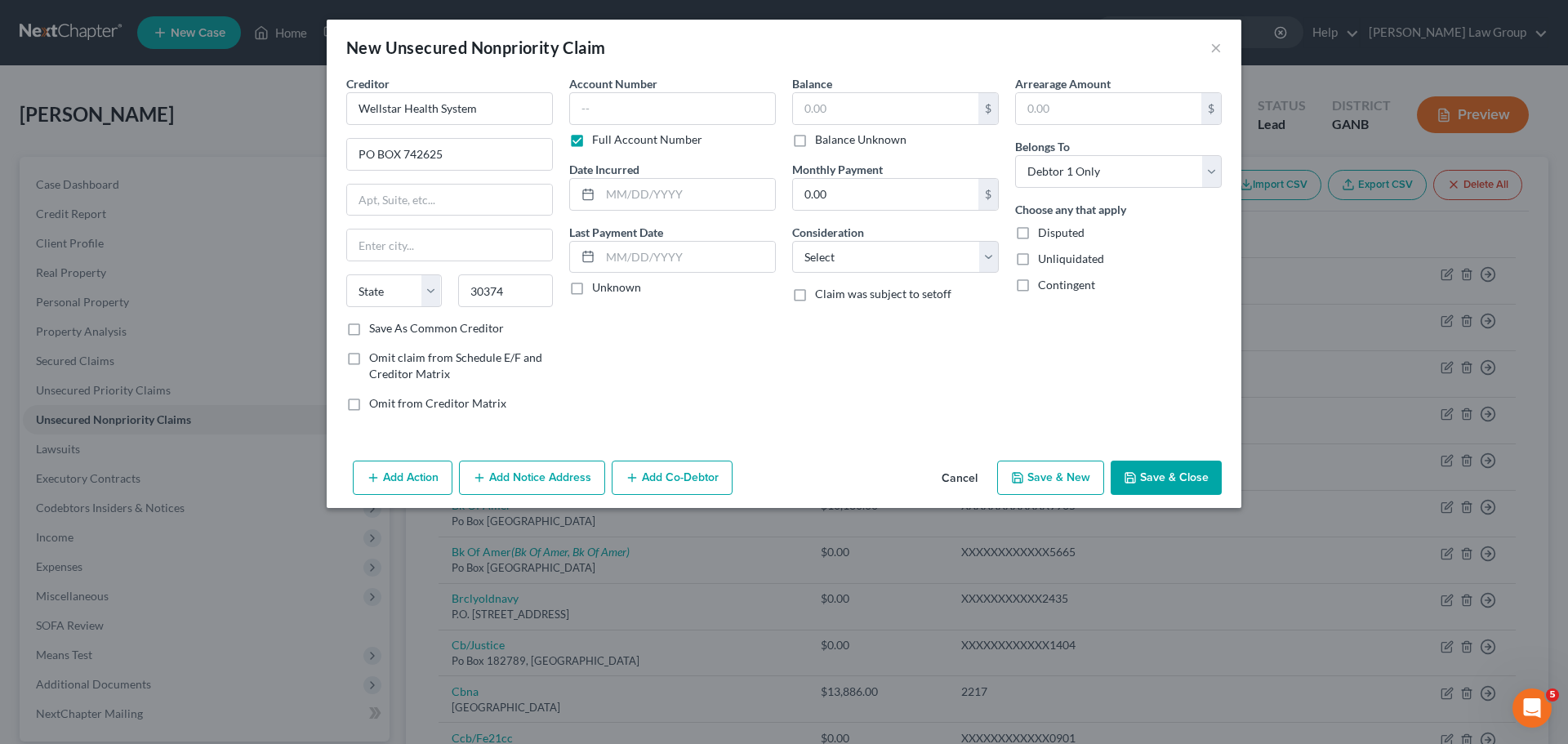
click at [737, 390] on div "Account Number Full Account Number Date Incurred Last Payment Date Unknown" at bounding box center [673, 250] width 223 height 350
drag, startPoint x: 886, startPoint y: 111, endPoint x: 1203, endPoint y: 478, distance: 485.0
click at [886, 111] on input "text" at bounding box center [886, 109] width 186 height 31
paste input "927.22"
drag, startPoint x: 1202, startPoint y: 476, endPoint x: 1567, endPoint y: 421, distance: 369.1
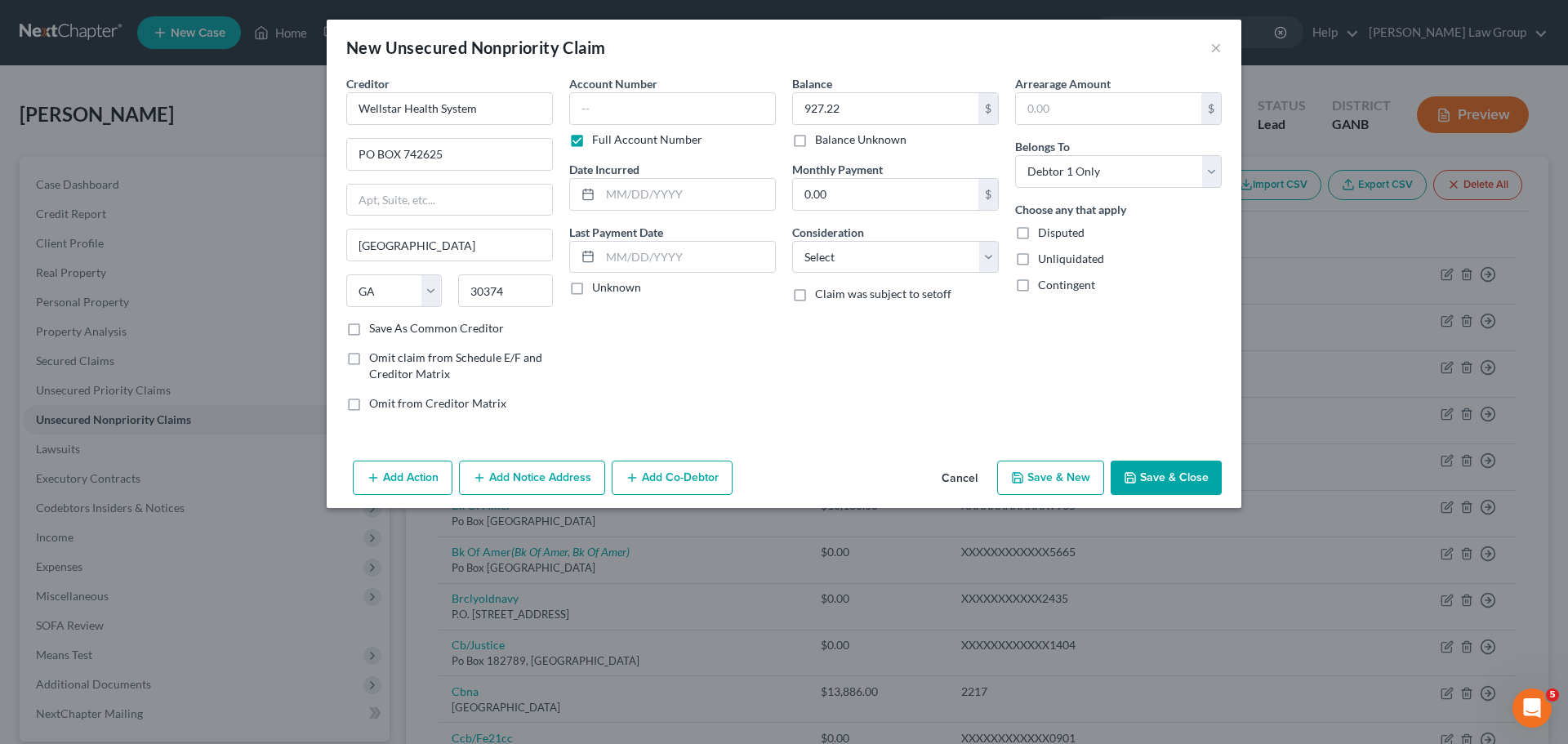
click at [1200, 477] on button "Save & Close" at bounding box center [1166, 477] width 112 height 34
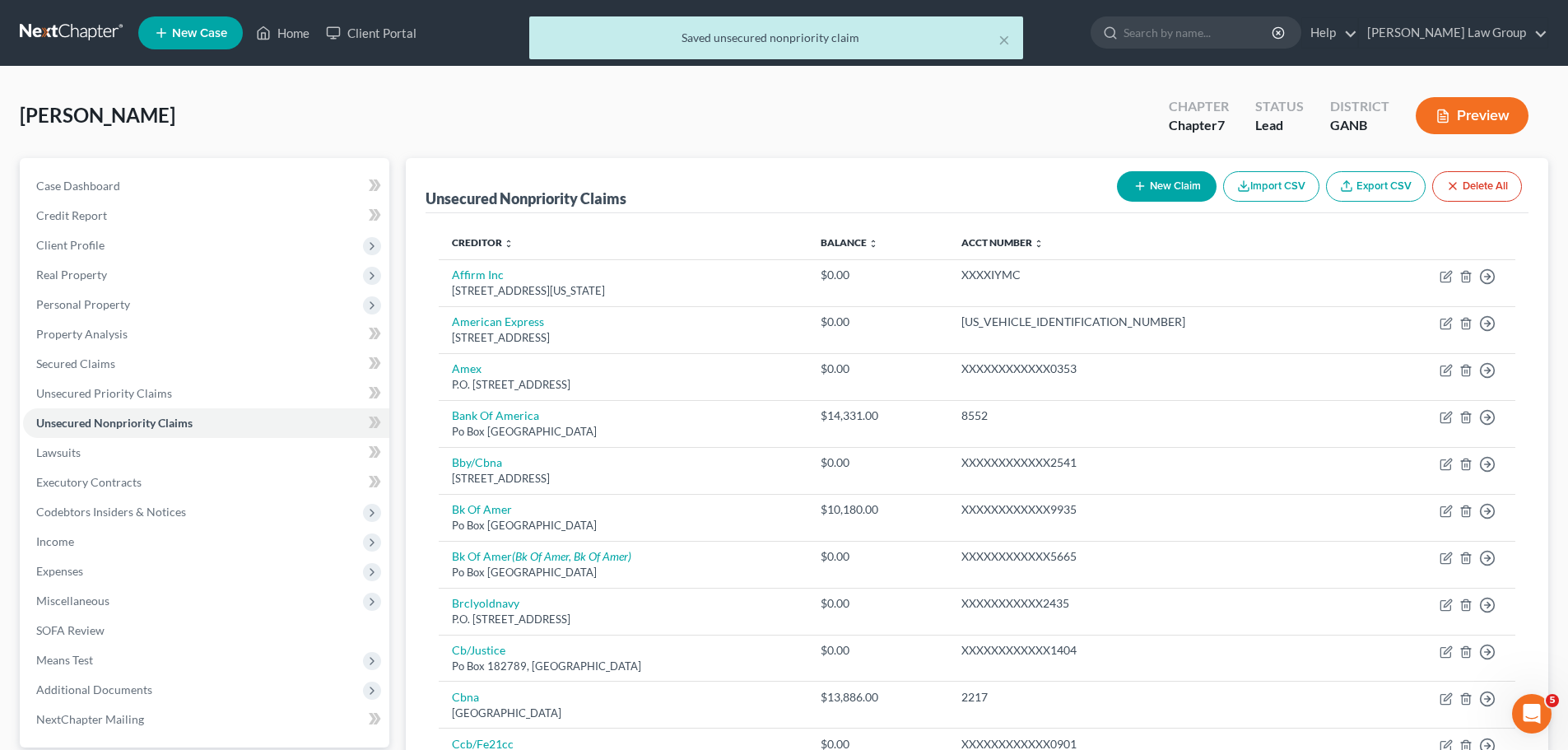
click at [1147, 195] on button "New Claim" at bounding box center [1167, 186] width 100 height 31
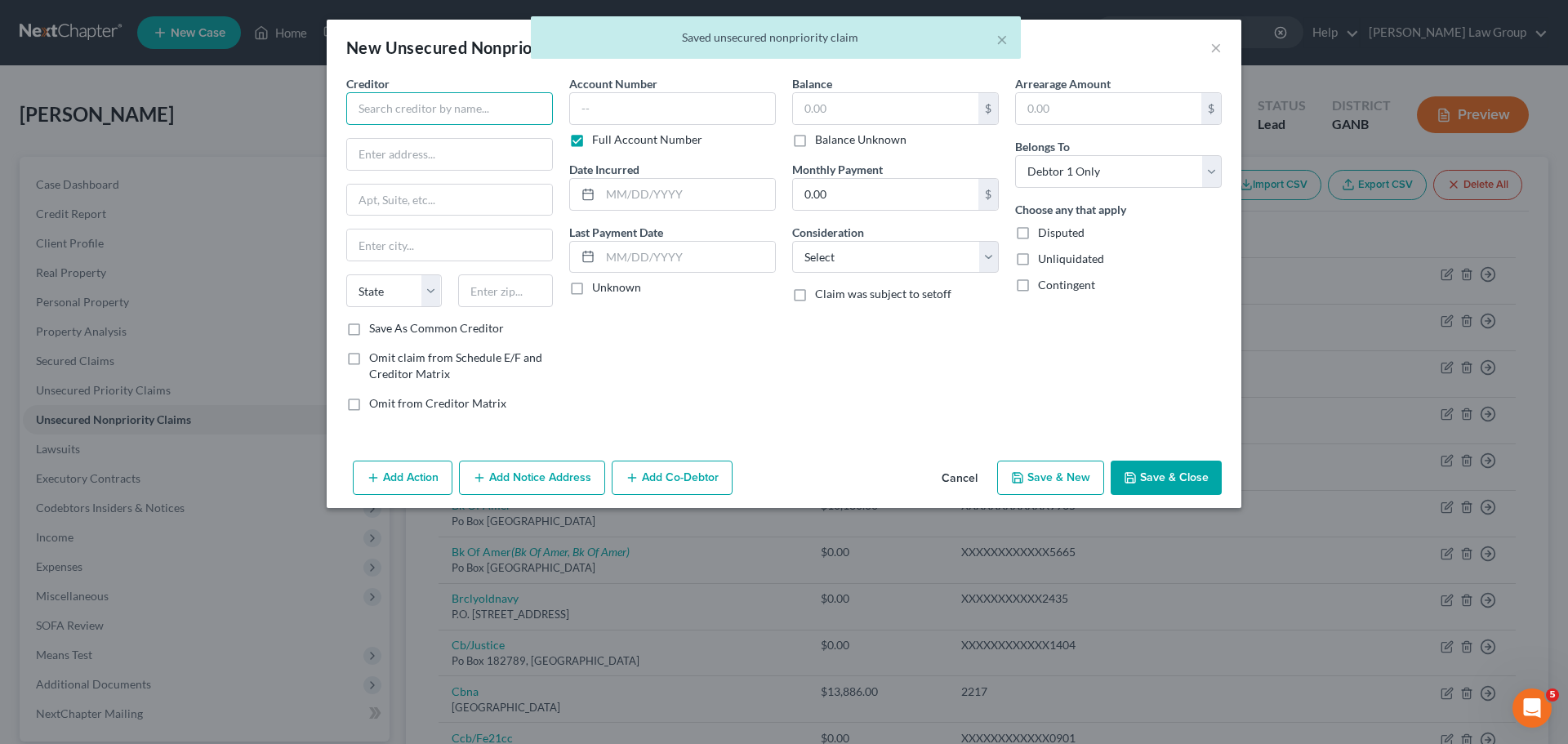
click at [391, 101] on input "text" at bounding box center [449, 109] width 207 height 32
paste input "Quantum [MEDICAL_DATA]"
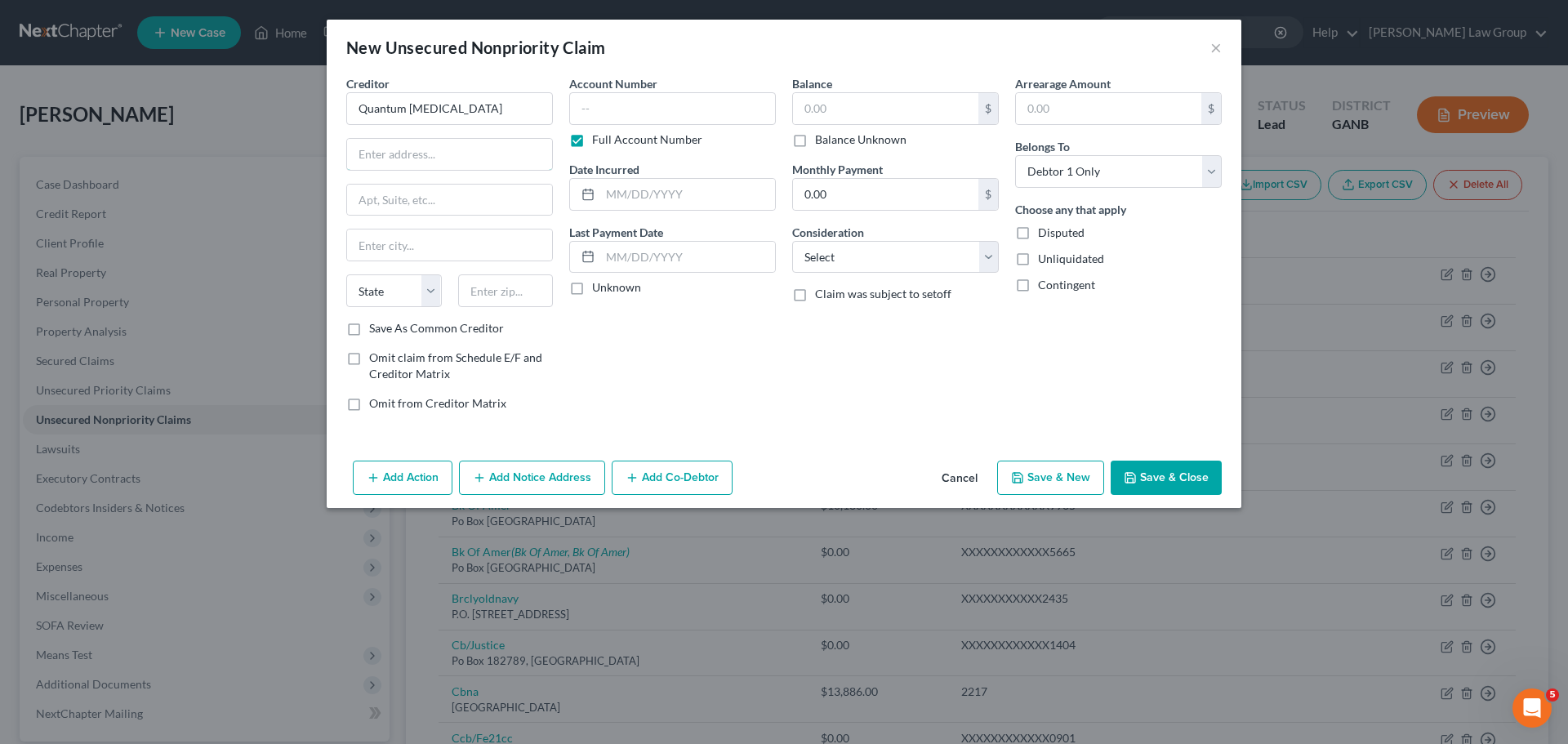
drag, startPoint x: 405, startPoint y: 165, endPoint x: 1124, endPoint y: 317, distance: 734.9
click at [405, 165] on input "text" at bounding box center [449, 154] width 205 height 31
paste input "PO BOX 3157"
click at [522, 280] on input "text" at bounding box center [506, 291] width 95 height 32
paste input "46206"
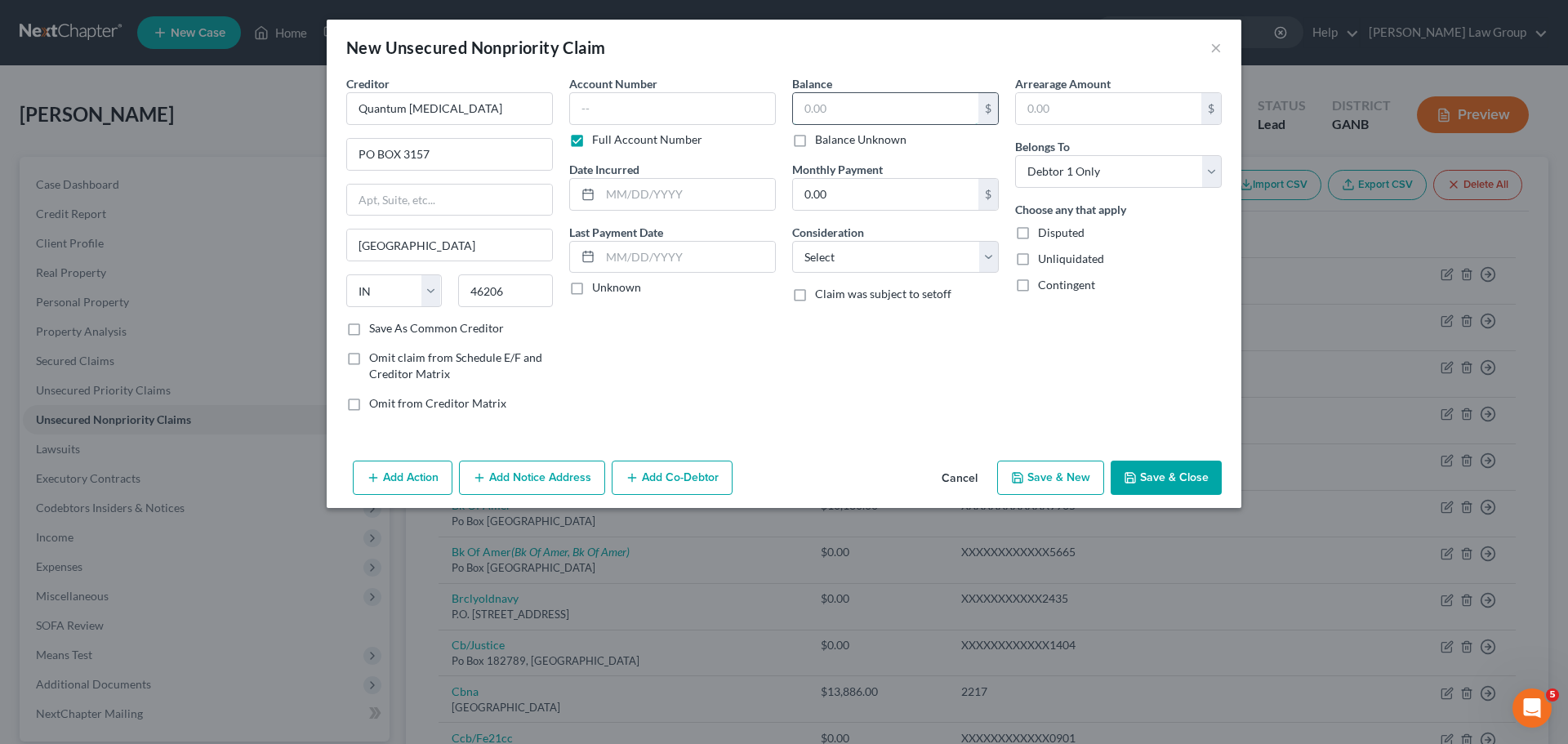
click at [853, 110] on input "text" at bounding box center [886, 109] width 186 height 31
click at [1163, 479] on button "Save & Close" at bounding box center [1166, 477] width 112 height 34
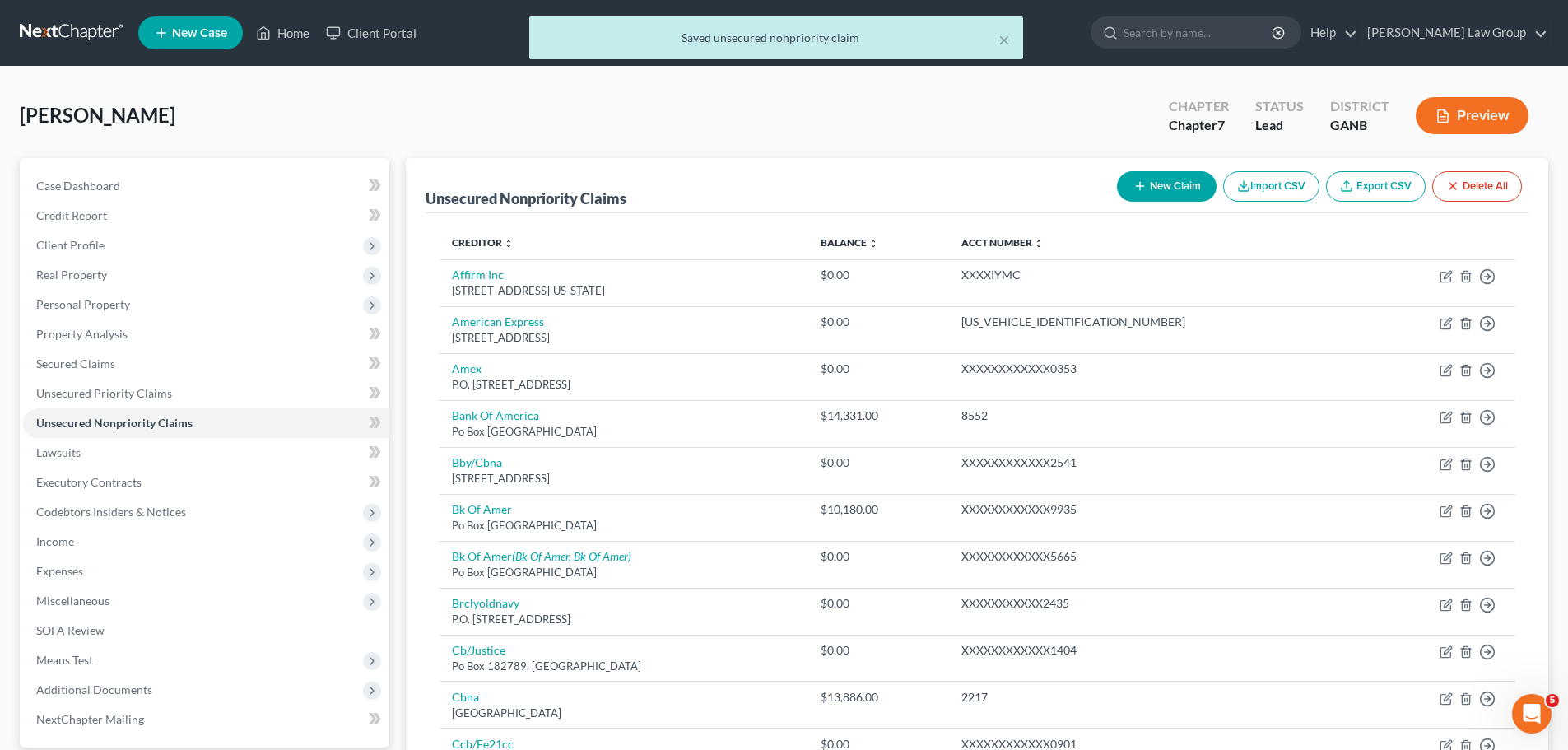
click at [1184, 191] on button "New Claim" at bounding box center [1167, 186] width 100 height 31
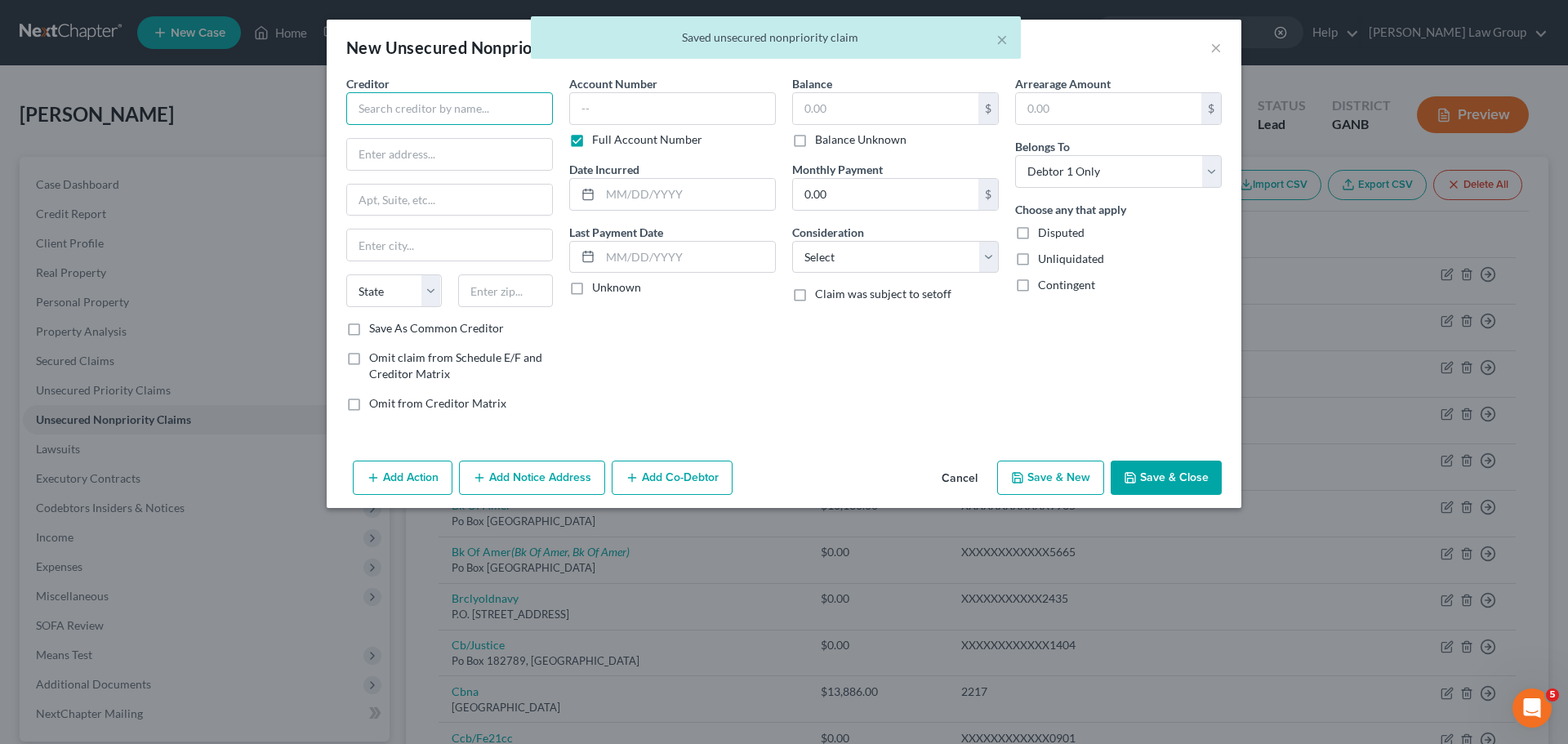
drag, startPoint x: 495, startPoint y: 103, endPoint x: 1042, endPoint y: 297, distance: 580.4
click at [495, 103] on input "text" at bounding box center [449, 109] width 207 height 32
paste input "[PERSON_NAME]"
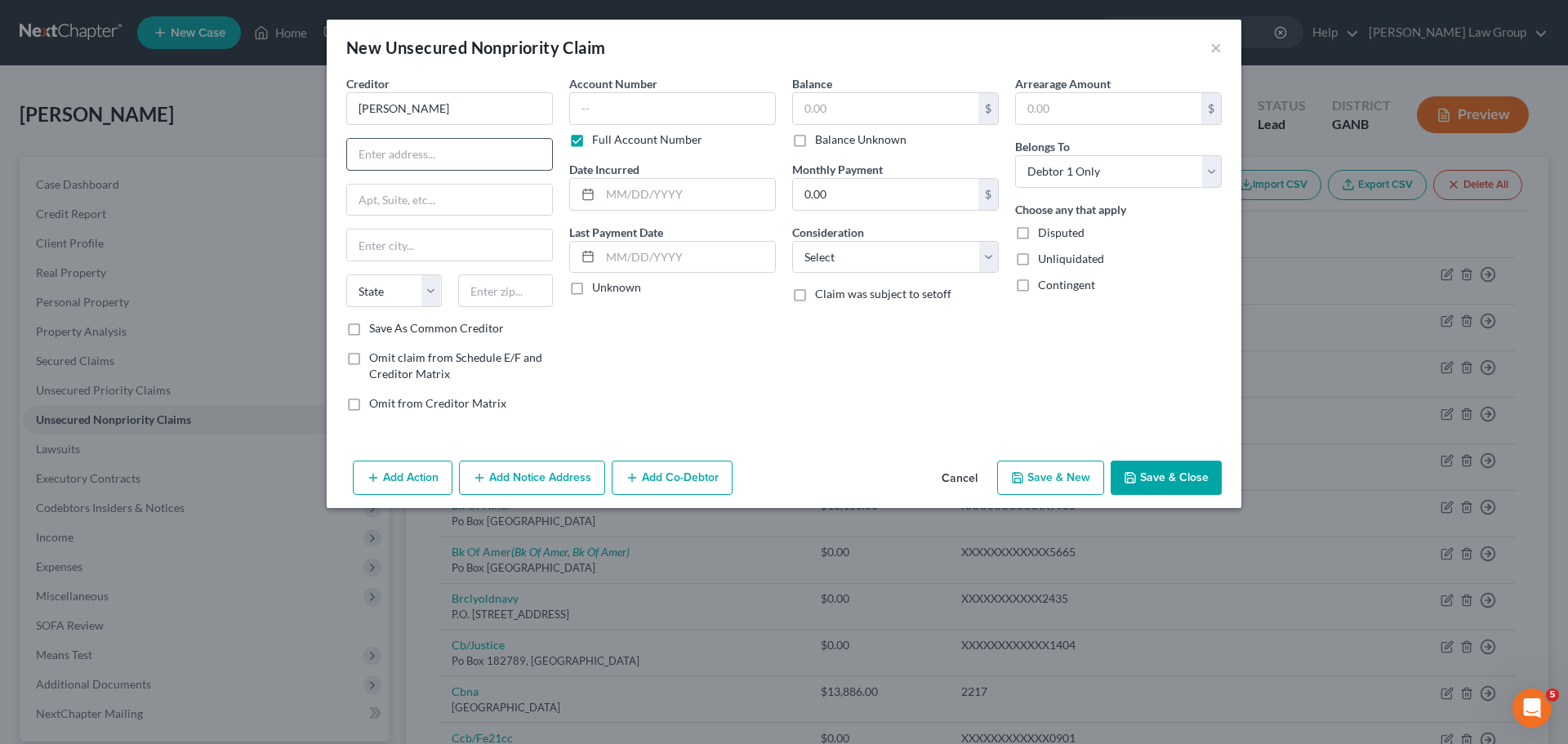
click at [414, 163] on input "text" at bounding box center [449, 154] width 205 height 31
paste input "[STREET_ADDRESS]"
drag, startPoint x: 487, startPoint y: 283, endPoint x: 1567, endPoint y: 432, distance: 1090.2
click at [487, 283] on input "text" at bounding box center [506, 291] width 95 height 32
paste input "30096"
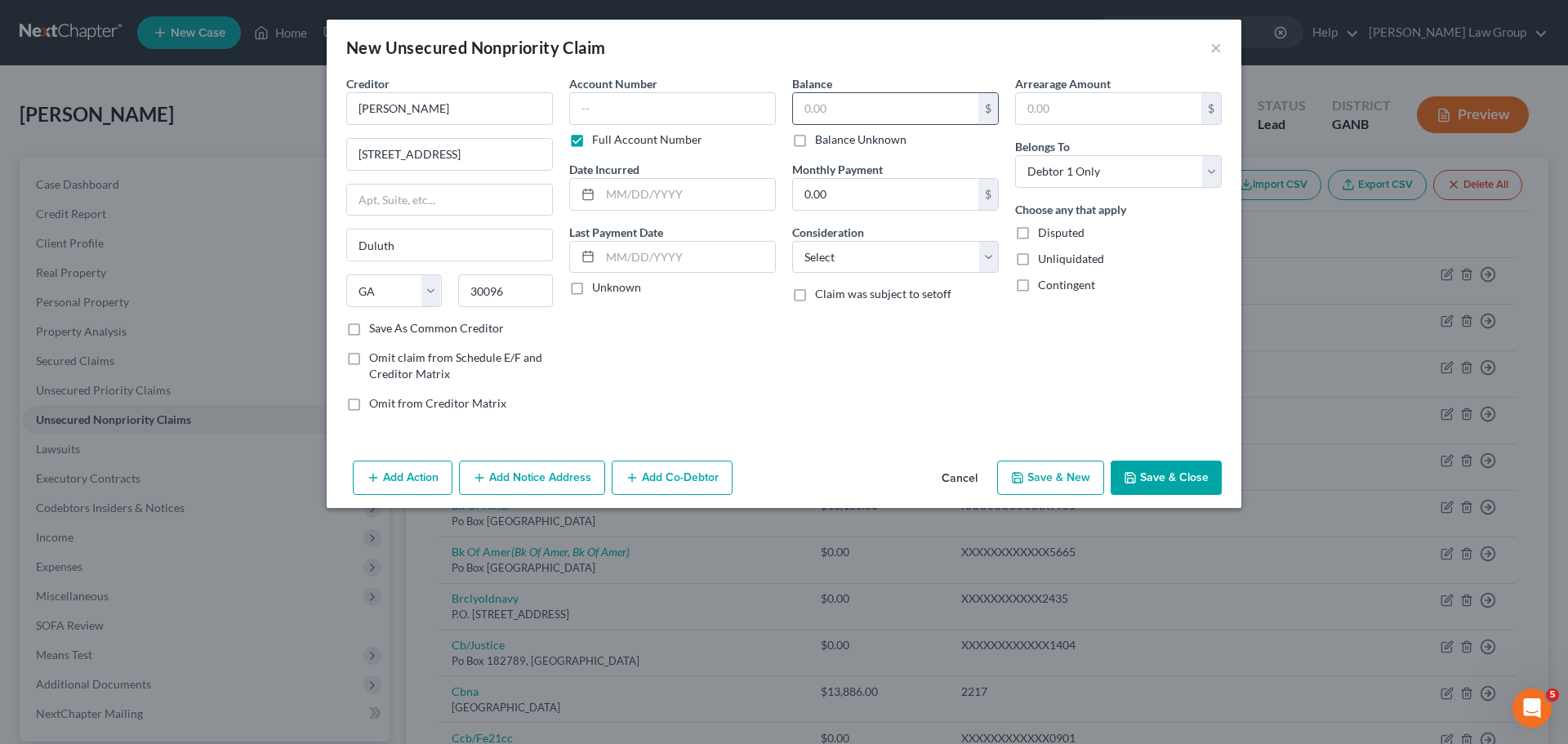
click at [844, 116] on input "text" at bounding box center [886, 109] width 186 height 31
paste input "5.500"
drag, startPoint x: 848, startPoint y: 111, endPoint x: 699, endPoint y: 96, distance: 149.8
click at [699, 96] on div "Creditor * [PERSON_NAME] [STREET_ADDRESS] Duluth State [US_STATE] AK AR AZ CA C…" at bounding box center [784, 250] width 892 height 350
drag, startPoint x: 1183, startPoint y: 482, endPoint x: 967, endPoint y: 413, distance: 226.8
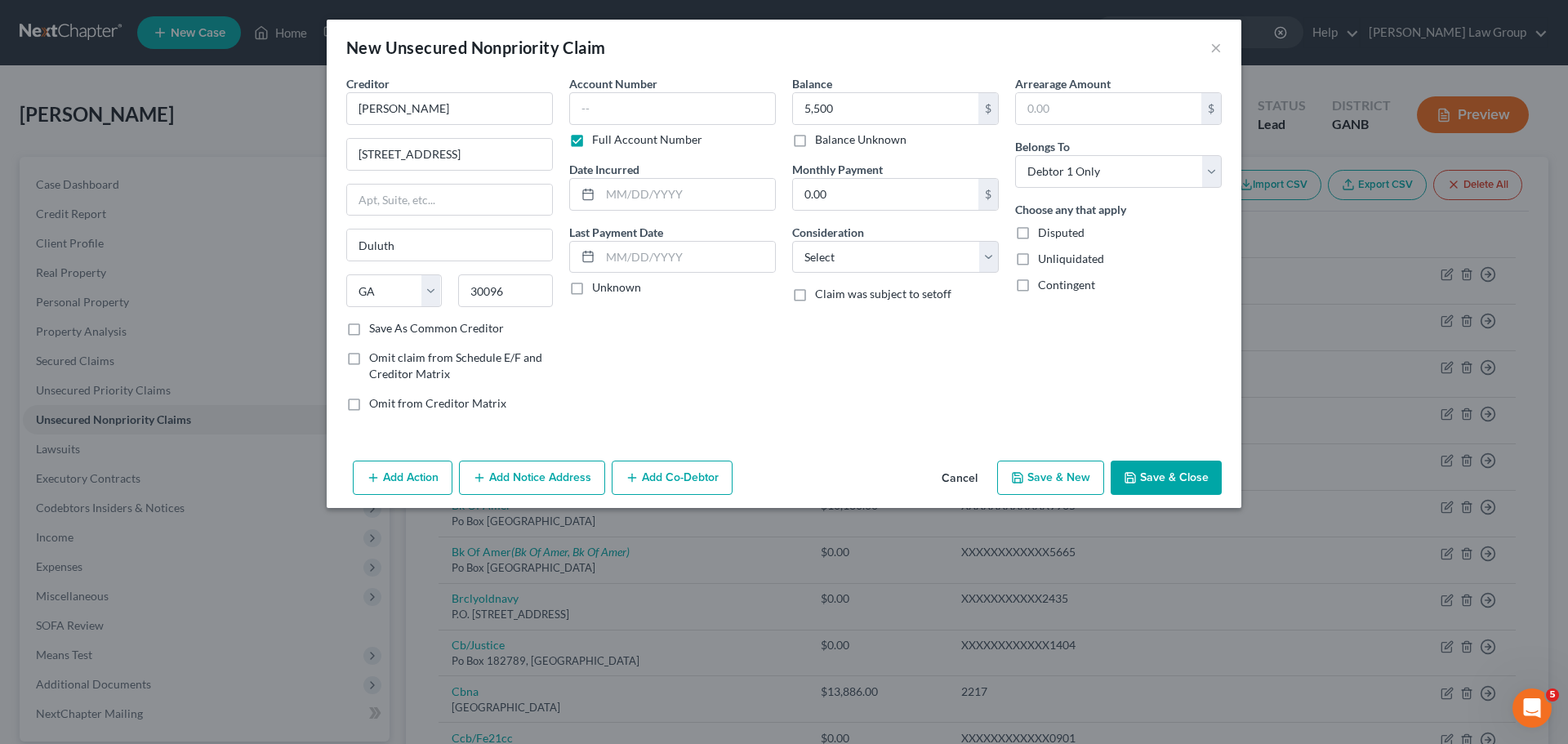
click at [1183, 480] on button "Save & Close" at bounding box center [1166, 477] width 112 height 34
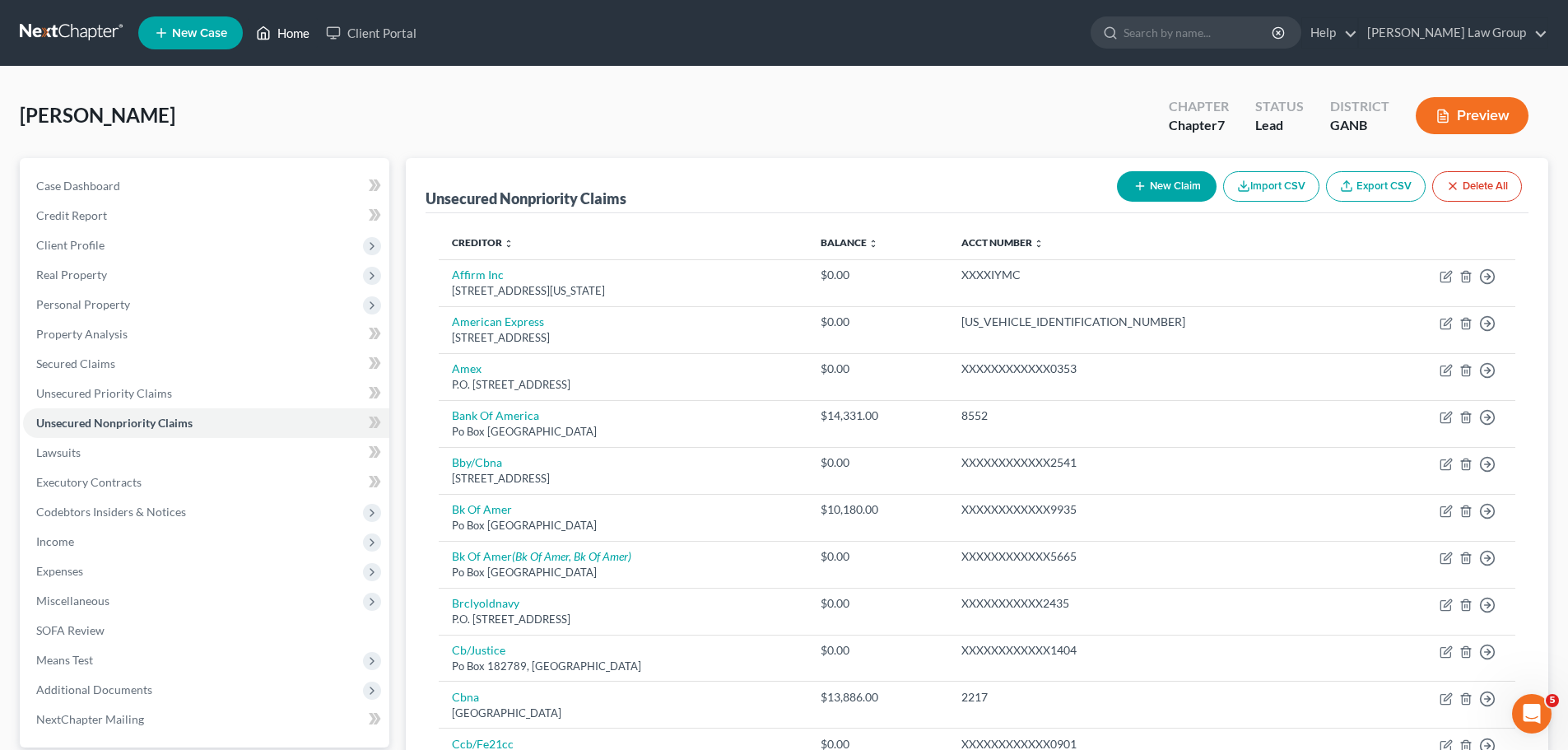
drag, startPoint x: 268, startPoint y: 36, endPoint x: 814, endPoint y: 141, distance: 556.0
click at [268, 36] on icon at bounding box center [262, 33] width 14 height 20
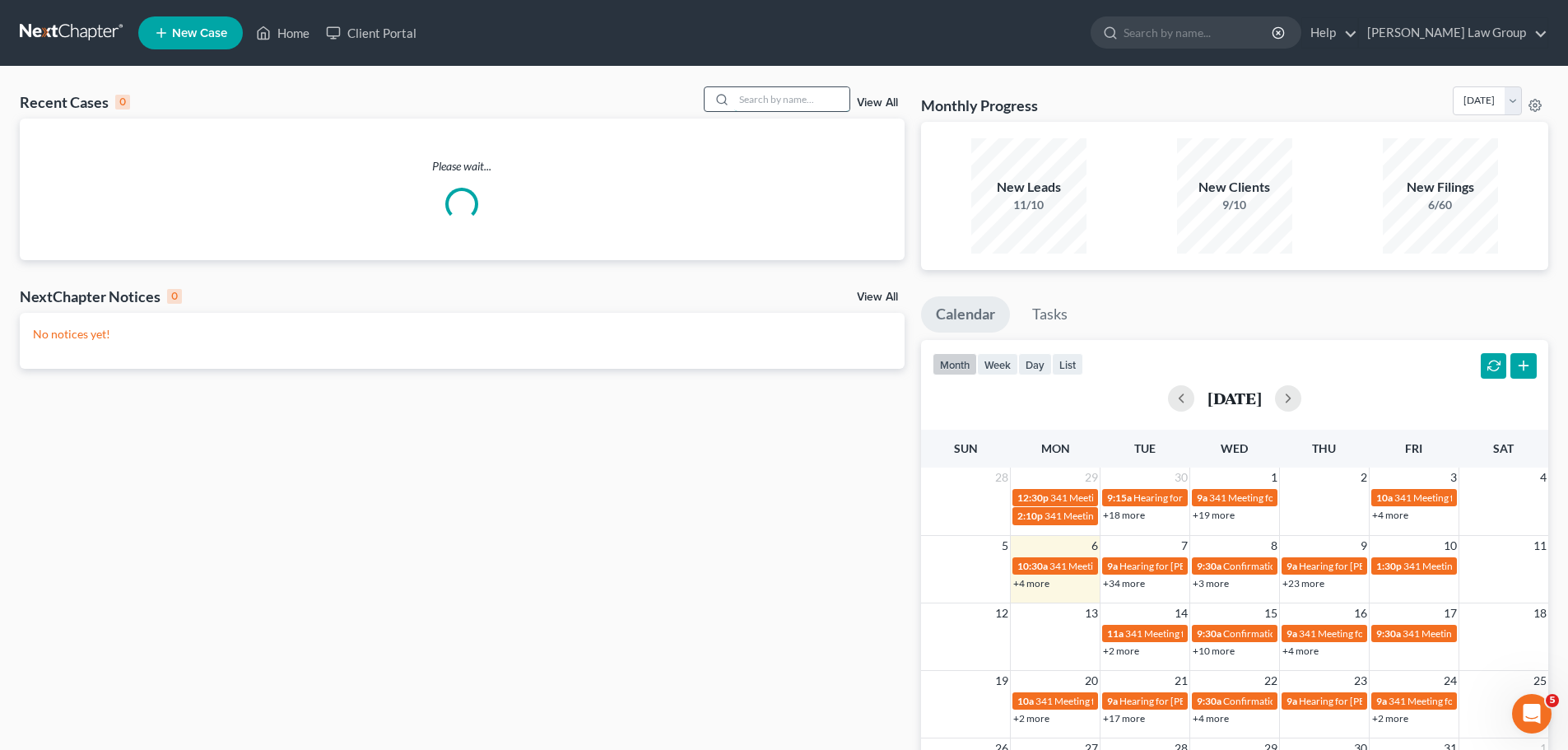
click at [781, 95] on input "search" at bounding box center [792, 99] width 115 height 24
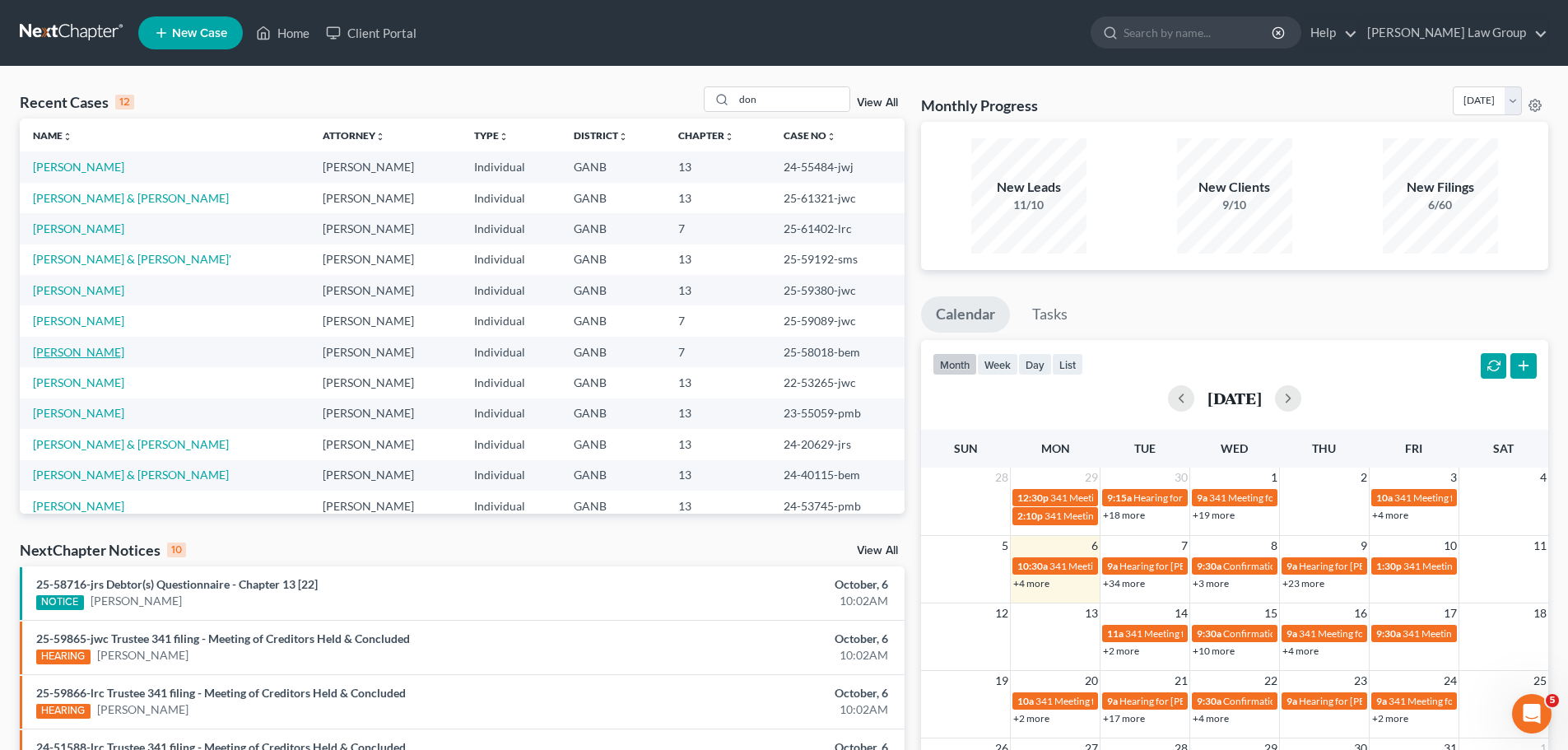
click at [79, 351] on link "[PERSON_NAME]" at bounding box center [78, 351] width 91 height 14
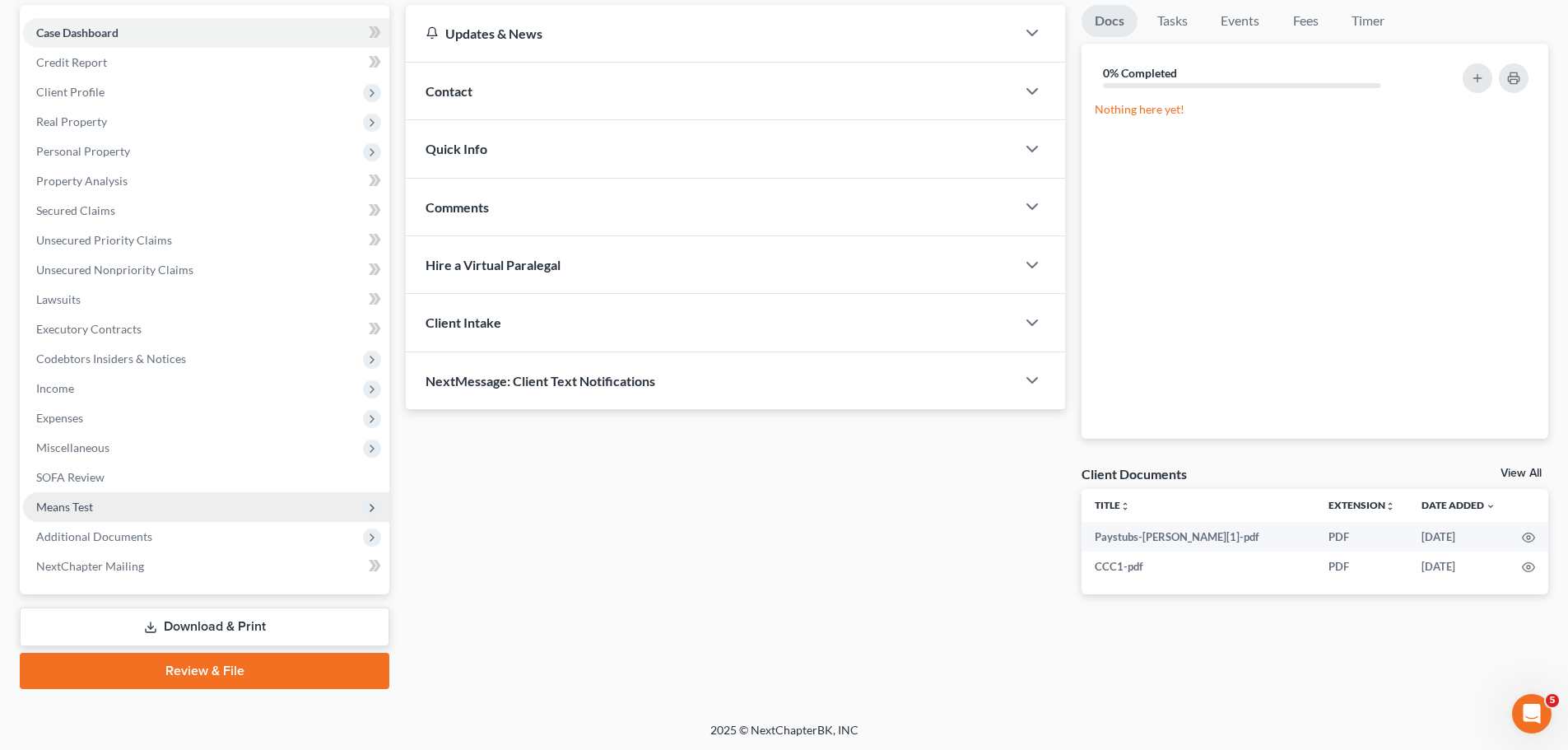
scroll to position [155, 0]
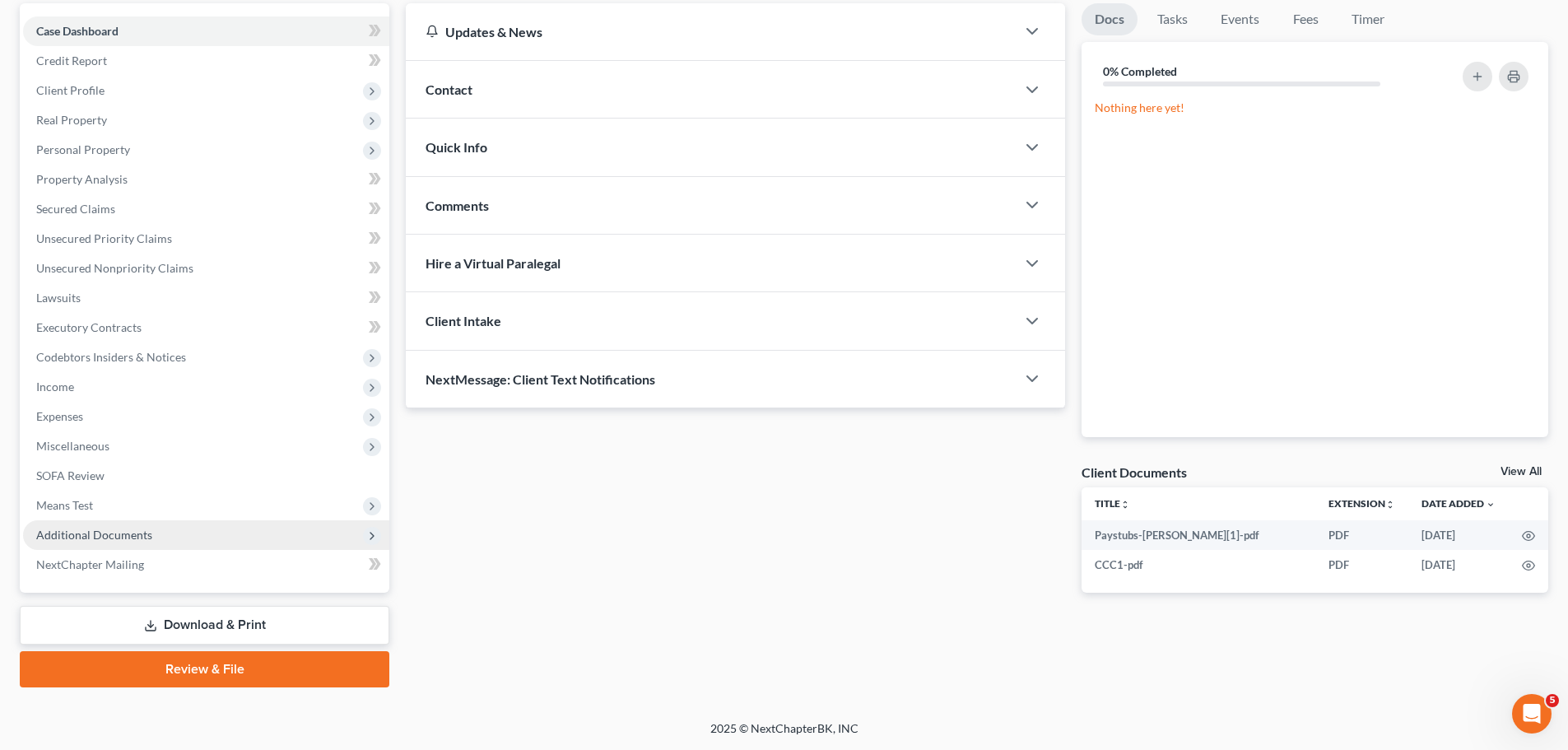
click at [135, 542] on span "Additional Documents" at bounding box center [206, 535] width 366 height 30
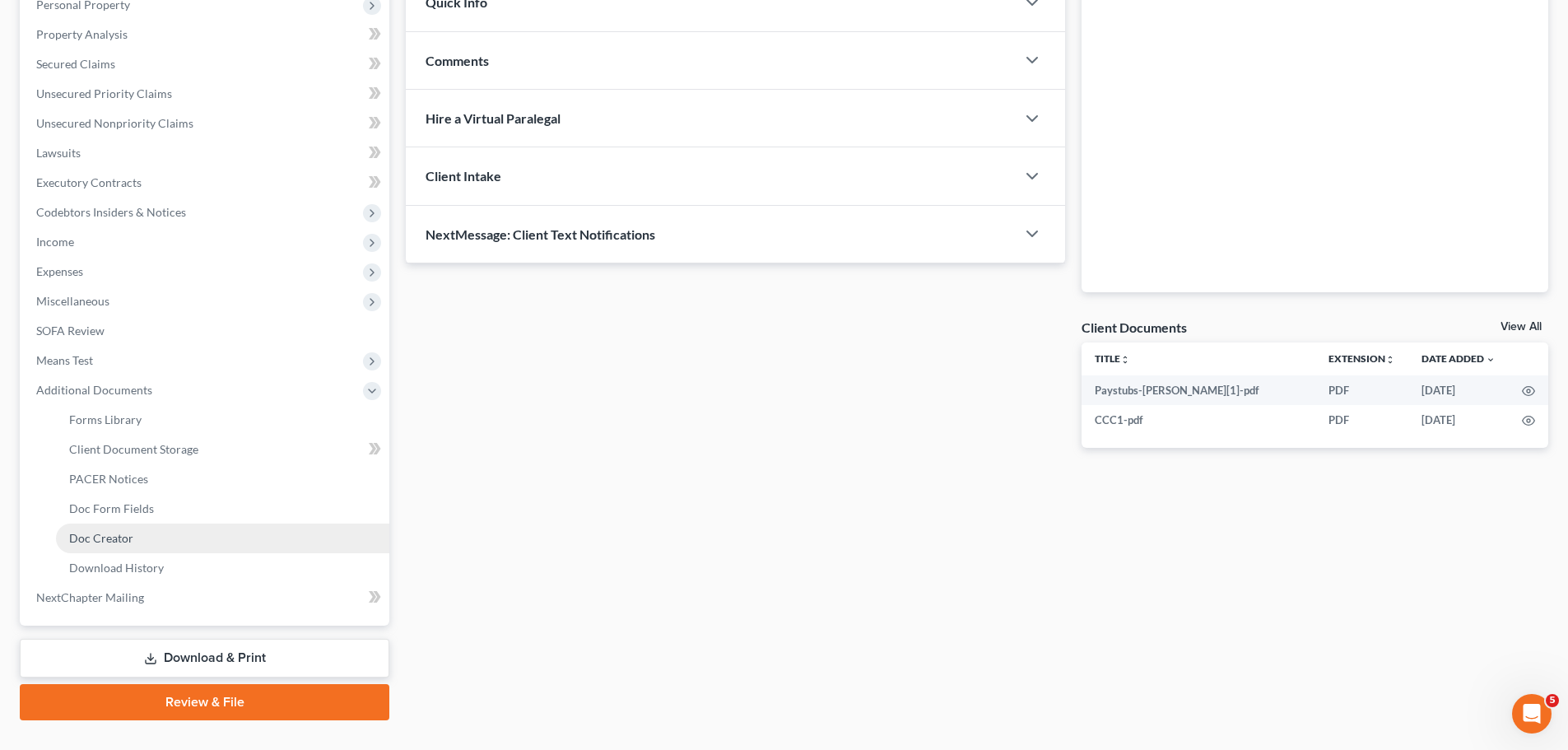
scroll to position [332, 0]
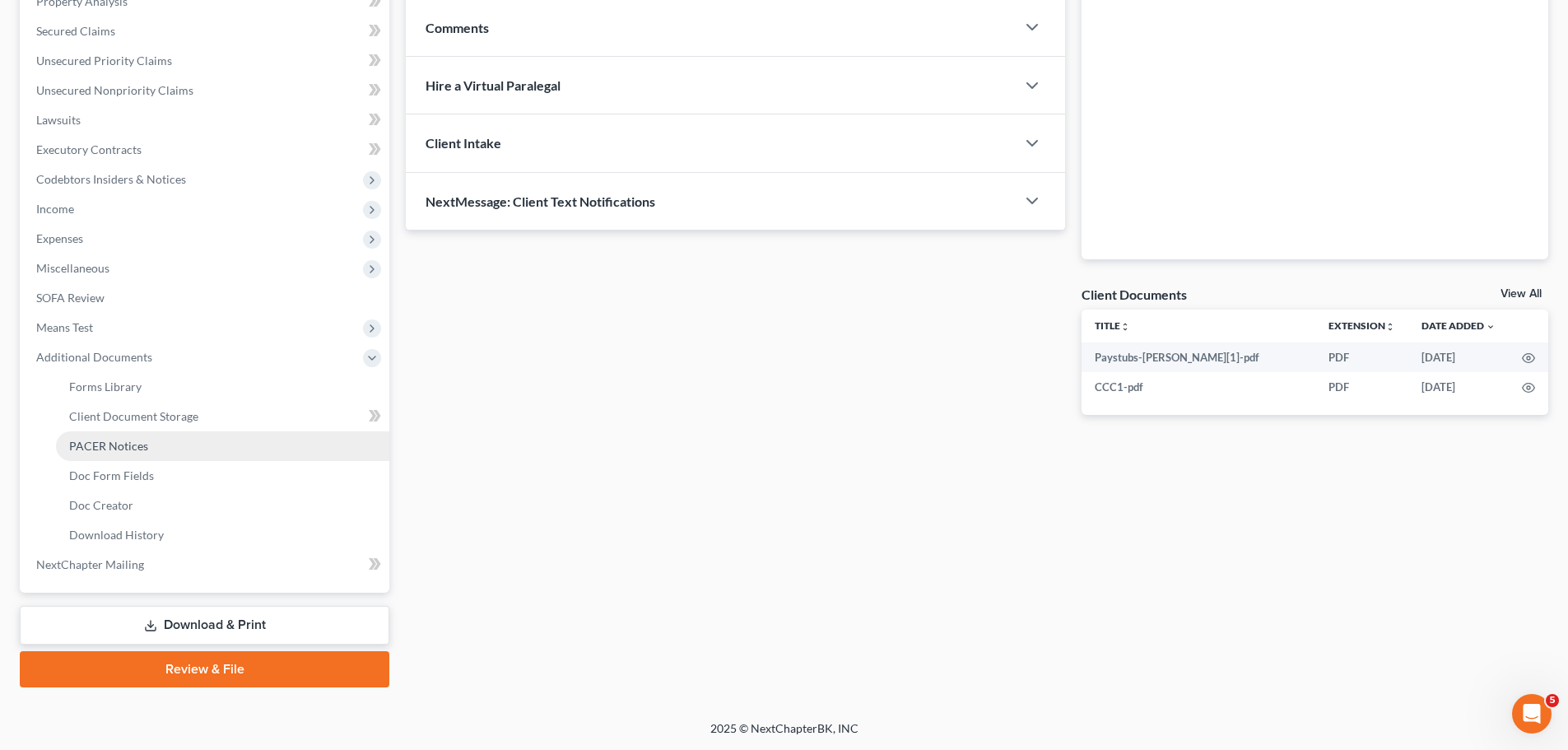
click at [152, 448] on link "PACER Notices" at bounding box center [222, 446] width 333 height 30
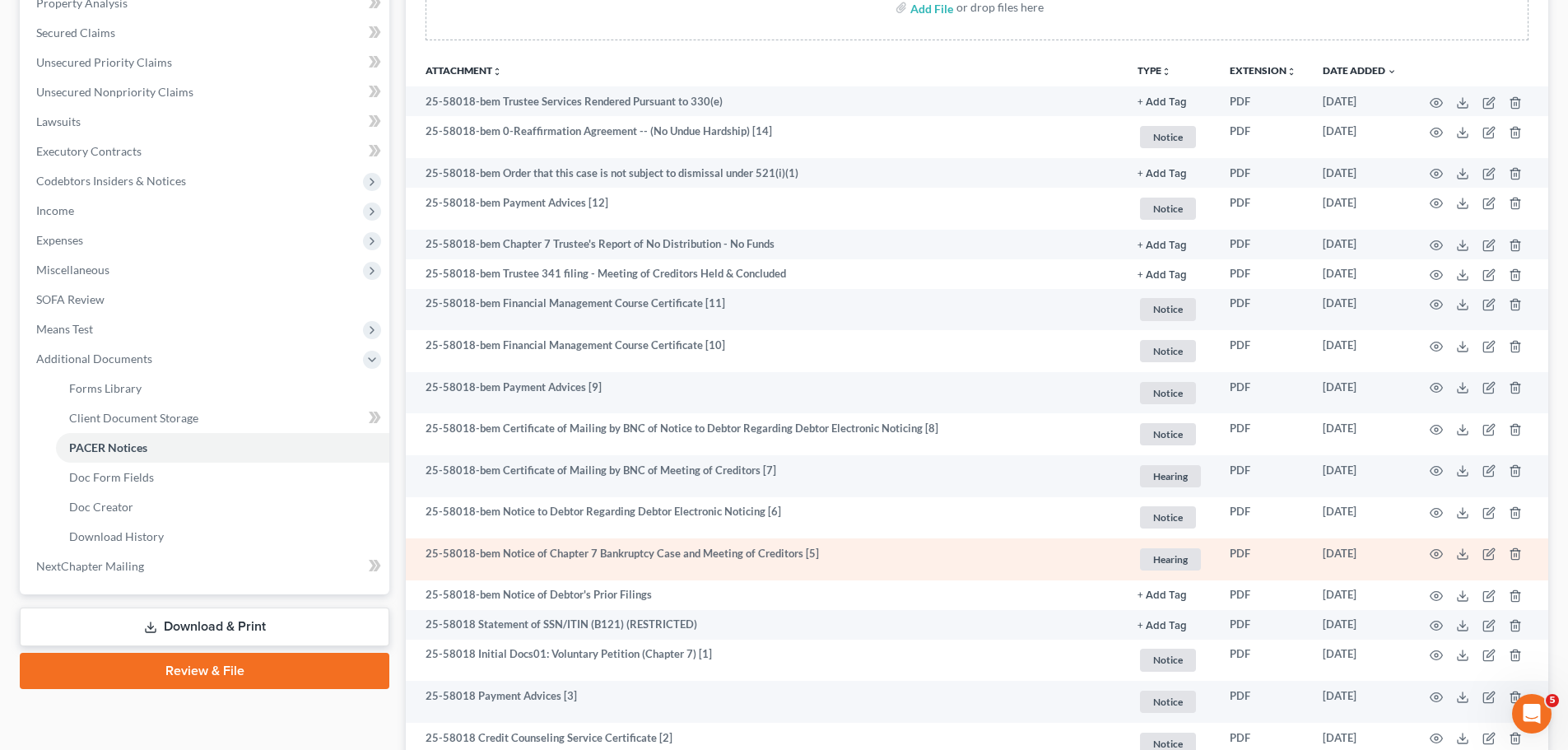
scroll to position [473, 0]
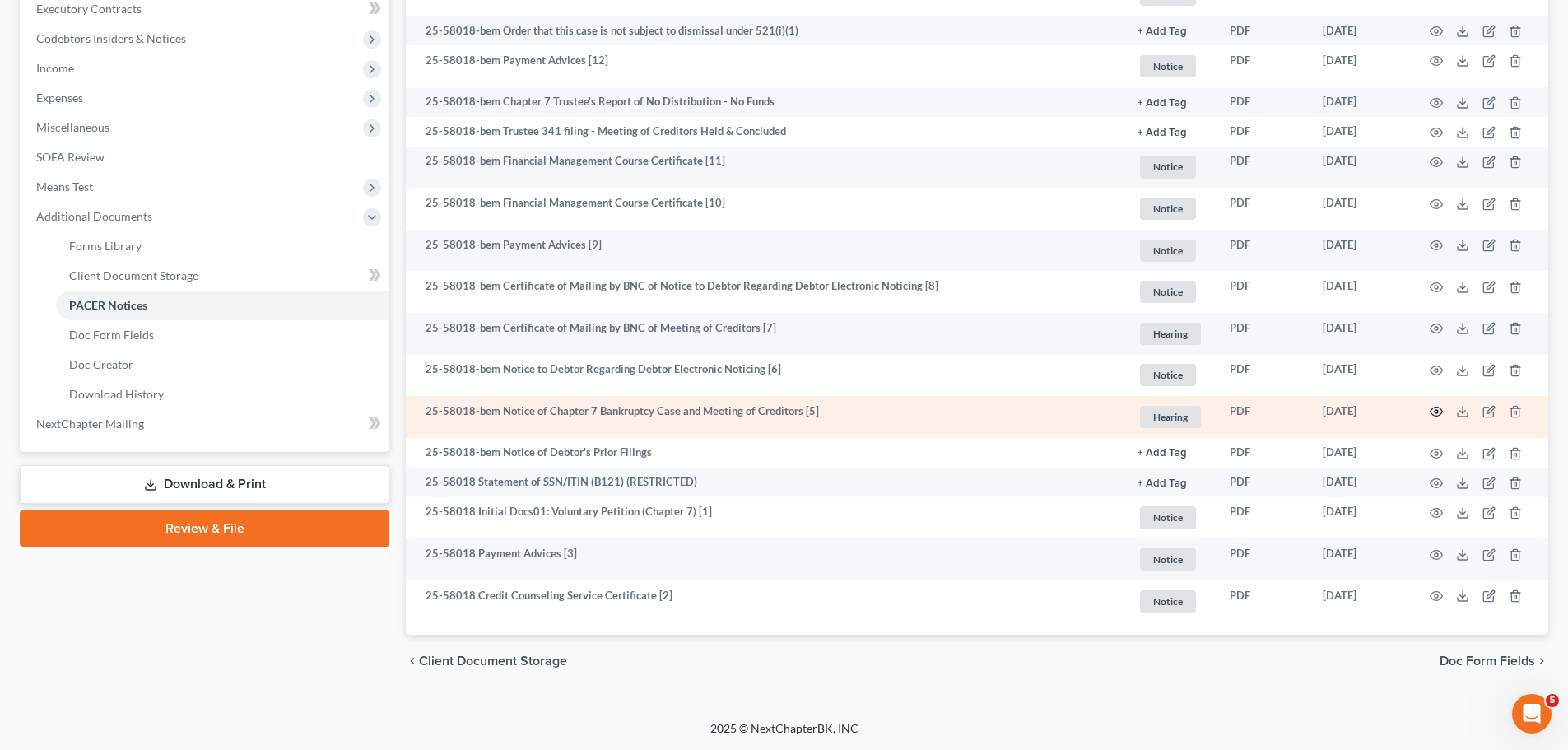
drag, startPoint x: 1425, startPoint y: 412, endPoint x: 1436, endPoint y: 406, distance: 12.5
click at [1434, 408] on td at bounding box center [1480, 417] width 138 height 42
click at [1436, 406] on icon "button" at bounding box center [1436, 412] width 13 height 13
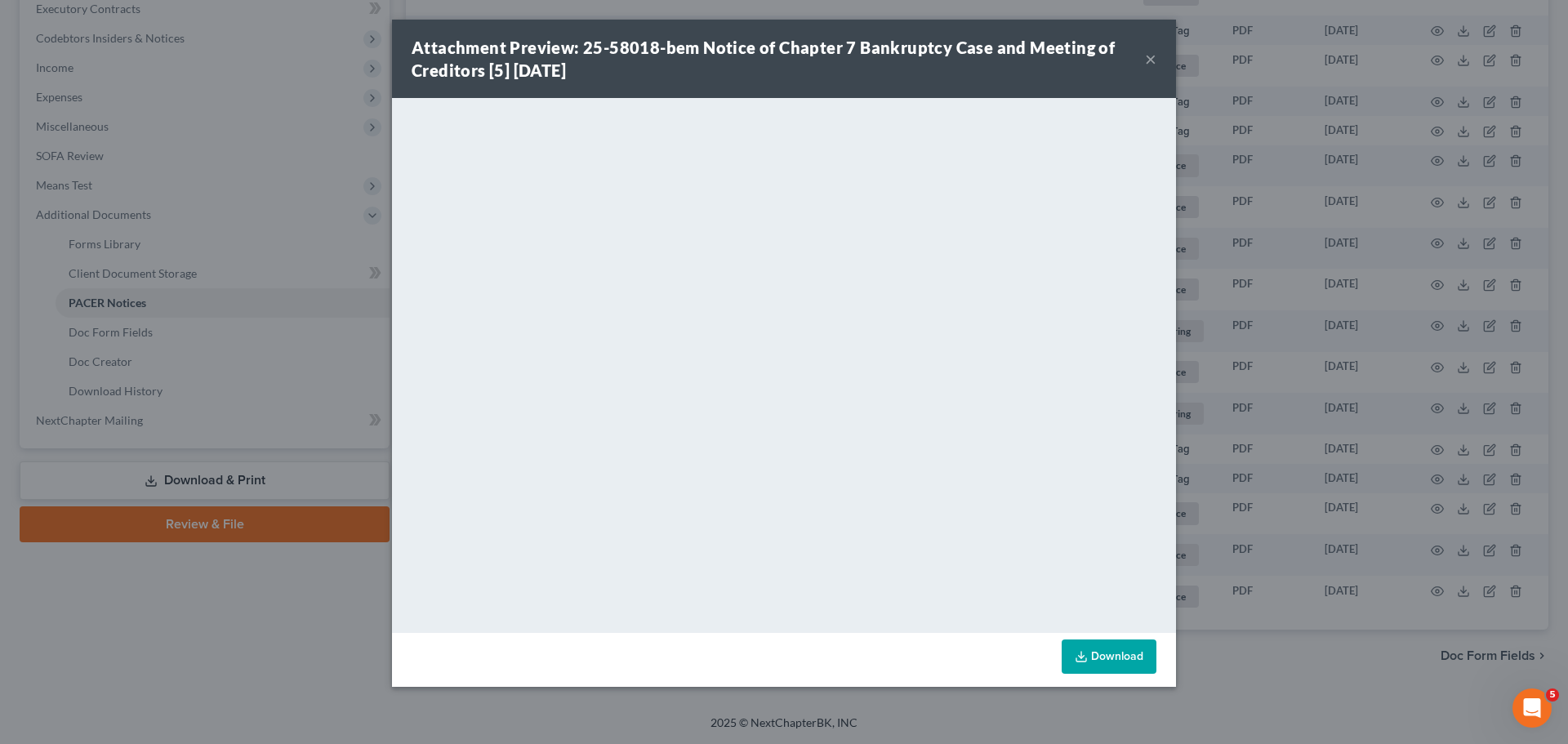
click at [1150, 57] on button "×" at bounding box center [1151, 58] width 11 height 20
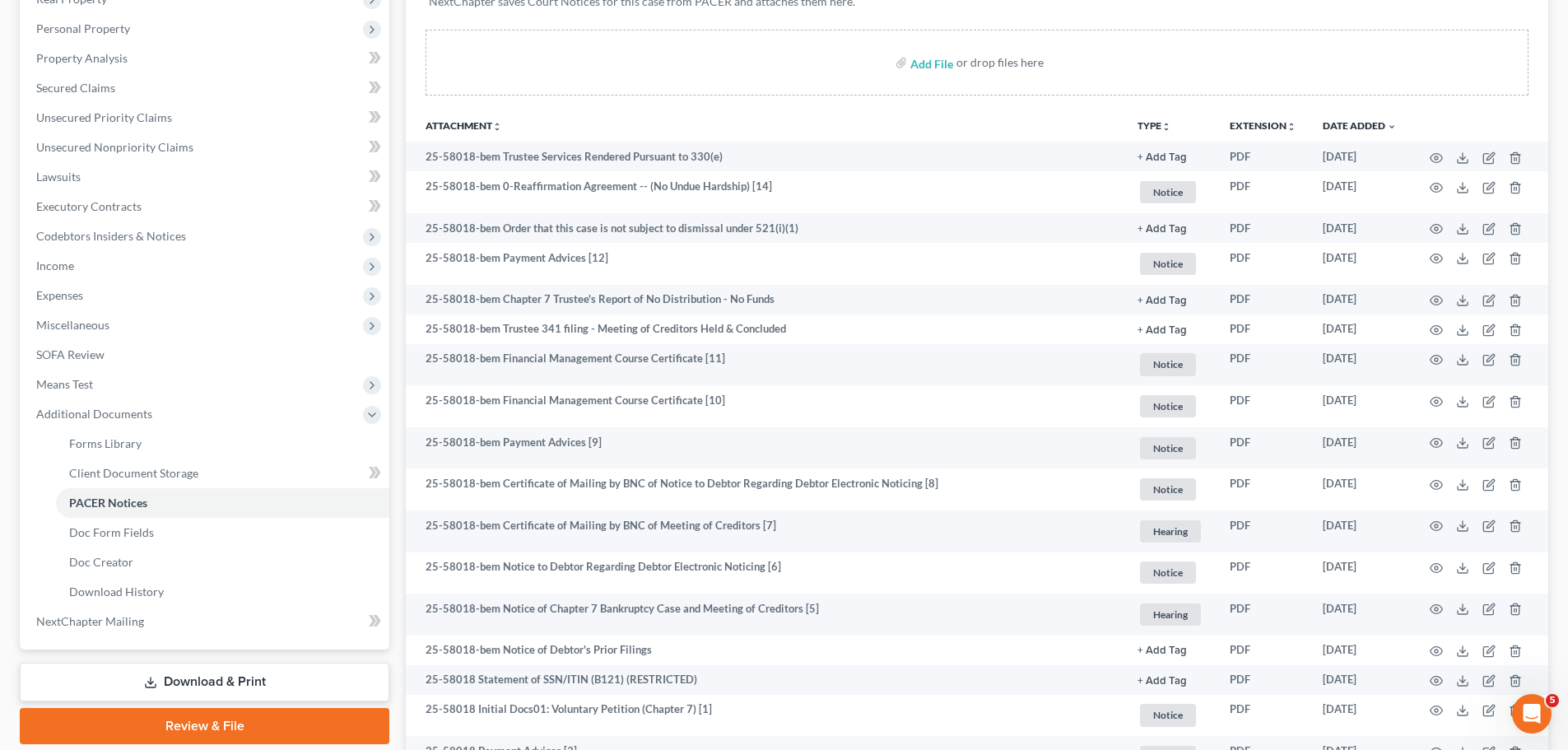
scroll to position [0, 0]
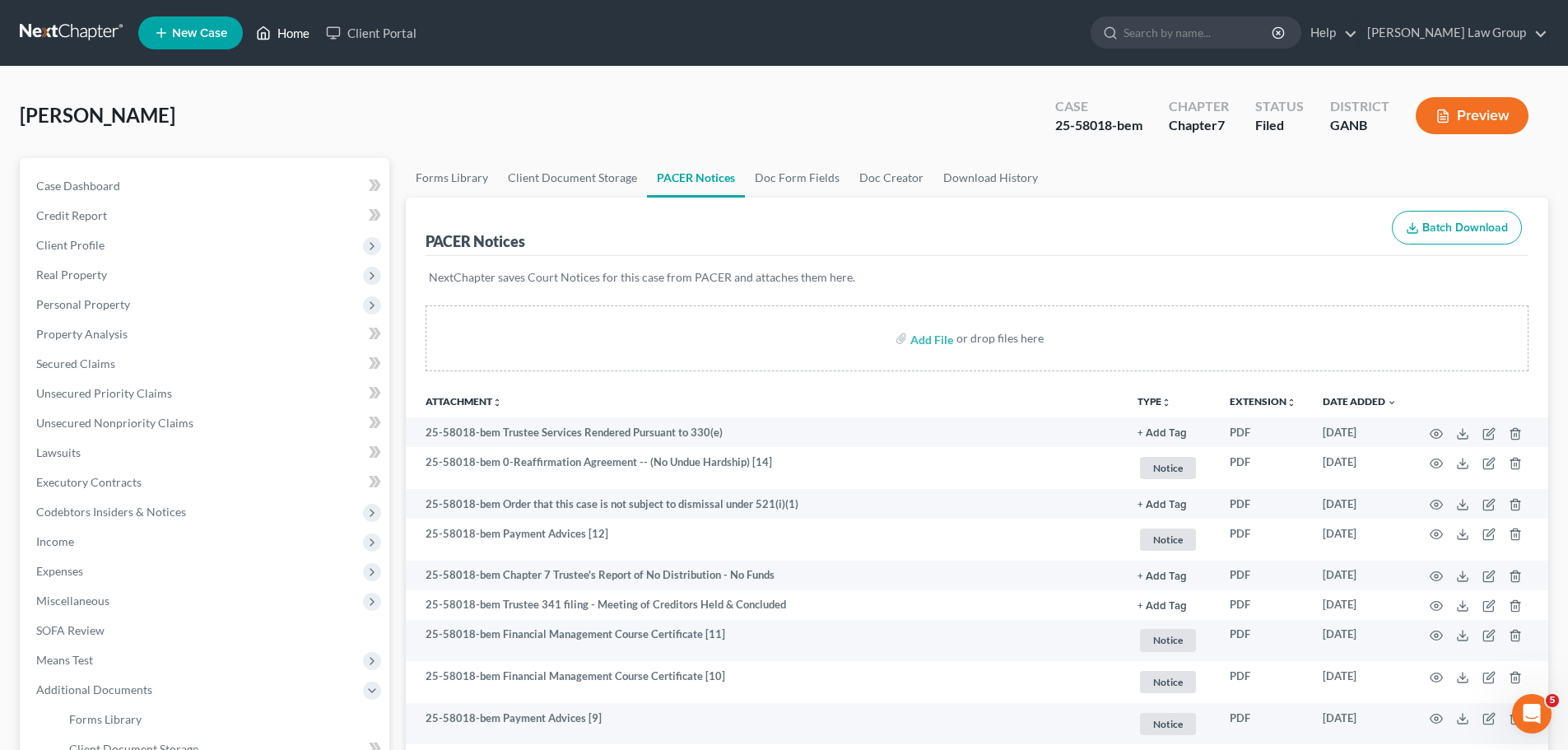
click at [285, 34] on link "Home" at bounding box center [282, 33] width 70 height 30
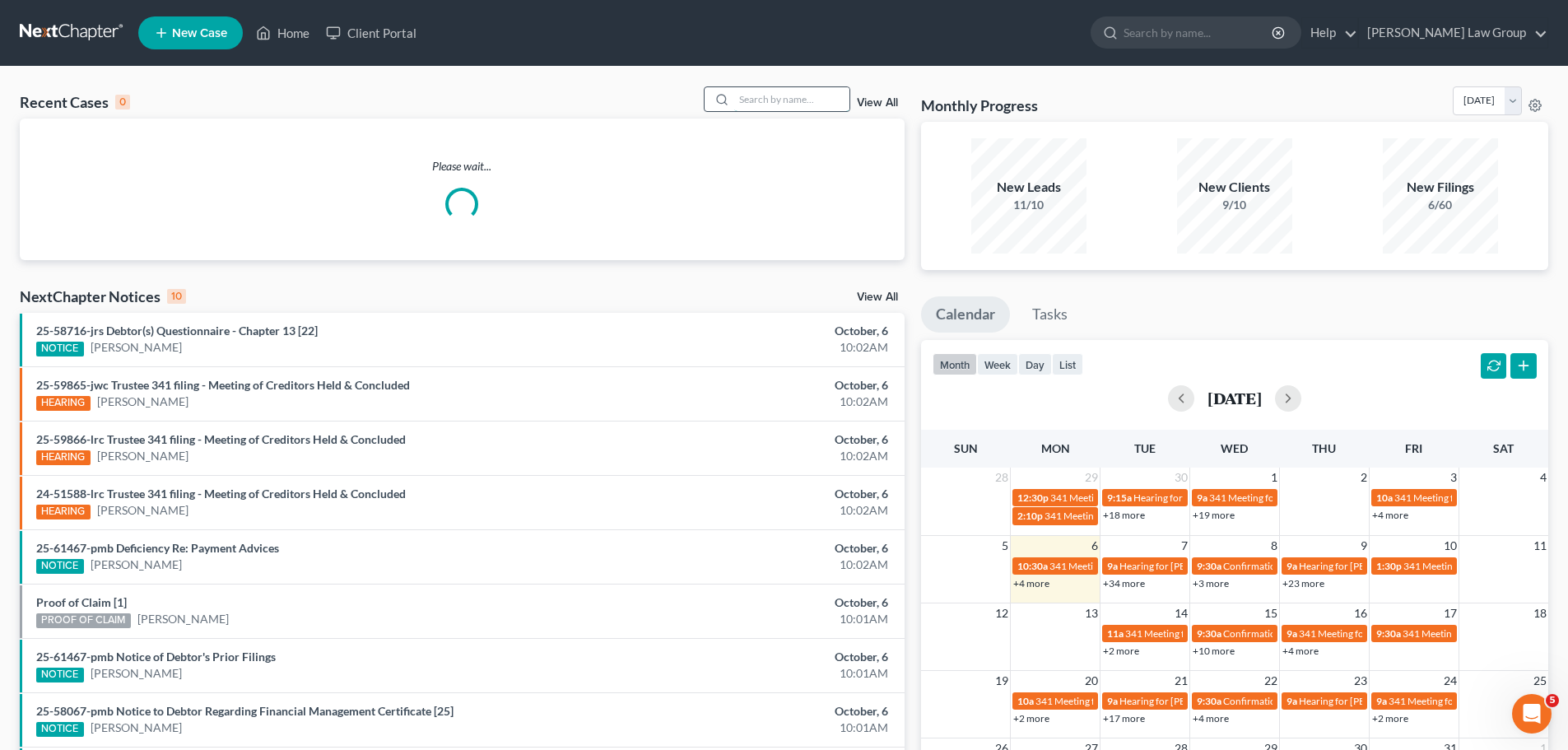
click at [790, 88] on input "search" at bounding box center [792, 99] width 115 height 24
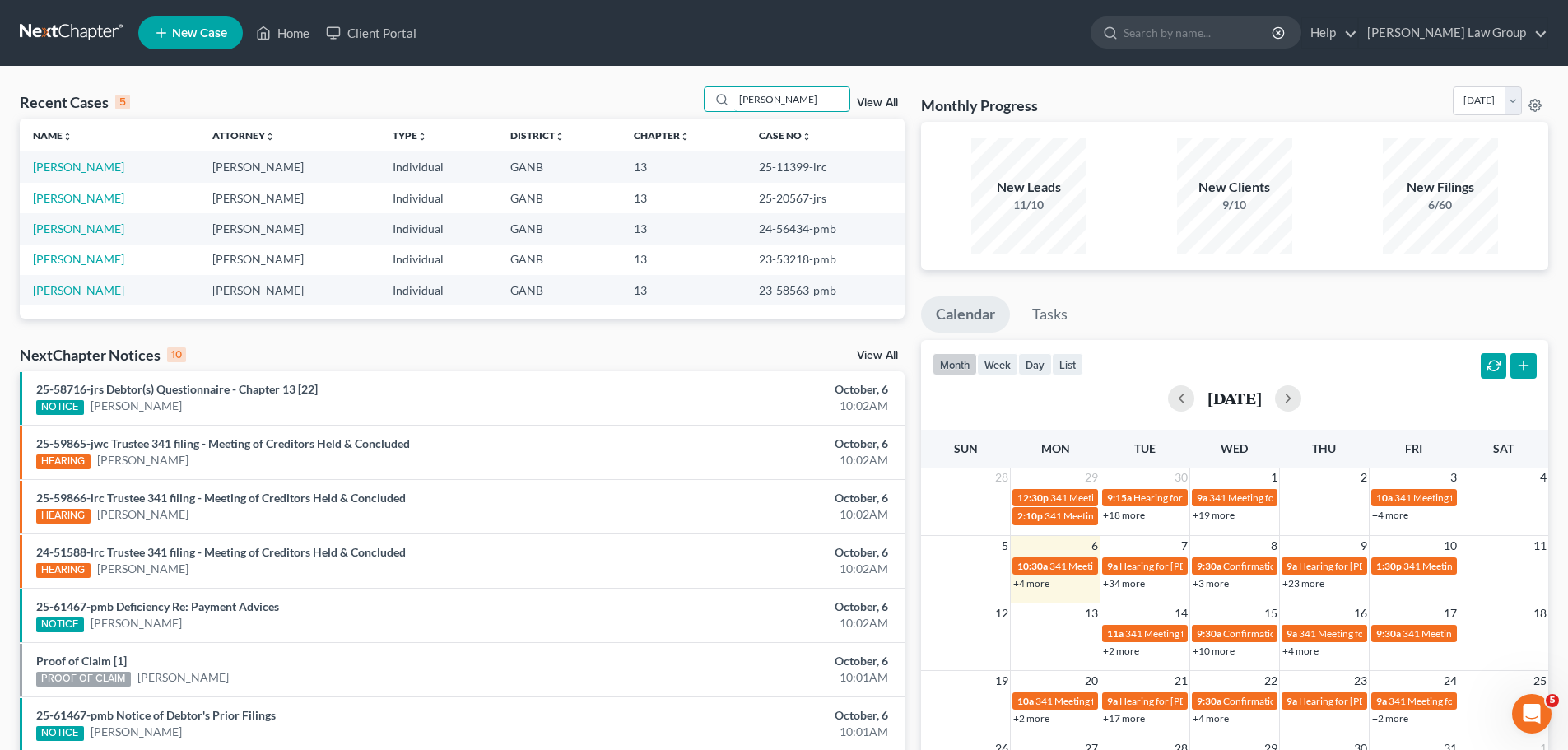
drag, startPoint x: 812, startPoint y: 100, endPoint x: 642, endPoint y: 101, distance: 170.0
click at [642, 102] on div "Recent Cases 5 [PERSON_NAME] View All" at bounding box center [462, 102] width 885 height 32
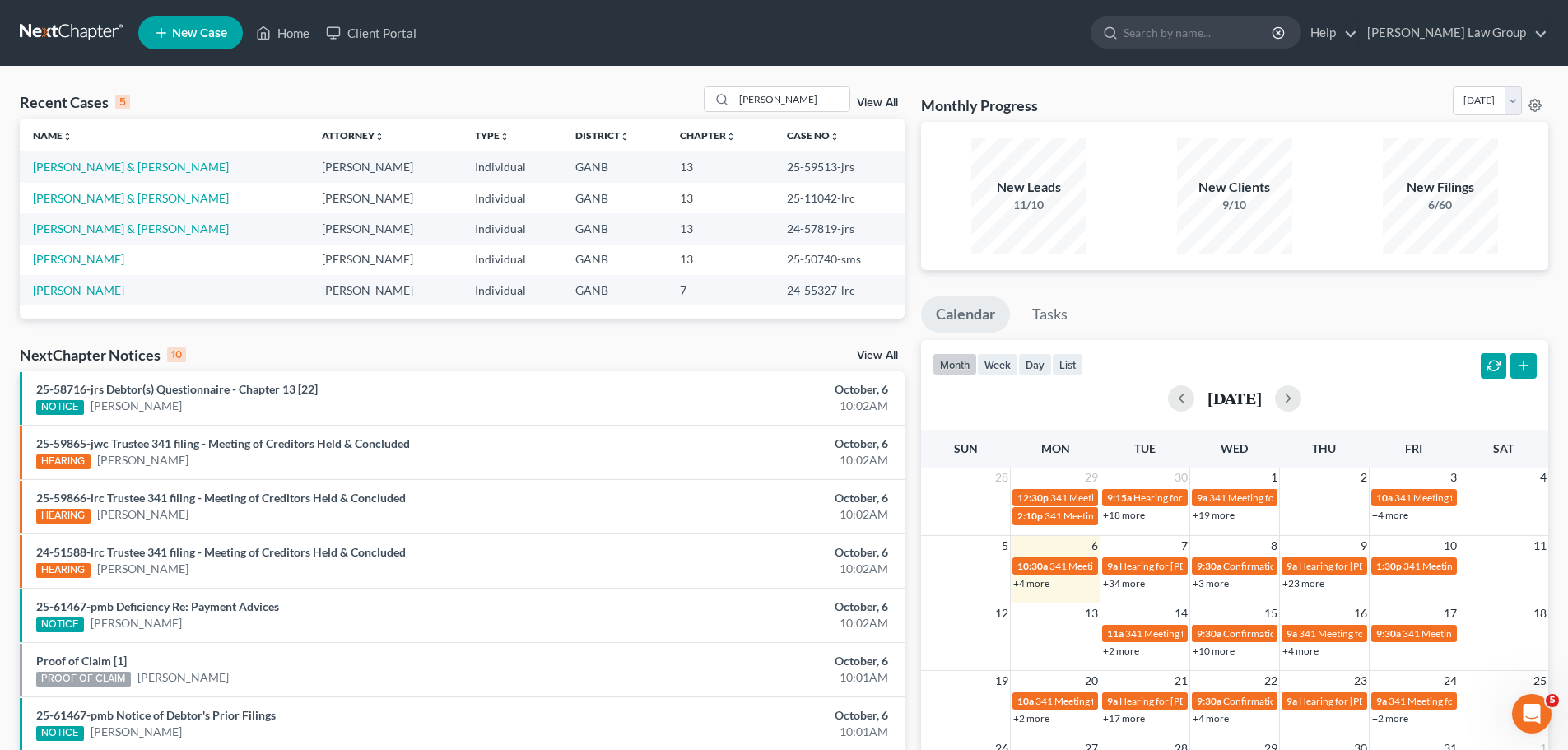
click at [71, 288] on link "[PERSON_NAME]" at bounding box center [78, 290] width 91 height 14
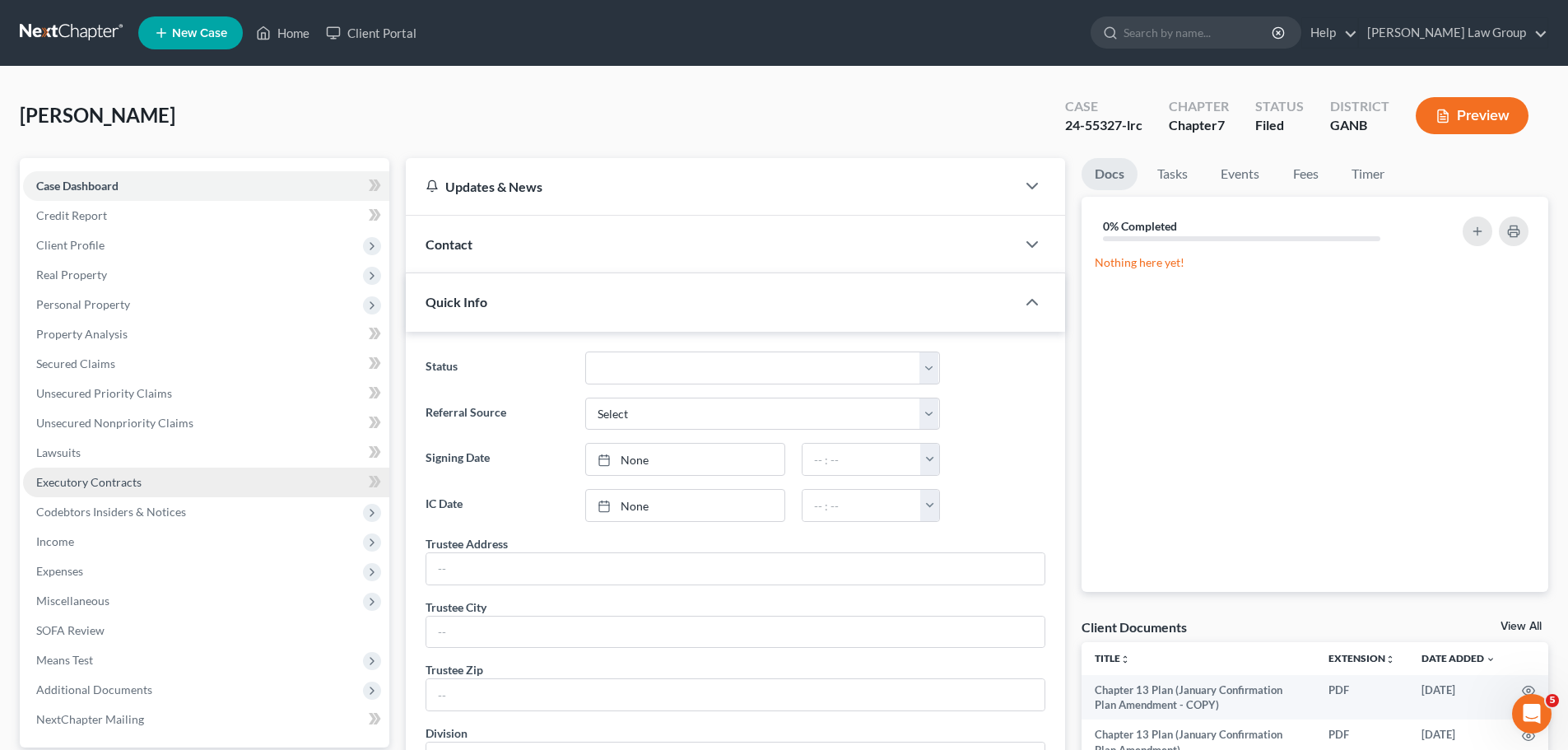
scroll to position [164, 0]
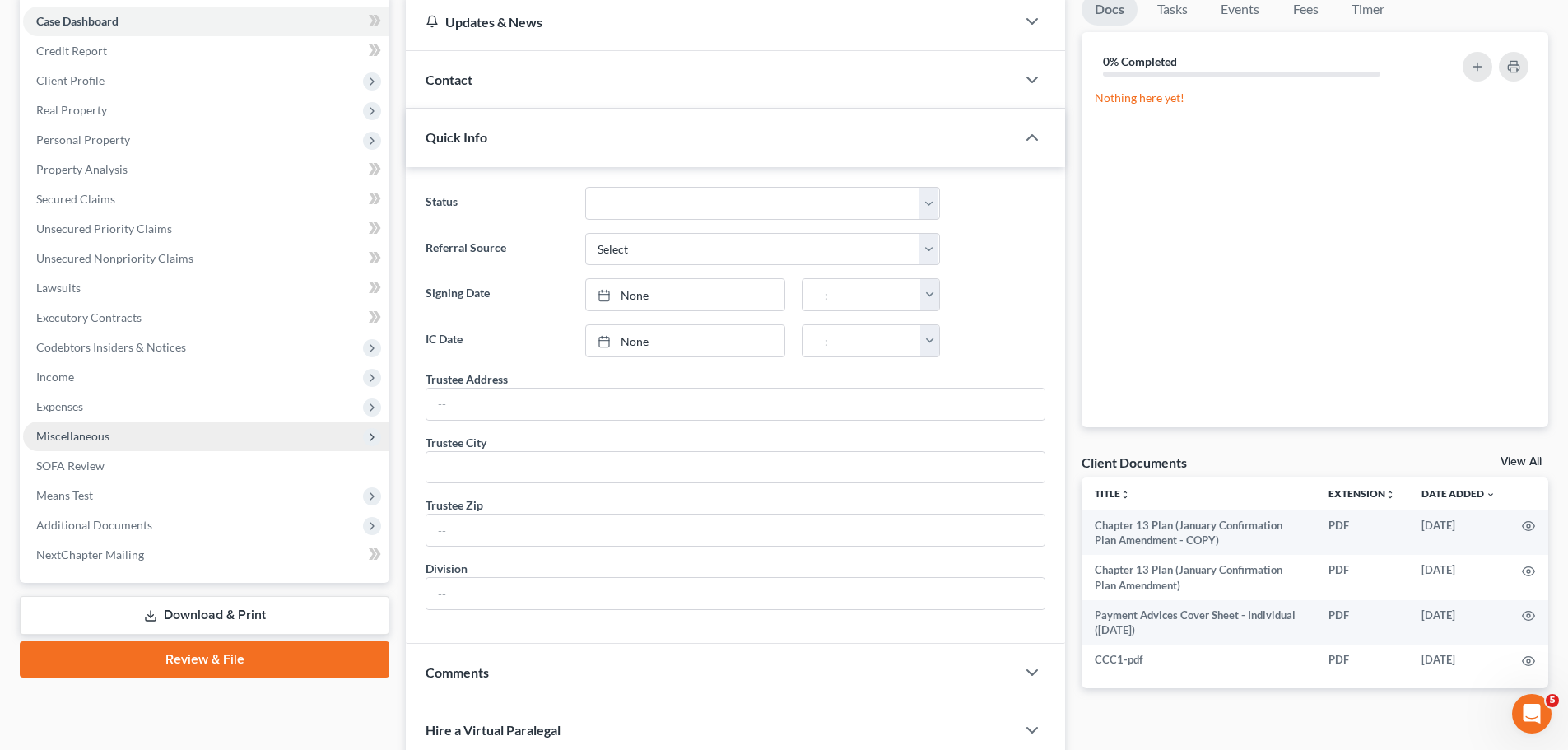
drag, startPoint x: 110, startPoint y: 396, endPoint x: 138, endPoint y: 429, distance: 43.3
click at [110, 397] on span "Expenses" at bounding box center [206, 406] width 366 height 30
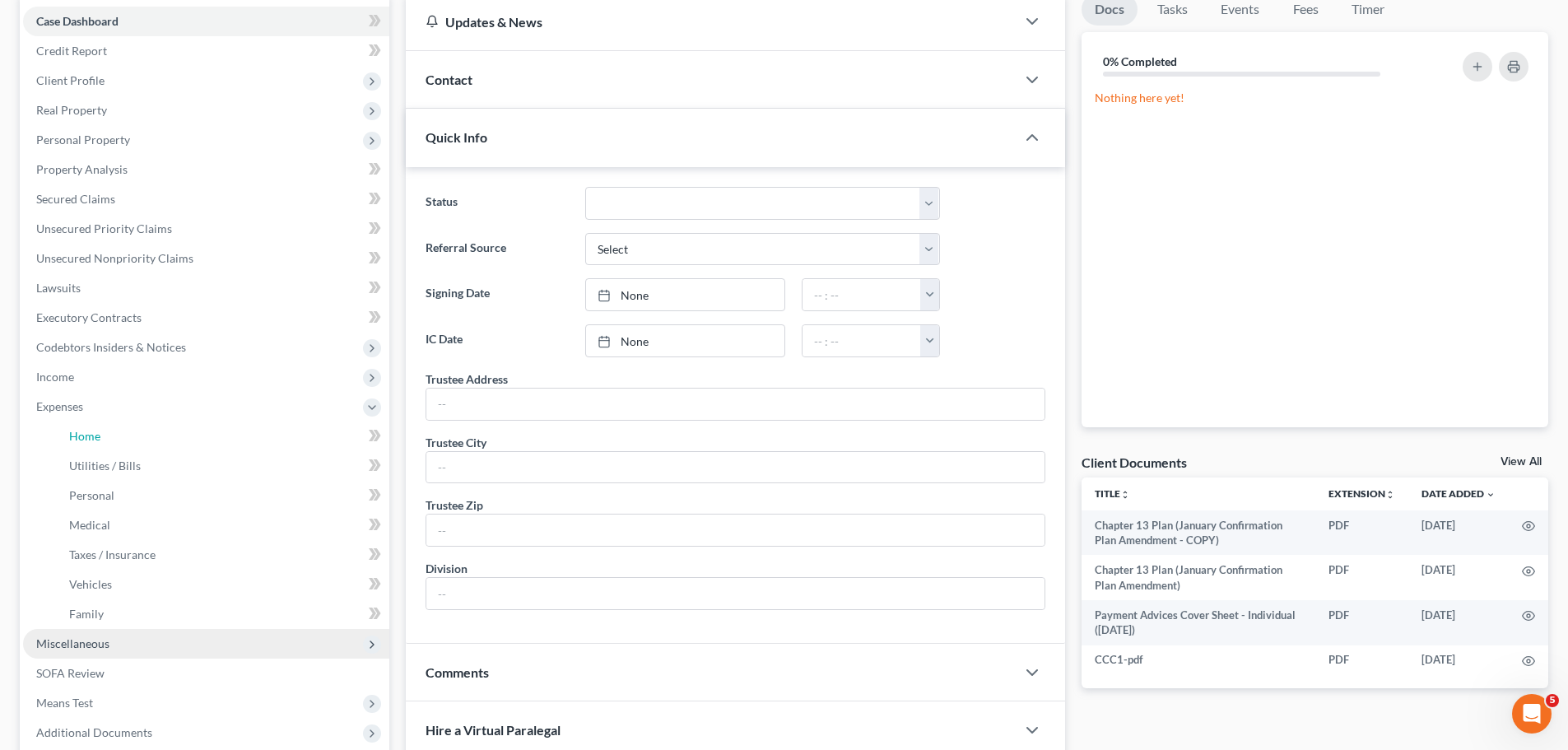
click at [138, 429] on link "Home" at bounding box center [222, 436] width 333 height 30
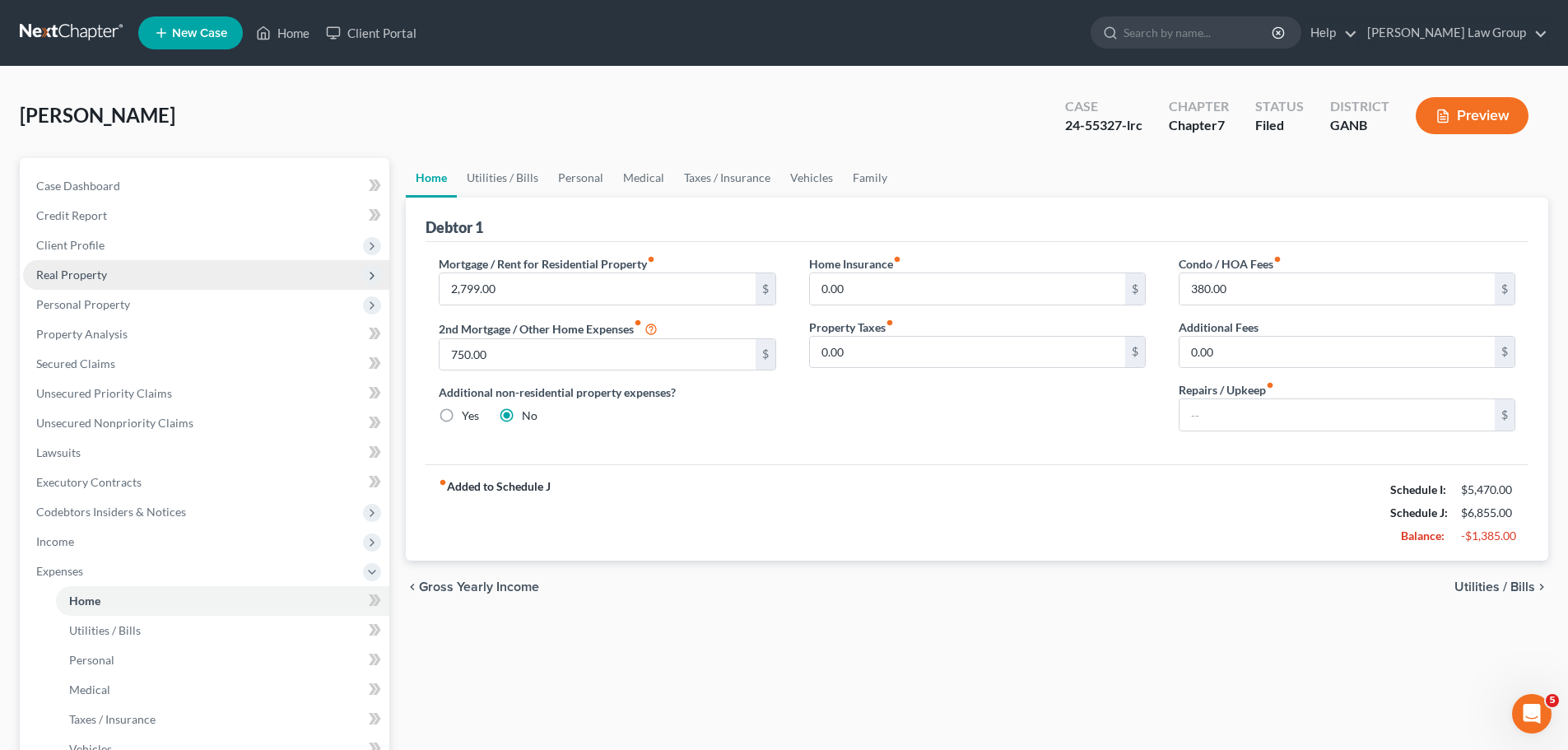
click at [145, 282] on span "Real Property" at bounding box center [206, 275] width 366 height 30
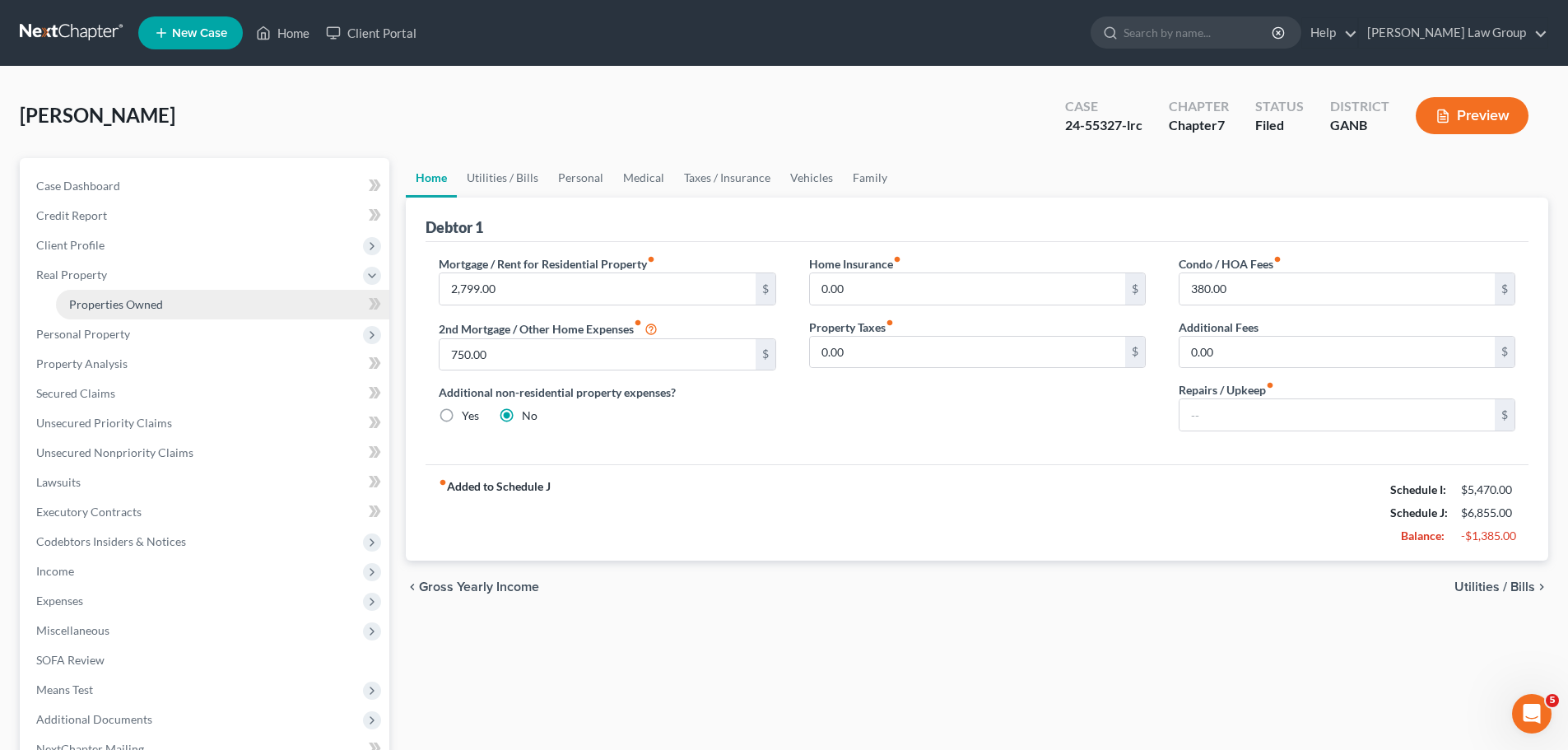
click at [191, 298] on link "Properties Owned" at bounding box center [222, 304] width 333 height 30
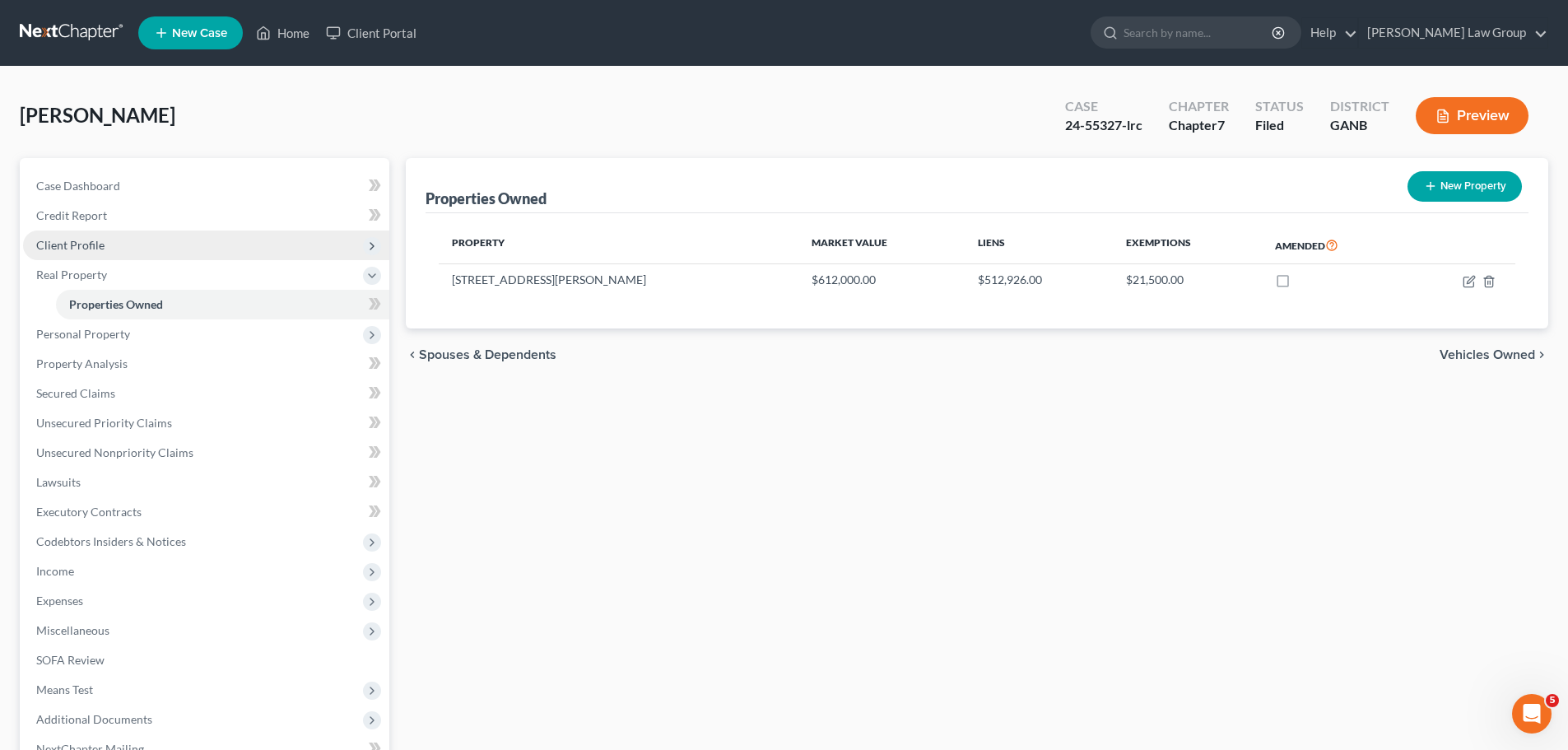
click at [150, 250] on span "Client Profile" at bounding box center [206, 245] width 366 height 30
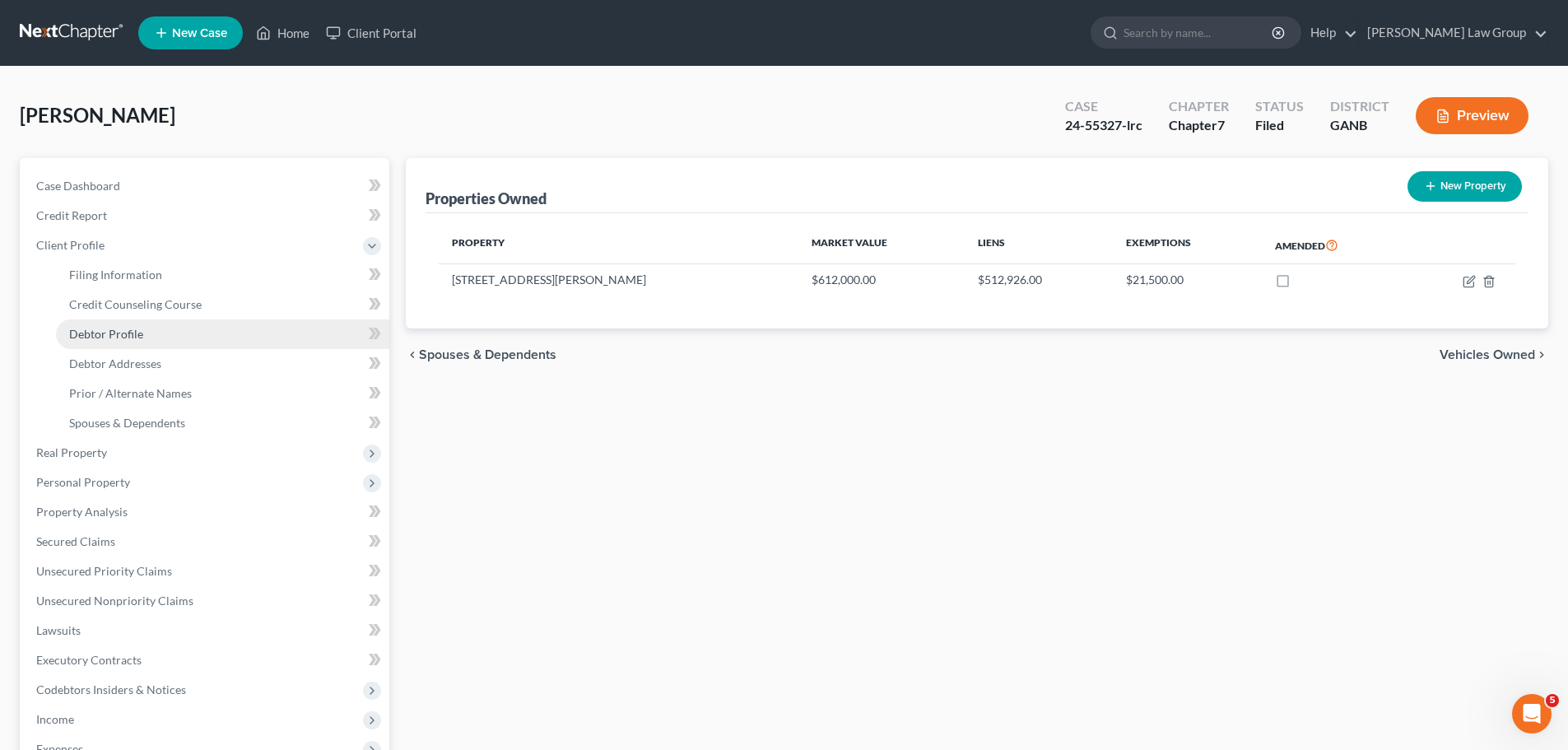
click at [157, 338] on link "Debtor Profile" at bounding box center [222, 333] width 333 height 30
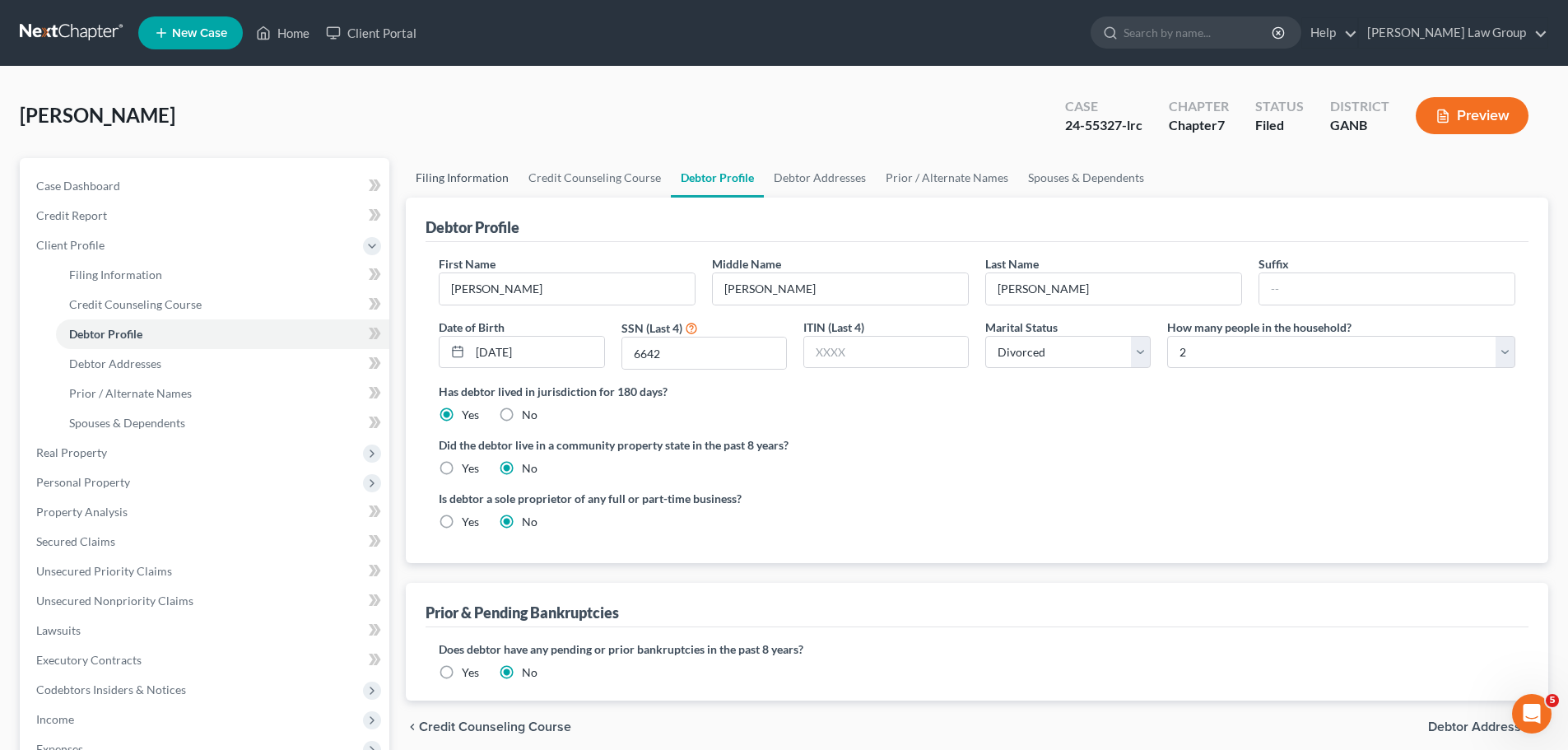
click at [465, 183] on link "Filing Information" at bounding box center [461, 178] width 112 height 39
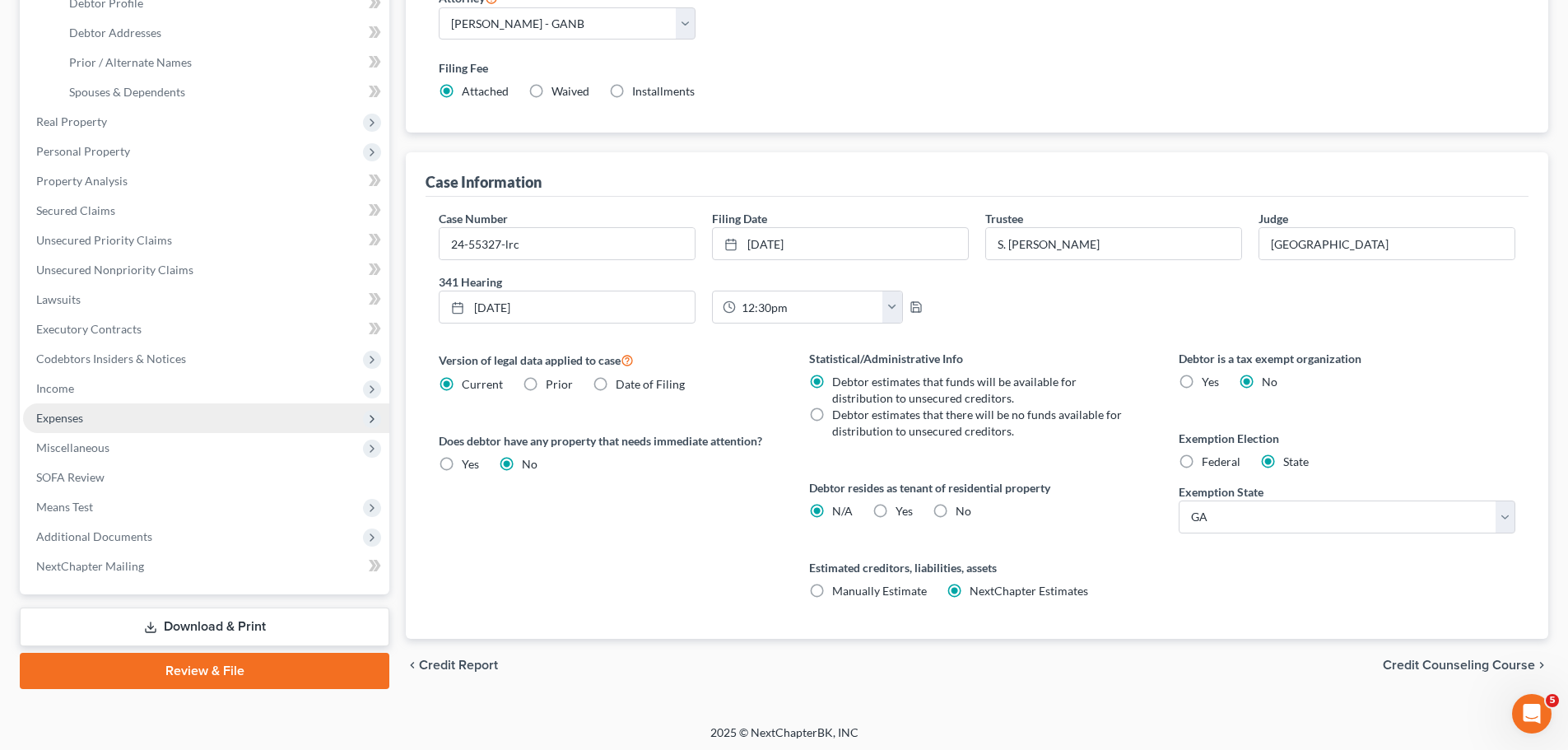
scroll to position [335, 0]
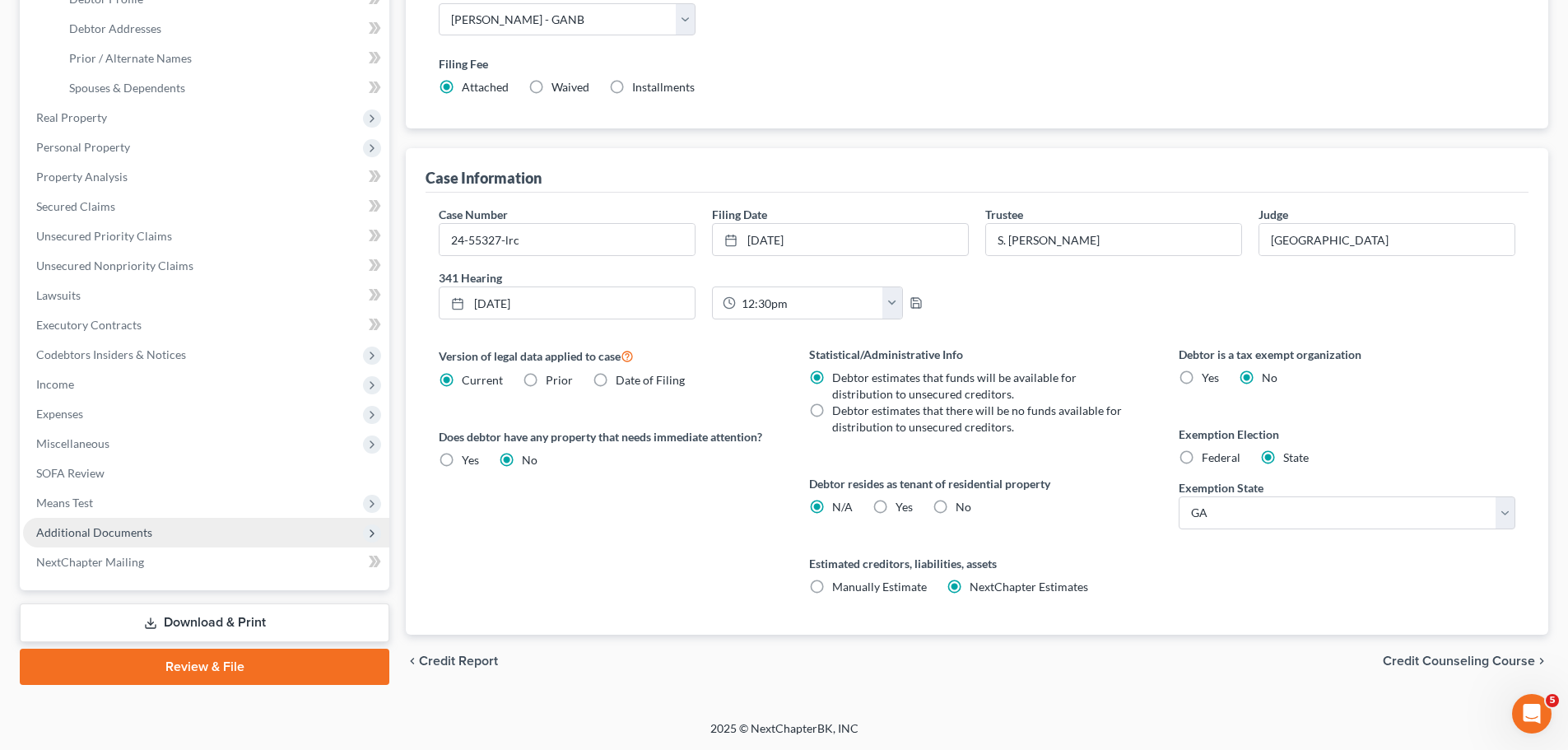
click at [138, 528] on span "Additional Documents" at bounding box center [94, 532] width 116 height 14
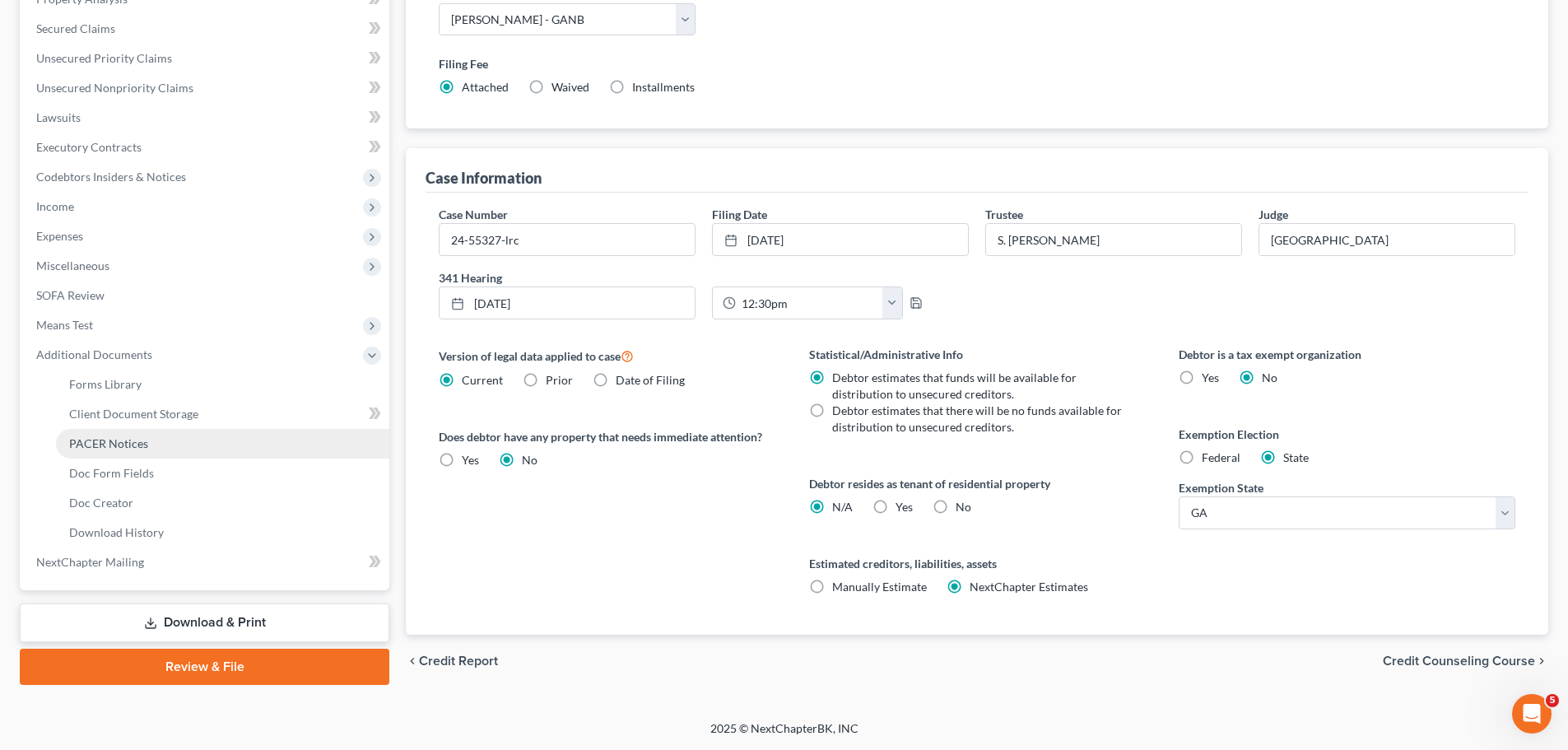
click at [119, 447] on span "PACER Notices" at bounding box center [109, 443] width 79 height 14
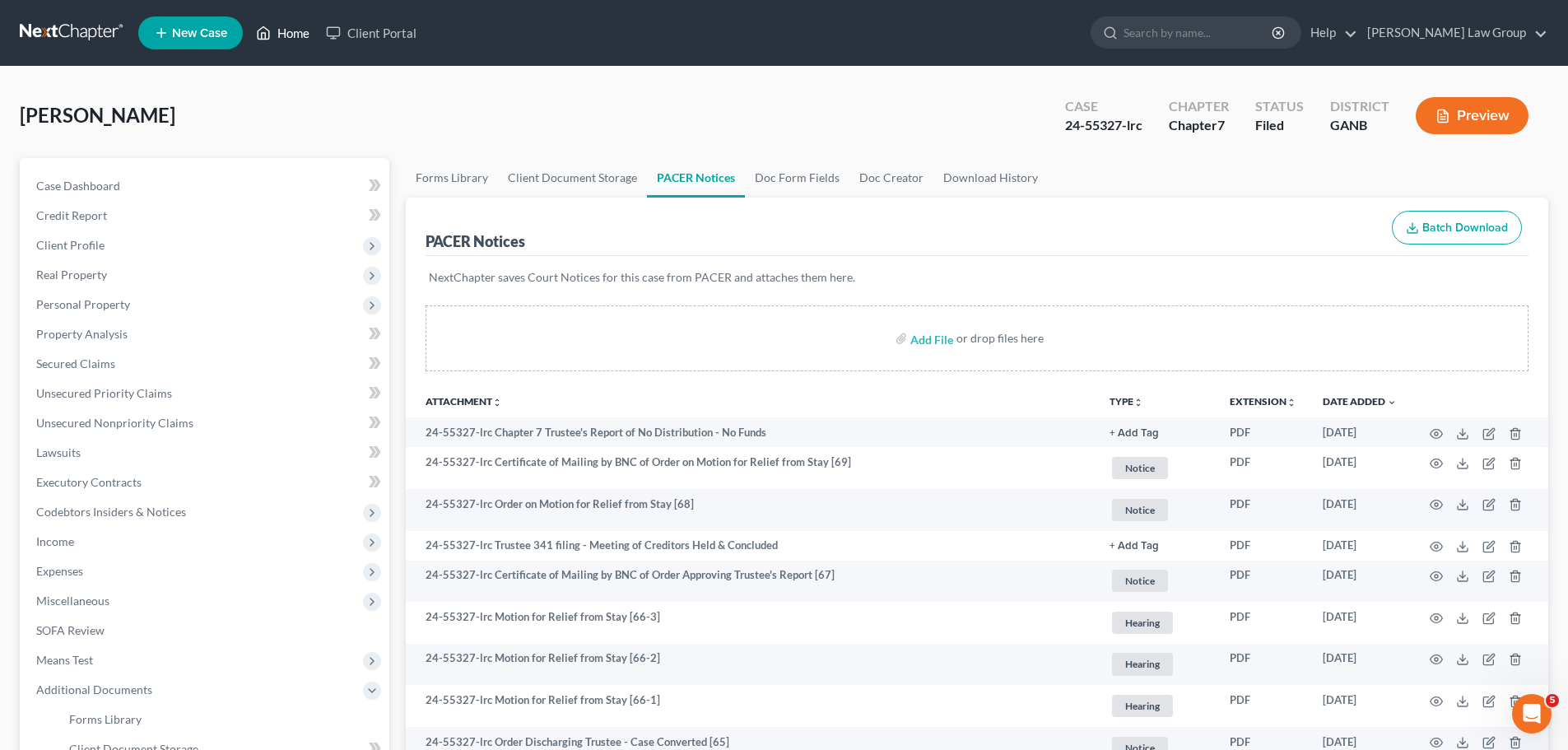
click at [283, 36] on link "Home" at bounding box center [282, 33] width 70 height 30
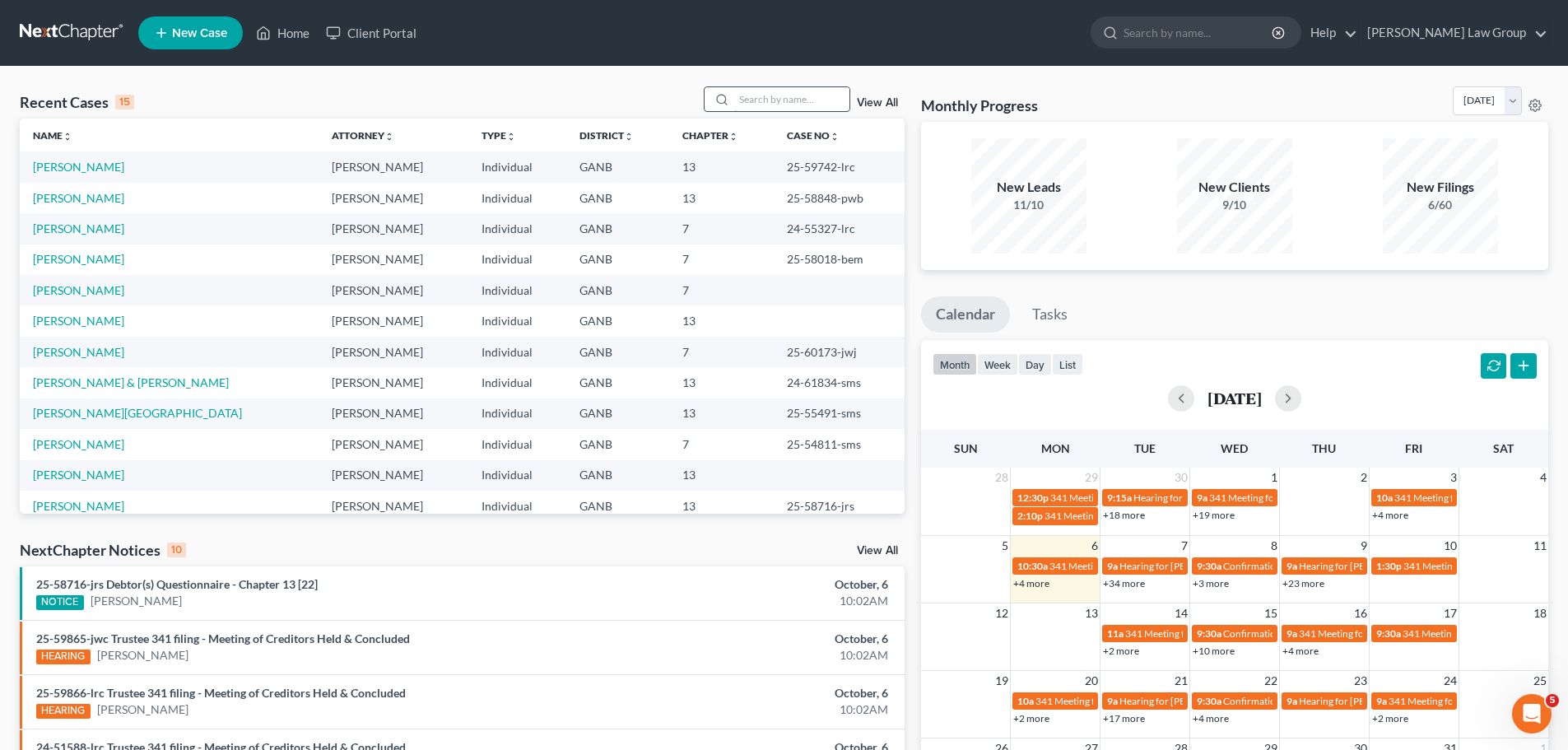
click at [794, 112] on div at bounding box center [777, 99] width 147 height 26
click at [783, 96] on input "search" at bounding box center [792, 99] width 115 height 24
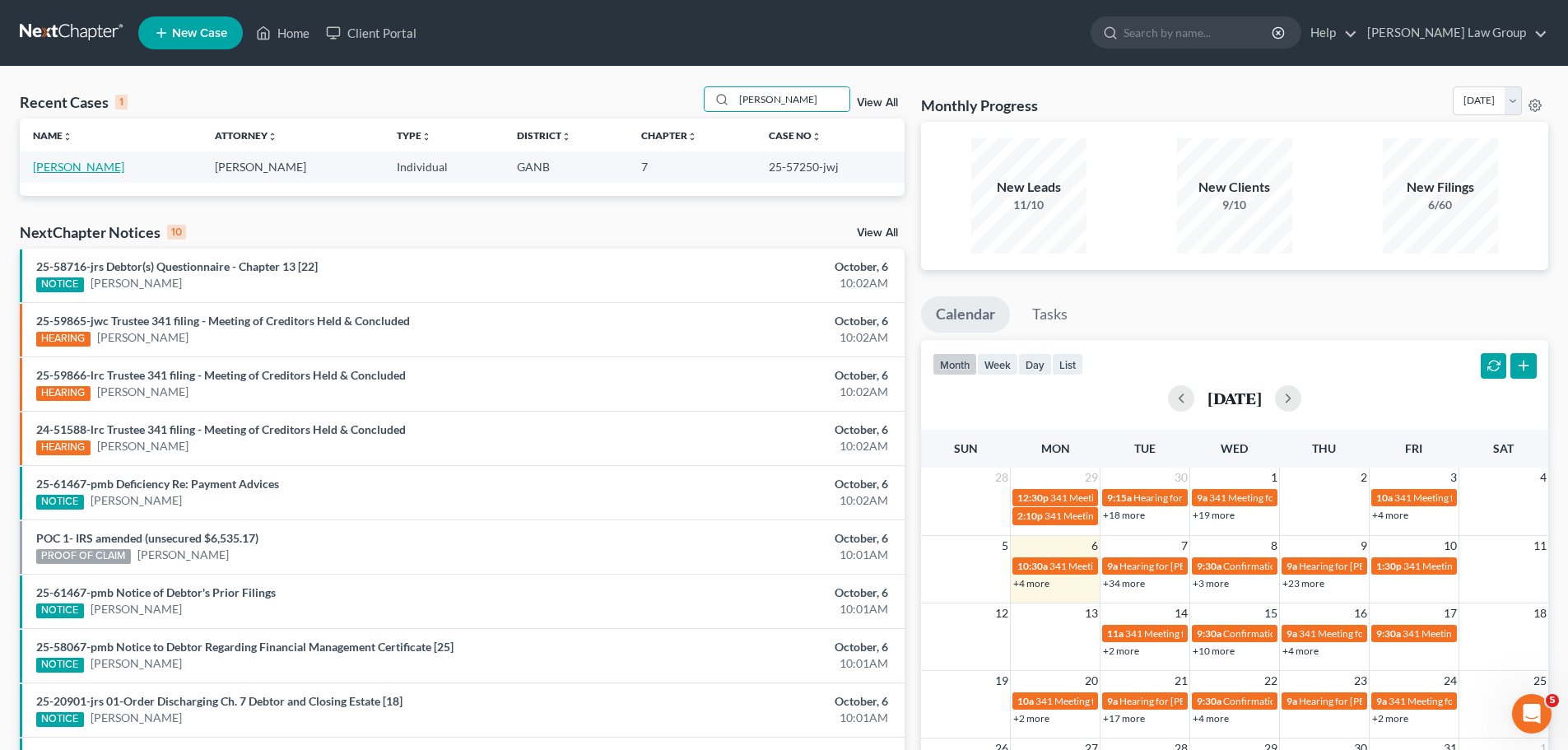
click at [65, 166] on link "[PERSON_NAME]" at bounding box center [78, 166] width 91 height 14
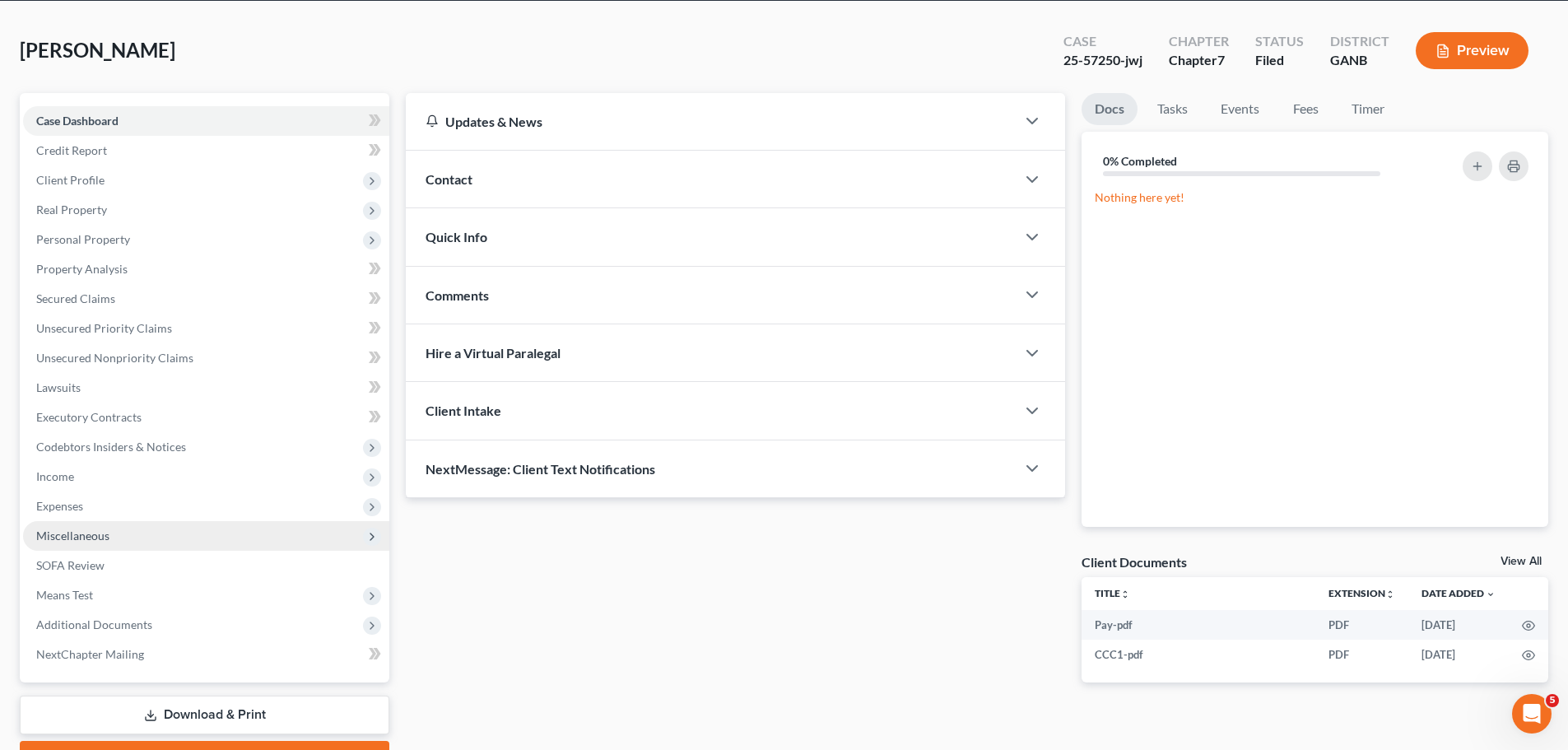
scroll to position [155, 0]
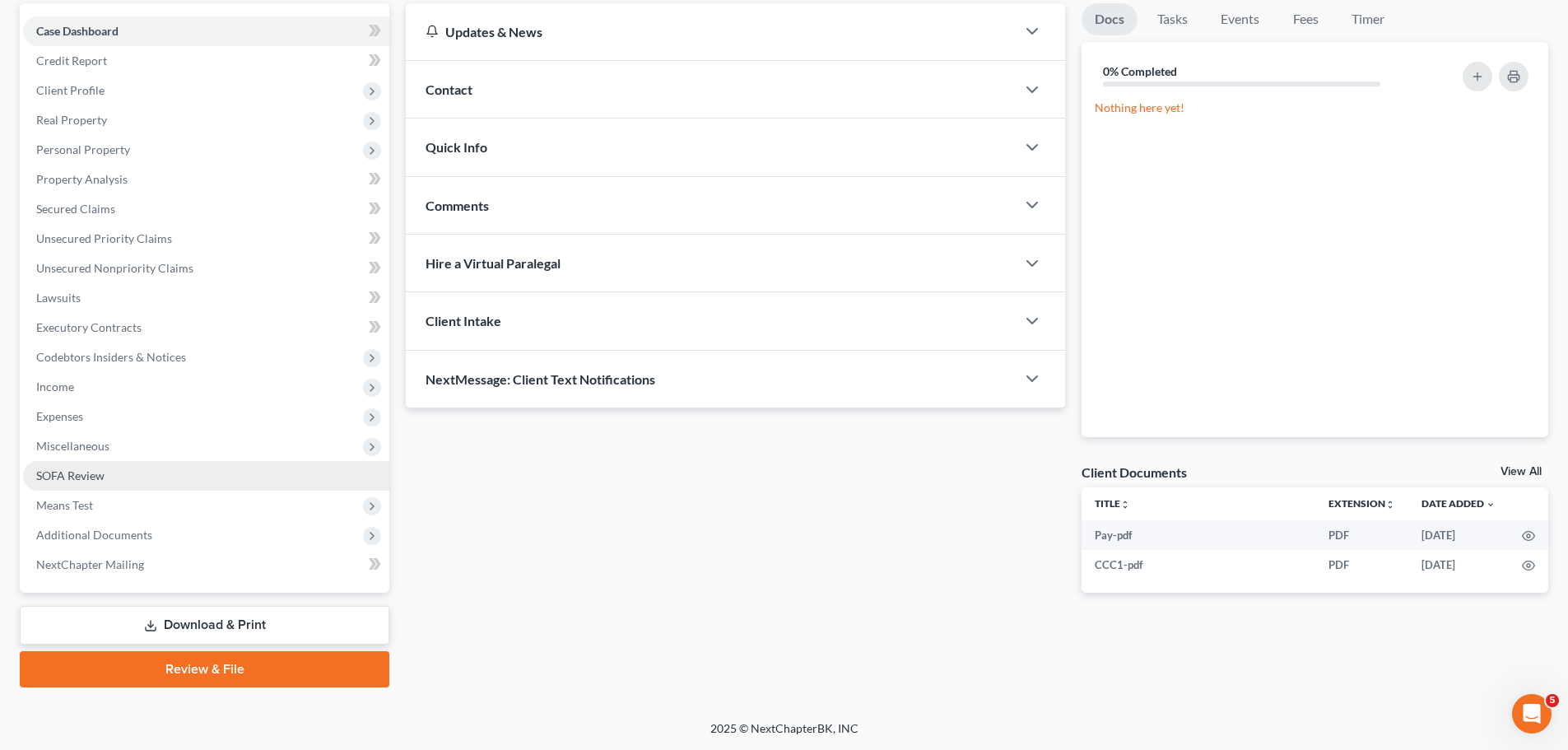
drag, startPoint x: 141, startPoint y: 530, endPoint x: 283, endPoint y: 469, distance: 154.5
click at [141, 529] on span "Additional Documents" at bounding box center [94, 534] width 116 height 14
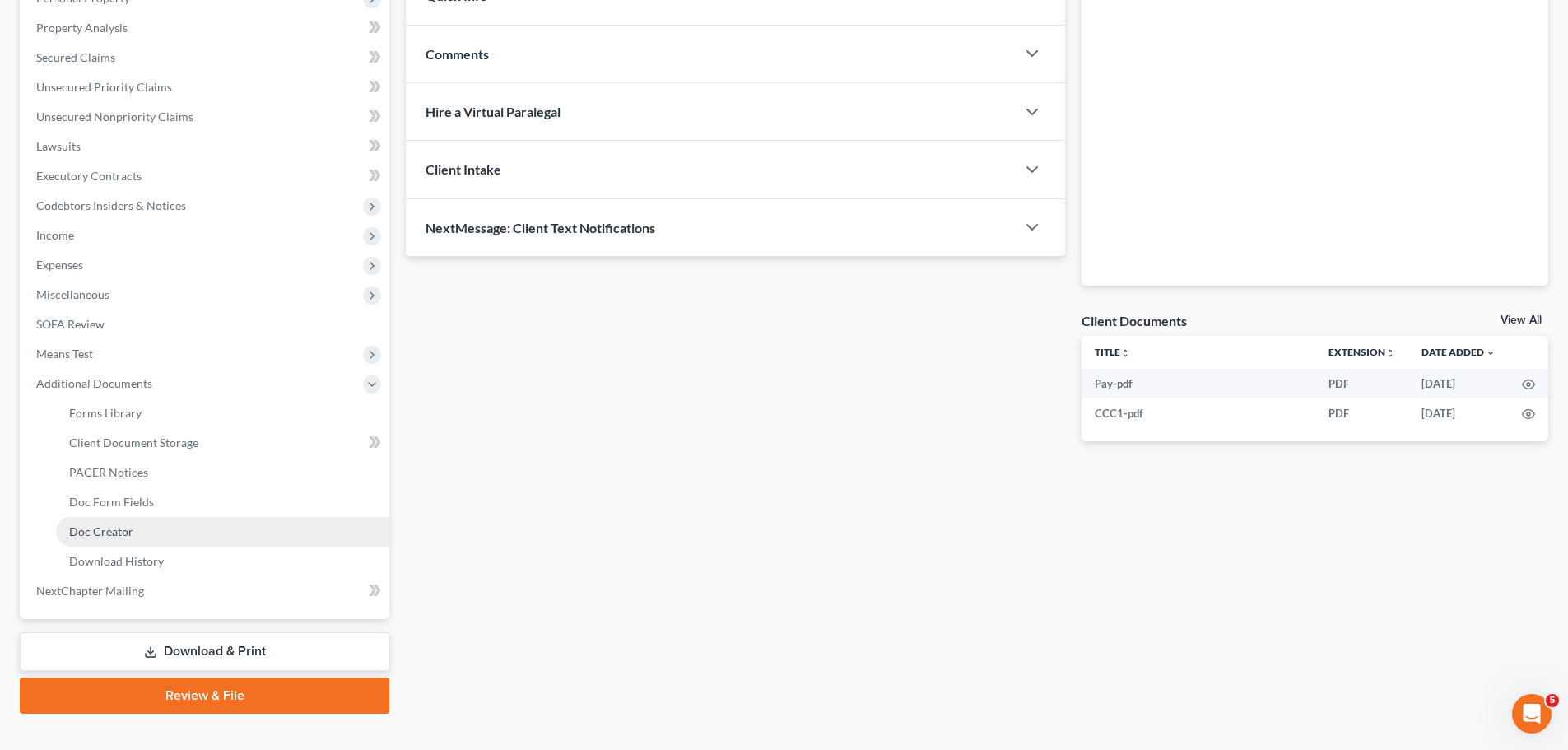
scroll to position [319, 0]
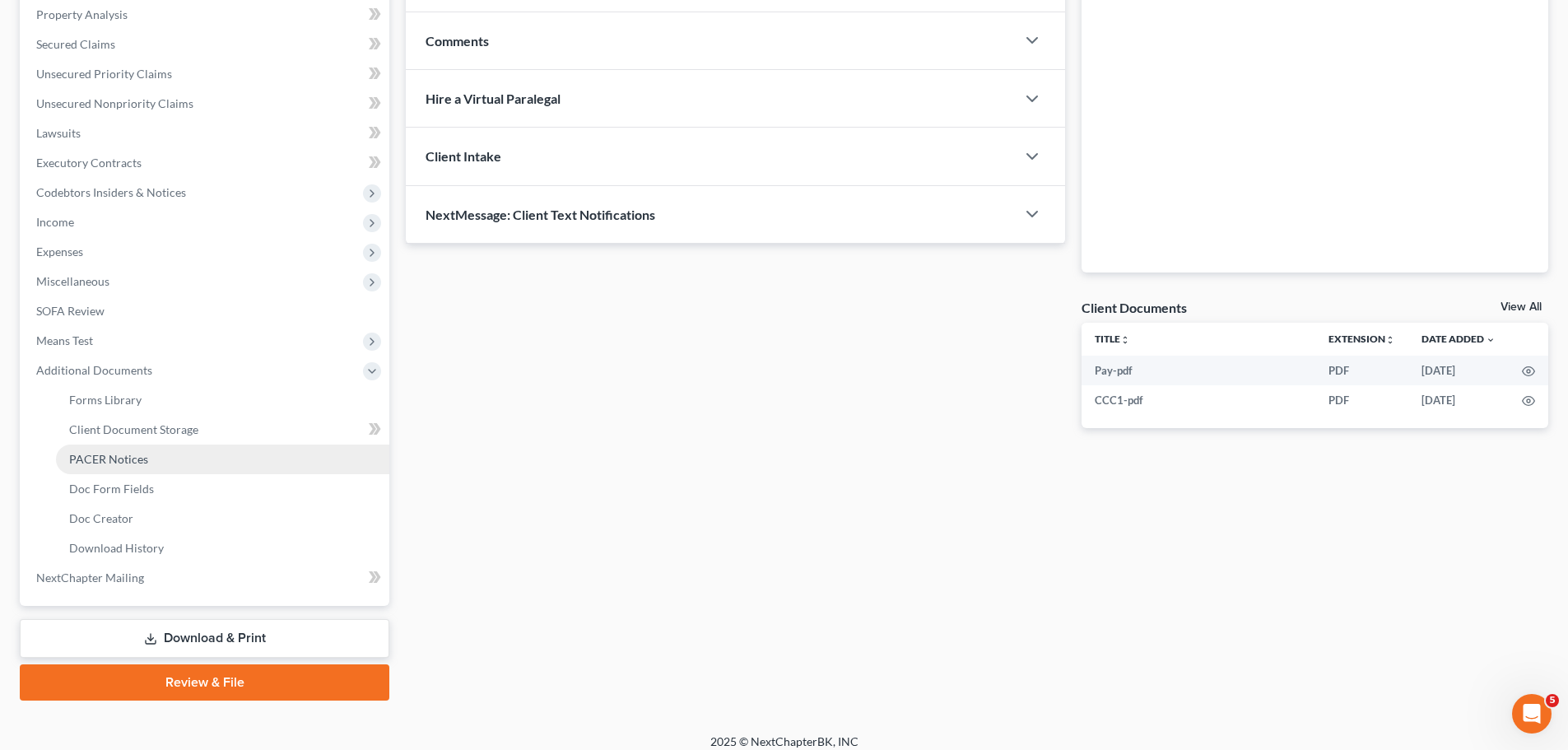
click at [153, 456] on link "PACER Notices" at bounding box center [222, 459] width 333 height 30
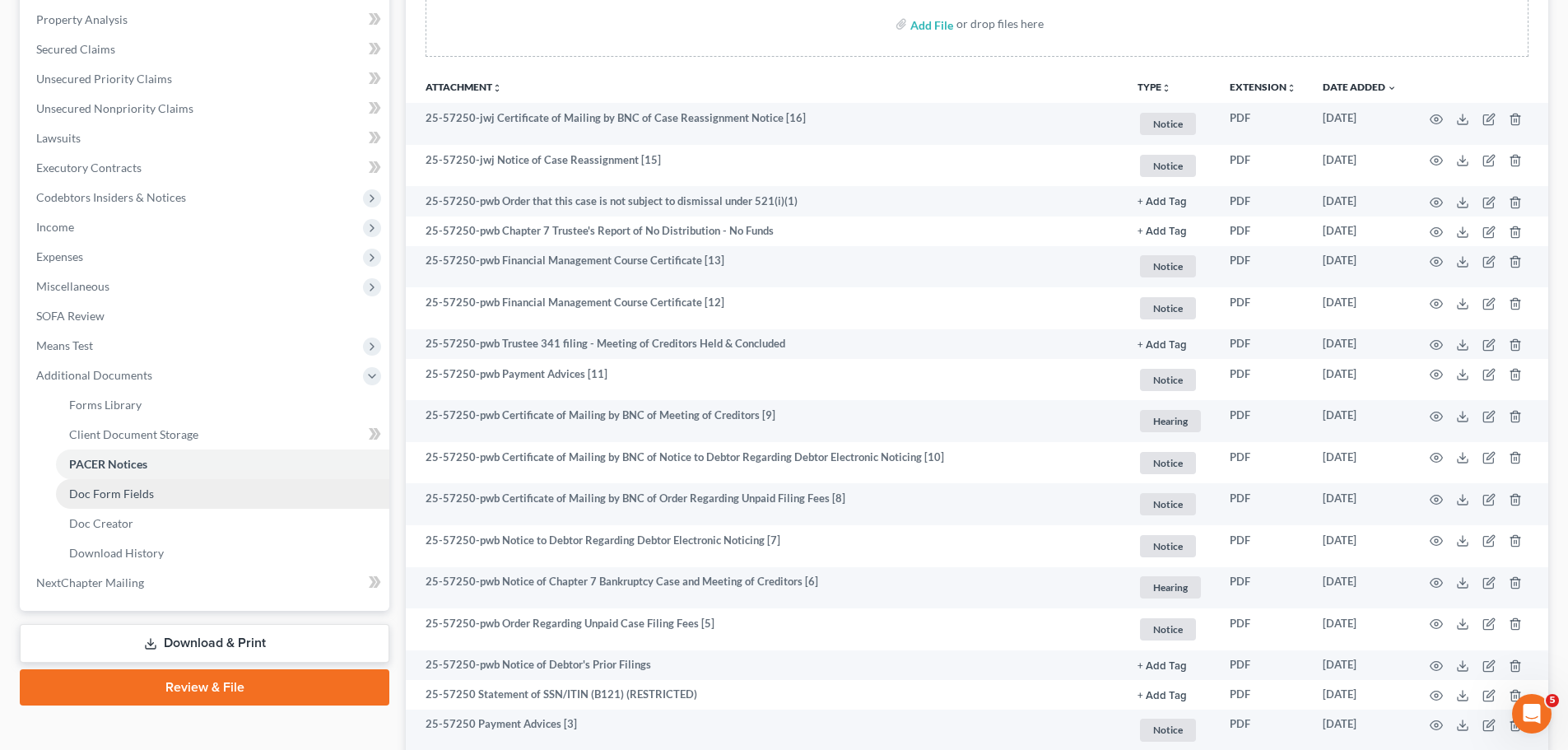
scroll to position [329, 0]
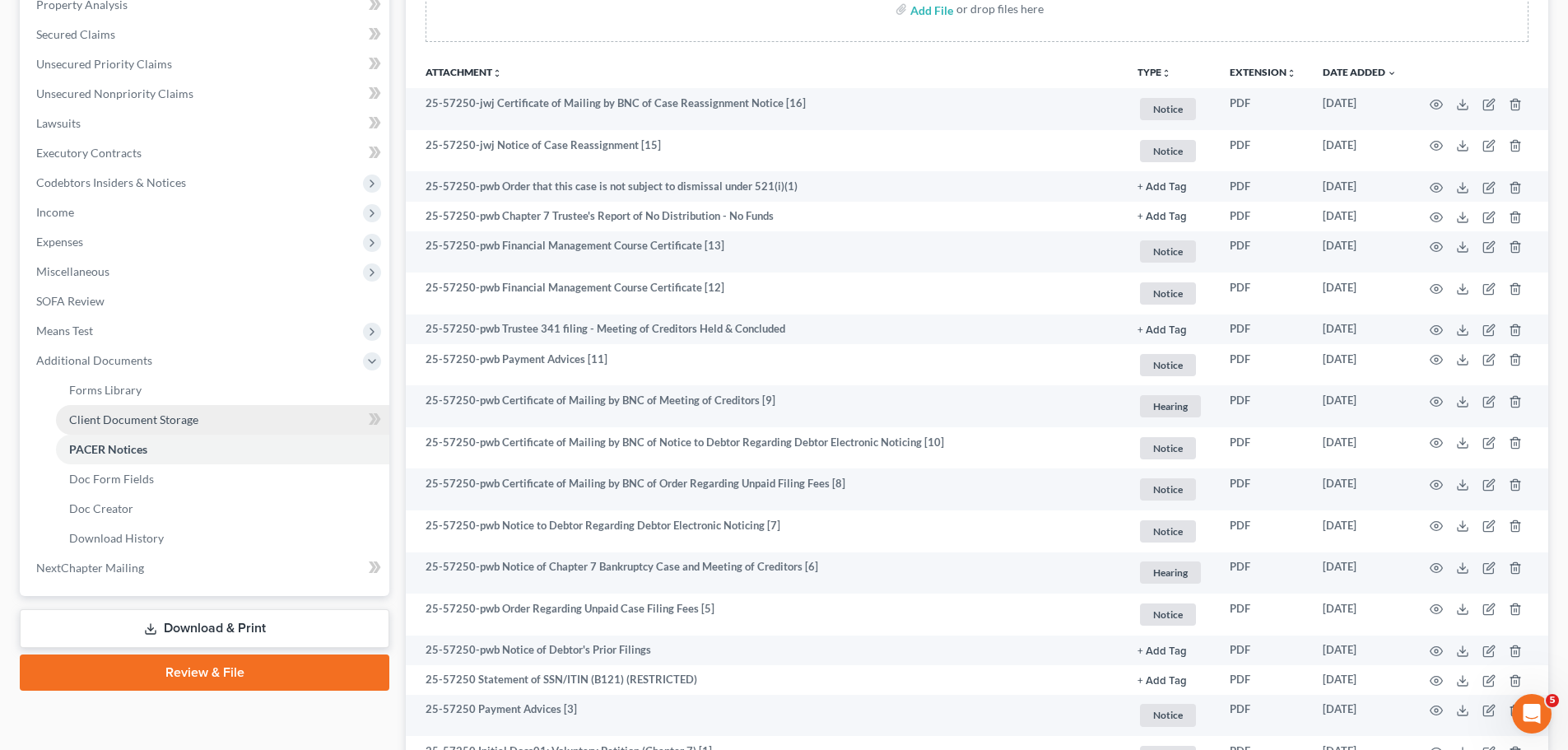
click at [200, 423] on link "Client Document Storage" at bounding box center [222, 420] width 333 height 30
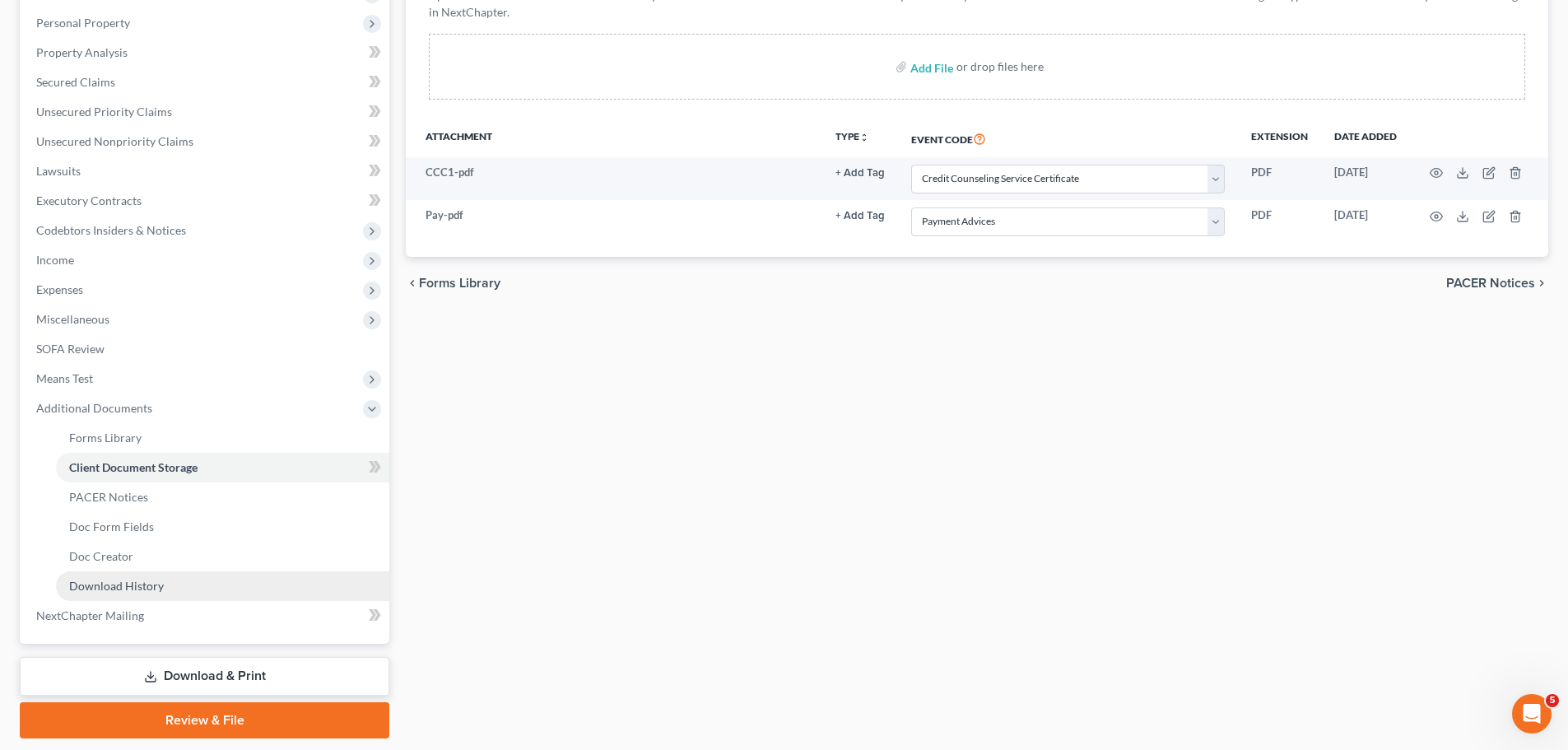
scroll to position [329, 0]
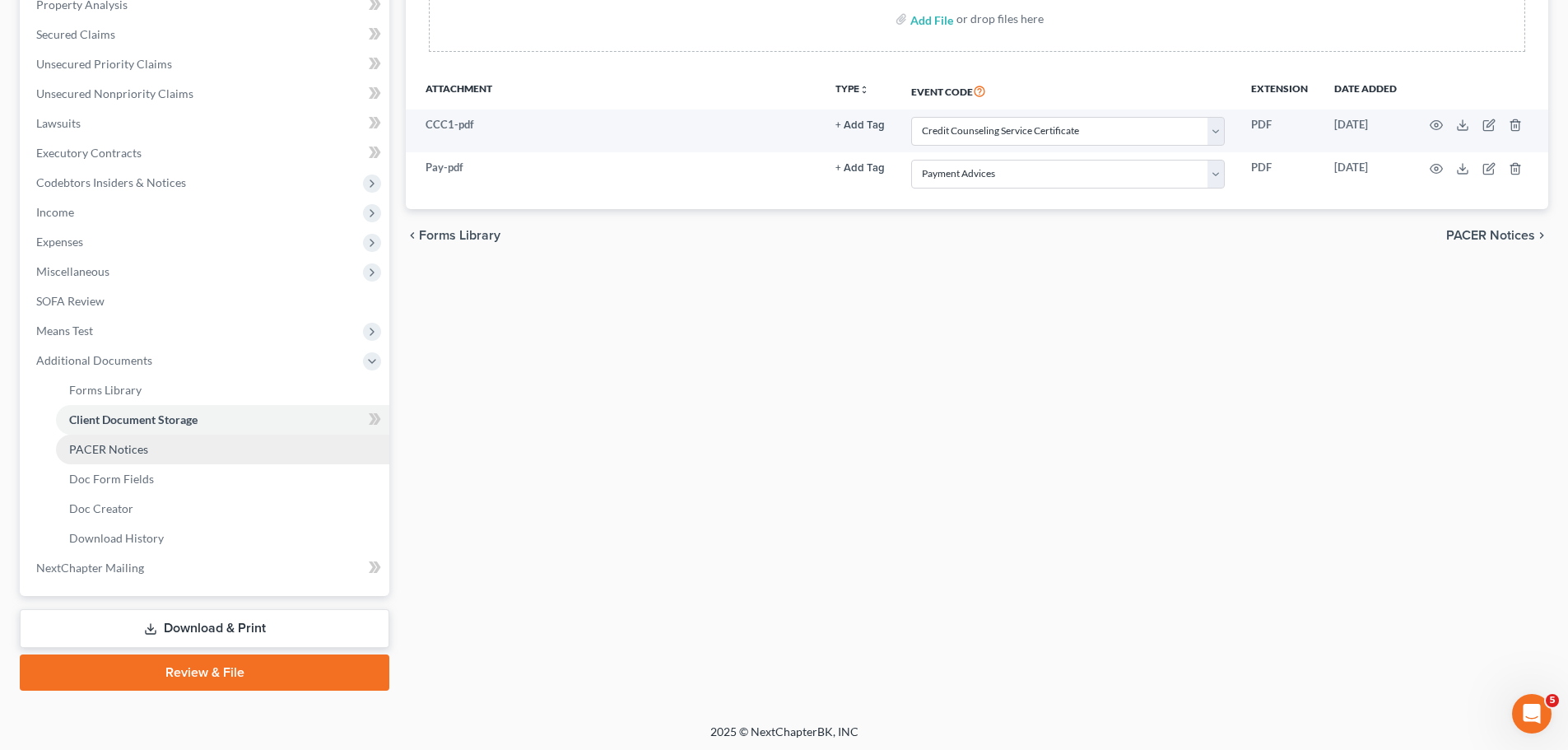
click at [180, 460] on link "PACER Notices" at bounding box center [222, 448] width 333 height 30
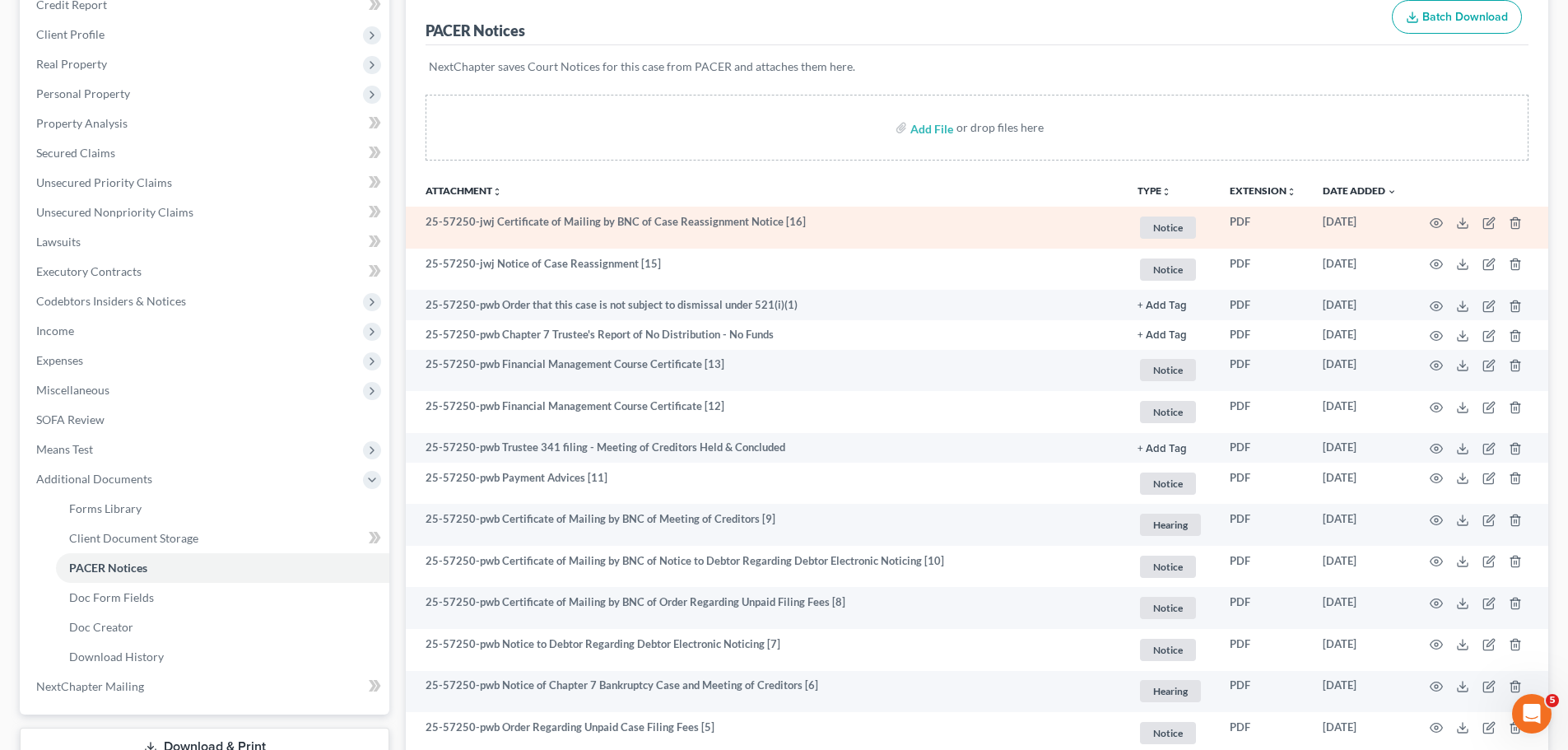
scroll to position [247, 0]
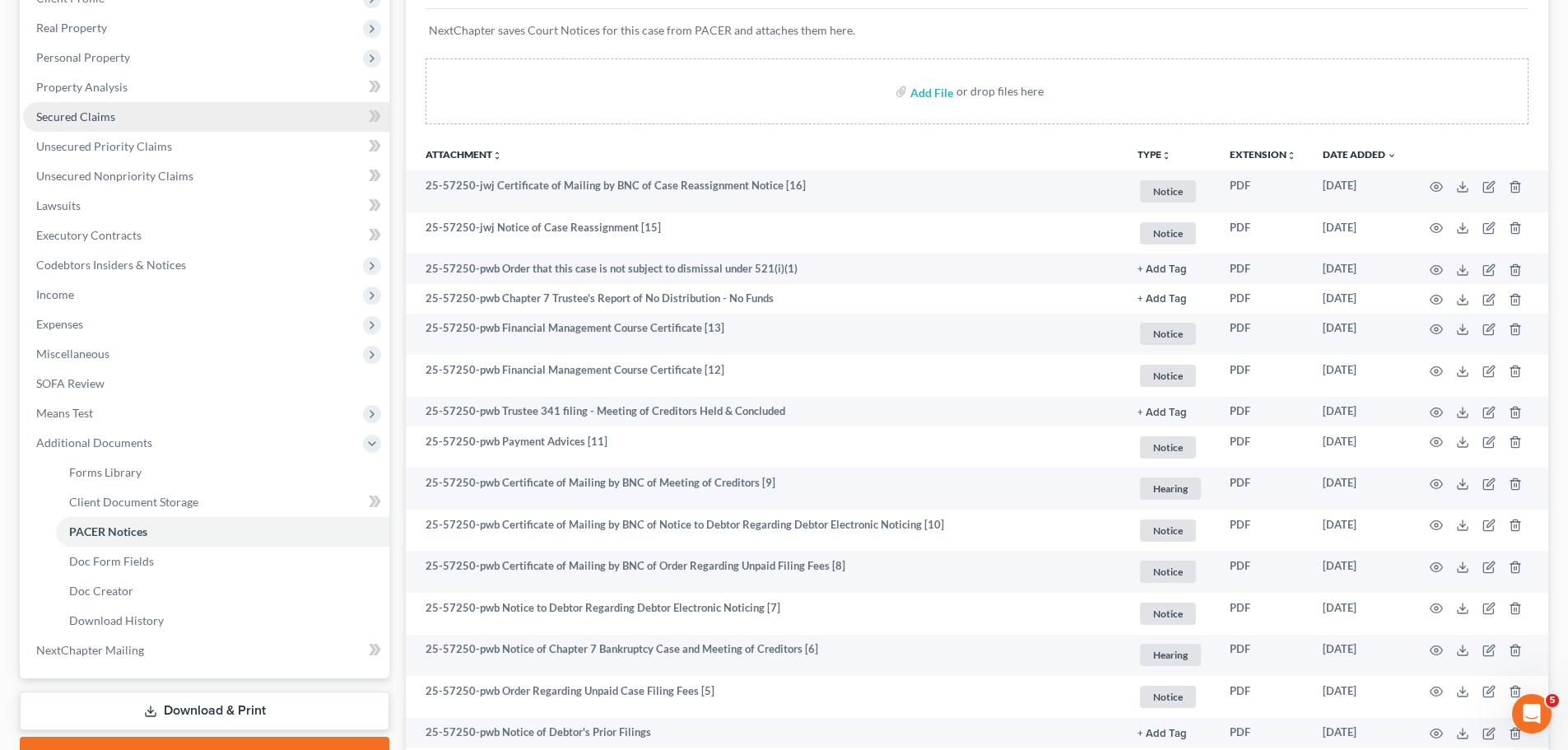
click at [91, 113] on span "Secured Claims" at bounding box center [76, 116] width 79 height 14
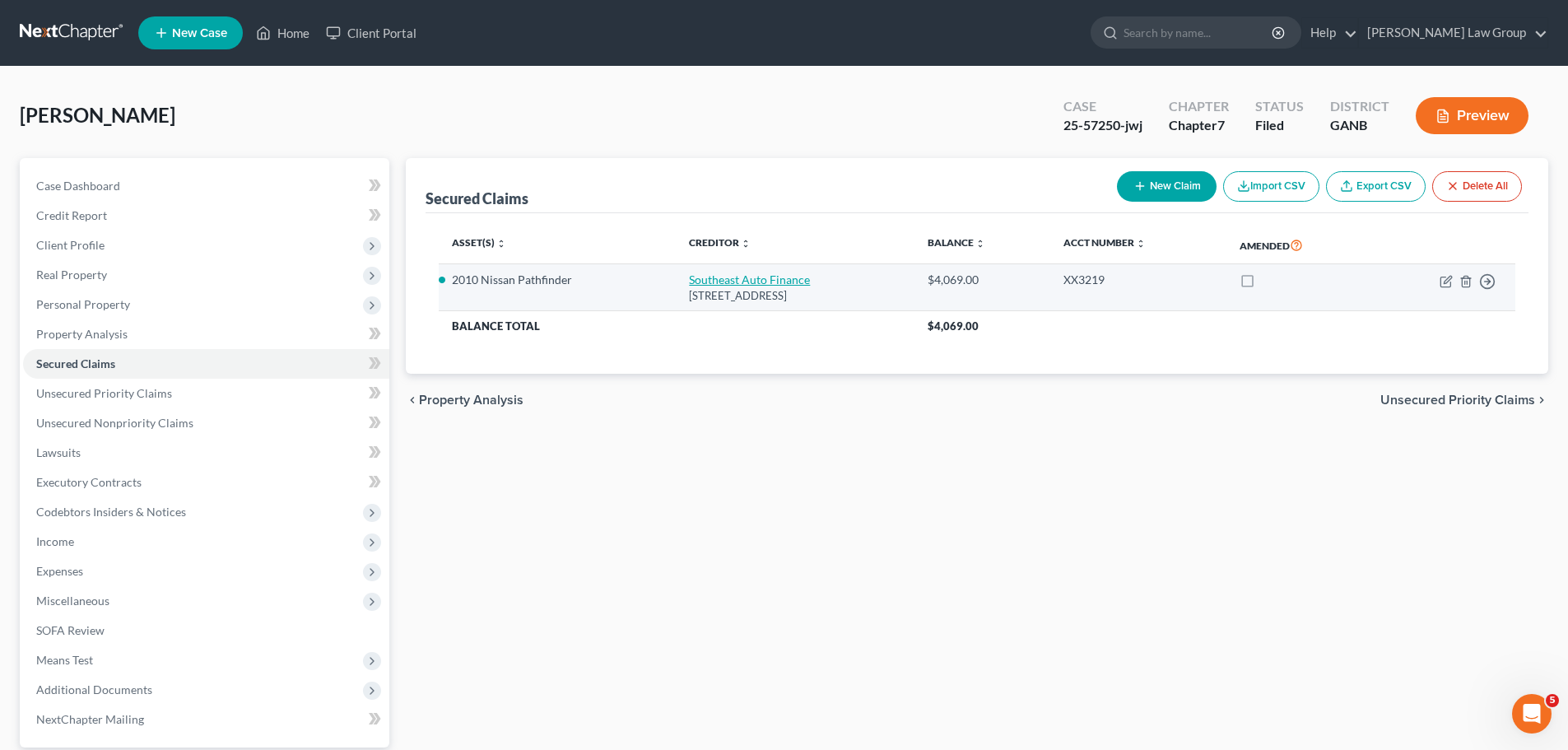
click at [742, 277] on link "Southeast Auto Finance" at bounding box center [749, 279] width 121 height 14
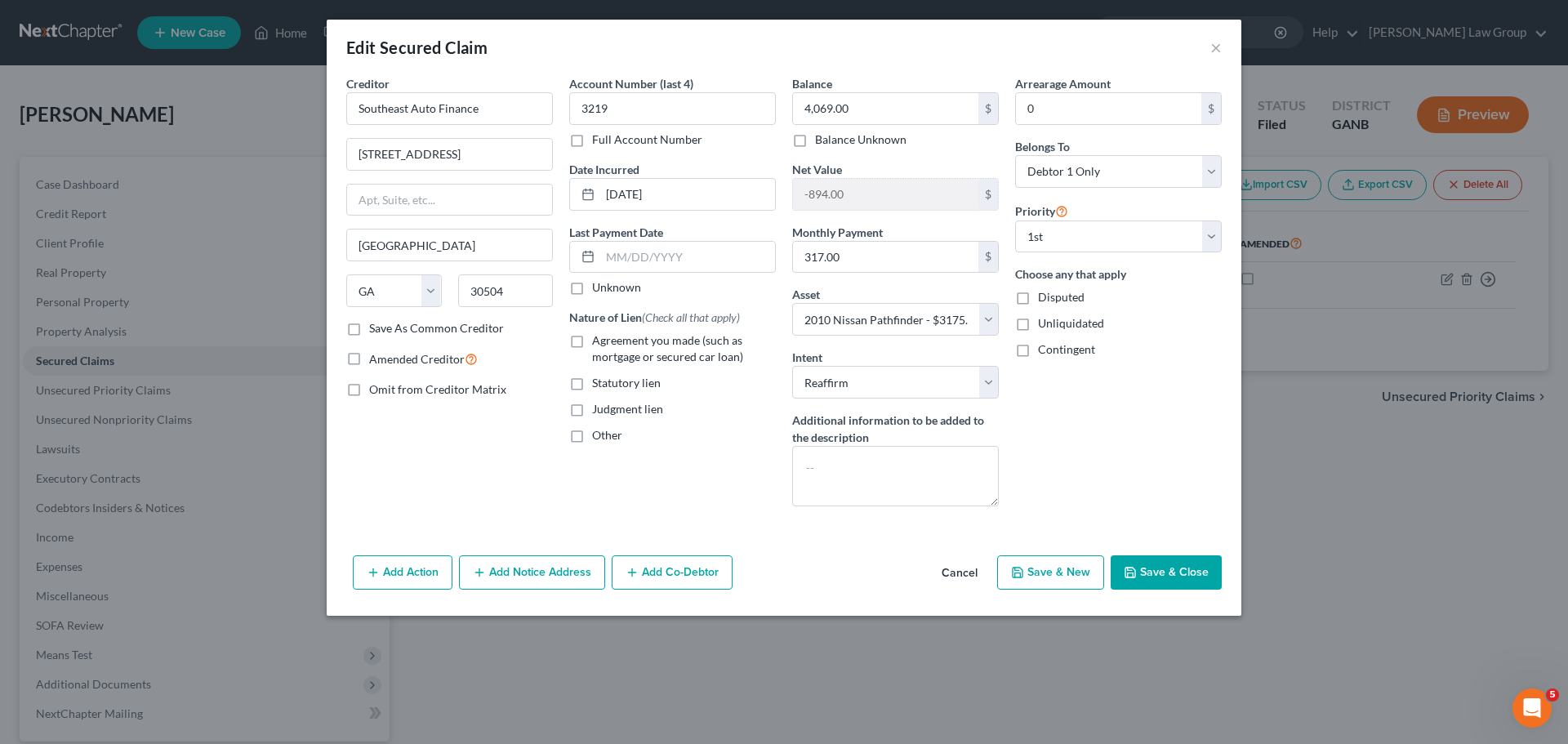
click at [1156, 565] on button "Save & Close" at bounding box center [1166, 573] width 112 height 34
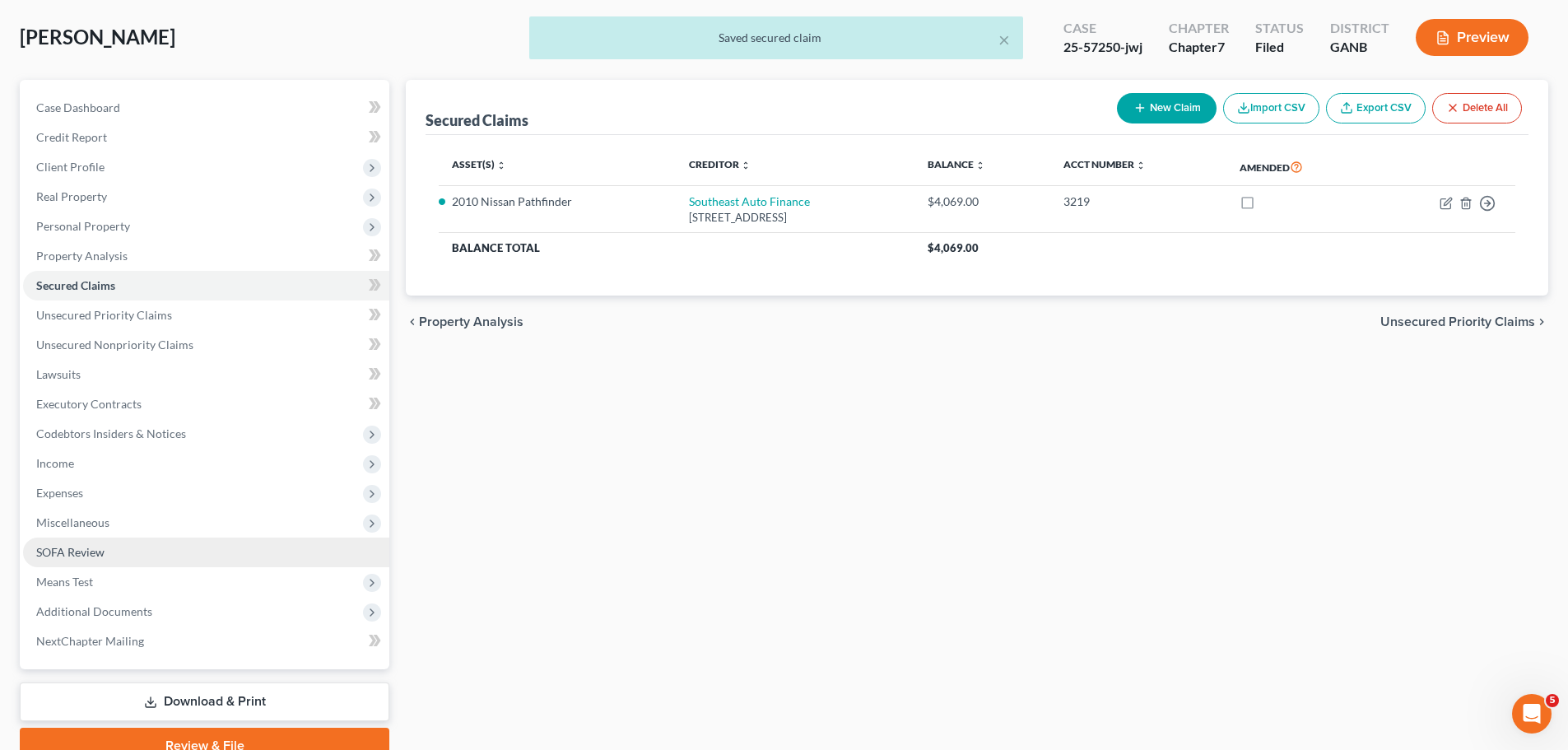
scroll to position [155, 0]
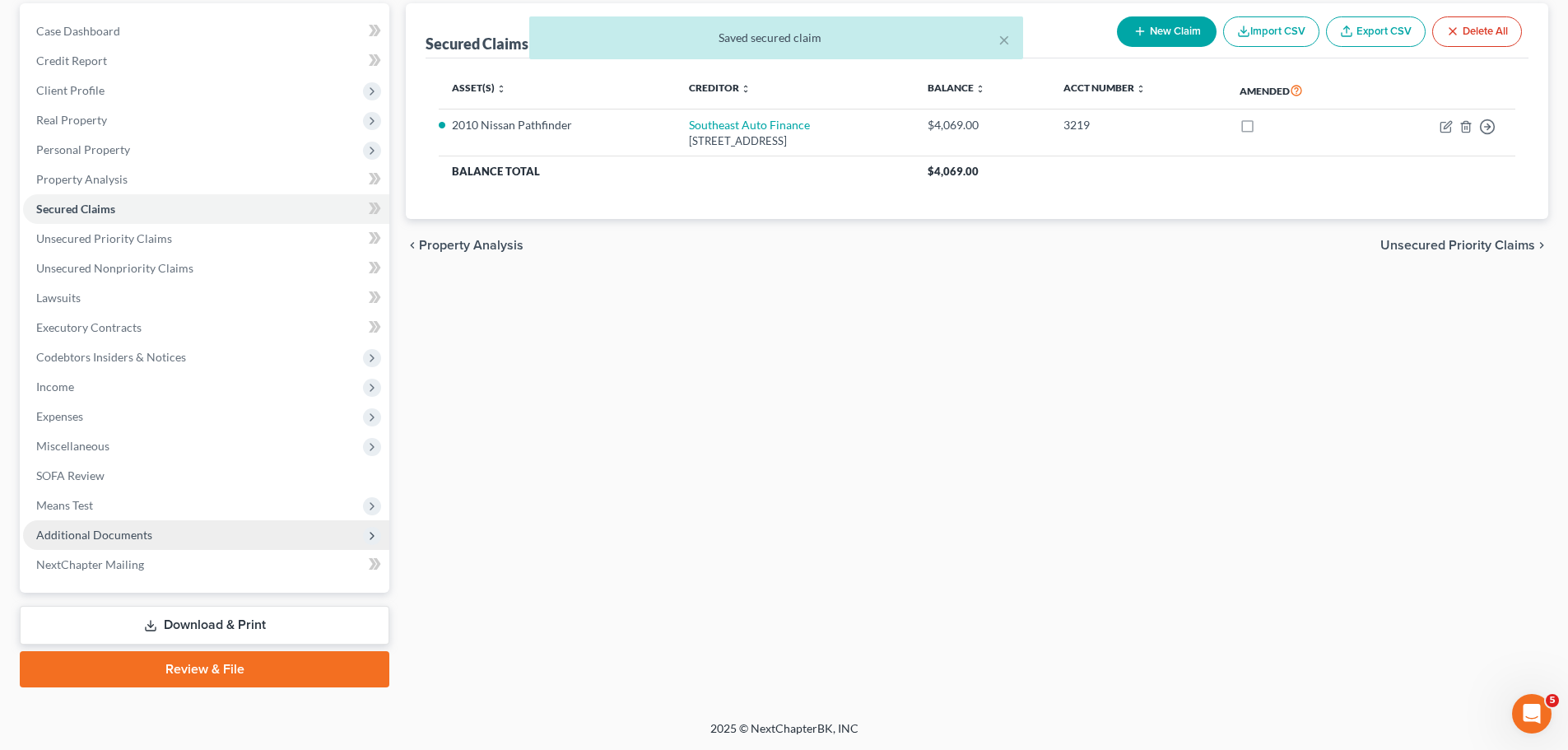
click at [165, 526] on span "Additional Documents" at bounding box center [206, 535] width 366 height 30
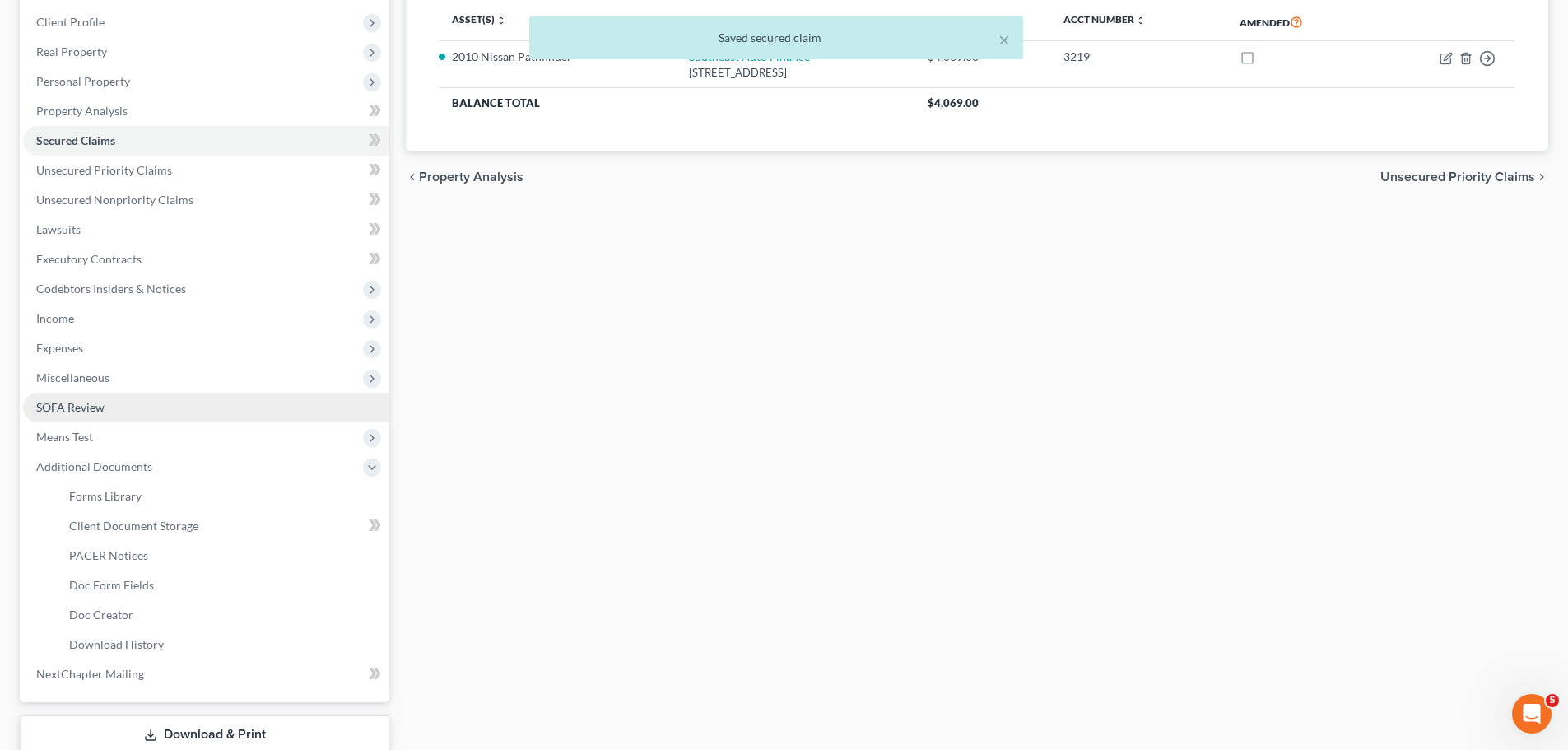
scroll to position [332, 0]
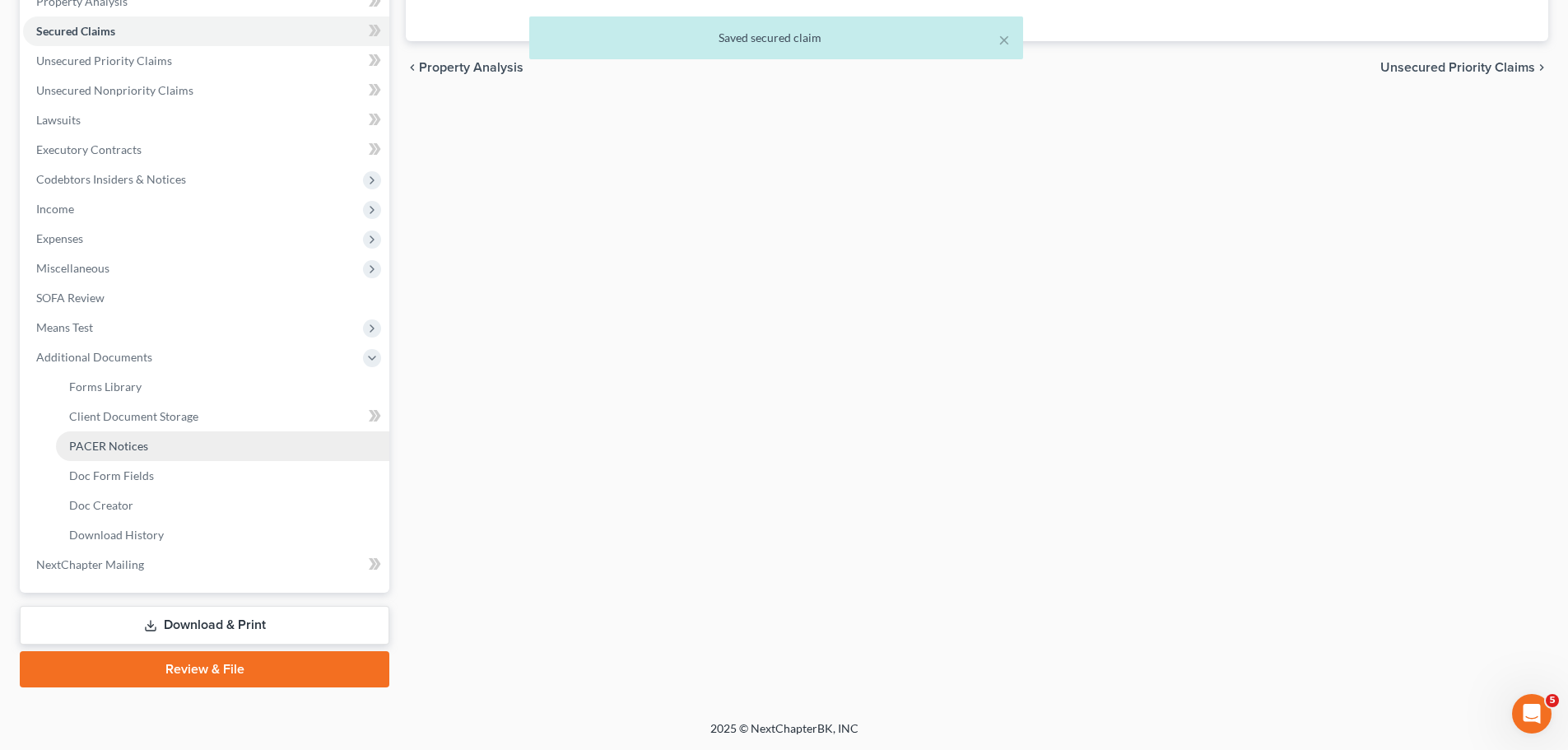
click at [168, 438] on link "PACER Notices" at bounding box center [222, 446] width 333 height 30
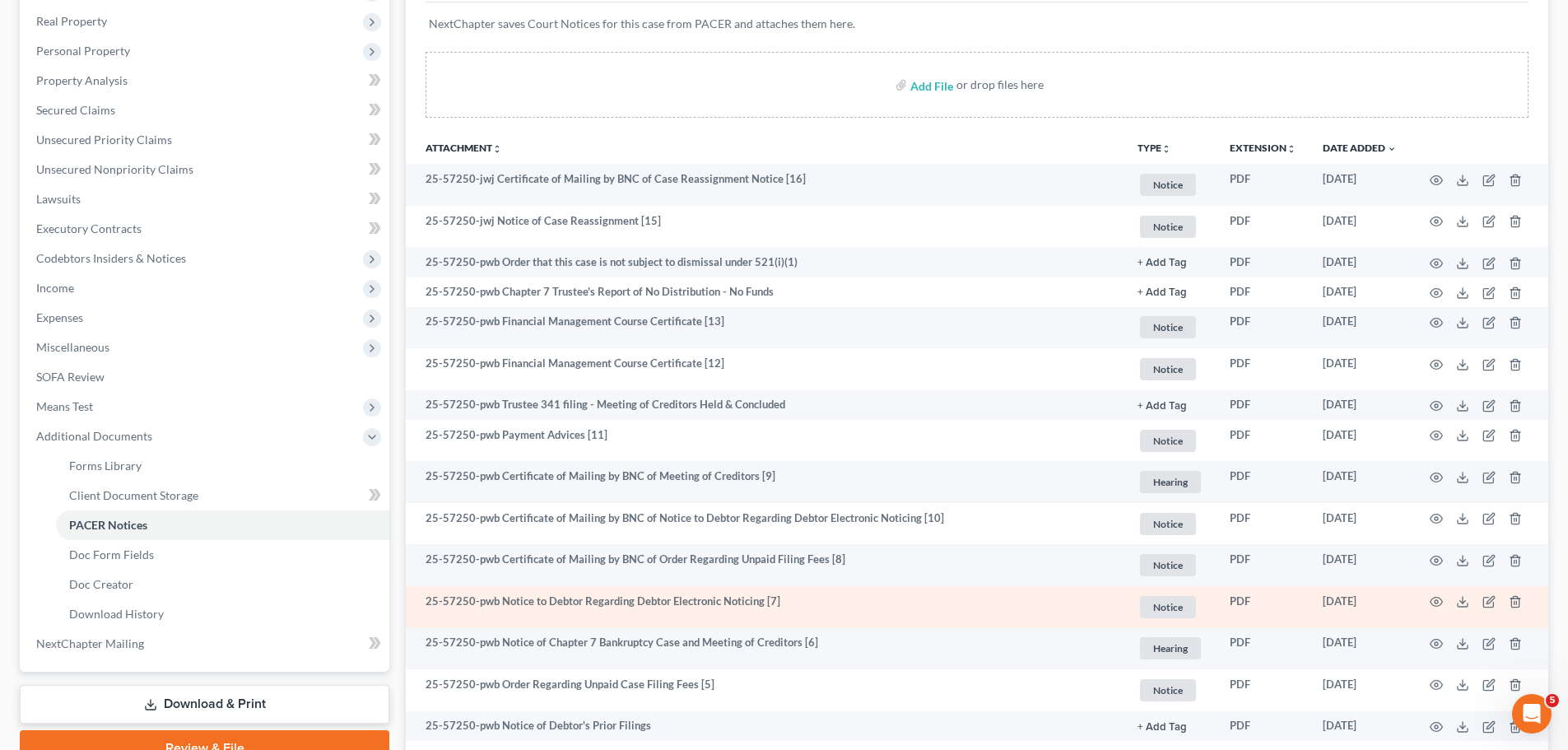
scroll to position [247, 0]
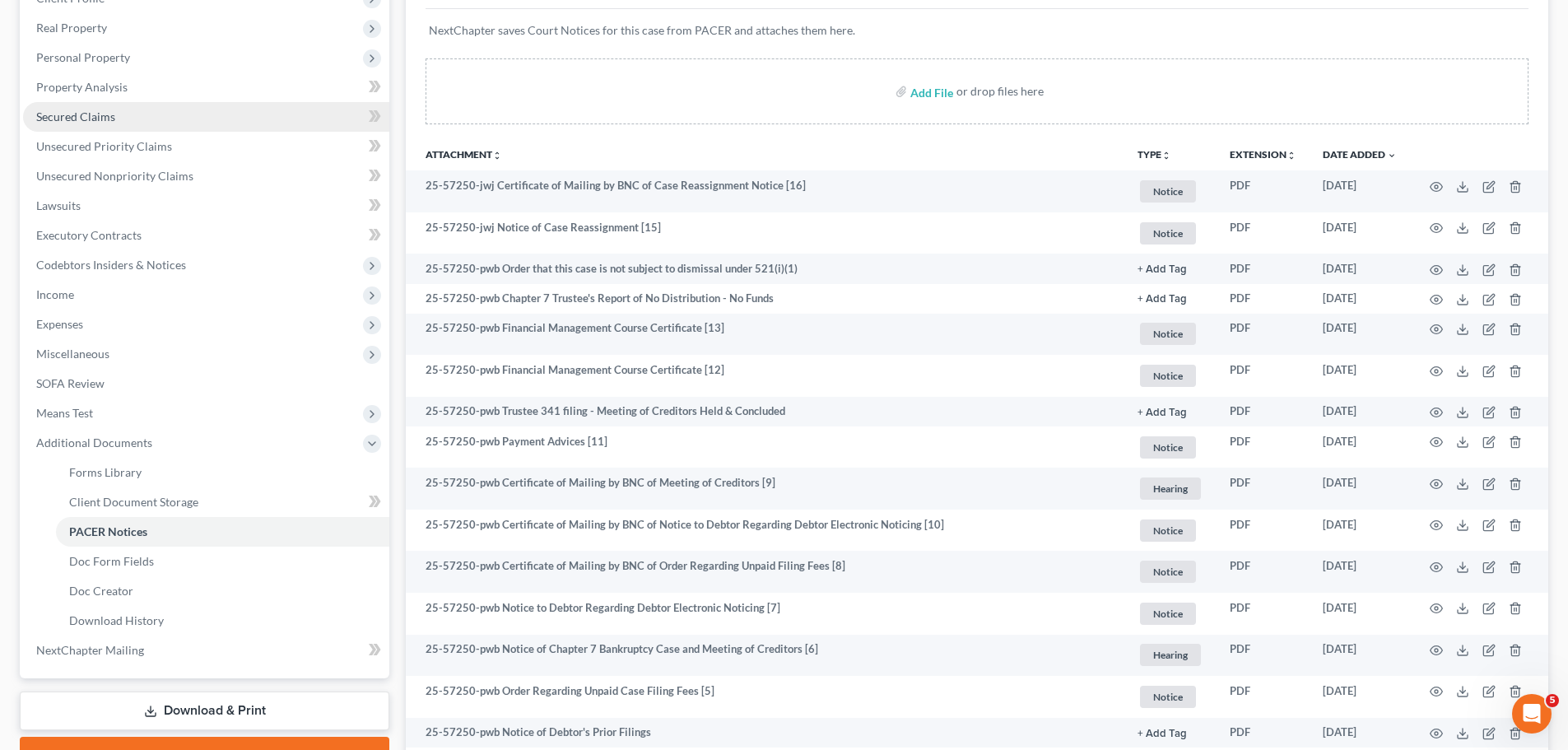
click at [98, 127] on link "Secured Claims" at bounding box center [206, 116] width 366 height 30
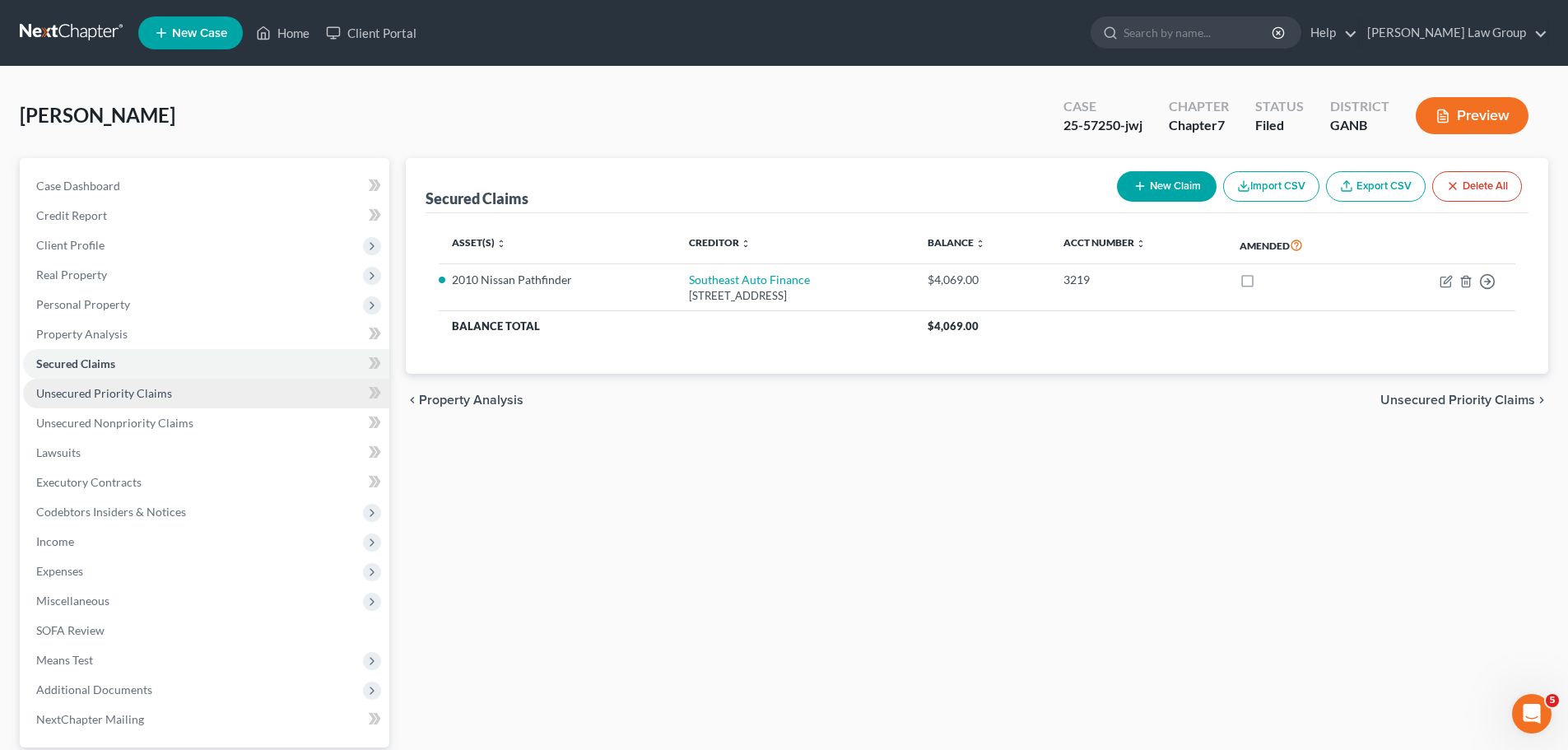
click at [139, 386] on span "Unsecured Priority Claims" at bounding box center [104, 393] width 135 height 14
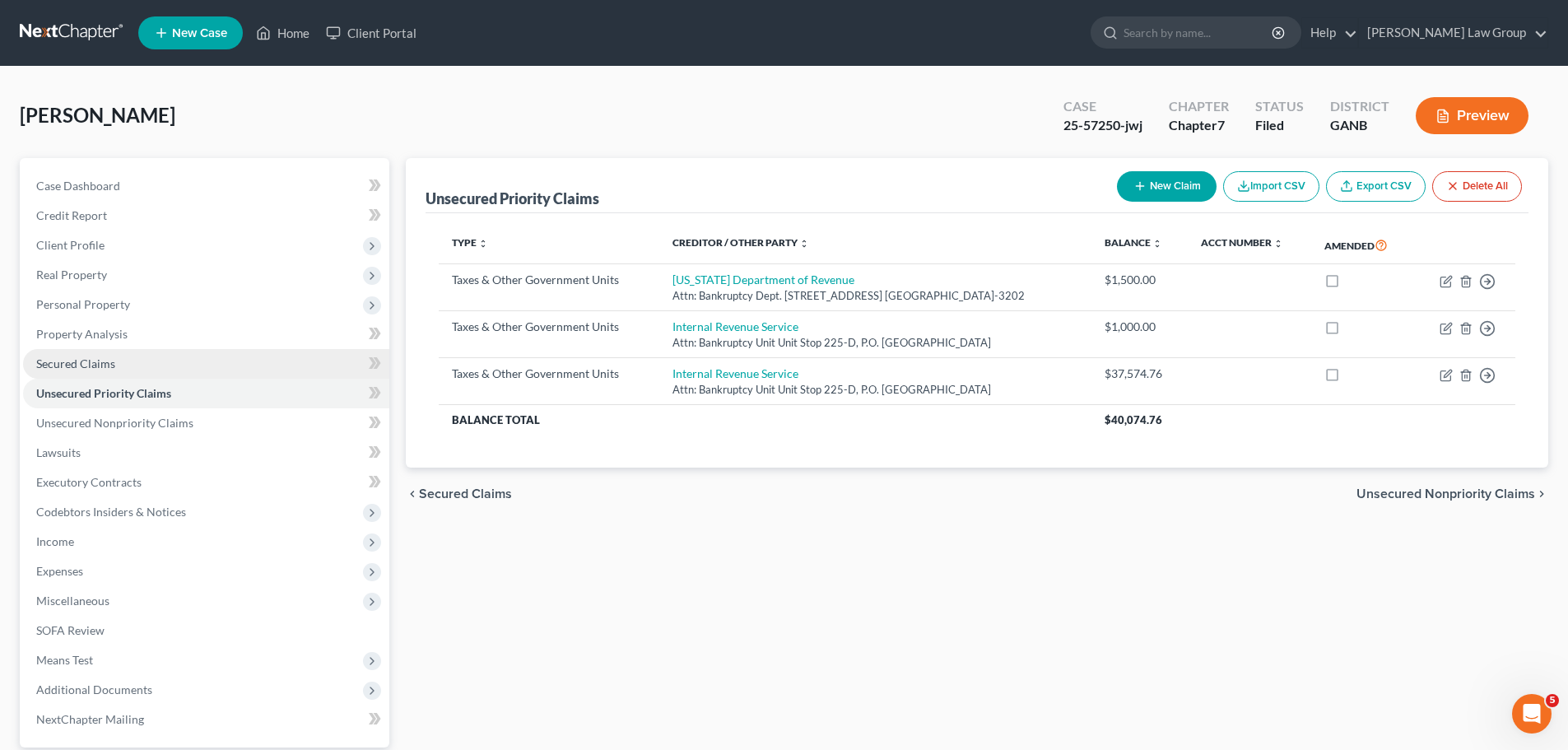
click at [193, 359] on link "Secured Claims" at bounding box center [206, 363] width 366 height 30
